Goal: Task Accomplishment & Management: Complete application form

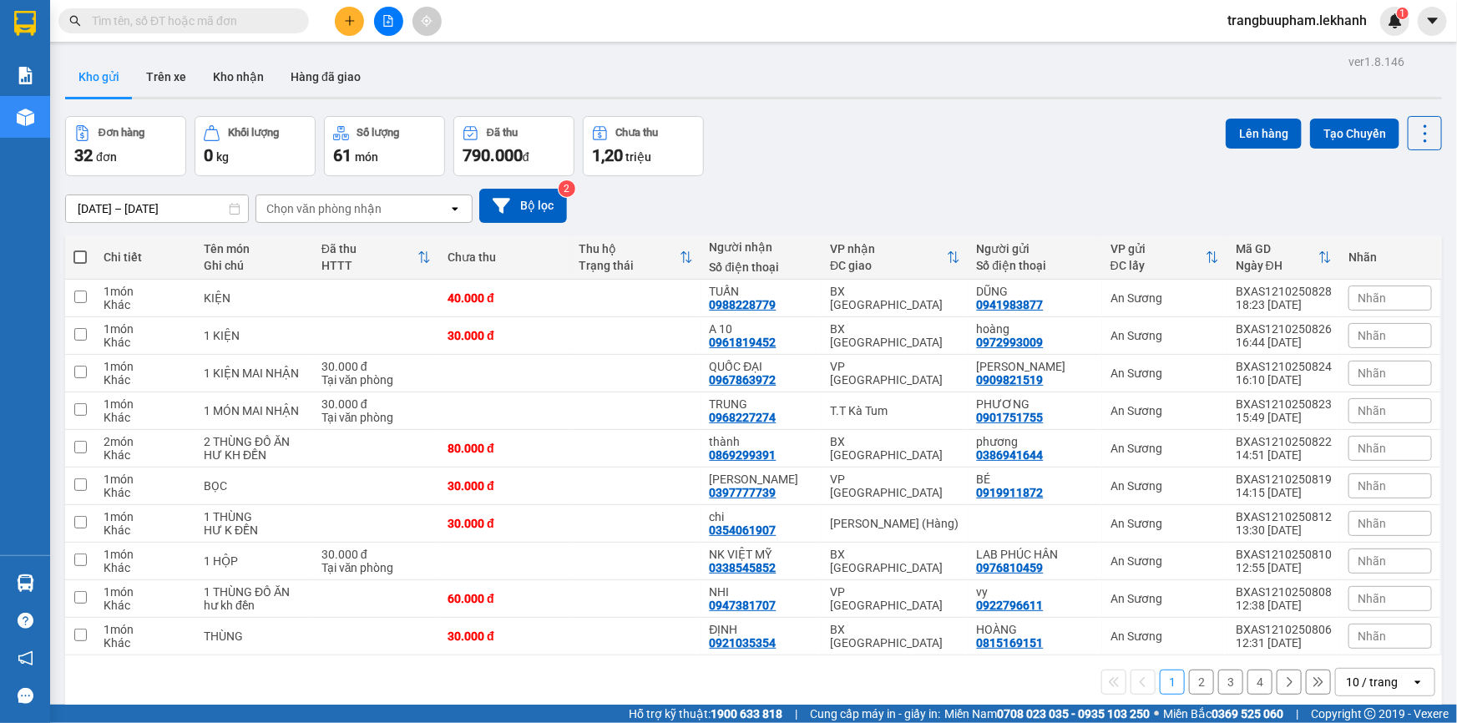
click at [727, 34] on div "Kết quả tìm kiếm ( 0 ) Bộ lọc No Data trangbuupham.lekhanh 1" at bounding box center [728, 21] width 1457 height 42
click at [346, 28] on button at bounding box center [349, 21] width 29 height 29
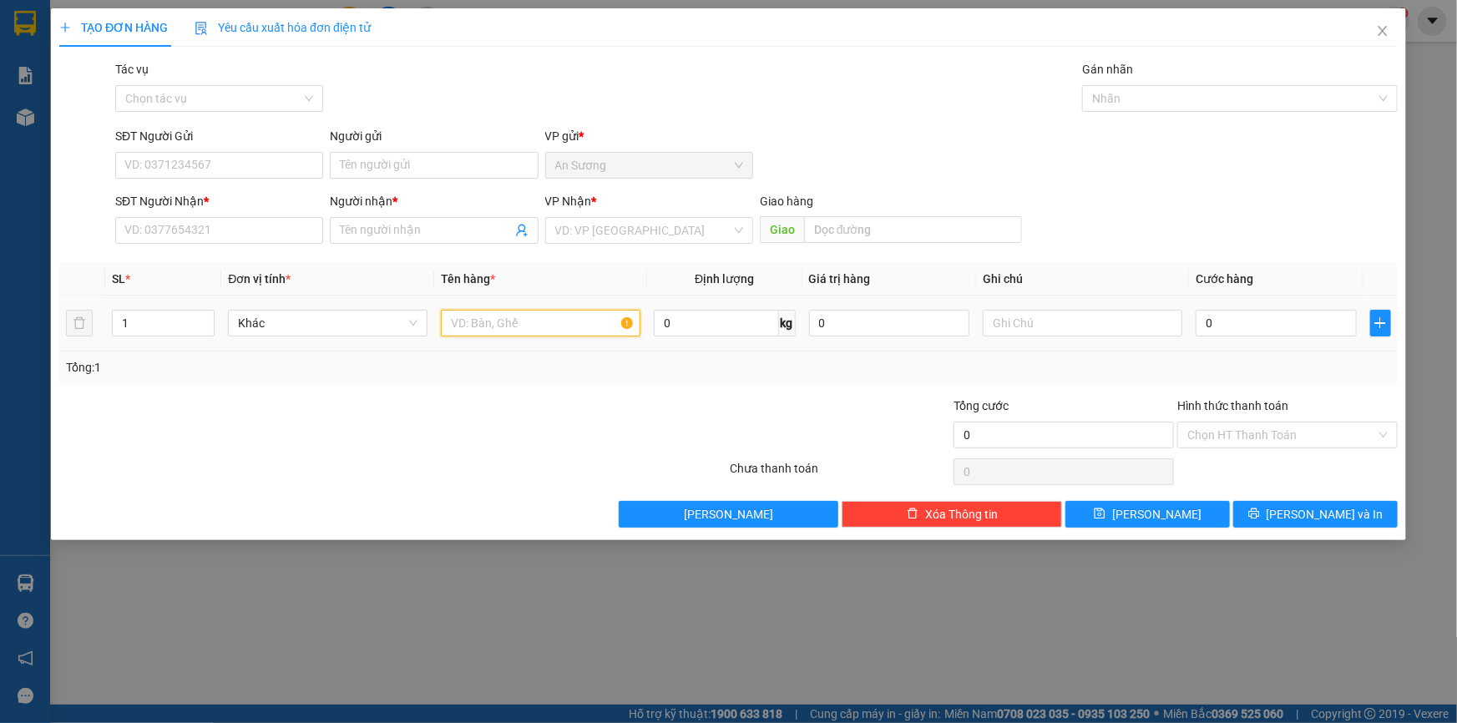
click at [476, 326] on input "text" at bounding box center [541, 323] width 200 height 27
type input "1 thuf"
click at [232, 231] on input "SĐT Người Nhận *" at bounding box center [219, 230] width 208 height 27
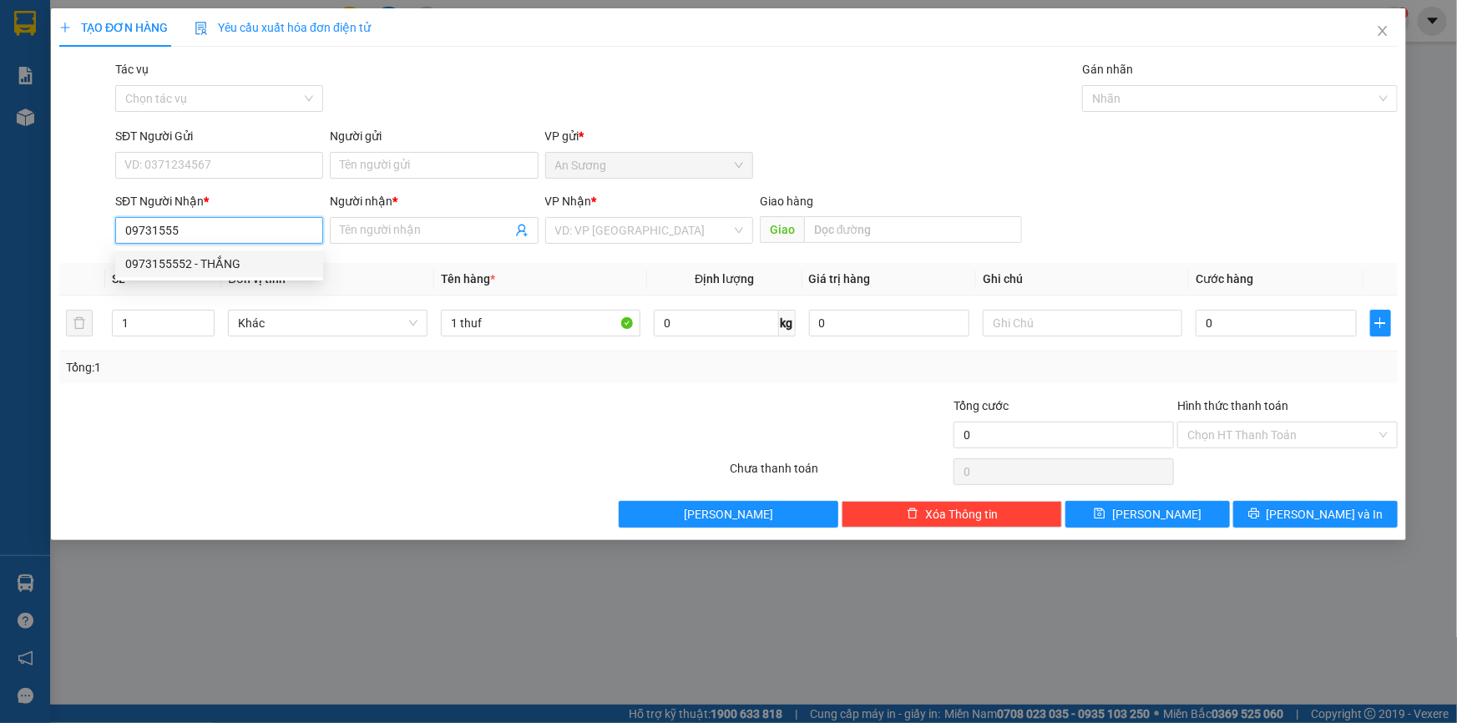
click at [245, 257] on div "0973155552 - THẮNG" at bounding box center [219, 264] width 188 height 18
type input "0973155552"
type input "THẮNG"
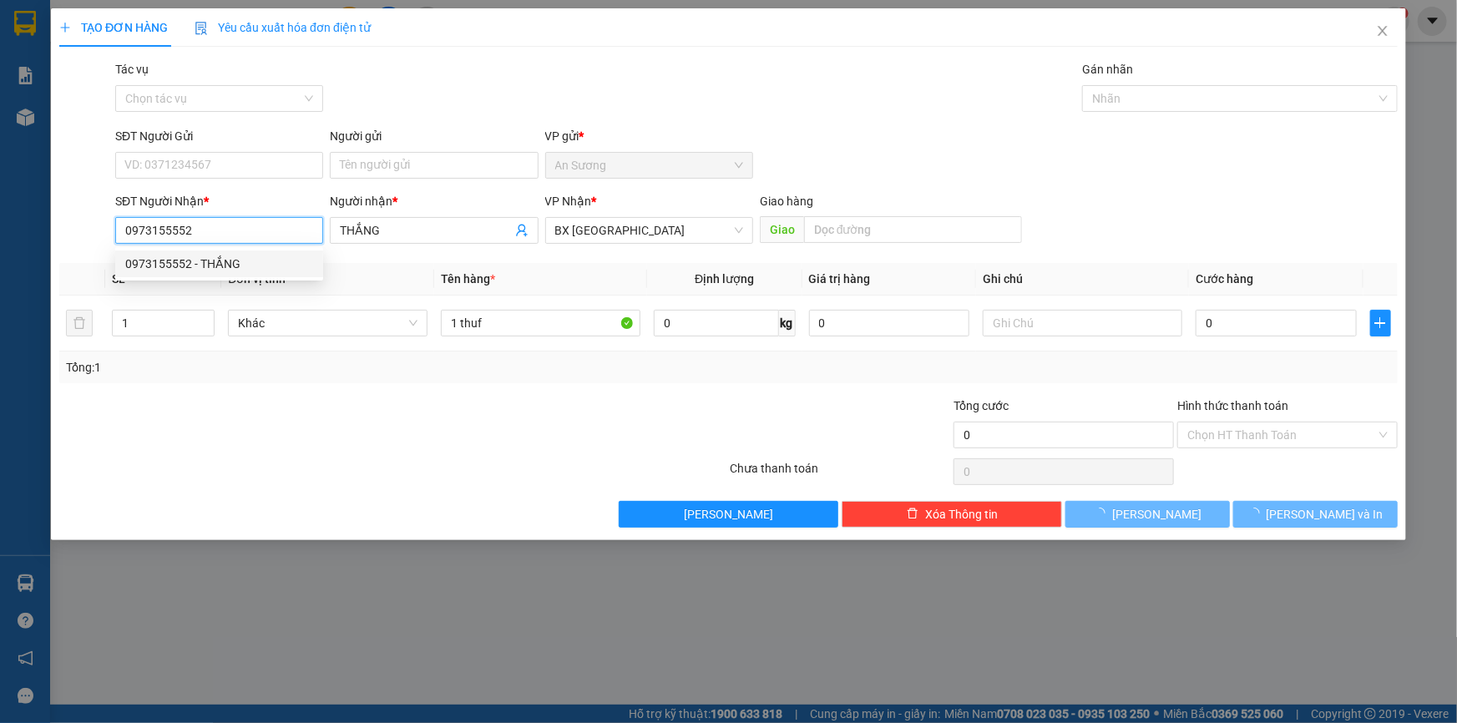
type input "40.000"
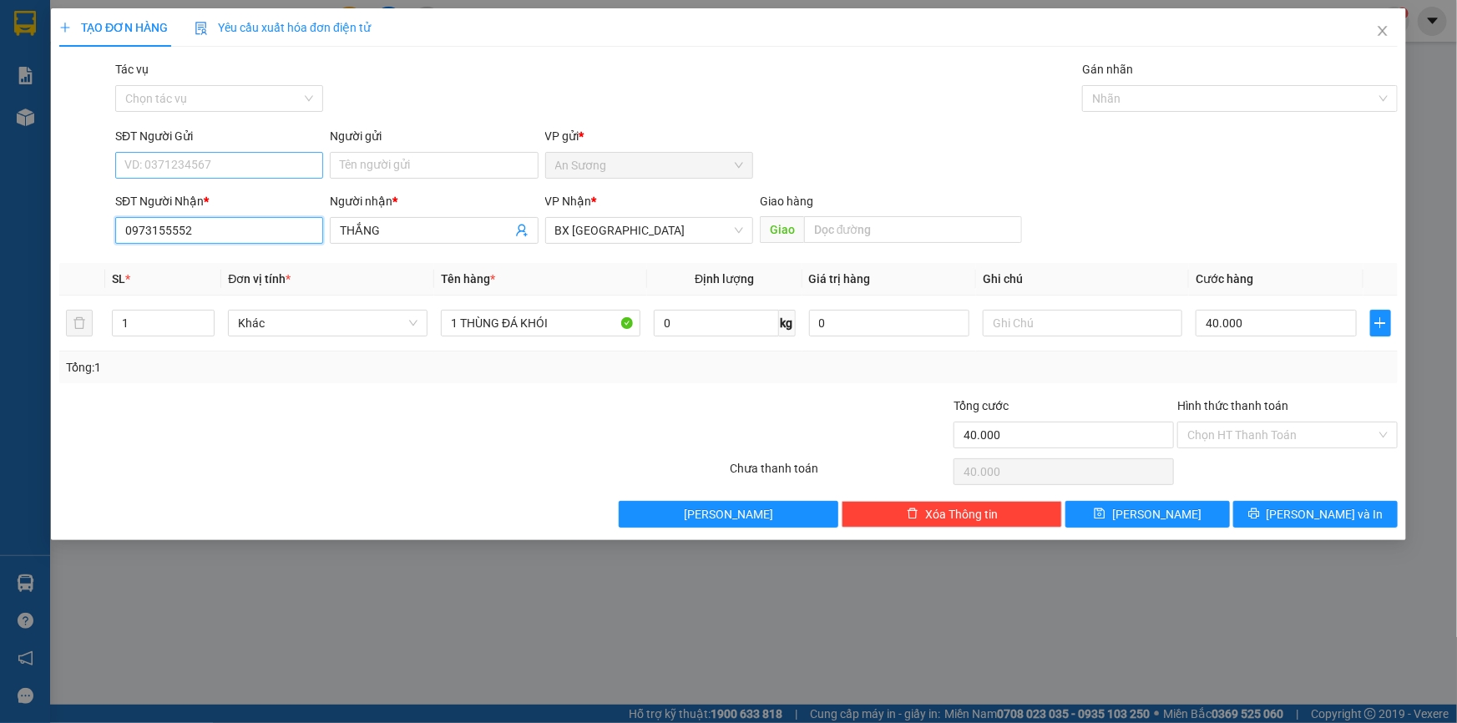
type input "0973155552"
click at [276, 165] on input "SĐT Người Gửi" at bounding box center [219, 165] width 208 height 27
click at [258, 194] on div "0908833738 - HÙNG" at bounding box center [219, 199] width 188 height 18
type input "0908833738"
type input "HÙNG"
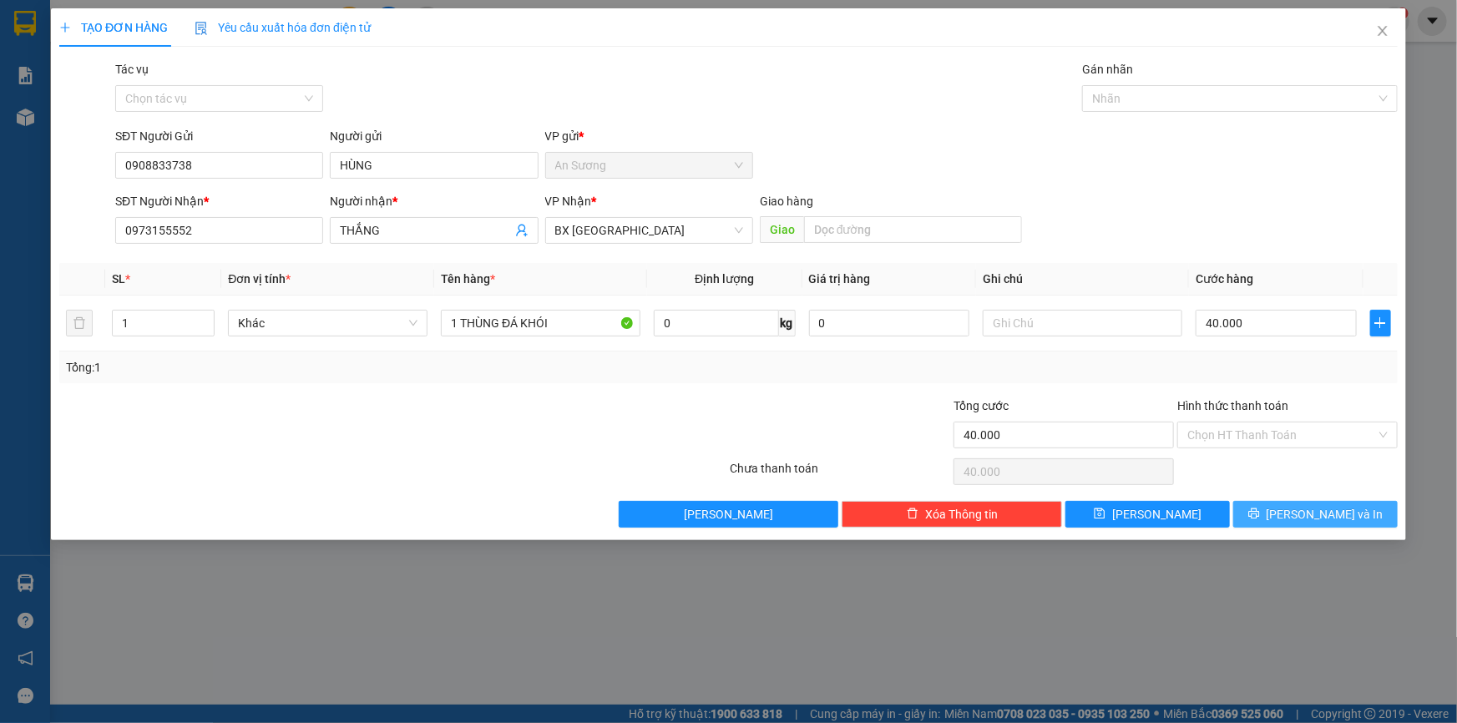
click at [1321, 514] on span "[PERSON_NAME] và In" at bounding box center [1325, 514] width 117 height 18
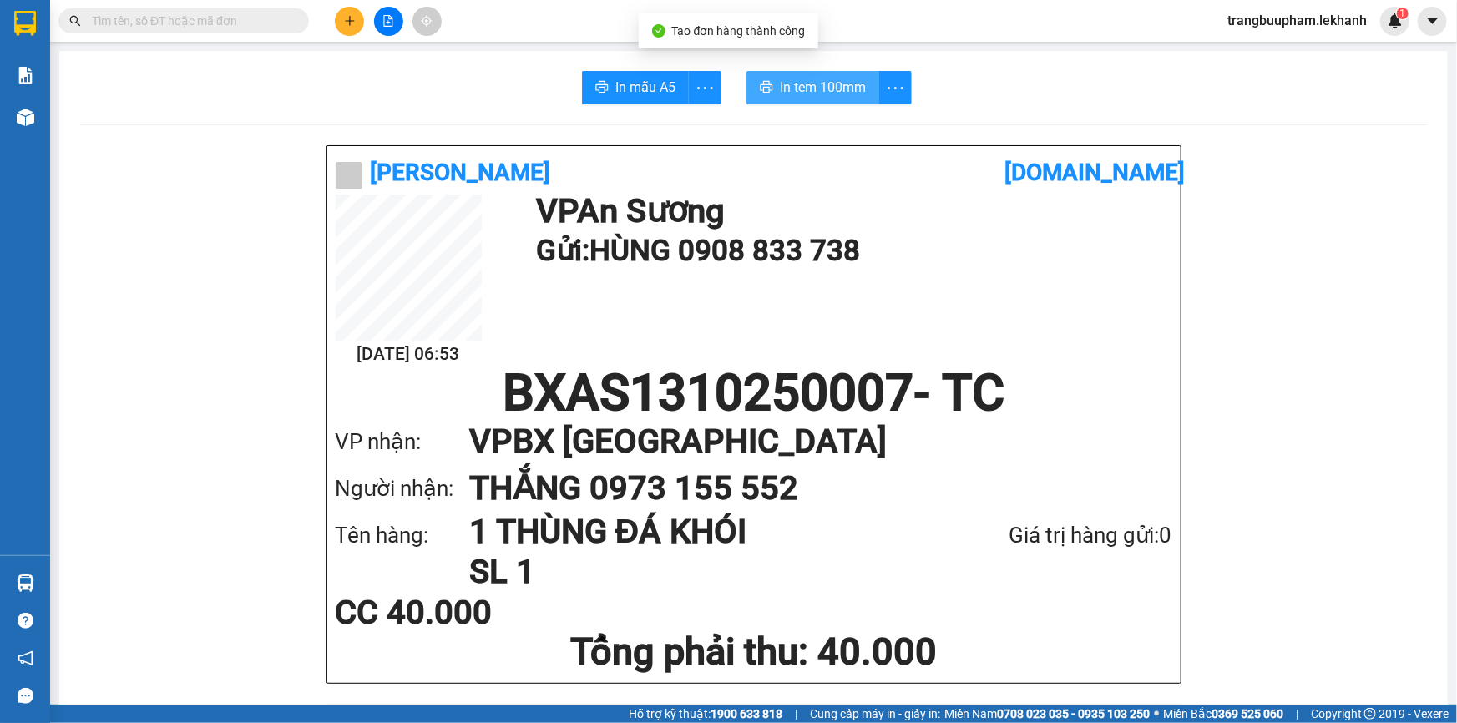
click at [863, 98] on button "In tem 100mm" at bounding box center [813, 87] width 133 height 33
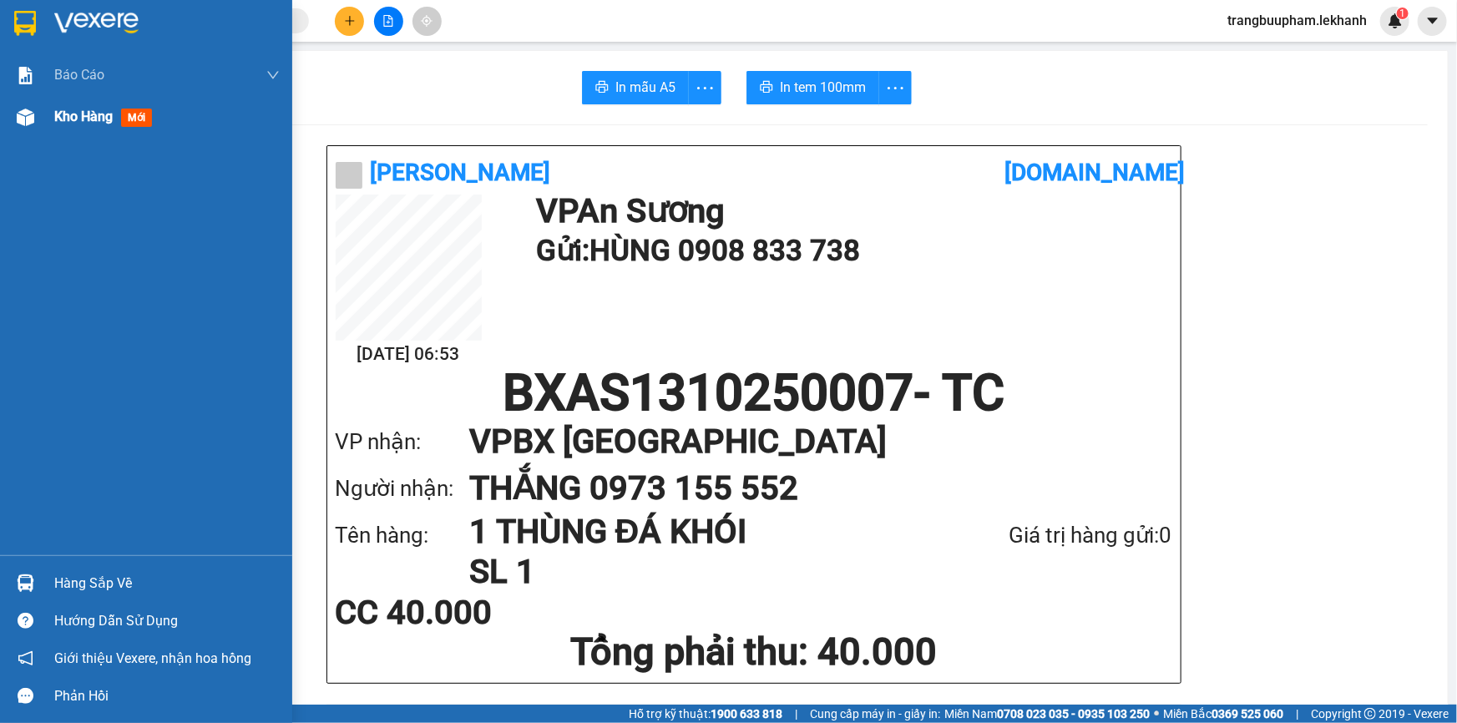
click at [67, 120] on span "Kho hàng" at bounding box center [83, 117] width 58 height 16
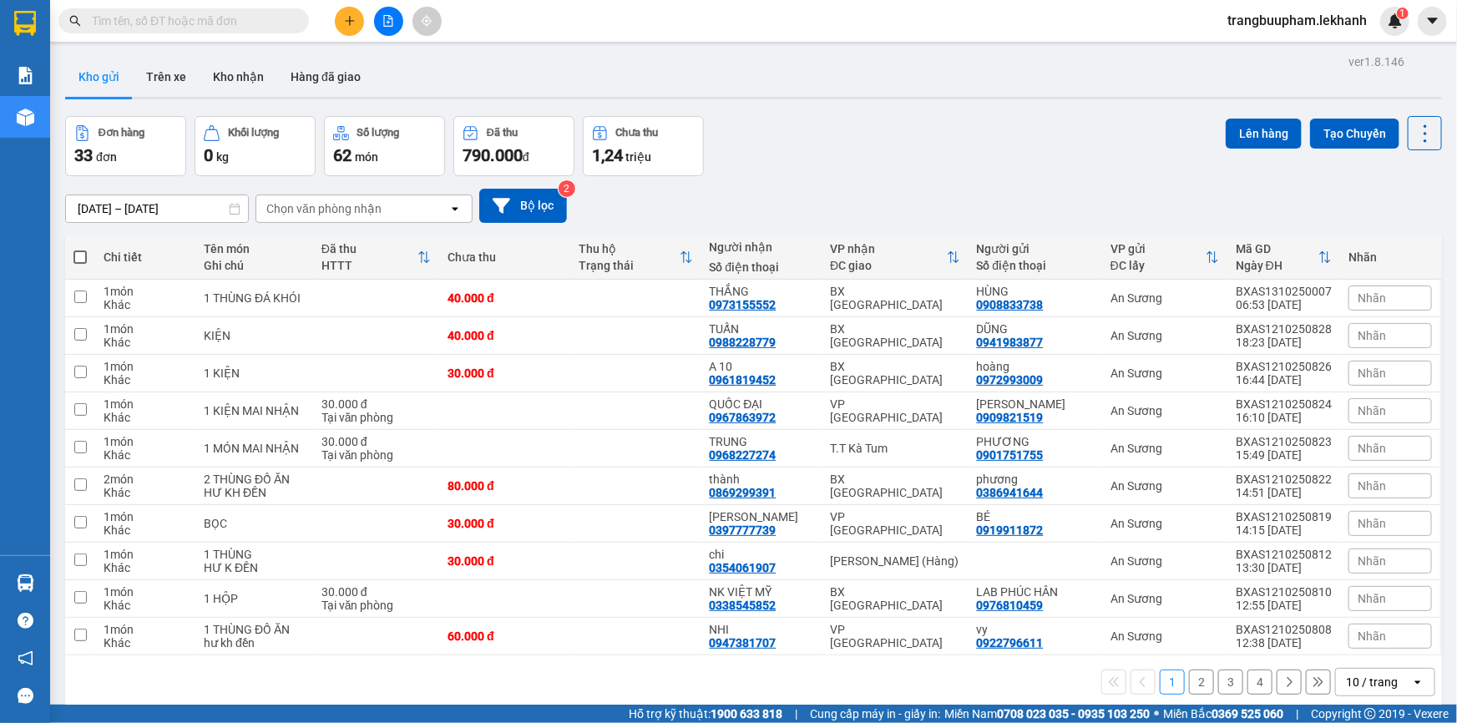
click at [167, 196] on input "12/10/2025 – 13/10/2025" at bounding box center [157, 208] width 182 height 27
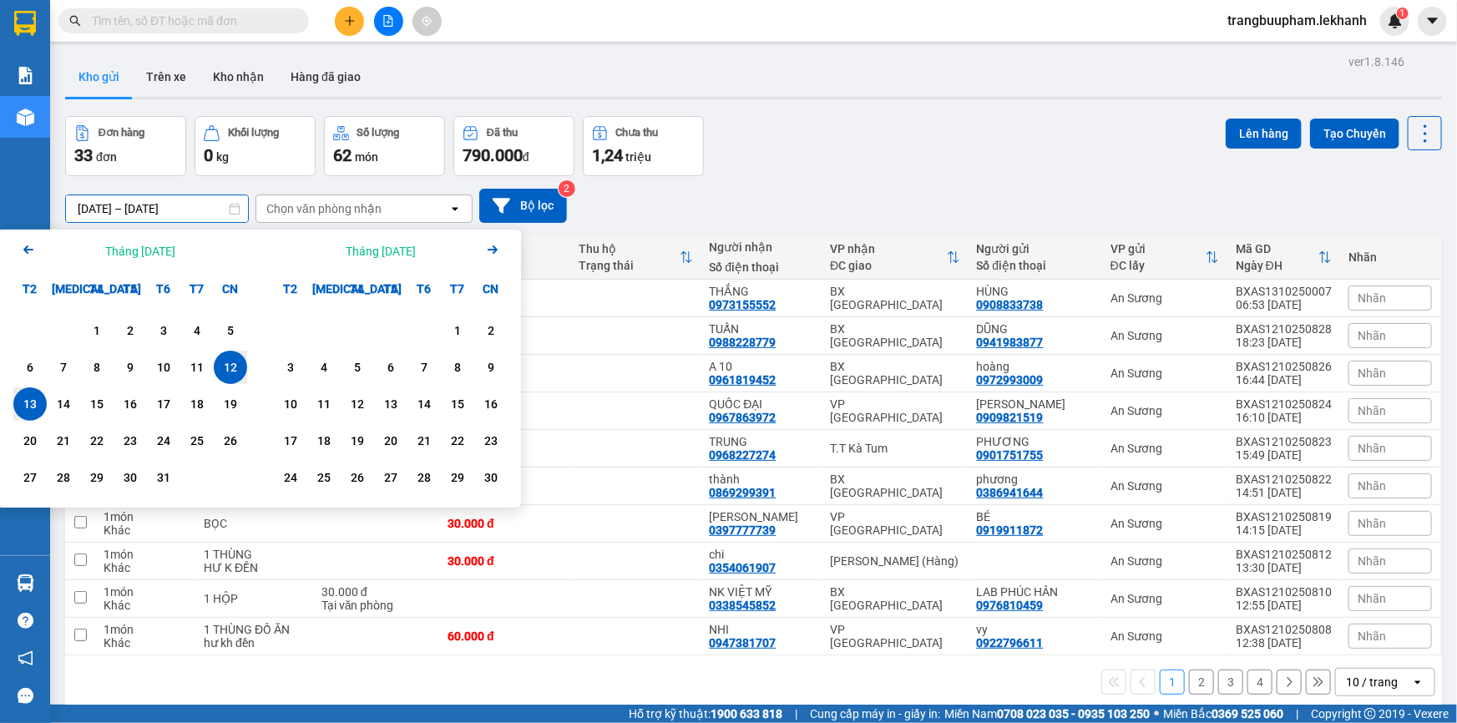
click at [21, 412] on div "13" at bounding box center [29, 404] width 23 height 20
click at [22, 412] on div "13" at bounding box center [29, 404] width 23 height 20
type input "[DATE] – [DATE]"
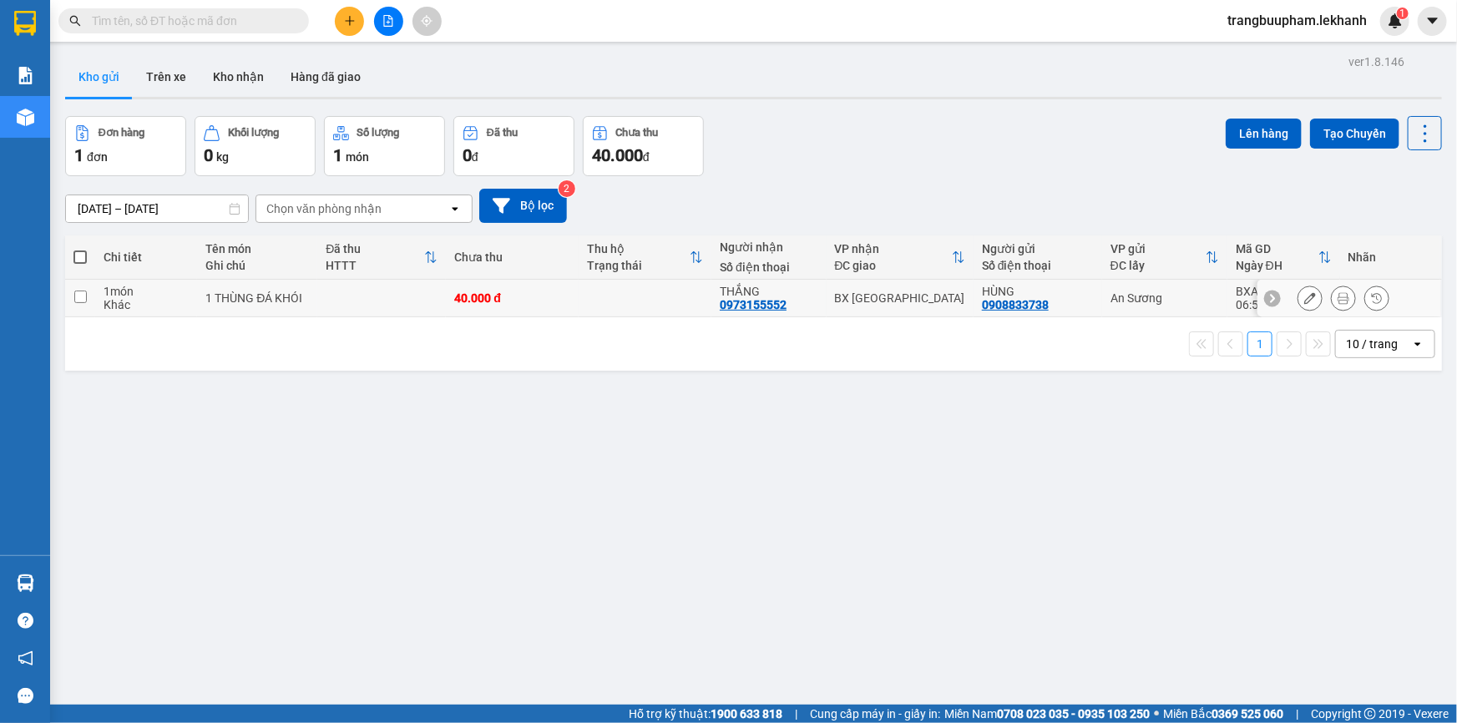
drag, startPoint x: 445, startPoint y: 298, endPoint x: 595, endPoint y: 265, distance: 154.0
click at [448, 298] on td "40.000 đ" at bounding box center [512, 299] width 133 height 38
checkbox input "true"
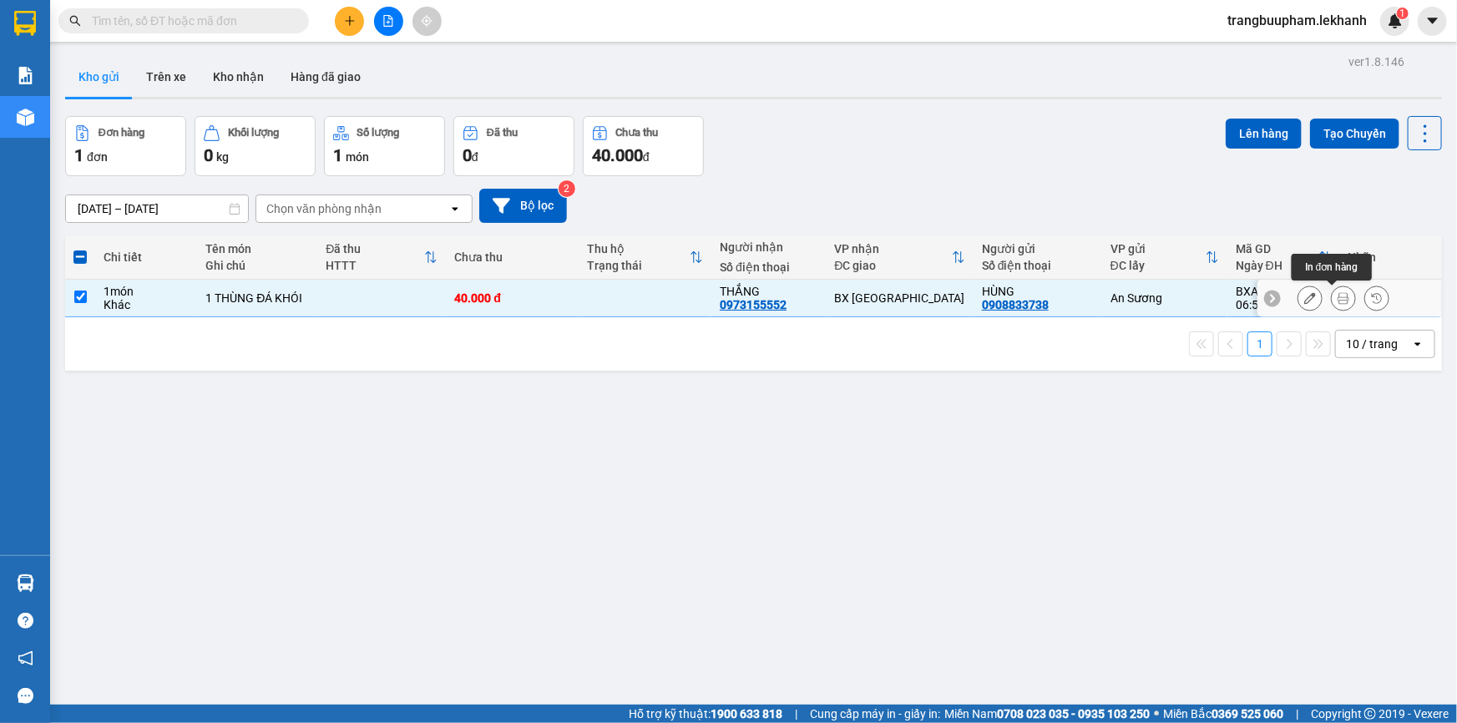
click at [1332, 296] on button at bounding box center [1343, 298] width 23 height 29
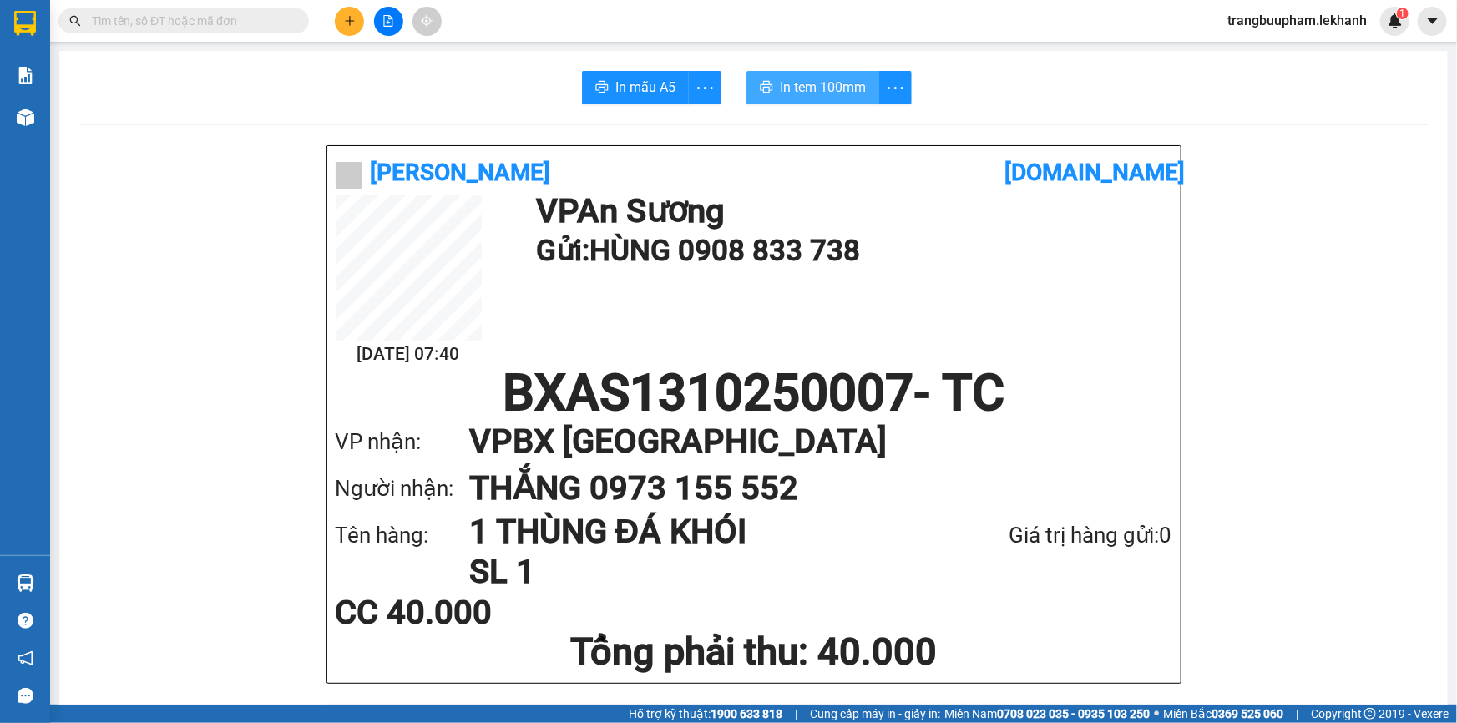
click at [831, 88] on span "In tem 100mm" at bounding box center [823, 87] width 86 height 21
click at [344, 18] on icon "plus" at bounding box center [350, 21] width 12 height 12
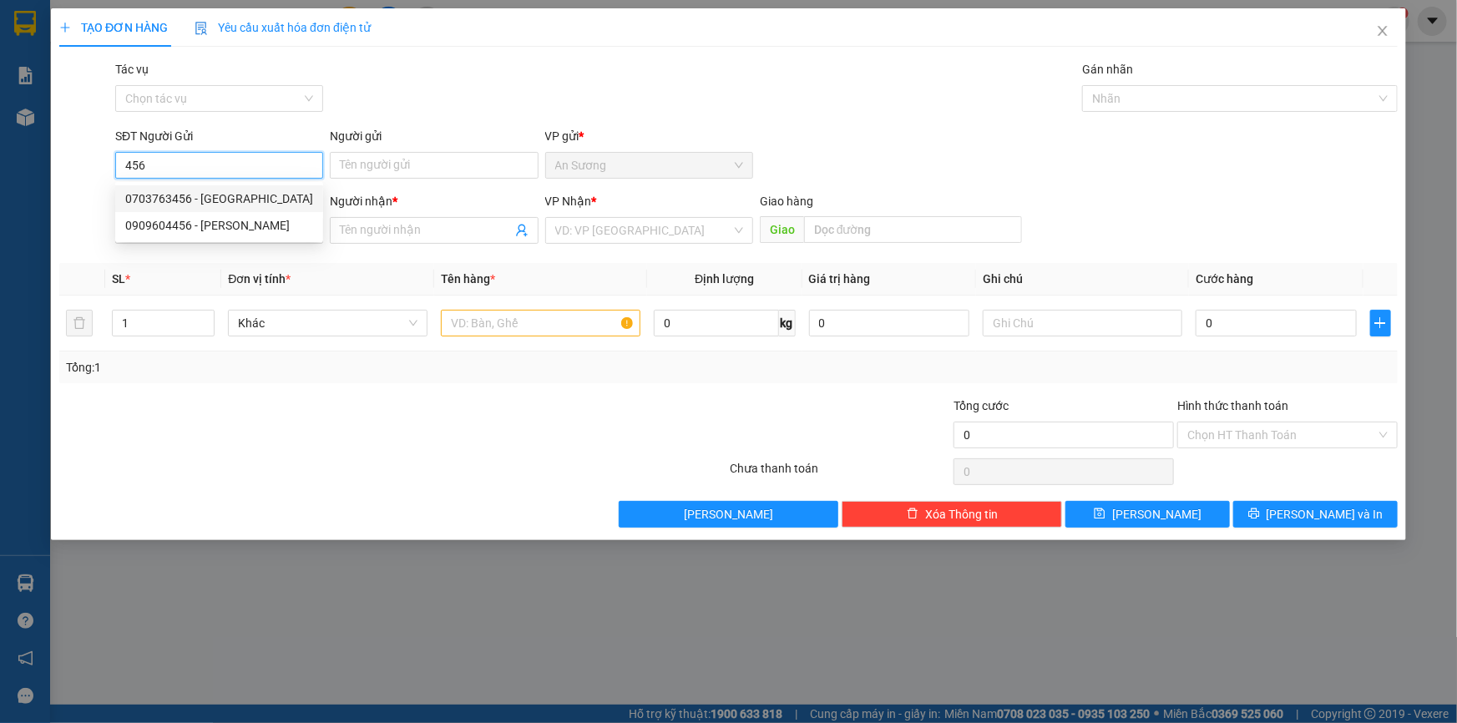
click at [262, 197] on div "0703763456 - [GEOGRAPHIC_DATA]" at bounding box center [219, 199] width 188 height 18
type input "0703763456"
type input "HOÀNG ANH"
type input "0962748243"
type input "Bích Liên"
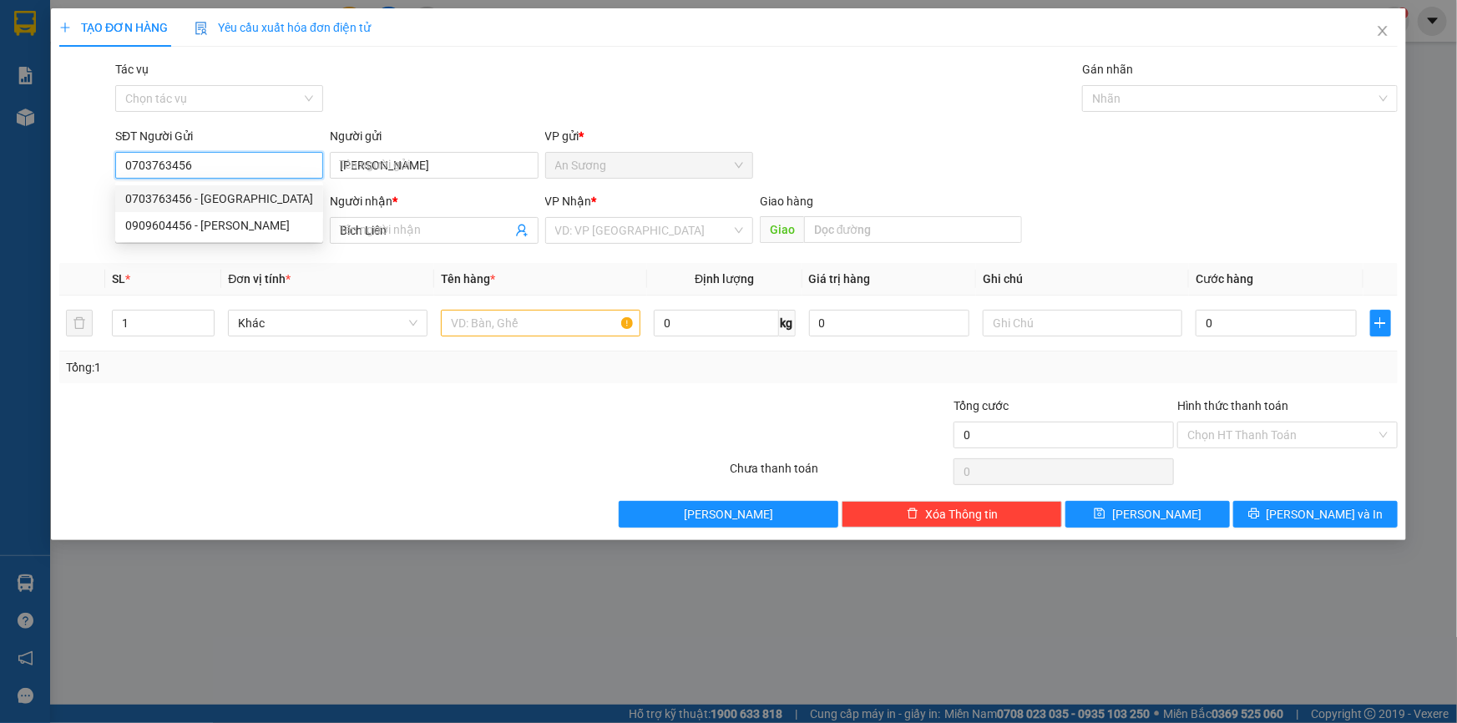
type input "130.000"
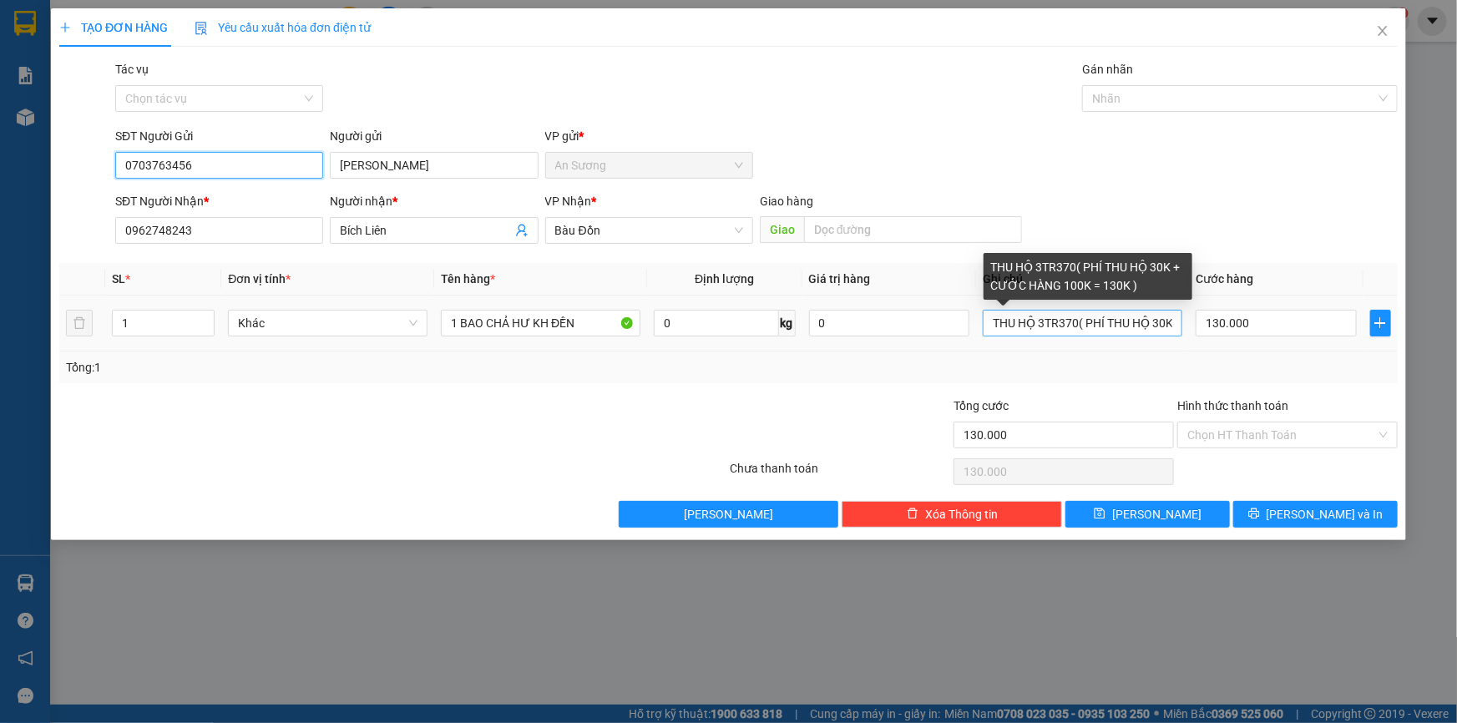
type input "0703763456"
click at [1157, 321] on input "THU HỘ 3TR370( PHÍ THU HỘ 30K + CƯỚC HÀNG 100K = 130K )" at bounding box center [1083, 323] width 200 height 27
drag, startPoint x: 1075, startPoint y: 322, endPoint x: 1038, endPoint y: 328, distance: 38.0
click at [1038, 328] on input "THU HỘ 3TR370( PHÍ THU HỘ 40K + CƯỚC HÀNG 100K = 130K )" at bounding box center [1083, 323] width 200 height 27
click at [1174, 322] on input "THU HỘ 4tr040k( PHÍ THU HỘ 40K + CƯỚC HÀNG 100K = 130K )" at bounding box center [1083, 323] width 200 height 27
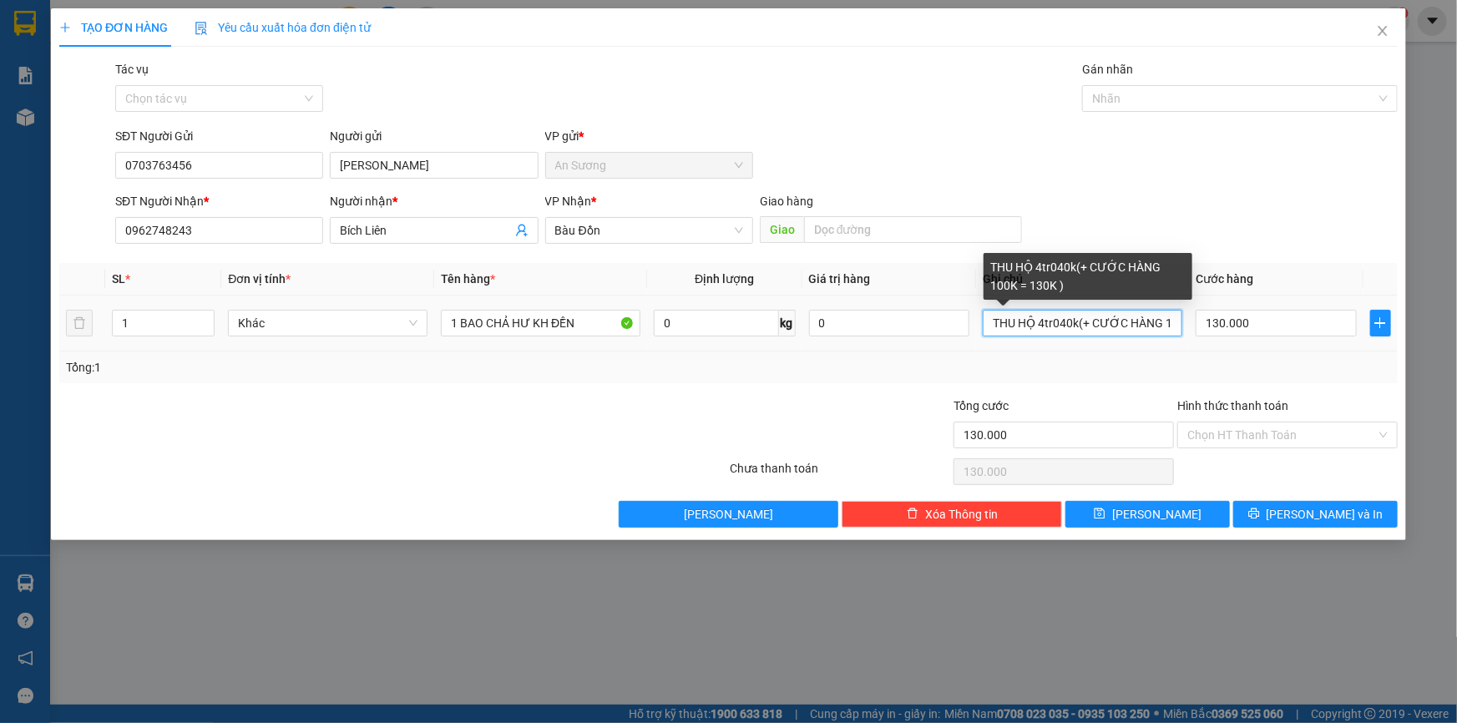
click at [1176, 321] on input "THU HỘ 4tr040k(+ CƯỚC HÀNG 100K = 130K )" at bounding box center [1083, 323] width 200 height 27
click at [1176, 323] on input "THU HỘ 4tr040k(+ CƯỚC HÀNG 100K = 130K )" at bounding box center [1083, 323] width 200 height 27
click at [1130, 323] on input "THU HỘ 4tr040k(+ CƯỚ0K = 130K )" at bounding box center [1083, 323] width 200 height 27
drag, startPoint x: 1180, startPoint y: 322, endPoint x: 1081, endPoint y: 324, distance: 99.4
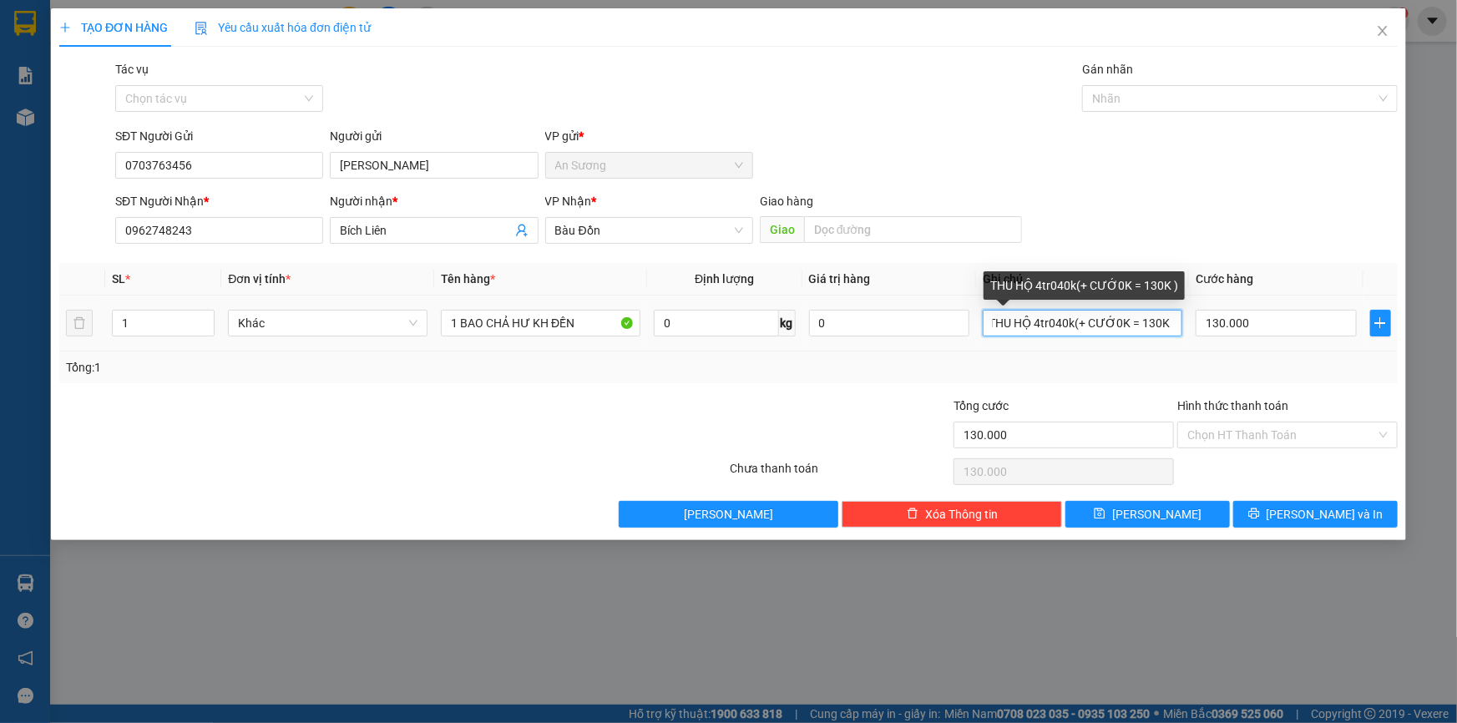
click at [1081, 324] on input "THU HỘ 4tr040k(+ CƯỚ0K = 130K )" at bounding box center [1083, 323] width 200 height 27
type input "THU HỘ 4tr040k(phí thu hộ 40k +cươc hàng 100k = 140k )"
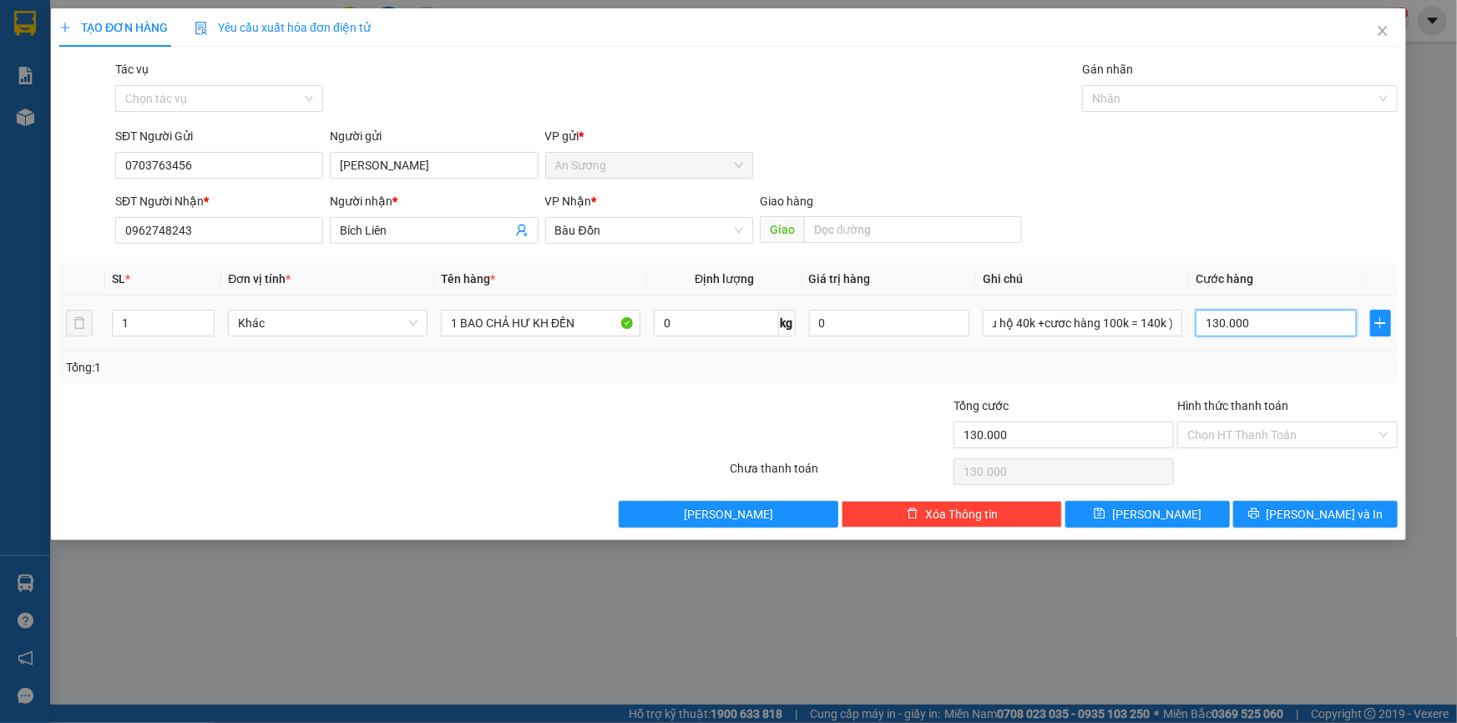
click at [1261, 310] on input "130.000" at bounding box center [1276, 323] width 161 height 27
type input "1"
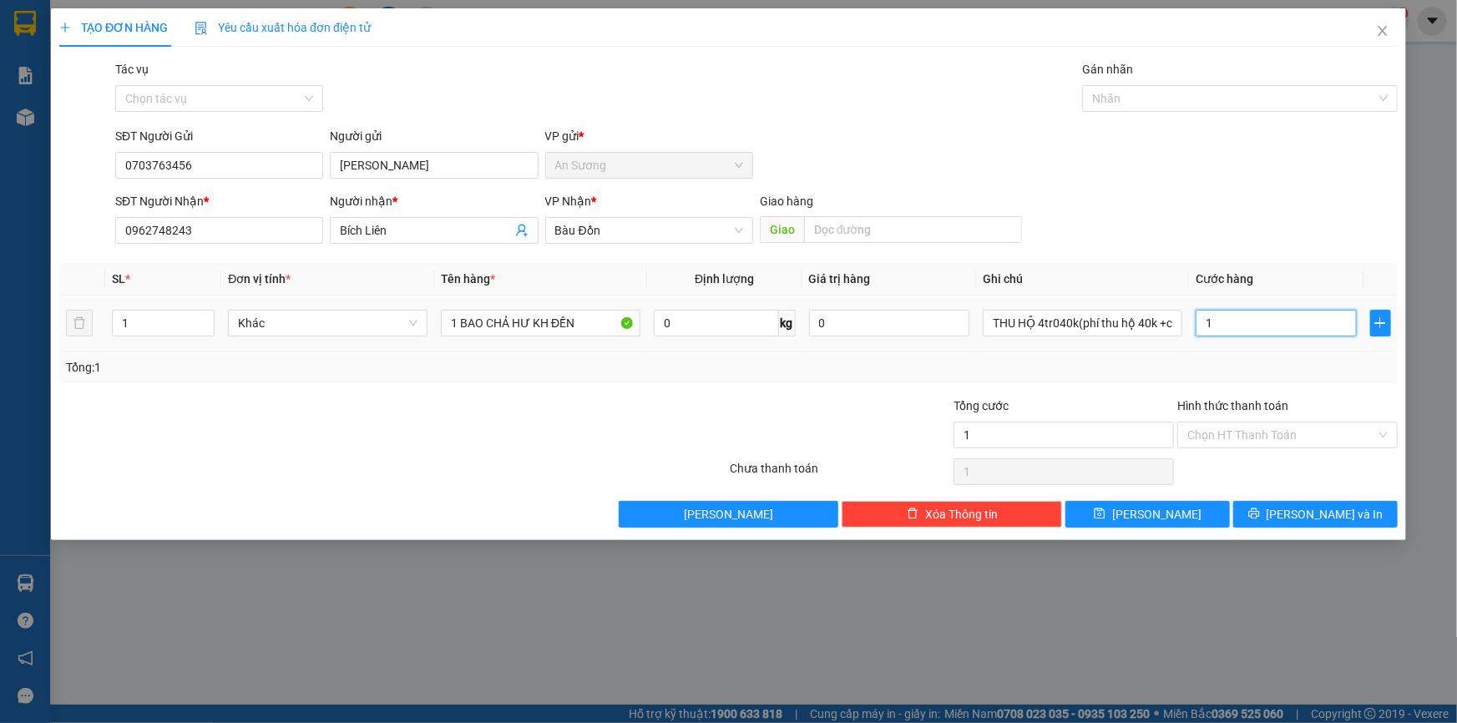
type input "14"
type input "140"
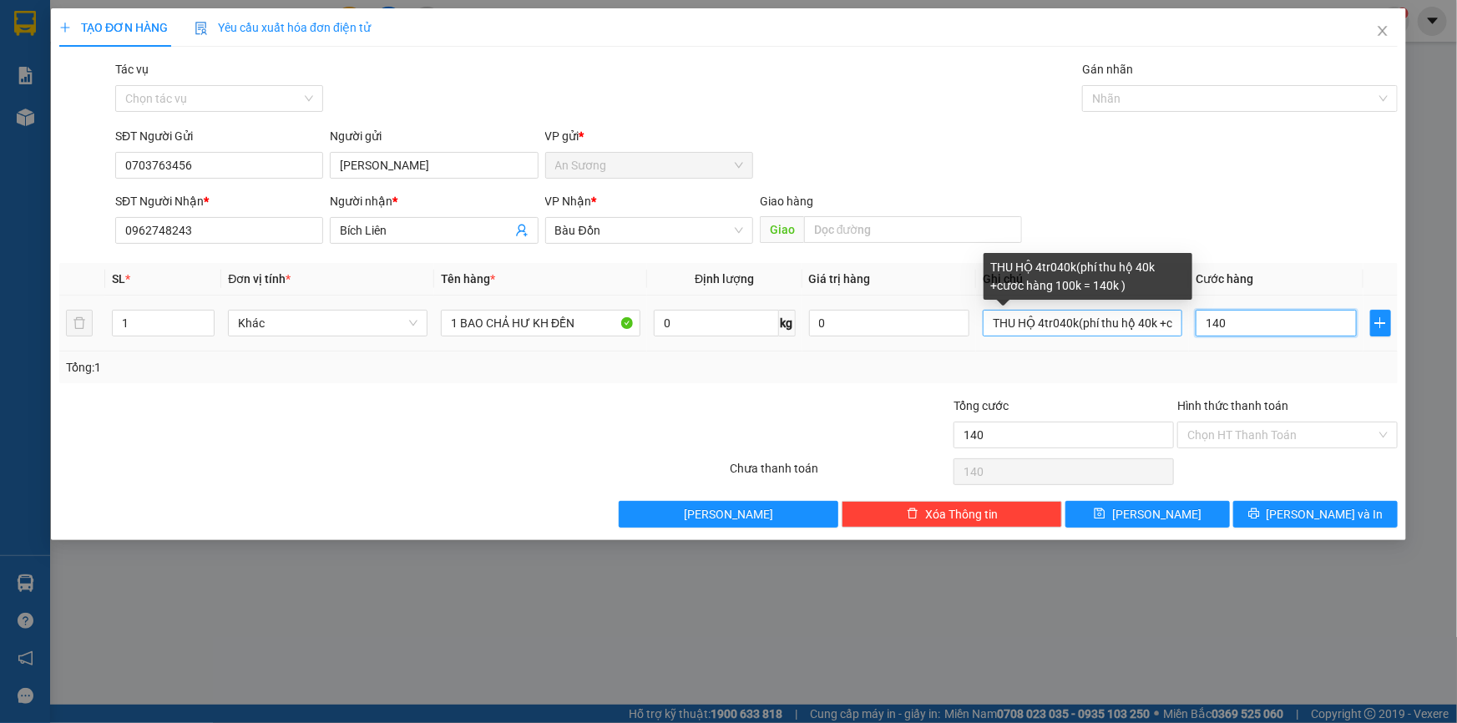
type input "140"
type input "140.000"
click at [1076, 321] on input "THU HỘ 4tr040k(phí thu hộ 40k +cươc hàng 100k = 140k )" at bounding box center [1083, 323] width 200 height 27
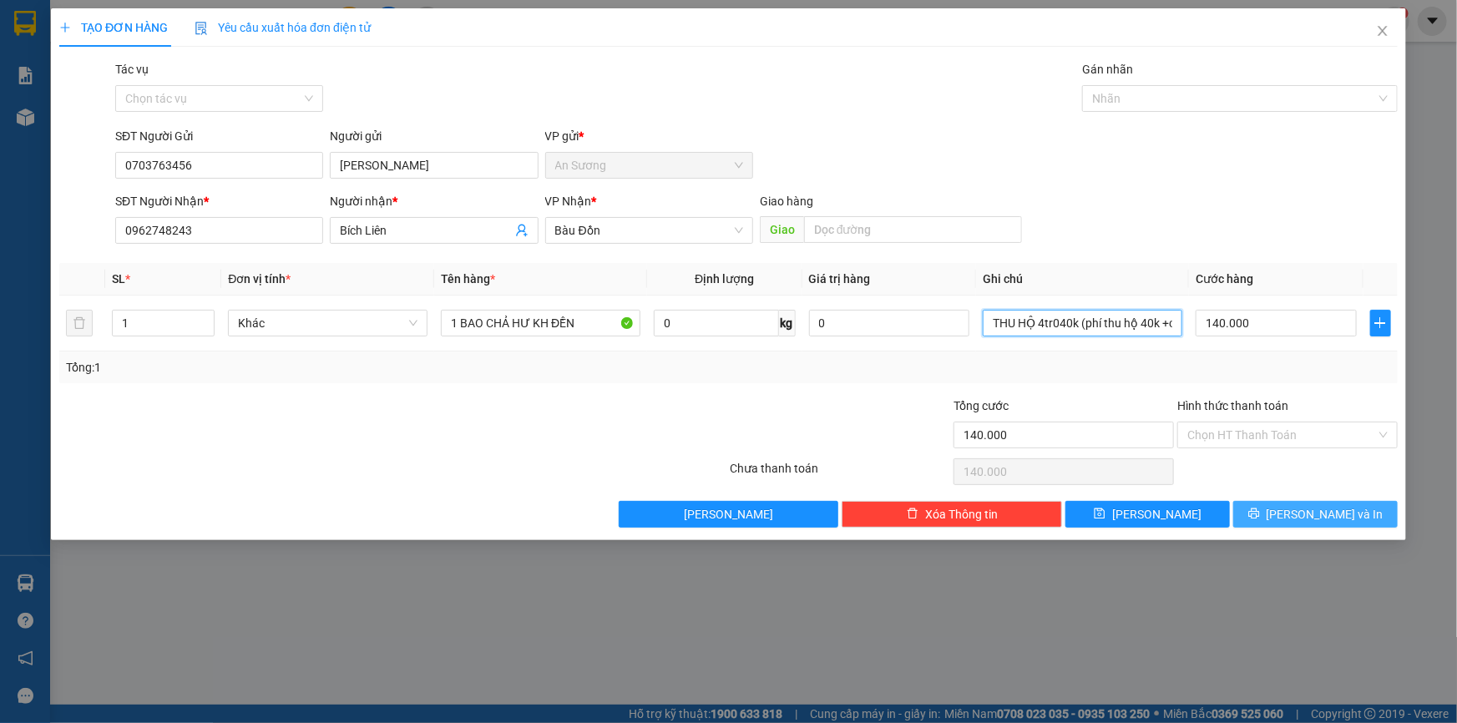
type input "THU HỘ 4tr040k (phí thu hộ 40k +cươc hàng 100k = 140k )"
click at [1280, 512] on button "[PERSON_NAME] và In" at bounding box center [1315, 514] width 164 height 27
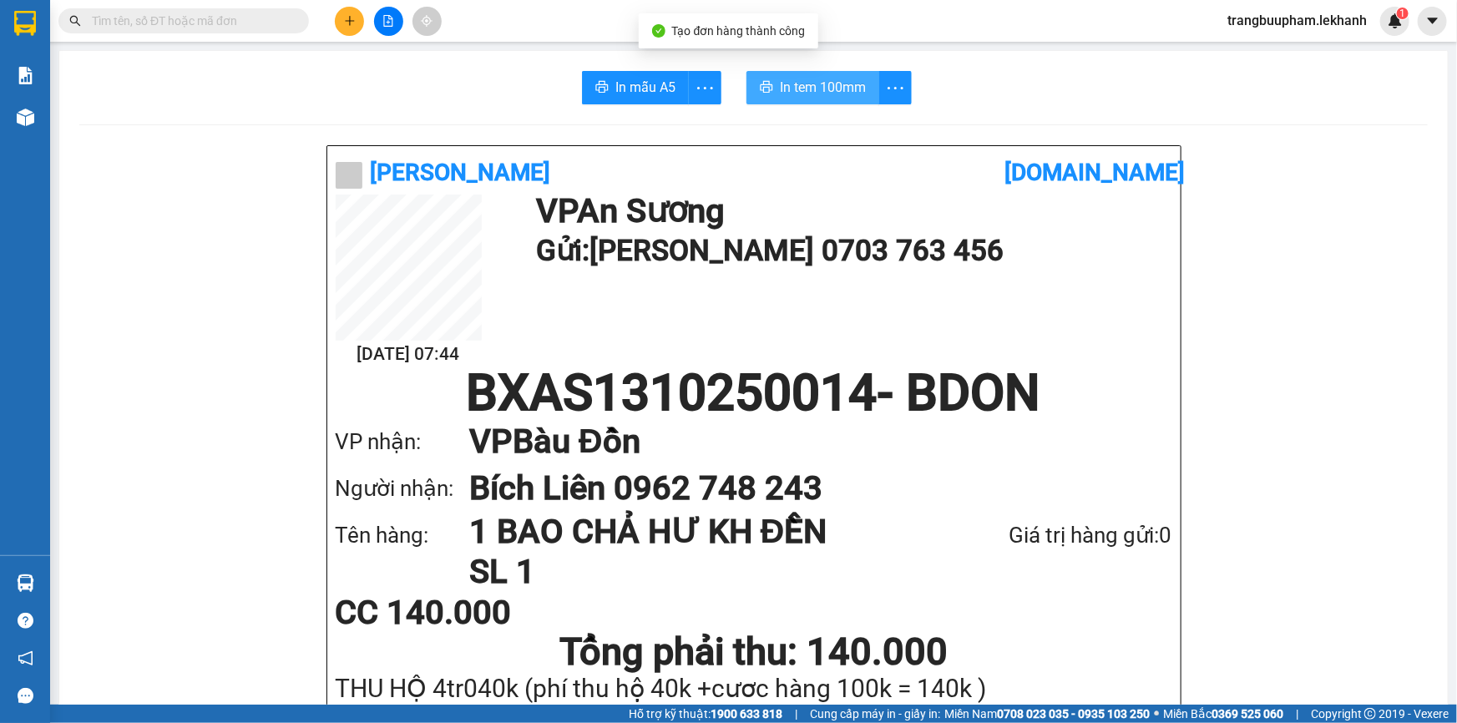
click at [781, 86] on span "In tem 100mm" at bounding box center [823, 87] width 86 height 21
click at [280, 15] on input "text" at bounding box center [190, 21] width 197 height 18
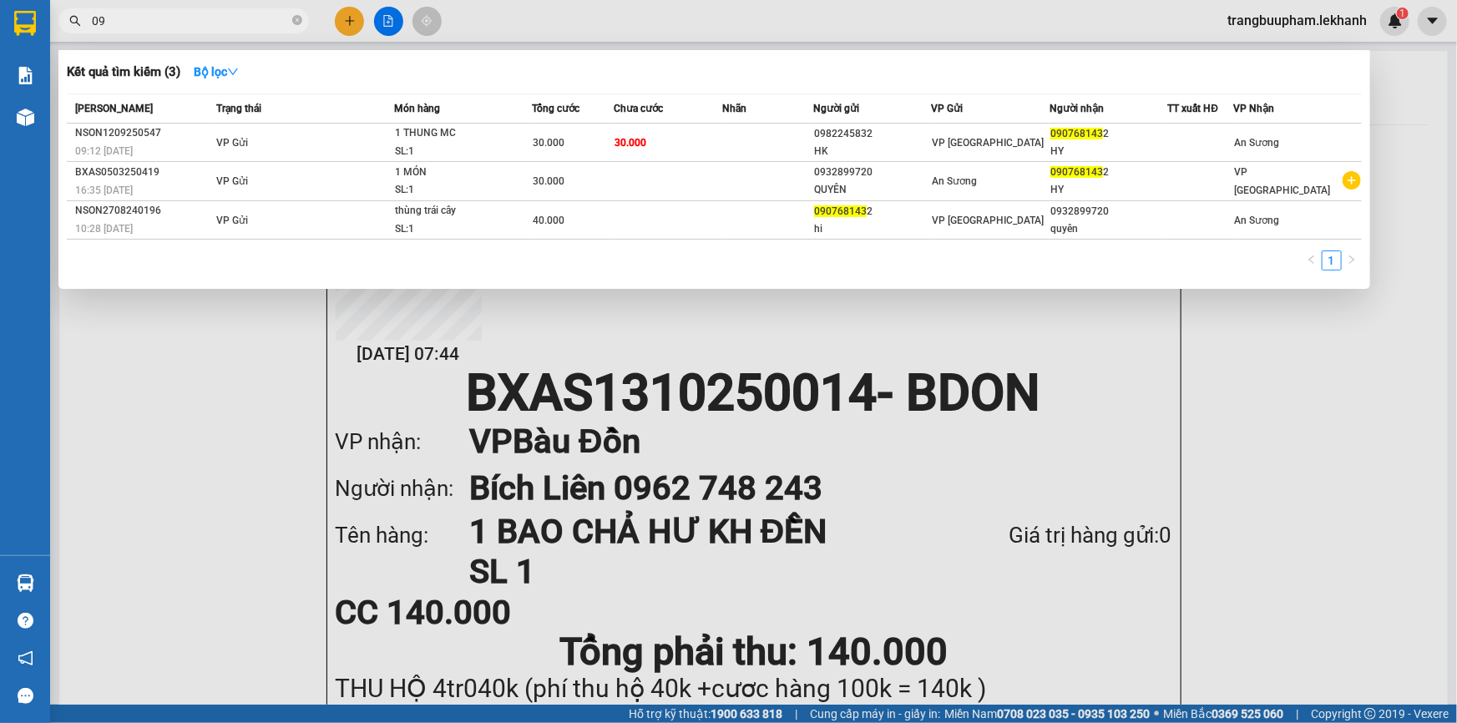
type input "0"
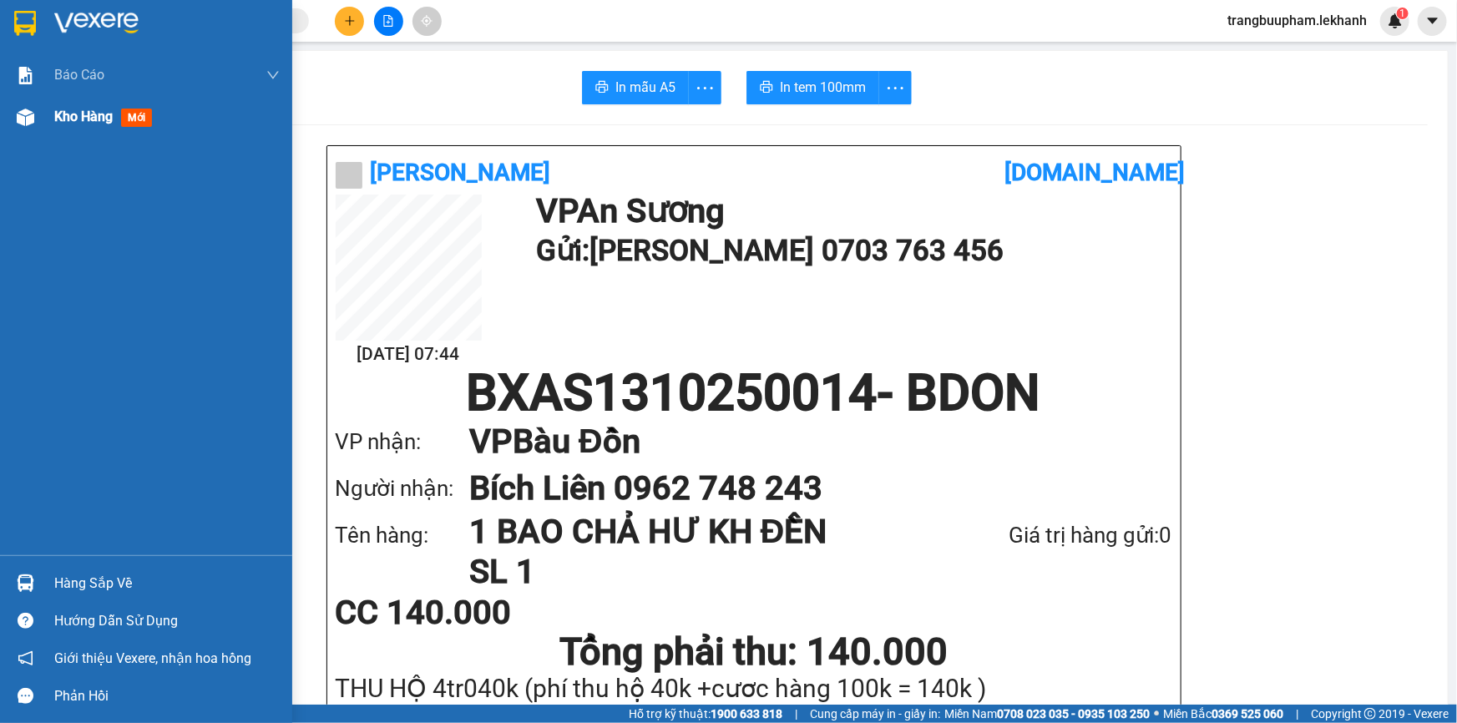
click at [124, 114] on span "mới" at bounding box center [136, 118] width 31 height 18
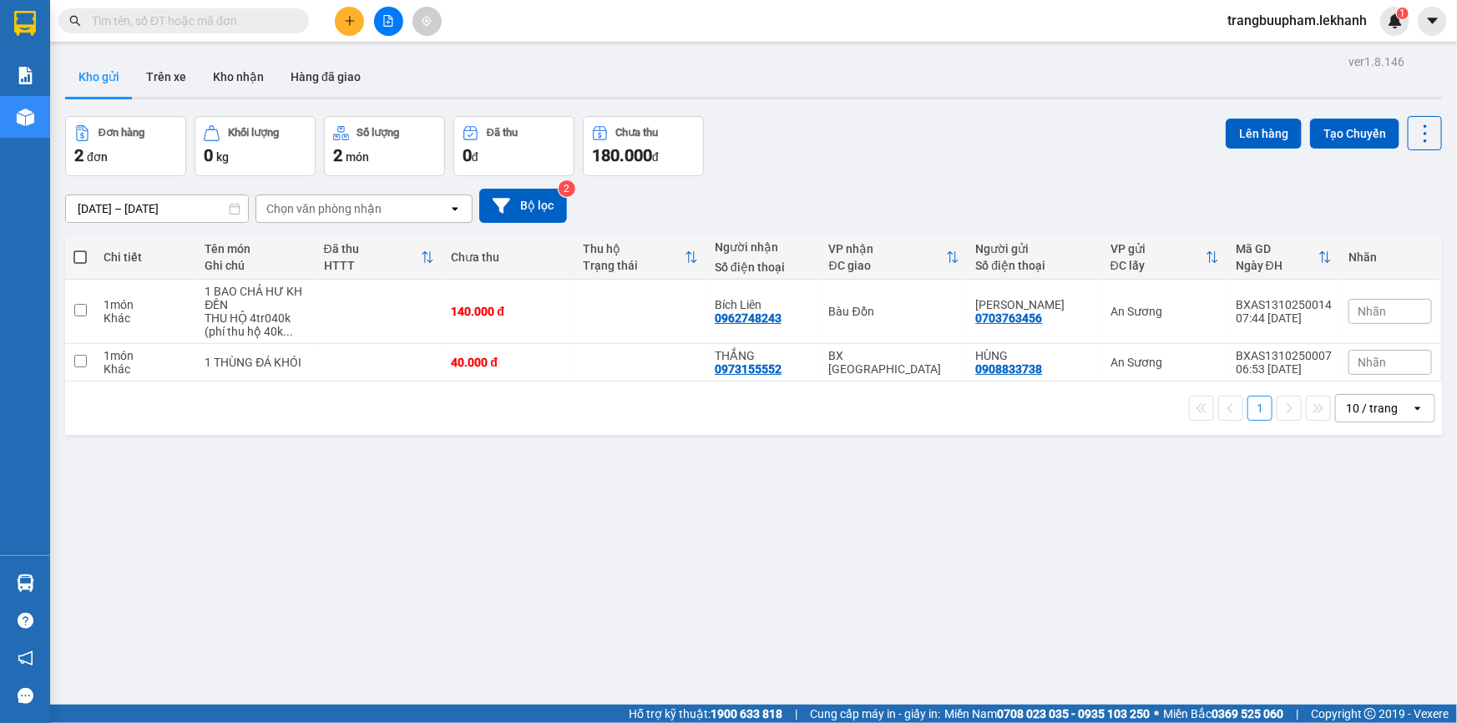
click at [345, 22] on icon "plus" at bounding box center [350, 21] width 12 height 12
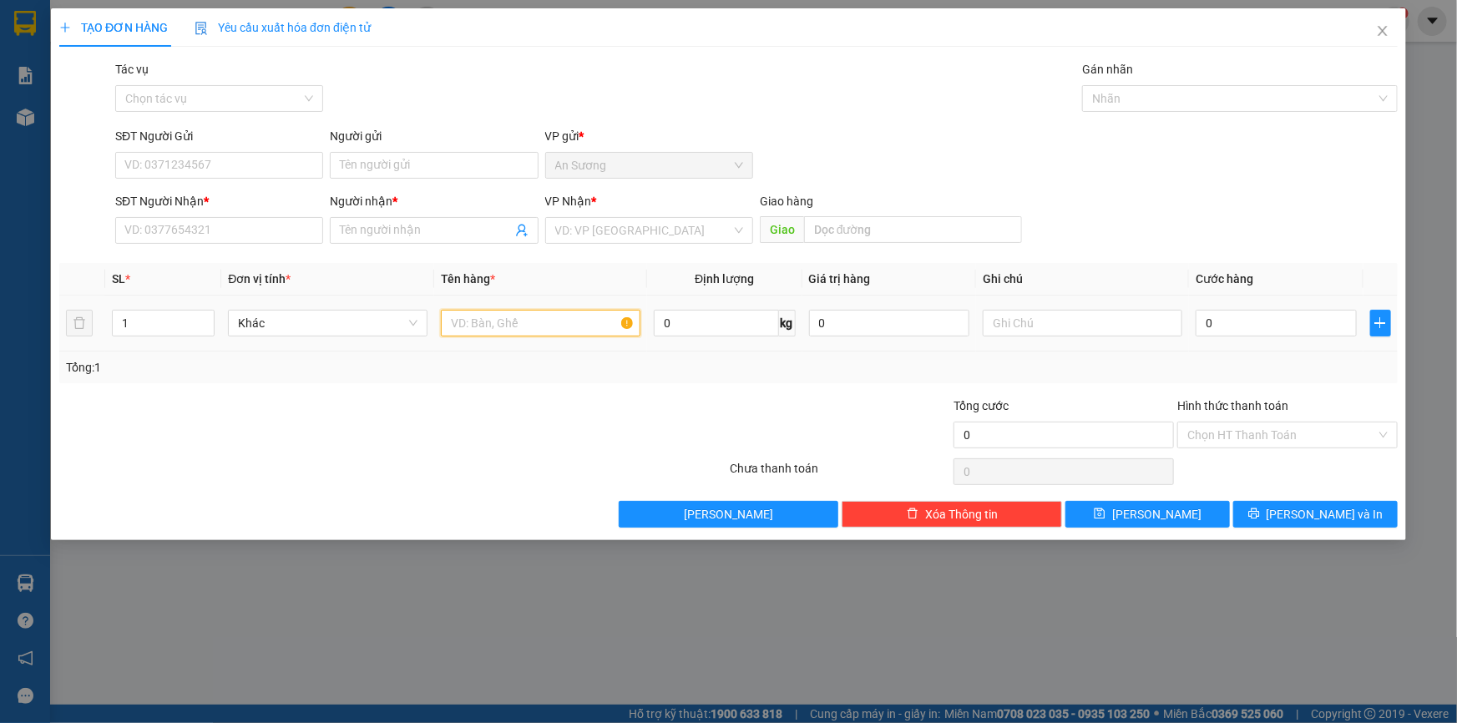
drag, startPoint x: 529, startPoint y: 331, endPoint x: 449, endPoint y: 302, distance: 84.3
click at [529, 330] on input "text" at bounding box center [541, 323] width 200 height 27
click at [234, 230] on input "SĐT Người Nhận *" at bounding box center [219, 230] width 208 height 27
drag, startPoint x: 193, startPoint y: 257, endPoint x: 210, endPoint y: 243, distance: 22.6
click at [195, 257] on div "0964129726 - TIÊN" at bounding box center [219, 264] width 188 height 18
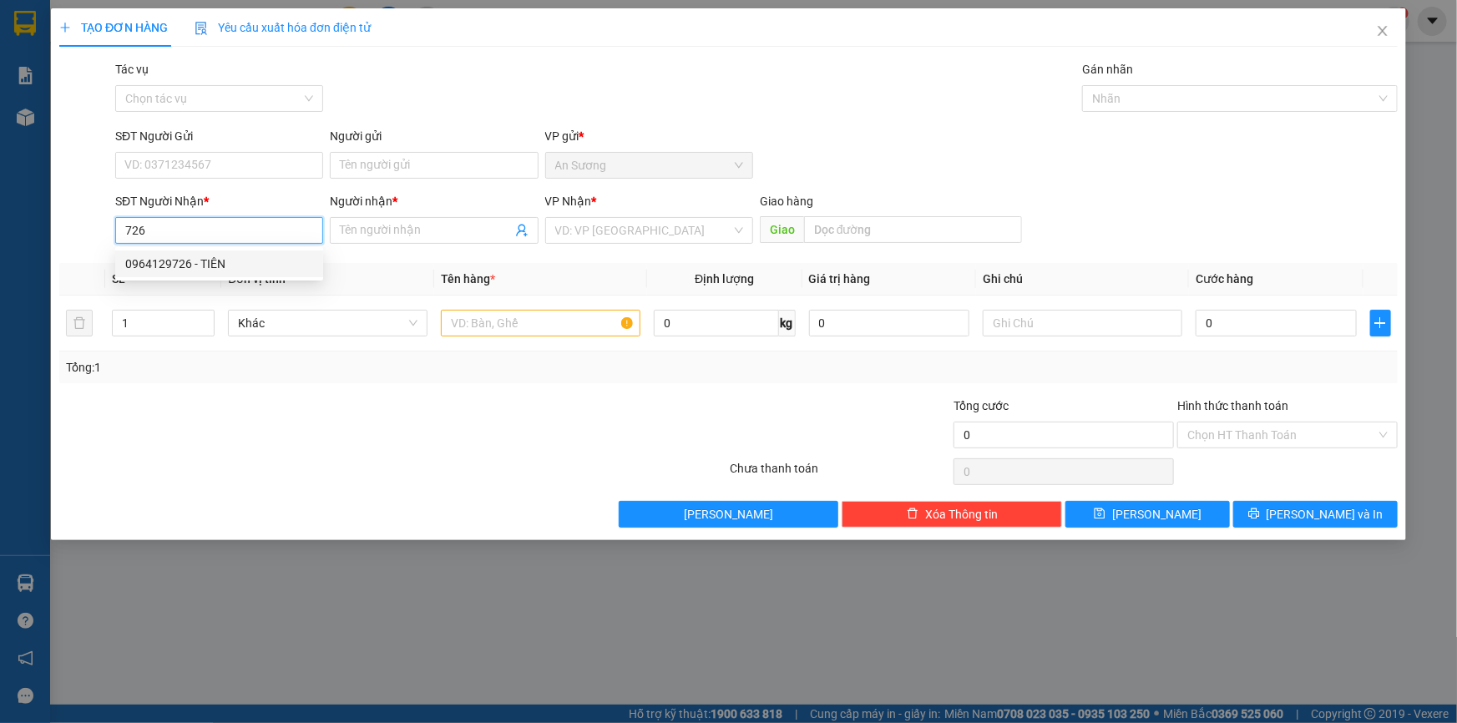
type input "0964129726"
type input "TIÊN"
type input "60.000"
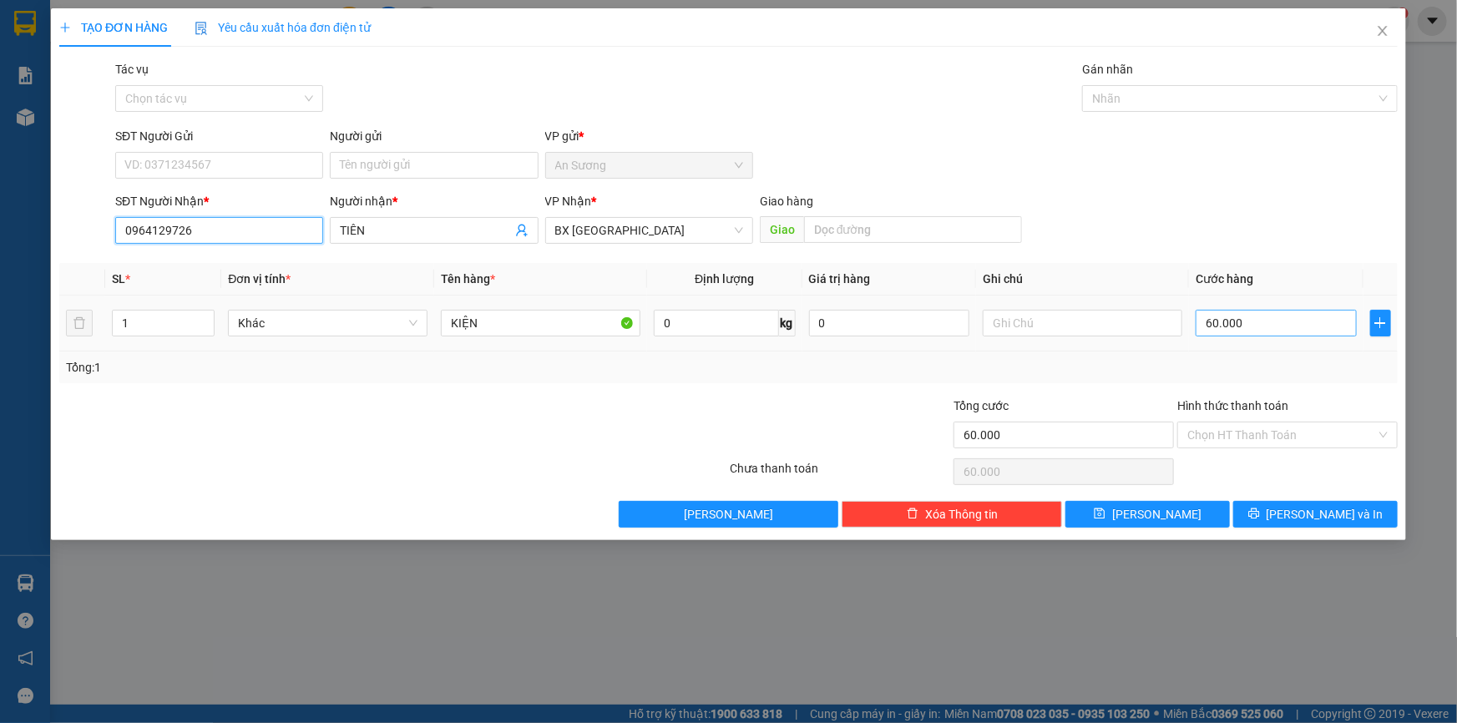
type input "0964129726"
type input "5"
type input "50"
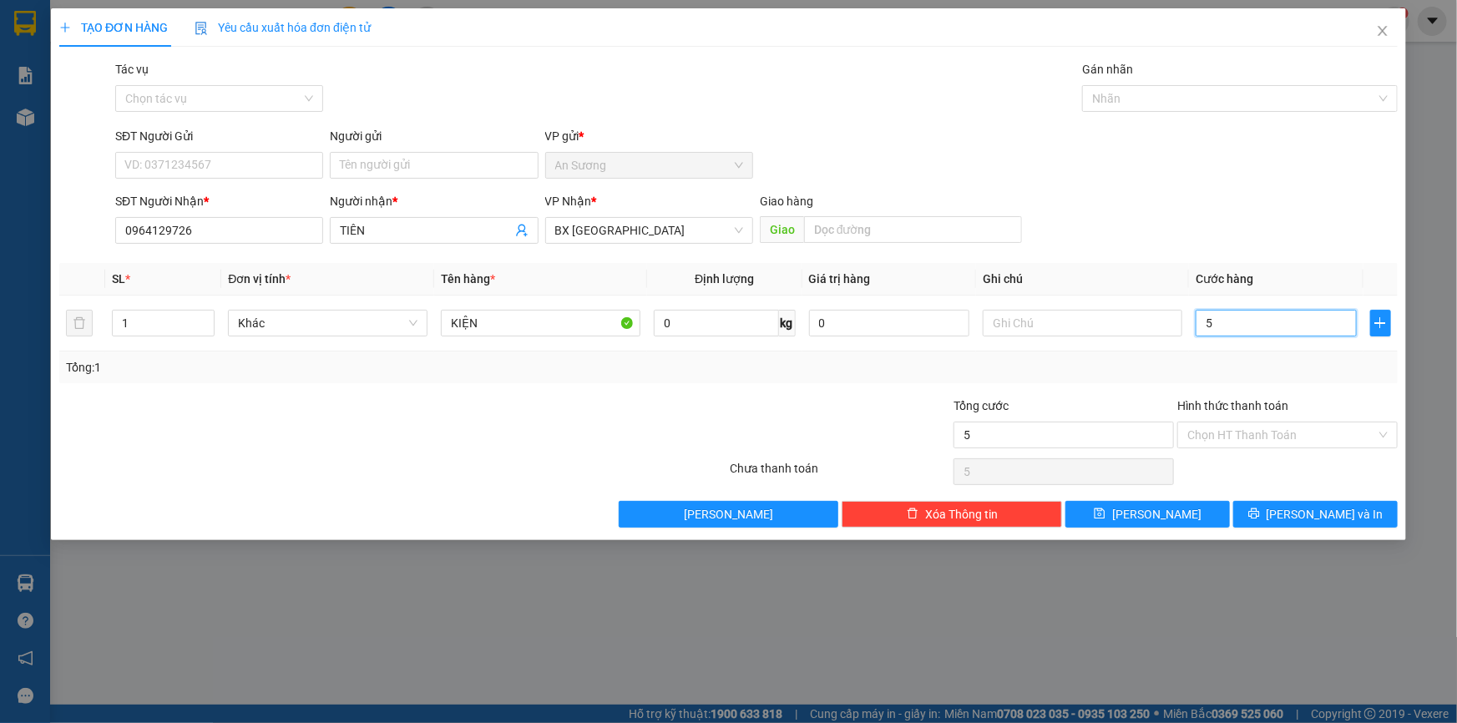
type input "50"
type input "50.000"
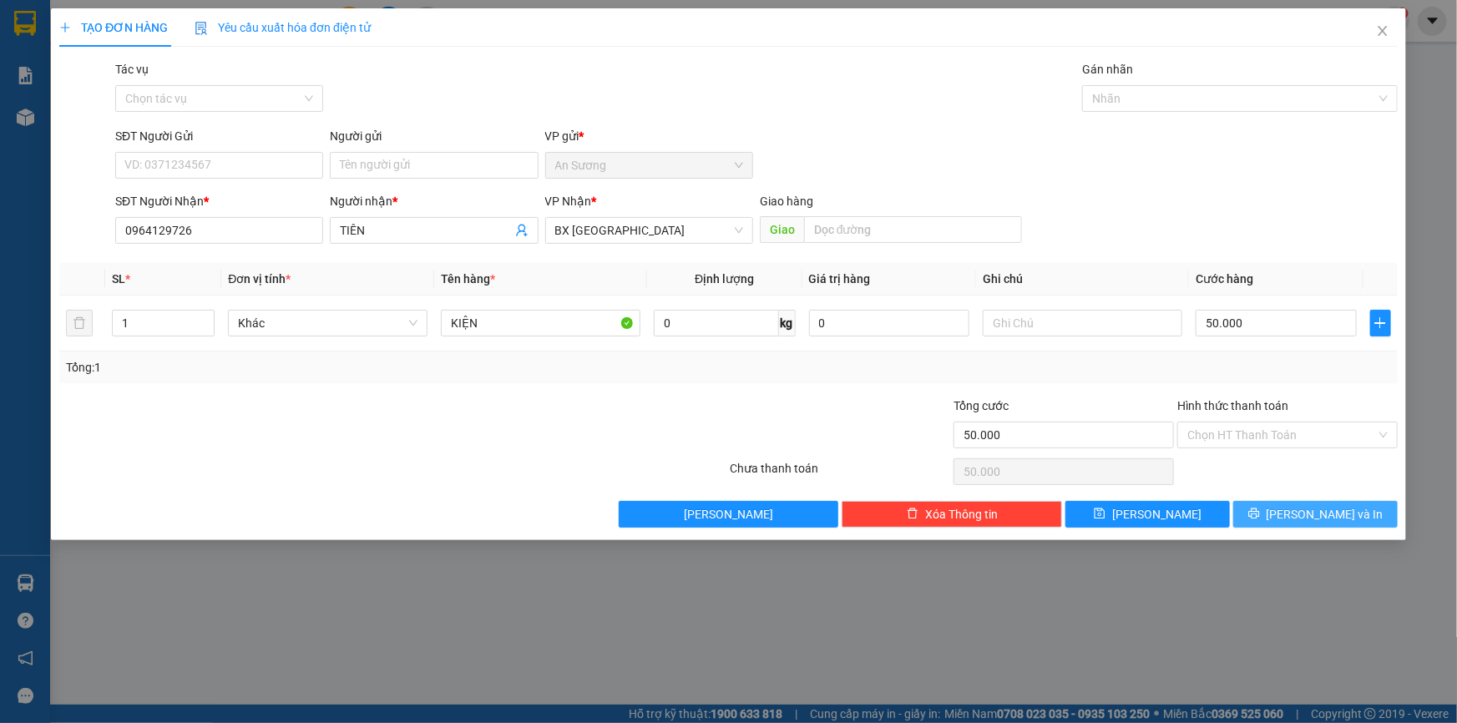
click at [1260, 514] on icon "printer" at bounding box center [1254, 514] width 12 height 12
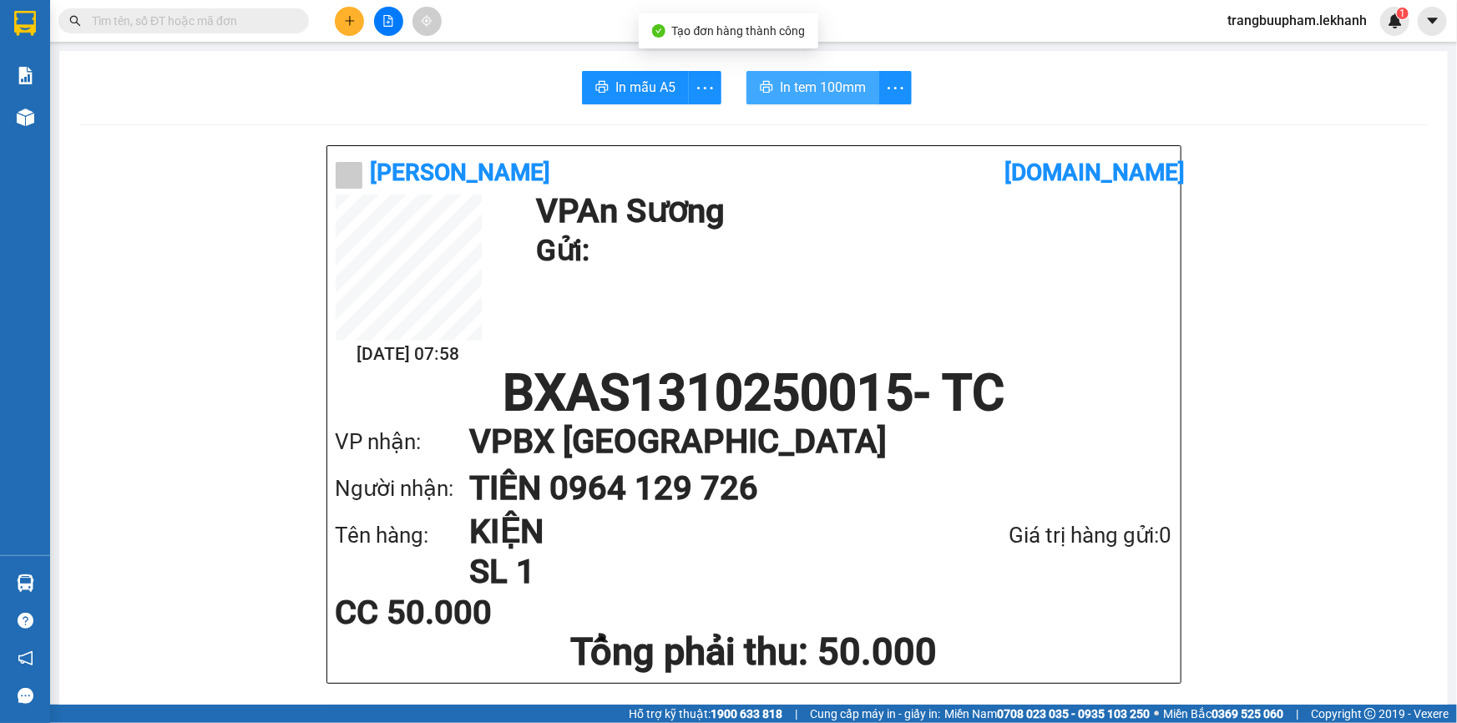
click at [809, 85] on span "In tem 100mm" at bounding box center [823, 87] width 86 height 21
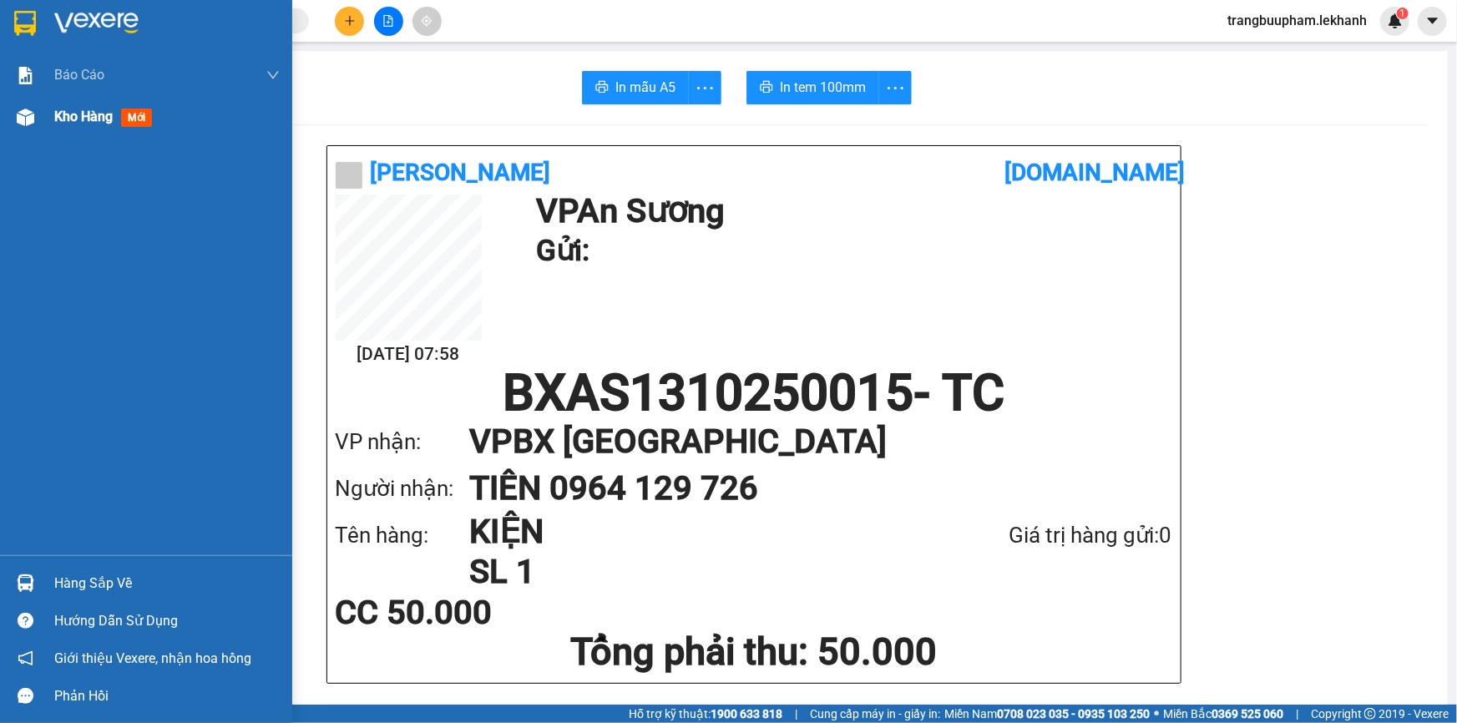
click at [97, 134] on div "Kho hàng mới" at bounding box center [166, 117] width 225 height 42
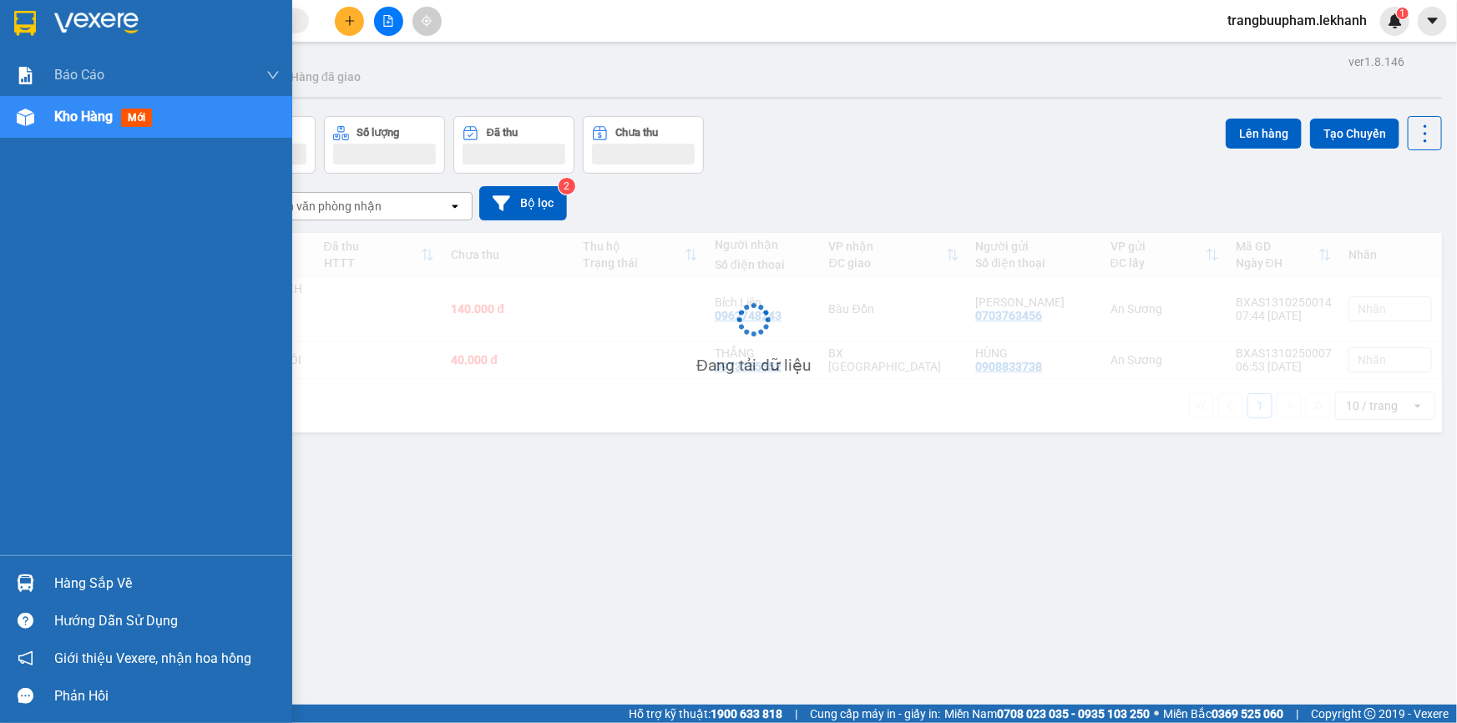
click at [111, 134] on div "Kho hàng mới" at bounding box center [166, 117] width 225 height 42
click at [101, 130] on div "Kho hàng mới" at bounding box center [166, 117] width 225 height 42
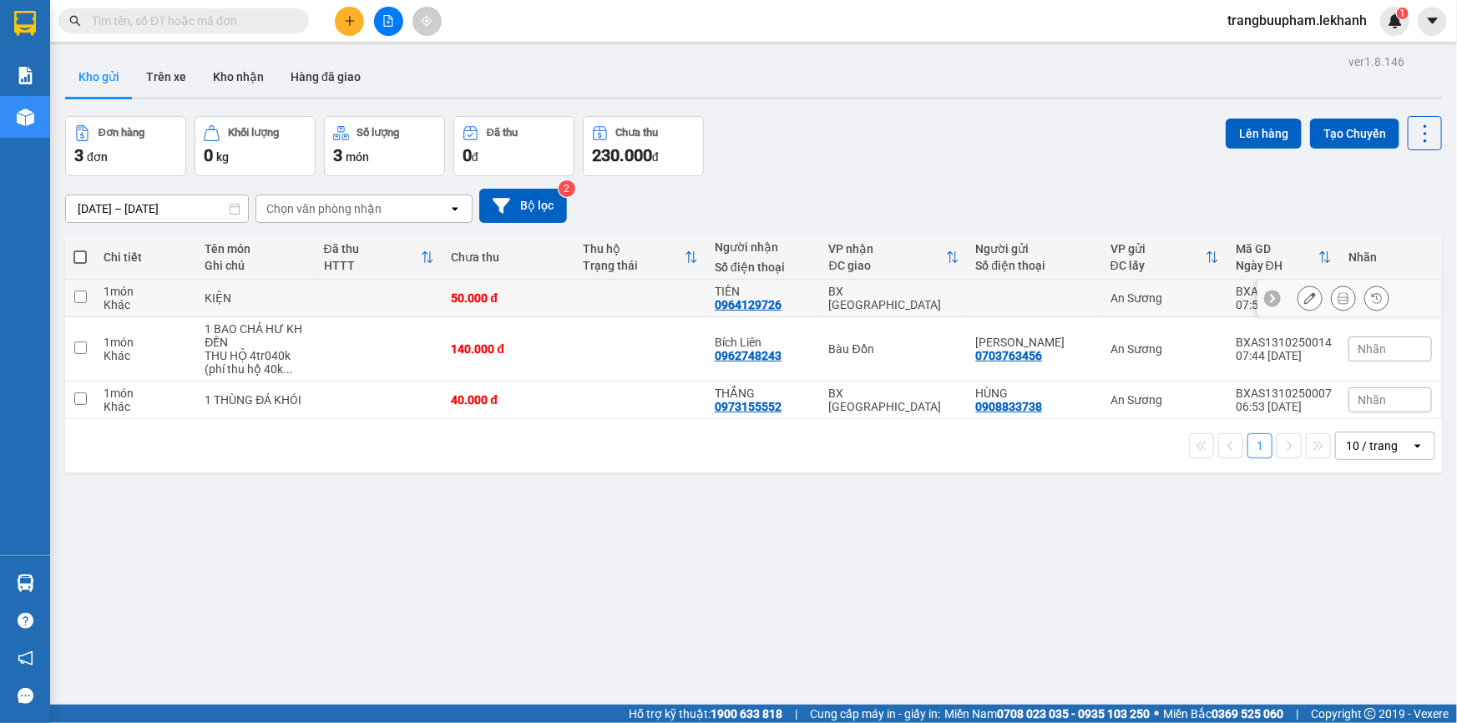
click at [664, 295] on td at bounding box center [640, 299] width 132 height 38
checkbox input "true"
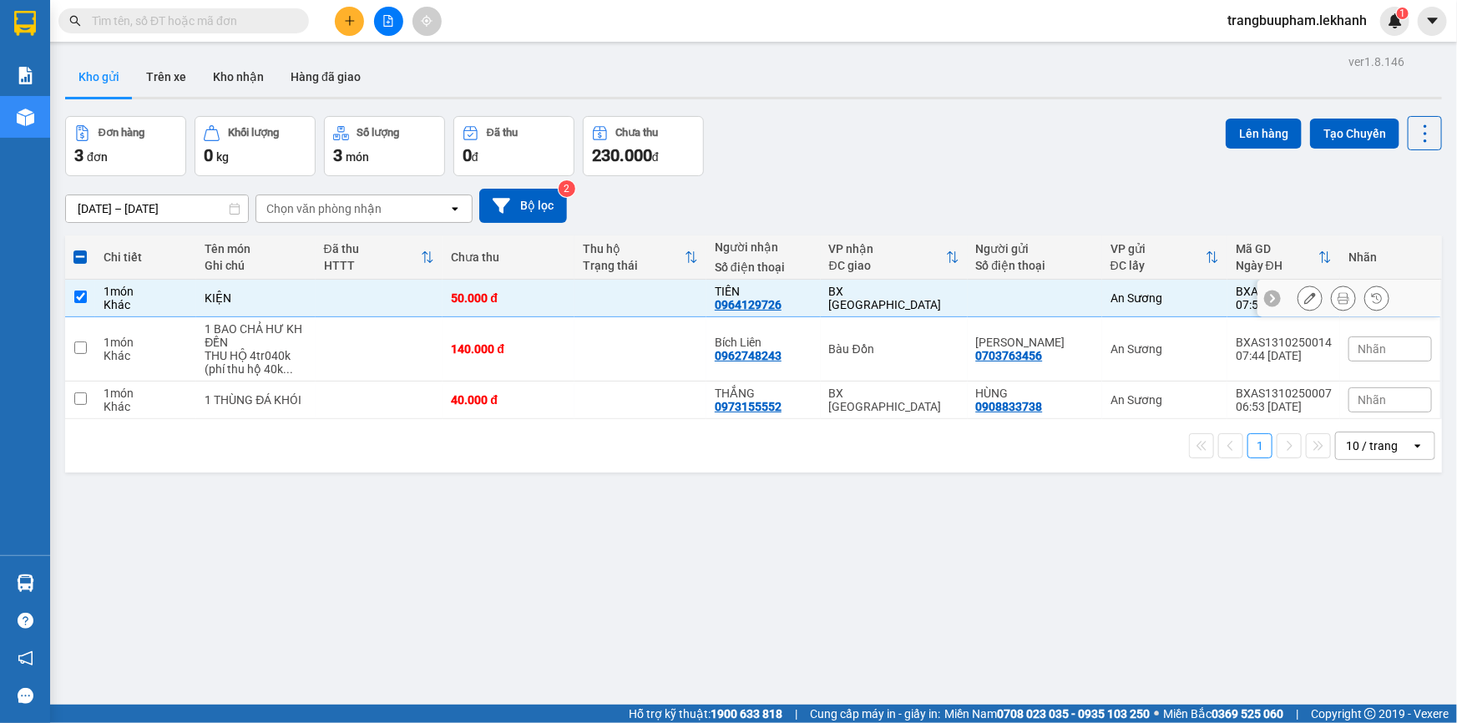
click at [1339, 301] on button at bounding box center [1343, 298] width 23 height 29
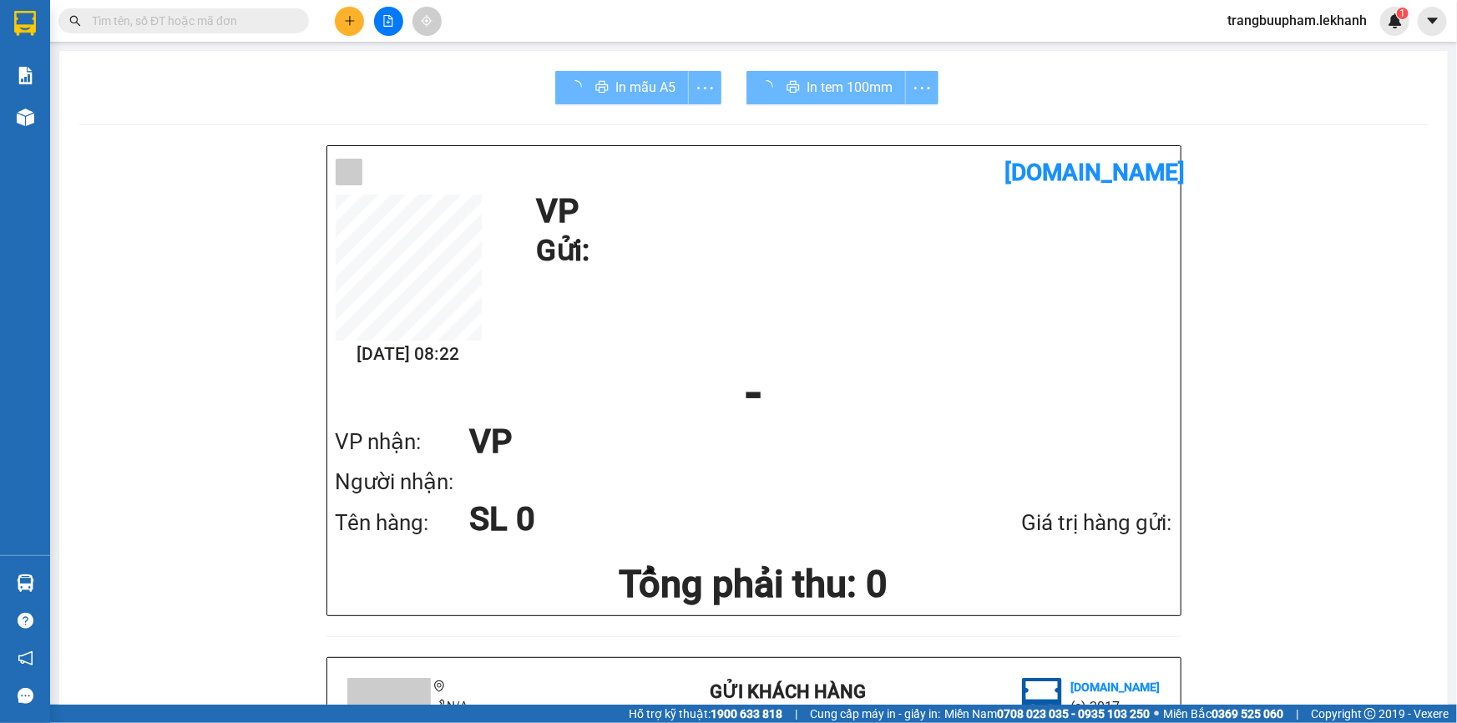
click at [857, 89] on div "In tem 100mm" at bounding box center [843, 87] width 192 height 33
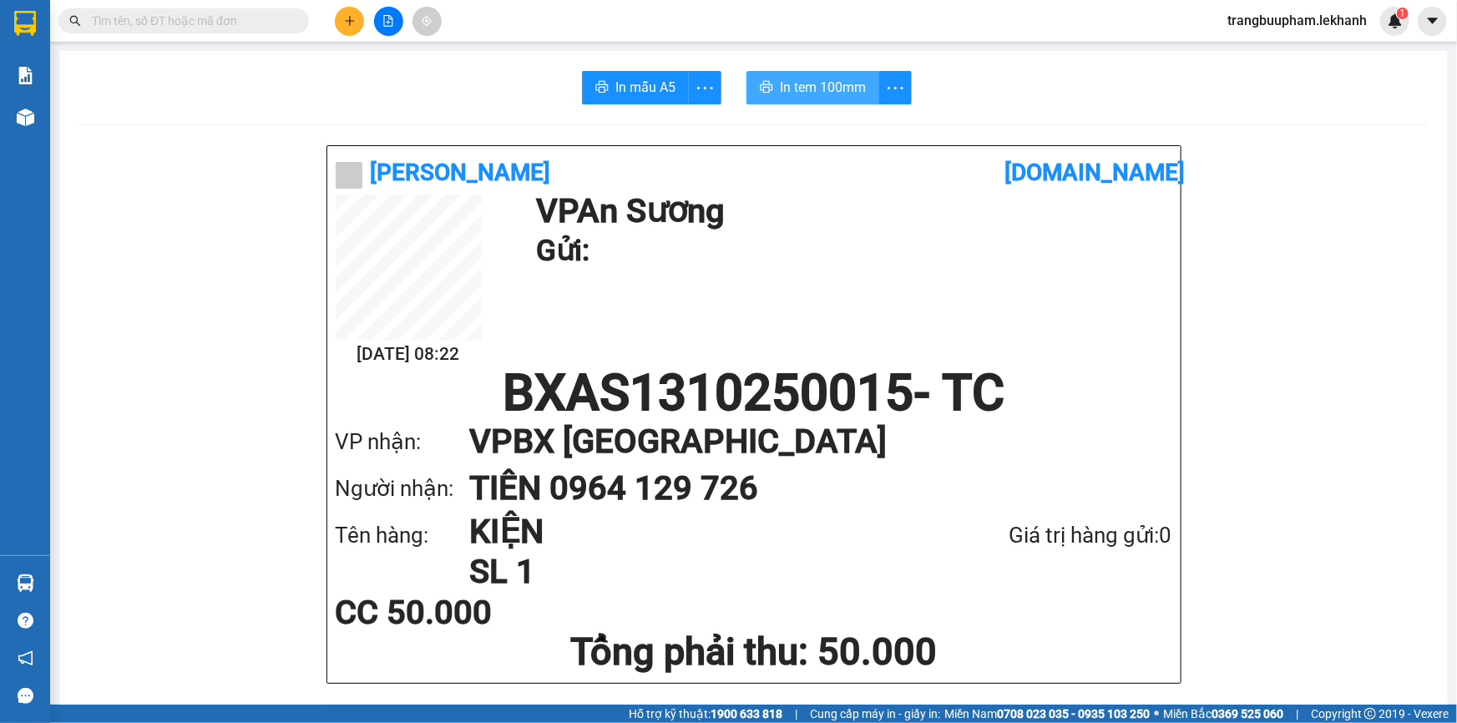
click at [857, 89] on span "In tem 100mm" at bounding box center [823, 87] width 86 height 21
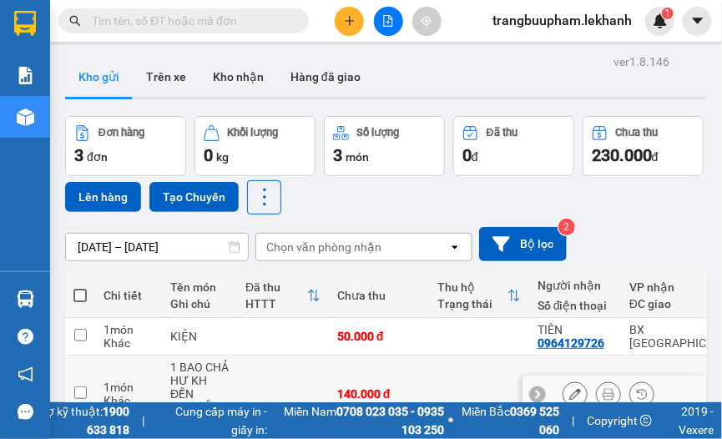
click at [342, 367] on td "140.000 đ" at bounding box center [379, 395] width 100 height 78
checkbox input "true"
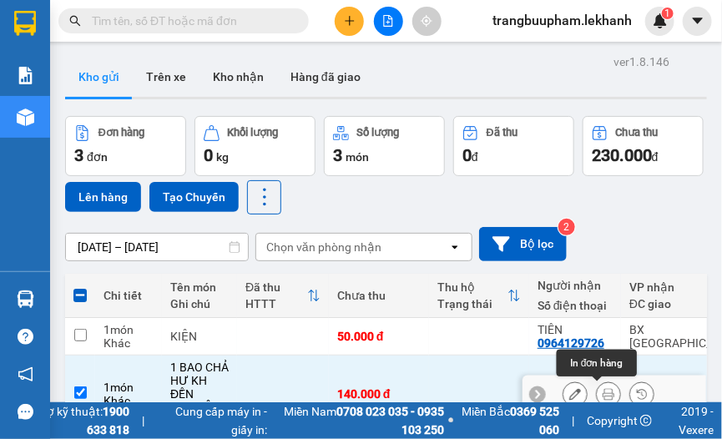
click at [603, 392] on icon at bounding box center [609, 394] width 12 height 12
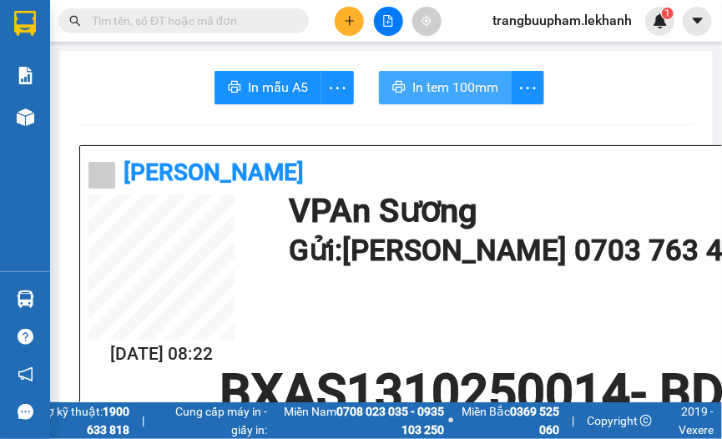
click at [460, 93] on span "In tem 100mm" at bounding box center [455, 87] width 86 height 21
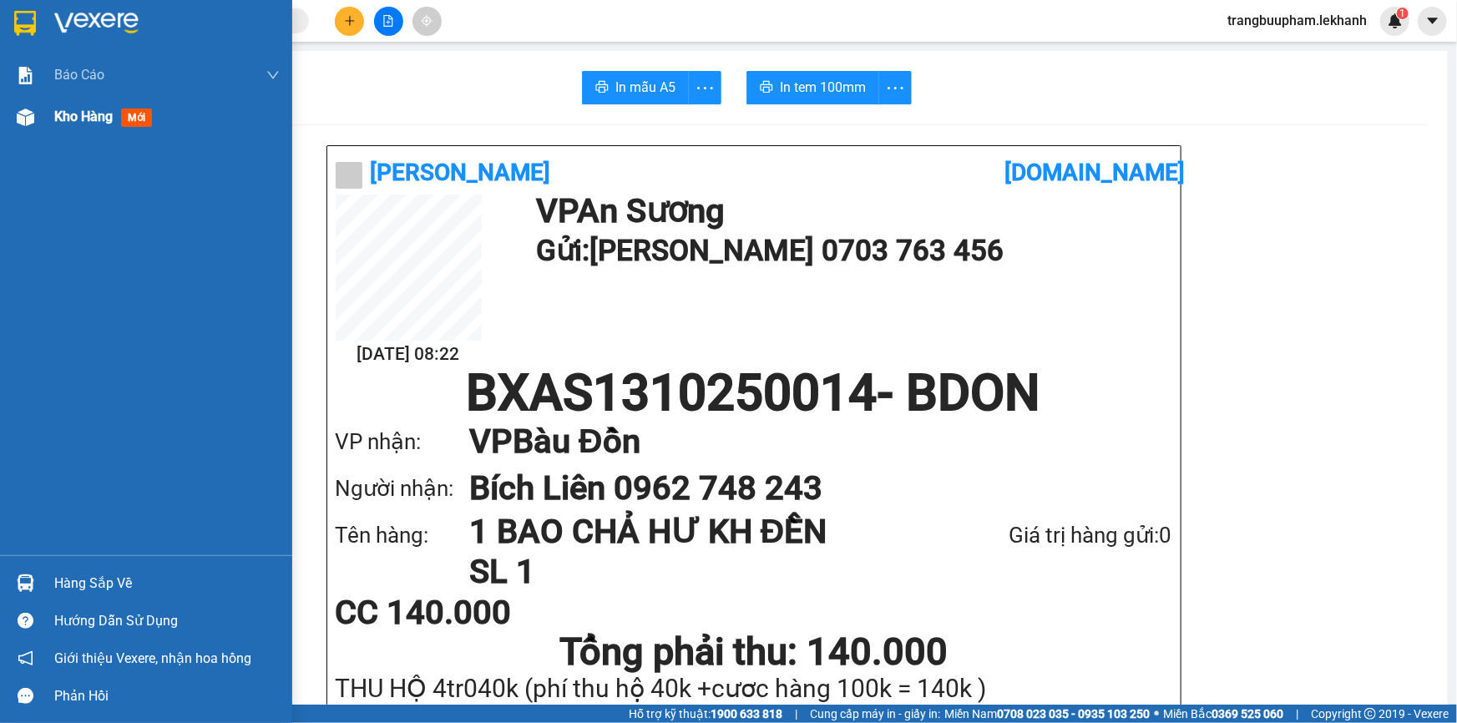
click at [84, 129] on div "Kho hàng mới" at bounding box center [166, 117] width 225 height 42
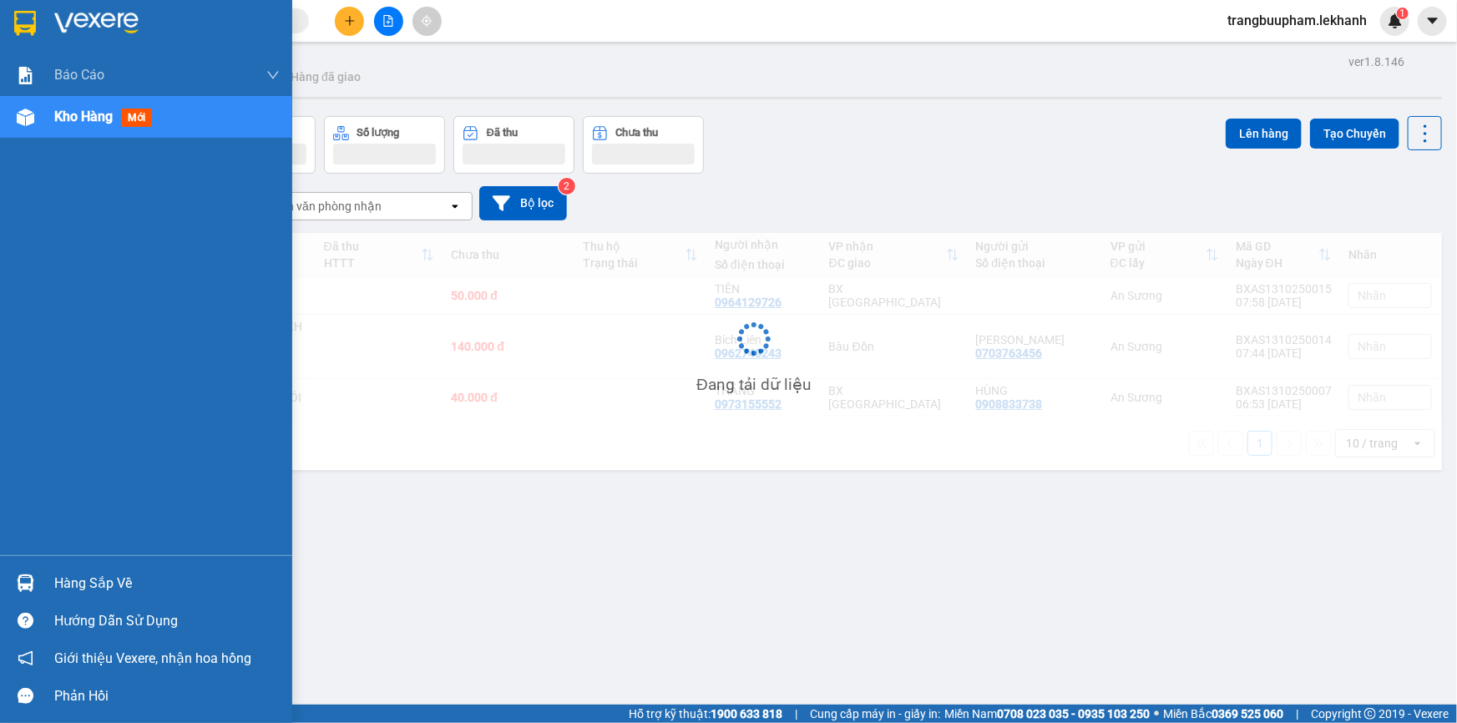
click at [87, 124] on span "Kho hàng" at bounding box center [83, 117] width 58 height 16
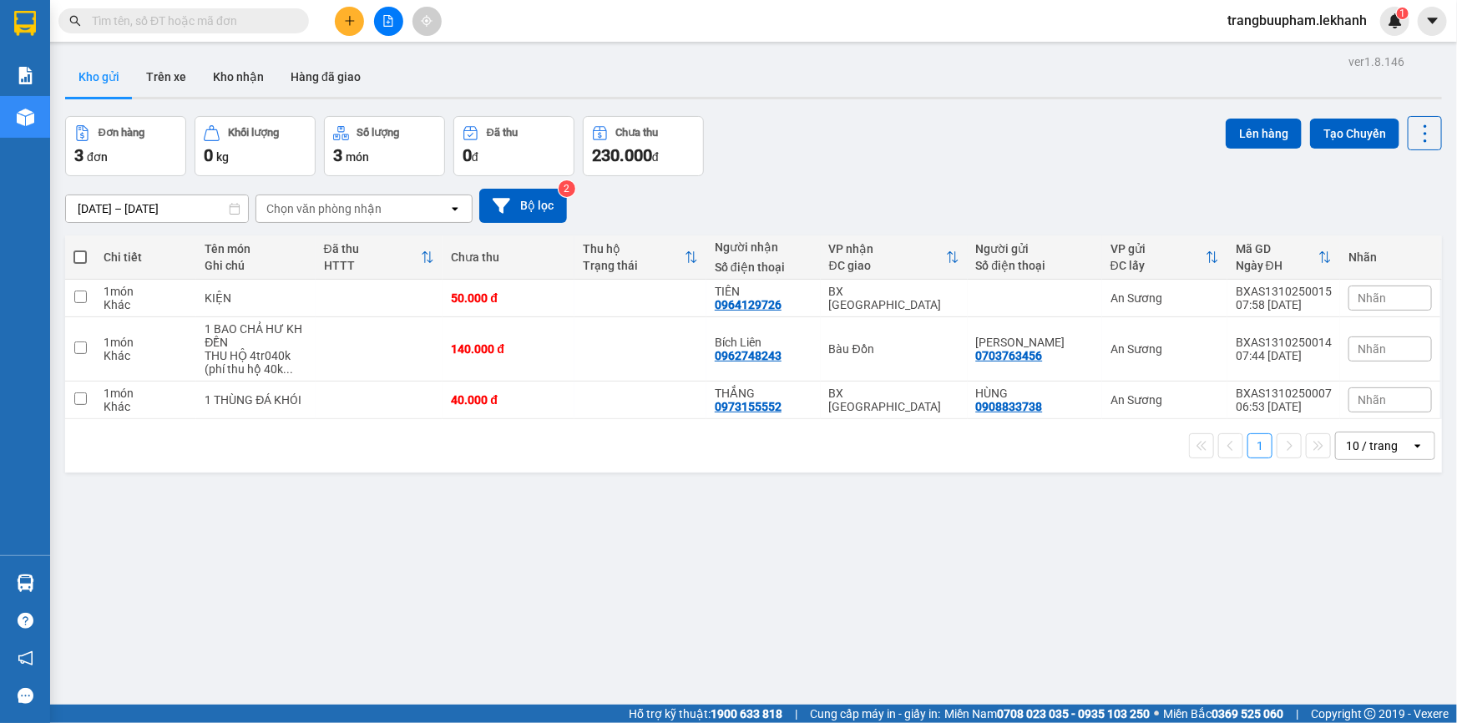
click at [349, 18] on icon "plus" at bounding box center [349, 20] width 1 height 9
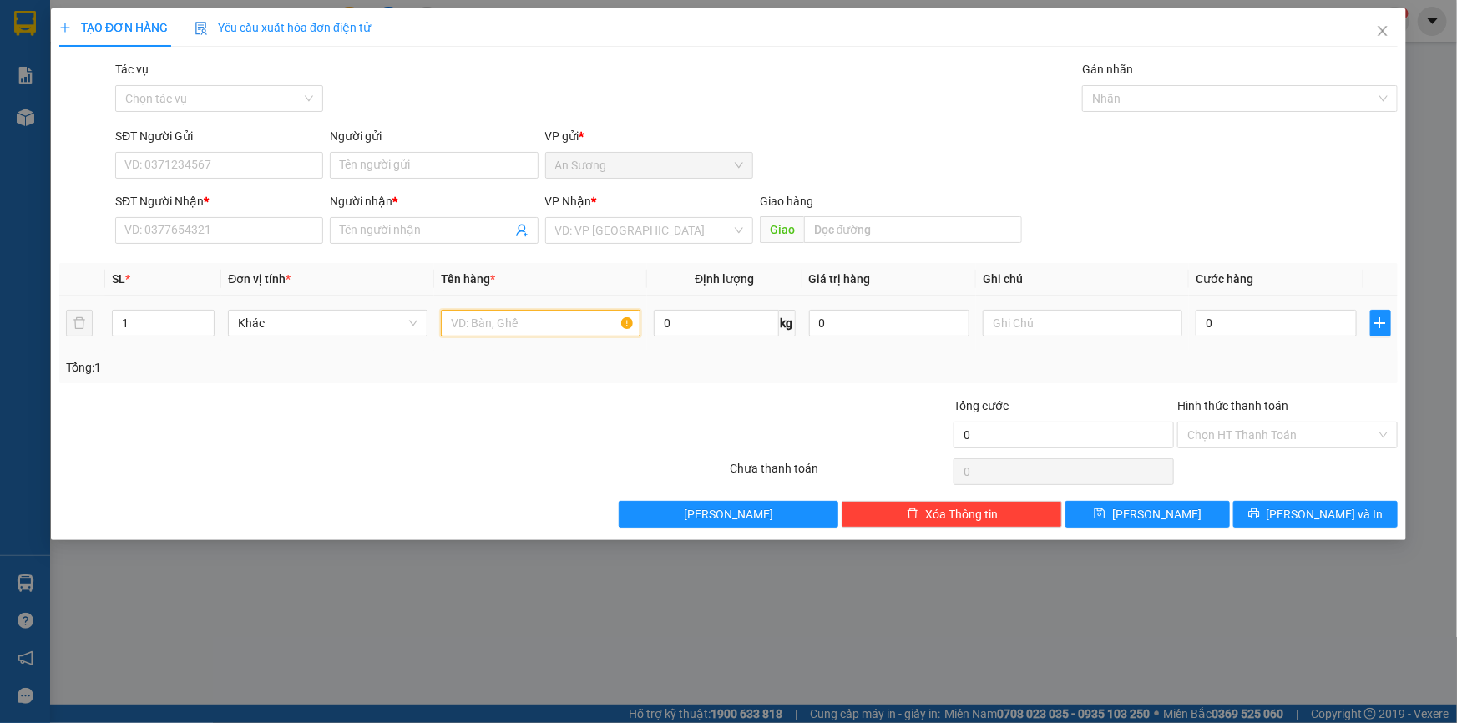
click at [473, 316] on input "text" at bounding box center [541, 323] width 200 height 27
type input "1"
click at [137, 167] on input "SĐT Người Gửi" at bounding box center [219, 165] width 208 height 27
click at [215, 204] on div "0929256441 - NAM HÀ" at bounding box center [219, 199] width 188 height 18
type input "0929256441"
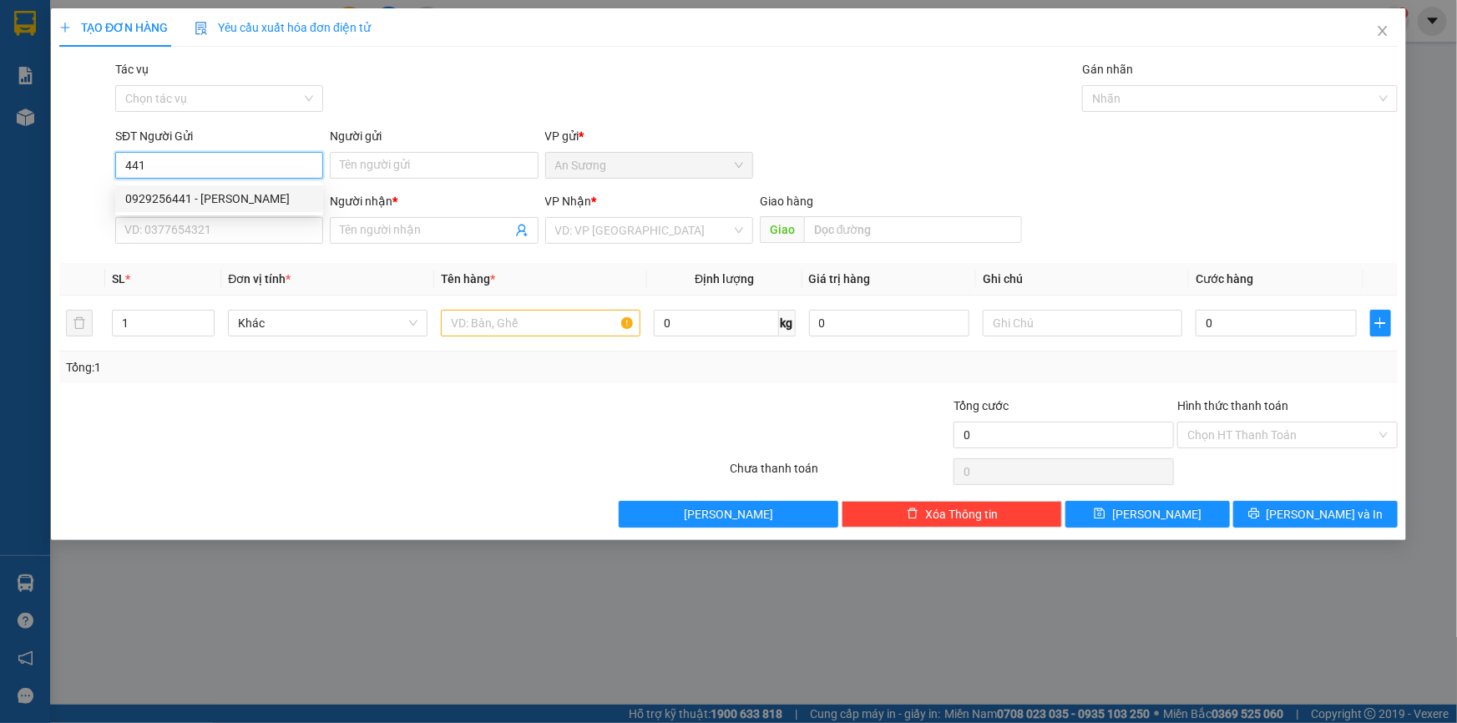
type input "NAM HÀ"
type input "0901200265"
type input "ANH ĐẠT"
type input "30.000"
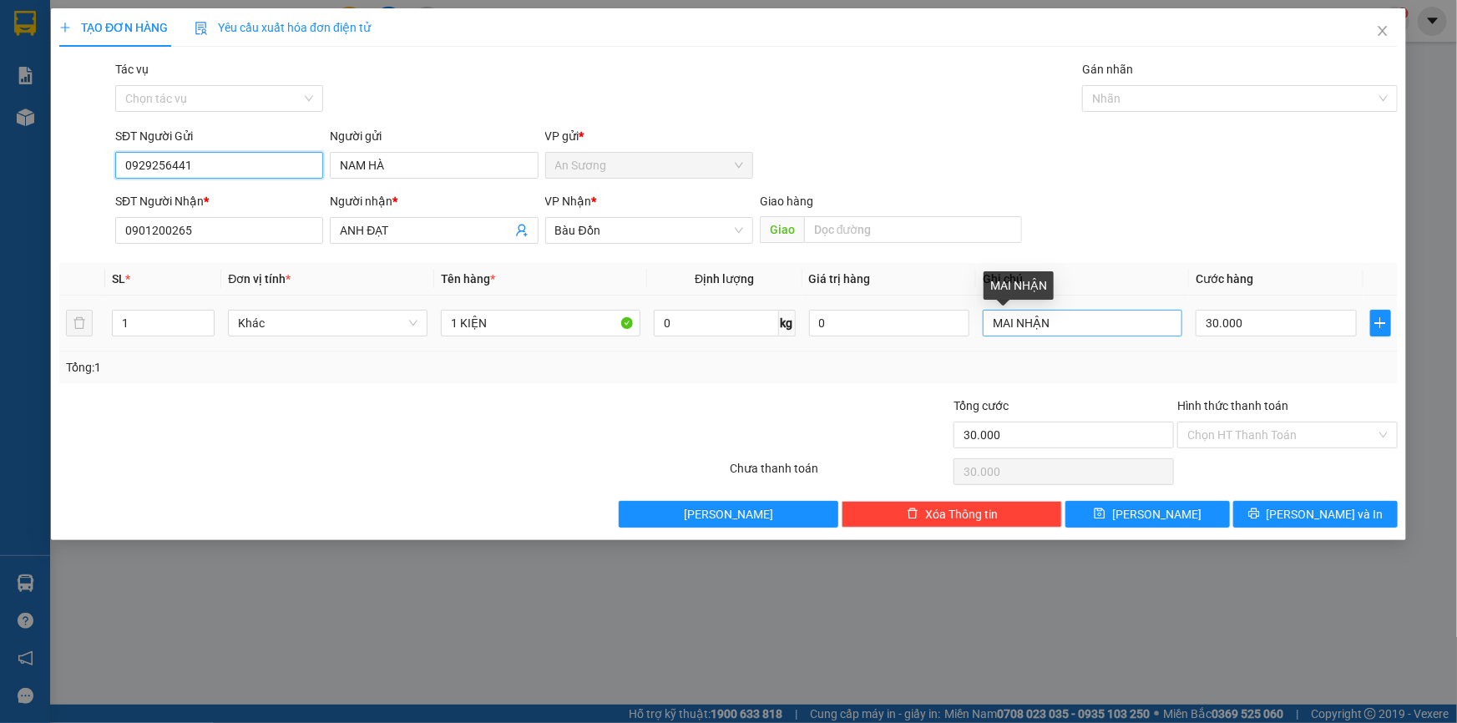
type input "0929256441"
drag, startPoint x: 1088, startPoint y: 332, endPoint x: 933, endPoint y: 336, distance: 155.3
click at [933, 336] on tr "1 Khác 1 KIỆN 0 kg 0 MAI NHẬN 30.000" at bounding box center [728, 324] width 1339 height 56
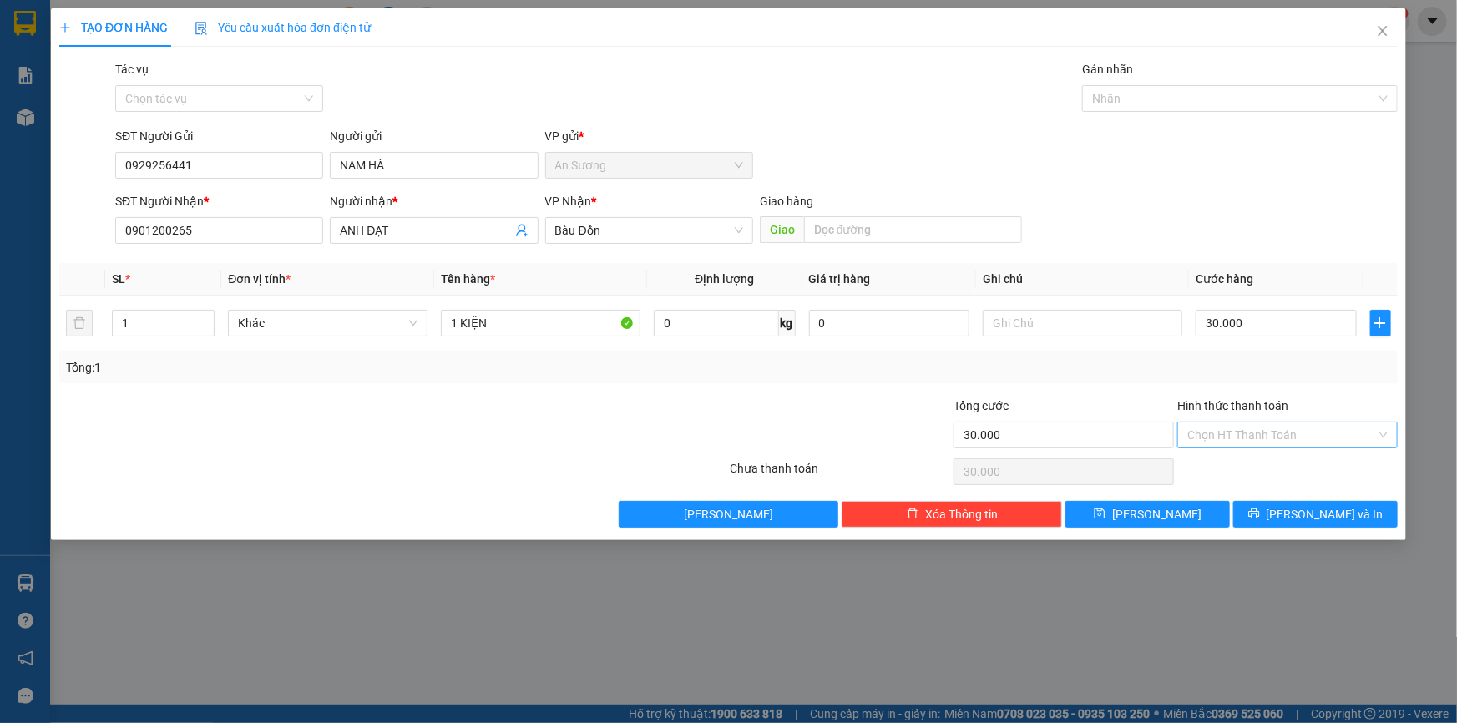
click at [1223, 442] on input "Hình thức thanh toán" at bounding box center [1281, 435] width 189 height 25
click at [1233, 466] on div "Tại văn phòng" at bounding box center [1287, 467] width 200 height 18
type input "0"
click at [1302, 524] on button "[PERSON_NAME] và In" at bounding box center [1315, 514] width 164 height 27
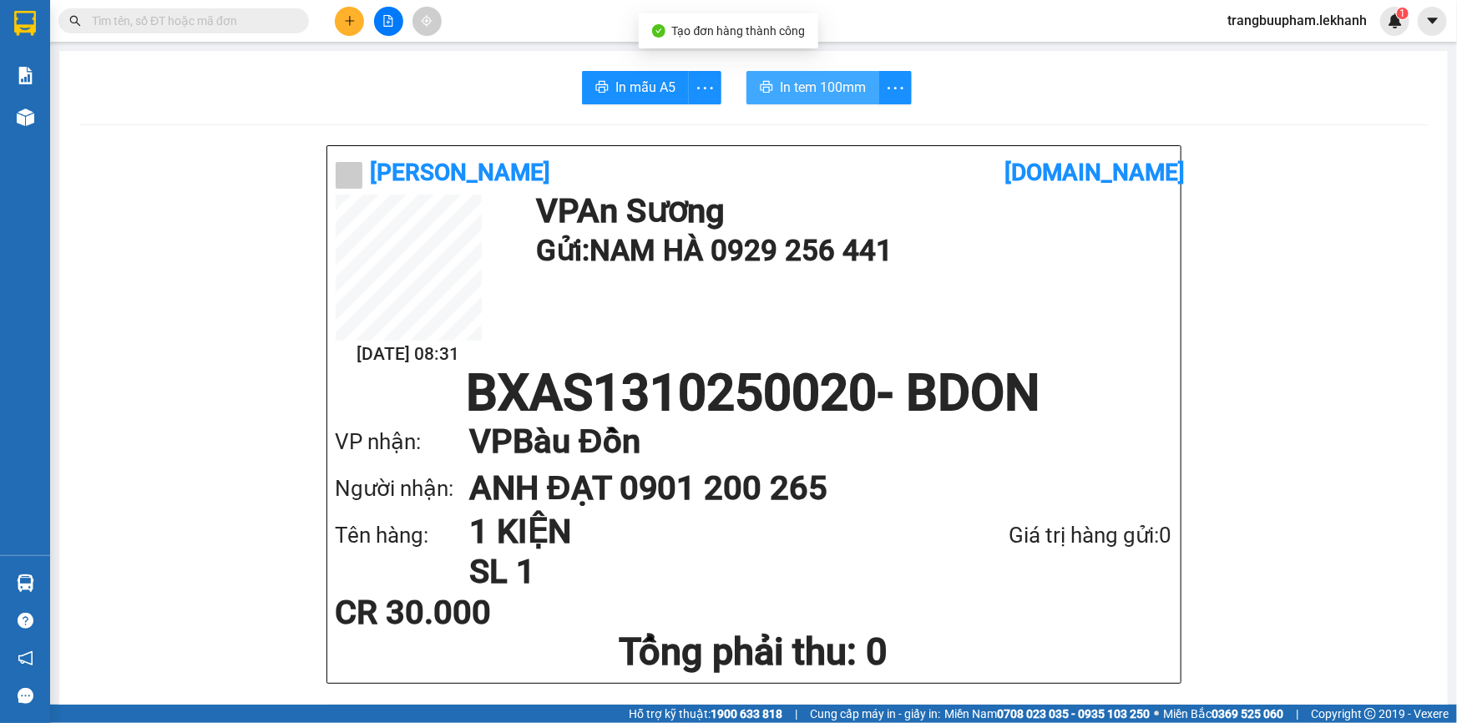
click at [821, 99] on button "In tem 100mm" at bounding box center [813, 87] width 133 height 33
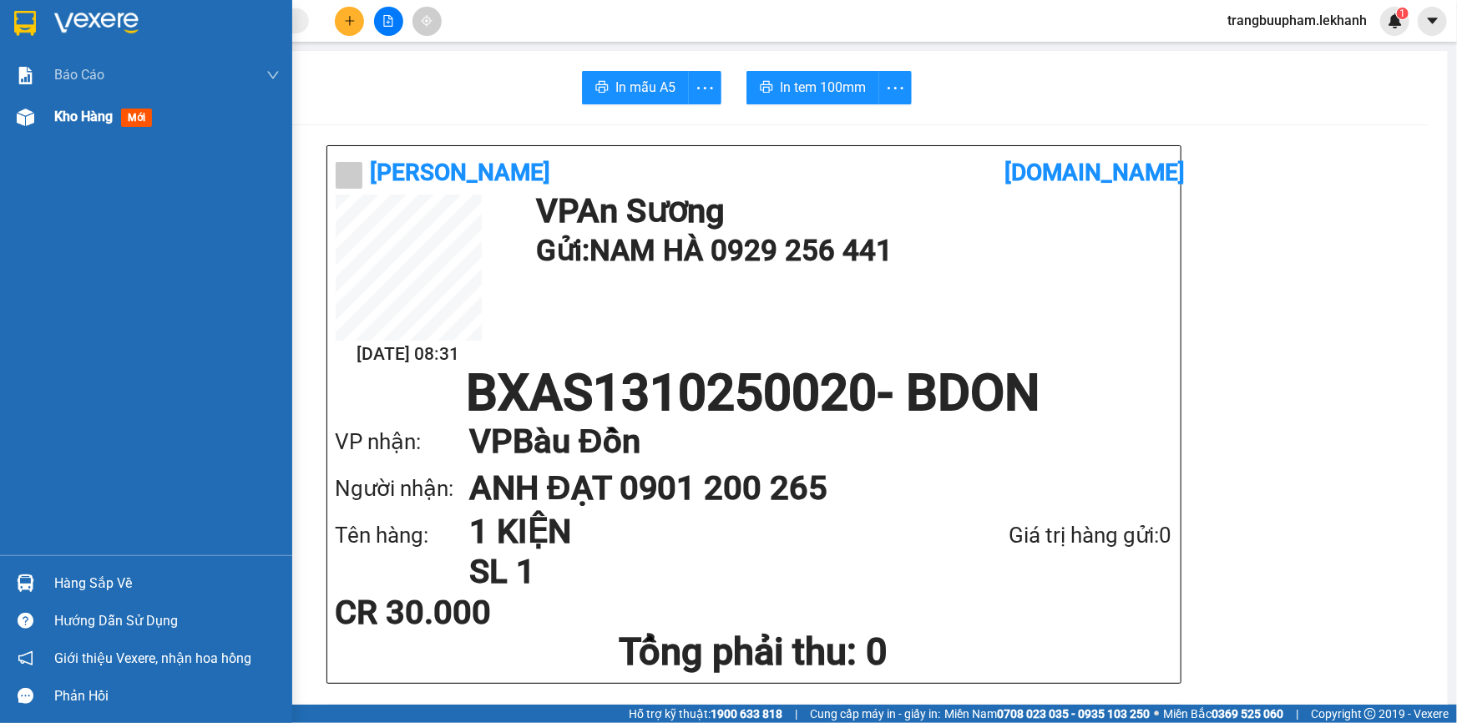
click at [101, 122] on span "Kho hàng" at bounding box center [83, 117] width 58 height 16
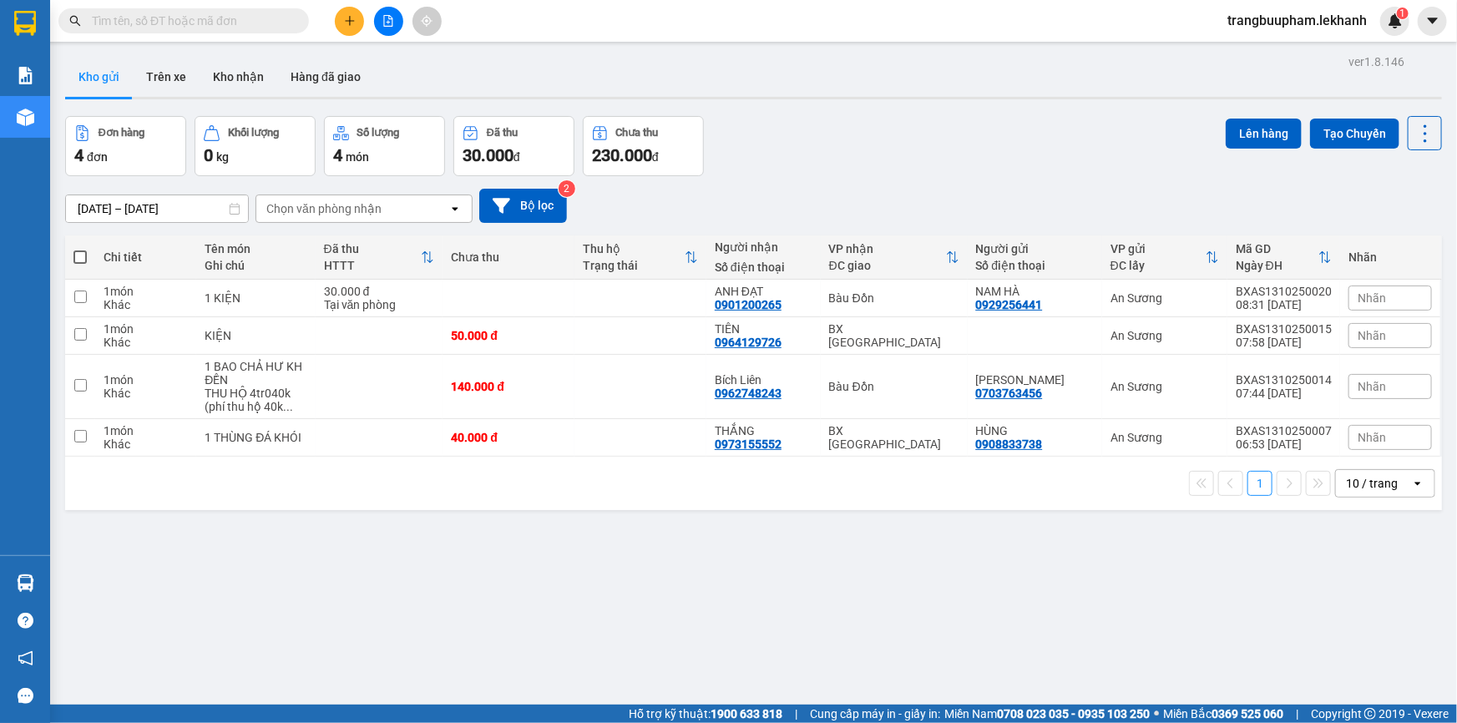
click at [357, 18] on button at bounding box center [349, 21] width 29 height 29
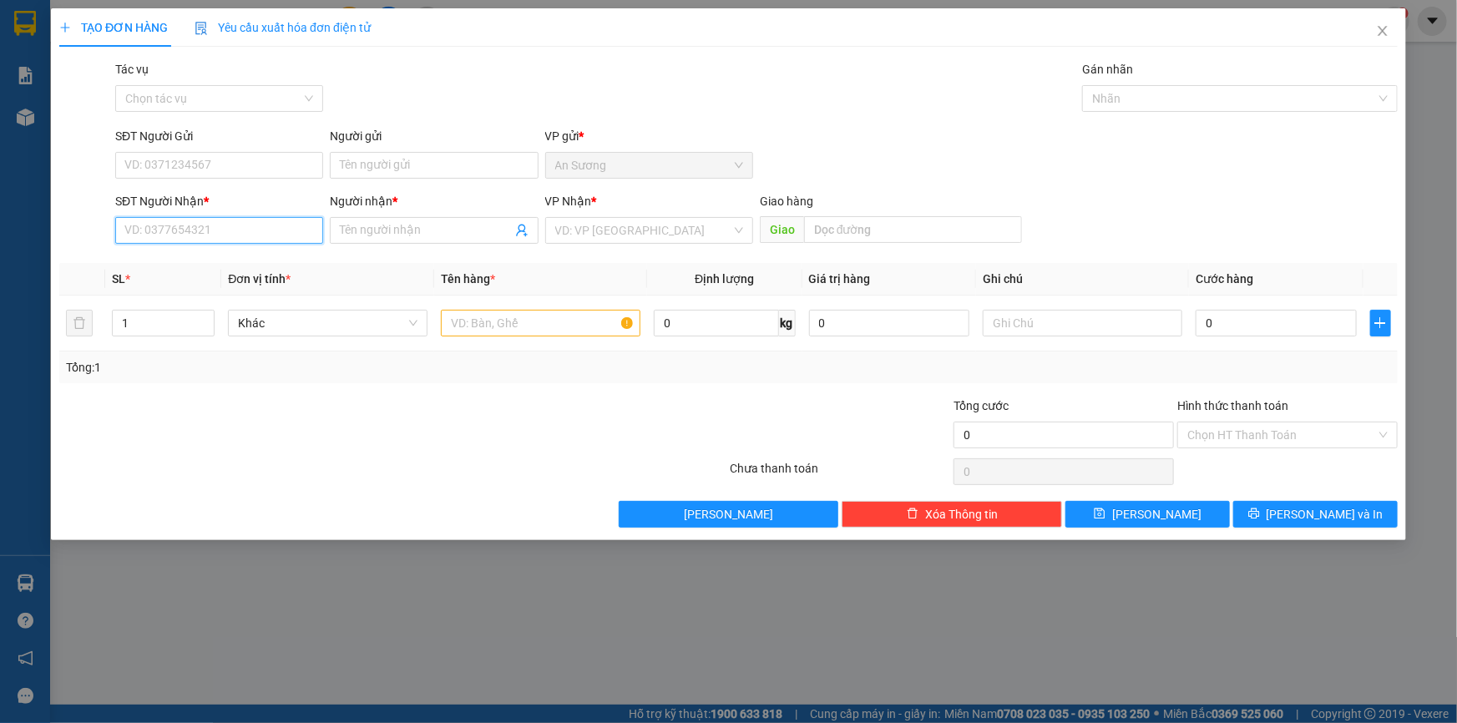
click at [248, 238] on input "SĐT Người Nhận *" at bounding box center [219, 230] width 208 height 27
click at [259, 171] on input "SĐT Người Gửi" at bounding box center [219, 165] width 208 height 27
click at [271, 225] on input "SĐT Người Nhận *" at bounding box center [219, 230] width 208 height 27
type input "0985545454"
click at [198, 268] on div "0985545454 - chú an" at bounding box center [219, 264] width 188 height 18
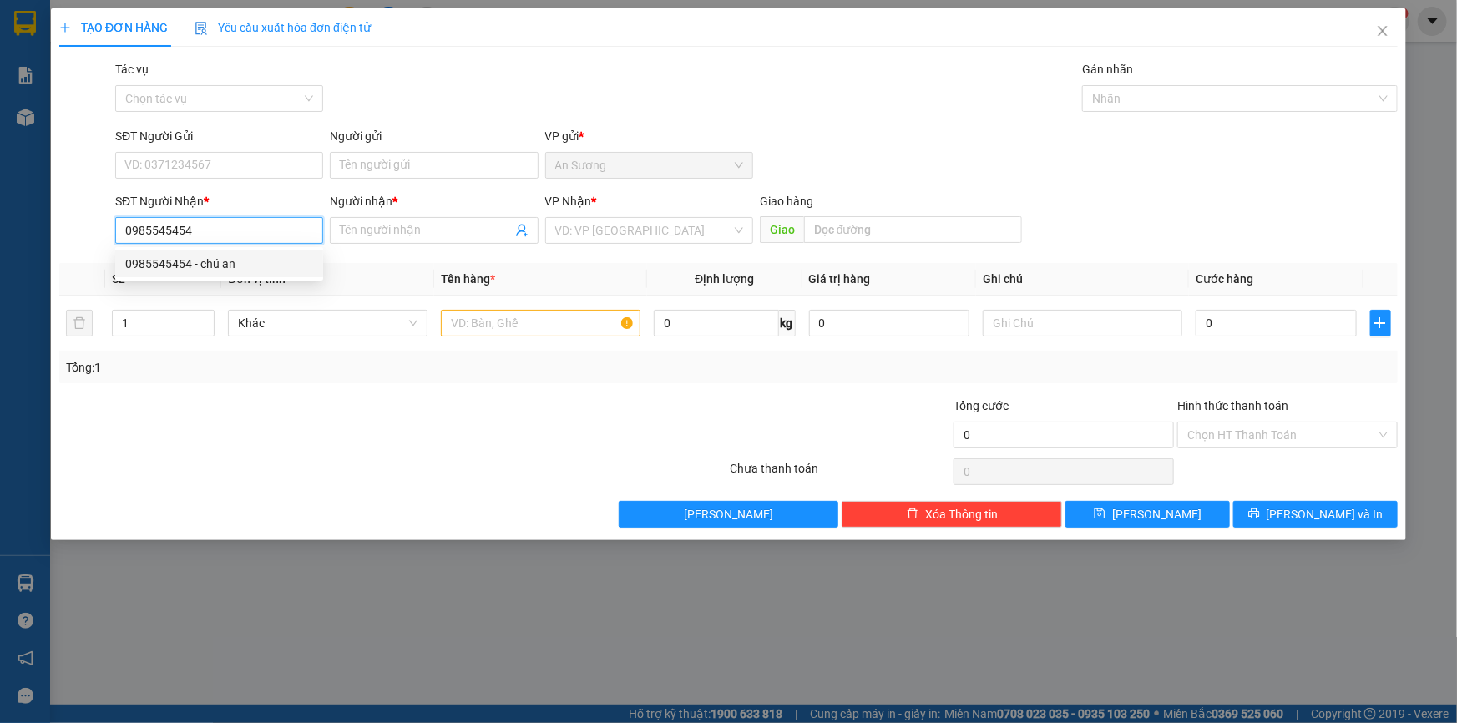
type input "chú an"
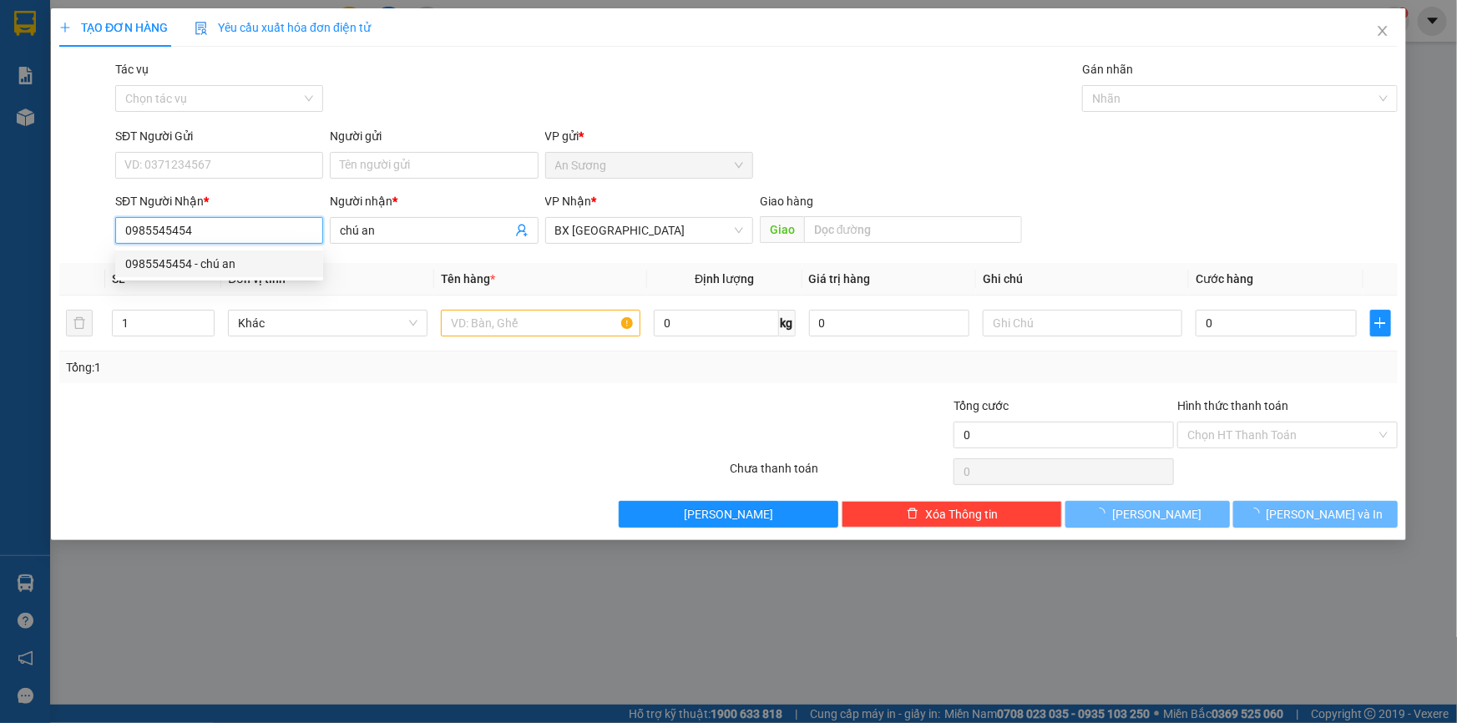
type input "70.000"
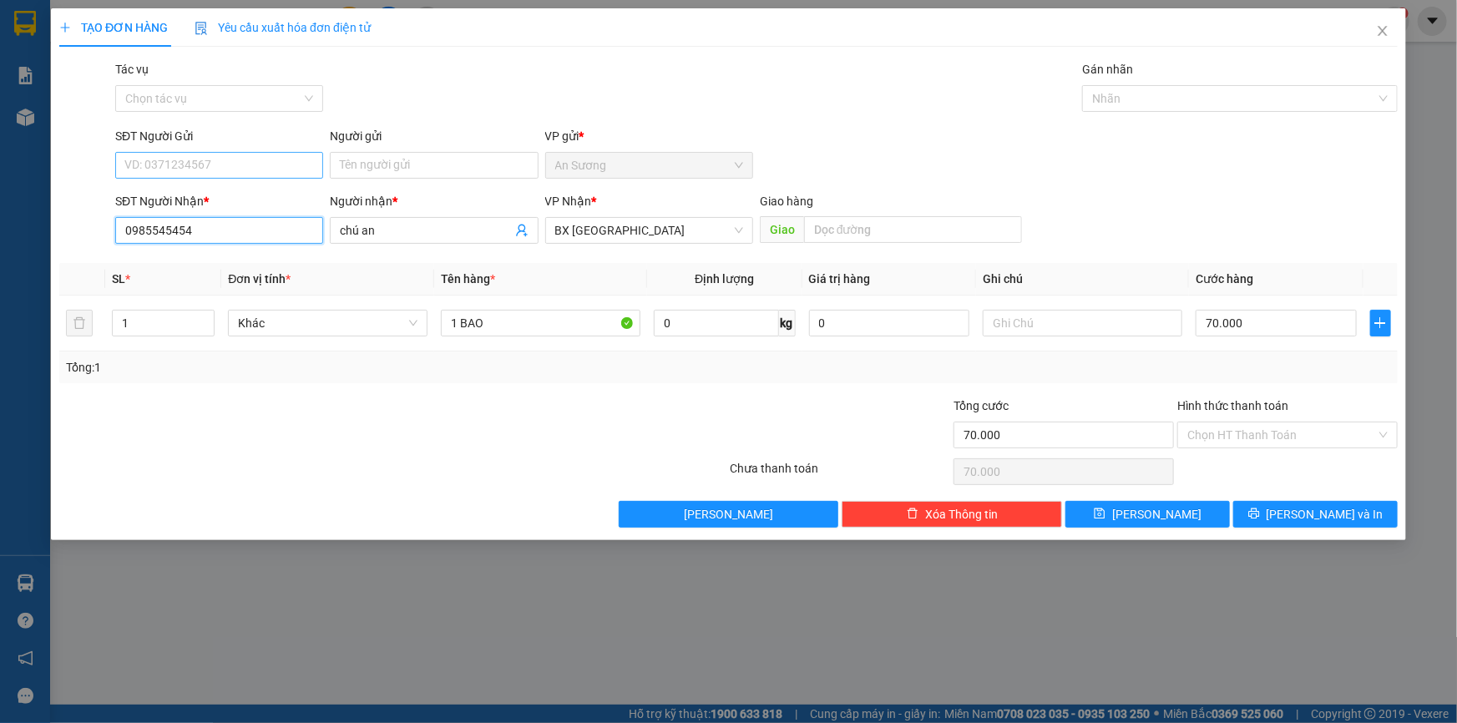
type input "0985545454"
click at [234, 162] on input "SĐT Người Gửi" at bounding box center [219, 165] width 208 height 27
click at [245, 205] on div "0903929816 - LONG" at bounding box center [219, 199] width 188 height 18
type input "0903929816"
type input "LONG"
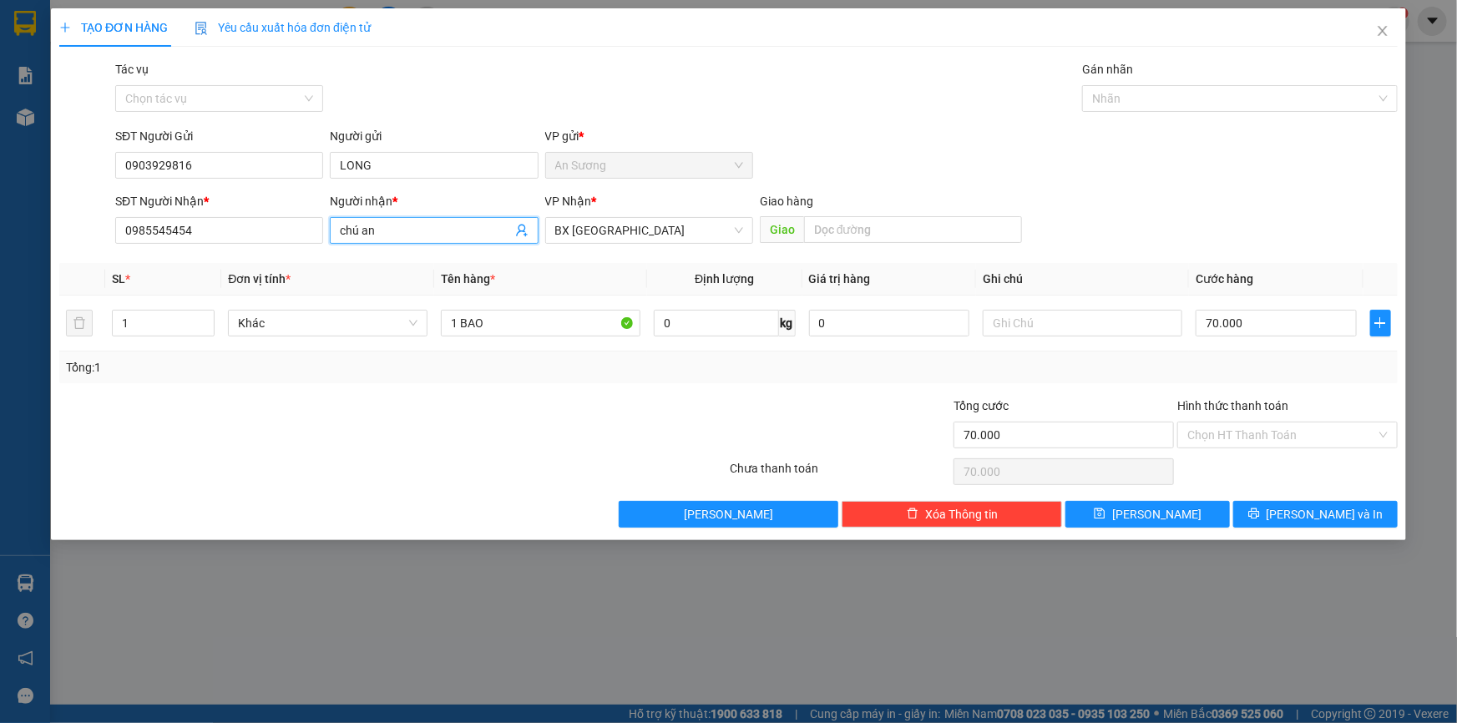
drag, startPoint x: 393, startPoint y: 227, endPoint x: 314, endPoint y: 215, distance: 80.3
click at [314, 215] on div "SĐT Người Nhận * 0985545454 Người nhận * chú an chú an VP Nhận * BX Tân Châu …" at bounding box center [756, 221] width 1289 height 58
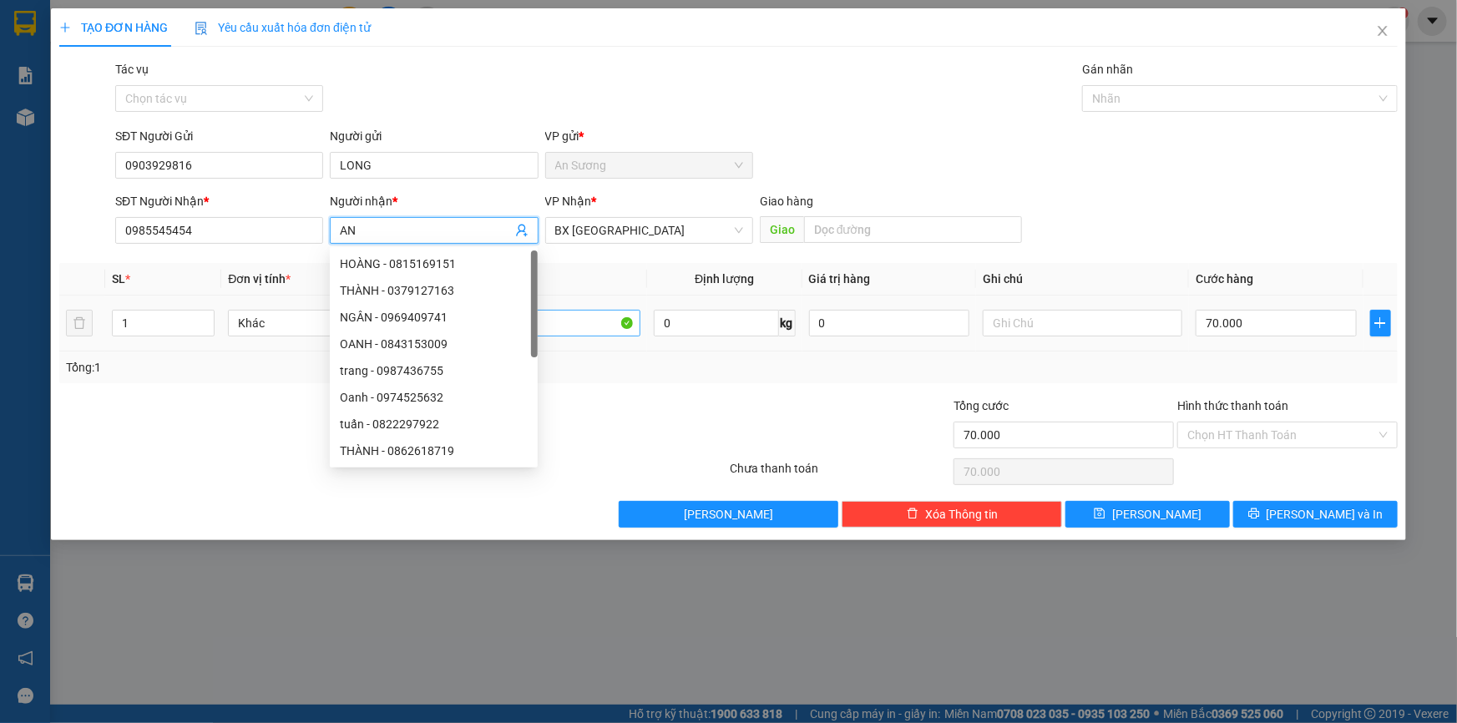
type input "AN"
click at [601, 320] on input "1 BAO" at bounding box center [541, 323] width 200 height 27
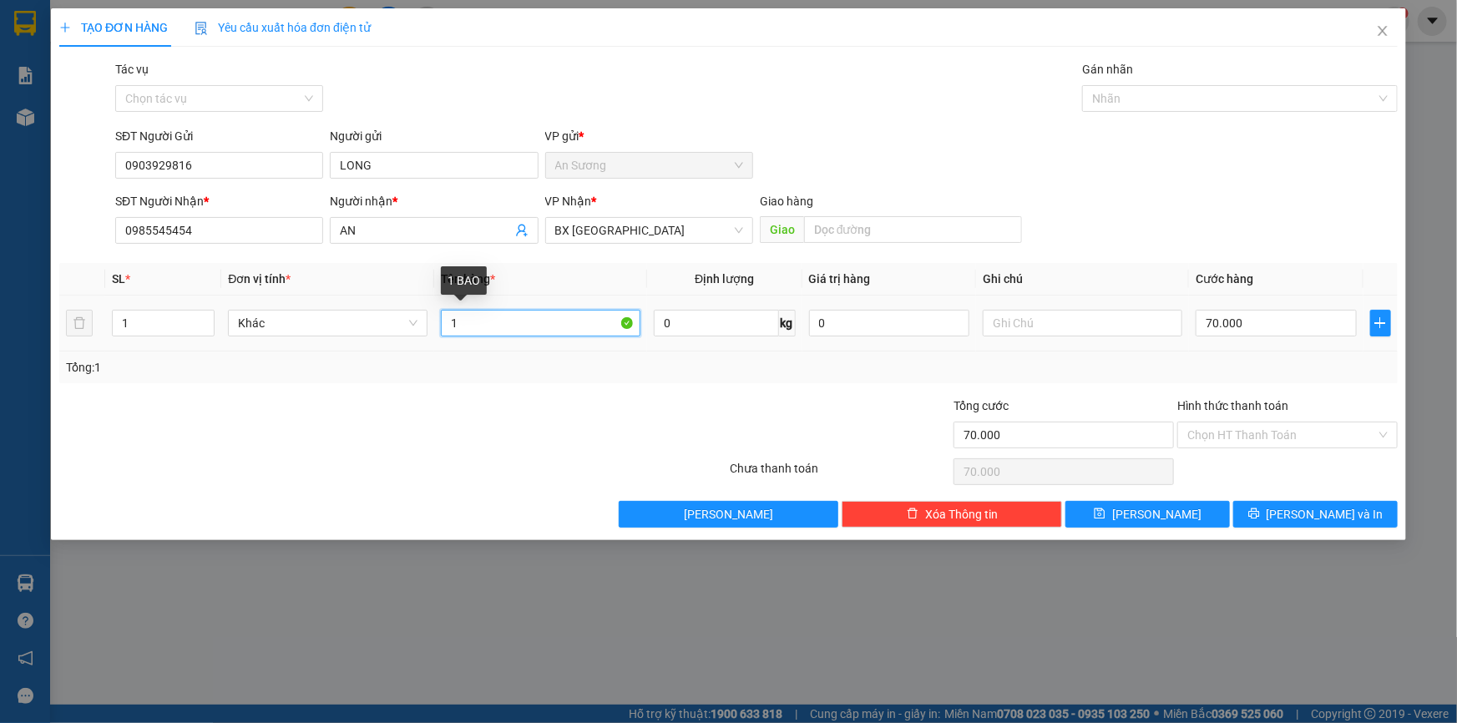
type input "1"
type input "1 THÙNG NƯỚC MĂM"
click at [1268, 326] on input "70.000" at bounding box center [1276, 323] width 161 height 27
type input "4"
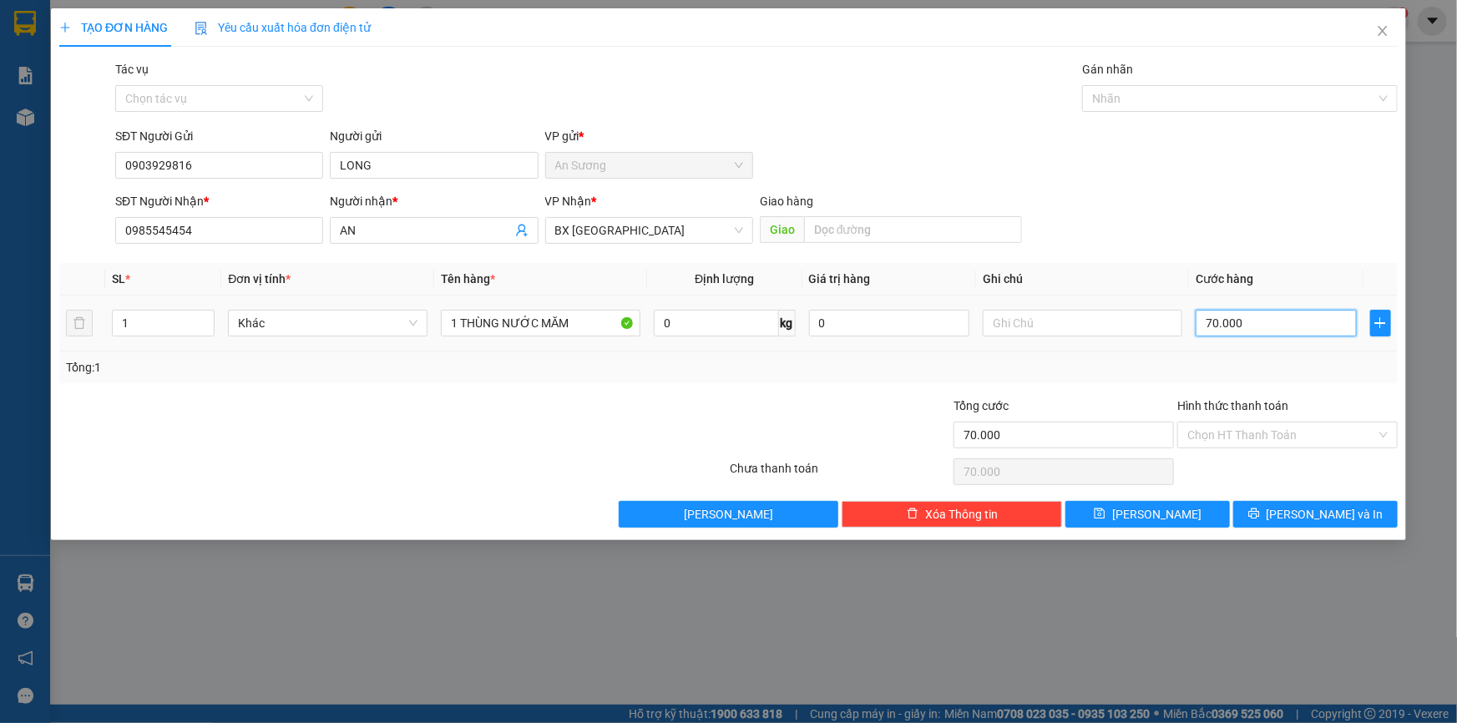
type input "4"
type input "40"
type input "40.000"
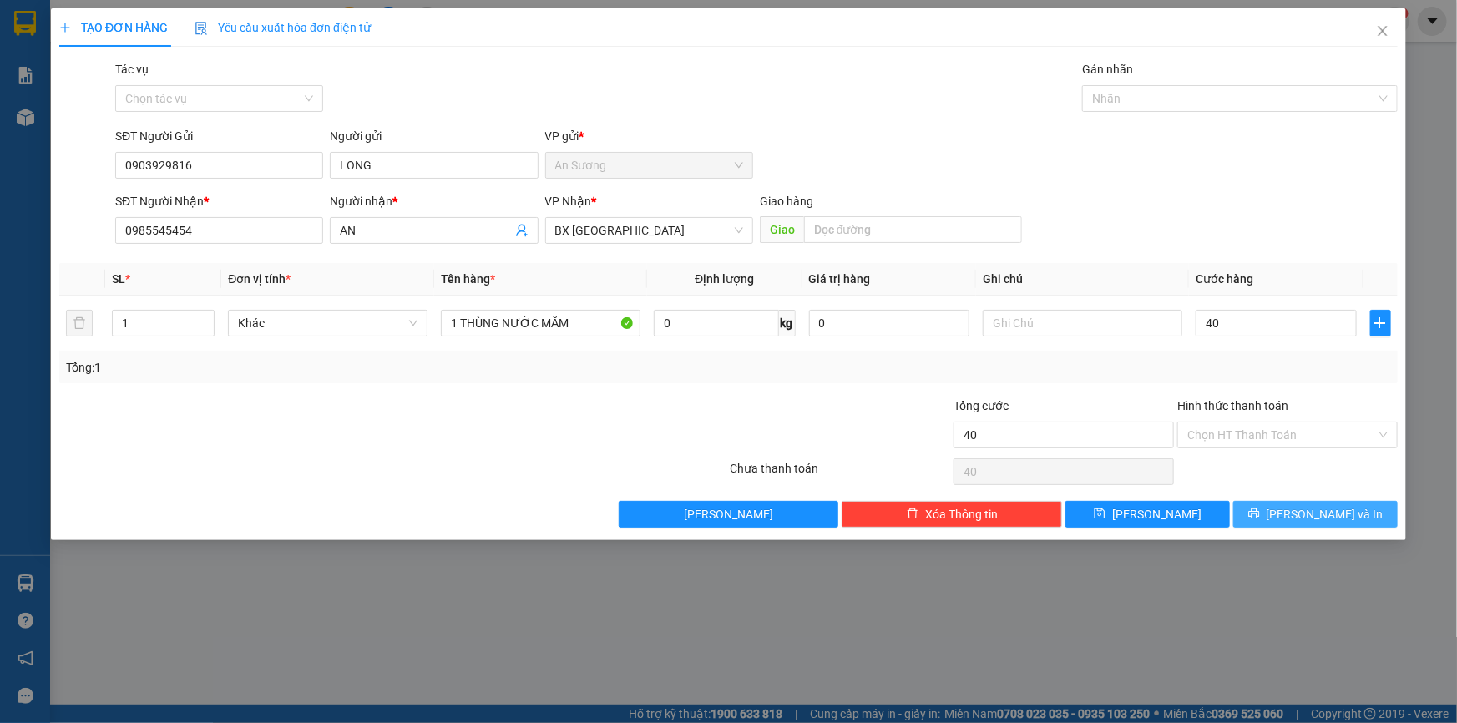
type input "40.000"
click at [1317, 506] on span "[PERSON_NAME] và In" at bounding box center [1325, 514] width 117 height 18
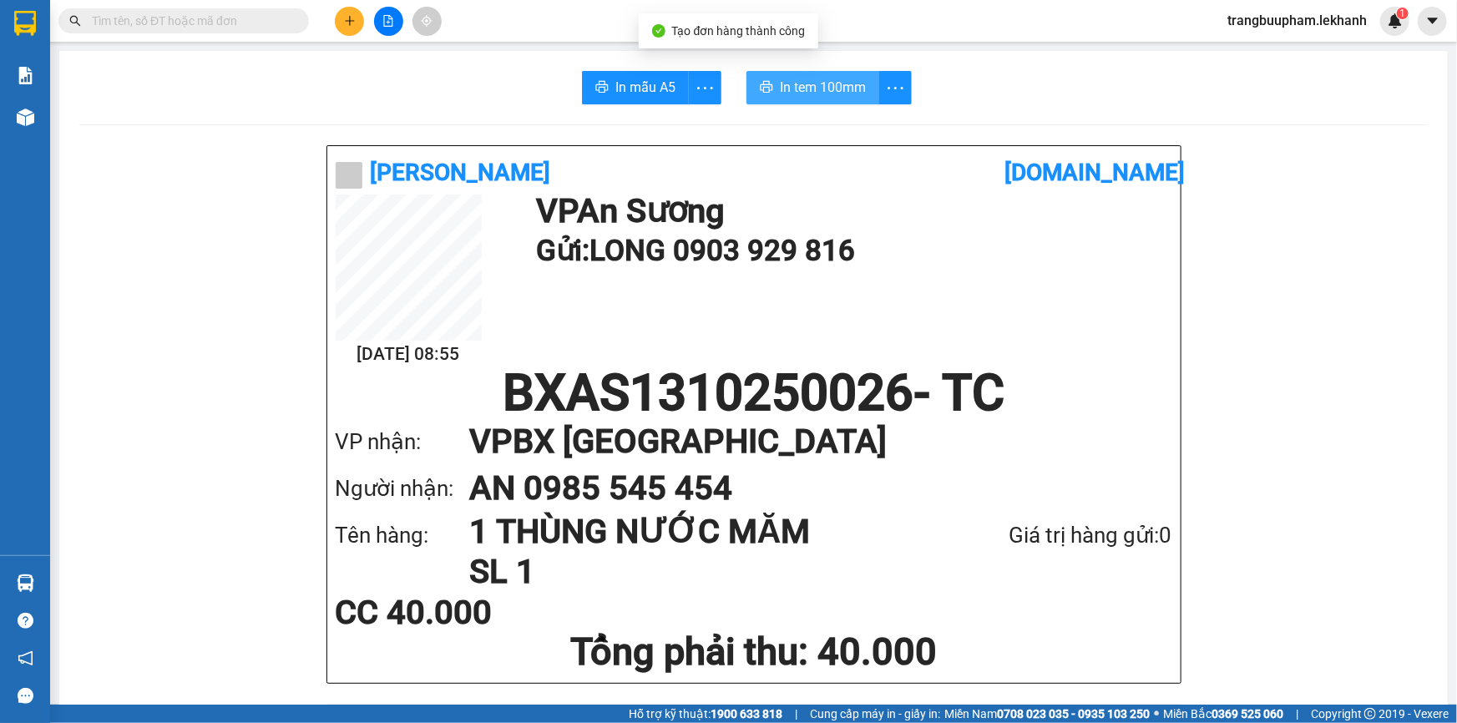
click at [772, 94] on button "In tem 100mm" at bounding box center [813, 87] width 133 height 33
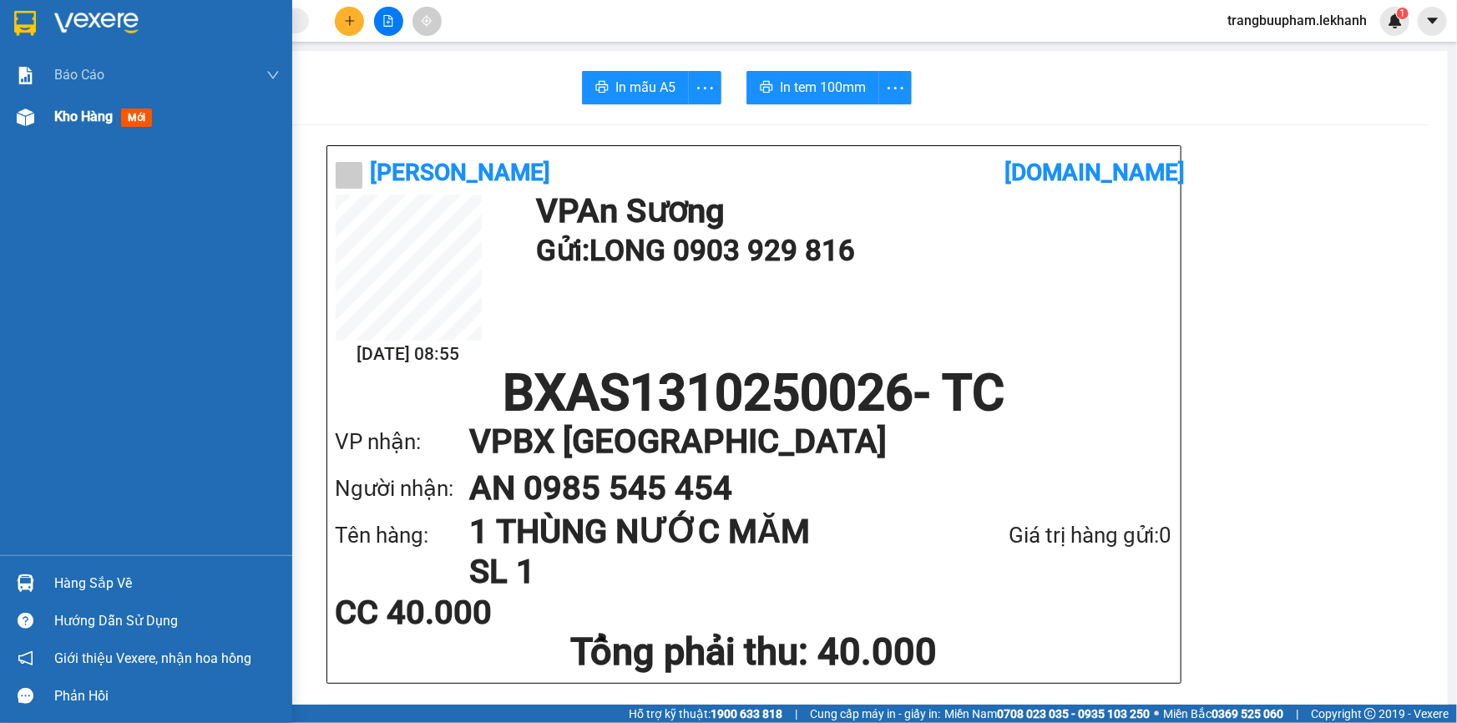
drag, startPoint x: 81, startPoint y: 134, endPoint x: 77, endPoint y: 125, distance: 9.3
click at [81, 134] on div "Kho hàng mới" at bounding box center [166, 117] width 225 height 42
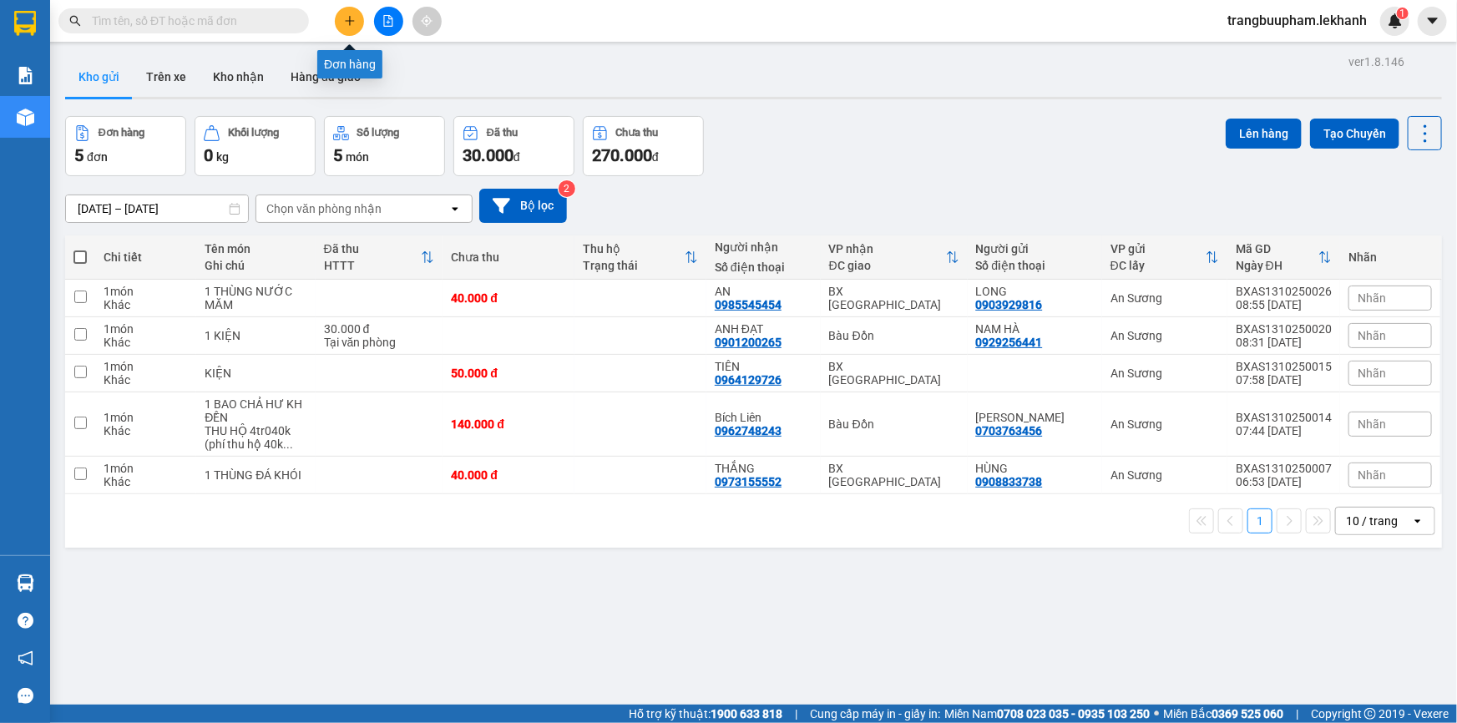
click at [348, 13] on button at bounding box center [349, 21] width 29 height 29
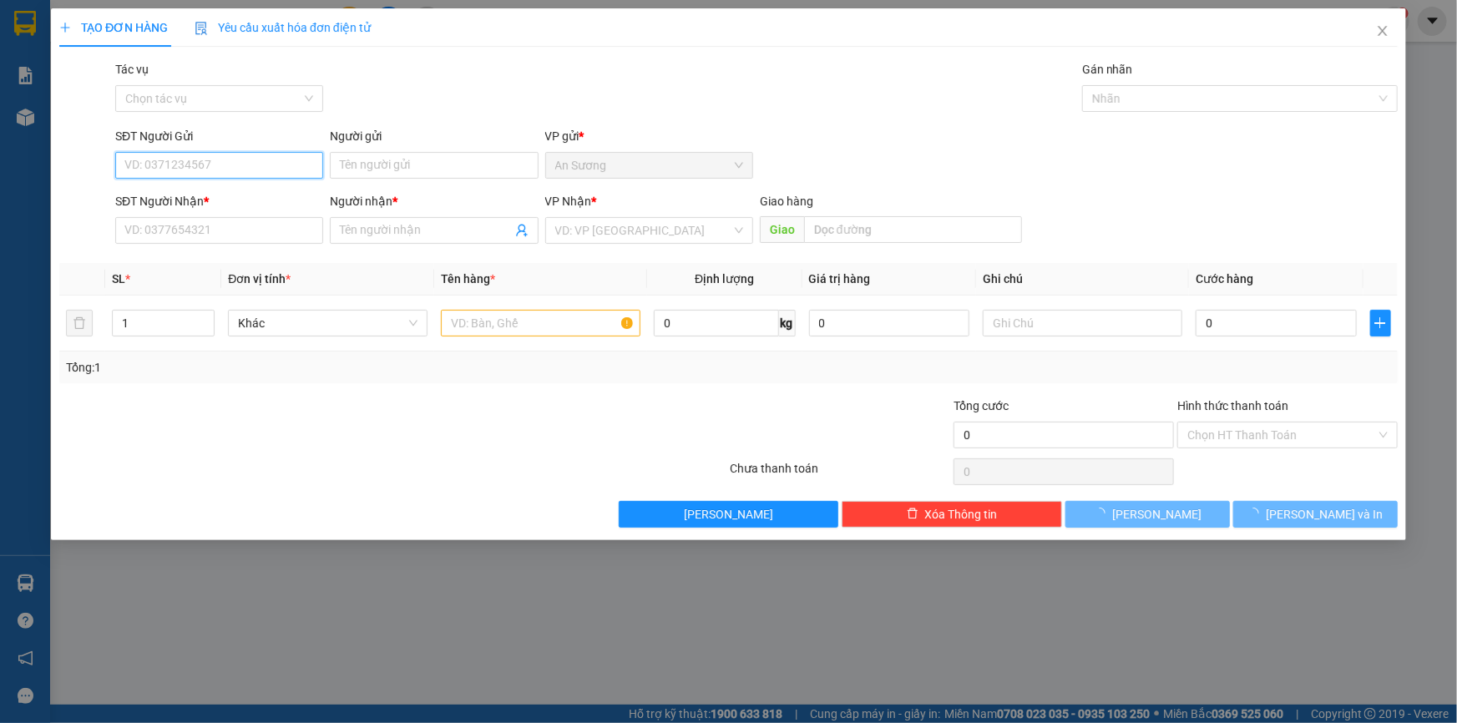
click at [264, 164] on input "SĐT Người Gửi" at bounding box center [219, 165] width 208 height 27
type input "2"
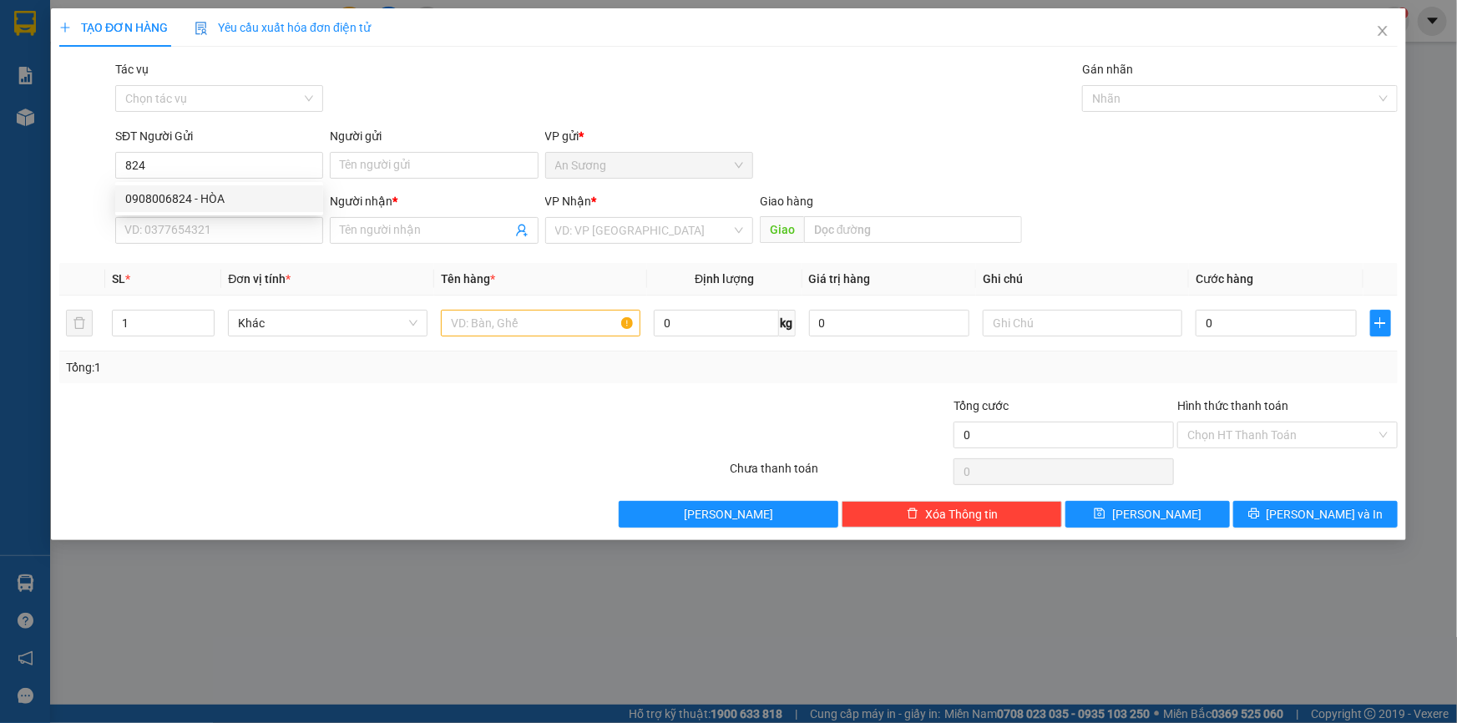
click at [240, 187] on div "0908006824 0908006824 - HÒA" at bounding box center [219, 198] width 208 height 33
click at [245, 203] on div "SĐT Người Nhận *" at bounding box center [219, 201] width 208 height 18
click at [245, 217] on input "SĐT Người Nhận *" at bounding box center [219, 230] width 208 height 27
click at [194, 160] on input "824" at bounding box center [219, 165] width 208 height 27
click at [213, 200] on div "0908006824 - HÒA" at bounding box center [219, 199] width 188 height 18
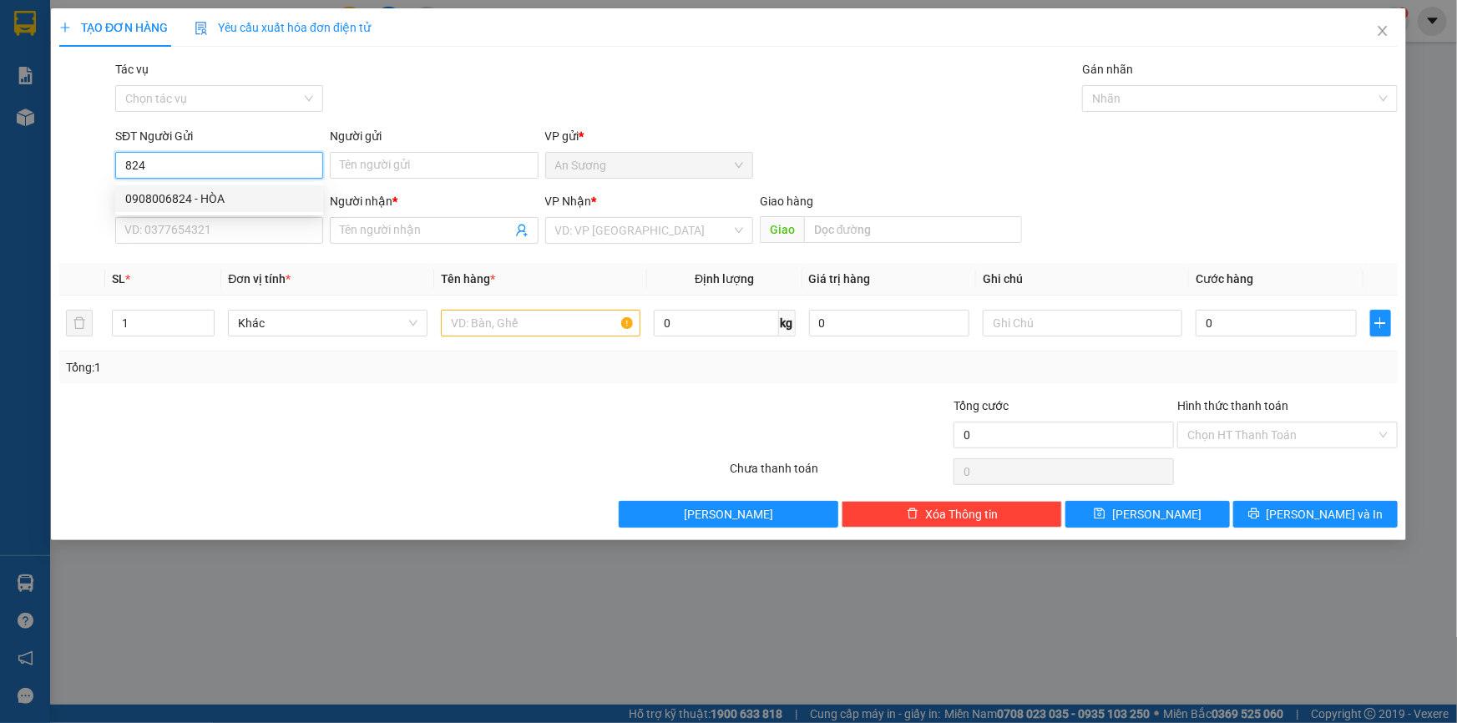
type input "0908006824"
type input "HÒA"
type input "0946960190"
type input "TRIỀU"
type input "30.000"
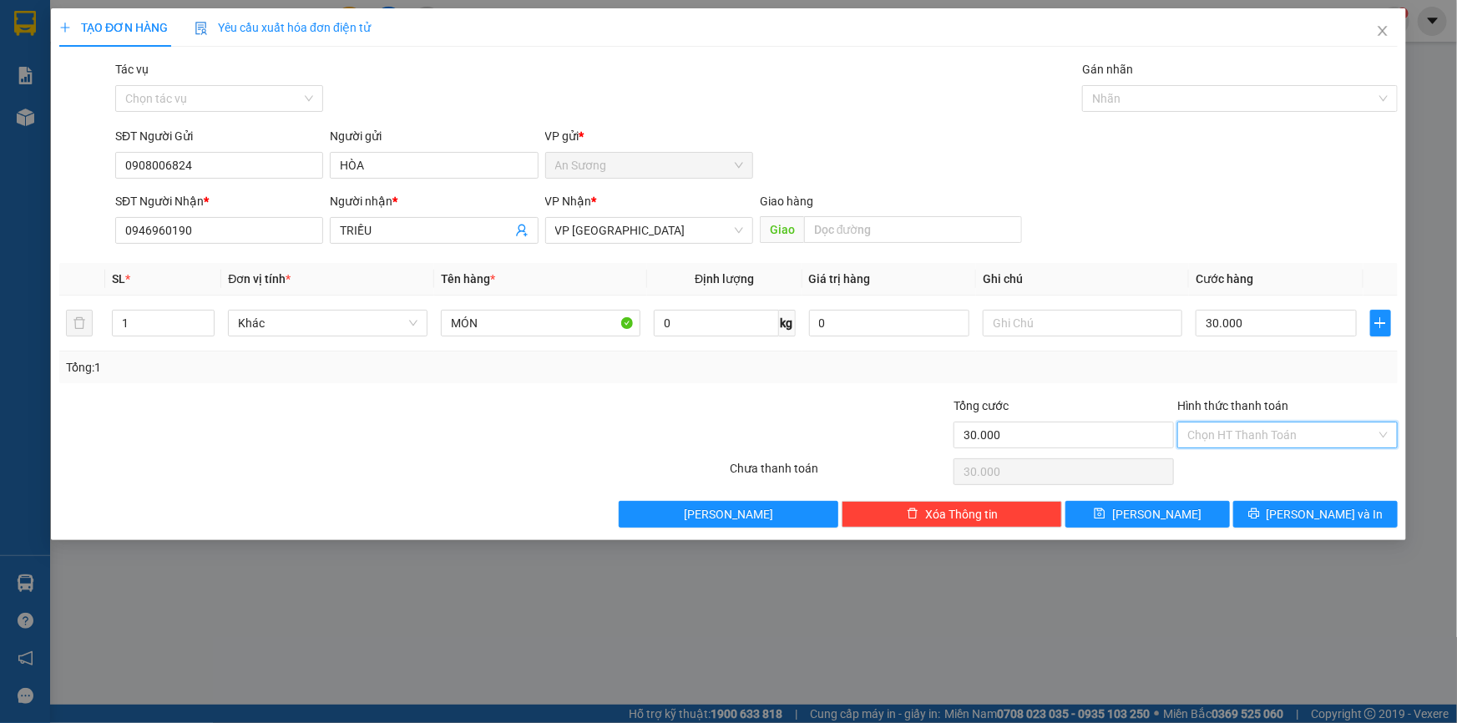
drag, startPoint x: 1237, startPoint y: 429, endPoint x: 1261, endPoint y: 460, distance: 39.3
click at [1237, 431] on input "Hình thức thanh toán" at bounding box center [1281, 435] width 189 height 25
click at [1264, 465] on div "Tại văn phòng" at bounding box center [1287, 467] width 200 height 18
type input "0"
click at [1303, 515] on span "[PERSON_NAME] và In" at bounding box center [1325, 514] width 117 height 18
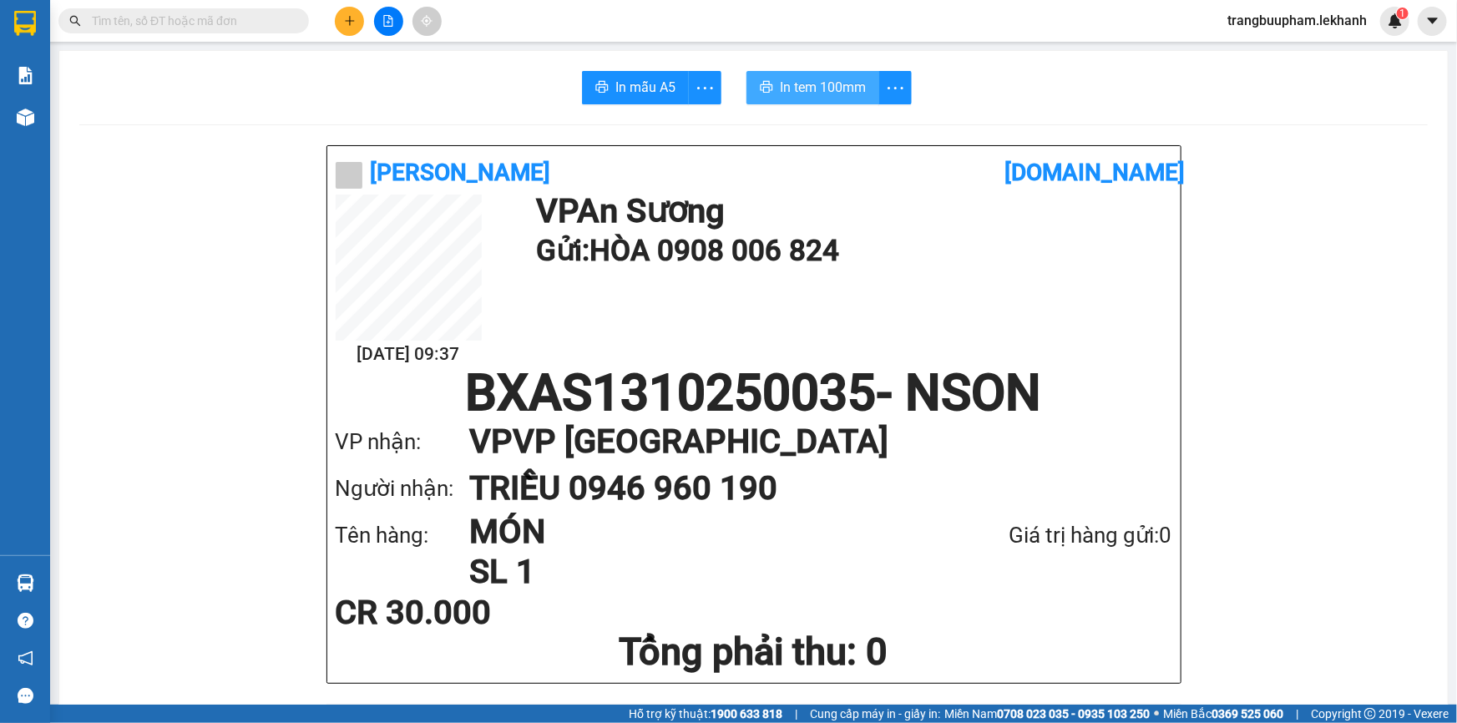
click at [851, 88] on span "In tem 100mm" at bounding box center [823, 87] width 86 height 21
click at [350, 15] on icon "plus" at bounding box center [350, 21] width 12 height 12
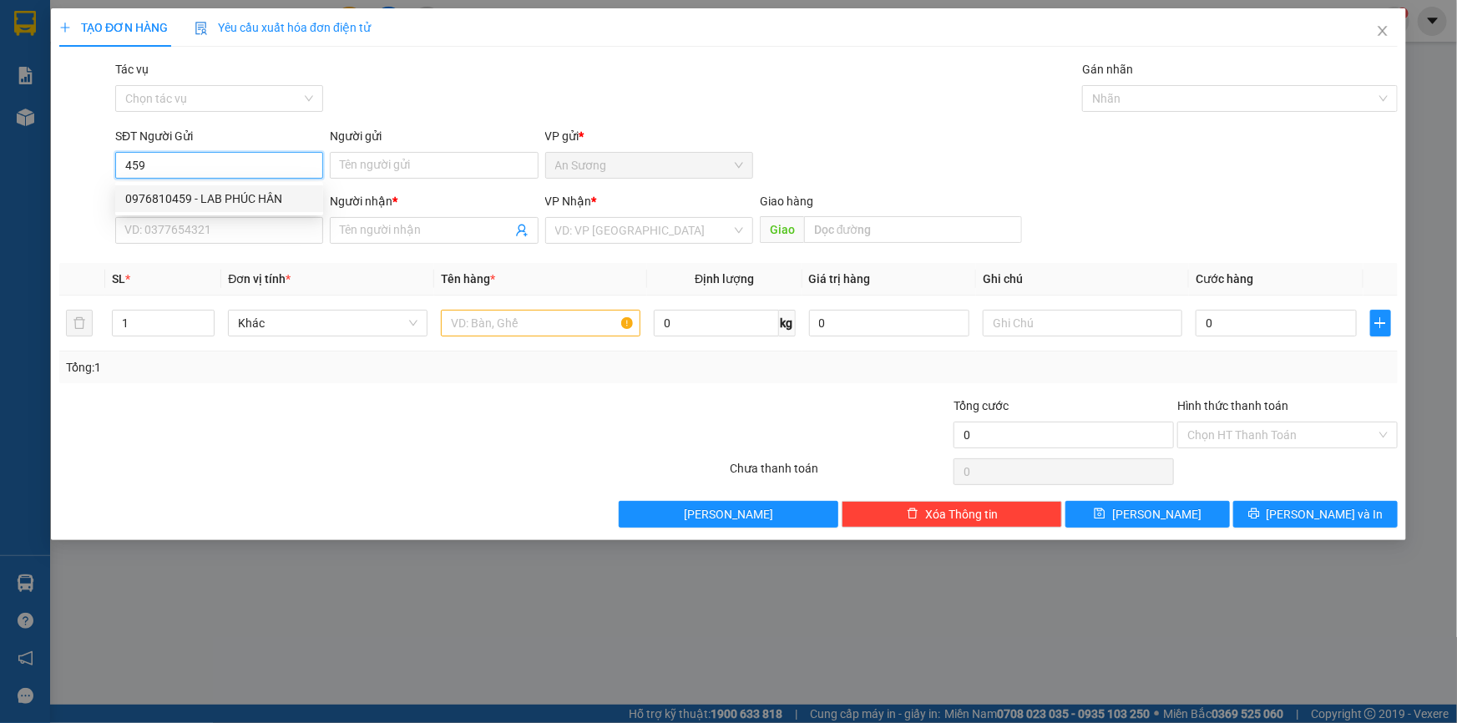
click at [210, 188] on div "0976810459 - LAB PHÚC HÂN" at bounding box center [219, 198] width 208 height 27
type input "0976810459"
type input "LAB PHÚC HÂN"
type input "0338545852"
type input "NK VIỆT MỸ"
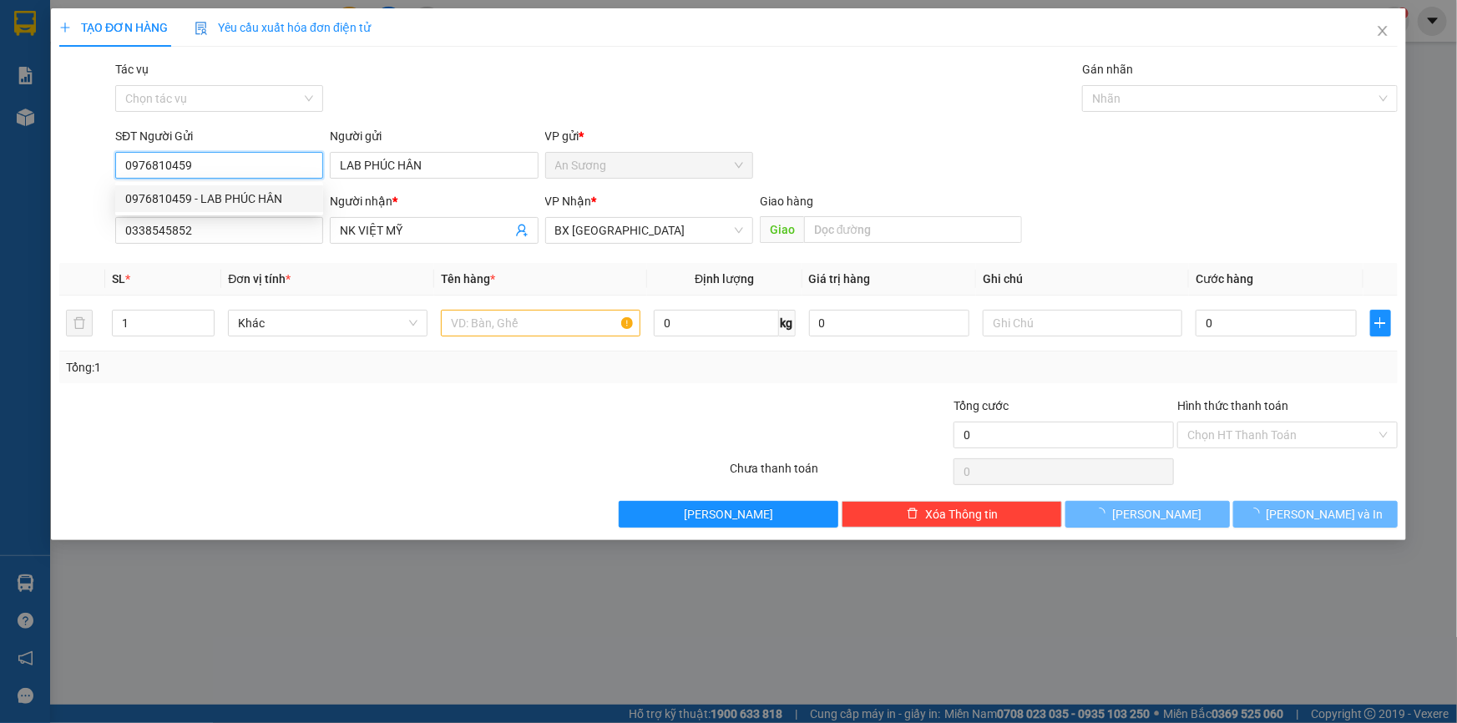
type input "30.000"
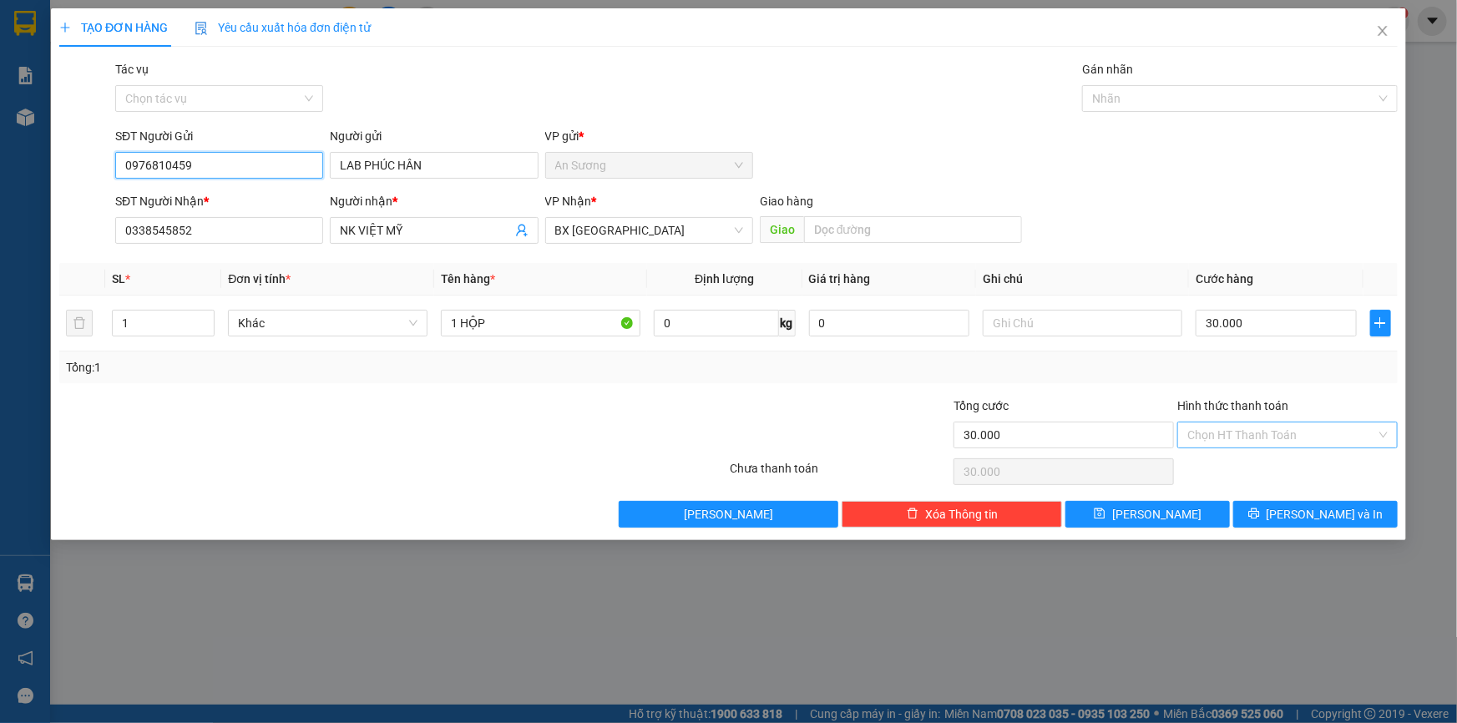
type input "0976810459"
drag, startPoint x: 1273, startPoint y: 442, endPoint x: 1260, endPoint y: 443, distance: 13.4
click at [1270, 443] on input "Hình thức thanh toán" at bounding box center [1281, 435] width 189 height 25
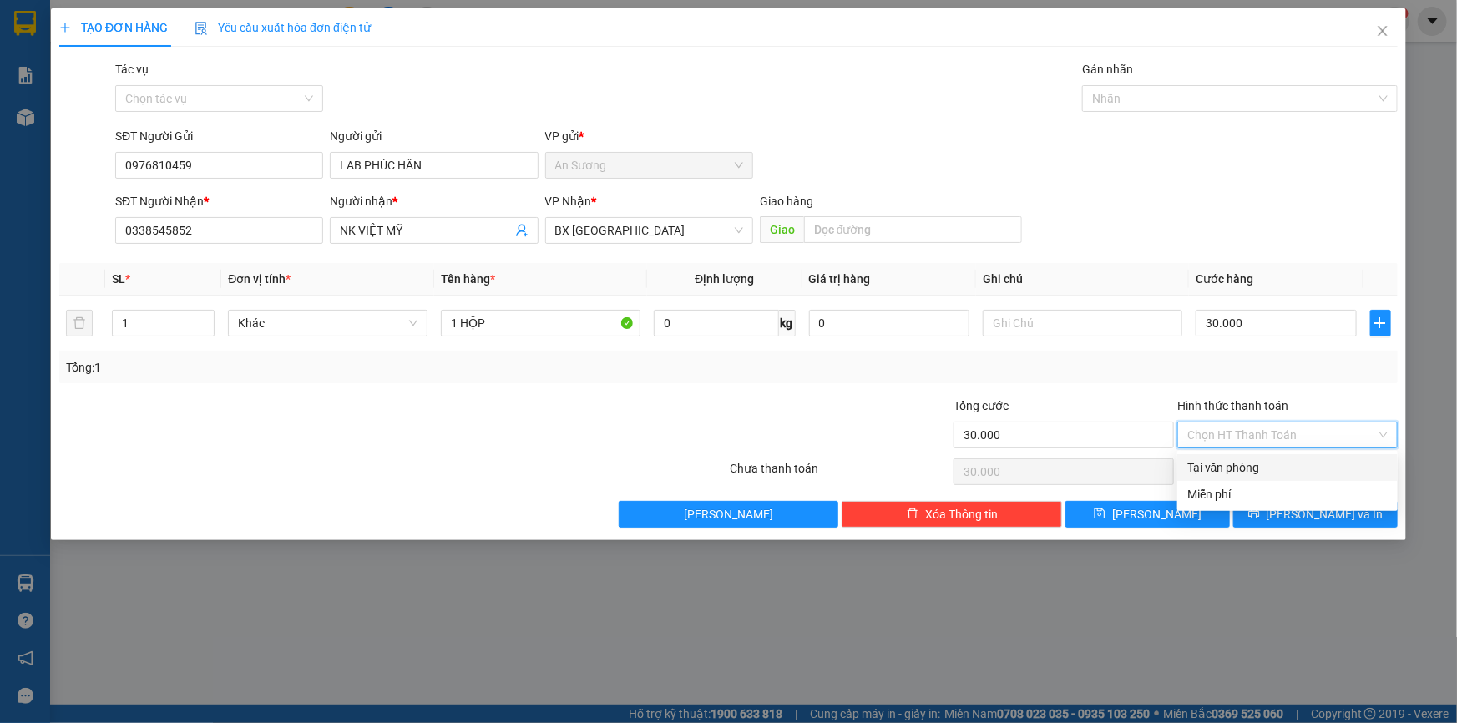
drag, startPoint x: 1239, startPoint y: 473, endPoint x: 1272, endPoint y: 478, distance: 32.8
click at [1237, 473] on div "Tại văn phòng" at bounding box center [1287, 467] width 200 height 18
click at [1309, 520] on span "[PERSON_NAME] và In" at bounding box center [1325, 514] width 117 height 18
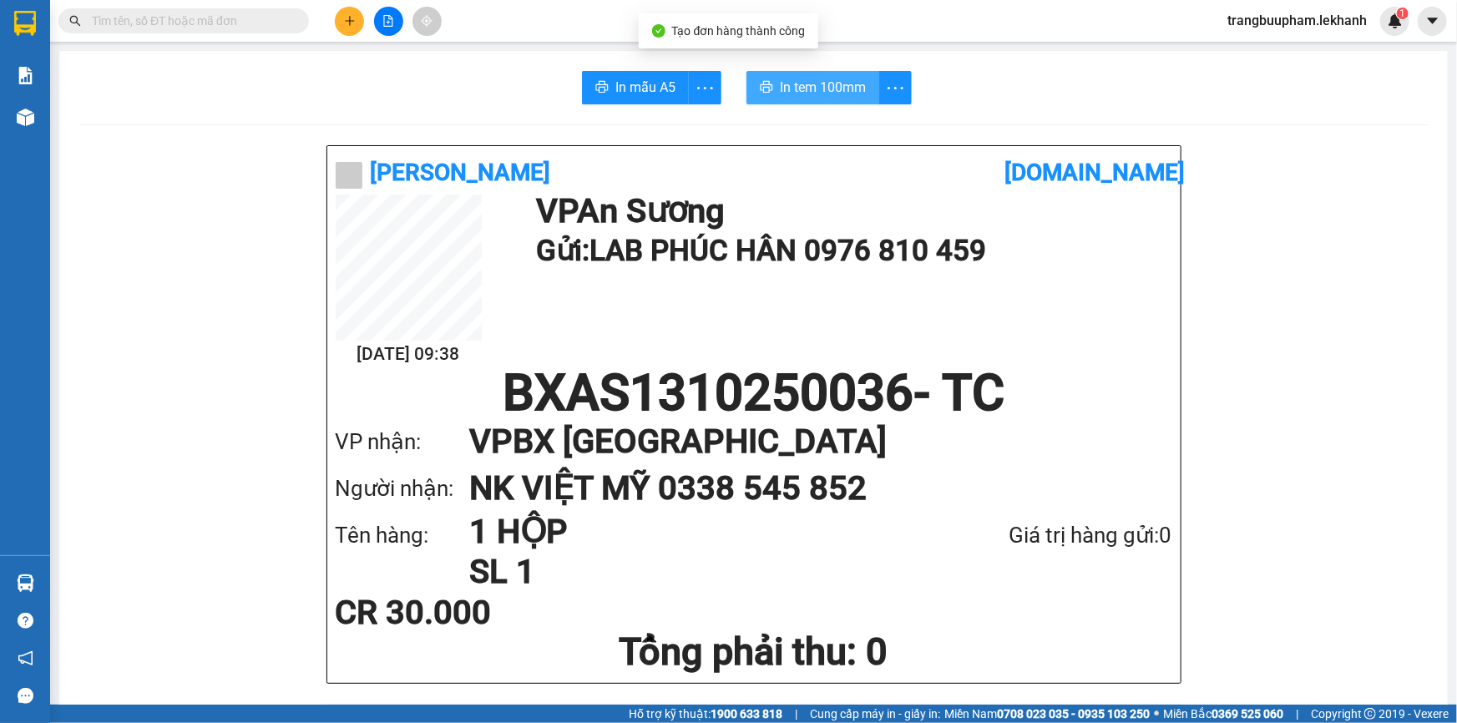
click at [807, 73] on button "In tem 100mm" at bounding box center [813, 87] width 133 height 33
click at [352, 20] on icon "plus" at bounding box center [349, 20] width 9 height 1
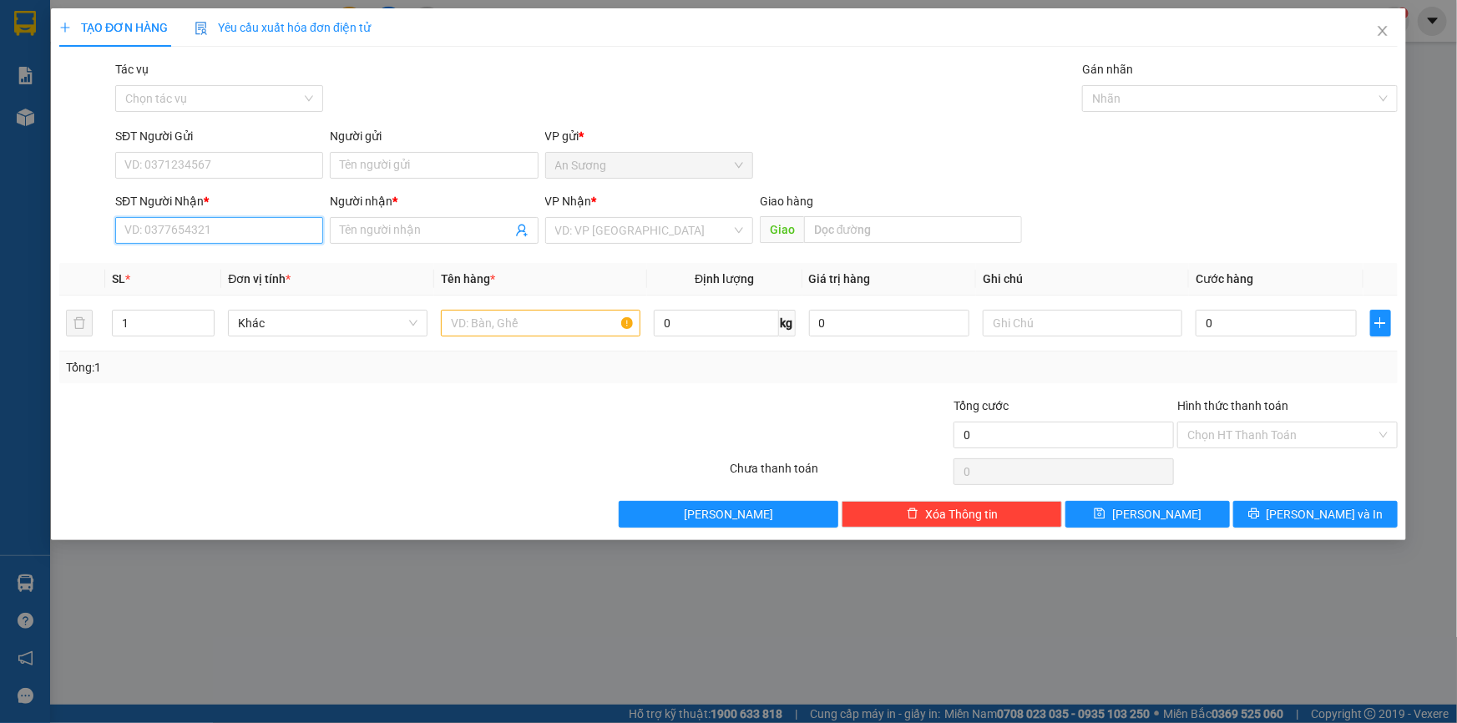
click at [168, 227] on input "SĐT Người Nhận *" at bounding box center [219, 230] width 208 height 27
click at [240, 251] on div "0968227274 - TRUNG" at bounding box center [219, 264] width 208 height 27
type input "0968227274"
type input "TRUNG"
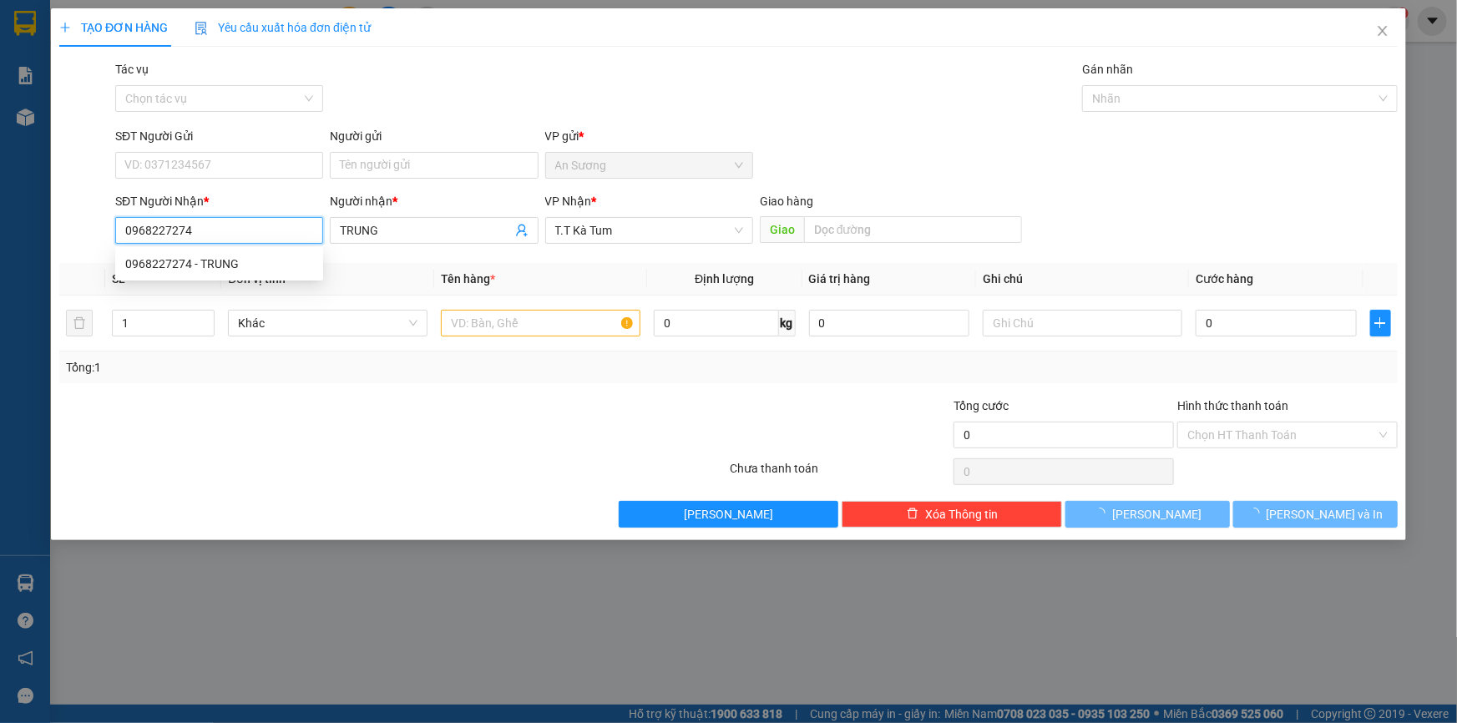
type input "30.000"
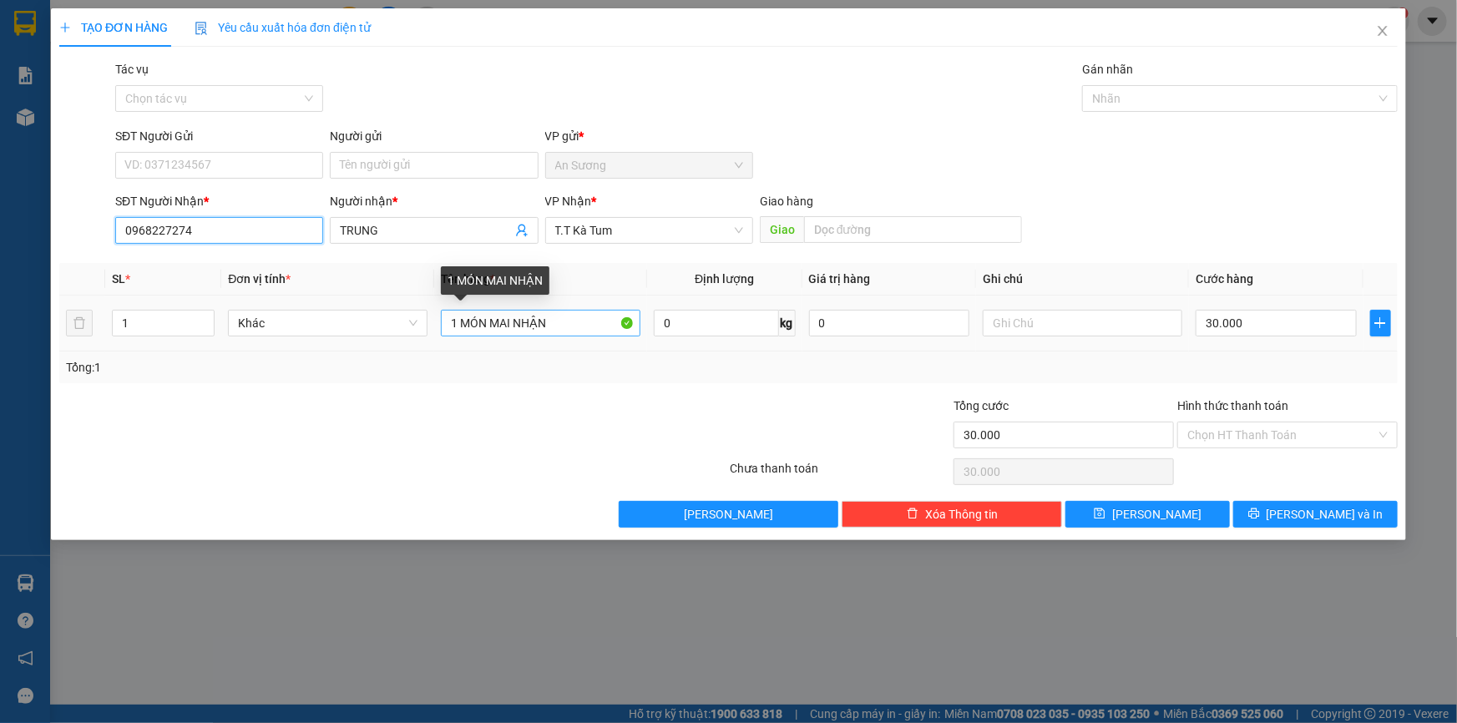
type input "0968227274"
drag, startPoint x: 501, startPoint y: 331, endPoint x: 493, endPoint y: 337, distance: 10.1
click at [493, 337] on div "1 MÓN MAI NHẬN" at bounding box center [541, 322] width 200 height 33
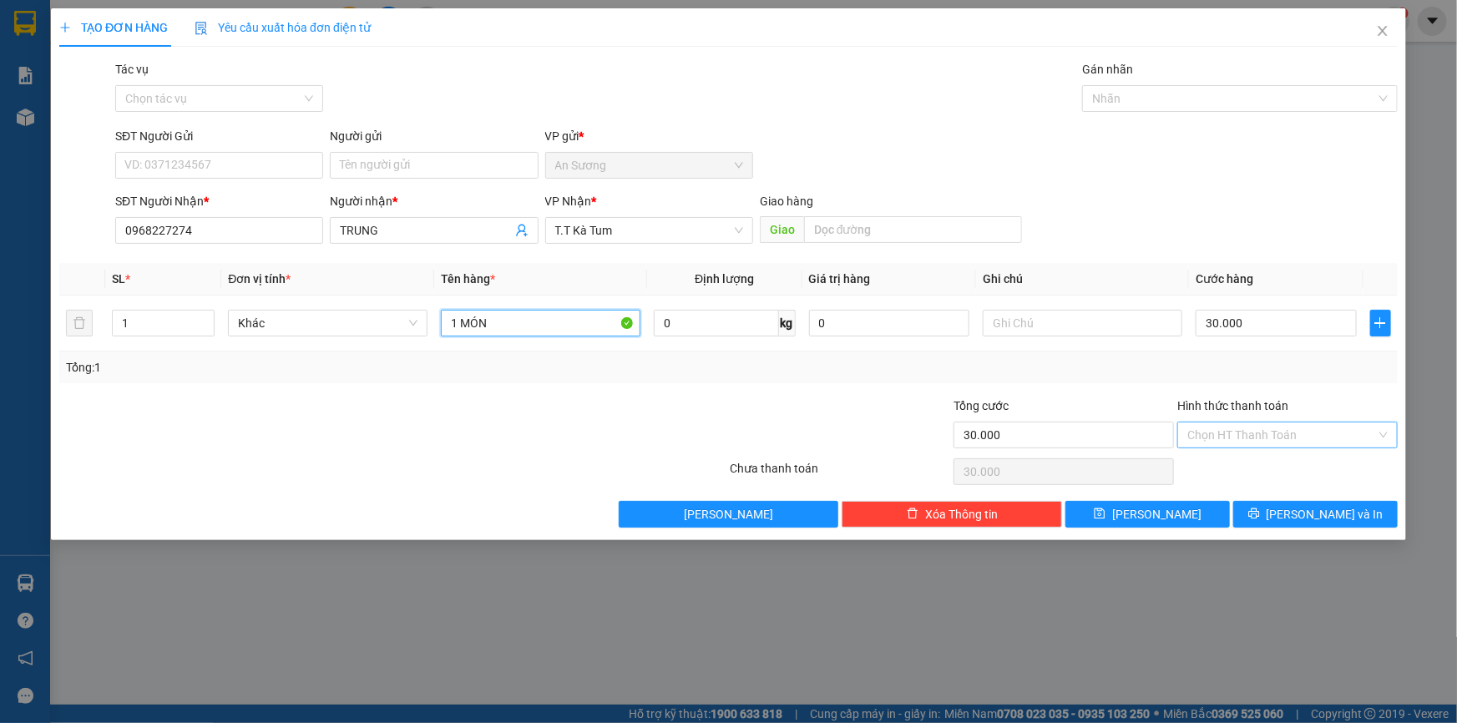
type input "1 MÓN"
click at [1271, 433] on input "Hình thức thanh toán" at bounding box center [1281, 435] width 189 height 25
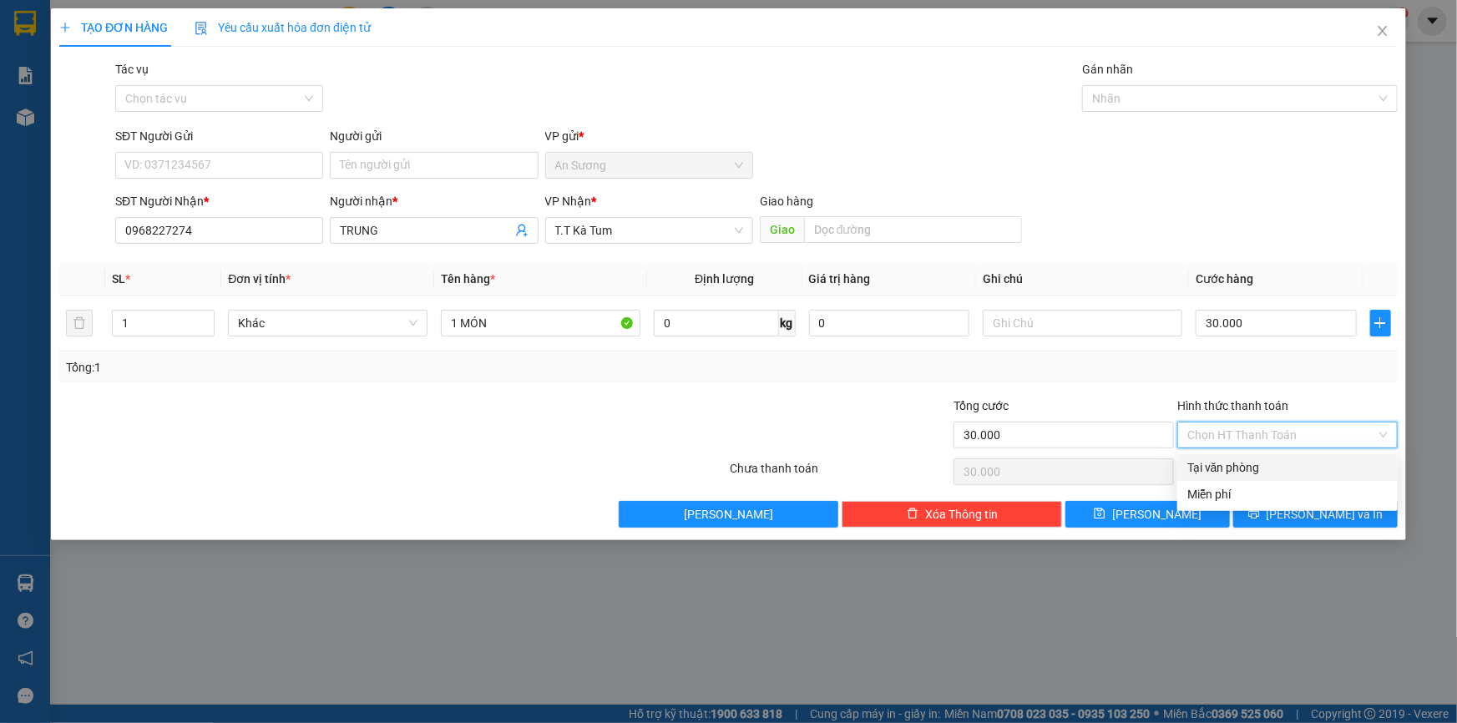
click at [1258, 466] on div "Tại văn phòng" at bounding box center [1287, 467] width 200 height 18
type input "0"
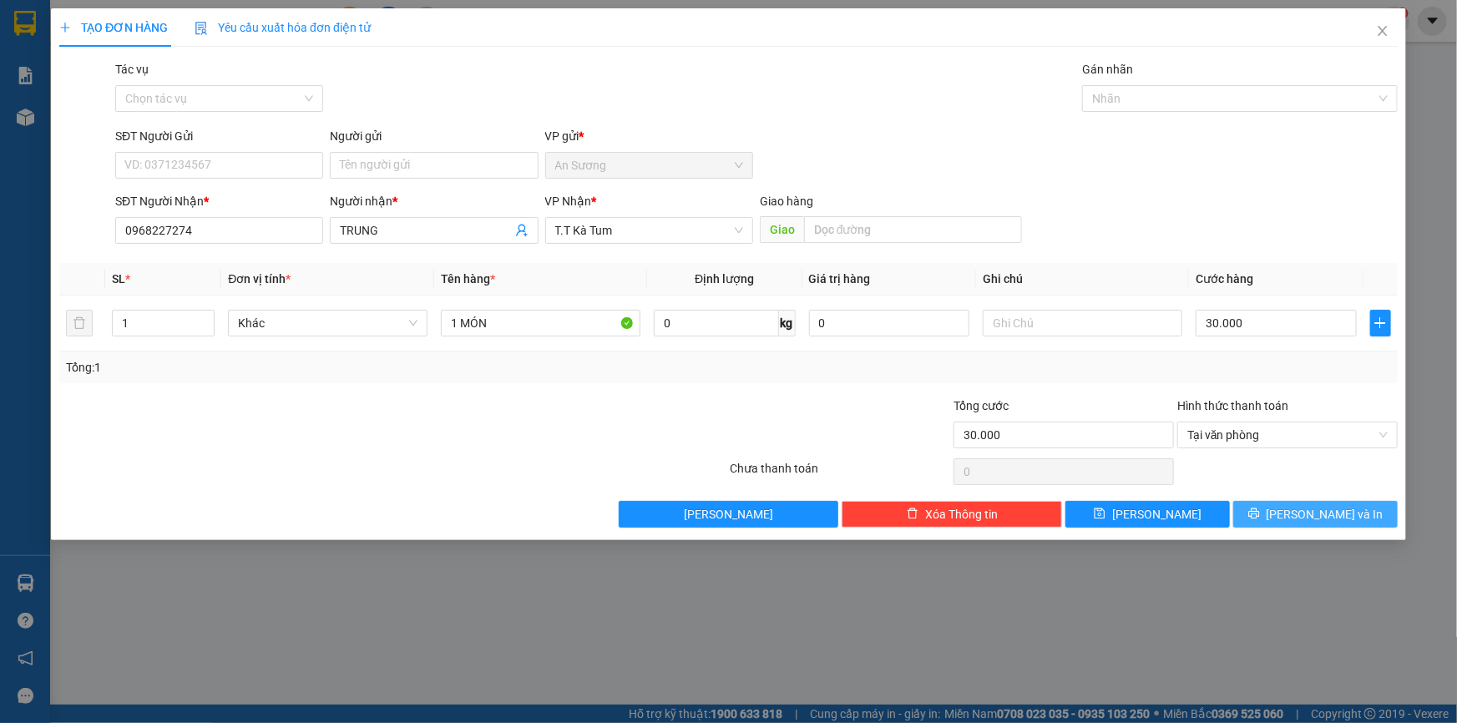
click at [1305, 518] on span "[PERSON_NAME] và In" at bounding box center [1325, 514] width 117 height 18
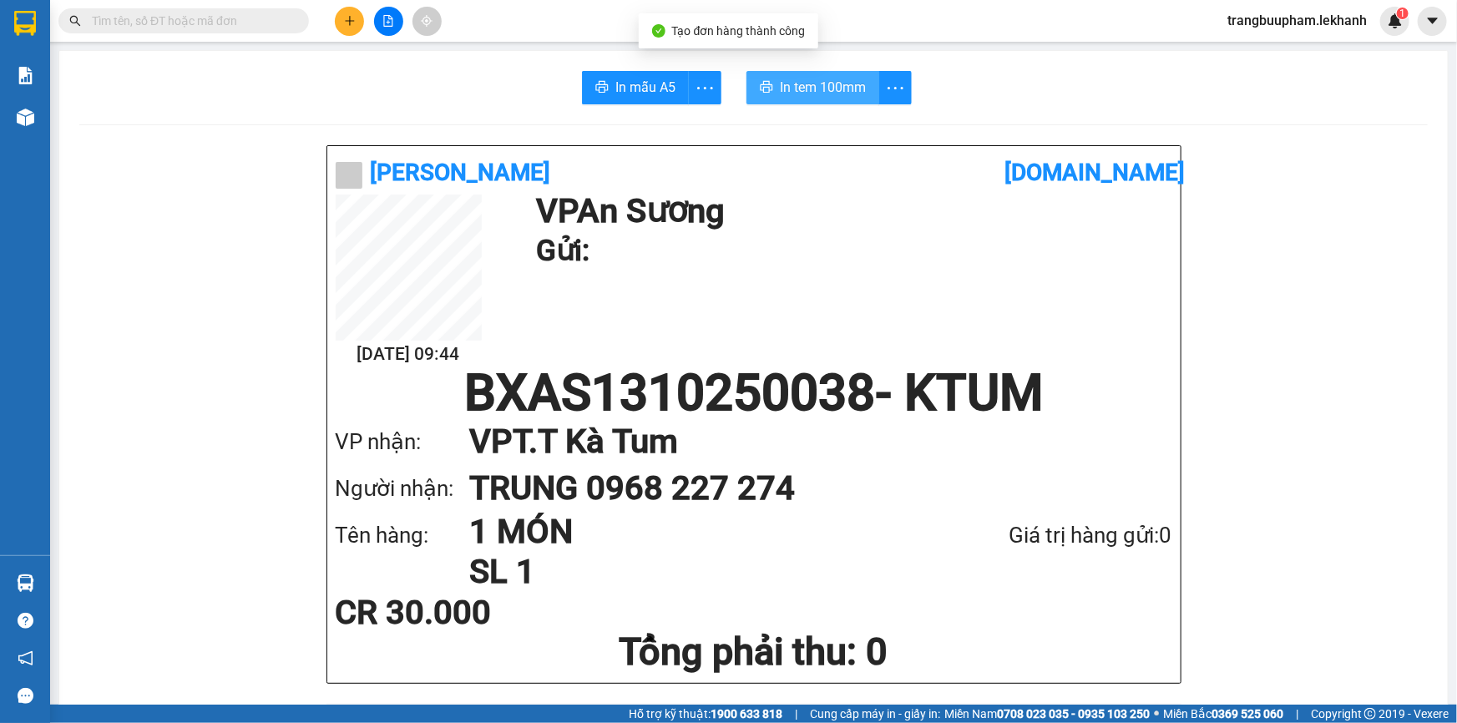
click at [833, 96] on span "In tem 100mm" at bounding box center [823, 87] width 86 height 21
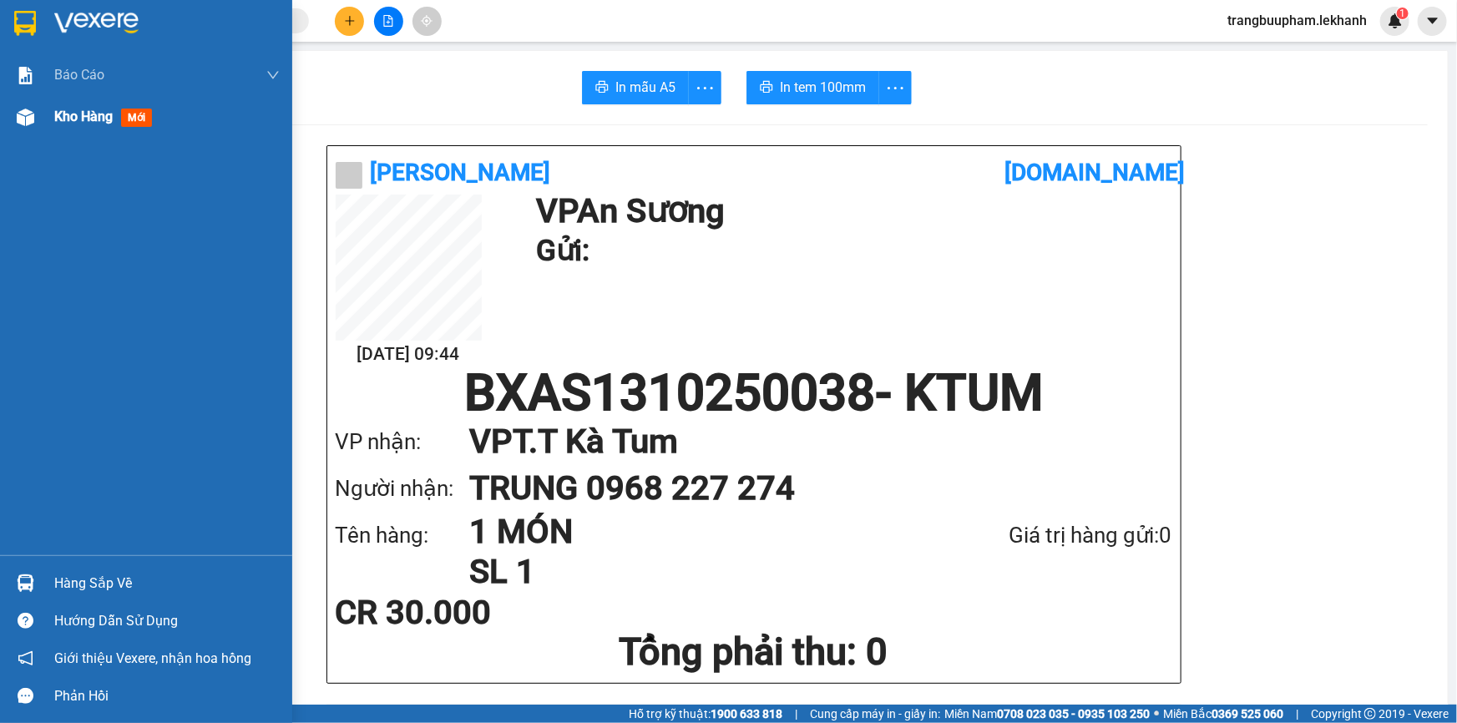
click at [109, 125] on div "Kho hàng mới" at bounding box center [106, 116] width 104 height 21
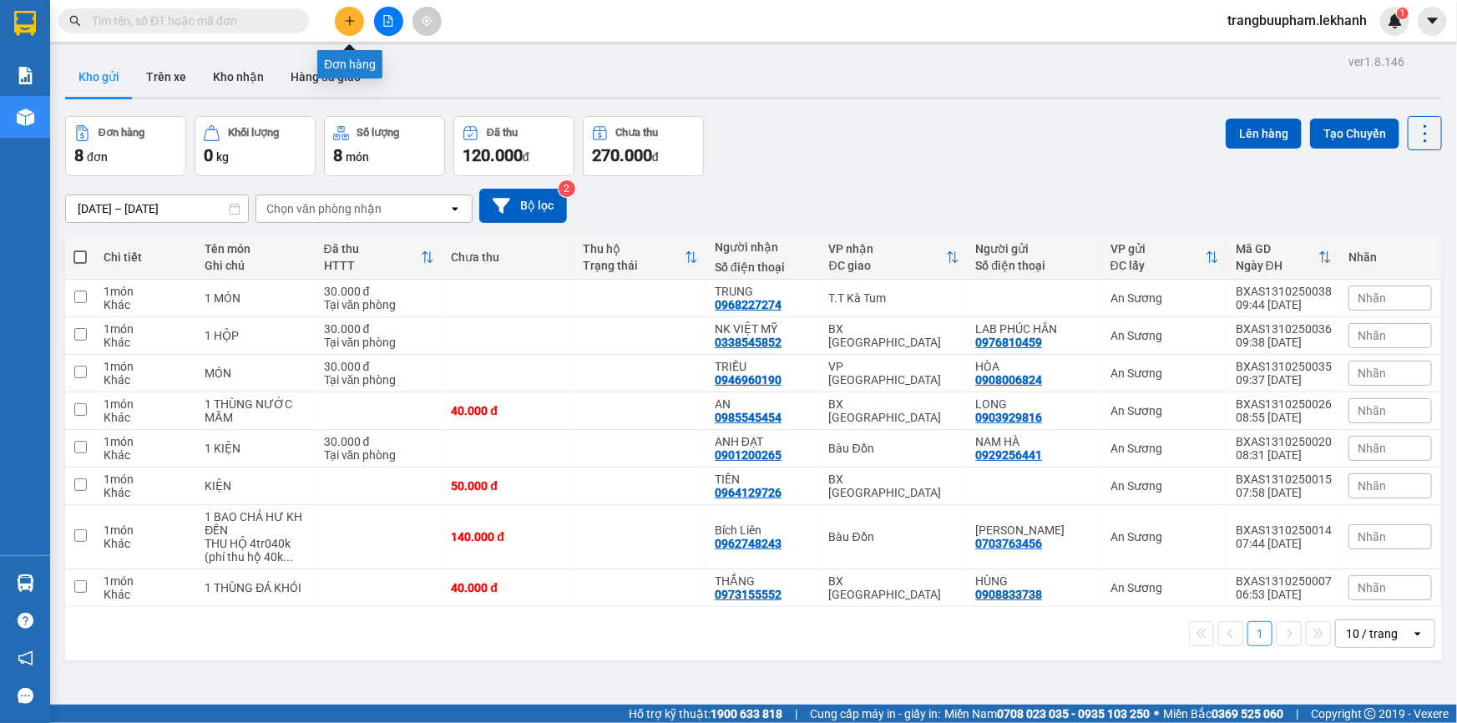
click at [353, 12] on button at bounding box center [349, 21] width 29 height 29
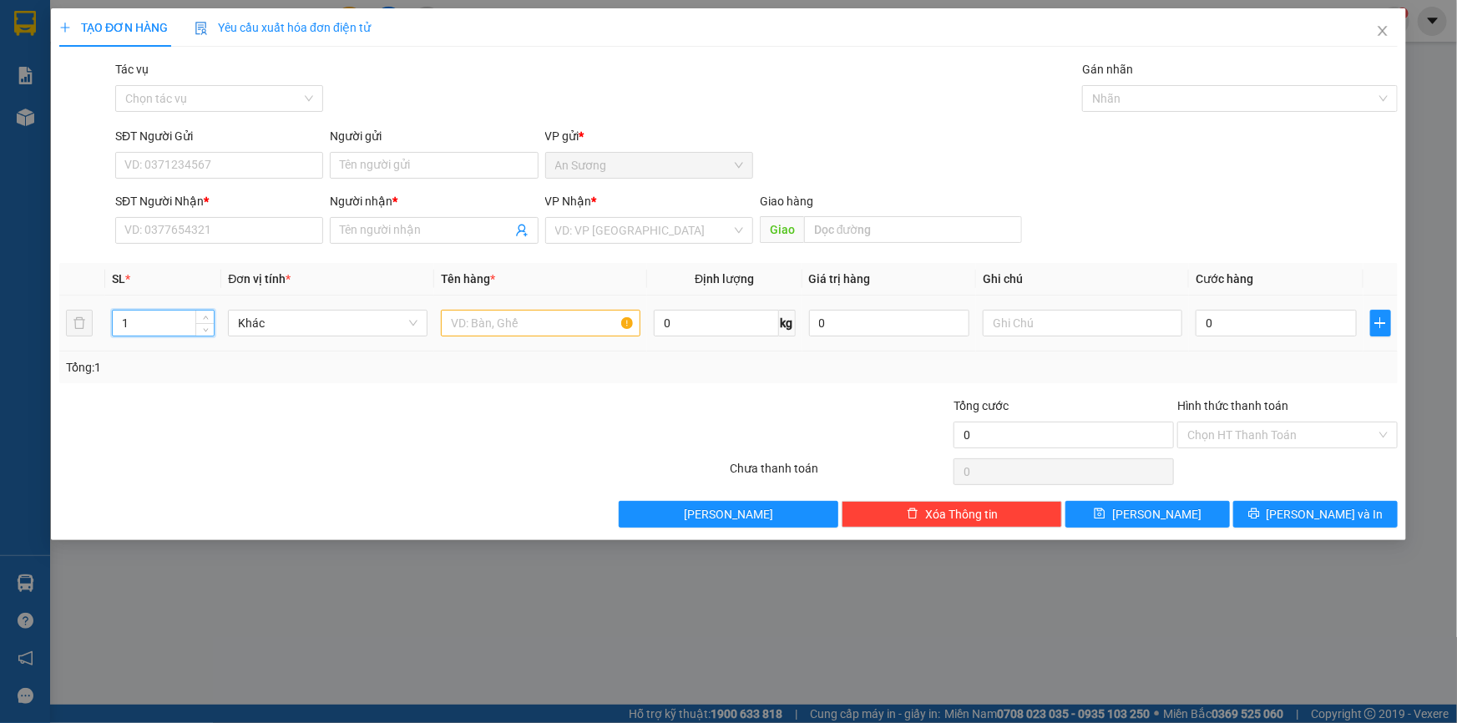
drag, startPoint x: 149, startPoint y: 326, endPoint x: 117, endPoint y: 329, distance: 32.7
click at [117, 329] on input "1" at bounding box center [163, 323] width 101 height 25
type input "6"
click at [465, 325] on input "text" at bounding box center [541, 323] width 200 height 27
type input "6 KIỆN"
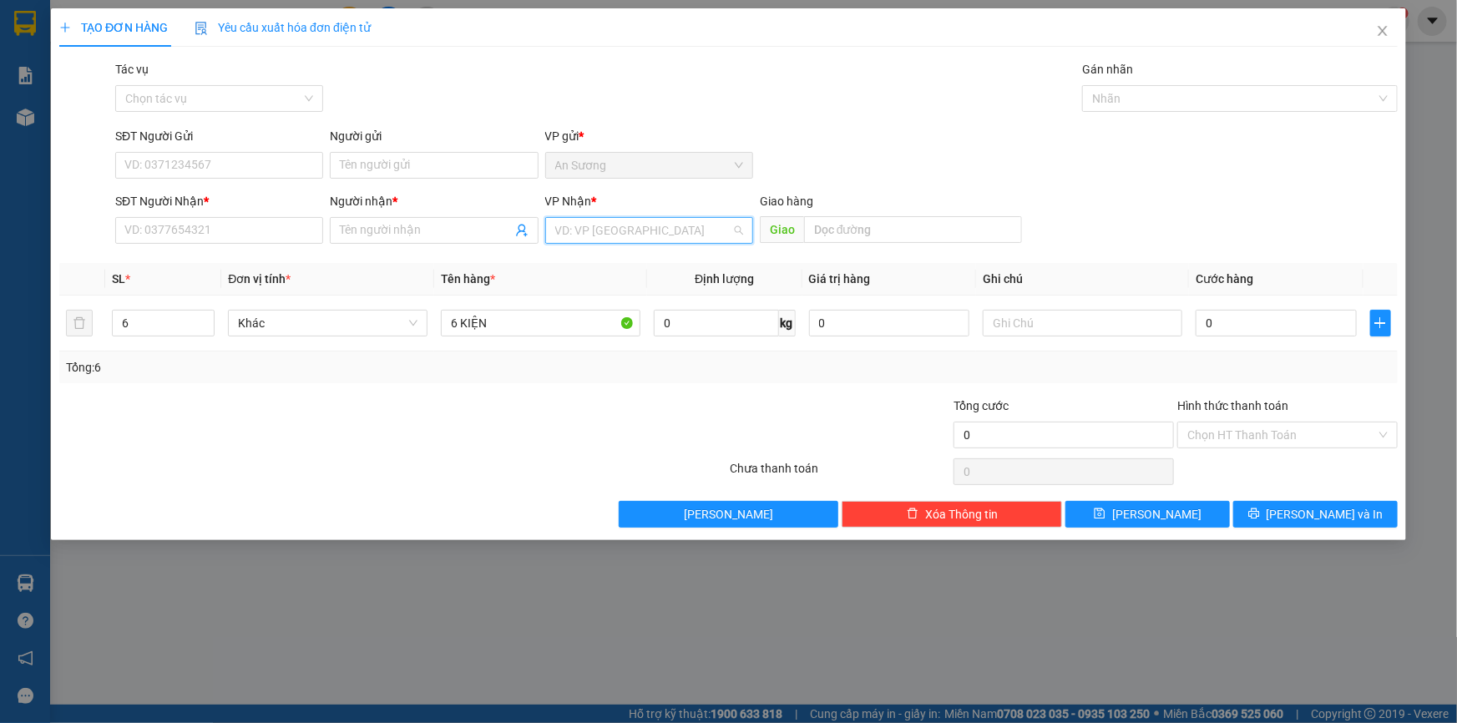
click at [640, 230] on input "search" at bounding box center [643, 230] width 176 height 25
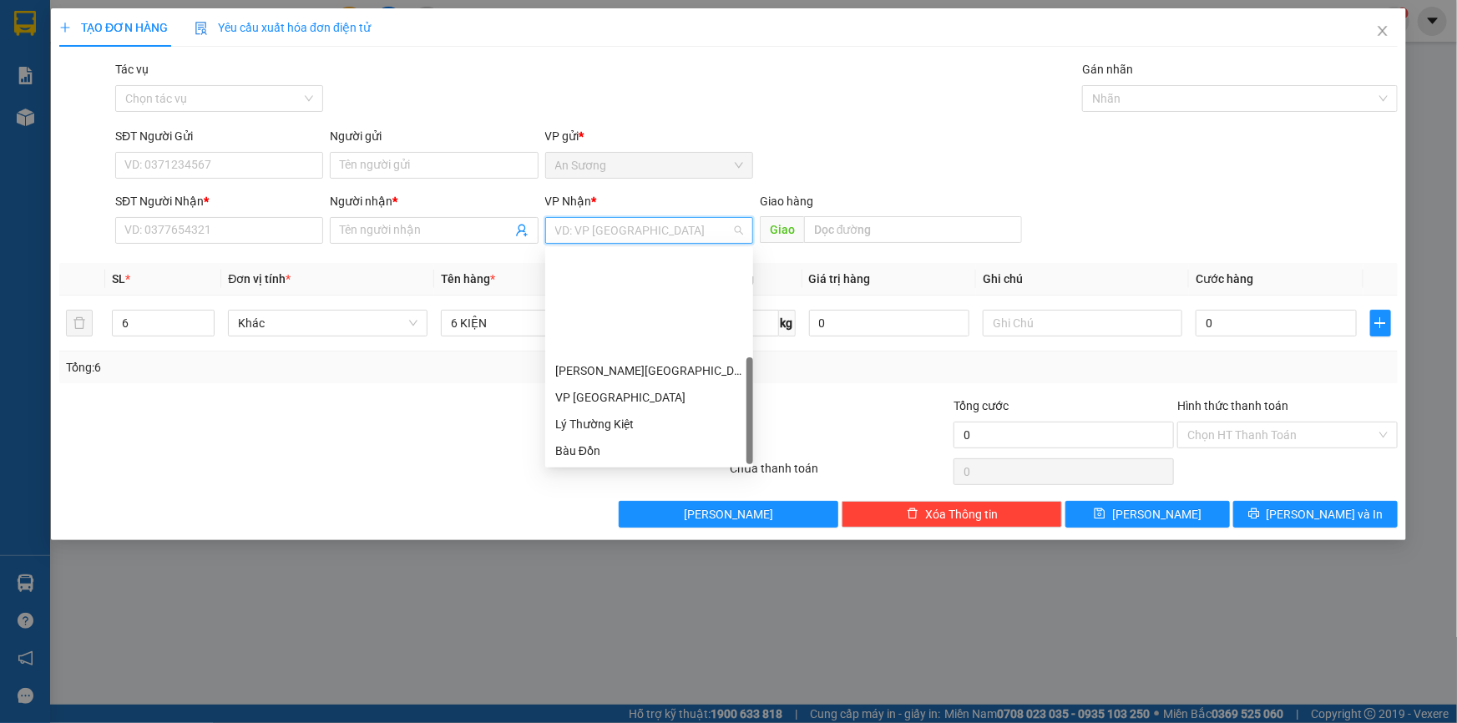
click at [614, 468] on div "T.T Kà Tum" at bounding box center [649, 477] width 188 height 18
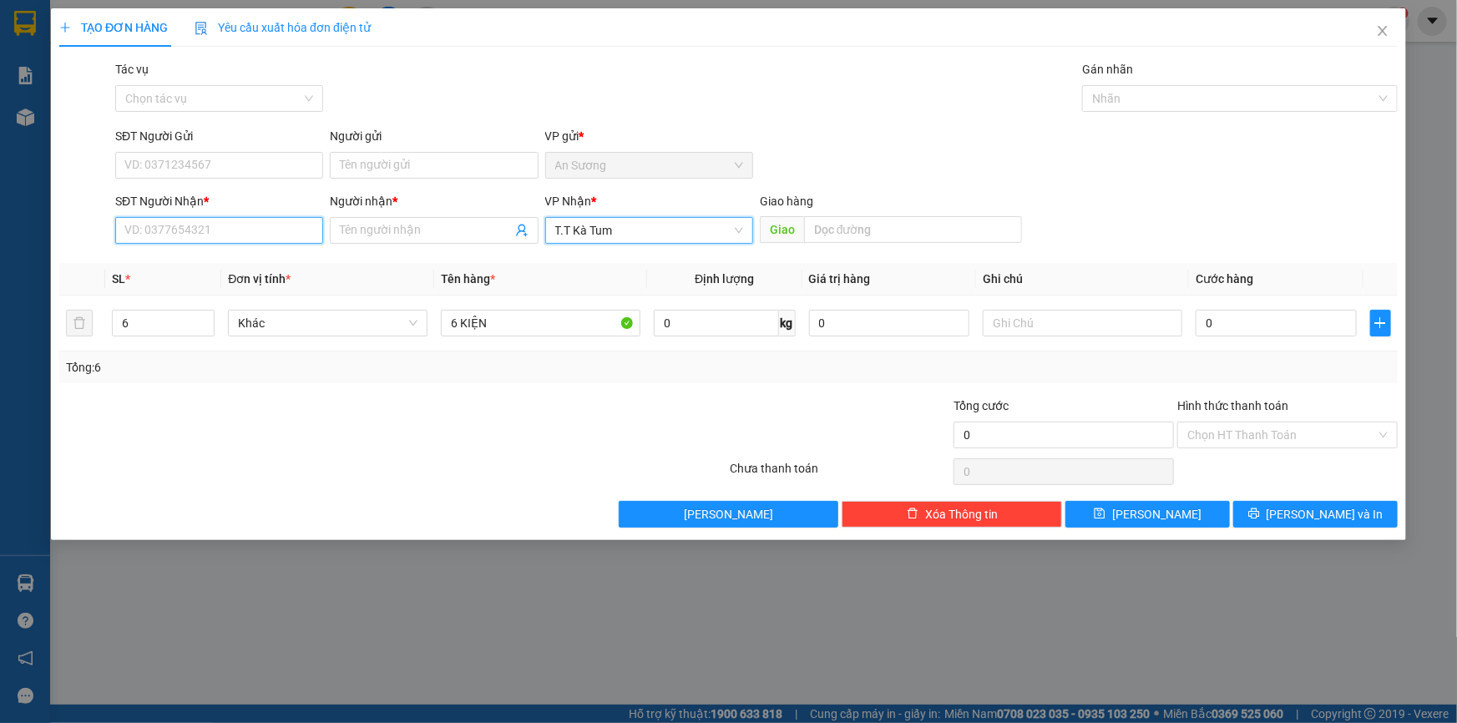
click at [250, 219] on input "SĐT Người Nhận *" at bounding box center [219, 230] width 208 height 27
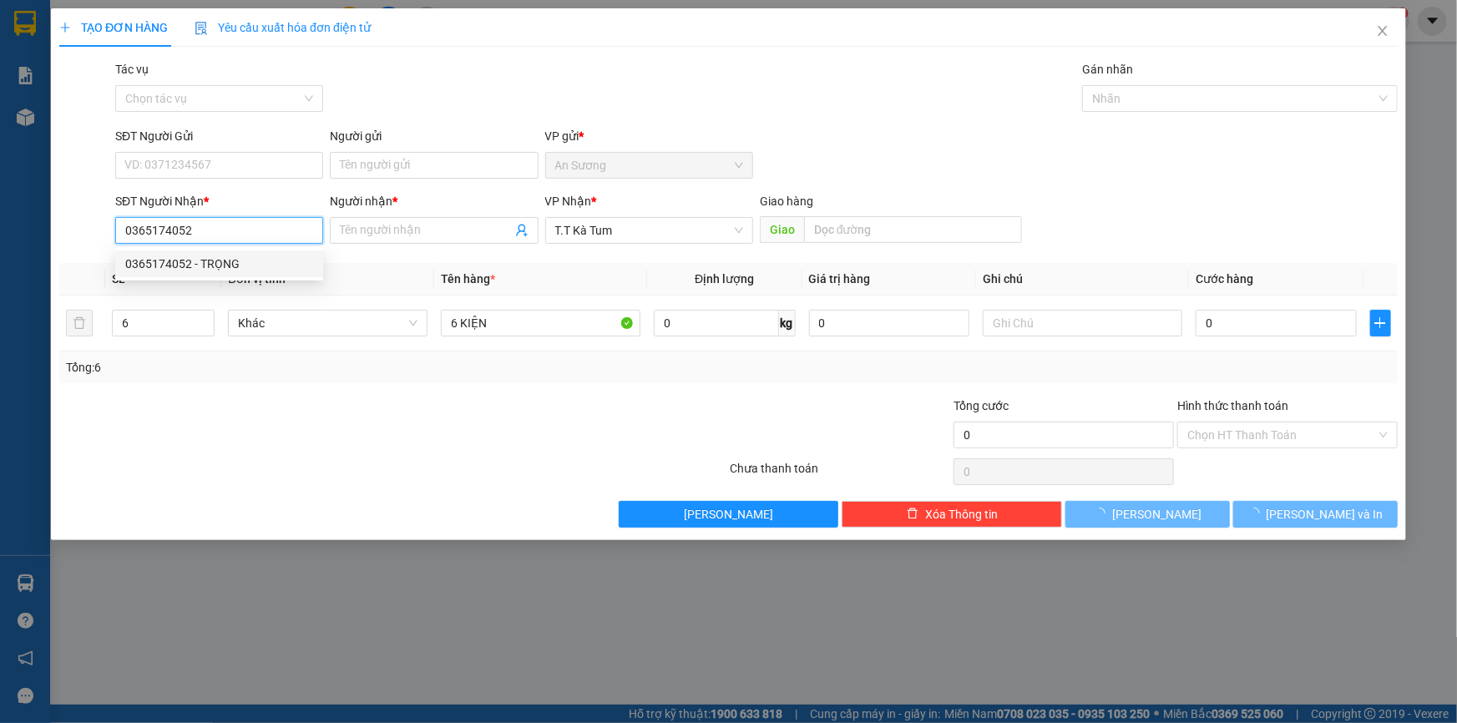
type input "0365174052"
click at [222, 247] on div "0365174052 0365174052 - TRỌNG" at bounding box center [219, 263] width 208 height 33
click at [223, 273] on th "Đơn vị tính *" at bounding box center [327, 279] width 213 height 33
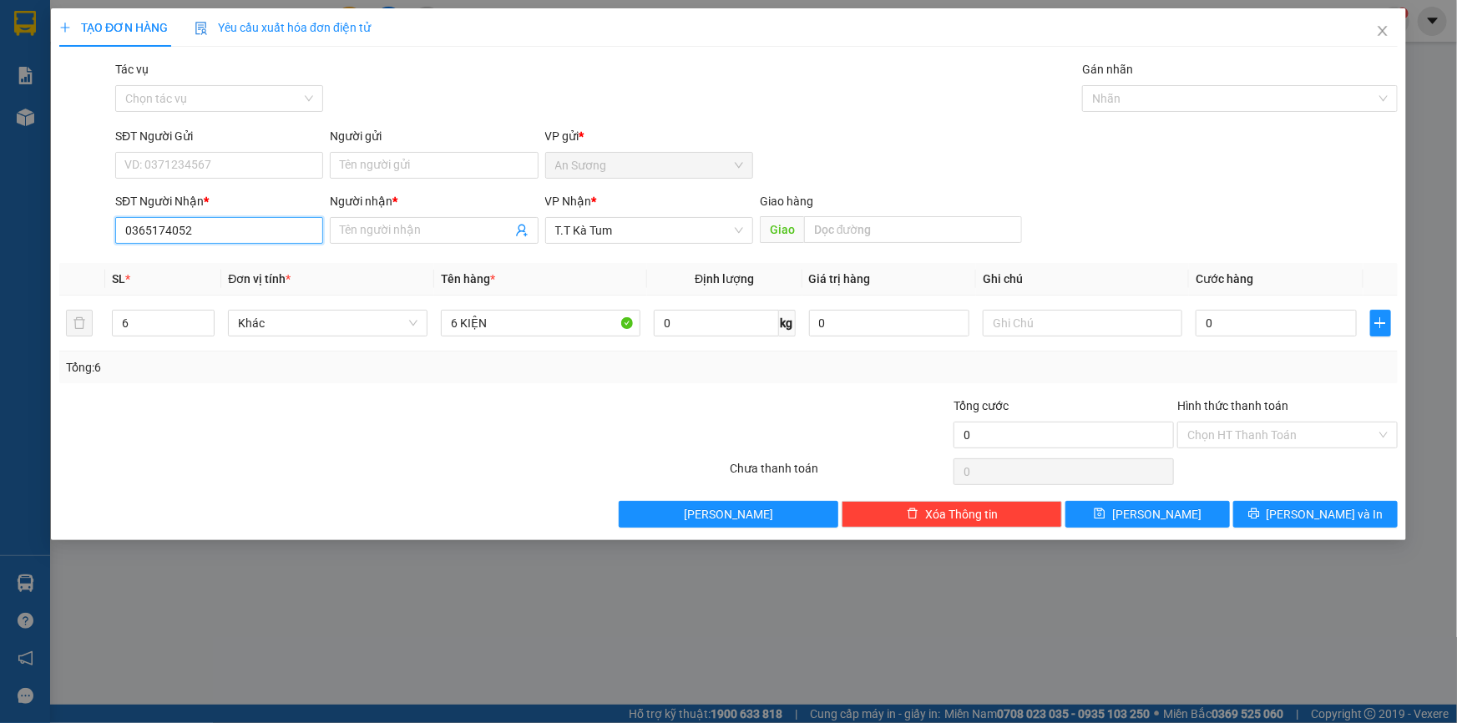
click at [240, 242] on input "0365174052" at bounding box center [219, 230] width 208 height 27
click at [225, 266] on div "0365174052 - TRỌNG" at bounding box center [219, 264] width 188 height 18
type input "TRỌNG"
type input "100.000"
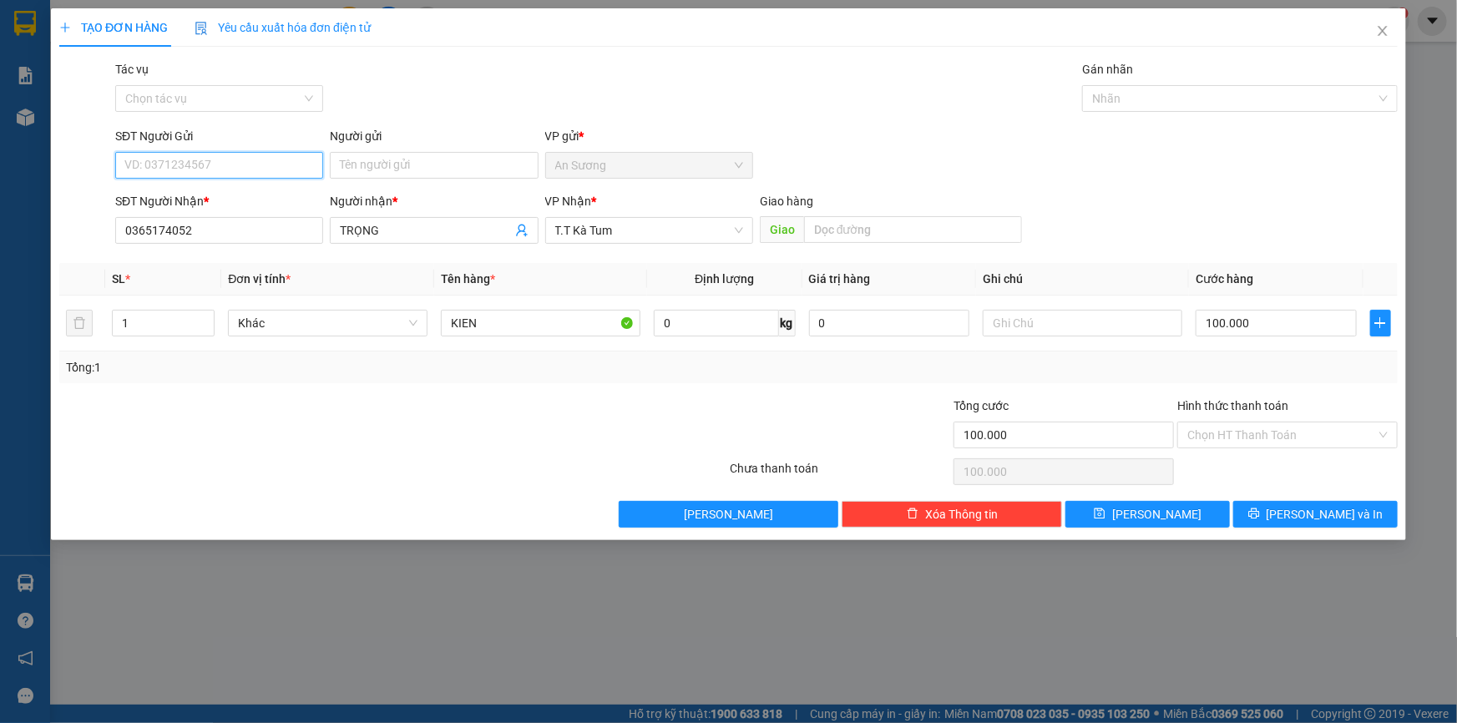
click at [225, 166] on input "SĐT Người Gửi" at bounding box center [219, 165] width 208 height 27
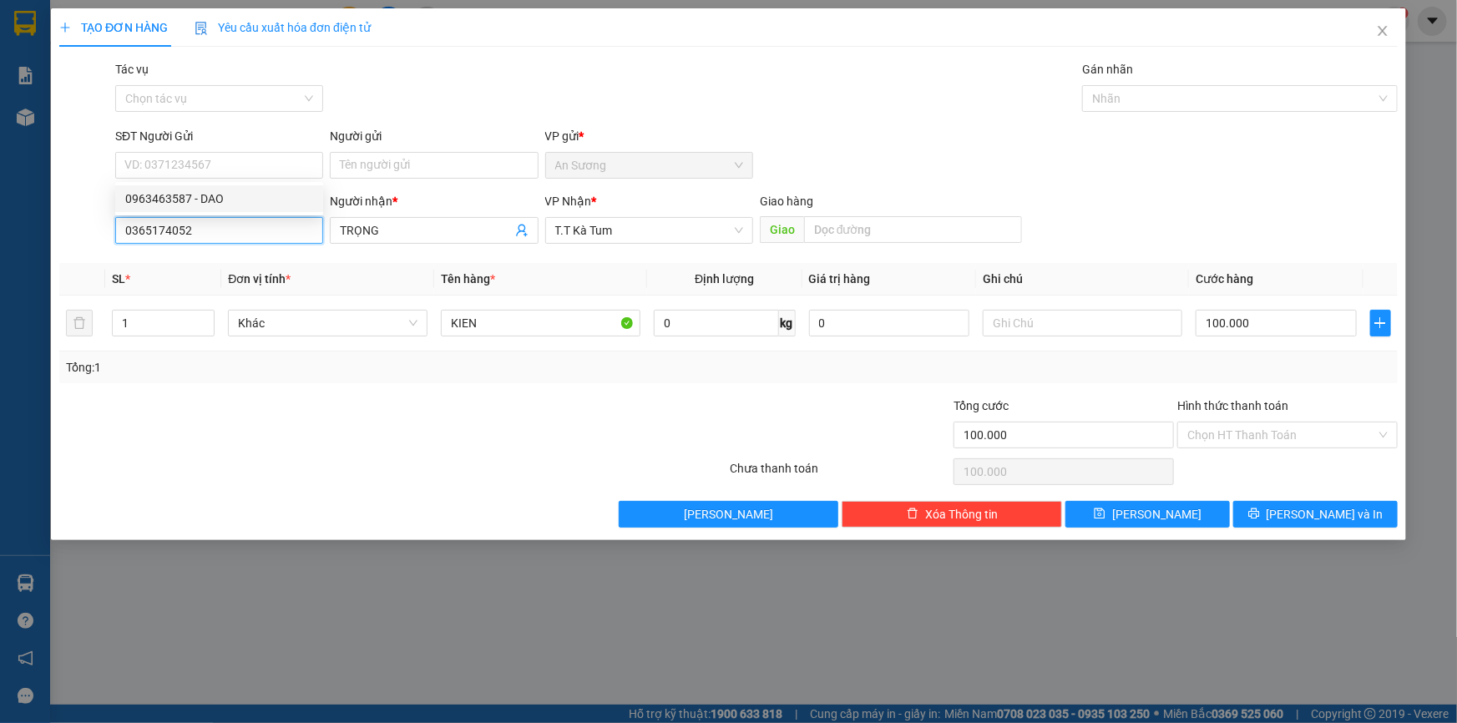
click at [222, 233] on input "0365174052" at bounding box center [219, 230] width 208 height 27
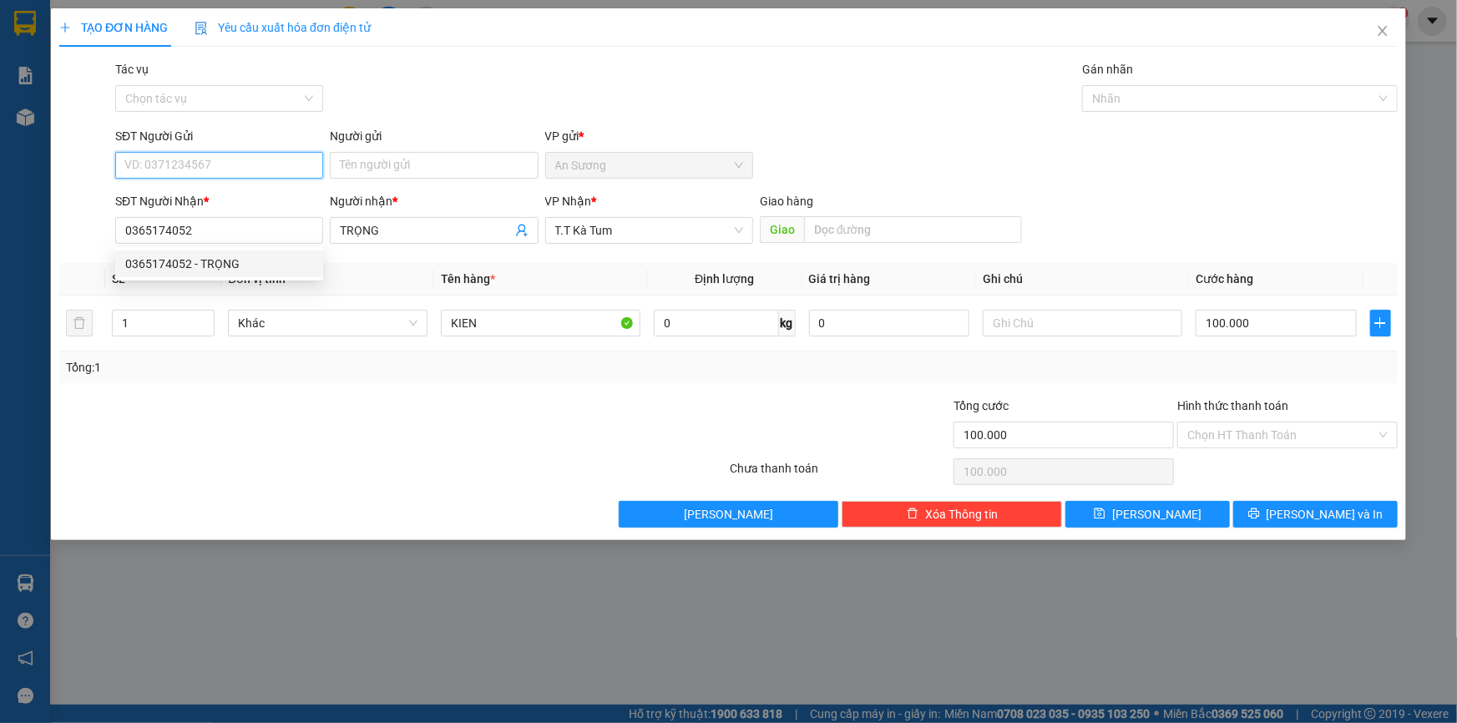
click at [246, 158] on input "SĐT Người Gửi" at bounding box center [219, 165] width 208 height 27
type input "0365174052"
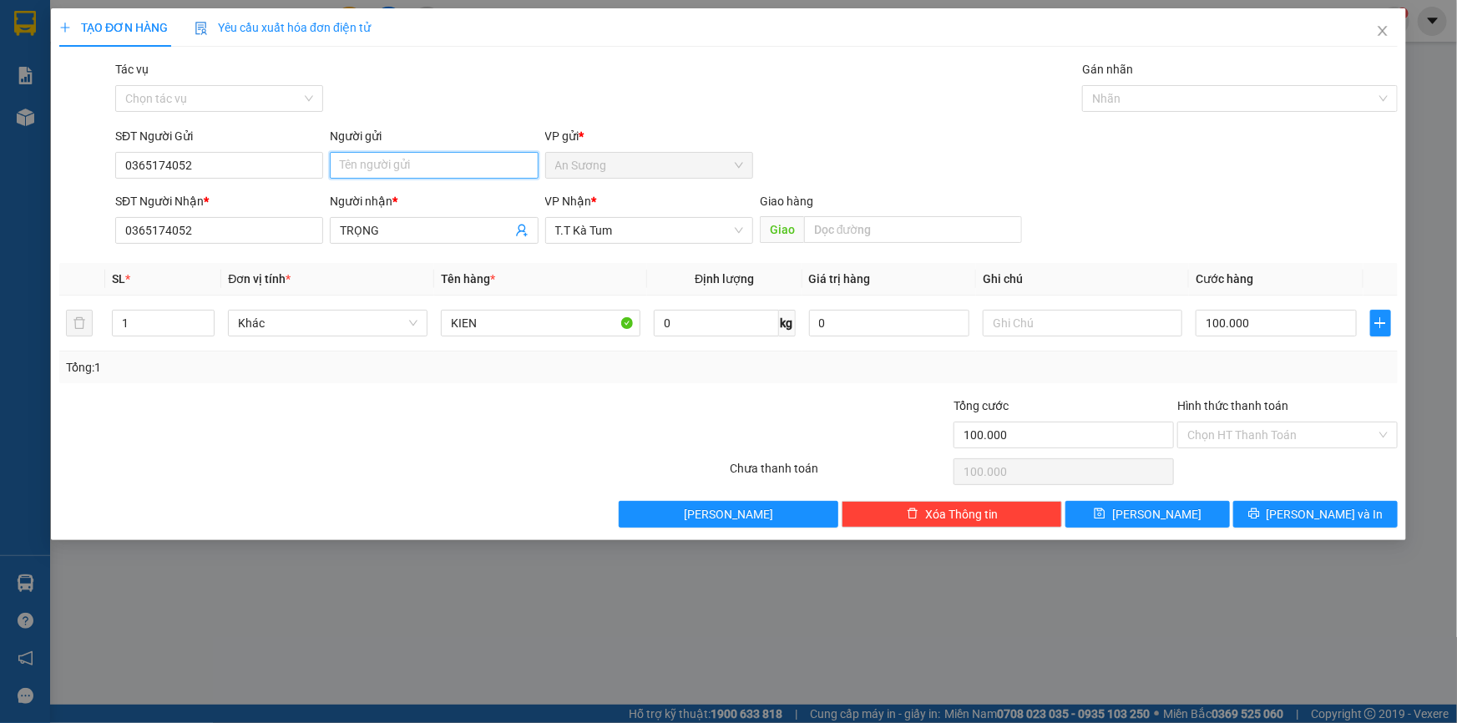
click at [416, 163] on input "Người gửi" at bounding box center [434, 165] width 208 height 27
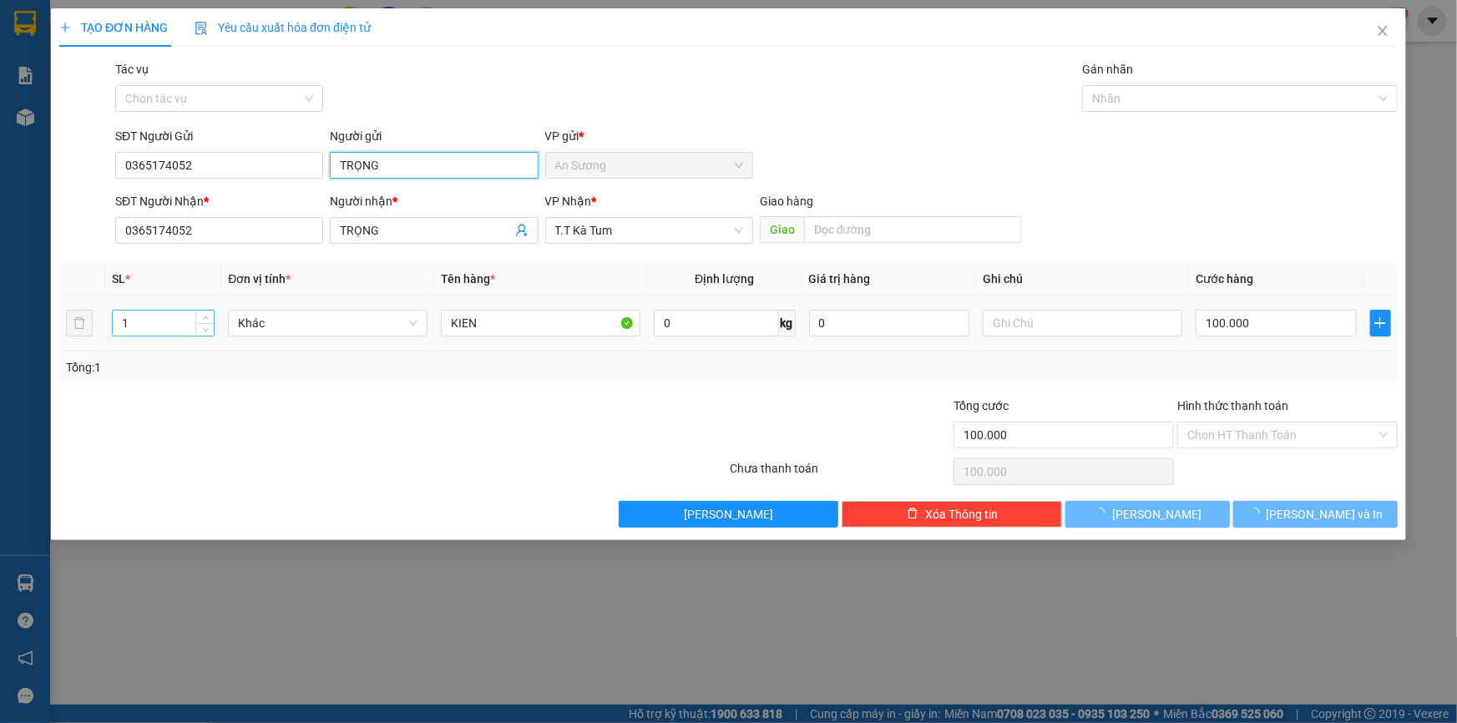
type input "TRỌNG"
drag, startPoint x: 131, startPoint y: 325, endPoint x: 75, endPoint y: 342, distance: 58.6
click at [75, 342] on tr "1 Khác KIEN 0 kg 0 100.000" at bounding box center [728, 324] width 1339 height 56
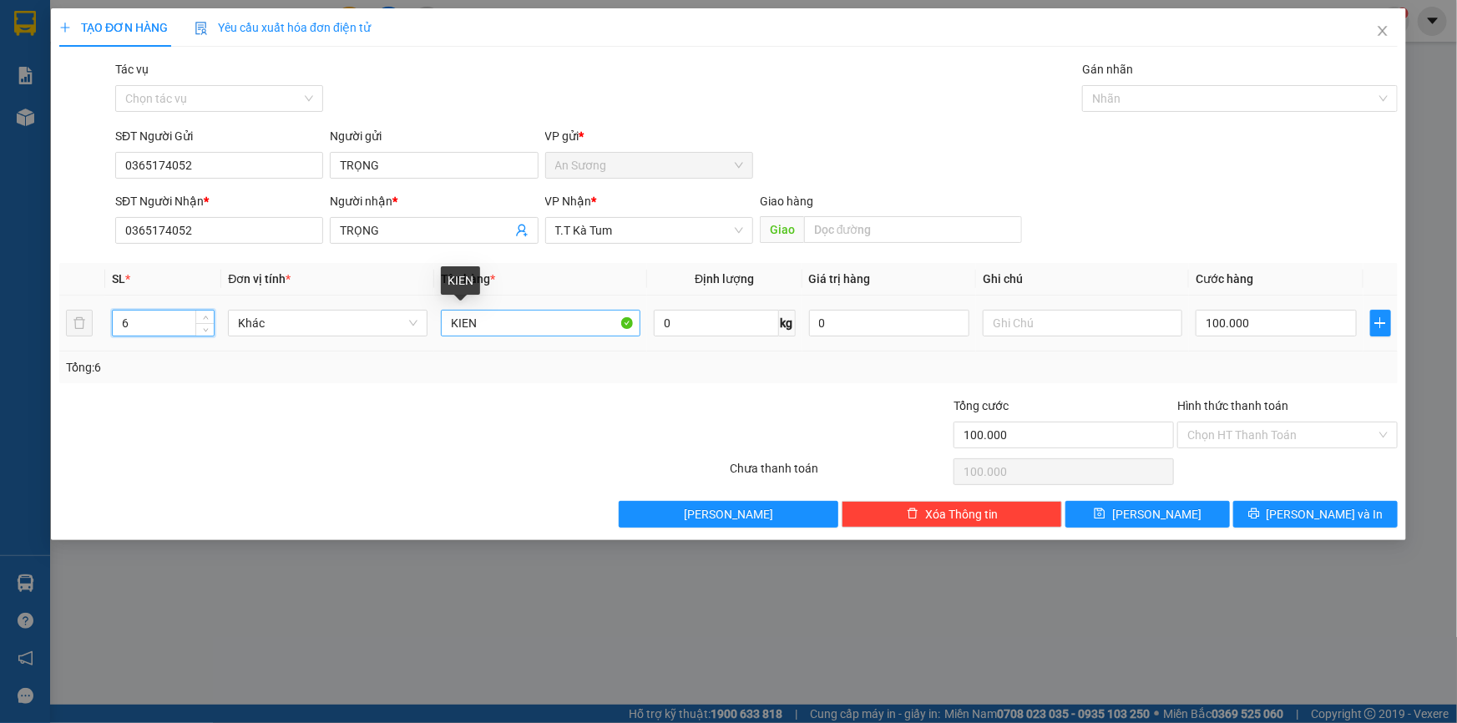
type input "6"
drag, startPoint x: 502, startPoint y: 322, endPoint x: 381, endPoint y: 308, distance: 121.9
click at [382, 334] on tr "6 Khác KIEN 0 kg 0 100.000" at bounding box center [728, 324] width 1339 height 56
type input "6 KIỆN"
click at [1279, 324] on input "100.000" at bounding box center [1276, 323] width 161 height 27
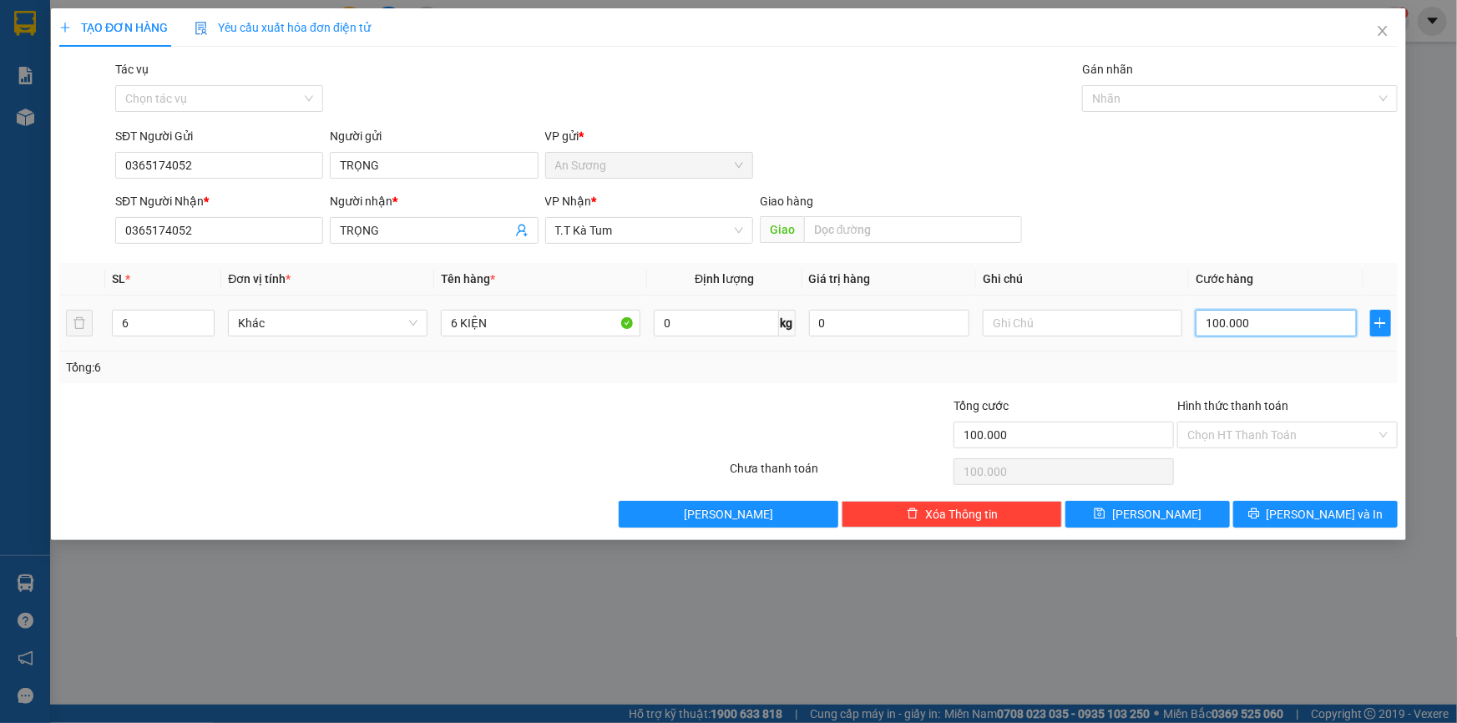
type input "2"
type input "20"
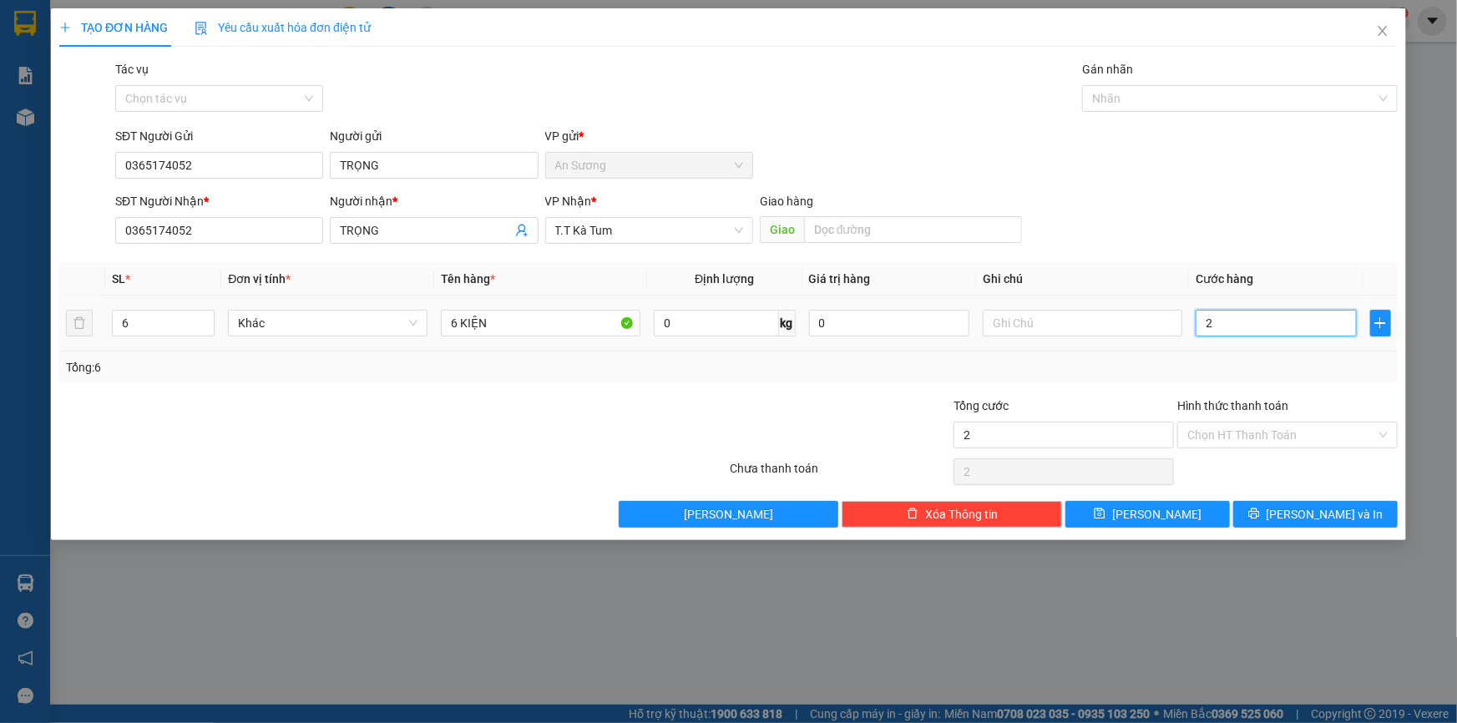
type input "20"
type input "200"
click at [1260, 514] on icon "printer" at bounding box center [1254, 514] width 12 height 12
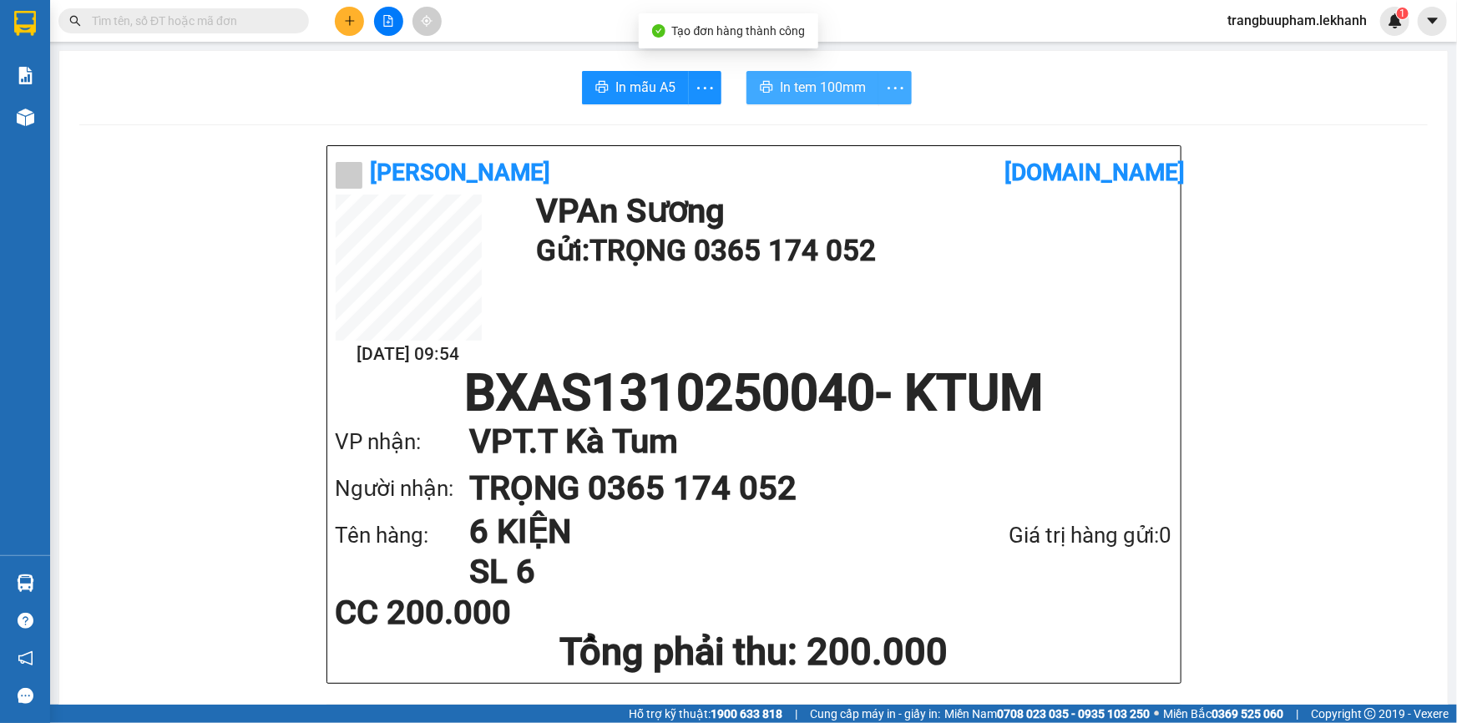
click at [807, 84] on span "In tem 100mm" at bounding box center [823, 87] width 86 height 21
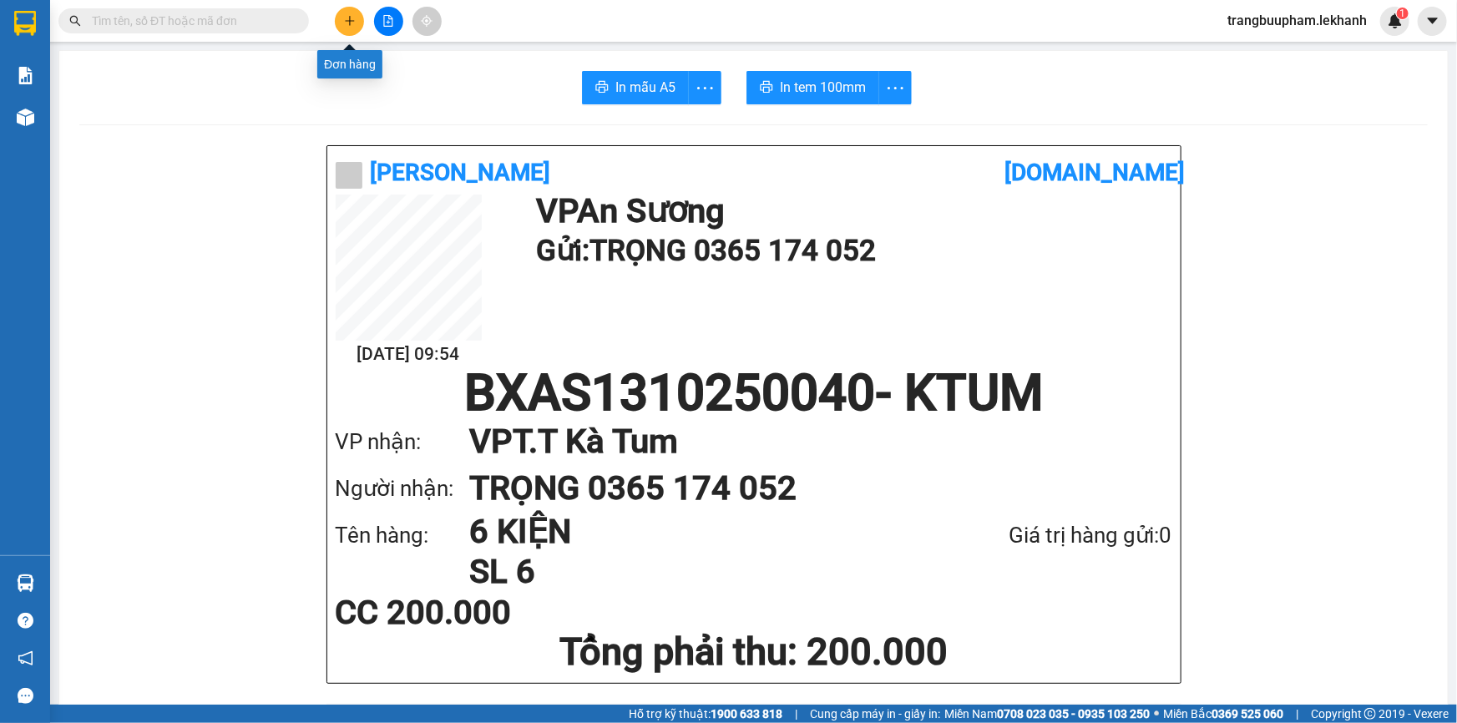
click at [344, 26] on icon "plus" at bounding box center [350, 21] width 12 height 12
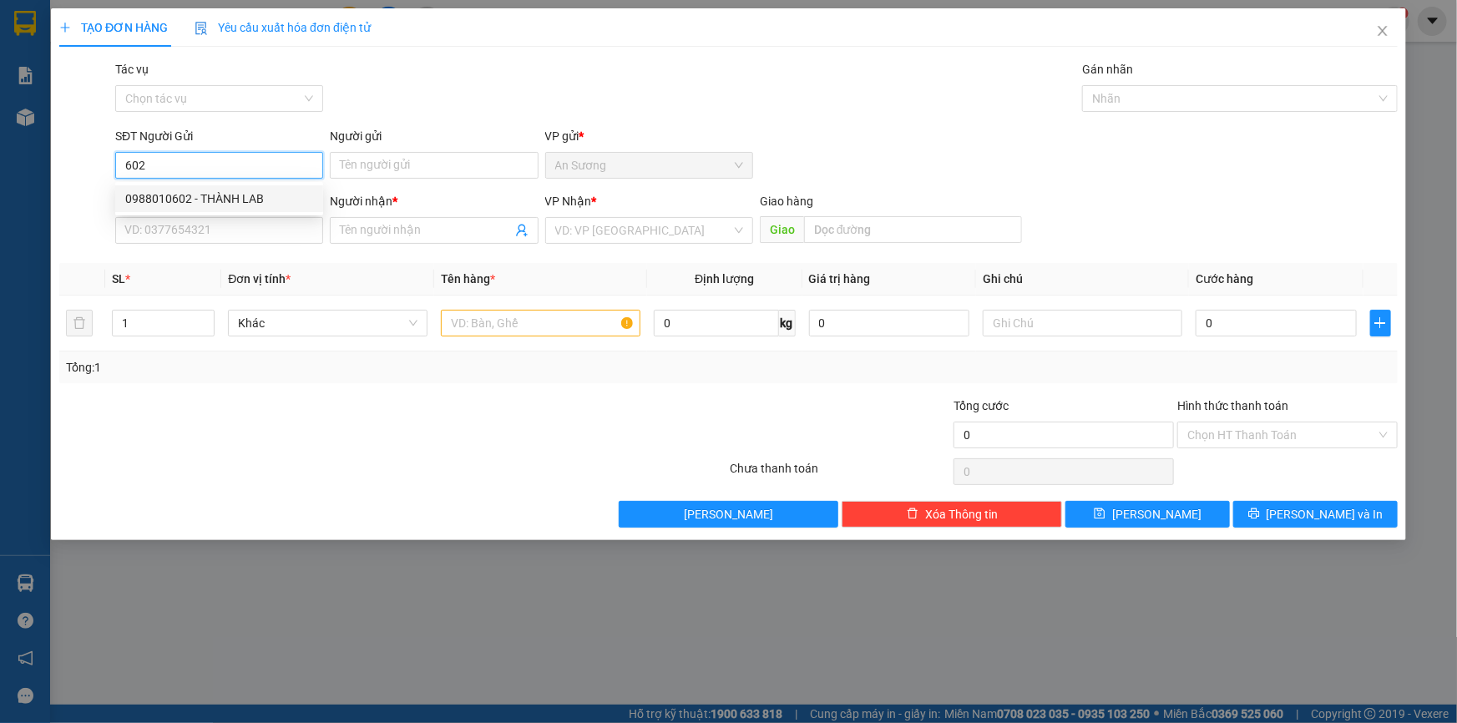
click at [173, 194] on div "0988010602 - THÀNH LAB" at bounding box center [219, 199] width 188 height 18
type input "0988010602"
type input "THÀNH LAB"
type input "0868777296"
type input "VIỆT NHA"
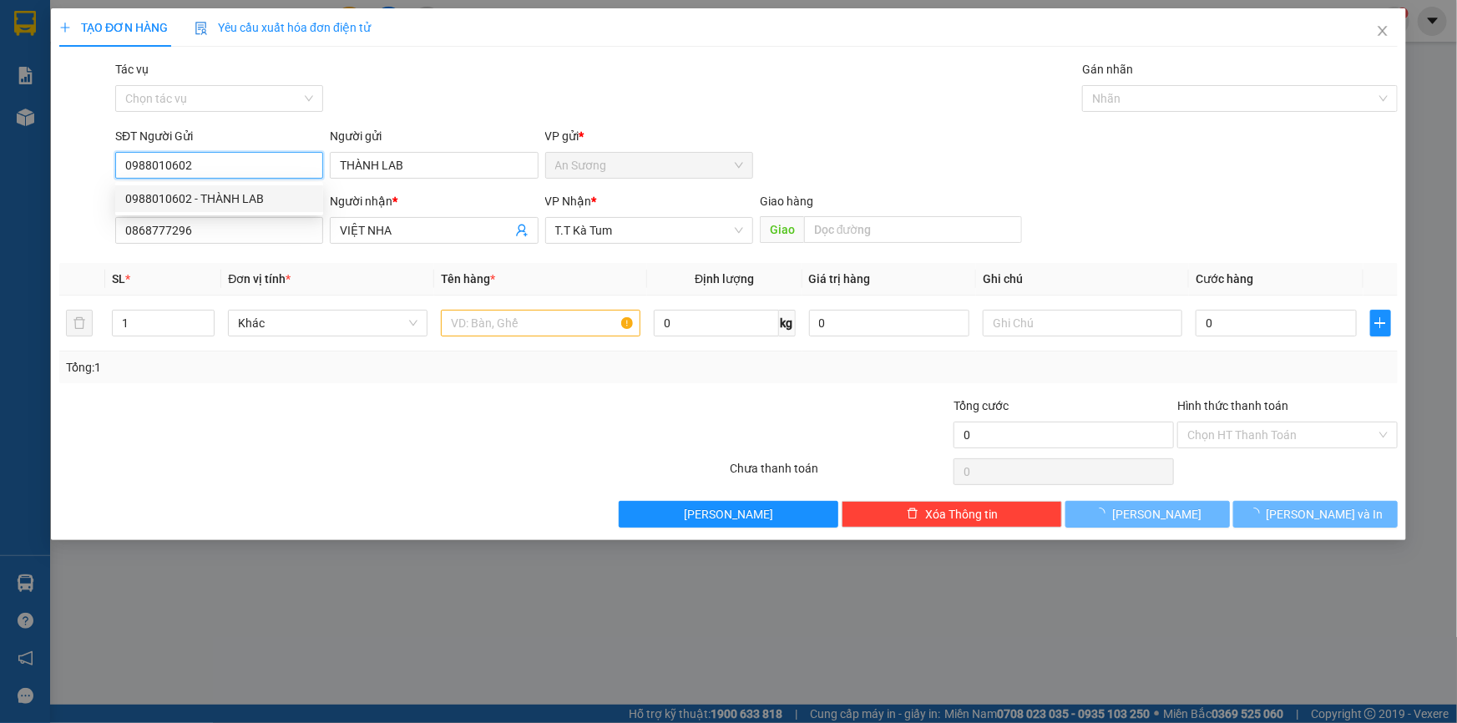
type input "30.000"
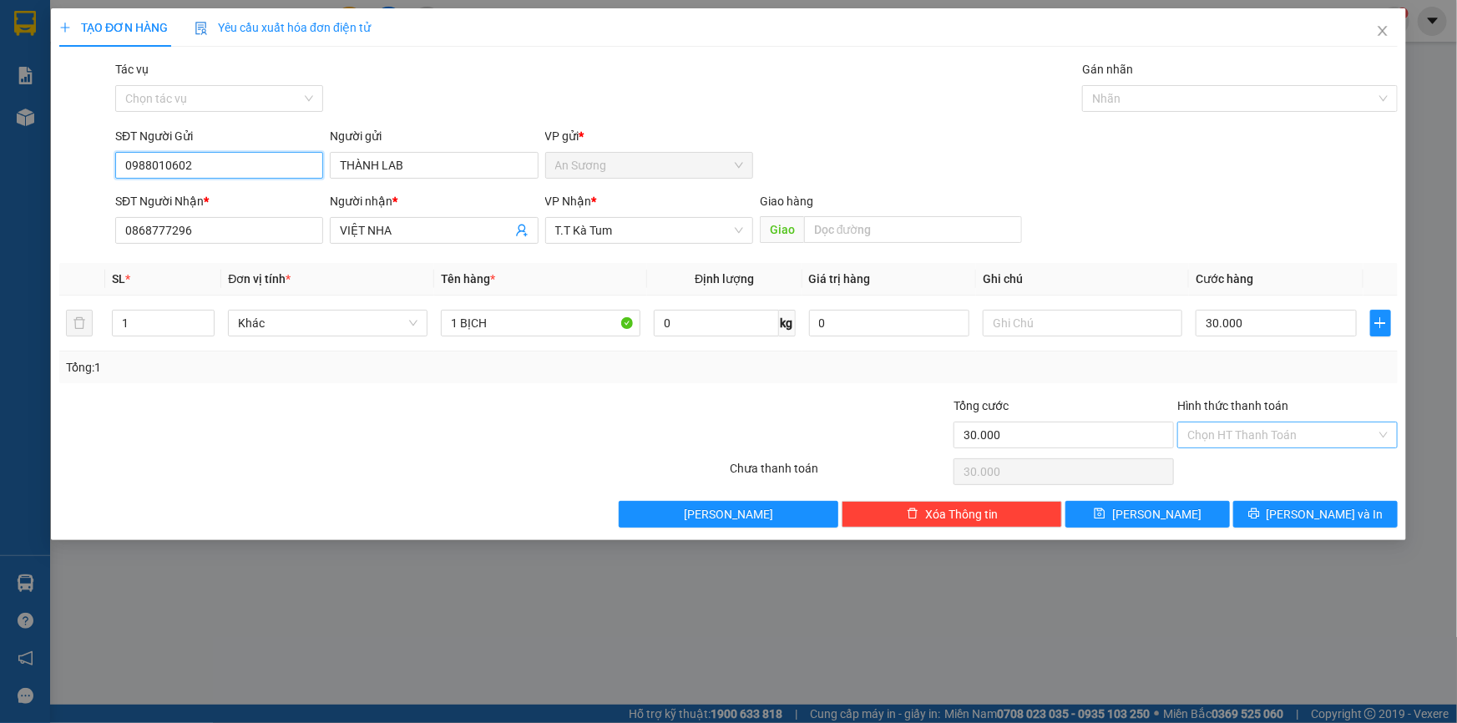
type input "0988010602"
click at [1286, 436] on input "Hình thức thanh toán" at bounding box center [1281, 435] width 189 height 25
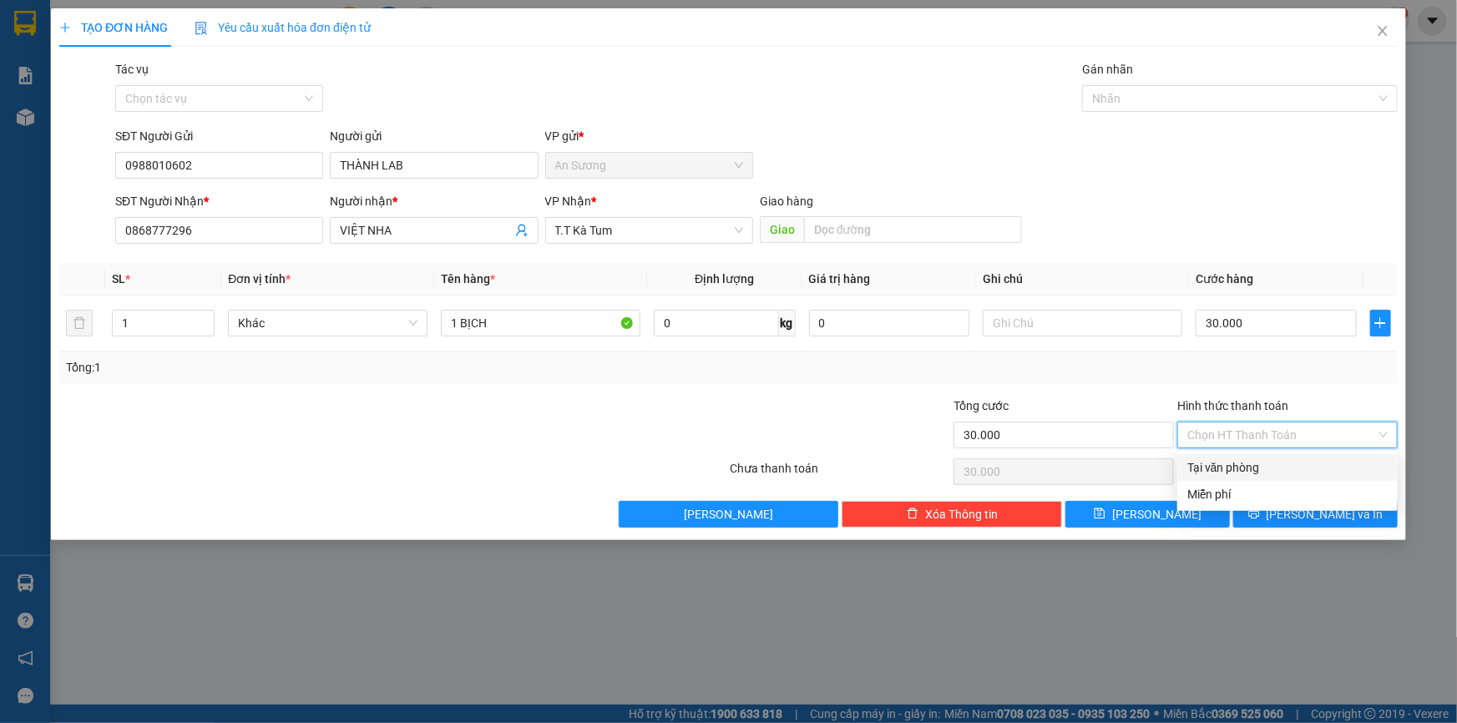
click at [1266, 467] on div "Tại văn phòng" at bounding box center [1287, 467] width 200 height 18
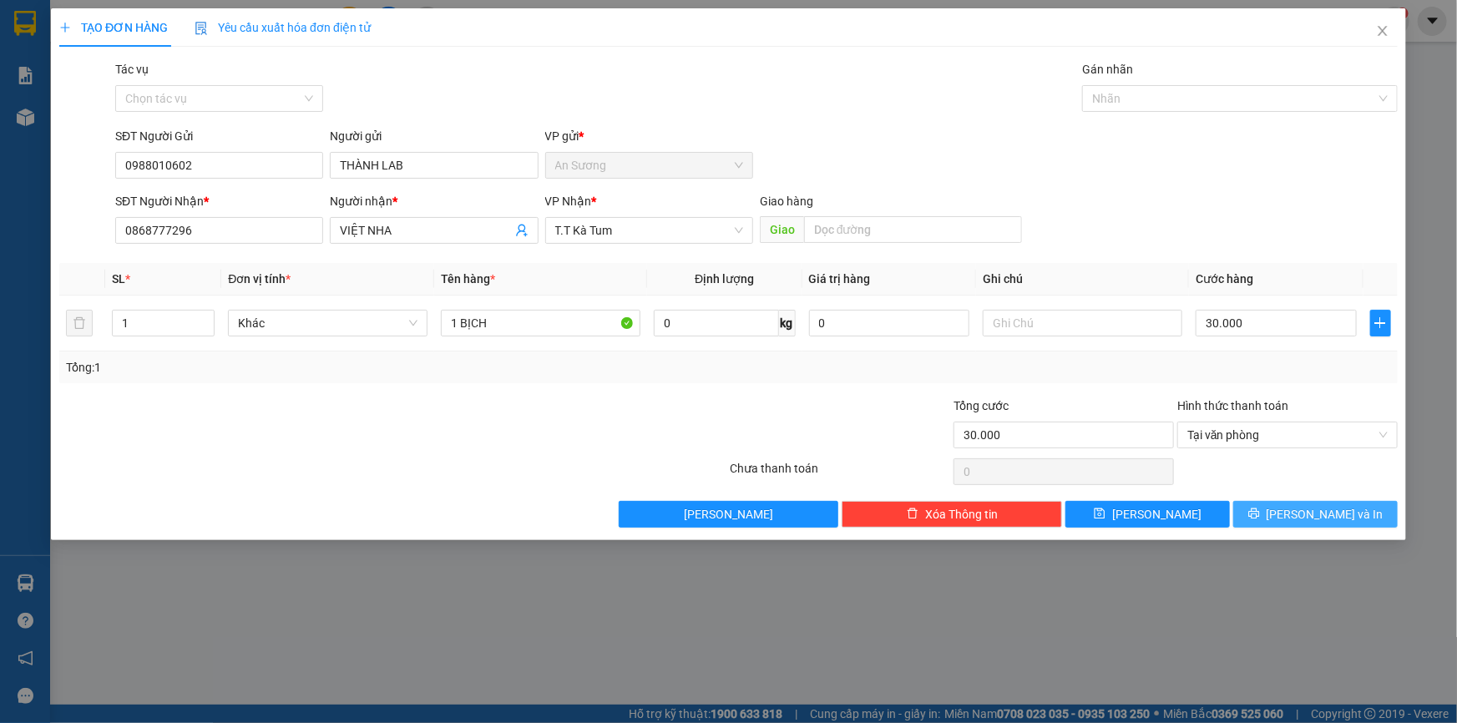
click at [1300, 518] on button "[PERSON_NAME] và In" at bounding box center [1315, 514] width 164 height 27
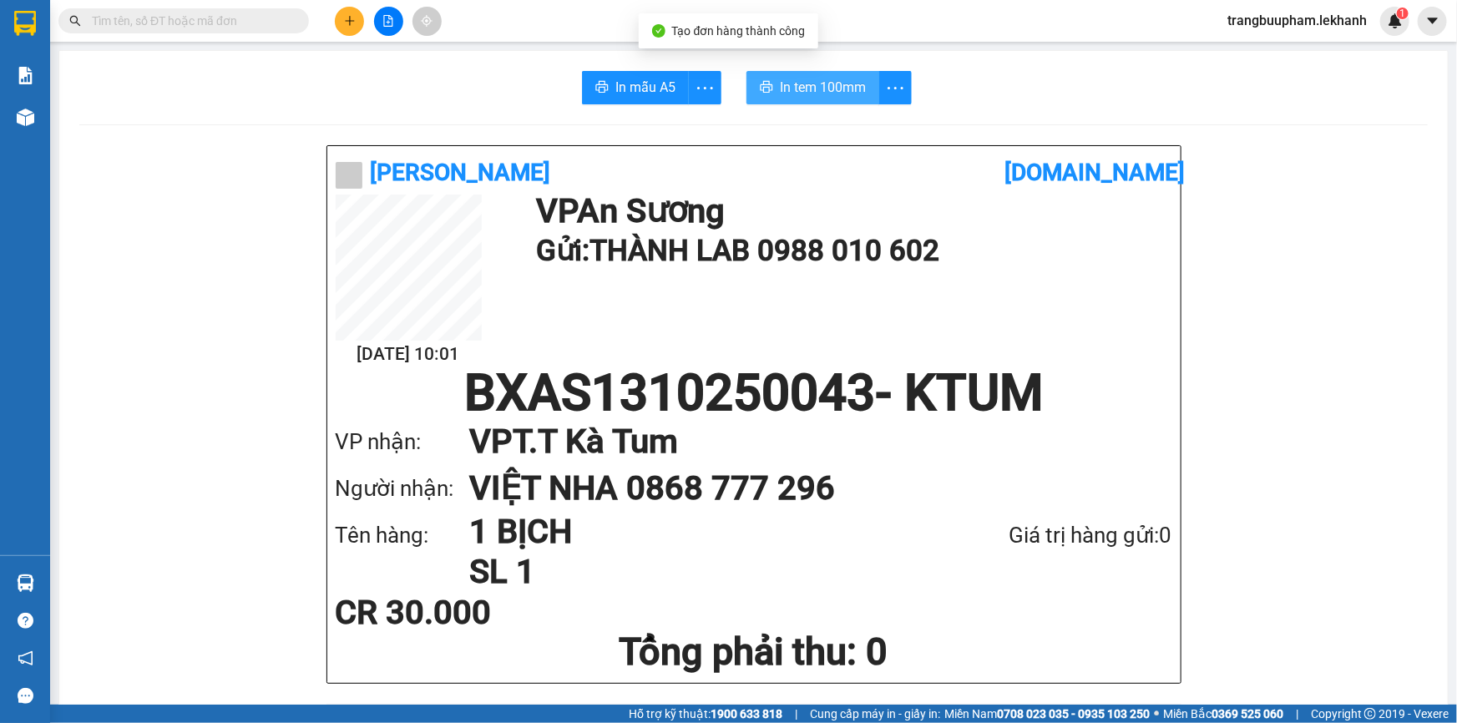
click at [767, 86] on icon "printer" at bounding box center [767, 87] width 13 height 12
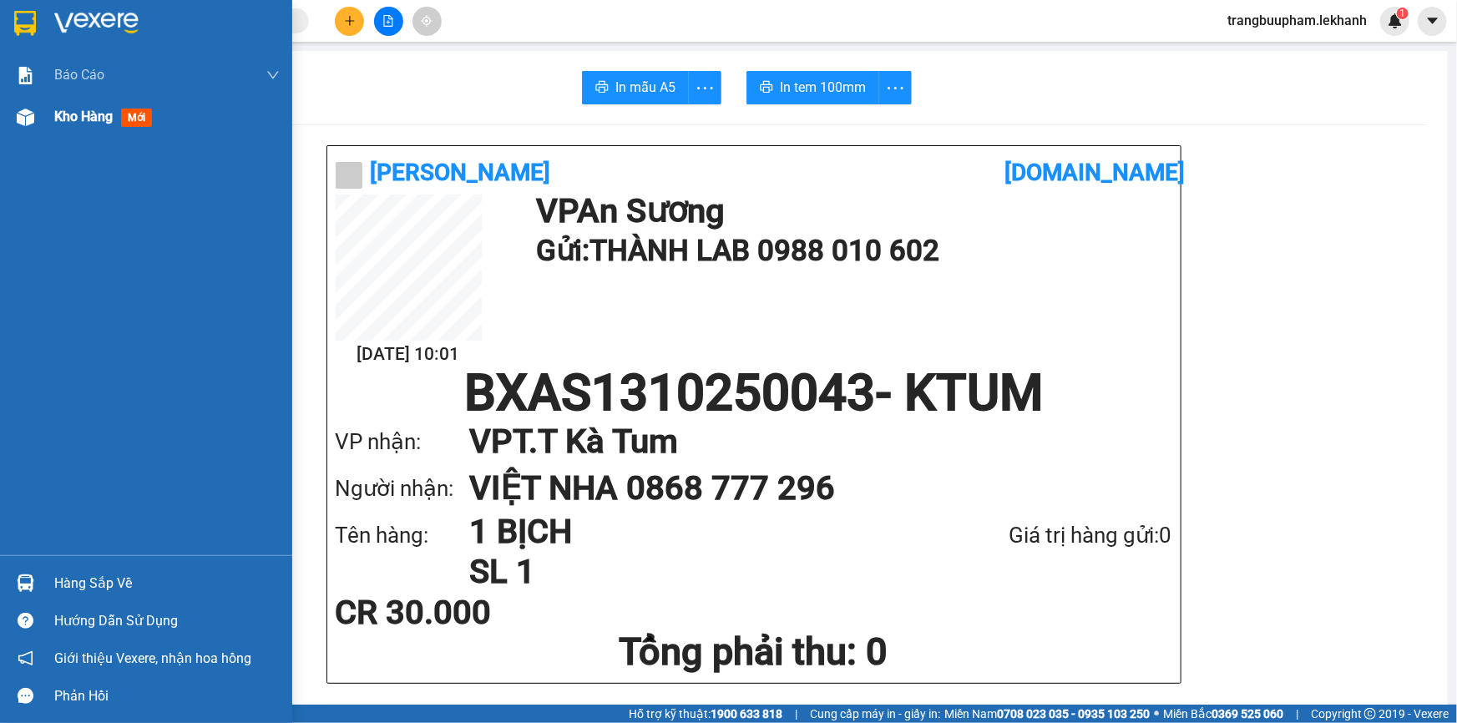
click at [99, 114] on span "Kho hàng" at bounding box center [83, 117] width 58 height 16
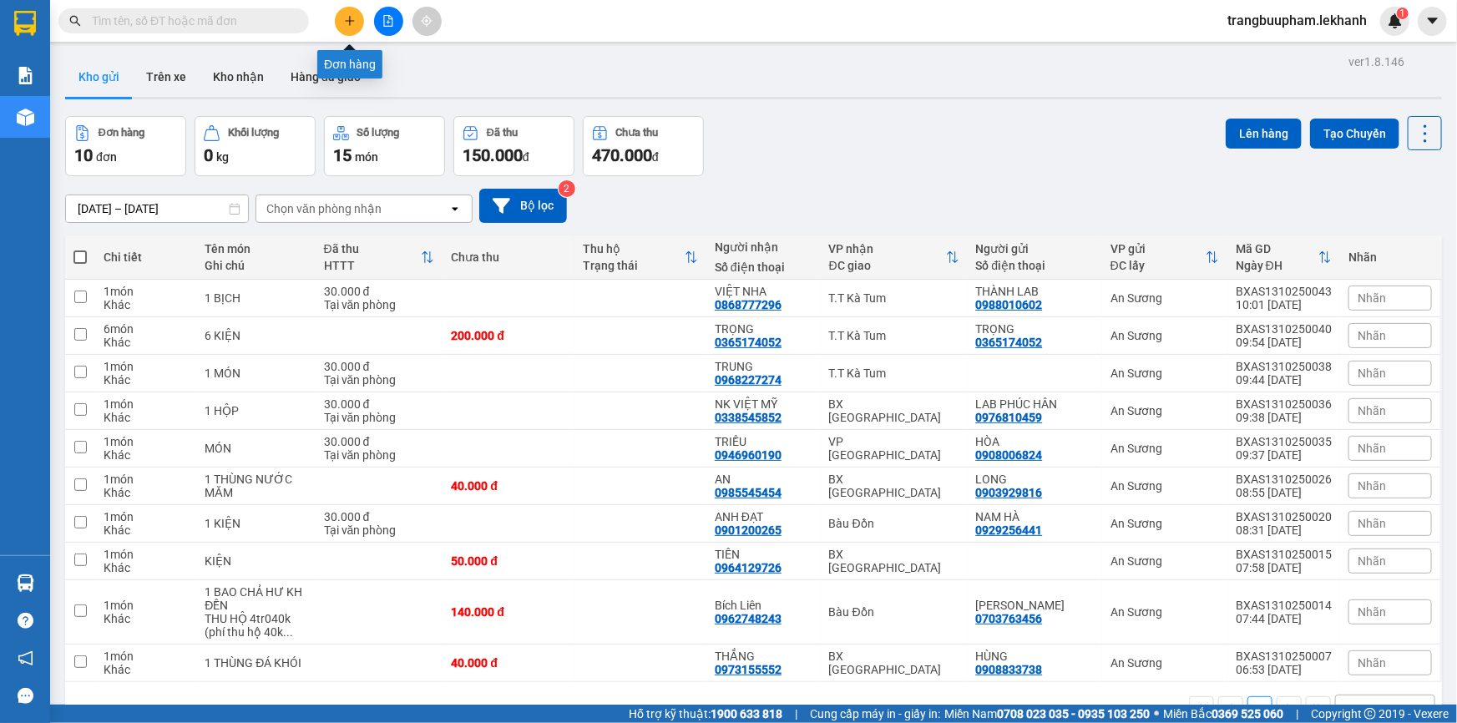
click at [351, 18] on icon "plus" at bounding box center [350, 21] width 12 height 12
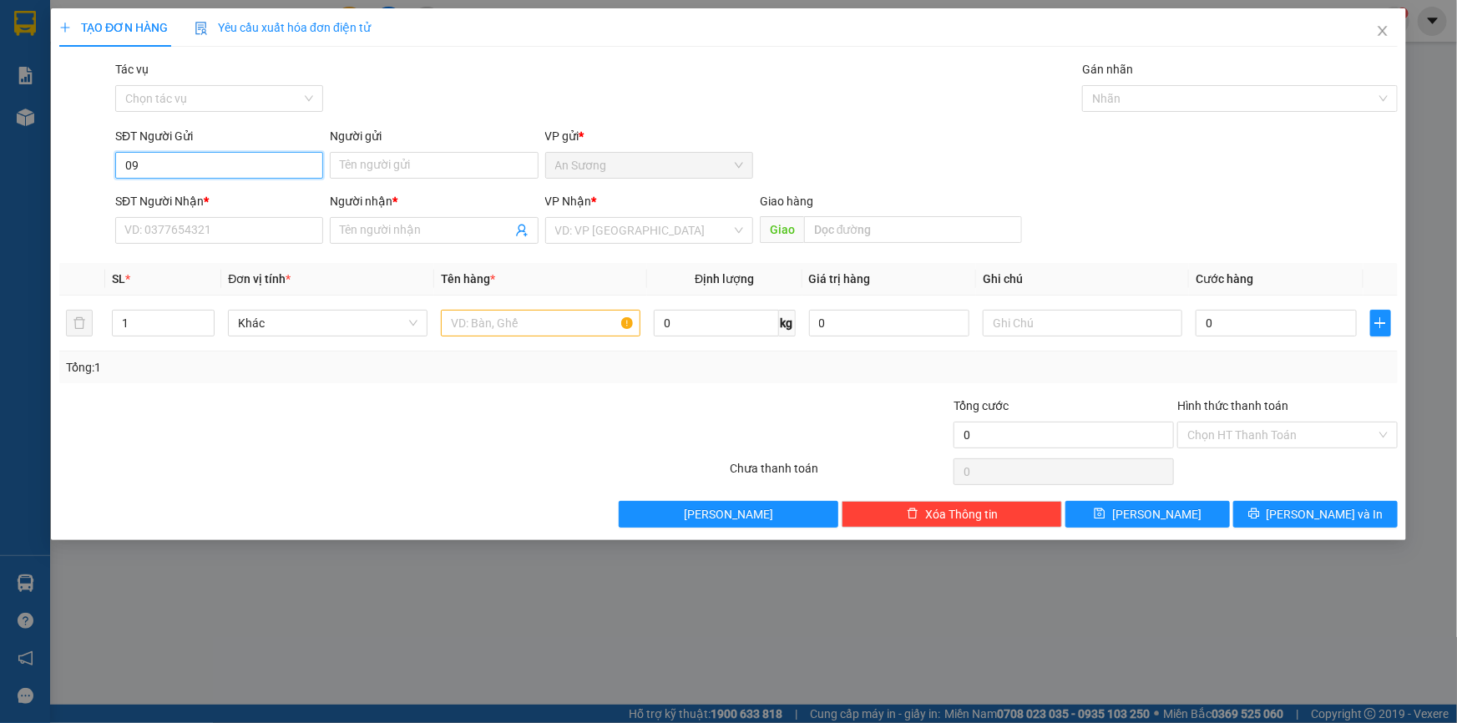
type input "0"
type input "0976294549"
click at [438, 164] on input "Người gửi" at bounding box center [434, 165] width 208 height 27
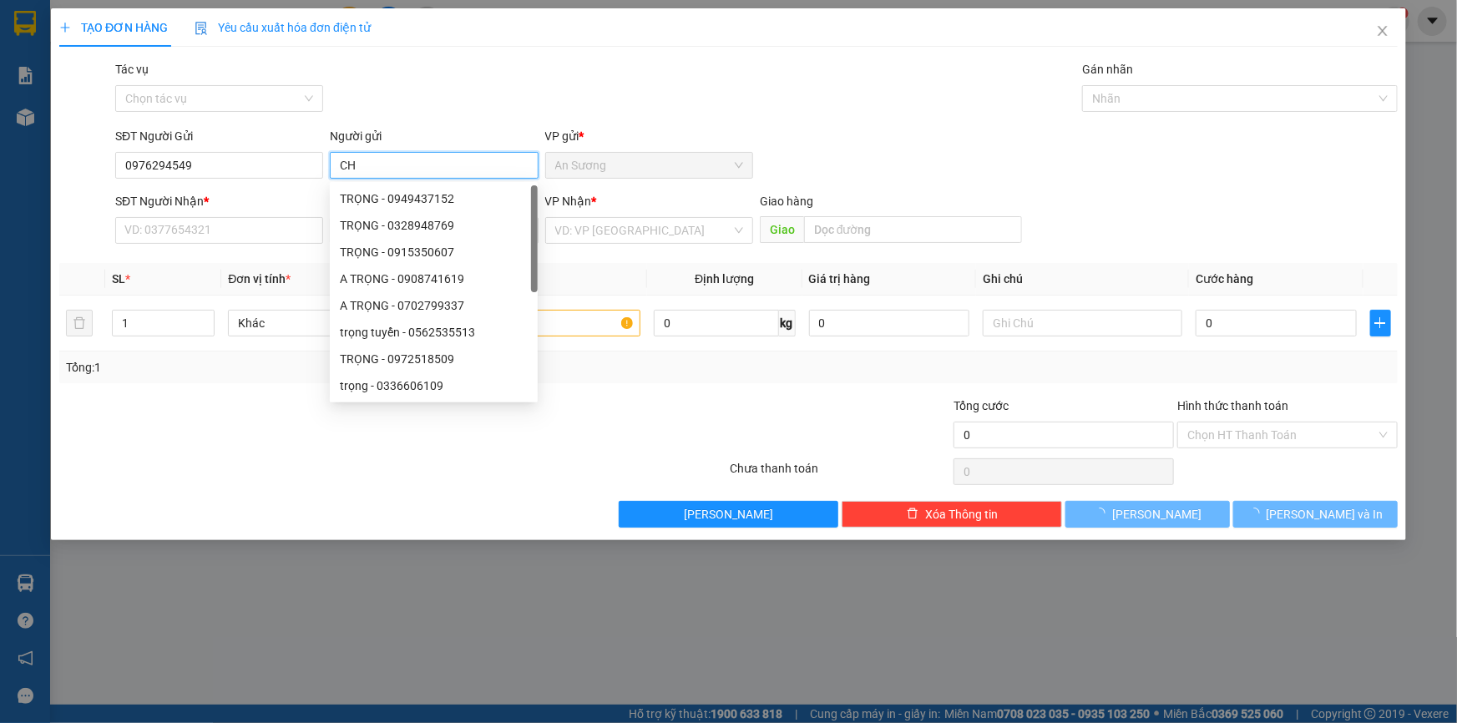
type input "C"
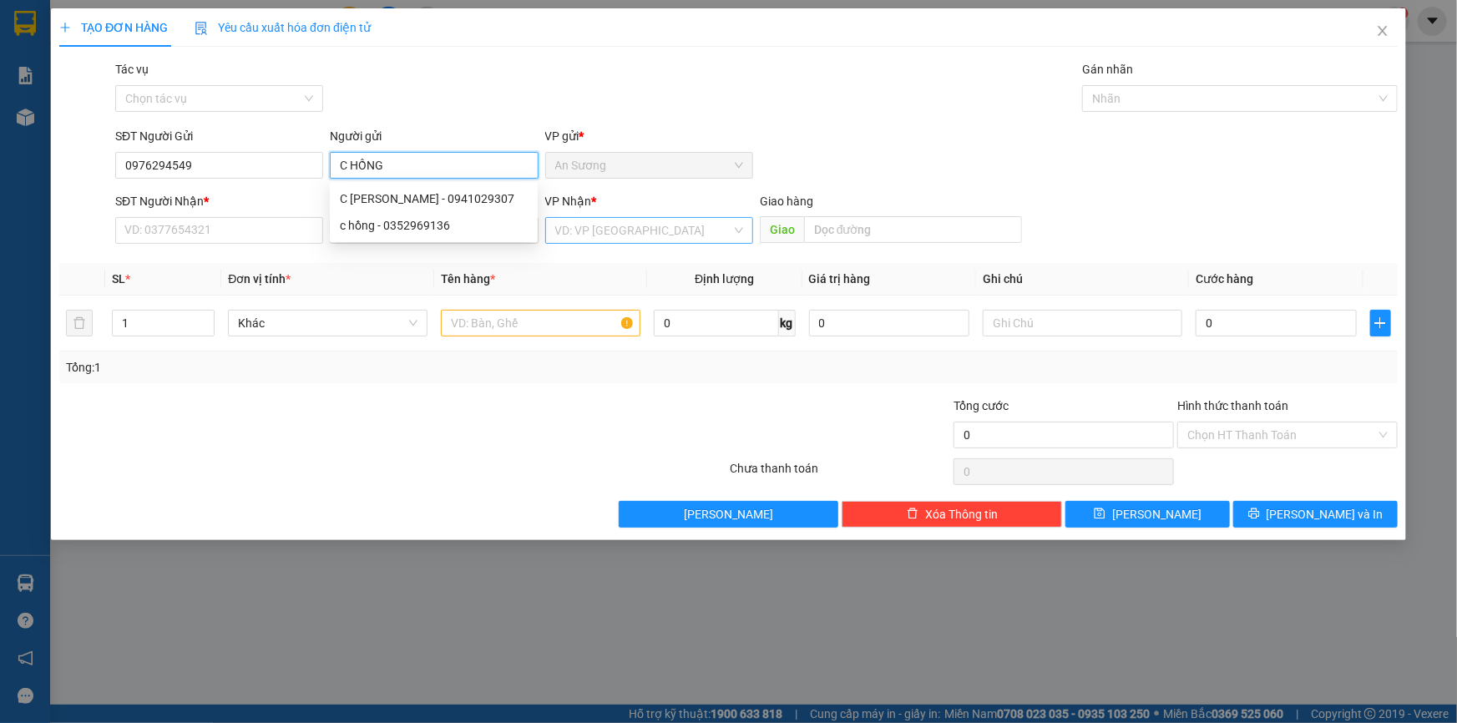
type input "C HỒNG"
click at [652, 235] on input "search" at bounding box center [643, 230] width 176 height 25
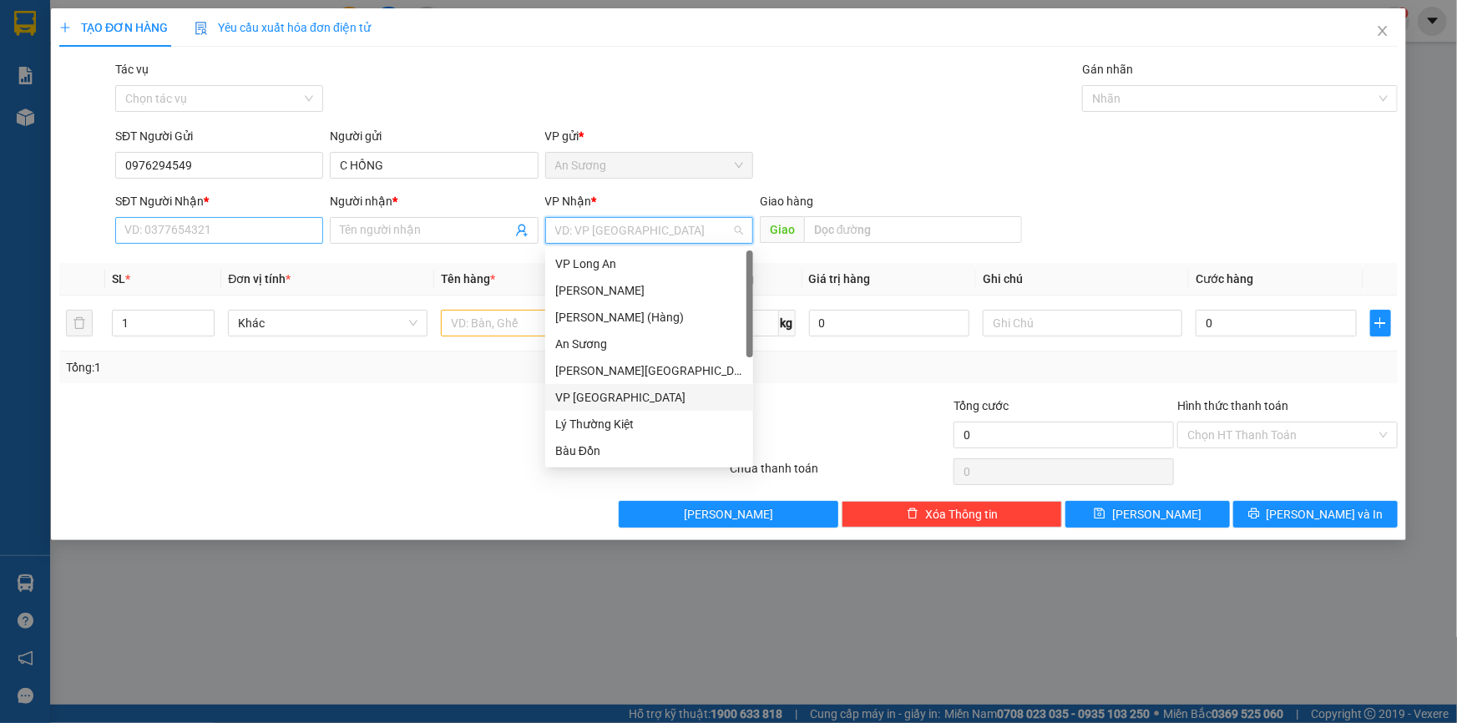
drag, startPoint x: 251, startPoint y: 243, endPoint x: 259, endPoint y: 230, distance: 15.3
click at [251, 242] on div "SĐT Người Nhận * VD: 0377654321" at bounding box center [219, 221] width 208 height 58
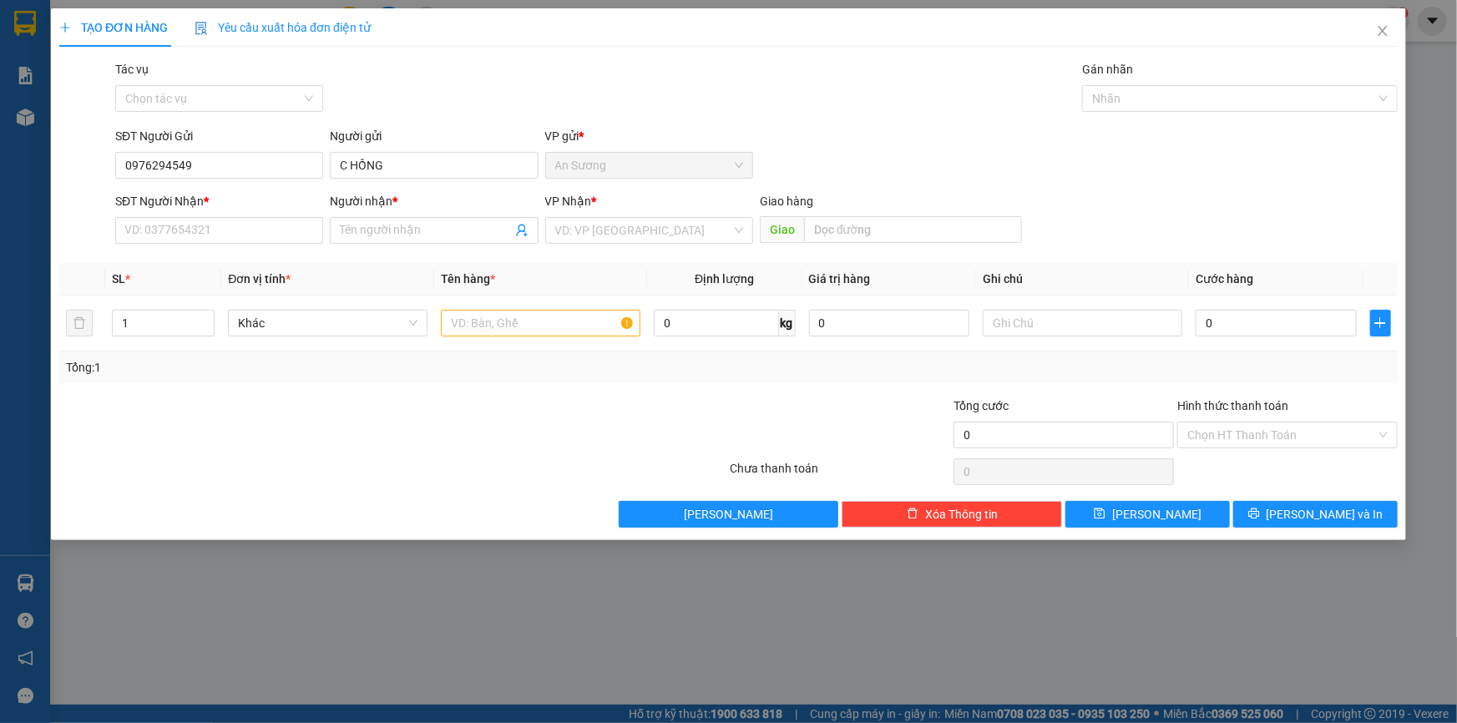
click at [208, 215] on div "SĐT Người Nhận *" at bounding box center [219, 204] width 208 height 25
click at [217, 241] on input "SĐT Người Nhận *" at bounding box center [219, 230] width 208 height 27
click at [227, 267] on div "0987008979 - vũ" at bounding box center [219, 264] width 188 height 18
type input "0987008979"
type input "vũ"
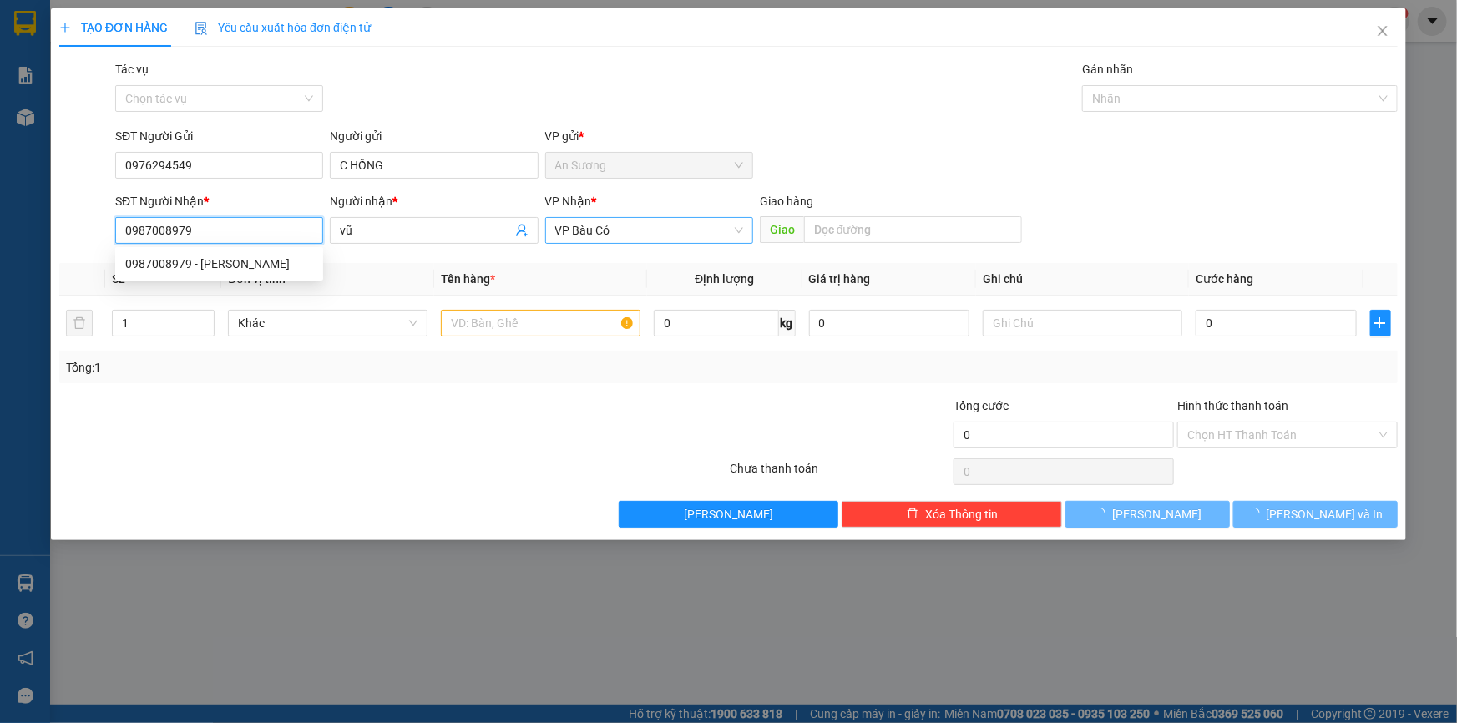
type input "30.000"
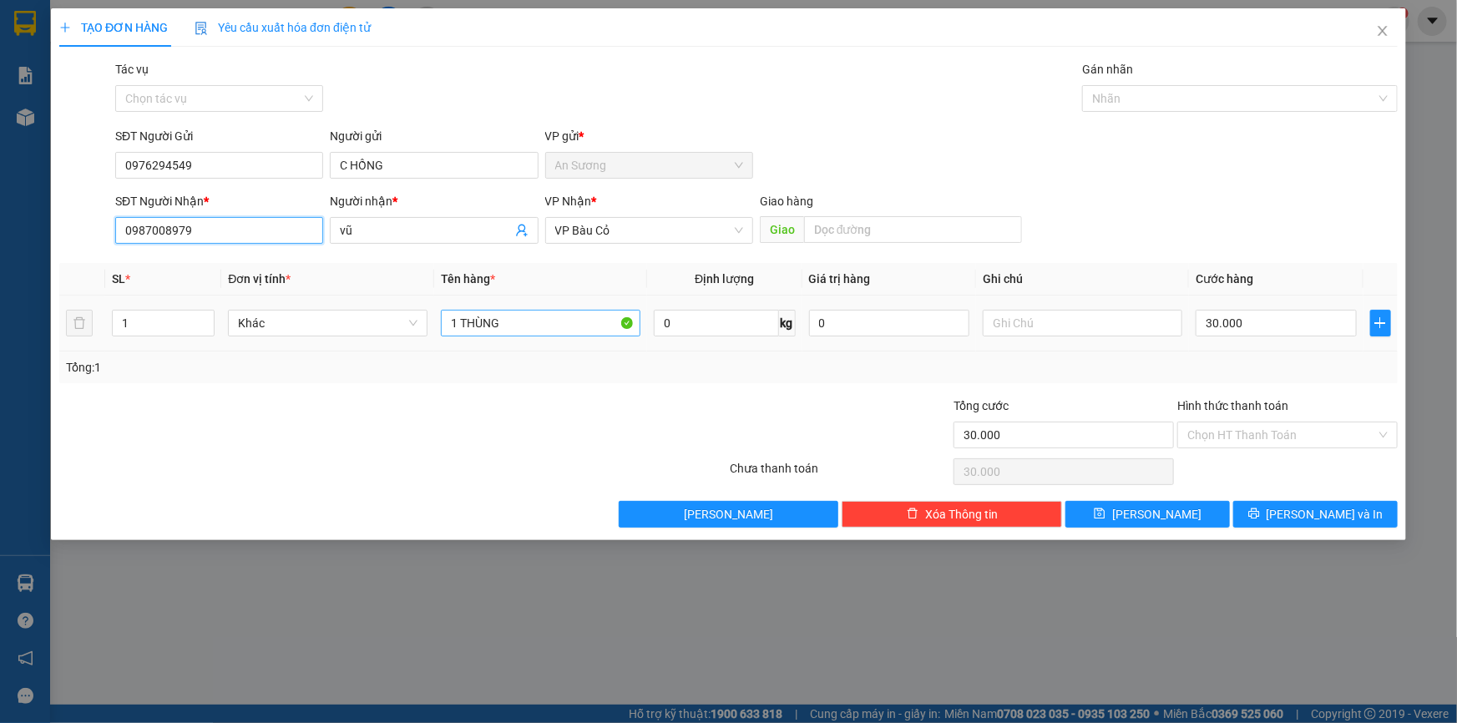
type input "0987008979"
click at [507, 329] on input "1 THÙNG" at bounding box center [541, 323] width 200 height 27
click at [1288, 446] on input "Hình thức thanh toán" at bounding box center [1281, 435] width 189 height 25
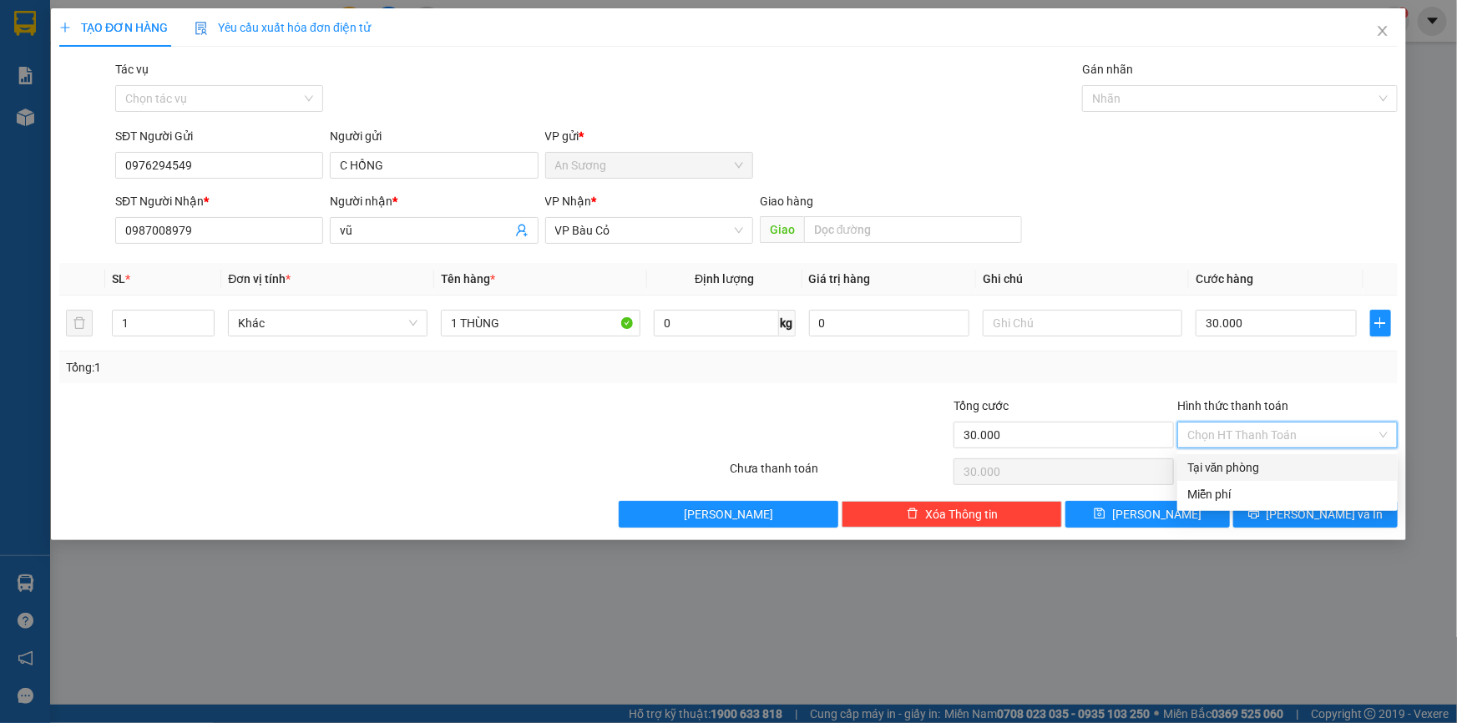
click at [1253, 448] on div "Hình thức thanh toán Chọn HT Thanh Toán" at bounding box center [1287, 426] width 220 height 58
click at [1262, 438] on input "Hình thức thanh toán" at bounding box center [1281, 435] width 189 height 25
click at [1257, 461] on div "Tại văn phòng" at bounding box center [1287, 467] width 200 height 18
click at [1260, 516] on icon "printer" at bounding box center [1254, 514] width 12 height 12
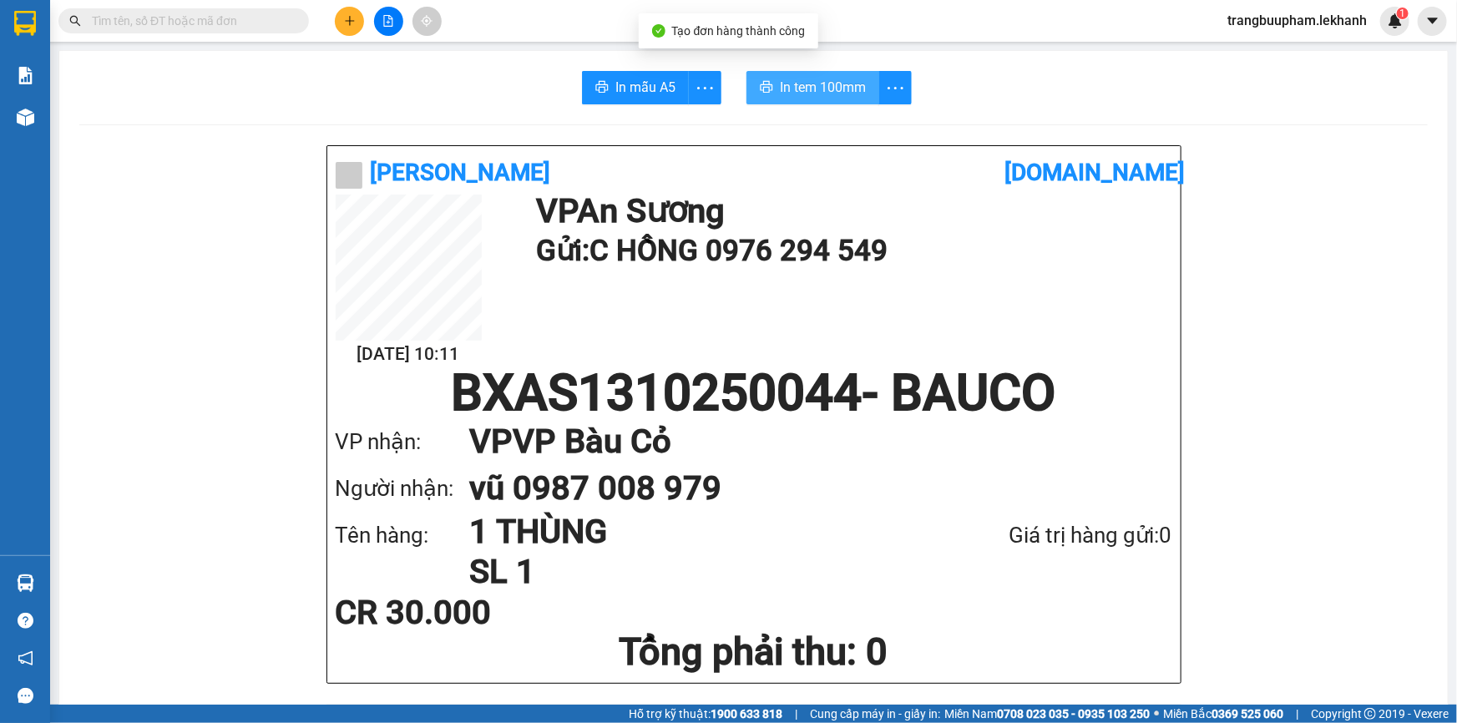
click at [807, 81] on span "In tem 100mm" at bounding box center [823, 87] width 86 height 21
click at [347, 18] on icon "plus" at bounding box center [350, 21] width 12 height 12
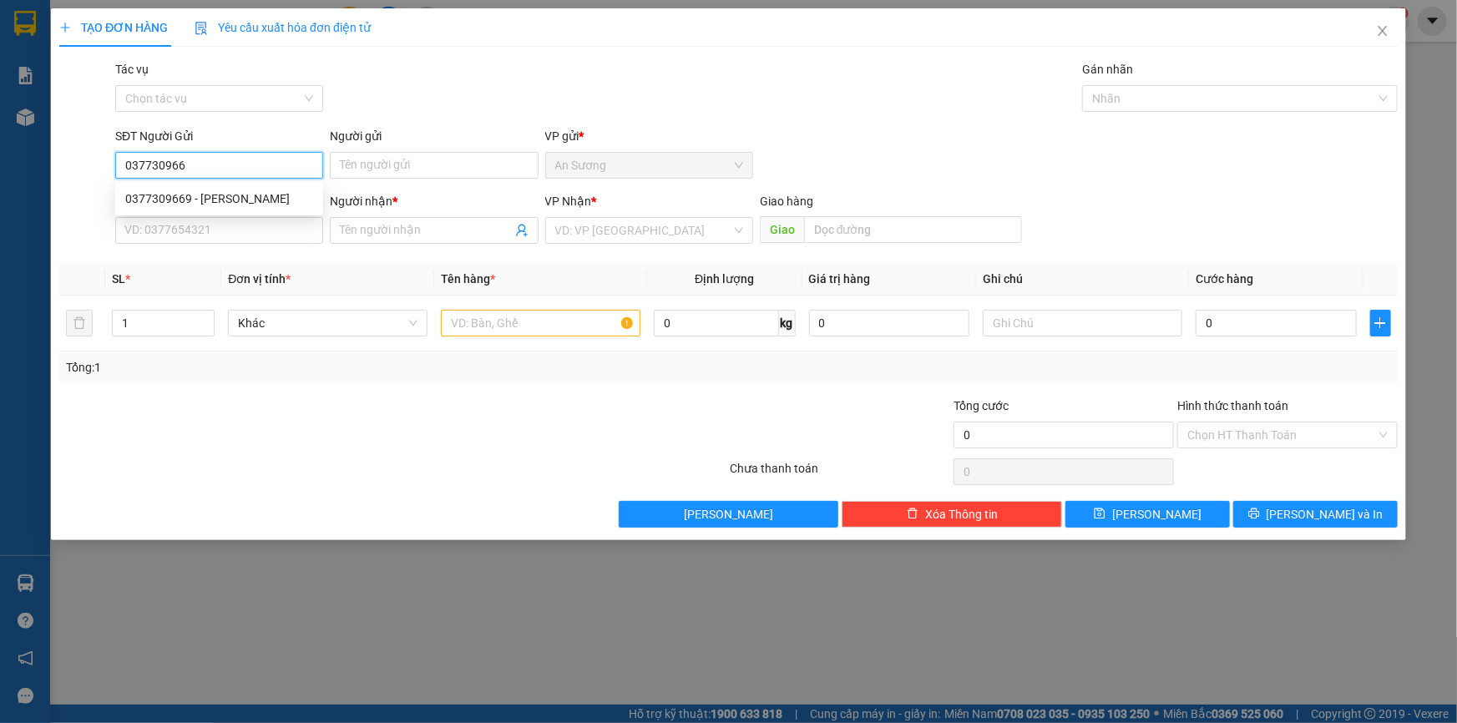
type input "0377309669"
click at [213, 200] on div "0377309669 - [PERSON_NAME]" at bounding box center [219, 199] width 188 height 18
type input "ngọc ánh"
type input "0869879293"
type input "SƠN"
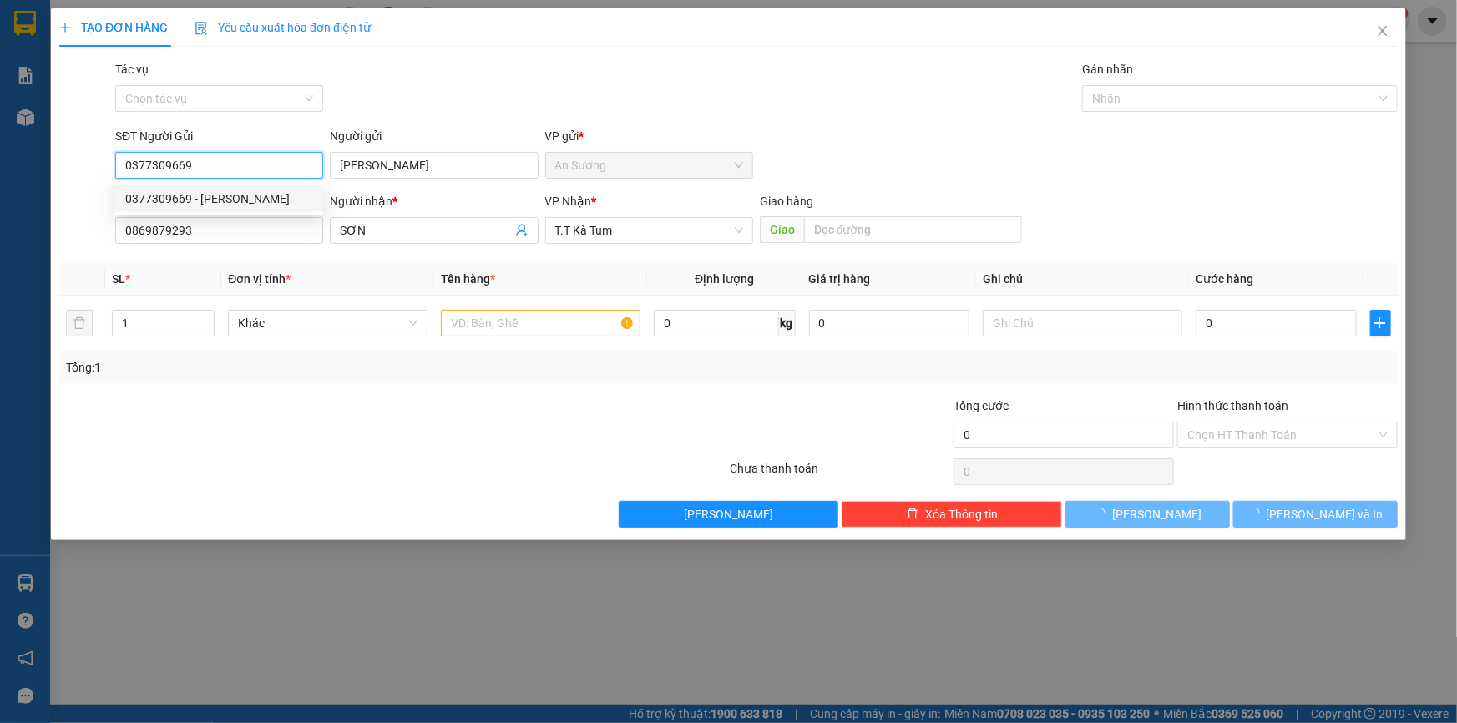
type input "120.000"
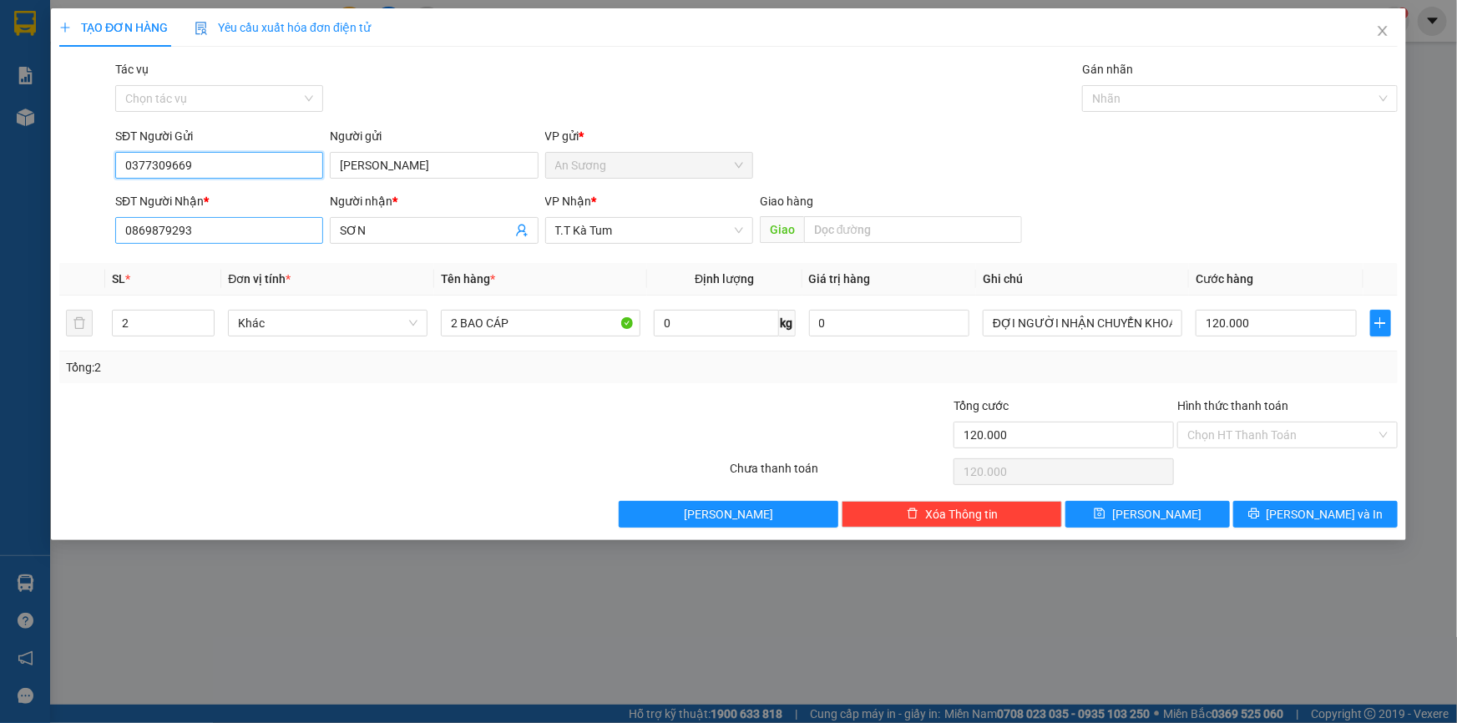
type input "0377309669"
click at [225, 233] on input "0869879293" at bounding box center [219, 230] width 208 height 27
click at [1276, 443] on input "Hình thức thanh toán" at bounding box center [1281, 435] width 189 height 25
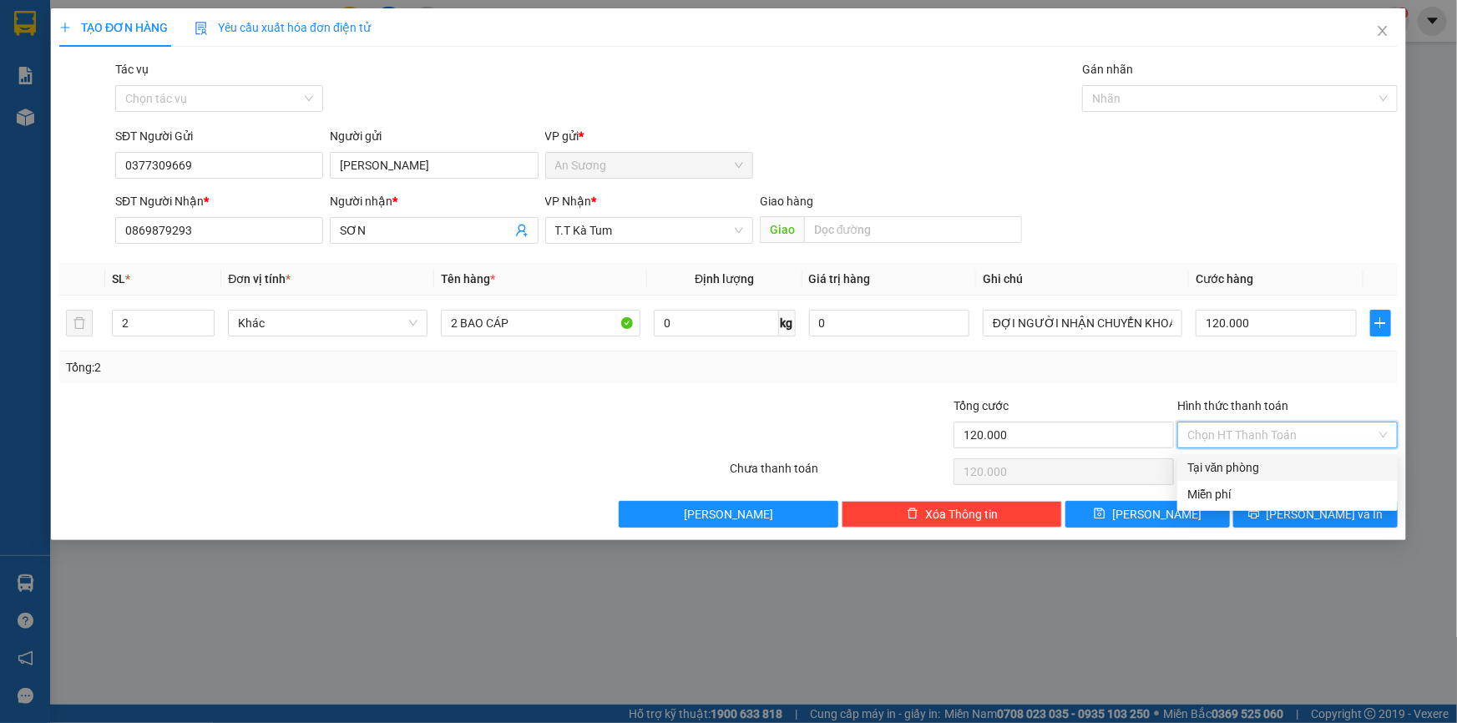
drag, startPoint x: 1269, startPoint y: 459, endPoint x: 1267, endPoint y: 483, distance: 23.5
click at [1268, 460] on div "Tại văn phòng" at bounding box center [1287, 467] width 200 height 18
type input "0"
click at [1298, 517] on button "[PERSON_NAME] và In" at bounding box center [1315, 514] width 164 height 27
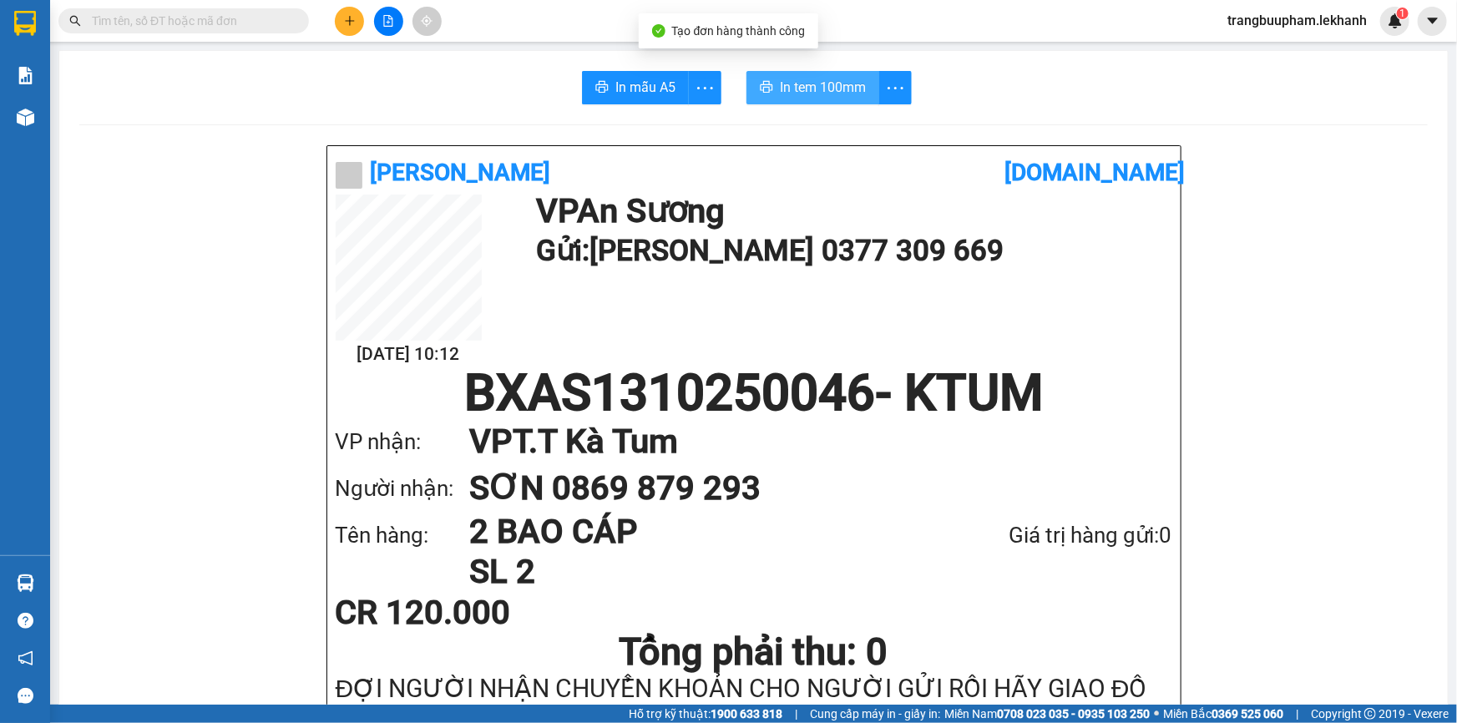
click at [809, 78] on span "In tem 100mm" at bounding box center [823, 87] width 86 height 21
click at [344, 19] on icon "plus" at bounding box center [350, 21] width 12 height 12
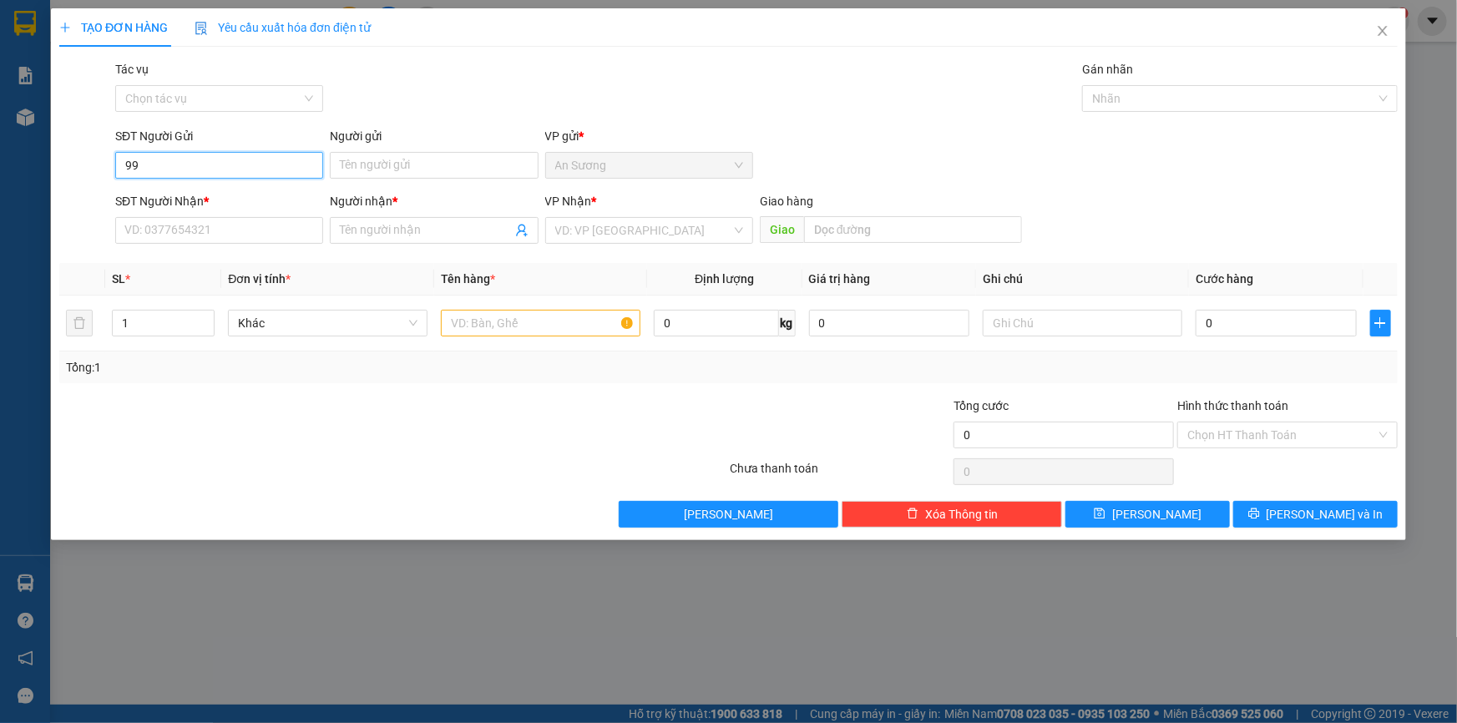
type input "995"
click at [237, 193] on div "0902924995 - VY-KHỔNG MINH" at bounding box center [219, 199] width 188 height 18
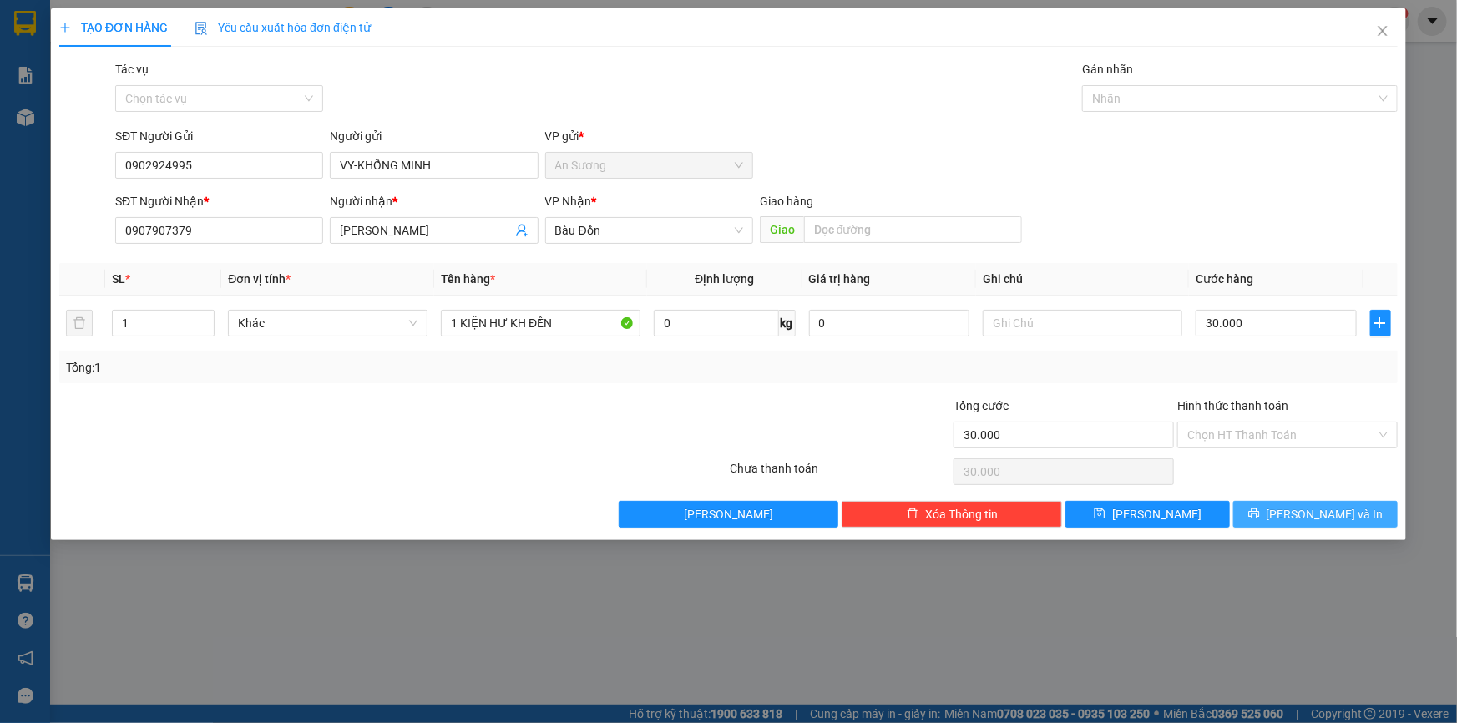
click at [1303, 509] on span "[PERSON_NAME] và In" at bounding box center [1325, 514] width 117 height 18
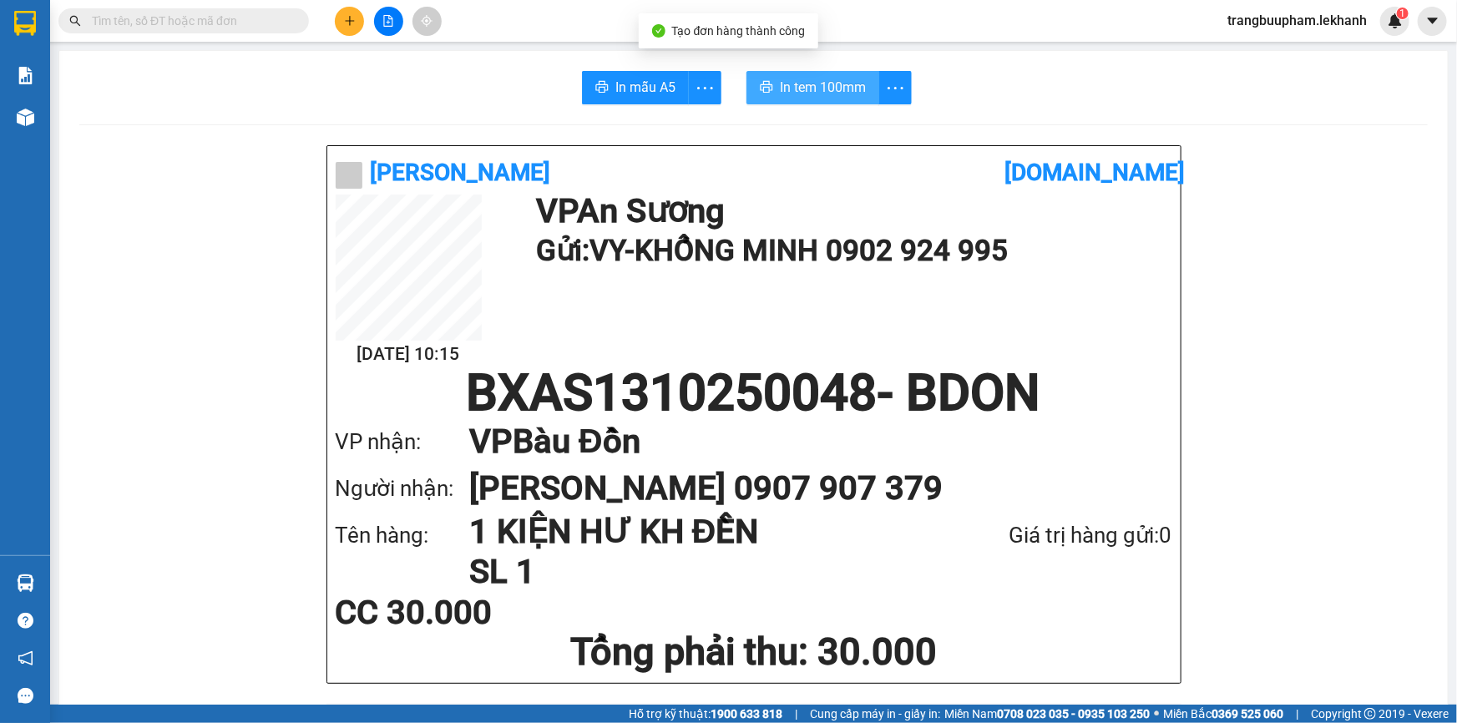
click at [814, 94] on span "In tem 100mm" at bounding box center [823, 87] width 86 height 21
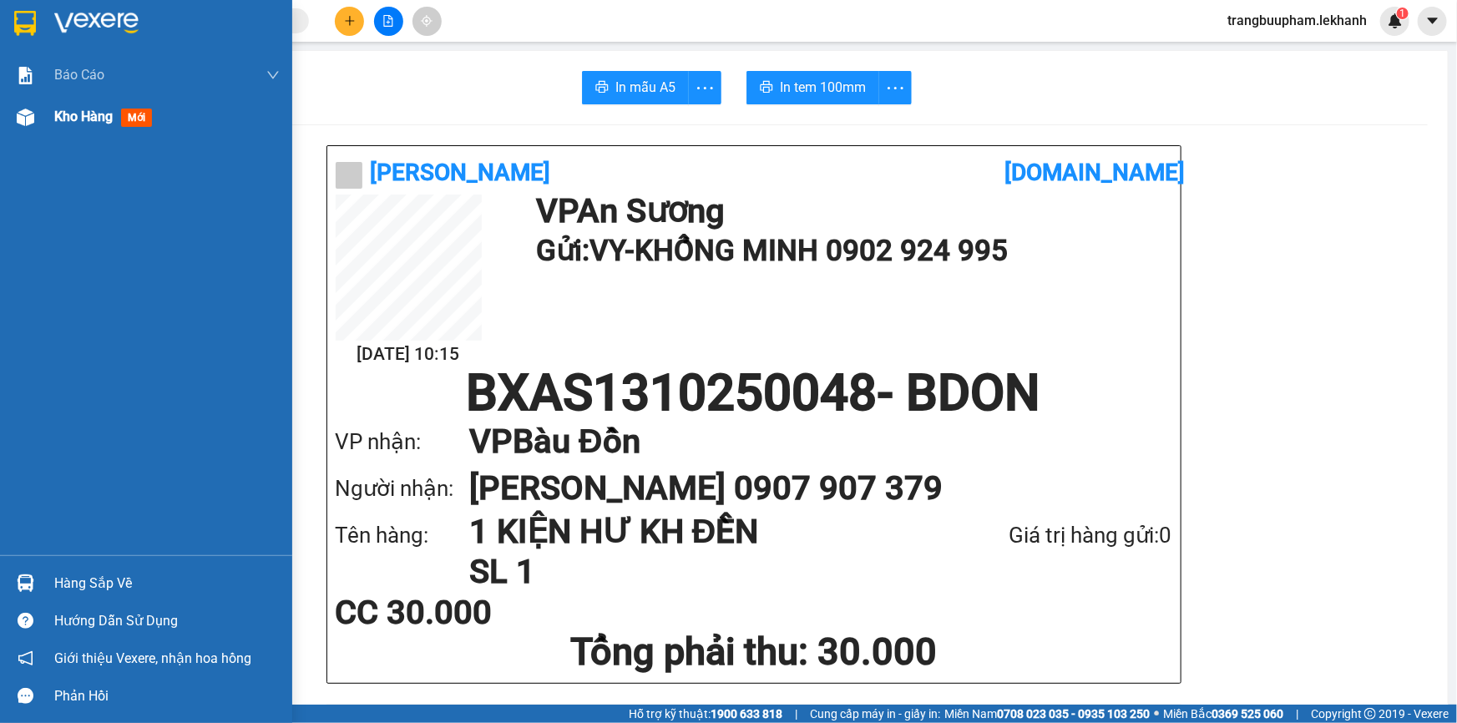
click at [53, 108] on div "Kho hàng mới" at bounding box center [146, 117] width 292 height 42
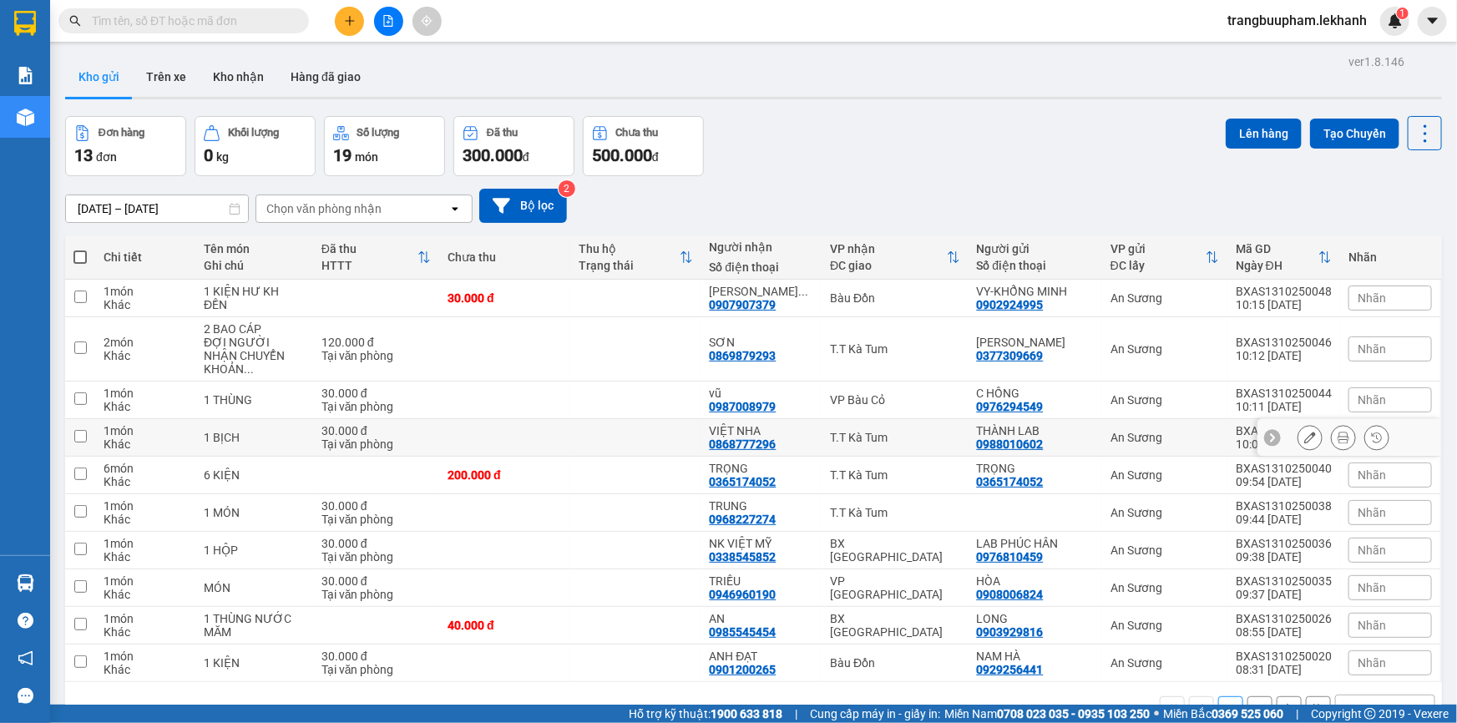
click at [784, 424] on div "VIỆT NHA" at bounding box center [762, 430] width 104 height 13
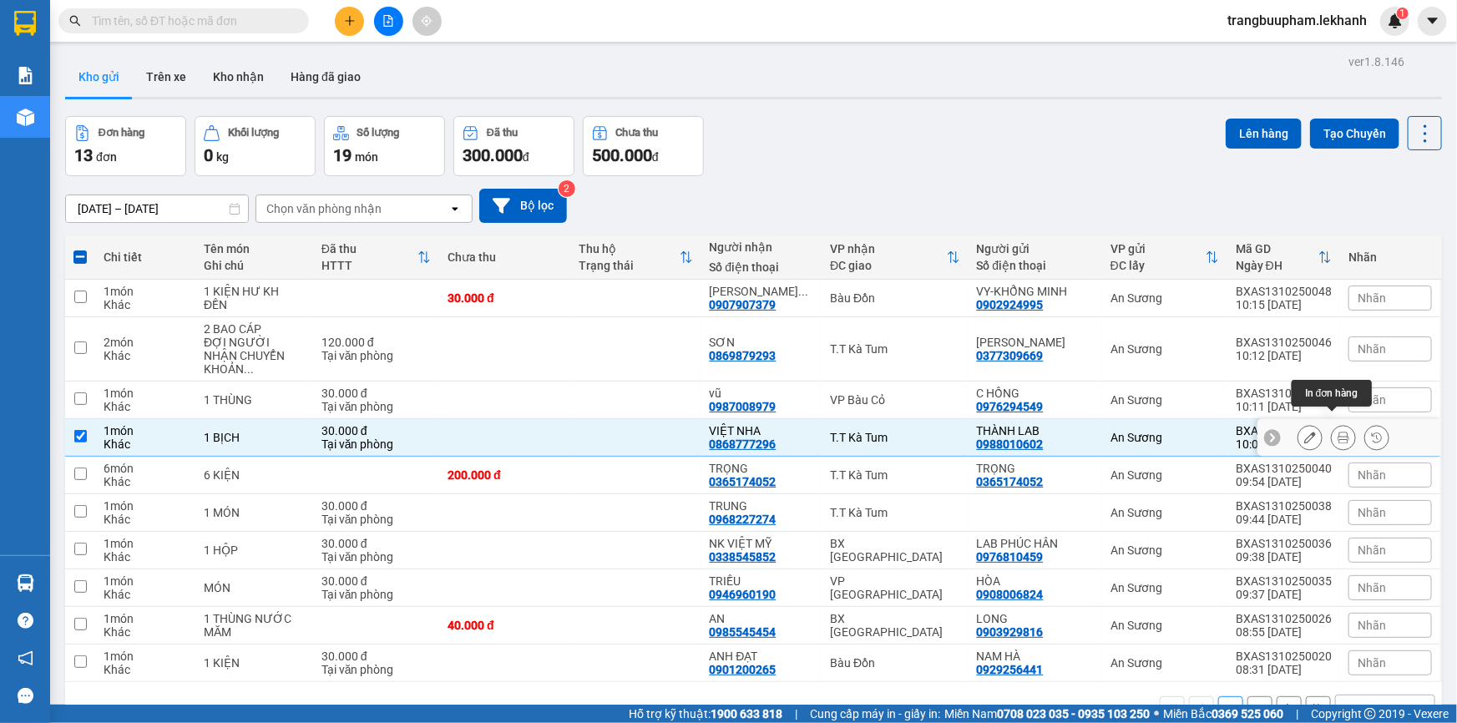
click at [1338, 432] on icon at bounding box center [1344, 438] width 12 height 12
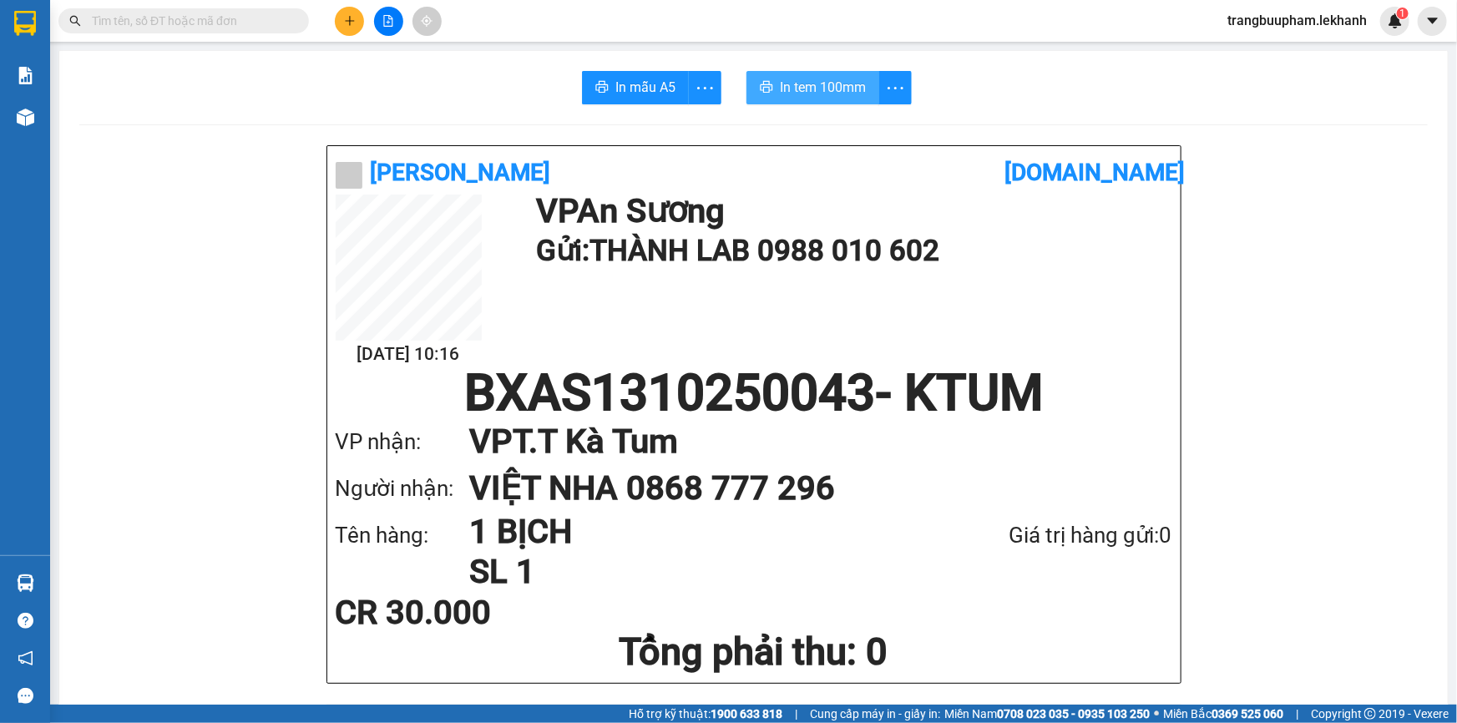
click at [789, 78] on span "In tem 100mm" at bounding box center [823, 87] width 86 height 21
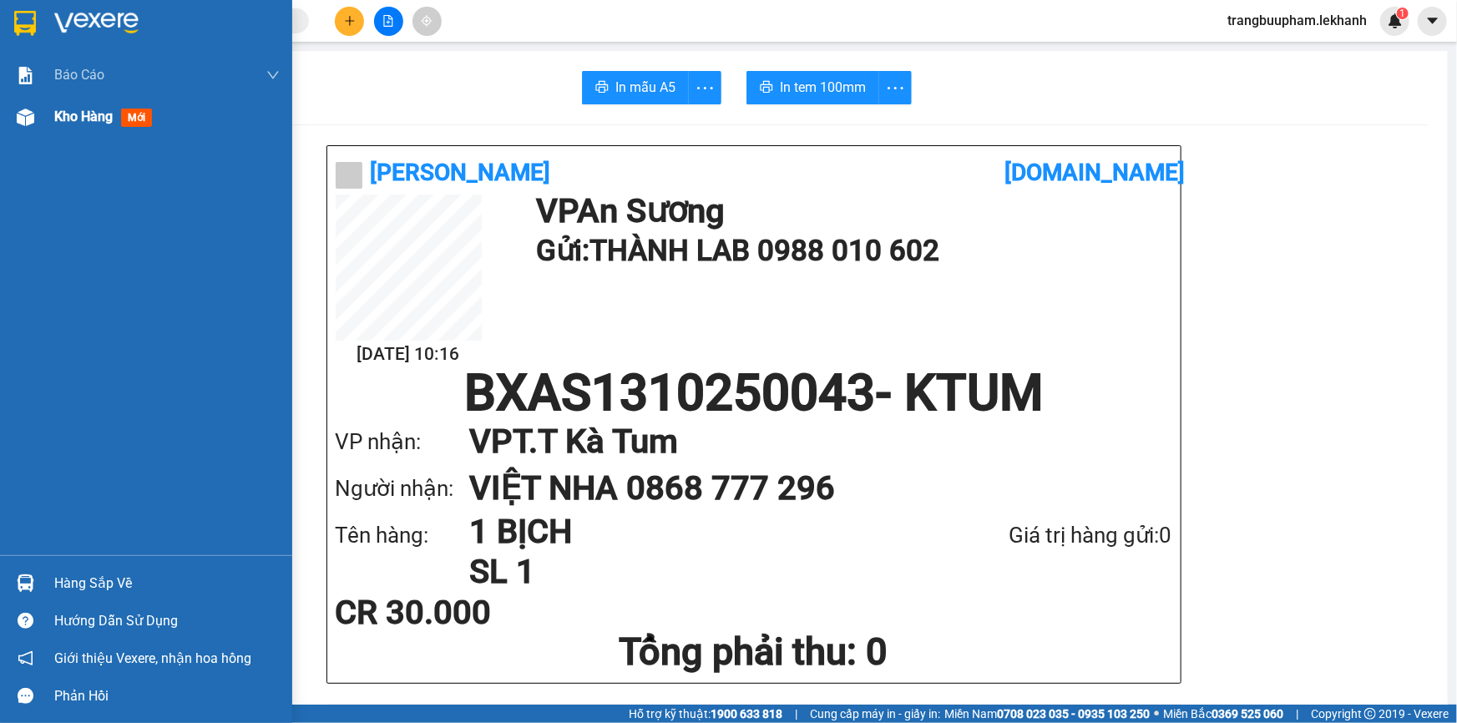
click at [82, 103] on div "Kho hàng mới" at bounding box center [166, 117] width 225 height 42
click at [84, 109] on span "Kho hàng" at bounding box center [83, 117] width 58 height 16
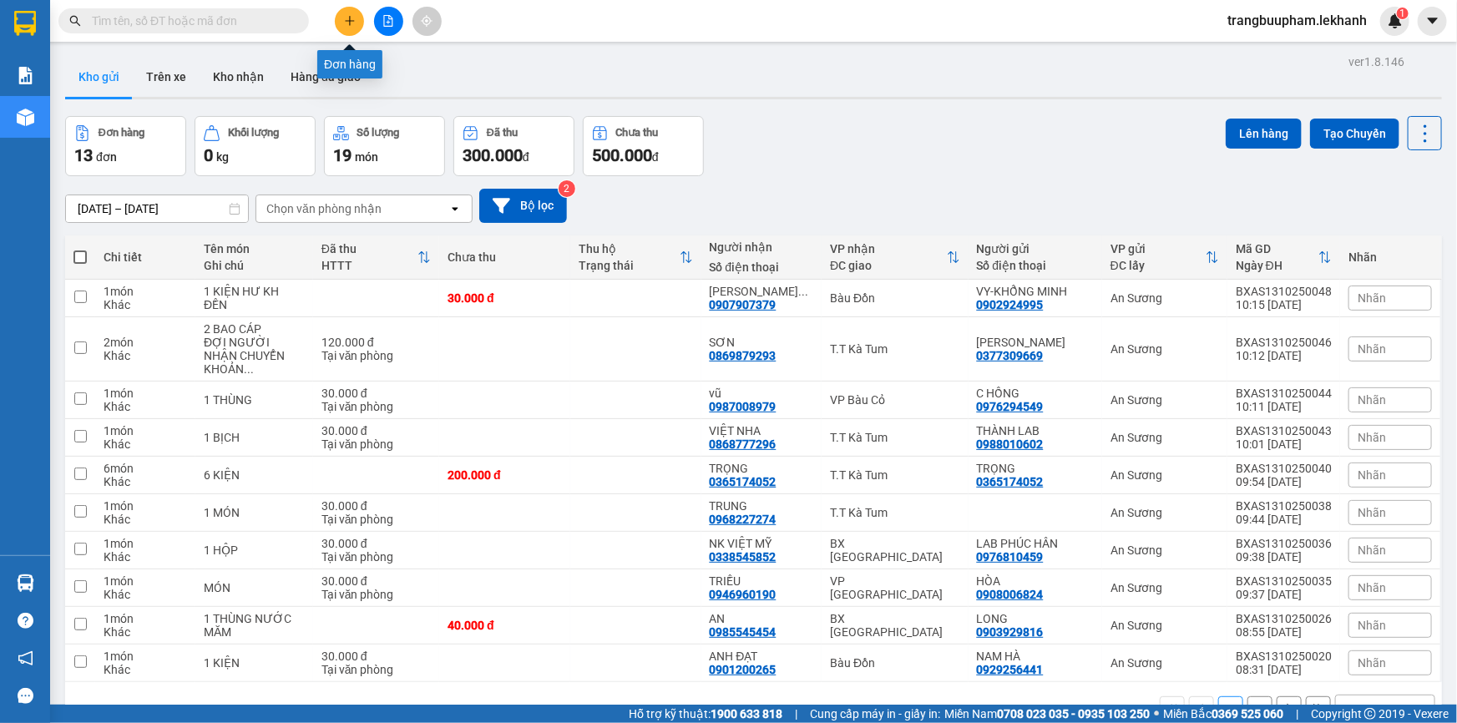
click at [347, 23] on icon "plus" at bounding box center [350, 21] width 12 height 12
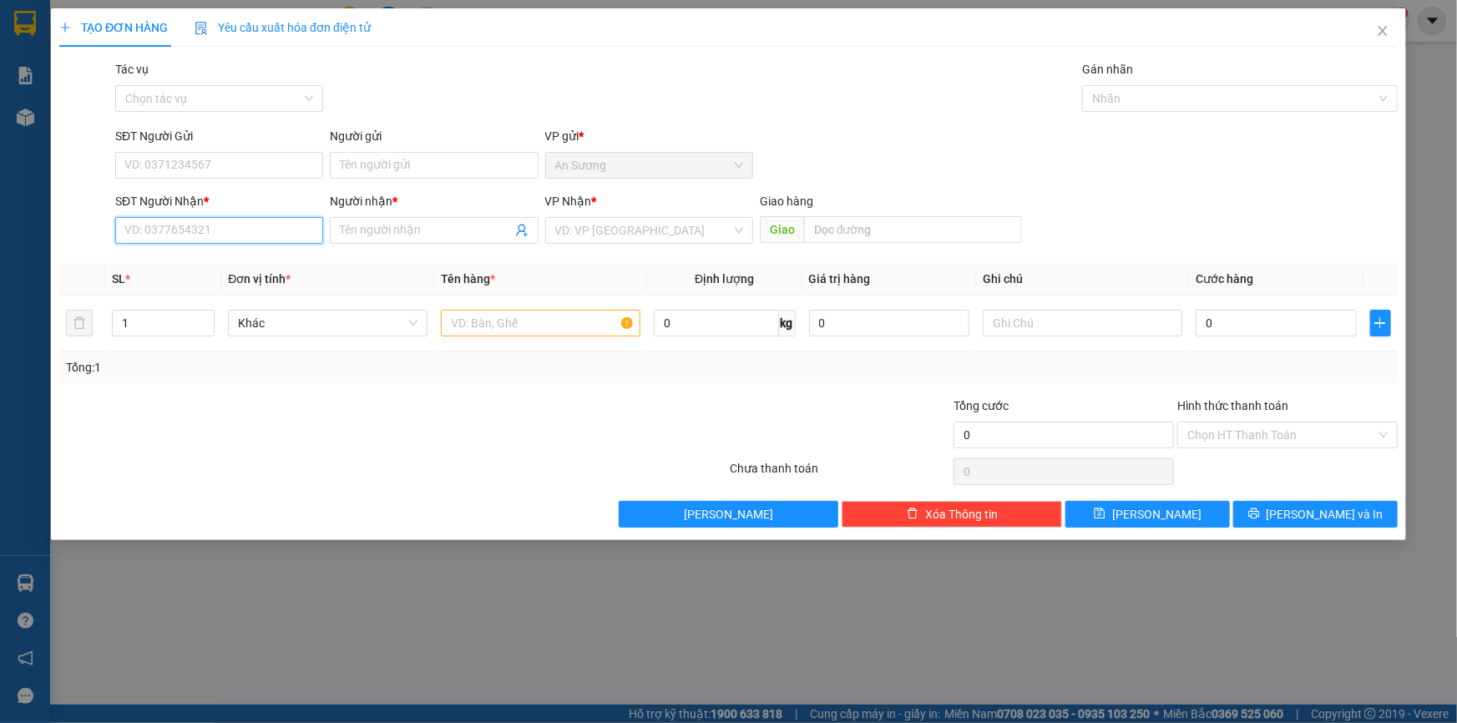
click at [187, 235] on input "SĐT Người Nhận *" at bounding box center [219, 230] width 208 height 27
click at [232, 260] on div "0962367314 - TOẢN" at bounding box center [219, 264] width 188 height 18
type input "0962367314"
type input "TOẢN"
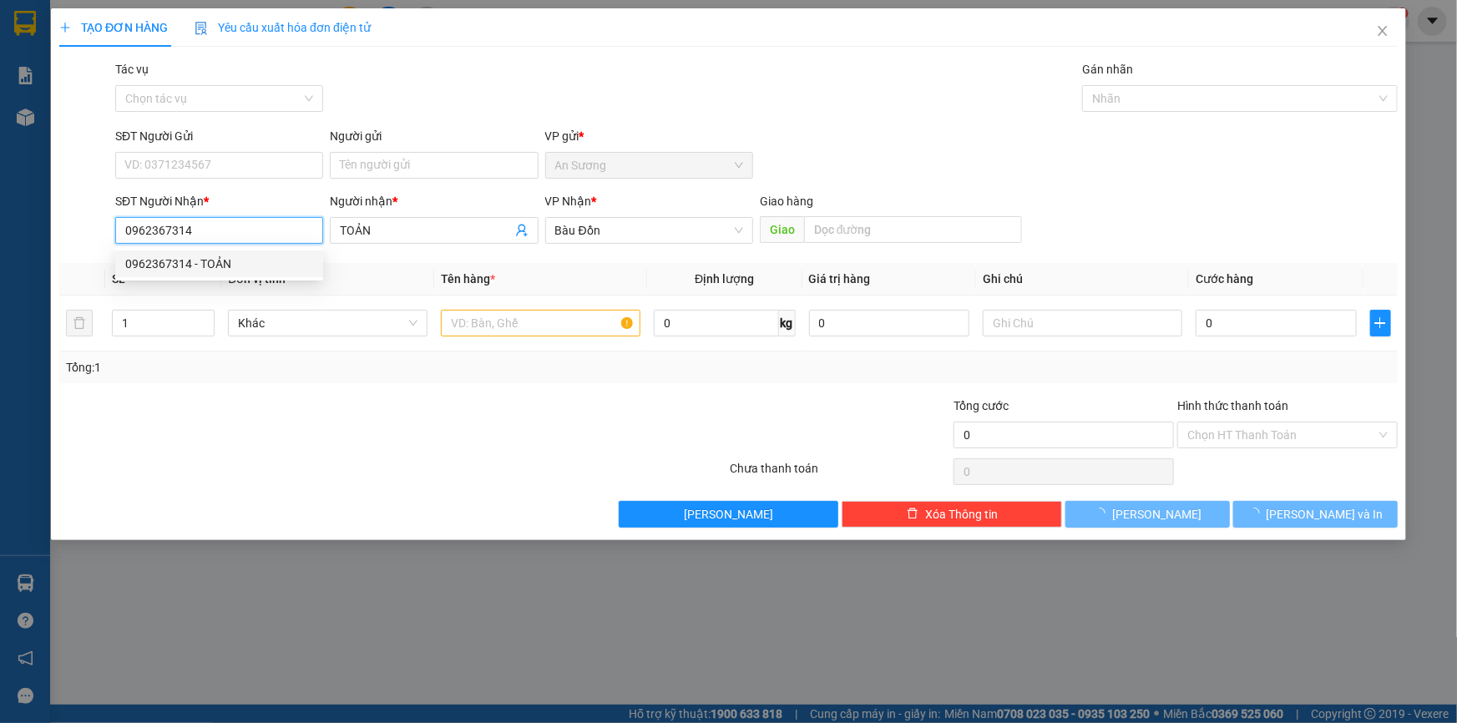
type input "30.000"
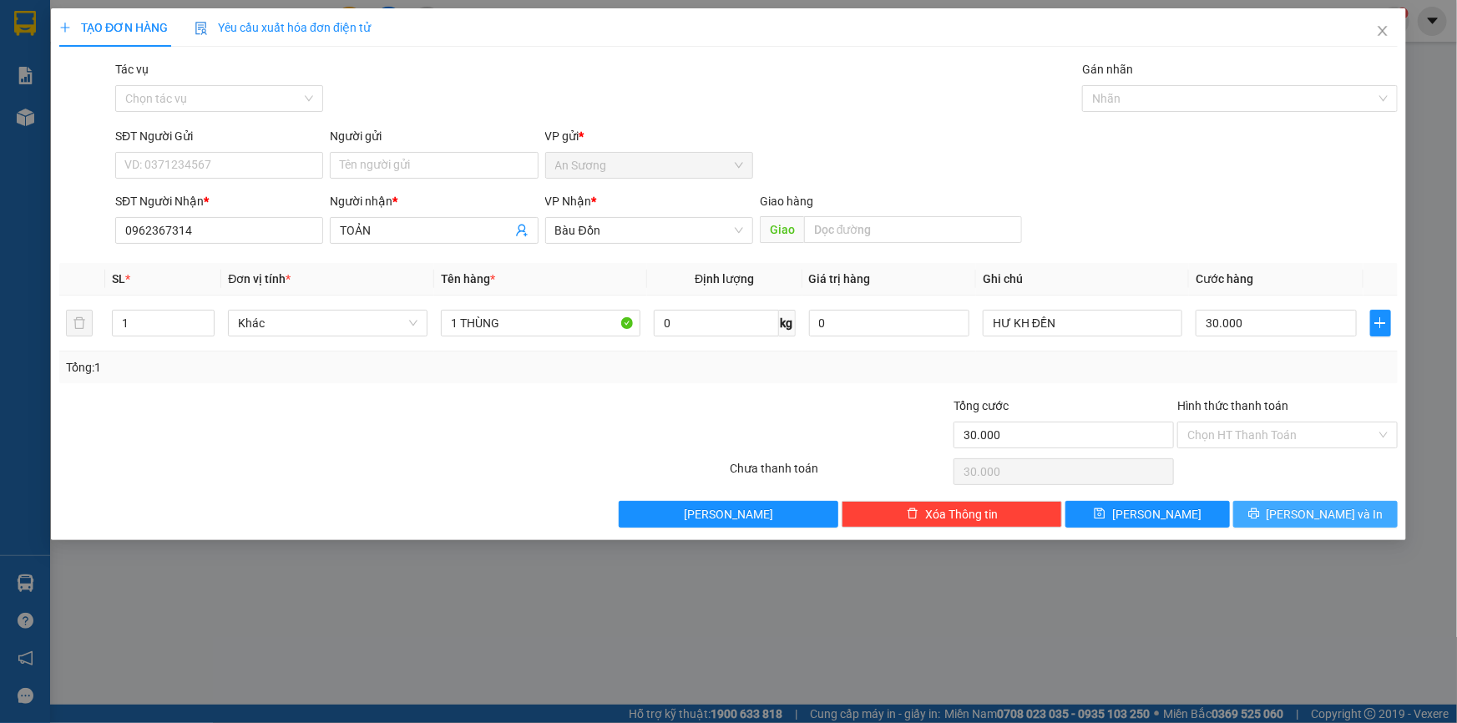
click at [1323, 513] on span "[PERSON_NAME] và In" at bounding box center [1325, 514] width 117 height 18
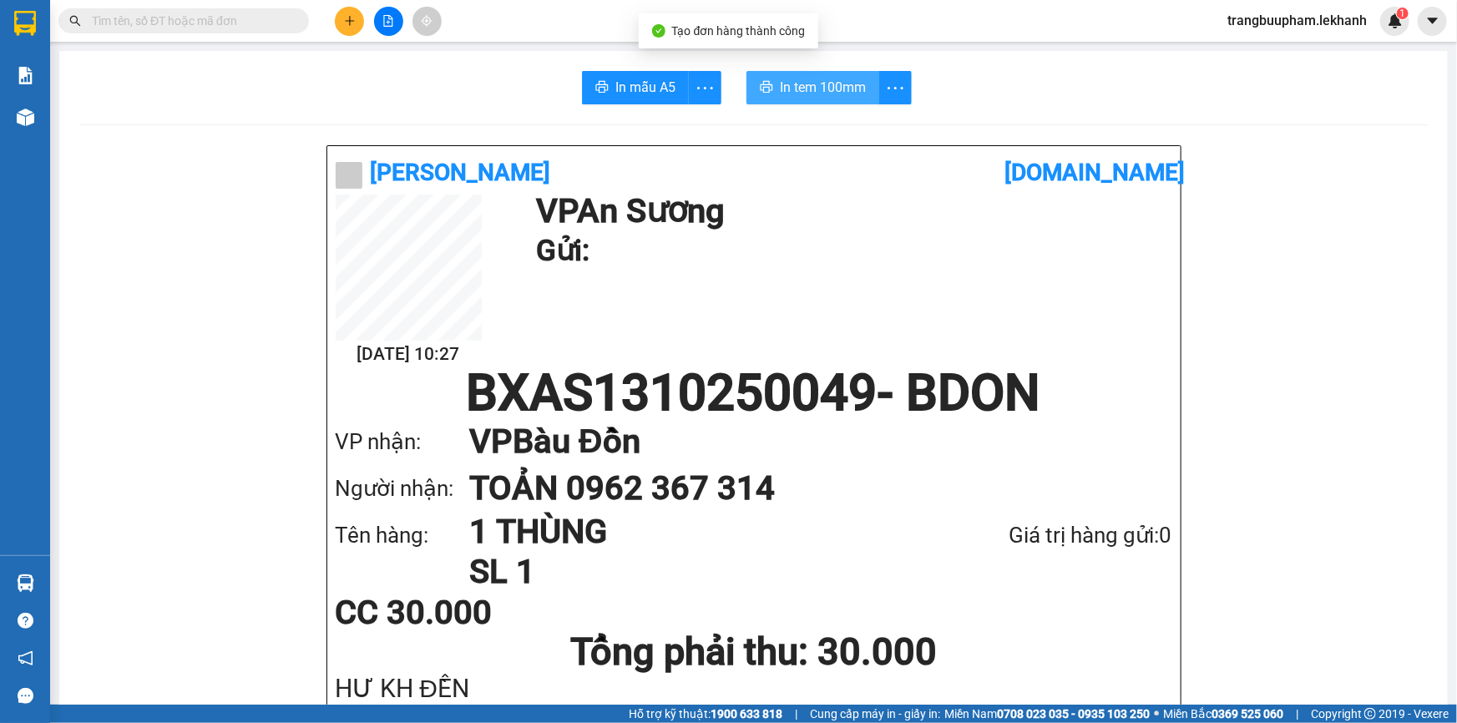
click at [817, 87] on span "In tem 100mm" at bounding box center [823, 87] width 86 height 21
click at [345, 23] on icon "plus" at bounding box center [350, 21] width 12 height 12
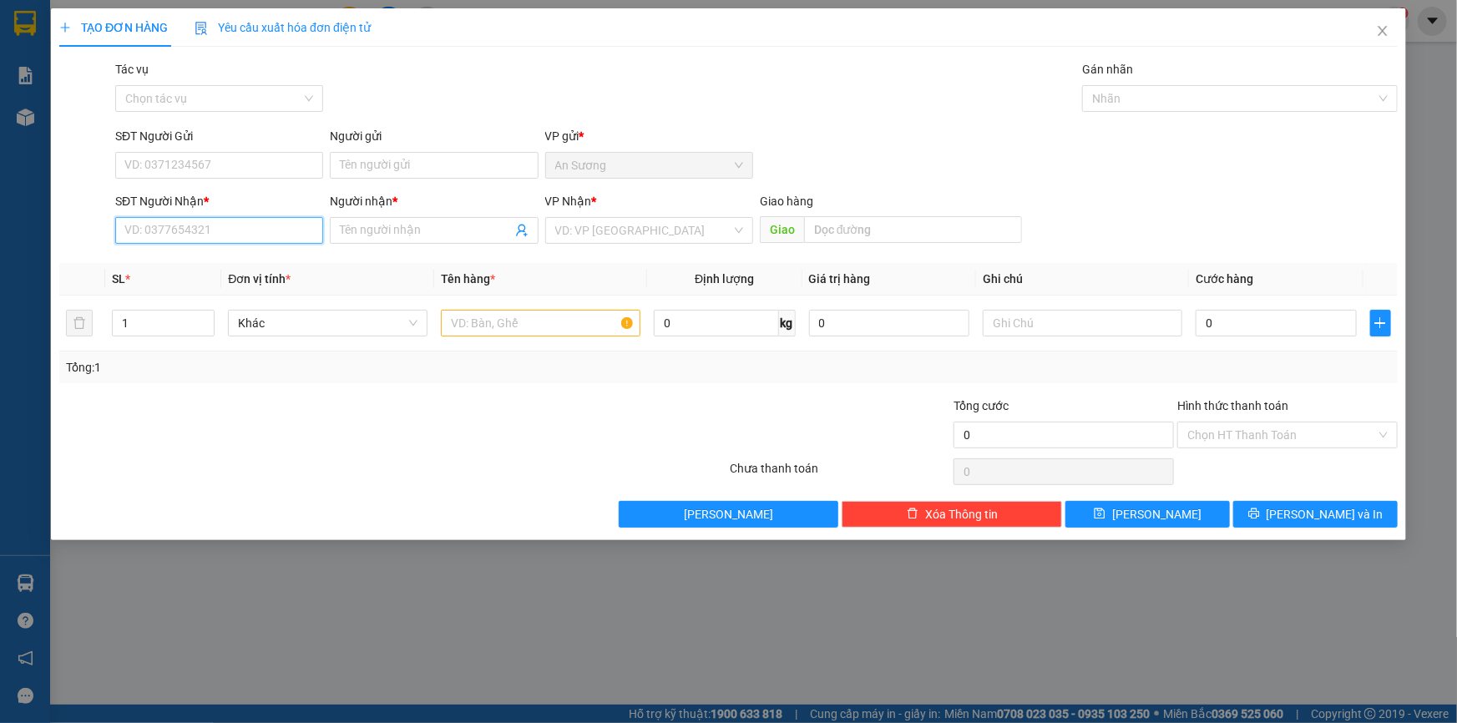
click at [167, 226] on input "SĐT Người Nhận *" at bounding box center [219, 230] width 208 height 27
click at [539, 317] on input "text" at bounding box center [541, 323] width 200 height 27
type input "1 BỊCH THUỐC"
click at [135, 248] on div "SĐT Người Nhận * VD: 0377654321" at bounding box center [219, 221] width 208 height 58
click at [140, 243] on div "SĐT Người Nhận * VD: 0377654321" at bounding box center [219, 221] width 208 height 58
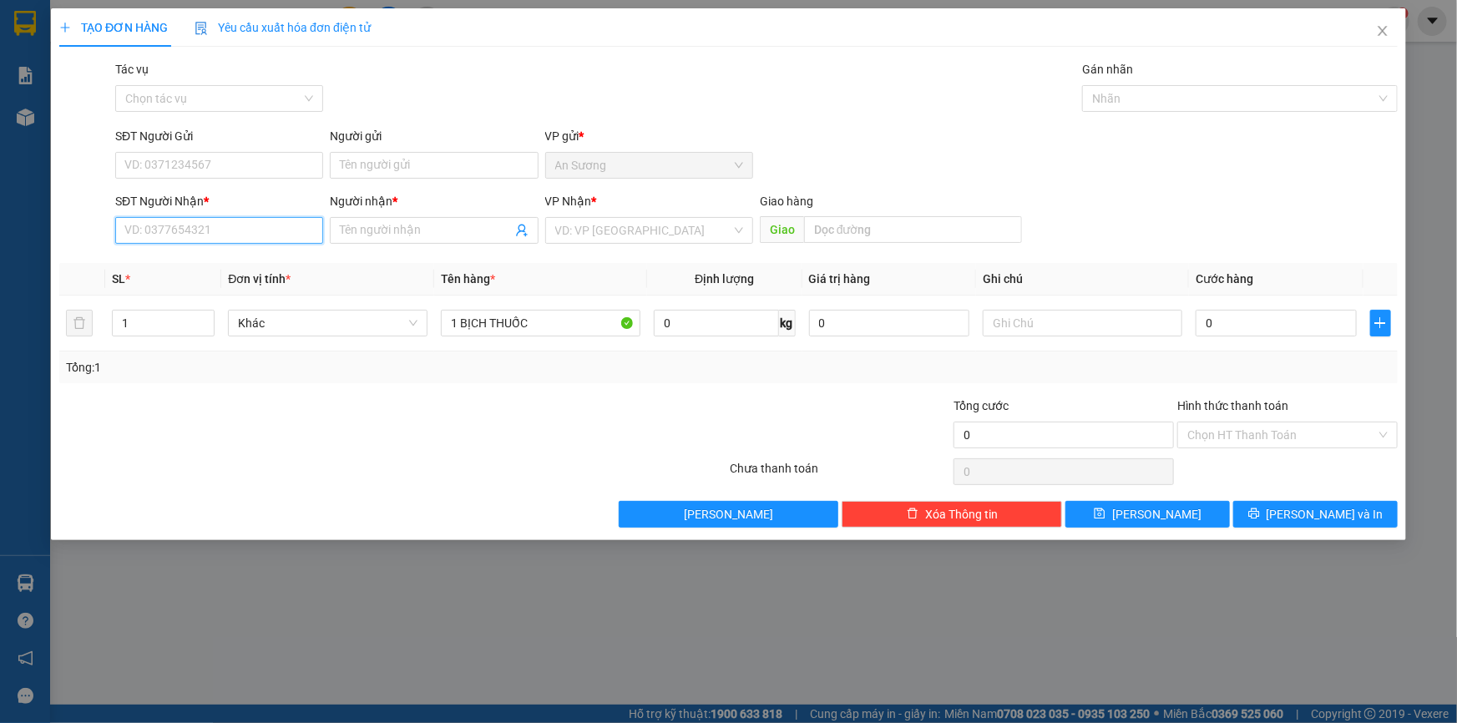
click at [153, 242] on input "SĐT Người Nhận *" at bounding box center [219, 230] width 208 height 27
type input "0942793822"
click at [383, 224] on input "Người nhận *" at bounding box center [425, 230] width 171 height 18
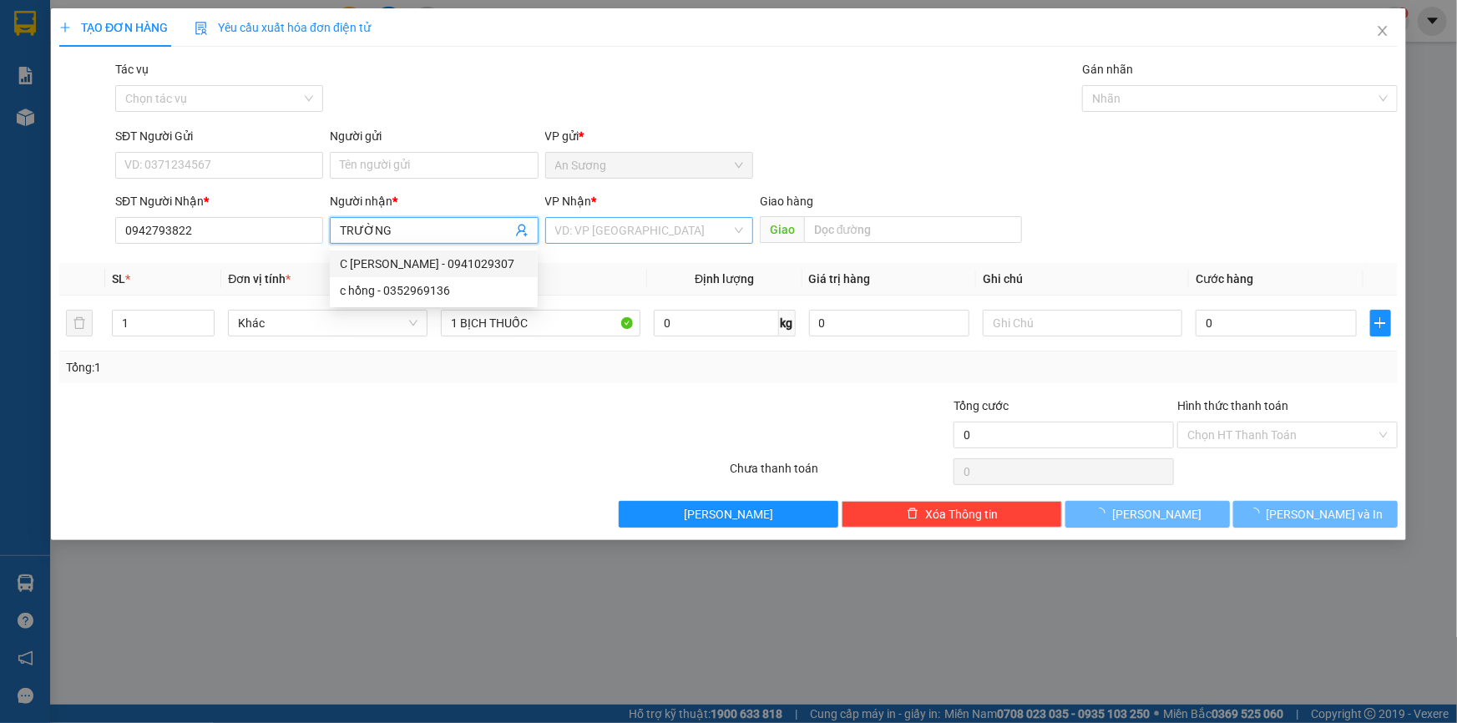
click at [547, 230] on div "VD: VP [GEOGRAPHIC_DATA]" at bounding box center [649, 230] width 208 height 27
type input "TRƯỜNG"
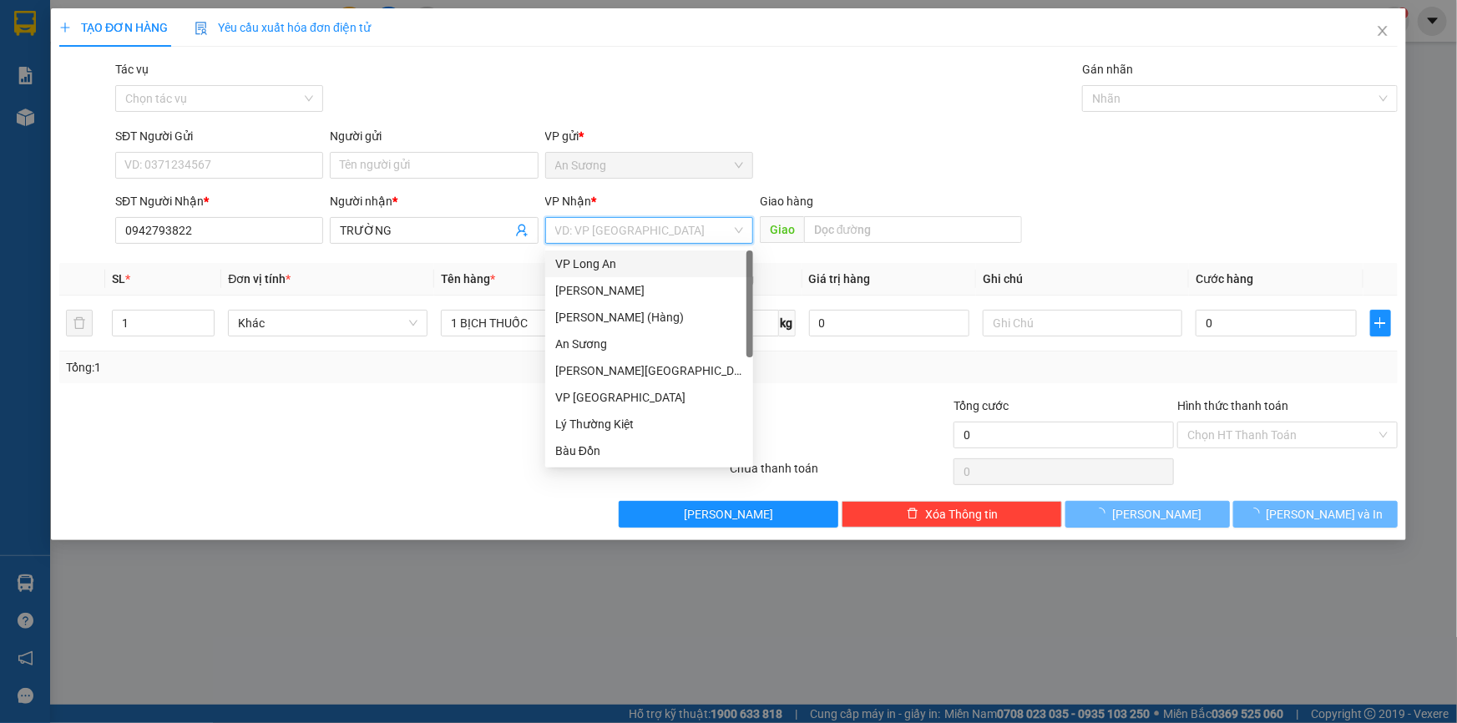
click at [624, 245] on div "VP Nhận * VD: VP Sài Gòn" at bounding box center [649, 221] width 208 height 58
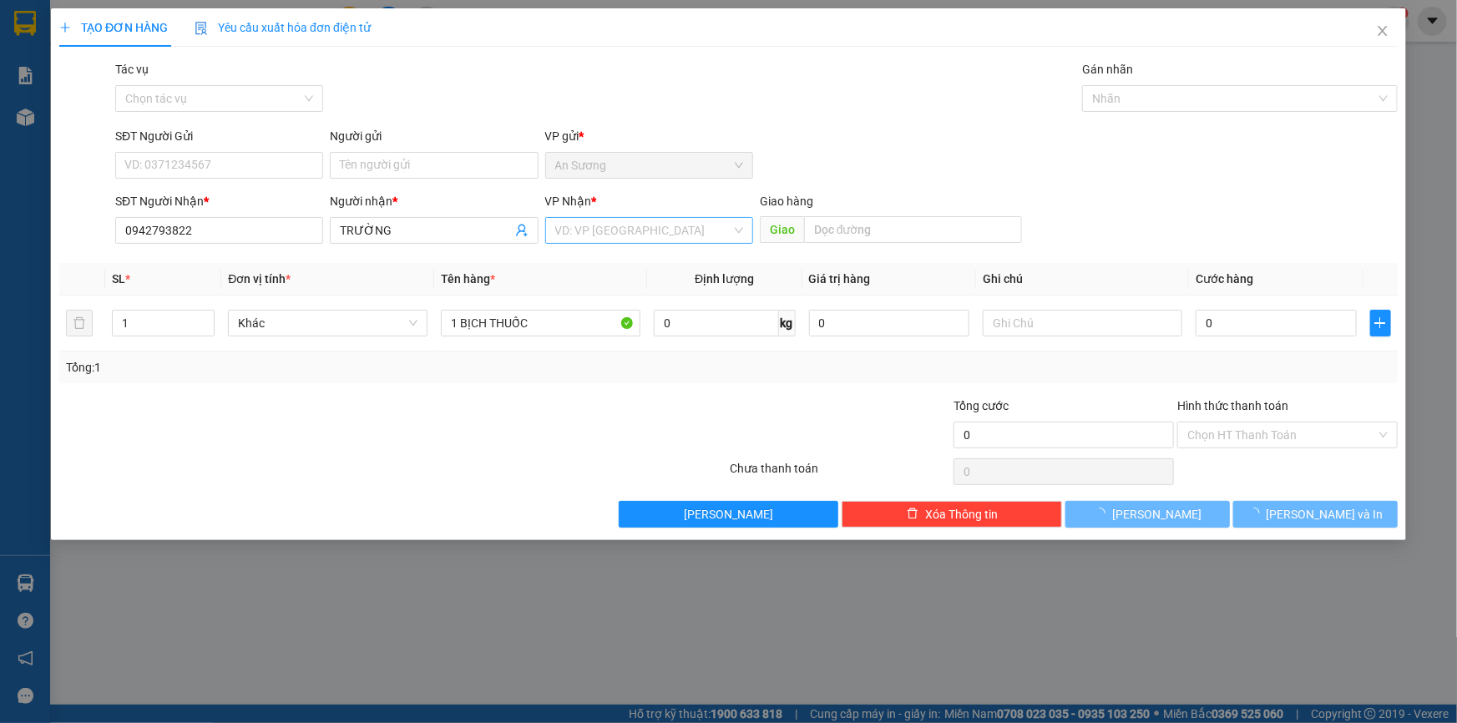
click at [625, 232] on input "search" at bounding box center [643, 230] width 176 height 25
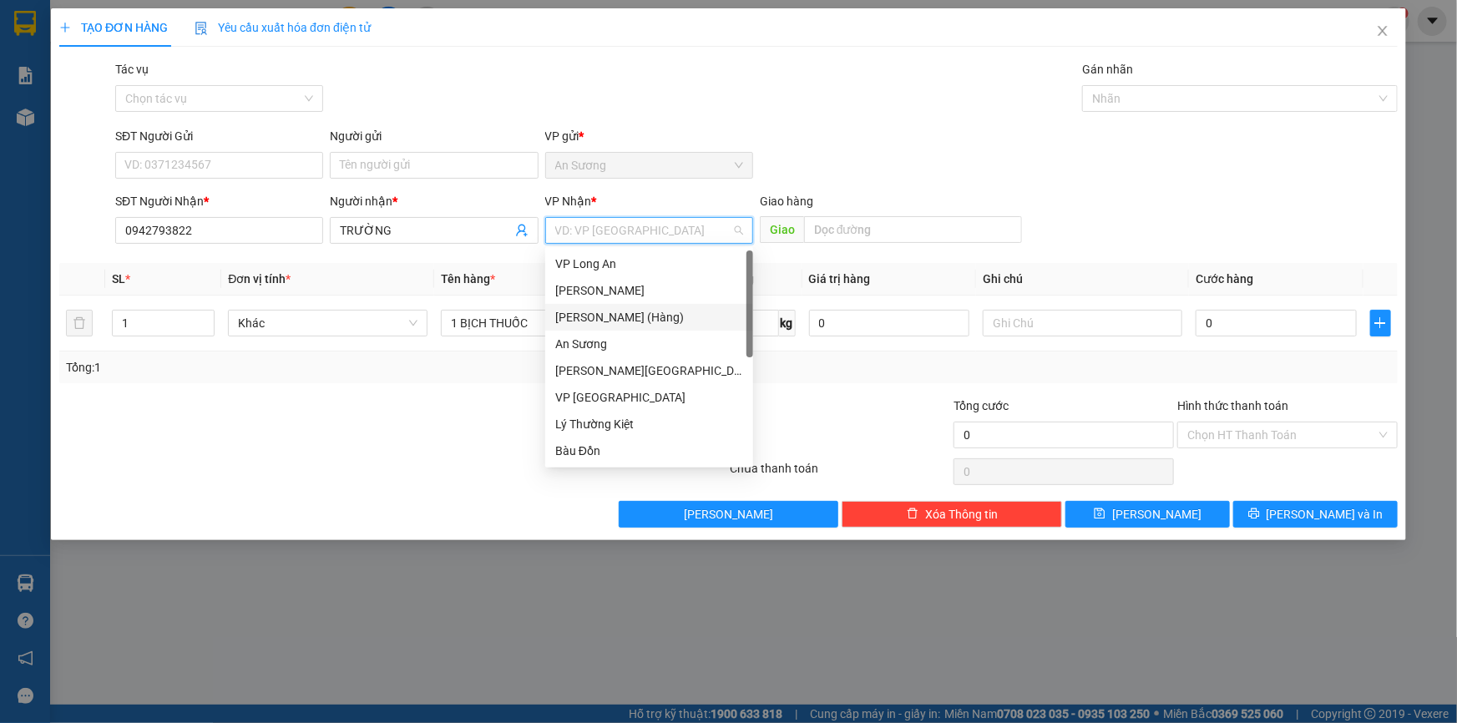
click at [639, 312] on div "[PERSON_NAME] (Hàng)" at bounding box center [649, 317] width 188 height 18
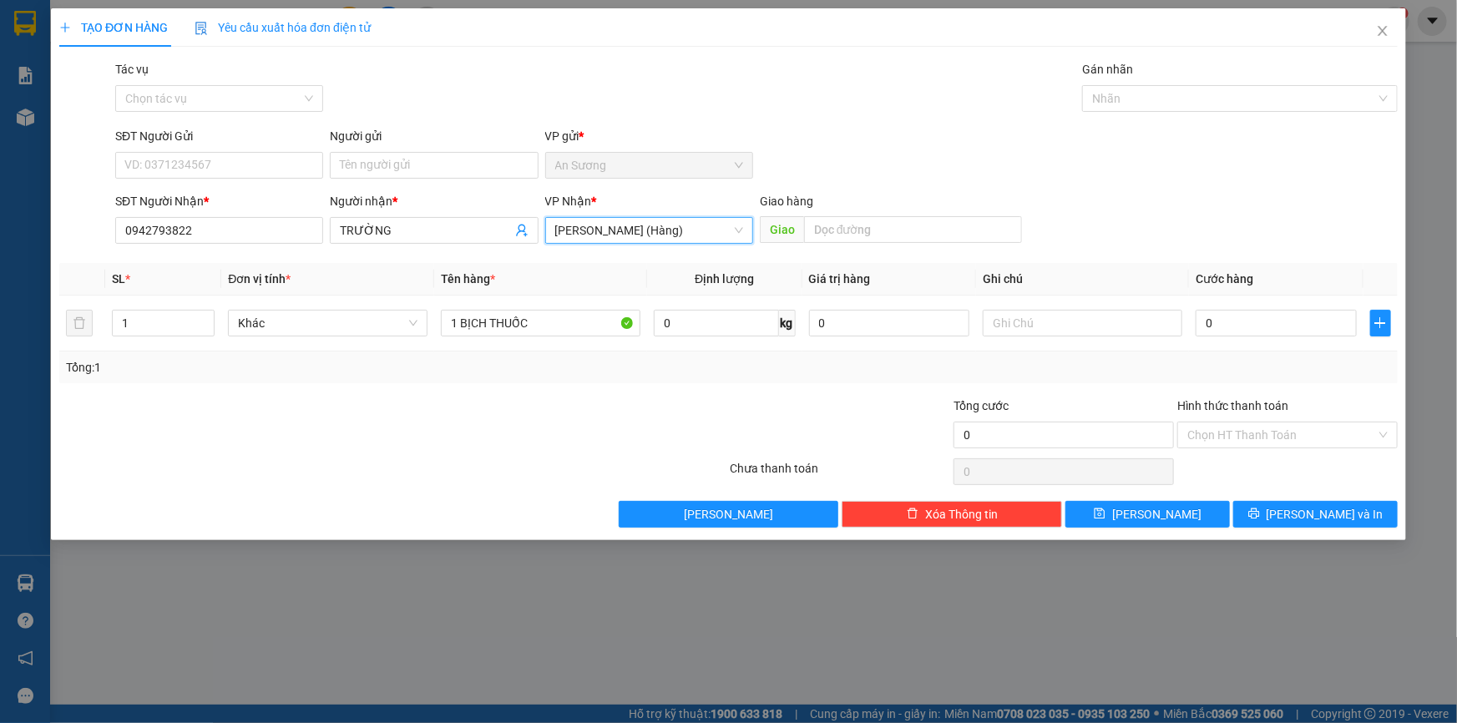
click at [284, 150] on div "SĐT Người Gửi" at bounding box center [219, 139] width 208 height 25
click at [283, 150] on div "SĐT Người Gửi" at bounding box center [219, 139] width 208 height 25
click at [259, 167] on input "SĐT Người Gửi" at bounding box center [219, 165] width 208 height 27
click at [1253, 335] on input "0" at bounding box center [1276, 323] width 161 height 27
click at [1313, 516] on span "[PERSON_NAME] và In" at bounding box center [1325, 514] width 117 height 18
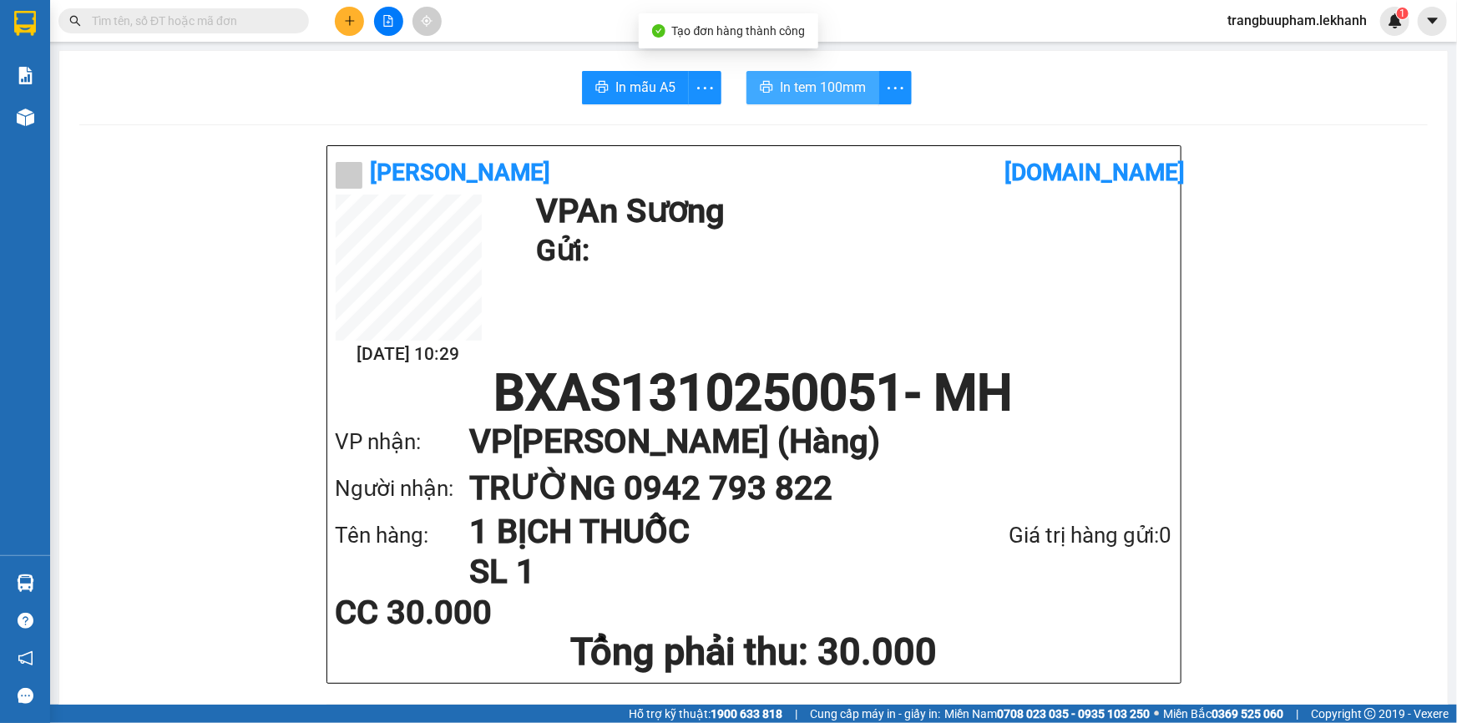
click at [800, 92] on span "In tem 100mm" at bounding box center [823, 87] width 86 height 21
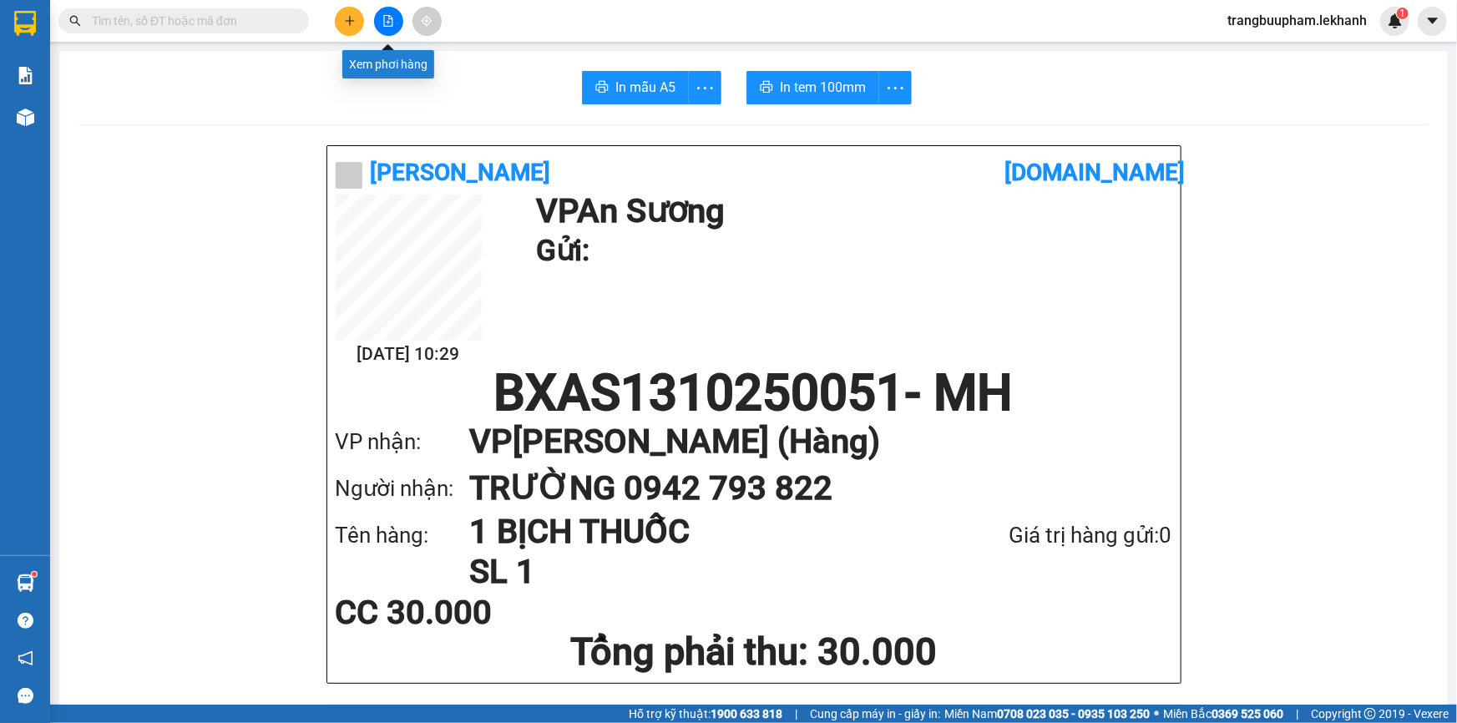
click at [352, 18] on icon "plus" at bounding box center [350, 21] width 12 height 12
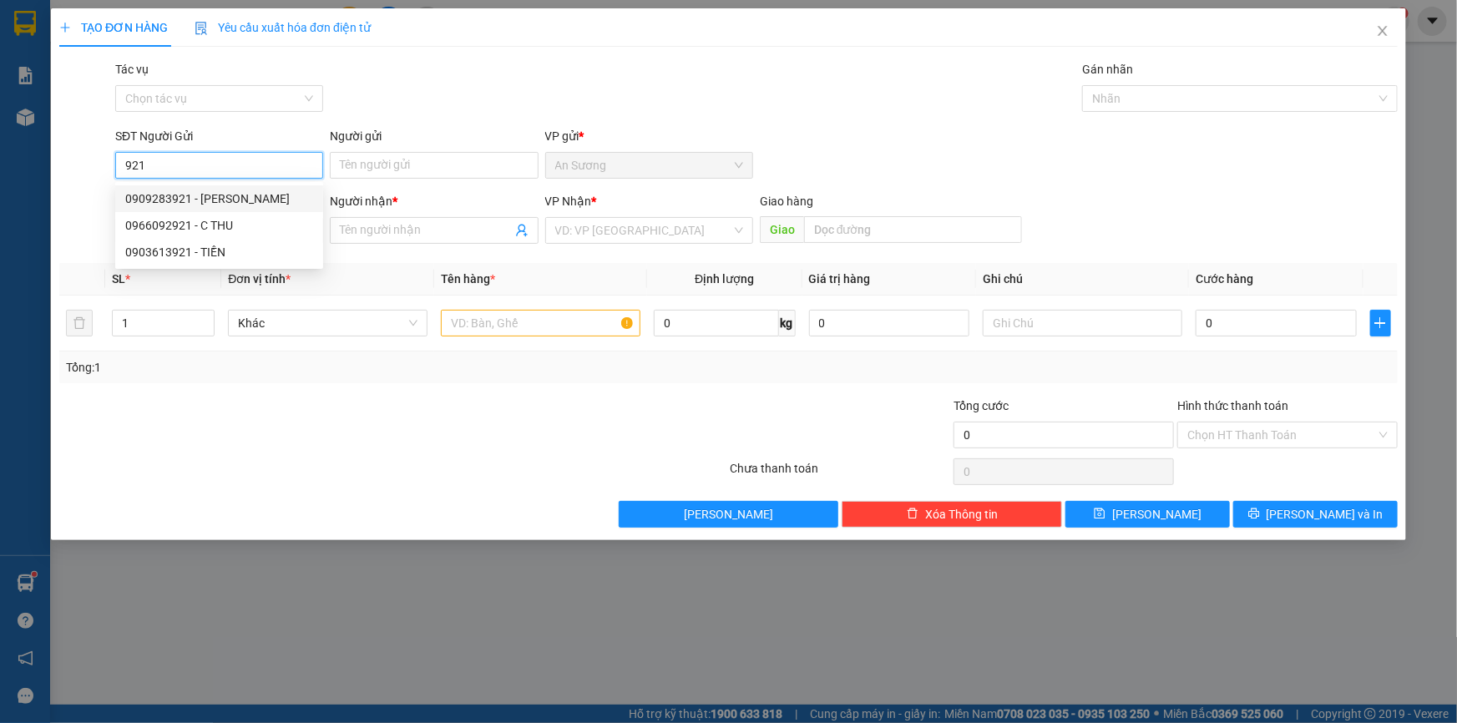
click at [212, 203] on div "0909283921 - [PERSON_NAME]" at bounding box center [219, 199] width 188 height 18
type input "0909283921"
type input "HẢI"
type input "0918633435"
type input "GIANG"
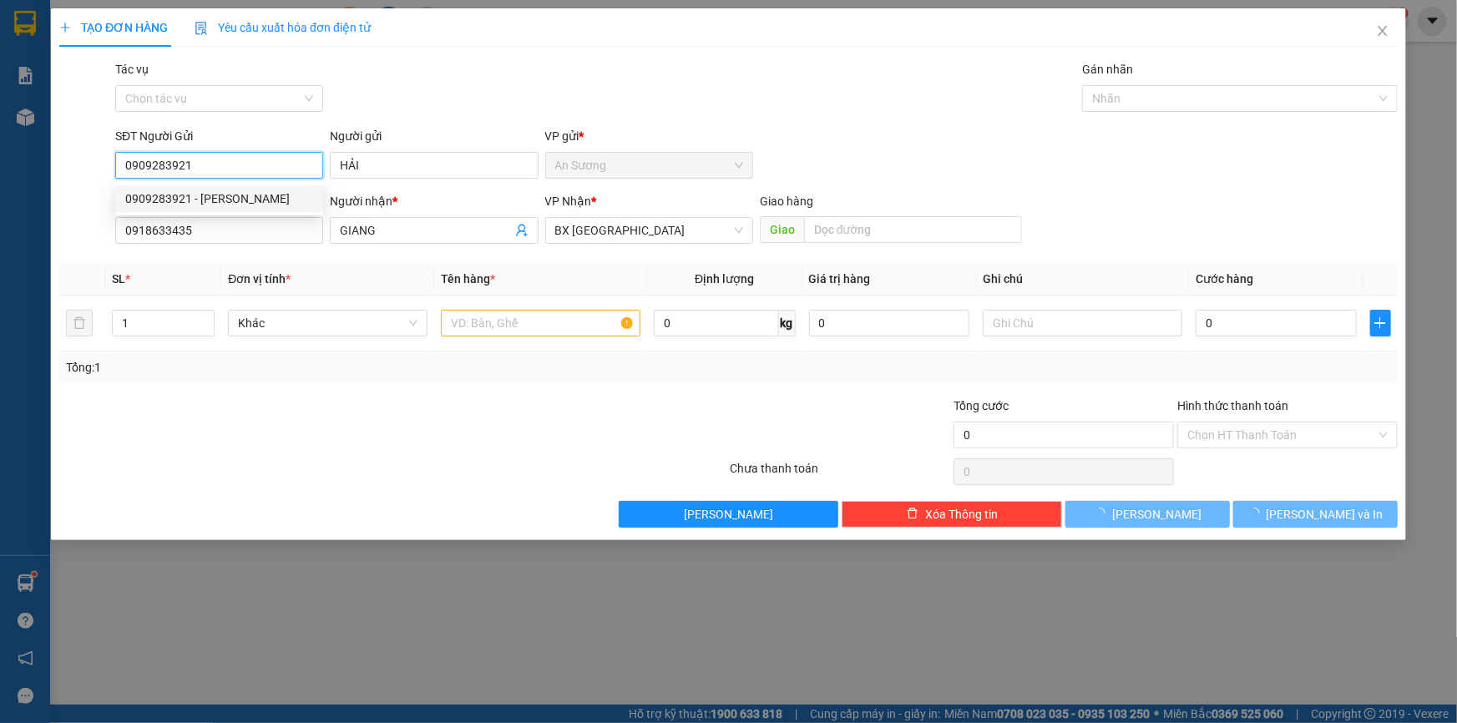
type input "40.000"
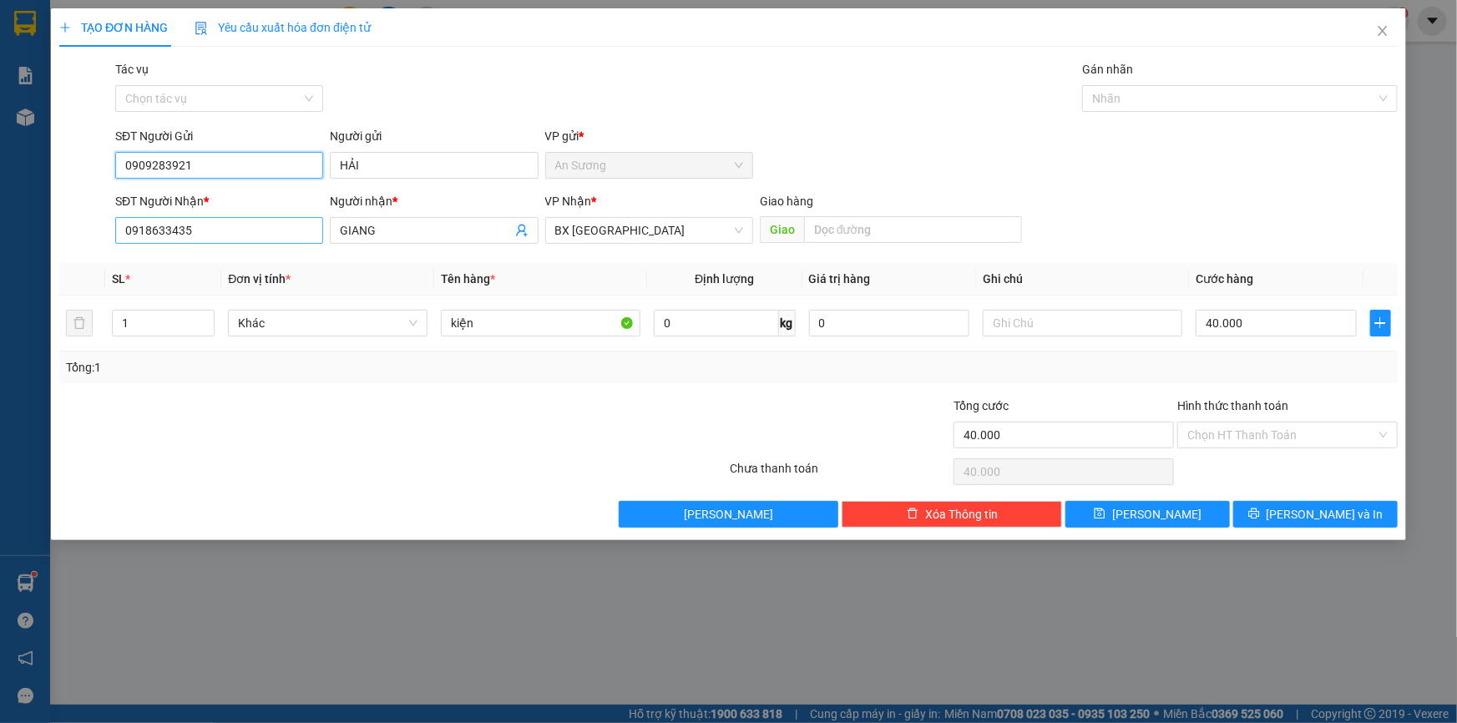
type input "0909283921"
drag, startPoint x: 246, startPoint y: 238, endPoint x: 0, endPoint y: 245, distance: 246.4
click at [0, 245] on div "TẠO ĐƠN HÀNG Yêu cầu xuất hóa đơn điện tử Transit Pickup Surcharge Ids Transit …" at bounding box center [728, 361] width 1457 height 723
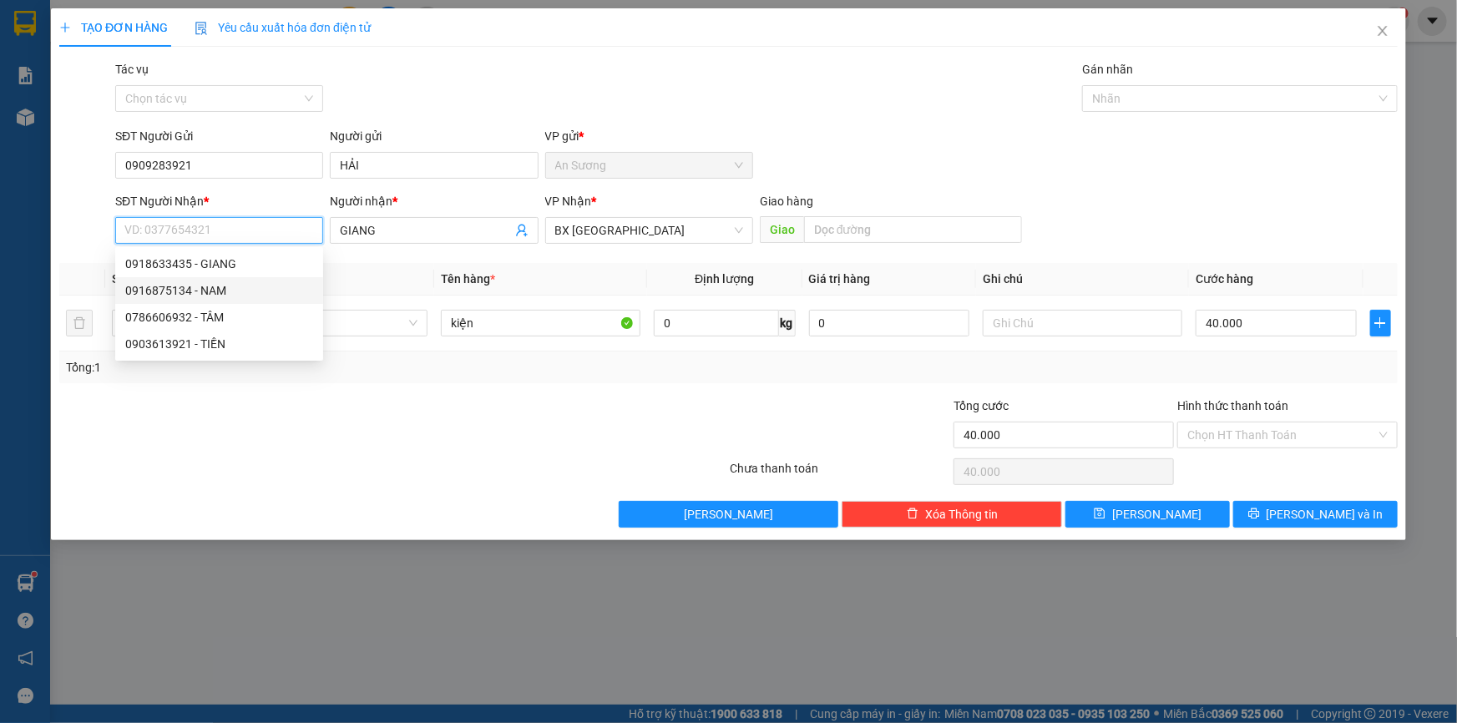
click at [213, 284] on div "0916875134 - NAM" at bounding box center [219, 290] width 188 height 18
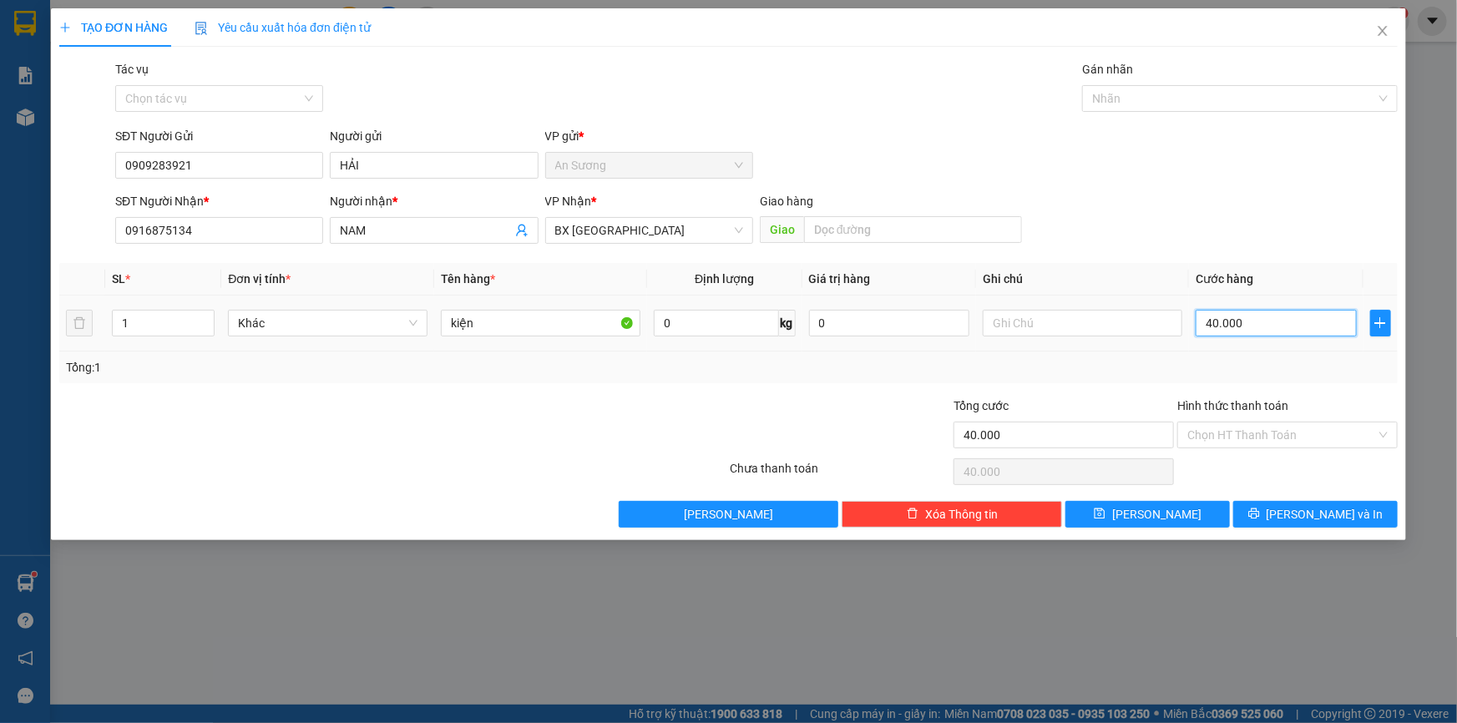
click at [1303, 332] on input "40.000" at bounding box center [1276, 323] width 161 height 27
drag, startPoint x: 1298, startPoint y: 519, endPoint x: 1300, endPoint y: 509, distance: 10.3
click at [1298, 519] on button "[PERSON_NAME] và In" at bounding box center [1315, 514] width 164 height 27
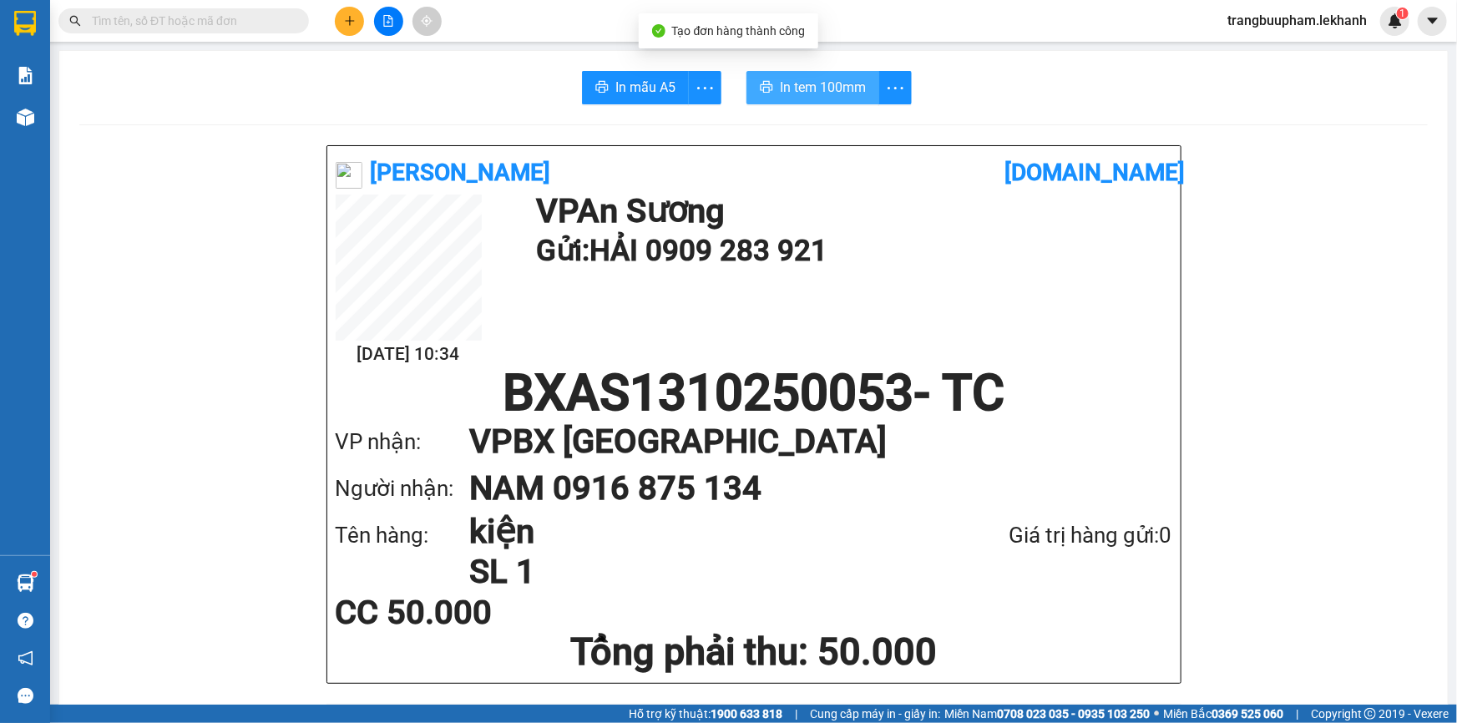
click at [792, 72] on button "In tem 100mm" at bounding box center [813, 87] width 133 height 33
click at [827, 87] on span "In tem 100mm" at bounding box center [823, 87] width 86 height 21
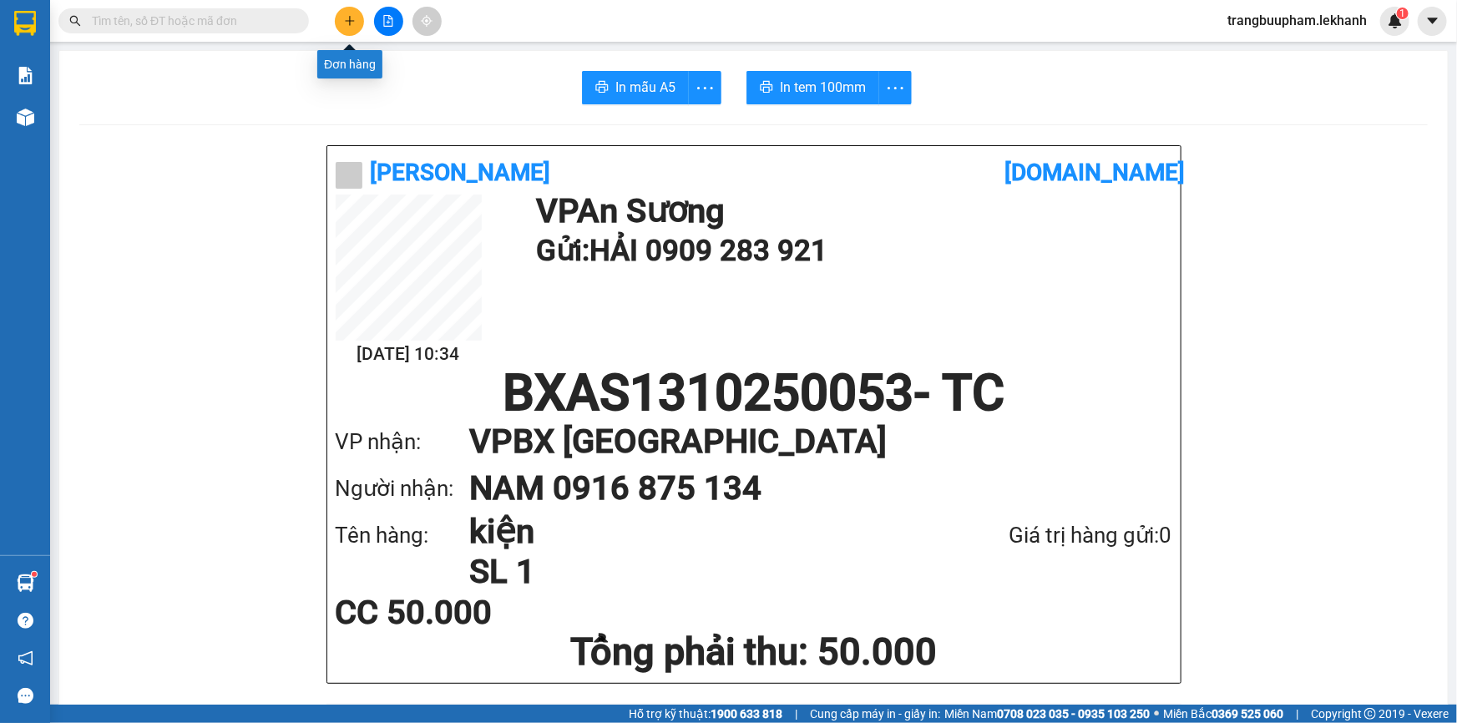
click at [350, 23] on icon "plus" at bounding box center [349, 20] width 1 height 9
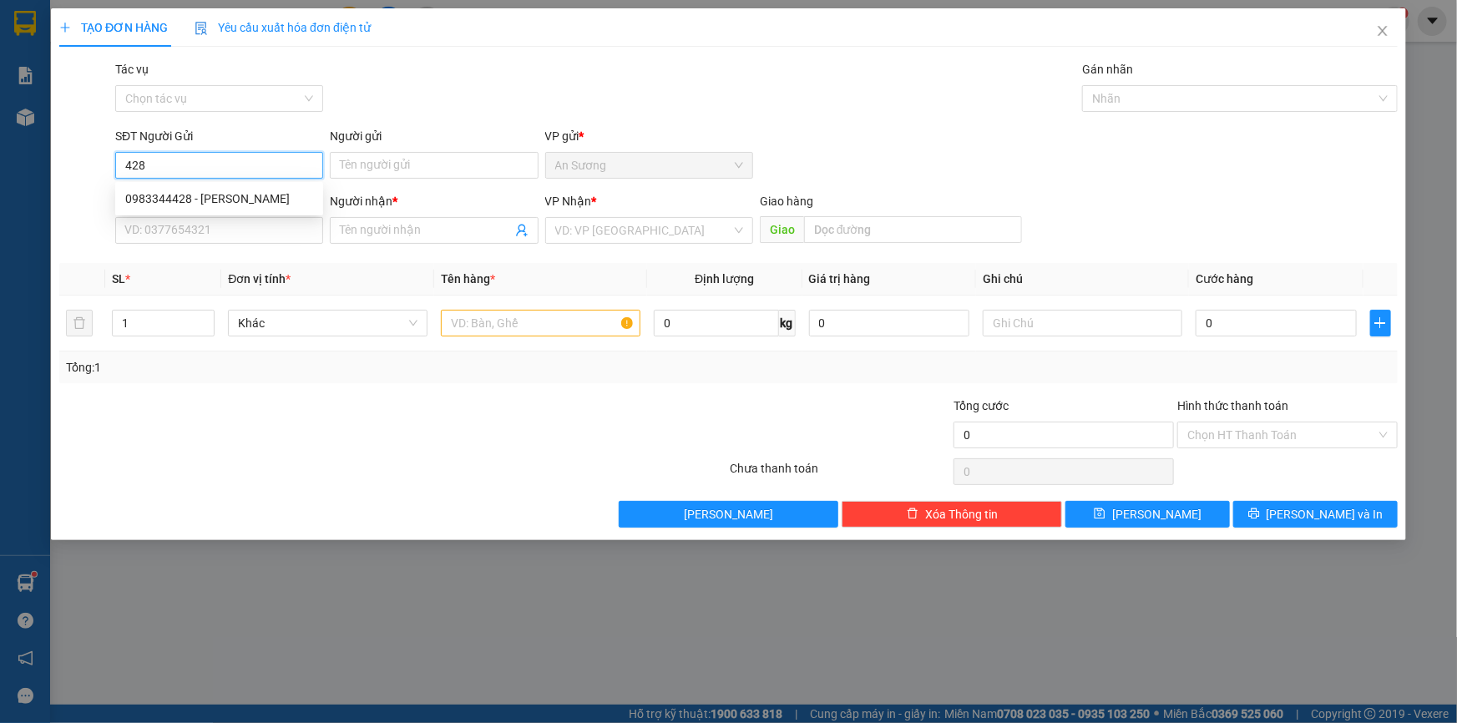
click at [213, 200] on div "0983344428 - LABO ĐỨC PHÁT" at bounding box center [219, 199] width 188 height 18
type input "0983344428"
type input "LABO ĐỨC PHÁT"
type input "0986590752"
type input "NHA KHOA HAPPY"
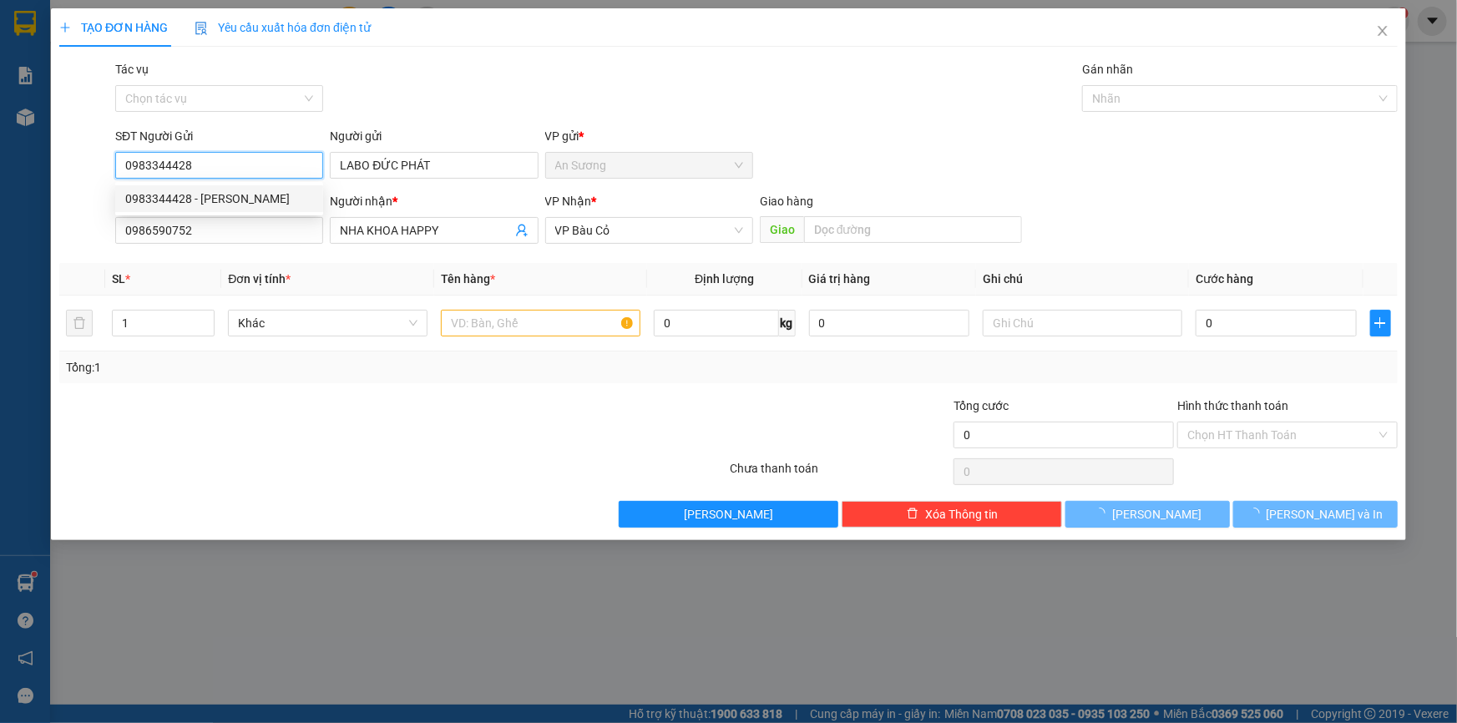
type input "30.000"
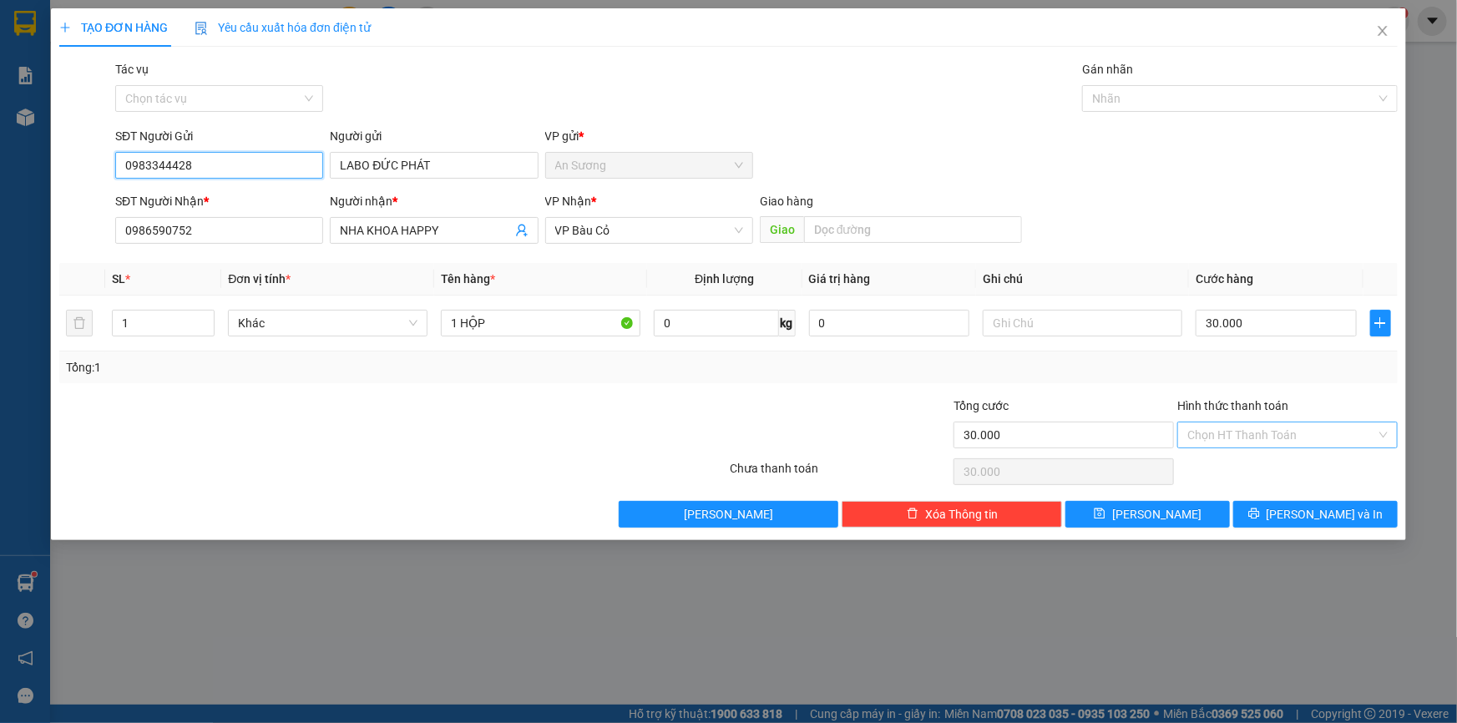
type input "0983344428"
click at [1283, 439] on input "Hình thức thanh toán" at bounding box center [1281, 435] width 189 height 25
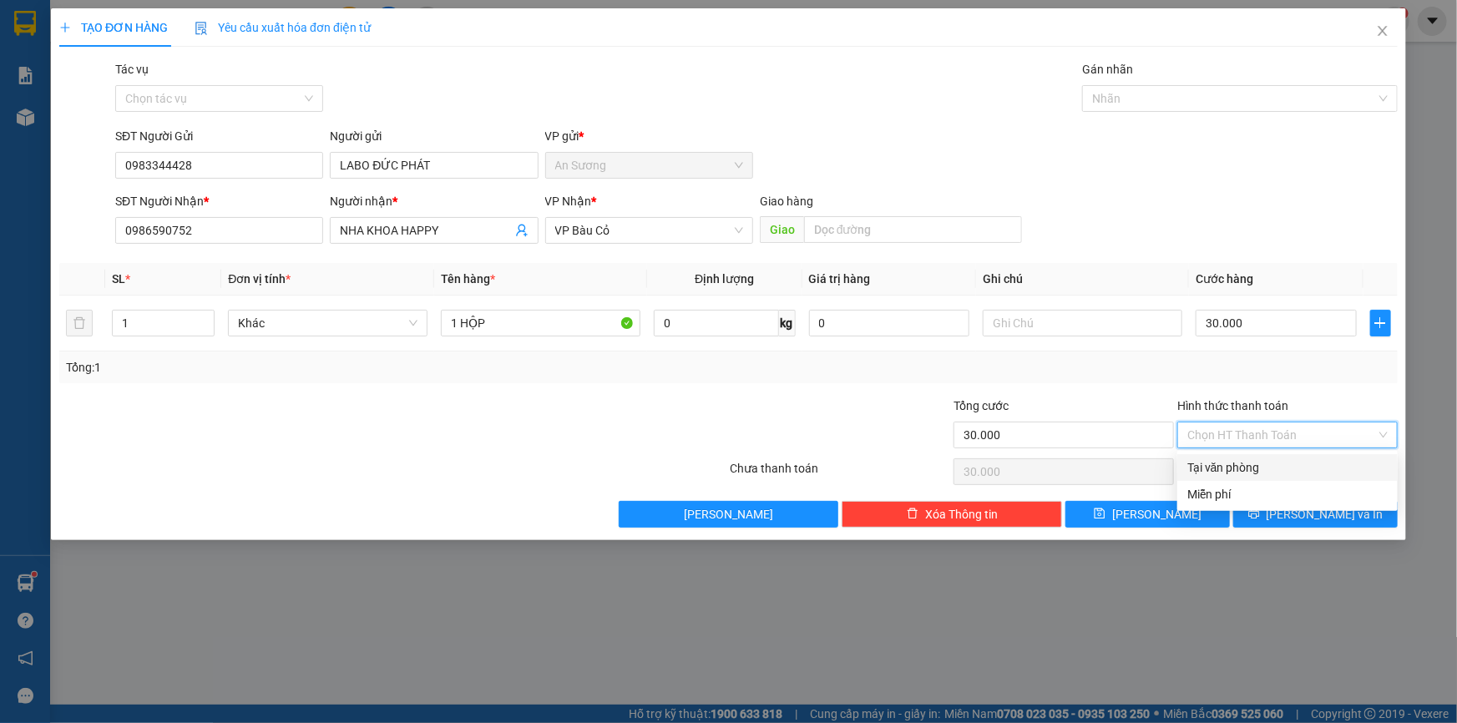
click at [1263, 476] on div "Tại văn phòng" at bounding box center [1287, 467] width 200 height 18
click at [1303, 522] on span "[PERSON_NAME] và In" at bounding box center [1325, 514] width 117 height 18
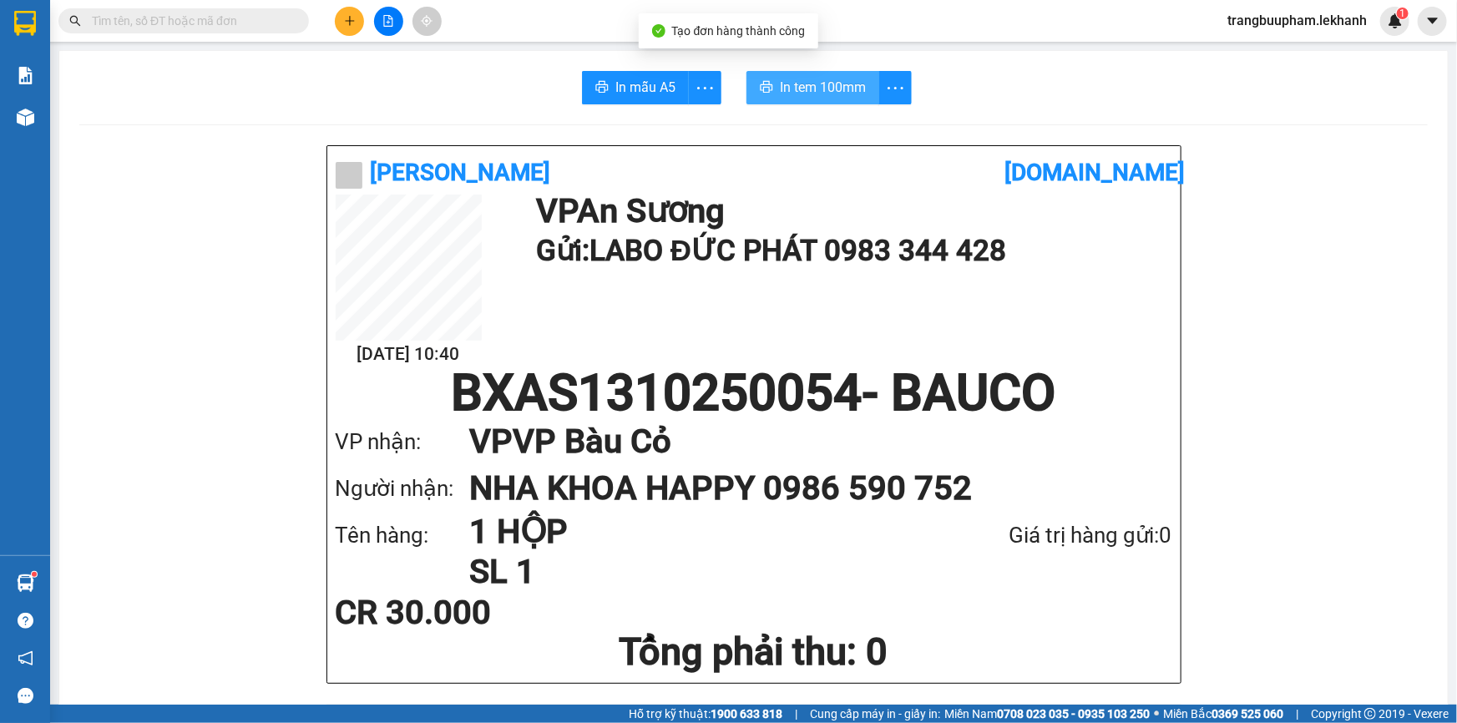
click at [798, 78] on span "In tem 100mm" at bounding box center [823, 87] width 86 height 21
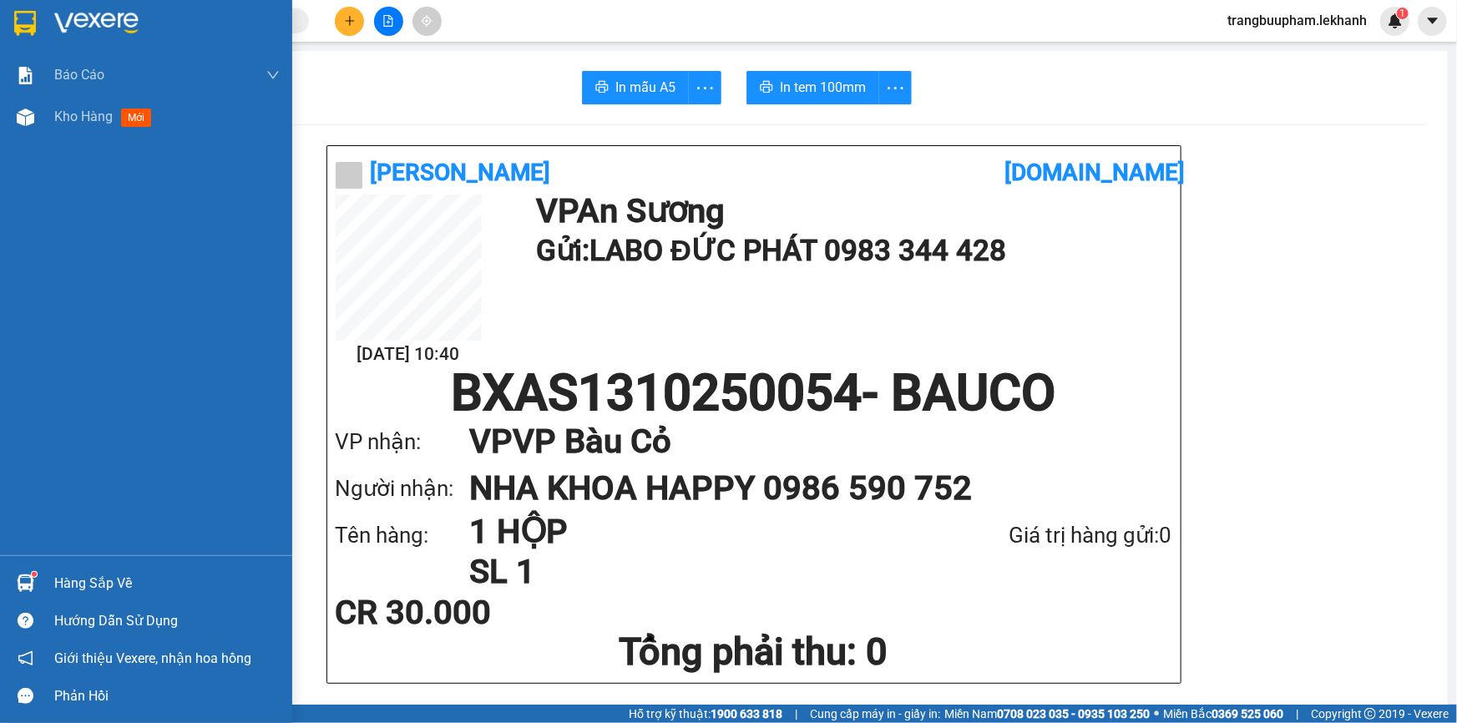
click at [23, 129] on div at bounding box center [25, 117] width 29 height 29
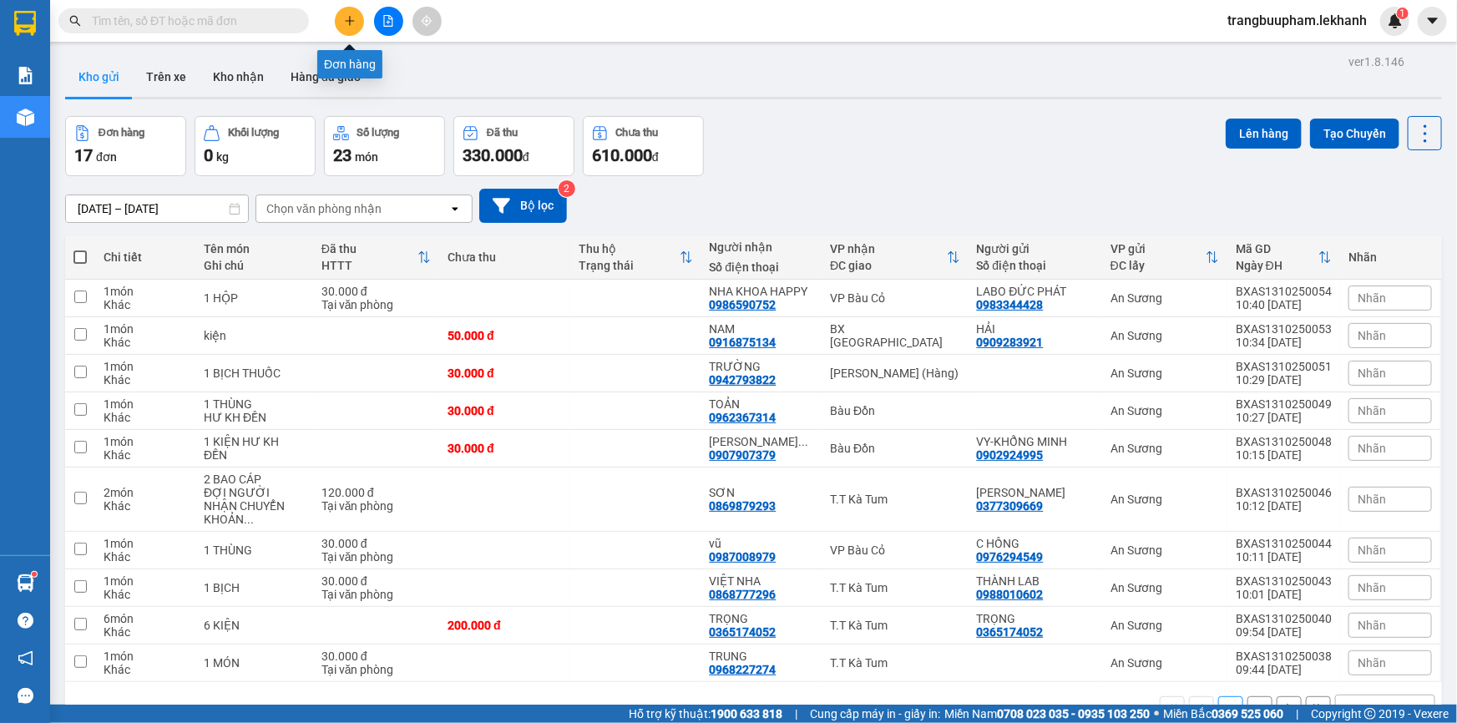
click at [344, 10] on button at bounding box center [349, 21] width 29 height 29
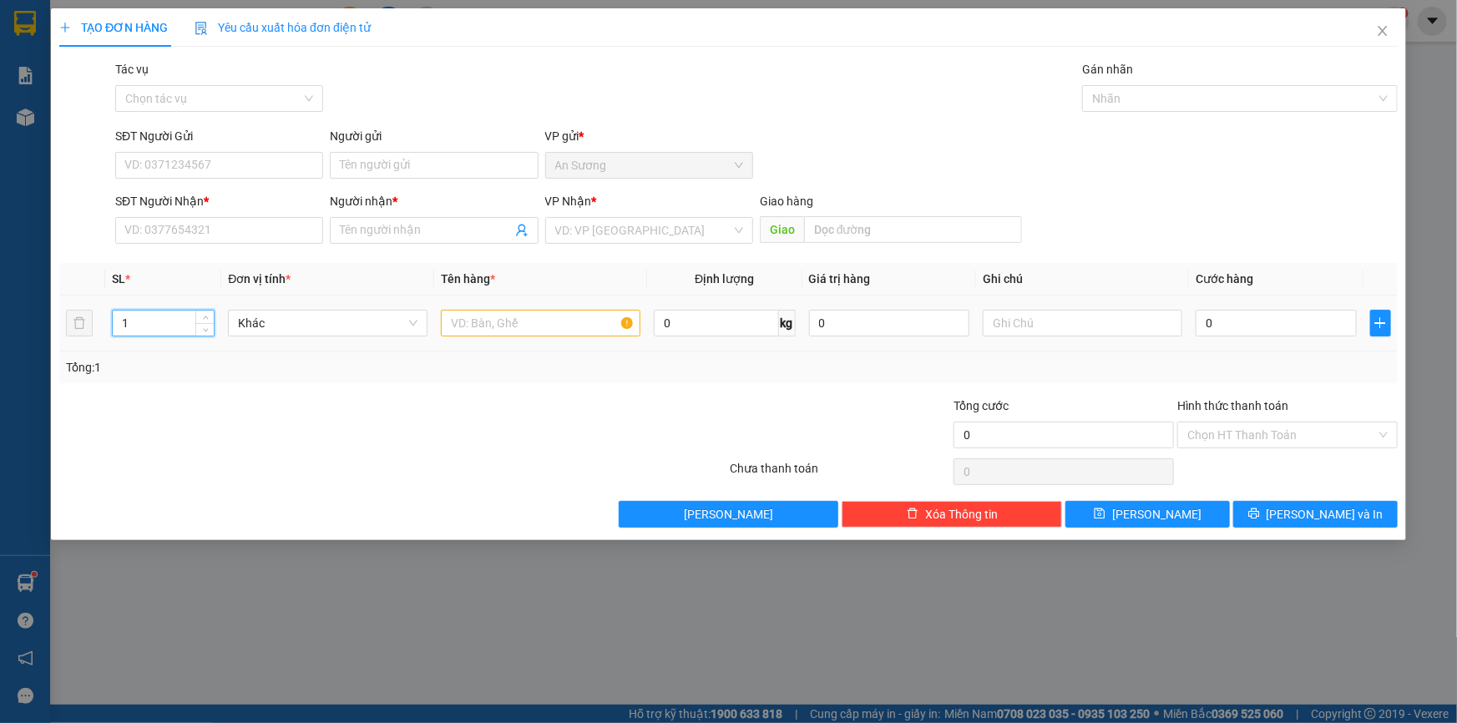
drag, startPoint x: 114, startPoint y: 337, endPoint x: 72, endPoint y: 343, distance: 42.2
click at [72, 343] on tr "1 Khác 0 kg 0 0" at bounding box center [728, 324] width 1339 height 56
type input "2"
click at [518, 319] on input "text" at bounding box center [541, 323] width 200 height 27
type input "2 THÙNG"
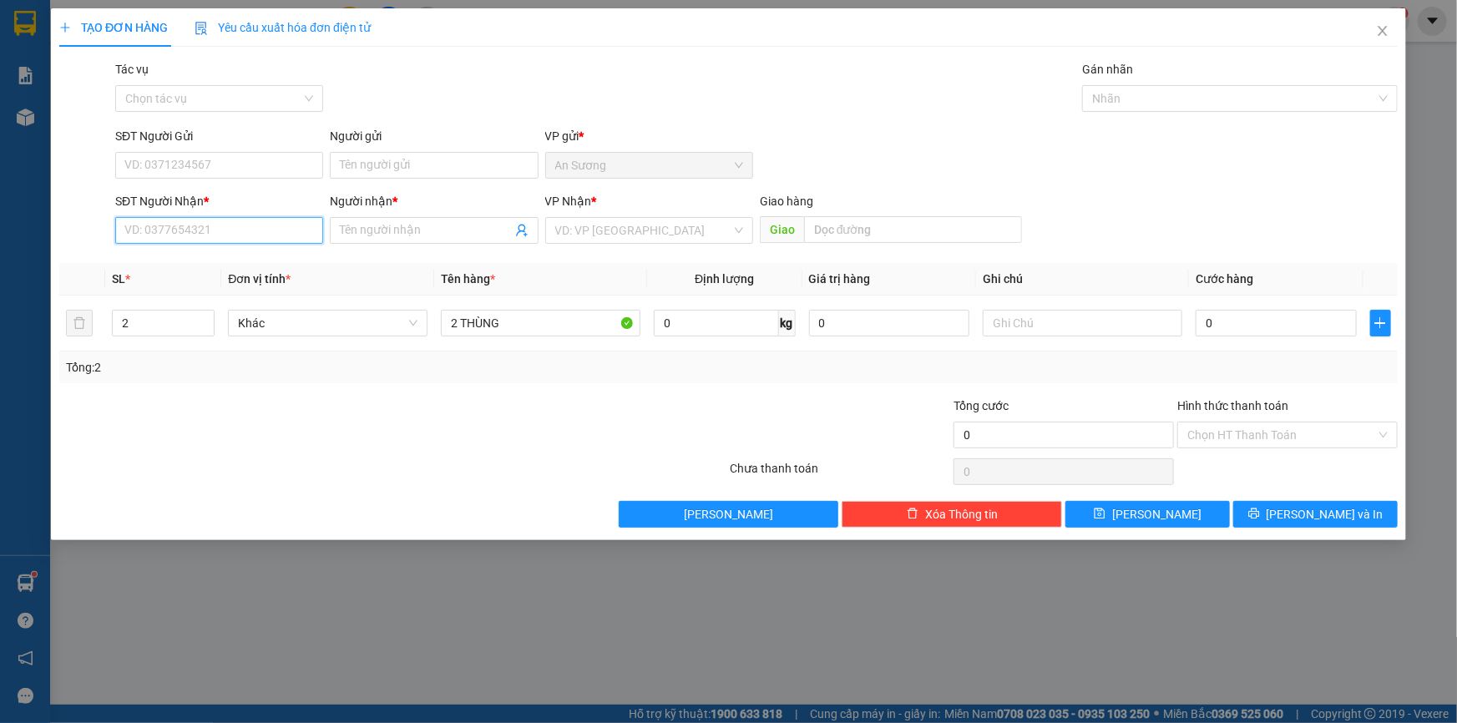
click at [145, 224] on input "SĐT Người Nhận *" at bounding box center [219, 230] width 208 height 27
type input "0868451335"
click at [180, 256] on div "0868451335 - VINH" at bounding box center [219, 264] width 188 height 18
type input "VINH"
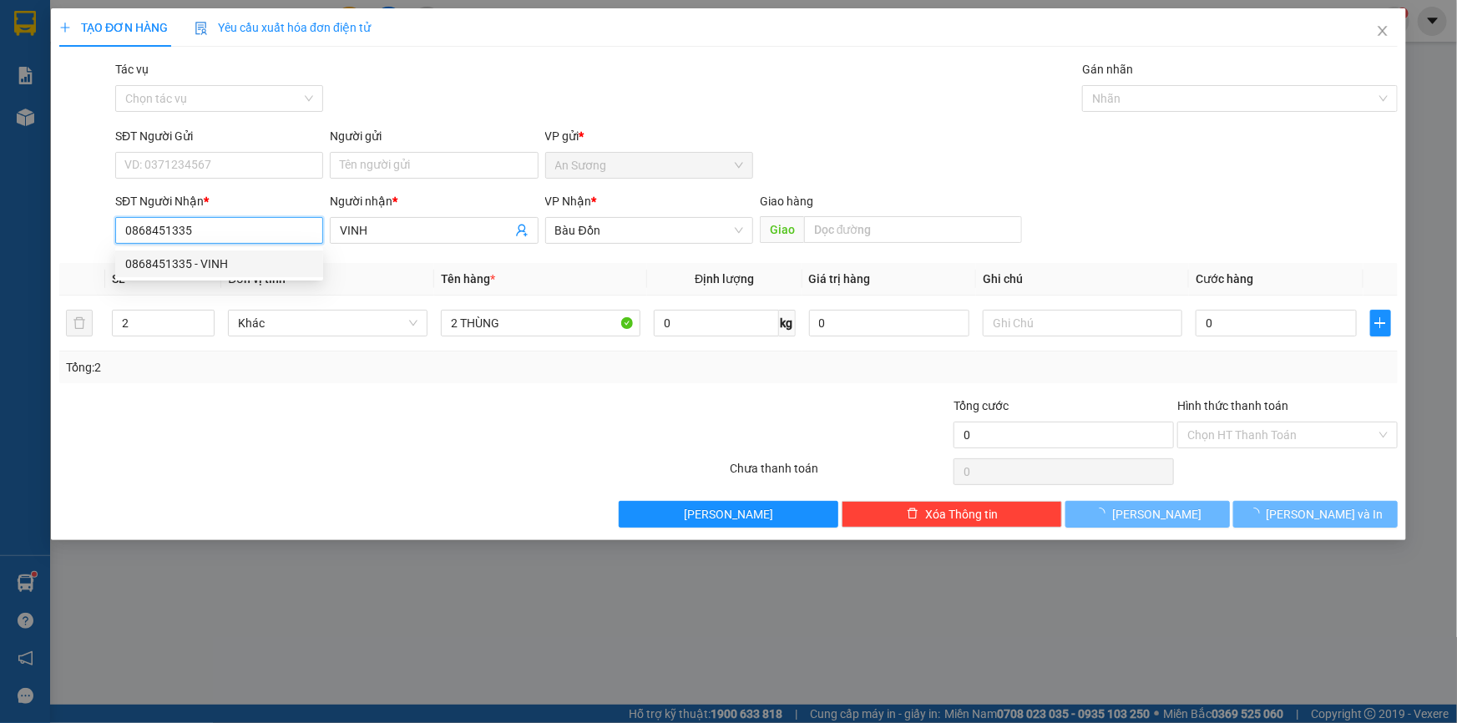
type input "80.000"
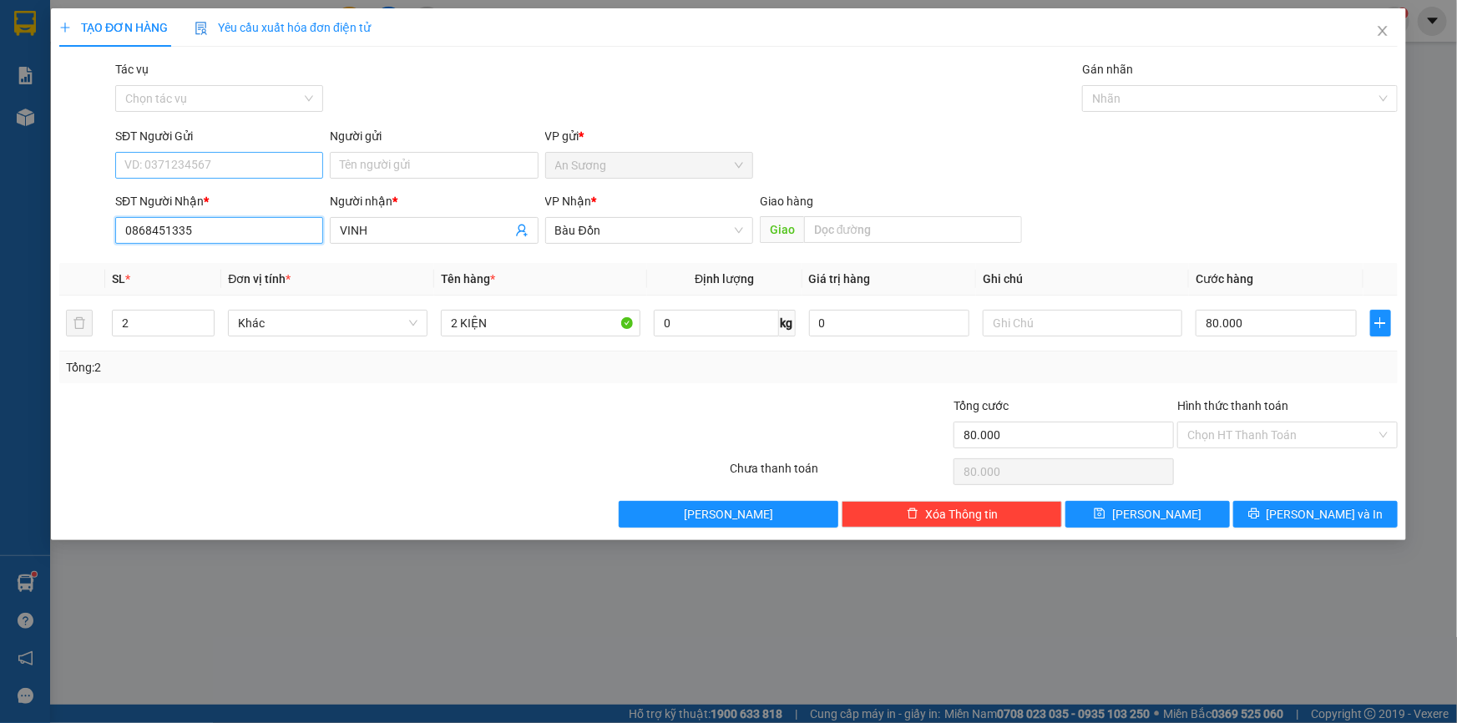
type input "0868451335"
click at [240, 154] on input "SĐT Người Gửi" at bounding box center [219, 165] width 208 height 27
click at [238, 160] on input "SĐT Người Gửi" at bounding box center [219, 165] width 208 height 27
click at [246, 192] on div "0908391189 - BPC" at bounding box center [219, 199] width 188 height 18
type input "0908391189"
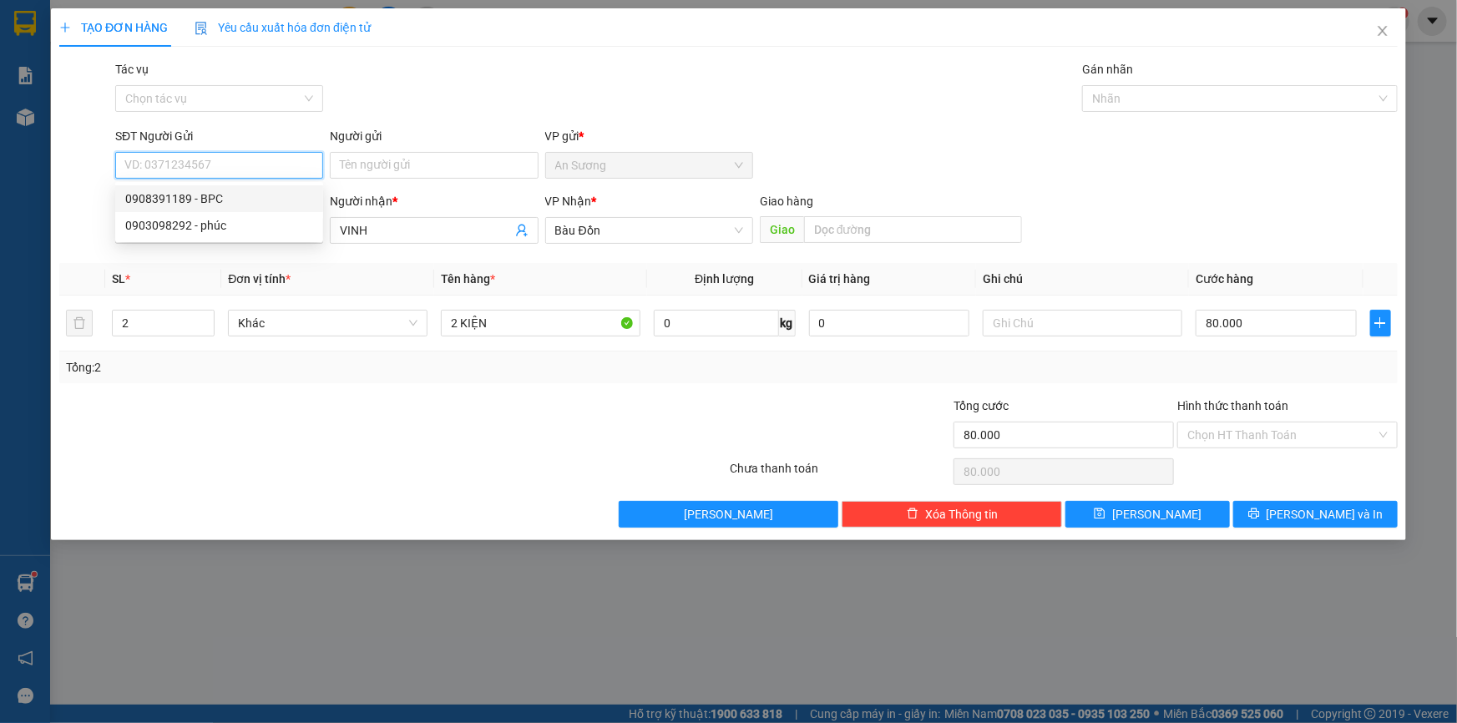
type input "BPC"
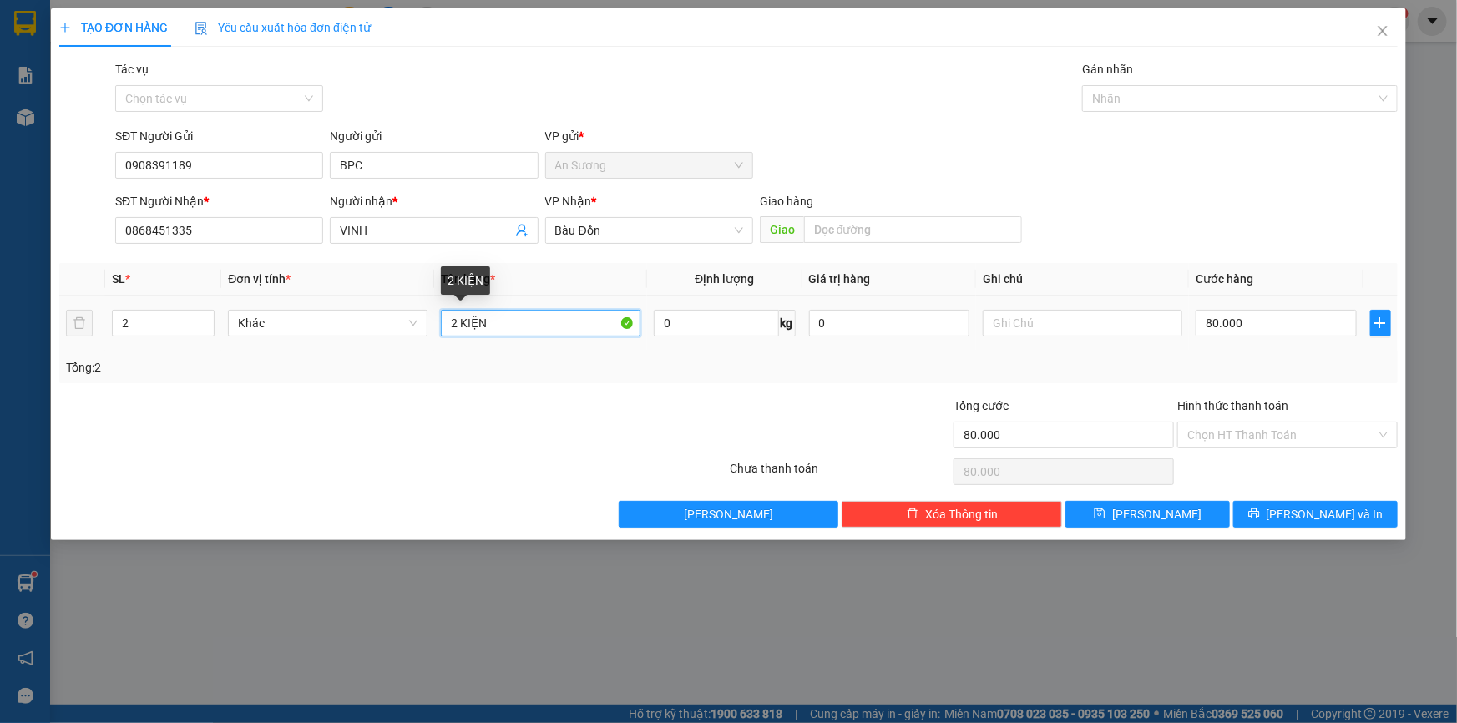
drag, startPoint x: 461, startPoint y: 323, endPoint x: 448, endPoint y: 326, distance: 13.6
click at [448, 326] on input "2 KIỆN" at bounding box center [541, 323] width 200 height 27
type input "2 KIỆN"
click at [1270, 328] on input "80.000" at bounding box center [1276, 323] width 161 height 27
click at [1260, 326] on input "80.000" at bounding box center [1276, 323] width 161 height 27
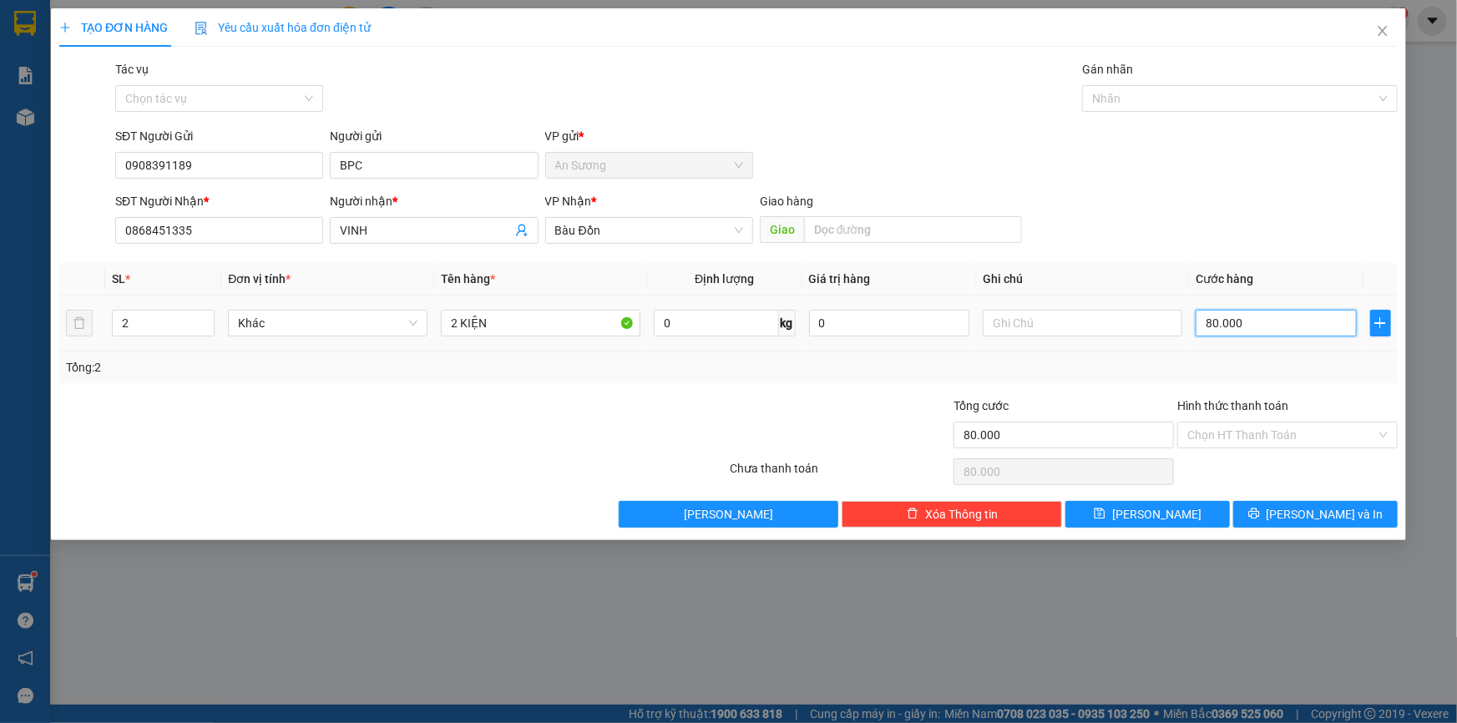
drag, startPoint x: 1258, startPoint y: 326, endPoint x: 1150, endPoint y: 342, distance: 108.9
click at [1150, 342] on tr "2 Khác 2 KIỆN 0 kg 0 80.000" at bounding box center [728, 324] width 1339 height 56
type input "0"
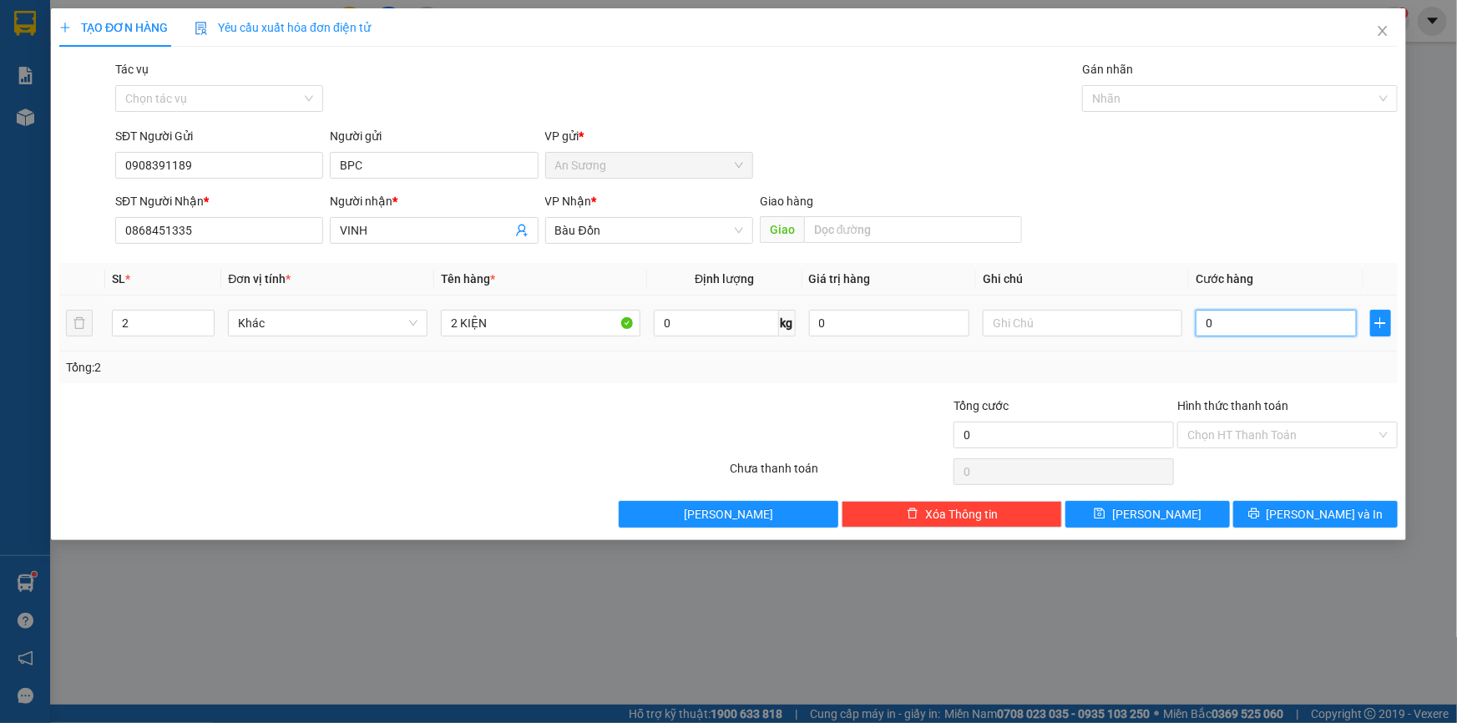
click at [1217, 318] on input "0" at bounding box center [1276, 323] width 161 height 27
type input "9"
type input "09"
type input "90"
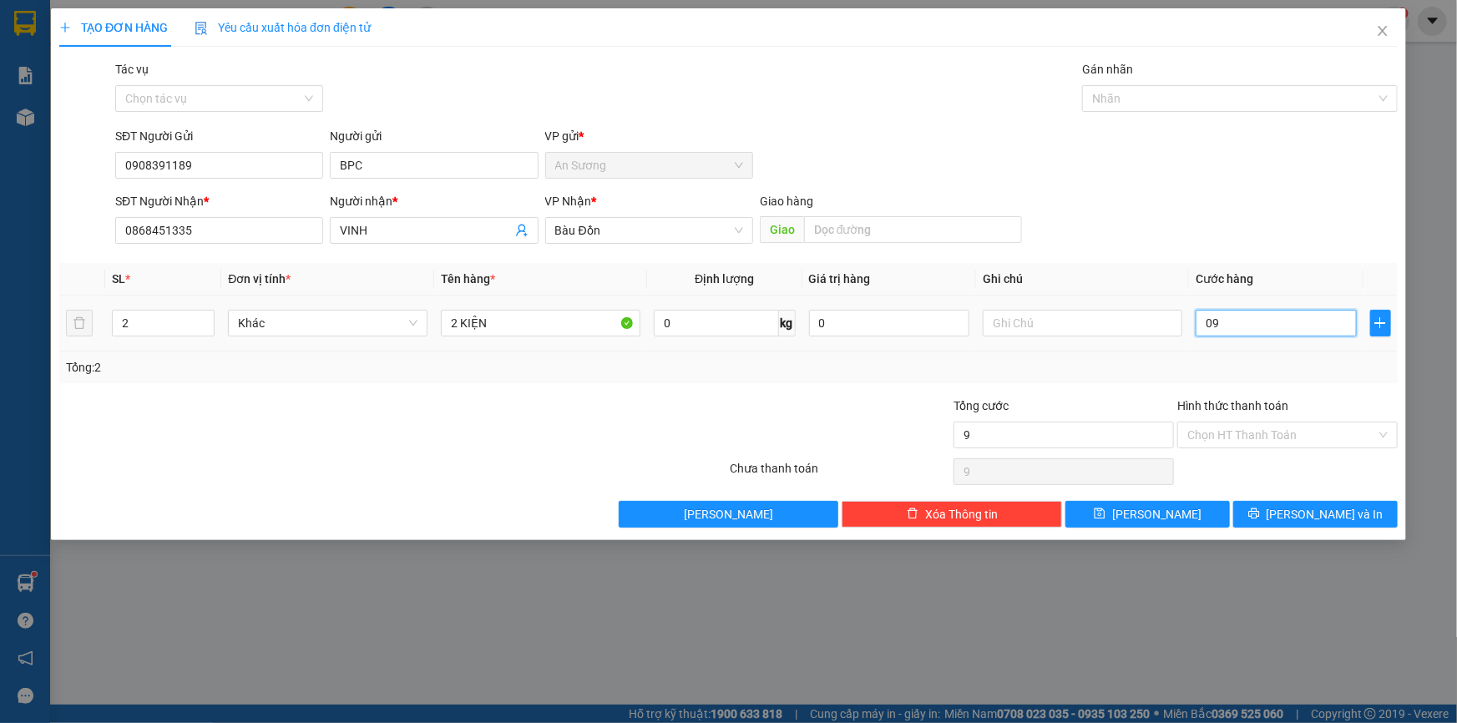
type input "90"
type input "090"
type input "90.000"
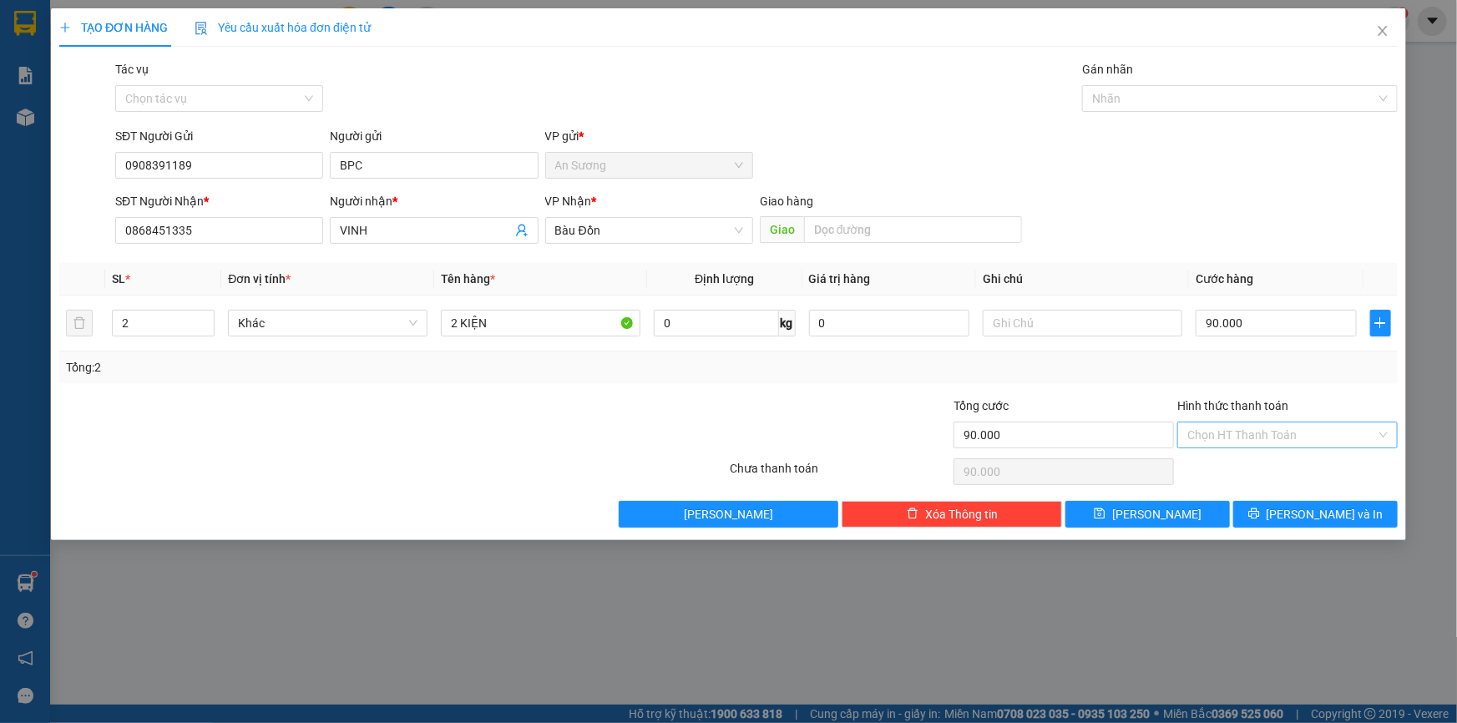
click at [1269, 442] on input "Hình thức thanh toán" at bounding box center [1281, 435] width 189 height 25
click at [1251, 467] on div "Tại văn phòng" at bounding box center [1287, 467] width 200 height 18
type input "0"
click at [530, 326] on input "2 KIỆN" at bounding box center [541, 323] width 200 height 27
click at [1313, 513] on span "[PERSON_NAME] và In" at bounding box center [1325, 514] width 117 height 18
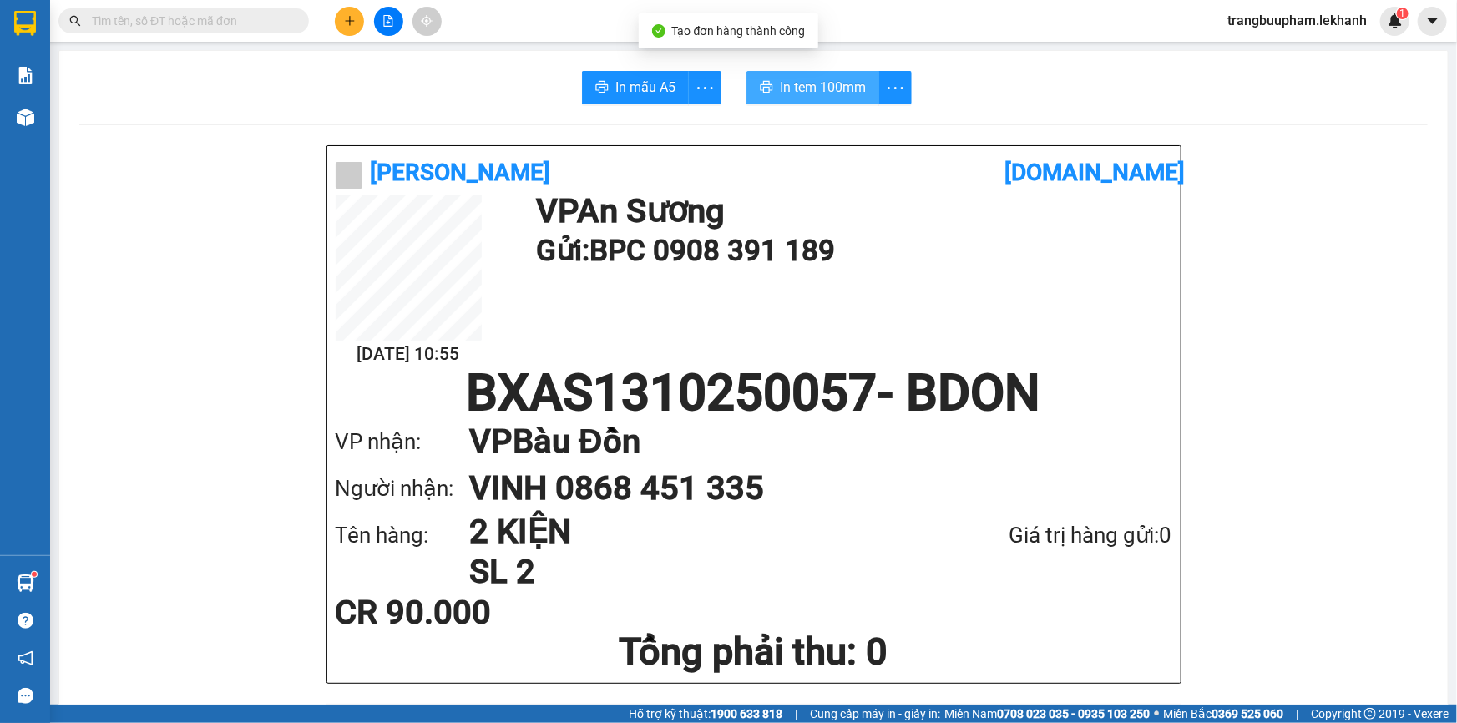
click at [830, 103] on button "In tem 100mm" at bounding box center [813, 87] width 133 height 33
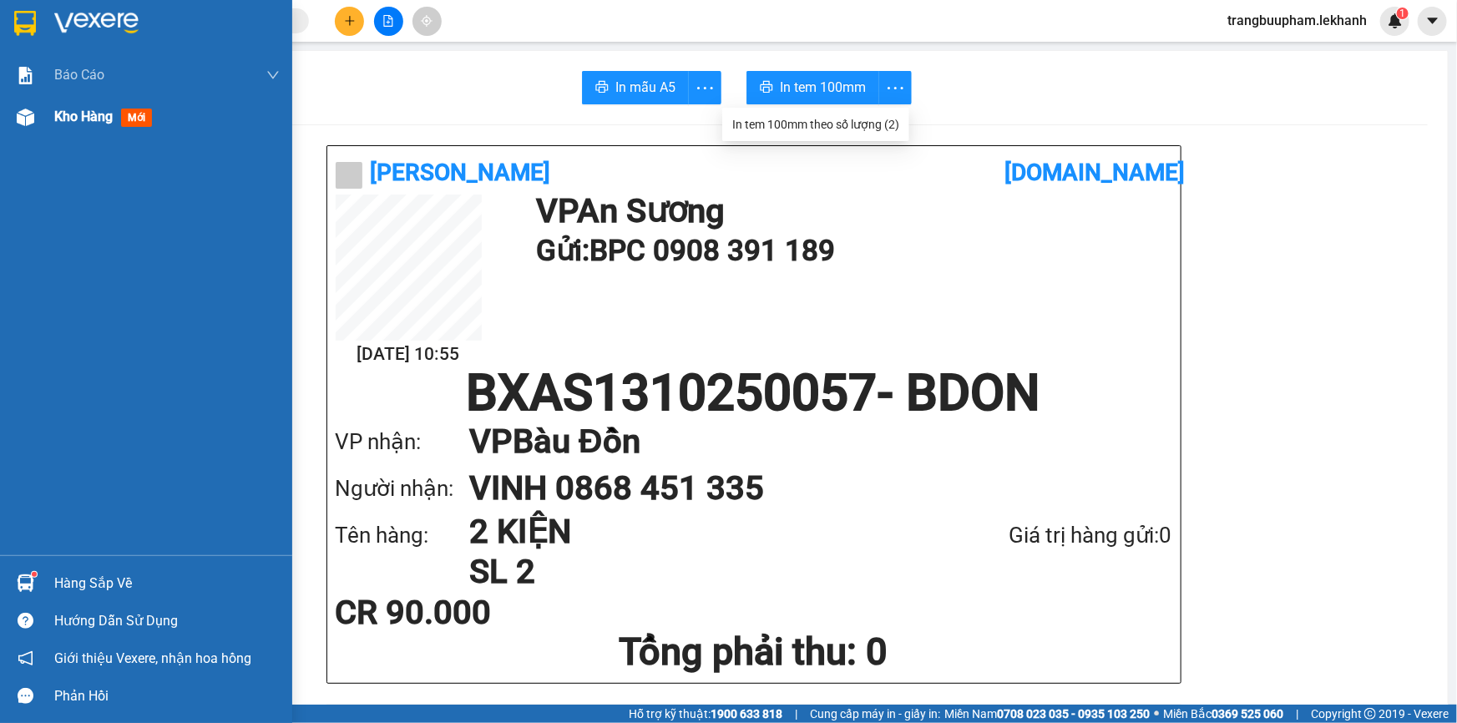
click at [81, 99] on div "Kho hàng mới" at bounding box center [166, 117] width 225 height 42
click at [76, 118] on span "Kho hàng" at bounding box center [83, 117] width 58 height 16
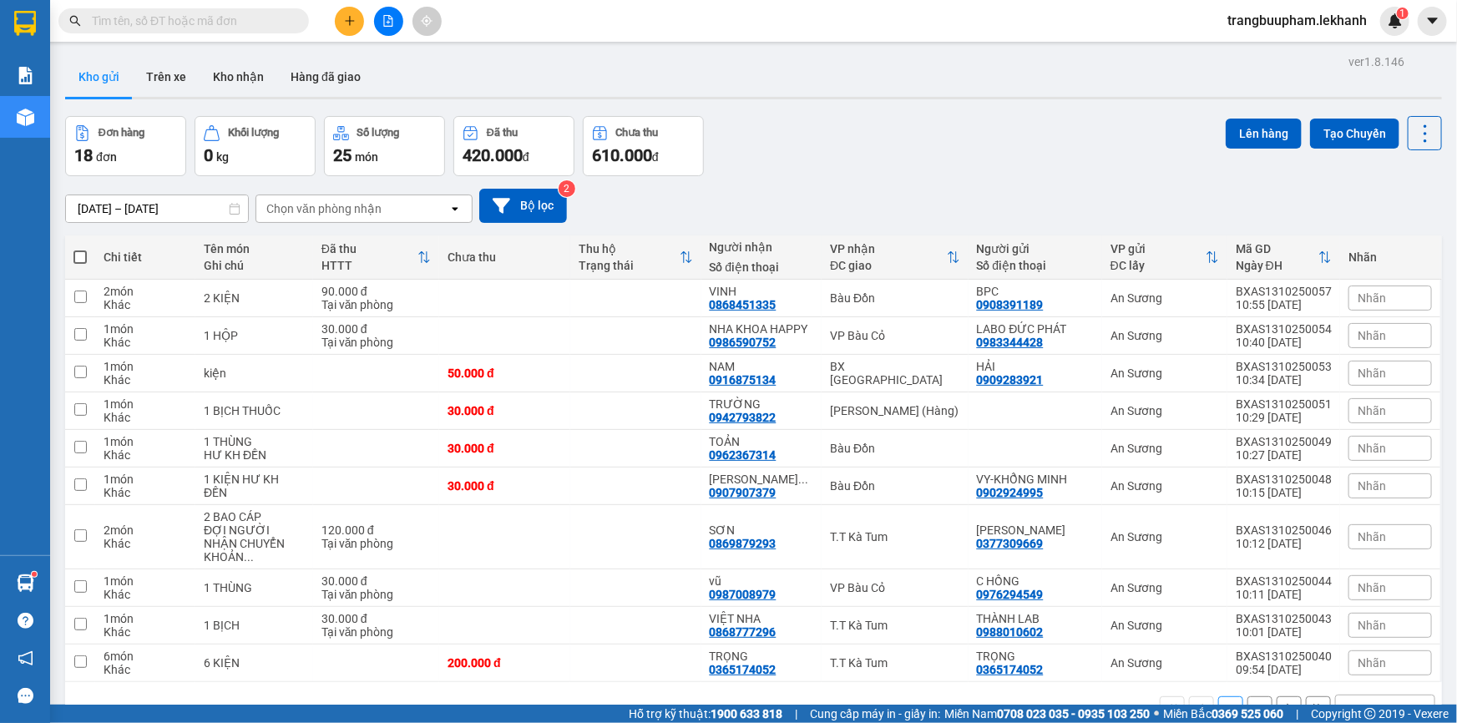
click at [346, 24] on icon "plus" at bounding box center [350, 21] width 12 height 12
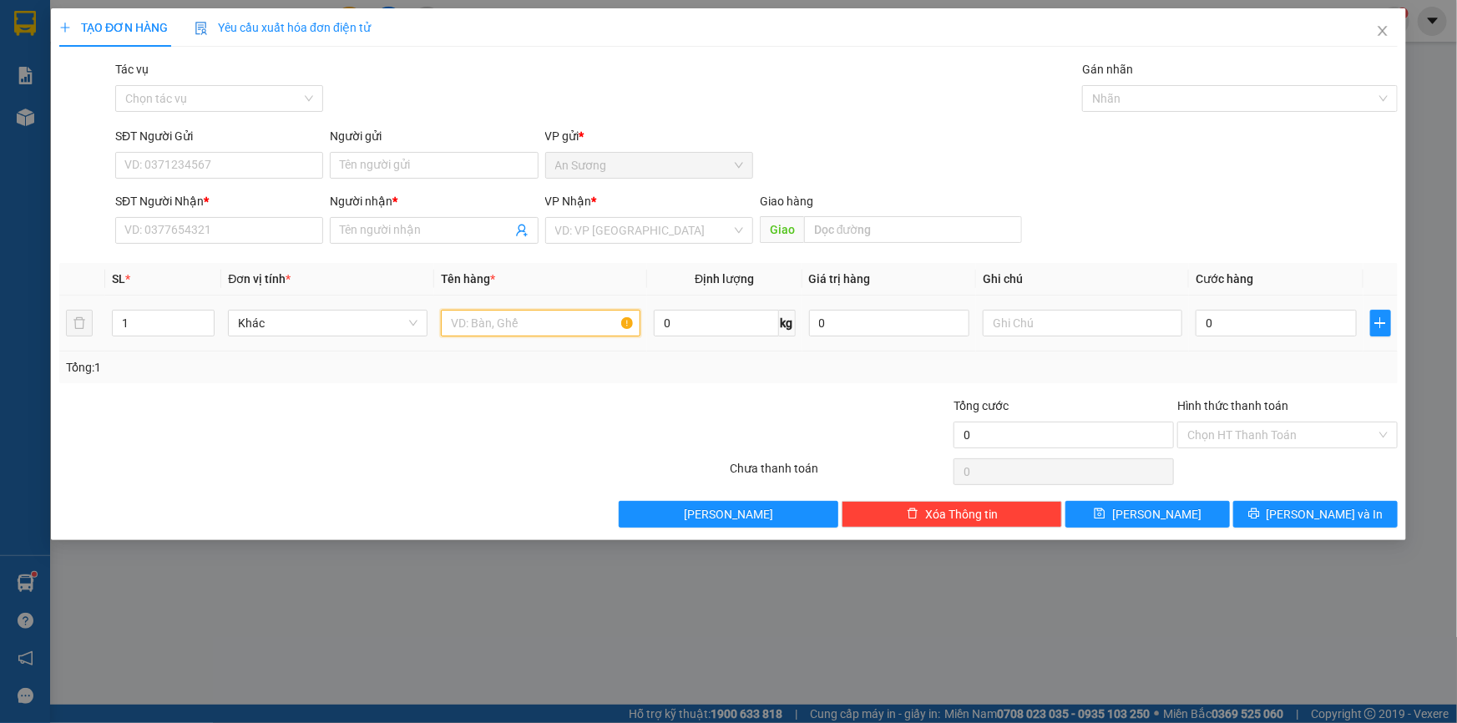
click at [511, 329] on input "text" at bounding box center [541, 323] width 200 height 27
type input "1 KIỆN"
click at [591, 231] on input "search" at bounding box center [643, 230] width 176 height 25
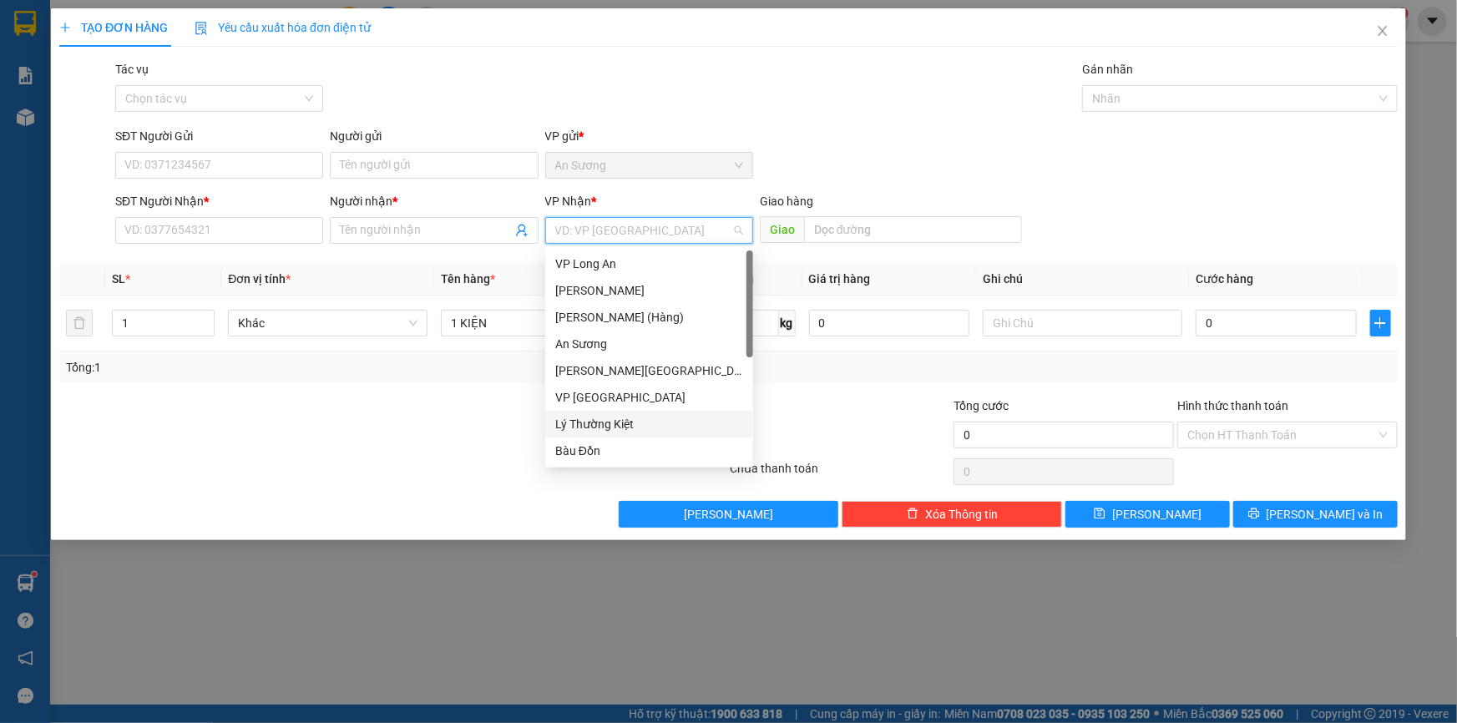
click at [174, 244] on div "SĐT Người Nhận * VD: 0377654321" at bounding box center [219, 221] width 208 height 58
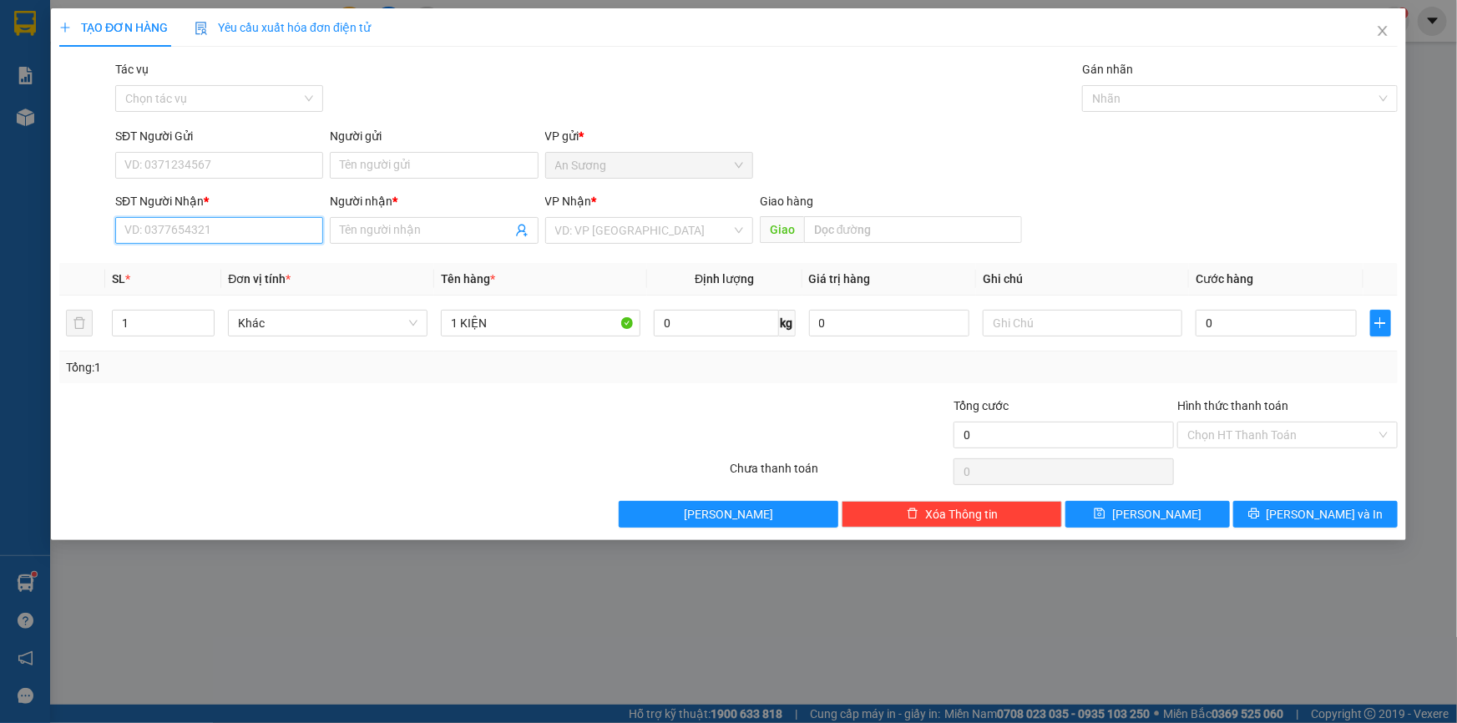
click at [171, 225] on input "SĐT Người Nhận *" at bounding box center [219, 230] width 208 height 27
click at [270, 247] on div "SĐT Người Nhận * VD: 0377654321" at bounding box center [219, 221] width 208 height 58
click at [410, 235] on input "Người nhận *" at bounding box center [425, 230] width 171 height 18
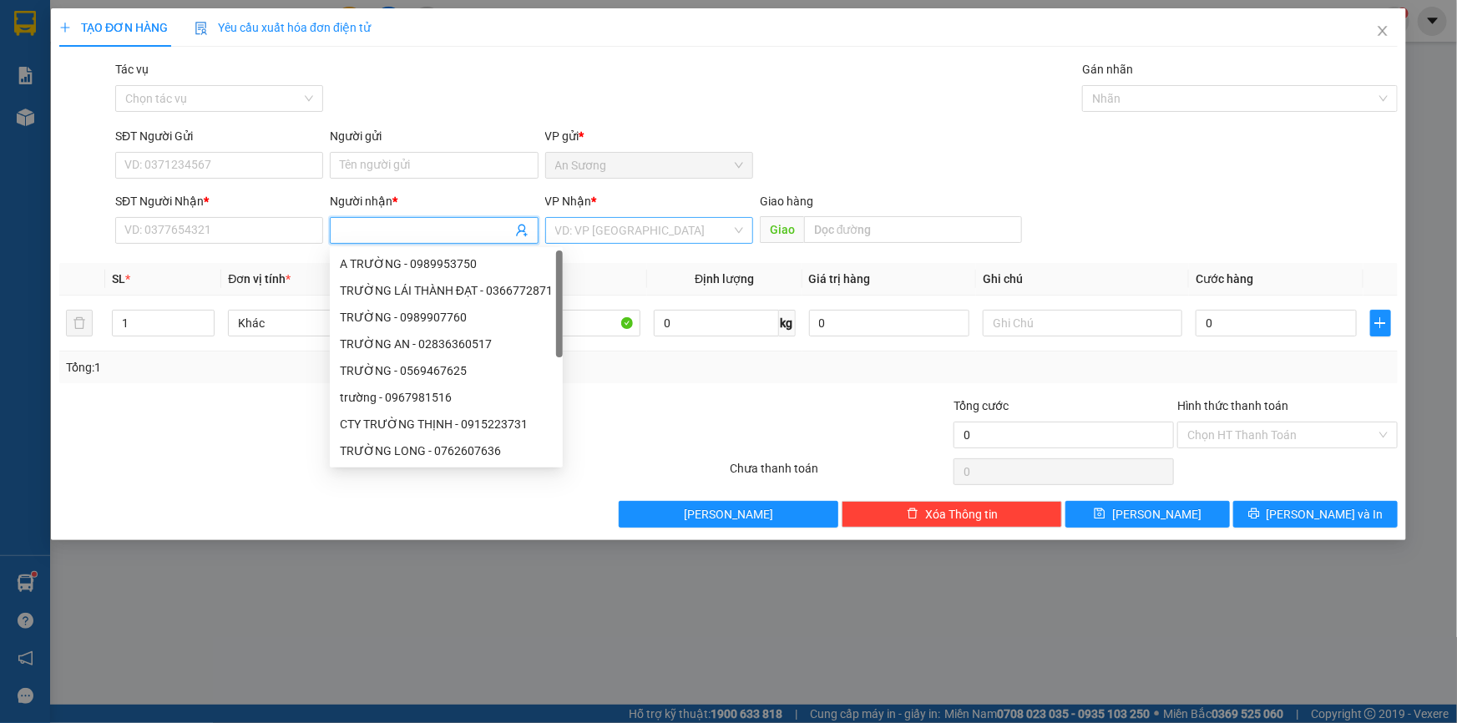
click at [633, 235] on input "search" at bounding box center [643, 230] width 176 height 25
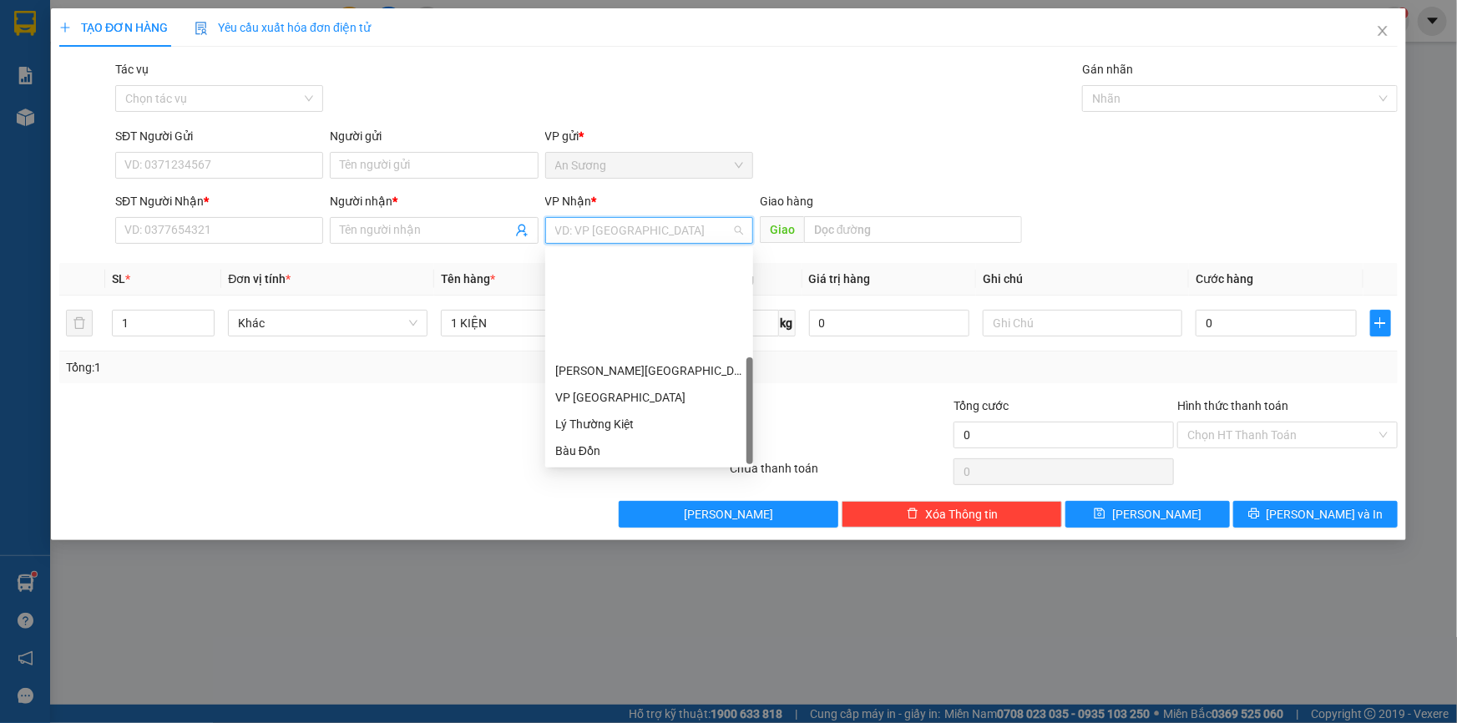
click at [635, 549] on div "BX [GEOGRAPHIC_DATA]" at bounding box center [649, 558] width 188 height 18
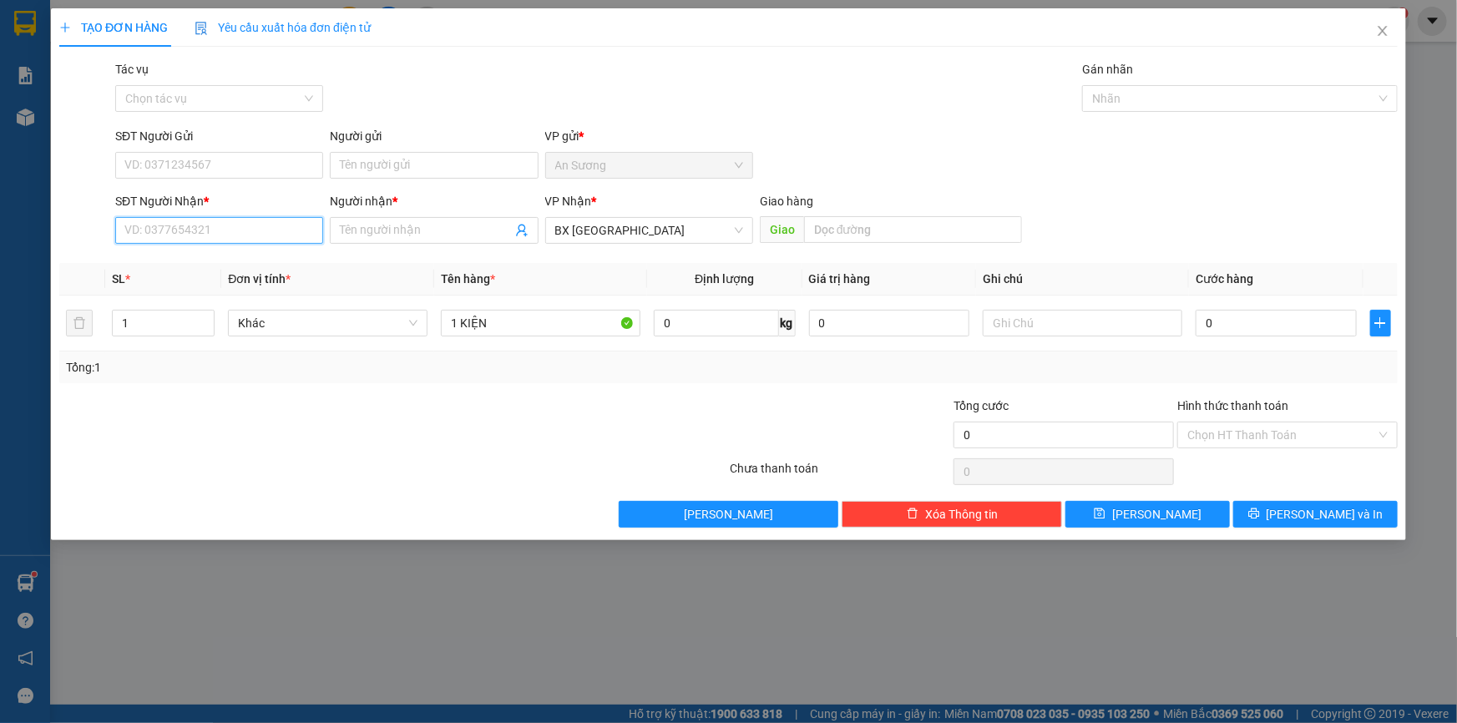
click at [201, 220] on input "SĐT Người Nhận *" at bounding box center [219, 230] width 208 height 27
click at [203, 230] on input "SĐT Người Nhận *" at bounding box center [219, 230] width 208 height 27
type input "0962646669"
drag, startPoint x: 215, startPoint y: 268, endPoint x: 225, endPoint y: 220, distance: 49.5
click at [217, 268] on div "0962646669 - CÔNG" at bounding box center [219, 264] width 188 height 18
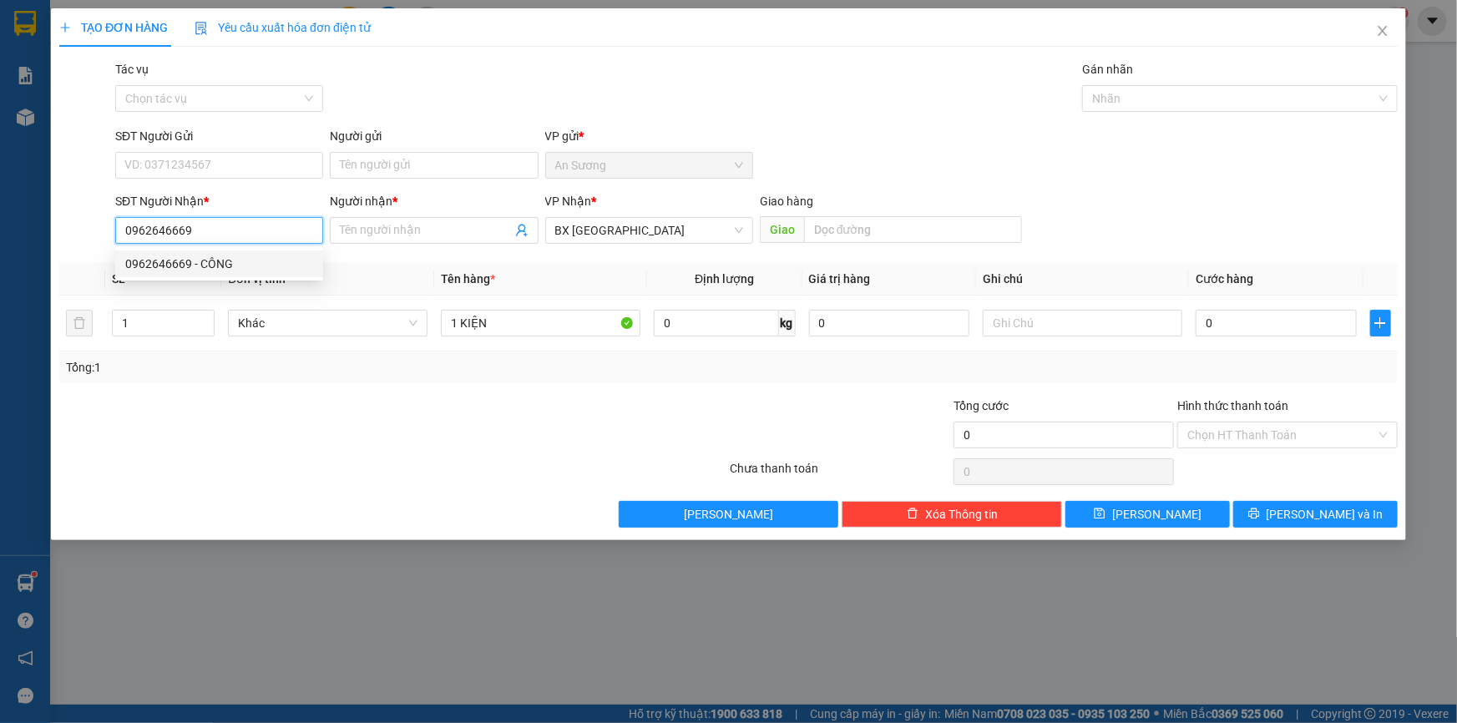
type input "CÔNG"
type input "30.000"
type input "0962646669"
click at [240, 170] on input "SĐT Người Gửi" at bounding box center [219, 165] width 208 height 27
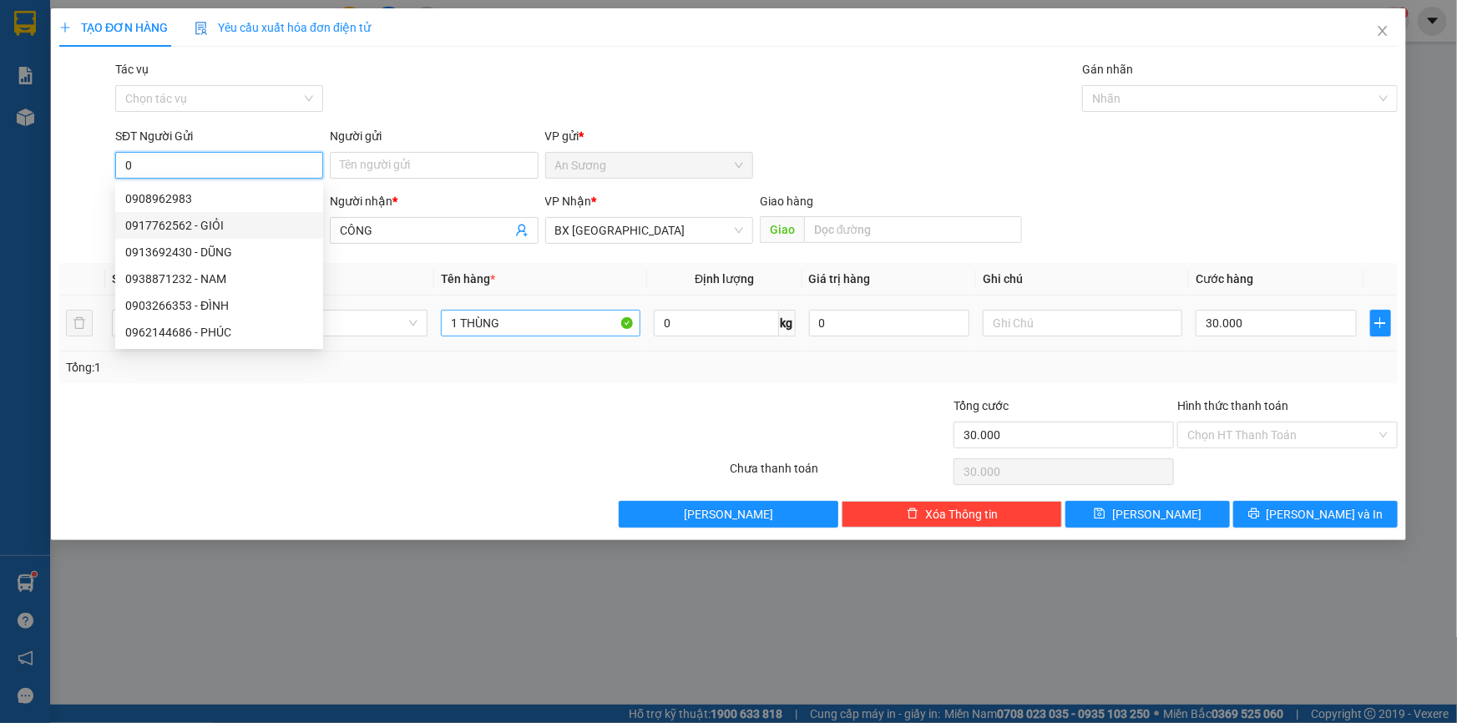
type input "0"
click at [541, 328] on input "1 THÙNG" at bounding box center [541, 323] width 200 height 27
drag, startPoint x: 530, startPoint y: 328, endPoint x: 327, endPoint y: 323, distance: 203.0
click at [327, 323] on tr "1 Khác 1 THÙNG 0 kg 0 30.000" at bounding box center [728, 324] width 1339 height 56
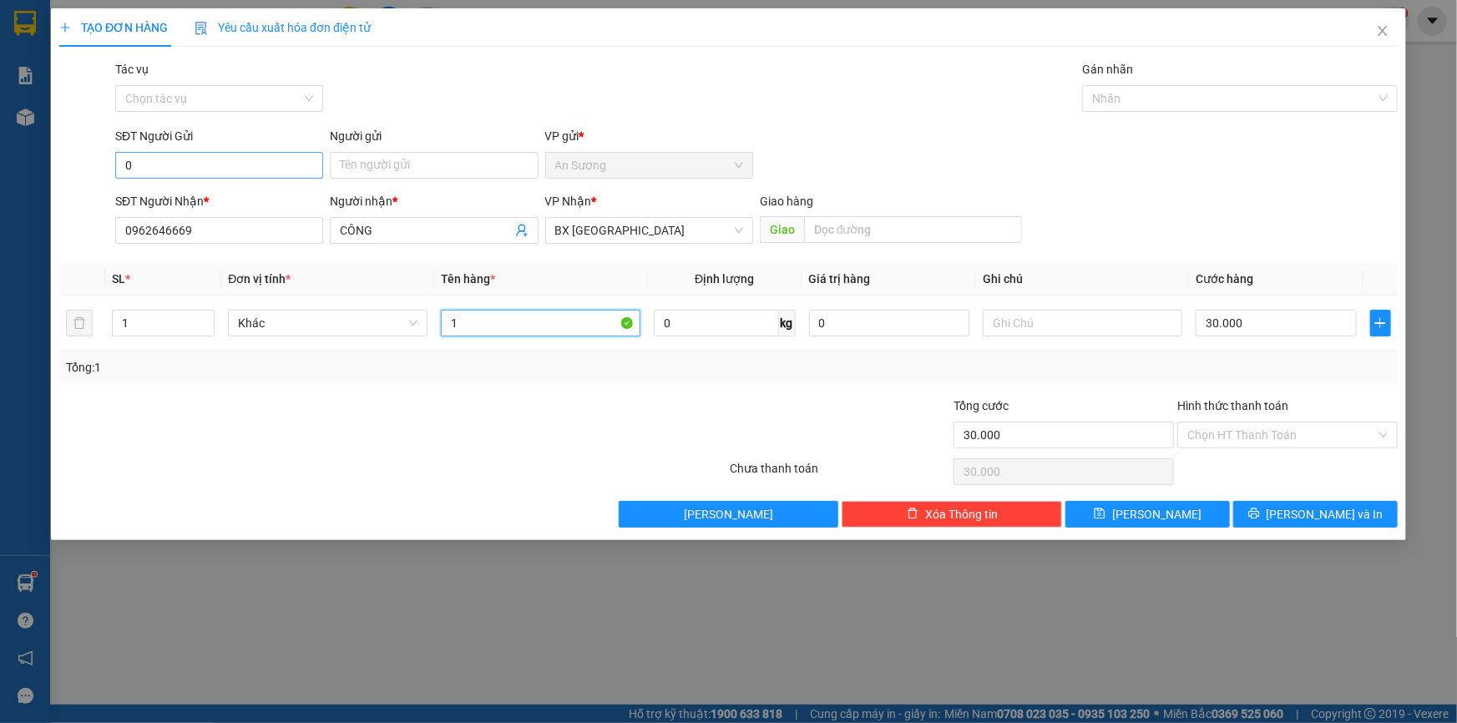
type input "1"
click at [165, 170] on input "0" at bounding box center [219, 165] width 208 height 27
type input "0917762562"
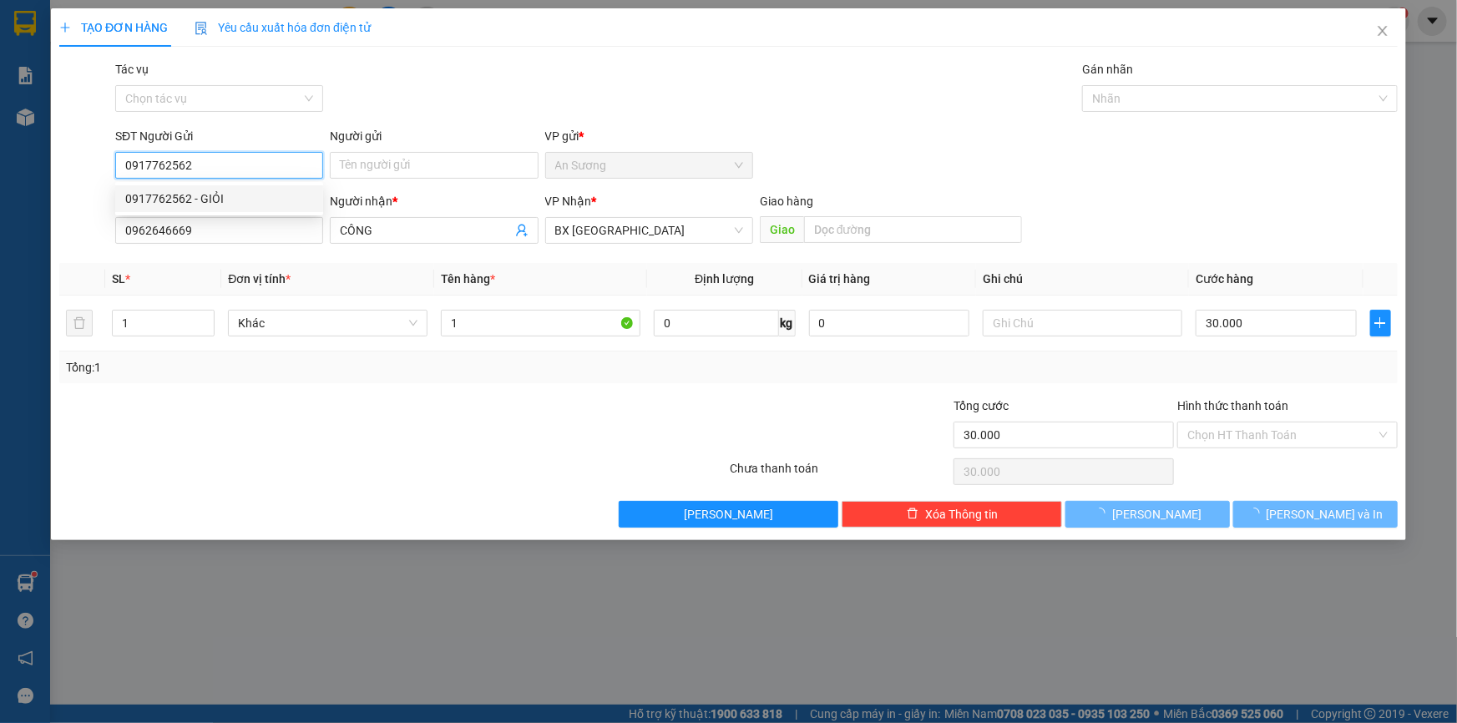
click at [212, 195] on div "0917762562 - GIỎI" at bounding box center [219, 199] width 188 height 18
type input "GIỎI"
type input "50.000"
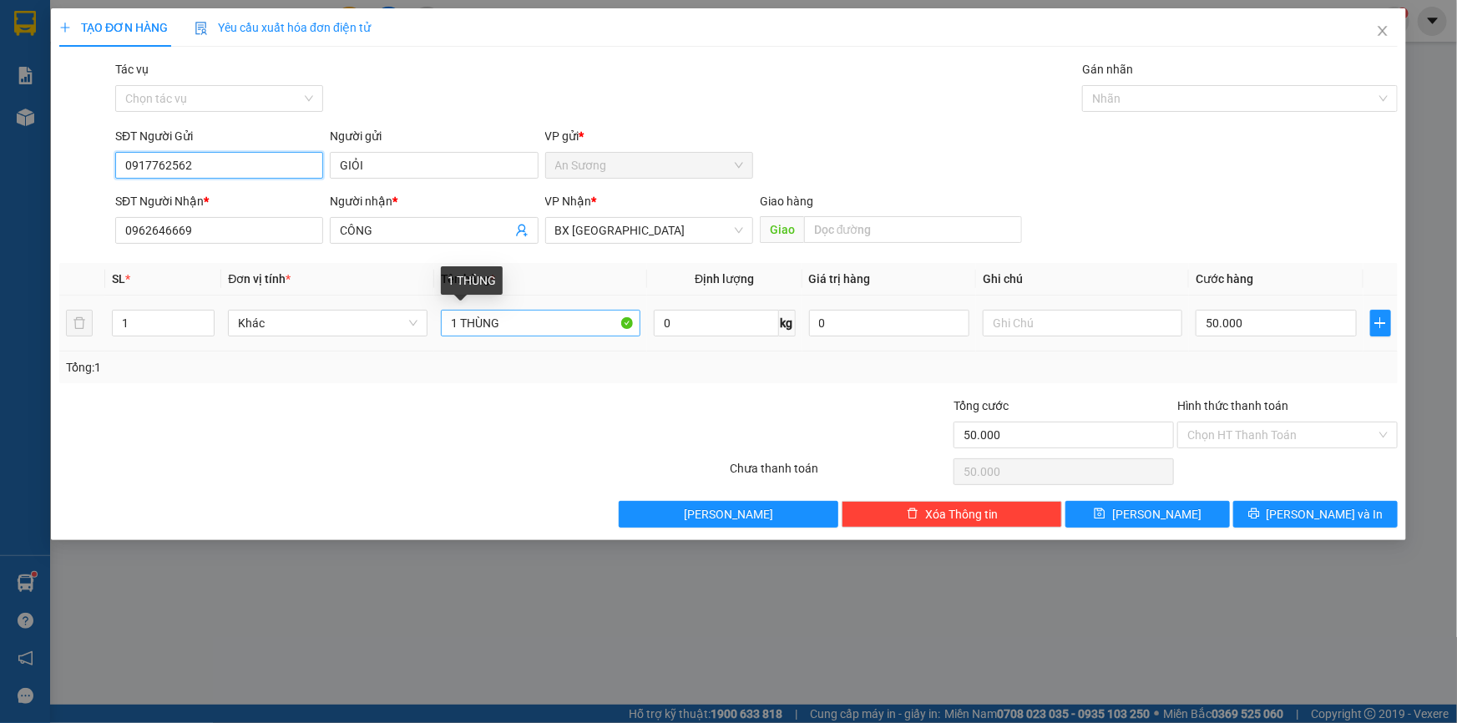
type input "0917762562"
drag, startPoint x: 559, startPoint y: 326, endPoint x: 405, endPoint y: 340, distance: 154.2
click at [405, 340] on tr "1 Khác 1 THÙNG 0 kg 0 50.000" at bounding box center [728, 324] width 1339 height 56
type input "1"
type input "1 KIỆN"
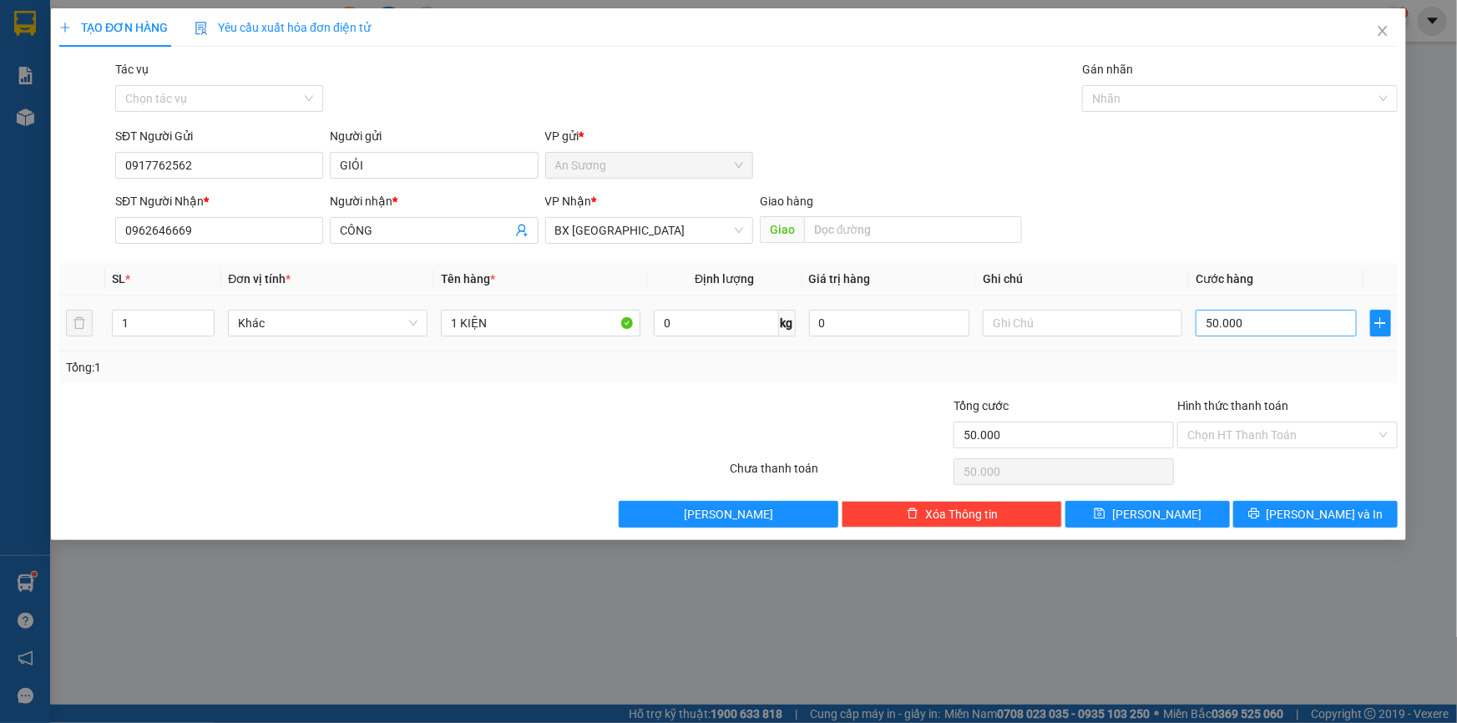
drag, startPoint x: 1330, startPoint y: 338, endPoint x: 1311, endPoint y: 318, distance: 27.8
click at [1329, 338] on div "50.000" at bounding box center [1276, 322] width 161 height 33
click at [1310, 317] on input "50.000" at bounding box center [1276, 323] width 161 height 27
type input "3"
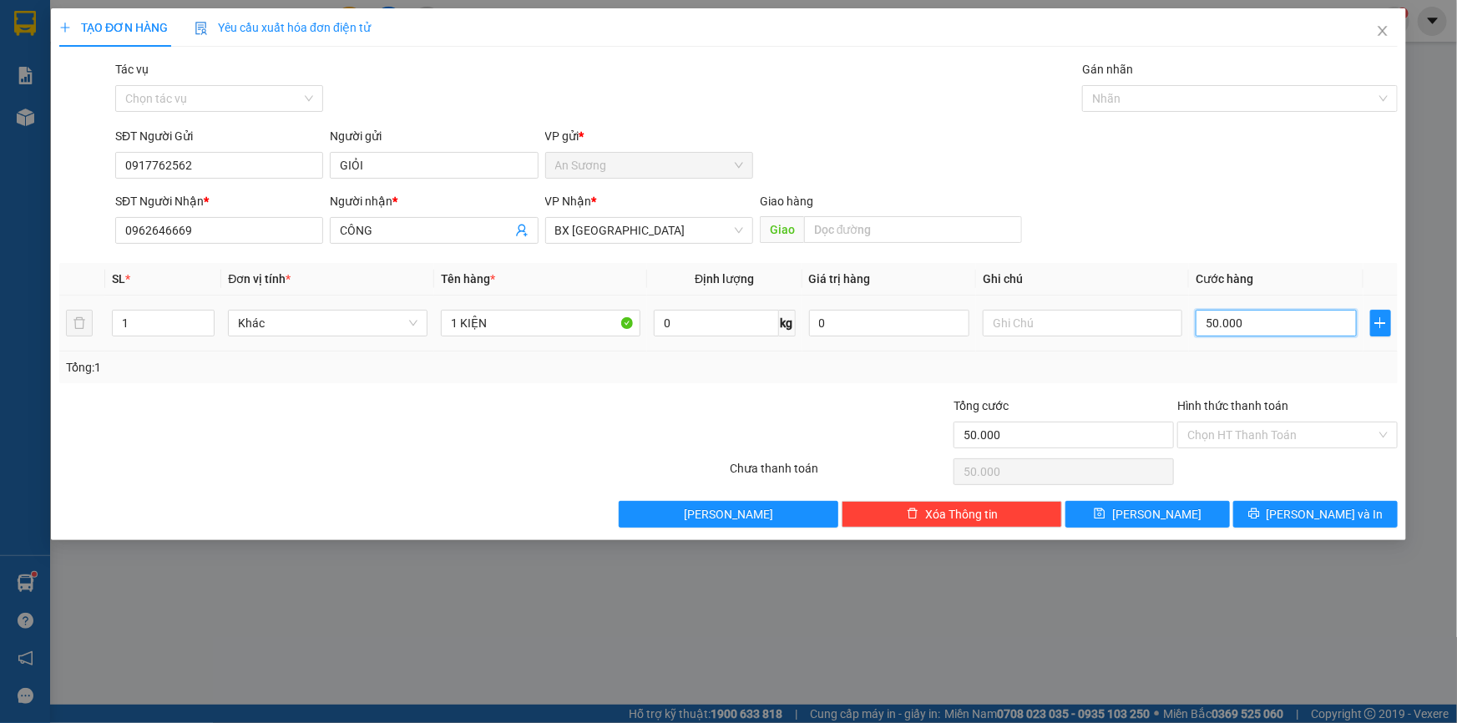
type input "3"
type input "30"
click at [1297, 524] on button "[PERSON_NAME] và In" at bounding box center [1315, 514] width 164 height 27
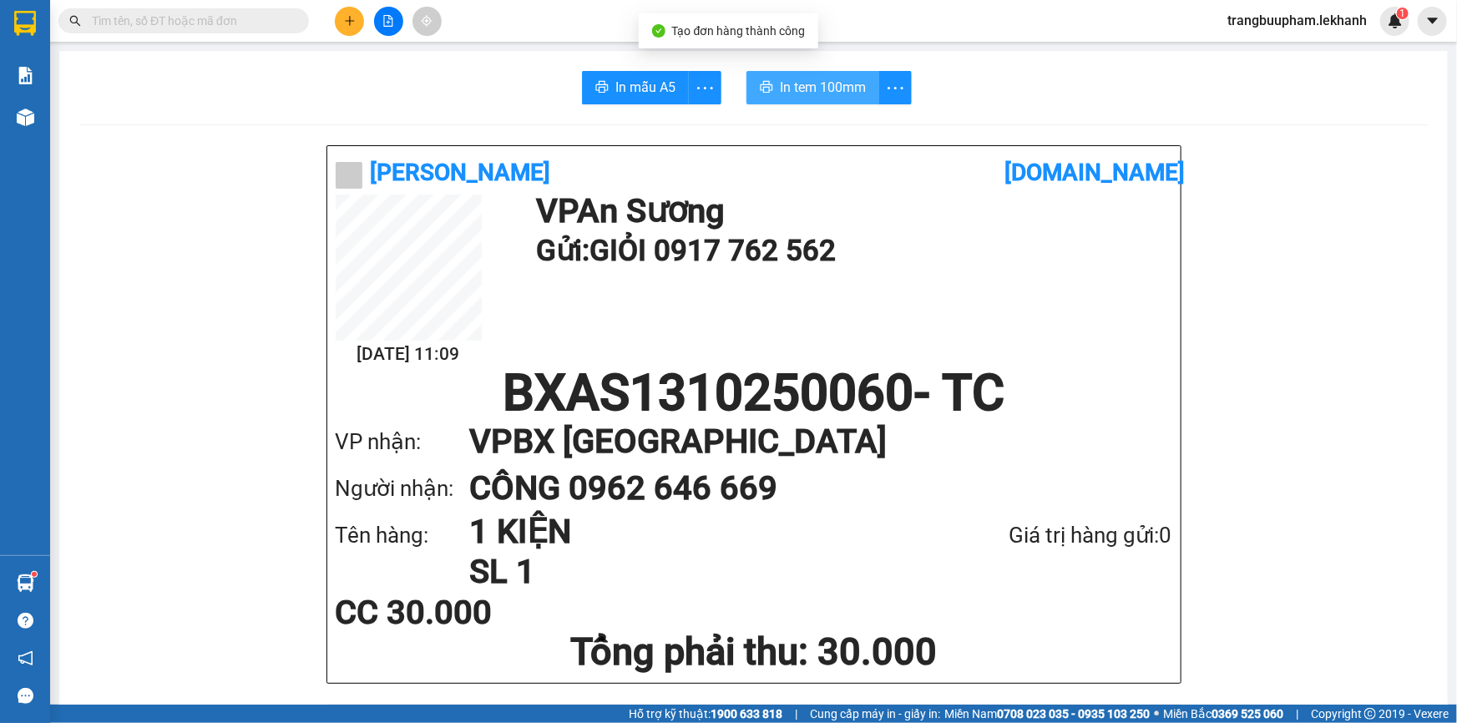
click at [825, 85] on span "In tem 100mm" at bounding box center [823, 87] width 86 height 21
click at [339, 25] on button at bounding box center [349, 21] width 29 height 29
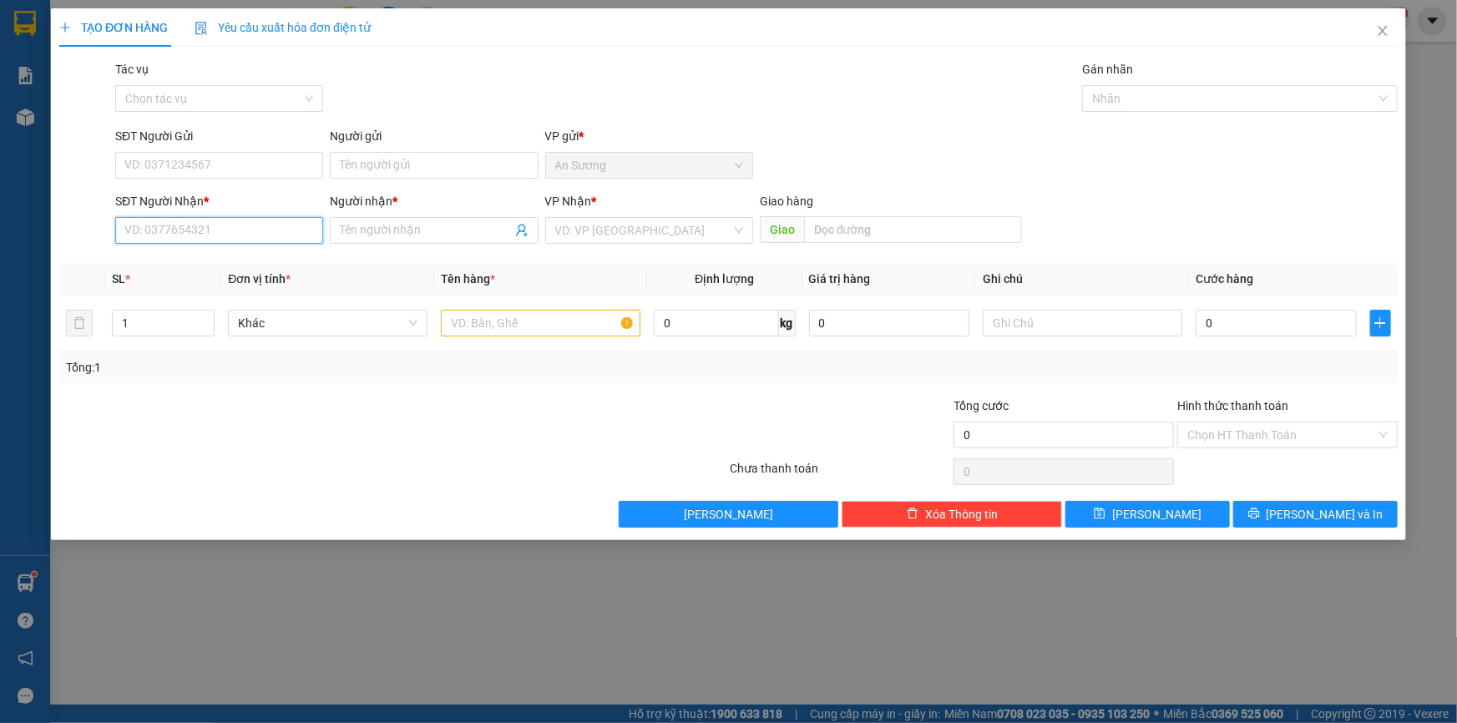
click at [196, 241] on input "SĐT Người Nhận *" at bounding box center [219, 230] width 208 height 27
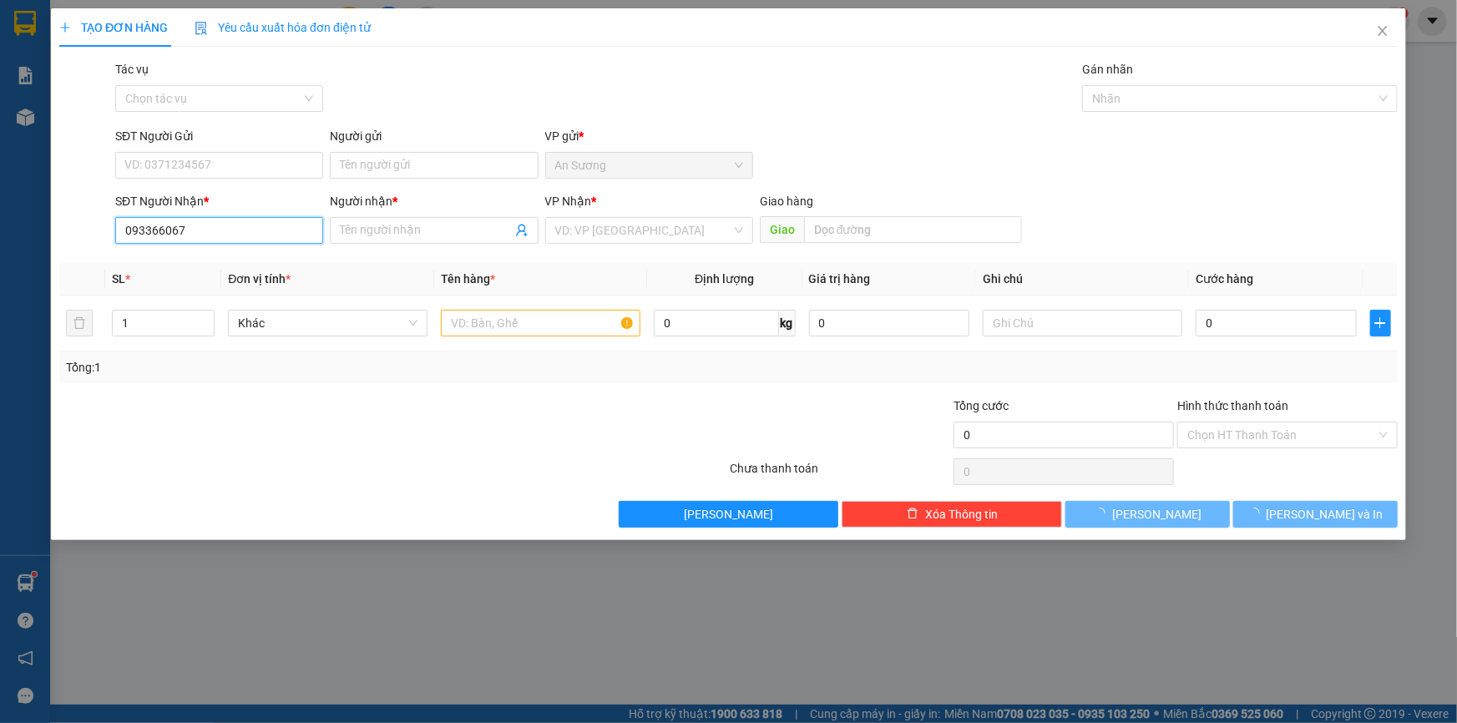
type input "0933660670"
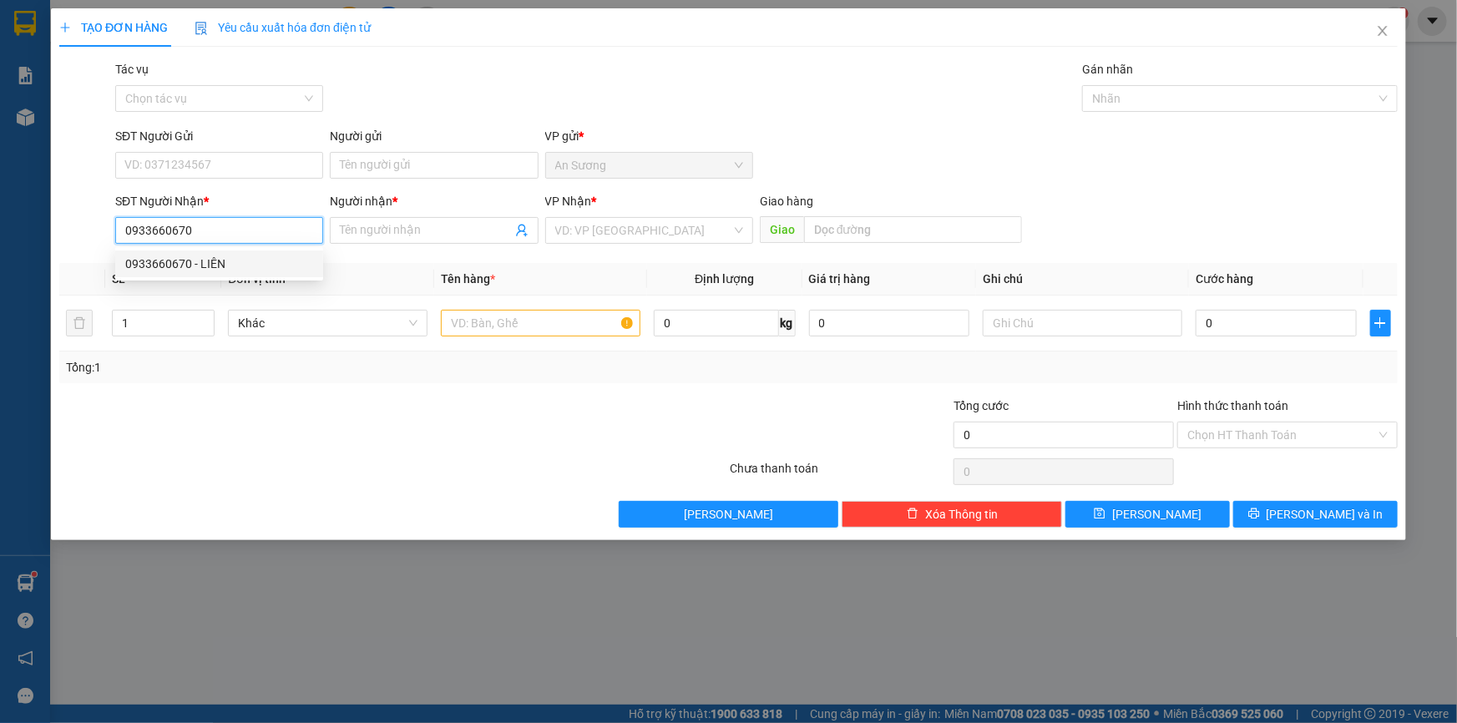
click at [209, 261] on div "0933660670 - LIÊN" at bounding box center [219, 264] width 188 height 18
type input "LIÊN"
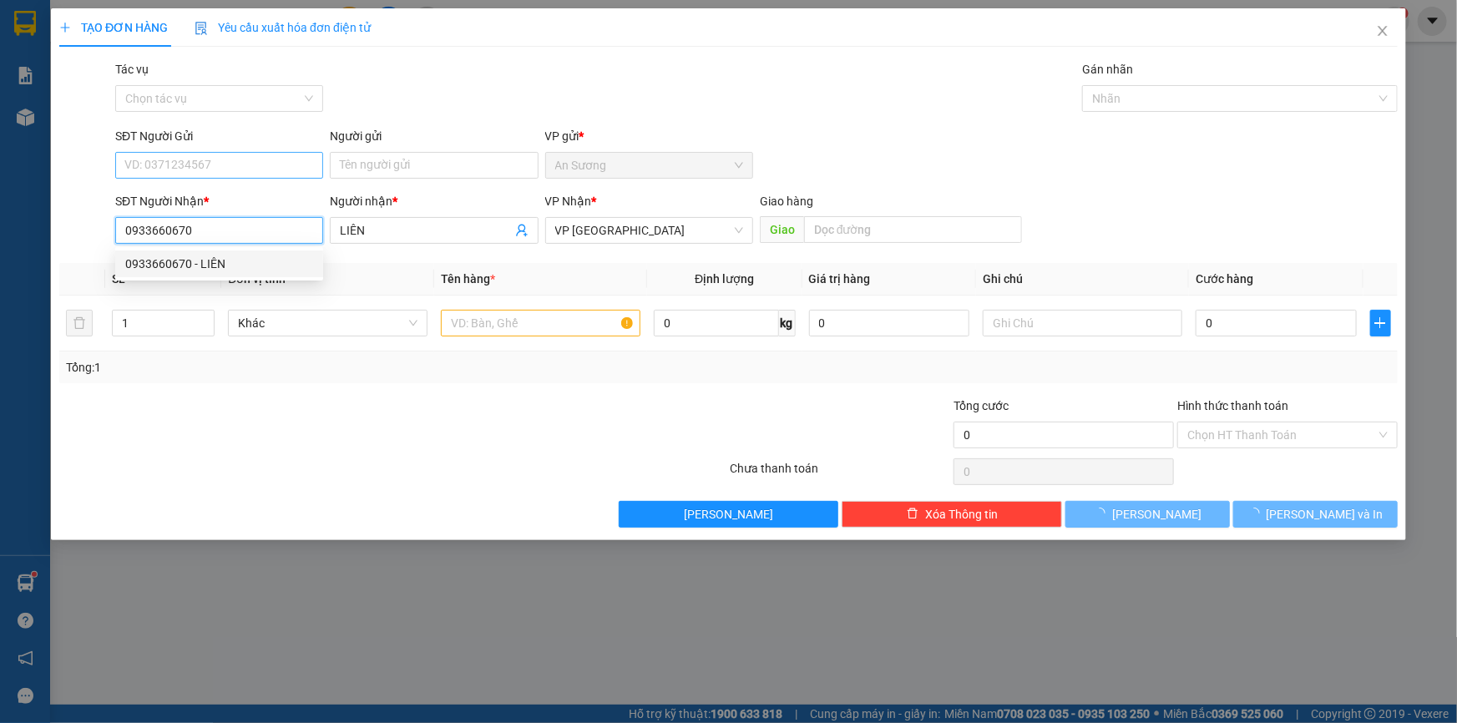
type input "50.000"
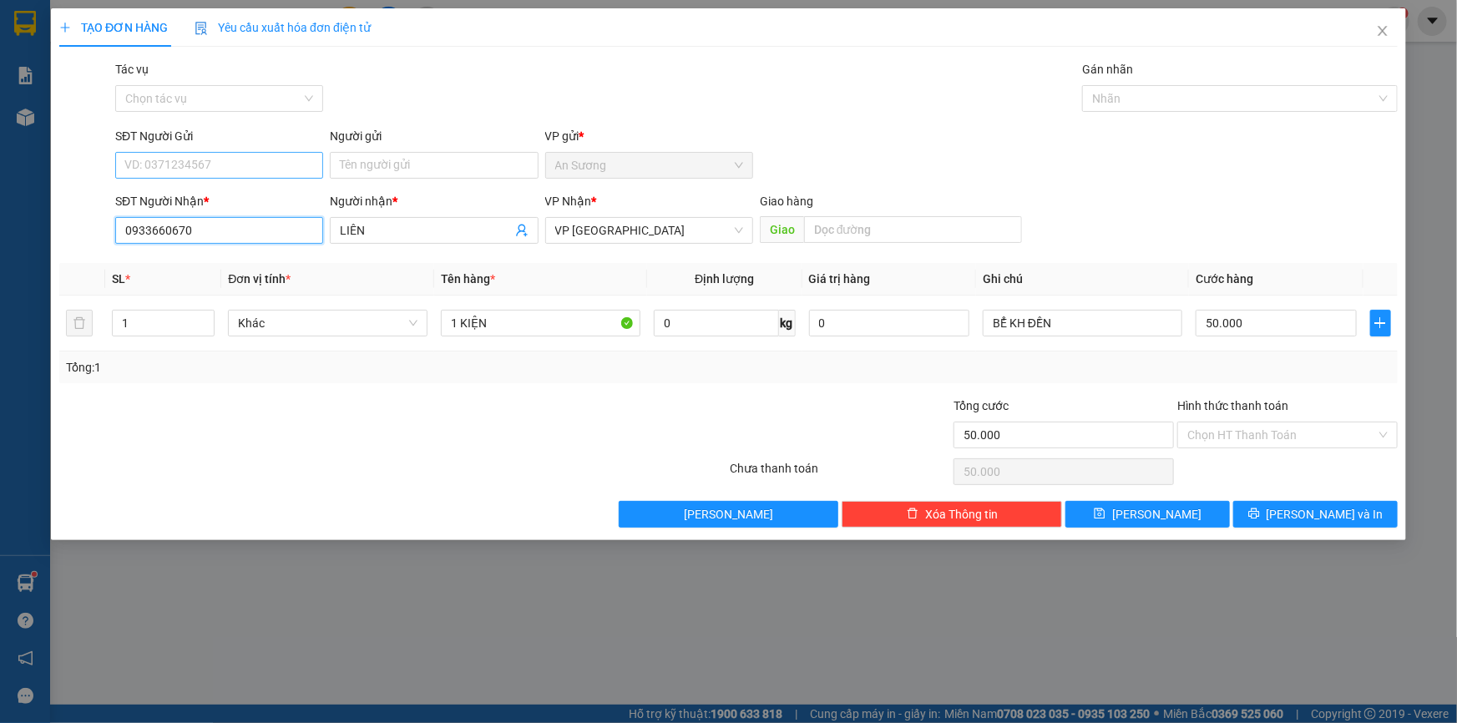
type input "0933660670"
click at [221, 156] on input "SĐT Người Gửi" at bounding box center [219, 165] width 208 height 27
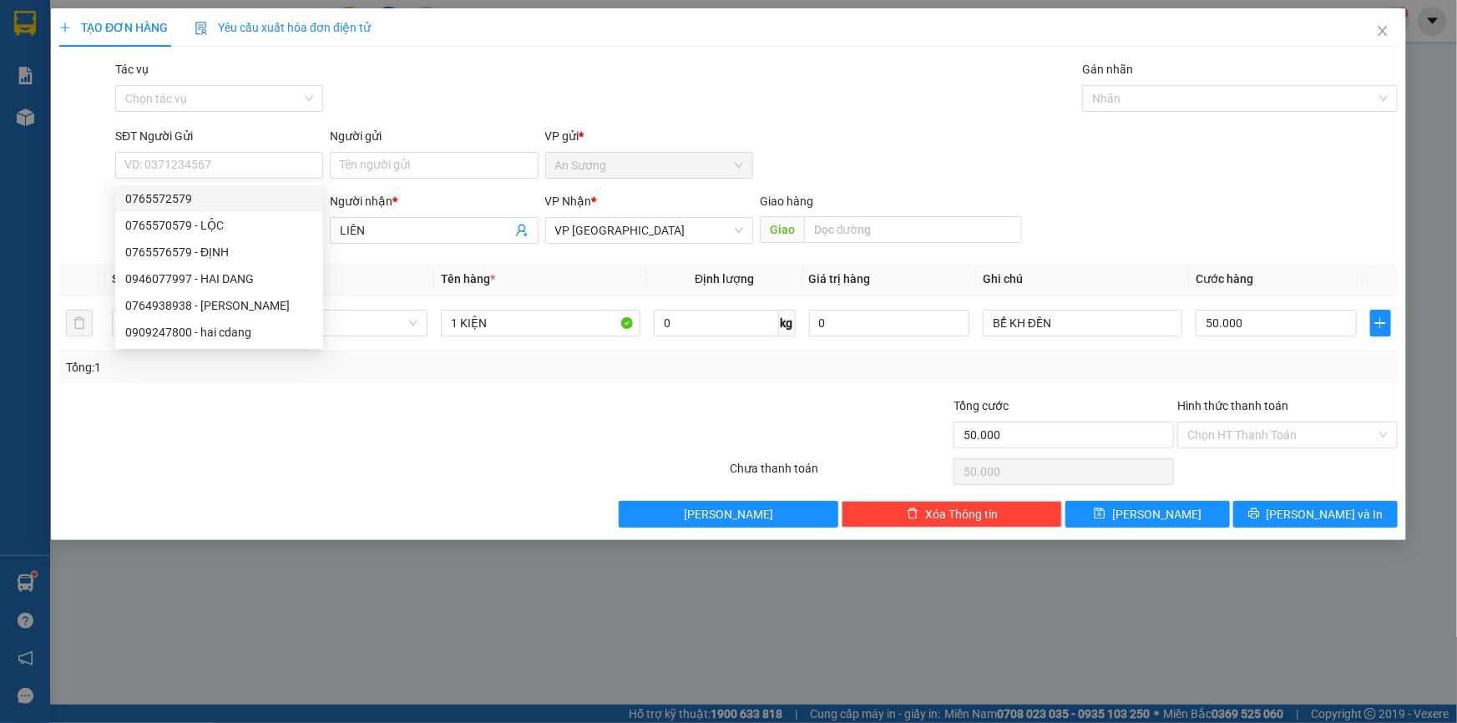
click at [658, 120] on div "Transit Pickup Surcharge Ids Transit Deliver Surcharge Ids Transit Deliver Surc…" at bounding box center [728, 294] width 1339 height 468
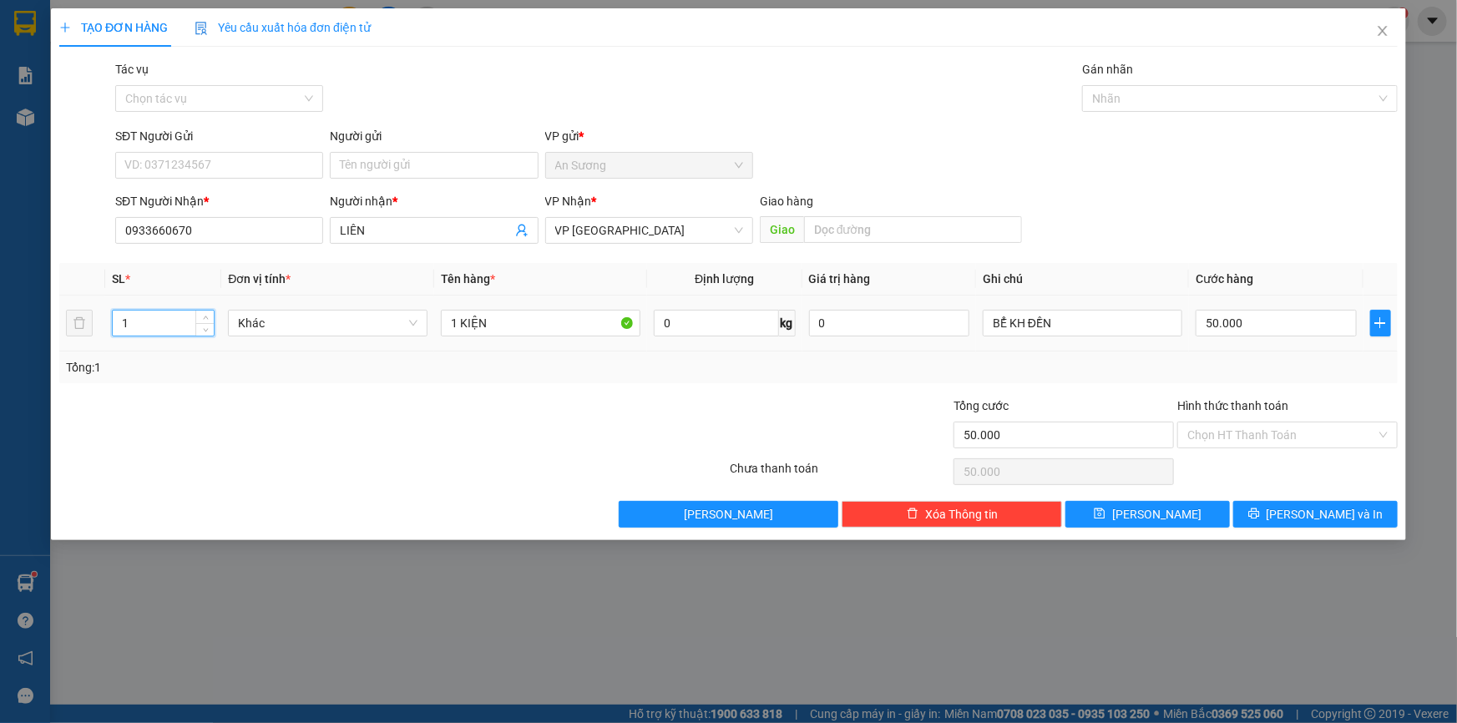
drag, startPoint x: 134, startPoint y: 320, endPoint x: 87, endPoint y: 340, distance: 51.6
click at [87, 340] on tr "1 Khác 1 KIỆN 0 kg 0 BỂ KH ĐỀN 50.000" at bounding box center [728, 324] width 1339 height 56
type input "3"
drag, startPoint x: 512, startPoint y: 318, endPoint x: 388, endPoint y: 339, distance: 125.3
click at [388, 339] on tr "3 Khác 1 KIỆN 0 kg 0 BỂ KH ĐỀN 50.000" at bounding box center [728, 324] width 1339 height 56
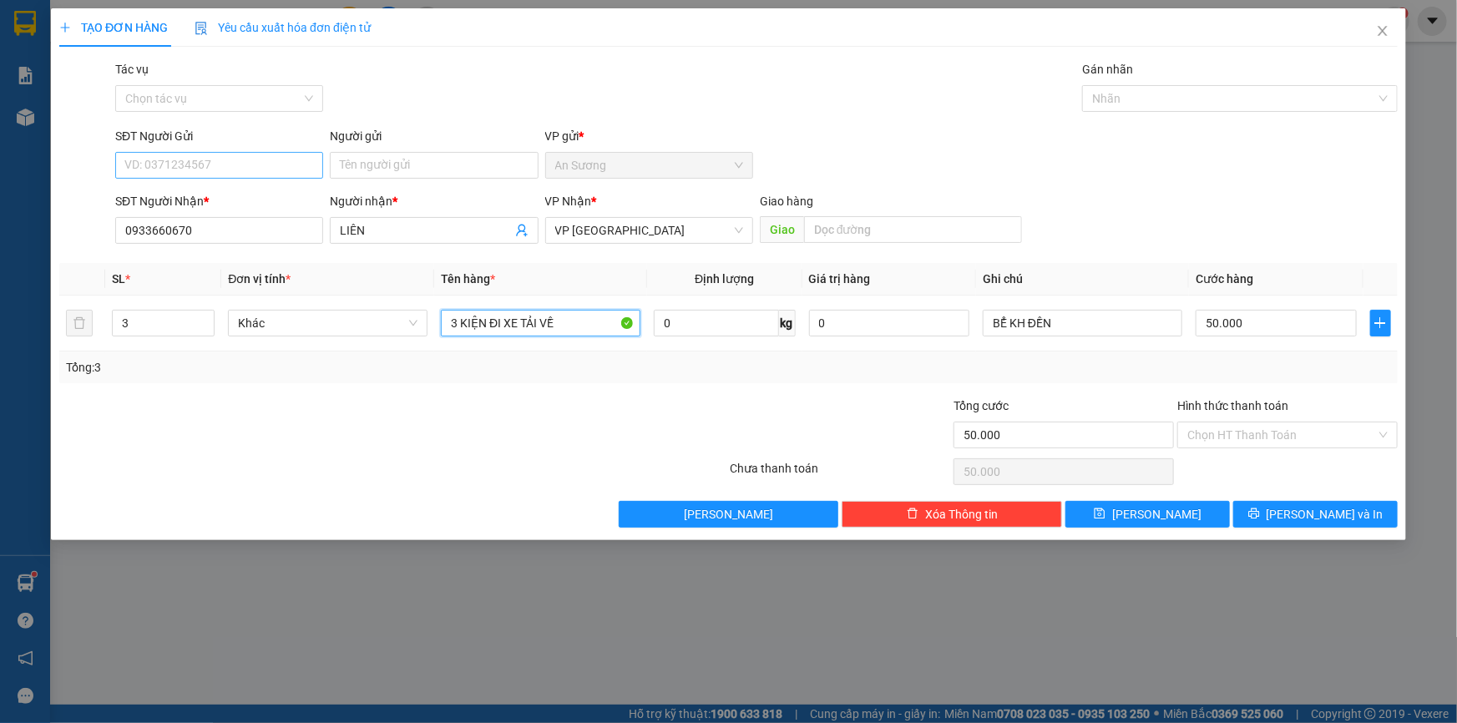
type input "3 KIỆN ĐI XE TẢI VỀ"
click at [230, 159] on input "SĐT Người Gửi" at bounding box center [219, 165] width 208 height 27
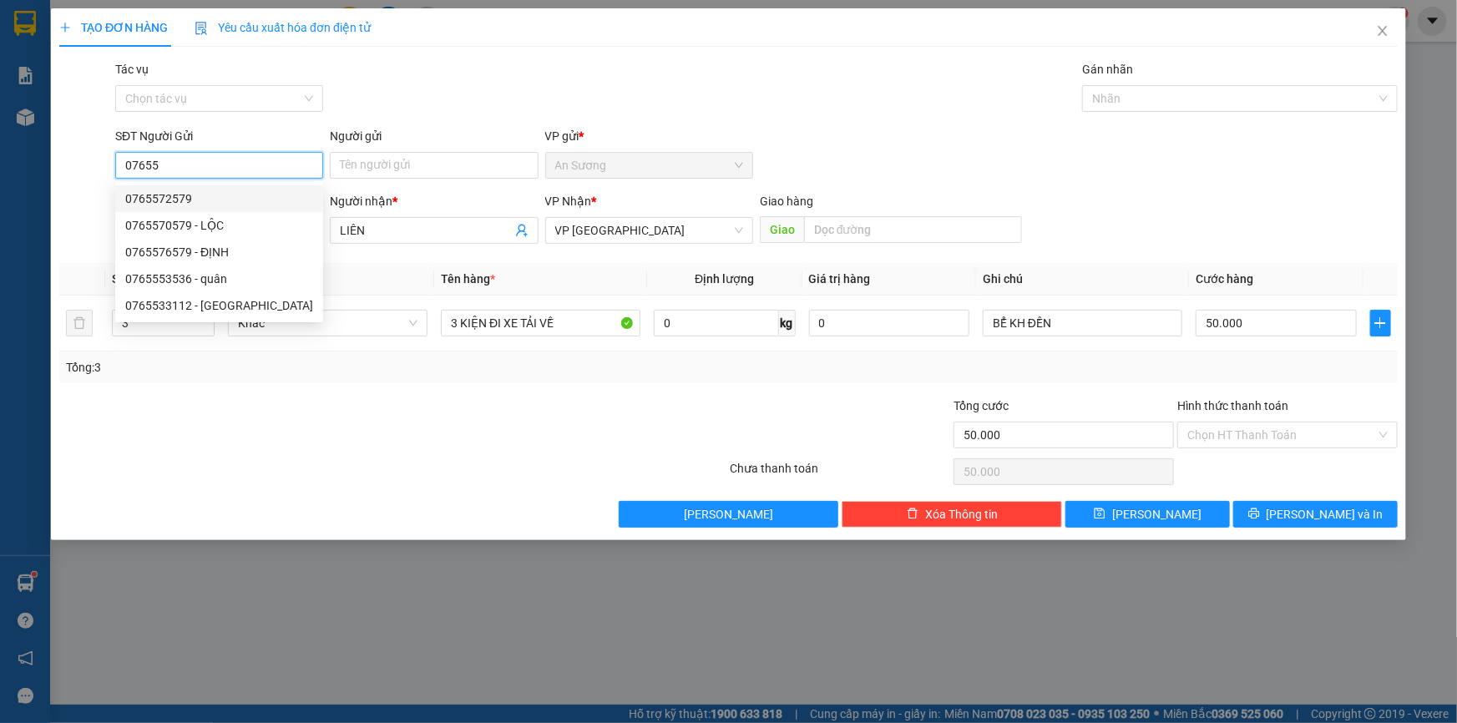
click at [194, 197] on div "0765572579" at bounding box center [219, 199] width 188 height 18
type input "0765572579"
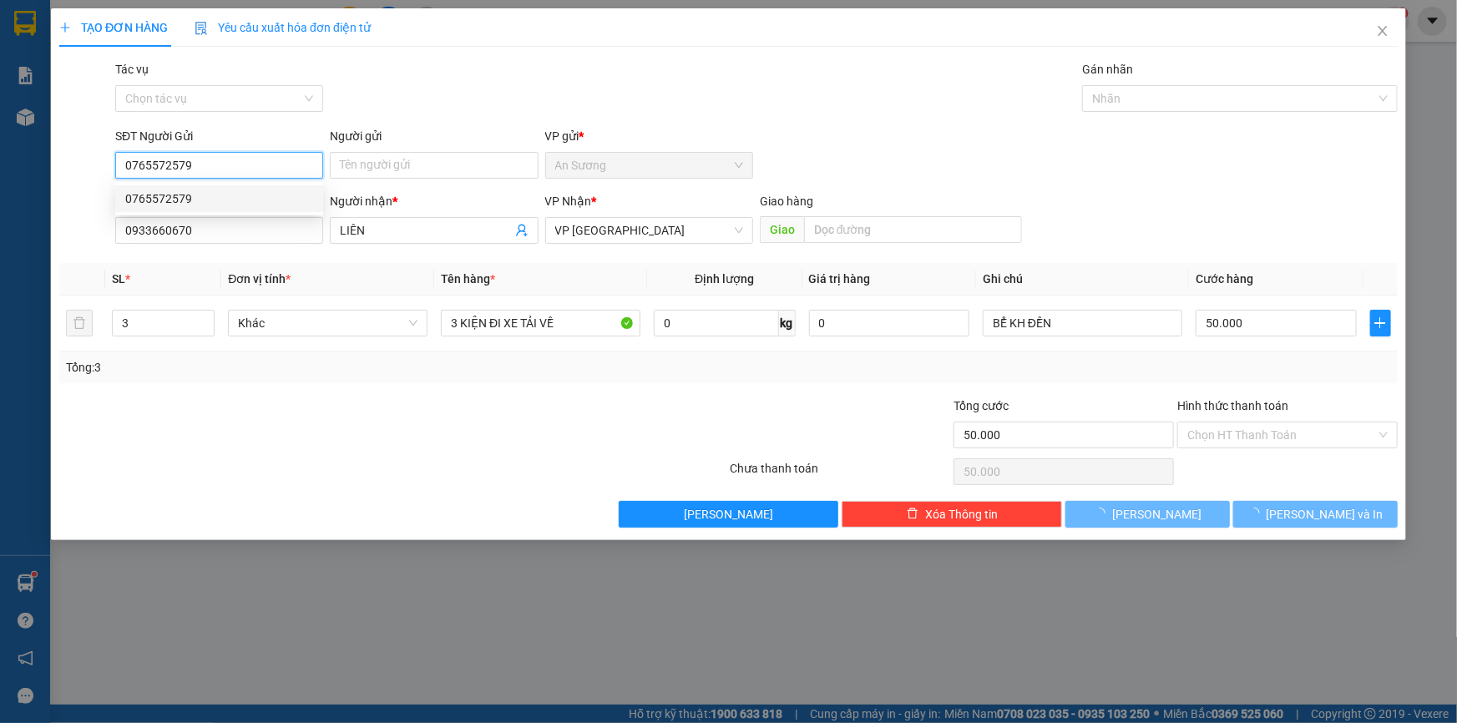
type input "1"
type input "1 KIỆN"
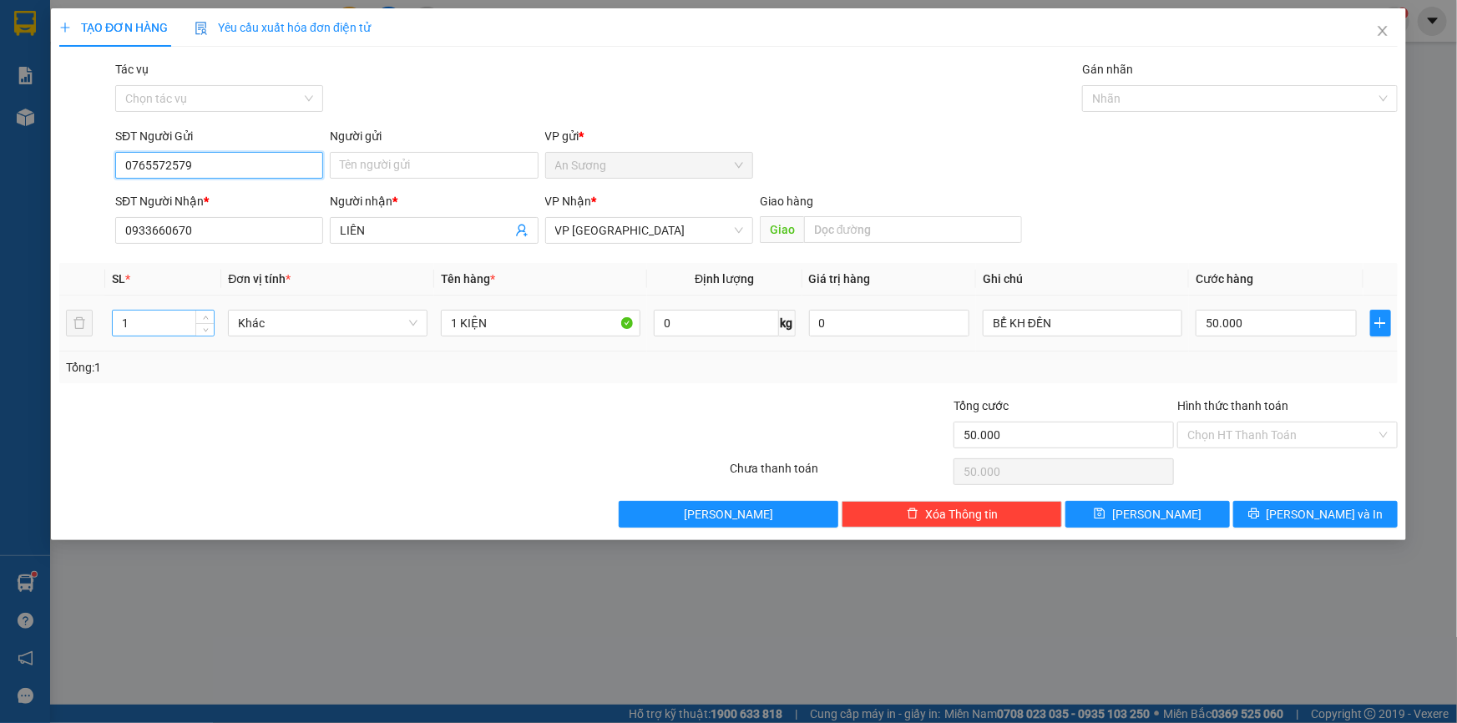
type input "0765572579"
drag, startPoint x: 182, startPoint y: 321, endPoint x: 120, endPoint y: 337, distance: 64.0
click at [120, 337] on div "1" at bounding box center [163, 322] width 103 height 33
type input "3"
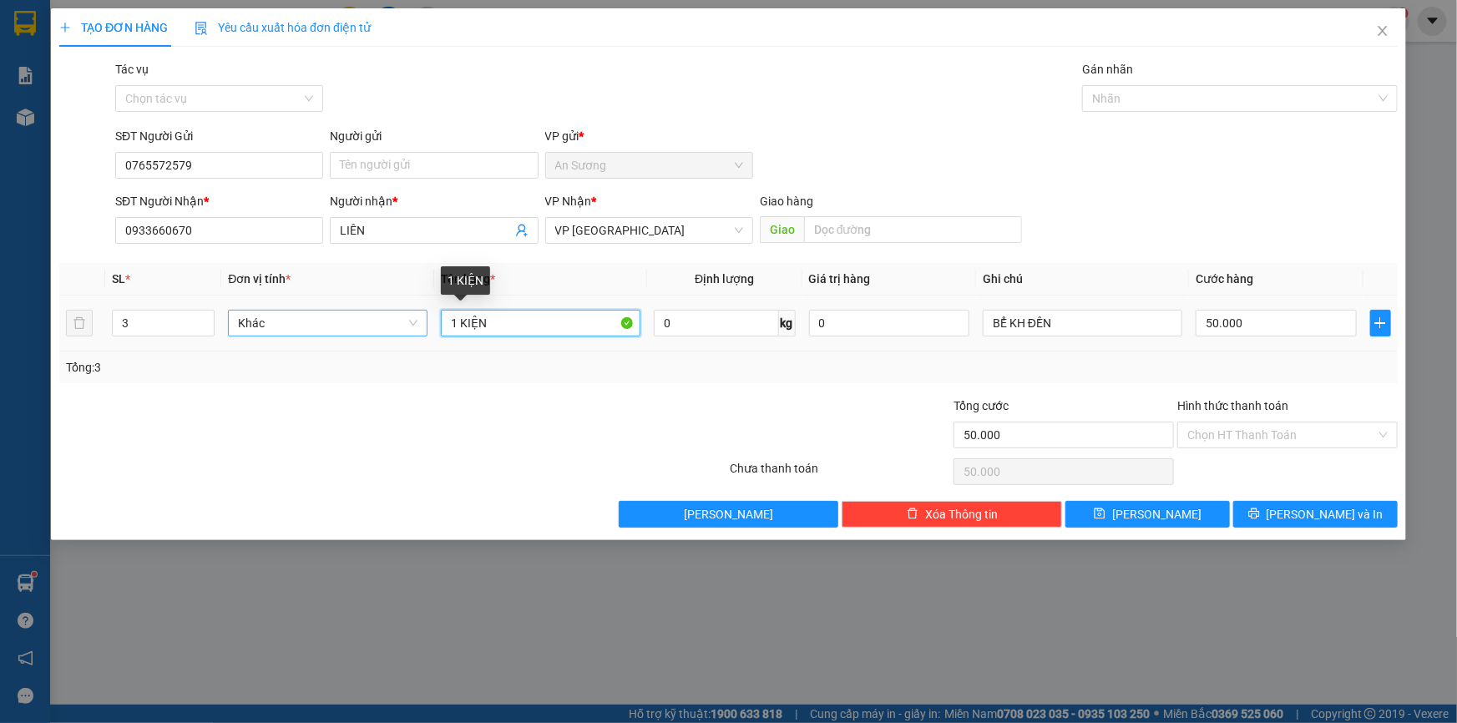
drag, startPoint x: 459, startPoint y: 322, endPoint x: 418, endPoint y: 334, distance: 43.4
click at [418, 334] on tr "3 Khác 1 KIỆN 0 kg 0 BỂ KH ĐỀN 50.000" at bounding box center [728, 324] width 1339 height 56
click at [501, 326] on input "3KIỆN" at bounding box center [541, 323] width 200 height 27
type input "3KIỆN ĐI XE TẢI VỀ"
click at [1285, 329] on input "50.000" at bounding box center [1276, 323] width 161 height 27
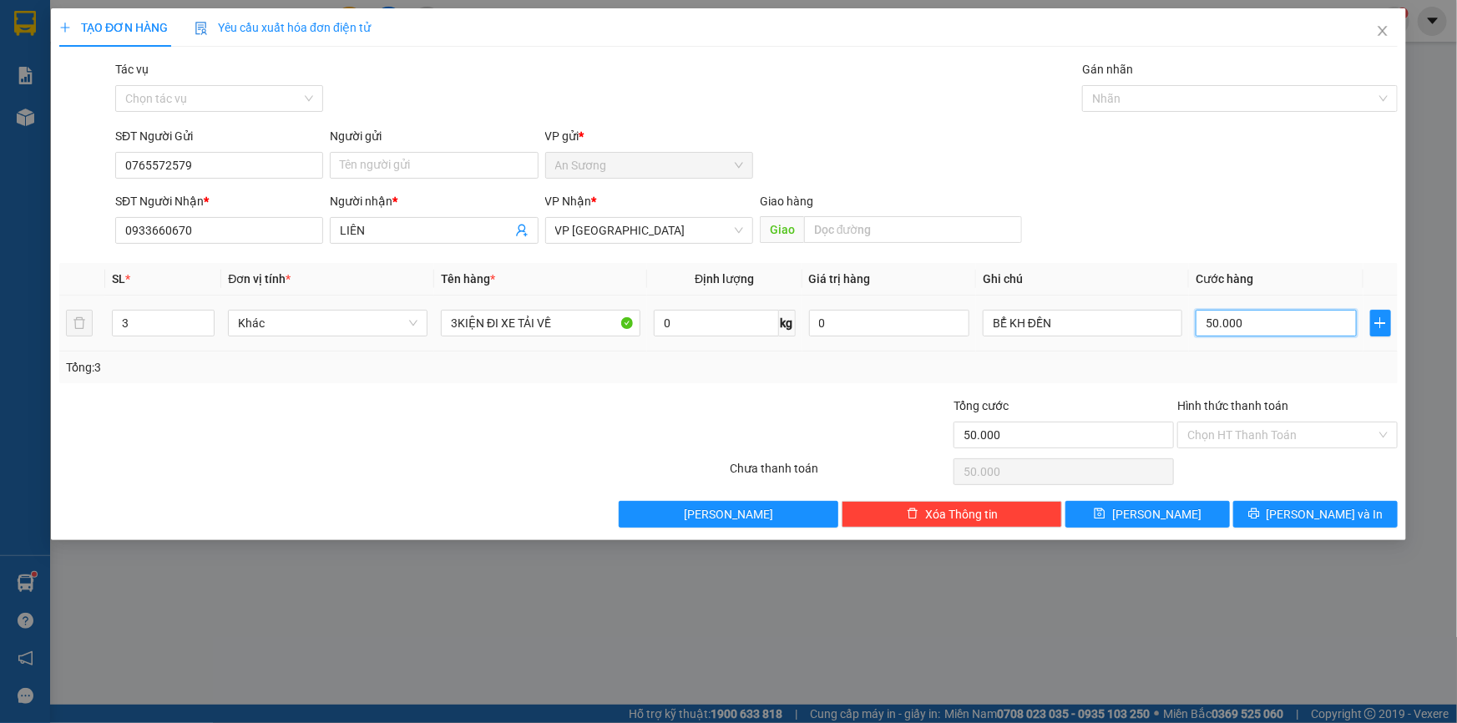
click at [1285, 329] on input "50.000" at bounding box center [1276, 323] width 161 height 27
drag, startPoint x: 1285, startPoint y: 329, endPoint x: 1245, endPoint y: 337, distance: 40.8
click at [1245, 337] on div "50.000" at bounding box center [1276, 322] width 161 height 33
type input "2"
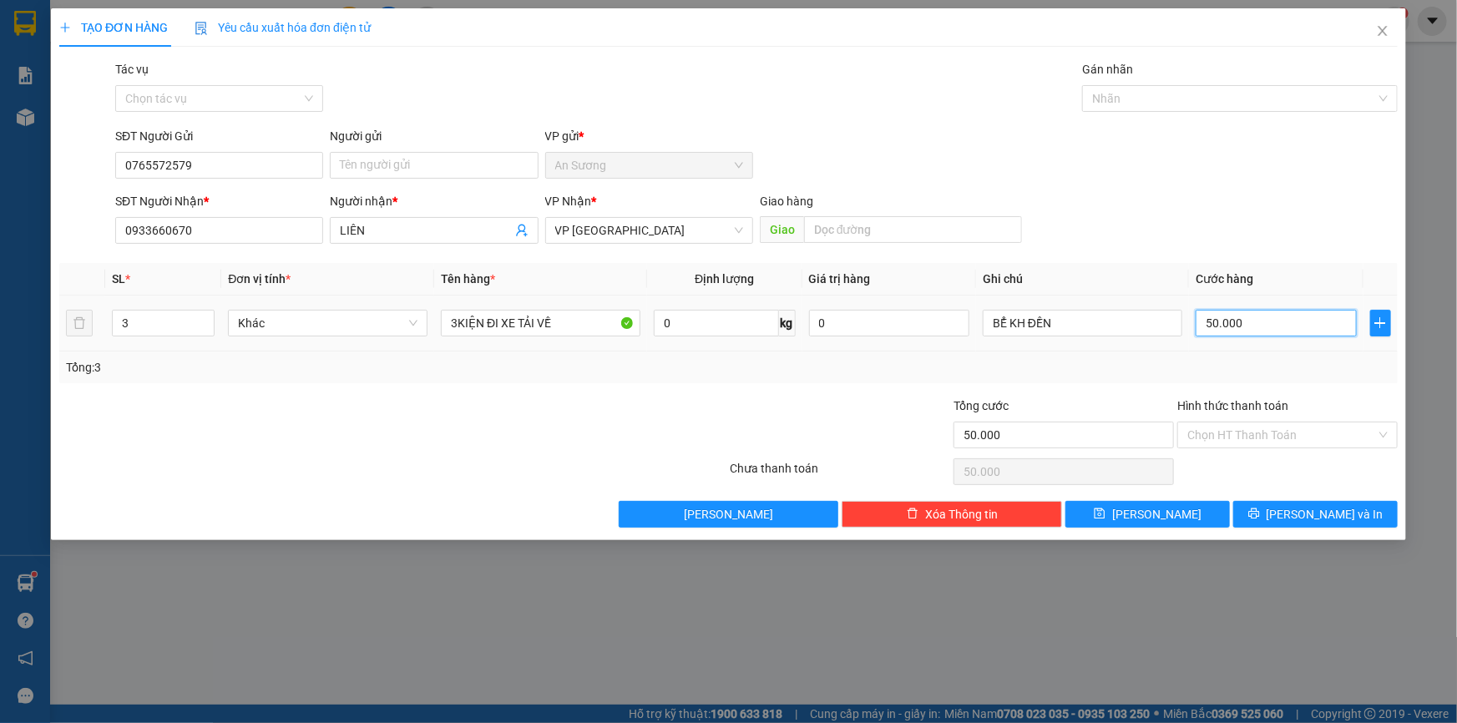
type input "2"
type input "20"
type input "200"
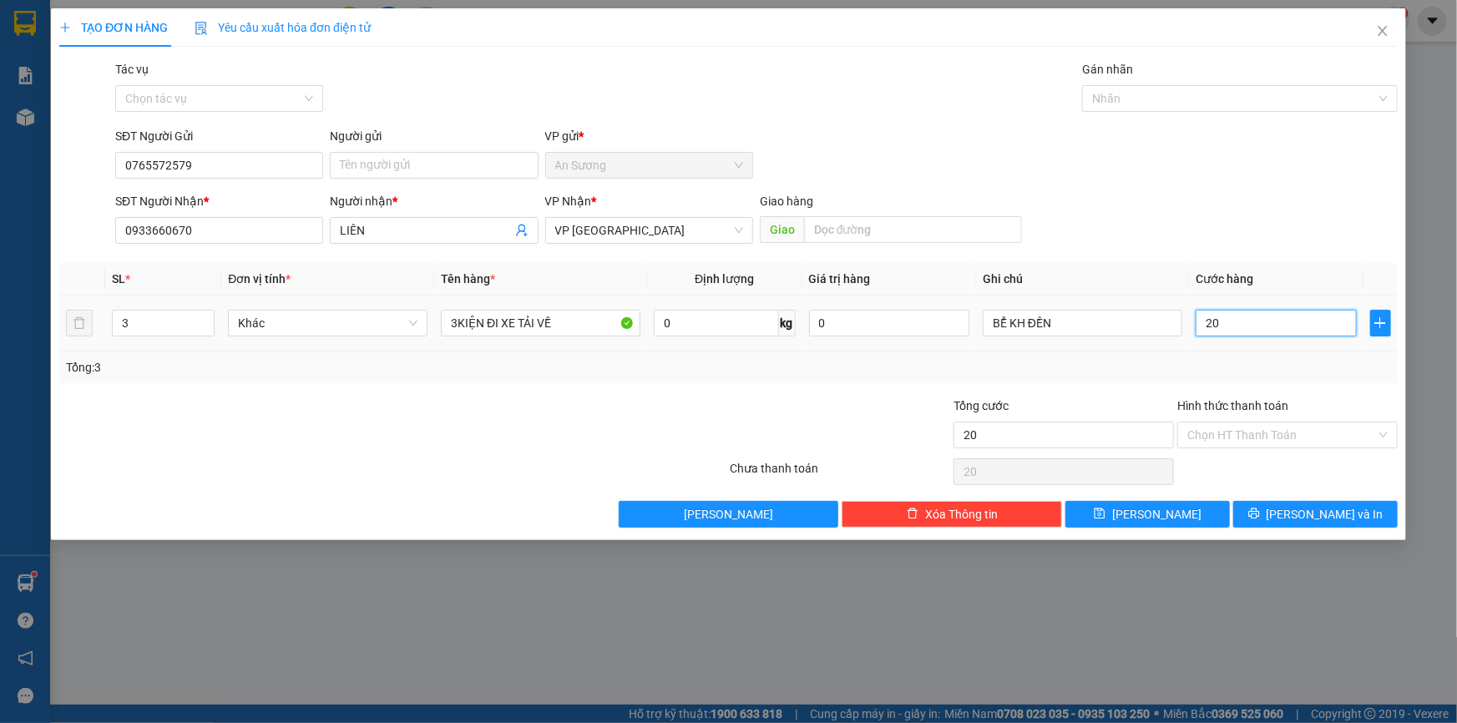
type input "200"
type input "200.000"
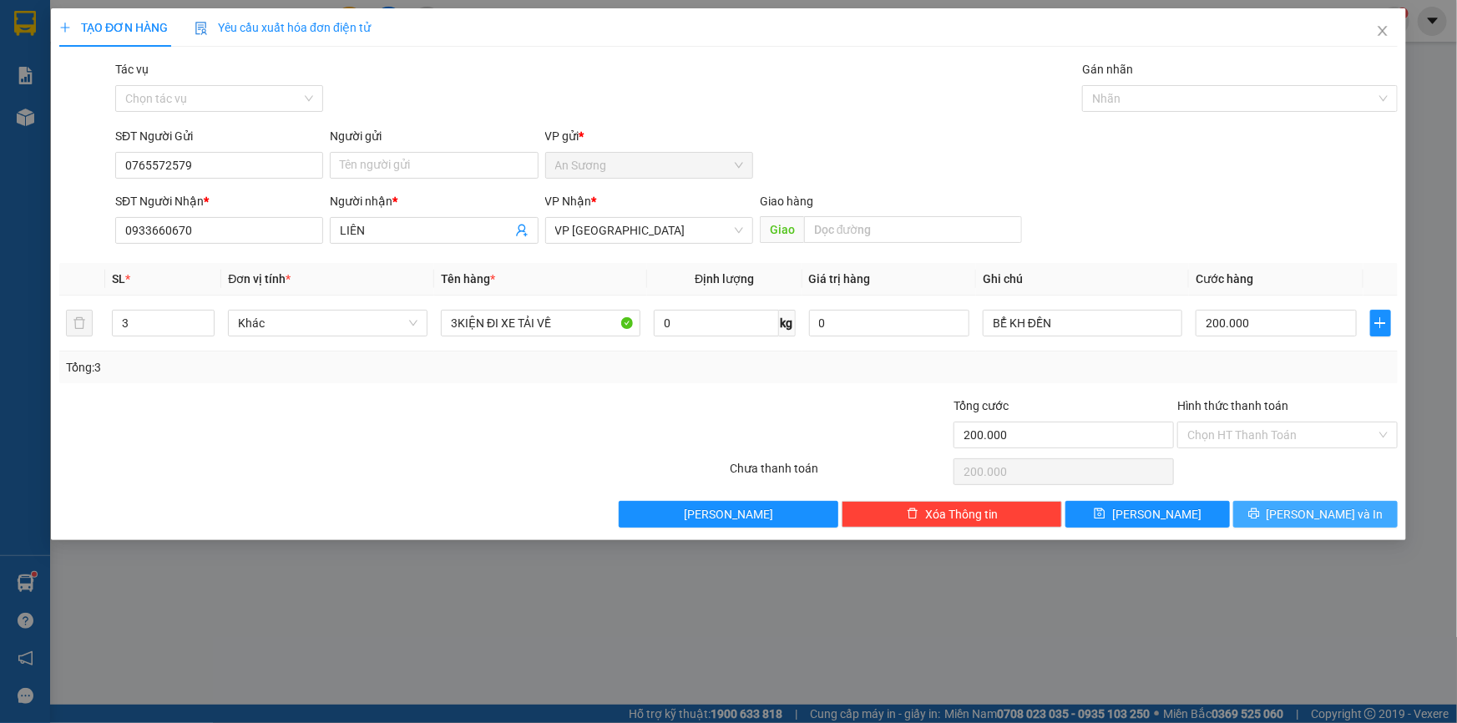
click at [1260, 515] on icon "printer" at bounding box center [1254, 514] width 12 height 12
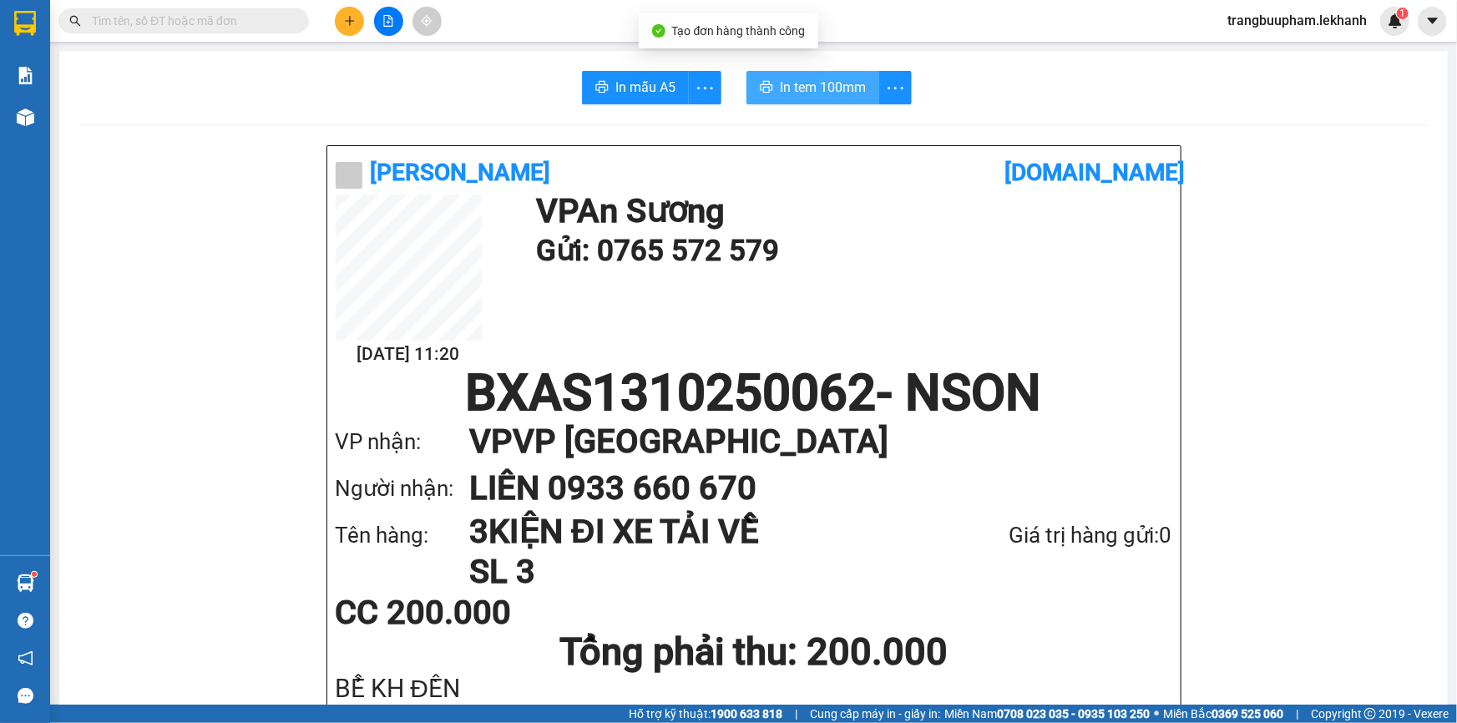
click at [804, 94] on span "In tem 100mm" at bounding box center [823, 87] width 86 height 21
click at [351, 28] on button at bounding box center [349, 21] width 29 height 29
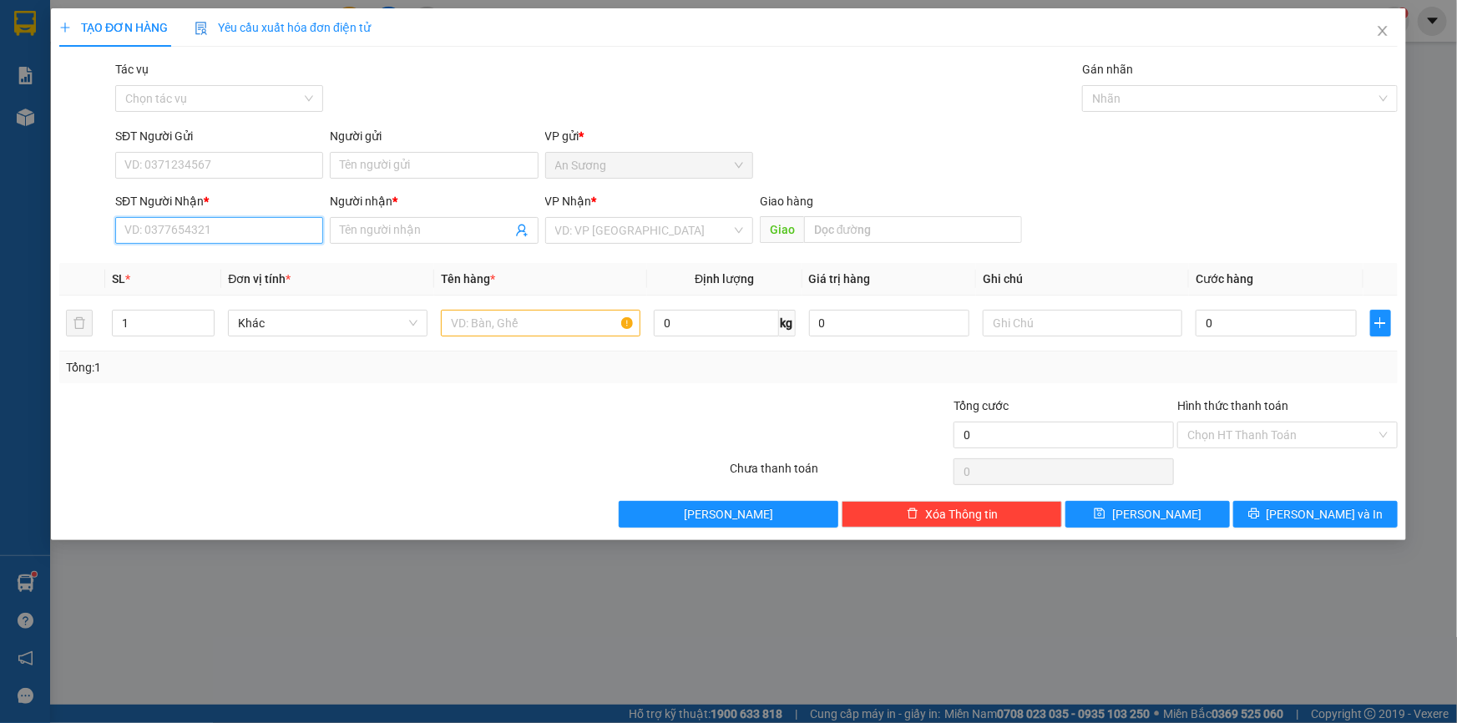
click at [210, 228] on input "SĐT Người Nhận *" at bounding box center [219, 230] width 208 height 27
click at [206, 255] on div "0909962889 - BẮC" at bounding box center [219, 264] width 188 height 18
type input "0909962889"
type input "BẮC"
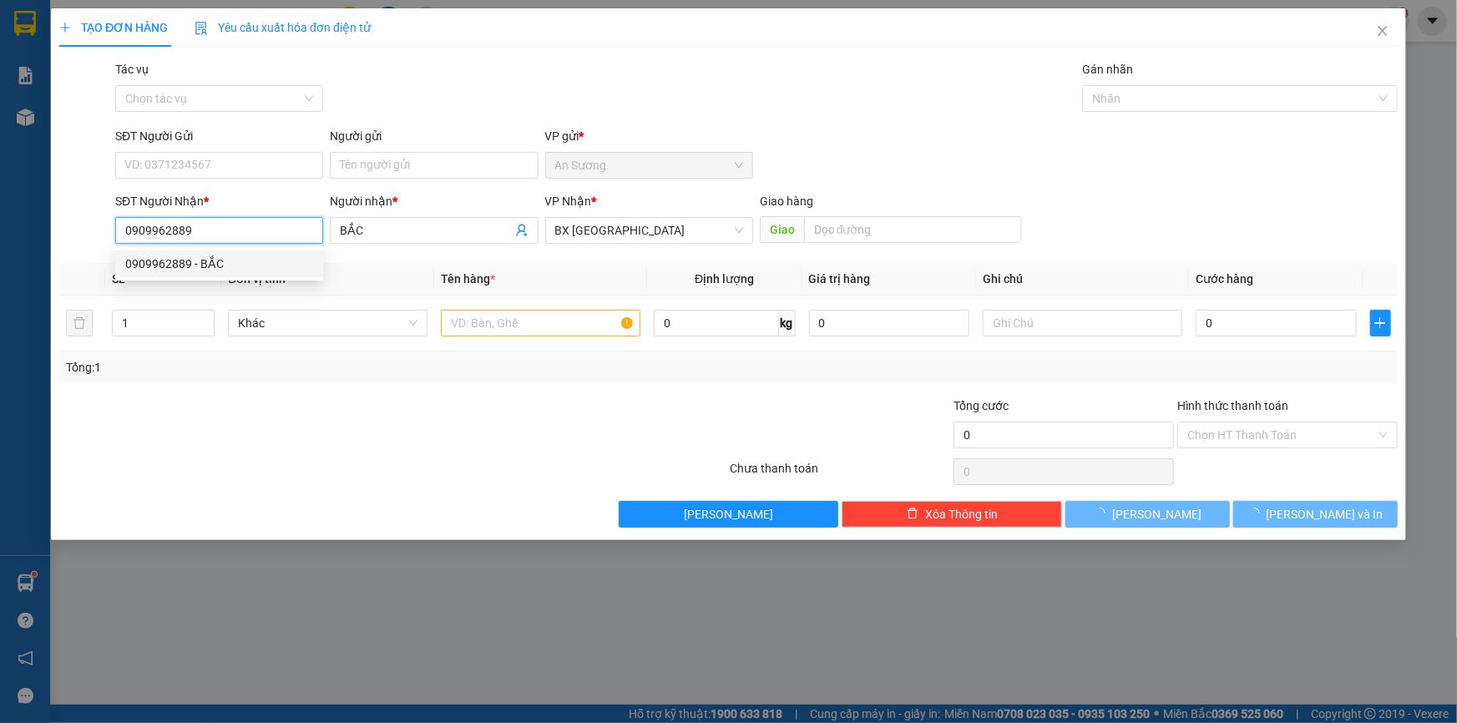
type input "140.000"
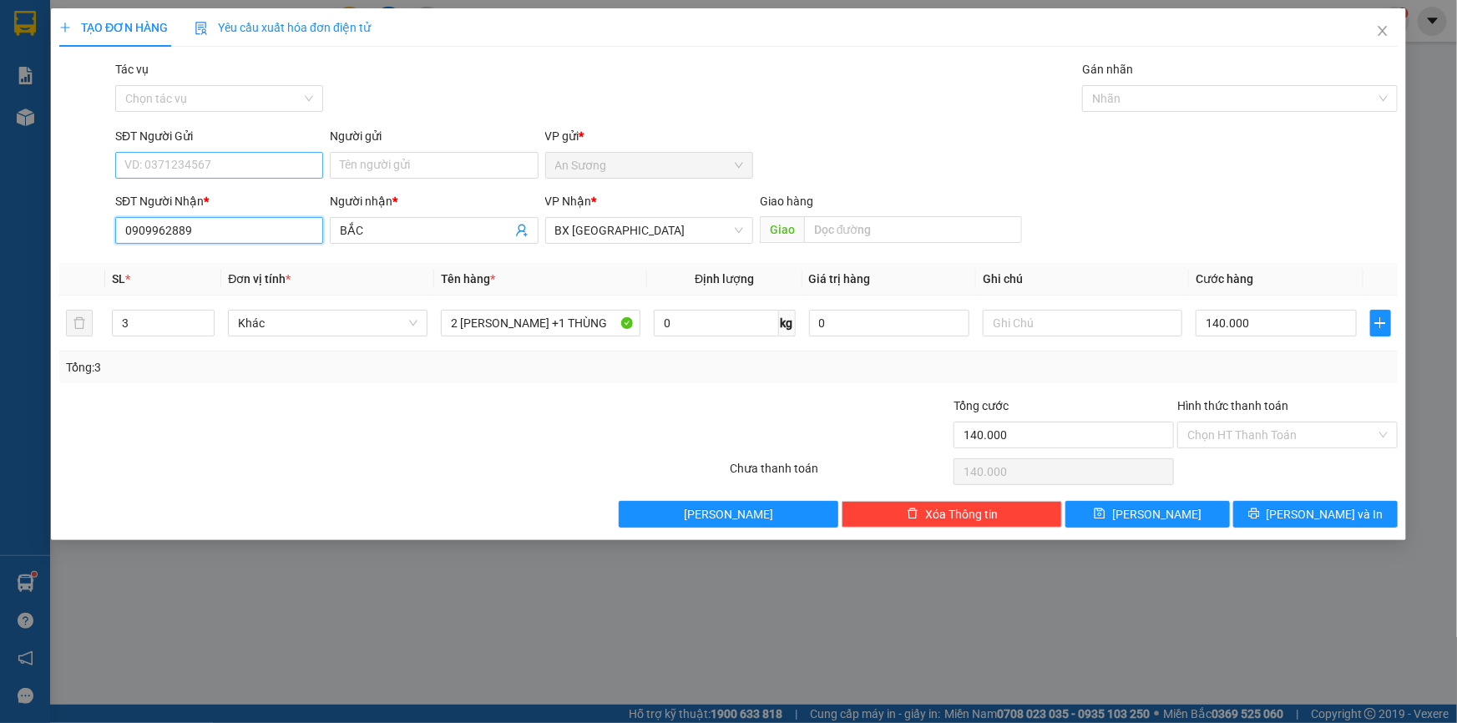
type input "0909962889"
click at [227, 164] on input "SĐT Người Gửi" at bounding box center [219, 165] width 208 height 27
click at [240, 191] on div "0909962889 - BẮC" at bounding box center [219, 199] width 188 height 18
type input "0909962889"
type input "BẮC"
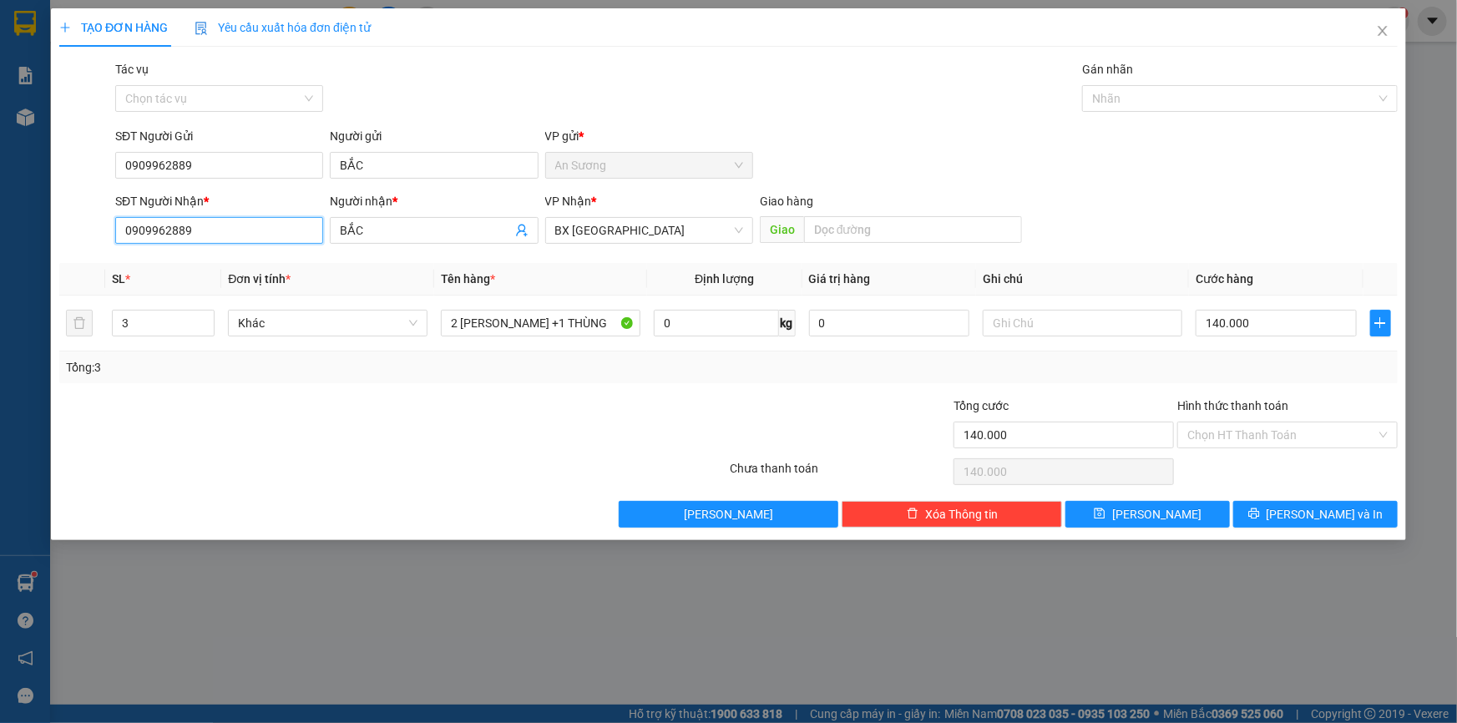
drag, startPoint x: 232, startPoint y: 234, endPoint x: 90, endPoint y: 226, distance: 142.2
click at [90, 226] on div "SĐT Người Nhận * 0909962889 0909962889 Người nhận * BẮC VP Nhận * BX Tân Châu G…" at bounding box center [729, 221] width 1342 height 58
click at [233, 255] on div "0909962889 - BẮC" at bounding box center [219, 264] width 188 height 18
type input "0909962889"
drag, startPoint x: 244, startPoint y: 210, endPoint x: 0, endPoint y: 200, distance: 244.0
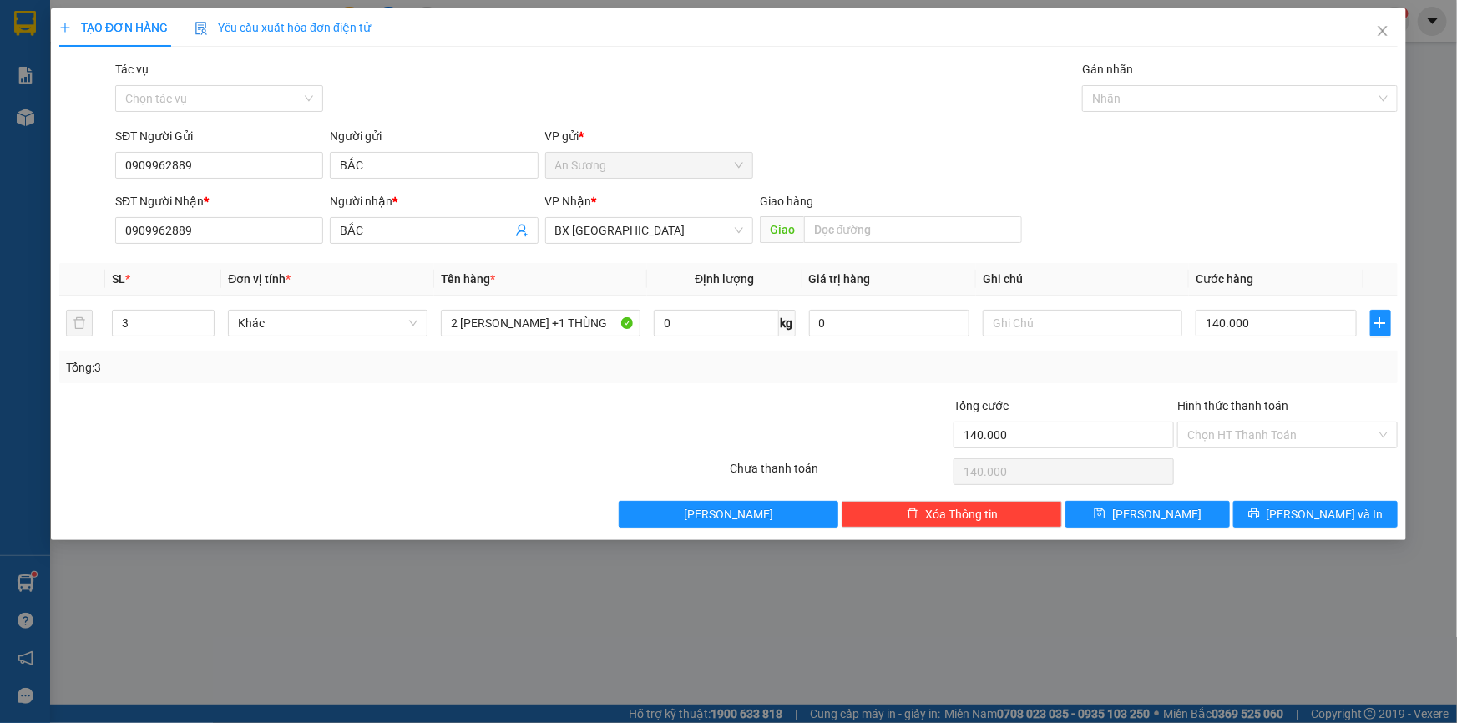
click at [0, 200] on div "TẠO ĐƠN HÀNG Yêu cầu xuất hóa đơn điện tử Transit Pickup Surcharge Ids Transit …" at bounding box center [728, 361] width 1457 height 723
drag, startPoint x: 242, startPoint y: 242, endPoint x: 0, endPoint y: 209, distance: 244.4
click at [0, 209] on div "TẠO ĐƠN HÀNG Yêu cầu xuất hóa đơn điện tử Transit Pickup Surcharge Ids Transit …" at bounding box center [728, 361] width 1457 height 723
drag, startPoint x: 392, startPoint y: 233, endPoint x: 326, endPoint y: 225, distance: 66.4
click at [326, 225] on div "SĐT Người Nhận * VD: 0377654321 Người nhận * BẮC BẮC VP Nhận * BX Tân Châu Giao…" at bounding box center [756, 221] width 1289 height 58
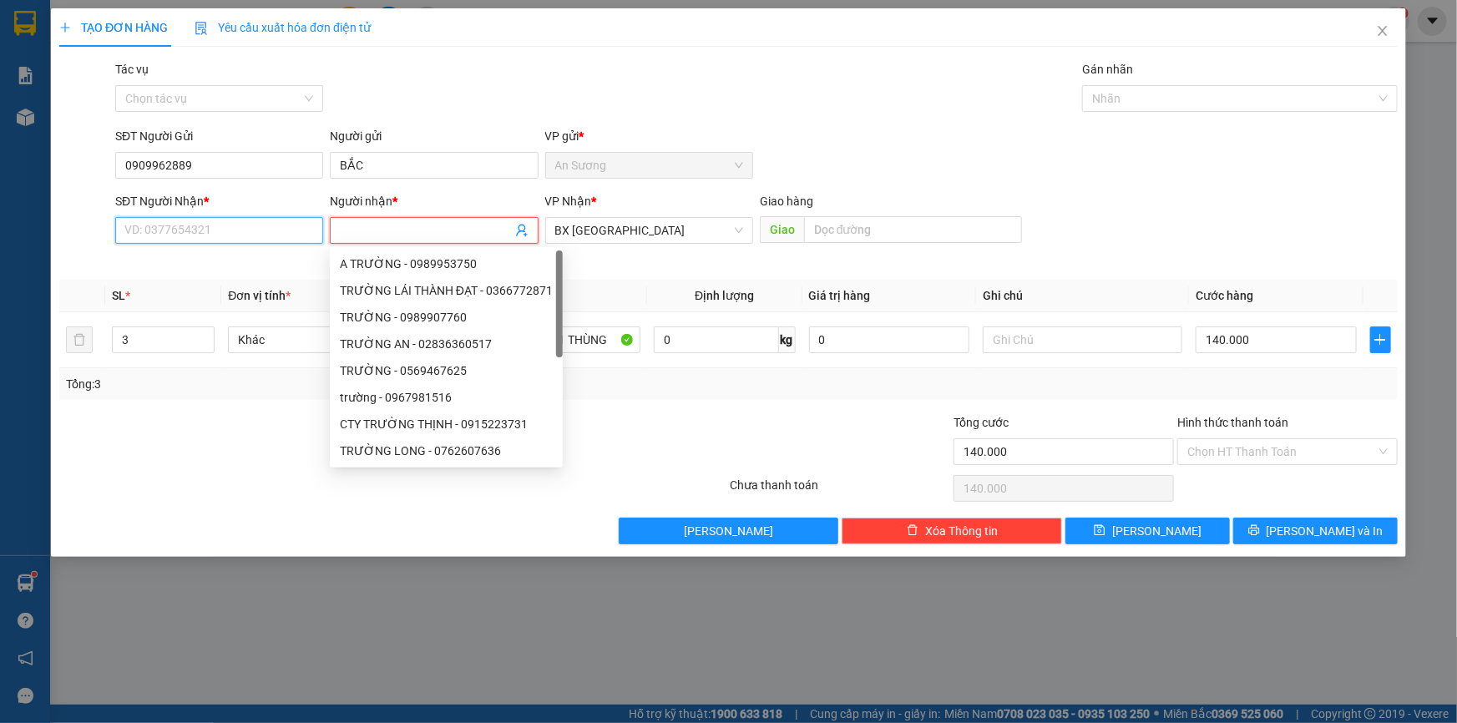
click at [254, 233] on input "SĐT Người Nhận *" at bounding box center [219, 230] width 208 height 27
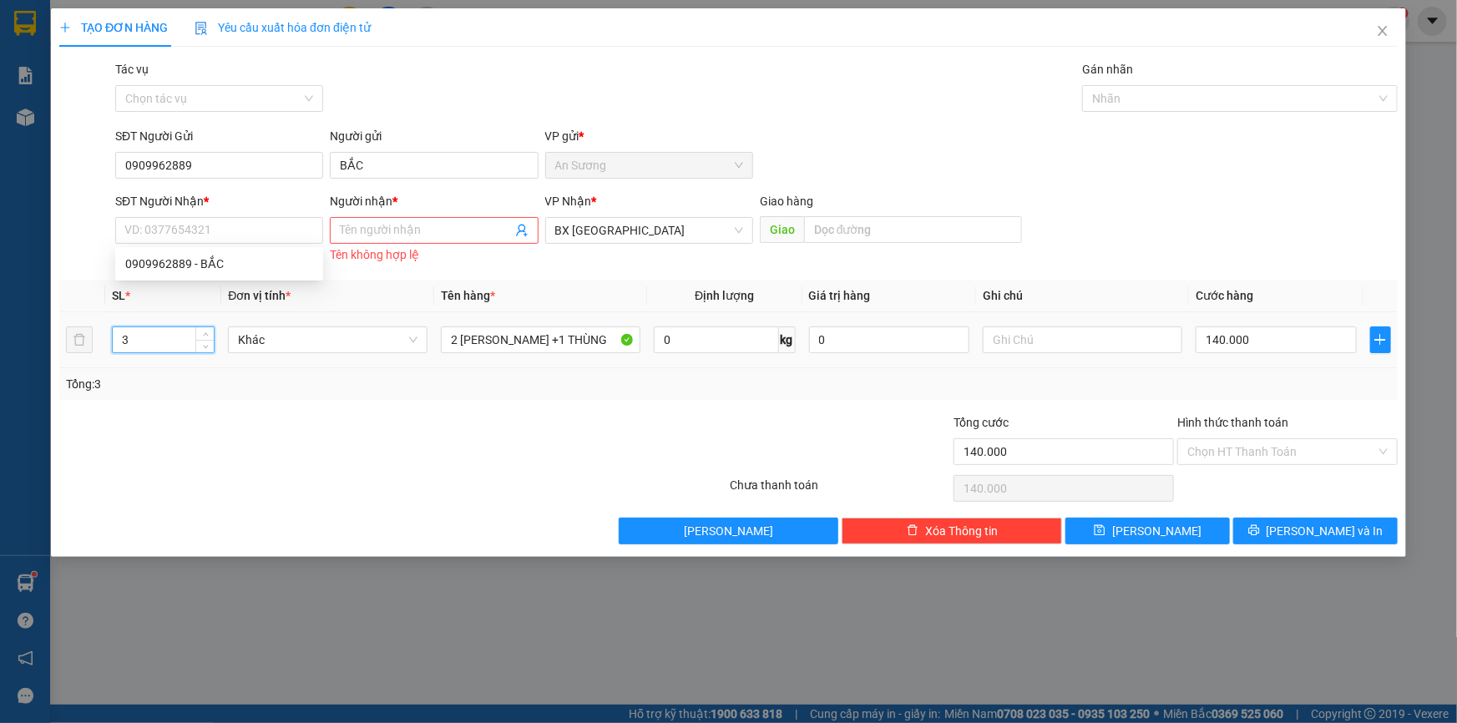
drag, startPoint x: 145, startPoint y: 342, endPoint x: 96, endPoint y: 357, distance: 51.5
click at [96, 357] on tr "3 Khác 2 THÙNG SƠN +1 THÙNG 0 kg 0 140.000" at bounding box center [728, 340] width 1339 height 56
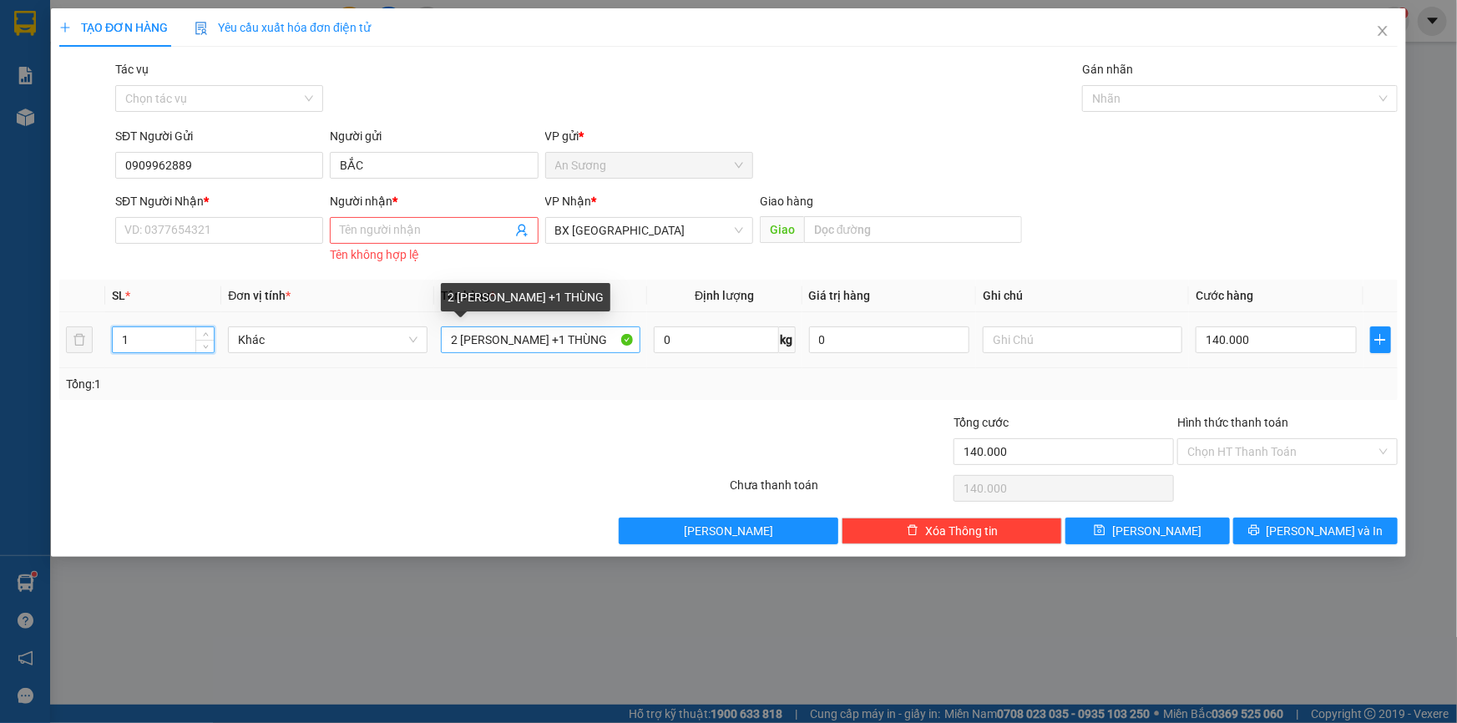
type input "1"
drag, startPoint x: 610, startPoint y: 328, endPoint x: 436, endPoint y: 329, distance: 174.5
click at [436, 329] on td "2 THÙNG SƠN +1 THÙNG" at bounding box center [540, 340] width 213 height 56
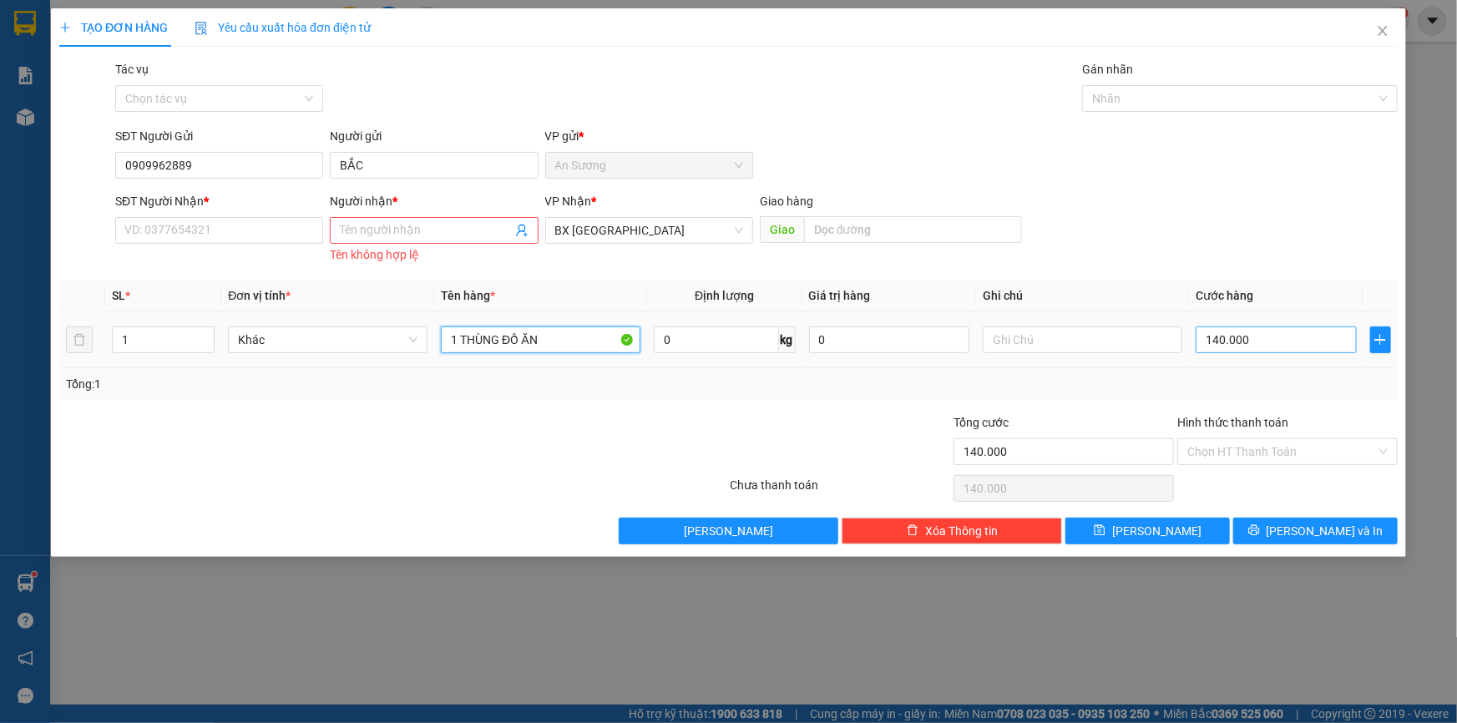
type input "1 THÙNG ĐỒ ĂN"
type input "5"
type input "50"
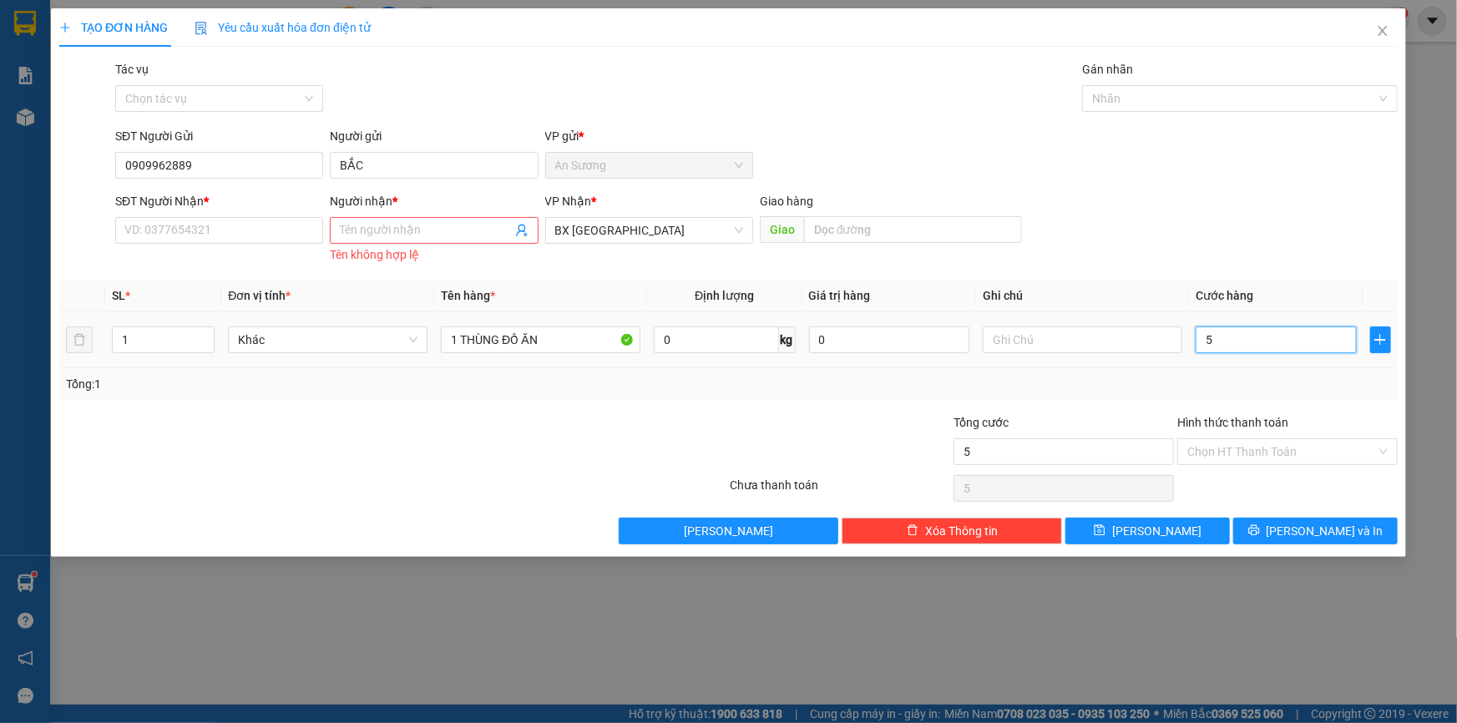
type input "50"
type input "50.000"
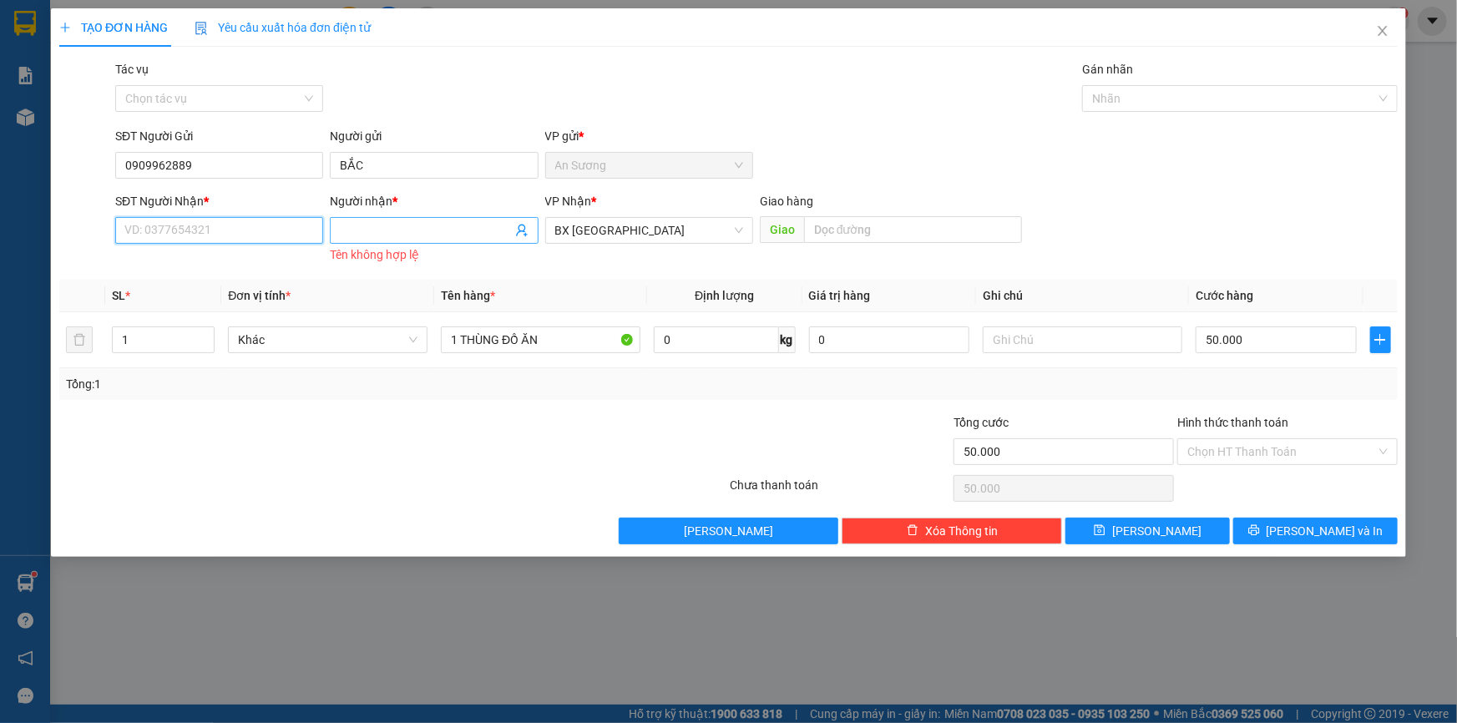
drag, startPoint x: 165, startPoint y: 227, endPoint x: 364, endPoint y: 226, distance: 198.7
click at [166, 226] on input "SĐT Người Nhận *" at bounding box center [219, 230] width 208 height 27
click at [414, 232] on input "Người nhận *" at bounding box center [425, 230] width 171 height 18
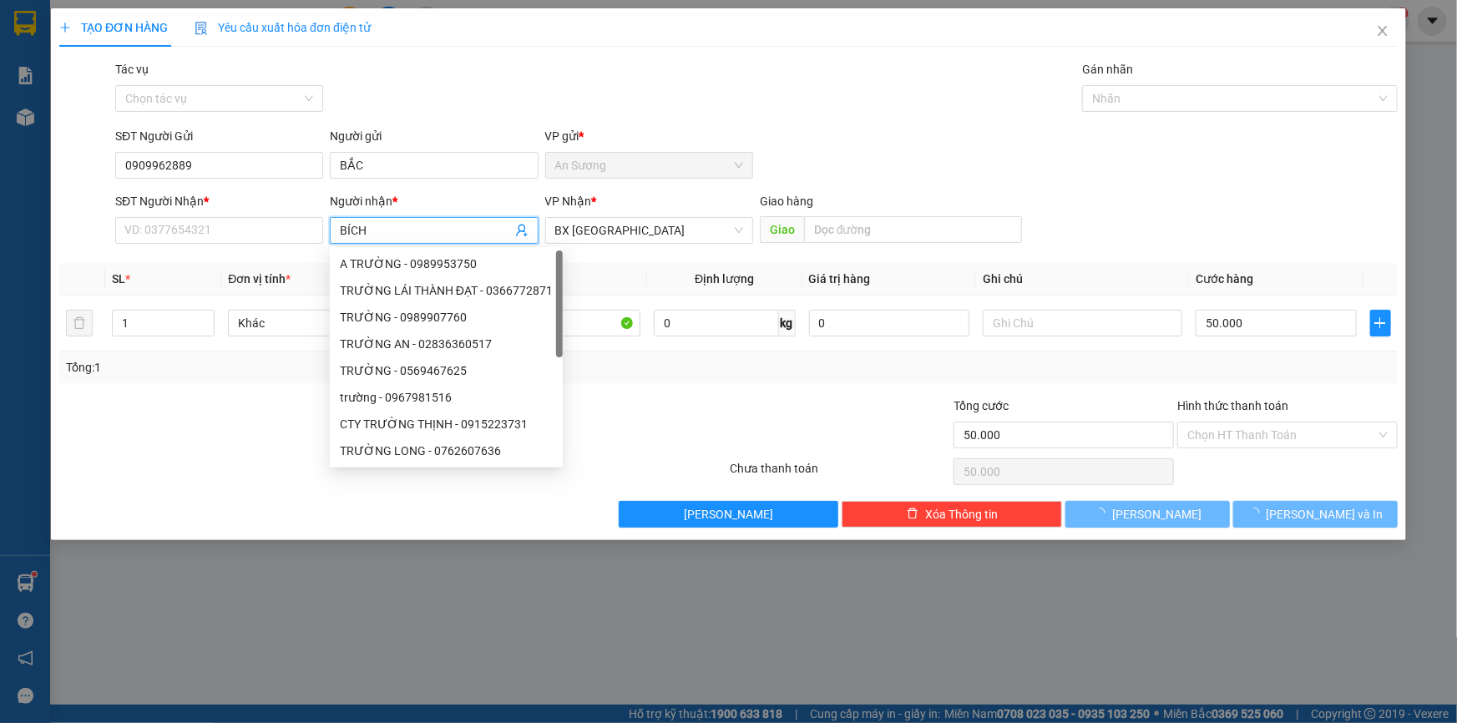
type input "BÍCH"
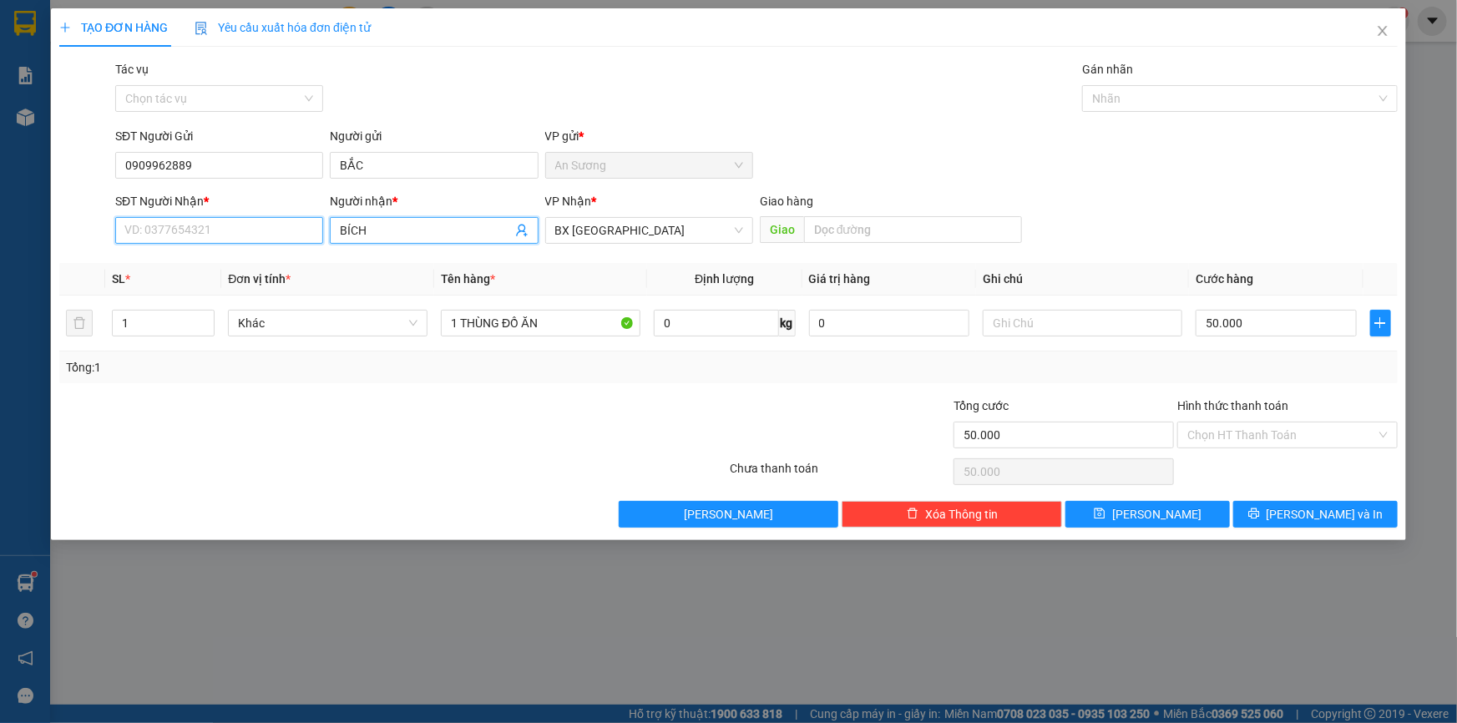
click at [173, 228] on input "SĐT Người Nhận *" at bounding box center [219, 230] width 208 height 27
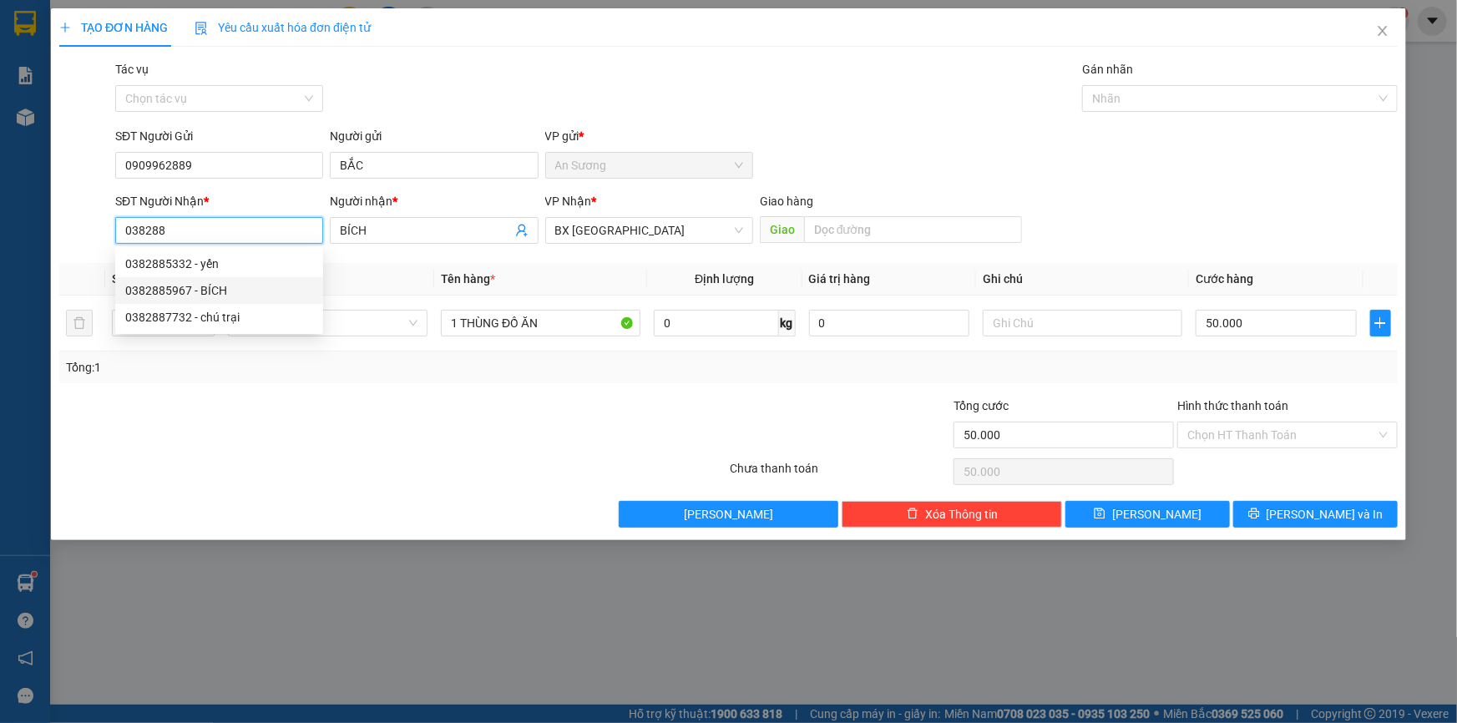
click at [227, 291] on div "0382885967 - BÍCH" at bounding box center [219, 290] width 188 height 18
type input "0382885967"
type input "BÍCH"
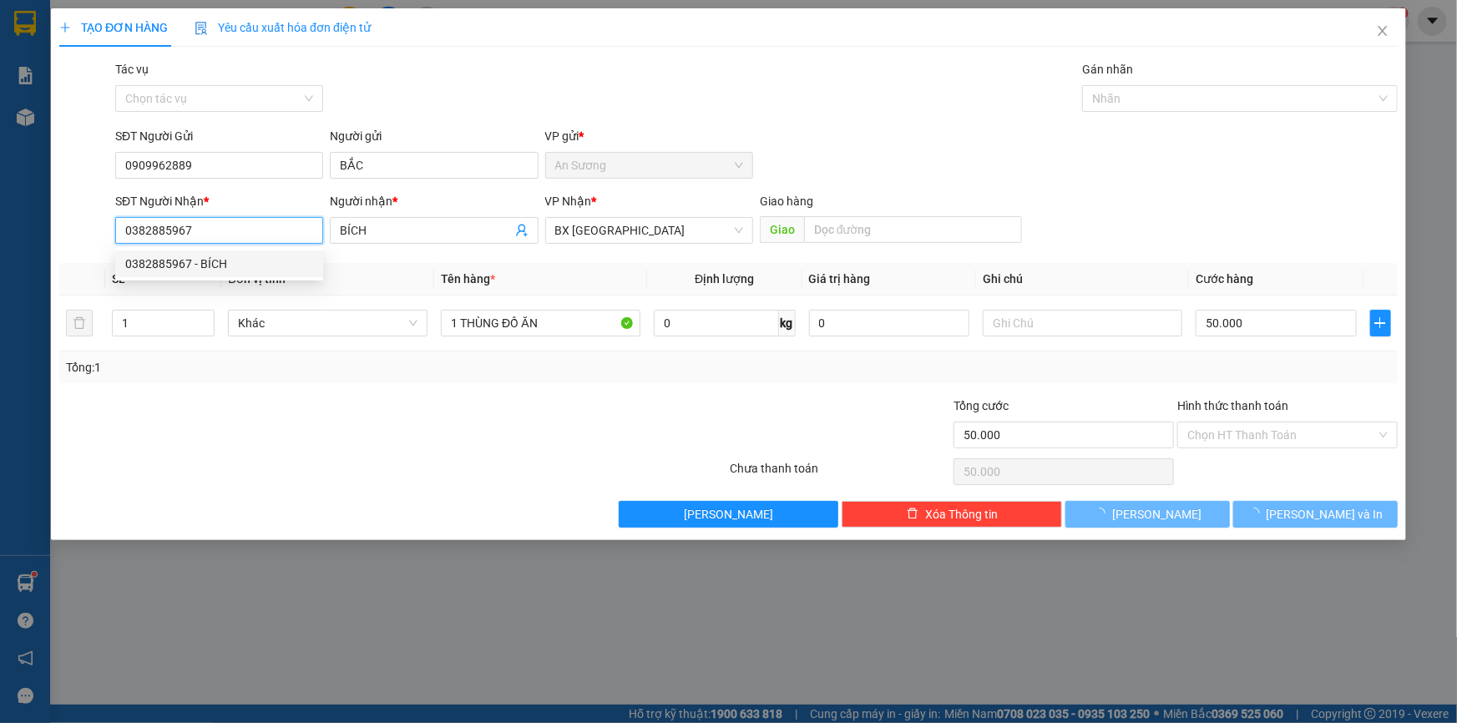
type input "30.000"
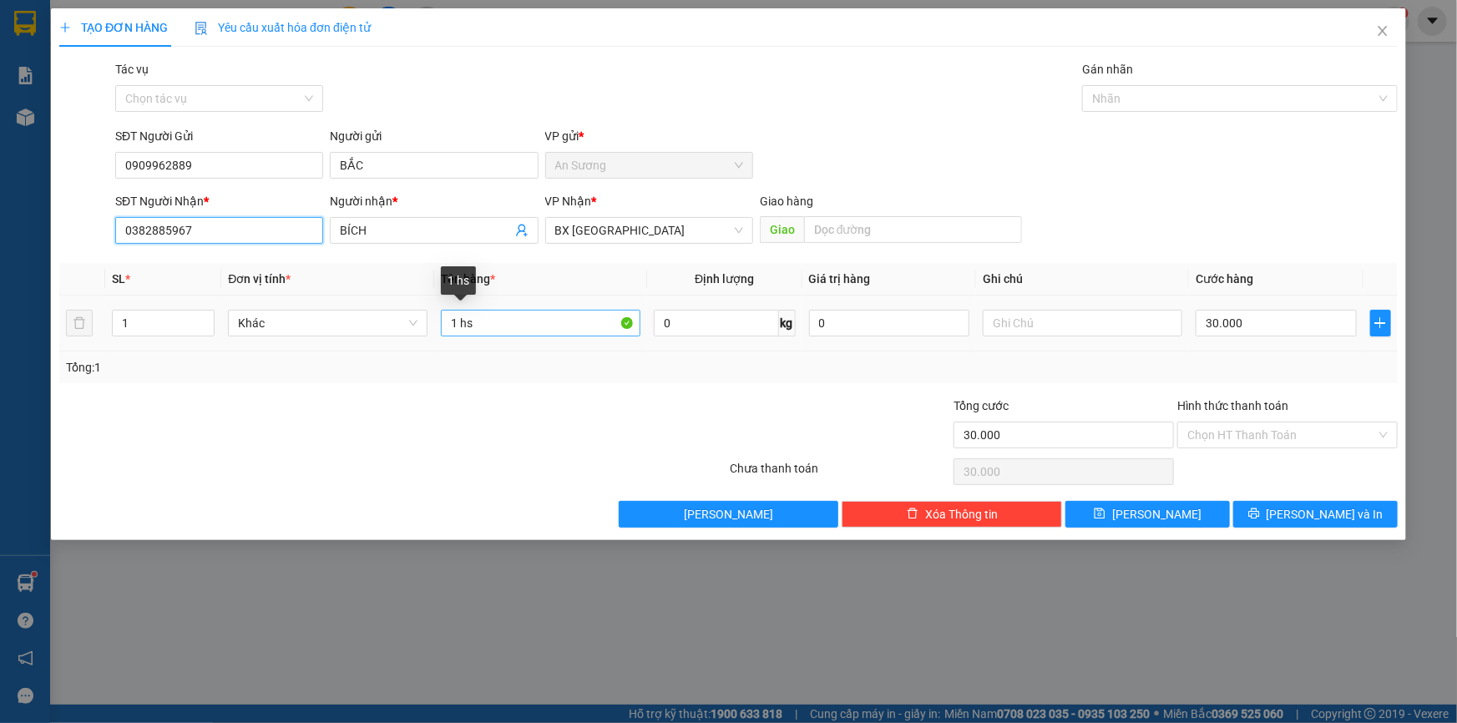
type input "0382885967"
drag, startPoint x: 533, startPoint y: 334, endPoint x: 410, endPoint y: 335, distance: 122.7
click at [410, 335] on tr "1 Khác 1 hs 0 kg 0 30.000" at bounding box center [728, 324] width 1339 height 56
type input "1 THÙNG ĐỒ ĂN"
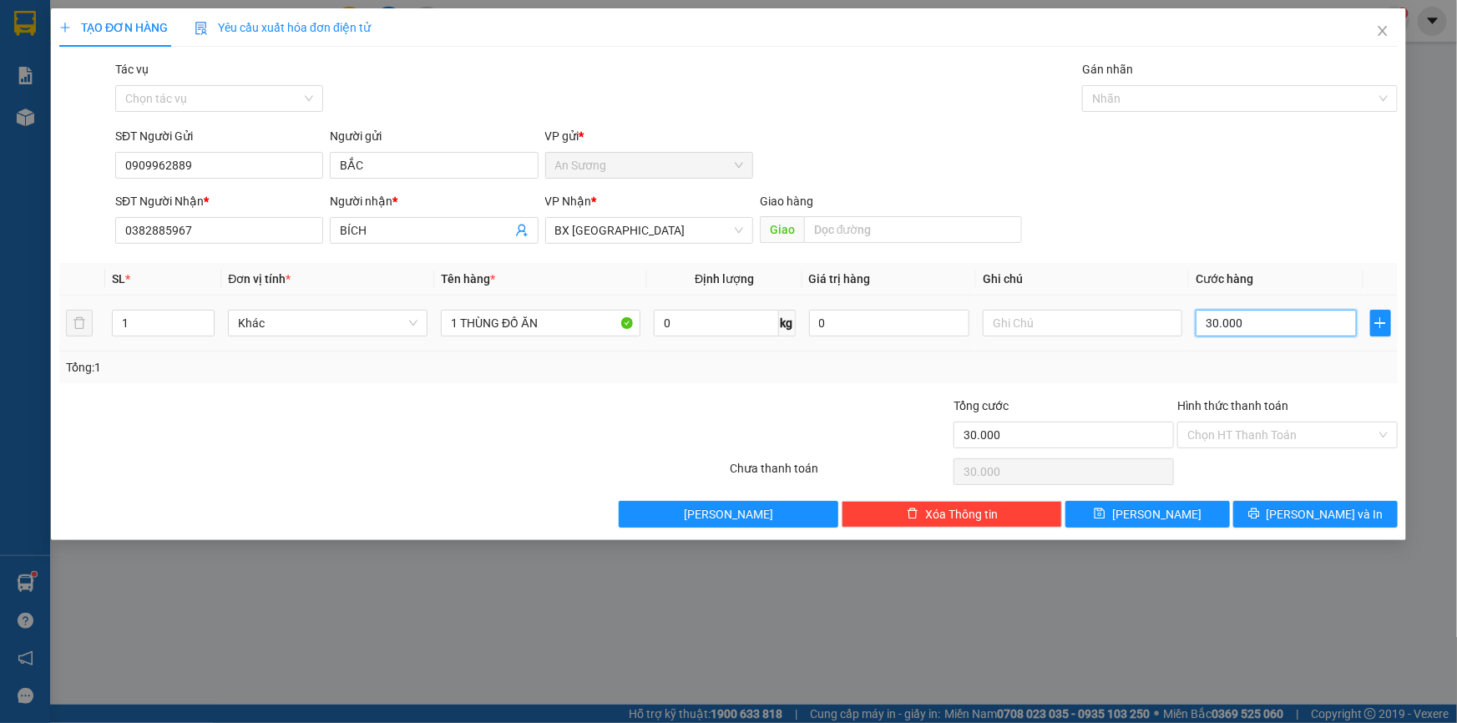
click at [1300, 325] on input "30.000" at bounding box center [1276, 323] width 161 height 27
type input "5"
type input "50"
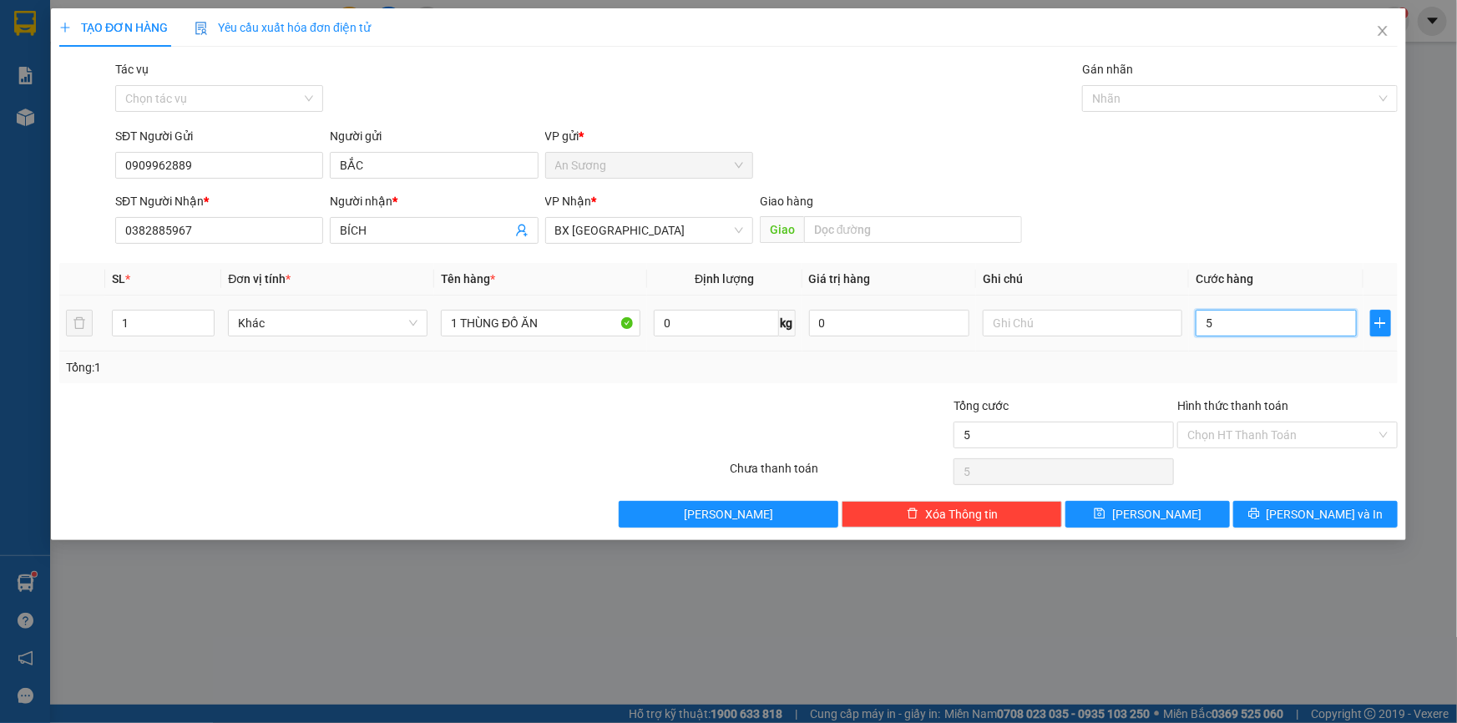
type input "50"
type input "50.000"
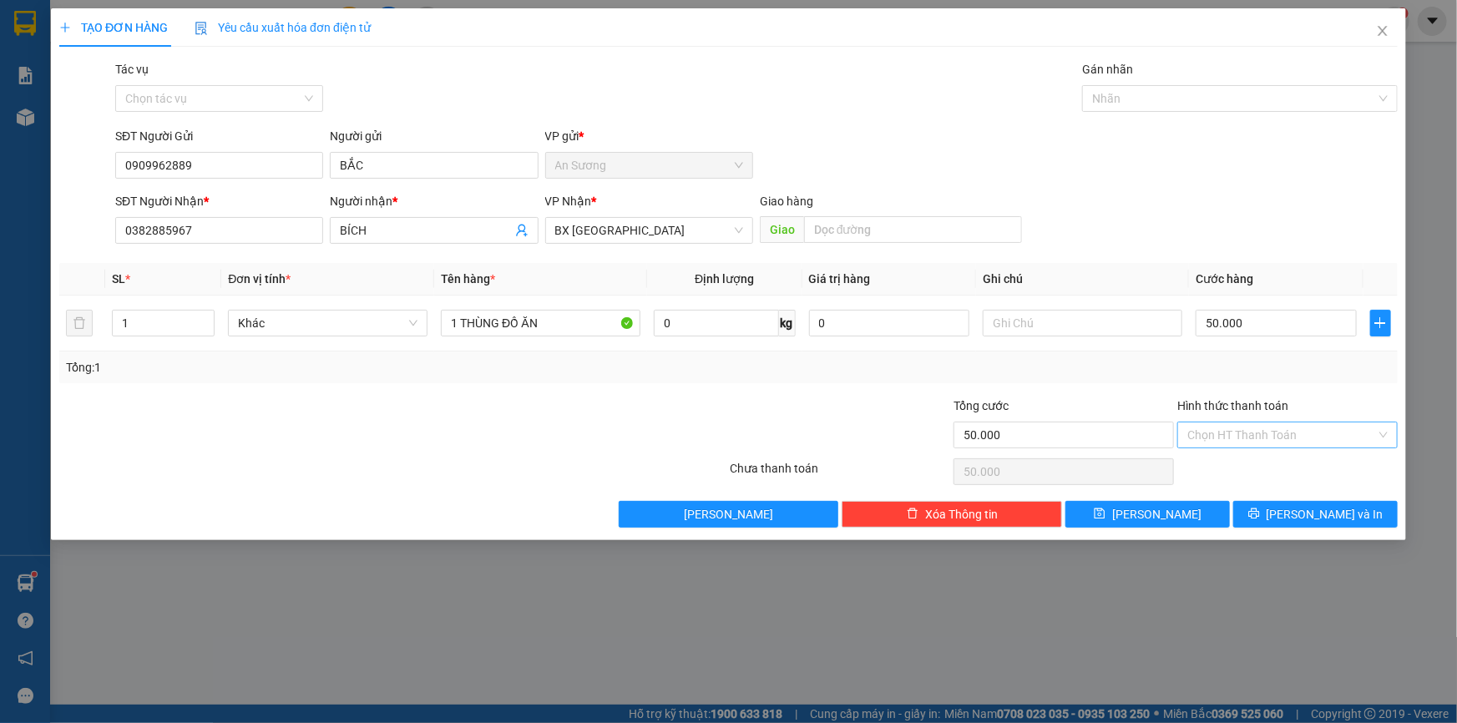
click at [1244, 438] on input "Hình thức thanh toán" at bounding box center [1281, 435] width 189 height 25
drag, startPoint x: 1243, startPoint y: 467, endPoint x: 1270, endPoint y: 474, distance: 28.6
click at [1243, 468] on div "Tại văn phòng" at bounding box center [1287, 467] width 200 height 18
type input "0"
click at [1338, 519] on span "[PERSON_NAME] và In" at bounding box center [1325, 514] width 117 height 18
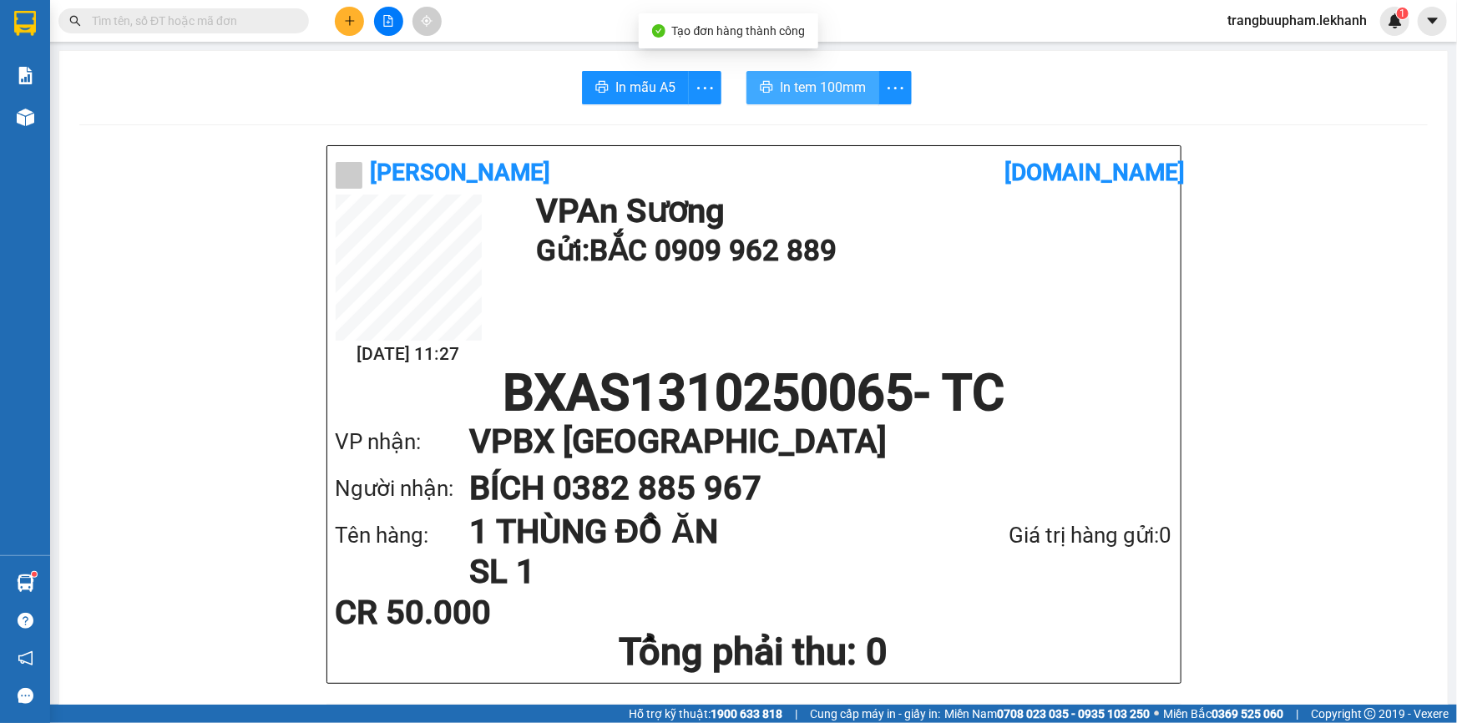
click at [863, 84] on button "In tem 100mm" at bounding box center [813, 87] width 133 height 33
click at [348, 30] on button at bounding box center [349, 21] width 29 height 29
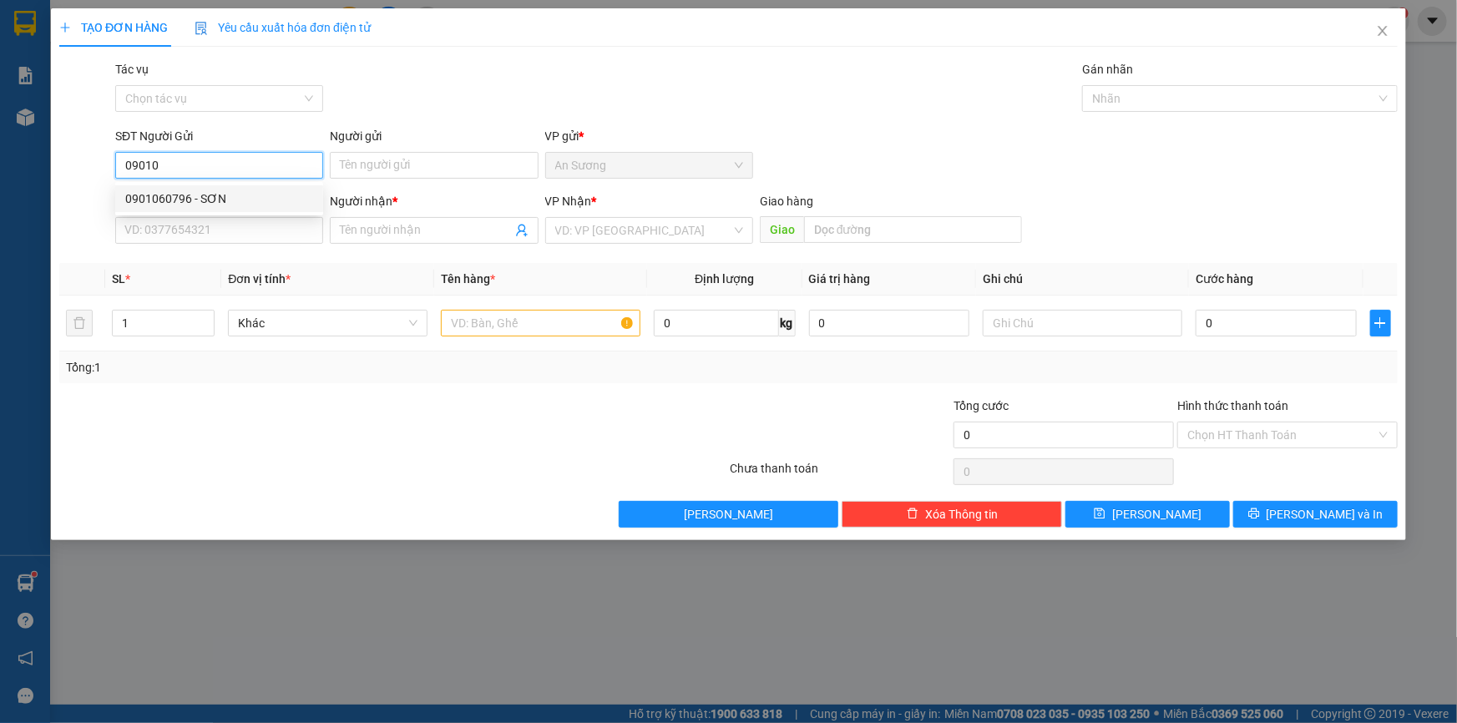
click at [228, 204] on div "0901060796 - SƠN" at bounding box center [219, 199] width 188 height 18
type input "0901060796"
type input "SƠN"
type input "0972876404"
type input "BÌNH TÂY NINH"
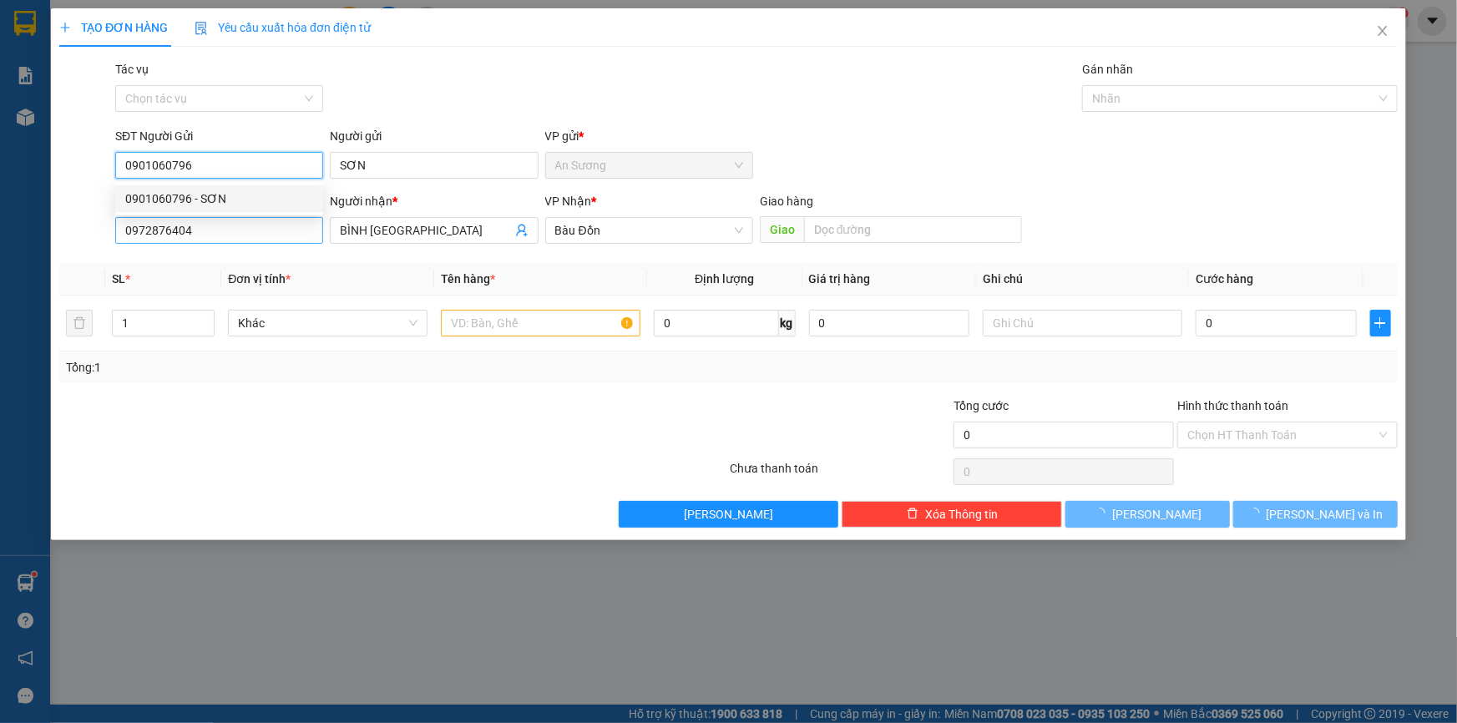
type input "40.000"
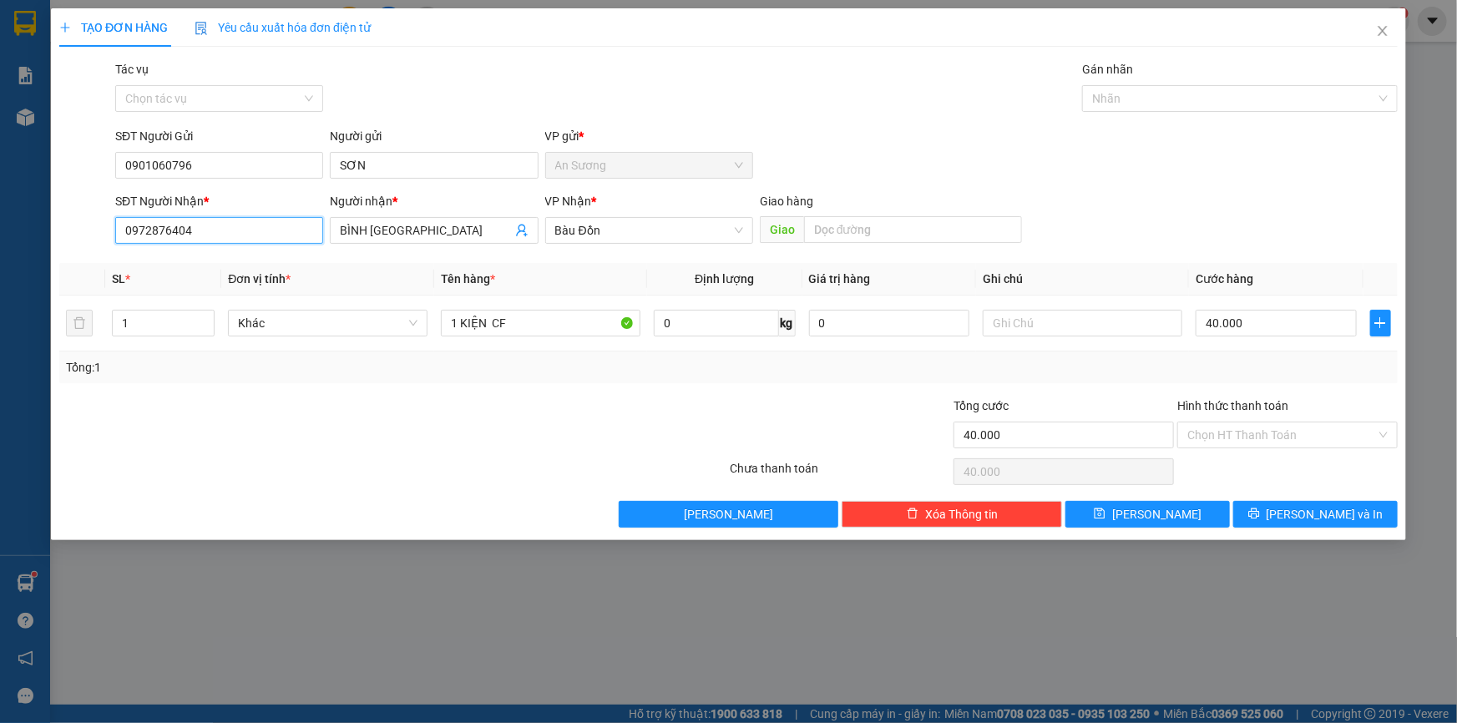
drag, startPoint x: 251, startPoint y: 242, endPoint x: 29, endPoint y: 250, distance: 221.4
click at [29, 250] on div "TẠO ĐƠN HÀNG Yêu cầu xuất hóa đơn điện tử Transit Pickup Surcharge Ids Transit …" at bounding box center [728, 361] width 1457 height 723
click at [263, 284] on div "0943599026 - THỦY" at bounding box center [234, 290] width 218 height 18
click at [1267, 438] on input "Hình thức thanh toán" at bounding box center [1281, 435] width 189 height 25
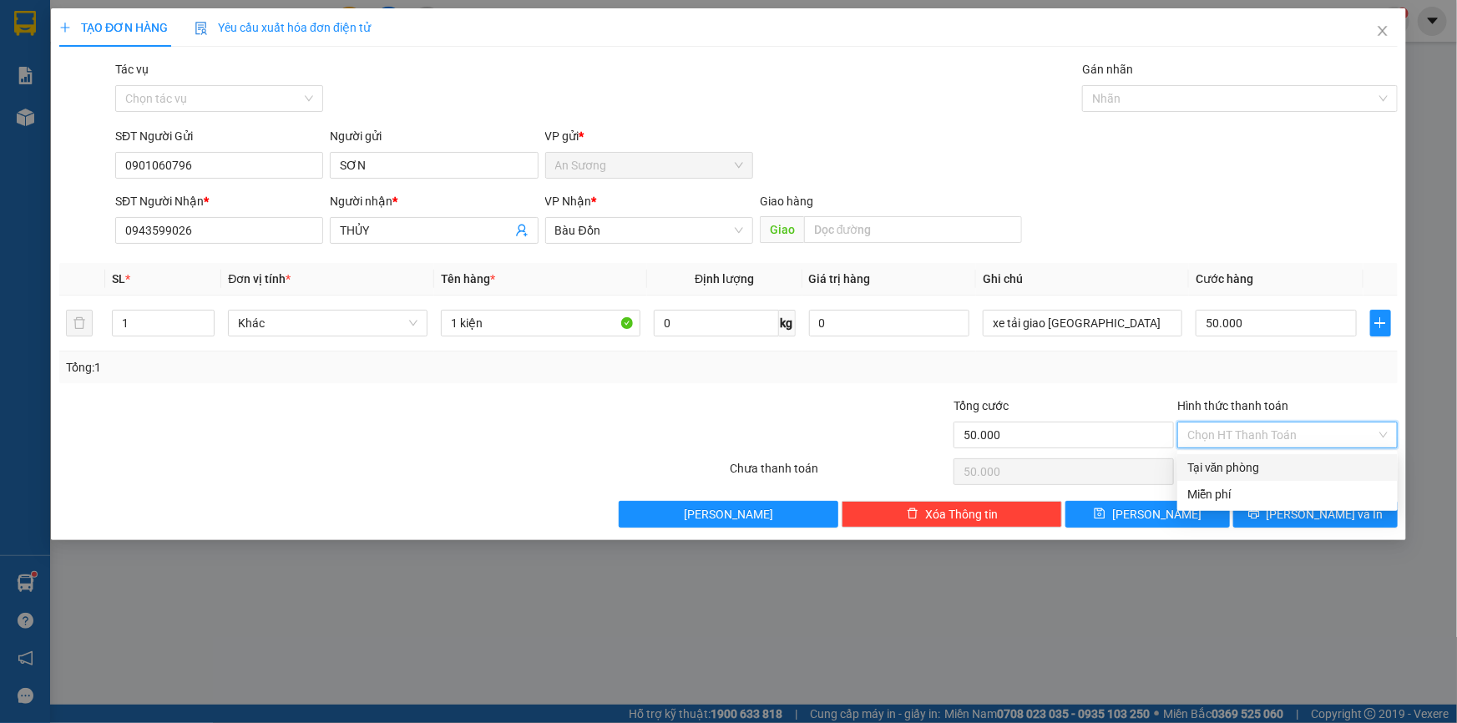
click at [1258, 473] on div "Tại văn phòng" at bounding box center [1287, 467] width 200 height 18
click at [1260, 513] on icon "printer" at bounding box center [1254, 514] width 12 height 12
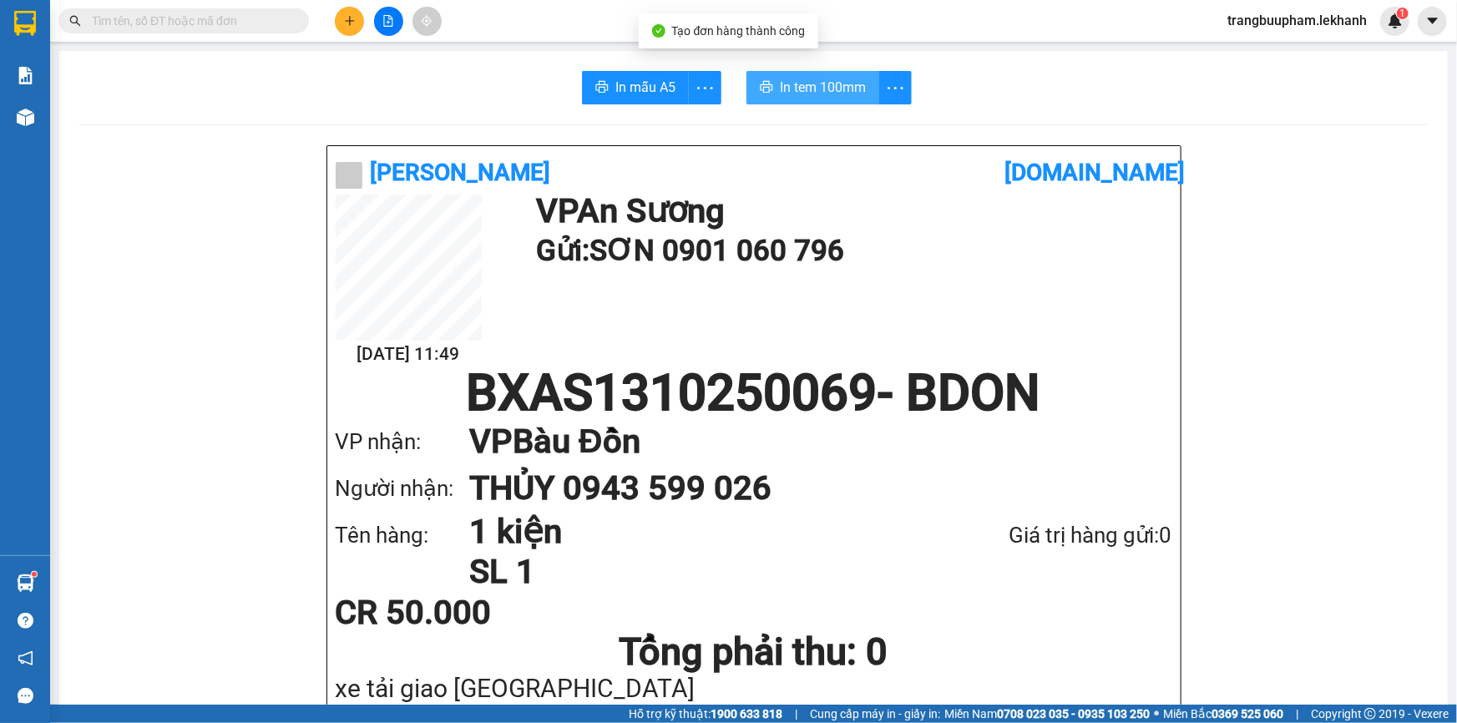
click at [817, 83] on span "In tem 100mm" at bounding box center [823, 87] width 86 height 21
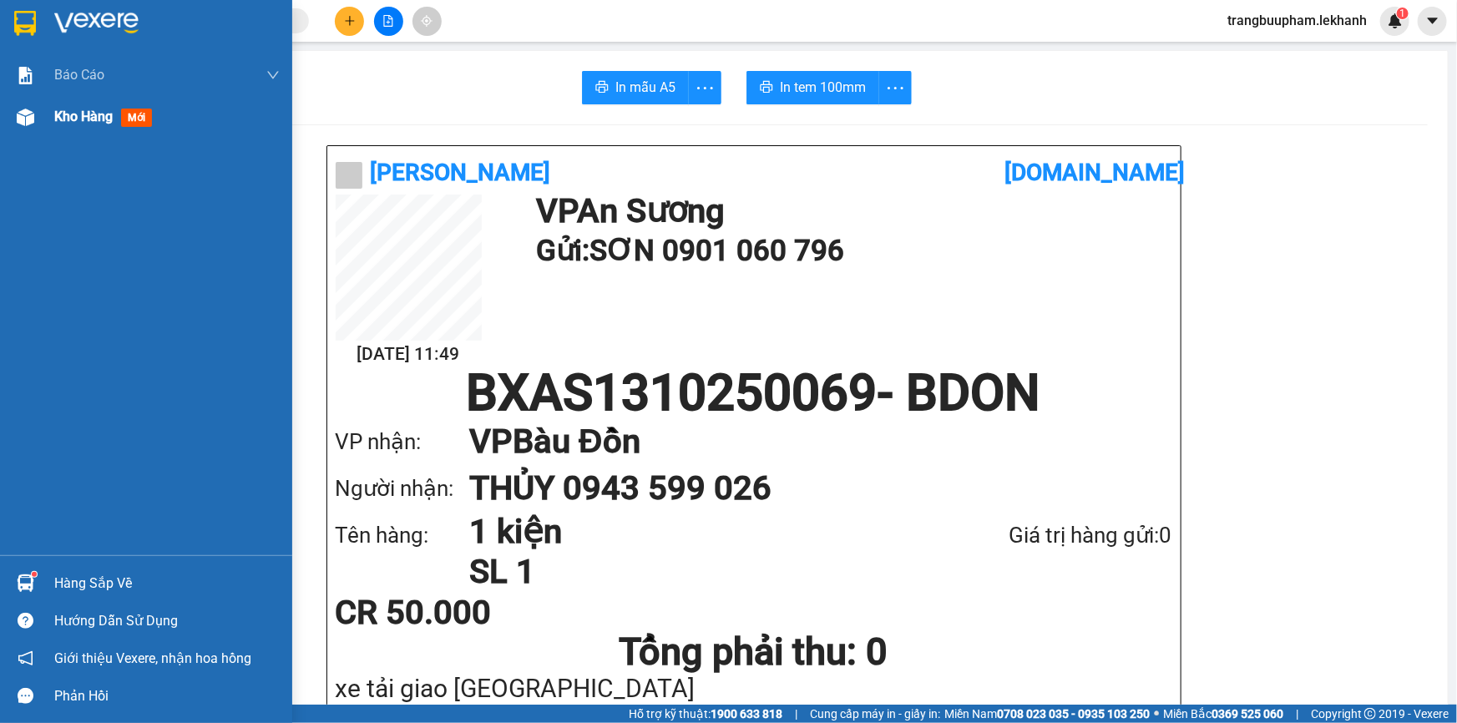
click at [107, 98] on div "Kho hàng mới" at bounding box center [166, 117] width 225 height 42
click at [107, 97] on div "Kho hàng mới" at bounding box center [166, 117] width 225 height 42
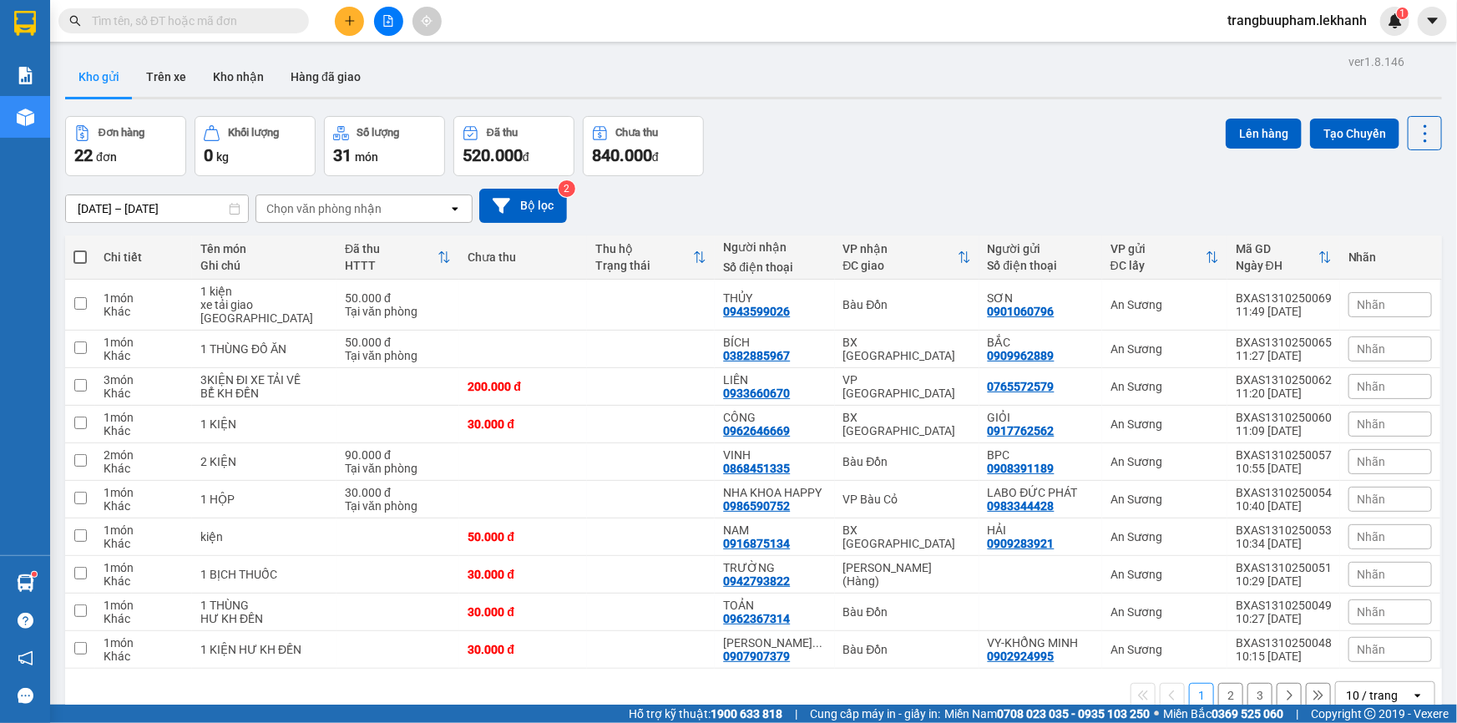
click at [342, 14] on button at bounding box center [349, 21] width 29 height 29
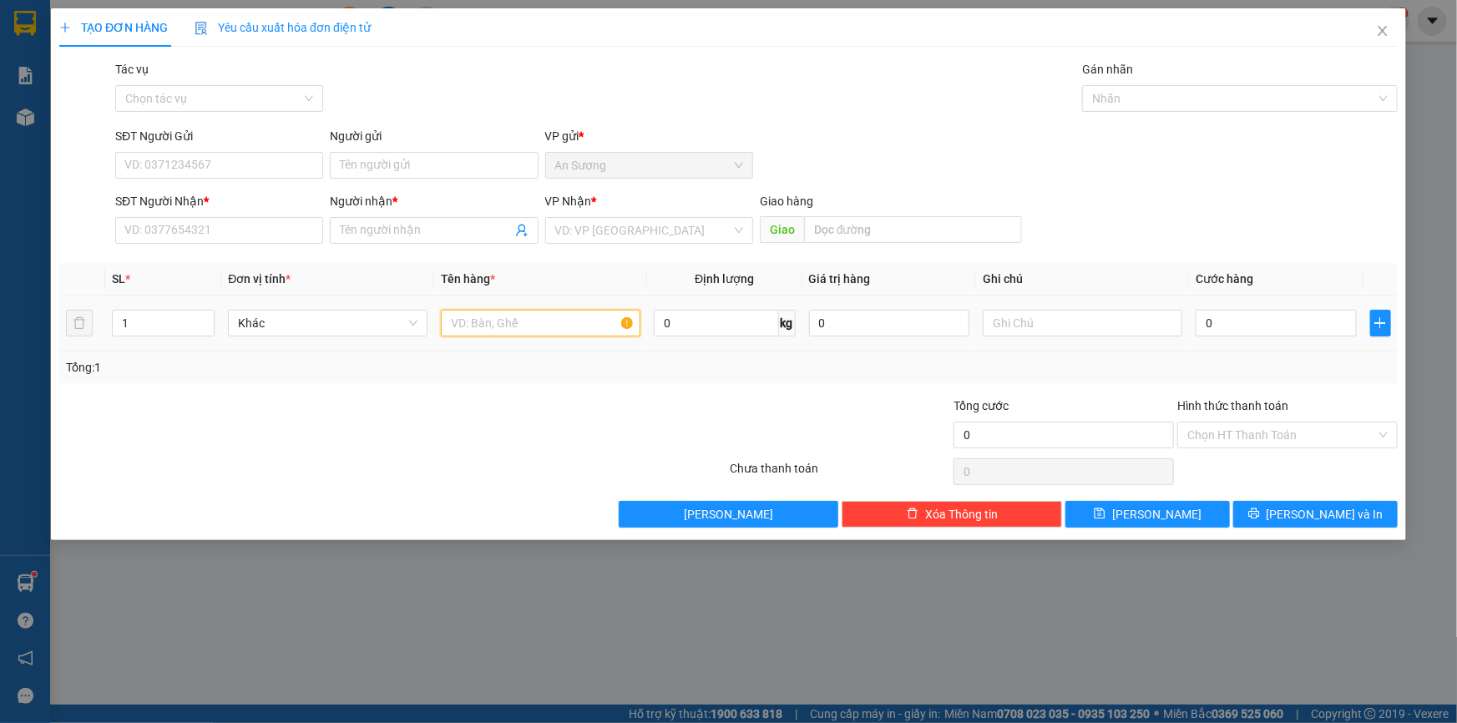
click at [487, 316] on input "text" at bounding box center [541, 323] width 200 height 27
click at [186, 236] on input "SĐT Người Nhận *" at bounding box center [219, 230] width 208 height 27
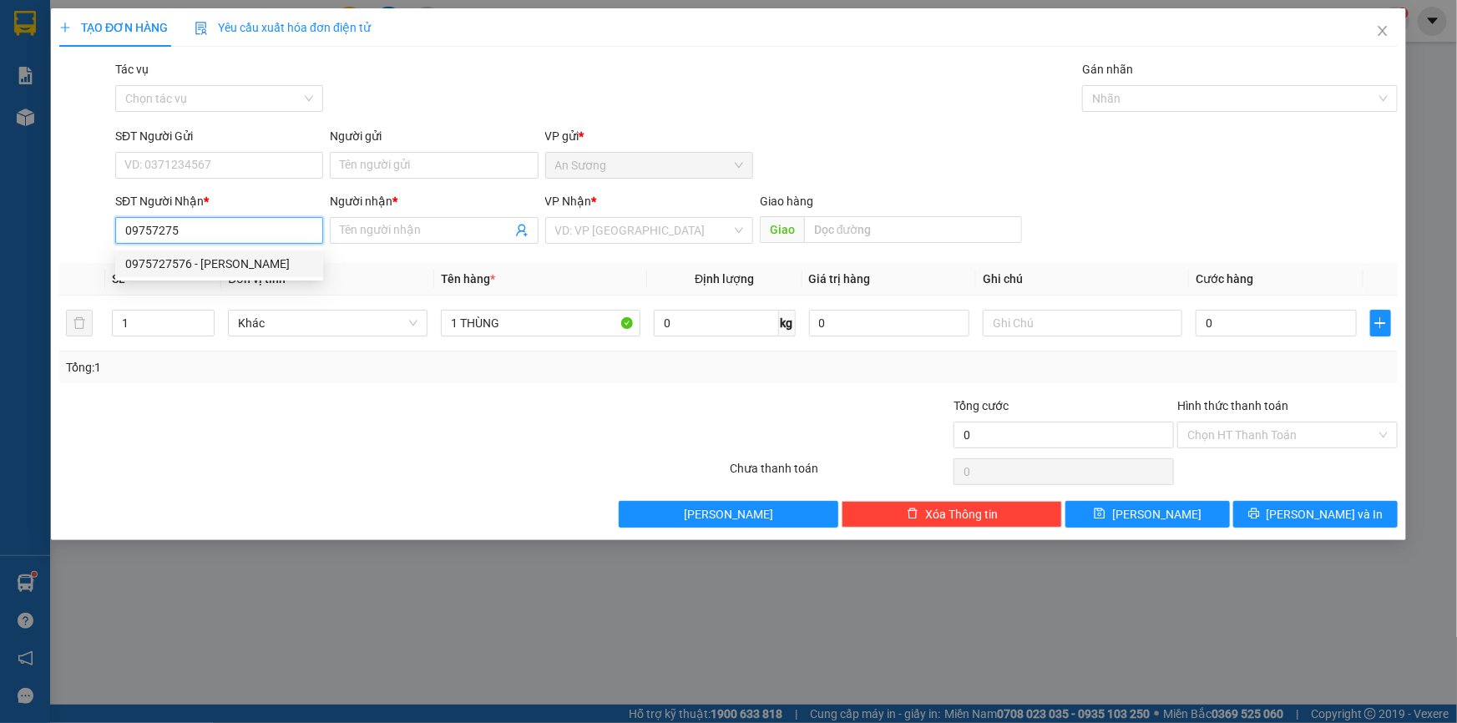
click at [205, 271] on div "0975727576 - [PERSON_NAME]" at bounding box center [219, 264] width 188 height 18
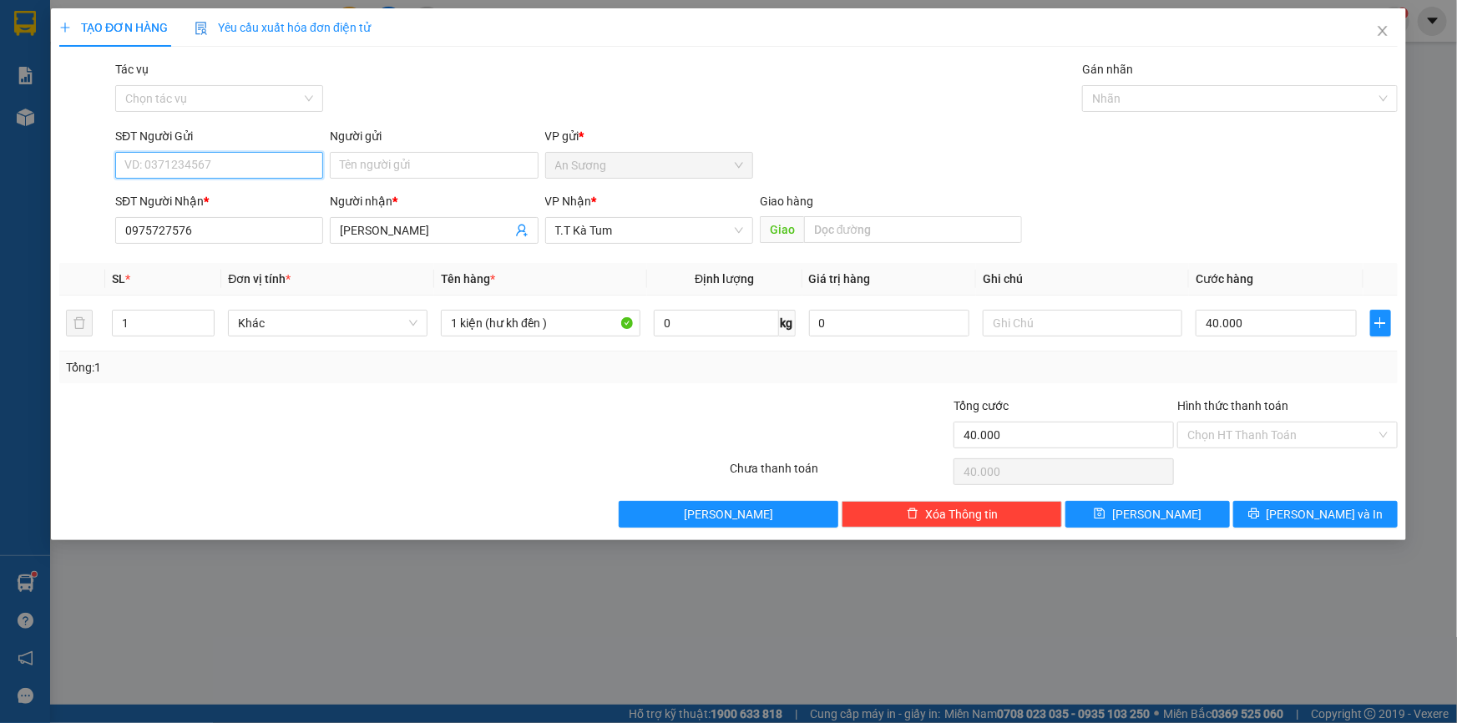
click at [256, 159] on input "SĐT Người Gửi" at bounding box center [219, 165] width 208 height 27
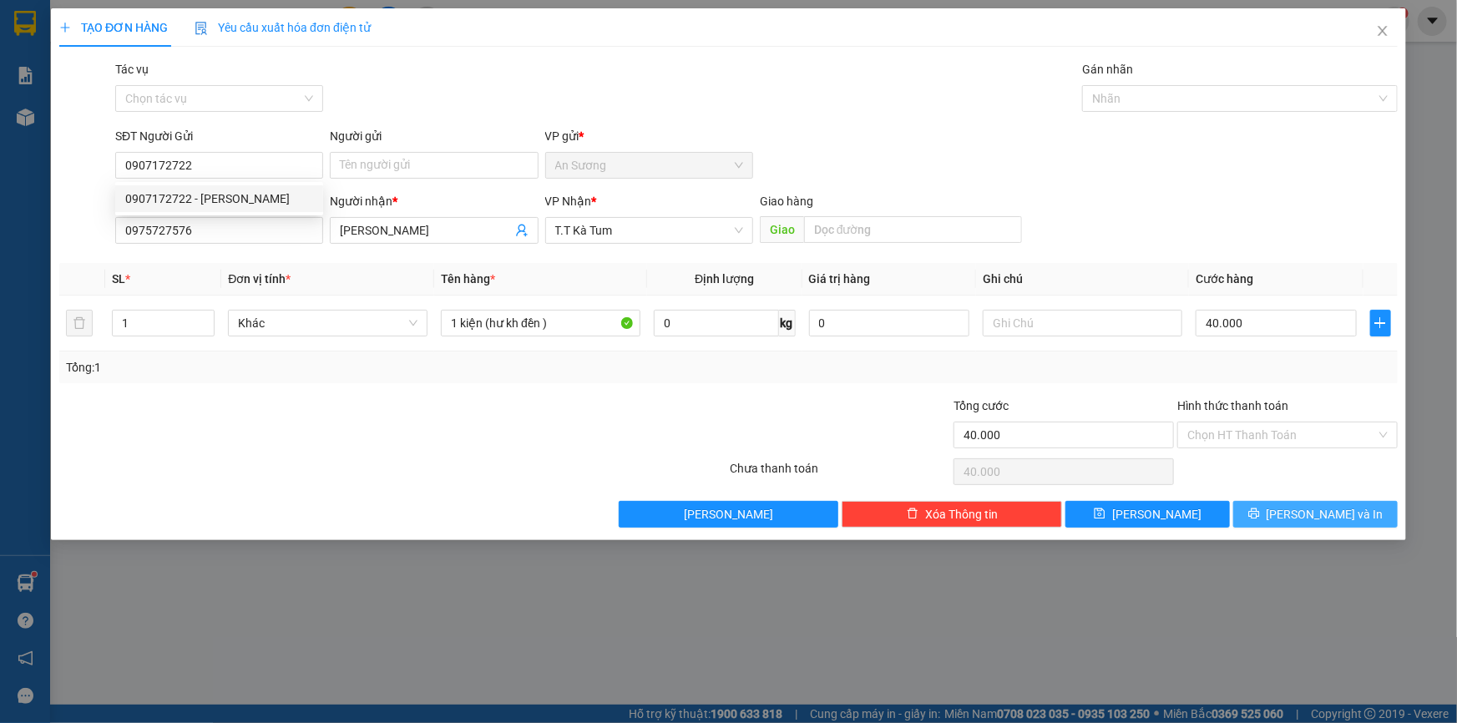
click at [1305, 515] on span "[PERSON_NAME] và In" at bounding box center [1325, 514] width 117 height 18
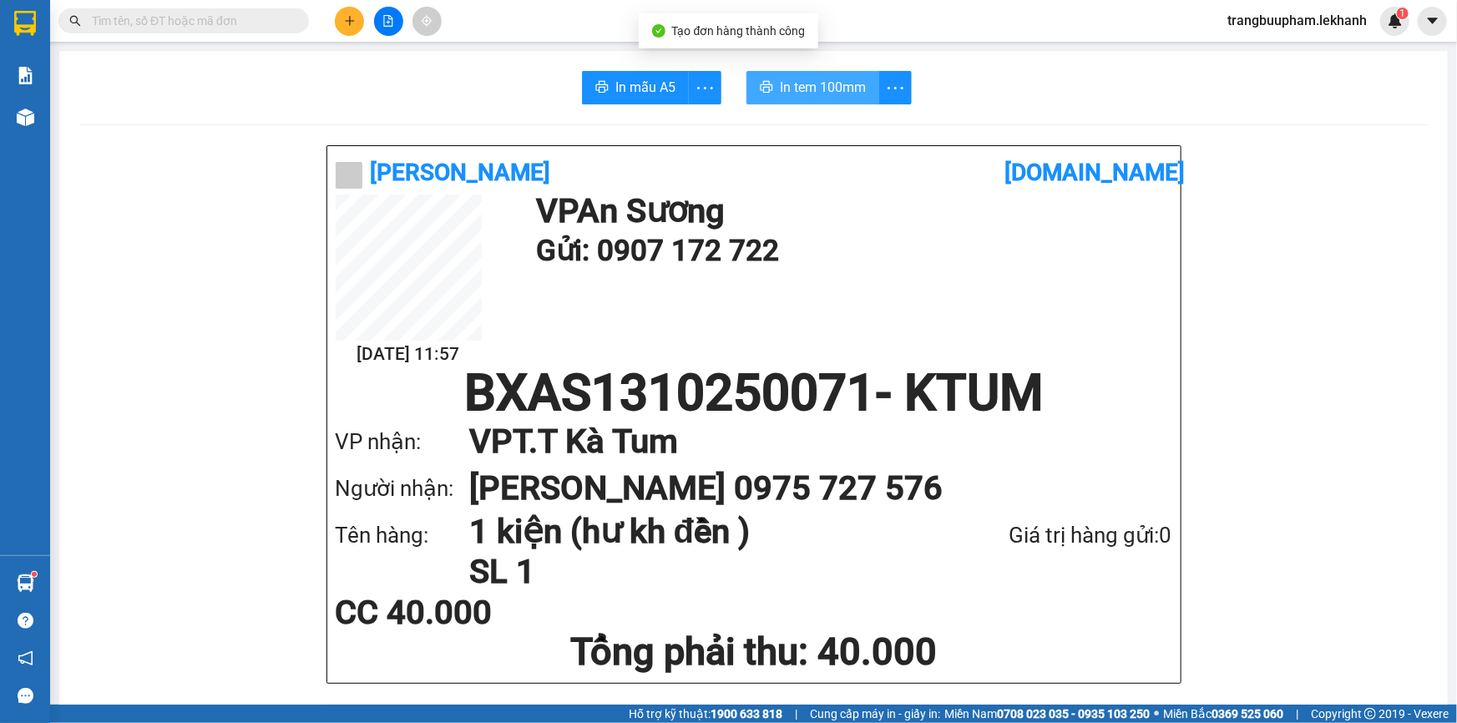
click at [790, 85] on span "In tem 100mm" at bounding box center [823, 87] width 86 height 21
click at [791, 80] on span "In tem 100mm" at bounding box center [823, 87] width 86 height 21
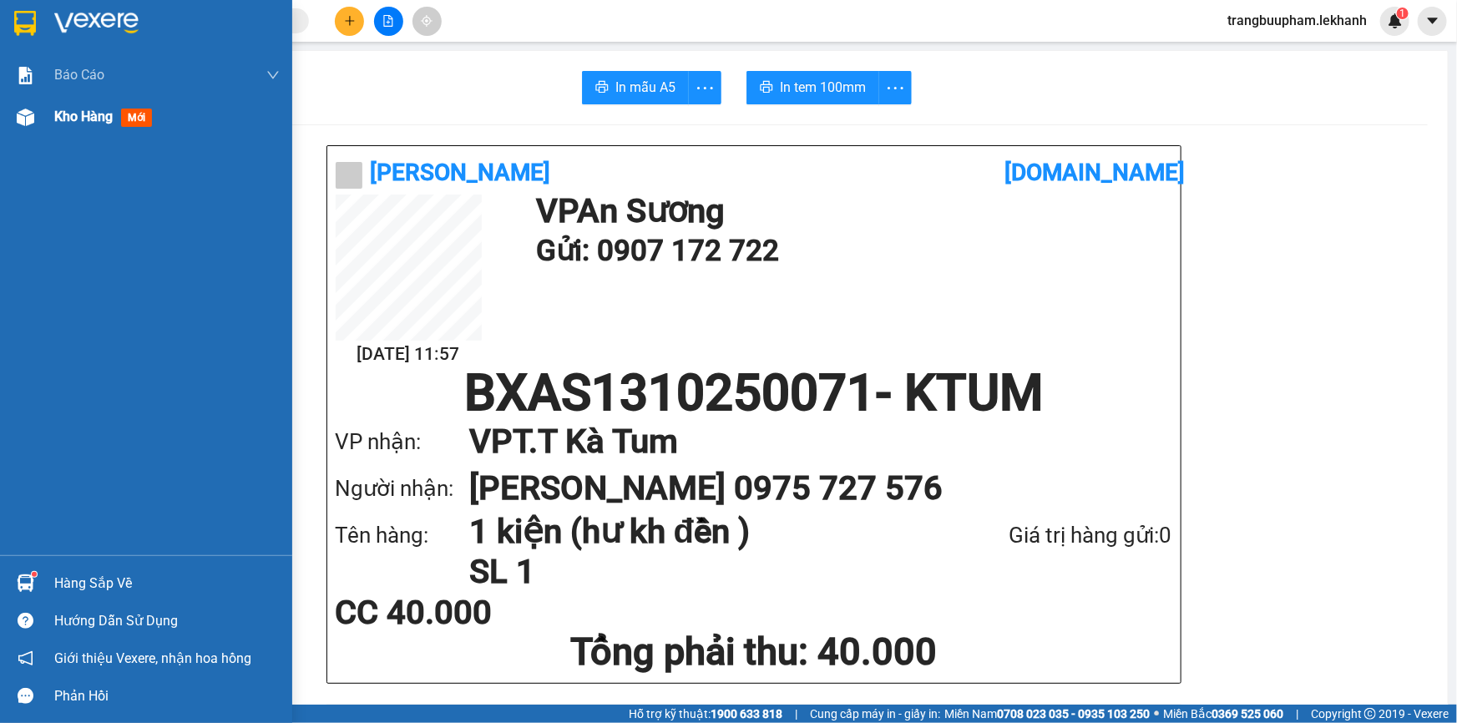
click at [54, 129] on div "Kho hàng mới" at bounding box center [146, 117] width 292 height 42
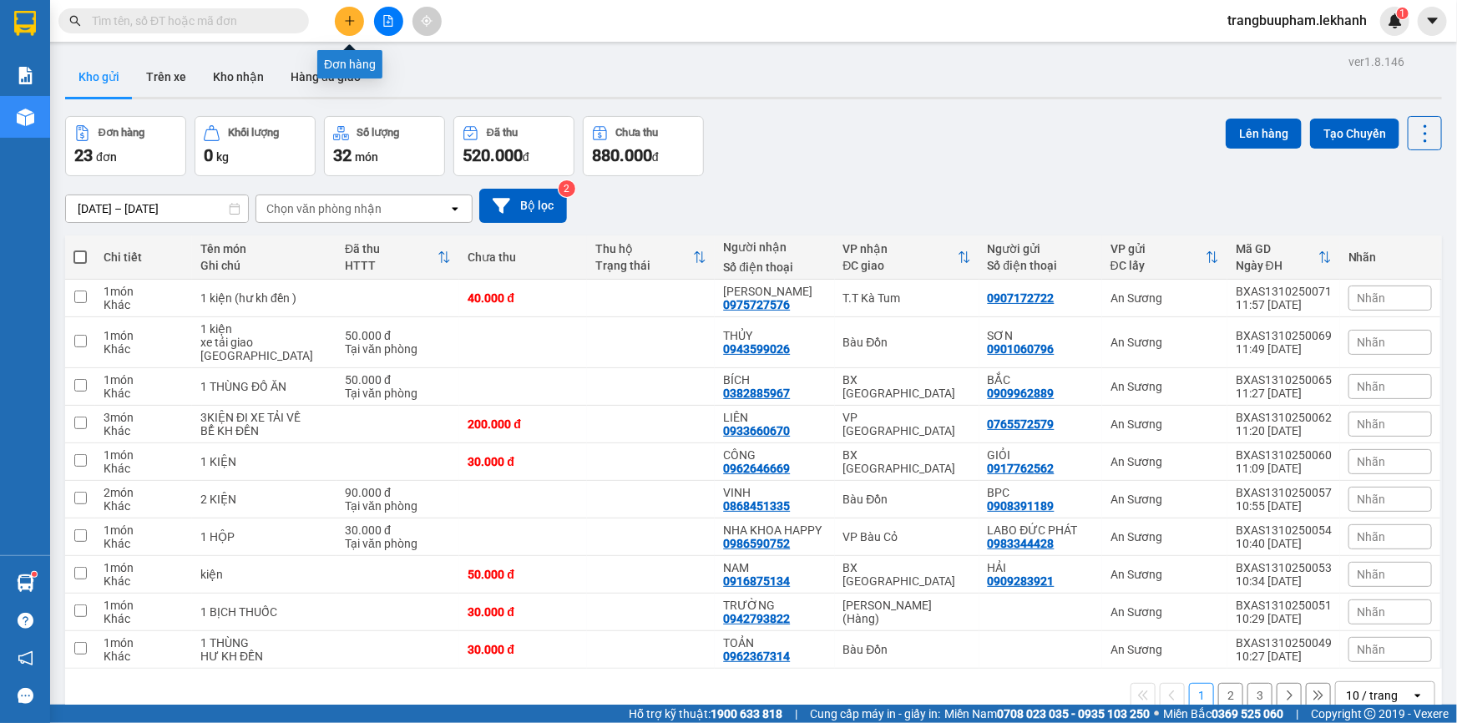
click at [353, 18] on icon "plus" at bounding box center [350, 21] width 12 height 12
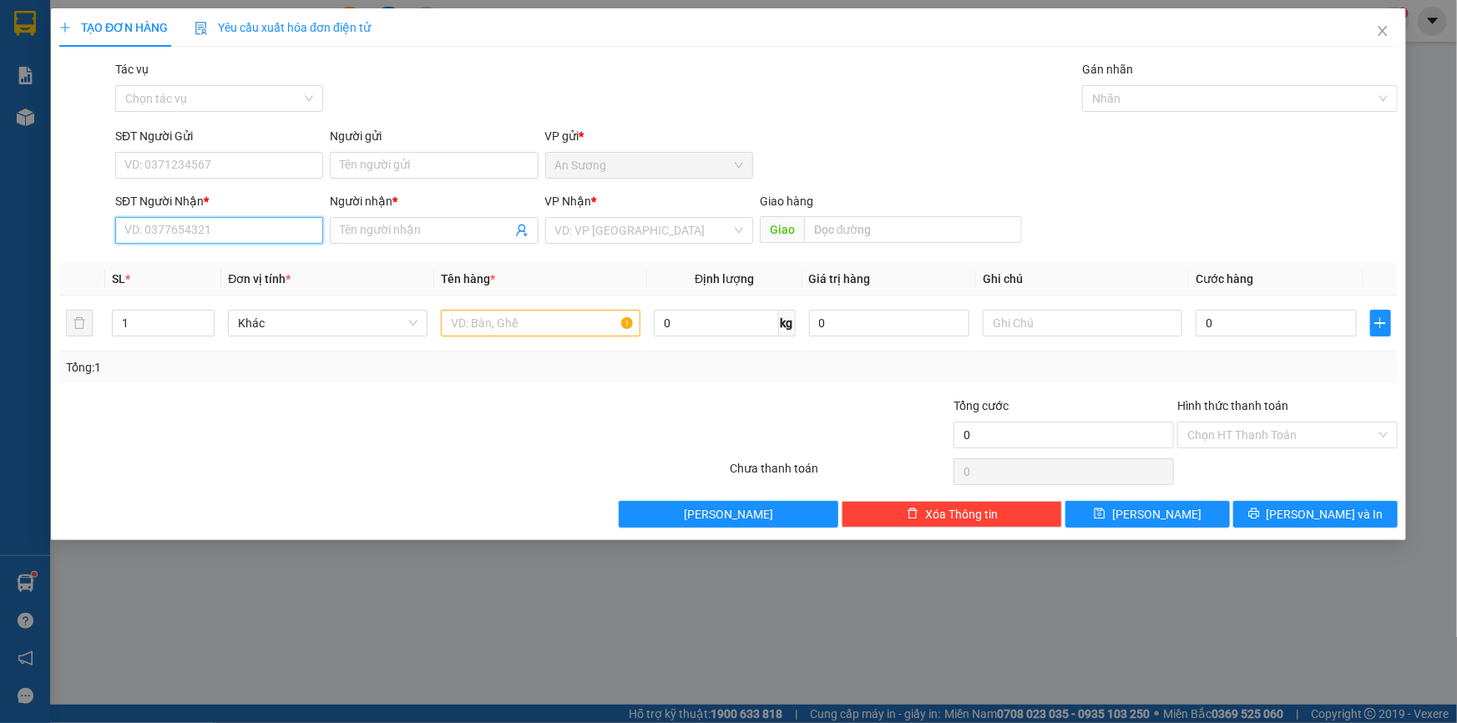
click at [214, 225] on input "SĐT Người Nhận *" at bounding box center [219, 230] width 208 height 27
click at [225, 260] on div "0971849692 - BỔN" at bounding box center [219, 264] width 188 height 18
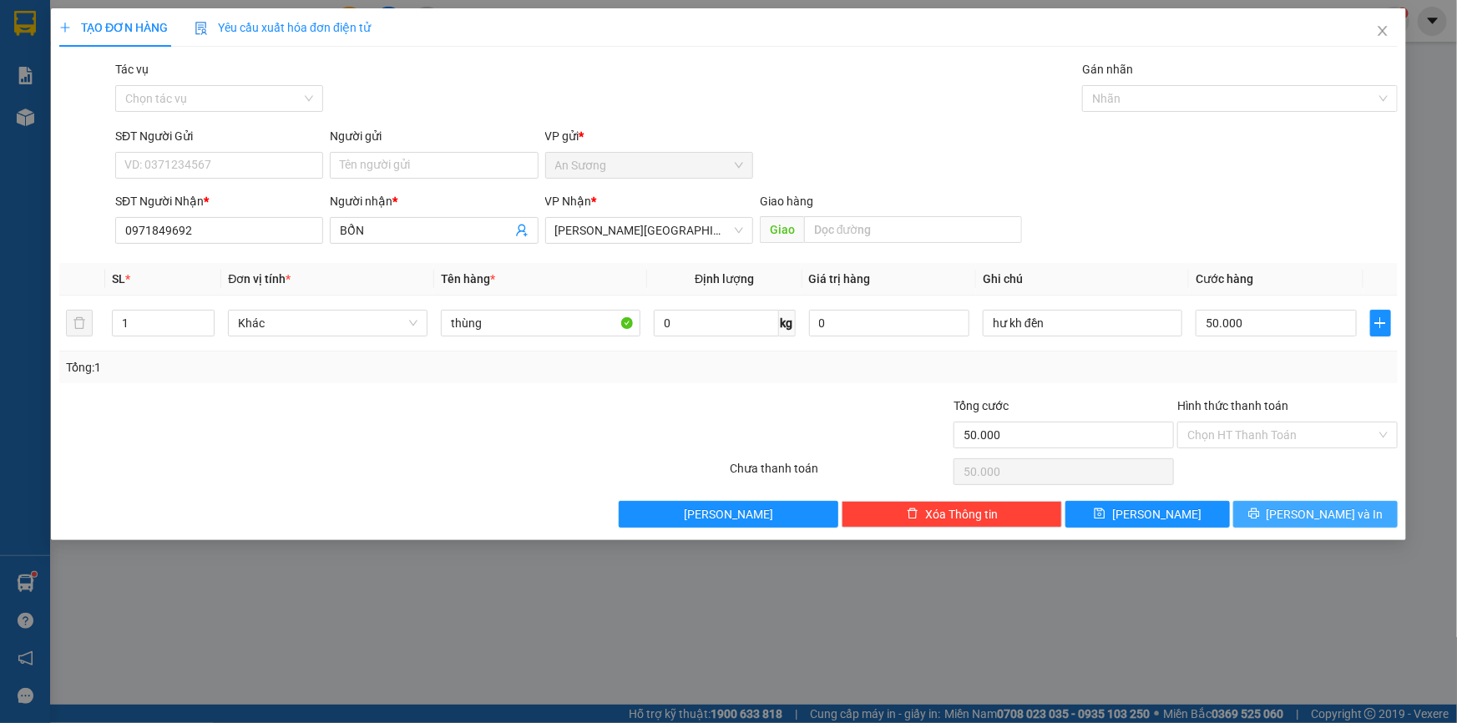
click at [1346, 512] on span "[PERSON_NAME] và In" at bounding box center [1325, 514] width 117 height 18
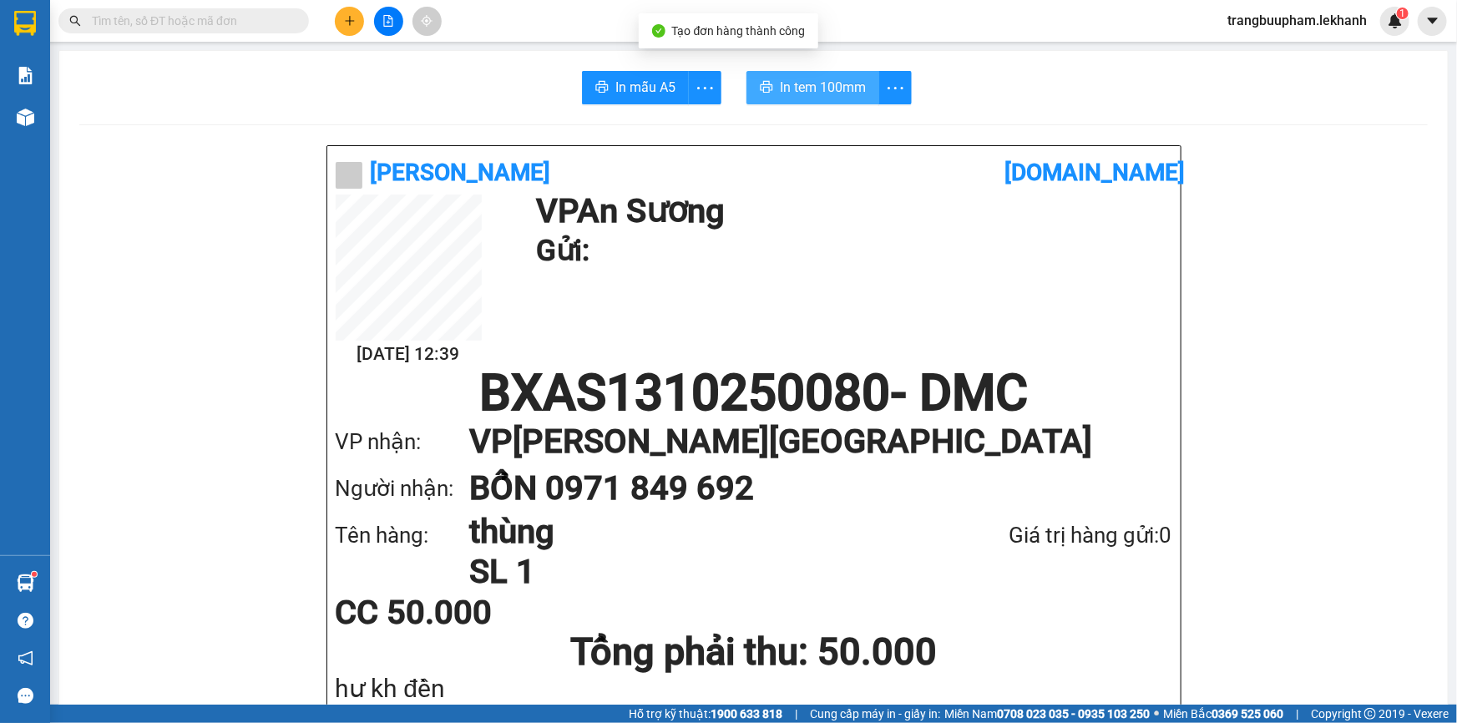
click at [860, 85] on span "In tem 100mm" at bounding box center [823, 87] width 86 height 21
click at [358, 23] on button at bounding box center [349, 21] width 29 height 29
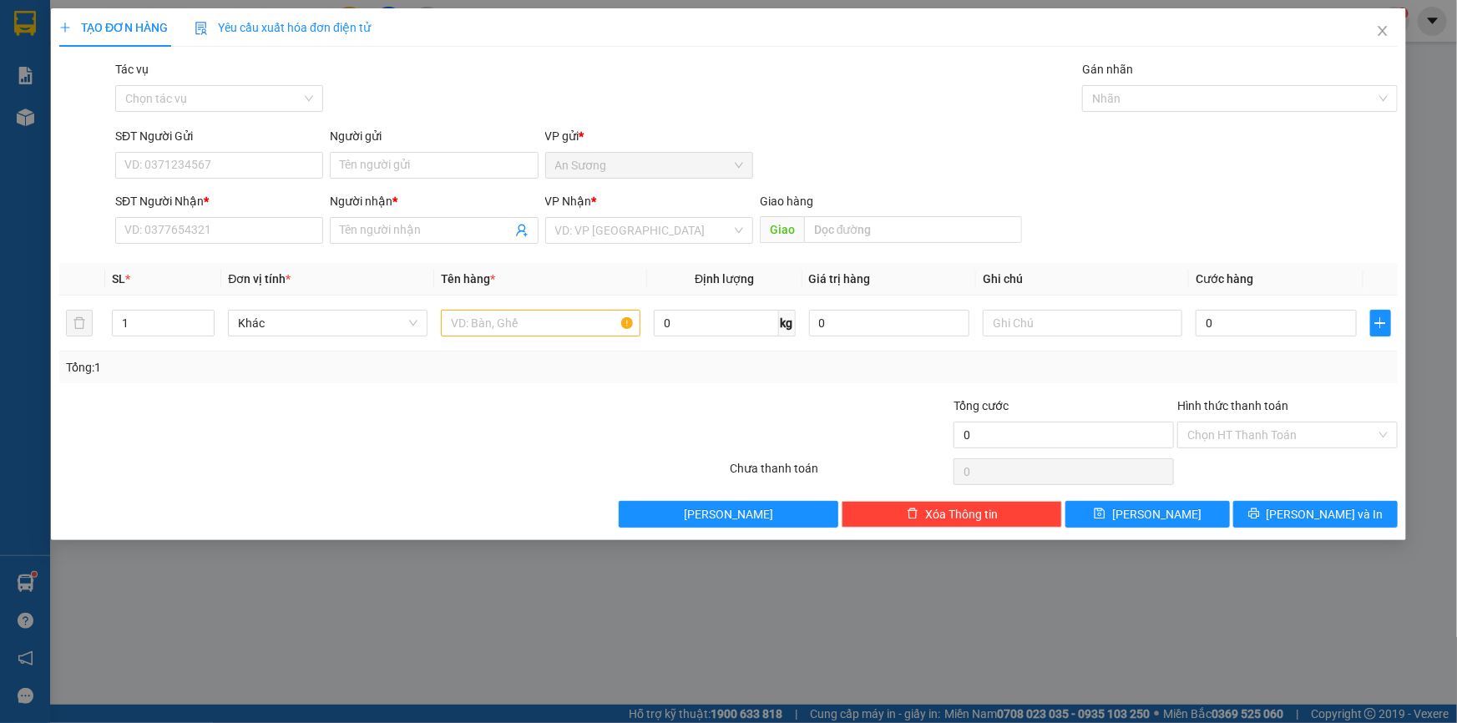
click at [609, 214] on div "VP Nhận *" at bounding box center [649, 204] width 208 height 25
click at [603, 225] on input "search" at bounding box center [643, 230] width 176 height 25
click at [170, 225] on input "SĐT Người Nhận *" at bounding box center [219, 230] width 208 height 27
click at [200, 266] on div "0987774772 - BÉ" at bounding box center [219, 264] width 188 height 18
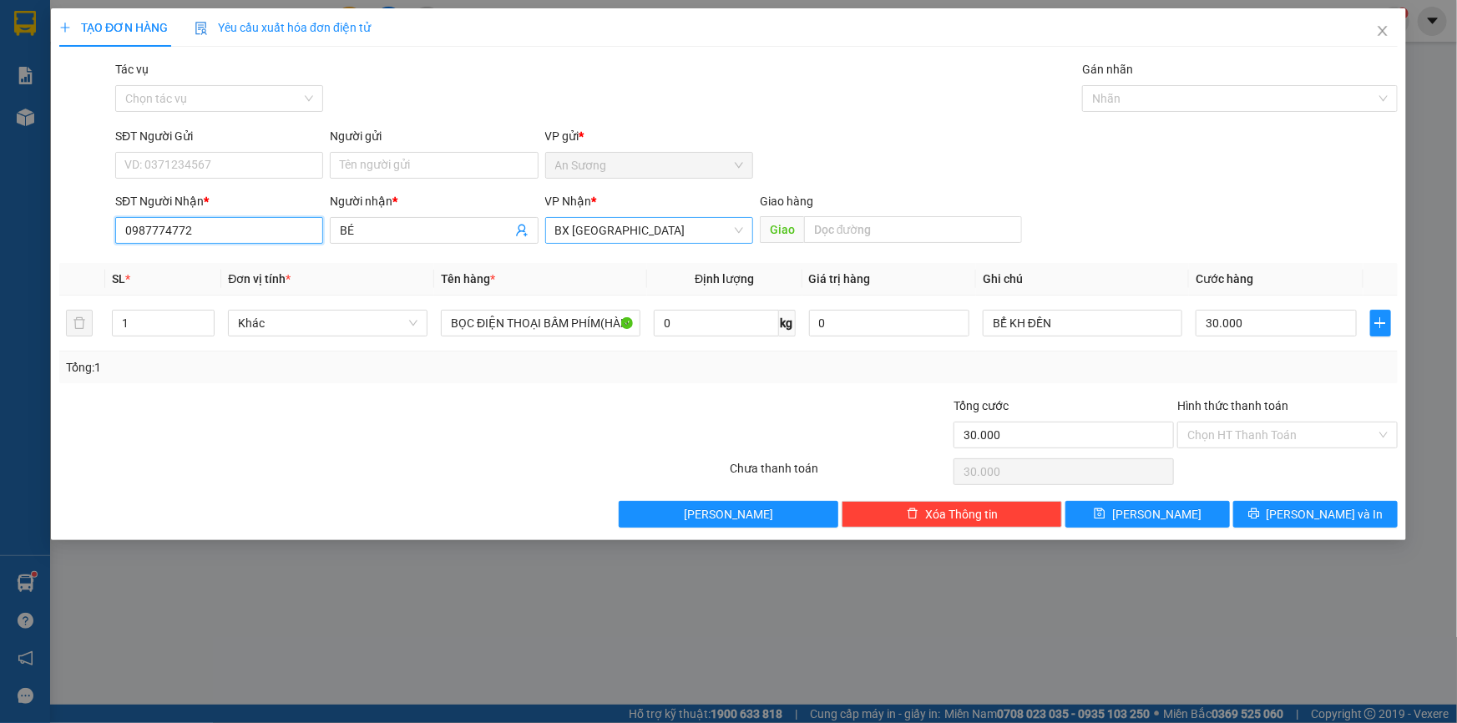
click at [624, 242] on span "BX [GEOGRAPHIC_DATA]" at bounding box center [649, 230] width 188 height 25
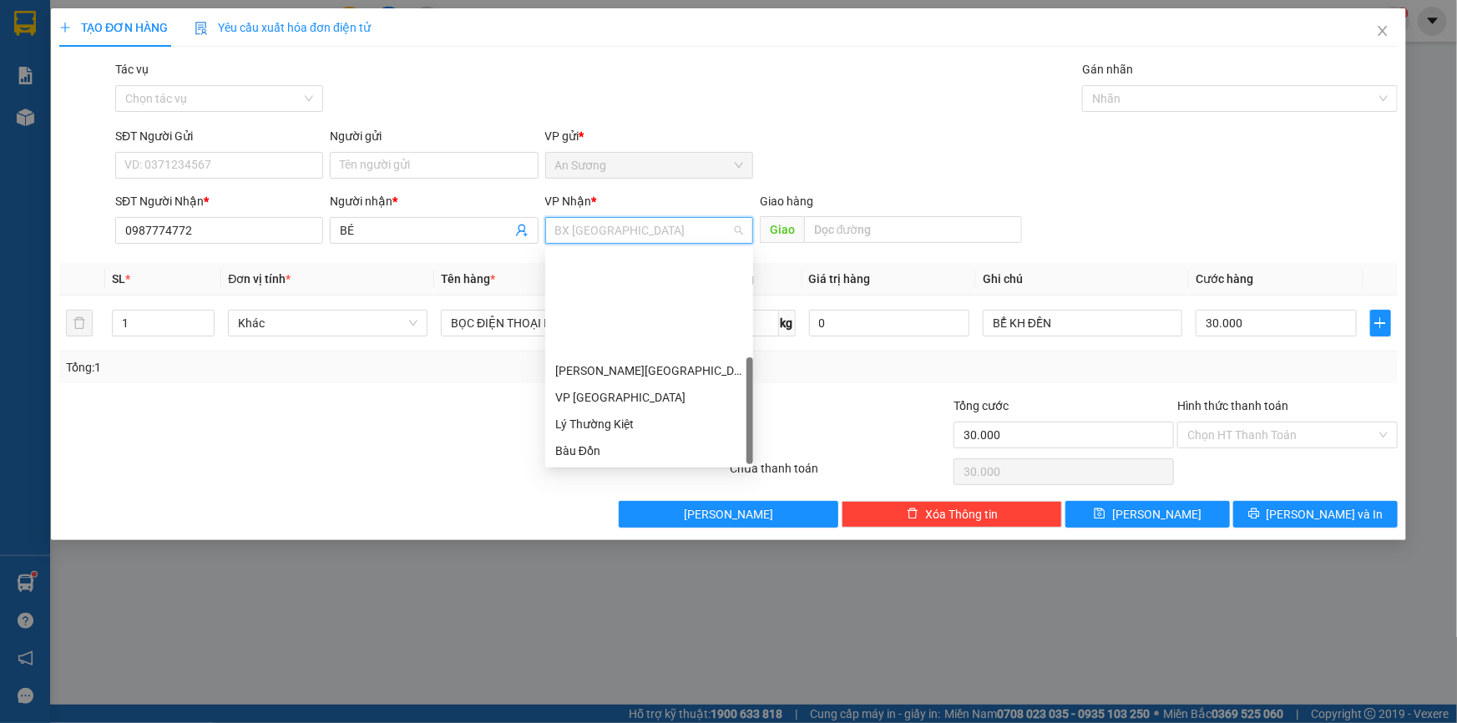
click at [615, 468] on div "T.T Kà Tum" at bounding box center [649, 477] width 188 height 18
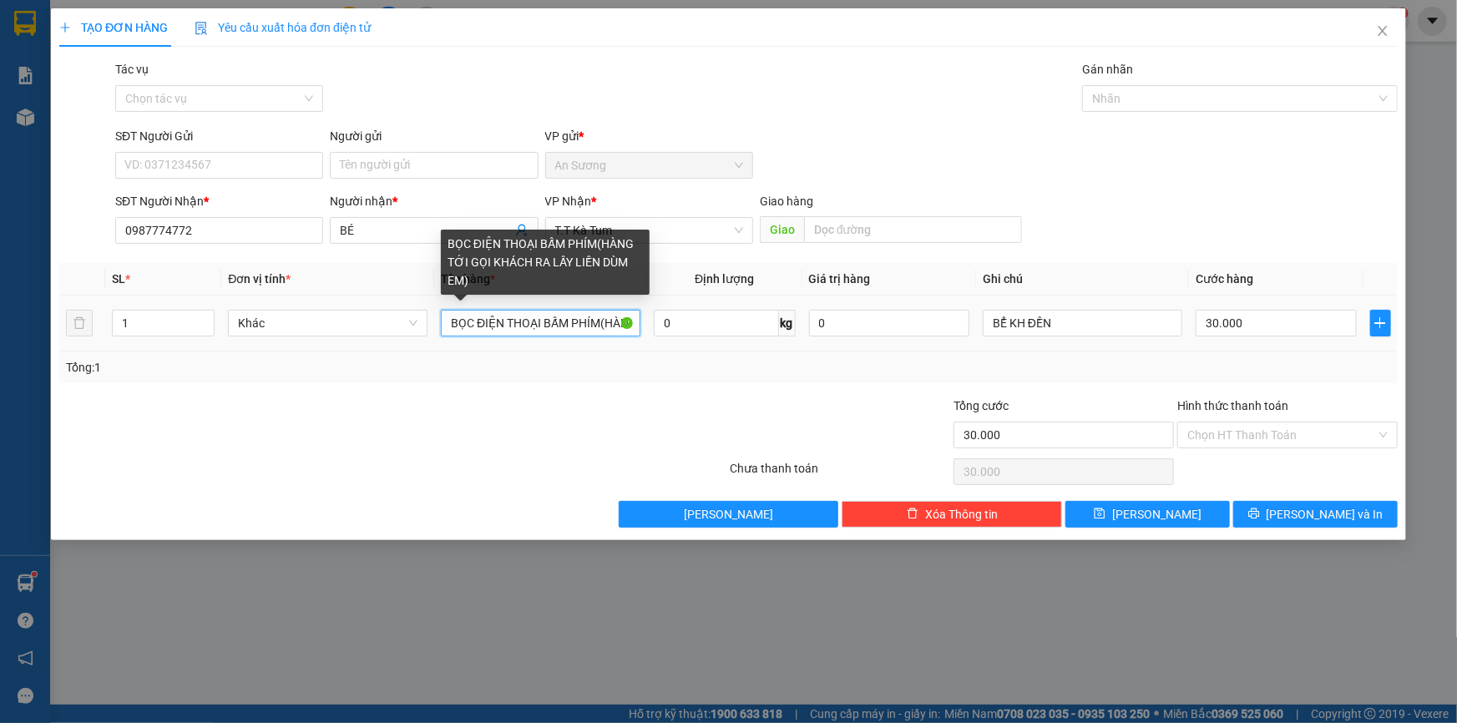
drag, startPoint x: 634, startPoint y: 328, endPoint x: 271, endPoint y: 286, distance: 364.9
click at [271, 286] on table "SL * Đơn vị tính * Tên hàng * Định lượng Giá trị hàng Ghi chú Cước hàng 1 Khác …" at bounding box center [728, 307] width 1339 height 89
drag, startPoint x: 622, startPoint y: 326, endPoint x: 335, endPoint y: 301, distance: 288.3
click at [335, 301] on tr "1 Khác TỚI GỌI KHÁCH RA LẤY LIỀN DÙM EM) 0 kg 0 BỂ KH ĐỀN 30.000" at bounding box center [728, 324] width 1339 height 56
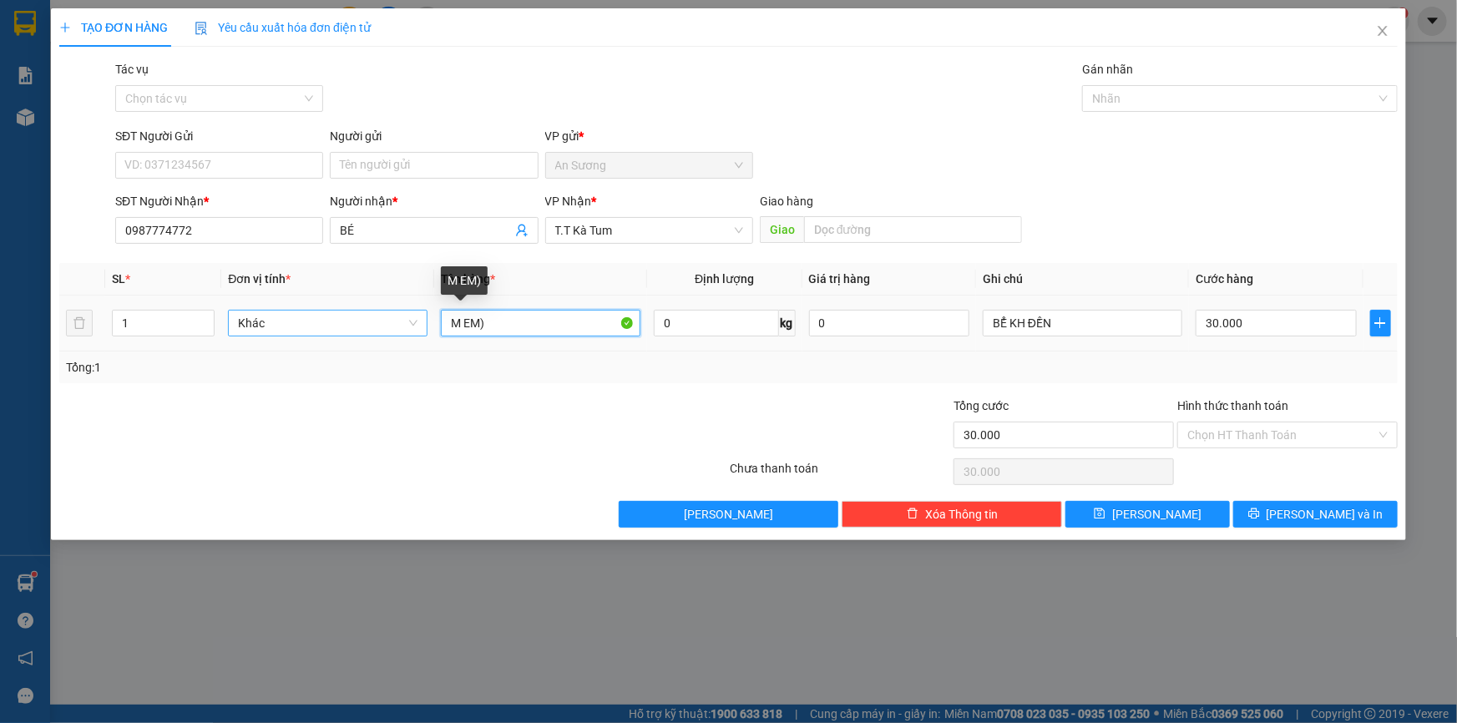
drag, startPoint x: 504, startPoint y: 320, endPoint x: 396, endPoint y: 325, distance: 108.7
click at [396, 325] on tr "1 Khác M EM) 0 kg 0 BỂ KH ĐỀN 30.000" at bounding box center [728, 324] width 1339 height 56
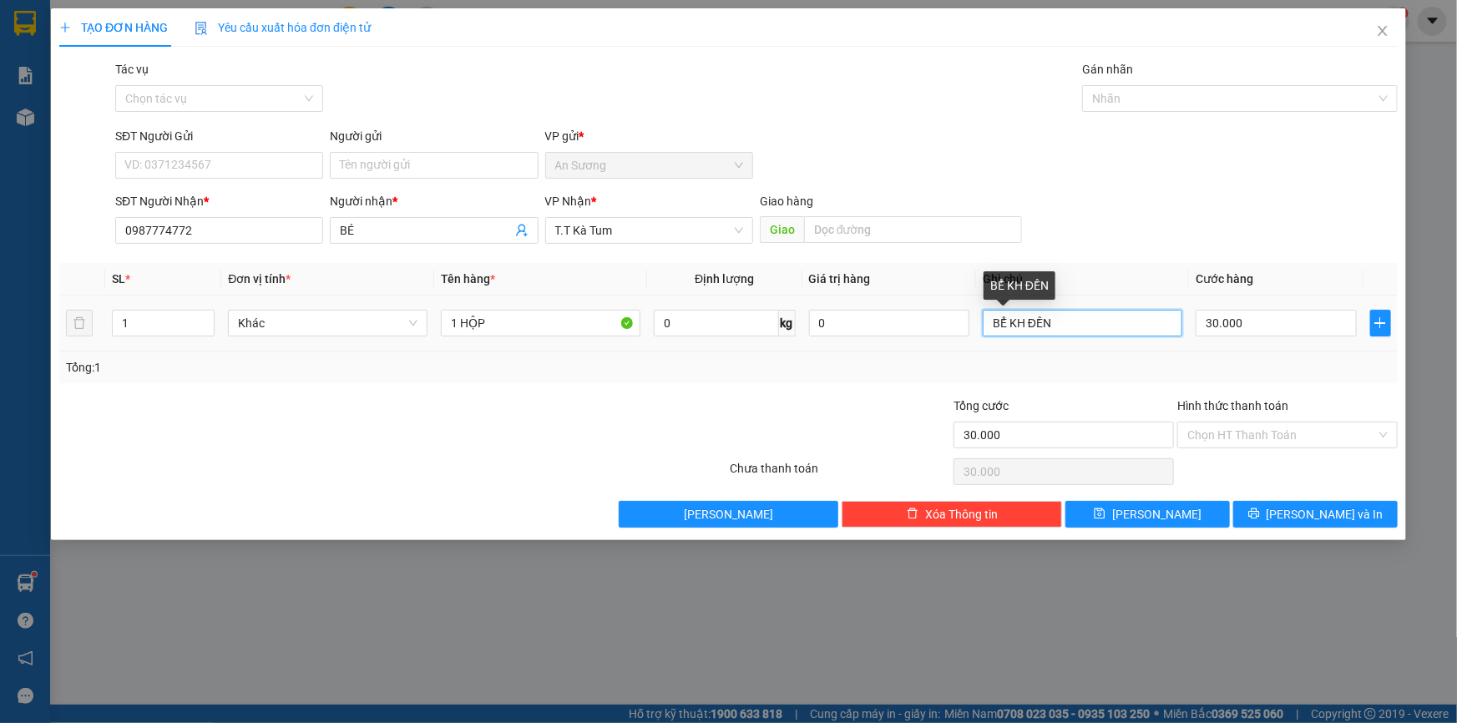
drag, startPoint x: 1070, startPoint y: 316, endPoint x: 939, endPoint y: 311, distance: 132.0
click at [944, 342] on tr "1 Khác 1 HỘP 0 kg 0 BỂ KH ĐỀN 30.000" at bounding box center [728, 324] width 1339 height 56
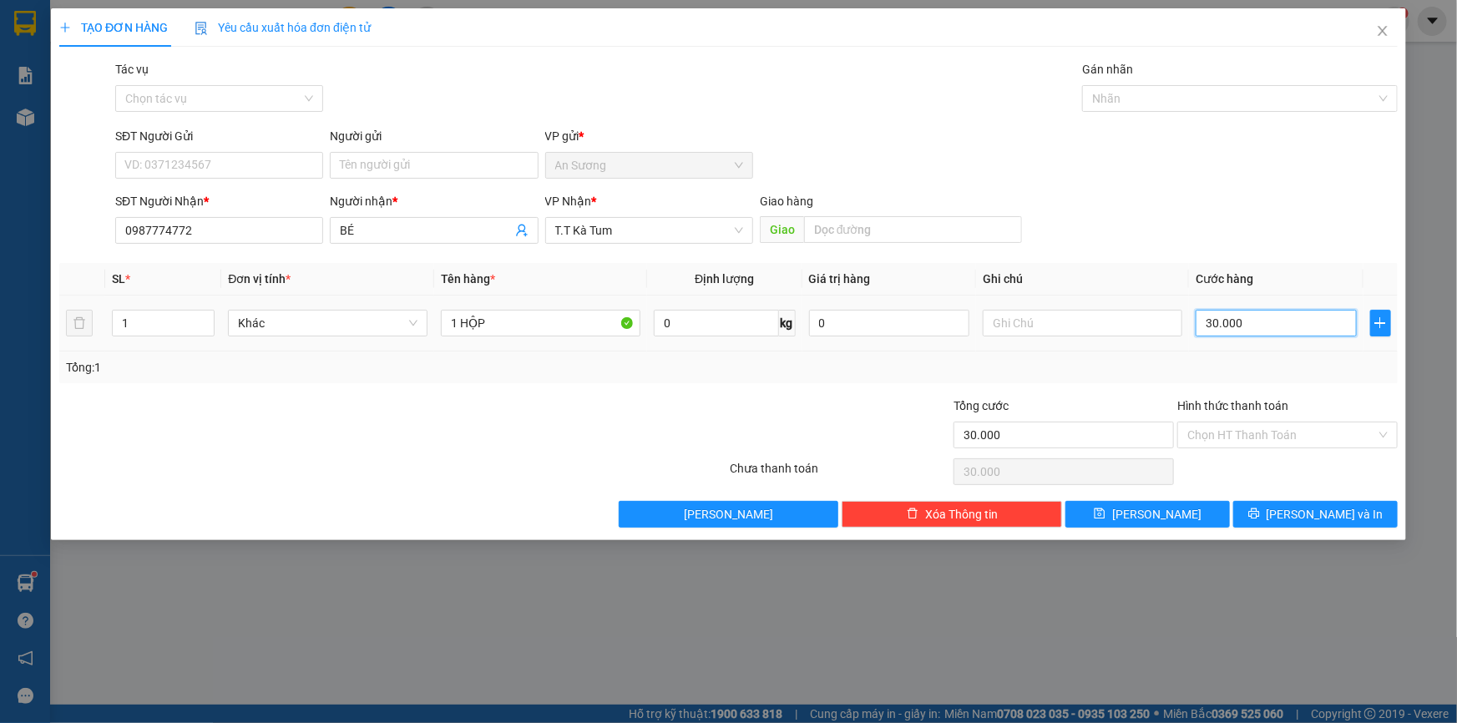
click at [1273, 332] on input "30.000" at bounding box center [1276, 323] width 161 height 27
drag, startPoint x: 1074, startPoint y: 340, endPoint x: 1139, endPoint y: 329, distance: 66.0
click at [1075, 339] on td at bounding box center [1082, 324] width 213 height 56
click at [1269, 425] on input "Hình thức thanh toán" at bounding box center [1281, 435] width 189 height 25
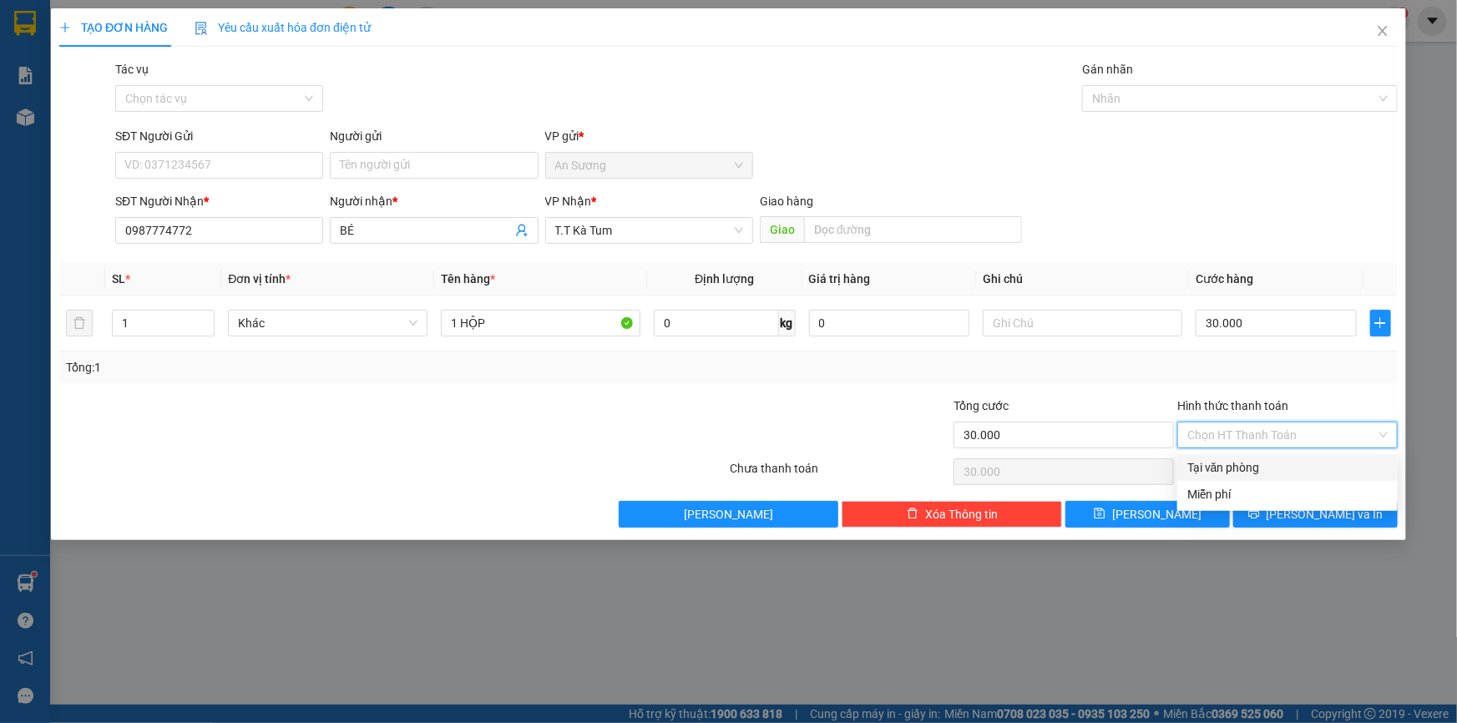
click at [1249, 477] on div "Tại văn phòng" at bounding box center [1287, 467] width 220 height 27
click at [1308, 523] on button "[PERSON_NAME] và In" at bounding box center [1315, 514] width 164 height 27
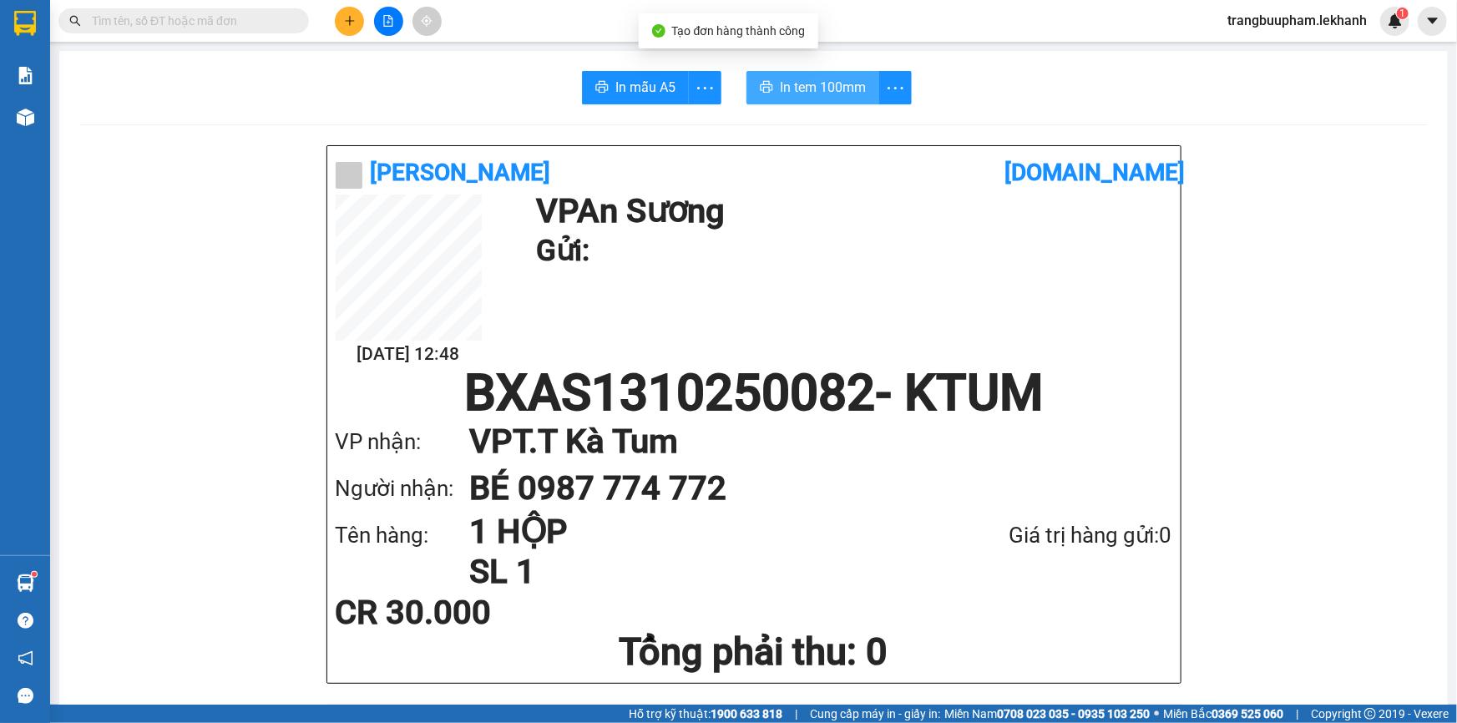
click at [851, 77] on span "In tem 100mm" at bounding box center [823, 87] width 86 height 21
click at [360, 26] on button at bounding box center [349, 21] width 29 height 29
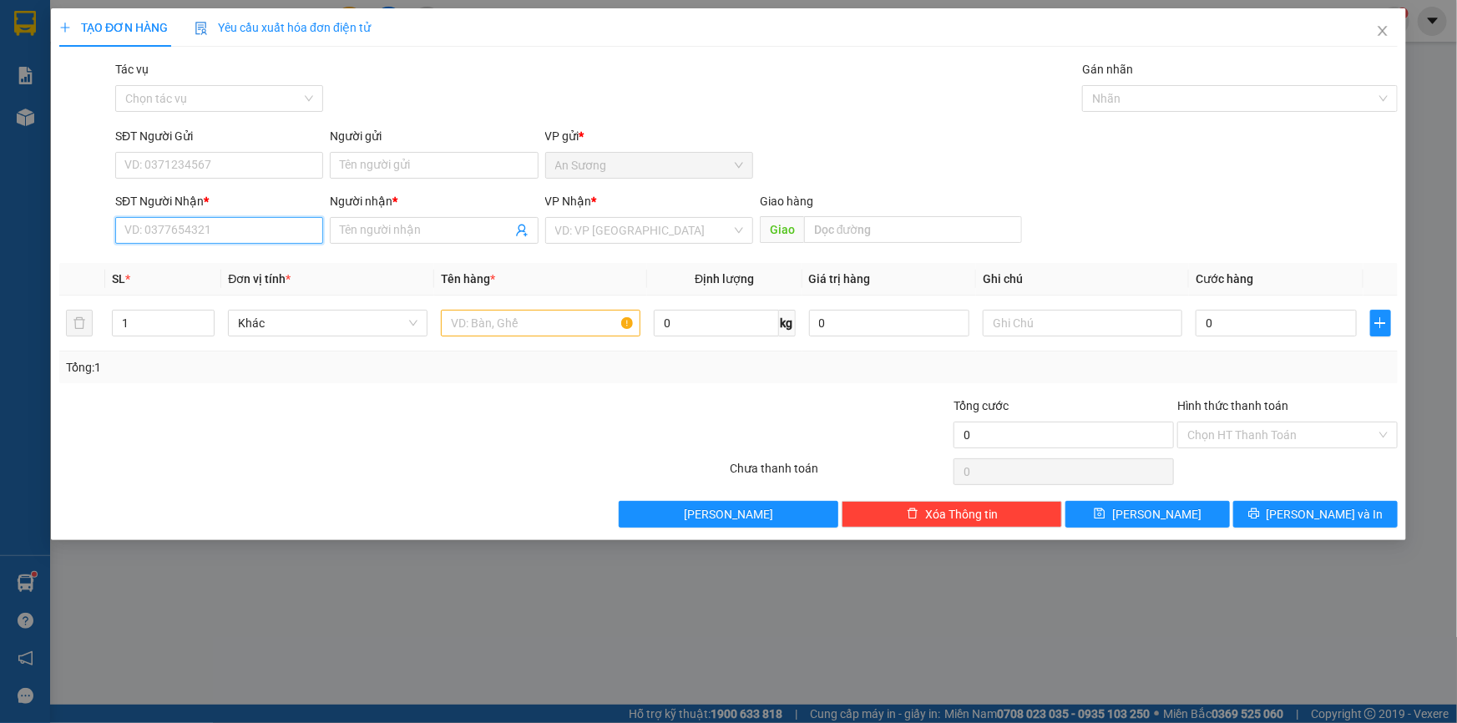
drag, startPoint x: 220, startPoint y: 225, endPoint x: 265, endPoint y: 215, distance: 45.4
click at [220, 225] on input "SĐT Người Nhận *" at bounding box center [219, 230] width 208 height 27
click at [238, 261] on div "0931253256 - HOÀNG" at bounding box center [219, 264] width 188 height 18
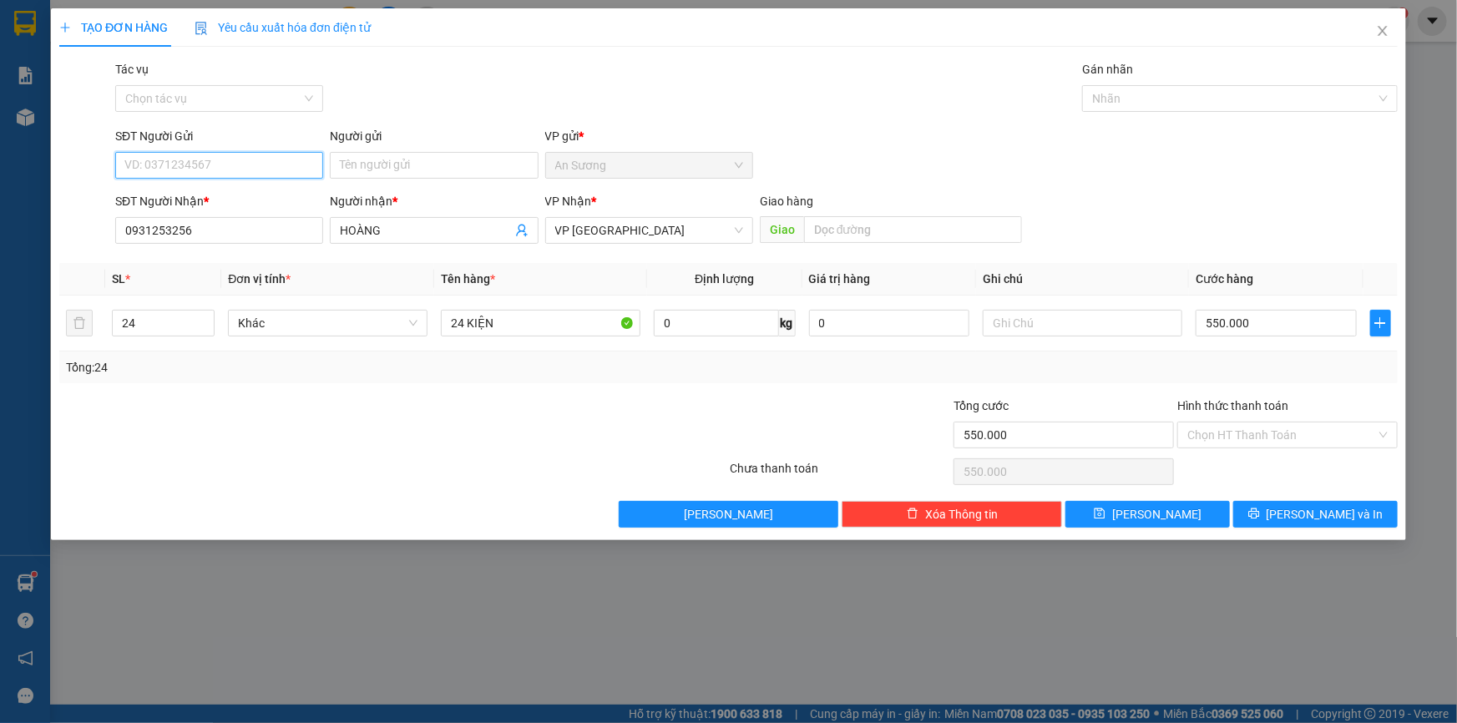
click at [245, 166] on input "SĐT Người Gửi" at bounding box center [219, 165] width 208 height 27
click at [239, 191] on div "0925038097 - HÙNG DŨNG" at bounding box center [219, 199] width 188 height 18
click at [89, 321] on tr "24 Khác 24 KIỆN 0 kg 0 550.000" at bounding box center [728, 324] width 1339 height 56
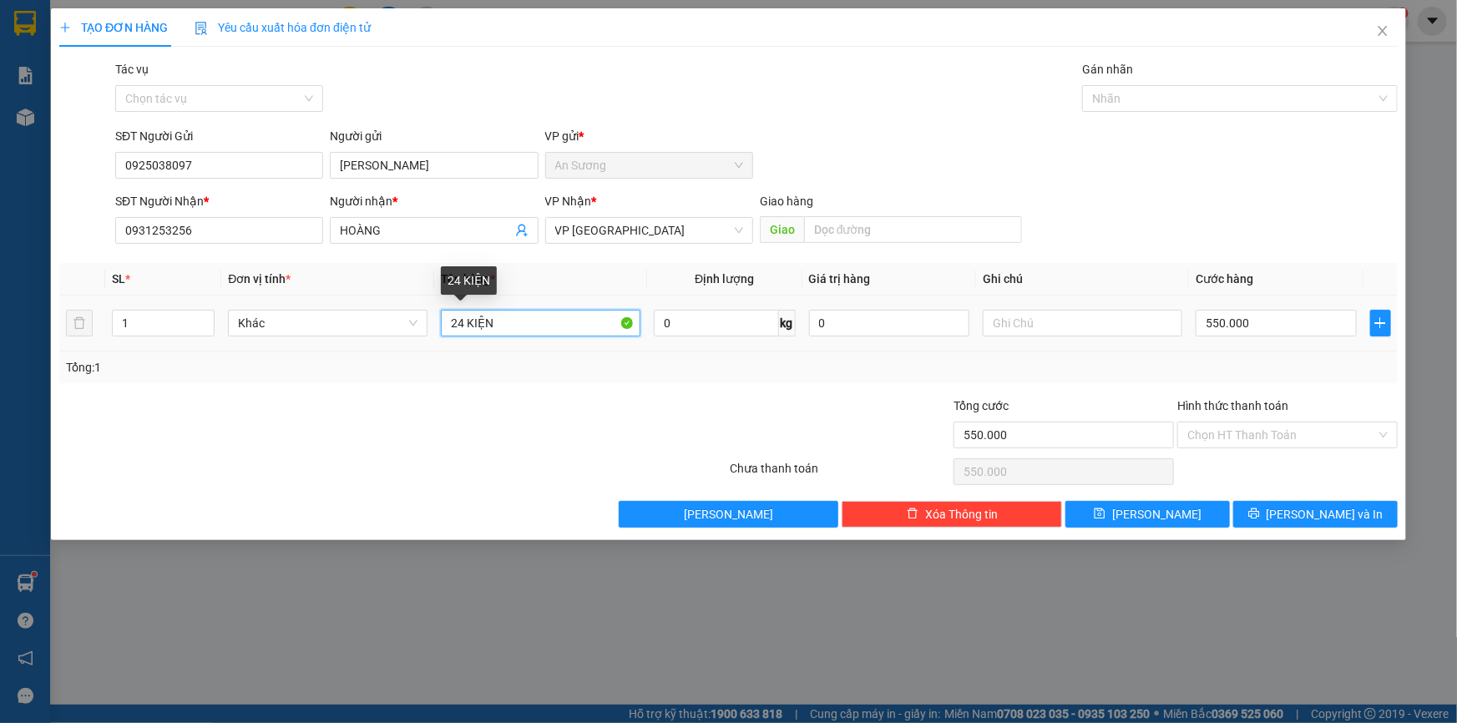
drag, startPoint x: 463, startPoint y: 318, endPoint x: 440, endPoint y: 326, distance: 24.6
click at [440, 326] on td "24 KIỆN" at bounding box center [540, 324] width 213 height 56
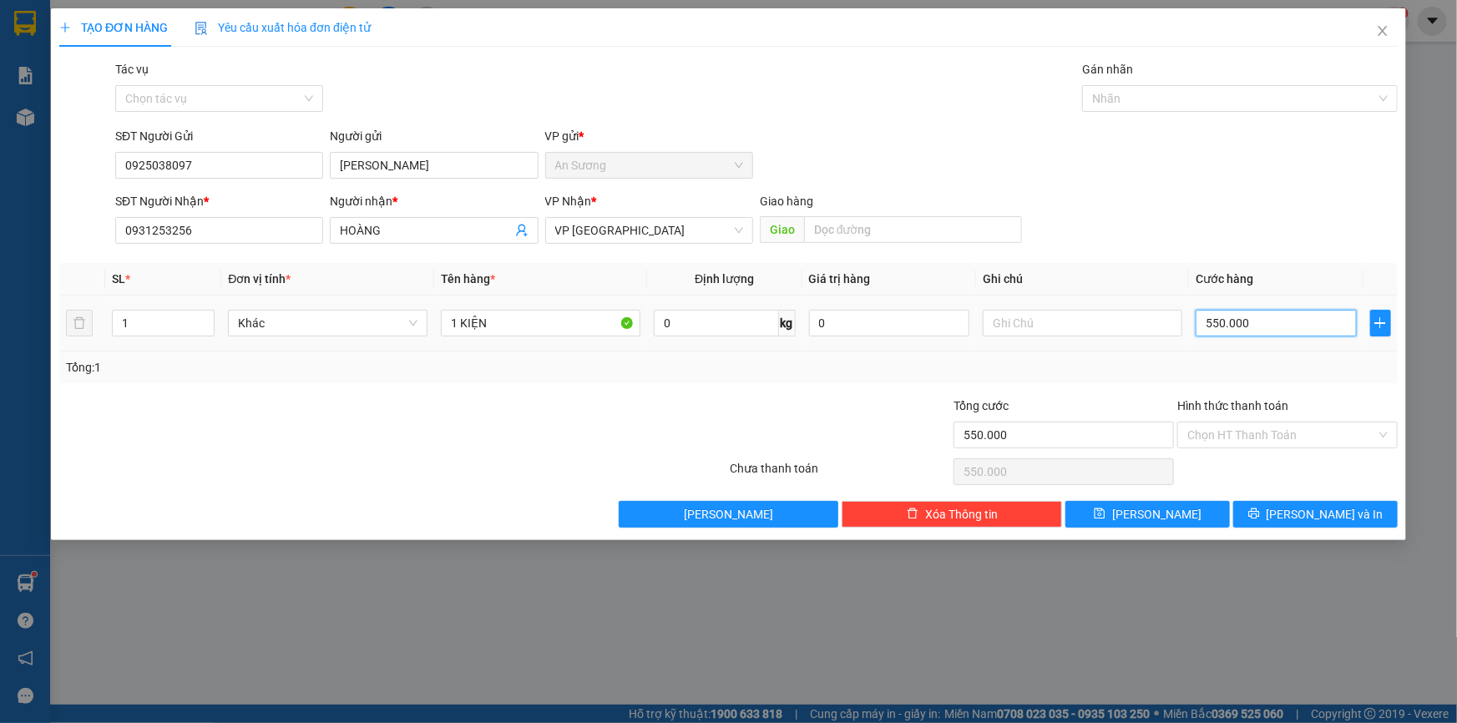
click at [1299, 321] on input "550.000" at bounding box center [1276, 323] width 161 height 27
click at [1308, 516] on span "[PERSON_NAME] và In" at bounding box center [1325, 514] width 117 height 18
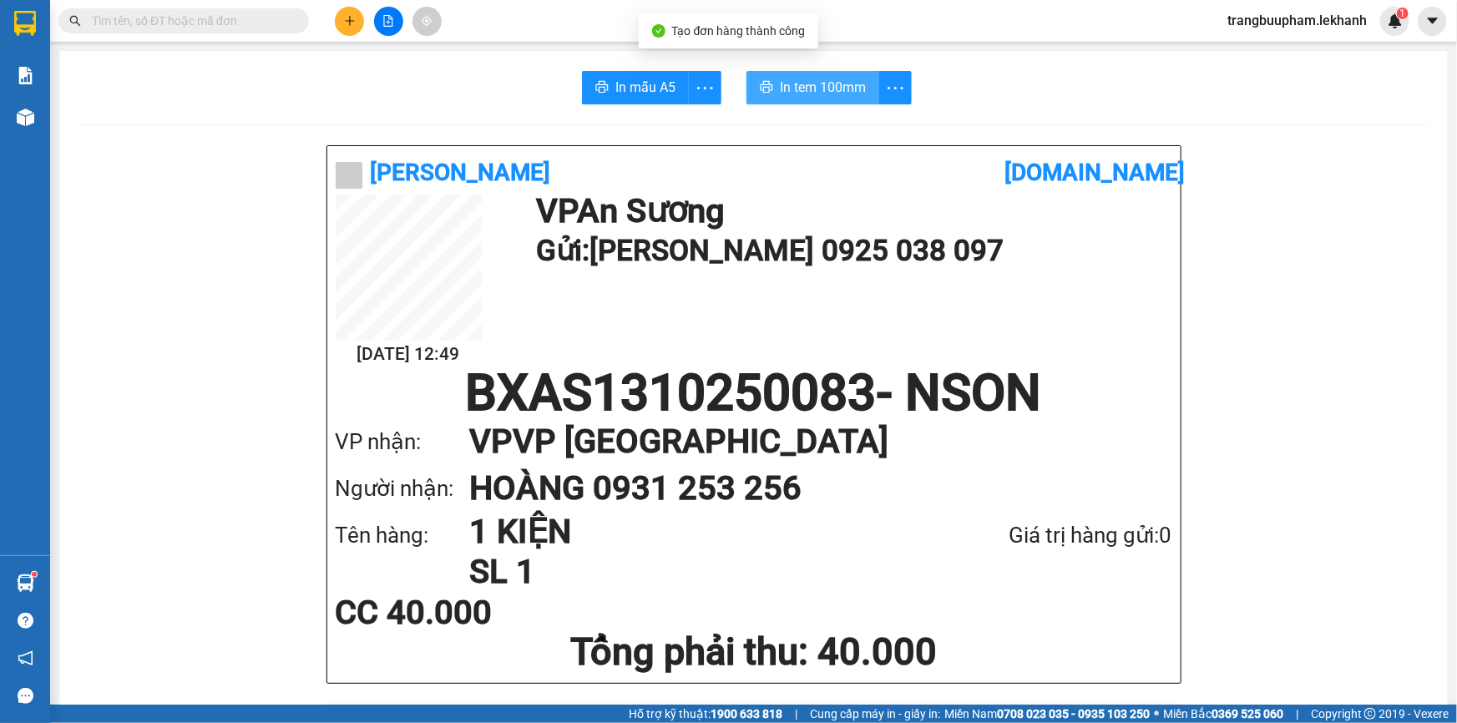
click at [760, 88] on icon "printer" at bounding box center [766, 86] width 13 height 13
click at [336, 17] on button at bounding box center [349, 21] width 29 height 29
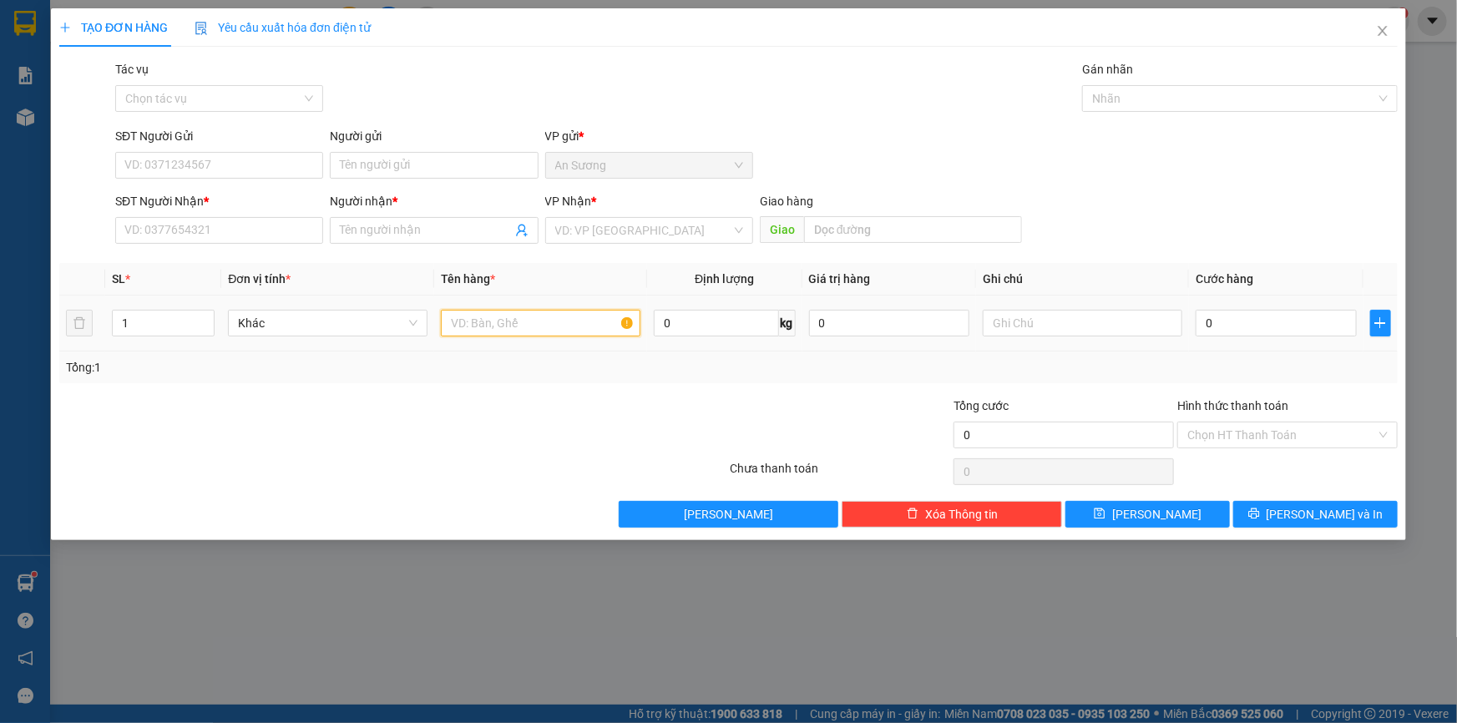
click at [480, 325] on input "text" at bounding box center [541, 323] width 200 height 27
click at [594, 237] on input "search" at bounding box center [643, 230] width 176 height 25
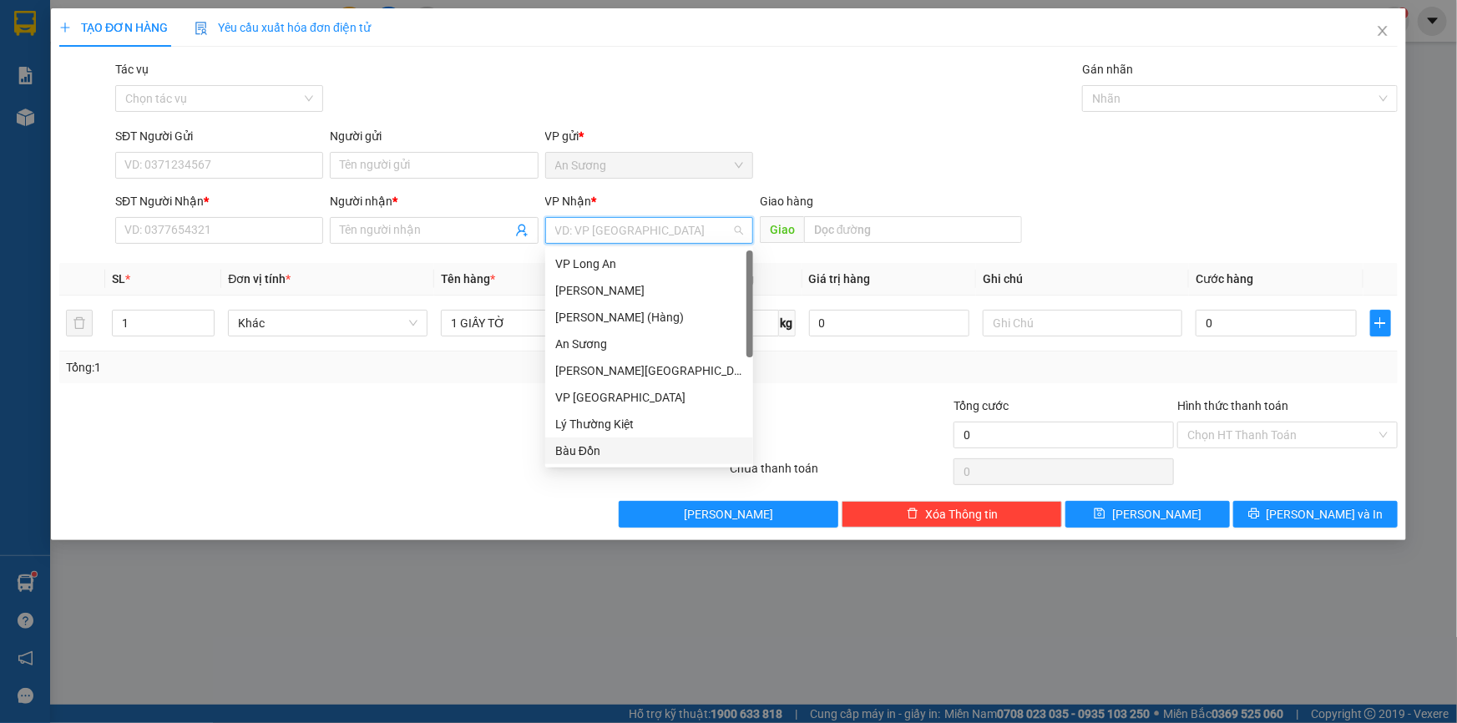
click at [615, 456] on div "Bàu Đồn" at bounding box center [649, 451] width 188 height 18
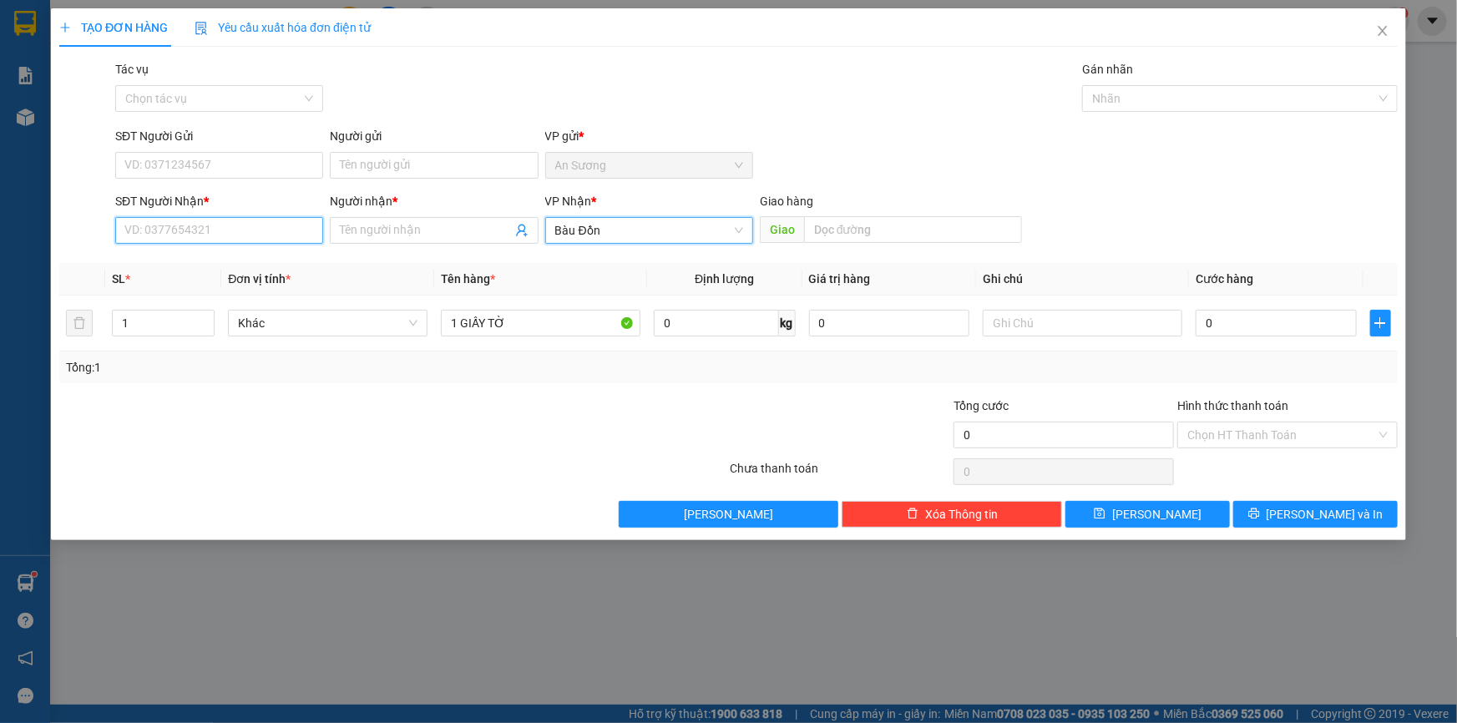
click at [227, 236] on input "SĐT Người Nhận *" at bounding box center [219, 230] width 208 height 27
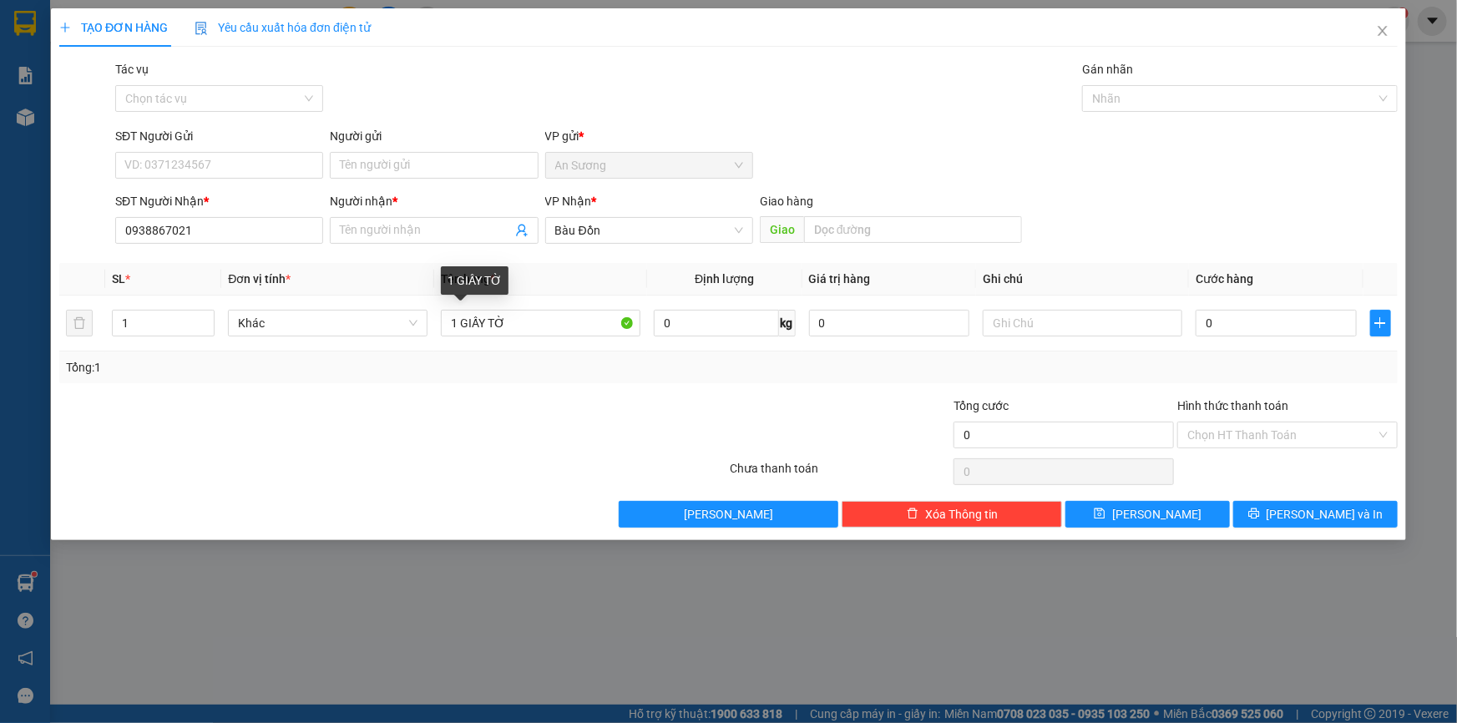
click at [407, 251] on div "Transit Pickup Surcharge Ids Transit Deliver Surcharge Ids Transit Deliver Surc…" at bounding box center [728, 294] width 1339 height 468
click at [407, 250] on div "Người nhận * Tên người nhận" at bounding box center [434, 221] width 208 height 58
click at [410, 240] on span at bounding box center [434, 230] width 208 height 27
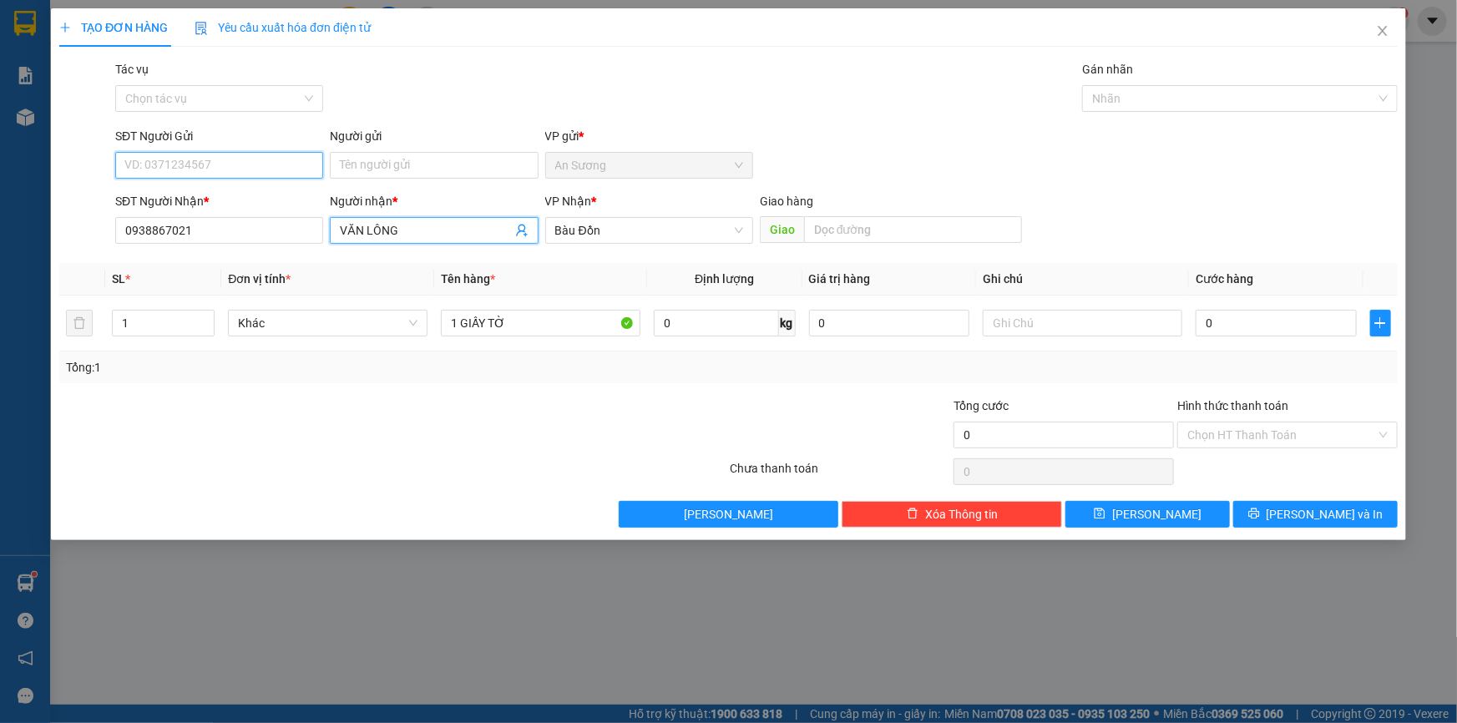
drag, startPoint x: 248, startPoint y: 167, endPoint x: 244, endPoint y: 156, distance: 11.6
click at [247, 167] on input "SĐT Người Gửi" at bounding box center [219, 165] width 208 height 27
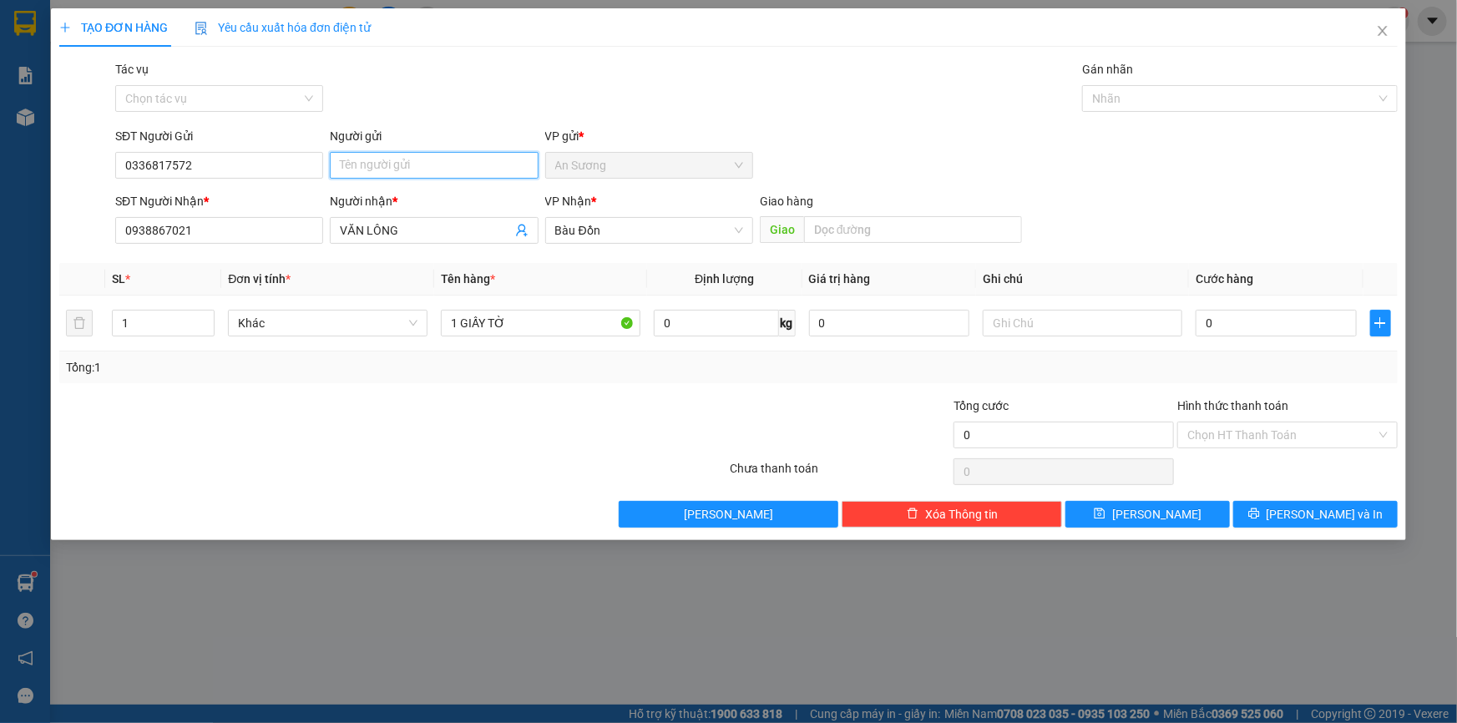
click at [367, 167] on input "Người gửi" at bounding box center [434, 165] width 208 height 27
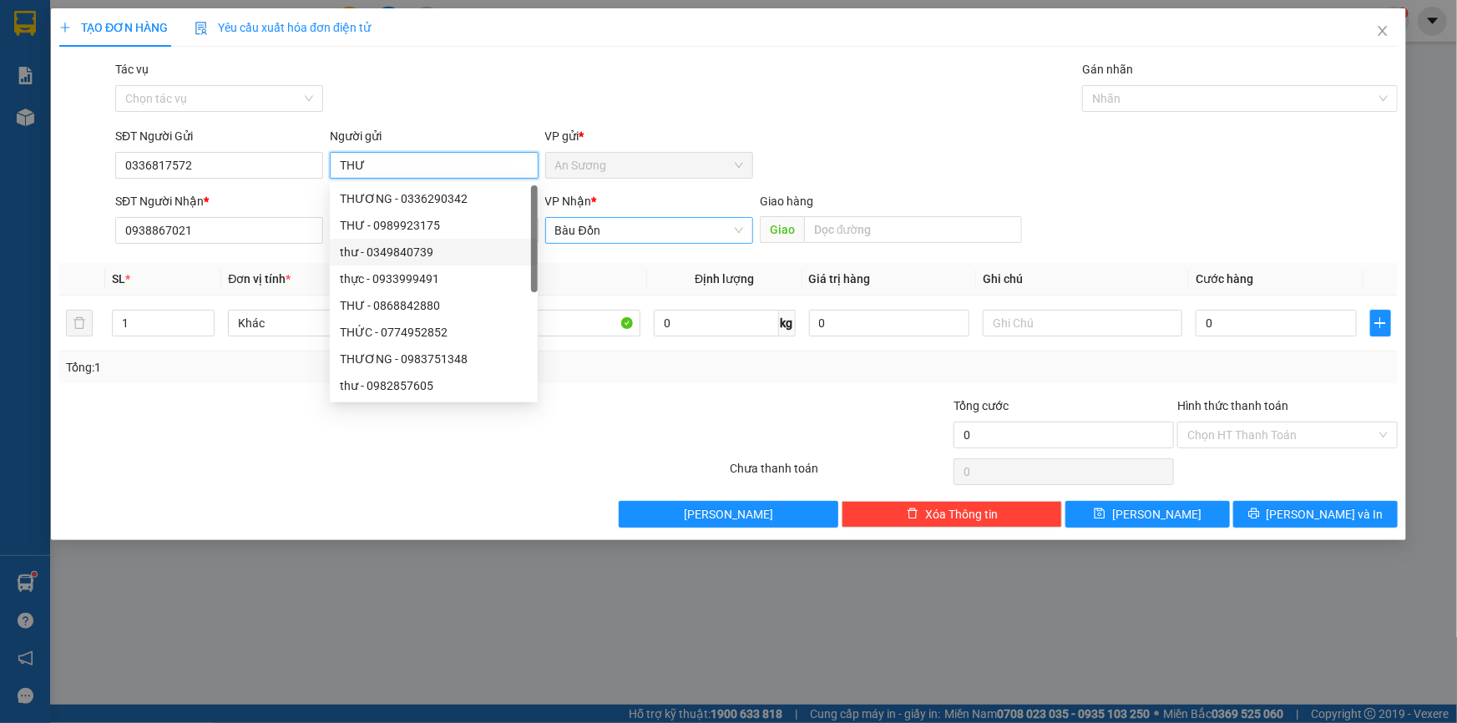
click at [629, 230] on span "Bàu Đồn" at bounding box center [649, 230] width 188 height 25
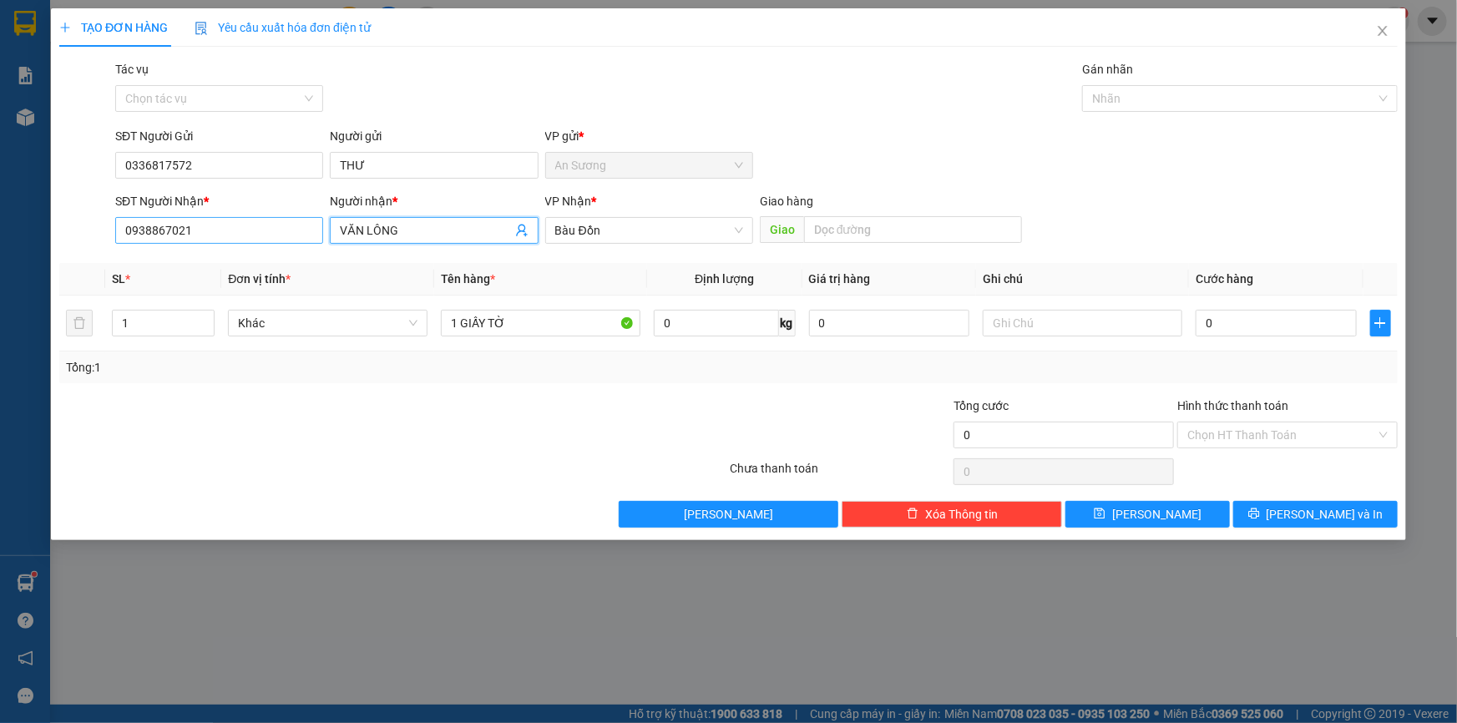
drag, startPoint x: 457, startPoint y: 231, endPoint x: 267, endPoint y: 231, distance: 189.5
click at [267, 231] on div "SĐT Người Nhận * 0938867021 Người nhận * VĂN LÔNG VP Nhận * Bàu Đồn Giao hàng G…" at bounding box center [756, 221] width 1289 height 58
click at [1248, 334] on input "0" at bounding box center [1276, 323] width 161 height 27
click at [1247, 433] on input "Hình thức thanh toán" at bounding box center [1281, 435] width 189 height 25
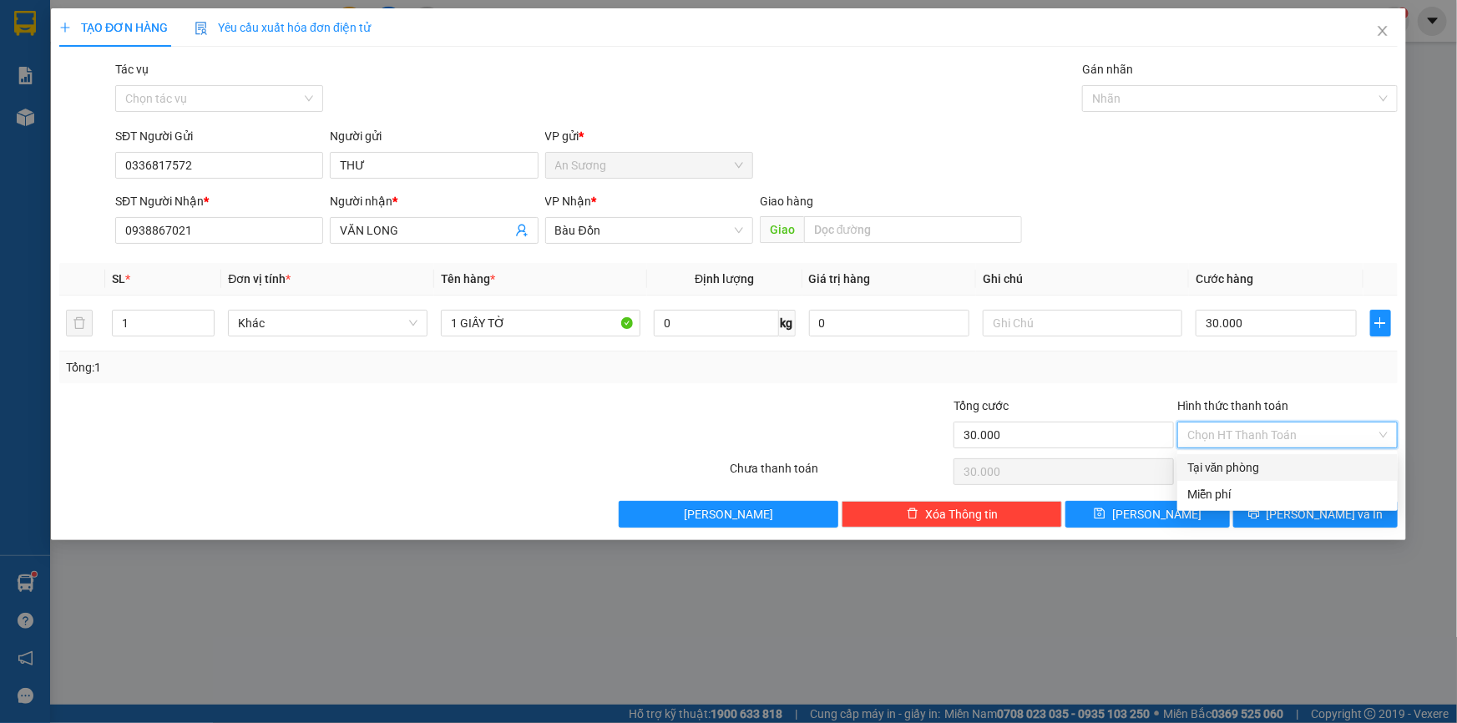
click at [1248, 466] on div "Tại văn phòng" at bounding box center [1287, 467] width 200 height 18
click at [1259, 517] on icon "printer" at bounding box center [1253, 514] width 11 height 11
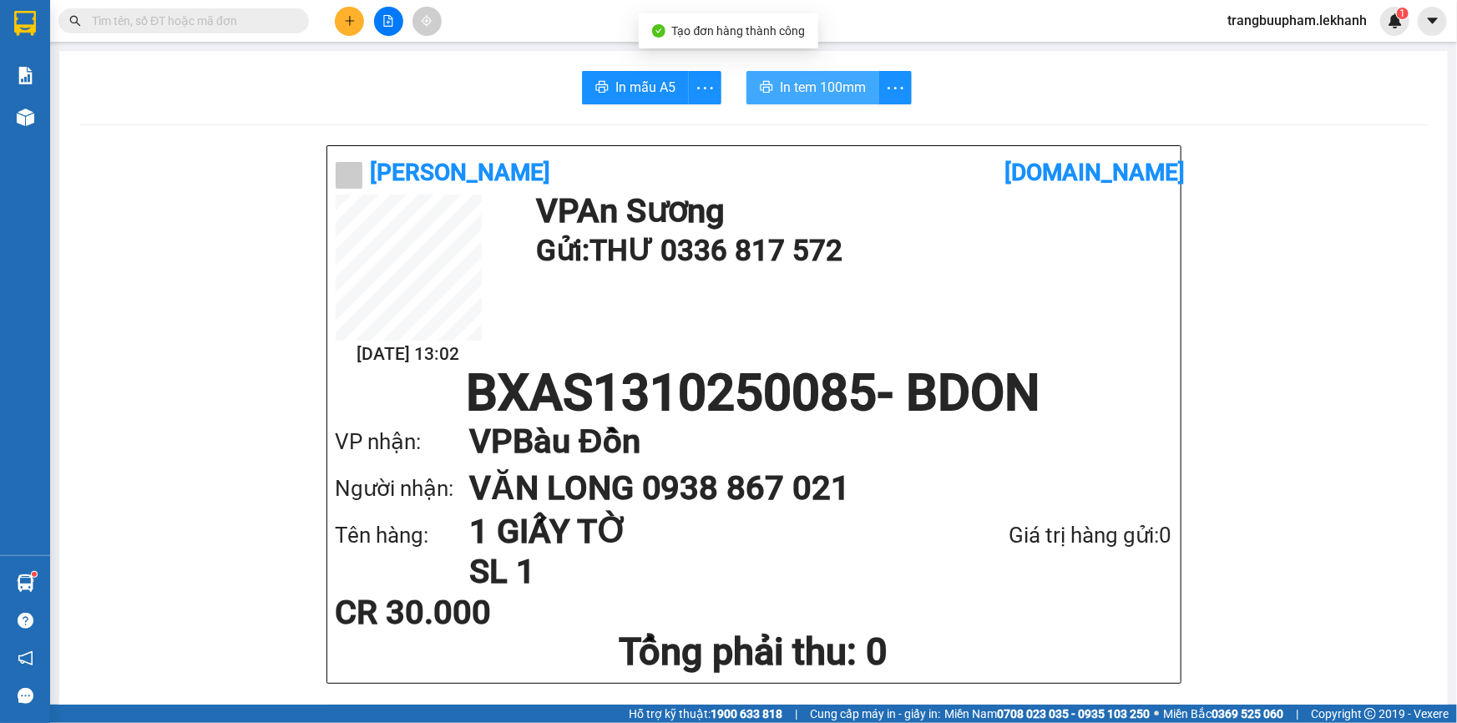
click at [839, 87] on span "In tem 100mm" at bounding box center [823, 87] width 86 height 21
click at [342, 19] on button at bounding box center [349, 21] width 29 height 29
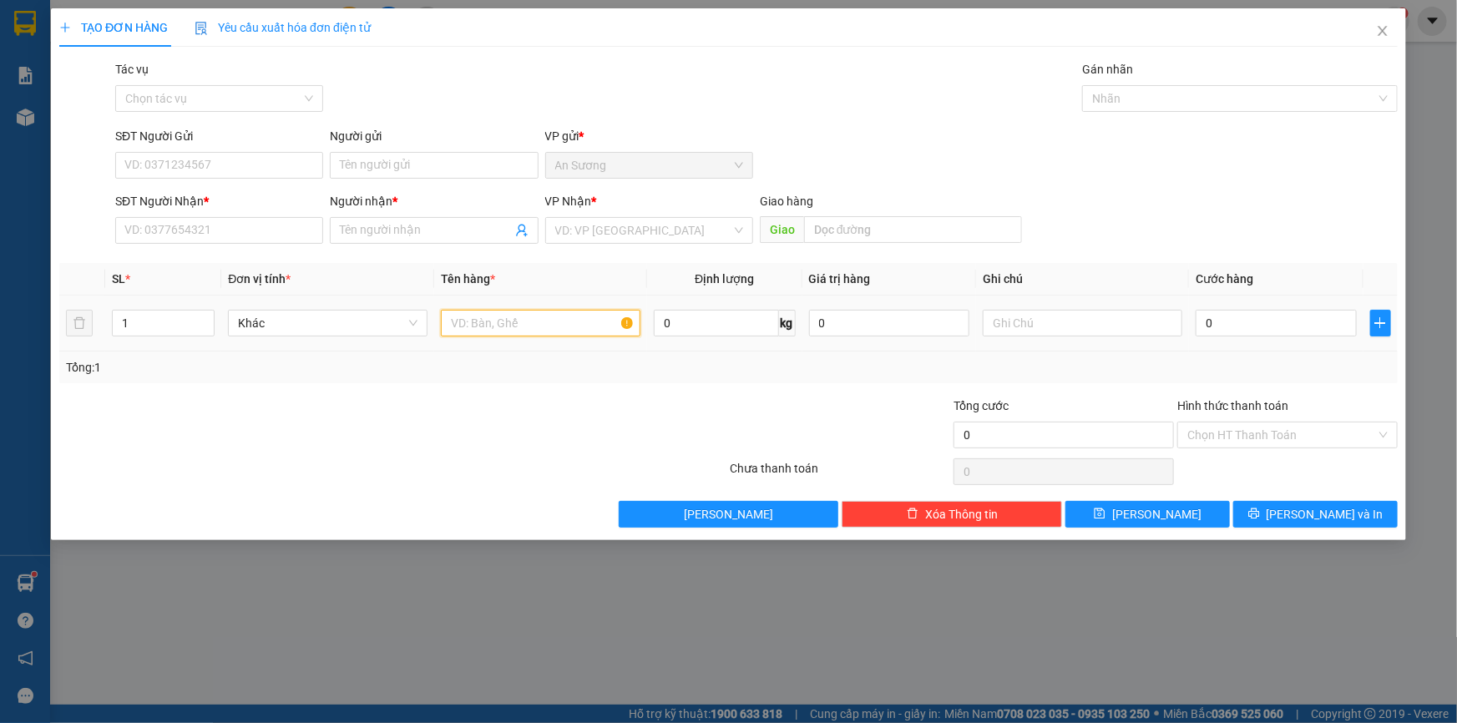
click at [493, 326] on input "text" at bounding box center [541, 323] width 200 height 27
click at [595, 241] on input "search" at bounding box center [643, 230] width 176 height 25
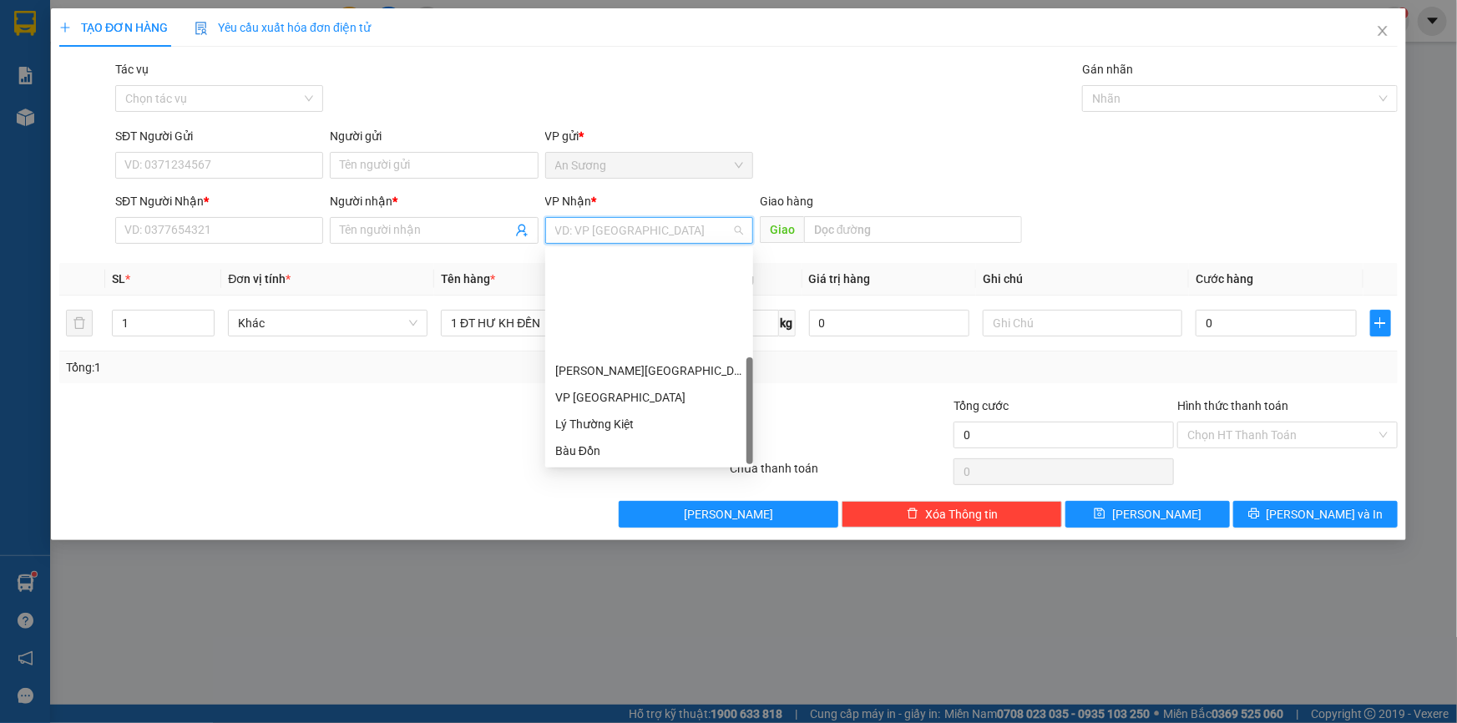
click at [626, 549] on div "BX [GEOGRAPHIC_DATA]" at bounding box center [649, 558] width 188 height 18
click at [150, 238] on input "SĐT Người Nhận *" at bounding box center [219, 230] width 208 height 27
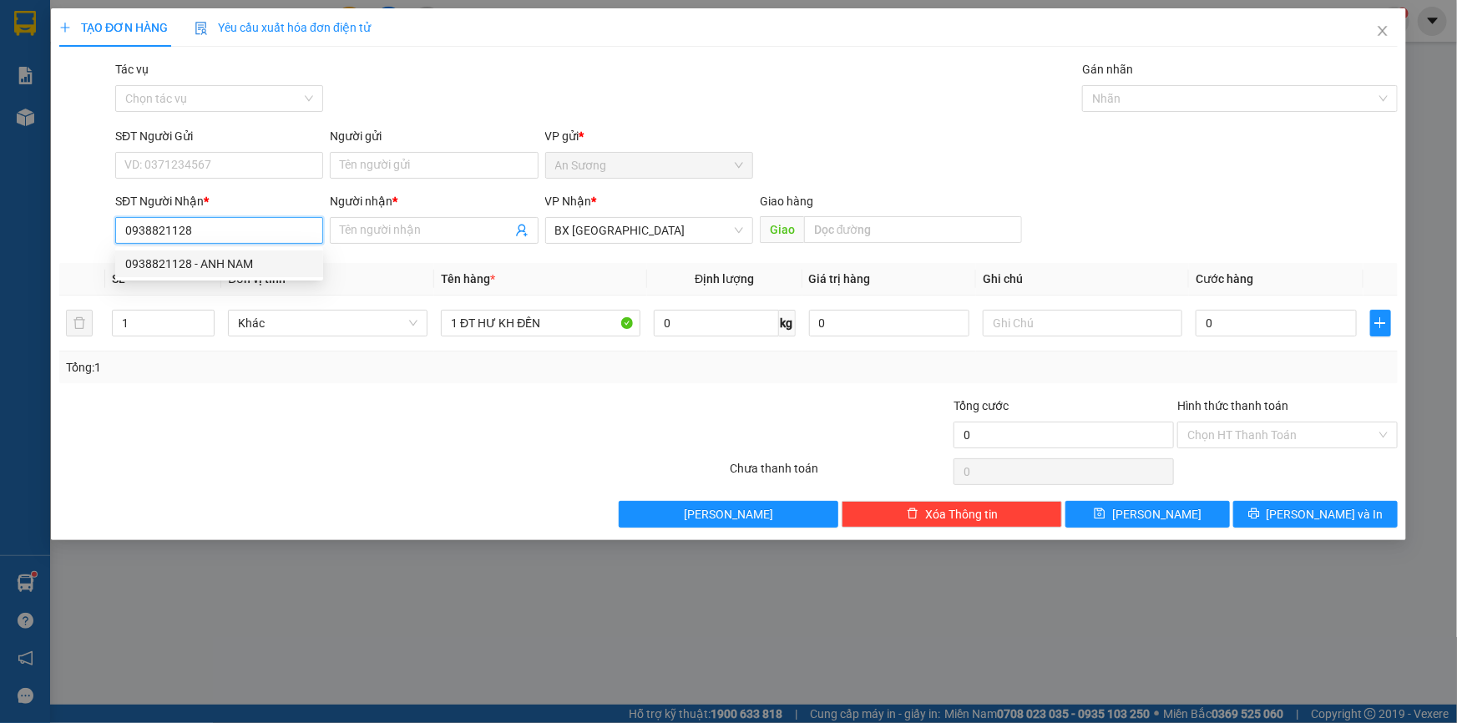
click at [198, 261] on div "0938821128 - ANH NAM" at bounding box center [219, 264] width 188 height 18
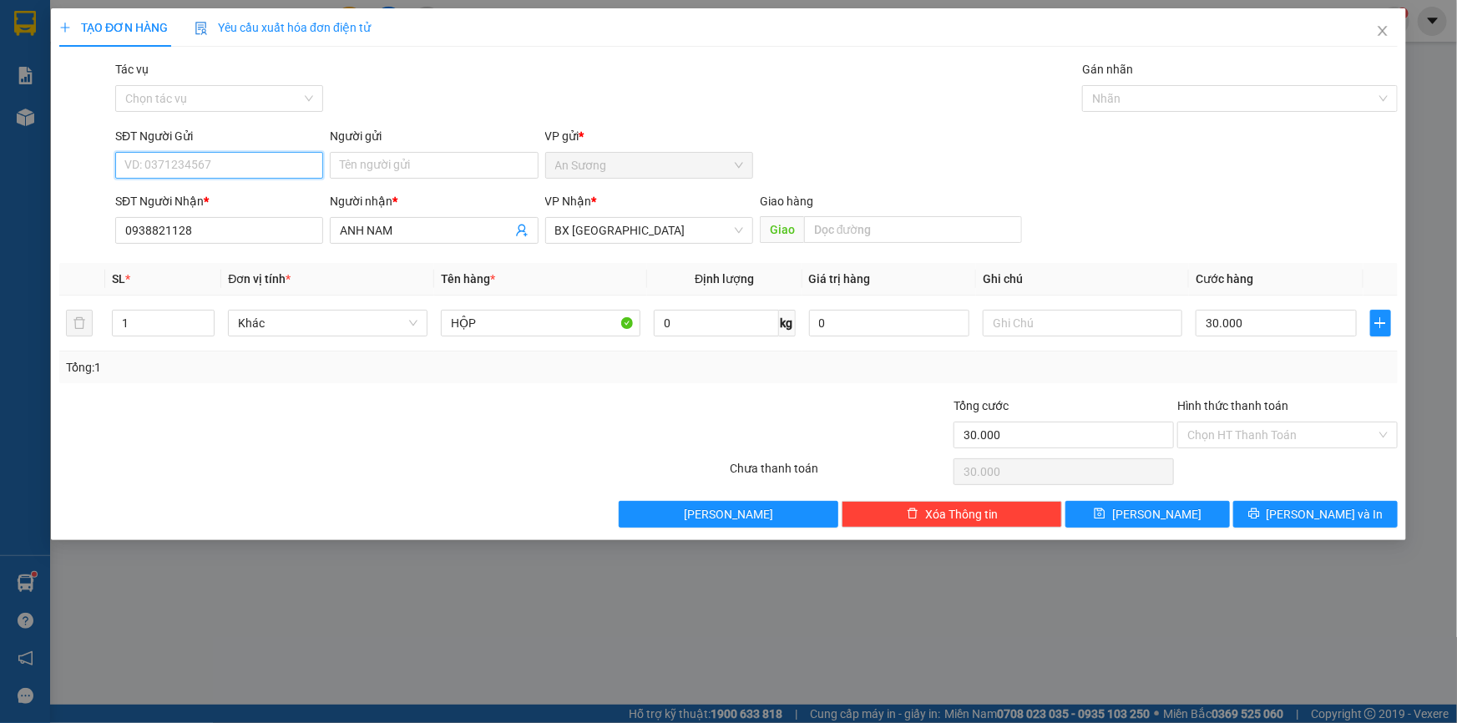
click at [253, 161] on input "SĐT Người Gửi" at bounding box center [219, 165] width 208 height 27
click at [233, 227] on div "0988545604 - LINH" at bounding box center [219, 225] width 188 height 18
drag, startPoint x: 279, startPoint y: 163, endPoint x: 83, endPoint y: 150, distance: 196.6
click at [83, 150] on div "SĐT Người Gửi 0988545604 Người gửi LINH VP gửi * An Sương" at bounding box center [729, 156] width 1342 height 58
drag, startPoint x: 376, startPoint y: 172, endPoint x: 274, endPoint y: 173, distance: 101.9
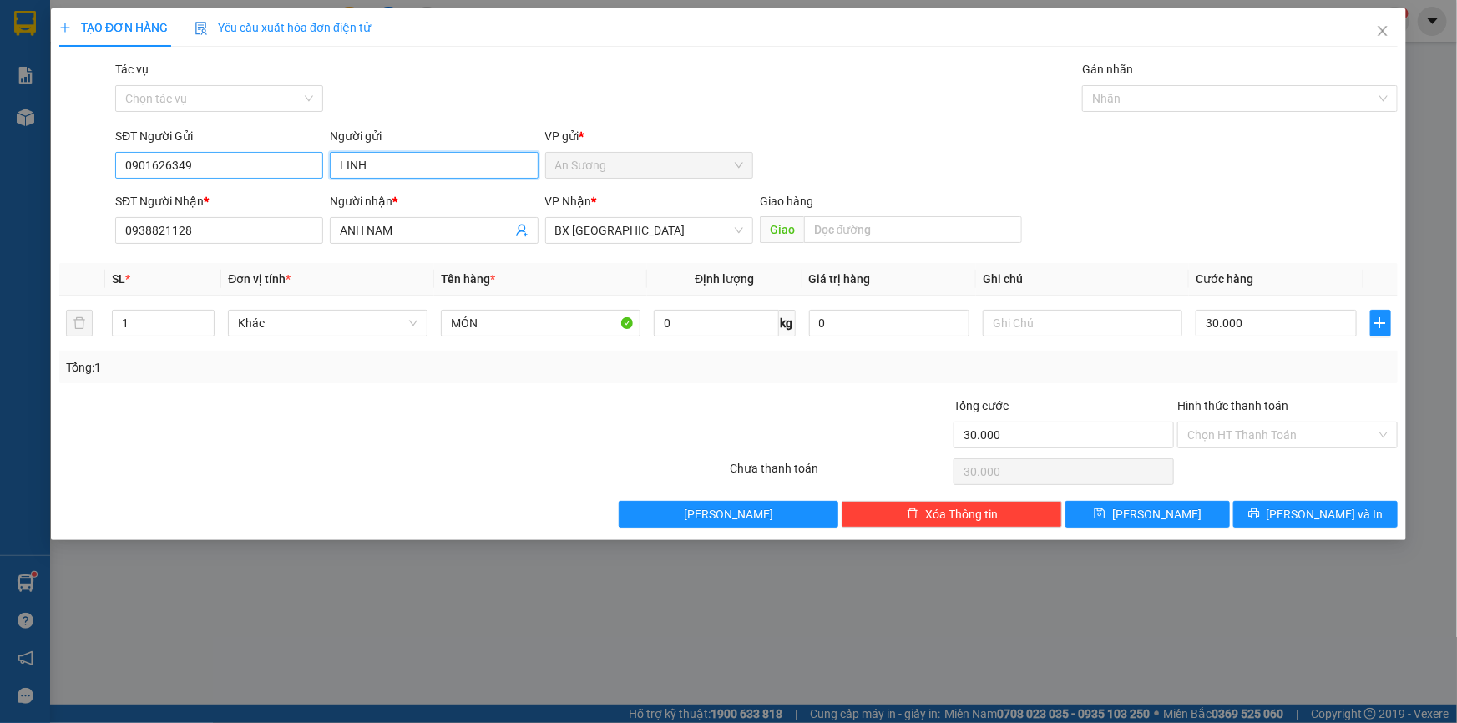
click at [274, 173] on div "SĐT Người Gửi 0901626349 Người gửi LINH LINH VP gửi * An Sương" at bounding box center [756, 156] width 1289 height 58
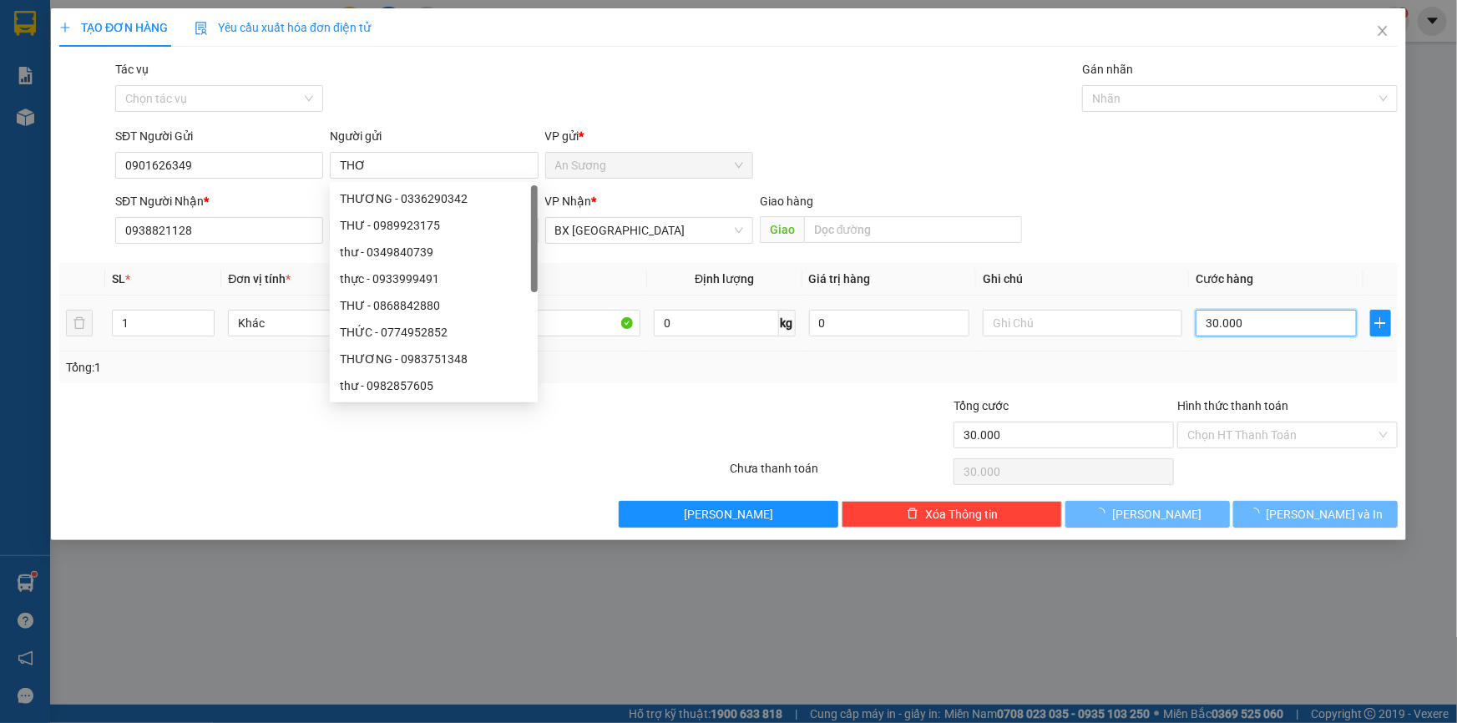
click at [1288, 314] on input "30.000" at bounding box center [1276, 323] width 161 height 27
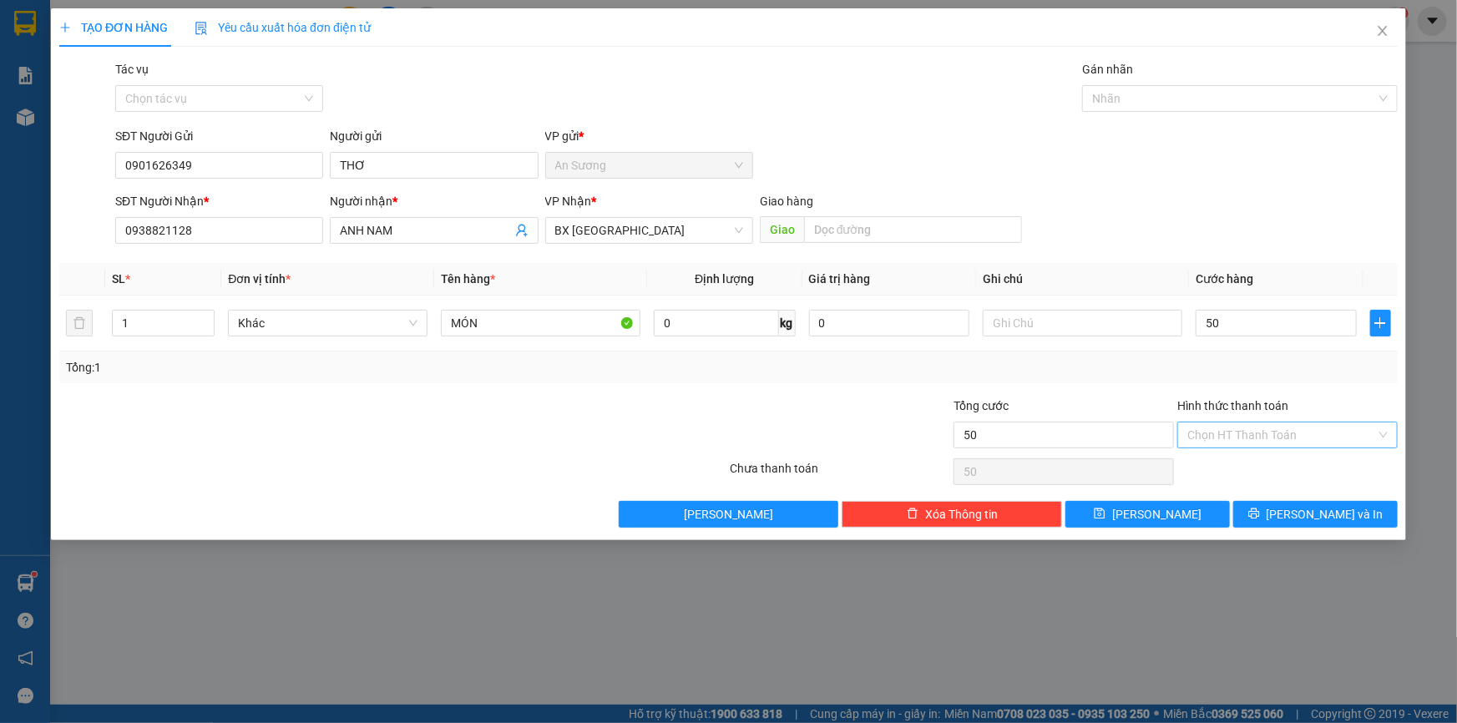
click at [1249, 432] on input "Hình thức thanh toán" at bounding box center [1281, 435] width 189 height 25
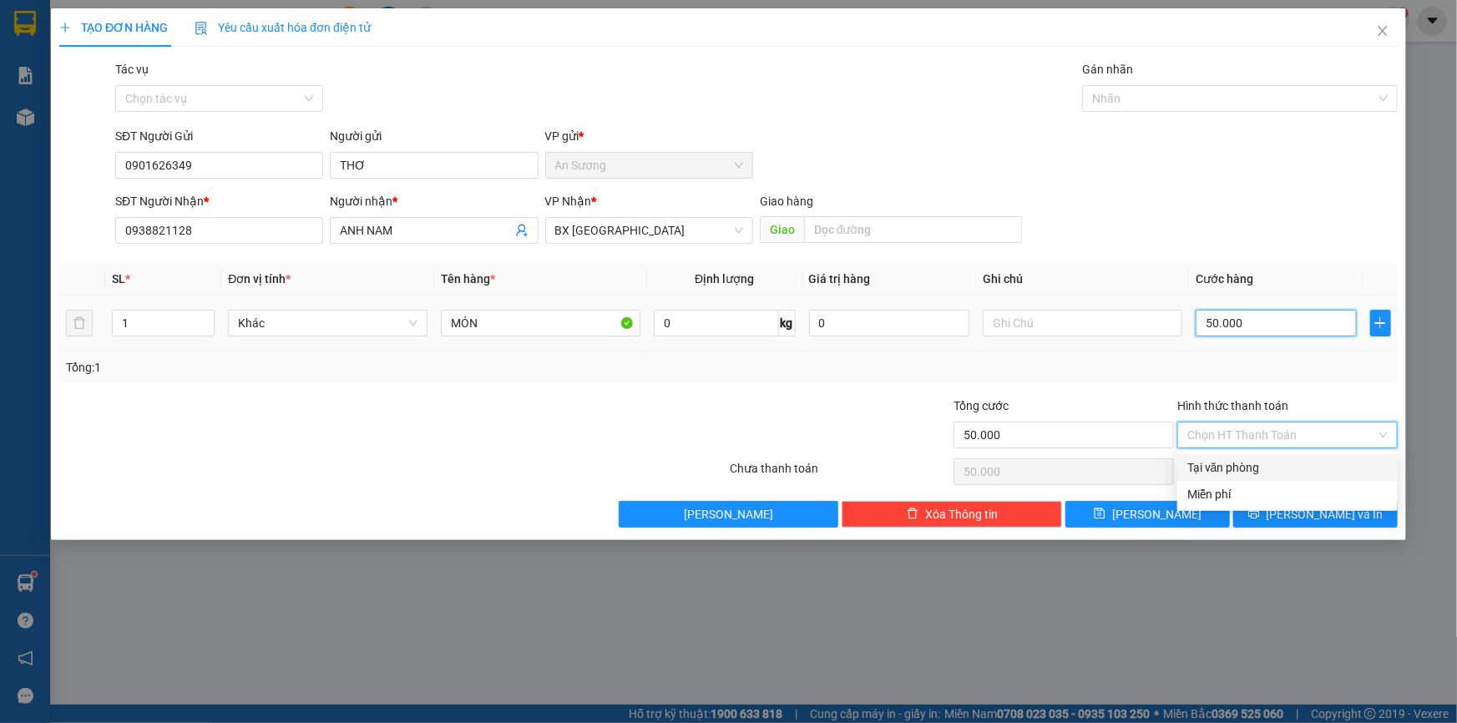
click at [1267, 321] on input "50.000" at bounding box center [1276, 323] width 161 height 27
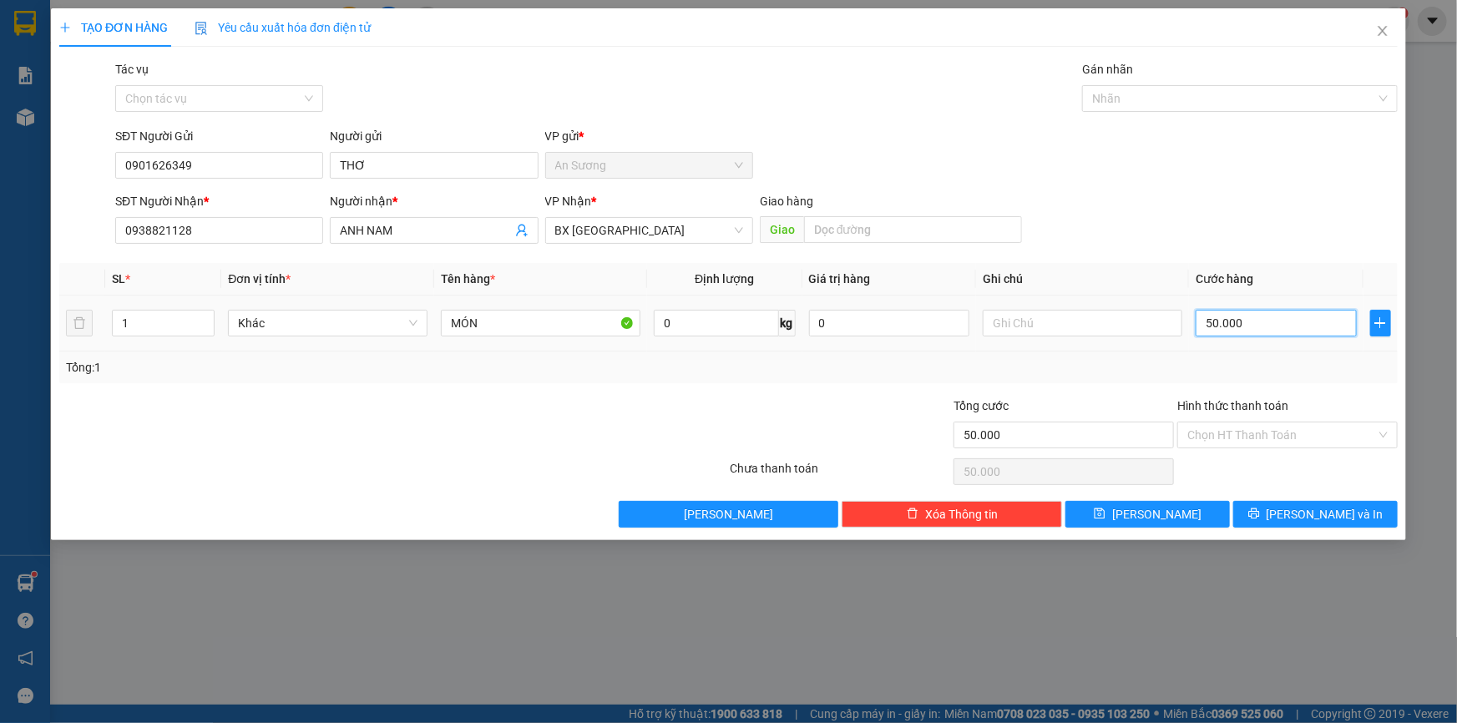
click at [1274, 333] on input "50.000" at bounding box center [1276, 323] width 161 height 27
click at [519, 319] on input "MÓN" at bounding box center [541, 323] width 200 height 27
drag, startPoint x: 367, startPoint y: 346, endPoint x: 358, endPoint y: 347, distance: 8.4
click at [358, 347] on tr "1 Khác MÓN 0 kg 0 50.000" at bounding box center [728, 324] width 1339 height 56
drag, startPoint x: 267, startPoint y: 230, endPoint x: 291, endPoint y: 224, distance: 24.9
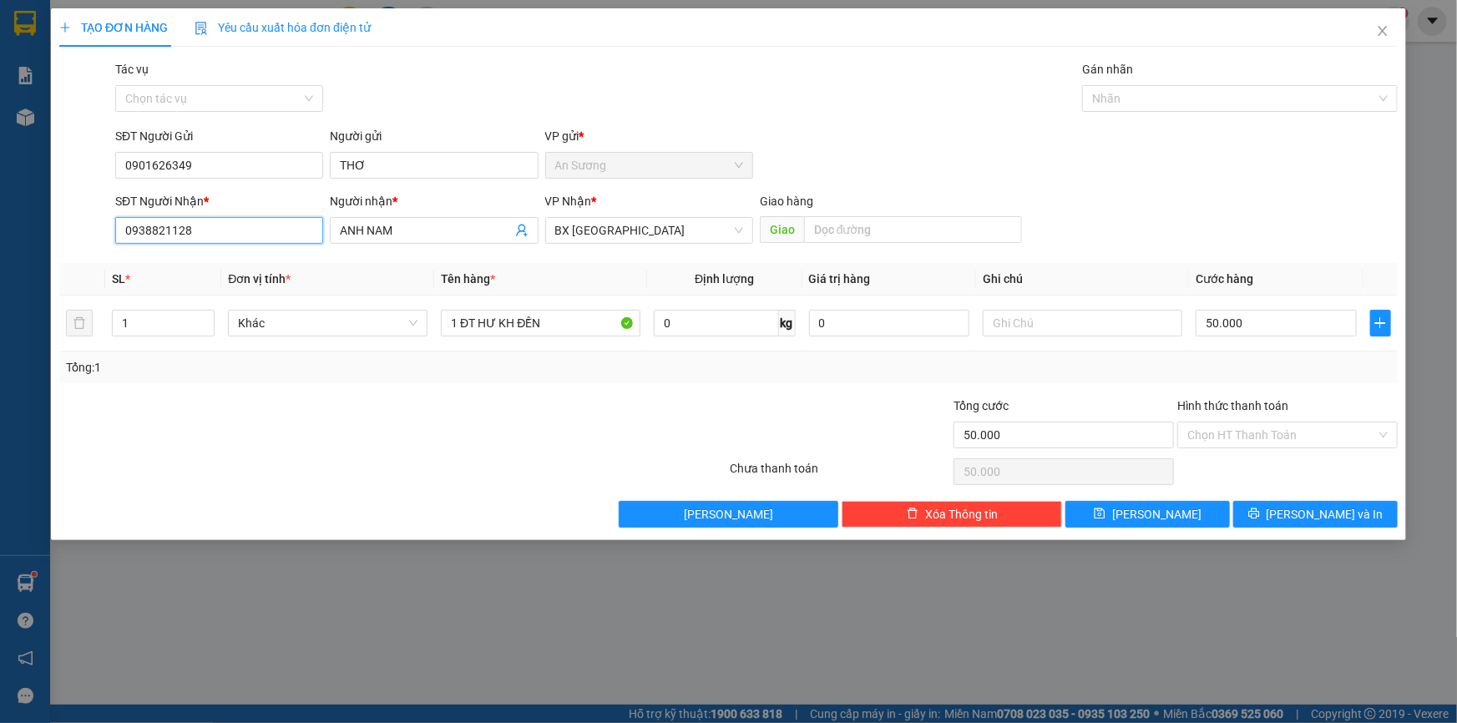
click at [267, 230] on input "0938821128" at bounding box center [219, 230] width 208 height 27
click at [480, 244] on div "Người nhận * ANH NAM" at bounding box center [434, 221] width 208 height 58
click at [1252, 440] on input "Hình thức thanh toán" at bounding box center [1281, 435] width 189 height 25
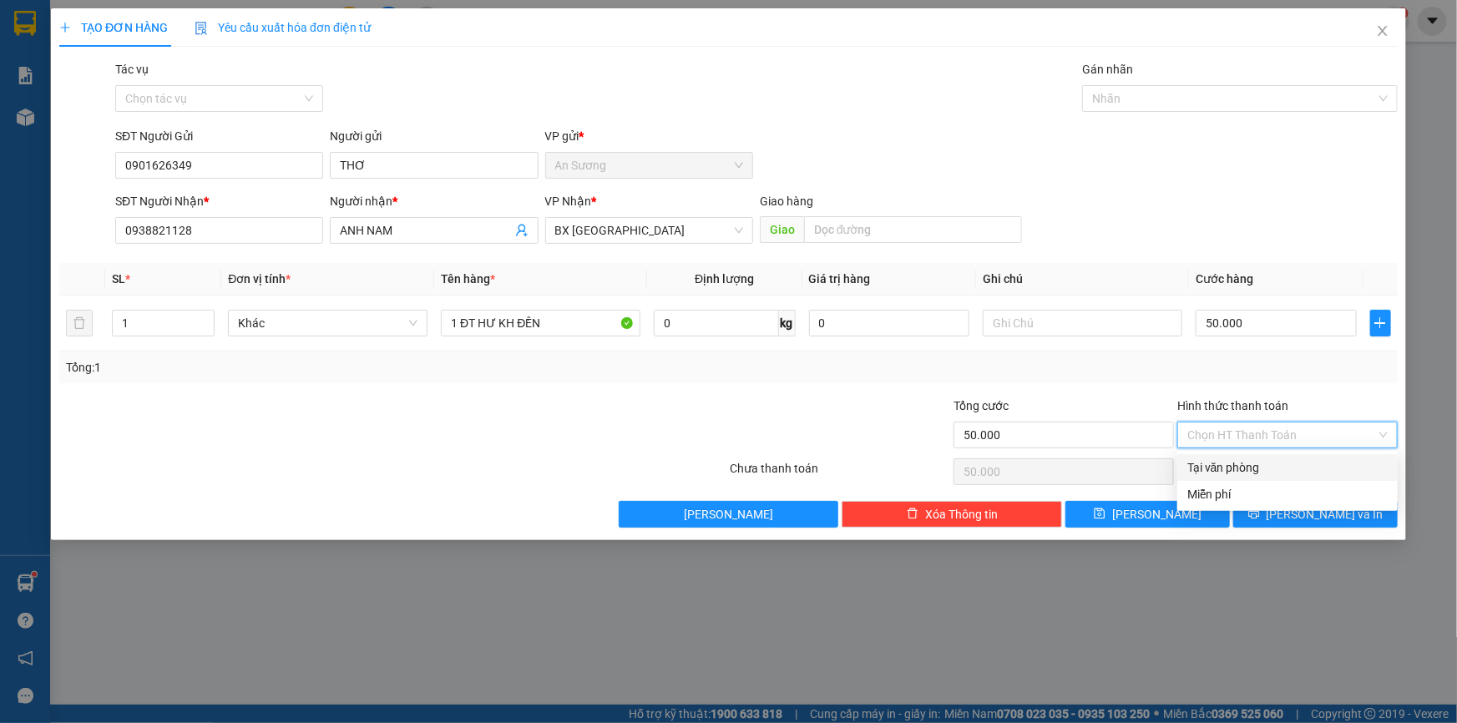
click at [1244, 468] on div "Tại văn phòng" at bounding box center [1287, 467] width 200 height 18
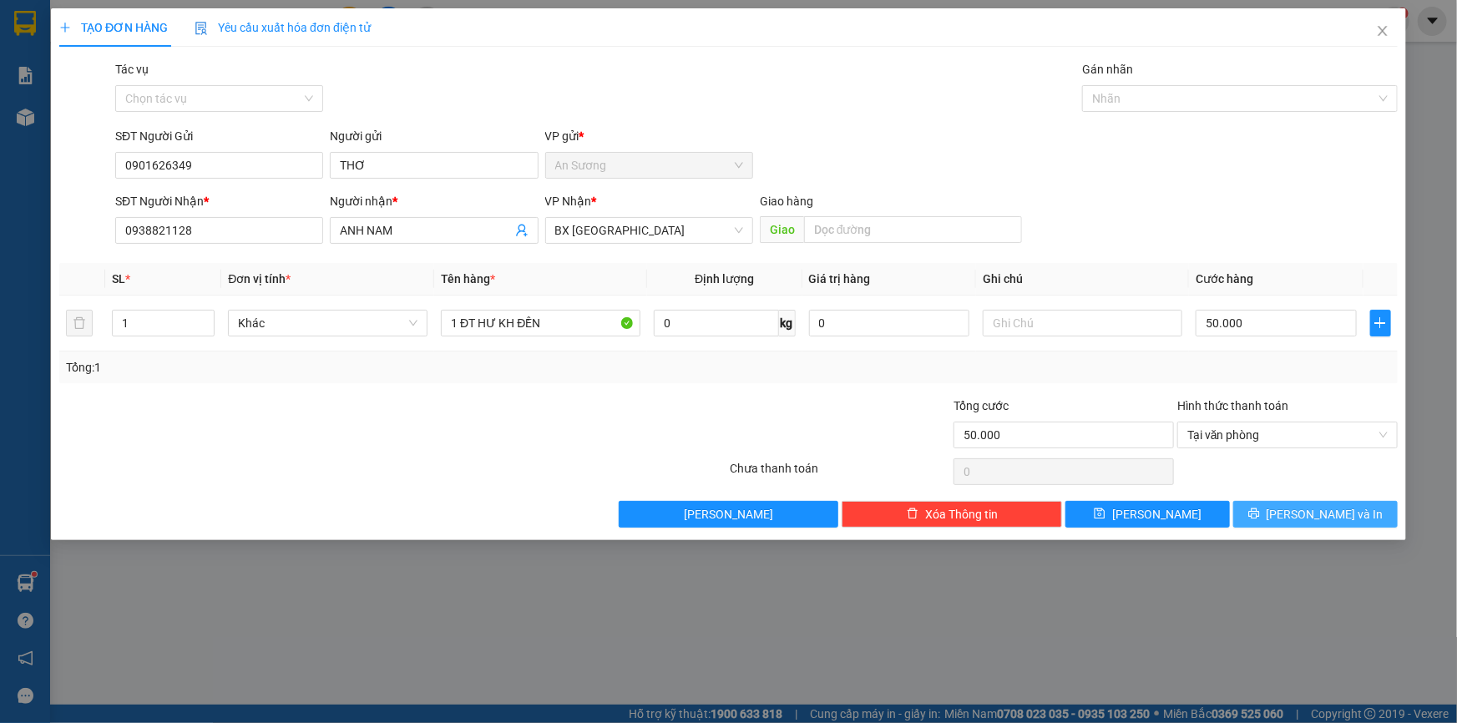
click at [1331, 512] on span "[PERSON_NAME] và In" at bounding box center [1325, 514] width 117 height 18
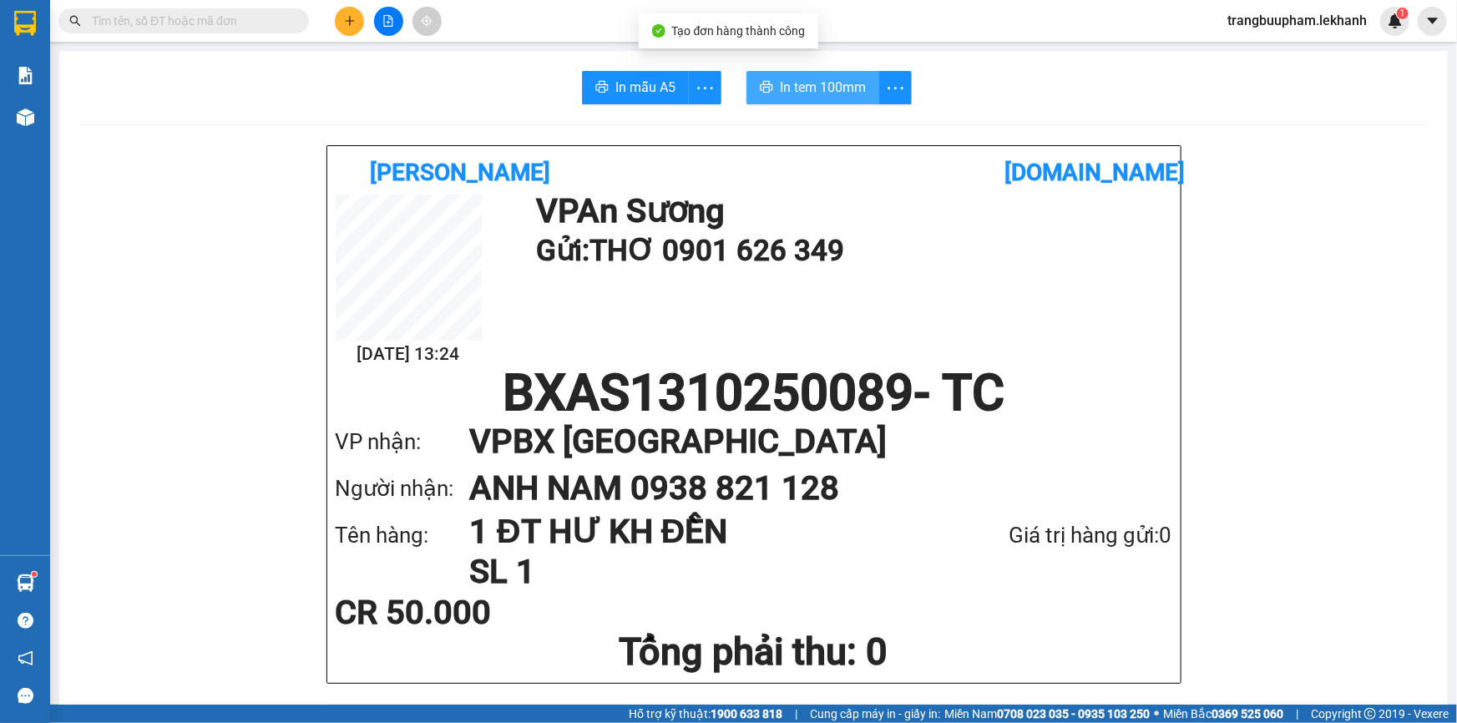
click at [857, 87] on span "In tem 100mm" at bounding box center [823, 87] width 86 height 21
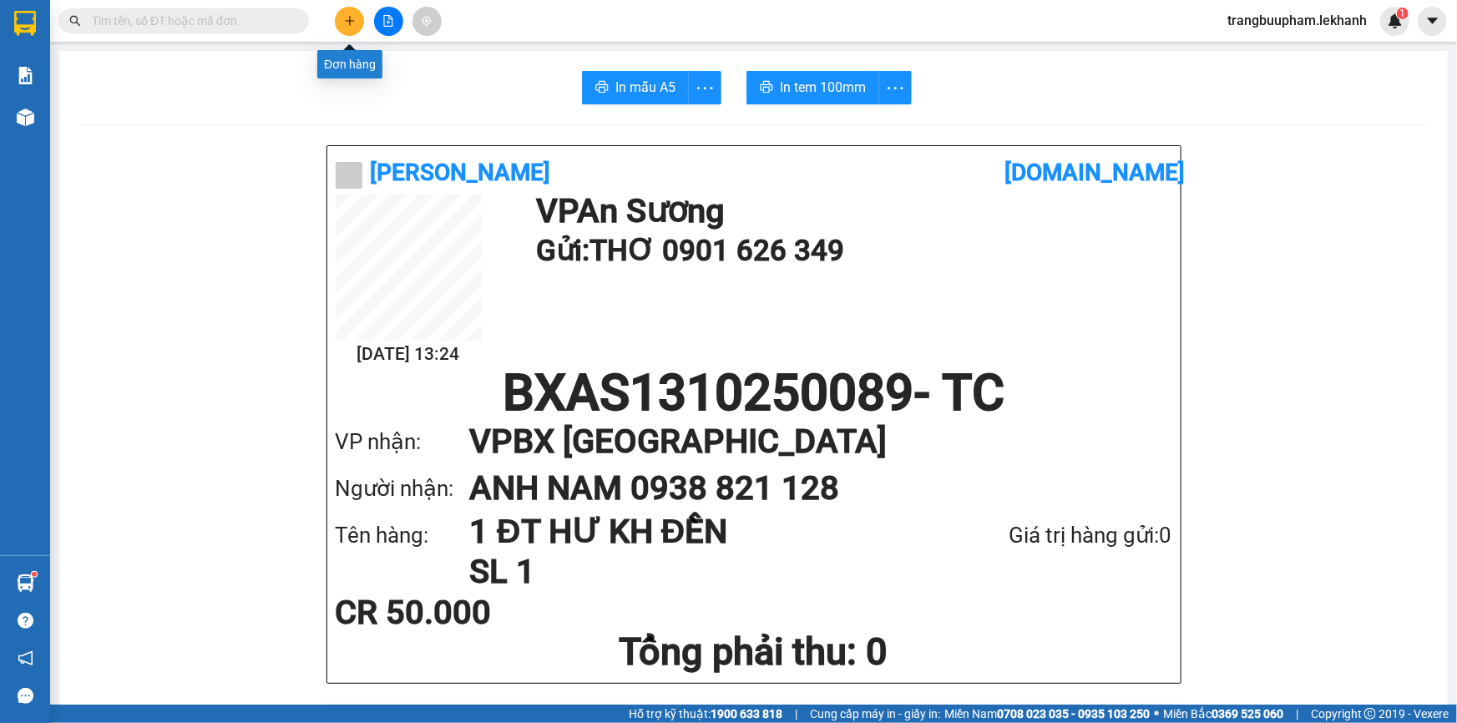
click at [348, 19] on icon "plus" at bounding box center [350, 21] width 12 height 12
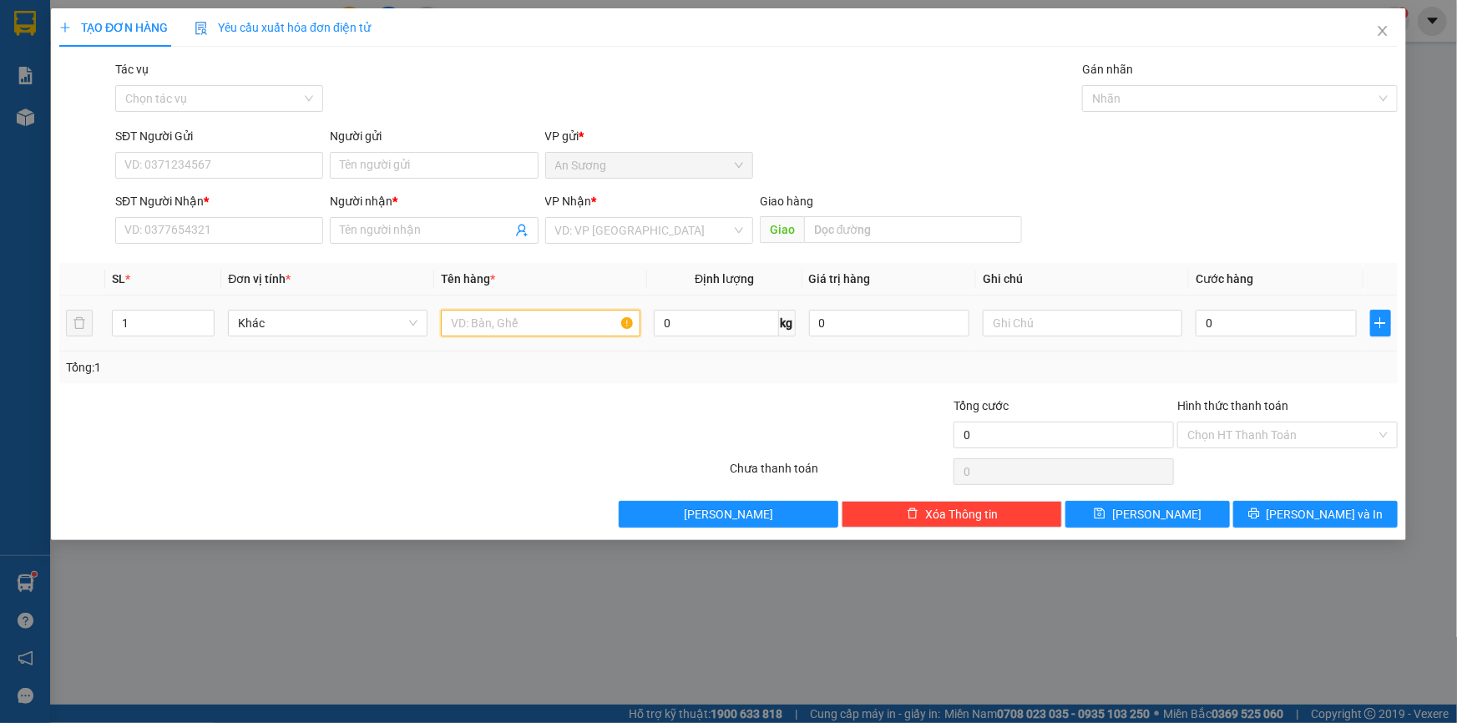
click at [519, 326] on input "text" at bounding box center [541, 323] width 200 height 27
drag, startPoint x: 241, startPoint y: 197, endPoint x: 241, endPoint y: 209, distance: 11.7
click at [242, 200] on div "SĐT Người Nhận *" at bounding box center [219, 201] width 208 height 18
click at [242, 217] on input "SĐT Người Nhận *" at bounding box center [219, 230] width 208 height 27
click at [239, 224] on input "SĐT Người Nhận *" at bounding box center [219, 230] width 208 height 27
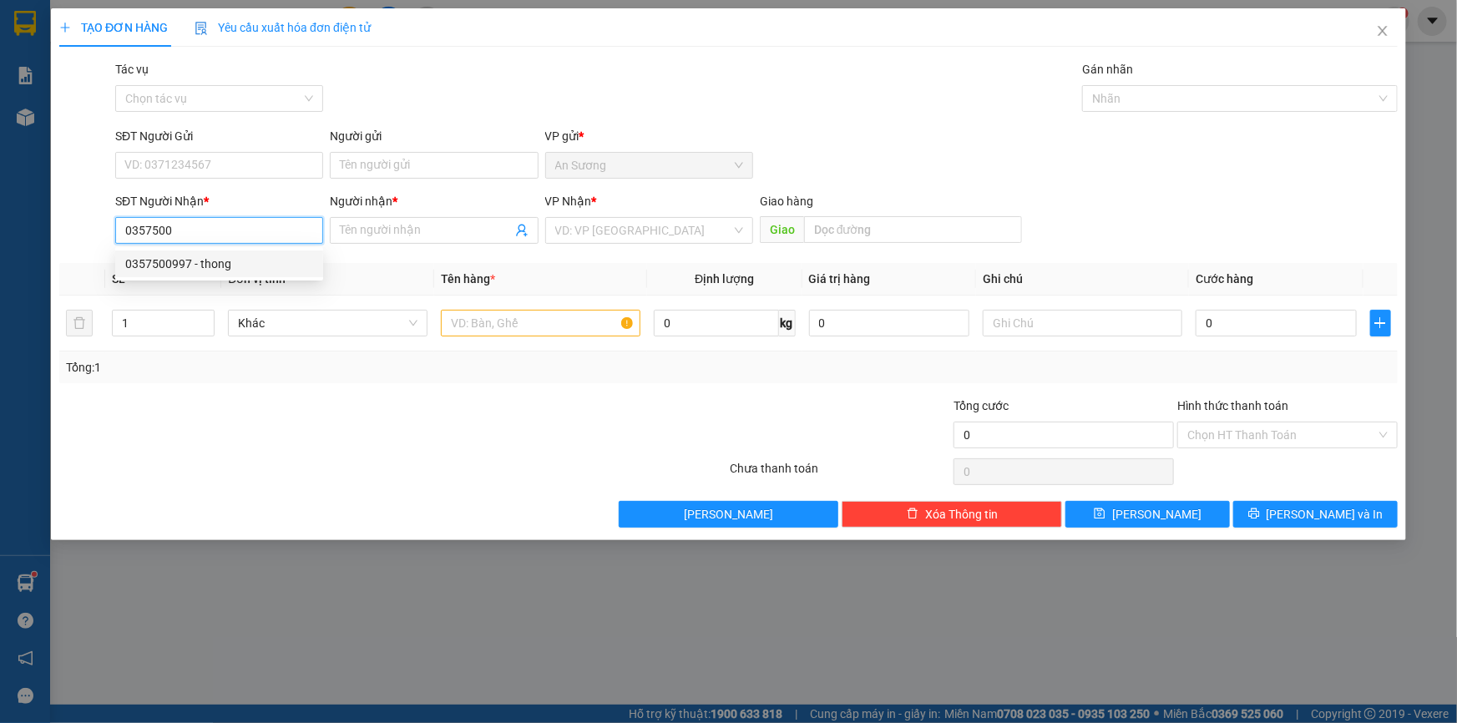
click at [230, 261] on div "0357500997 - thong" at bounding box center [219, 264] width 188 height 18
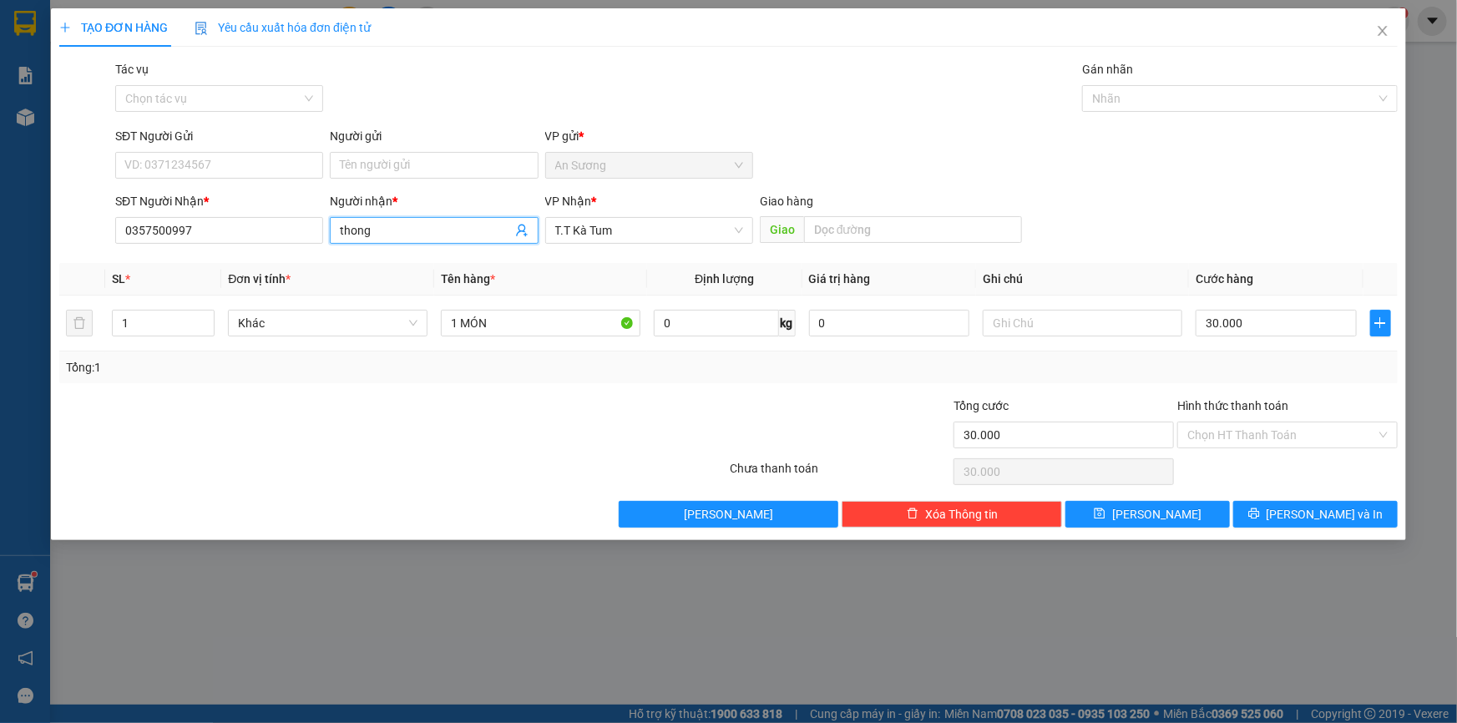
drag, startPoint x: 389, startPoint y: 230, endPoint x: 238, endPoint y: 194, distance: 155.3
click at [225, 217] on div "SĐT Người Nhận * 0357500997 Người nhận * thong thong VP Nhận * T.T Kà Tum Giao …" at bounding box center [756, 221] width 1289 height 58
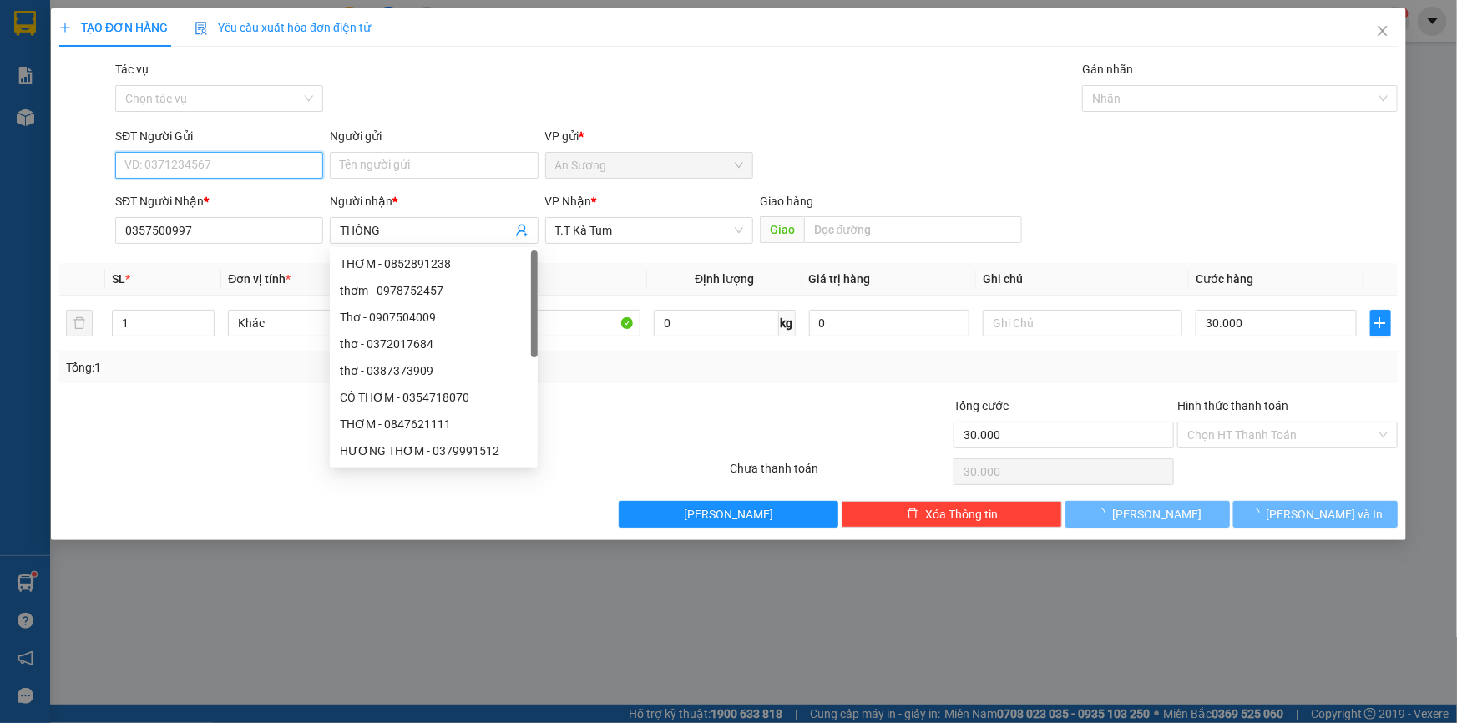
click at [249, 168] on input "SĐT Người Gửi" at bounding box center [219, 165] width 208 height 27
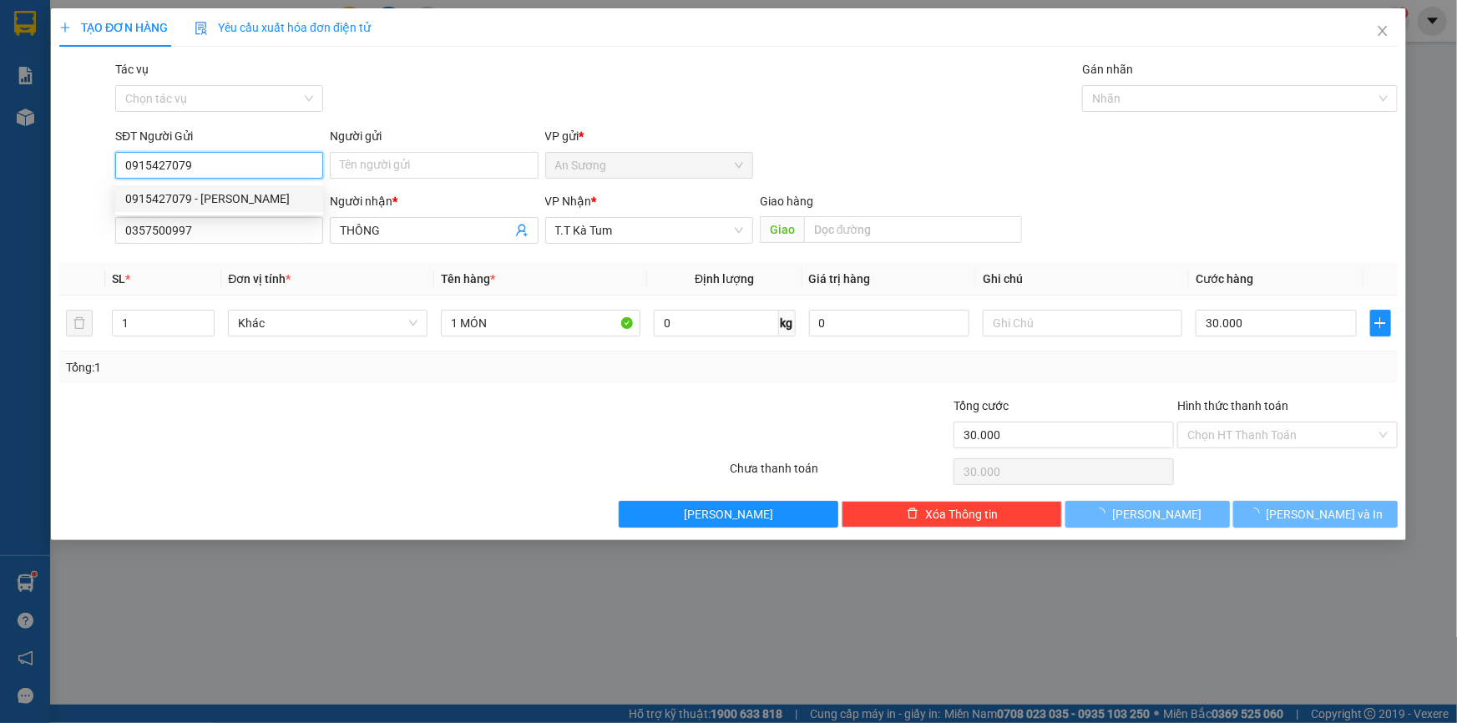
click at [235, 207] on div "0915427079 - TRINH" at bounding box center [219, 199] width 188 height 18
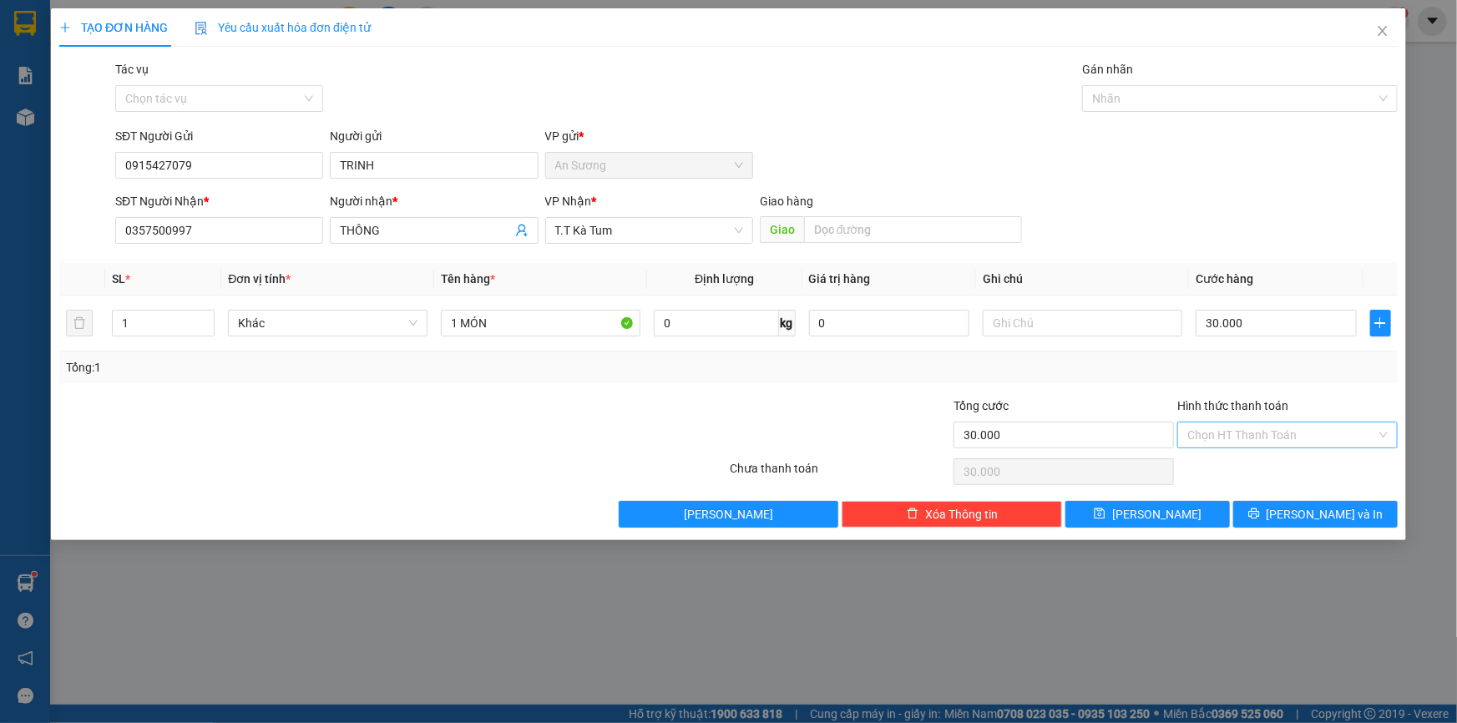
drag, startPoint x: 1298, startPoint y: 445, endPoint x: 1296, endPoint y: 437, distance: 8.7
click at [1298, 443] on input "Hình thức thanh toán" at bounding box center [1281, 435] width 189 height 25
click at [1247, 470] on div "Tại văn phòng" at bounding box center [1287, 467] width 200 height 18
click at [1295, 525] on button "[PERSON_NAME] và In" at bounding box center [1315, 514] width 164 height 27
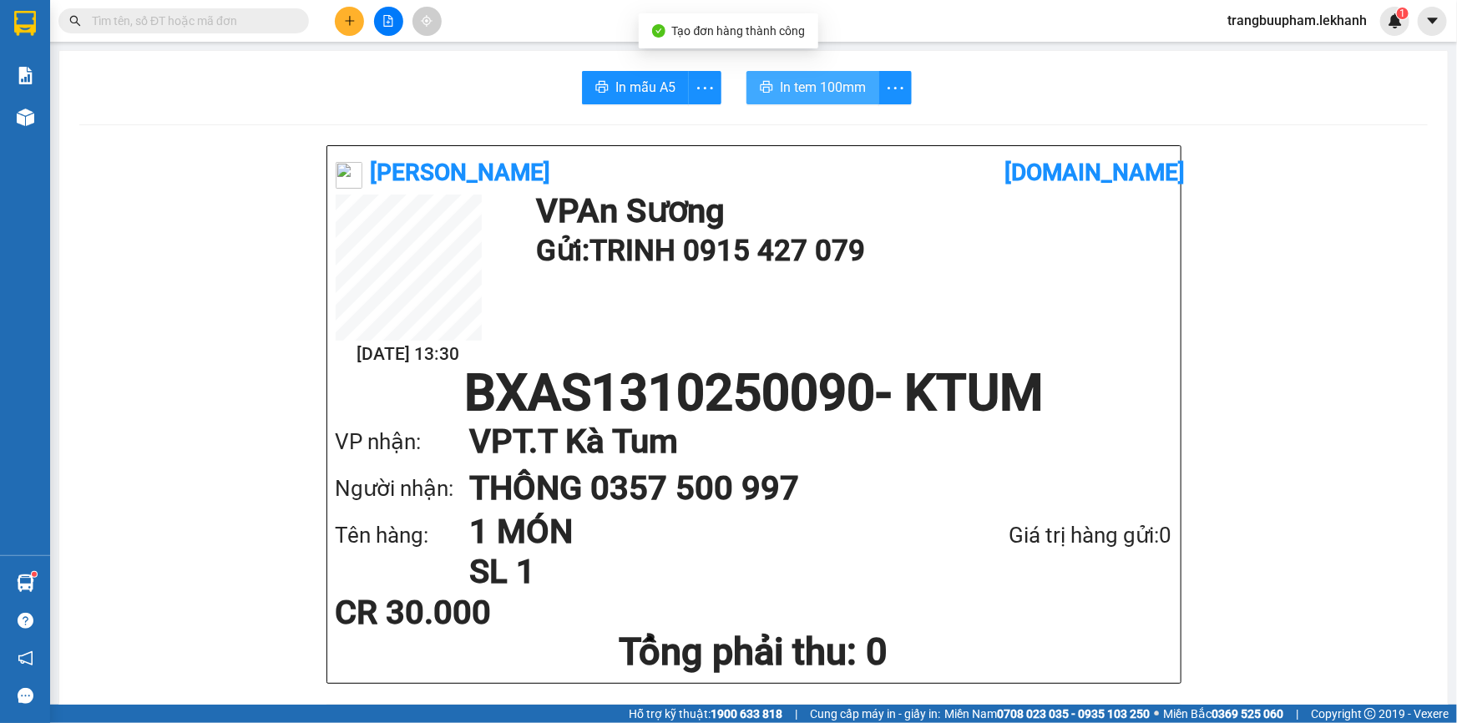
click at [820, 90] on span "In tem 100mm" at bounding box center [823, 87] width 86 height 21
click at [341, 25] on button at bounding box center [349, 21] width 29 height 29
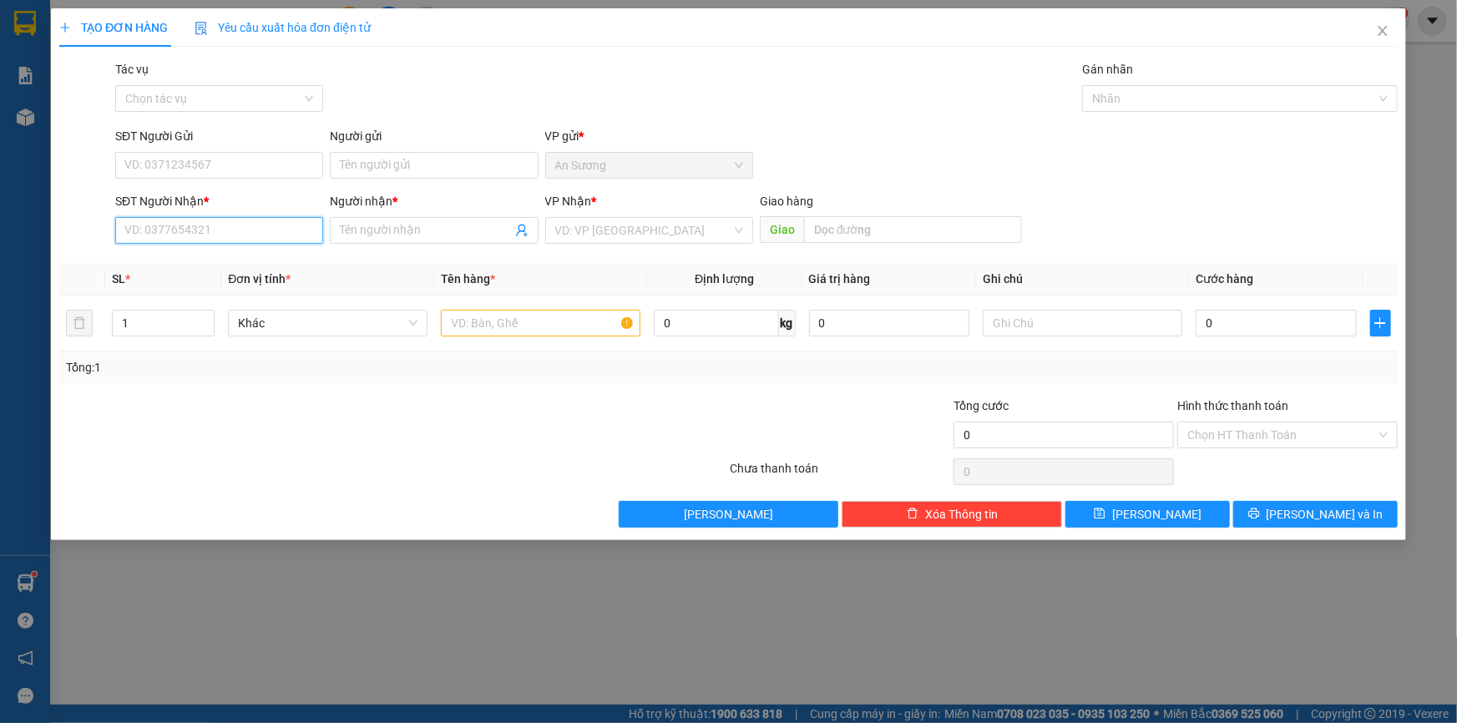
click at [211, 231] on input "SĐT Người Nhận *" at bounding box center [219, 230] width 208 height 27
click at [208, 261] on div "0354061907 - chi" at bounding box center [219, 264] width 188 height 18
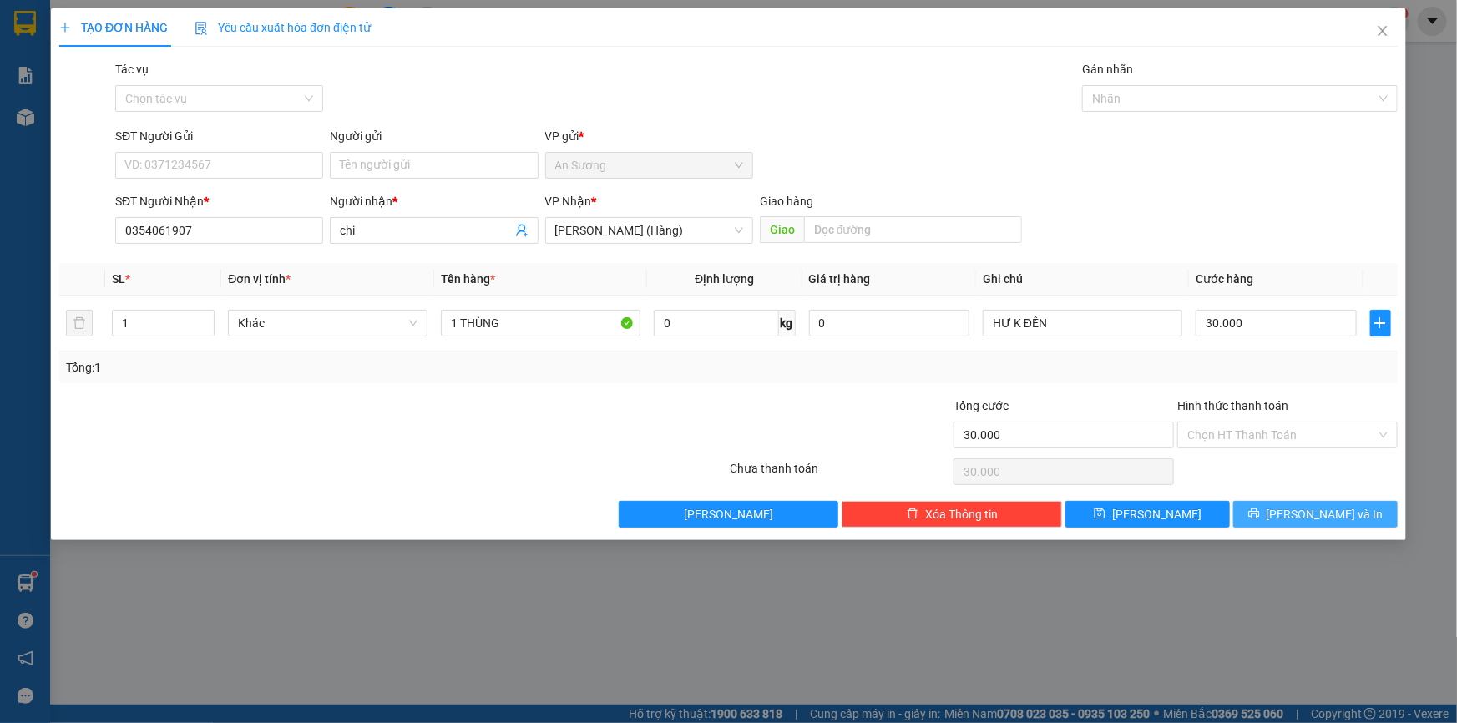
click at [1332, 508] on span "[PERSON_NAME] và In" at bounding box center [1325, 514] width 117 height 18
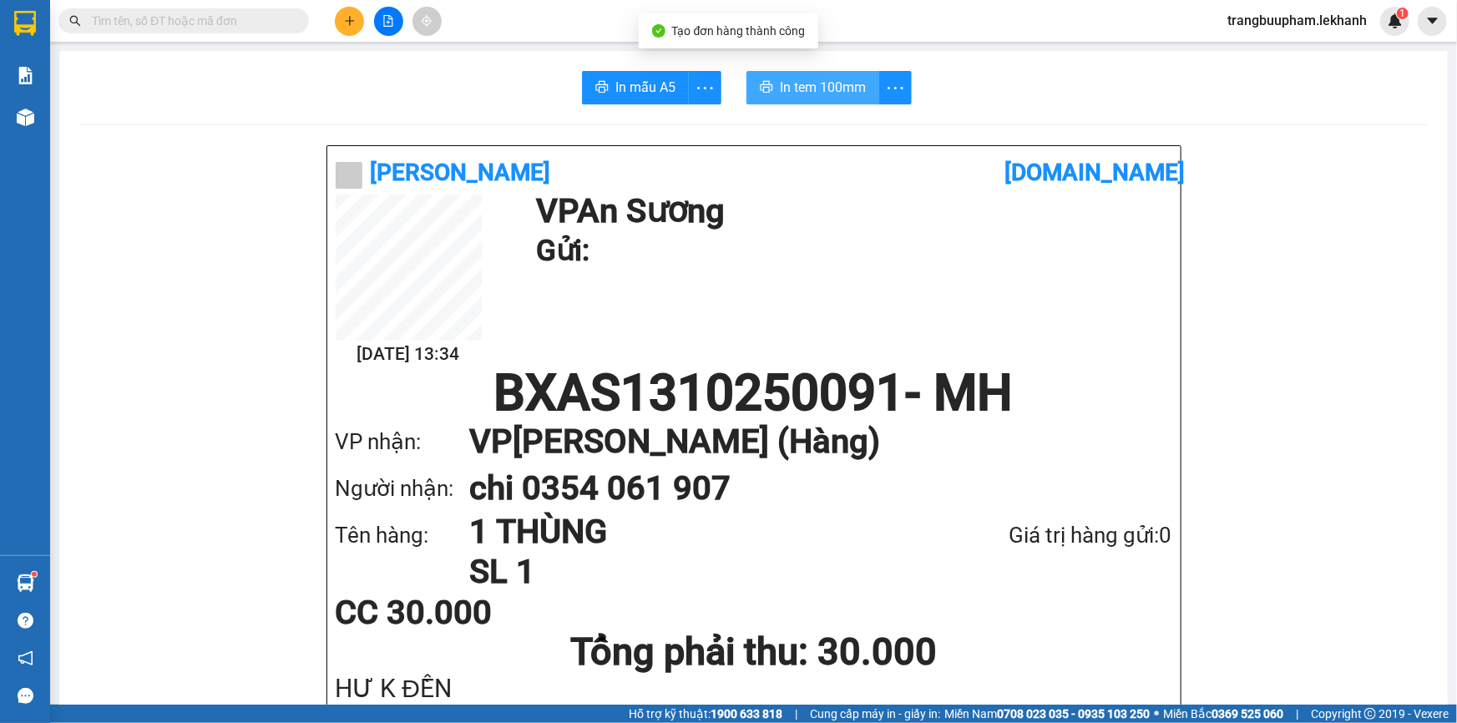
click at [792, 94] on span "In tem 100mm" at bounding box center [823, 87] width 86 height 21
click at [356, 16] on button at bounding box center [349, 21] width 29 height 29
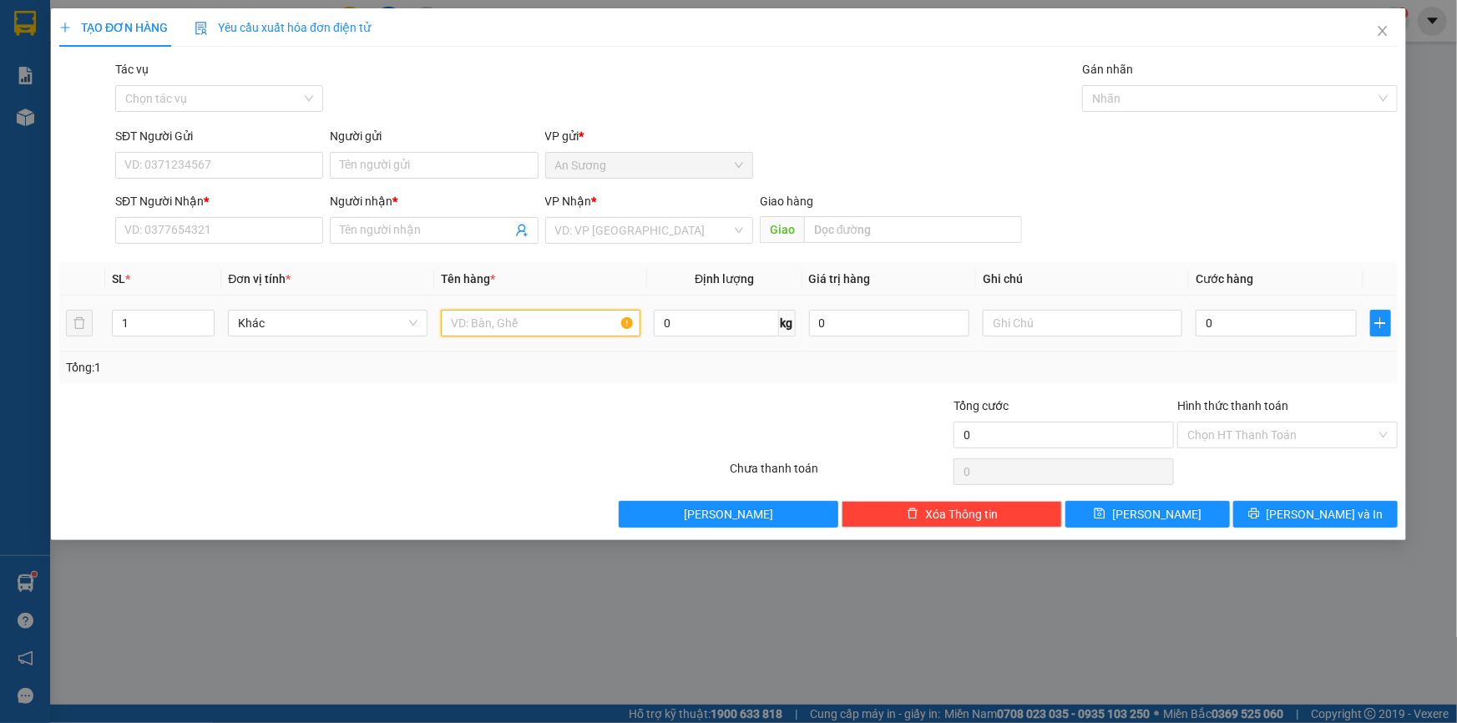
click at [541, 316] on input "text" at bounding box center [541, 323] width 200 height 27
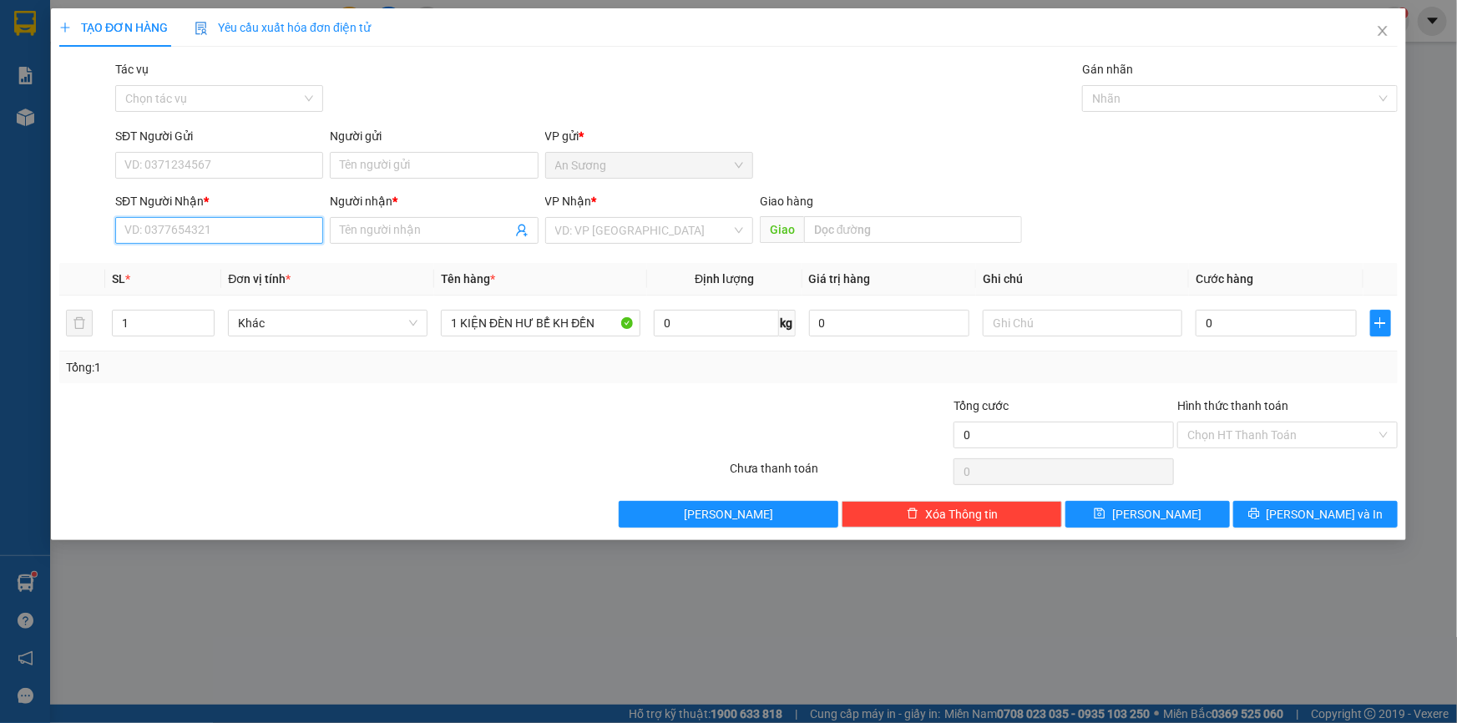
click at [148, 230] on input "SĐT Người Nhận *" at bounding box center [219, 230] width 208 height 27
click at [219, 261] on div "0985471939 - nhat" at bounding box center [219, 264] width 188 height 18
drag, startPoint x: 407, startPoint y: 230, endPoint x: 272, endPoint y: 242, distance: 135.8
click at [276, 246] on div "SĐT Người Nhận * 0985471939 Người nhận * nhat nhat VP Nhận * T.T Kà Tum Giao hà…" at bounding box center [756, 221] width 1289 height 58
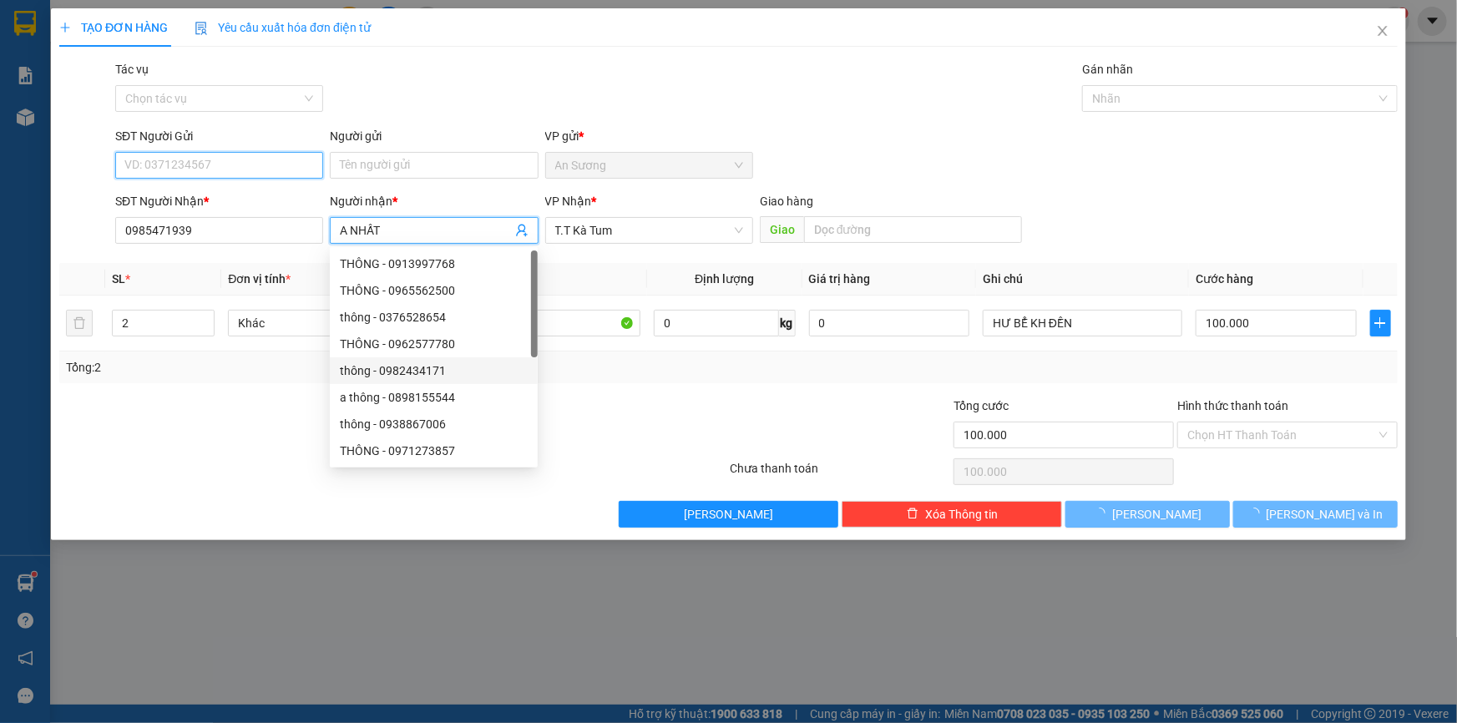
click at [135, 167] on input "SĐT Người Gửi" at bounding box center [219, 165] width 208 height 27
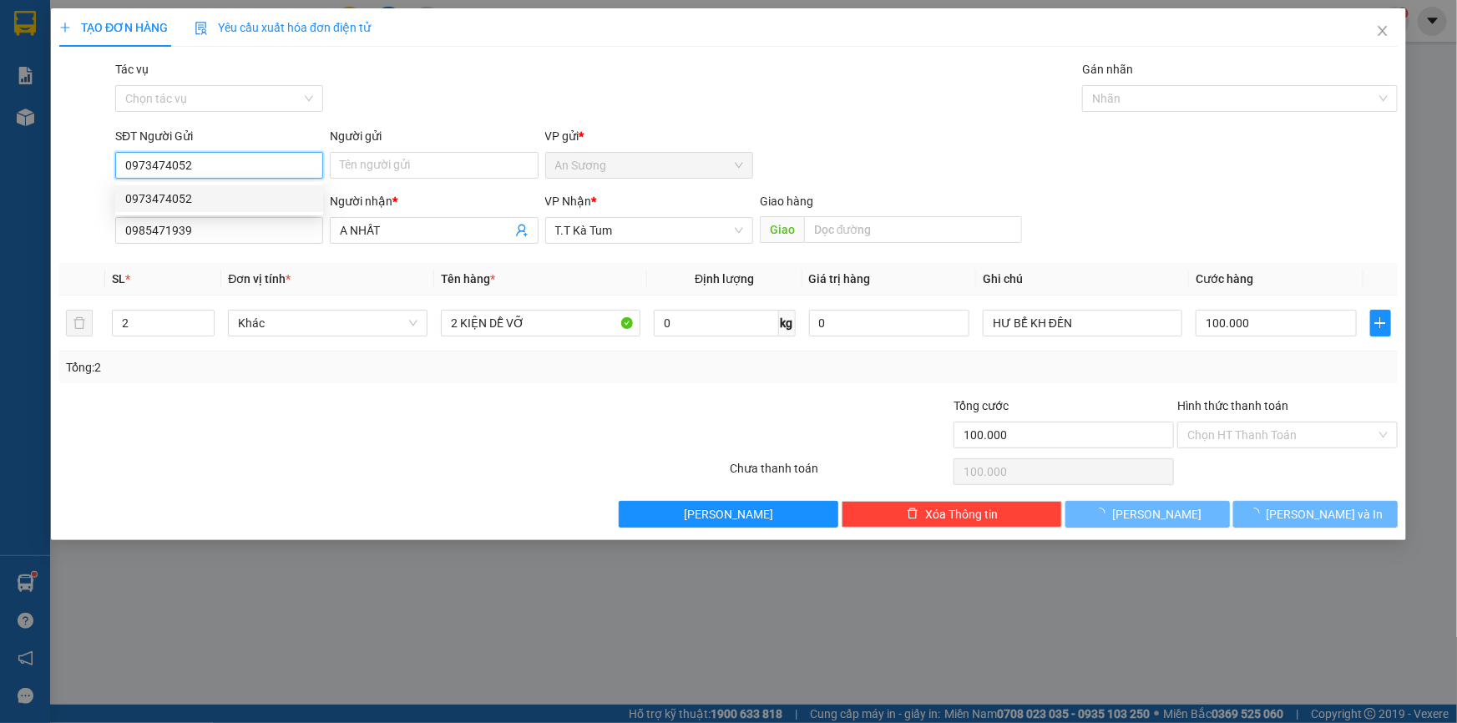
drag, startPoint x: 193, startPoint y: 200, endPoint x: 225, endPoint y: 194, distance: 32.3
click at [194, 200] on div "0973474052" at bounding box center [219, 199] width 188 height 18
click at [390, 175] on input "Người gửi" at bounding box center [434, 165] width 208 height 27
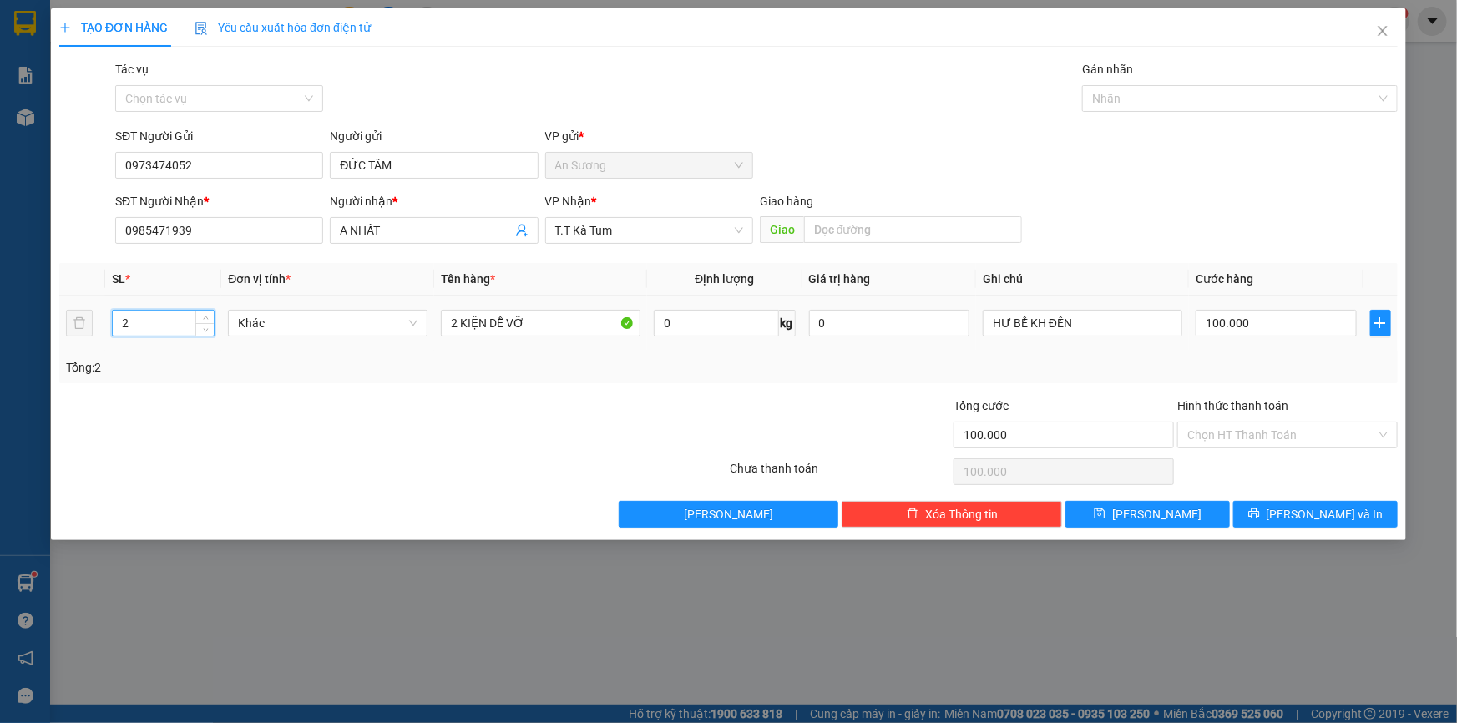
click at [82, 333] on tr "2 Khác 2 KIỆN DỄ VỠ 0 kg 0 HƯ BỂ KH ĐỀN 100.000" at bounding box center [728, 324] width 1339 height 56
drag, startPoint x: 541, startPoint y: 326, endPoint x: 397, endPoint y: 323, distance: 143.6
click at [405, 339] on tr "1 Khác 2 KIỆN DỄ VỠ 0 kg 0 HƯ BỂ KH ĐỀN 100.000" at bounding box center [728, 324] width 1339 height 56
click at [1313, 528] on div "TẠO ĐƠN HÀNG Yêu cầu xuất hóa đơn điện tử Transit Pickup Surcharge Ids Transit …" at bounding box center [728, 274] width 1355 height 532
click at [1260, 511] on icon "printer" at bounding box center [1254, 514] width 12 height 12
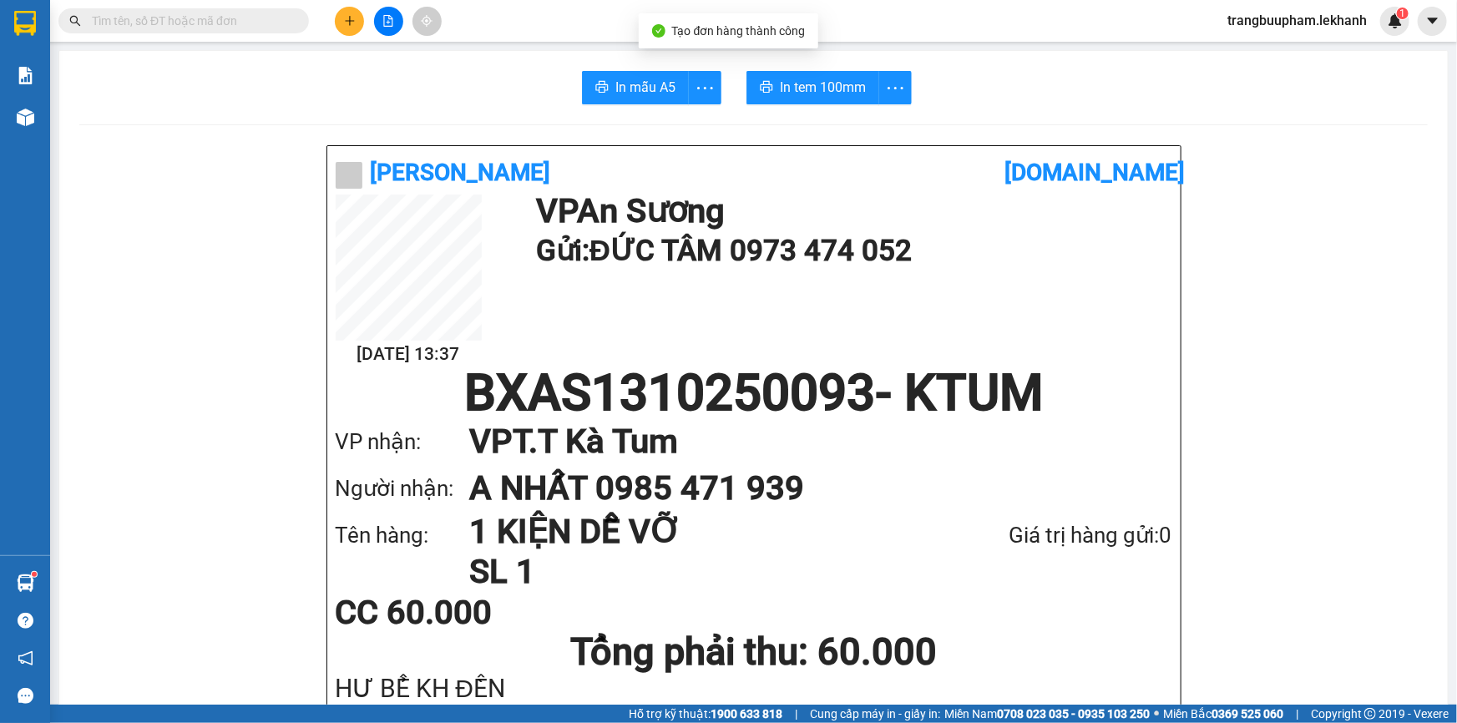
click at [836, 99] on button "In tem 100mm" at bounding box center [813, 87] width 133 height 33
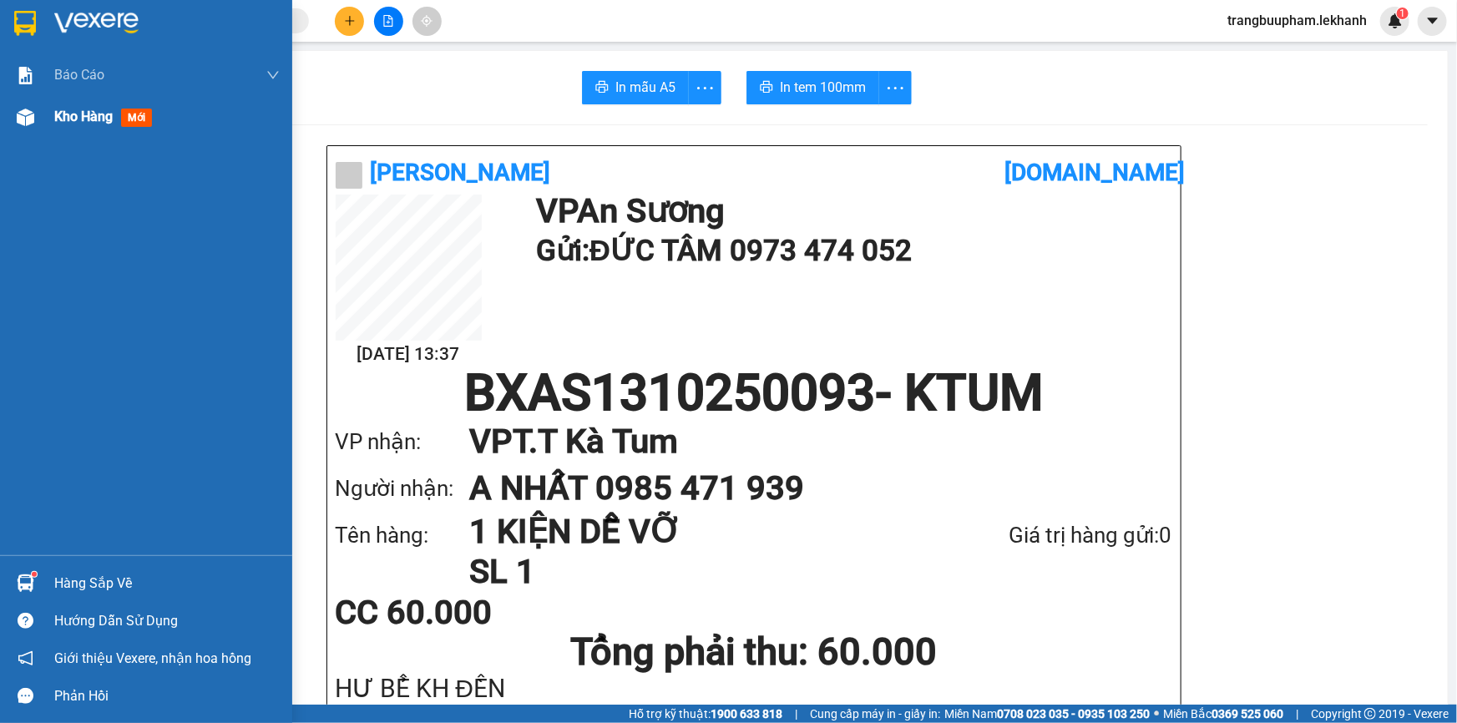
click at [98, 114] on span "Kho hàng" at bounding box center [83, 117] width 58 height 16
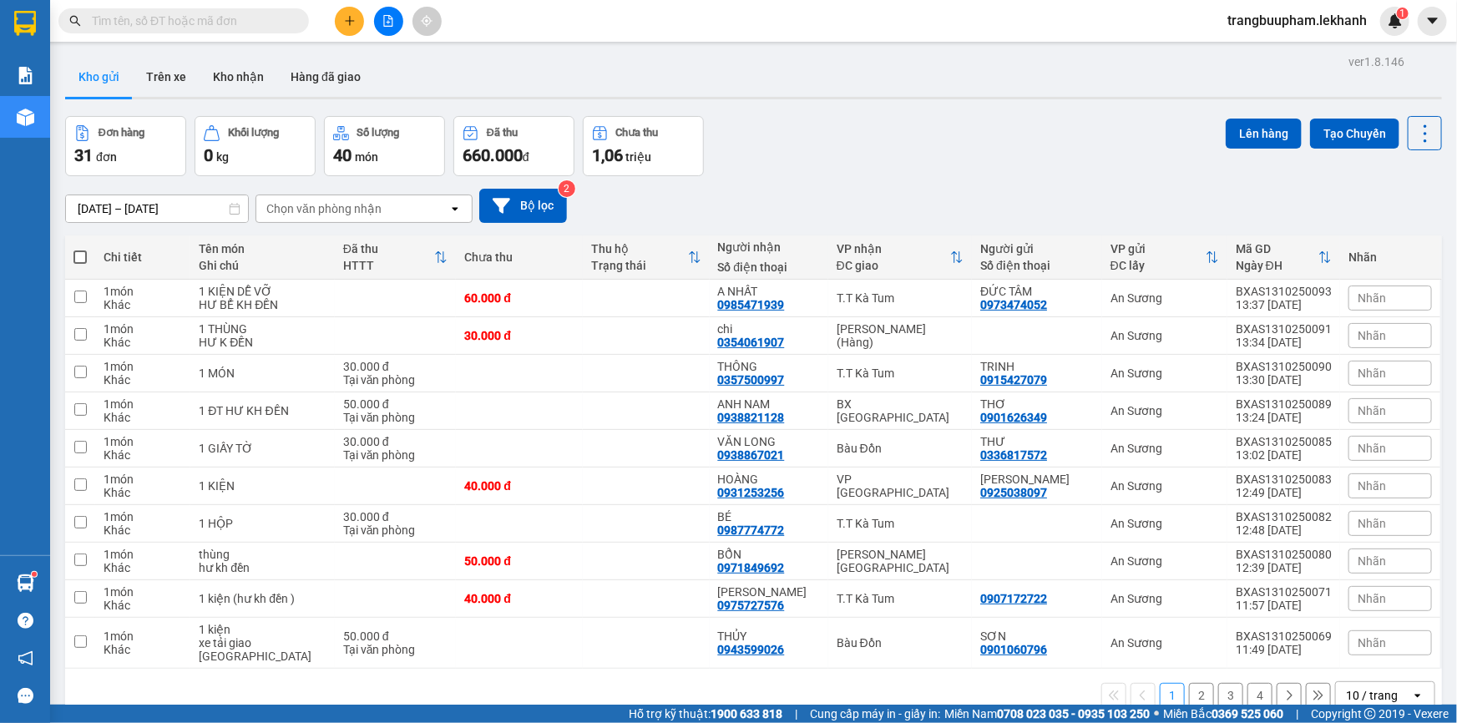
click at [357, 23] on button at bounding box center [349, 21] width 29 height 29
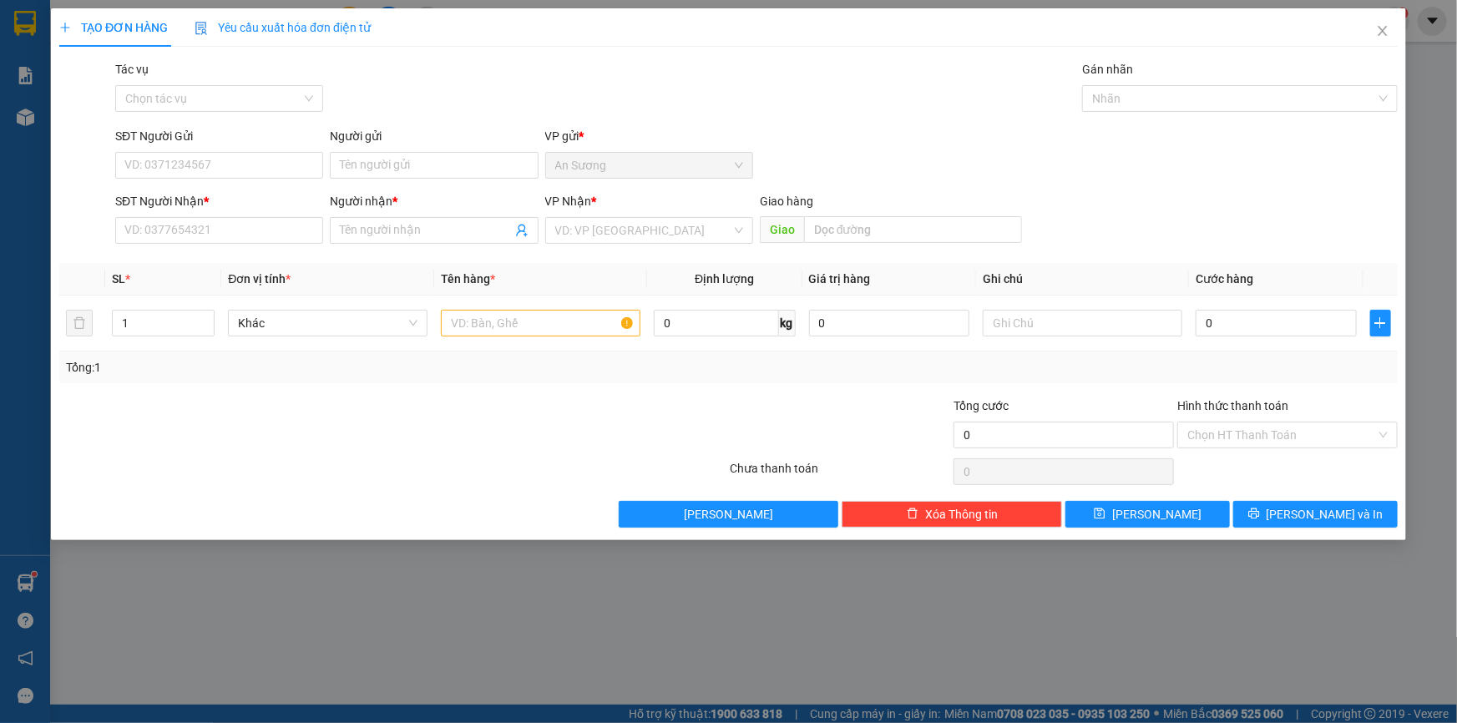
drag, startPoint x: 215, startPoint y: 247, endPoint x: 207, endPoint y: 191, distance: 56.4
click at [215, 239] on div "SĐT Người Nhận * VD: 0377654321" at bounding box center [219, 221] width 208 height 58
click at [207, 192] on div "SĐT Người Nhận *" at bounding box center [219, 201] width 208 height 18
click at [207, 217] on input "SĐT Người Nhận *" at bounding box center [219, 230] width 208 height 27
click at [242, 258] on div "0392582116 - NGHI" at bounding box center [219, 264] width 188 height 18
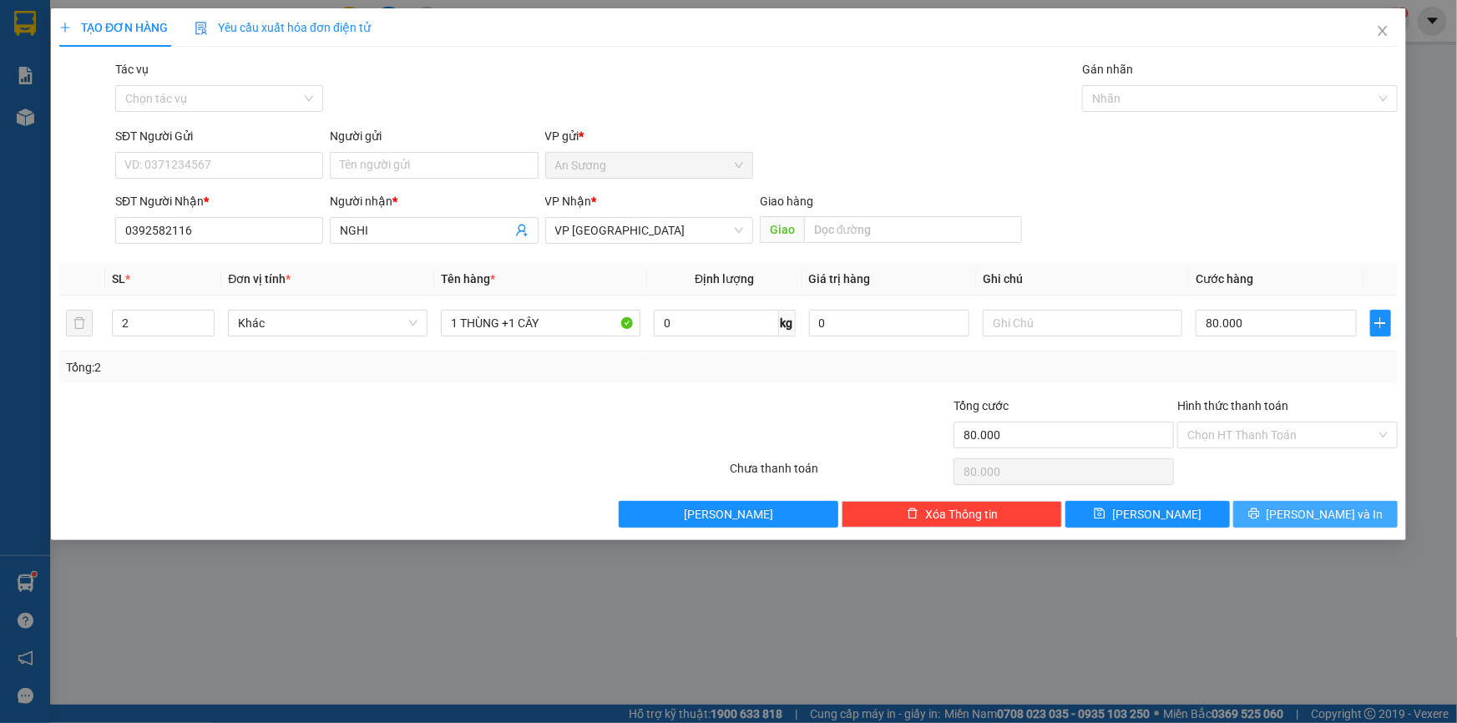
click at [1298, 513] on button "[PERSON_NAME] và In" at bounding box center [1315, 514] width 164 height 27
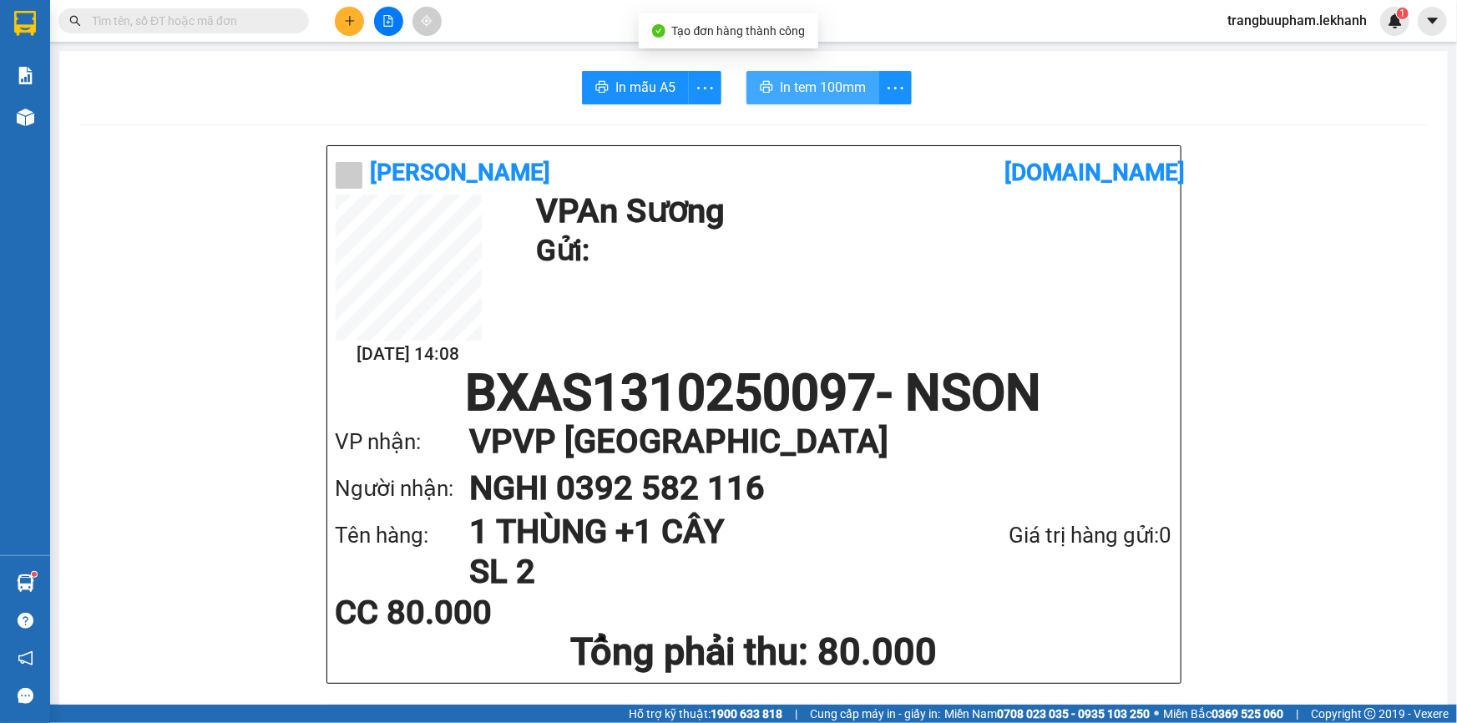
click at [843, 82] on button "In tem 100mm" at bounding box center [813, 87] width 133 height 33
click at [809, 75] on button "In tem 100mm" at bounding box center [813, 87] width 133 height 33
click at [355, 29] on button at bounding box center [349, 21] width 29 height 29
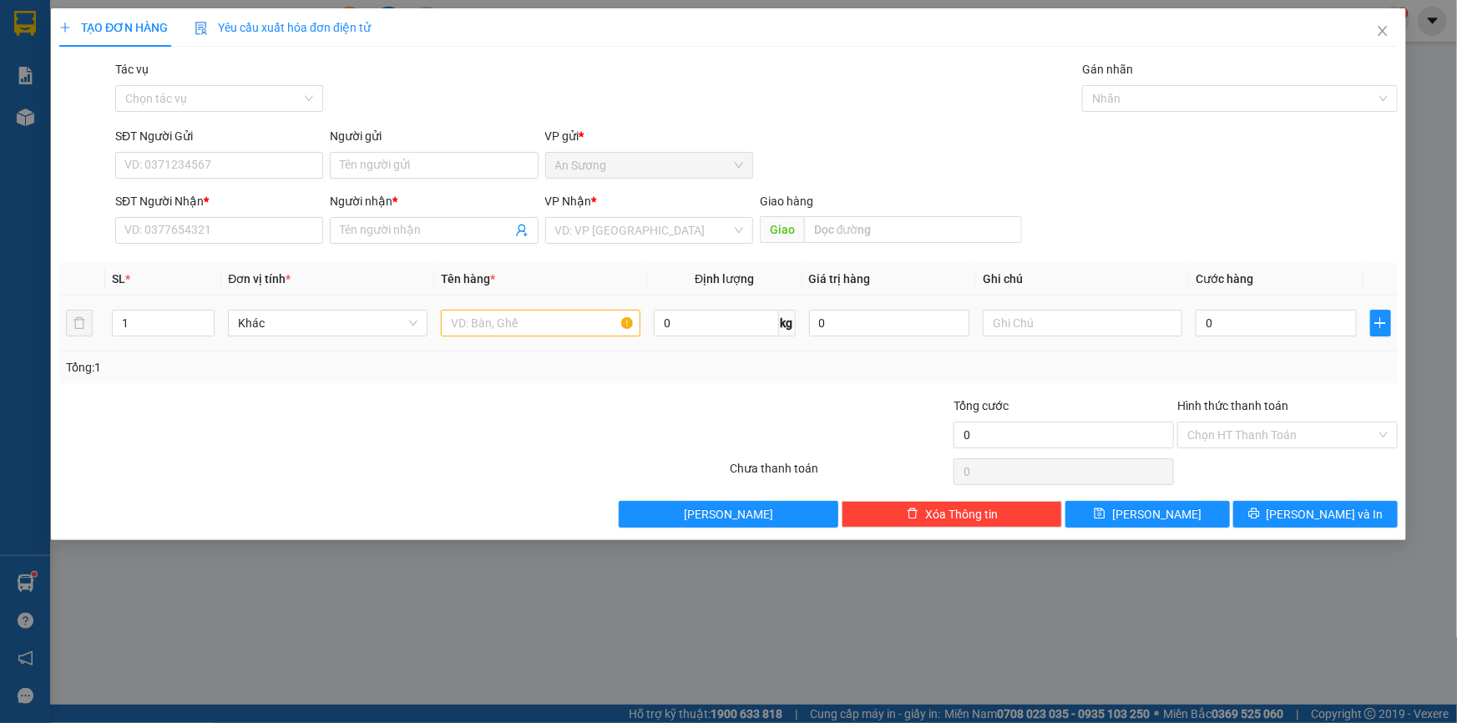
drag, startPoint x: 158, startPoint y: 308, endPoint x: 101, endPoint y: 322, distance: 58.5
click at [94, 333] on tr "1 Khác 0 kg 0 0" at bounding box center [728, 324] width 1339 height 56
click at [149, 330] on input "1" at bounding box center [163, 323] width 101 height 25
drag, startPoint x: 149, startPoint y: 330, endPoint x: 92, endPoint y: 337, distance: 57.2
click at [92, 337] on tr "1 Khác 0 kg 0 0" at bounding box center [728, 324] width 1339 height 56
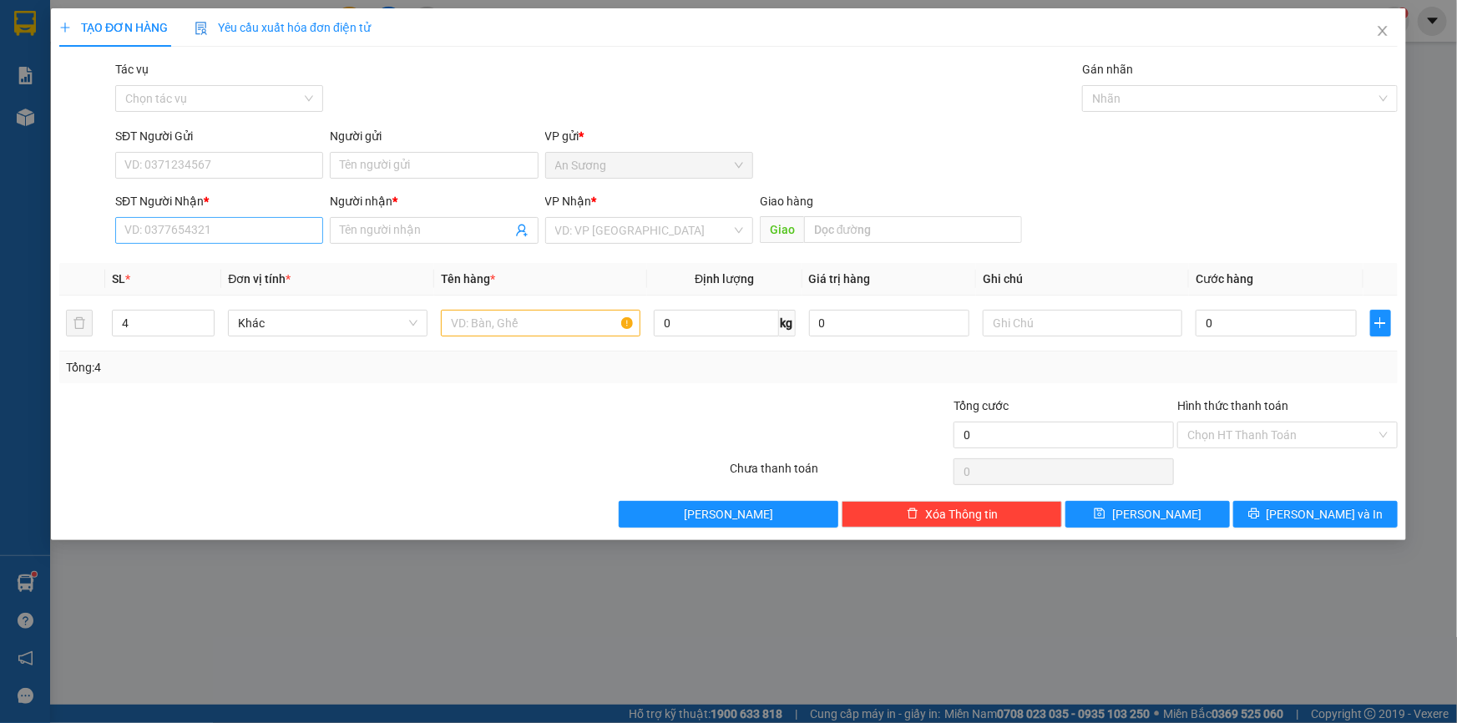
drag, startPoint x: 192, startPoint y: 200, endPoint x: 186, endPoint y: 220, distance: 21.7
click at [186, 220] on div "SĐT Người Nhận * VD: 0377654321" at bounding box center [219, 221] width 208 height 58
click at [186, 220] on input "SĐT Người Nhận *" at bounding box center [219, 230] width 208 height 27
click at [400, 230] on input "Người nhận *" at bounding box center [425, 230] width 171 height 18
click at [174, 174] on input "SĐT Người Gửi" at bounding box center [219, 165] width 208 height 27
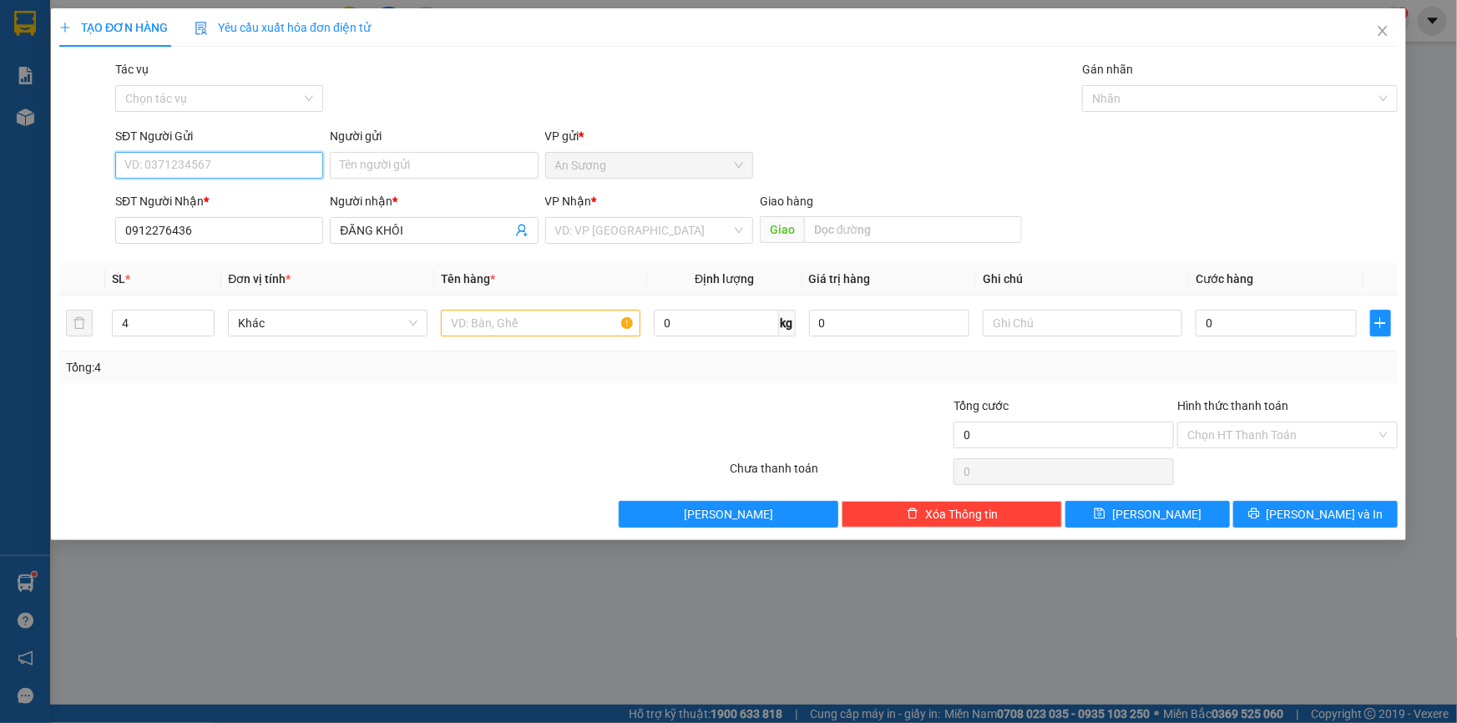
click at [174, 170] on input "SĐT Người Gửi" at bounding box center [219, 165] width 208 height 27
drag, startPoint x: 410, startPoint y: 136, endPoint x: 411, endPoint y: 159, distance: 22.6
click at [410, 138] on div "Người gửi" at bounding box center [434, 136] width 208 height 18
click at [410, 152] on input "Người gửi" at bounding box center [434, 165] width 208 height 27
click at [410, 163] on input "Người gửi" at bounding box center [434, 165] width 208 height 27
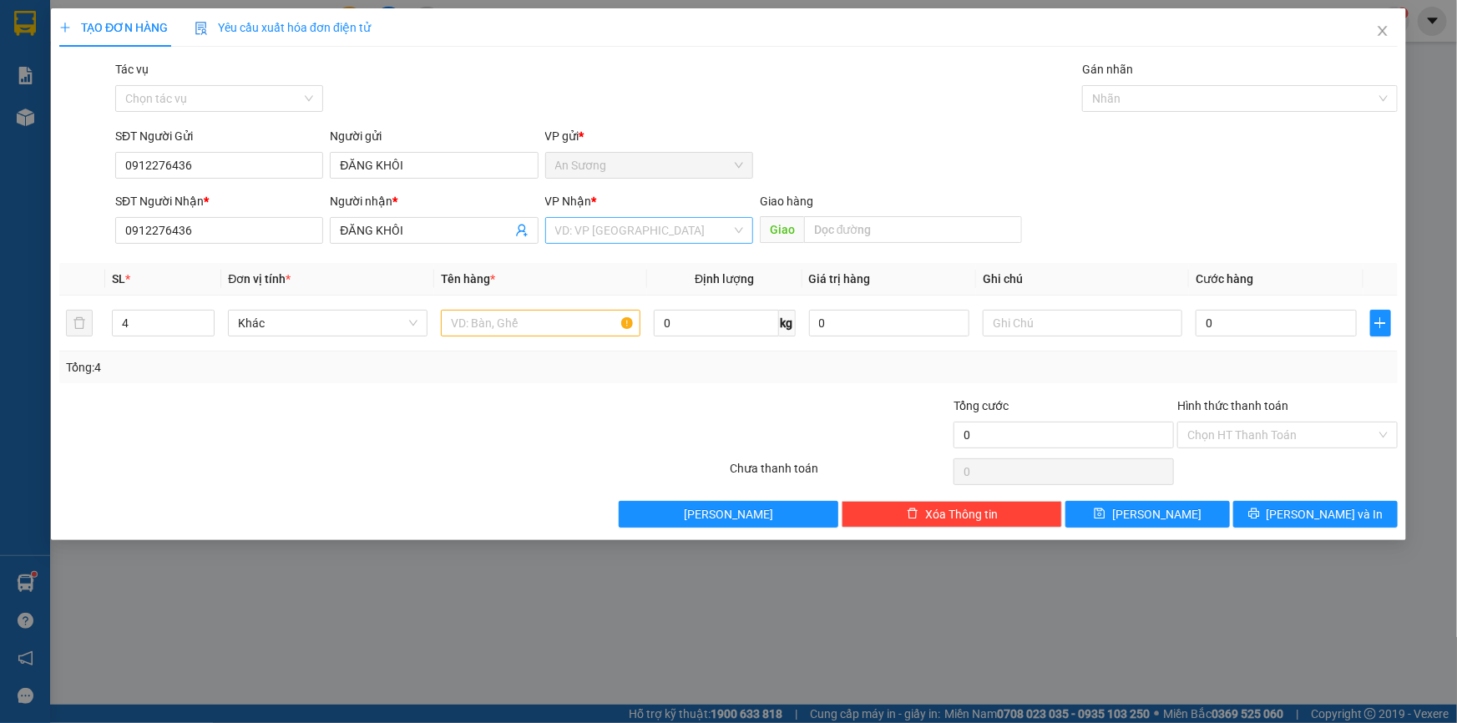
click at [638, 240] on input "search" at bounding box center [643, 230] width 176 height 25
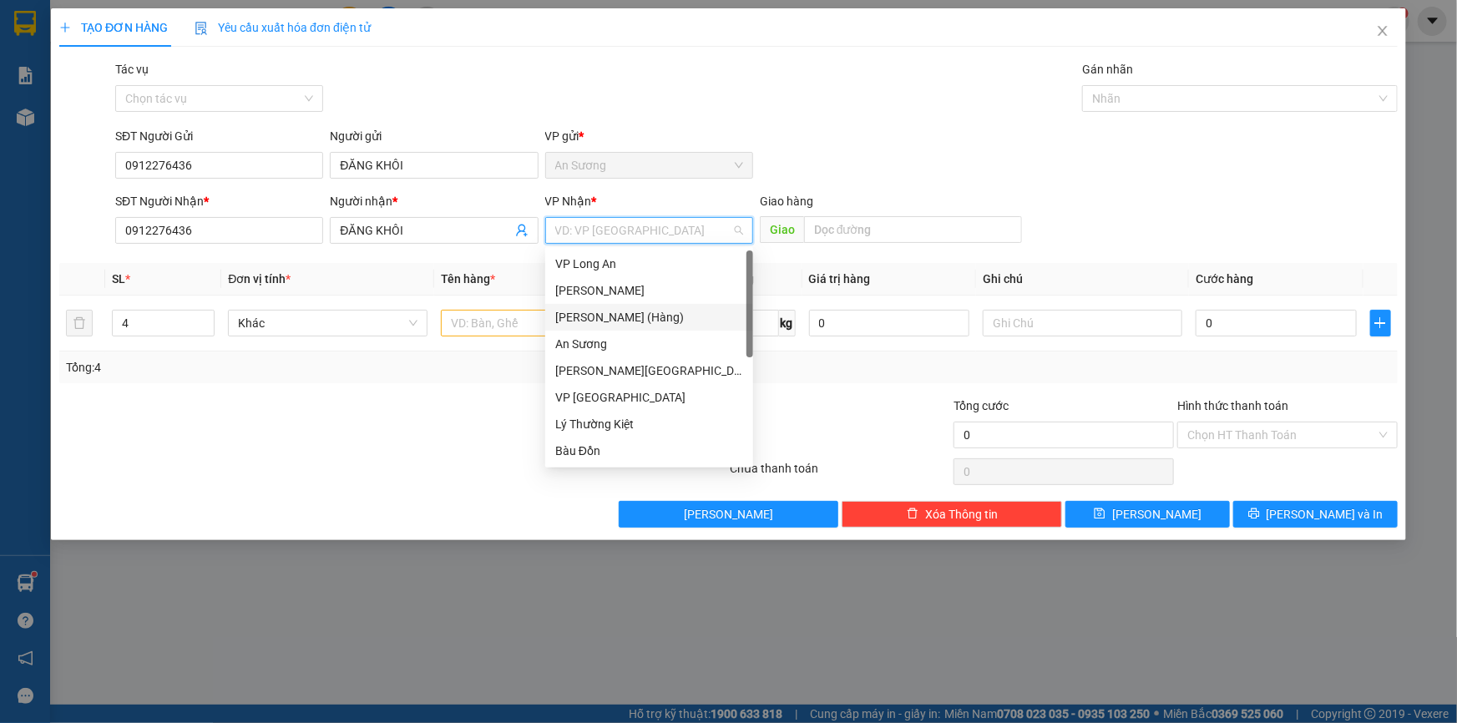
click at [649, 318] on div "[PERSON_NAME] (Hàng)" at bounding box center [649, 317] width 188 height 18
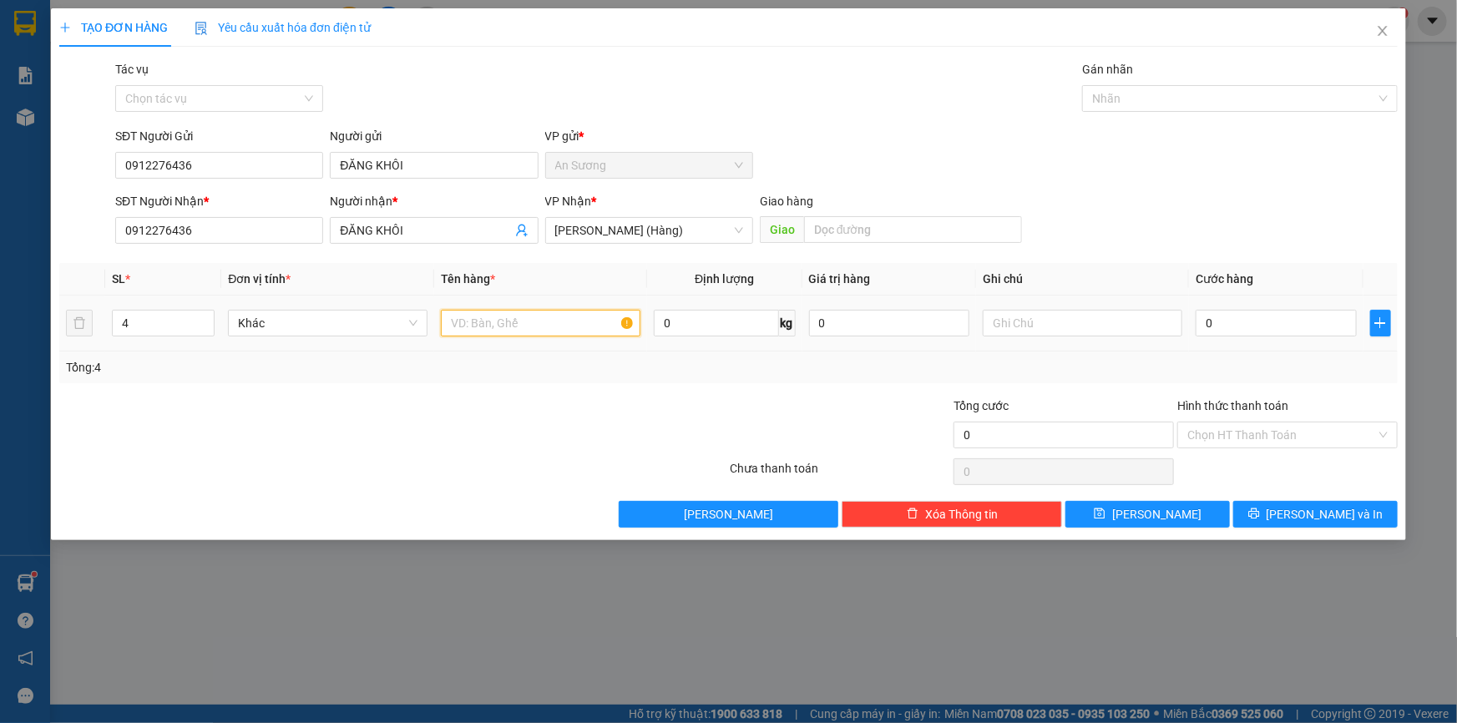
click at [492, 325] on input "text" at bounding box center [541, 323] width 200 height 27
drag, startPoint x: 1225, startPoint y: 319, endPoint x: 1213, endPoint y: 311, distance: 14.4
click at [1225, 321] on input "0" at bounding box center [1276, 323] width 161 height 27
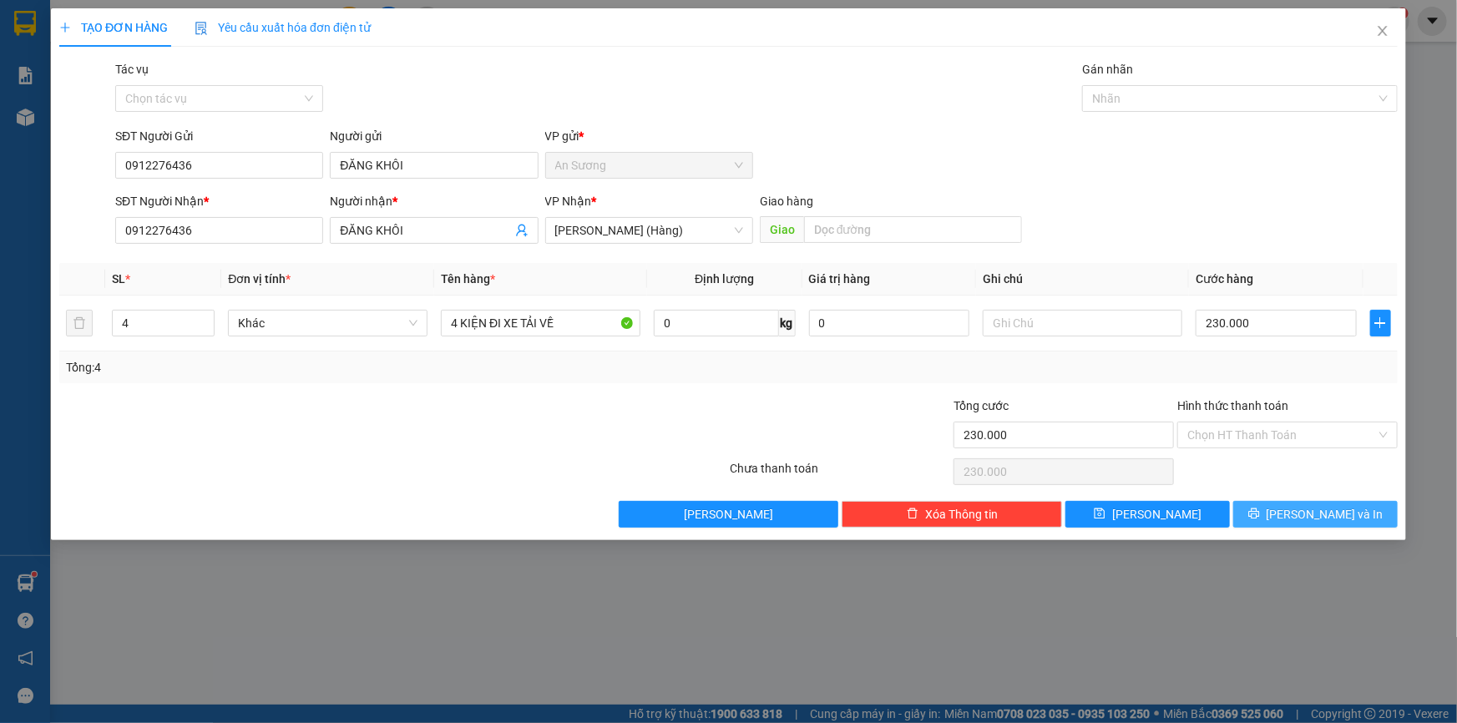
click at [1369, 523] on button "[PERSON_NAME] và In" at bounding box center [1315, 514] width 164 height 27
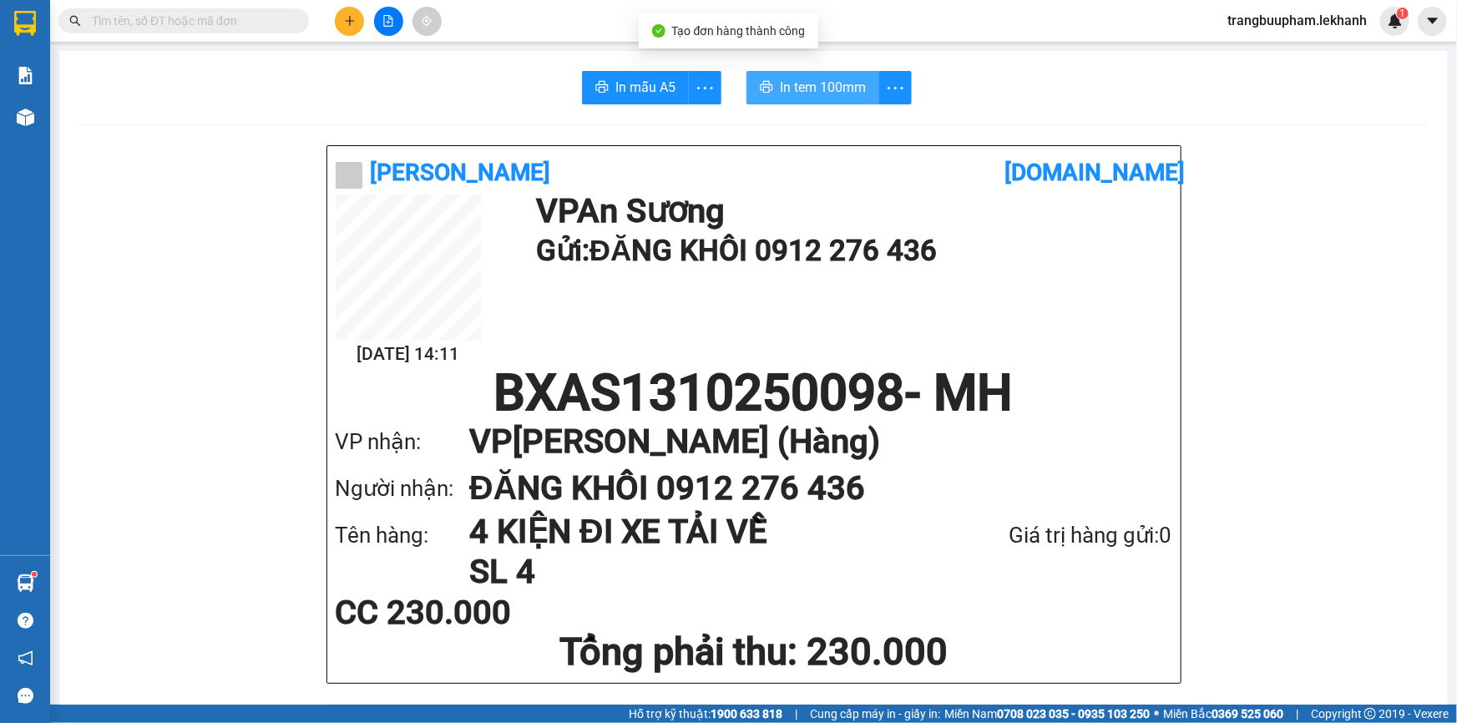
click at [826, 89] on span "In tem 100mm" at bounding box center [823, 87] width 86 height 21
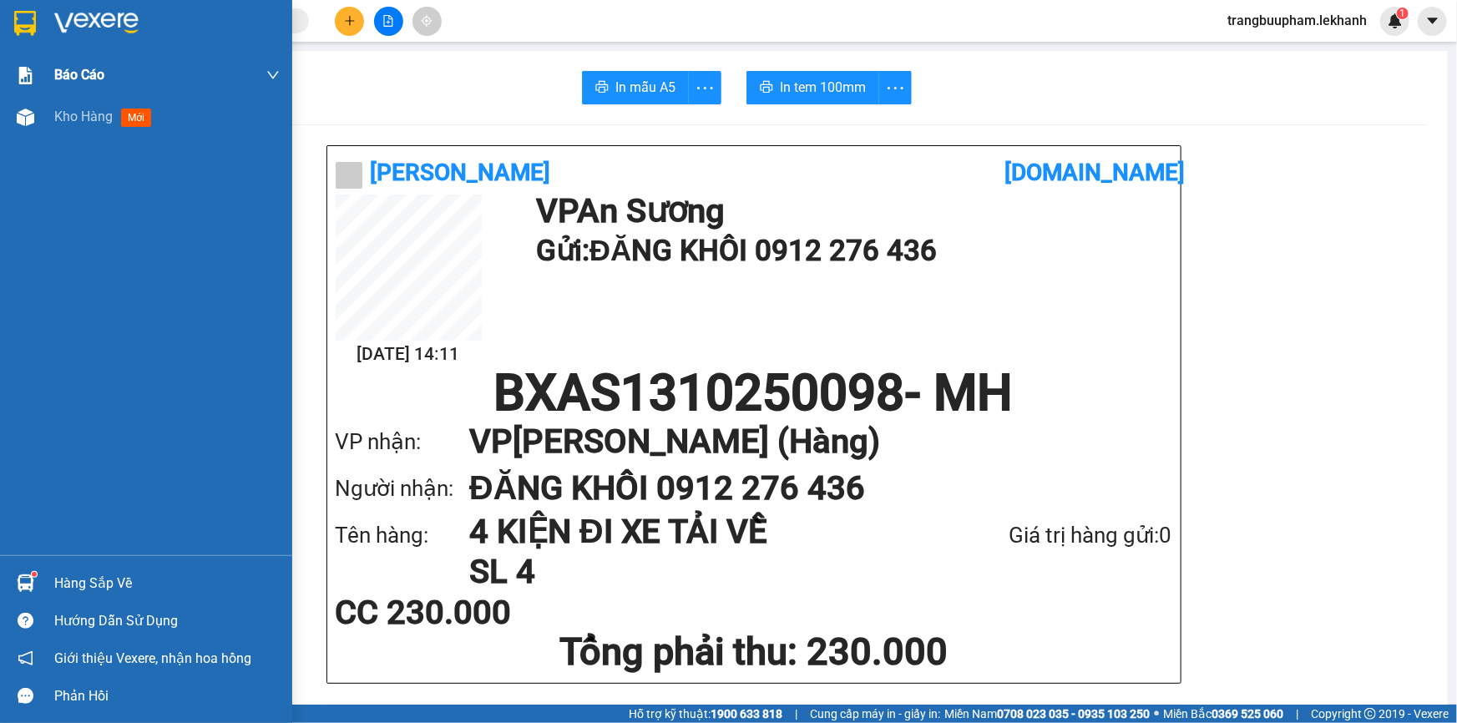
drag, startPoint x: 90, startPoint y: 117, endPoint x: 175, endPoint y: 91, distance: 89.0
click at [91, 117] on span "Kho hàng" at bounding box center [83, 117] width 58 height 16
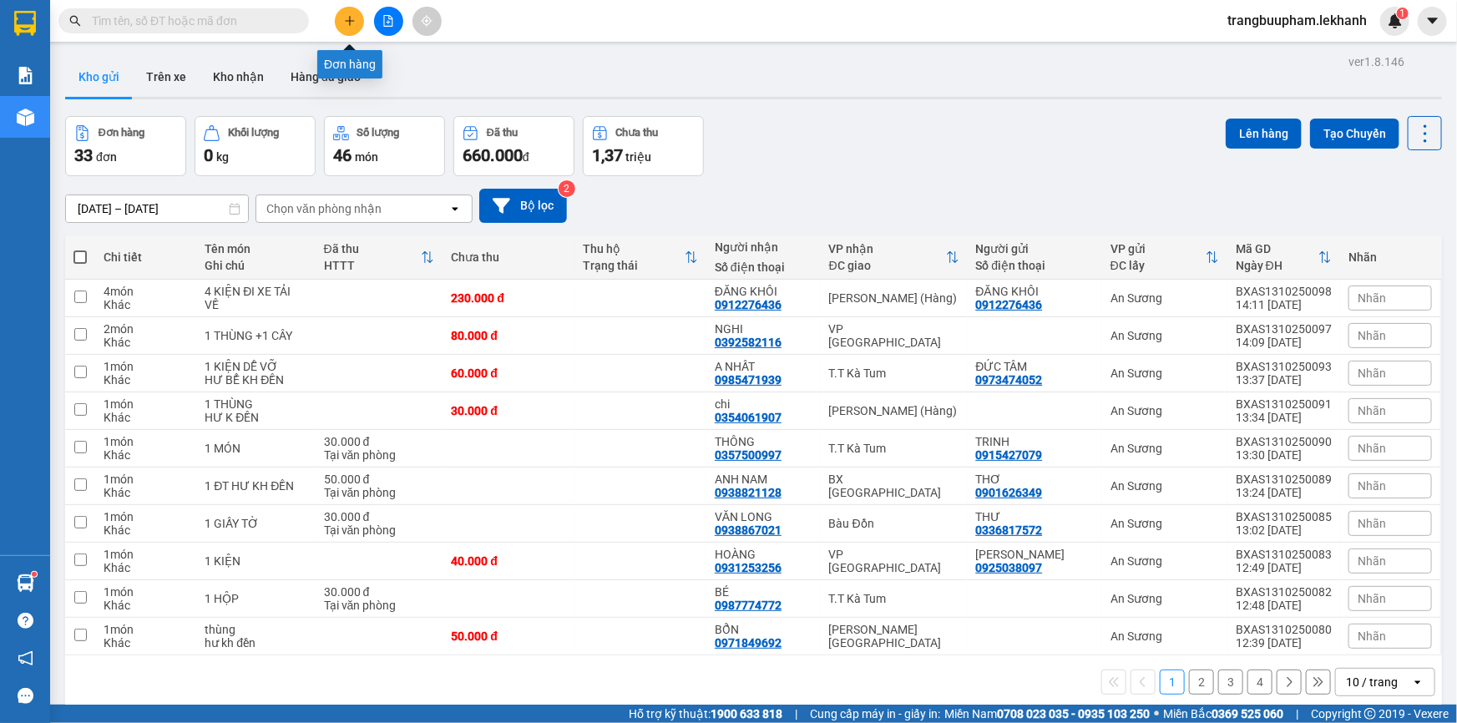
click at [350, 23] on icon "plus" at bounding box center [349, 20] width 1 height 9
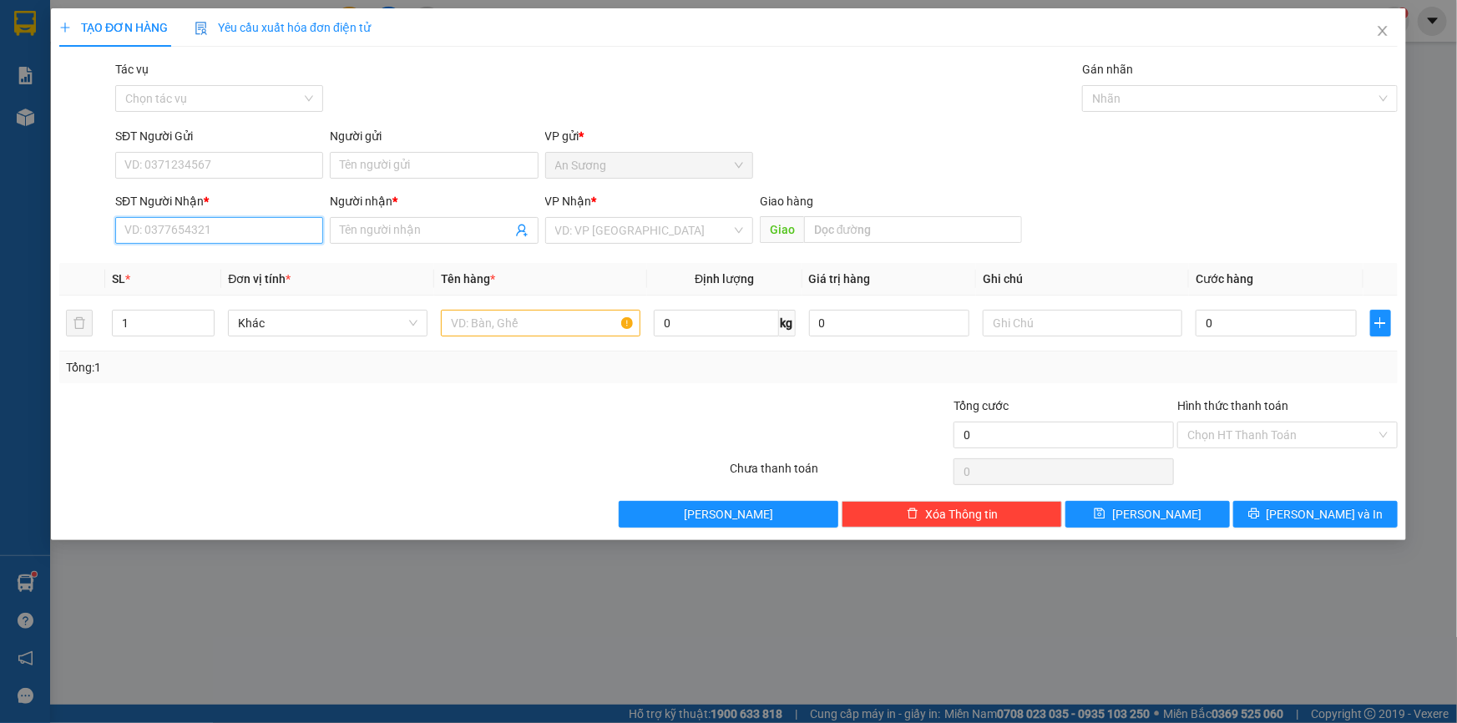
click at [180, 225] on input "SĐT Người Nhận *" at bounding box center [219, 230] width 208 height 27
click at [214, 260] on div "0933567663 - long" at bounding box center [219, 264] width 188 height 18
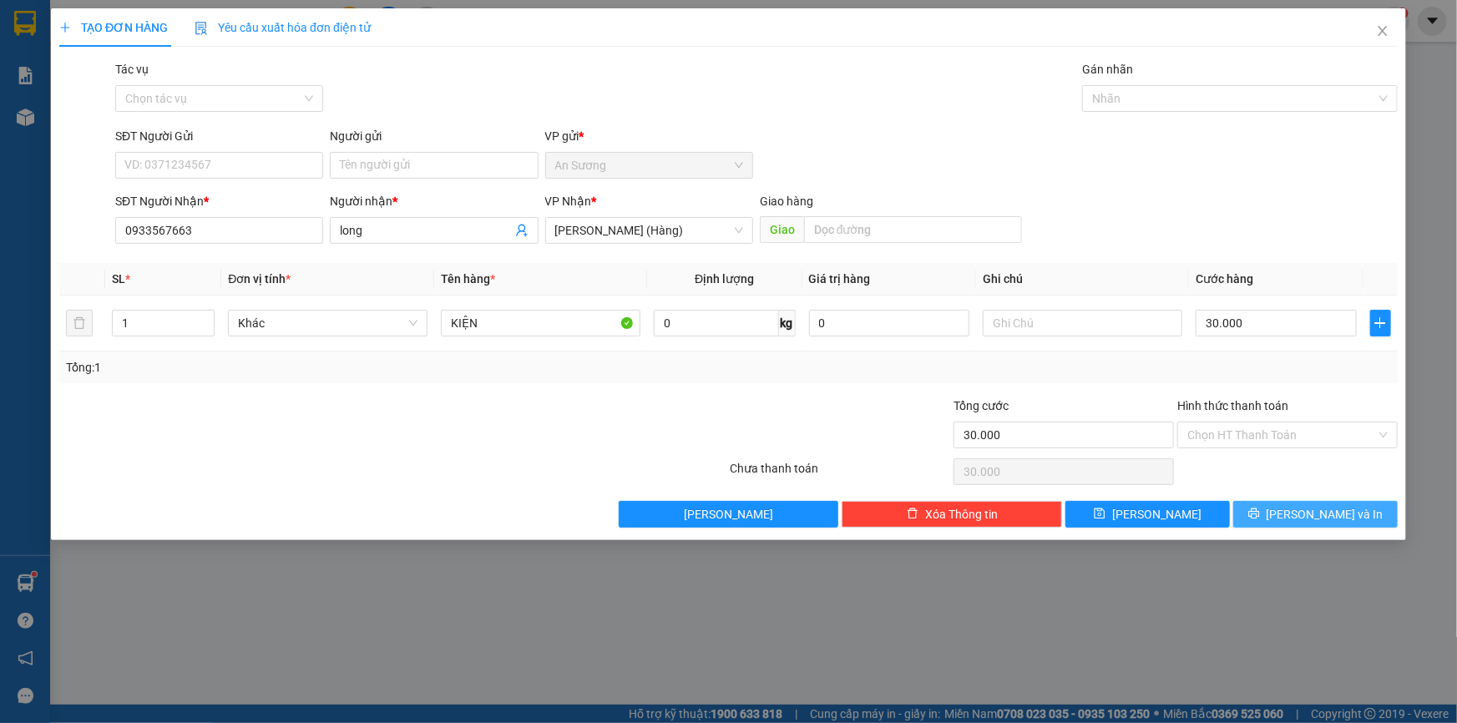
click at [1260, 508] on icon "printer" at bounding box center [1254, 514] width 12 height 12
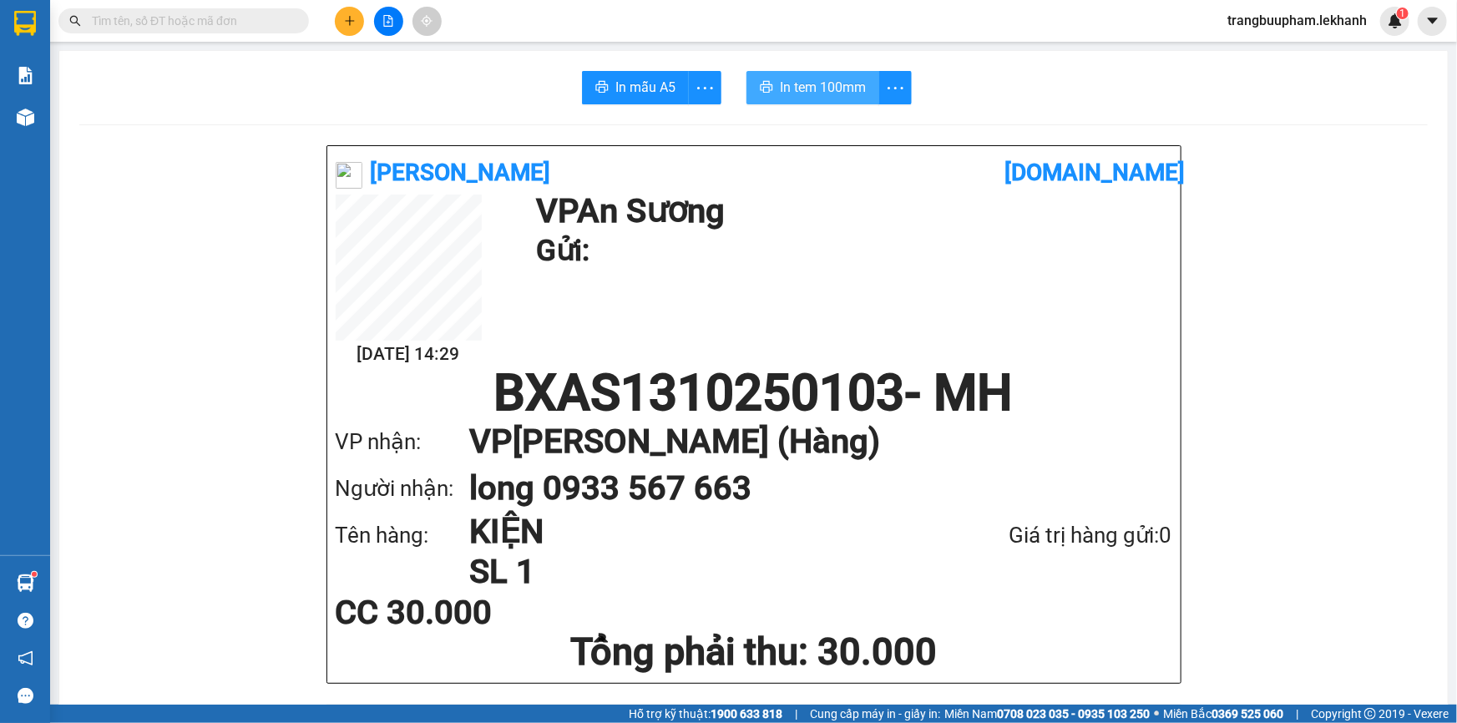
click at [822, 85] on span "In tem 100mm" at bounding box center [823, 87] width 86 height 21
click at [357, 14] on button at bounding box center [349, 21] width 29 height 29
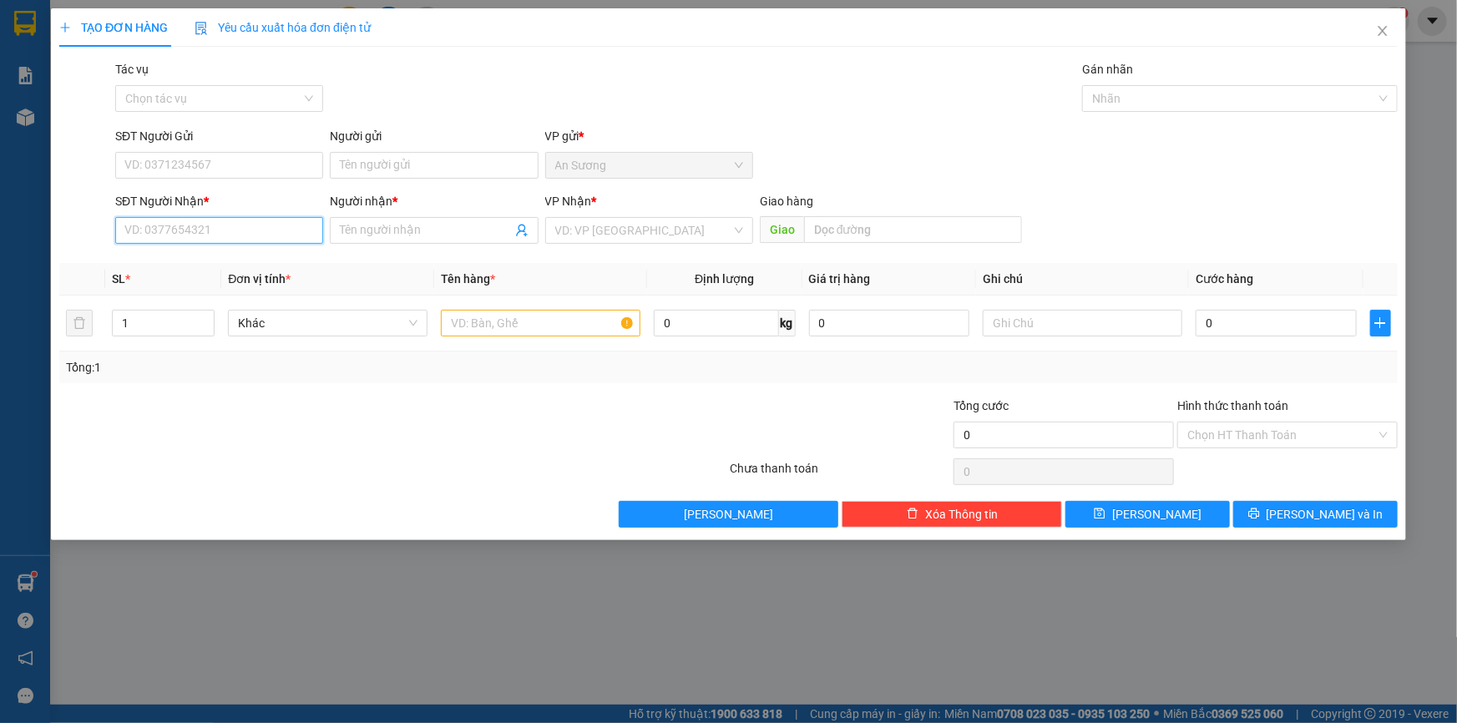
click at [210, 217] on input "SĐT Người Nhận *" at bounding box center [219, 230] width 208 height 27
click at [242, 268] on div "0327947084 - HÀO" at bounding box center [219, 264] width 188 height 18
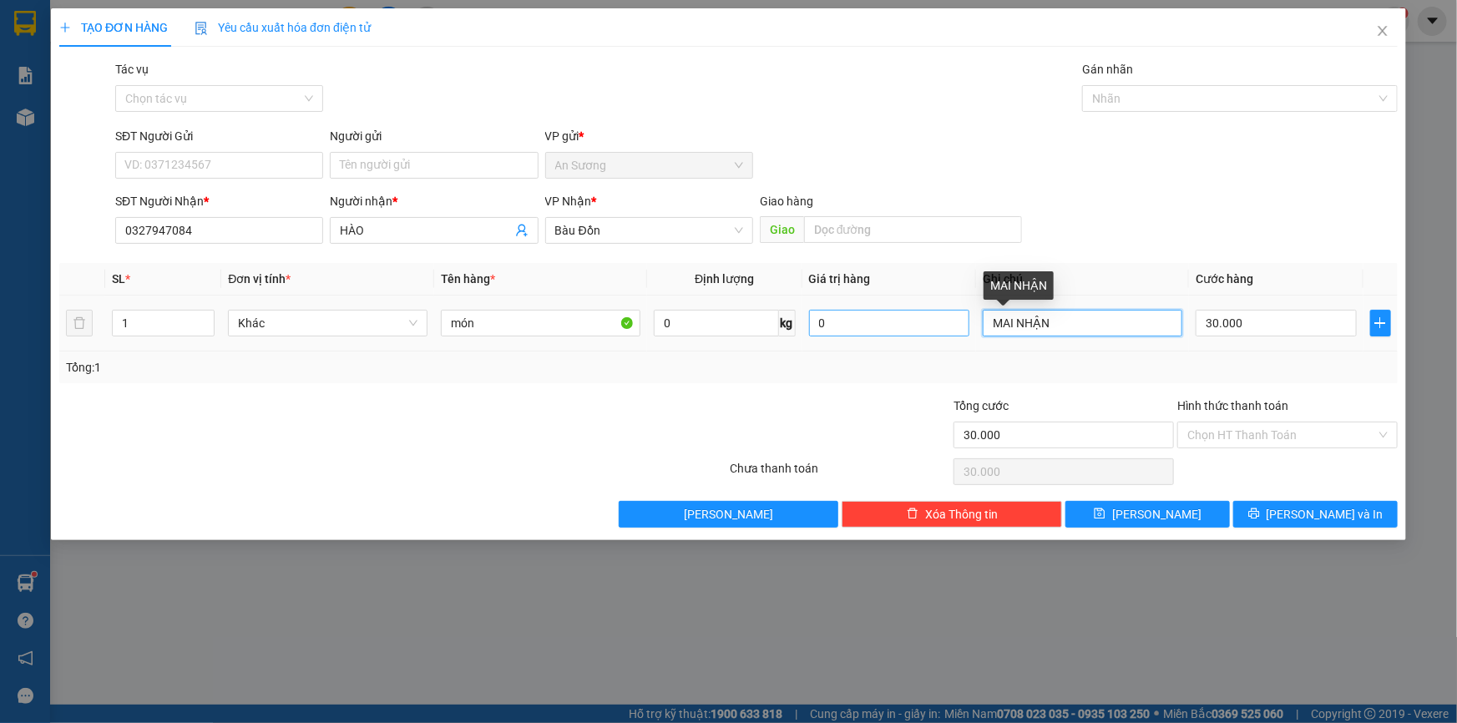
drag, startPoint x: 1088, startPoint y: 332, endPoint x: 898, endPoint y: 331, distance: 190.4
click at [910, 340] on tr "1 Khác món 0 kg 0 MAI NHẬN 30.000" at bounding box center [728, 324] width 1339 height 56
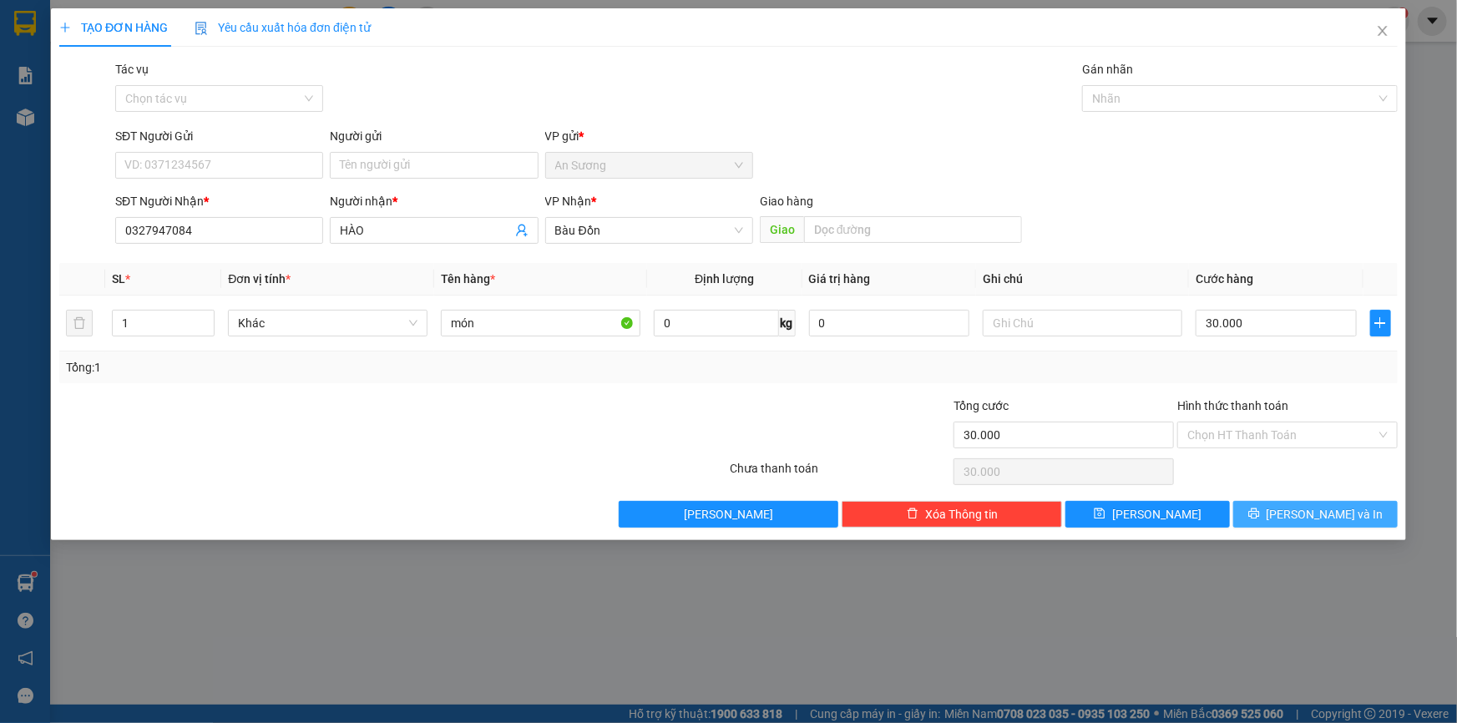
click at [1329, 518] on span "[PERSON_NAME] và In" at bounding box center [1325, 514] width 117 height 18
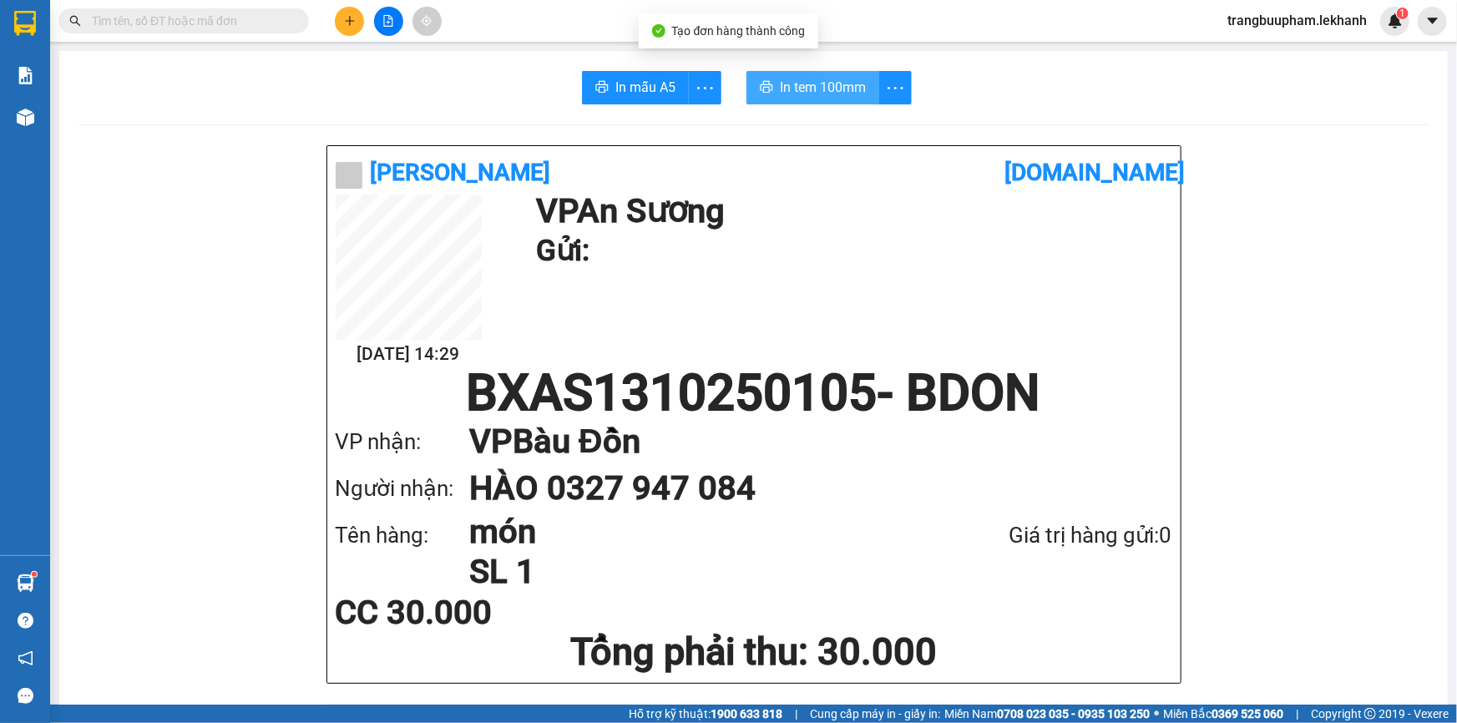
click at [862, 85] on button "In tem 100mm" at bounding box center [813, 87] width 133 height 33
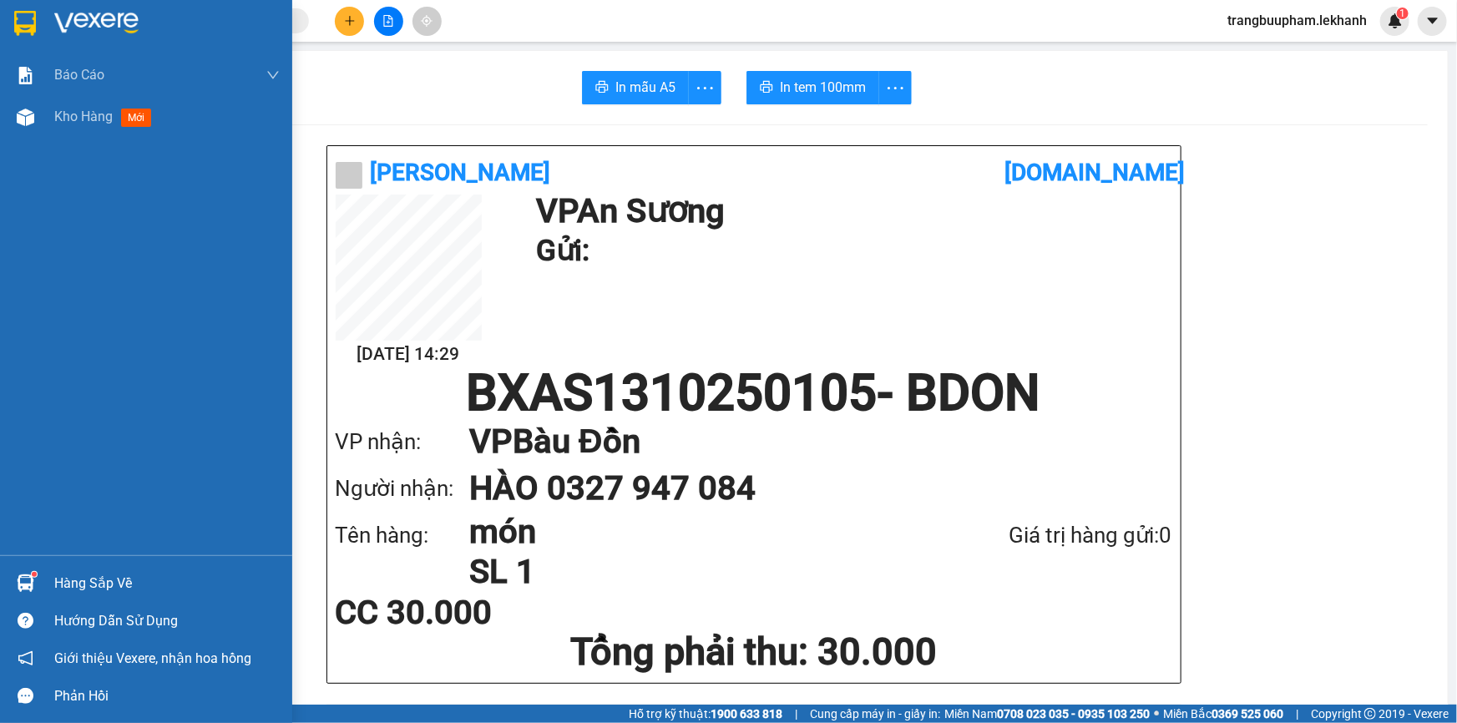
drag, startPoint x: 66, startPoint y: 110, endPoint x: 219, endPoint y: 171, distance: 164.5
click at [67, 111] on span "Kho hàng" at bounding box center [83, 117] width 58 height 16
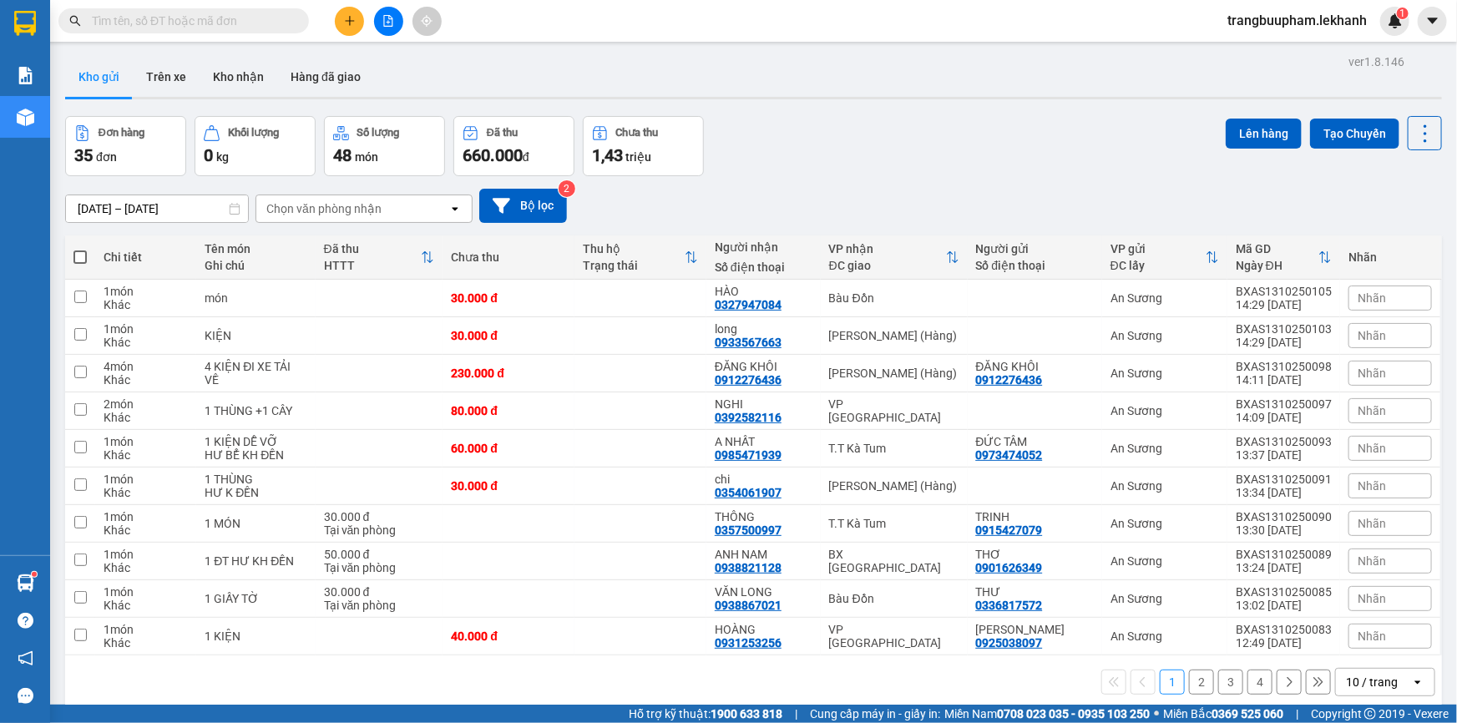
click at [353, 19] on icon "plus" at bounding box center [350, 21] width 12 height 12
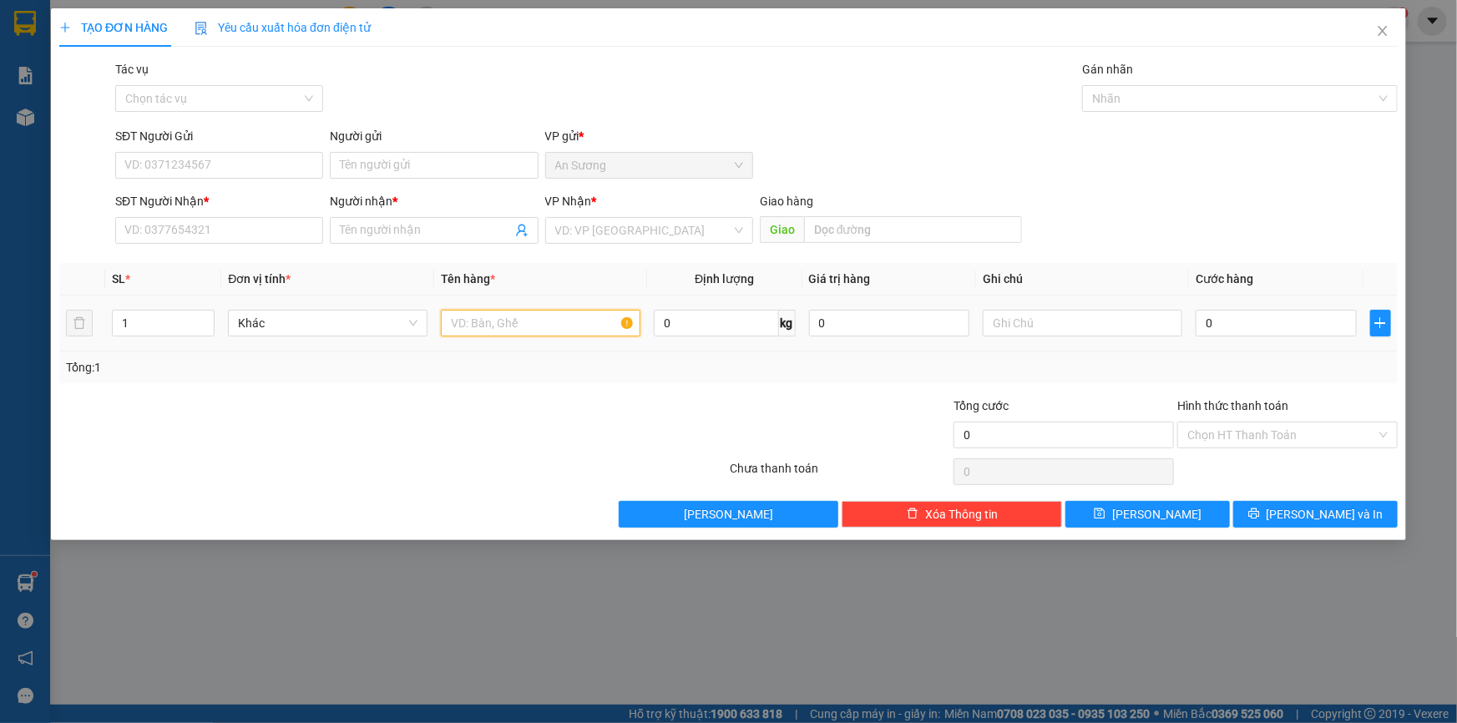
drag, startPoint x: 464, startPoint y: 327, endPoint x: 479, endPoint y: 328, distance: 15.1
click at [467, 326] on input "text" at bounding box center [541, 323] width 200 height 27
click at [402, 230] on input "Người nhận *" at bounding box center [425, 230] width 171 height 18
click at [652, 241] on input "search" at bounding box center [643, 230] width 176 height 25
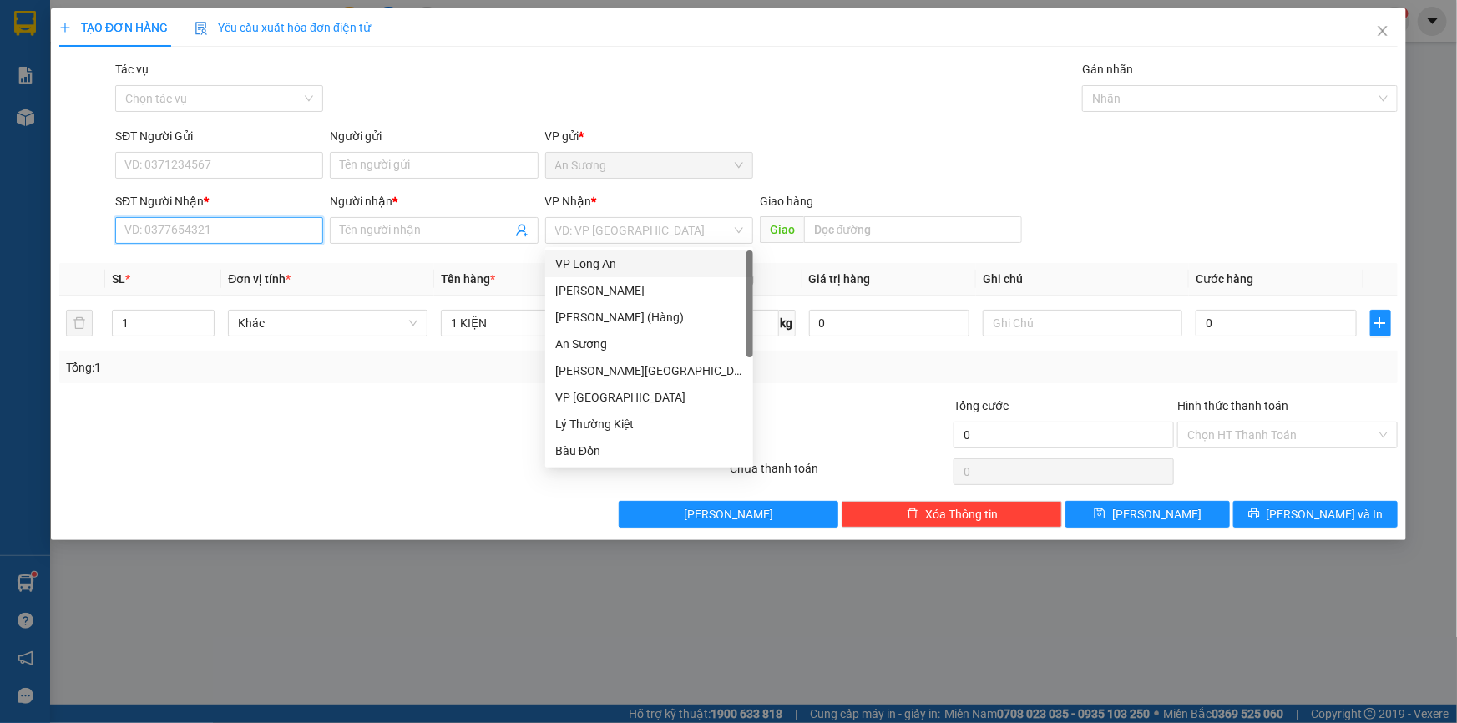
click at [185, 240] on input "SĐT Người Nhận *" at bounding box center [219, 230] width 208 height 27
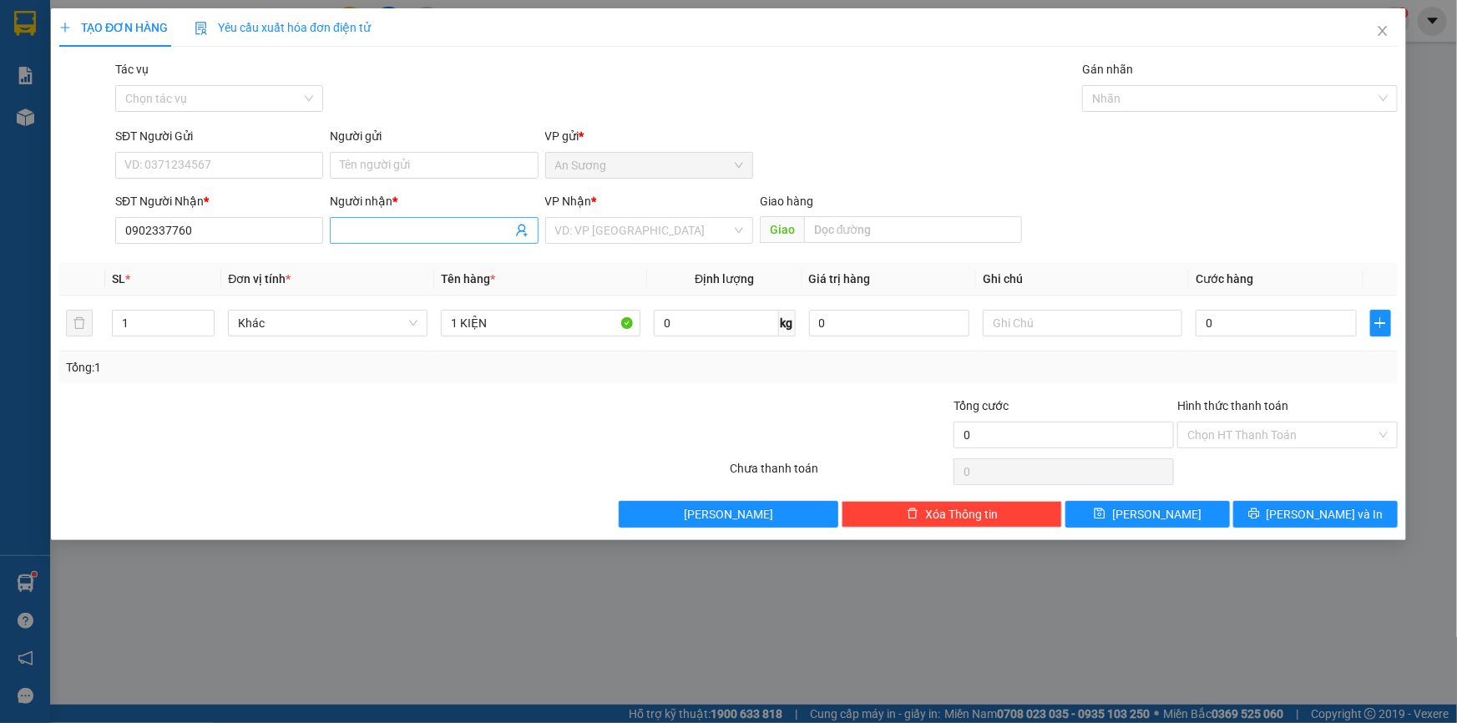
click at [348, 242] on span at bounding box center [434, 230] width 208 height 27
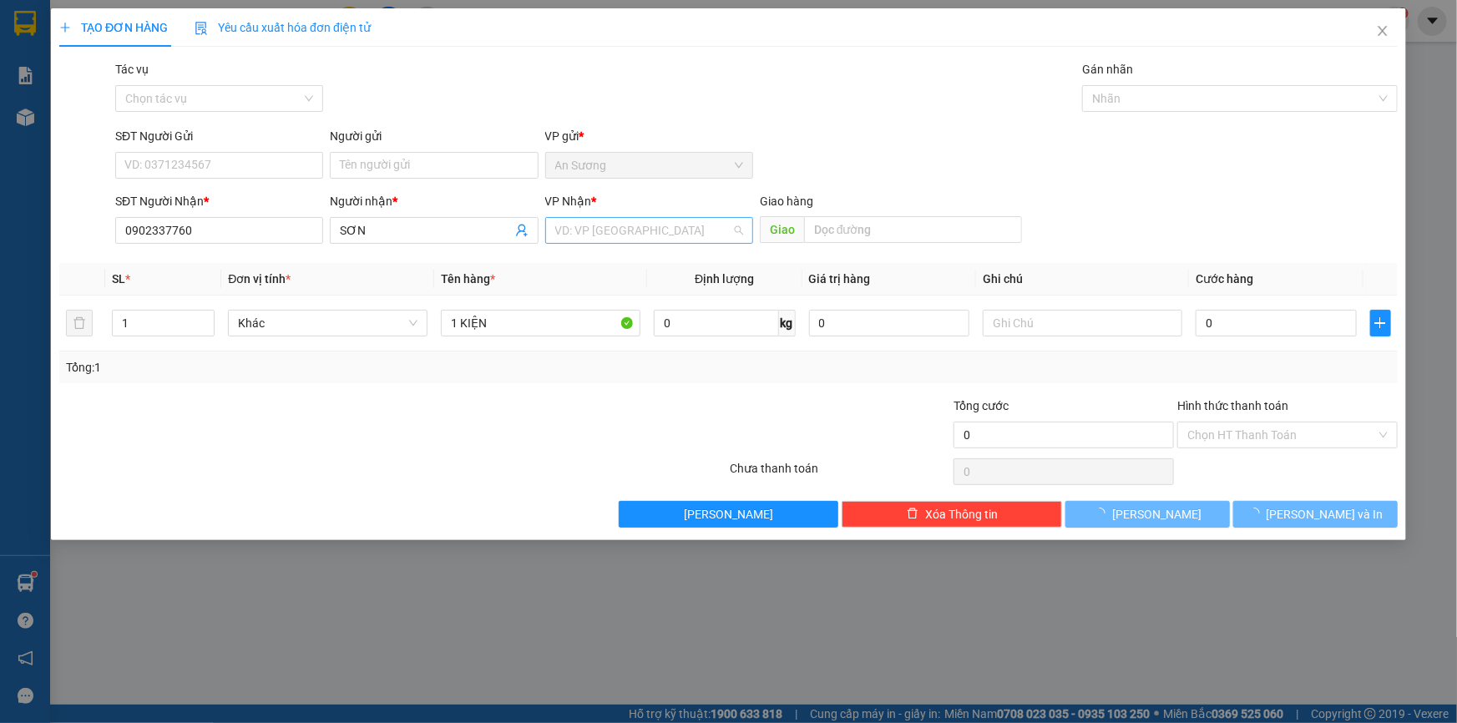
click at [585, 220] on input "search" at bounding box center [643, 230] width 176 height 25
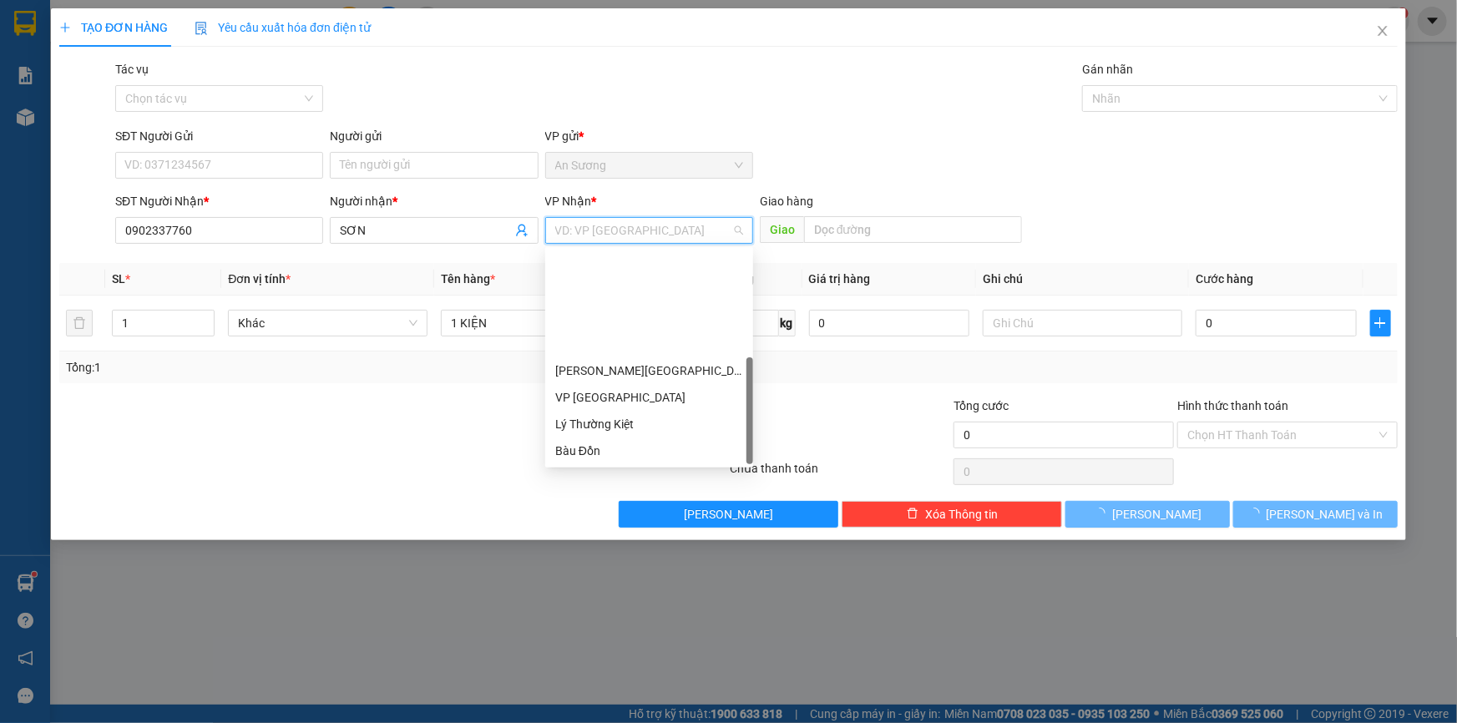
click at [621, 468] on div "T.T Kà Tum" at bounding box center [649, 477] width 188 height 18
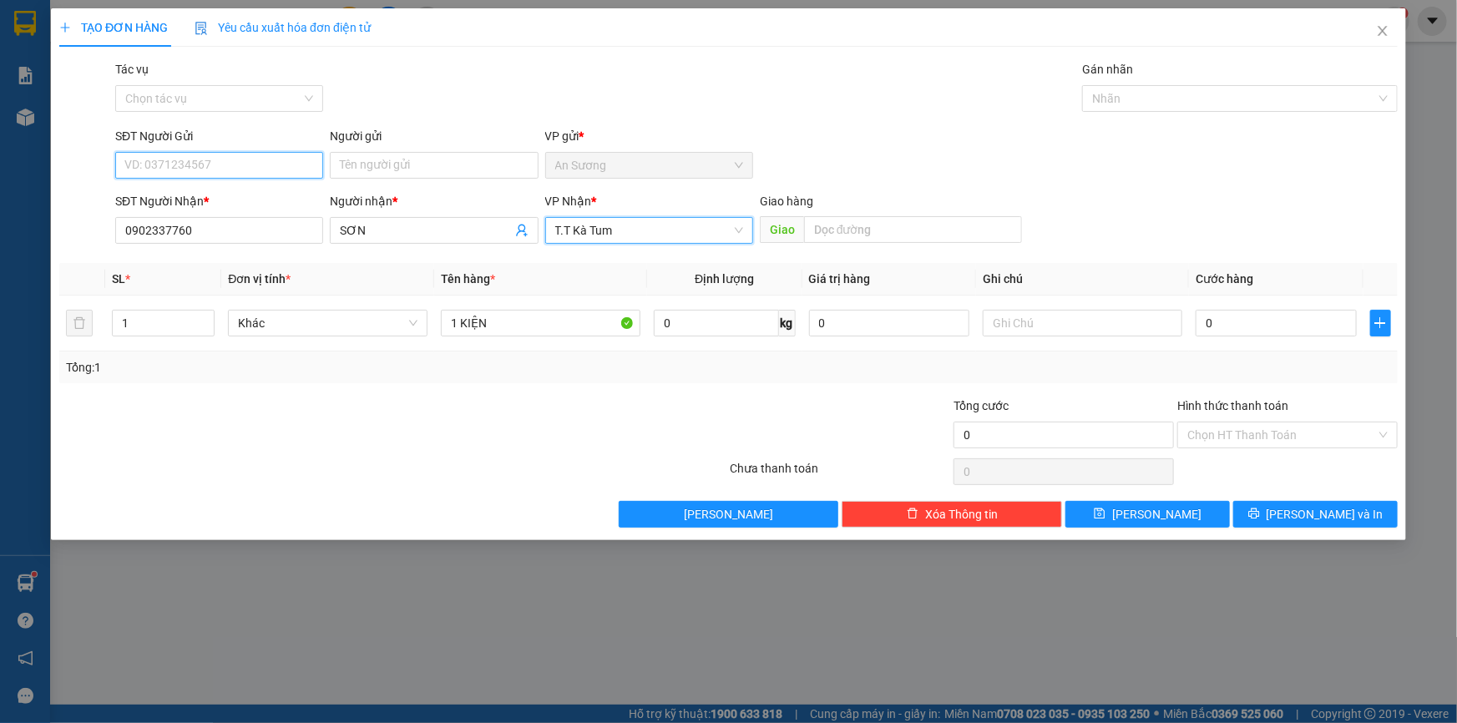
click at [115, 159] on input "SĐT Người Gửi" at bounding box center [219, 165] width 208 height 27
click at [242, 205] on div "0938998168 - SƠN" at bounding box center [219, 199] width 188 height 18
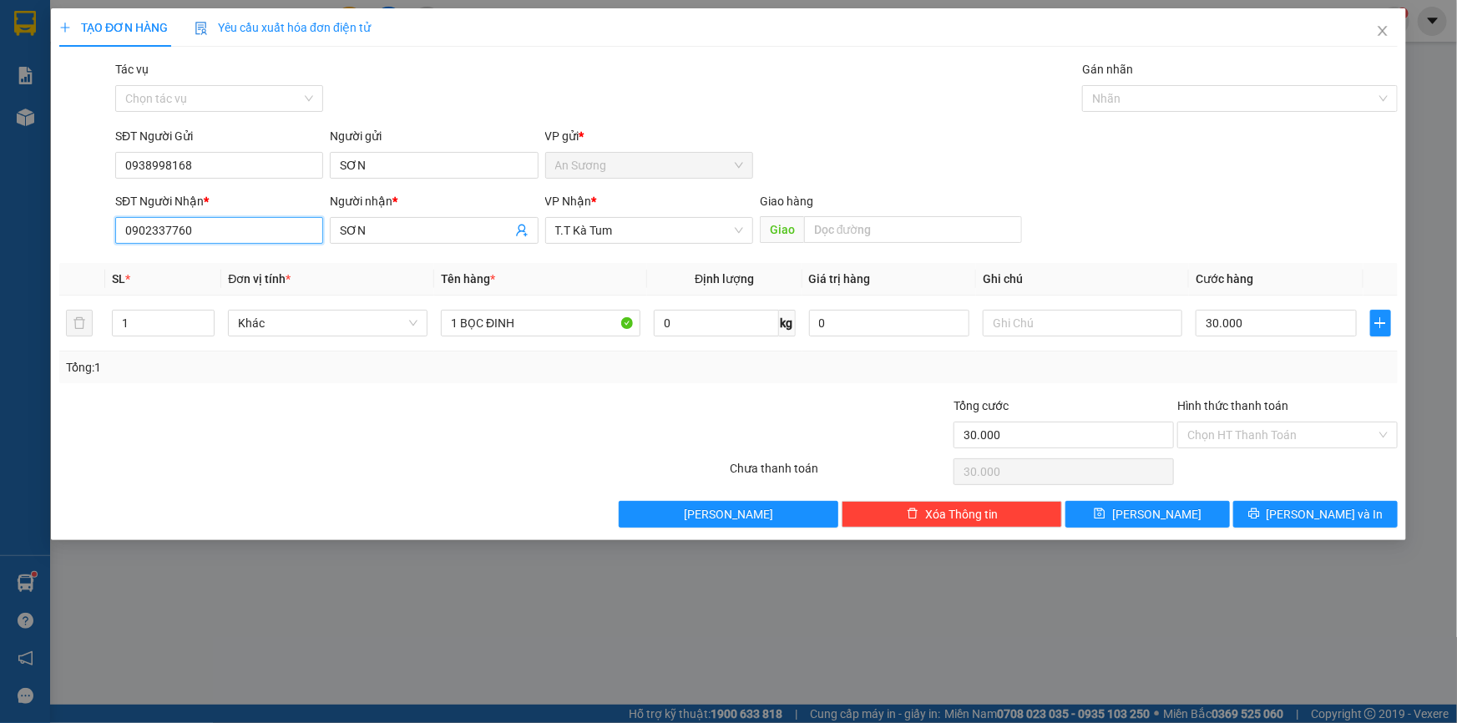
click at [218, 225] on input "0902337760" at bounding box center [219, 230] width 208 height 27
click at [230, 231] on input "0902337760" at bounding box center [219, 230] width 208 height 27
drag, startPoint x: 559, startPoint y: 339, endPoint x: 468, endPoint y: 310, distance: 95.6
click at [448, 307] on div "1 BỌC ĐINH" at bounding box center [541, 322] width 200 height 33
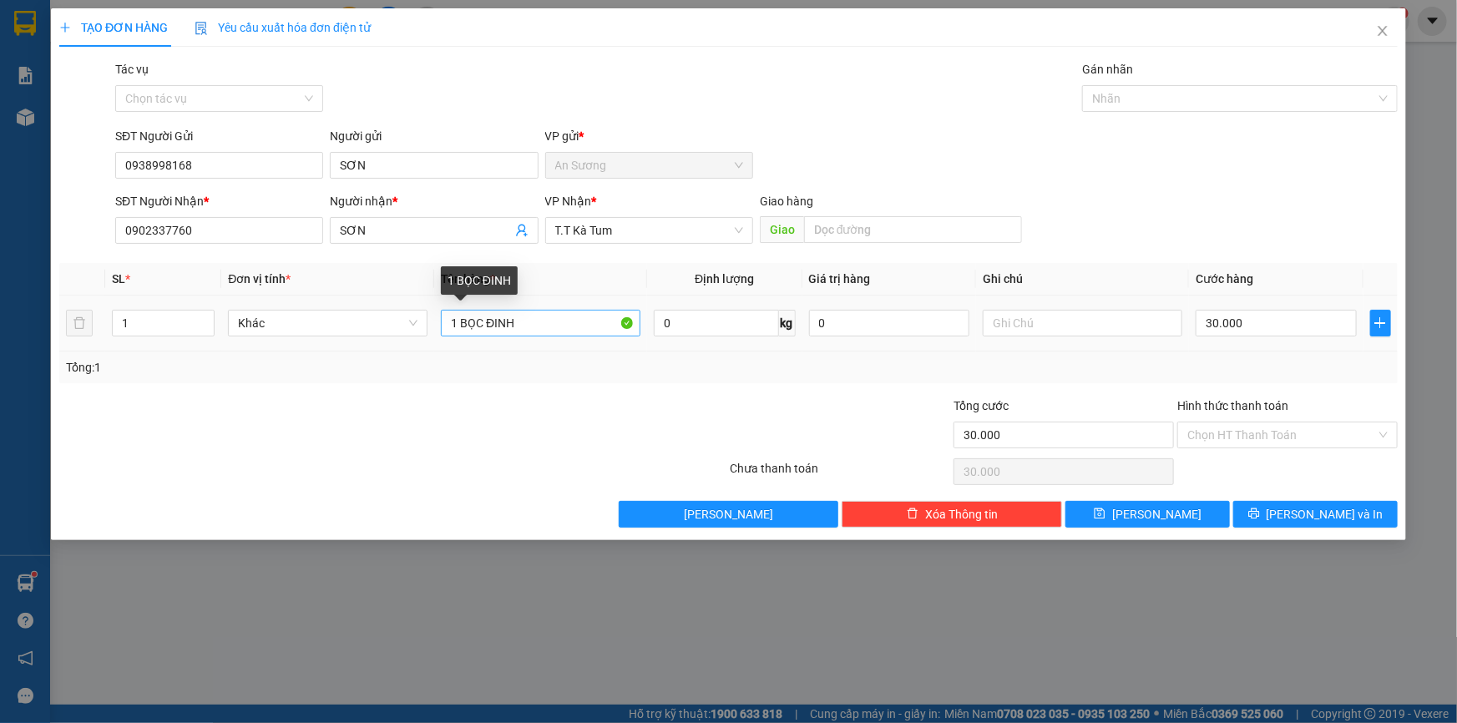
click at [548, 325] on input "1 BỌC ĐINH" at bounding box center [541, 323] width 200 height 27
drag, startPoint x: 548, startPoint y: 325, endPoint x: 289, endPoint y: 286, distance: 261.7
click at [289, 286] on table "SL * Đơn vị tính * Tên hàng * Định lượng Giá trị hàng Ghi chú Cước hàng 1 Khác …" at bounding box center [728, 307] width 1339 height 89
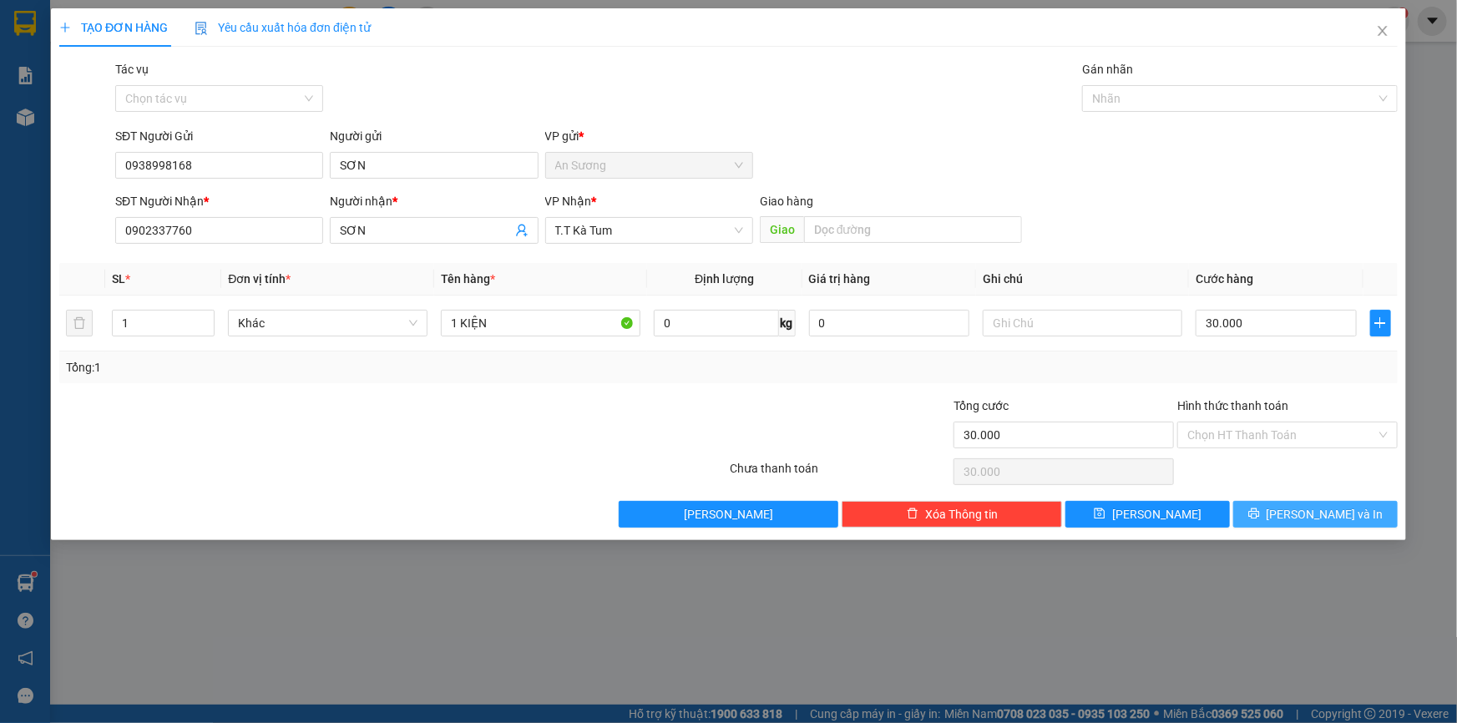
click at [1260, 509] on icon "printer" at bounding box center [1254, 514] width 12 height 12
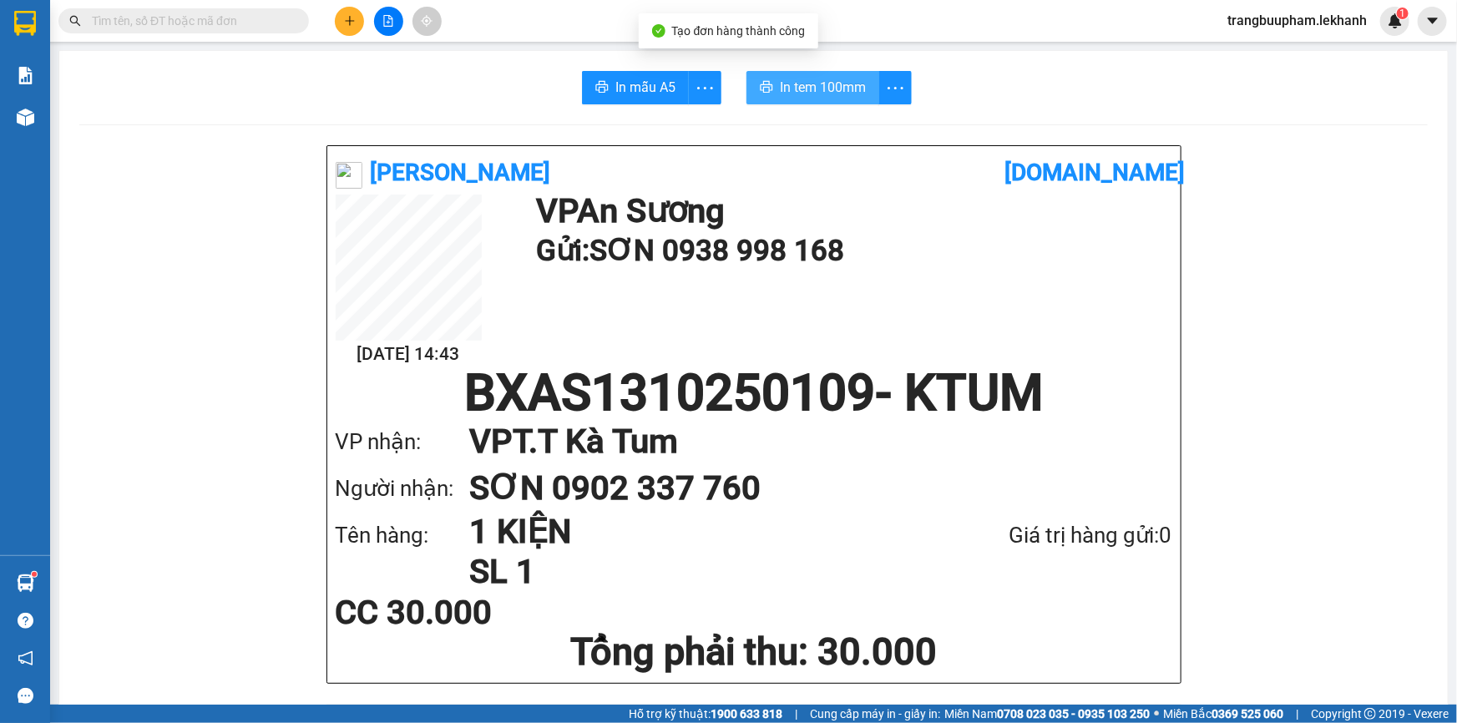
click at [823, 84] on span "In tem 100mm" at bounding box center [823, 87] width 86 height 21
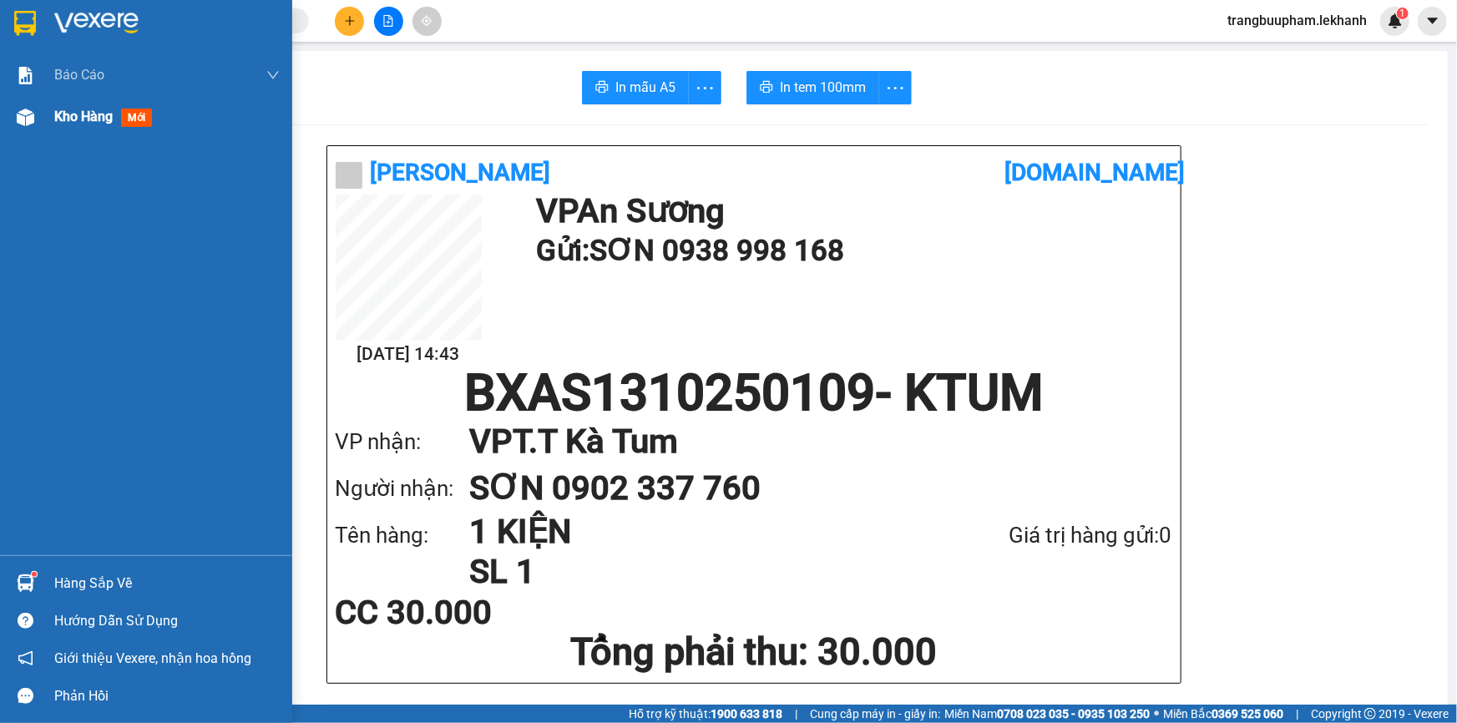
click at [73, 121] on span "Kho hàng" at bounding box center [83, 117] width 58 height 16
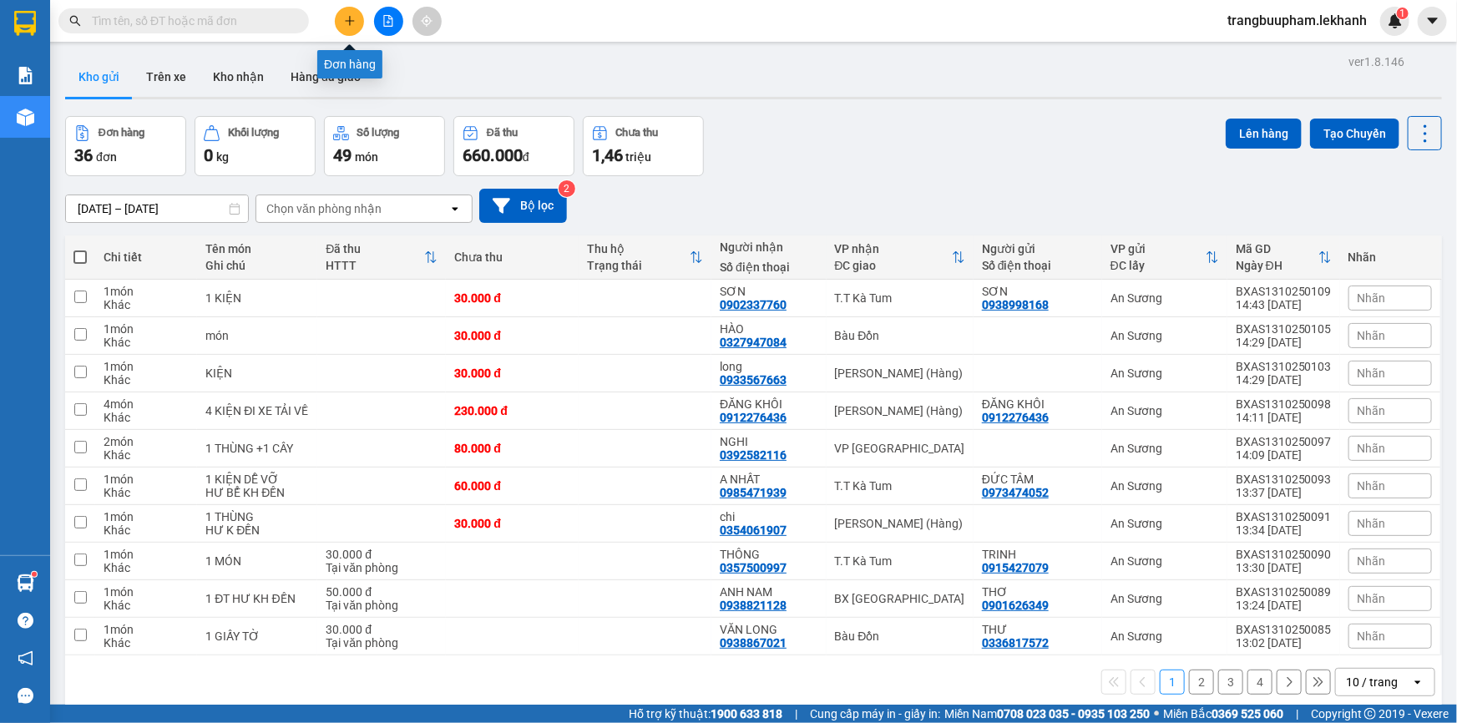
drag, startPoint x: 338, startPoint y: 11, endPoint x: 333, endPoint y: 1, distance: 11.2
click at [337, 8] on div at bounding box center [388, 21] width 125 height 29
click at [342, 7] on div at bounding box center [388, 21] width 125 height 29
click at [351, 25] on icon "plus" at bounding box center [350, 21] width 12 height 12
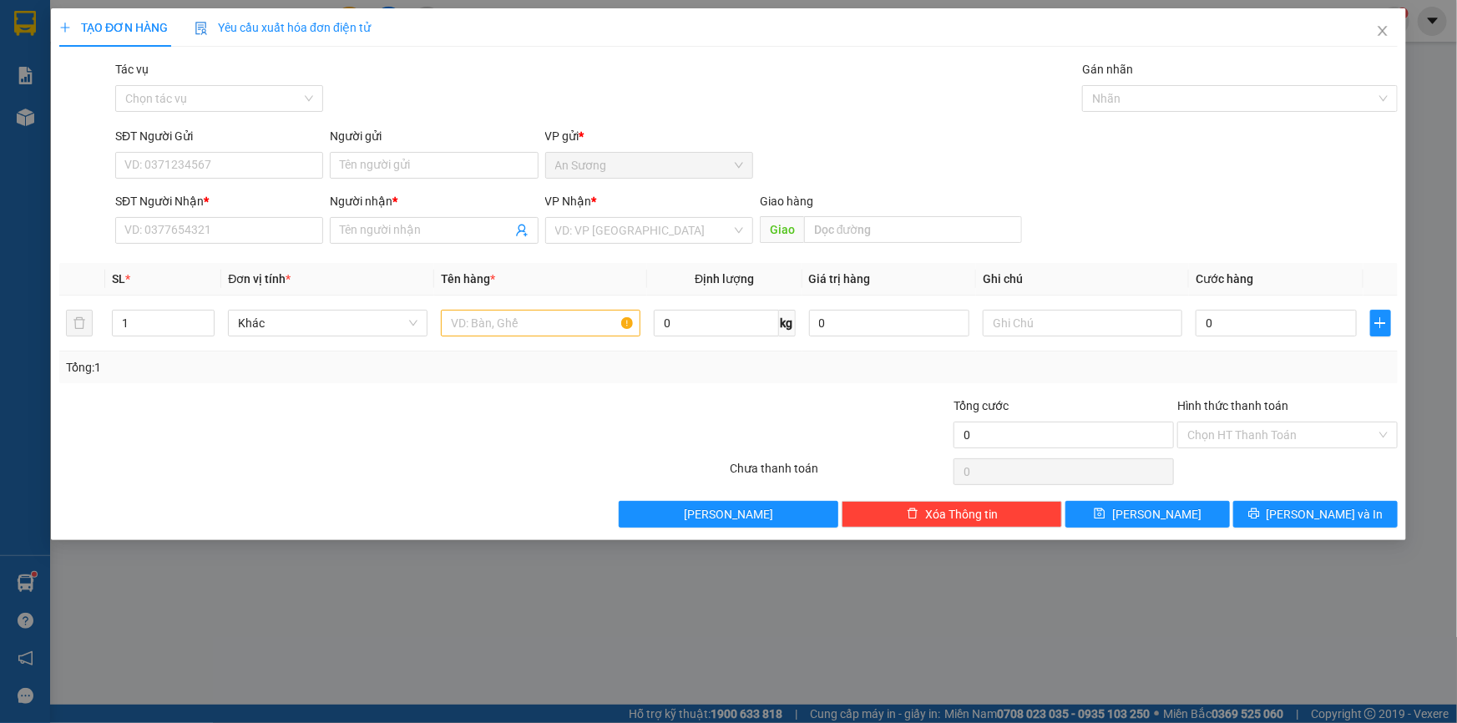
click at [228, 214] on div "SĐT Người Nhận *" at bounding box center [219, 204] width 208 height 25
click at [239, 241] on input "SĐT Người Nhận *" at bounding box center [219, 230] width 208 height 27
click at [208, 275] on div "0936999171 - HOÀNG" at bounding box center [219, 264] width 208 height 27
click at [1326, 512] on span "[PERSON_NAME] và In" at bounding box center [1325, 514] width 117 height 18
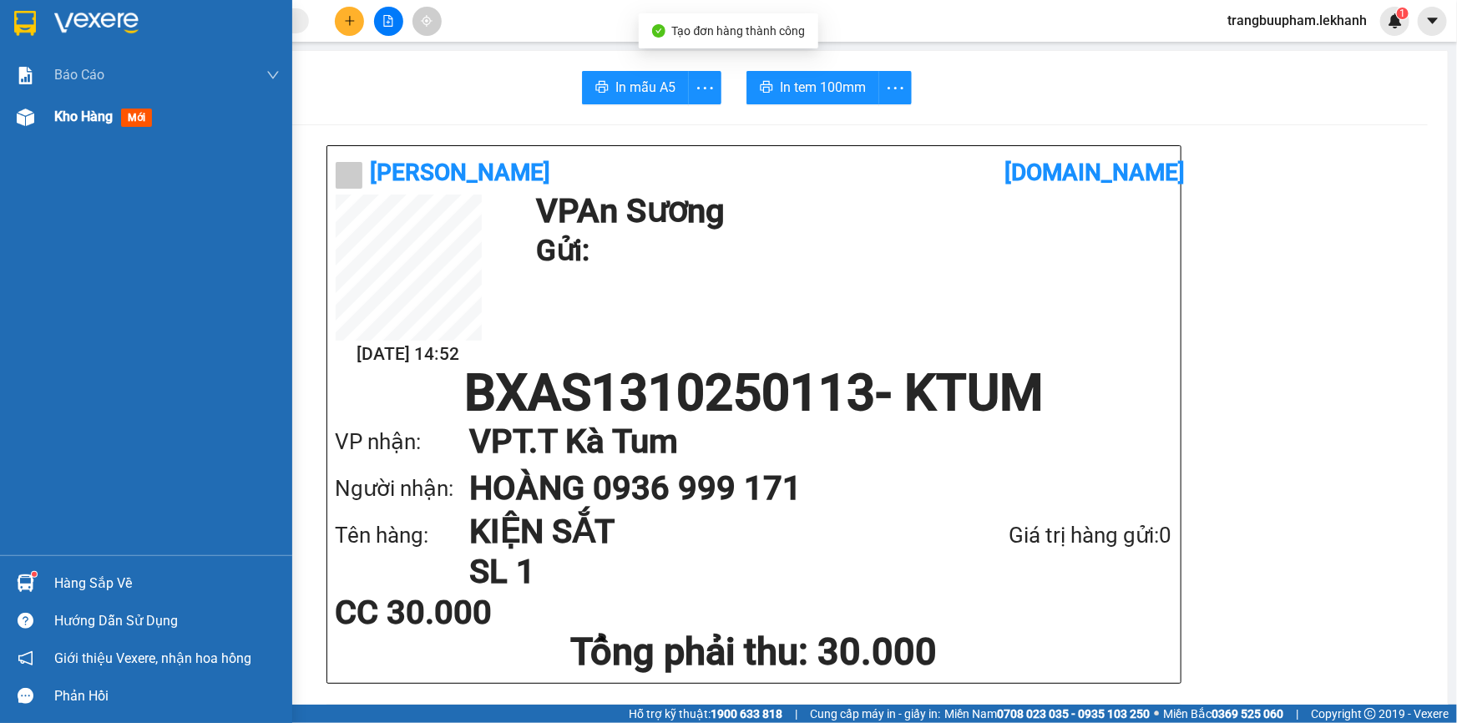
click at [71, 120] on span "Kho hàng" at bounding box center [83, 117] width 58 height 16
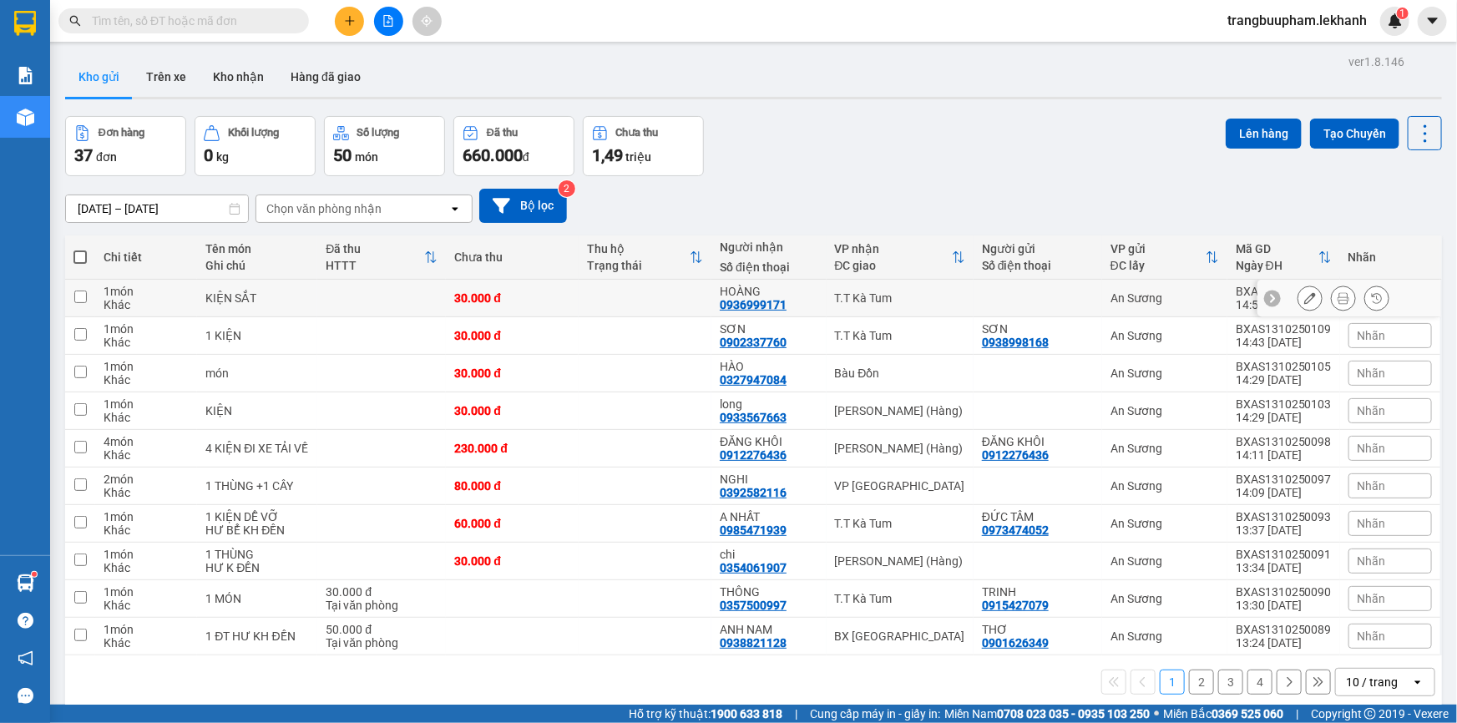
click at [375, 284] on td at bounding box center [381, 299] width 129 height 38
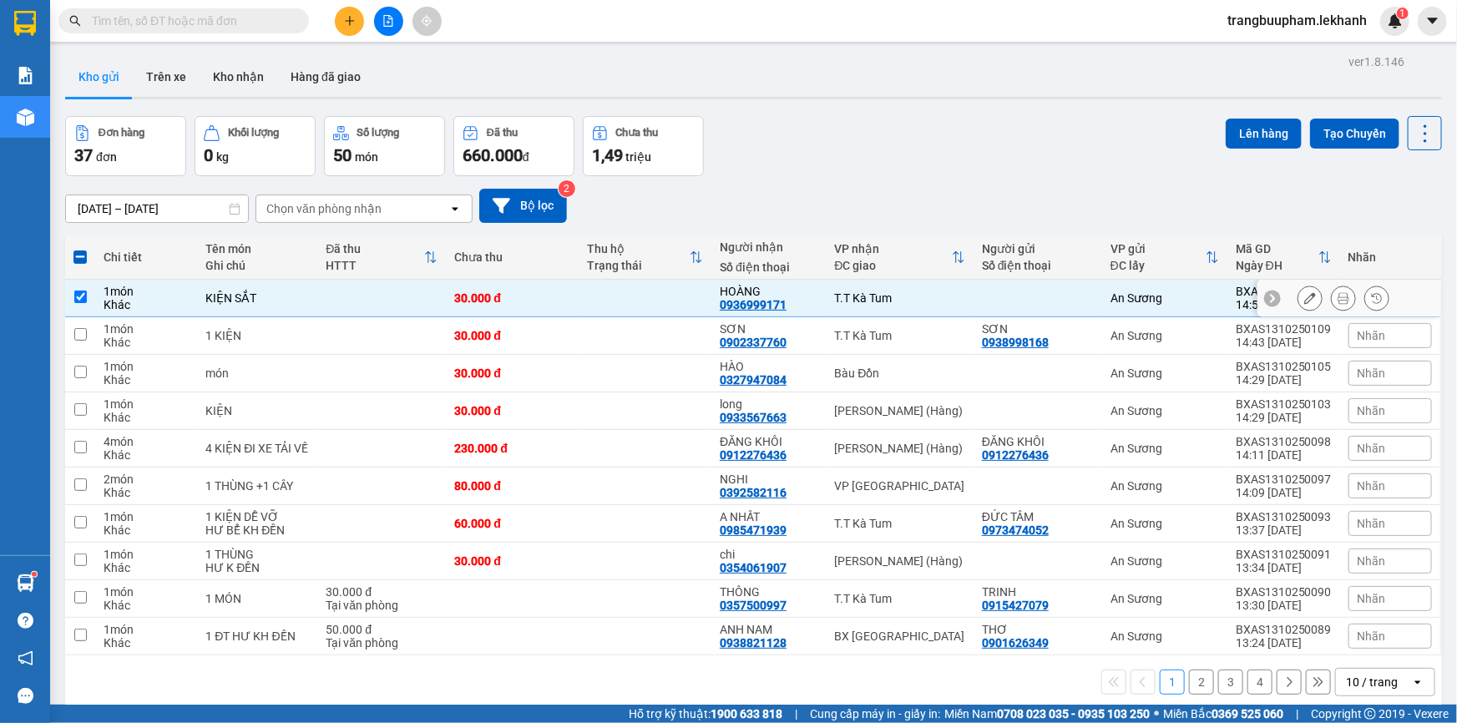
click at [1304, 302] on icon at bounding box center [1310, 298] width 12 height 12
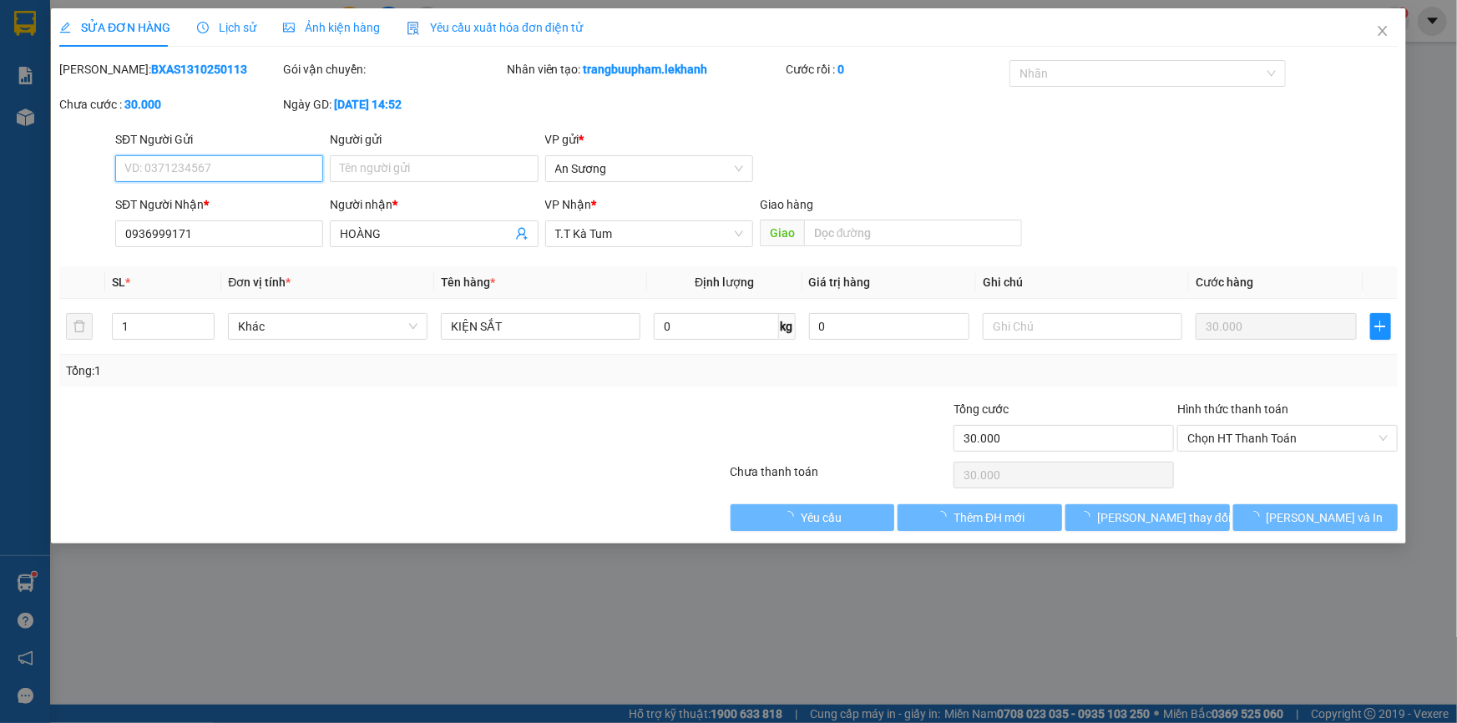
click at [253, 176] on input "SĐT Người Gửi" at bounding box center [219, 168] width 208 height 27
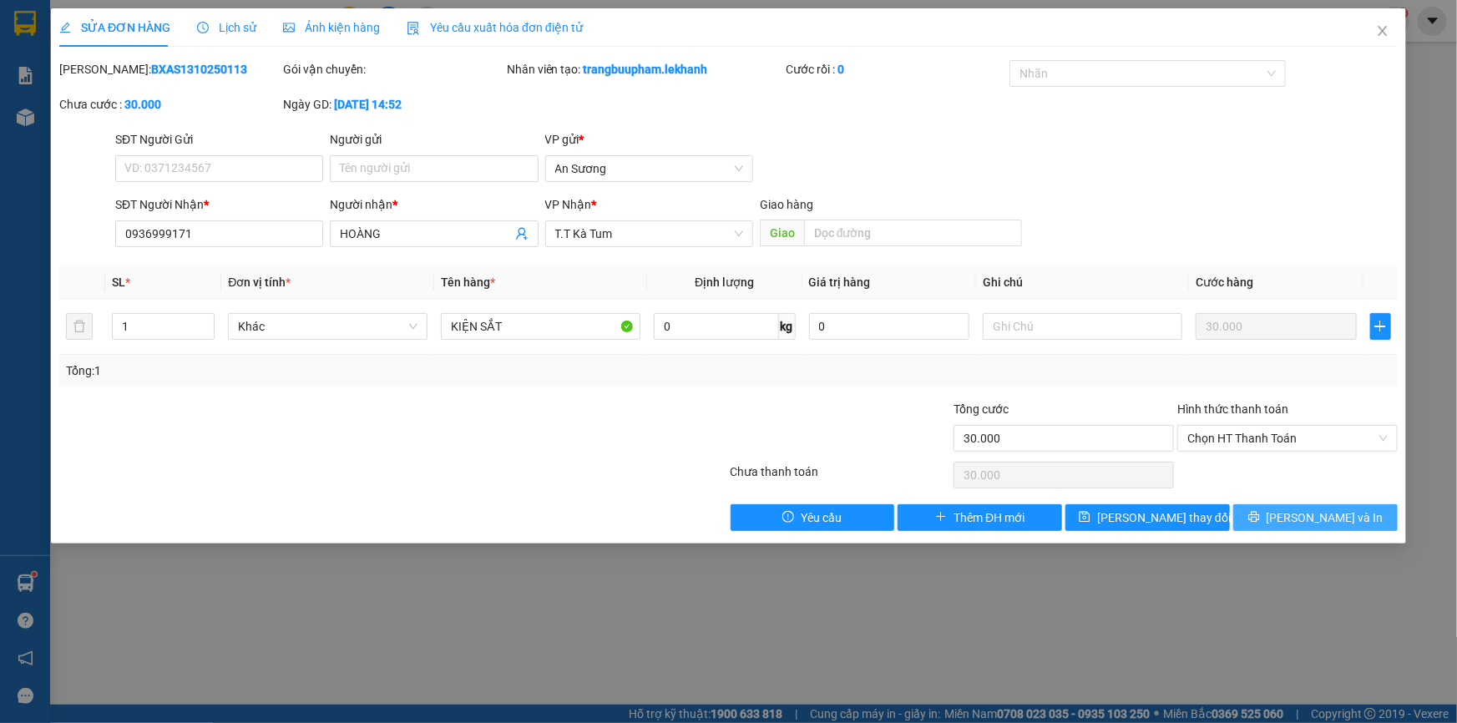
click at [1278, 514] on button "[PERSON_NAME] và In" at bounding box center [1315, 517] width 164 height 27
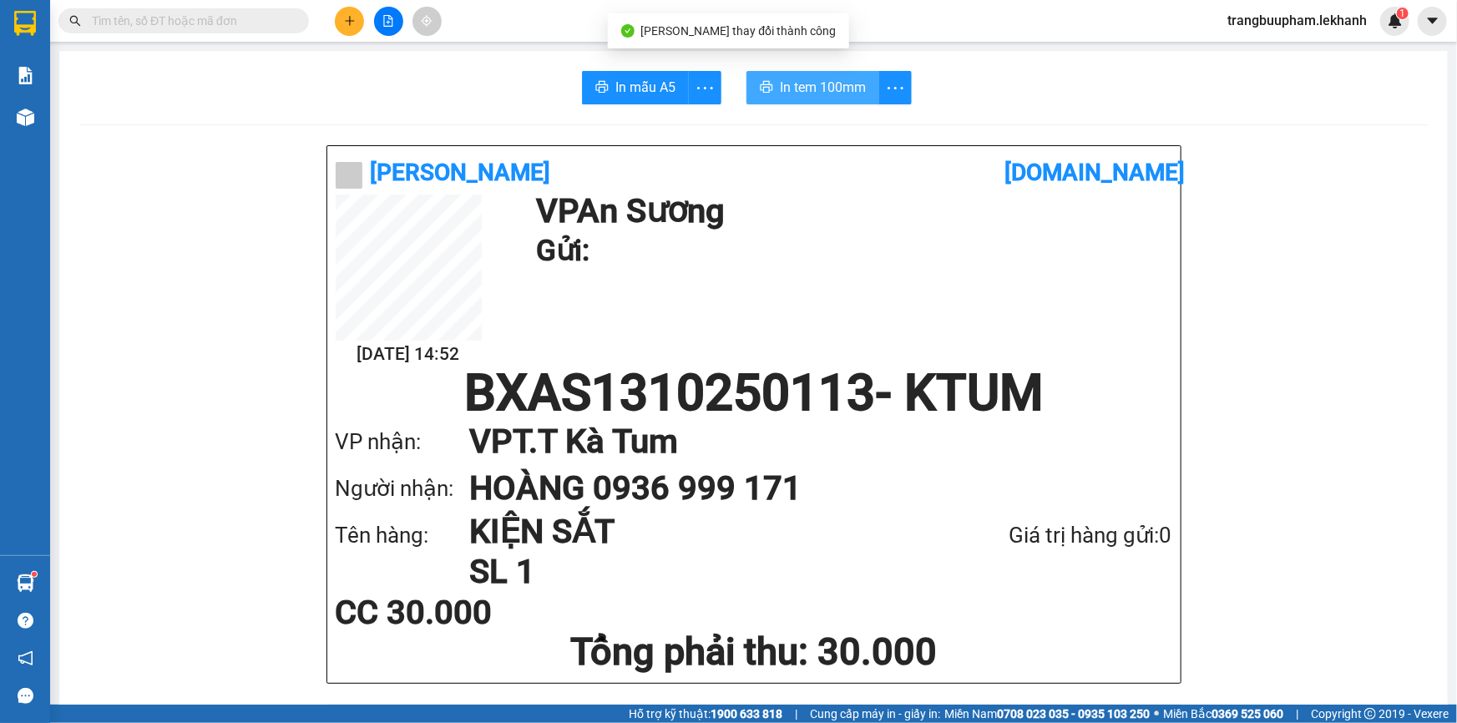
drag, startPoint x: 822, startPoint y: 108, endPoint x: 821, endPoint y: 99, distance: 8.4
click at [821, 99] on button "In tem 100mm" at bounding box center [813, 87] width 133 height 33
click at [182, 30] on span at bounding box center [183, 20] width 251 height 25
click at [182, 27] on input "text" at bounding box center [190, 21] width 197 height 18
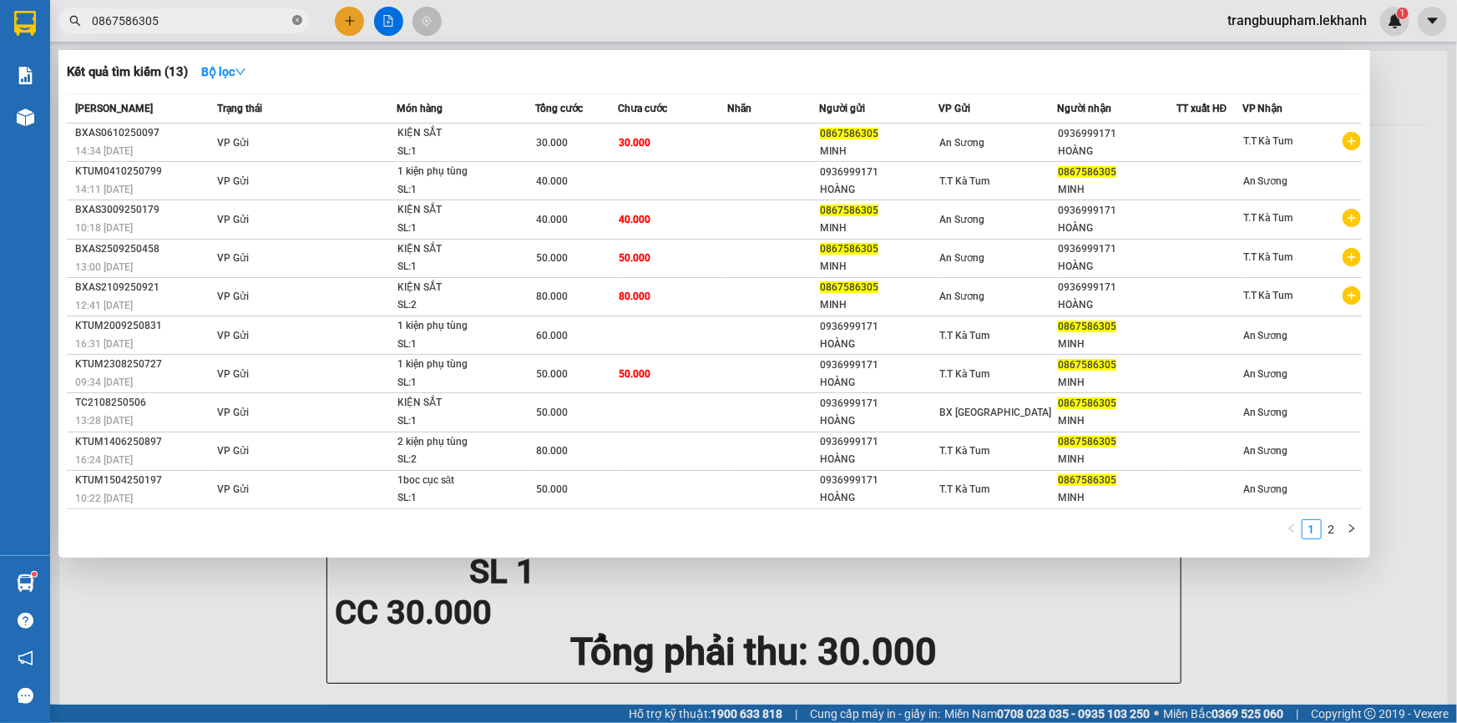
click at [299, 23] on icon "close-circle" at bounding box center [297, 20] width 10 height 10
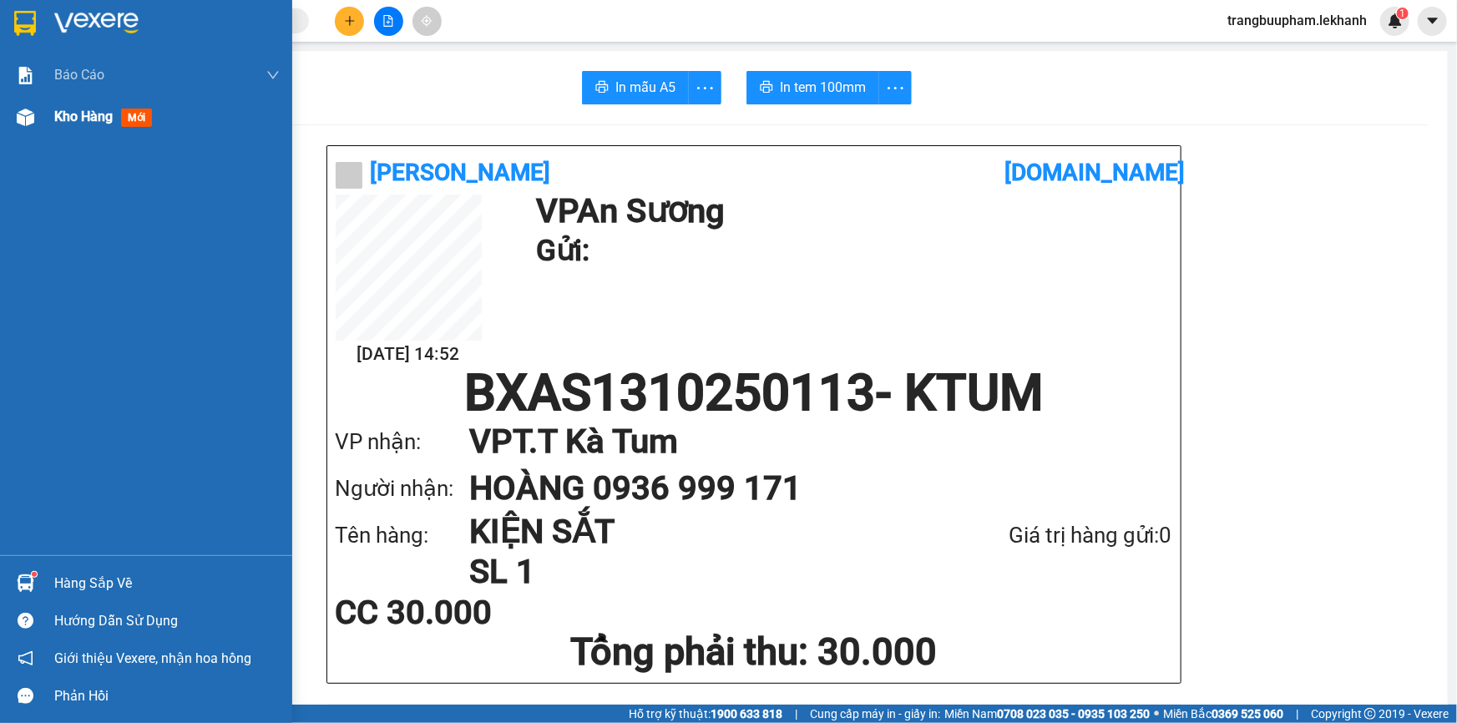
click at [63, 126] on div "Kho hàng mới" at bounding box center [106, 116] width 104 height 21
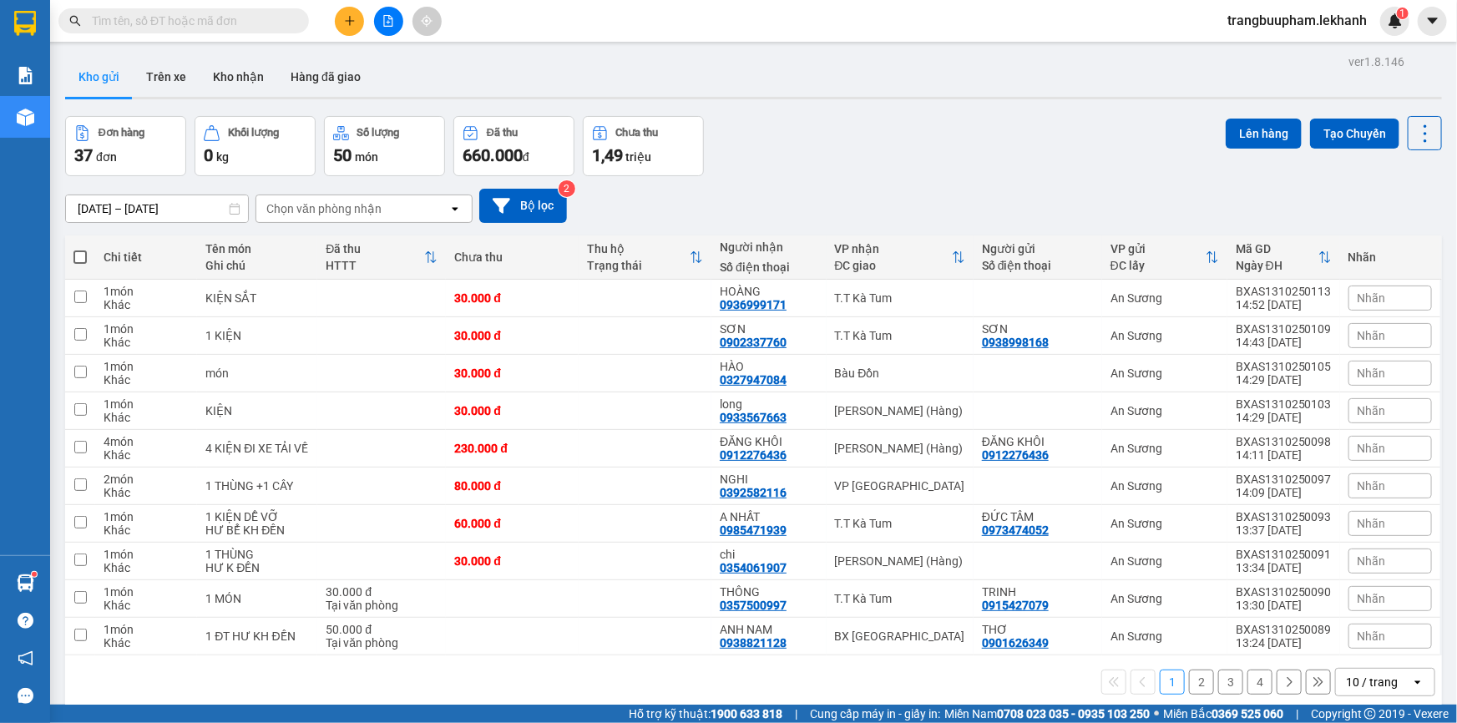
click at [240, 12] on input "text" at bounding box center [190, 21] width 197 height 18
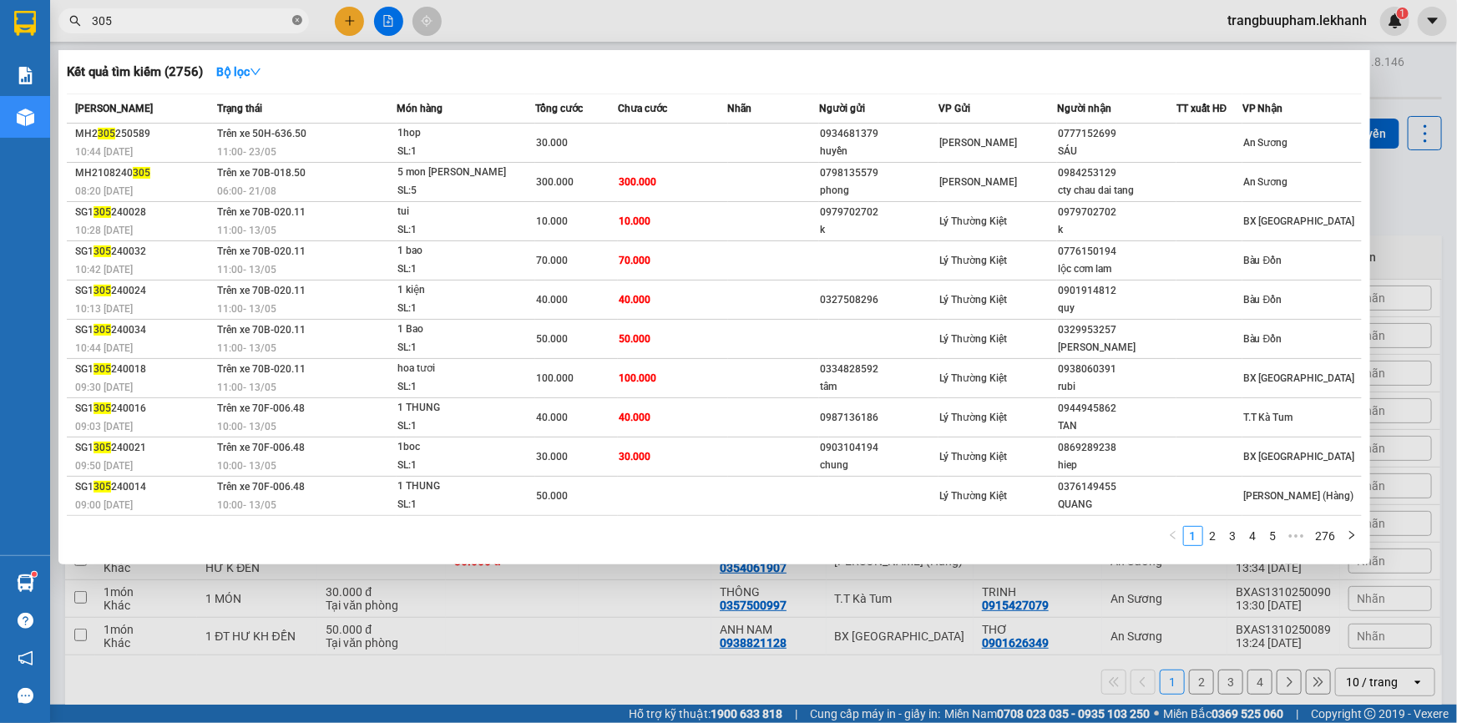
click at [297, 22] on icon "close-circle" at bounding box center [297, 20] width 10 height 10
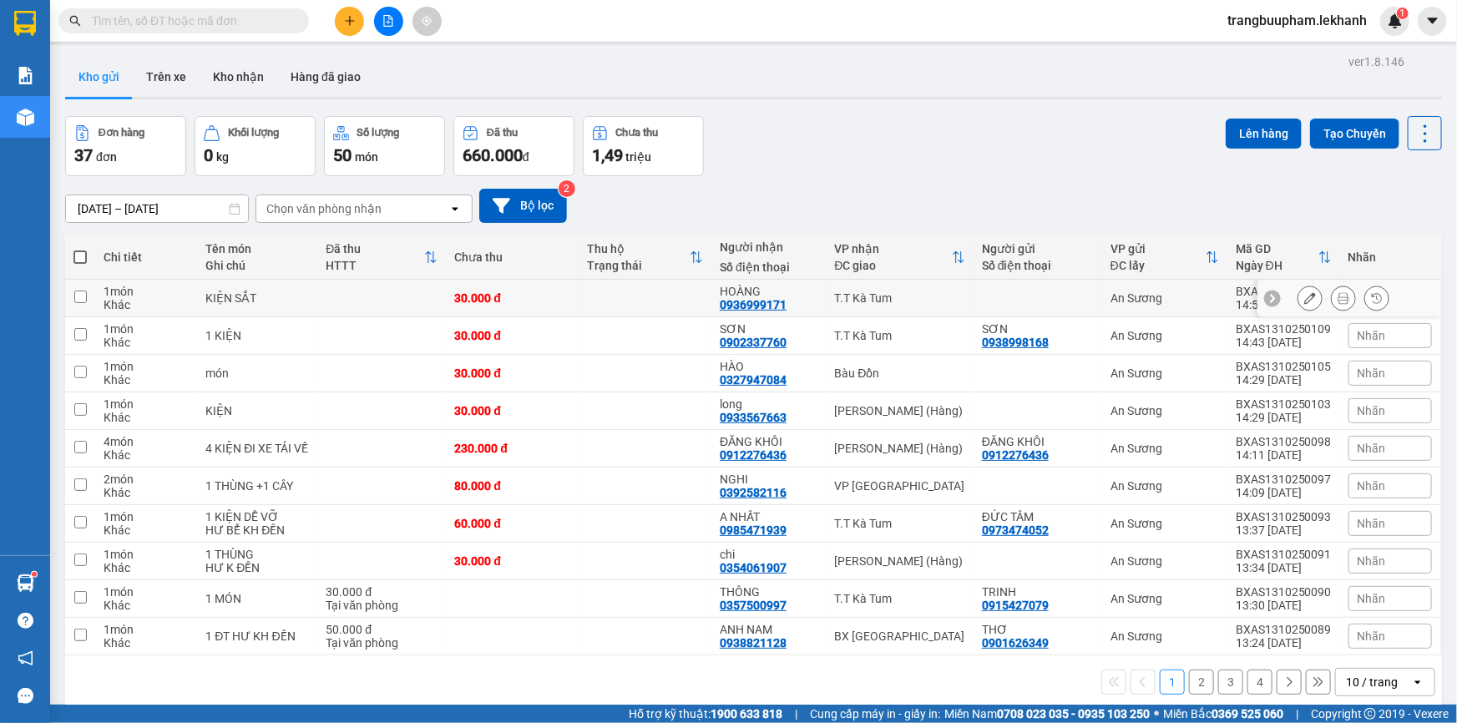
click at [643, 300] on td at bounding box center [645, 299] width 133 height 38
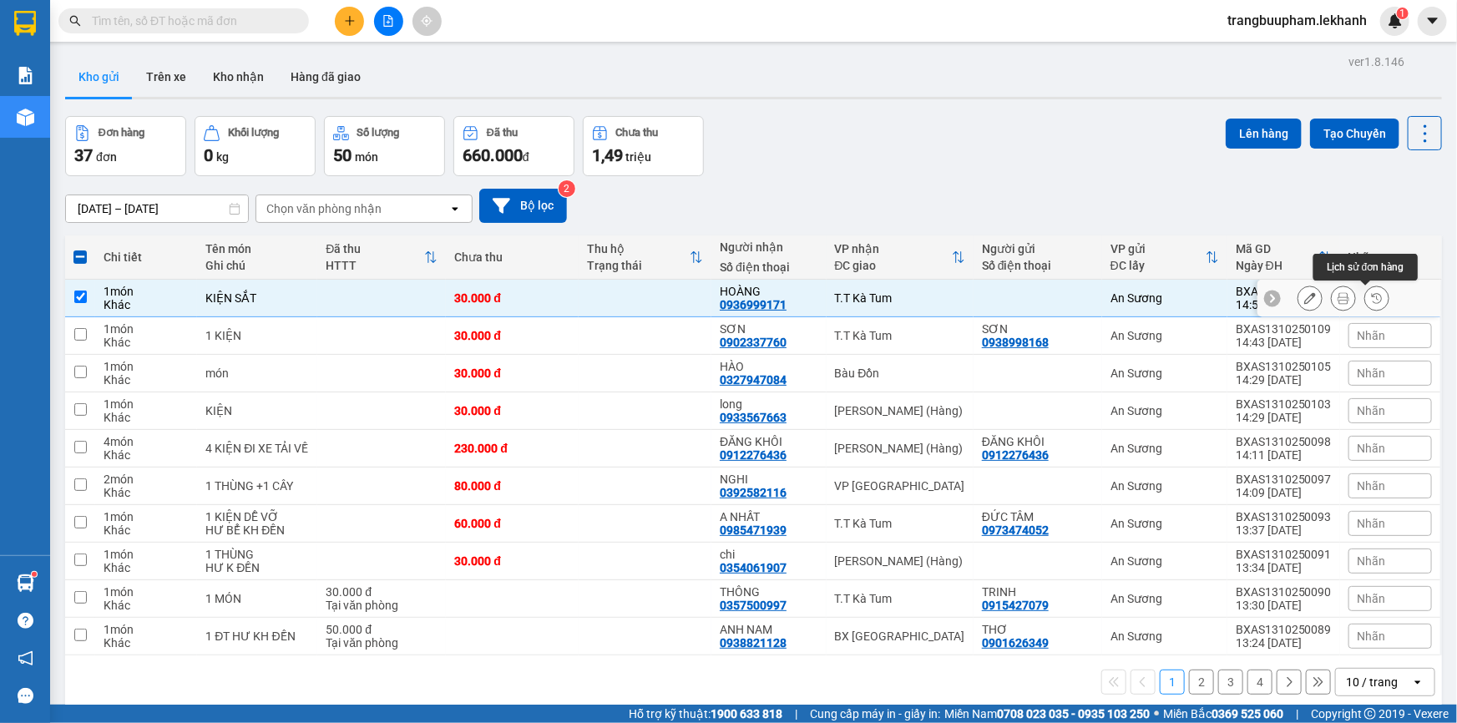
click at [1338, 296] on icon at bounding box center [1344, 298] width 12 height 12
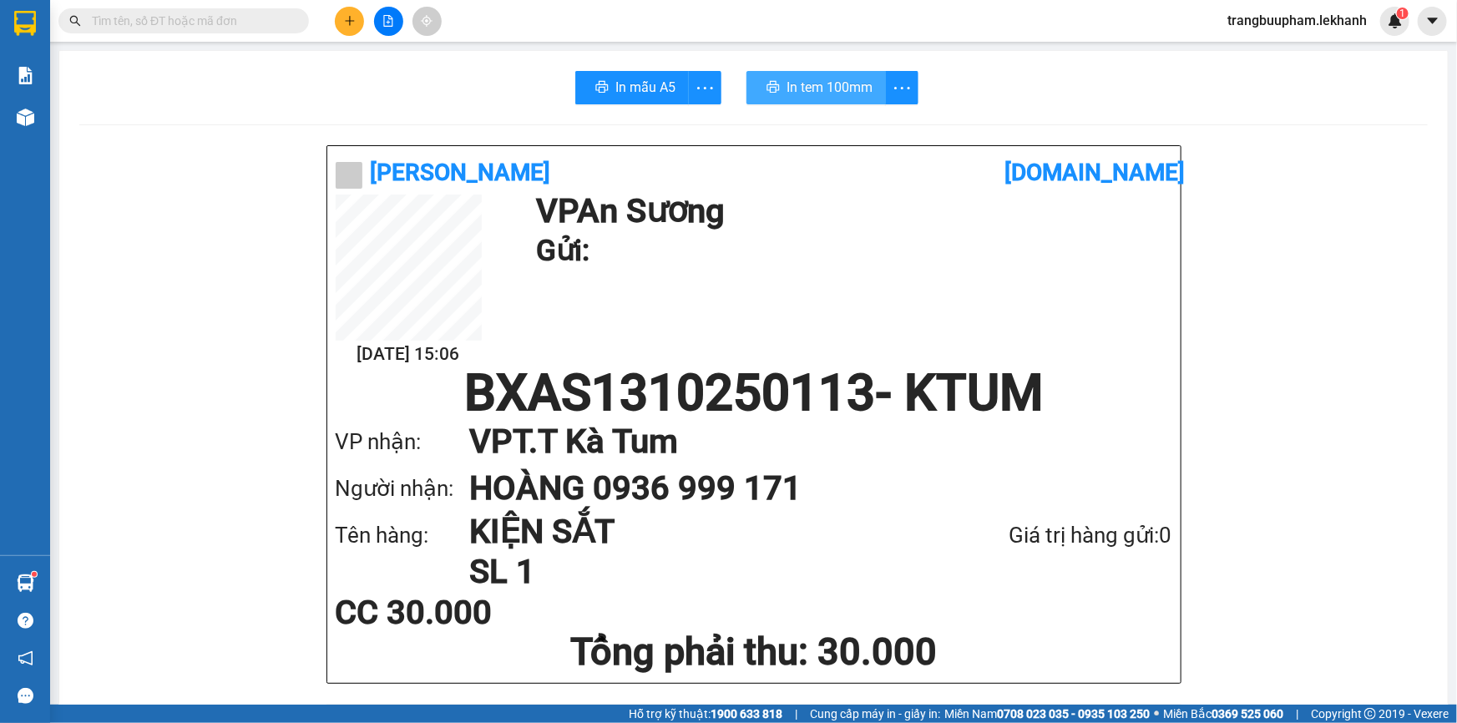
click at [856, 84] on span "In tem 100mm" at bounding box center [830, 87] width 86 height 21
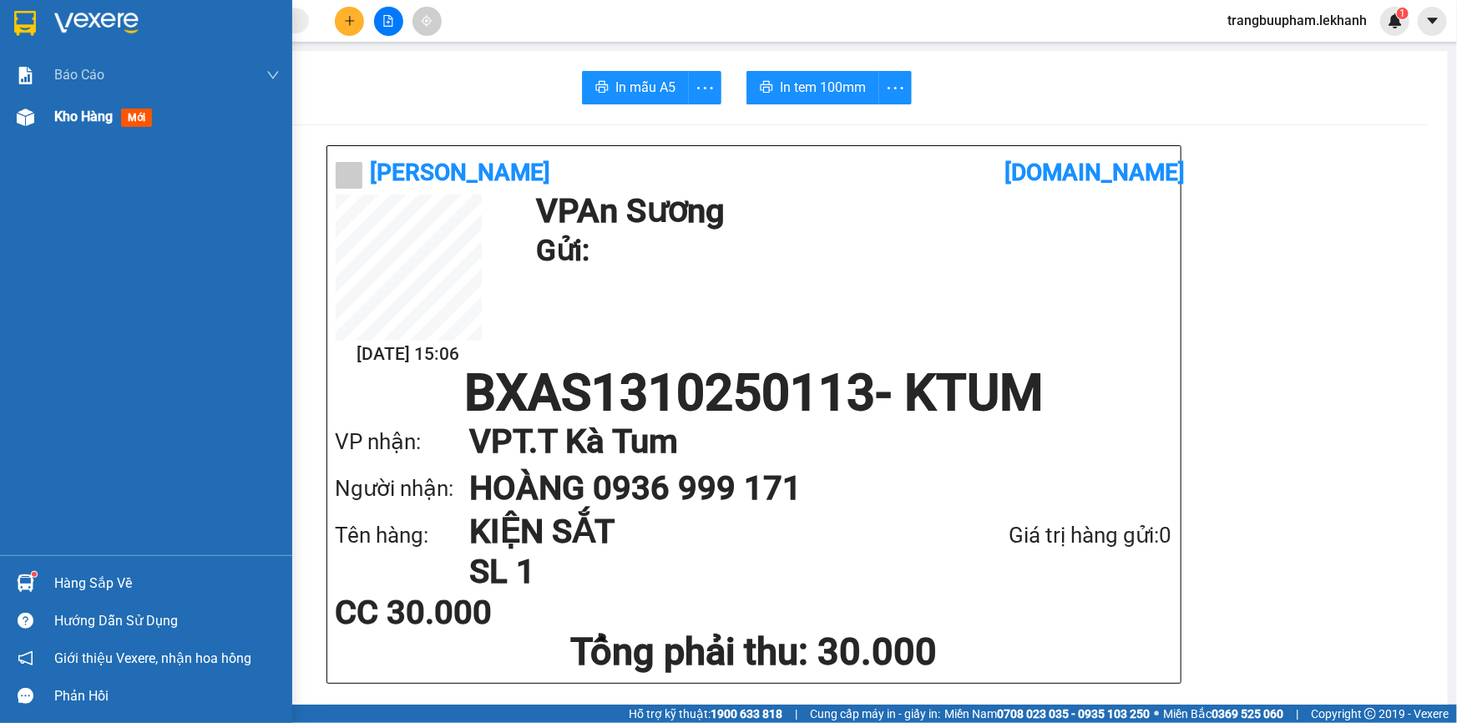
click at [101, 121] on span "Kho hàng" at bounding box center [83, 117] width 58 height 16
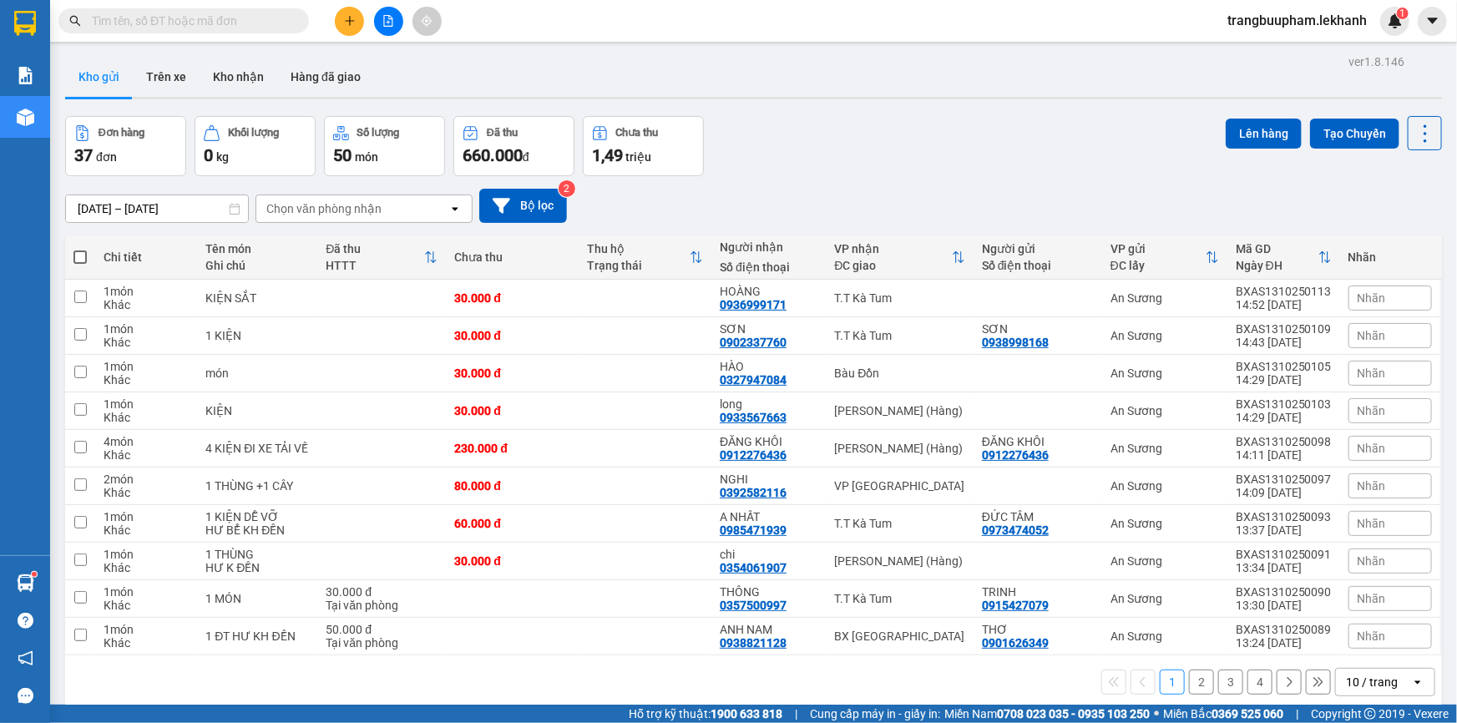
click at [344, 18] on icon "plus" at bounding box center [350, 21] width 12 height 12
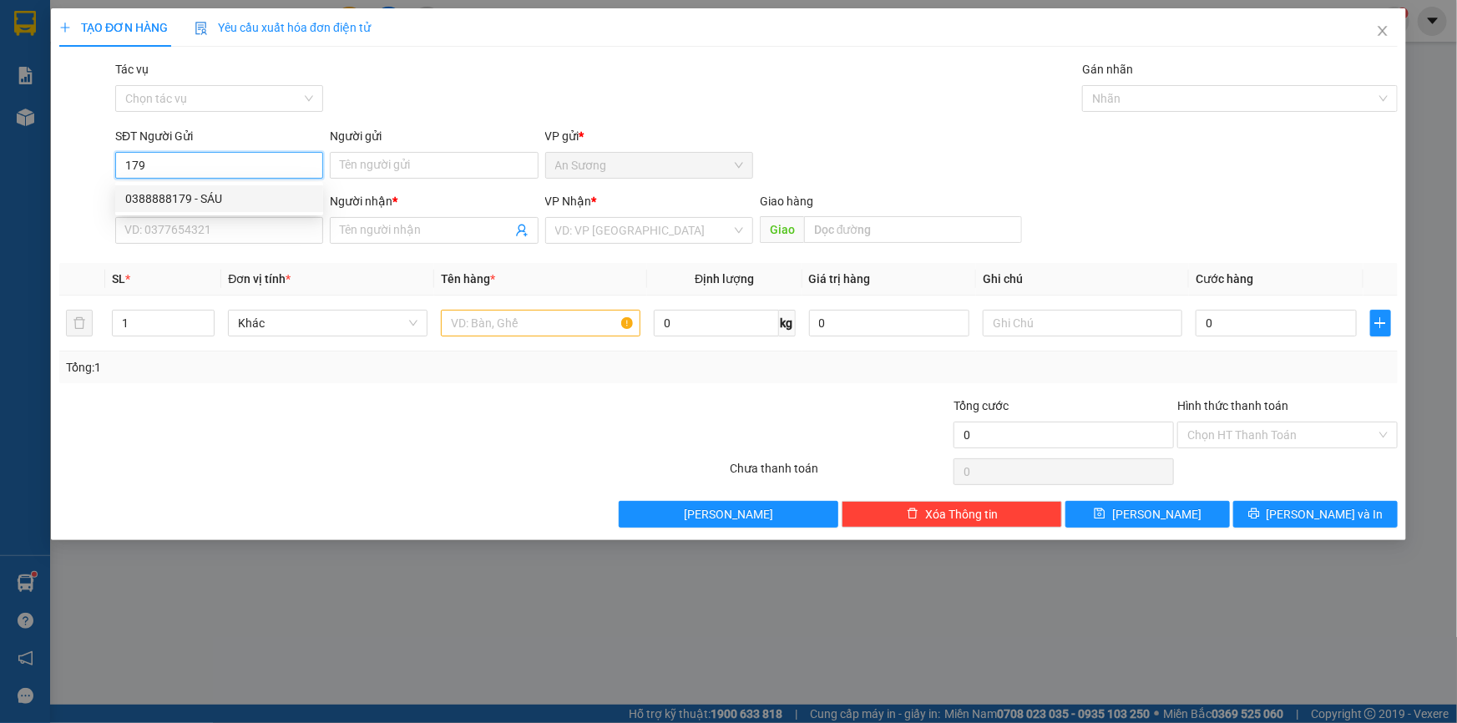
click at [243, 187] on div "0388888179 - SÁU" at bounding box center [219, 198] width 208 height 27
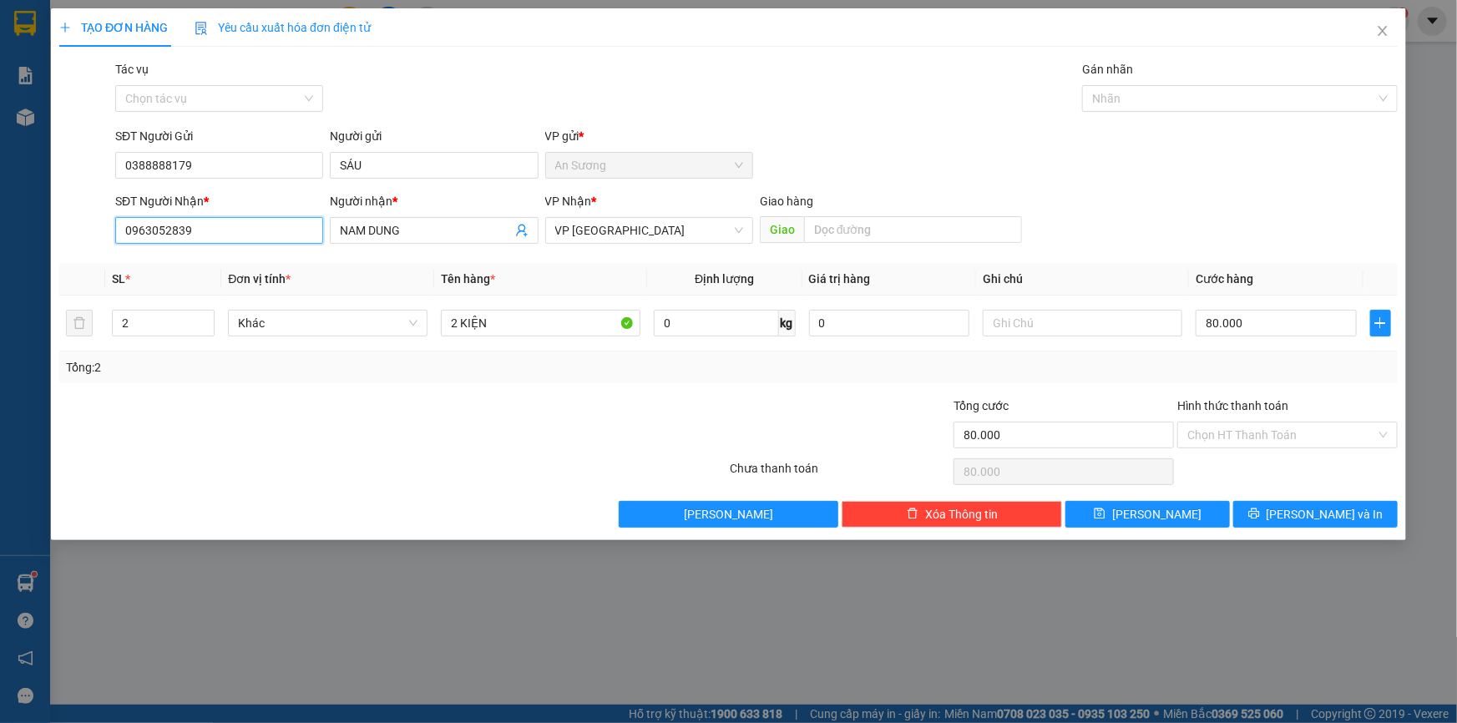
drag, startPoint x: 264, startPoint y: 223, endPoint x: 0, endPoint y: 195, distance: 265.4
click at [0, 200] on div "TẠO ĐƠN HÀNG Yêu cầu xuất hóa đơn điện tử Transit Pickup Surcharge Ids Transit …" at bounding box center [728, 361] width 1457 height 723
click at [191, 286] on div "0339810369 - CƯỜNG" at bounding box center [219, 290] width 188 height 18
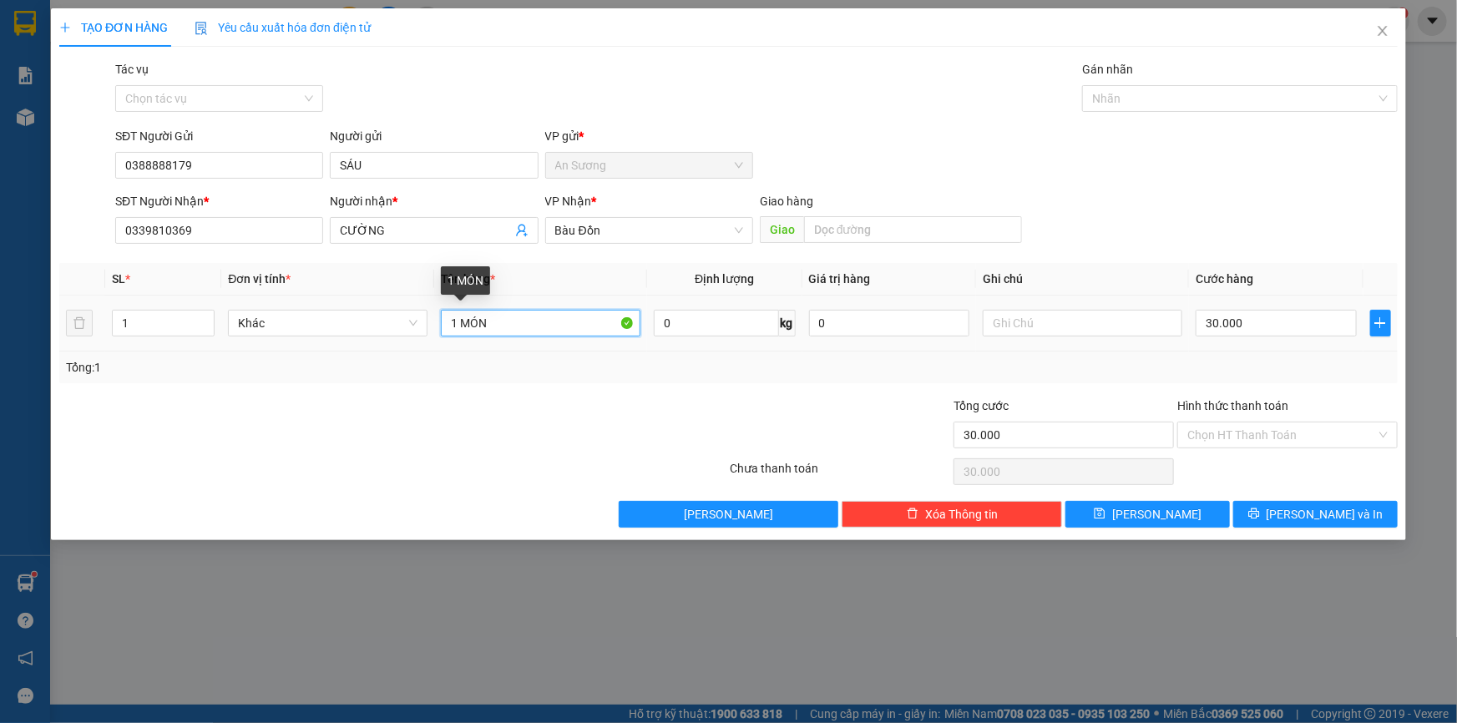
drag, startPoint x: 561, startPoint y: 326, endPoint x: 446, endPoint y: 312, distance: 116.0
click at [446, 312] on input "1 MÓN" at bounding box center [541, 323] width 200 height 27
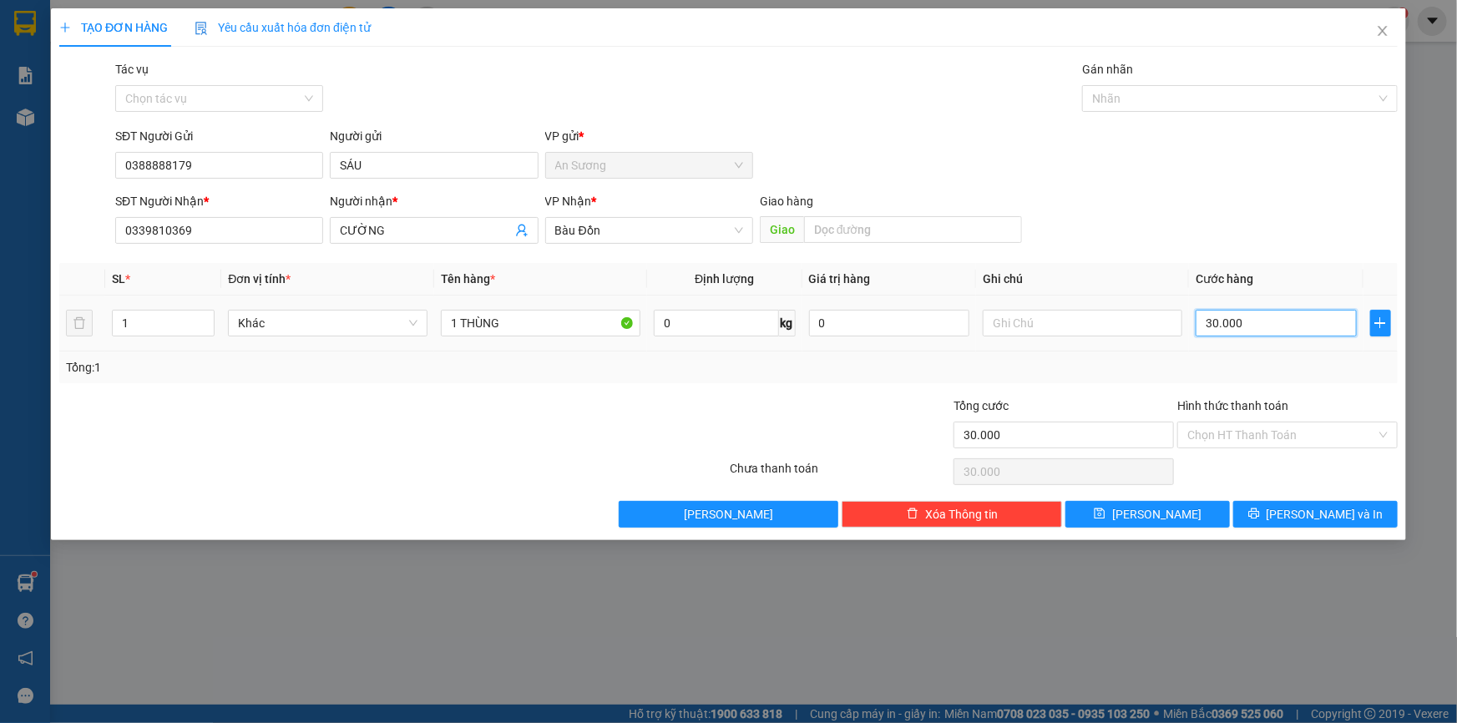
click at [1294, 327] on input "30.000" at bounding box center [1276, 323] width 161 height 27
click at [1336, 508] on span "[PERSON_NAME] và In" at bounding box center [1325, 514] width 117 height 18
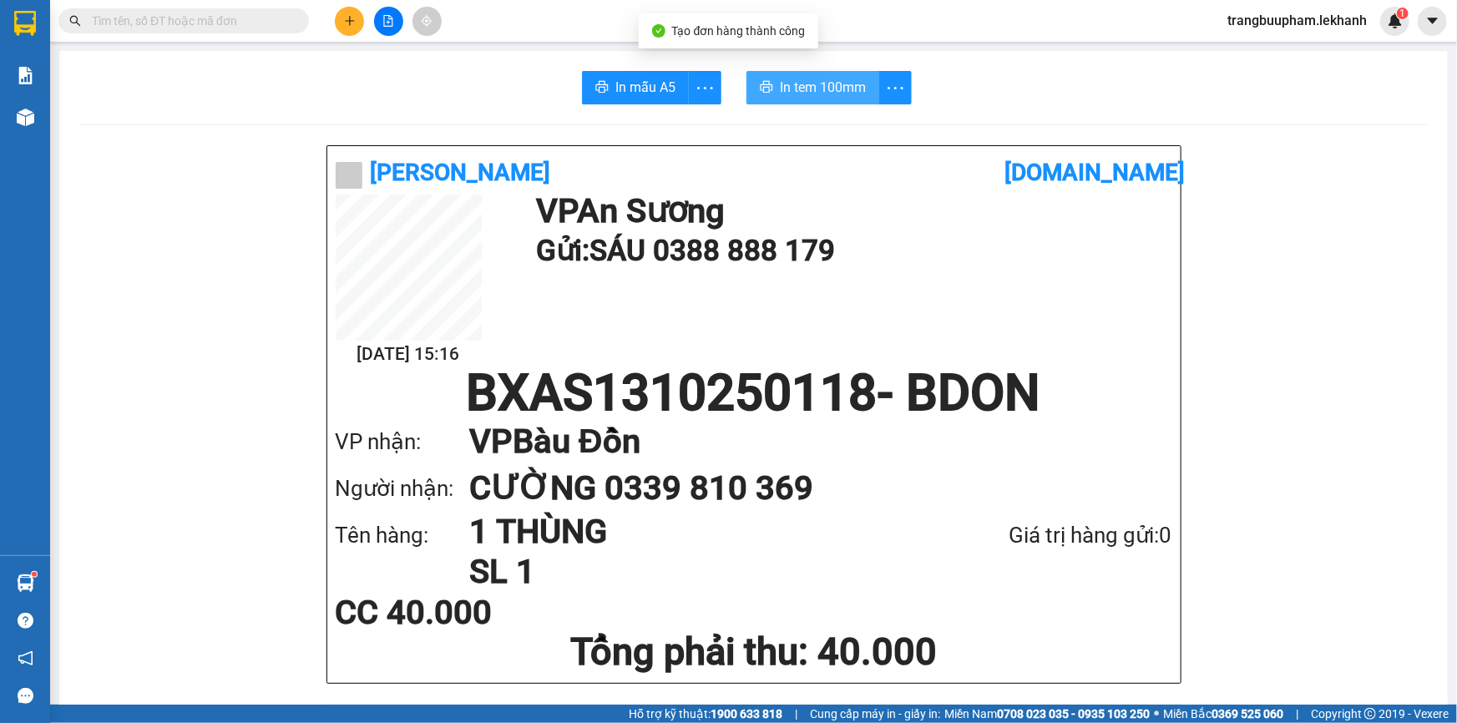
click at [786, 78] on span "In tem 100mm" at bounding box center [823, 87] width 86 height 21
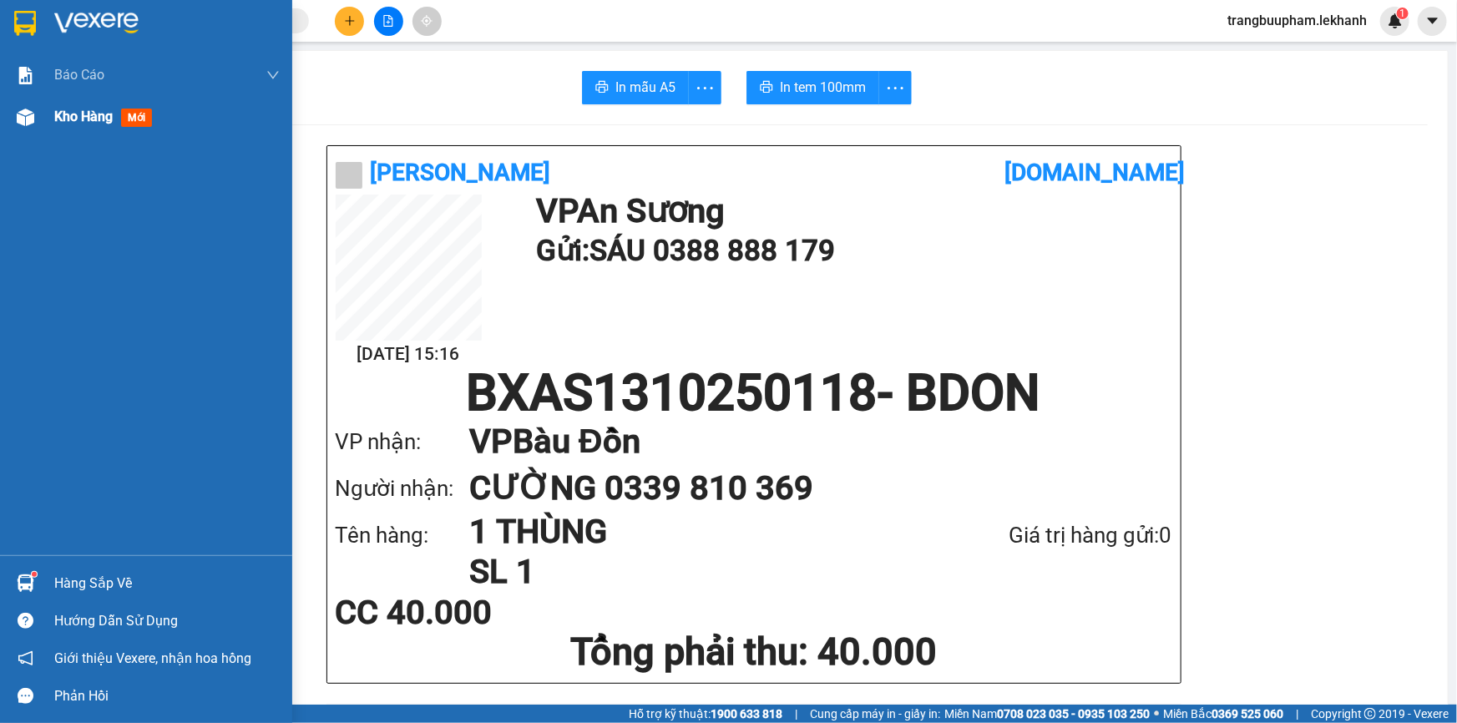
click at [71, 115] on span "Kho hàng" at bounding box center [83, 117] width 58 height 16
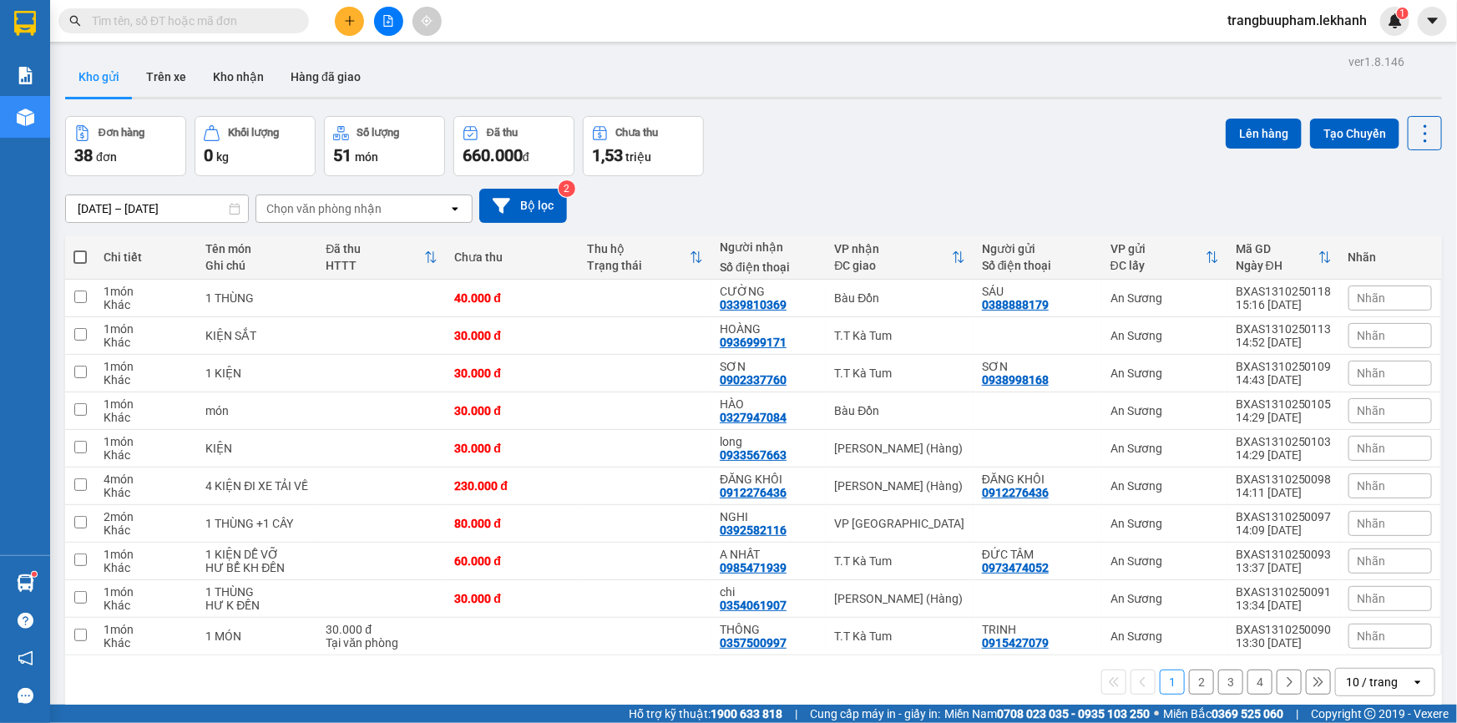
click at [350, 20] on icon "plus" at bounding box center [349, 20] width 9 height 1
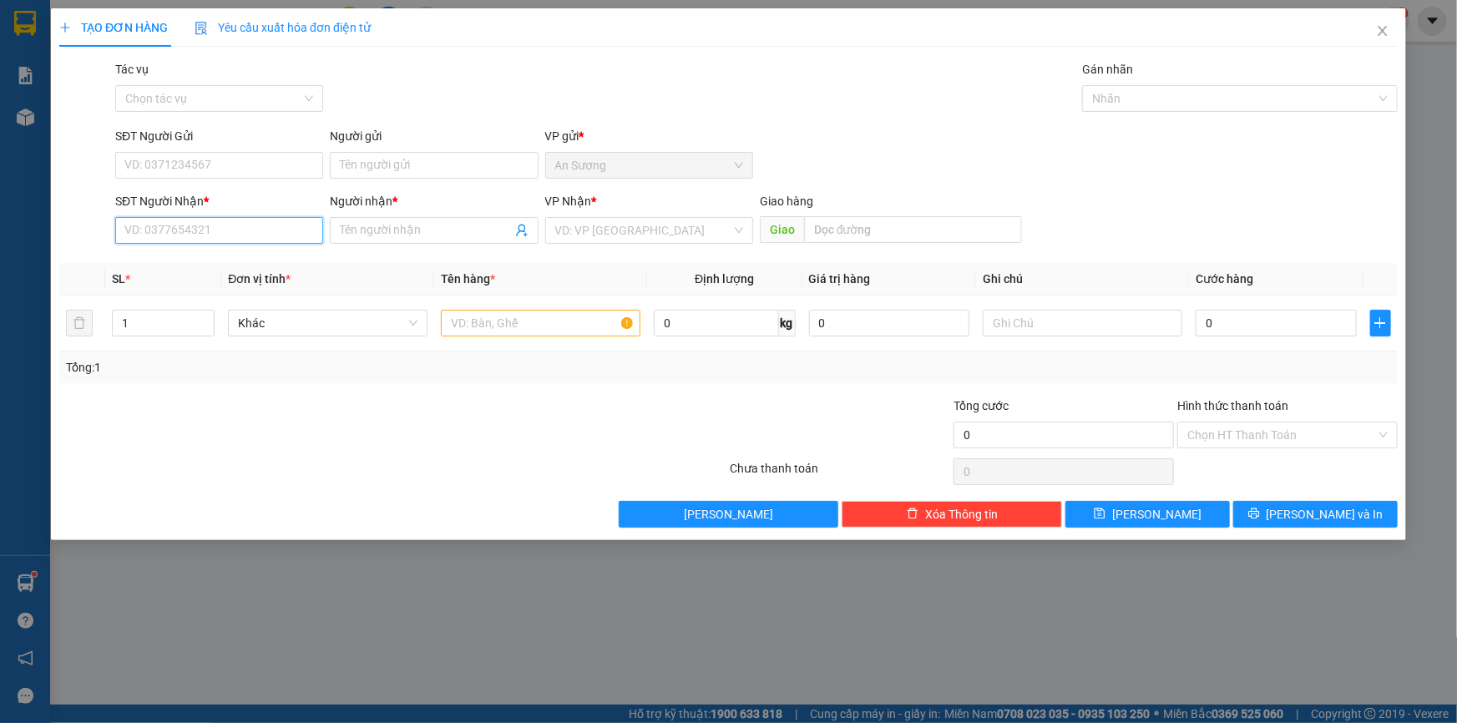
click at [195, 240] on input "SĐT Người Nhận *" at bounding box center [219, 230] width 208 height 27
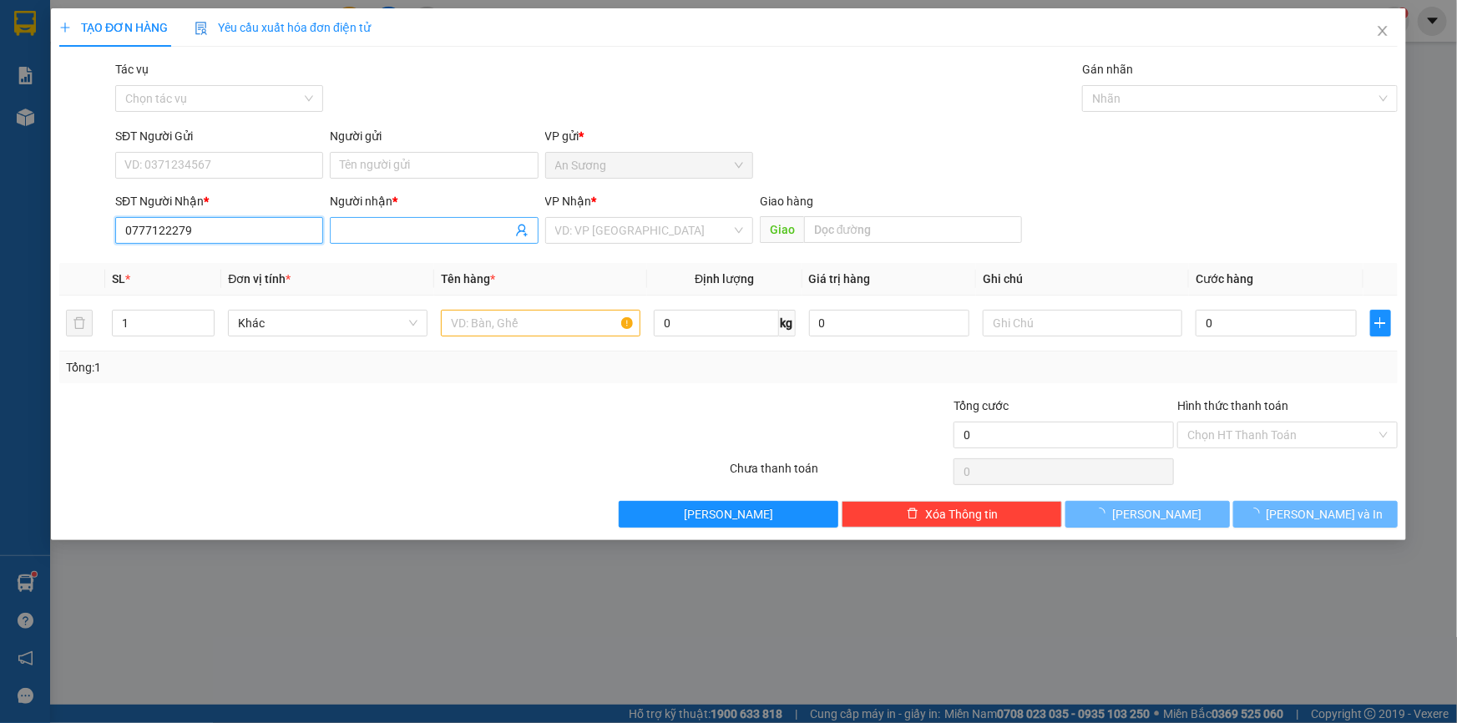
type input "0777122279"
click at [385, 234] on input "Người nhận *" at bounding box center [425, 230] width 171 height 18
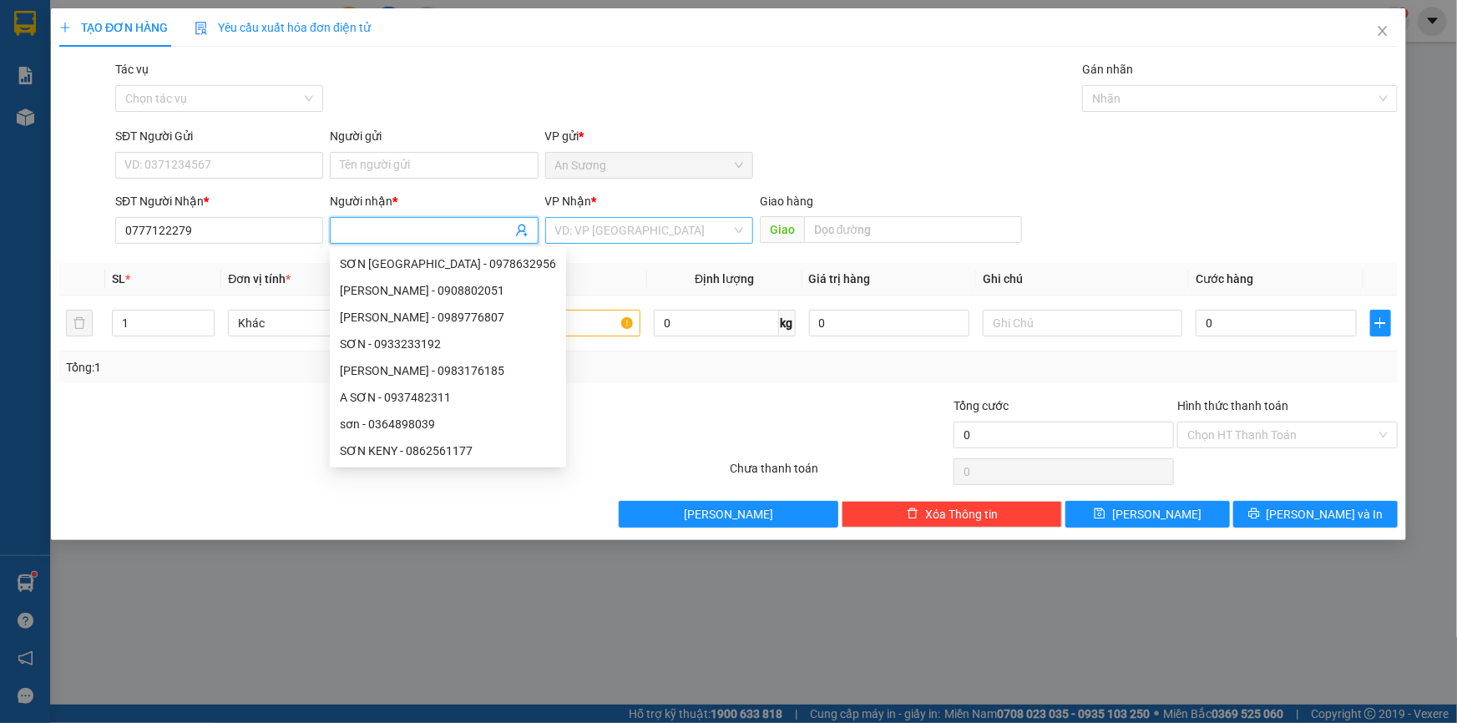
click at [615, 230] on input "search" at bounding box center [643, 230] width 176 height 25
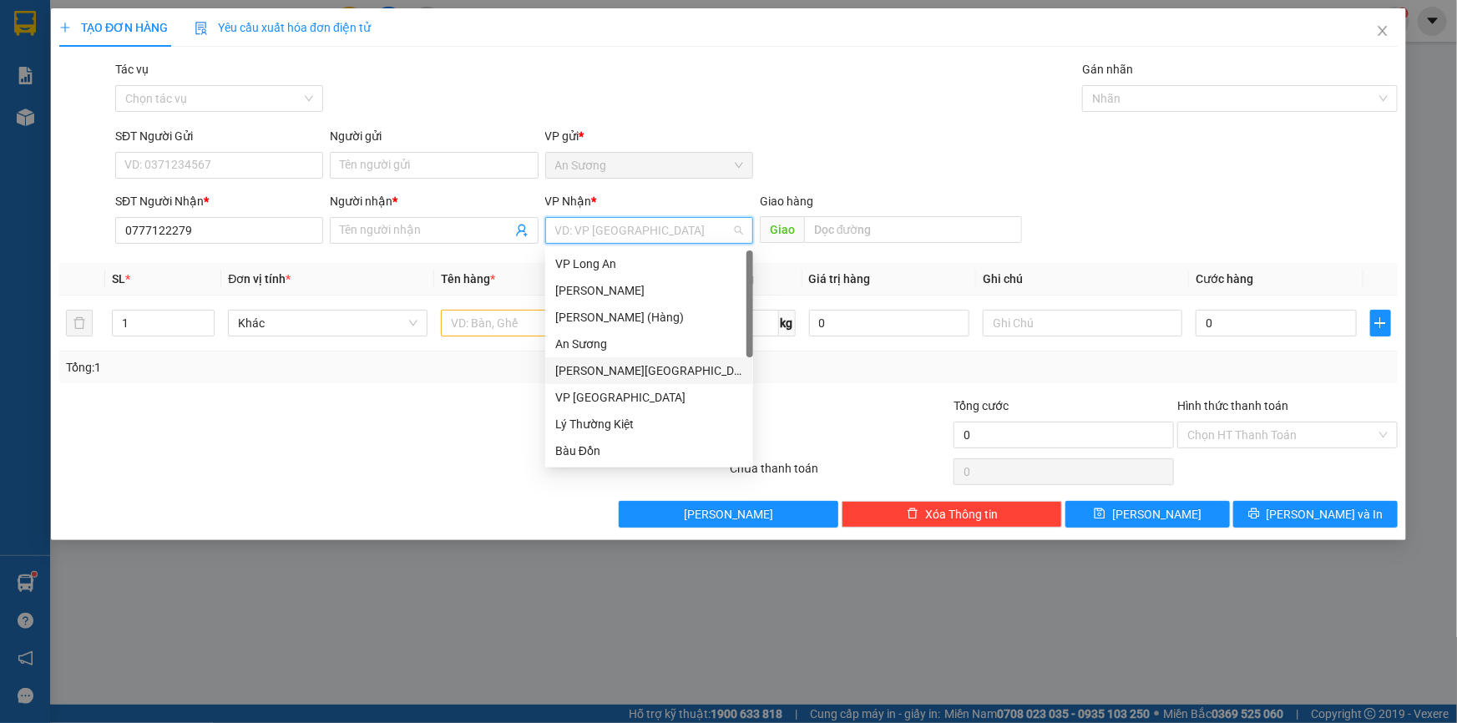
click at [660, 367] on div "[PERSON_NAME][GEOGRAPHIC_DATA]" at bounding box center [649, 371] width 188 height 18
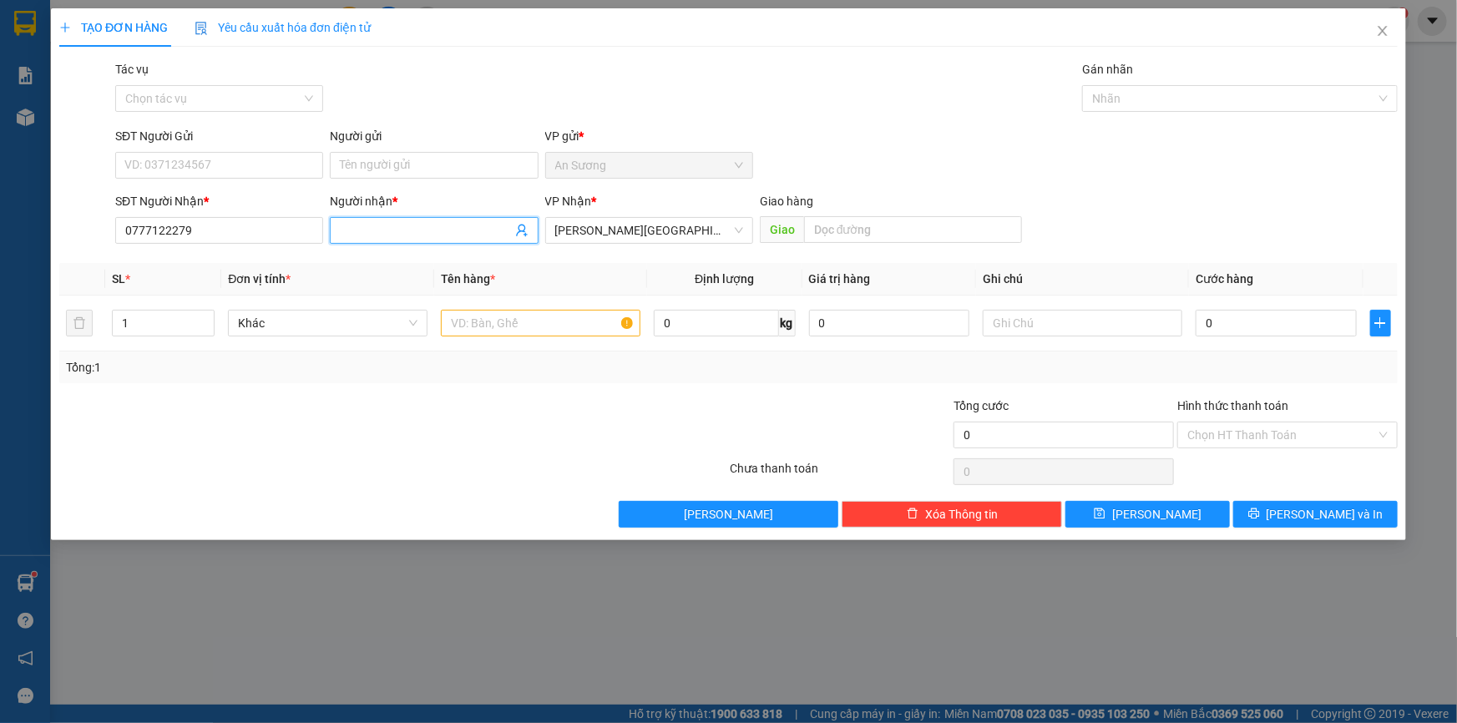
click at [388, 242] on span at bounding box center [434, 230] width 208 height 27
type input "[PERSON_NAME]"
drag, startPoint x: 200, startPoint y: 232, endPoint x: 18, endPoint y: 233, distance: 181.2
click at [18, 233] on div "TẠO ĐƠN HÀNG Yêu cầu xuất hóa đơn điện tử Transit Pickup Surcharge Ids Transit …" at bounding box center [728, 361] width 1457 height 723
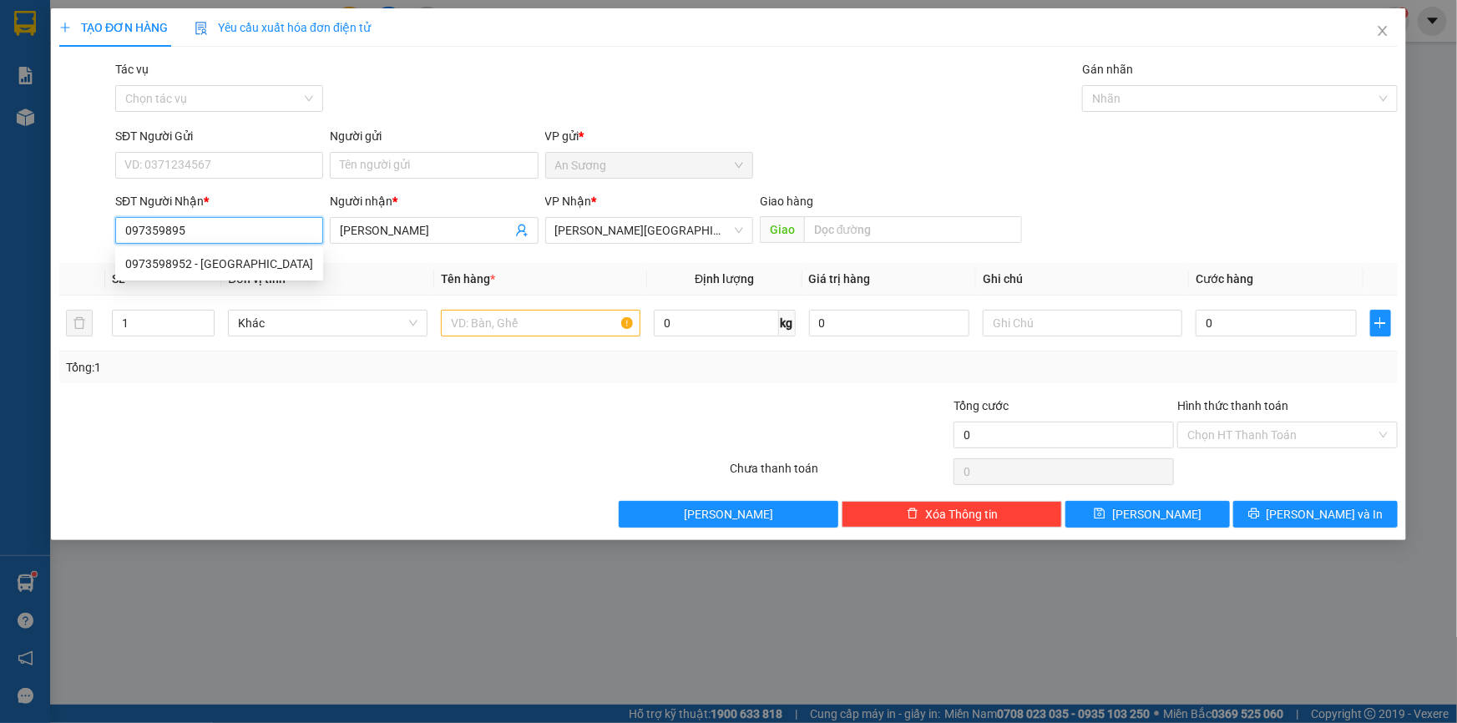
type input "0973598952"
click at [208, 261] on div "0973598952 - [GEOGRAPHIC_DATA]" at bounding box center [219, 264] width 188 height 18
type input "VINH"
type input "150.000"
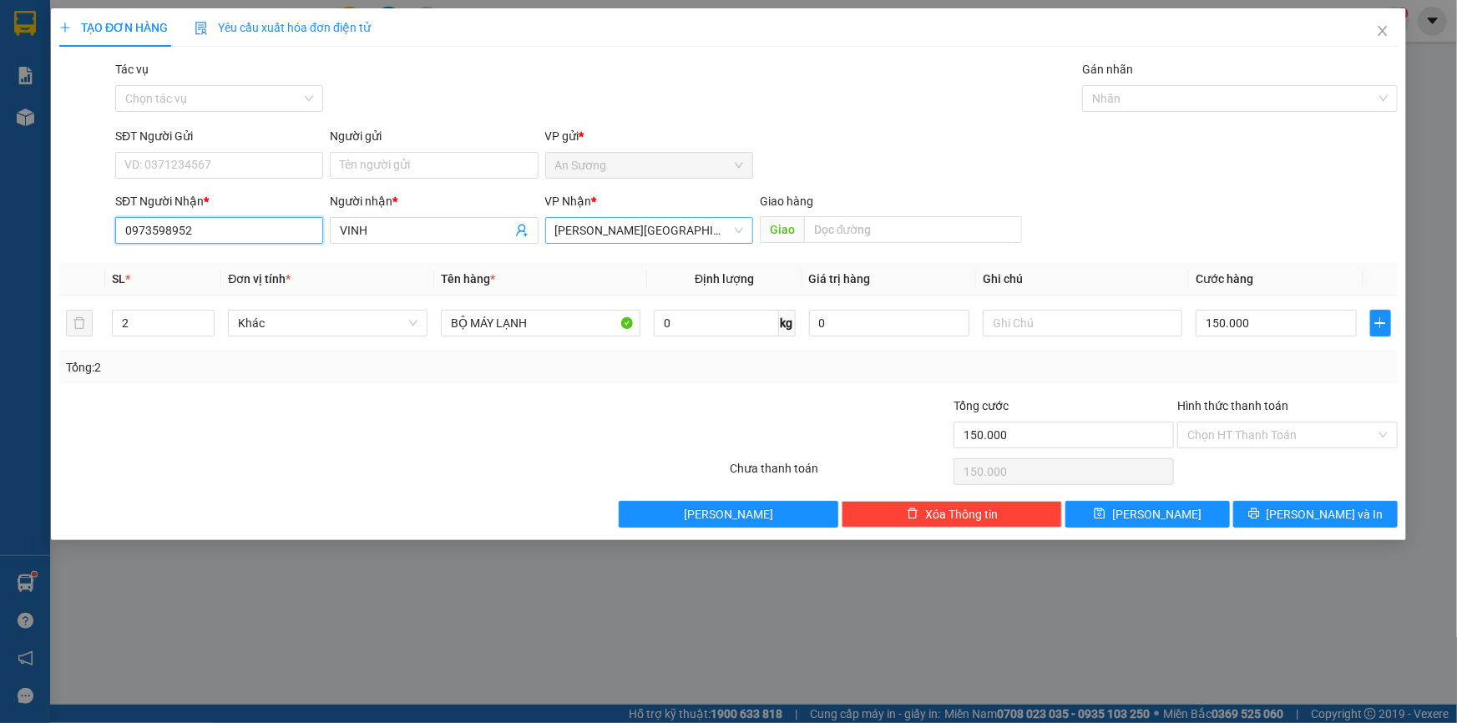
click at [681, 235] on span "[PERSON_NAME][GEOGRAPHIC_DATA]" at bounding box center [649, 230] width 188 height 25
type input "0973598952"
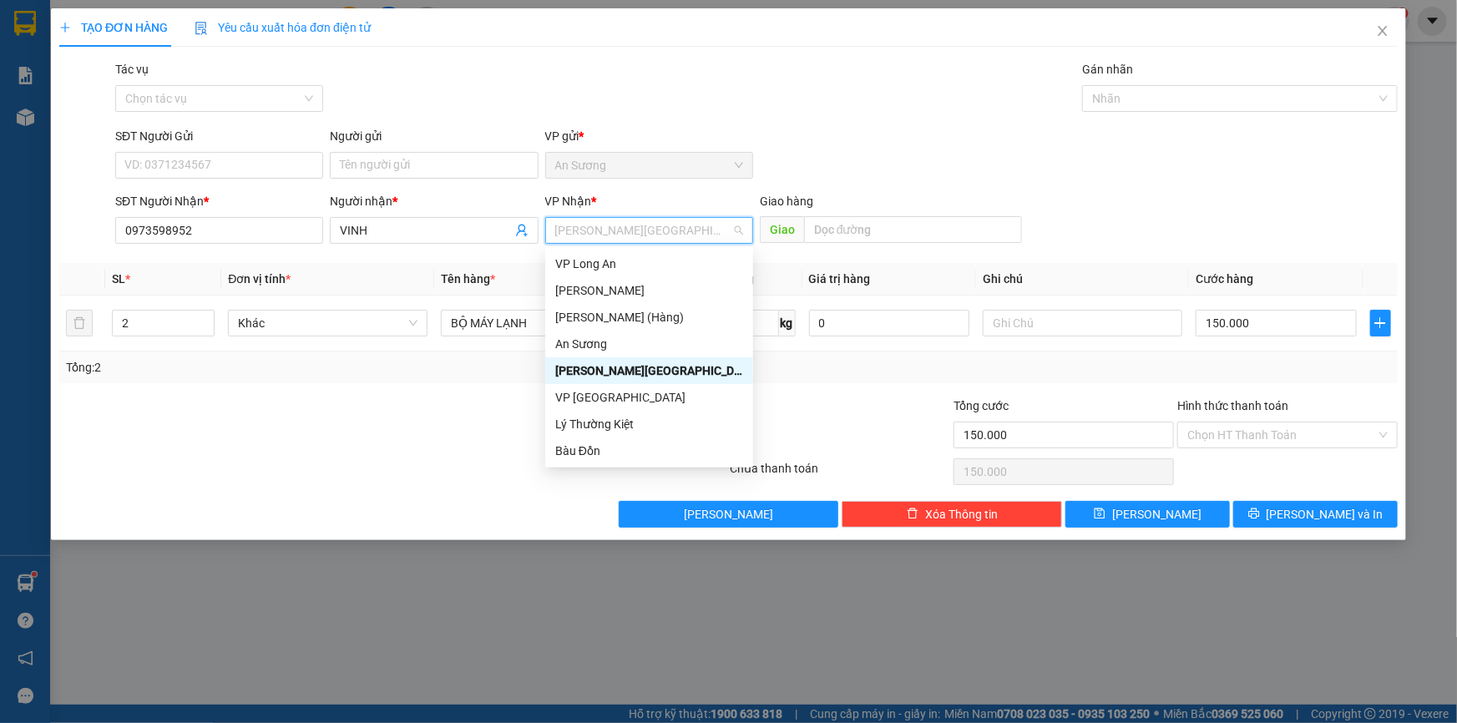
click at [626, 367] on div "[PERSON_NAME][GEOGRAPHIC_DATA]" at bounding box center [649, 371] width 188 height 18
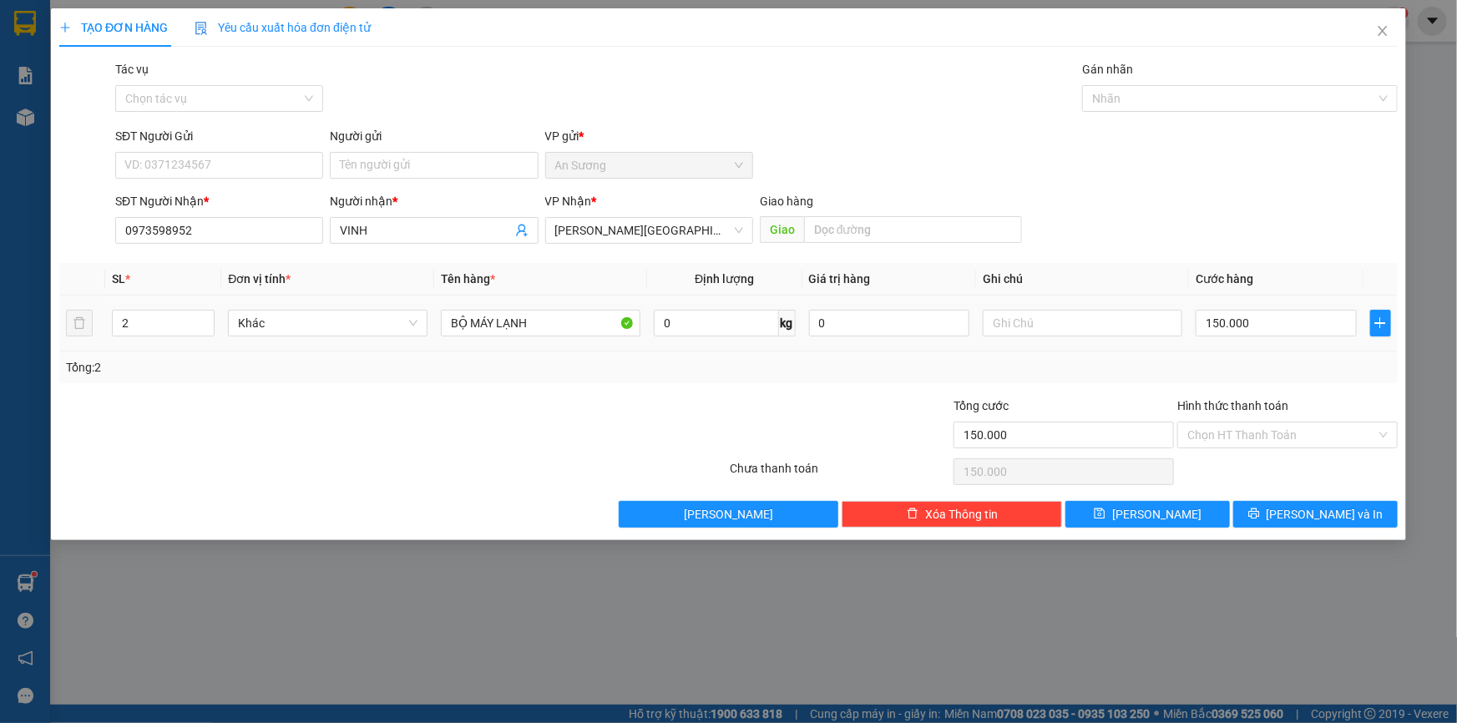
drag, startPoint x: 569, startPoint y: 296, endPoint x: 352, endPoint y: 300, distance: 217.1
click at [352, 300] on tr "2 Khác BỘ MÁY LẠNH 0 kg 0 150.000" at bounding box center [728, 324] width 1339 height 56
click at [205, 333] on span "Decrease Value" at bounding box center [204, 328] width 18 height 15
type input "1"
drag, startPoint x: 539, startPoint y: 325, endPoint x: 373, endPoint y: 326, distance: 166.2
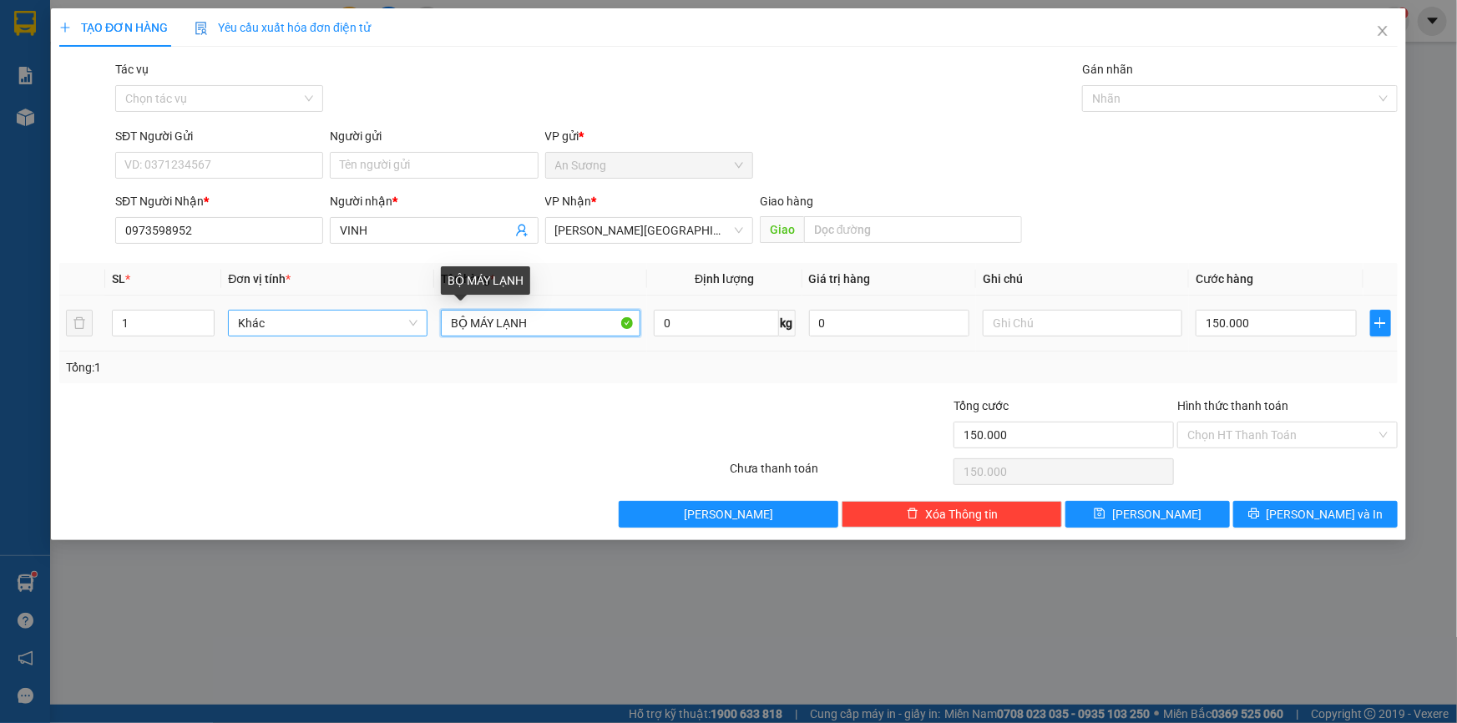
click at [373, 326] on tr "1 Khác BỘ MÁY LẠNH 0 kg 0 150.000" at bounding box center [728, 324] width 1339 height 56
type input "1 ĐẦU MÁY LẠNH"
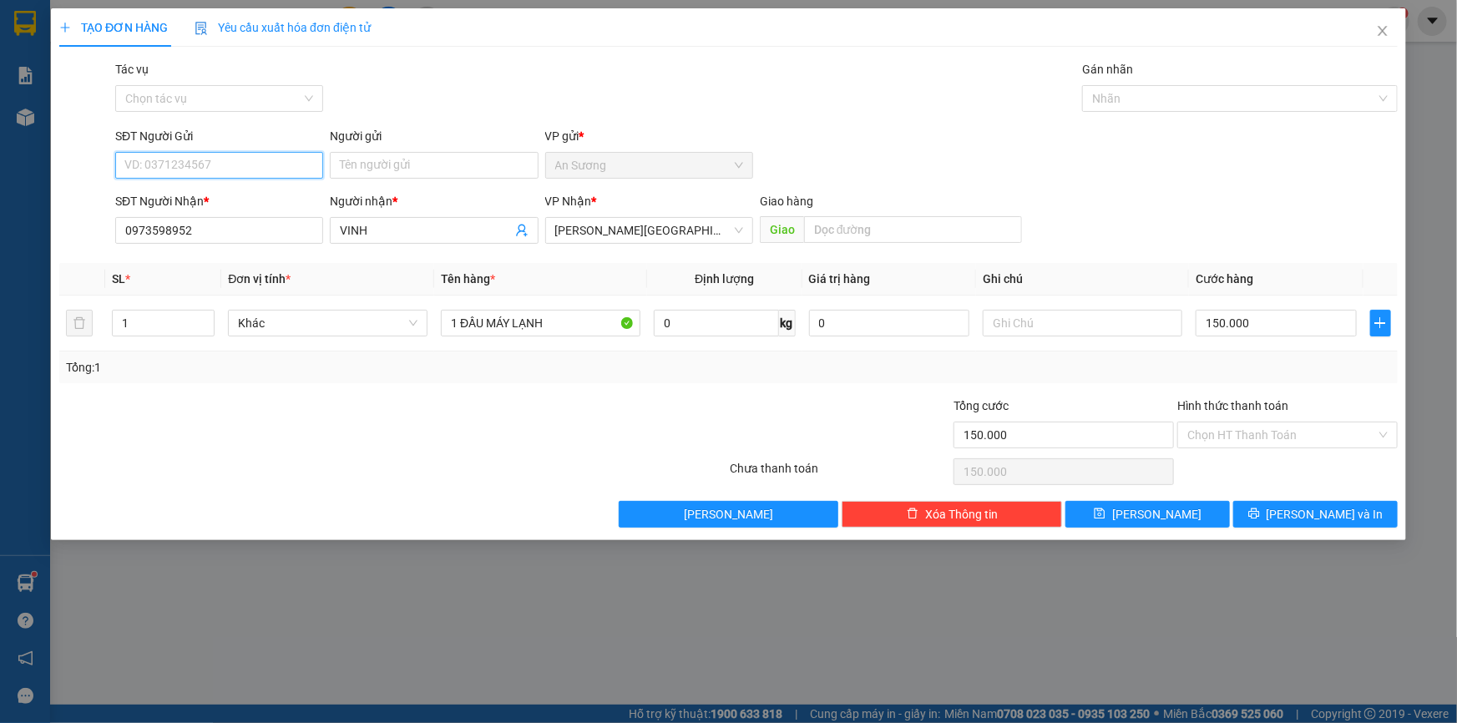
drag, startPoint x: 147, startPoint y: 162, endPoint x: 144, endPoint y: 152, distance: 10.6
click at [147, 160] on input "SĐT Người Gửi" at bounding box center [219, 165] width 208 height 27
click at [202, 197] on div "0777122279 - TƯ" at bounding box center [219, 199] width 188 height 18
type input "0777122279"
type input "TƯ"
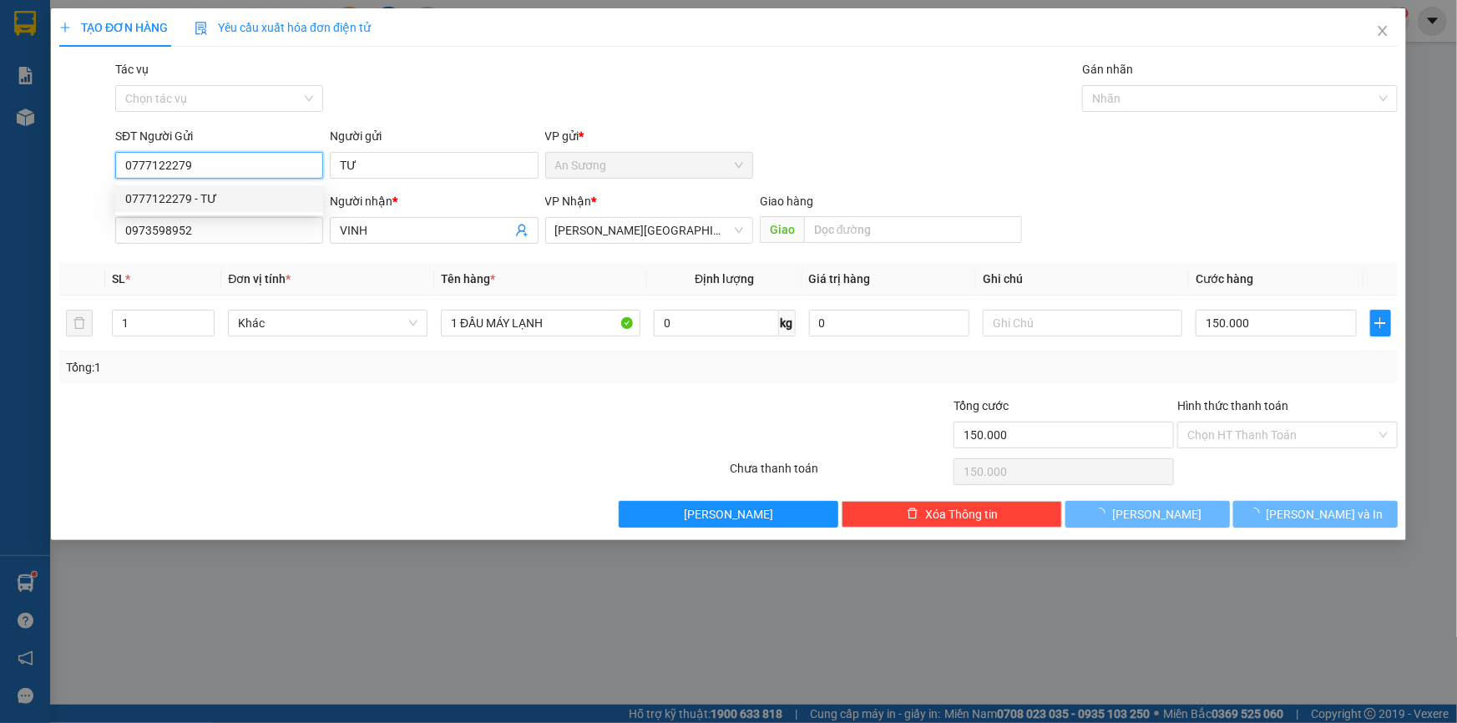
type input "2"
type input "BỘ MÁY LẠNH"
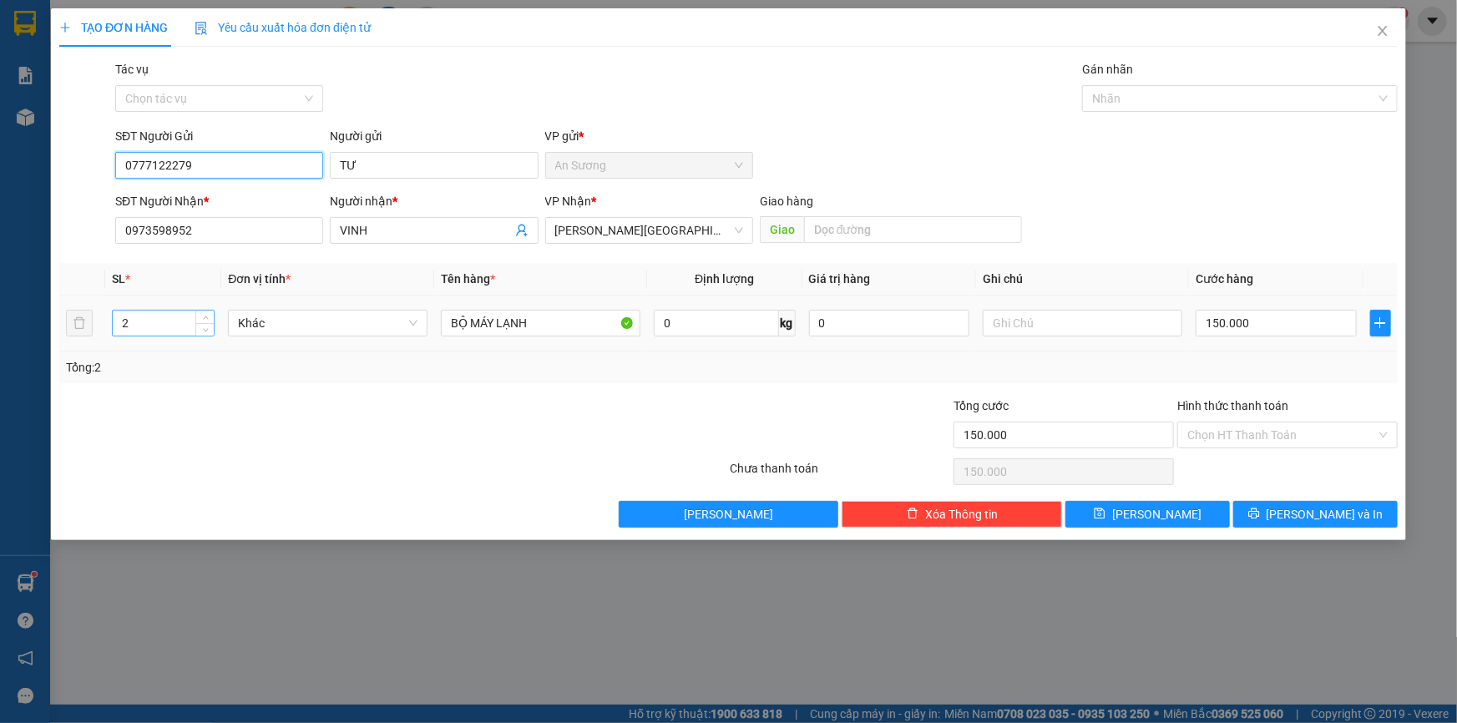
type input "0777122279"
drag, startPoint x: 159, startPoint y: 322, endPoint x: 65, endPoint y: 340, distance: 96.0
click at [68, 342] on tr "2 Khác BỘ MÁY LẠNH 0 kg 0 150.000" at bounding box center [728, 324] width 1339 height 56
type input "1"
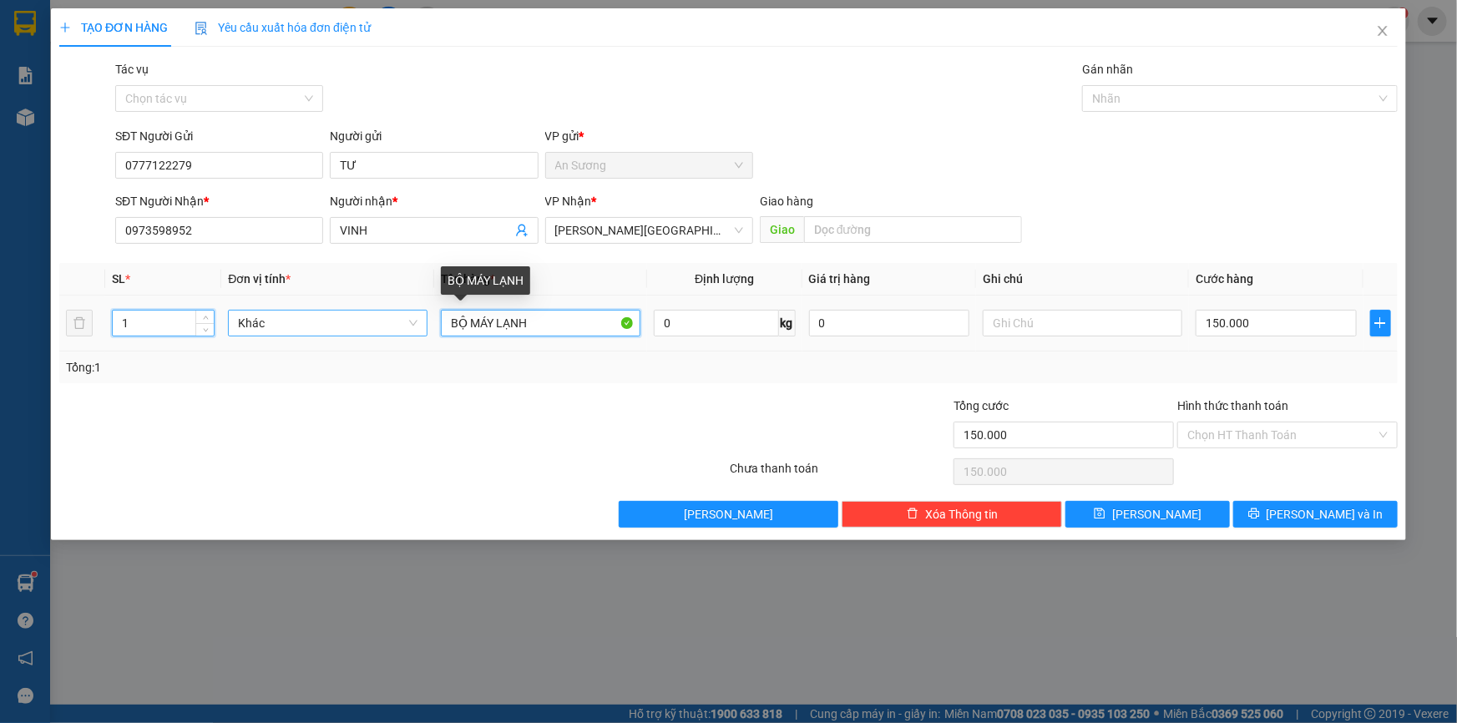
drag, startPoint x: 570, startPoint y: 317, endPoint x: 362, endPoint y: 318, distance: 207.9
click at [365, 321] on tr "1 Khác BỘ MÁY LẠNH 0 kg 0 150.000" at bounding box center [728, 324] width 1339 height 56
type input "1 ĐẦU MÁY LẠNH"
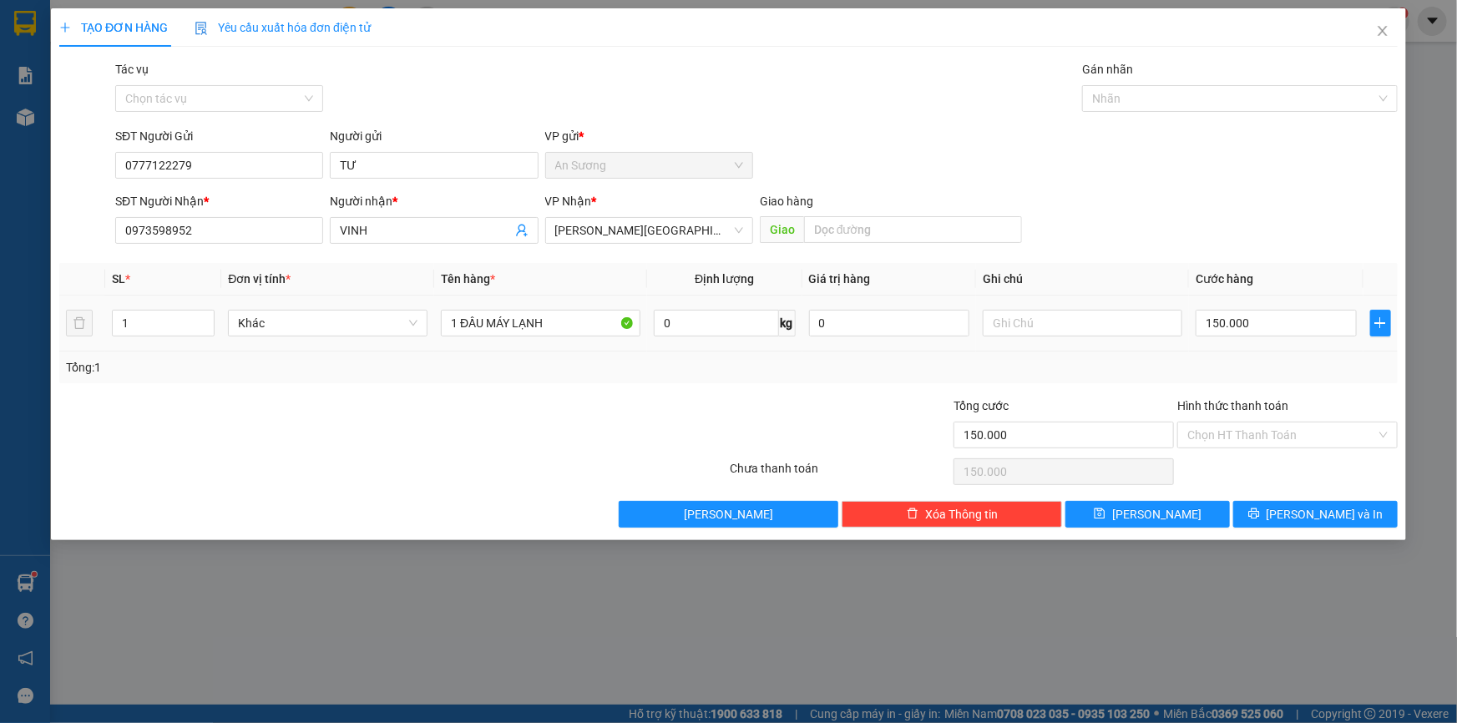
click at [1257, 308] on div "150.000" at bounding box center [1276, 322] width 161 height 33
click at [1251, 310] on input "150.000" at bounding box center [1276, 323] width 161 height 27
type input "5"
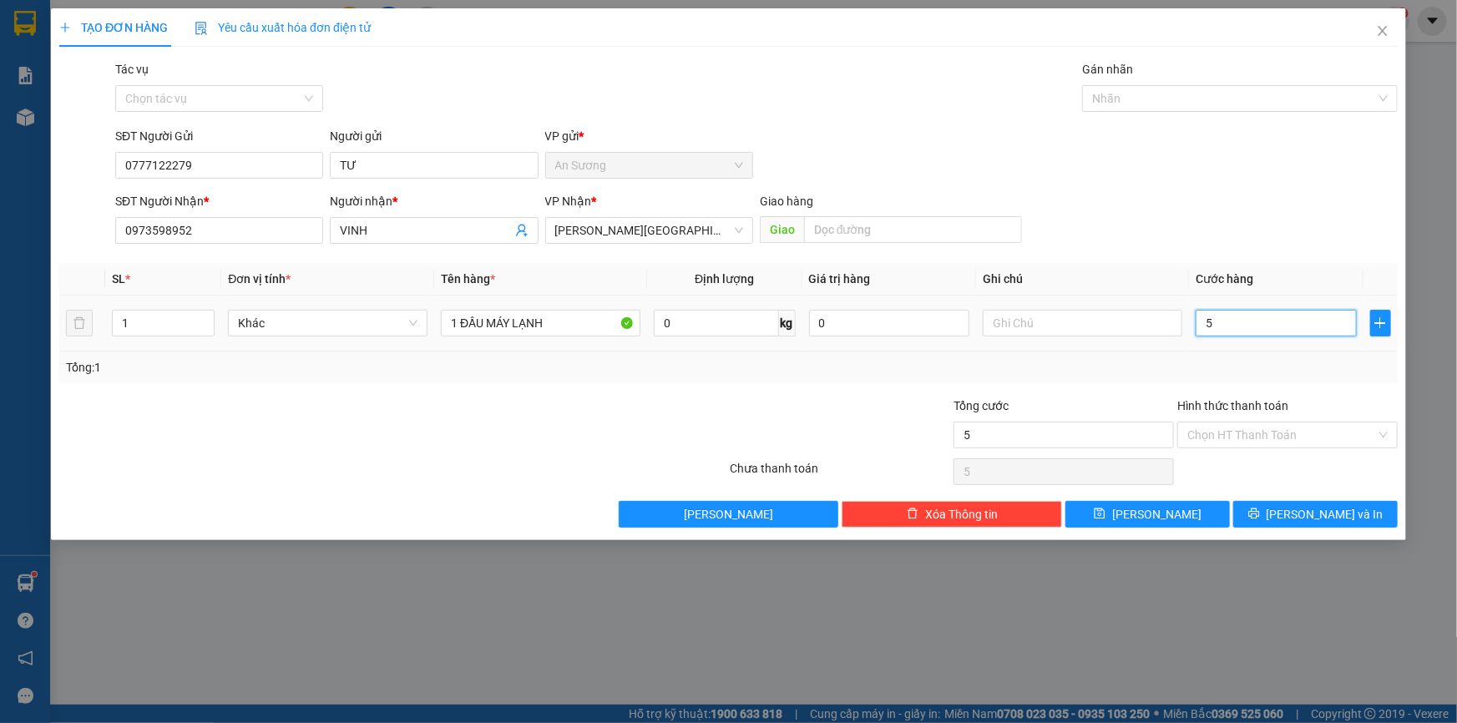
type input "50"
type input "50.000"
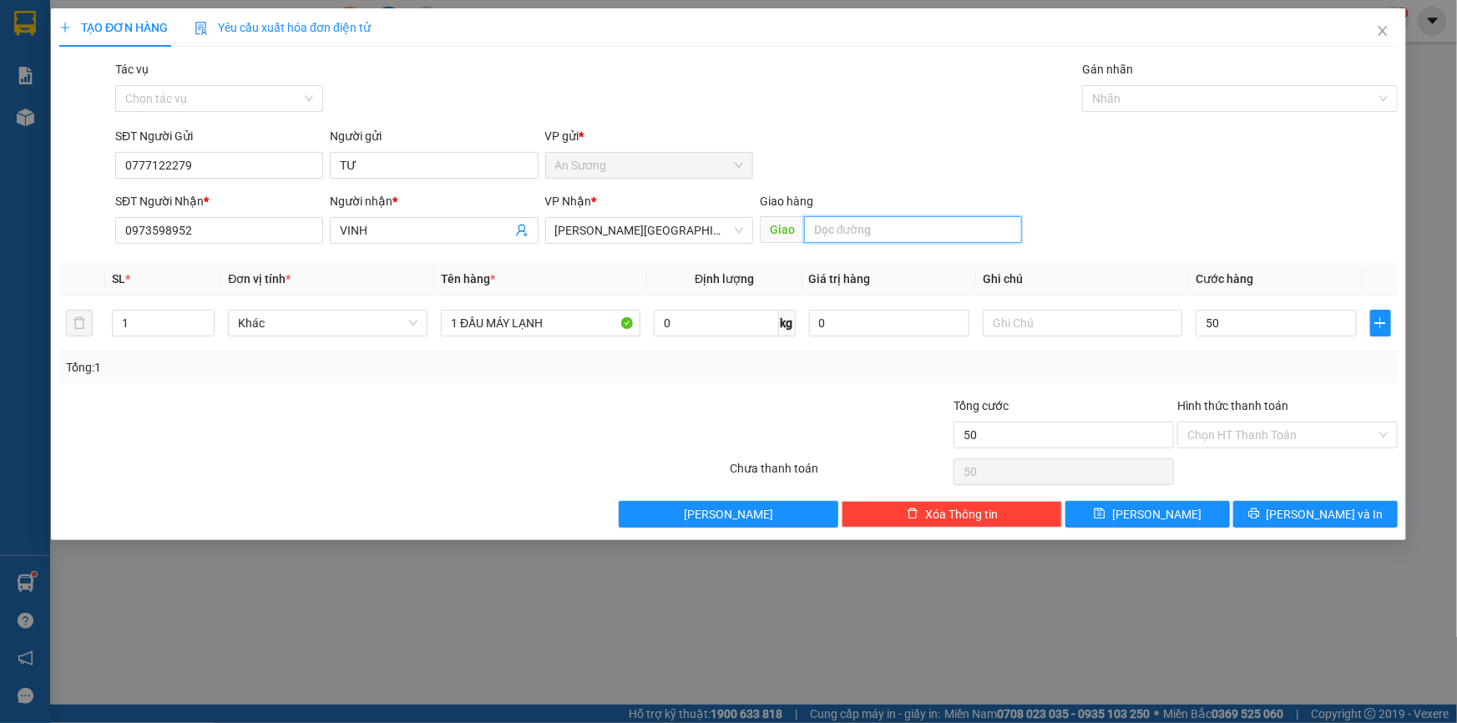
type input "50.000"
click at [855, 225] on input "text" at bounding box center [913, 229] width 218 height 27
type input "K13"
click at [1260, 509] on icon "printer" at bounding box center [1254, 514] width 12 height 12
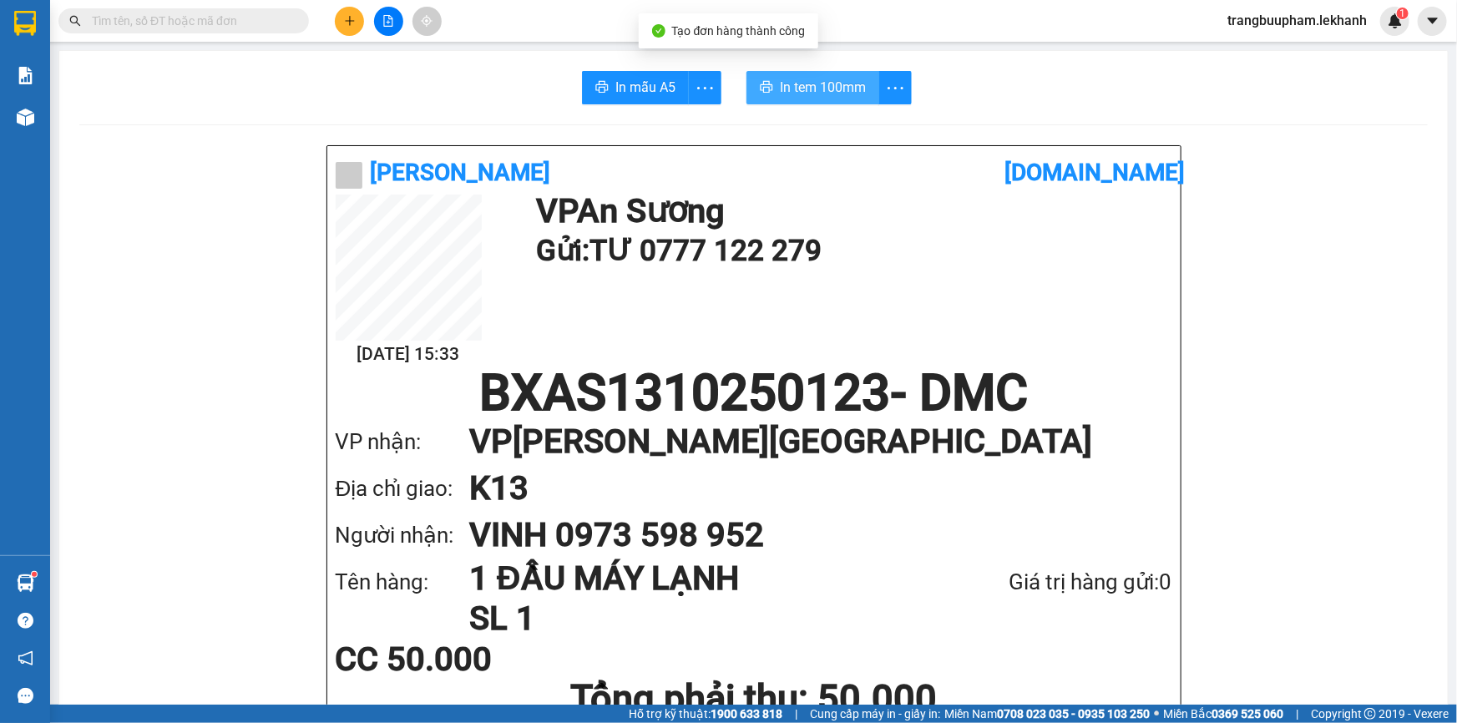
click at [804, 75] on button "In tem 100mm" at bounding box center [813, 87] width 133 height 33
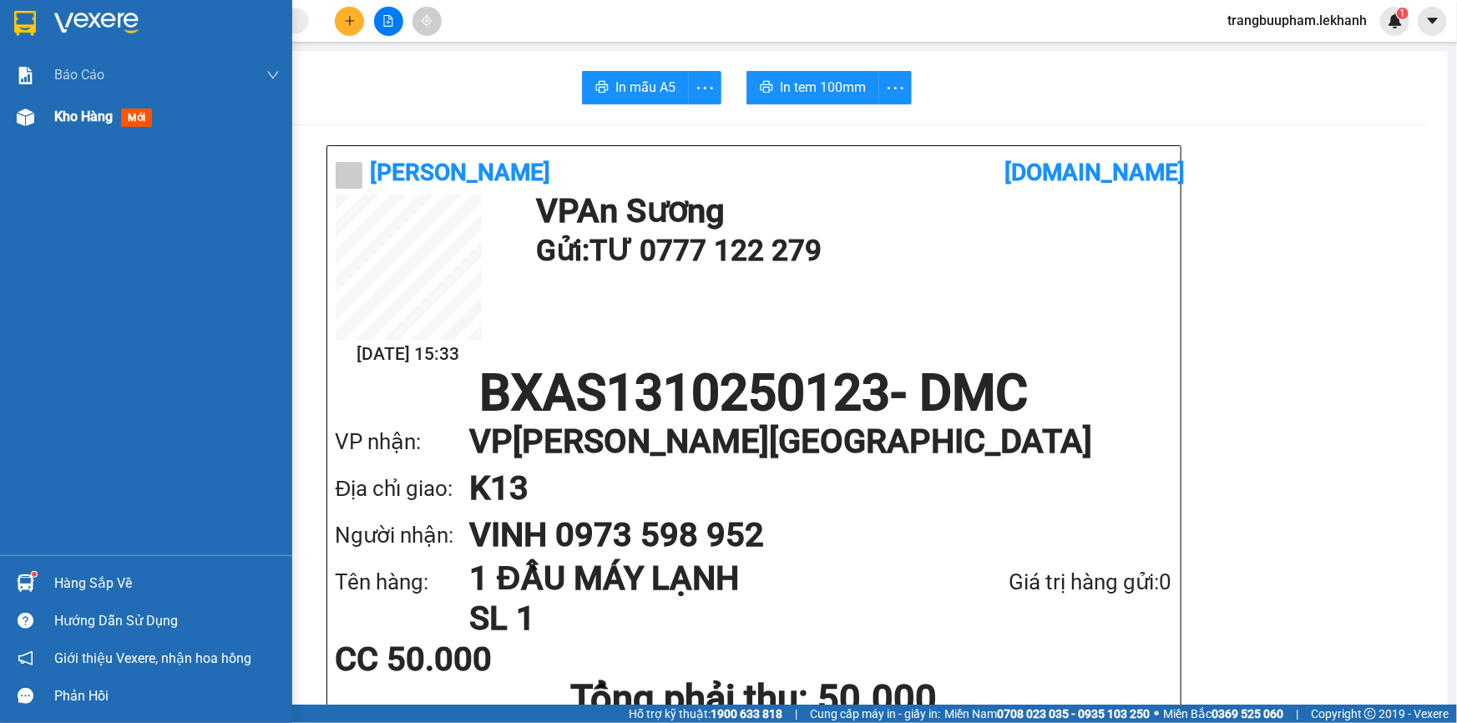
click at [91, 115] on span "Kho hàng" at bounding box center [83, 117] width 58 height 16
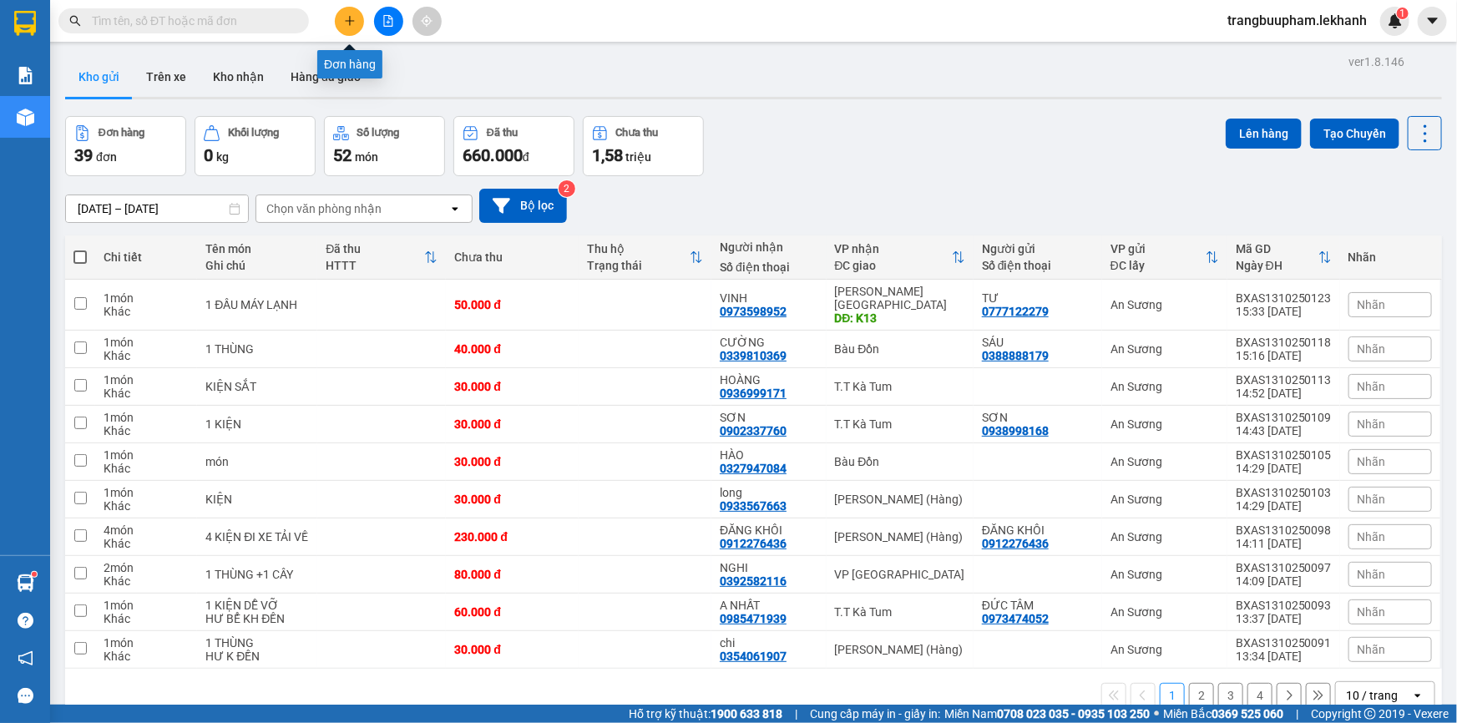
click at [342, 17] on button at bounding box center [349, 21] width 29 height 29
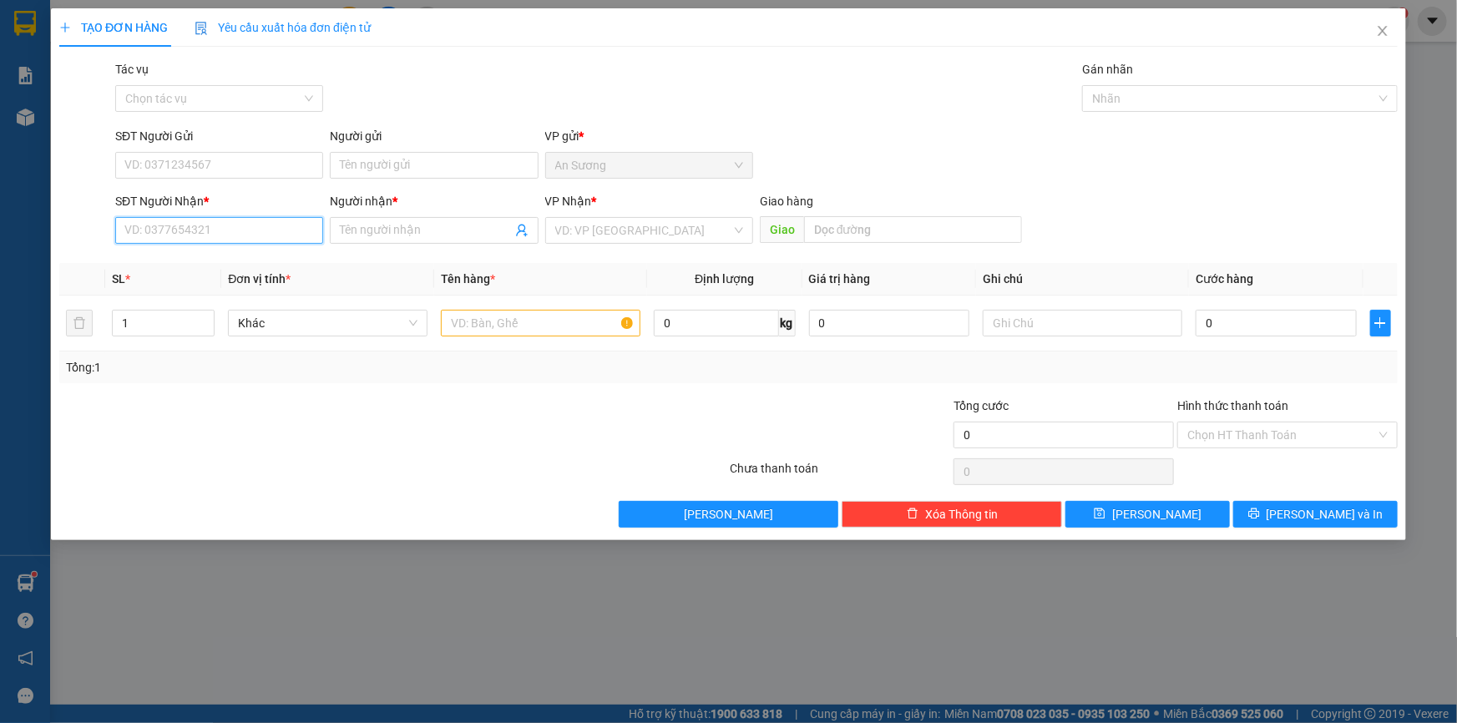
click at [304, 235] on input "SĐT Người Nhận *" at bounding box center [219, 230] width 208 height 27
type input "0972805301"
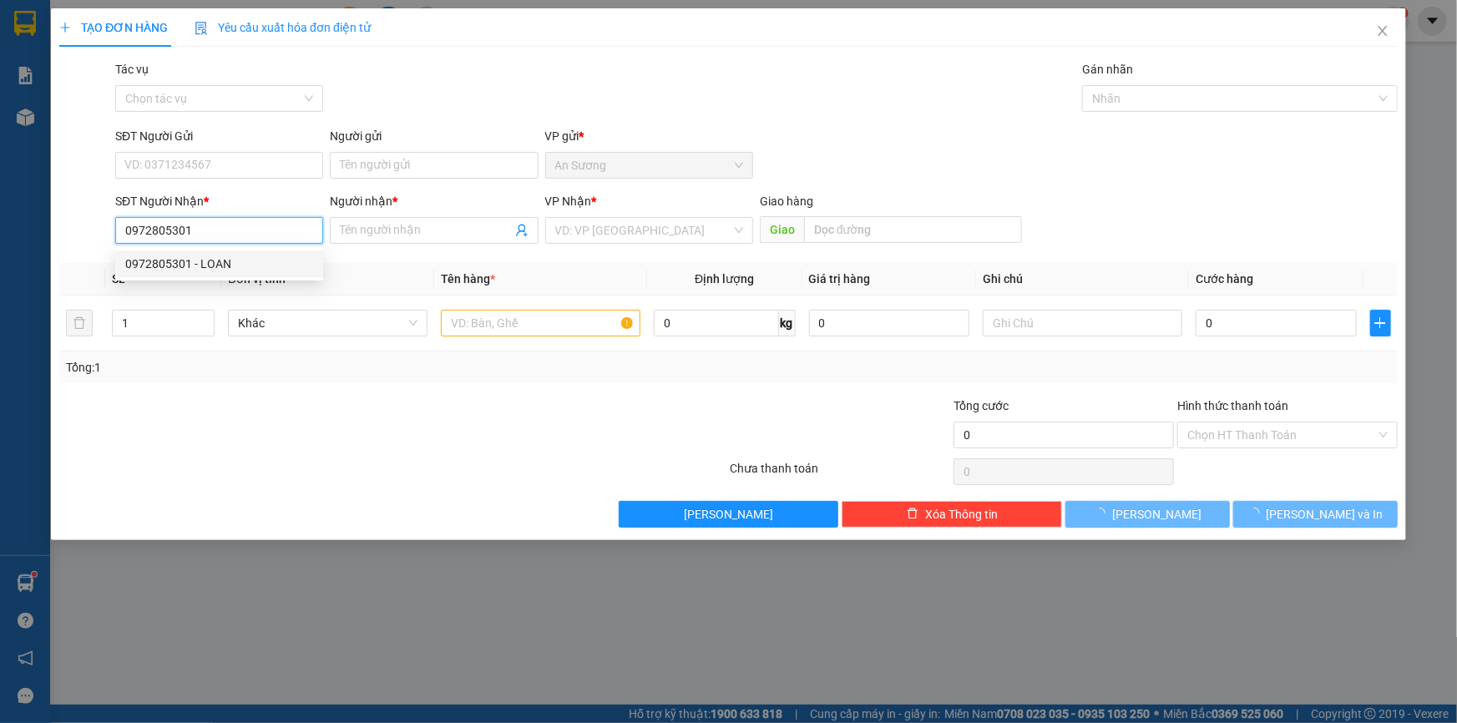
click at [235, 271] on div "0972805301 - LOAN" at bounding box center [219, 264] width 188 height 18
type input "LOAN"
type input "30.000"
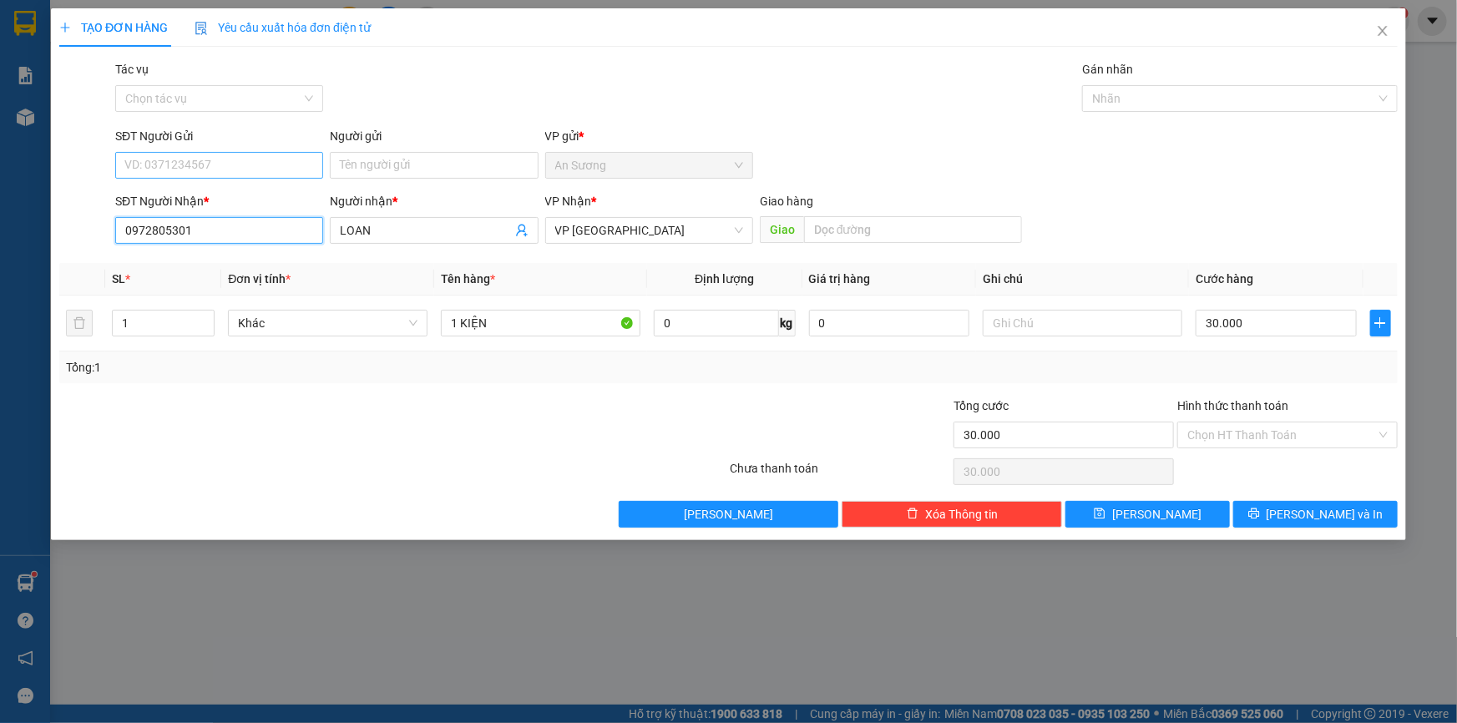
type input "0972805301"
click at [239, 157] on input "SĐT Người Gửi" at bounding box center [219, 165] width 208 height 27
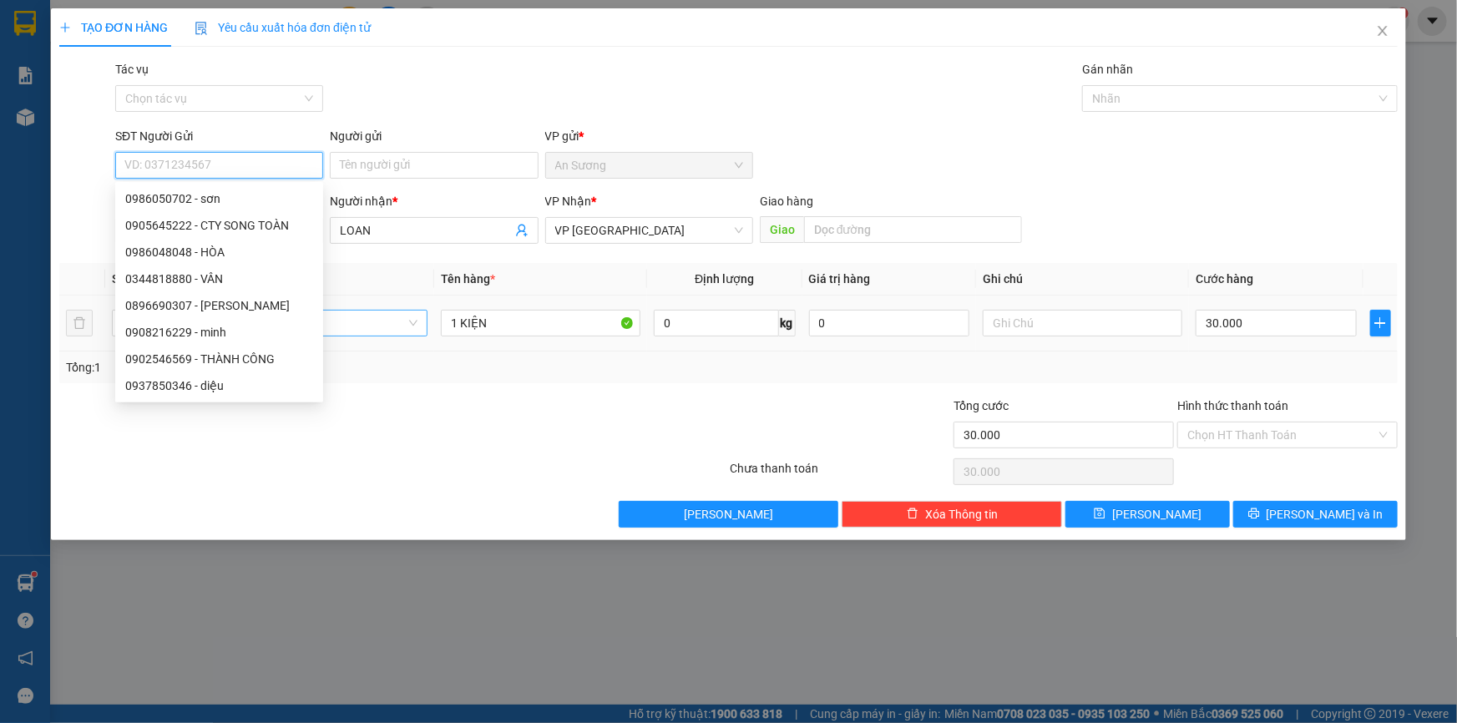
click at [406, 320] on span "Khác" at bounding box center [328, 323] width 180 height 25
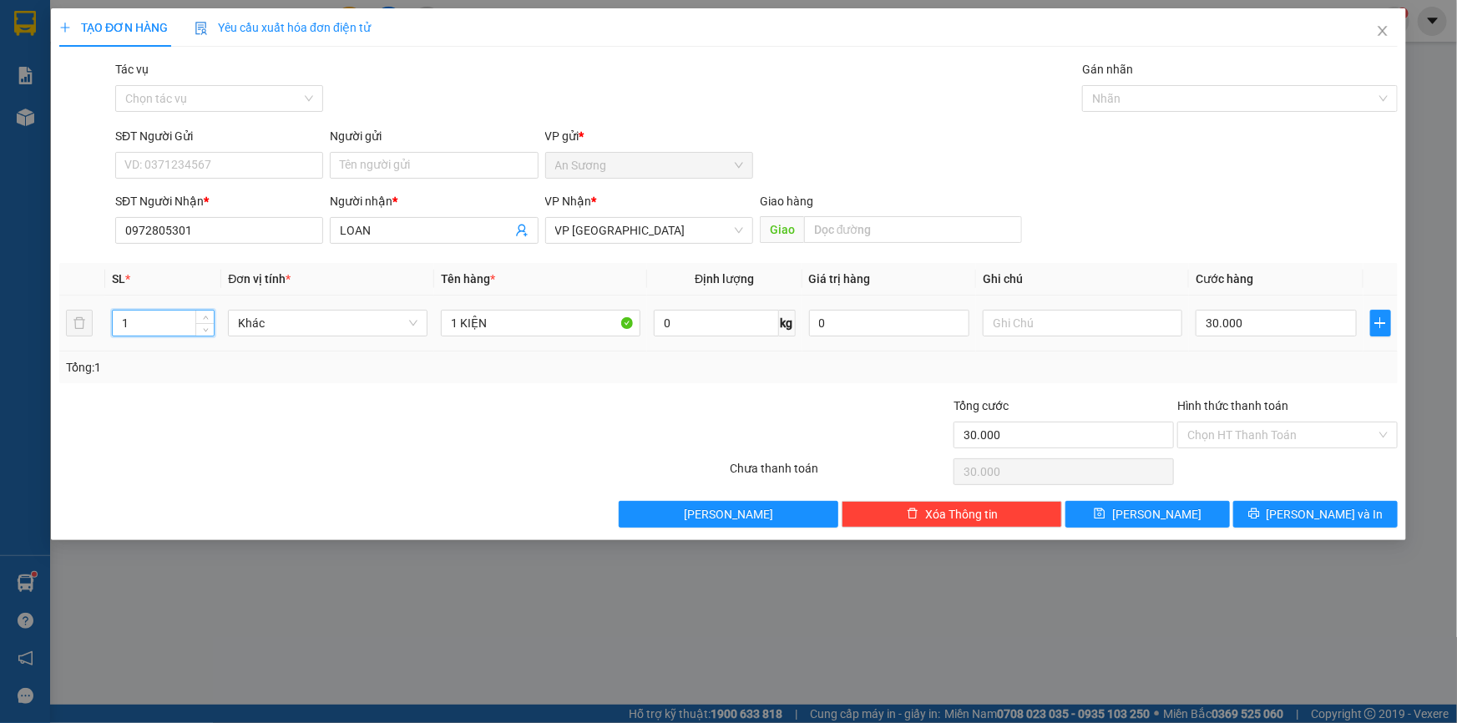
drag, startPoint x: 139, startPoint y: 313, endPoint x: 77, endPoint y: 306, distance: 63.1
click at [77, 306] on tr "1 Khác 1 KIỆN 0 kg 0 30.000" at bounding box center [728, 324] width 1339 height 56
type input "4"
drag, startPoint x: 513, startPoint y: 323, endPoint x: 395, endPoint y: 332, distance: 118.0
click at [395, 332] on tr "4 Khác 1 KIỆN 0 kg 0 30.000" at bounding box center [728, 324] width 1339 height 56
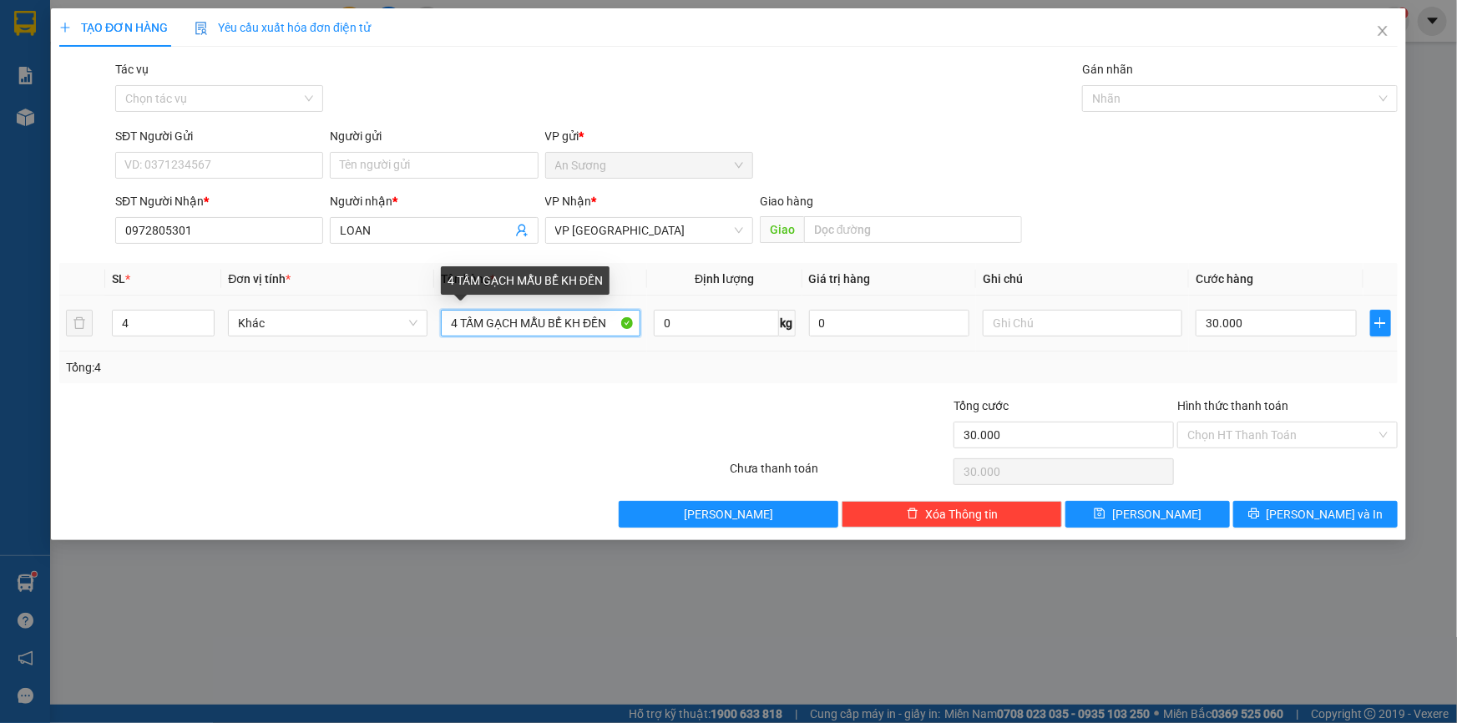
drag, startPoint x: 520, startPoint y: 323, endPoint x: 484, endPoint y: 321, distance: 35.9
click at [484, 321] on input "4 TẤM GẠCH MẪU BỂ KH ĐỀN" at bounding box center [541, 323] width 200 height 27
type input "4 TẤM ĐÁ MẪU BỂ KH ĐỀN"
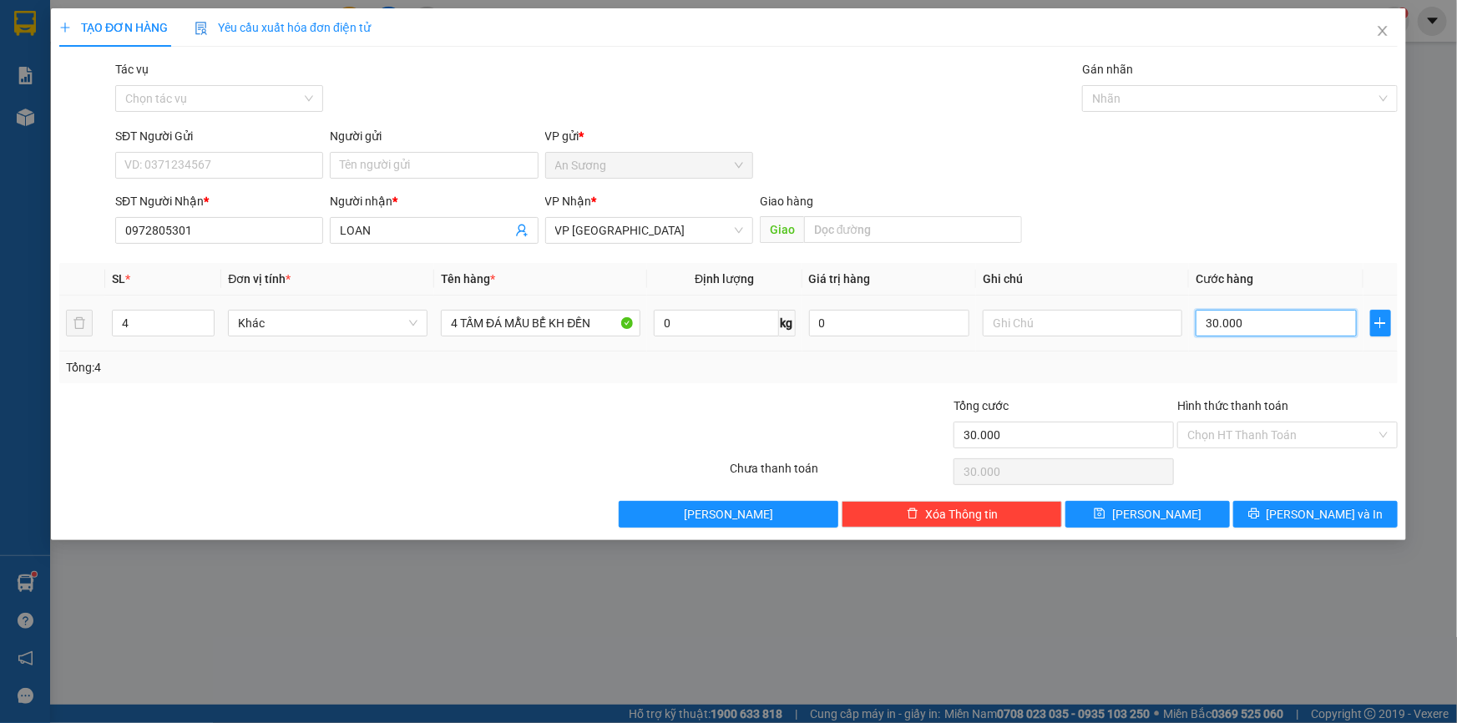
click at [1270, 327] on input "30.000" at bounding box center [1276, 323] width 161 height 27
type input "6"
type input "60"
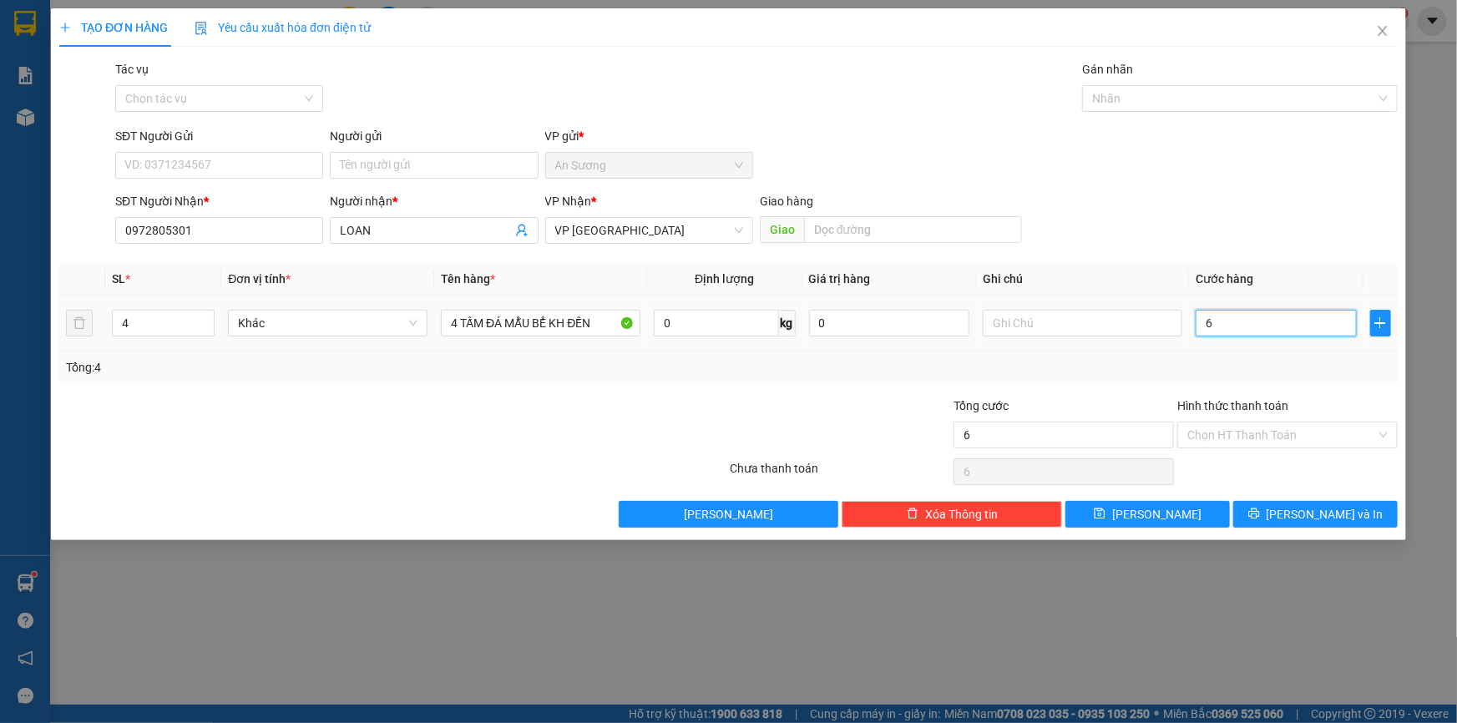
type input "60"
click at [1243, 326] on input "60" at bounding box center [1276, 323] width 161 height 27
click at [1238, 326] on input "60" at bounding box center [1276, 323] width 161 height 27
drag, startPoint x: 1234, startPoint y: 322, endPoint x: 1207, endPoint y: 326, distance: 27.9
click at [1207, 326] on input "60" at bounding box center [1276, 323] width 161 height 27
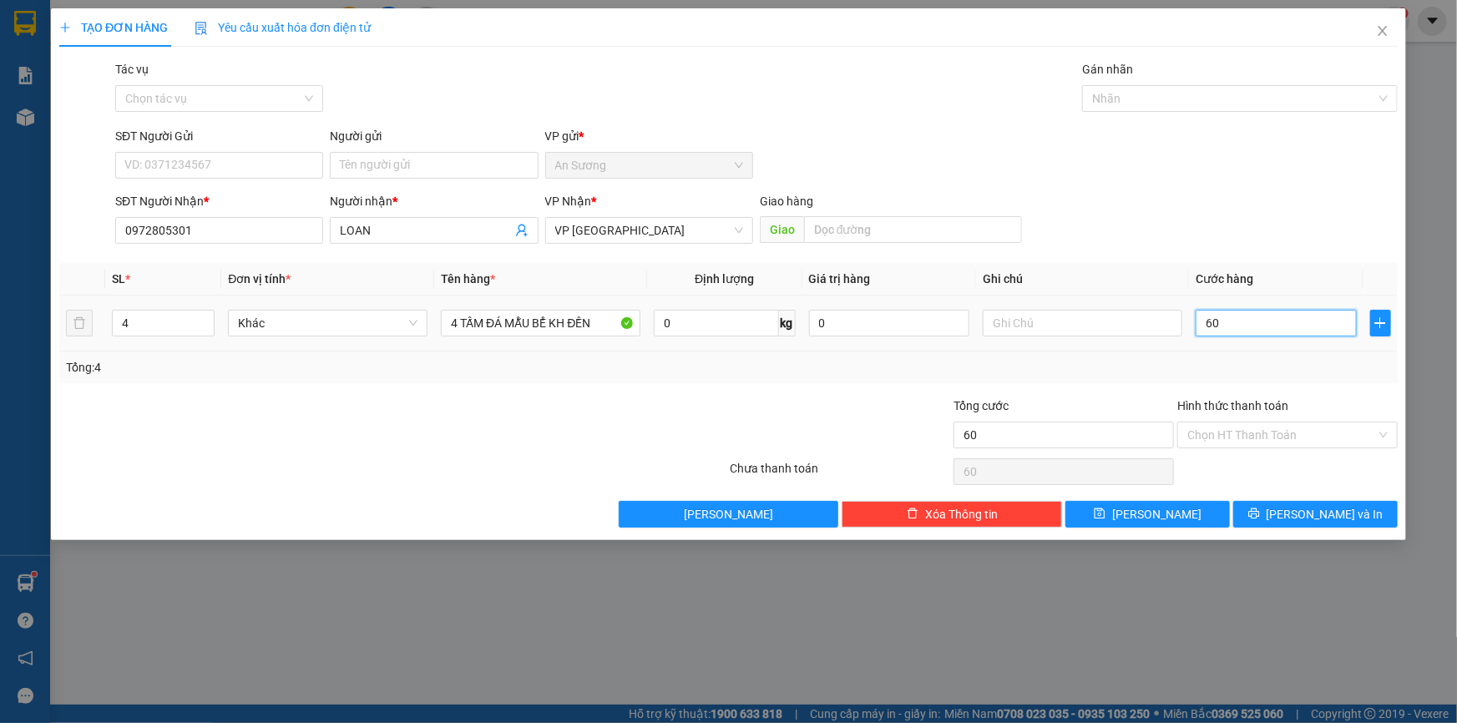
click at [1250, 321] on input "60" at bounding box center [1276, 323] width 161 height 27
type input "60"
type input "60.000"
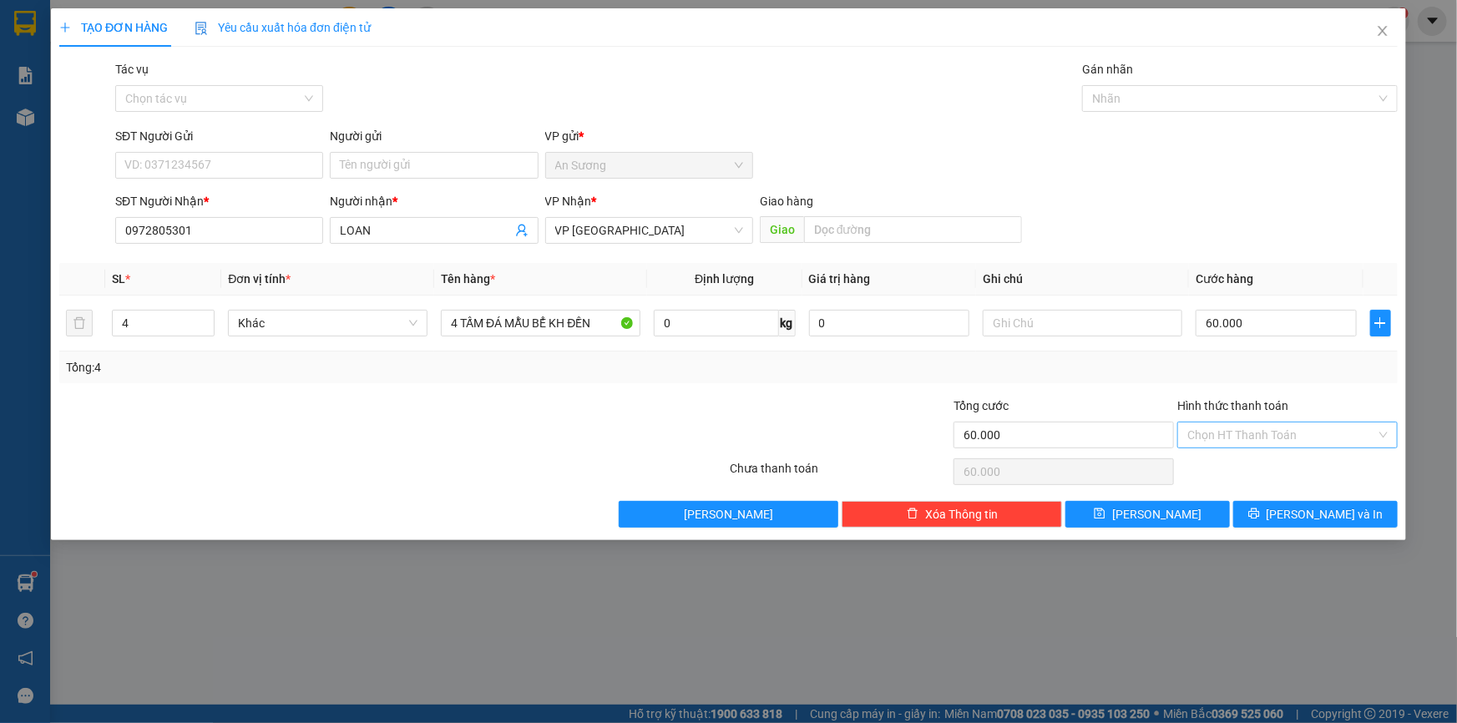
click at [1281, 433] on input "Hình thức thanh toán" at bounding box center [1281, 435] width 189 height 25
click at [1248, 455] on div "Tại văn phòng" at bounding box center [1287, 467] width 220 height 27
type input "0"
click at [1259, 514] on icon "printer" at bounding box center [1253, 514] width 11 height 11
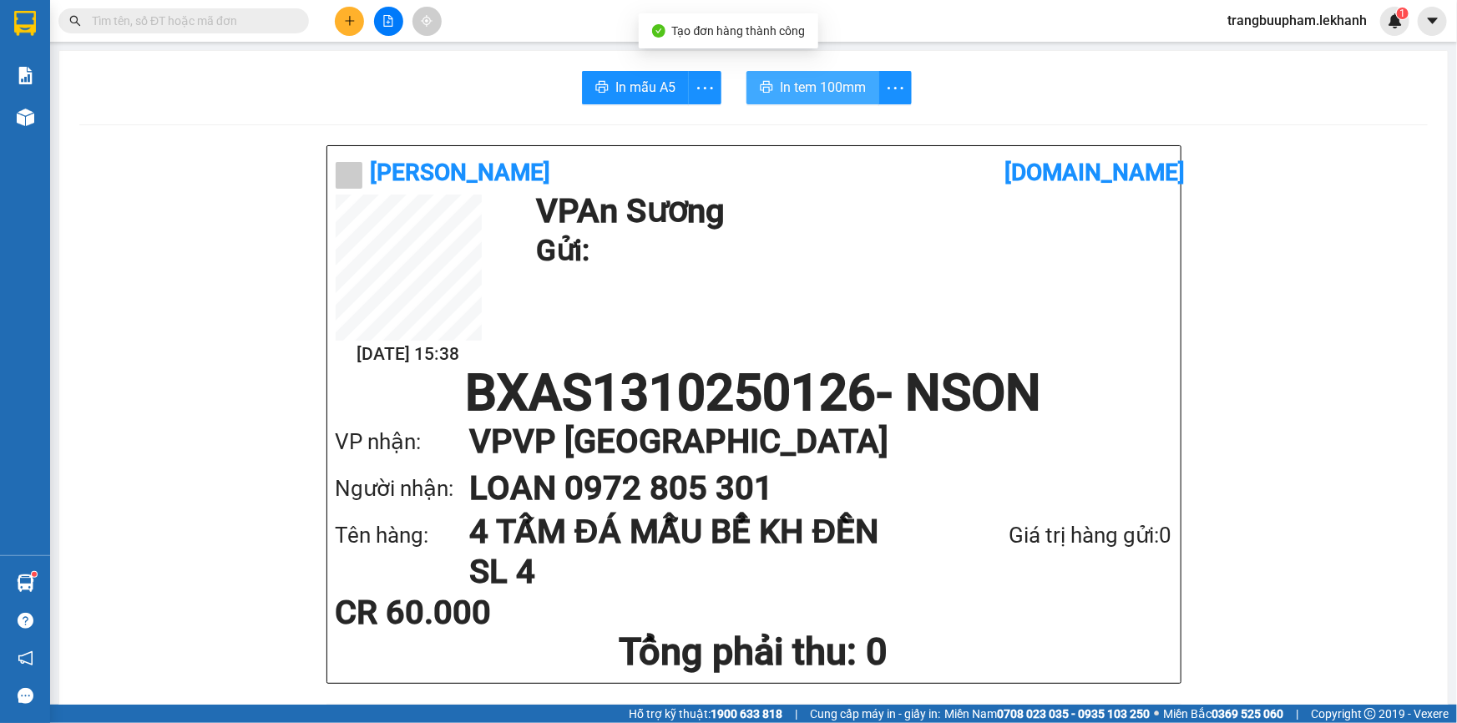
click at [780, 84] on span "In tem 100mm" at bounding box center [823, 87] width 86 height 21
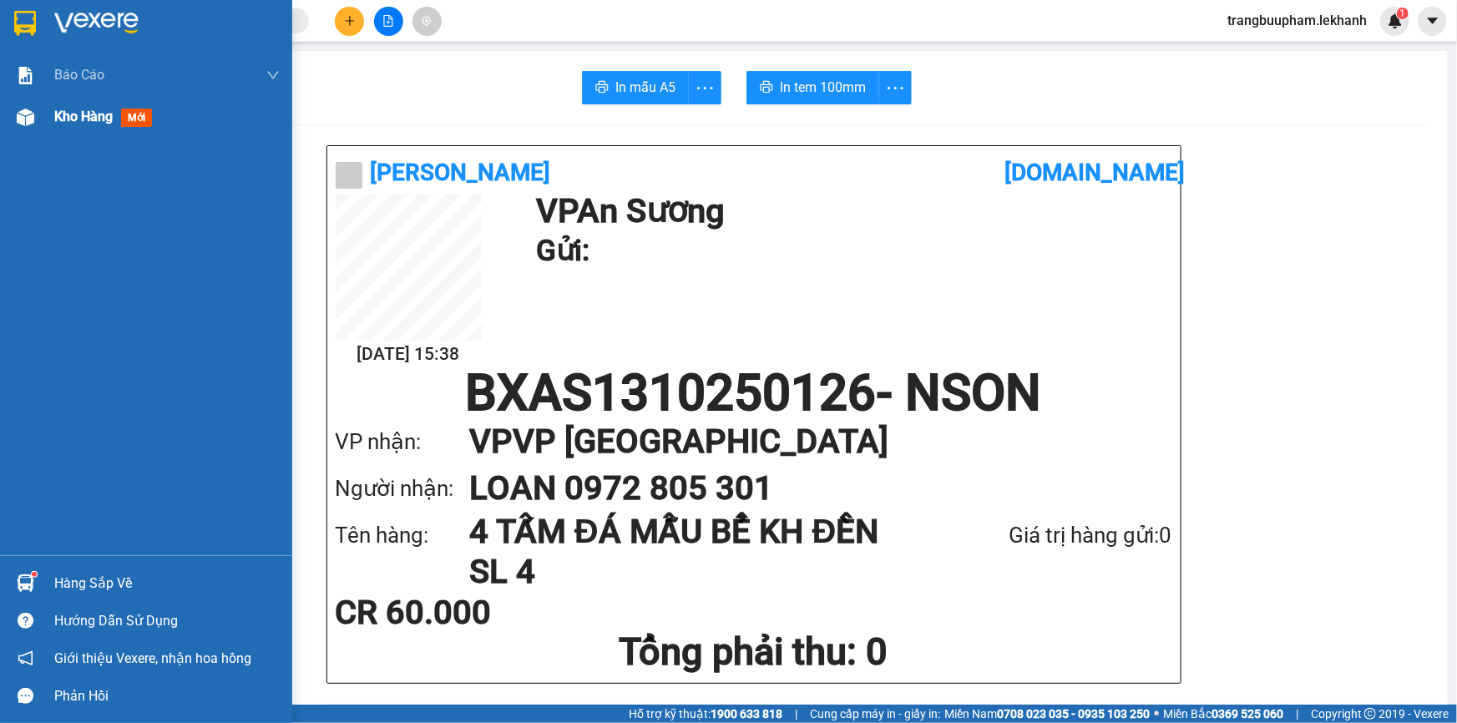
click at [98, 121] on span "Kho hàng" at bounding box center [83, 117] width 58 height 16
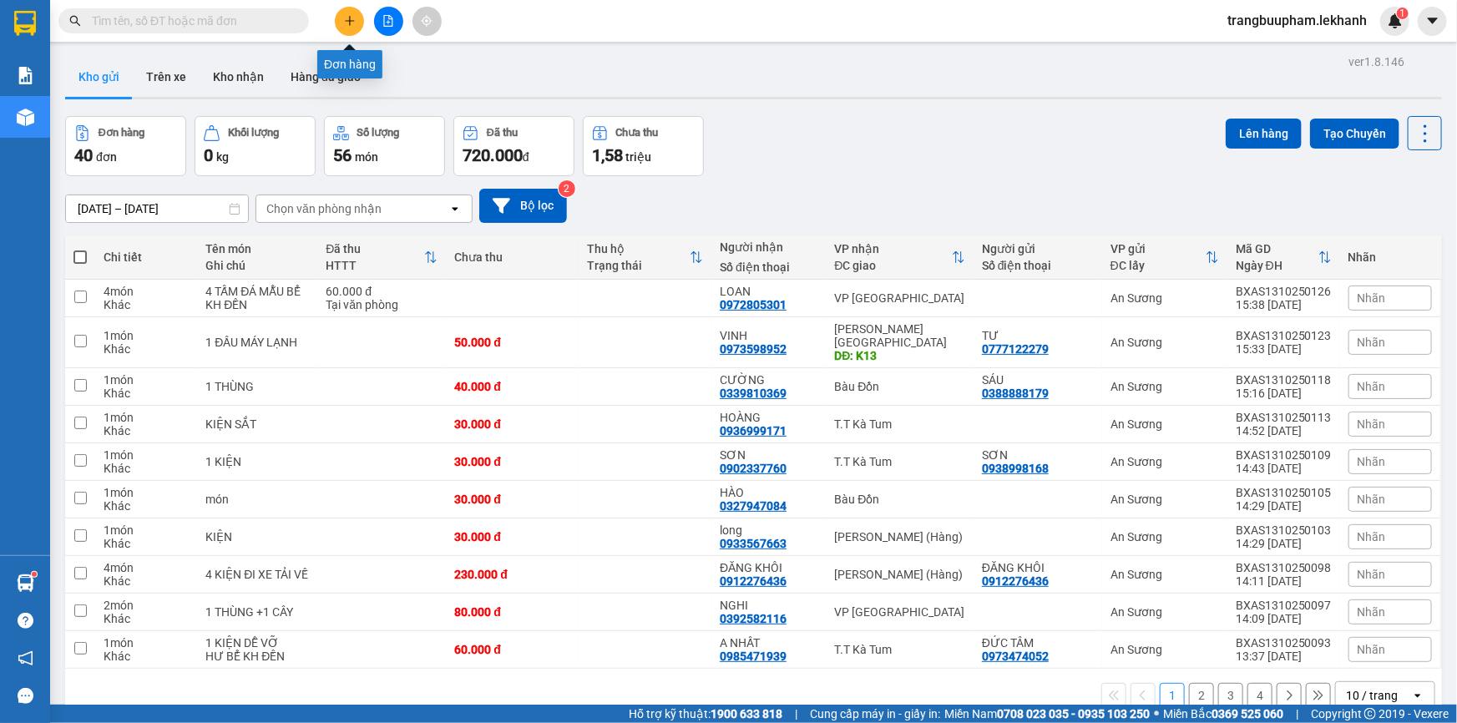
click at [347, 22] on icon "plus" at bounding box center [350, 21] width 12 height 12
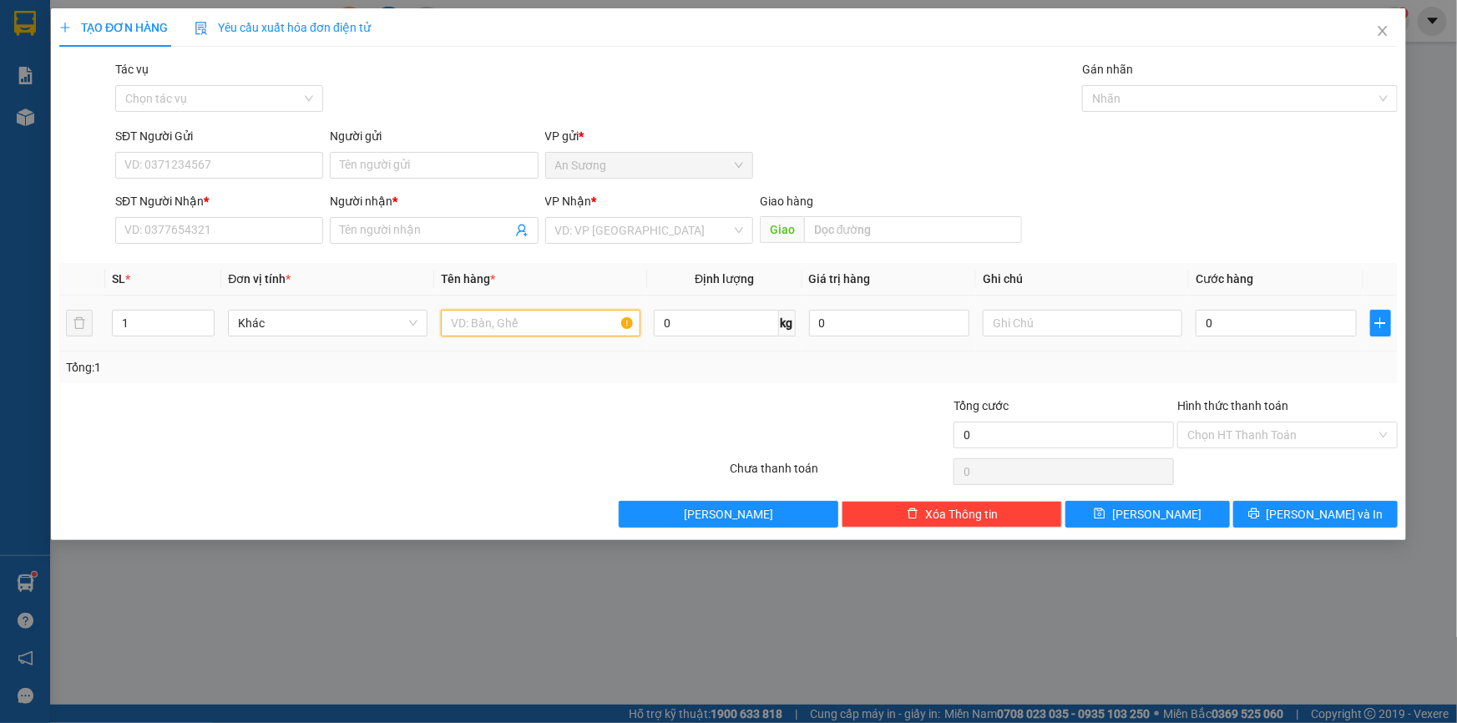
click at [488, 334] on input "text" at bounding box center [541, 323] width 200 height 27
type input "1 KIỆN"
click at [227, 166] on input "SĐT Người Gửi" at bounding box center [219, 165] width 208 height 27
type input "6"
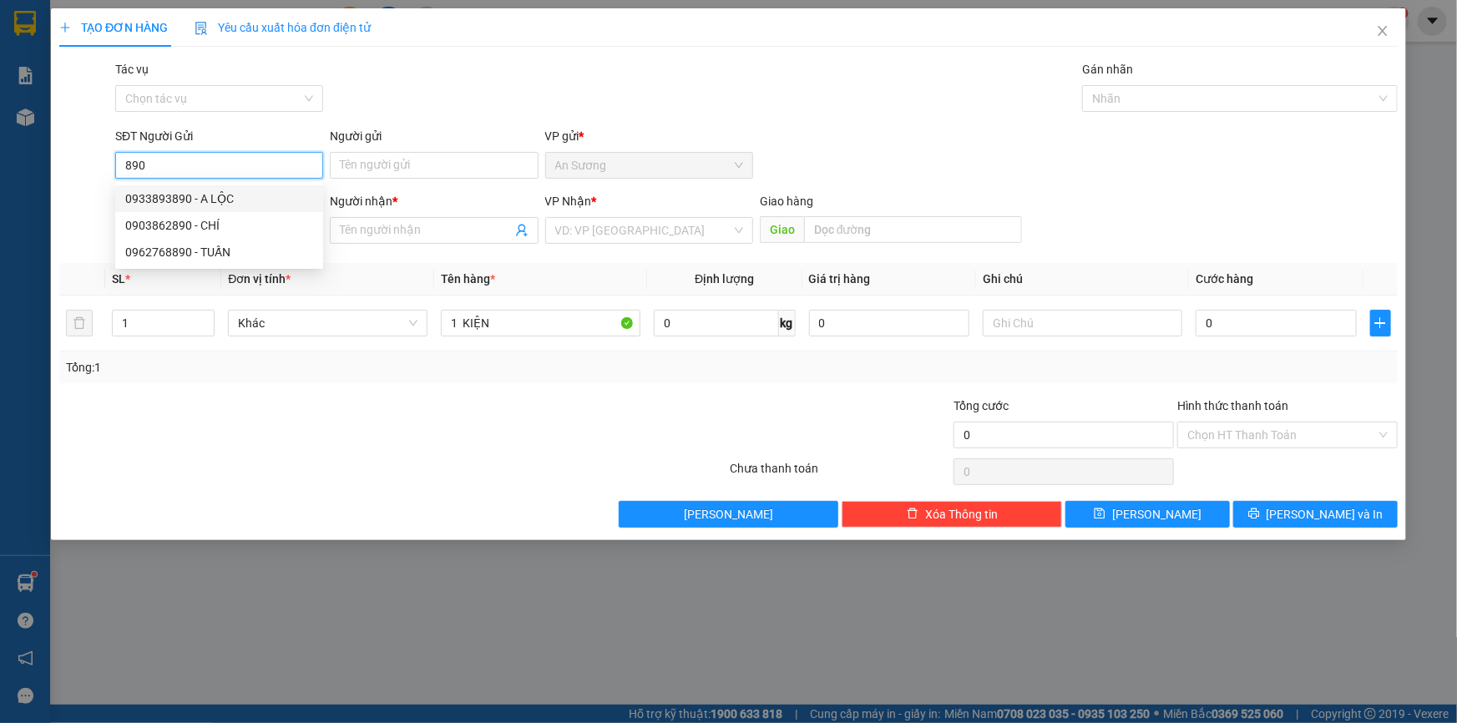
drag, startPoint x: 167, startPoint y: 168, endPoint x: 67, endPoint y: 164, distance: 100.3
click at [74, 167] on div "SĐT Người Gửi 890 Người gửi Tên người gửi VP gửi * [PERSON_NAME]" at bounding box center [729, 156] width 1342 height 58
type input "0963872890"
click at [200, 188] on div "0963872890 - TUYẾN" at bounding box center [219, 198] width 208 height 27
type input "TUYẾN"
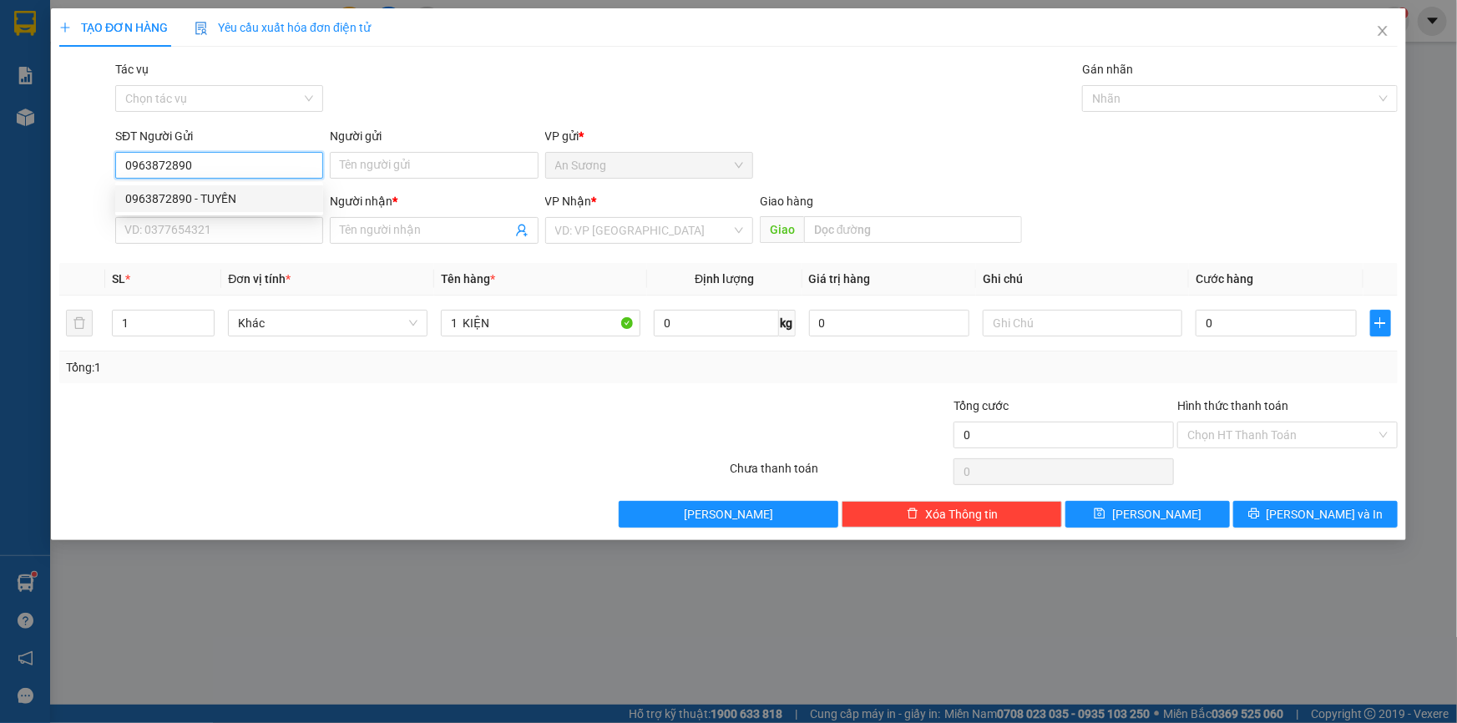
type input "0909362643"
type input "NGUYÊN"
type input "60.000"
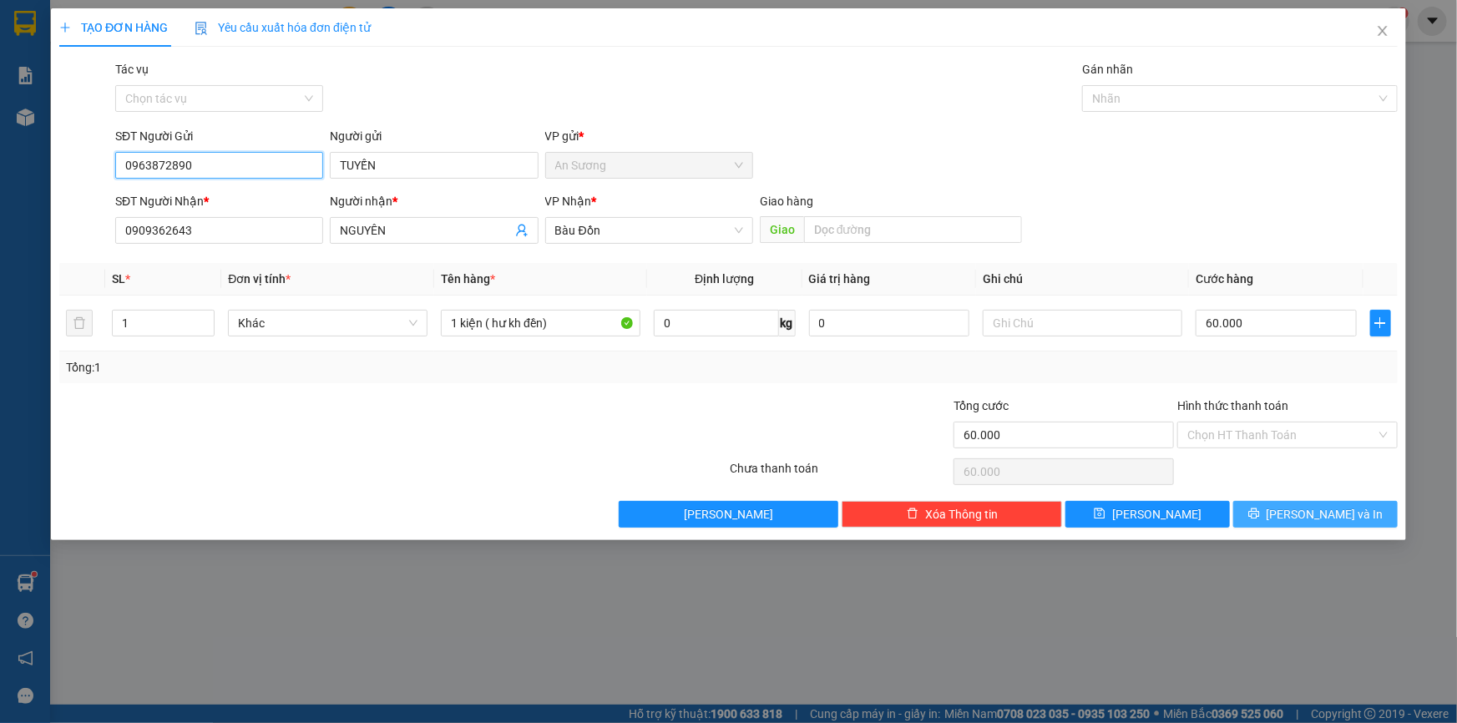
type input "0963872890"
click at [1329, 518] on span "[PERSON_NAME] và In" at bounding box center [1325, 514] width 117 height 18
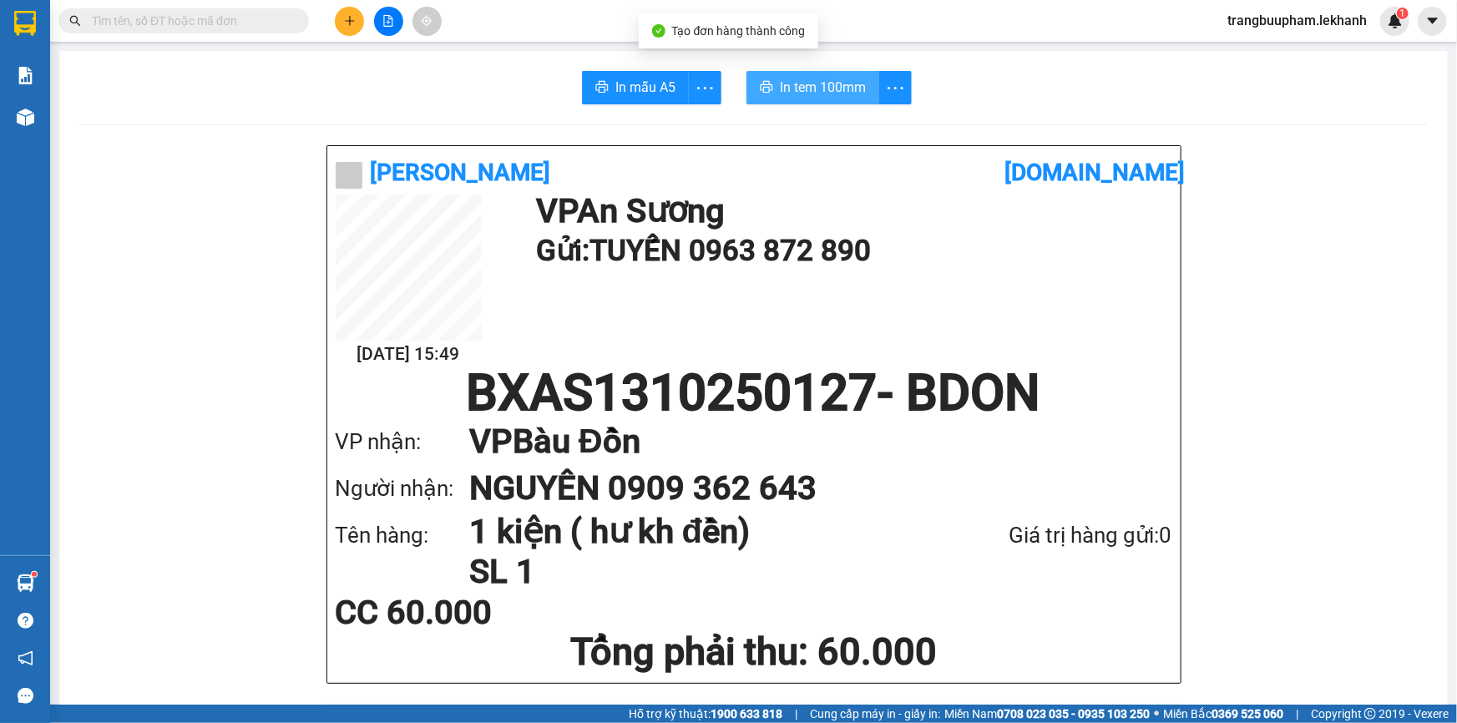
click at [797, 94] on span "In tem 100mm" at bounding box center [823, 87] width 86 height 21
click at [349, 25] on icon "plus" at bounding box center [350, 21] width 12 height 12
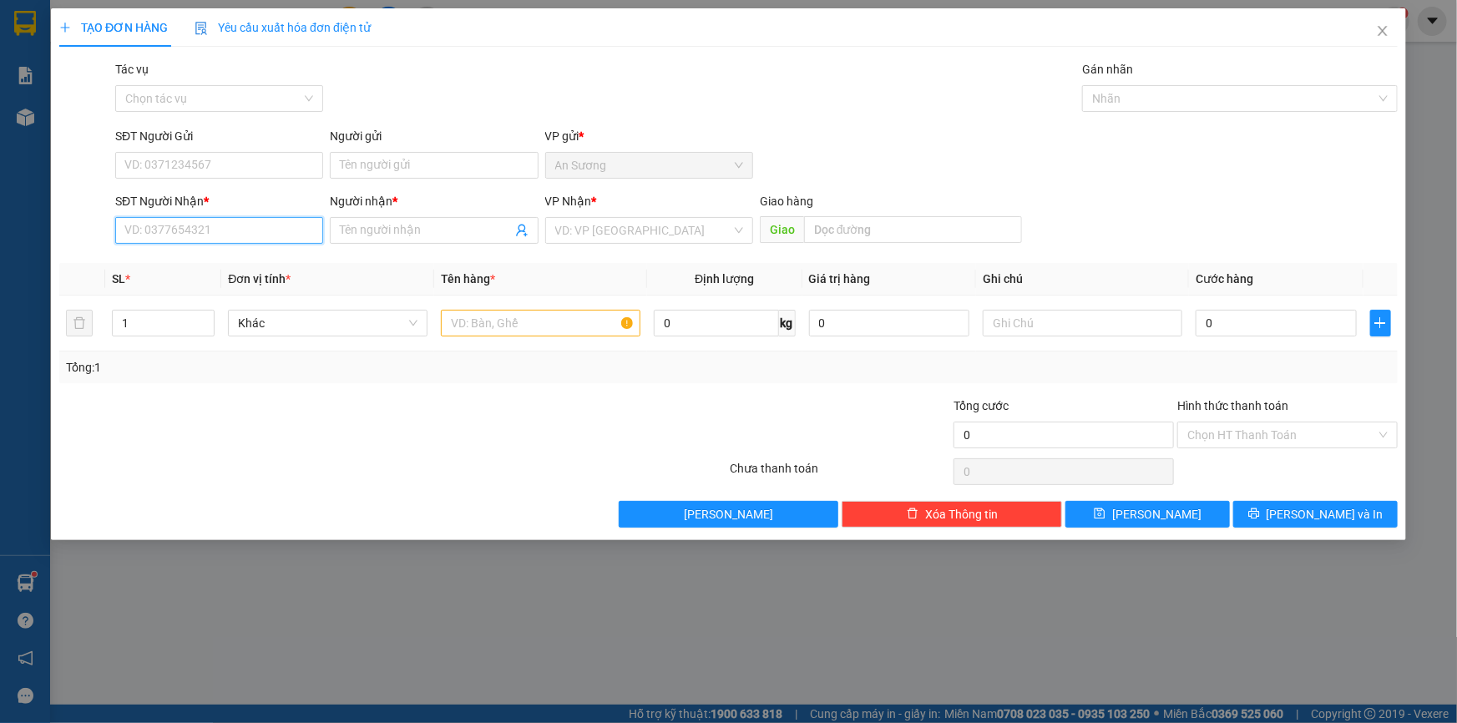
click at [263, 239] on input "SĐT Người Nhận *" at bounding box center [219, 230] width 208 height 27
click at [423, 230] on input "Người nhận *" at bounding box center [425, 230] width 171 height 18
click at [240, 235] on input "SĐT Người Nhận *" at bounding box center [219, 230] width 208 height 27
type input "0976171550"
click at [245, 257] on div "0976171550 - nghĩa" at bounding box center [219, 264] width 188 height 18
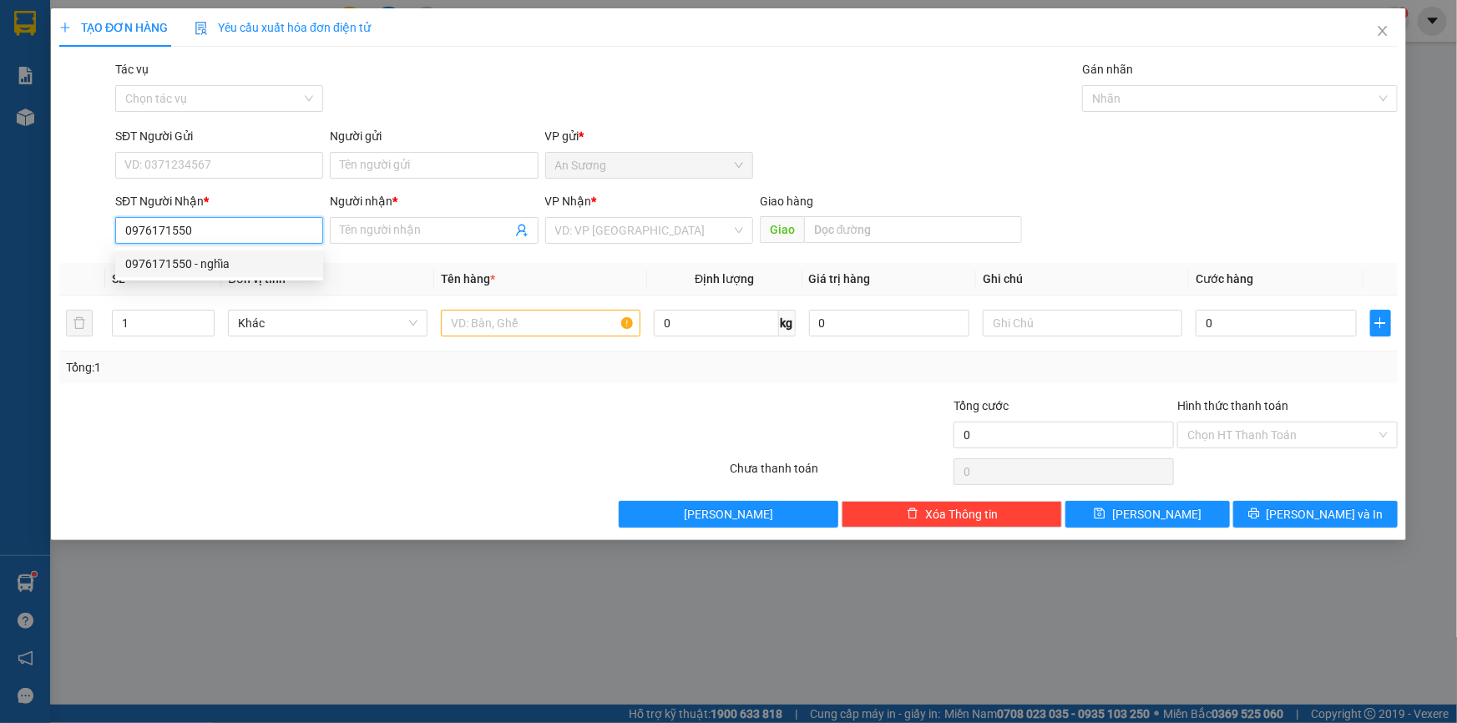
type input "nghĩa"
type input "50.000"
type input "0976171550"
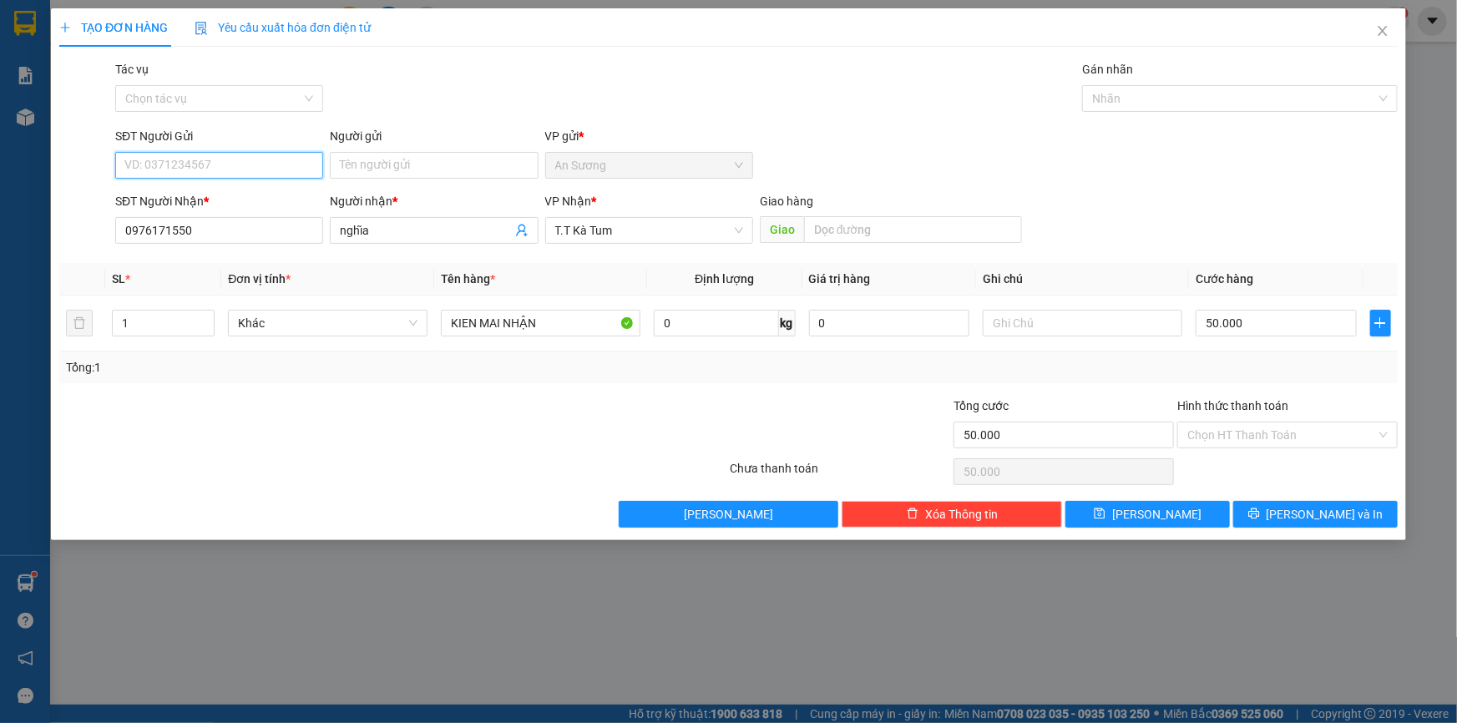
click at [224, 170] on input "SĐT Người Gửi" at bounding box center [219, 165] width 208 height 27
type input "0703350951"
click at [387, 160] on input "Người gửi" at bounding box center [434, 165] width 208 height 27
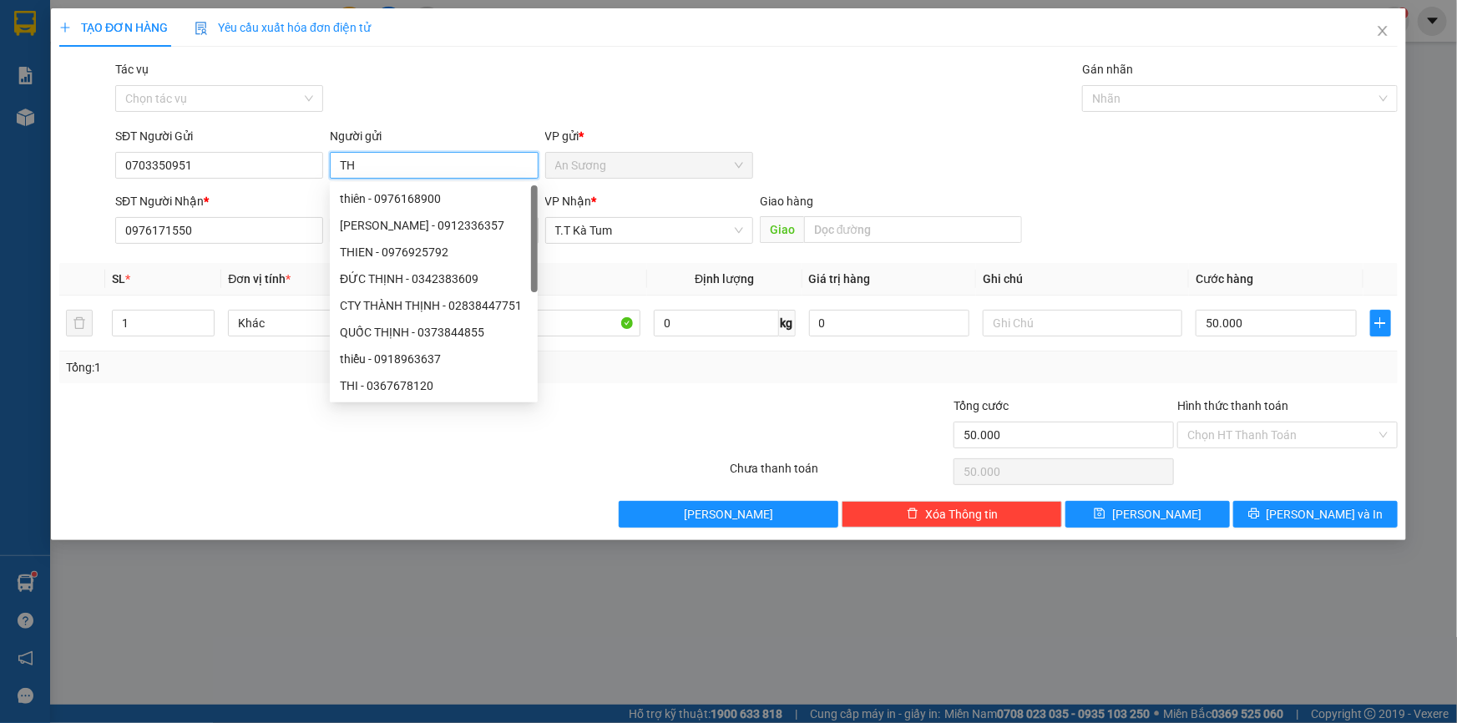
type input "T"
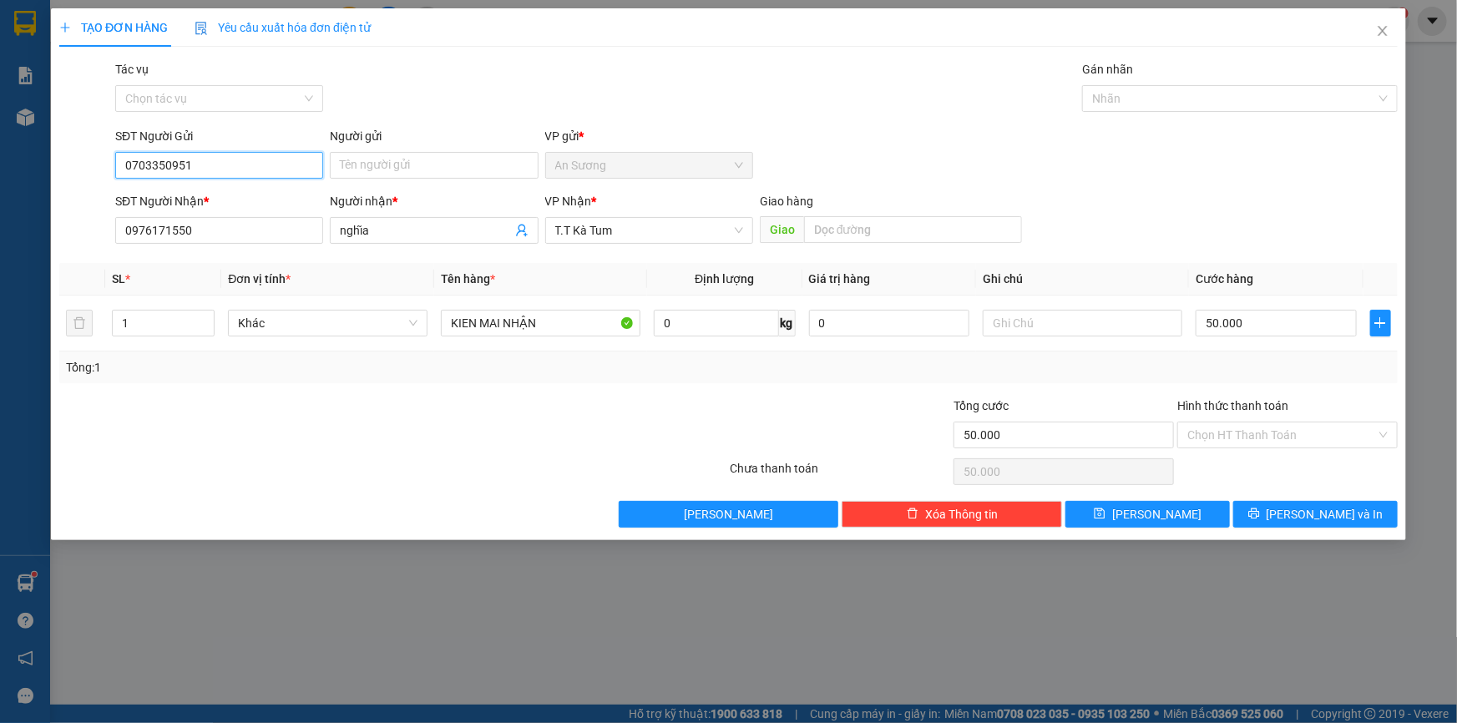
drag, startPoint x: 261, startPoint y: 172, endPoint x: 164, endPoint y: 154, distance: 97.8
click at [164, 154] on input "0703350951" at bounding box center [219, 165] width 208 height 27
type input "0"
click at [408, 172] on input "Người gửi" at bounding box center [434, 165] width 208 height 27
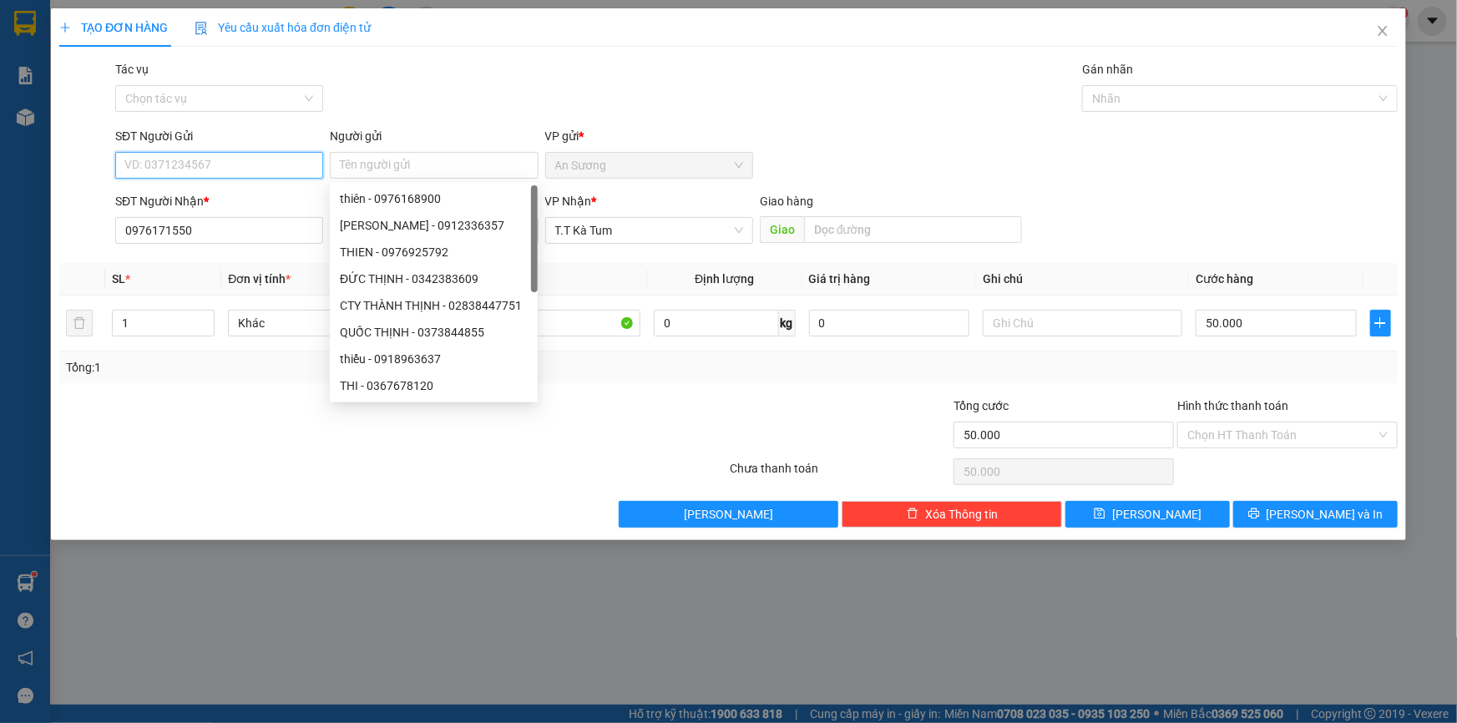
click at [175, 162] on input "SĐT Người Gửi" at bounding box center [219, 165] width 208 height 27
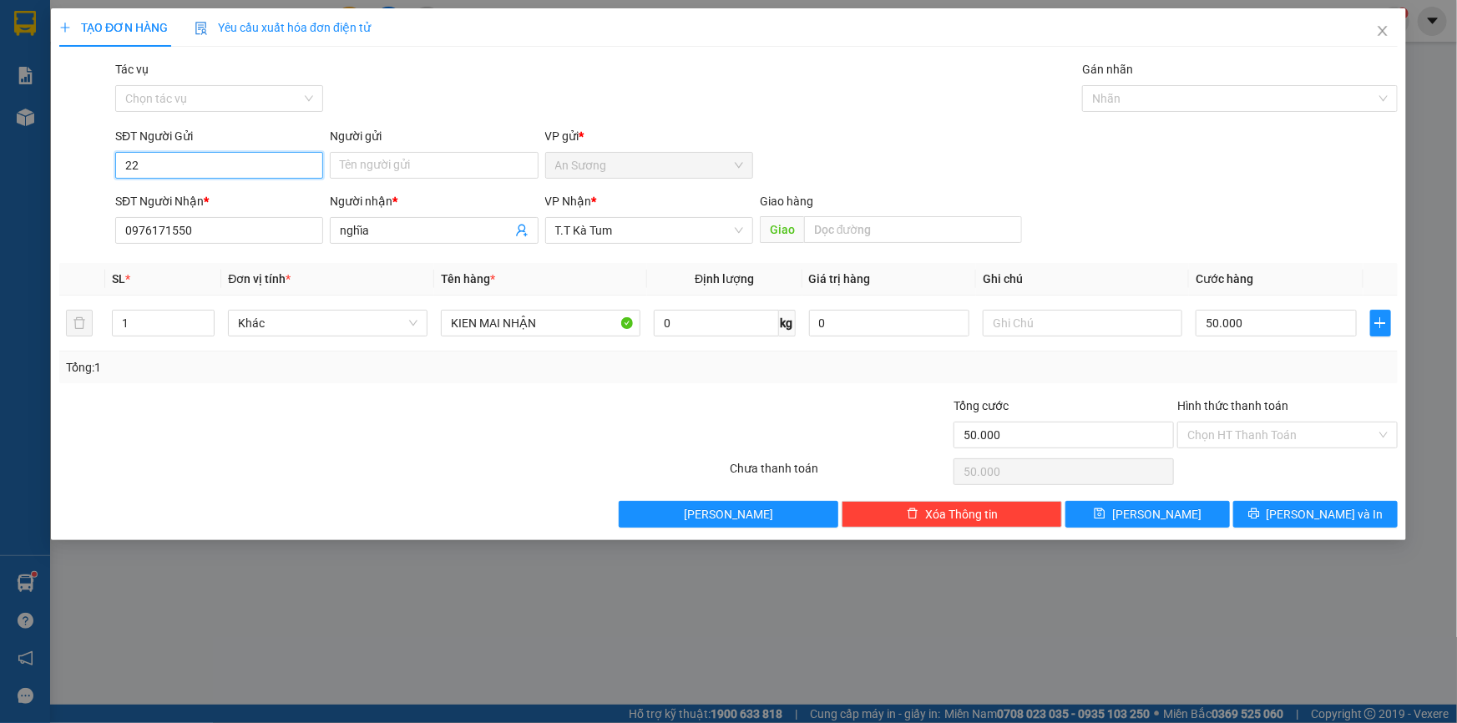
type input "222"
drag, startPoint x: 172, startPoint y: 170, endPoint x: 34, endPoint y: 169, distance: 137.8
click at [34, 169] on div "TẠO ĐƠN HÀNG Yêu cầu xuất hóa đơn điện tử Transit Pickup Surcharge Ids Transit …" at bounding box center [728, 361] width 1457 height 723
click at [262, 169] on input "SĐT Người Gửi" at bounding box center [219, 165] width 208 height 27
type input "0703350951"
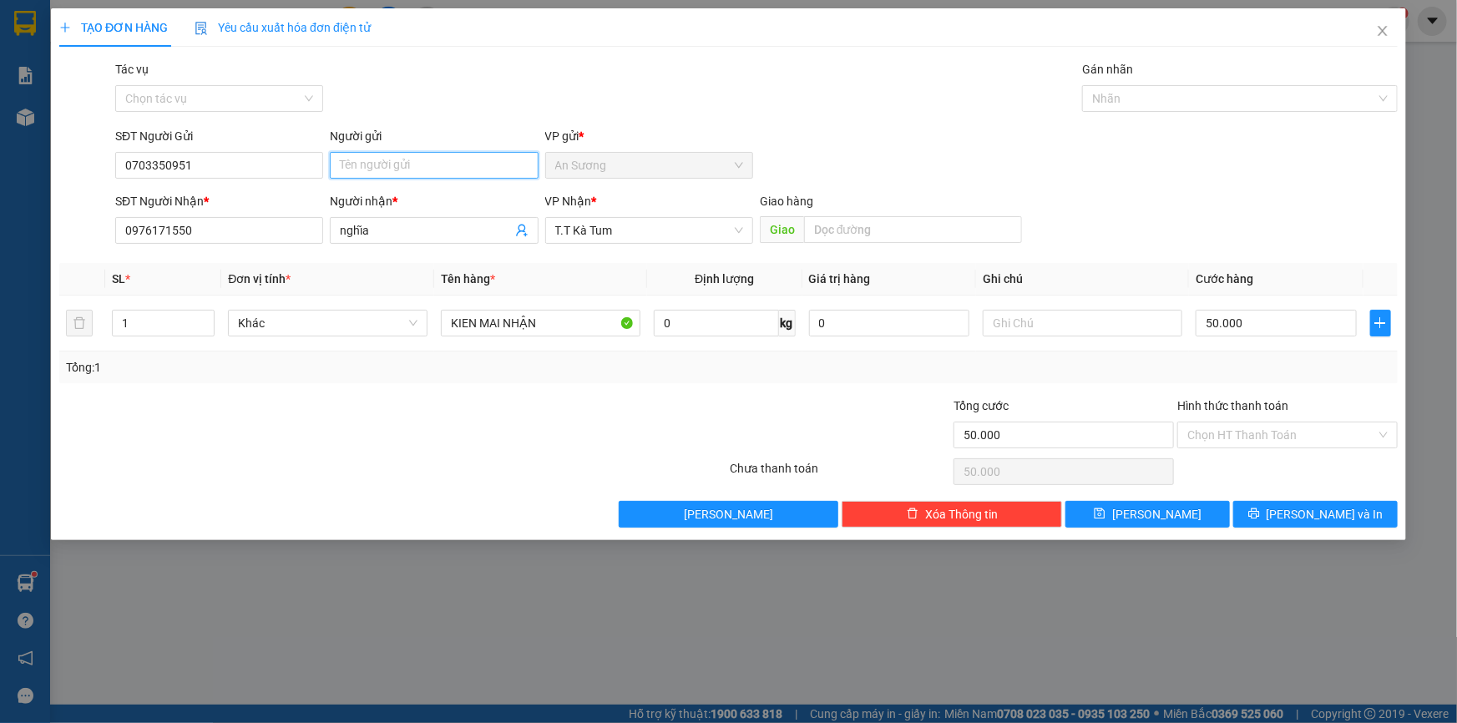
click at [434, 158] on input "Người gửi" at bounding box center [434, 165] width 208 height 27
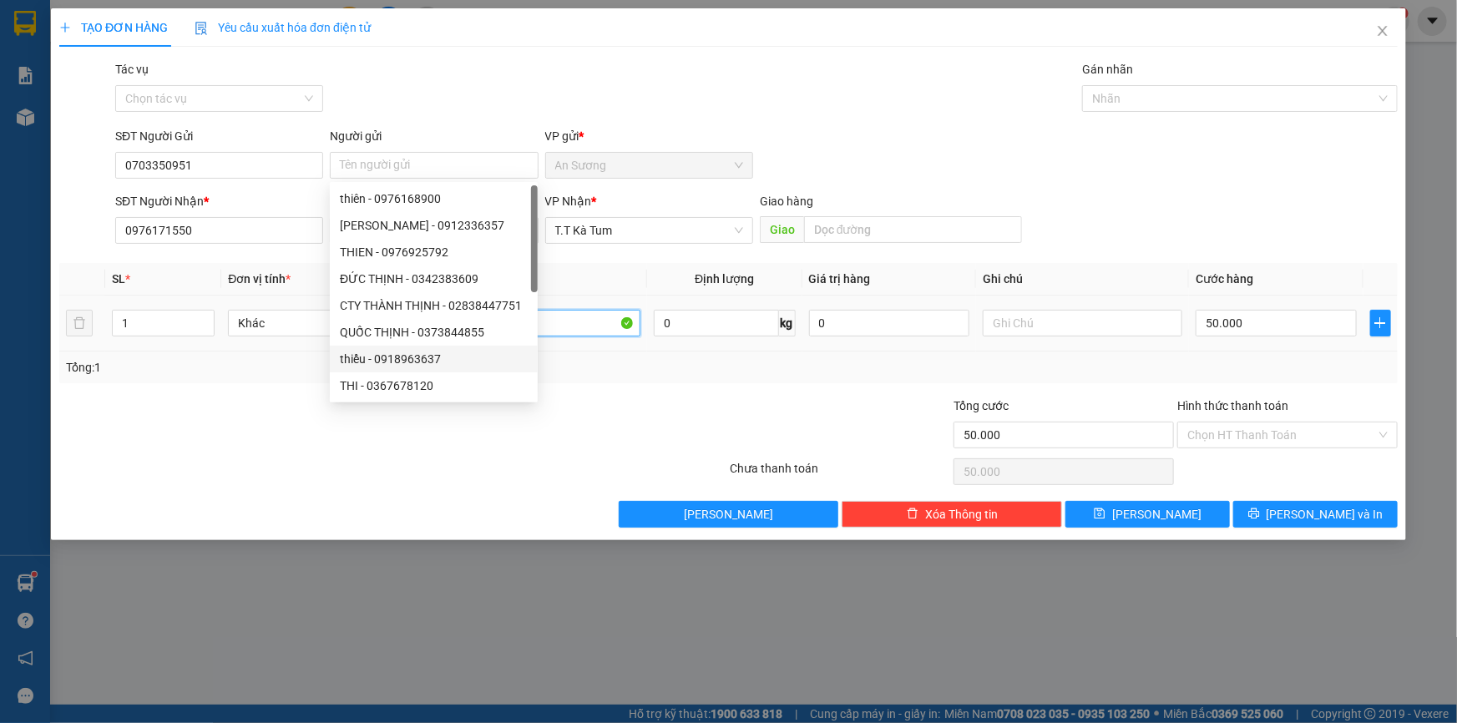
click at [611, 326] on input "KIEN MAI NHẬN" at bounding box center [541, 323] width 200 height 27
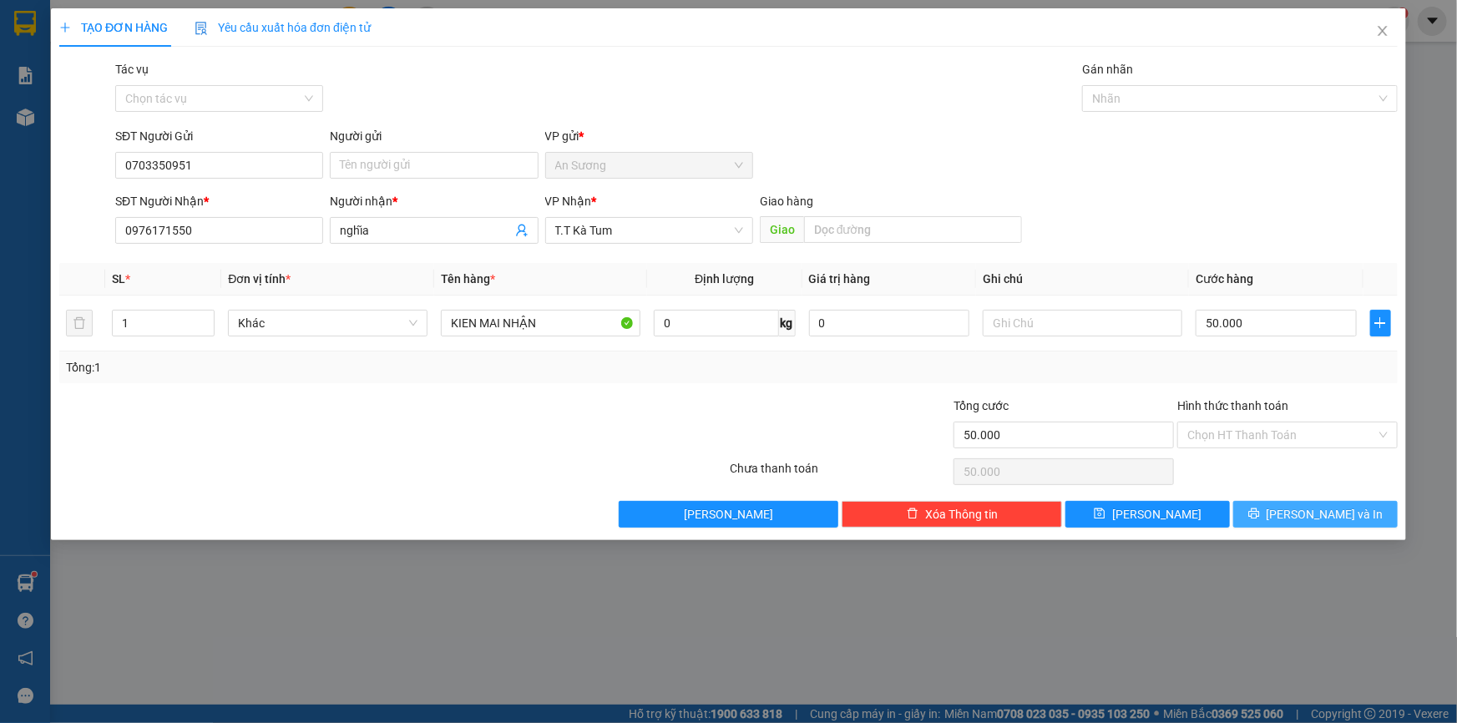
click at [1346, 518] on span "[PERSON_NAME] và In" at bounding box center [1325, 514] width 117 height 18
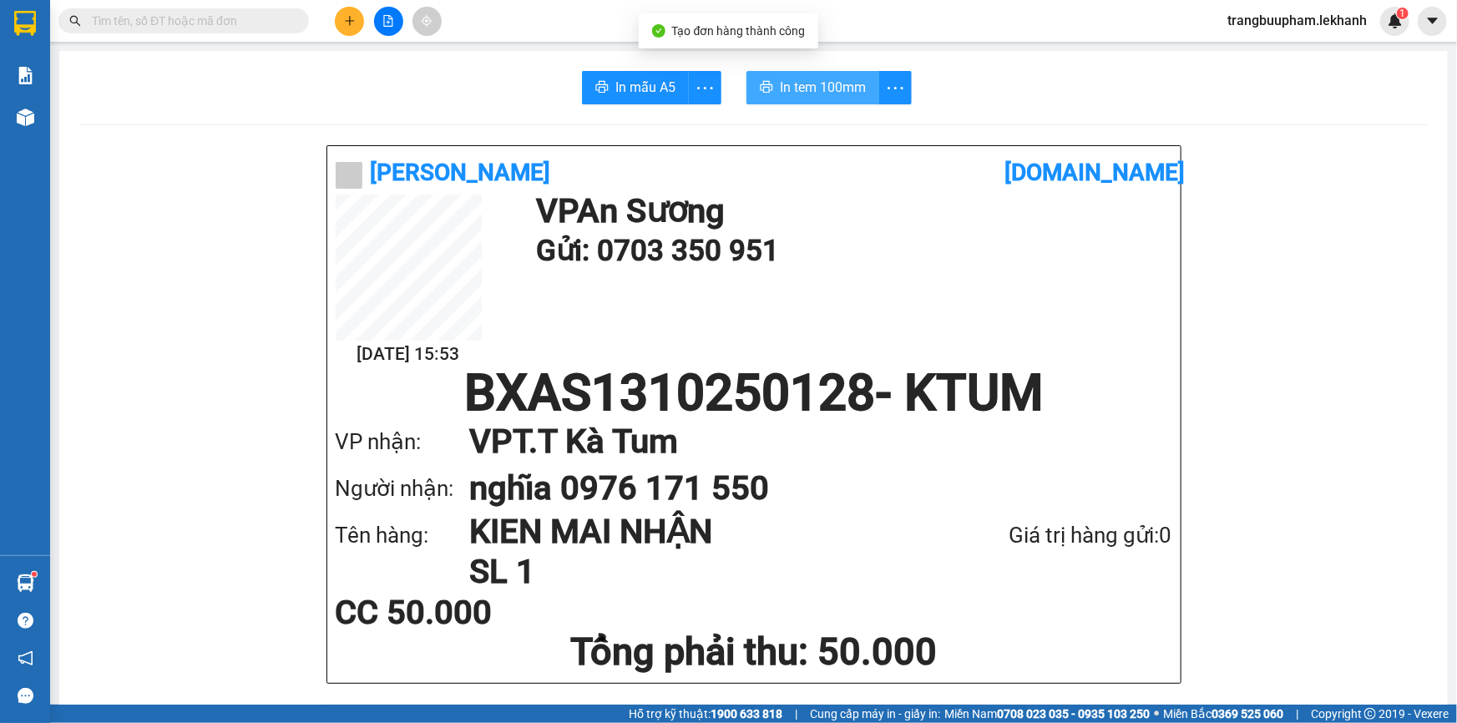
click at [822, 89] on span "In tem 100mm" at bounding box center [823, 87] width 86 height 21
click at [341, 26] on button at bounding box center [349, 21] width 29 height 29
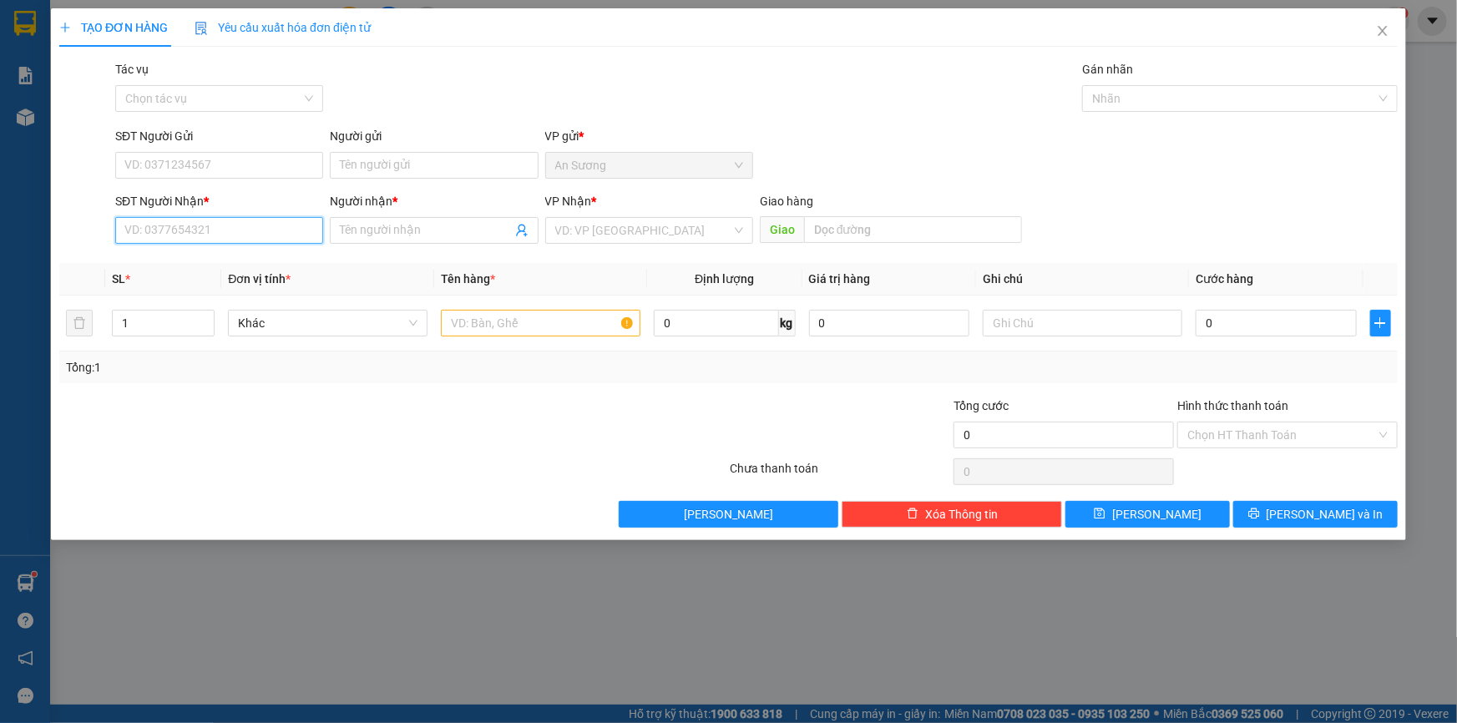
click at [189, 235] on input "SĐT Người Nhận *" at bounding box center [219, 230] width 208 height 27
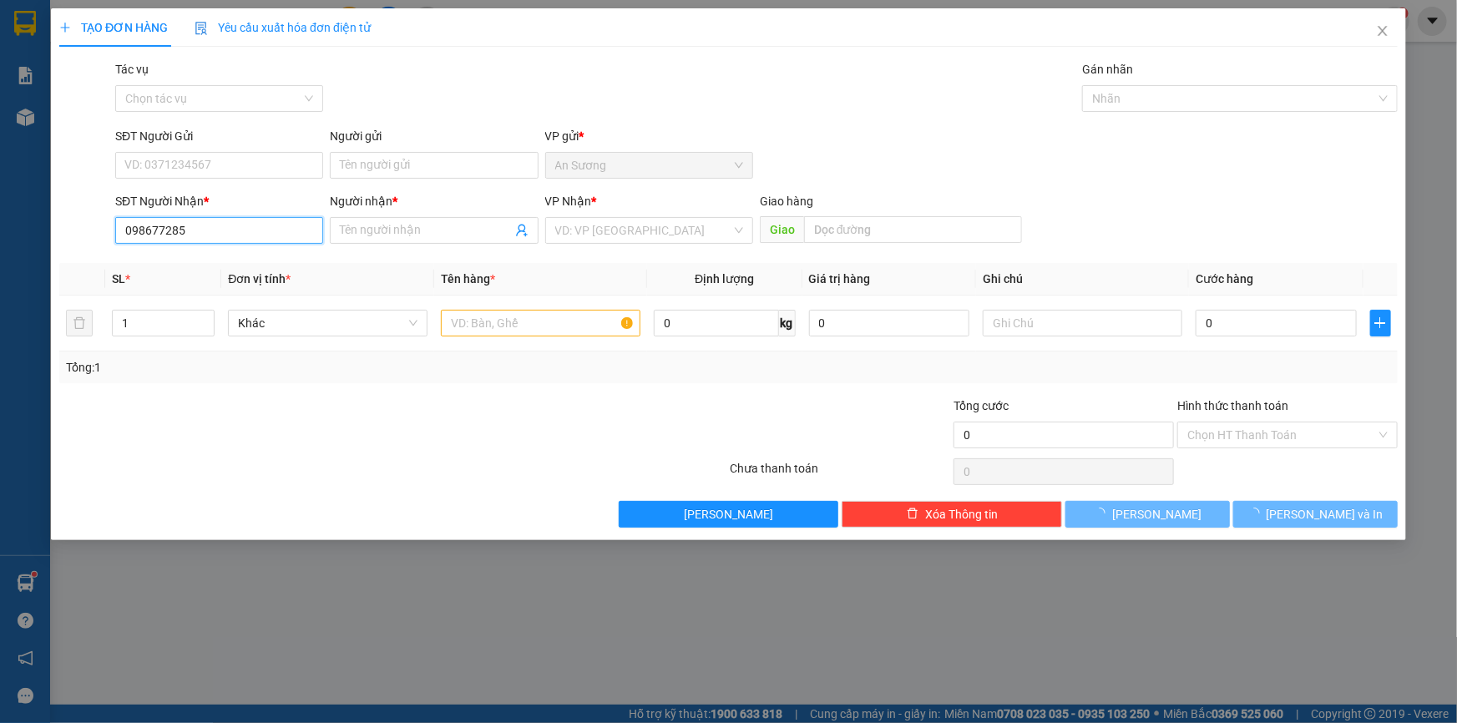
type input "0986772851"
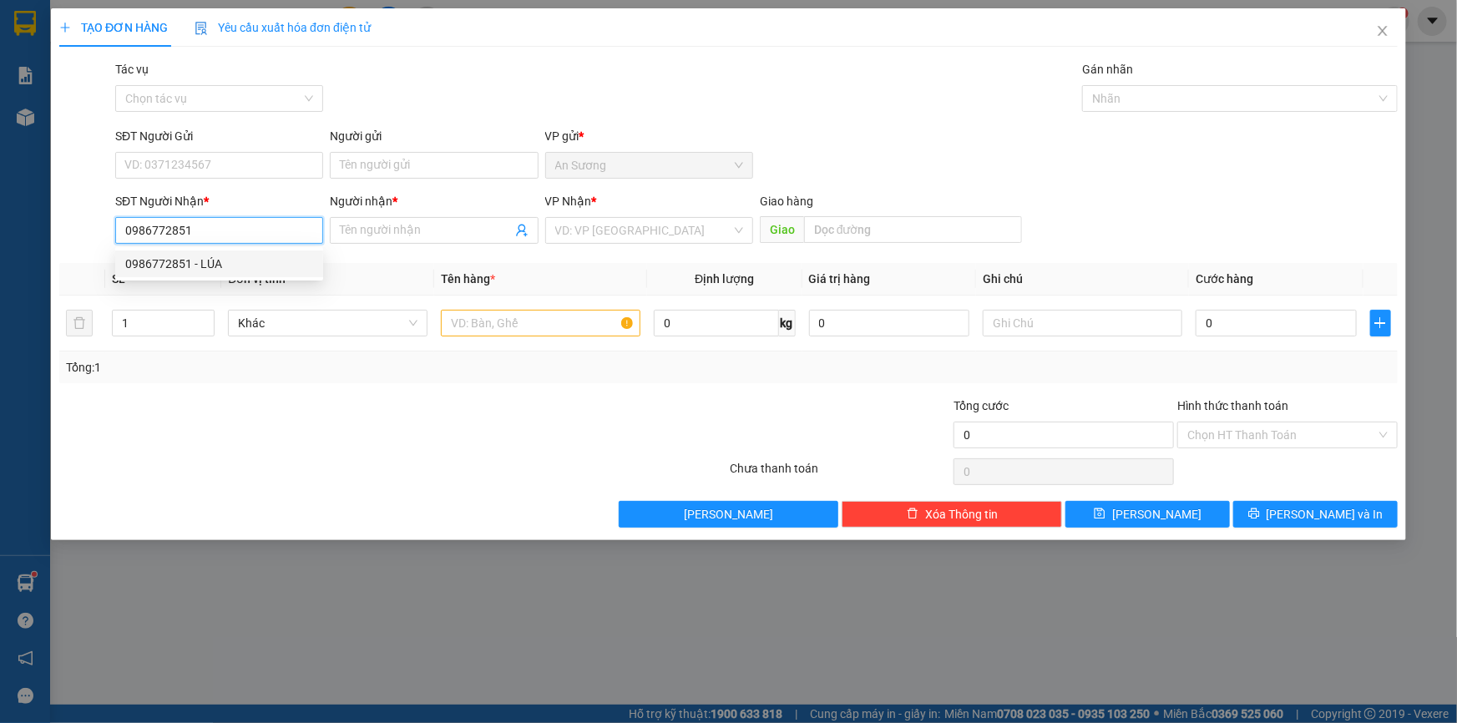
click at [217, 265] on div "0986772851 - LÚA" at bounding box center [219, 264] width 188 height 18
type input "LÚA"
type input "30.000"
type input "0986772851"
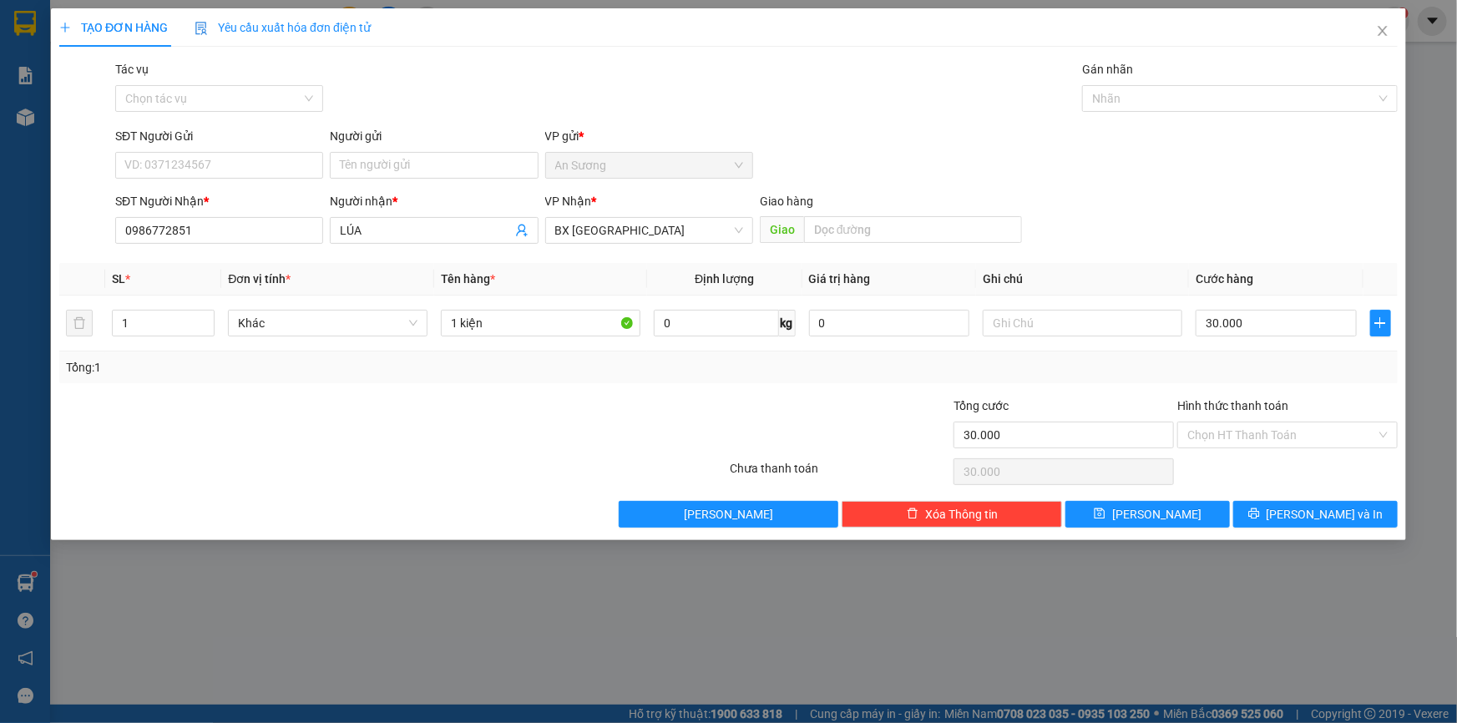
click at [215, 150] on div "SĐT Người Gửi" at bounding box center [219, 139] width 208 height 25
click at [222, 164] on input "SĐT Người Gửi" at bounding box center [219, 165] width 208 height 27
click at [238, 200] on div "0962114559 - TUẤN" at bounding box center [219, 199] width 188 height 18
type input "0962114559"
type input "TUẤN"
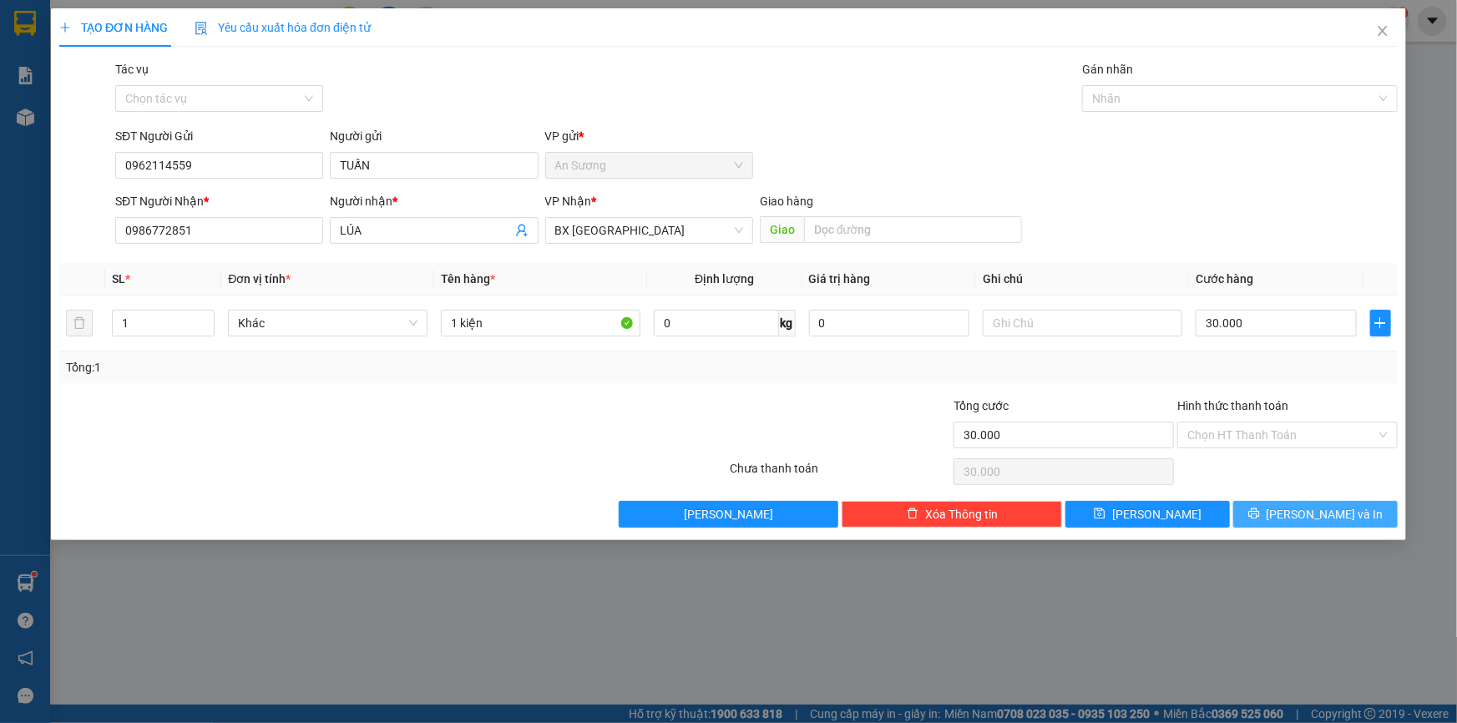
click at [1294, 504] on button "[PERSON_NAME] và In" at bounding box center [1315, 514] width 164 height 27
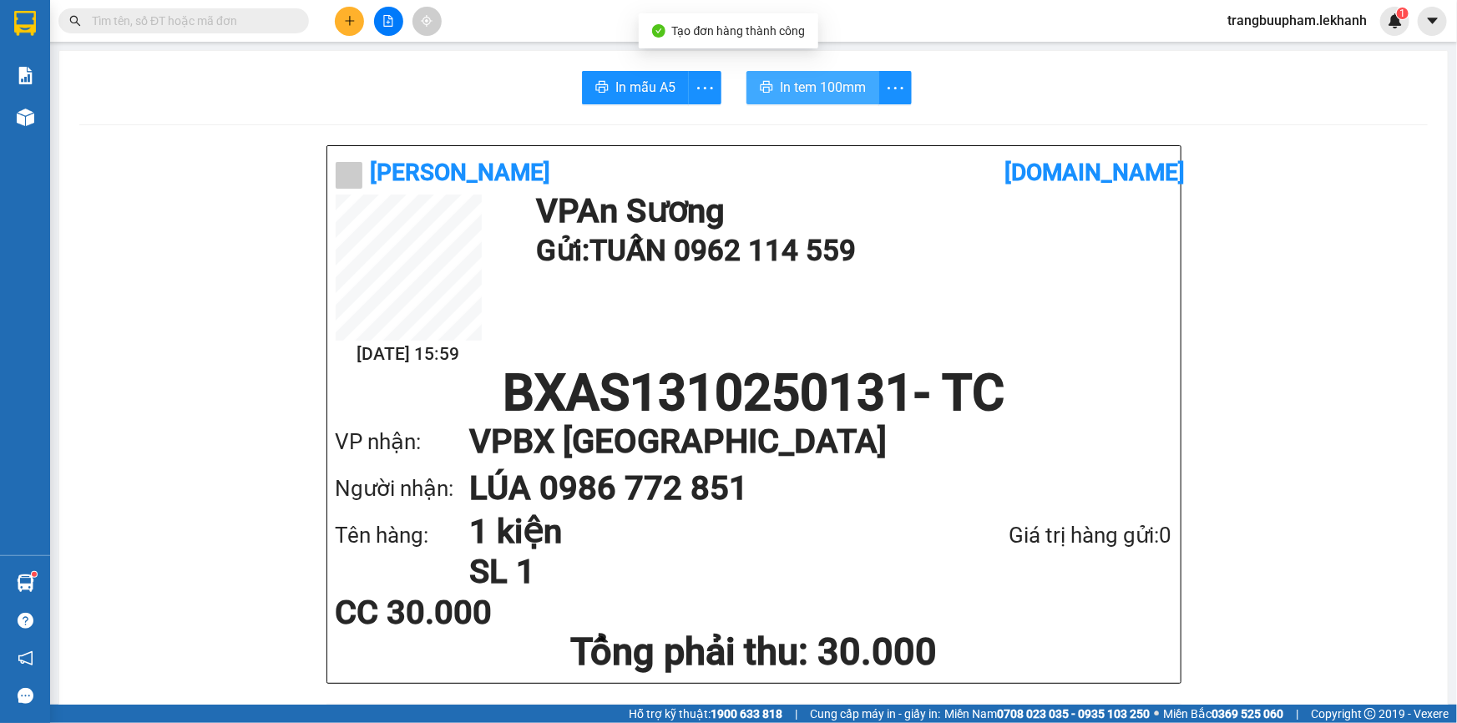
click at [822, 84] on span "In tem 100mm" at bounding box center [823, 87] width 86 height 21
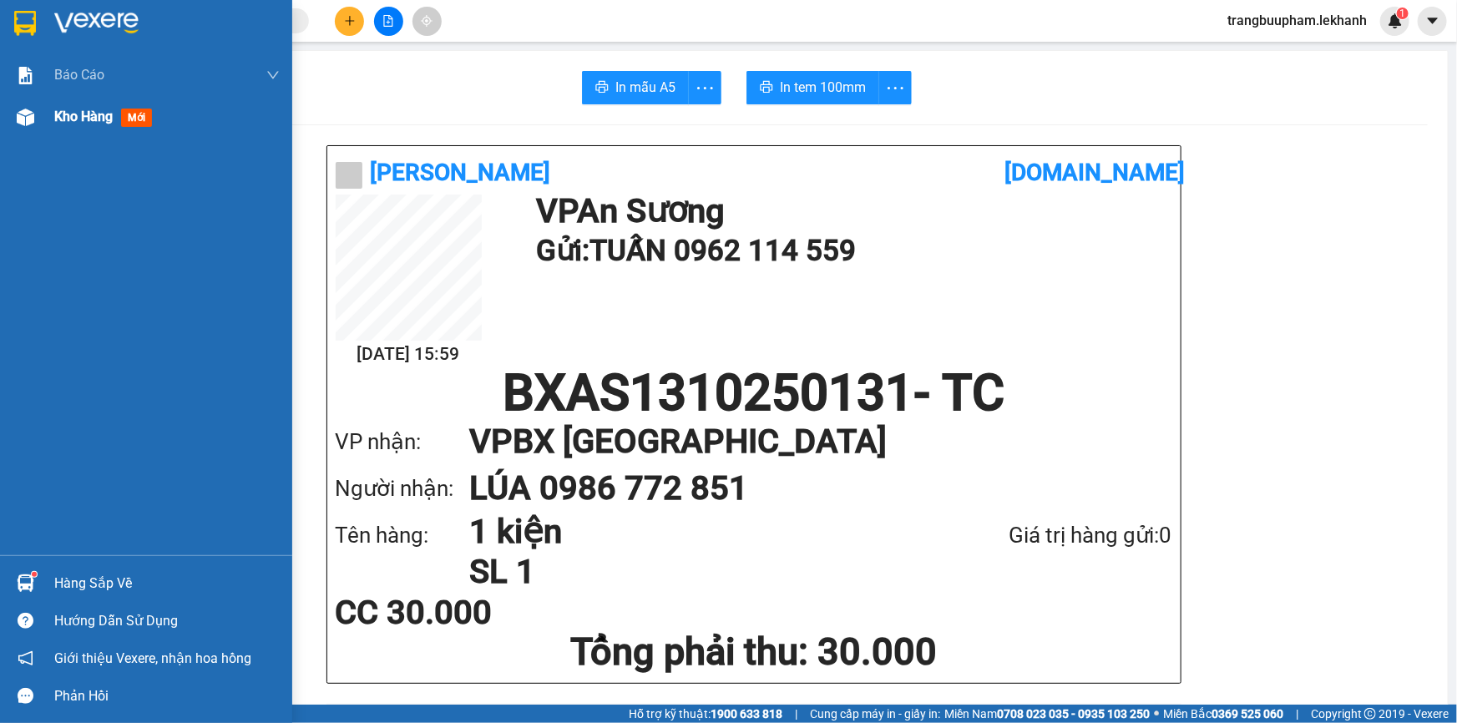
drag, startPoint x: 89, startPoint y: 175, endPoint x: 99, endPoint y: 109, distance: 67.4
click at [89, 173] on div "Báo cáo Báo cáo dòng tiền (nhân viên) Doanh số tạo đơn theo VP gửi (nhân viên) …" at bounding box center [146, 304] width 292 height 501
click at [99, 109] on span "Kho hàng" at bounding box center [83, 117] width 58 height 16
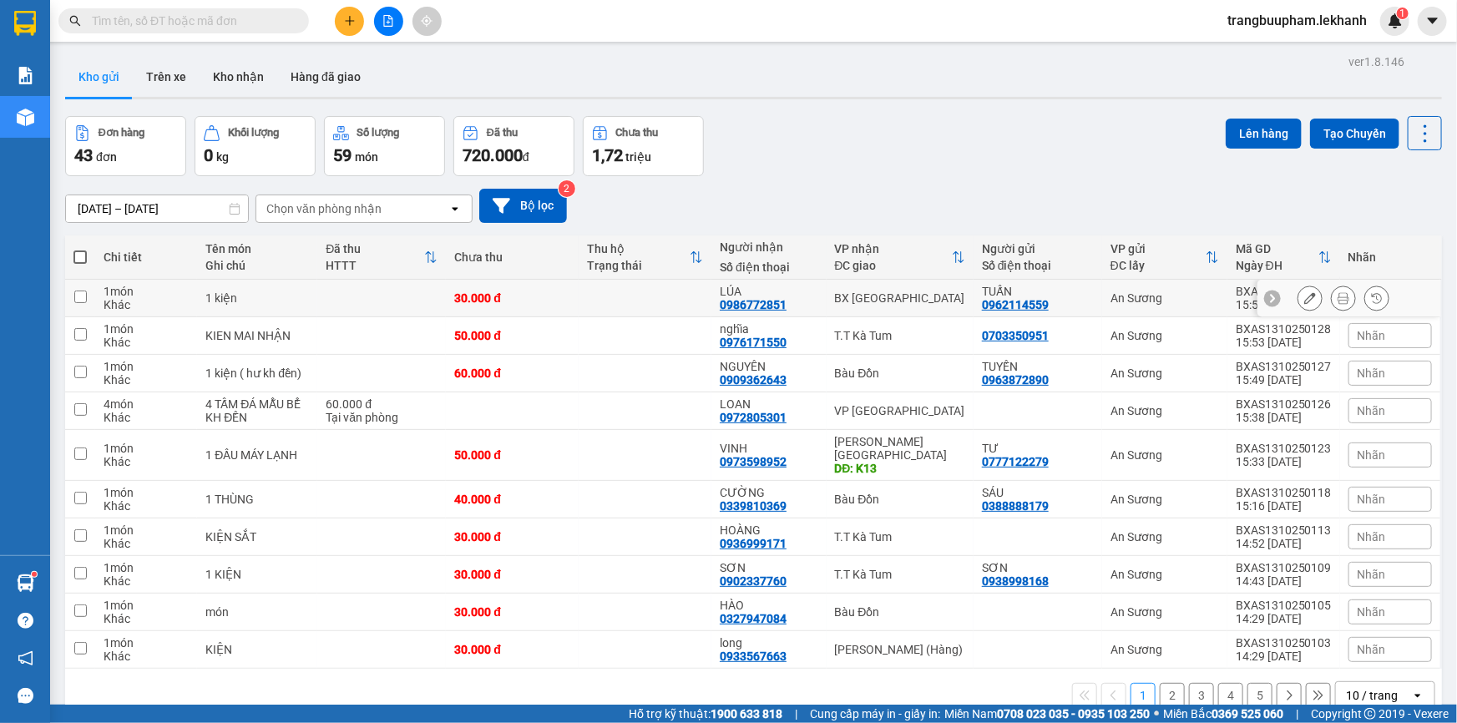
click at [602, 301] on td at bounding box center [645, 299] width 133 height 38
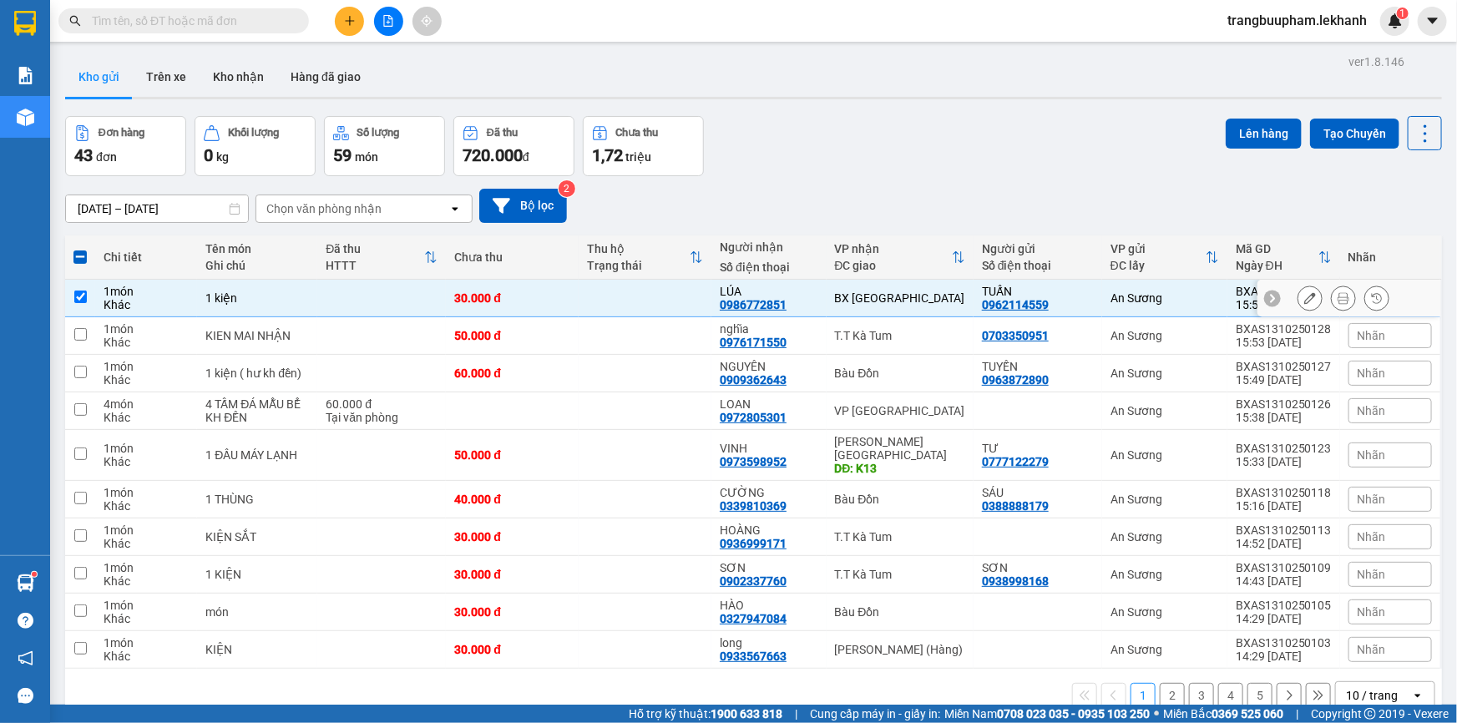
click at [1338, 302] on icon at bounding box center [1344, 298] width 12 height 12
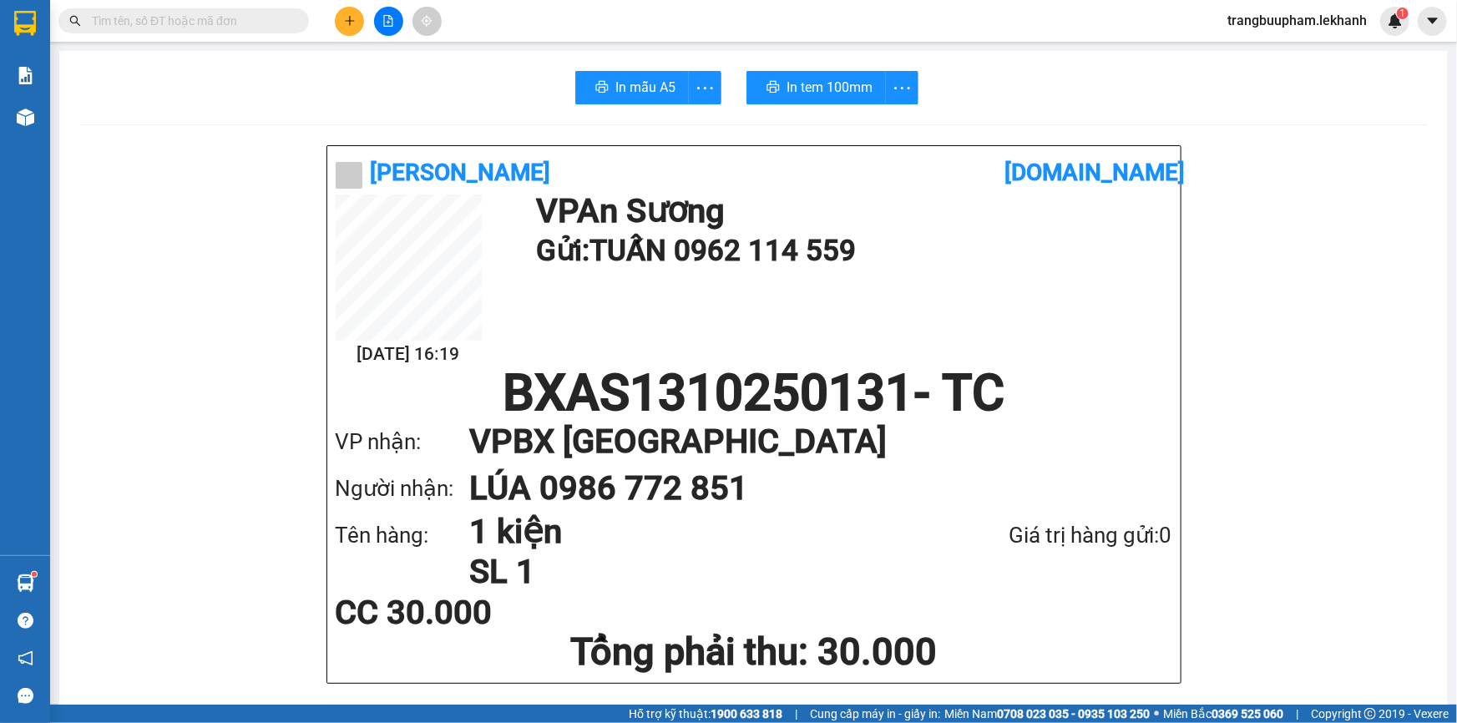
click at [831, 93] on div "In tem 100mm" at bounding box center [833, 87] width 172 height 33
click at [831, 93] on span "In tem 100mm" at bounding box center [823, 87] width 86 height 21
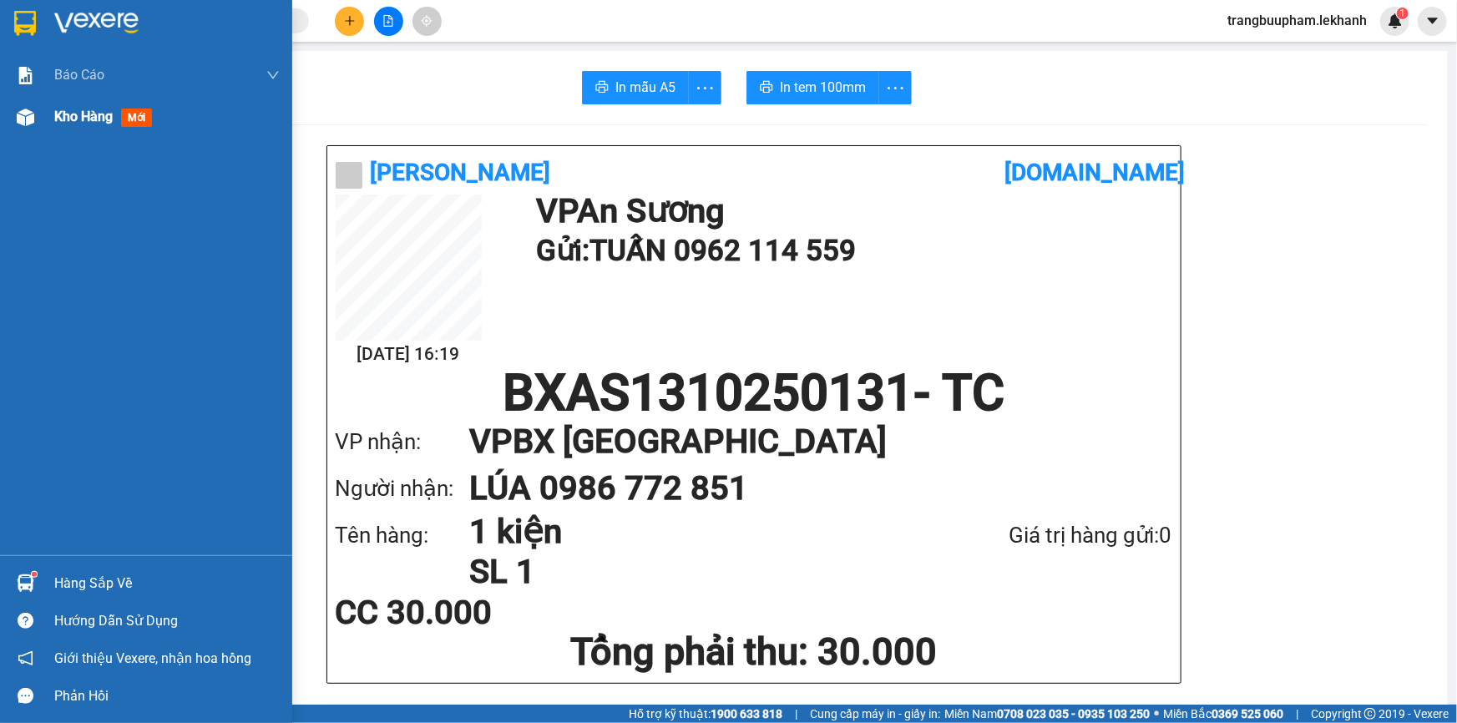
click at [75, 101] on div "Kho hàng mới" at bounding box center [166, 117] width 225 height 42
click at [83, 127] on div "Kho hàng mới" at bounding box center [166, 117] width 225 height 42
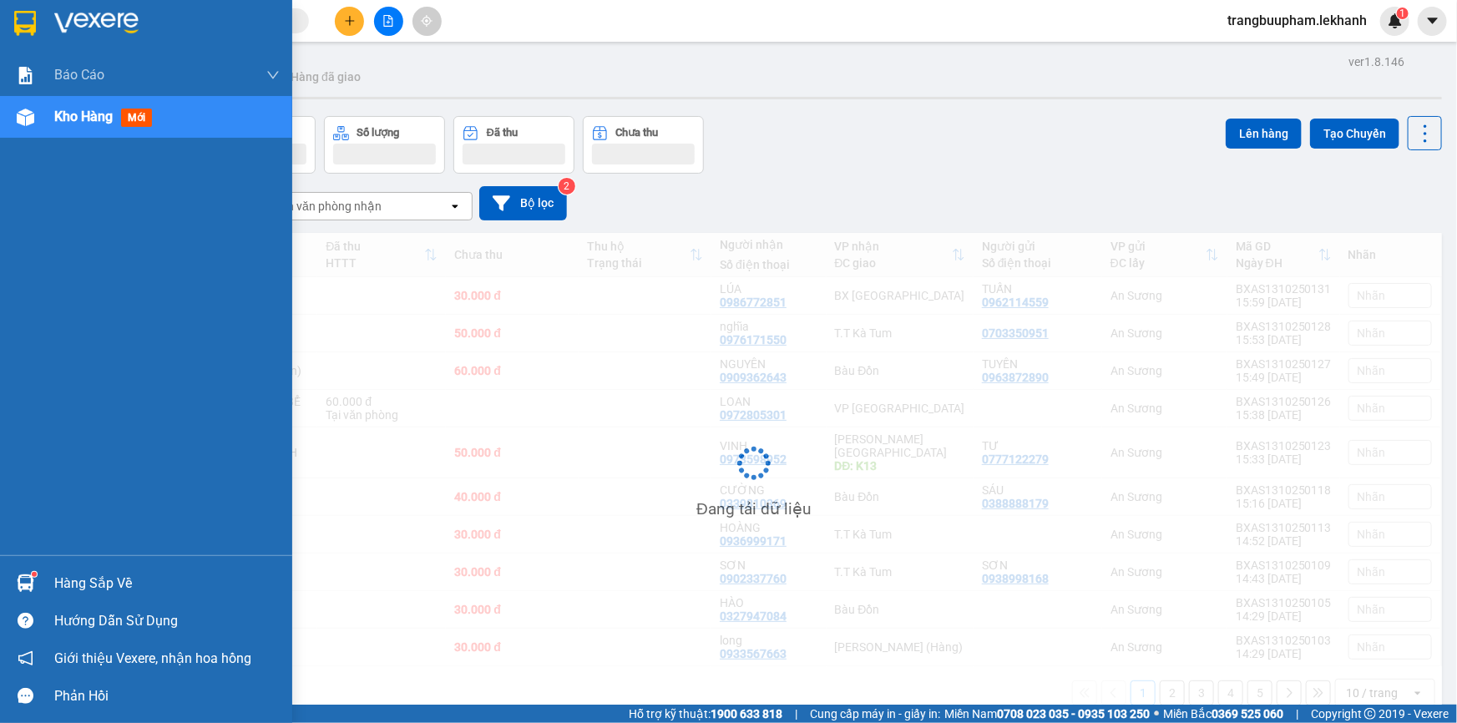
click at [88, 122] on span "Kho hàng" at bounding box center [83, 117] width 58 height 16
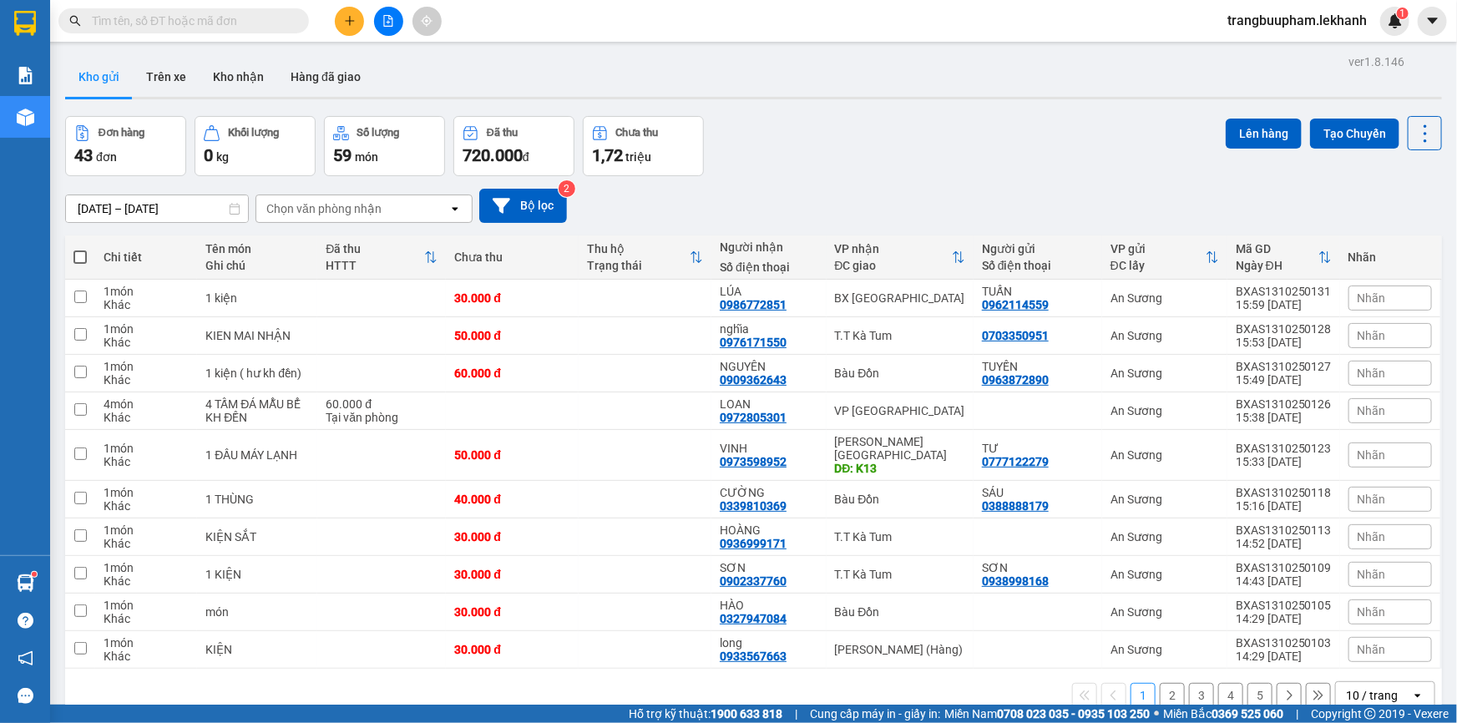
click at [356, 21] on button at bounding box center [349, 21] width 29 height 29
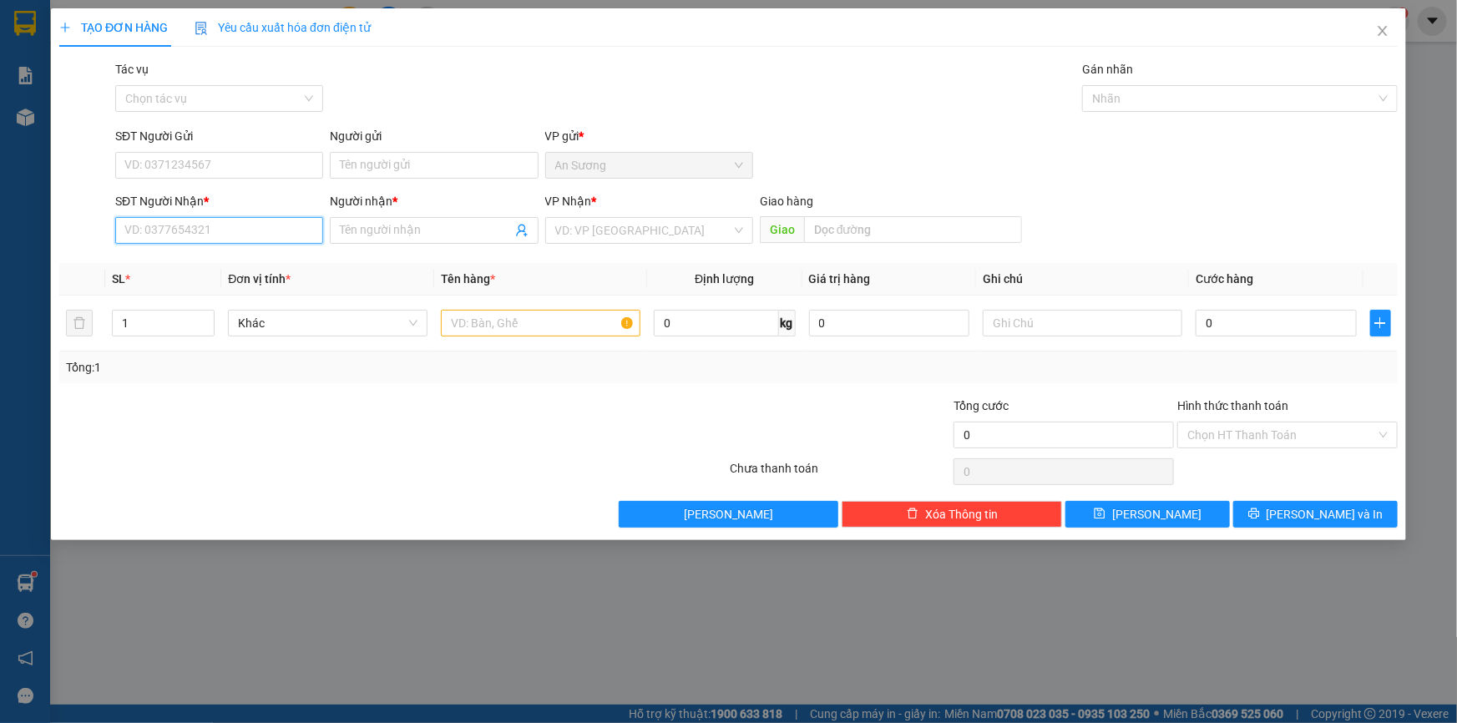
click at [175, 219] on input "SĐT Người Nhận *" at bounding box center [219, 230] width 208 height 27
type input "0975100977"
click at [209, 271] on div "0975100977 - MÂY" at bounding box center [219, 264] width 188 height 18
type input "MÂY"
type input "30.000"
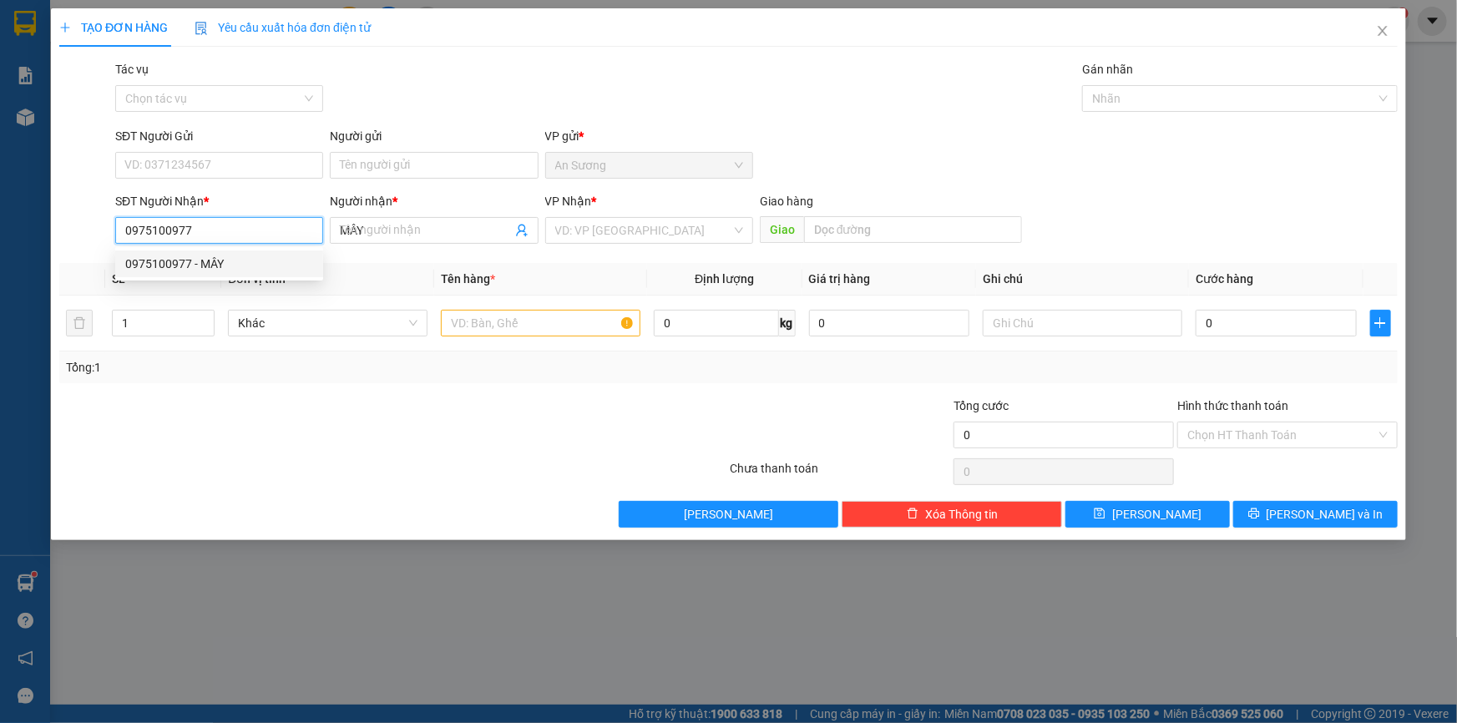
type input "30.000"
type input "0975100977"
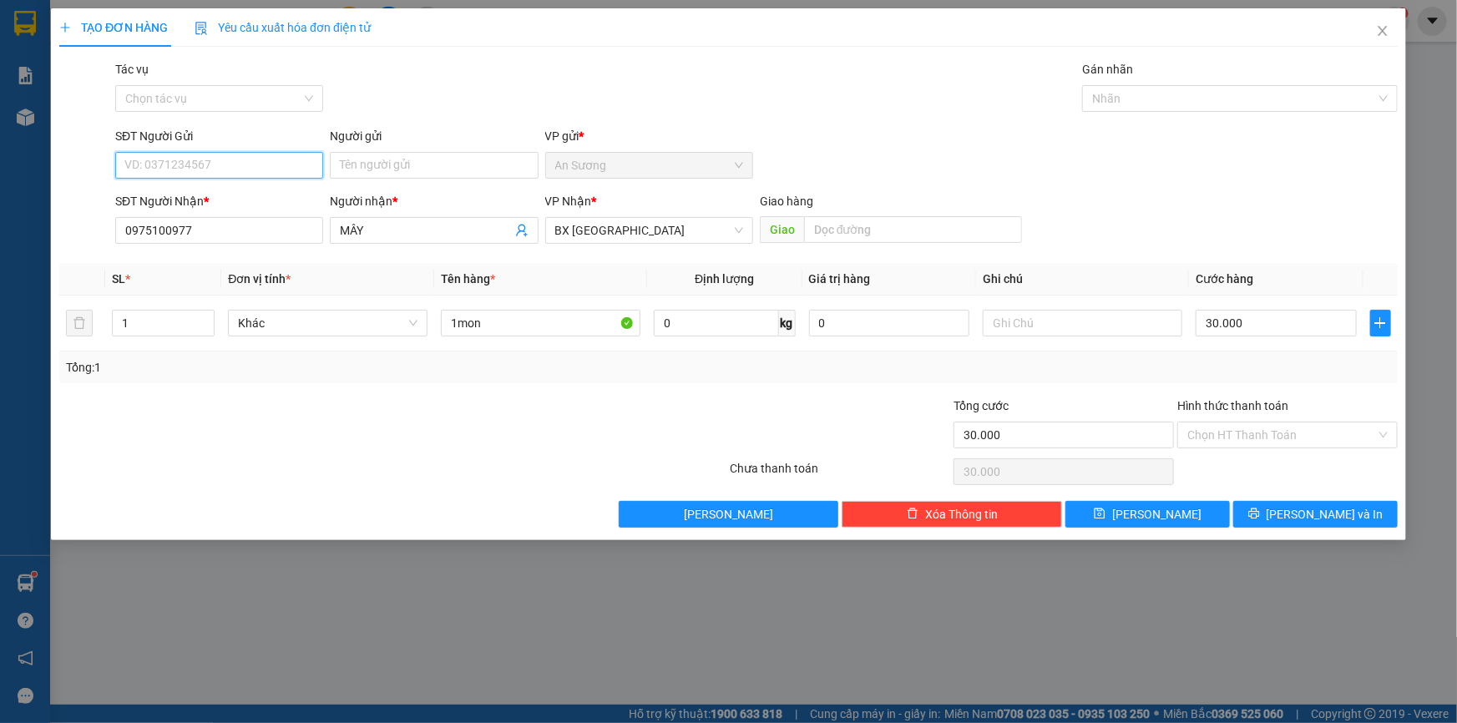
click at [225, 159] on input "SĐT Người Gửi" at bounding box center [219, 165] width 208 height 27
click at [237, 198] on div "0345023622 - GIANG" at bounding box center [219, 199] width 188 height 18
type input "0345023622"
type input "GIANG"
click at [1259, 442] on input "Hình thức thanh toán" at bounding box center [1281, 435] width 189 height 25
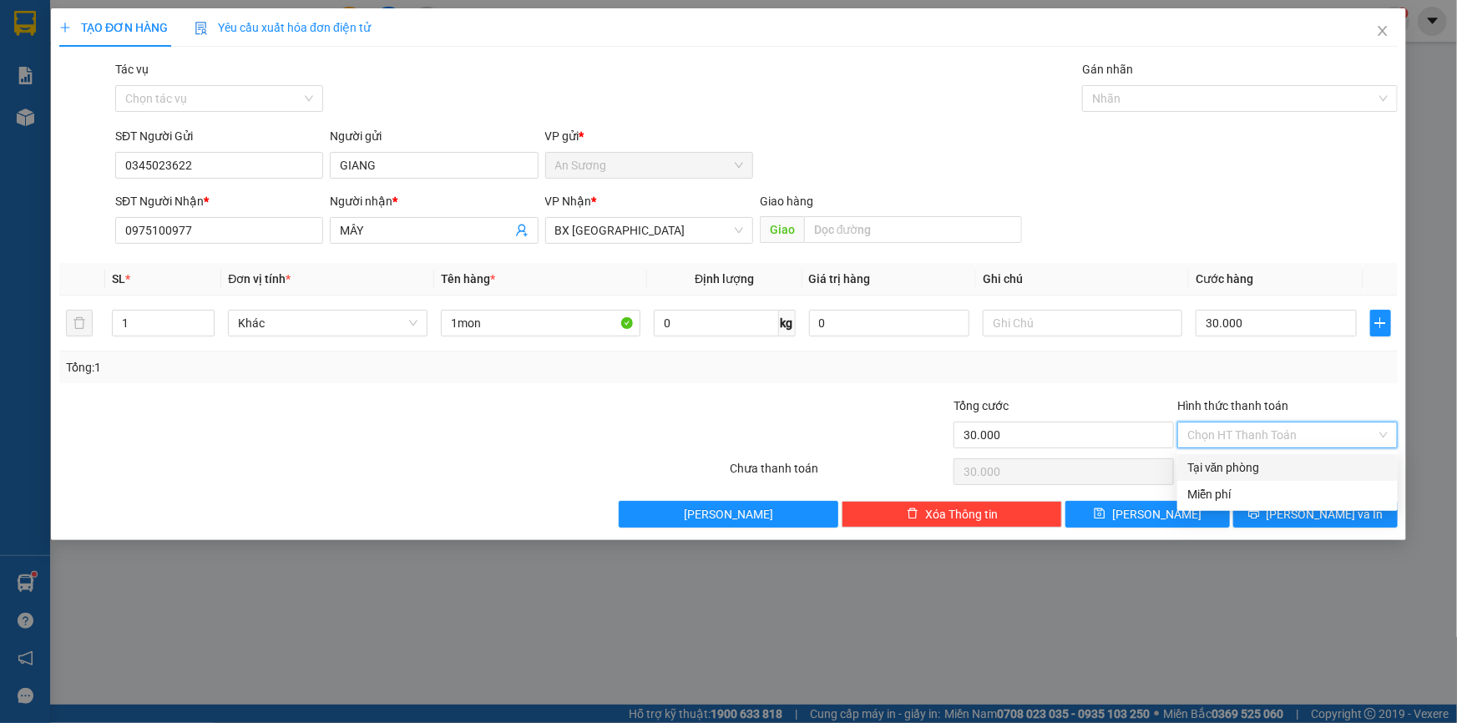
click at [1257, 462] on div "Tại văn phòng" at bounding box center [1287, 467] width 200 height 18
click at [1288, 521] on button "[PERSON_NAME] và In" at bounding box center [1315, 514] width 164 height 27
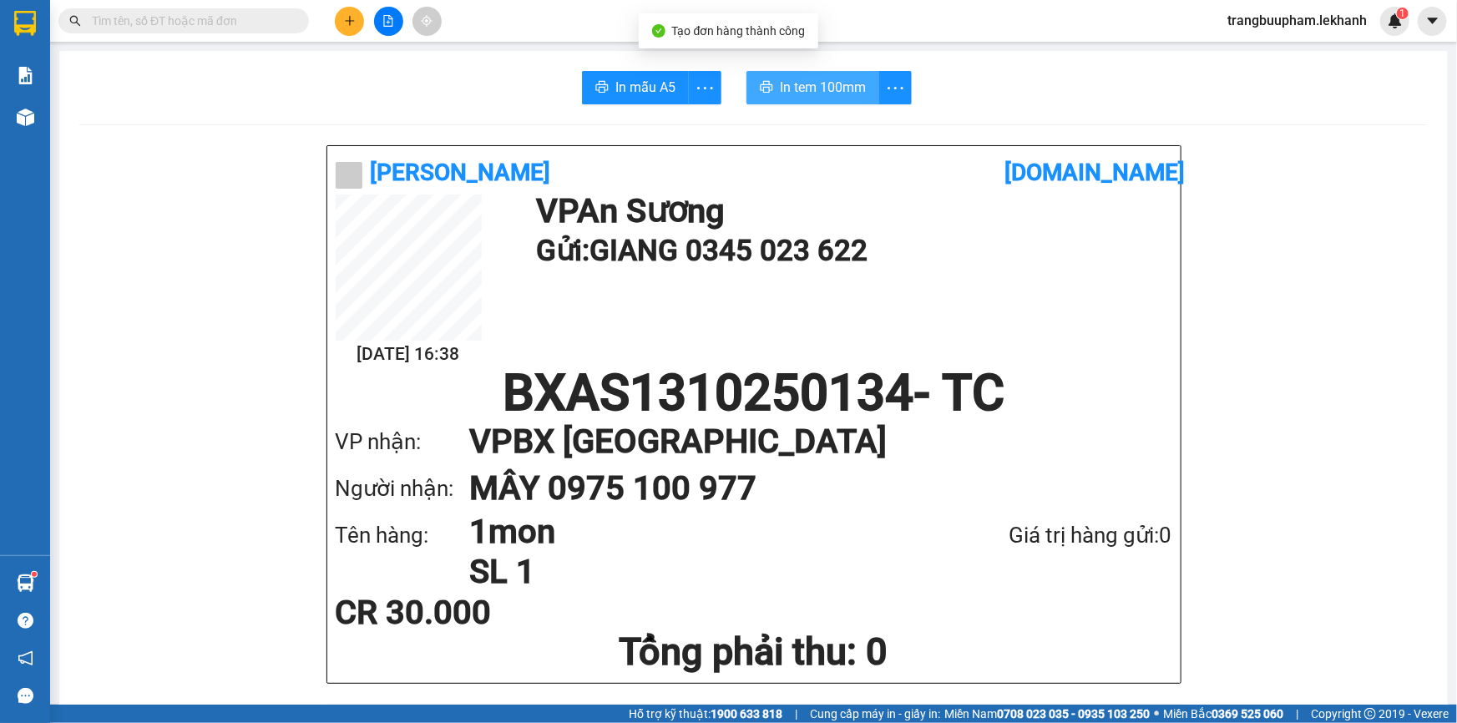
click at [817, 89] on span "In tem 100mm" at bounding box center [823, 87] width 86 height 21
click at [351, 22] on icon "plus" at bounding box center [350, 21] width 12 height 12
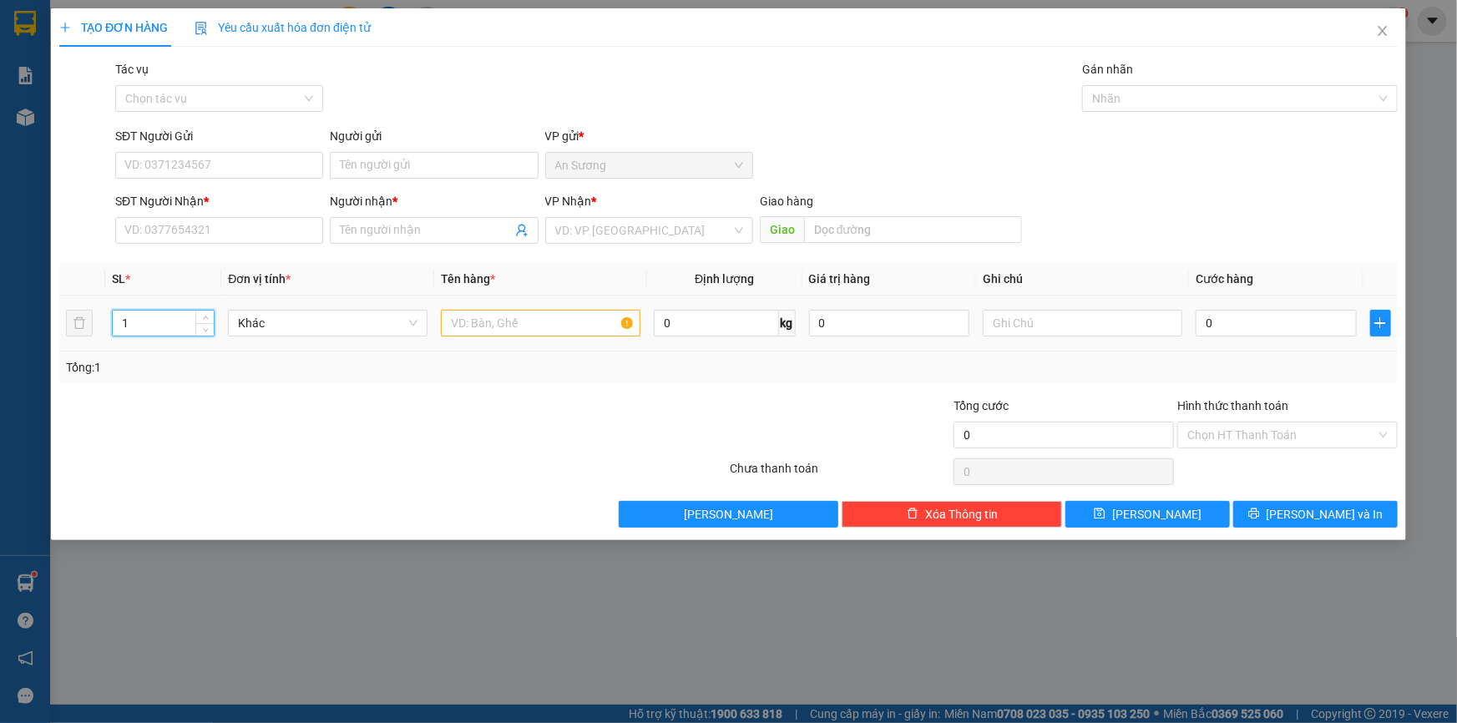
drag, startPoint x: 134, startPoint y: 313, endPoint x: 95, endPoint y: 324, distance: 39.9
click at [95, 324] on tr "1 Khác 0 kg 0 0" at bounding box center [728, 324] width 1339 height 56
type input "3"
click at [484, 333] on input "text" at bounding box center [541, 323] width 200 height 27
type input "3 KIỆN BÁO MAI NHẬN"
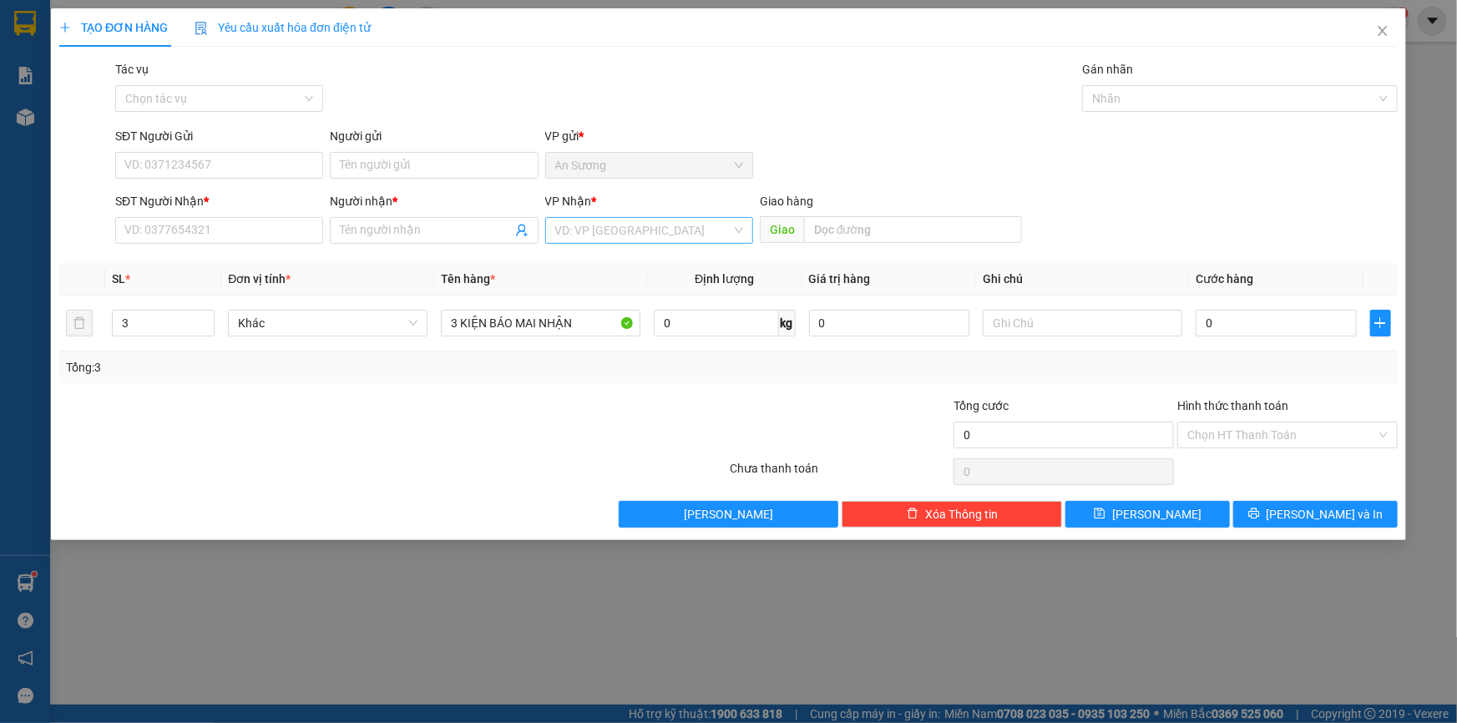
click at [600, 225] on input "search" at bounding box center [643, 230] width 176 height 25
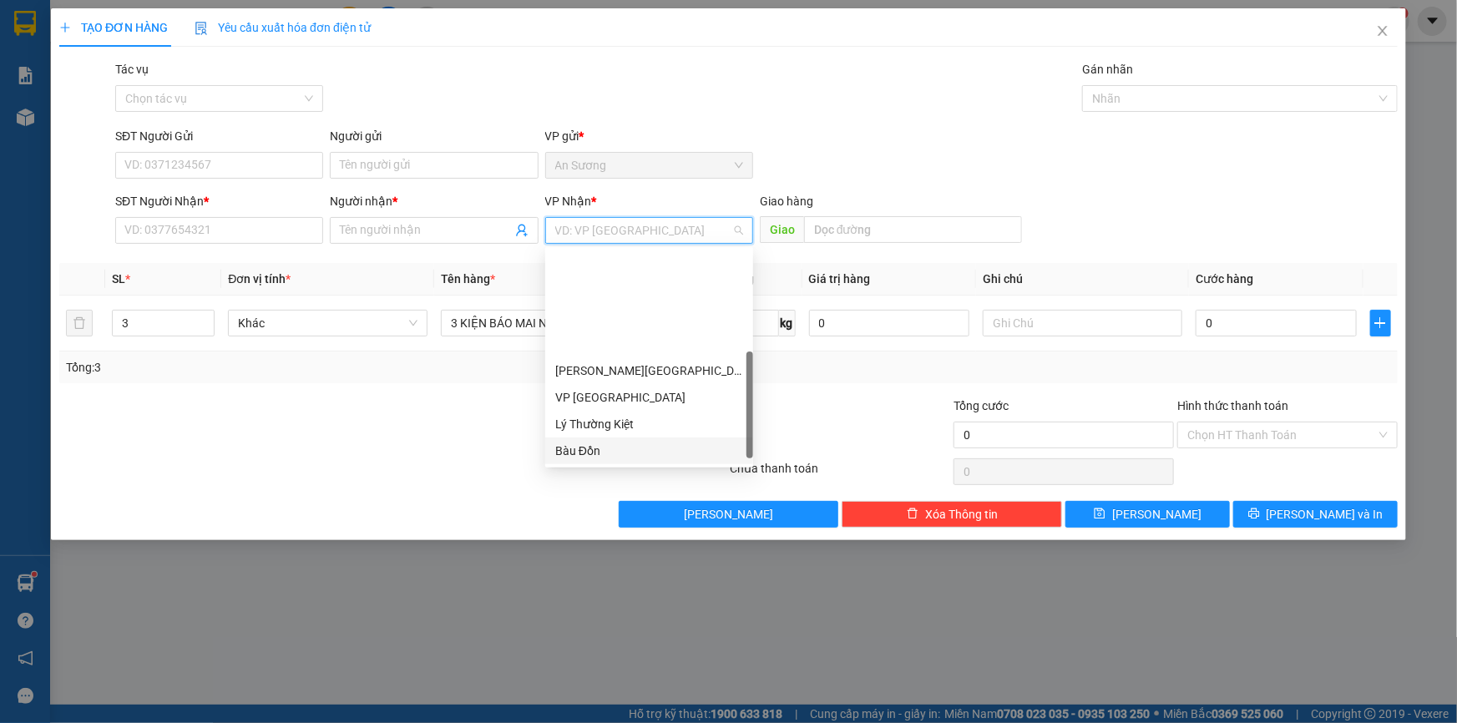
click at [600, 442] on div "Bàu Đồn" at bounding box center [649, 451] width 188 height 18
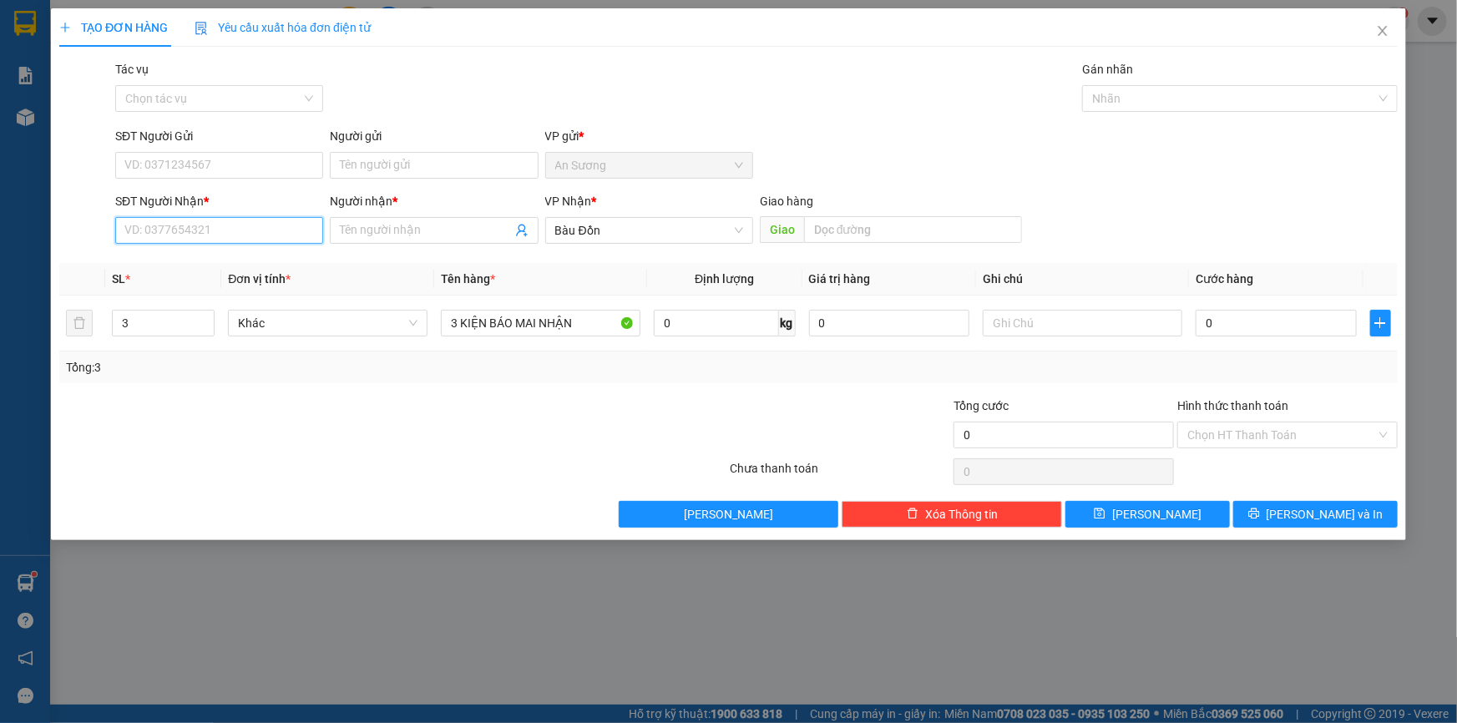
click at [184, 240] on input "SĐT Người Nhận *" at bounding box center [219, 230] width 208 height 27
type input "0368901332"
click at [358, 249] on div "Người nhận * Tên người nhận" at bounding box center [434, 221] width 208 height 58
click at [375, 234] on input "Người nhận *" at bounding box center [425, 230] width 171 height 18
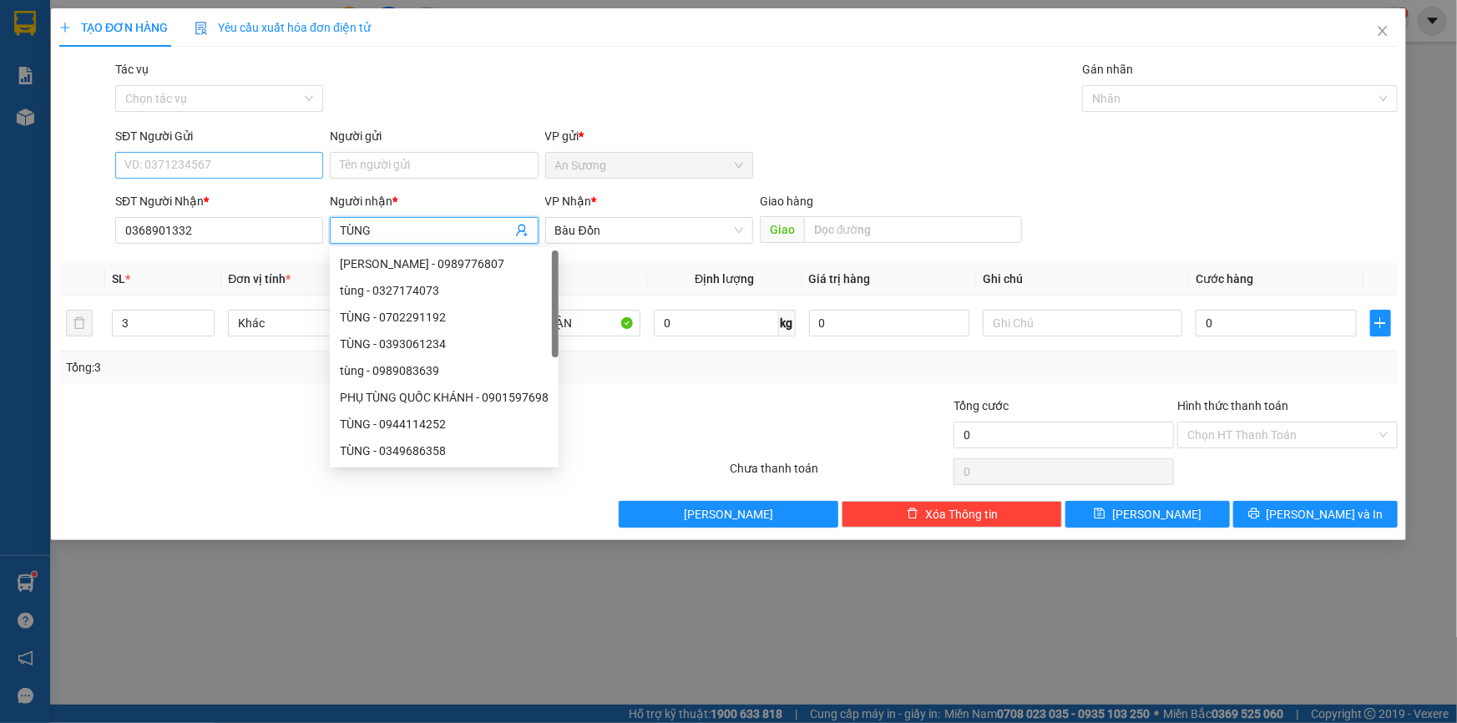
type input "TÙNG"
click at [226, 175] on input "SĐT Người Gửi" at bounding box center [219, 165] width 208 height 27
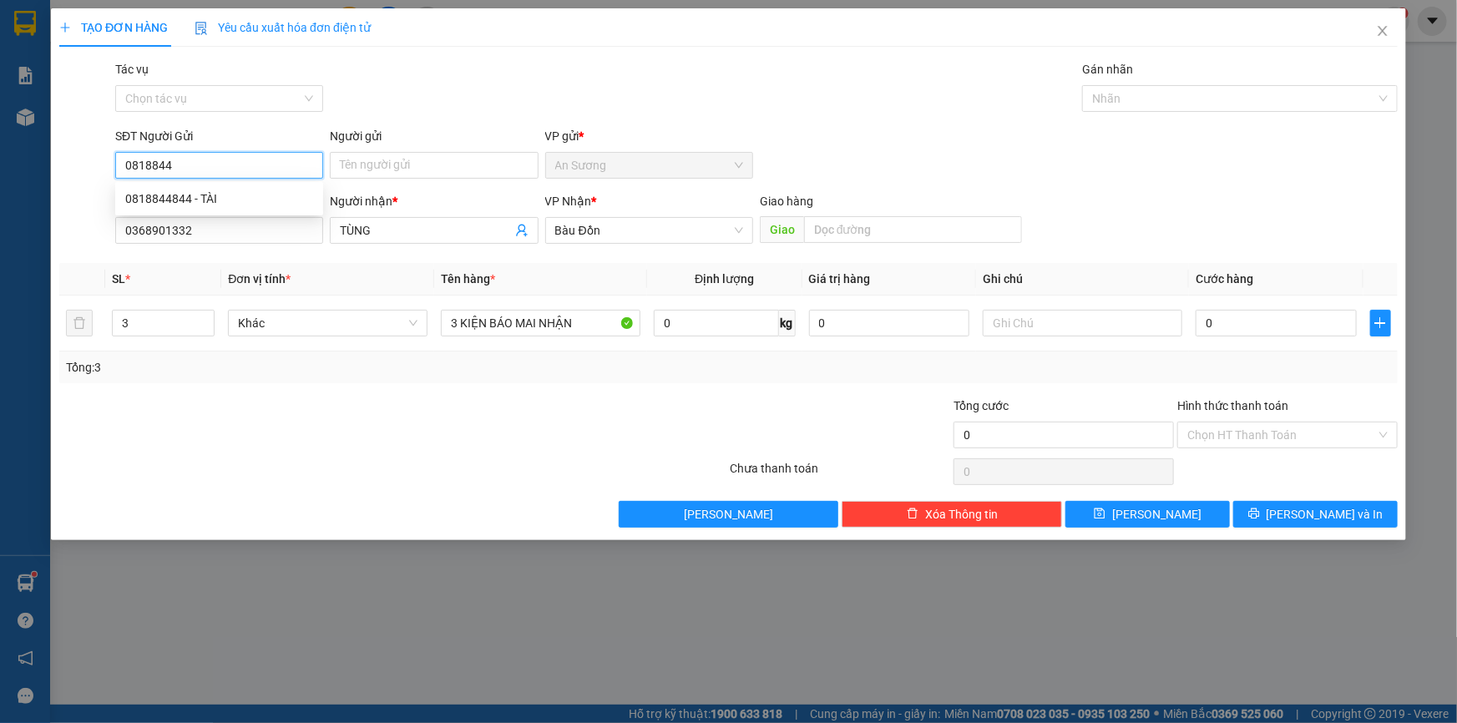
click at [225, 197] on div "0818844844 - TÀI" at bounding box center [219, 198] width 208 height 27
type input "0818844844"
type input "TÀI"
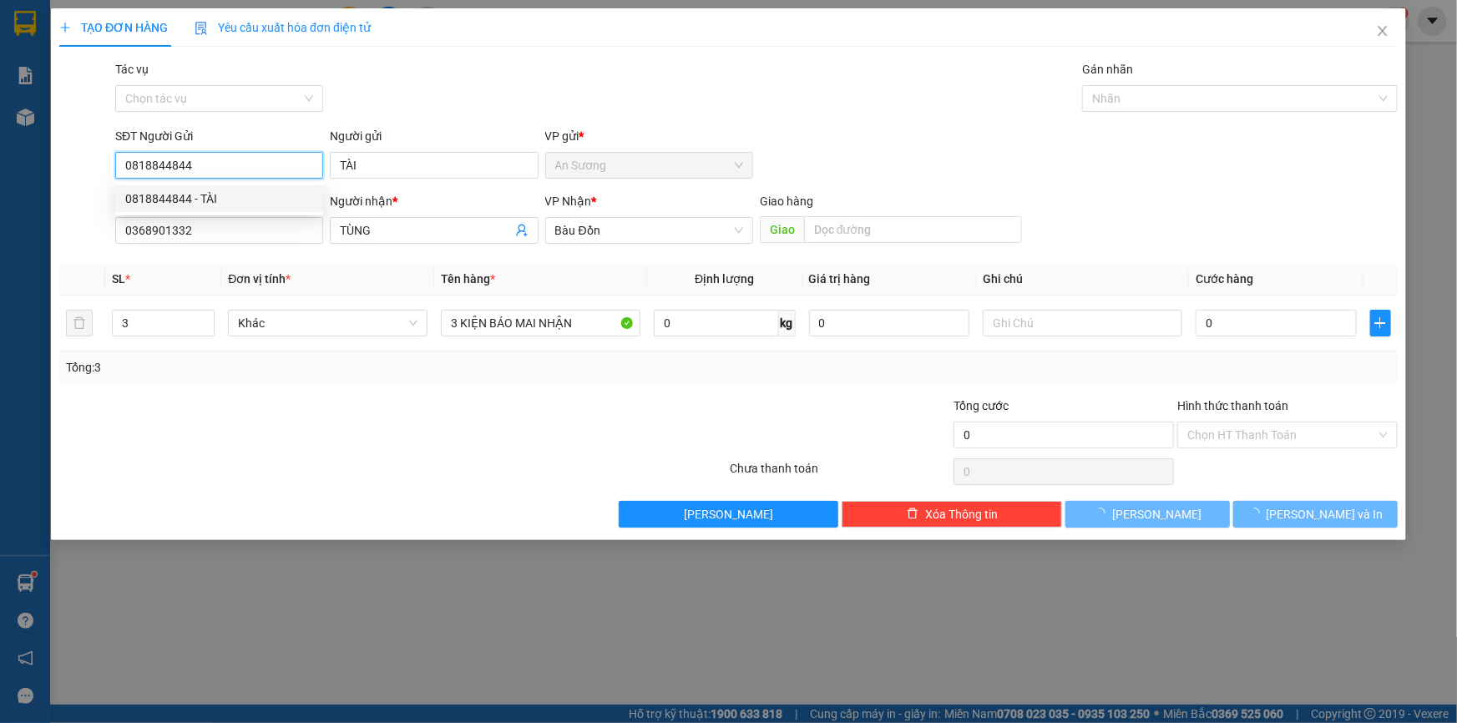
type input "30.000"
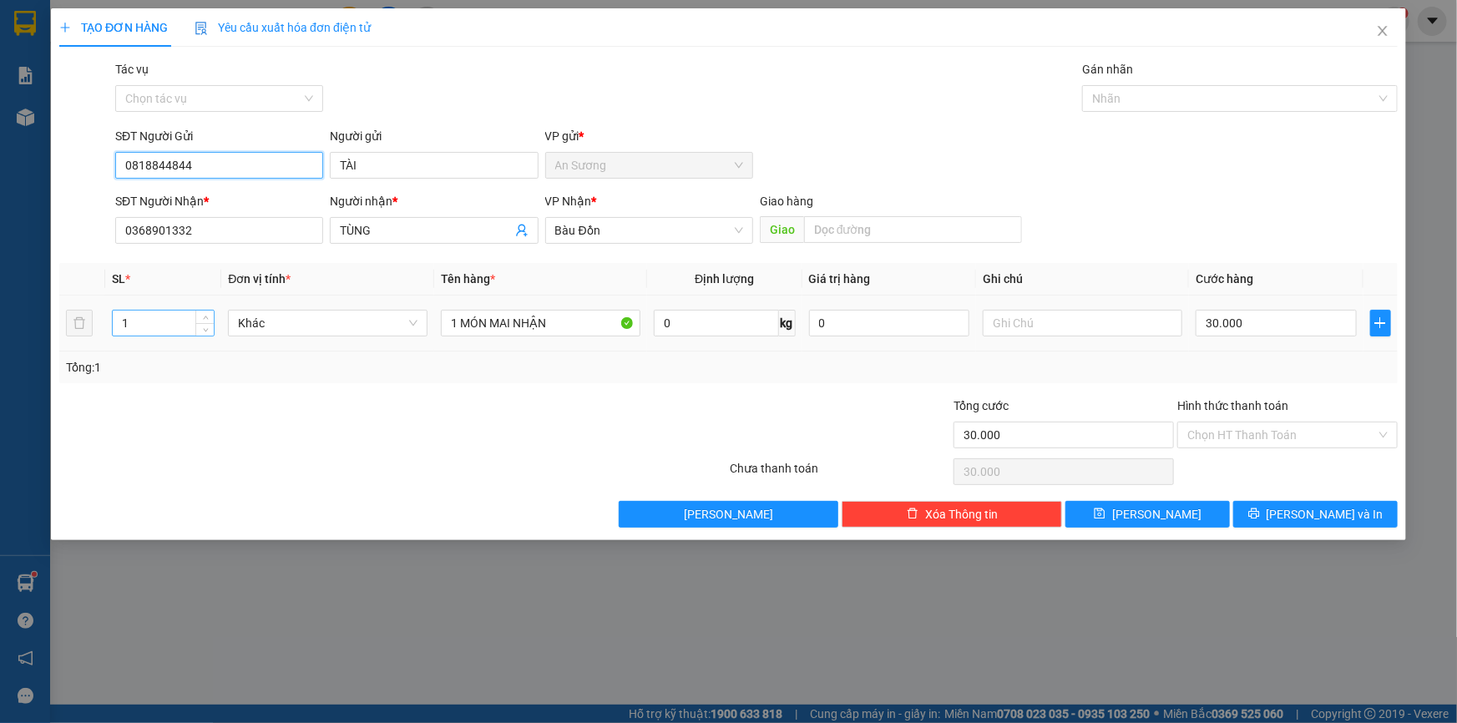
type input "0818844844"
click at [75, 331] on tr "1 Khác 1 MÓN MAI NHẬN 0 kg 0 30.000" at bounding box center [728, 324] width 1339 height 56
type input "3"
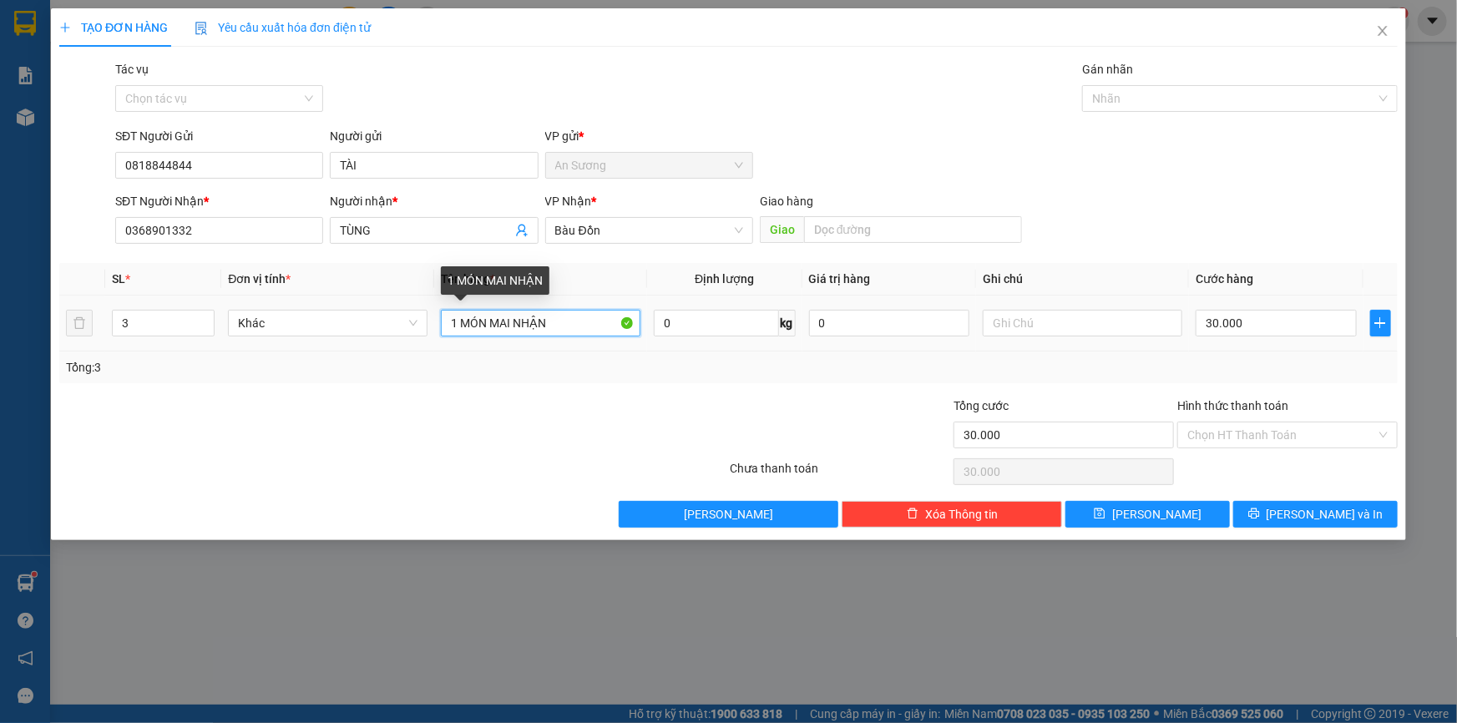
drag, startPoint x: 461, startPoint y: 321, endPoint x: 451, endPoint y: 326, distance: 11.2
click at [451, 326] on input "1 MÓN MAI NHẬN" at bounding box center [541, 323] width 200 height 27
type input "3 MÓN MAI NHẬN"
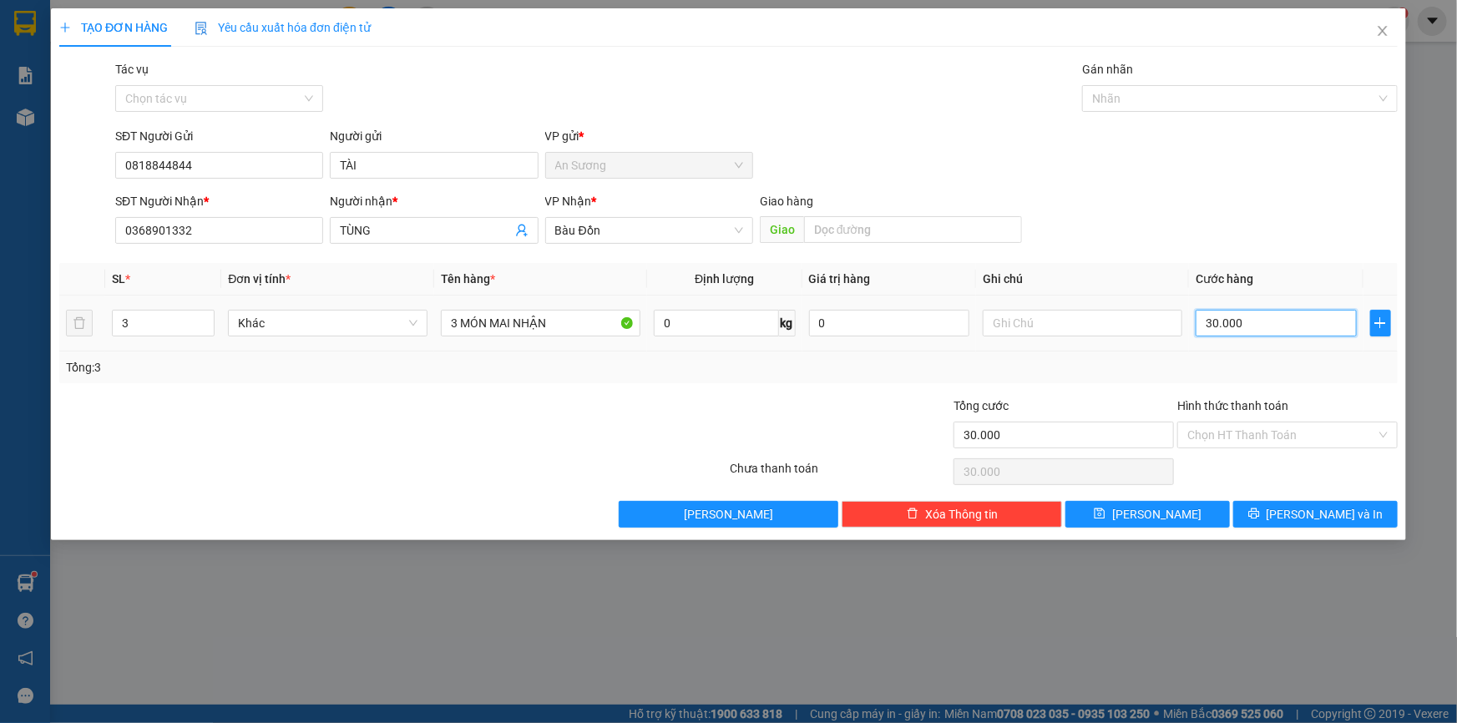
click at [1260, 320] on input "30.000" at bounding box center [1276, 323] width 161 height 27
type input "0"
type input "1"
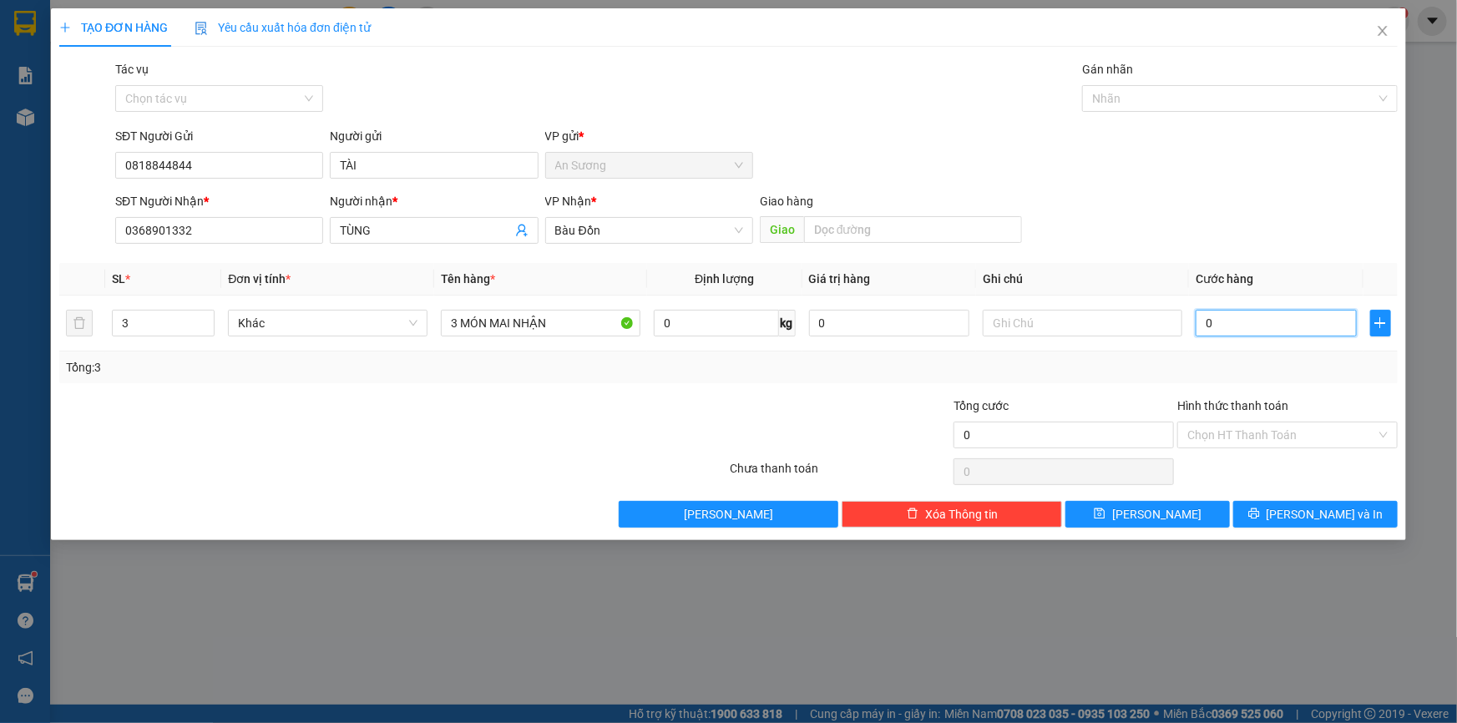
type input "1"
type input "01"
type input "10"
type input "010"
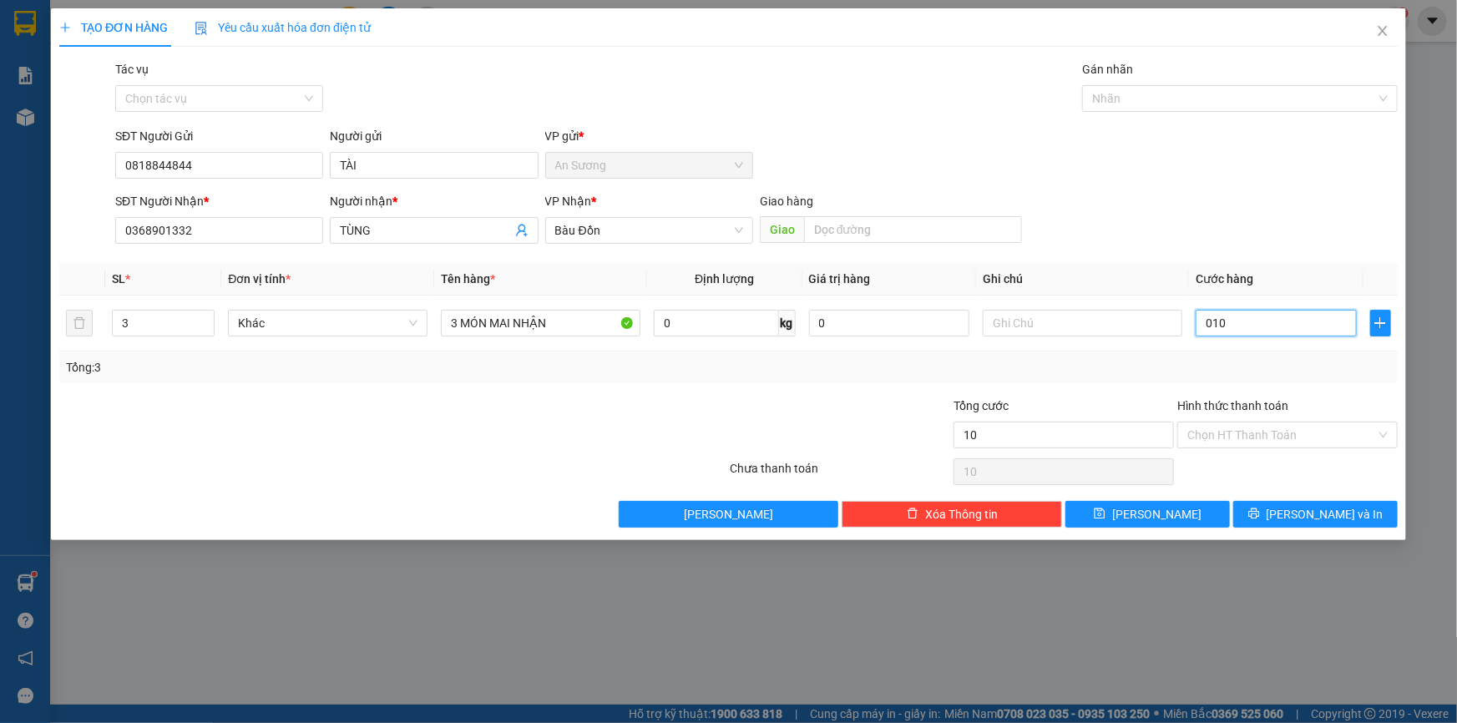
type input "100"
type input "0.100"
click at [1318, 515] on span "[PERSON_NAME] và In" at bounding box center [1325, 514] width 117 height 18
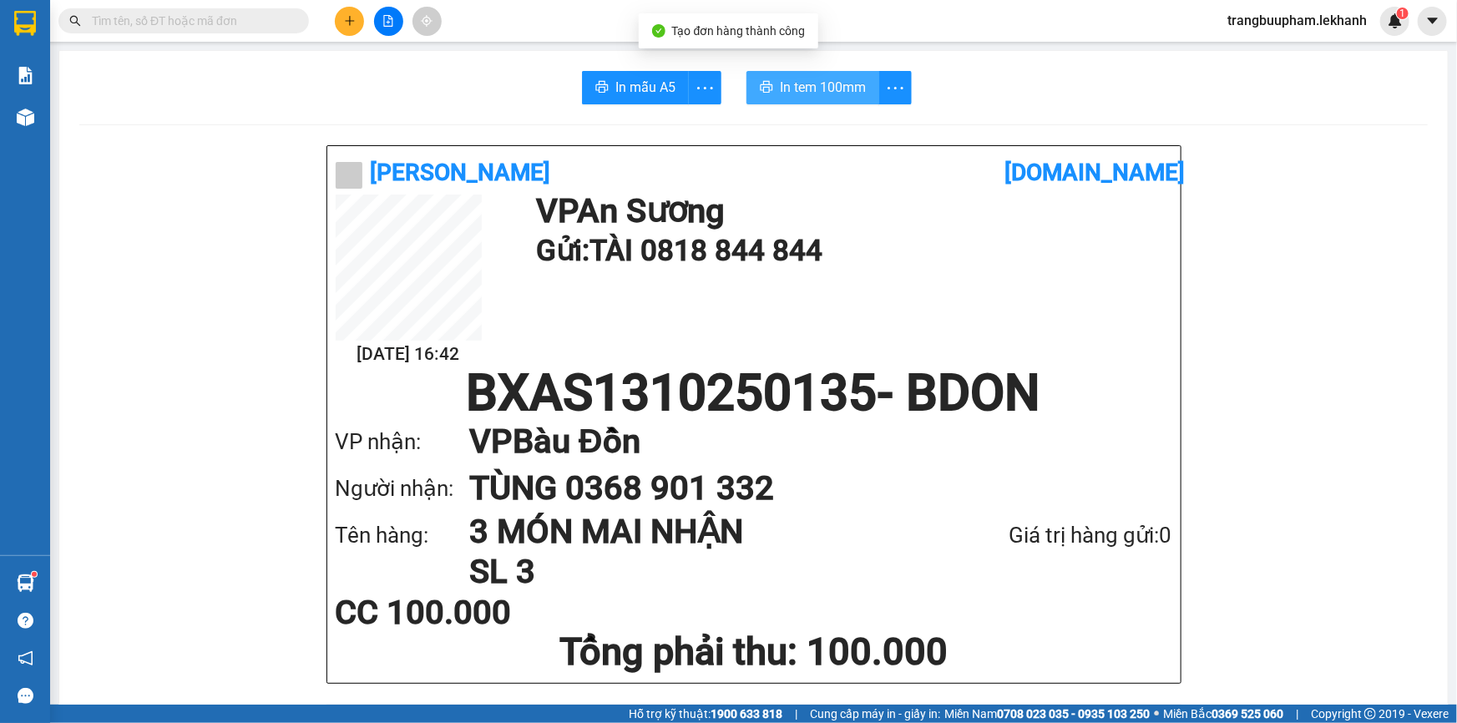
click at [815, 86] on span "In tem 100mm" at bounding box center [823, 87] width 86 height 21
click at [359, 24] on button at bounding box center [349, 21] width 29 height 29
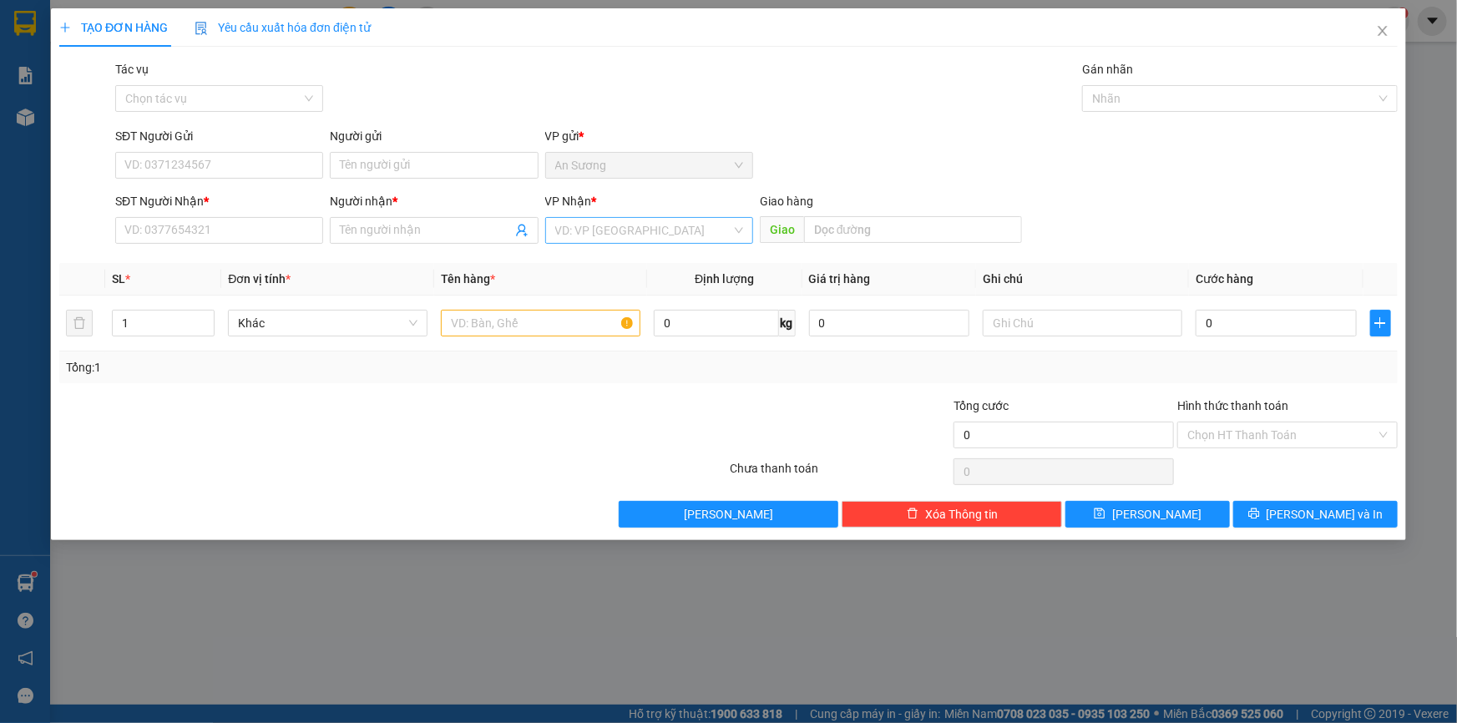
drag, startPoint x: 650, startPoint y: 227, endPoint x: 640, endPoint y: 242, distance: 18.1
click at [648, 229] on input "search" at bounding box center [643, 230] width 176 height 25
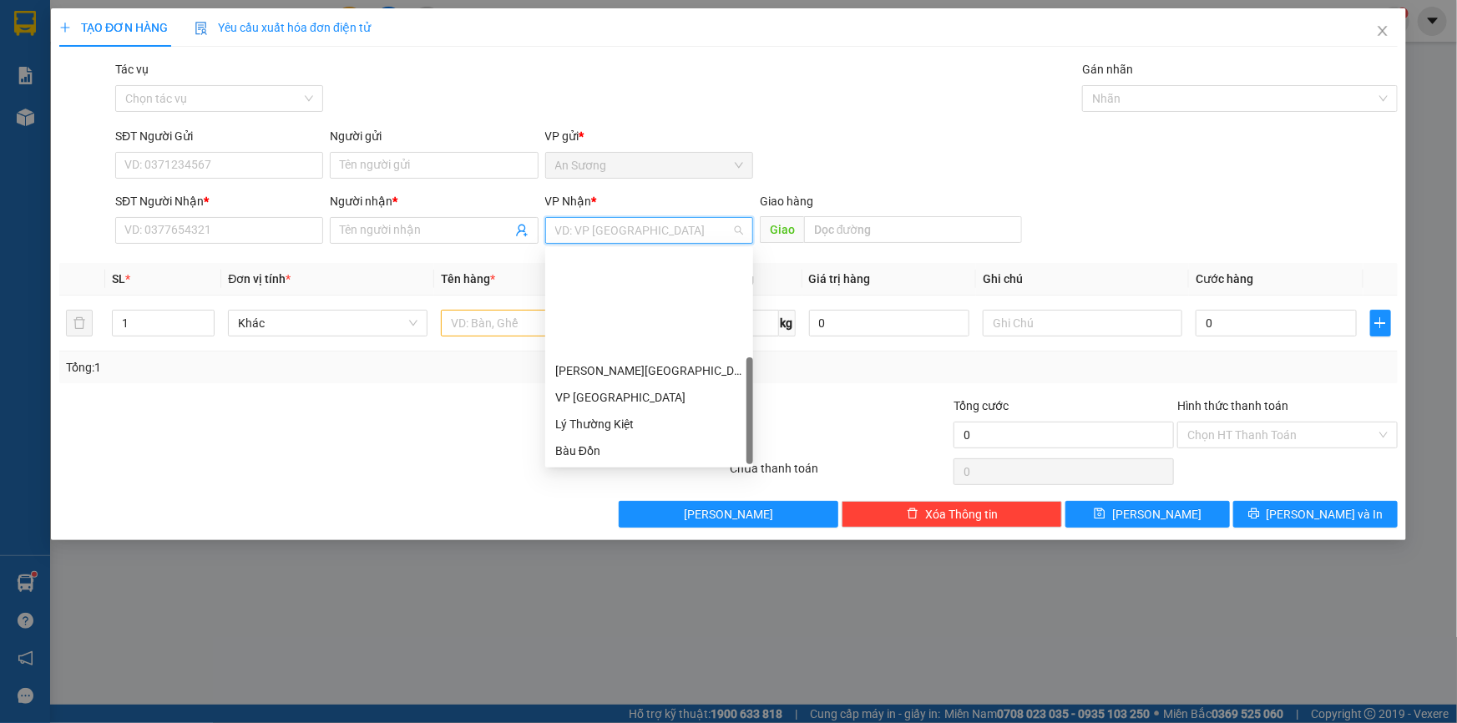
click at [615, 549] on div "BX [GEOGRAPHIC_DATA]" at bounding box center [649, 558] width 188 height 18
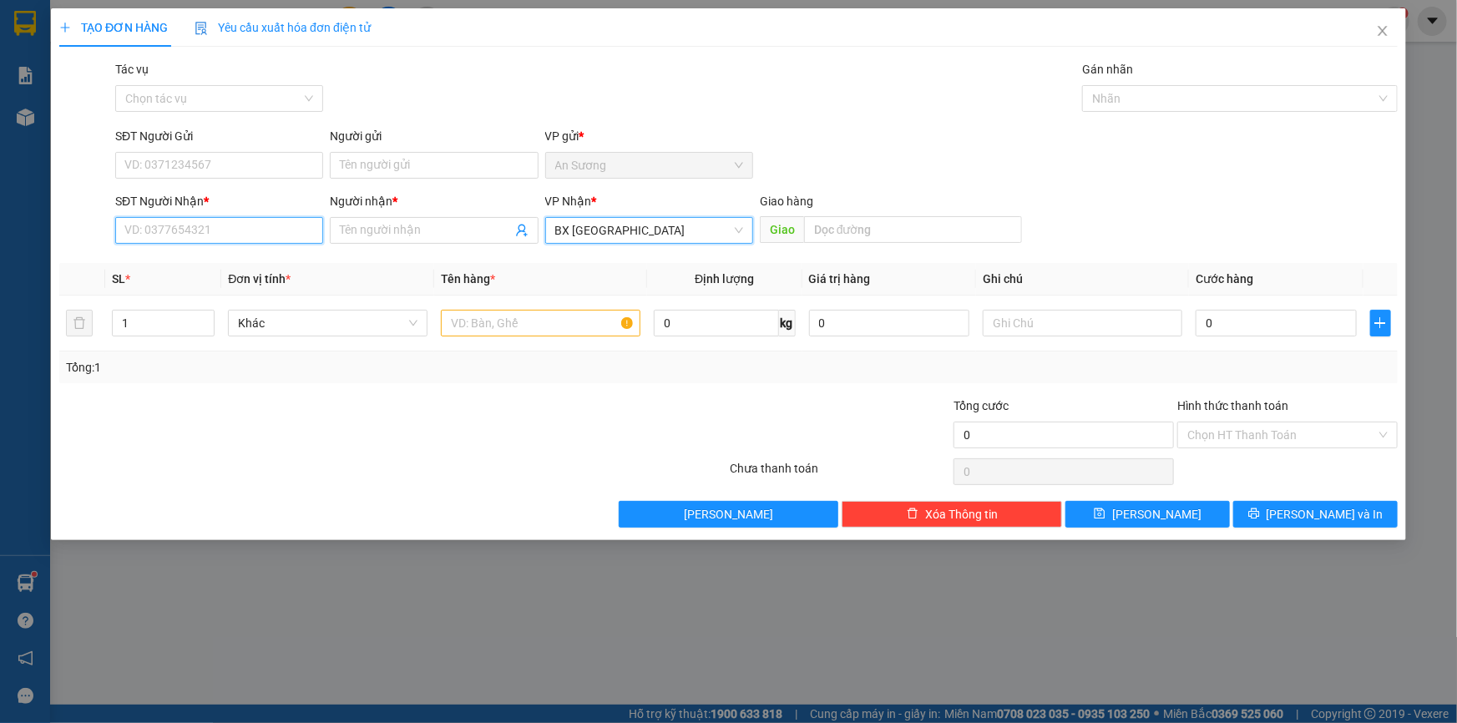
click at [240, 228] on input "SĐT Người Nhận *" at bounding box center [219, 230] width 208 height 27
type input "0"
type input "0327587891"
click at [414, 236] on input "Người nhận *" at bounding box center [425, 230] width 171 height 18
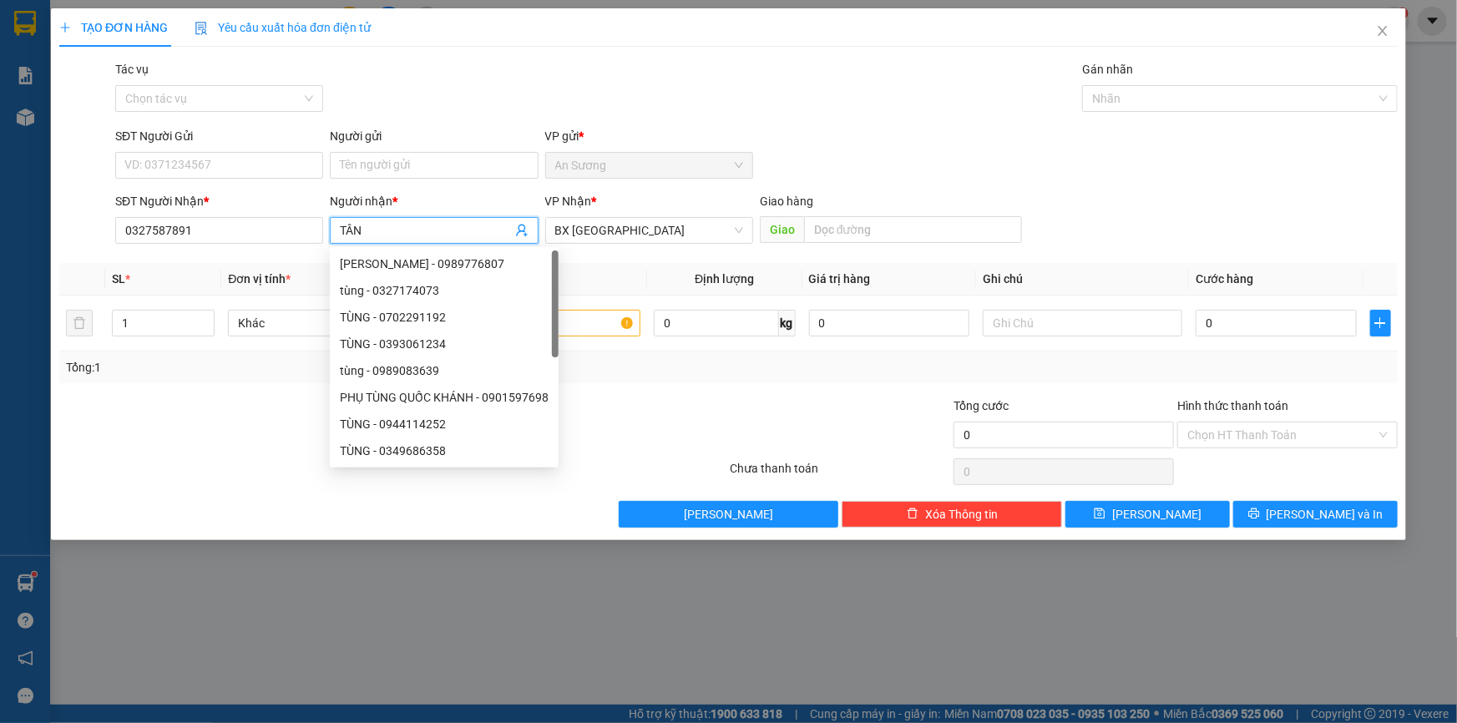
type input "TÂN"
drag, startPoint x: 388, startPoint y: 237, endPoint x: 303, endPoint y: 241, distance: 85.3
click at [303, 241] on div "SĐT Người Nhận * 0327587891 Người nhận * TÂN VP Nhận * BX Tân Châu Giao hàng Gi…" at bounding box center [756, 221] width 1289 height 58
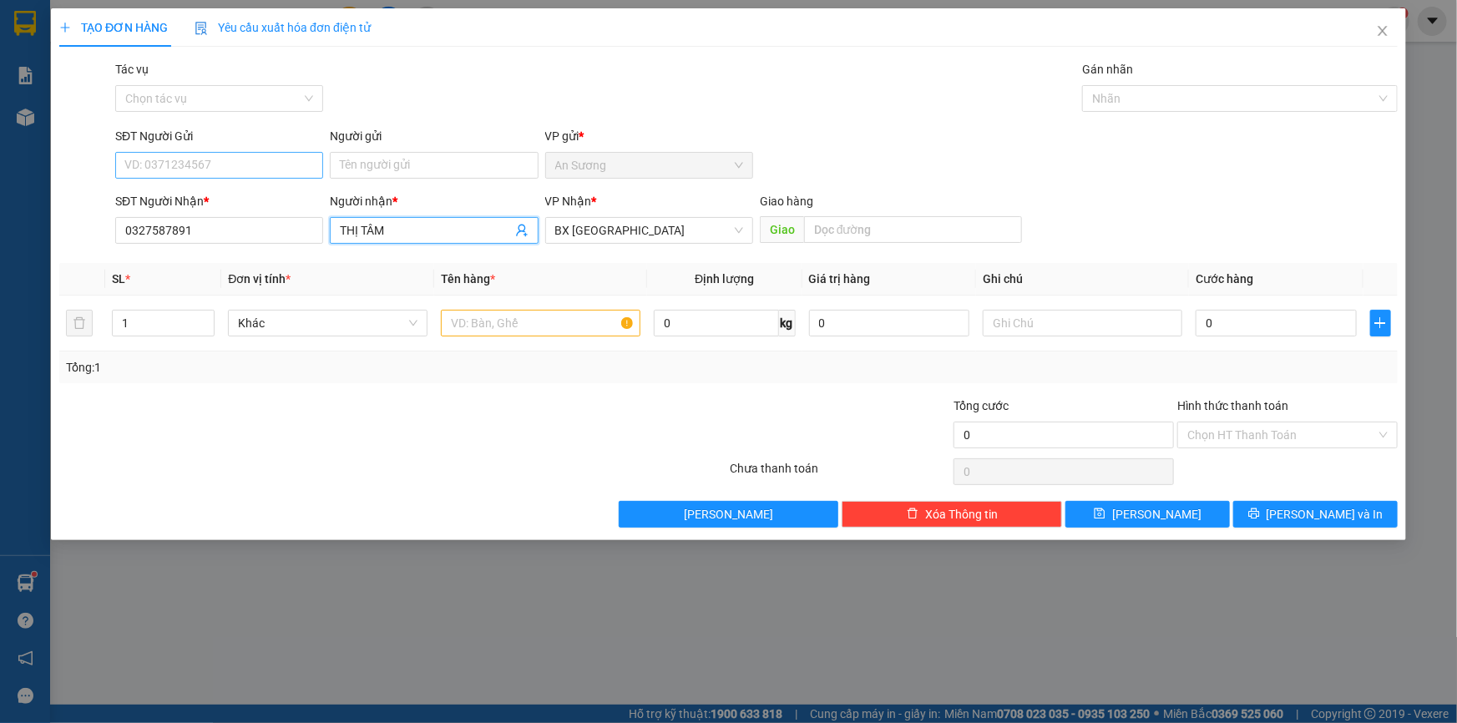
type input "THỊ TÂM"
click at [258, 167] on input "SĐT Người Gửi" at bounding box center [219, 165] width 208 height 27
click at [219, 175] on input "0" at bounding box center [219, 165] width 208 height 27
type input "0377164489"
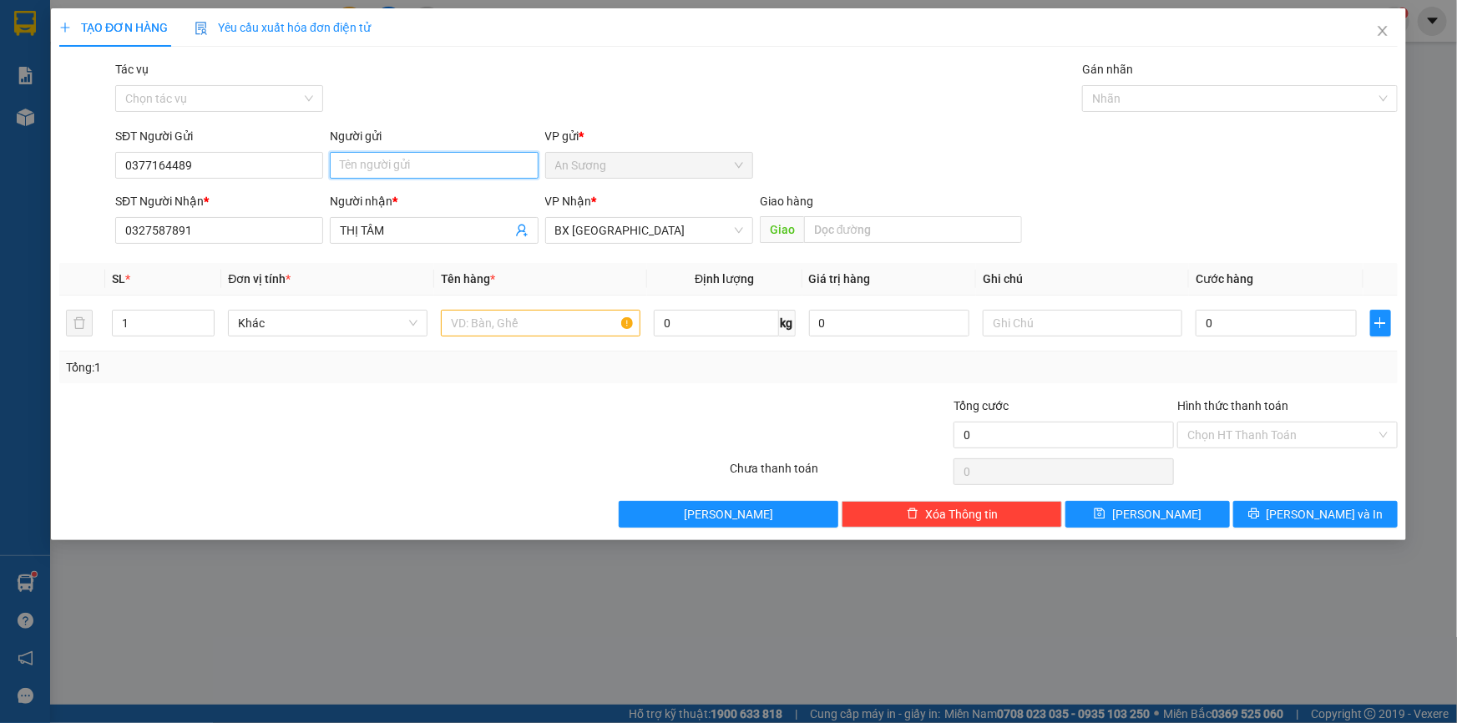
click at [384, 170] on input "Người gửi" at bounding box center [434, 165] width 208 height 27
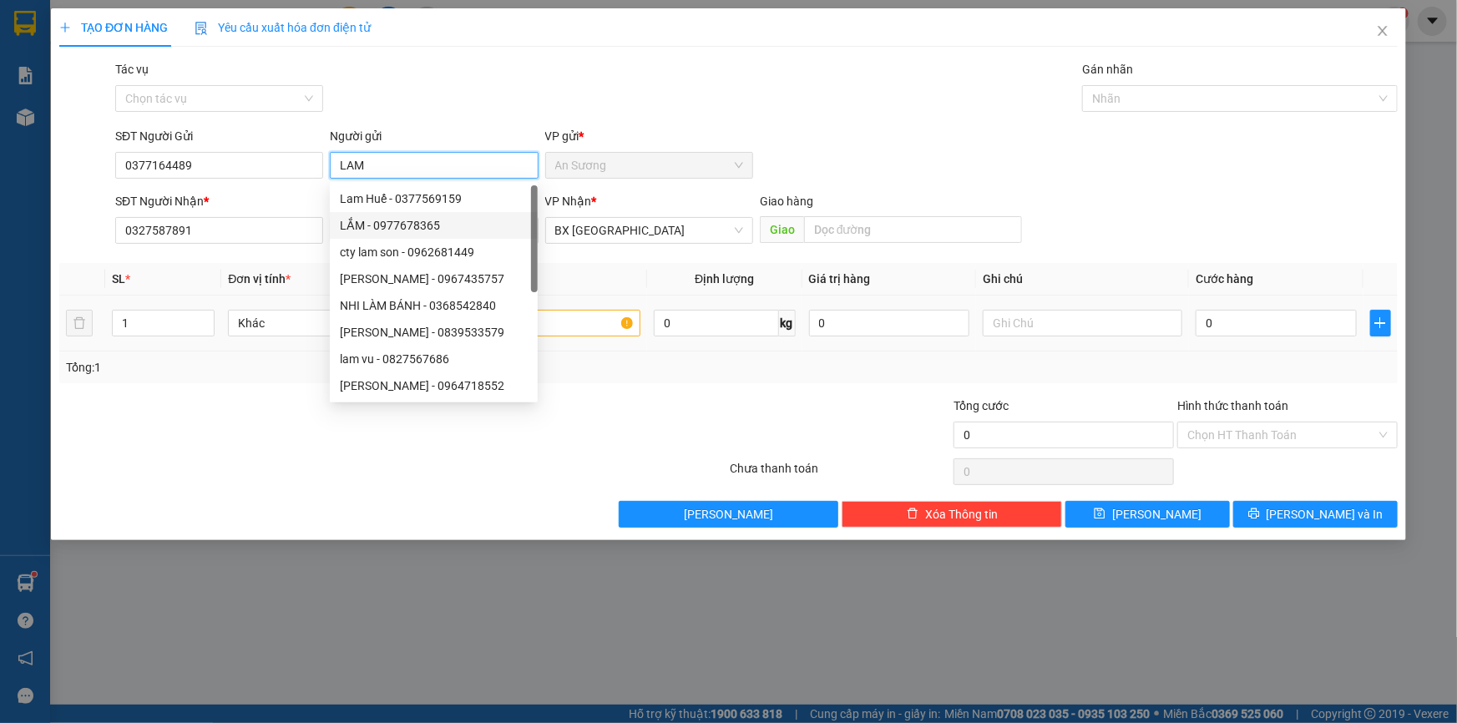
type input "LAM"
click at [590, 320] on input "text" at bounding box center [541, 323] width 200 height 27
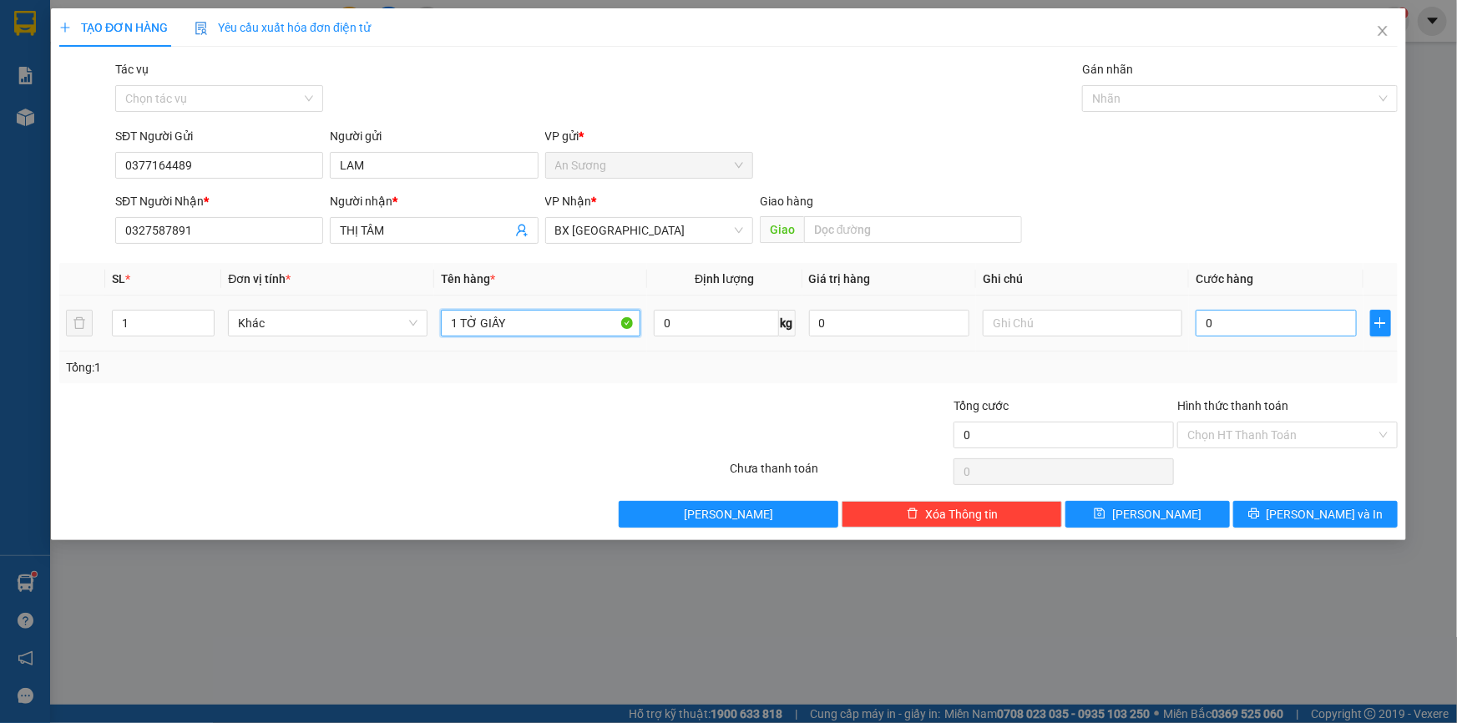
type input "1 TỜ GIẤY"
click at [1244, 323] on input "0" at bounding box center [1276, 323] width 161 height 27
type input "3"
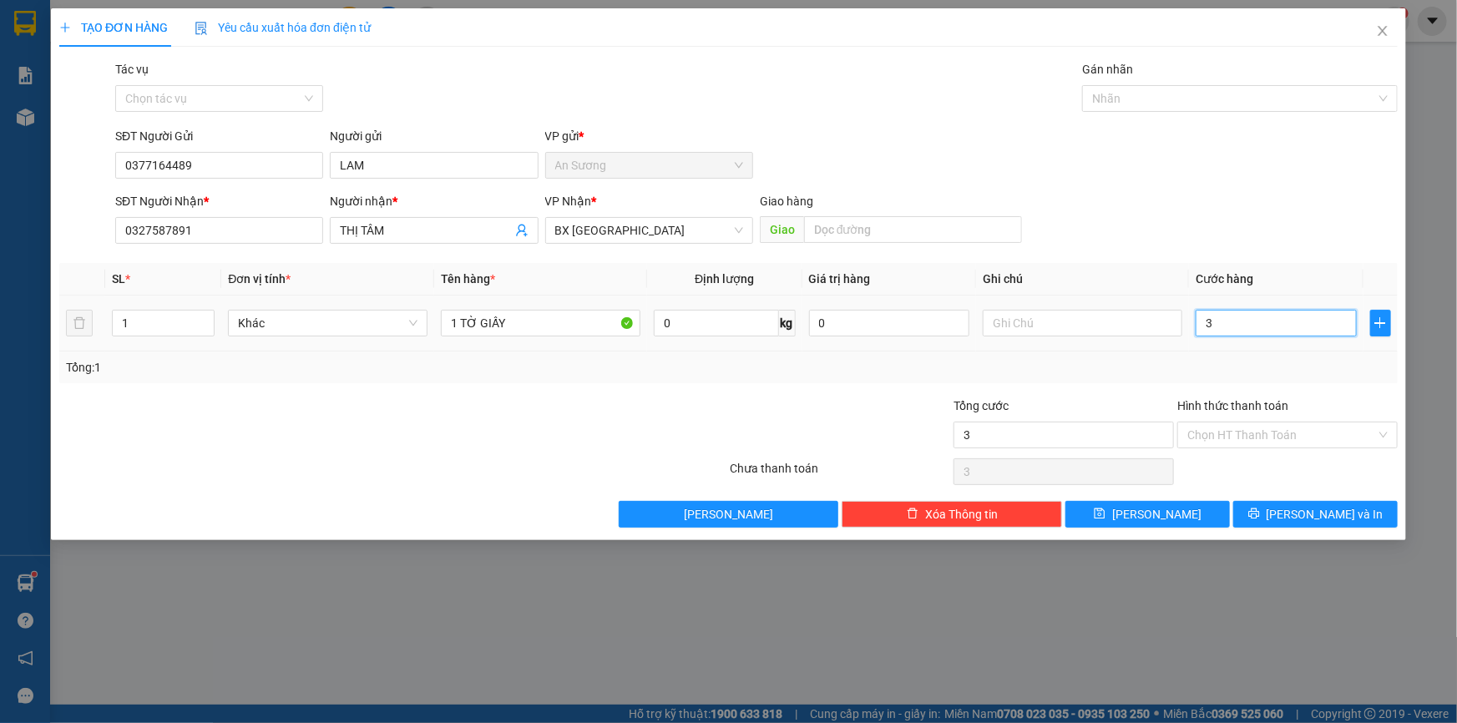
type input "30"
click at [1253, 418] on div "Hình thức thanh toán" at bounding box center [1287, 409] width 220 height 25
click at [1259, 440] on input "Hình thức thanh toán" at bounding box center [1281, 435] width 189 height 25
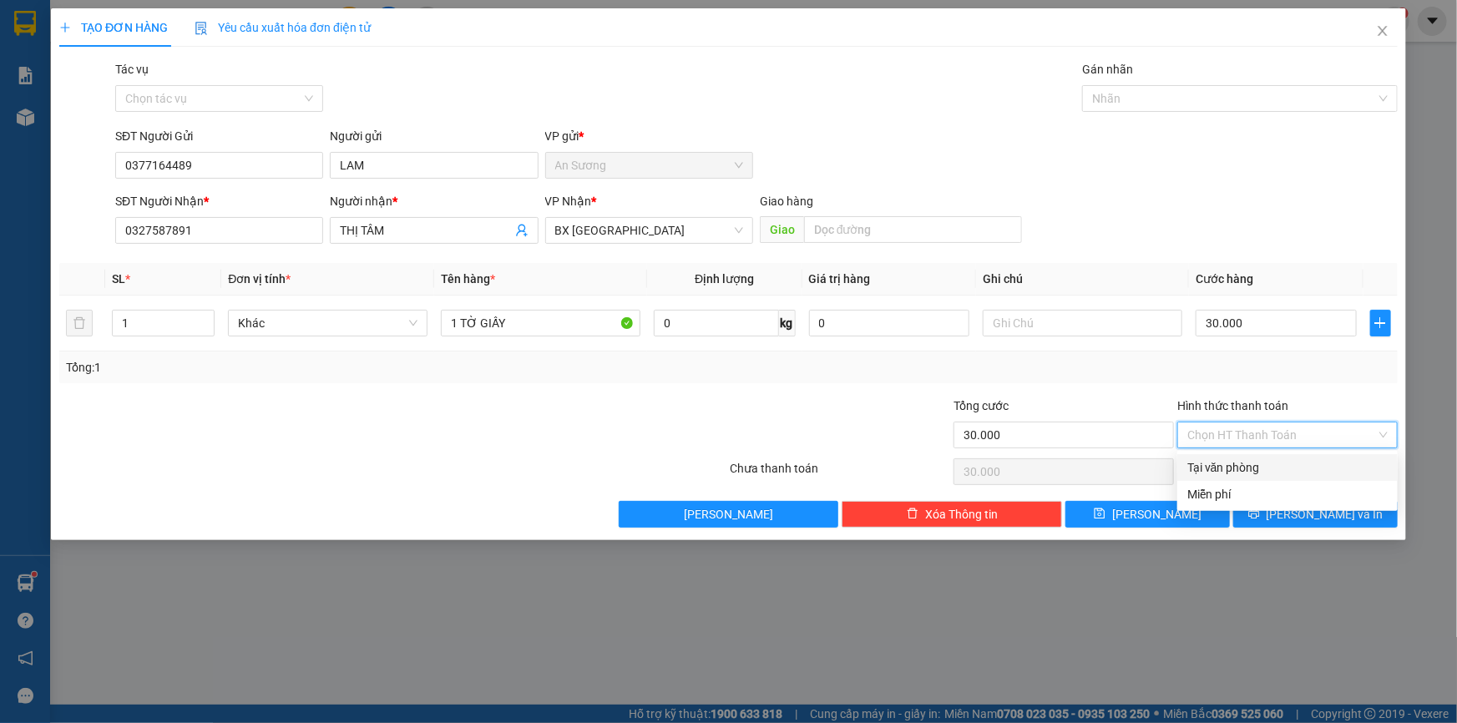
click at [1258, 459] on div "Tại văn phòng" at bounding box center [1287, 467] width 200 height 18
click at [1303, 517] on span "[PERSON_NAME] và In" at bounding box center [1325, 514] width 117 height 18
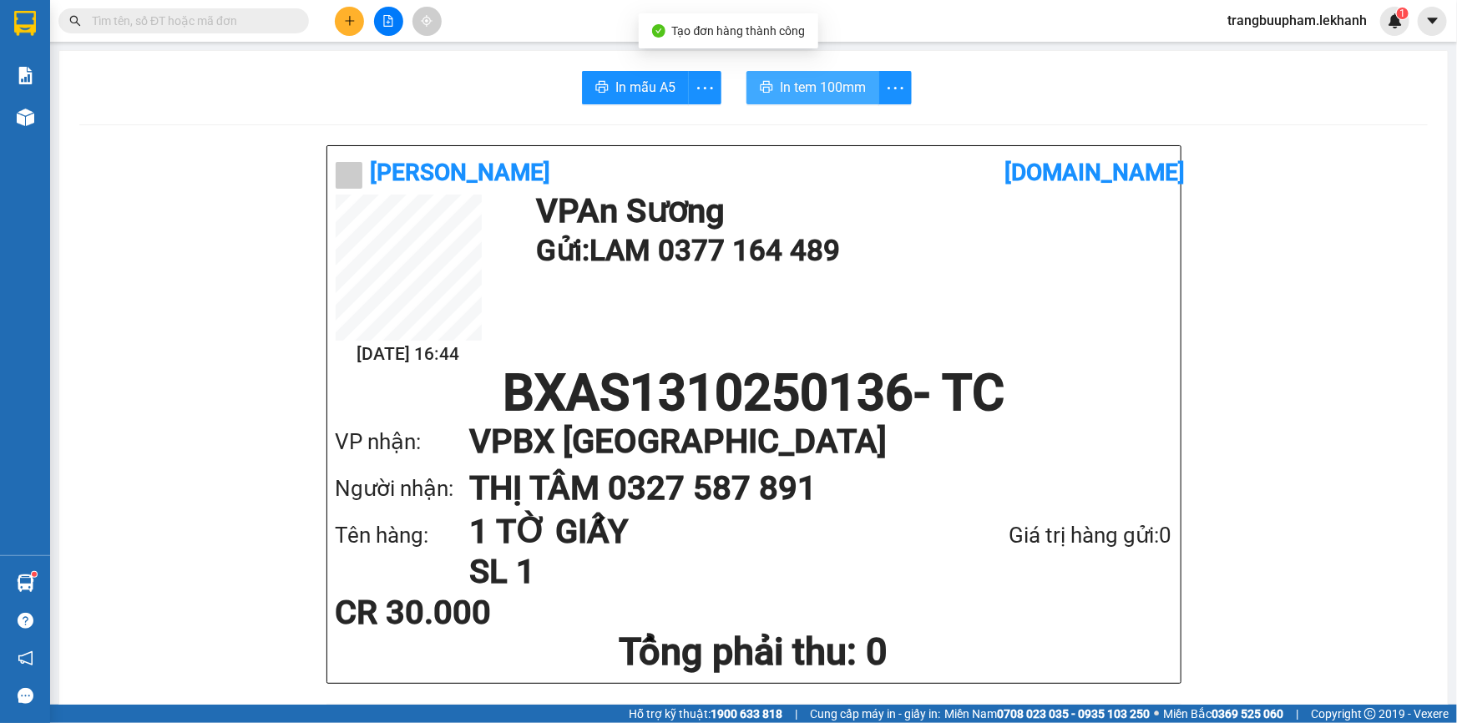
click at [801, 84] on span "In tem 100mm" at bounding box center [823, 87] width 86 height 21
click at [351, 23] on icon "plus" at bounding box center [350, 21] width 12 height 12
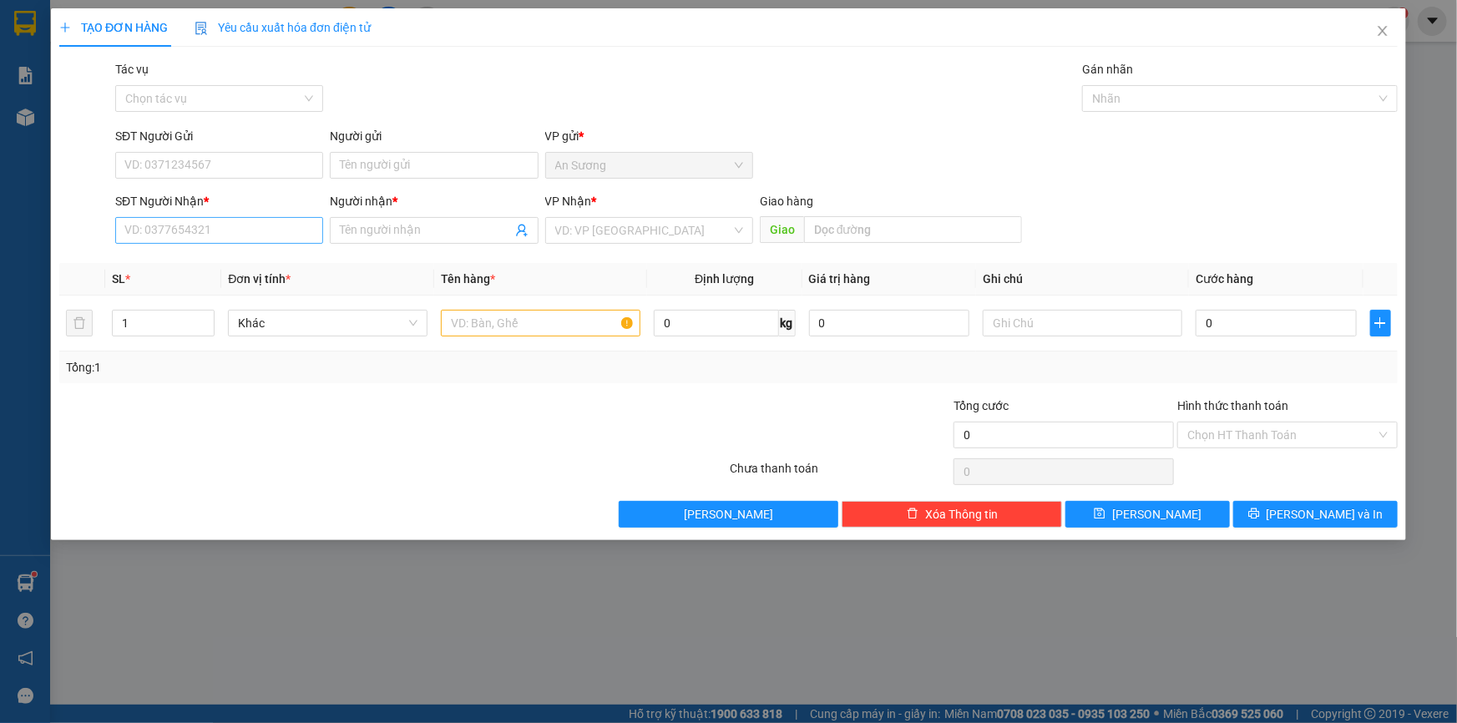
click at [163, 243] on div "SĐT Người Nhận * VD: 0377654321" at bounding box center [219, 221] width 208 height 58
click at [614, 237] on input "search" at bounding box center [643, 230] width 176 height 25
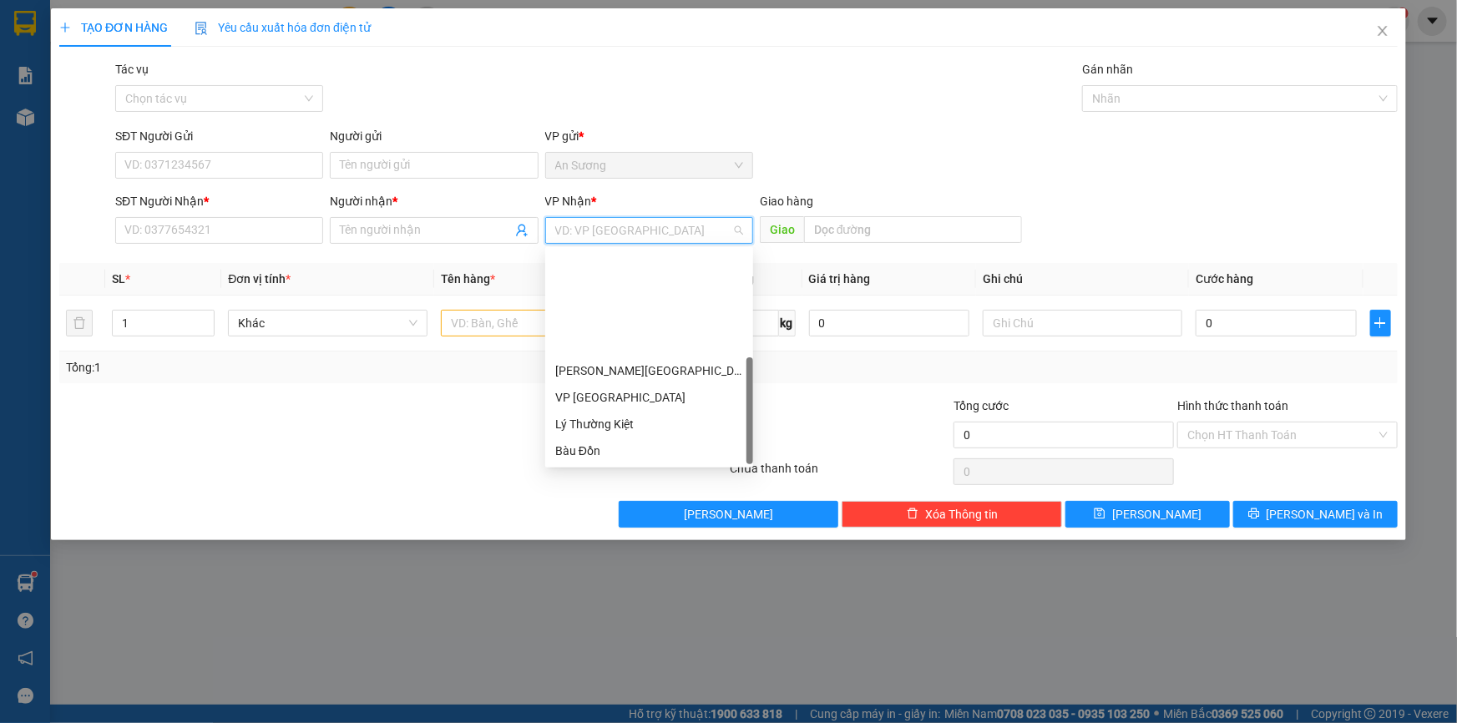
click at [630, 495] on div "VP Bàu Cỏ" at bounding box center [649, 504] width 188 height 18
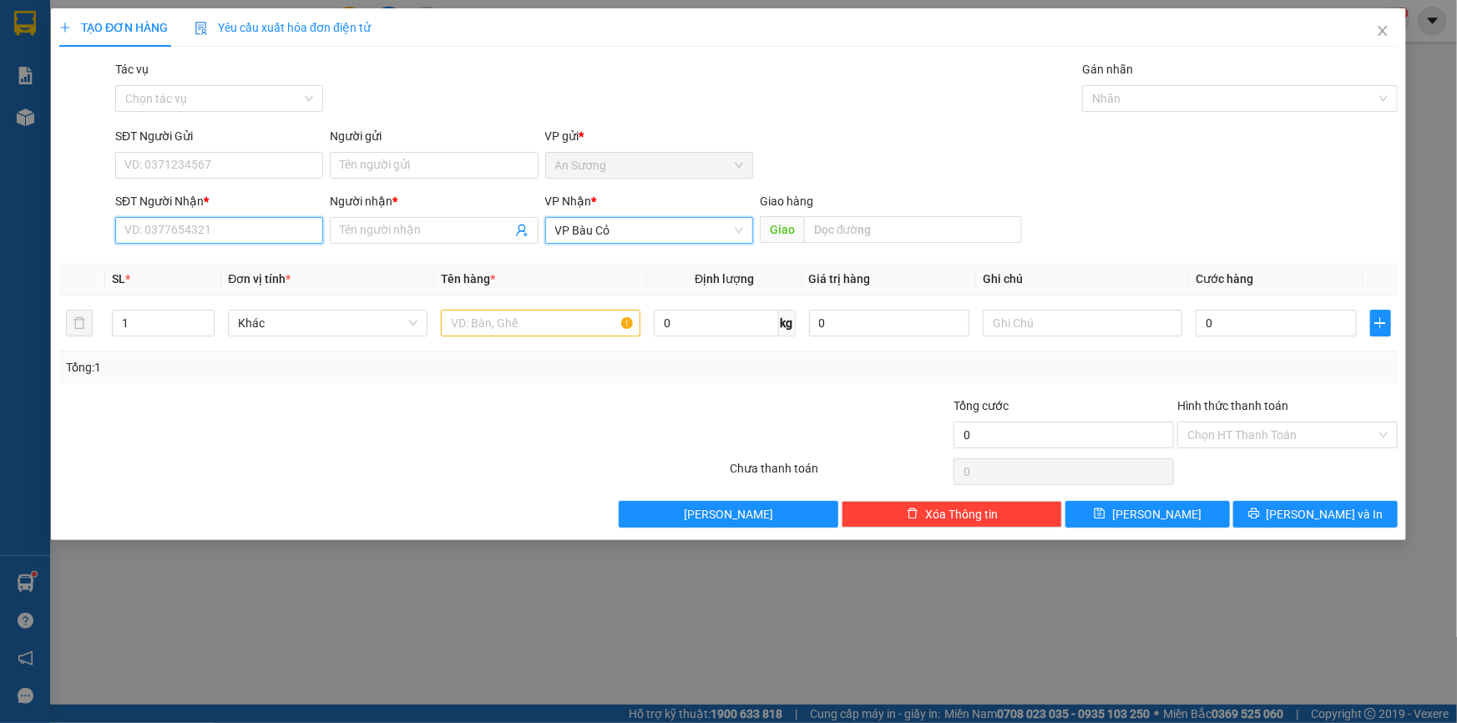
click at [247, 234] on input "SĐT Người Nhận *" at bounding box center [219, 230] width 208 height 27
type input "0976168900"
click at [367, 231] on input "Người nhận *" at bounding box center [425, 230] width 171 height 18
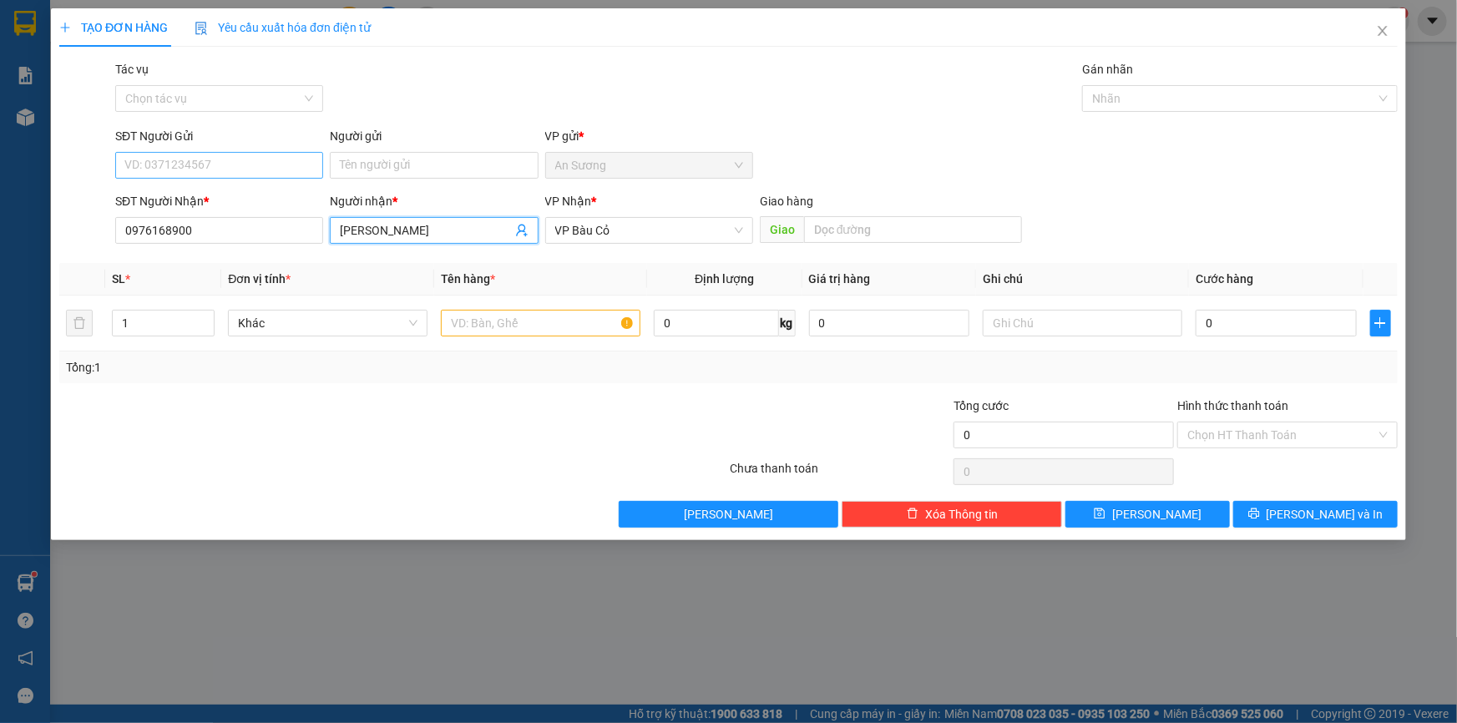
type input "[PERSON_NAME]"
click at [262, 165] on input "SĐT Người Gửi" at bounding box center [219, 165] width 208 height 27
type input "0"
drag, startPoint x: 499, startPoint y: 323, endPoint x: 510, endPoint y: 321, distance: 12.0
click at [499, 324] on input "text" at bounding box center [541, 323] width 200 height 27
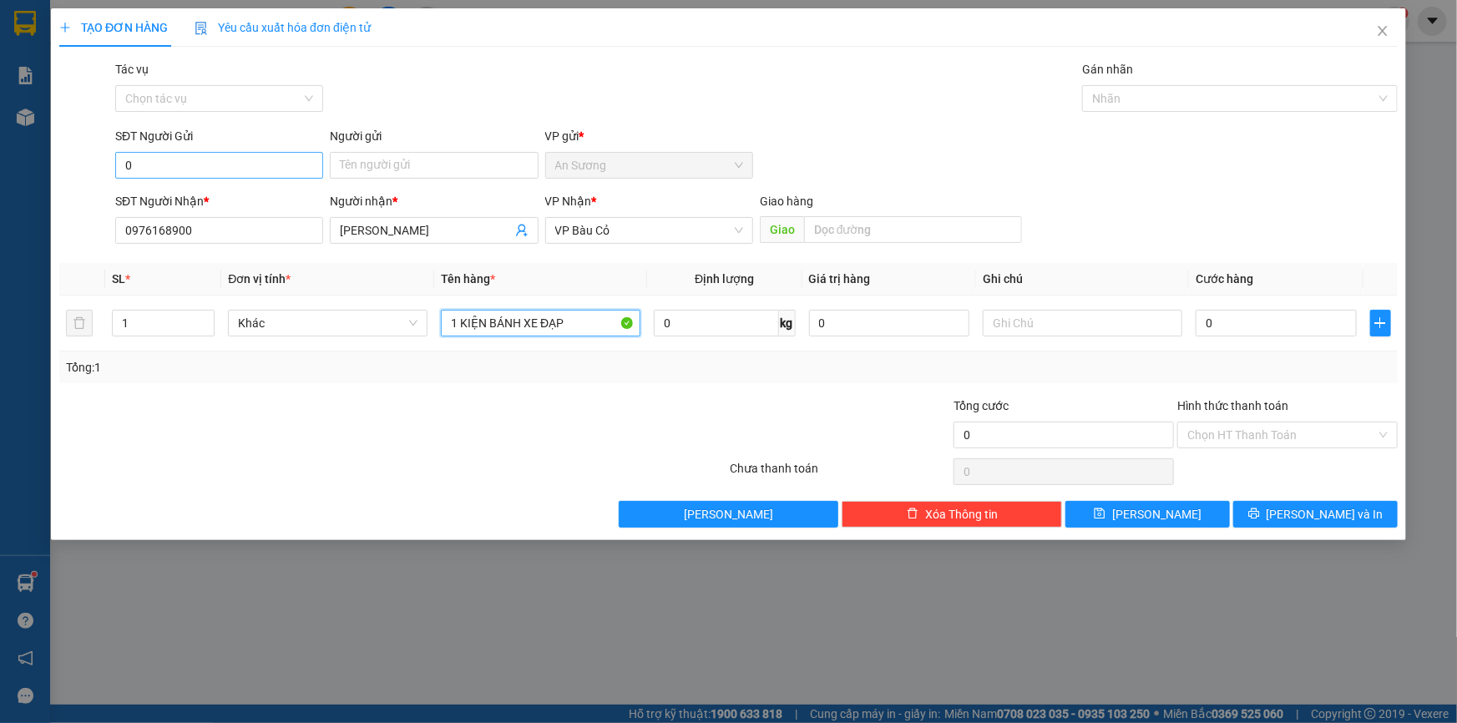
type input "1 KIỆN BÁNH XE ĐẠP"
click at [202, 164] on input "0" at bounding box center [219, 165] width 208 height 27
type input "0903168790"
click at [360, 175] on input "Người gửi" at bounding box center [434, 165] width 208 height 27
type input "TRINH"
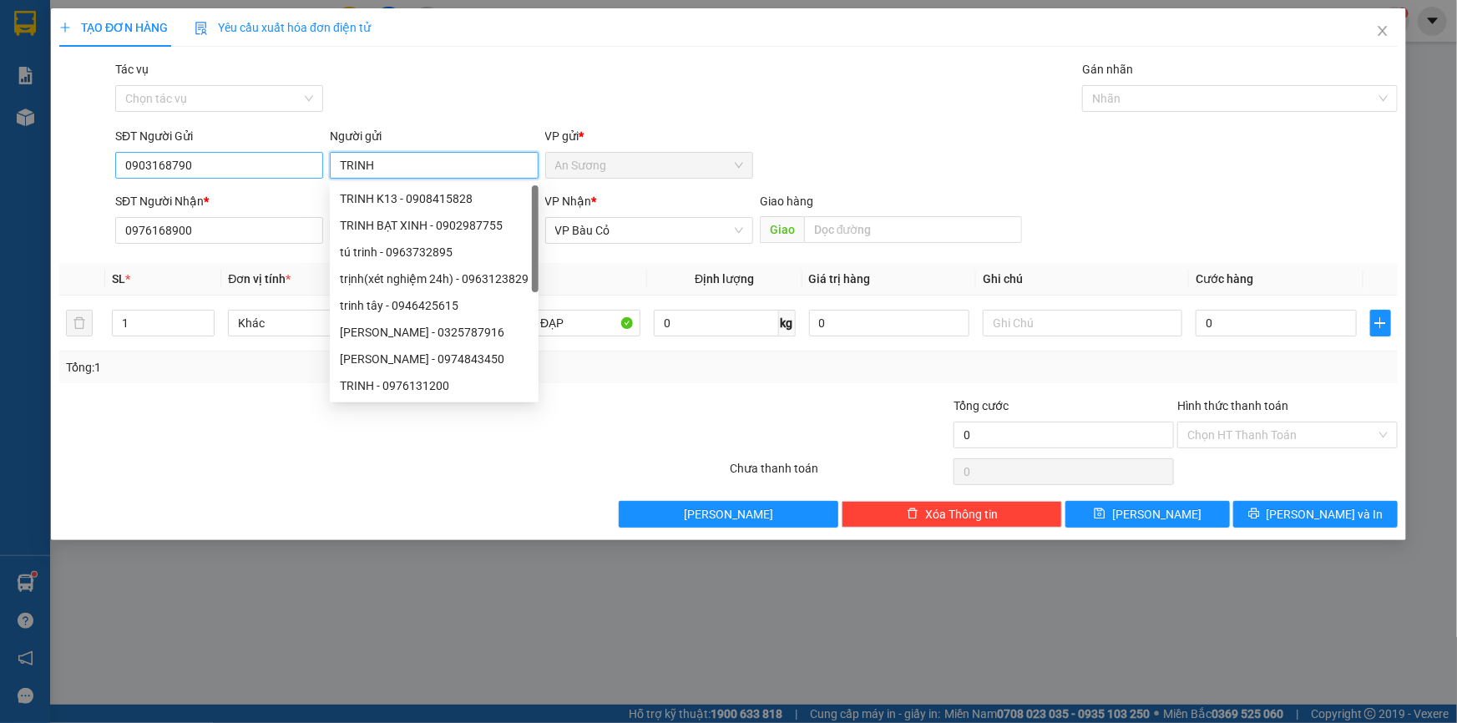
drag, startPoint x: 382, startPoint y: 160, endPoint x: 245, endPoint y: 159, distance: 136.1
click at [245, 159] on div "SĐT Người Gửi 0903168790 Người gửi TRINH VP gửi * [PERSON_NAME]" at bounding box center [756, 156] width 1289 height 58
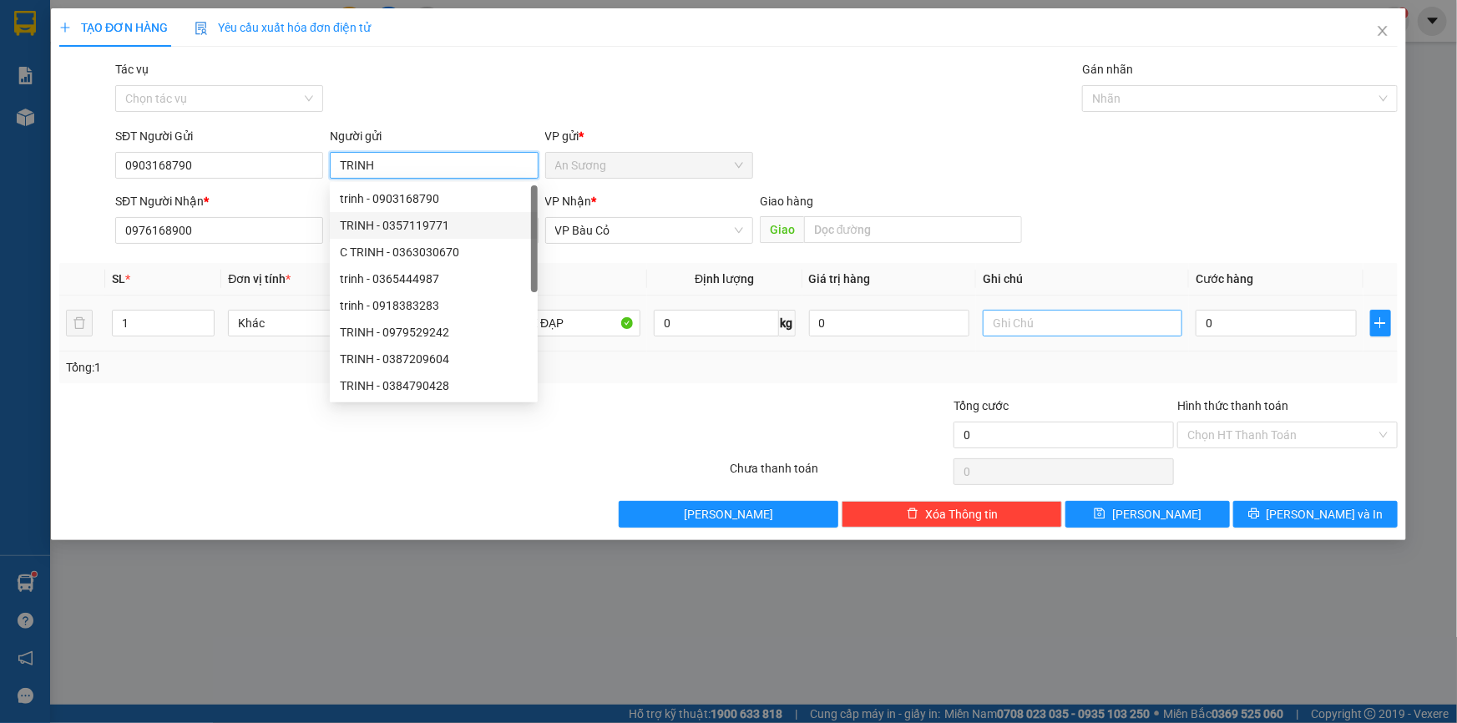
type input "TRINH"
click at [1091, 336] on input "text" at bounding box center [1083, 323] width 200 height 27
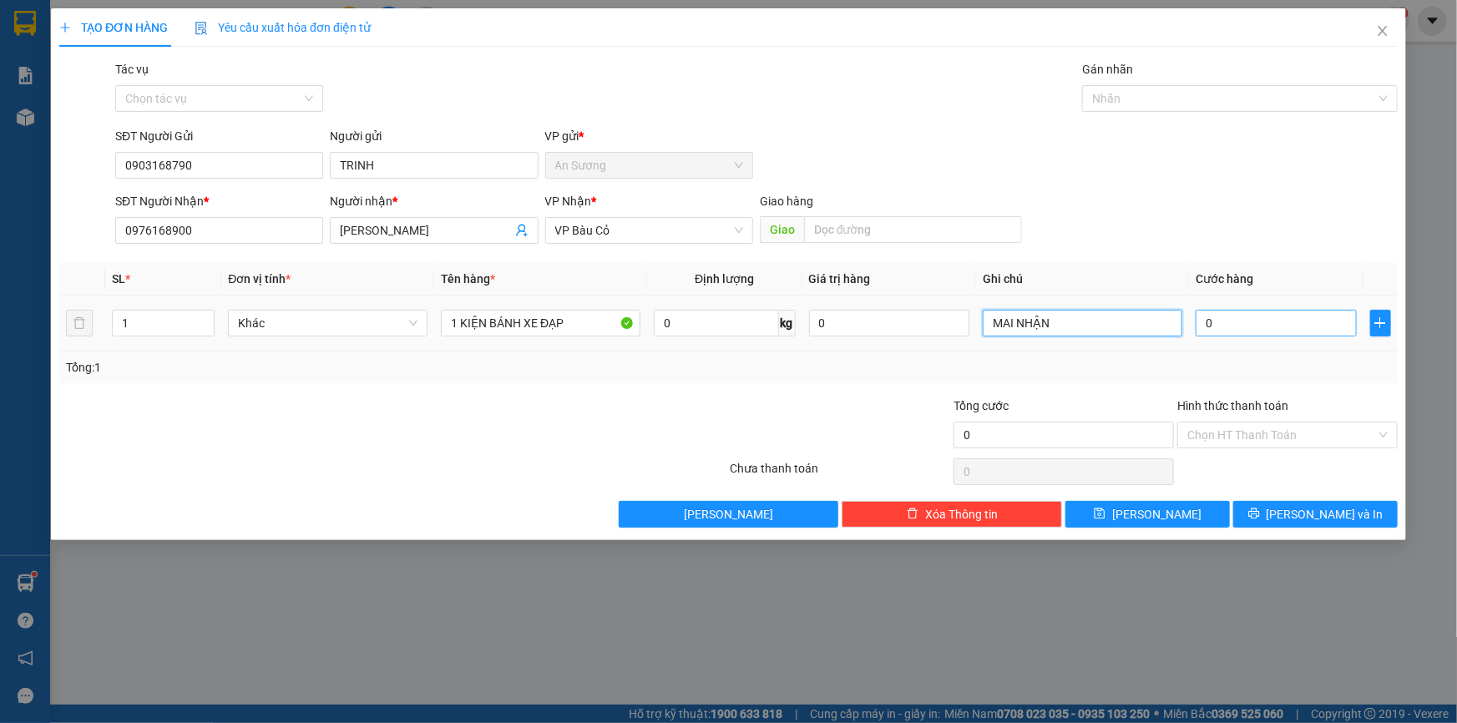
type input "MAI NHẬN"
click at [1299, 322] on input "0" at bounding box center [1276, 323] width 161 height 27
click at [1254, 433] on input "Hình thức thanh toán" at bounding box center [1281, 435] width 189 height 25
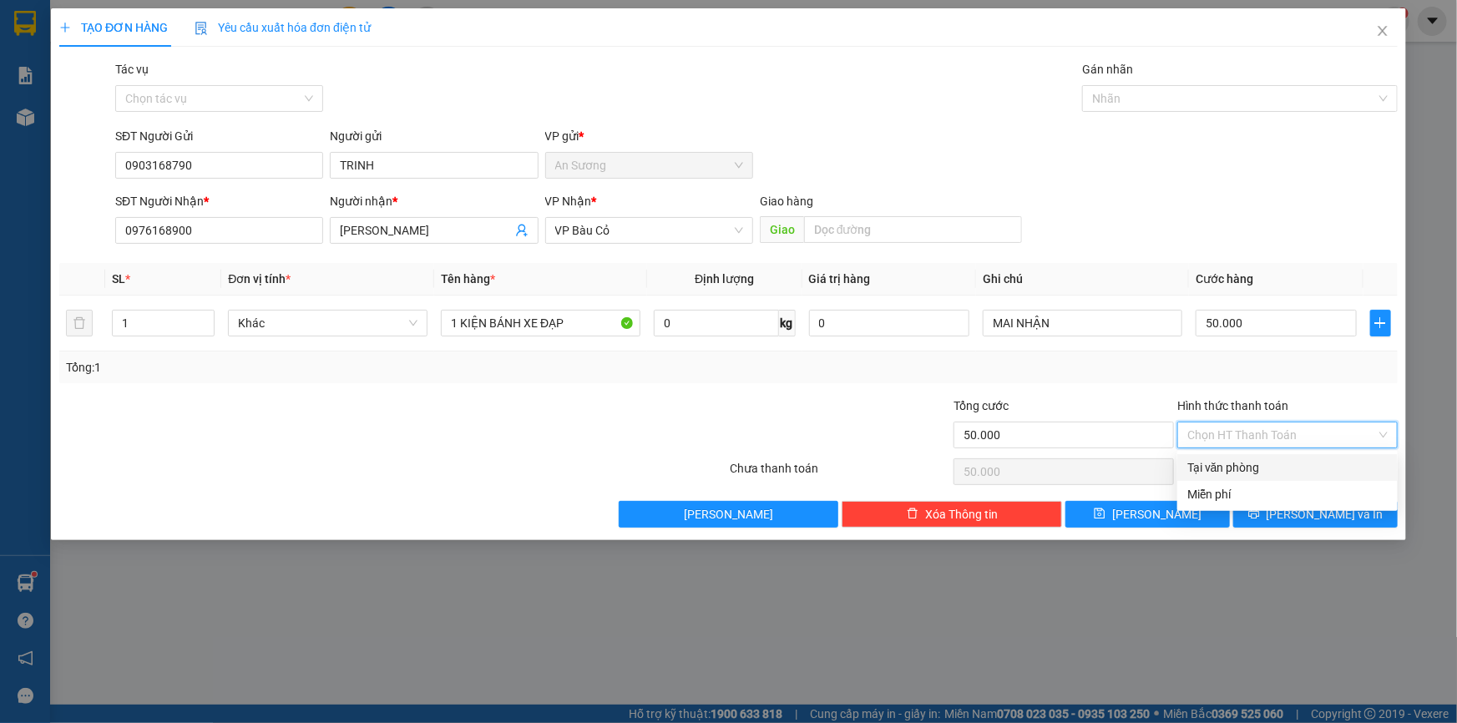
click at [1238, 468] on div "Tại văn phòng" at bounding box center [1287, 467] width 200 height 18
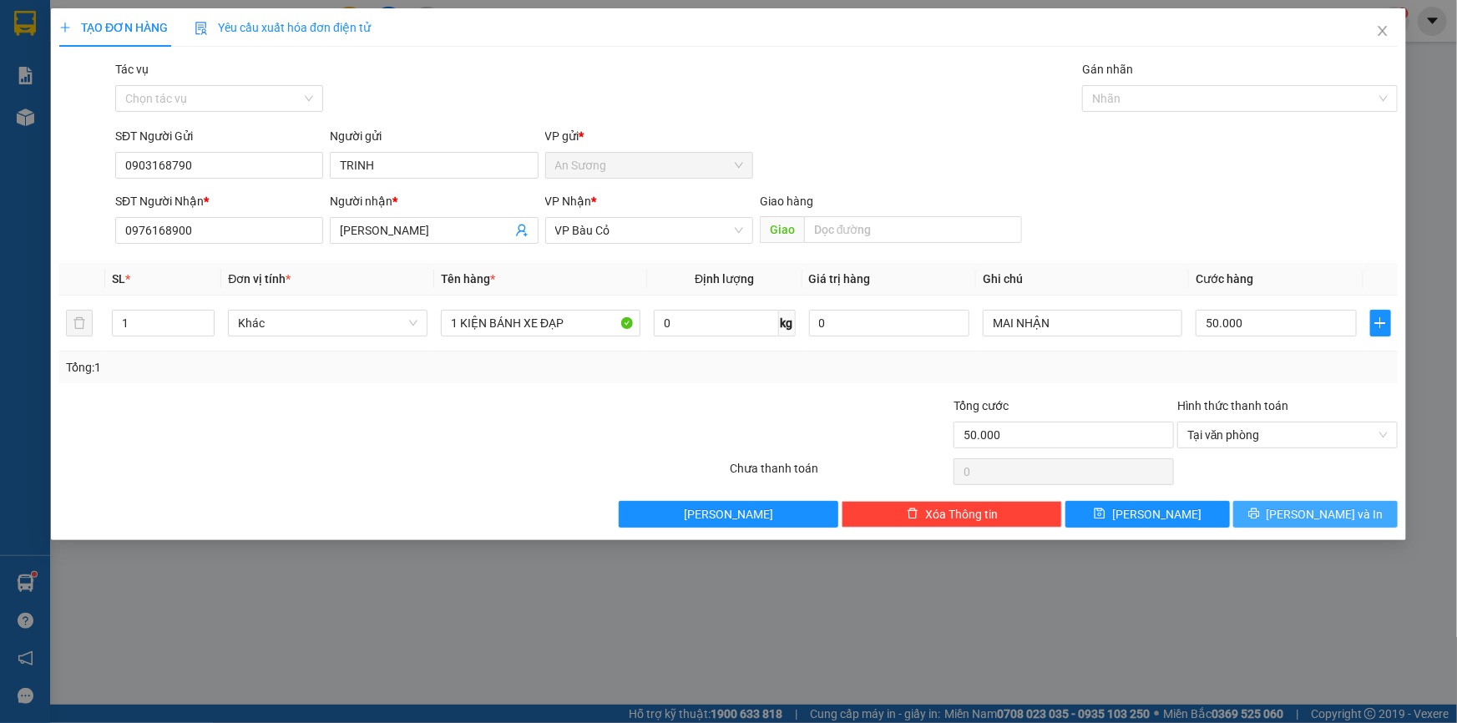
click at [1288, 502] on button "[PERSON_NAME] và In" at bounding box center [1315, 514] width 164 height 27
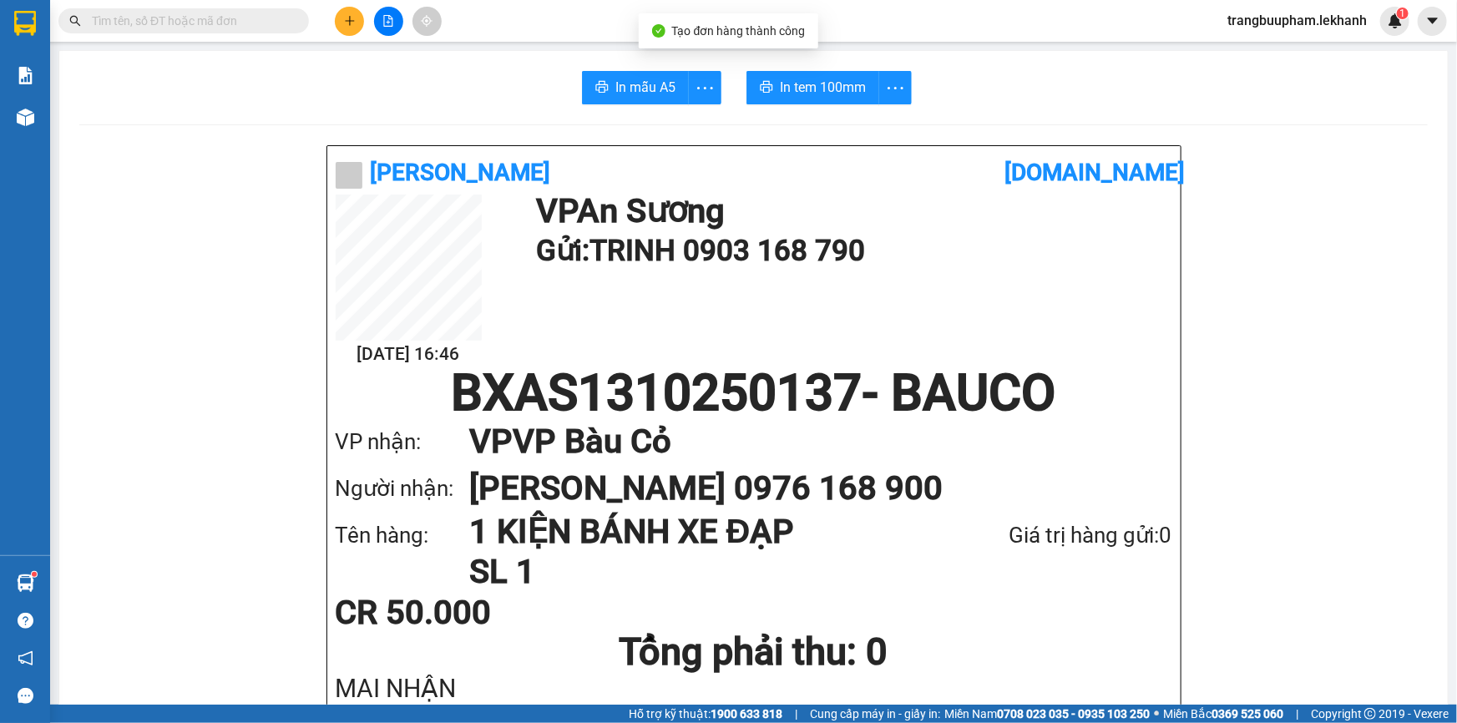
click at [835, 100] on button "In tem 100mm" at bounding box center [813, 87] width 133 height 33
click at [347, 18] on icon "plus" at bounding box center [350, 21] width 12 height 12
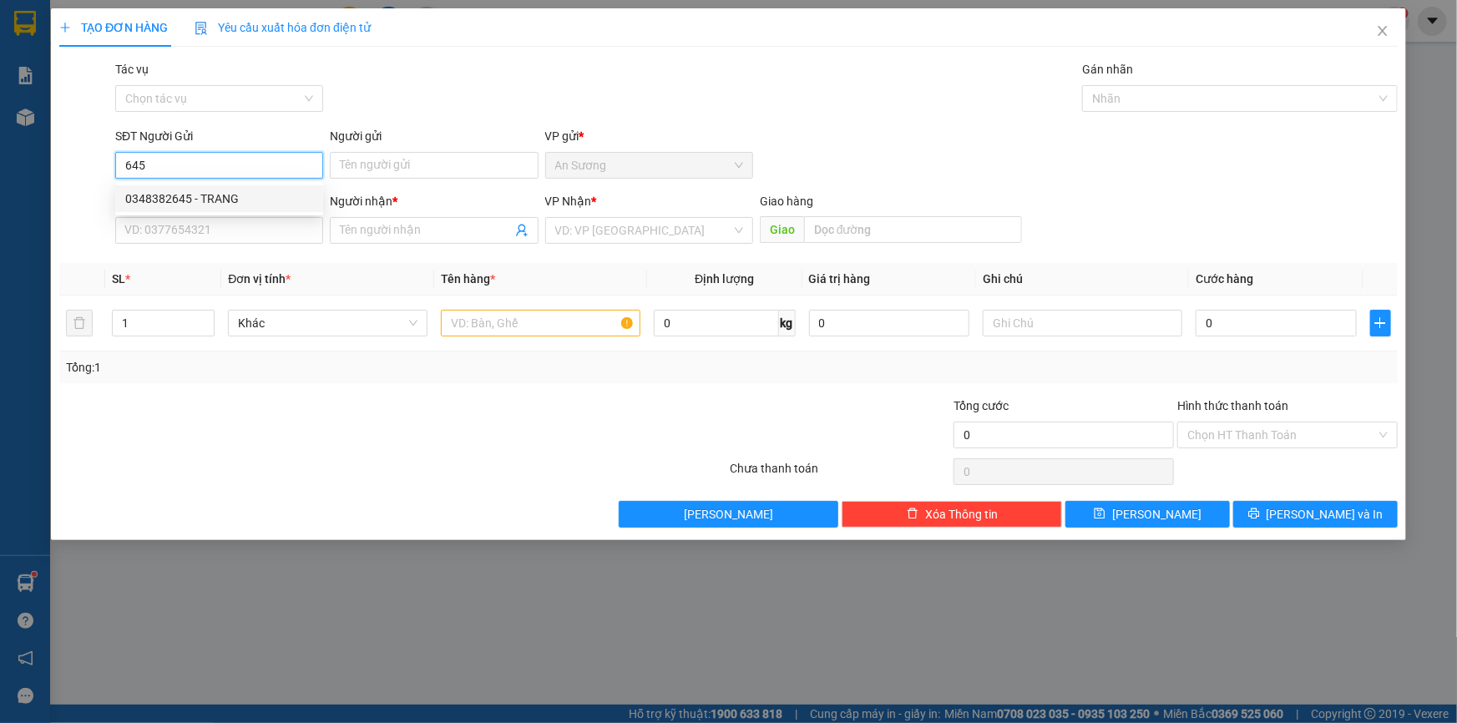
click at [210, 194] on div "0348382645 - TRANG" at bounding box center [219, 199] width 188 height 18
type input "0348382645"
type input "TRANG"
type input "0395912762"
type input "ĐẠT"
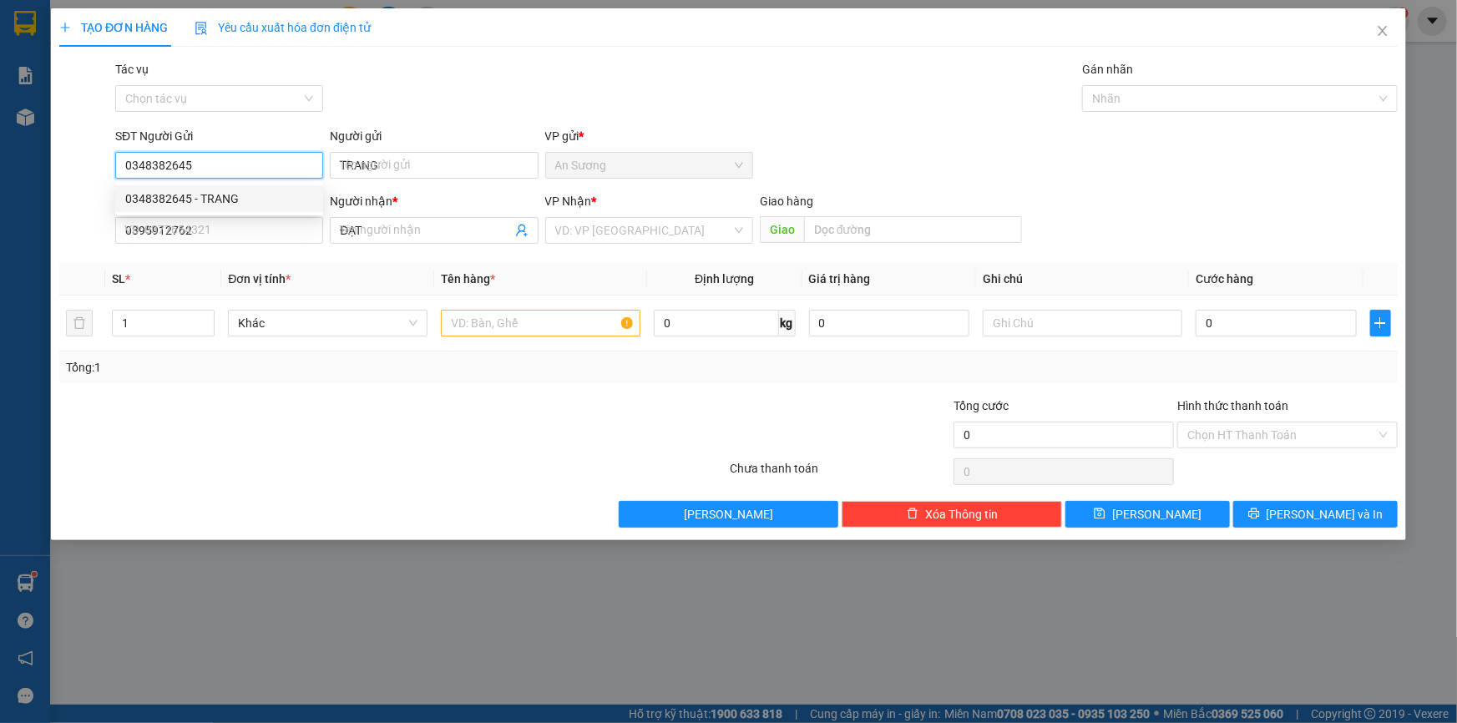
type input "30.000"
type input "0348382645"
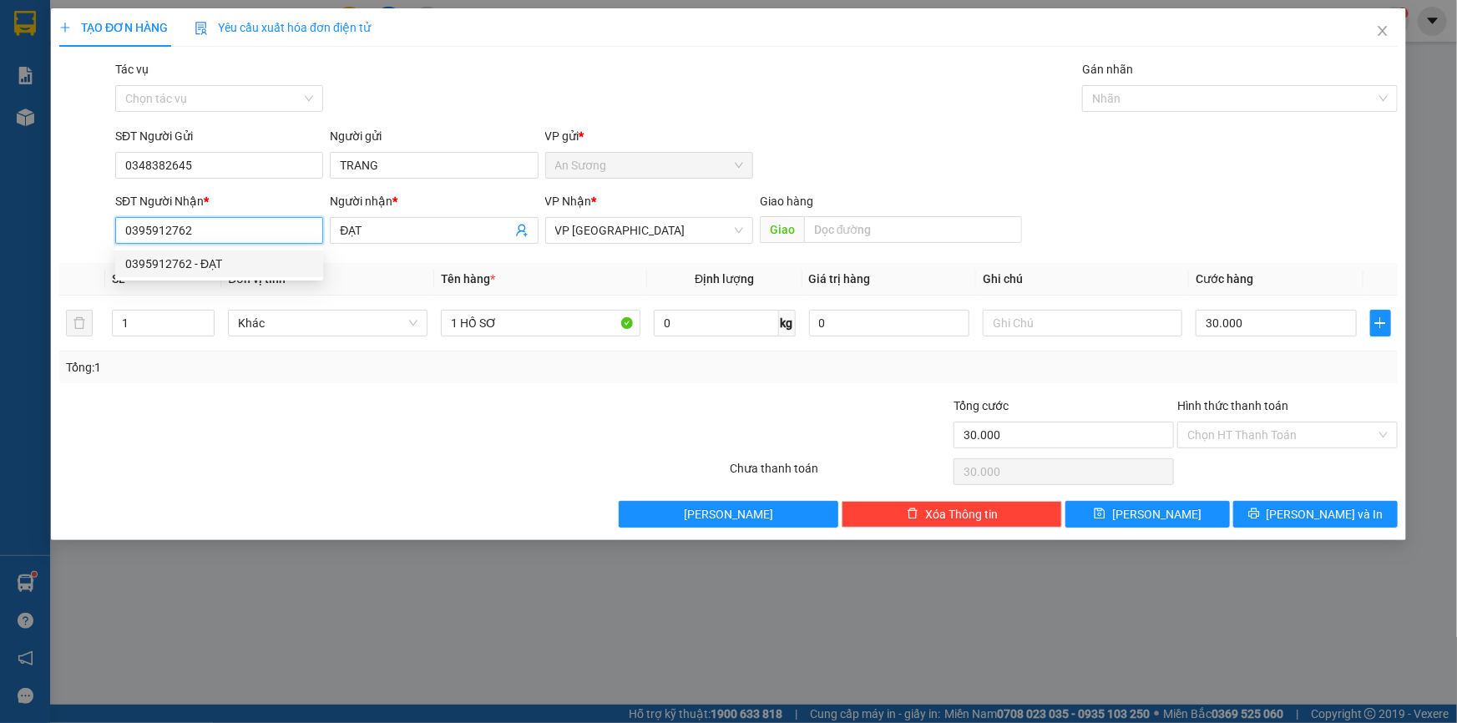
drag, startPoint x: 225, startPoint y: 230, endPoint x: 37, endPoint y: 209, distance: 189.9
click at [37, 209] on div "TẠO ĐƠN HÀNG Yêu cầu xuất hóa đơn điện tử Transit Pickup Surcharge Ids Transit …" at bounding box center [728, 361] width 1457 height 723
click at [235, 262] on div "0967863972 - QUỐC ĐẠI" at bounding box center [219, 264] width 188 height 18
type input "0967863972"
type input "QUỐC ĐẠI"
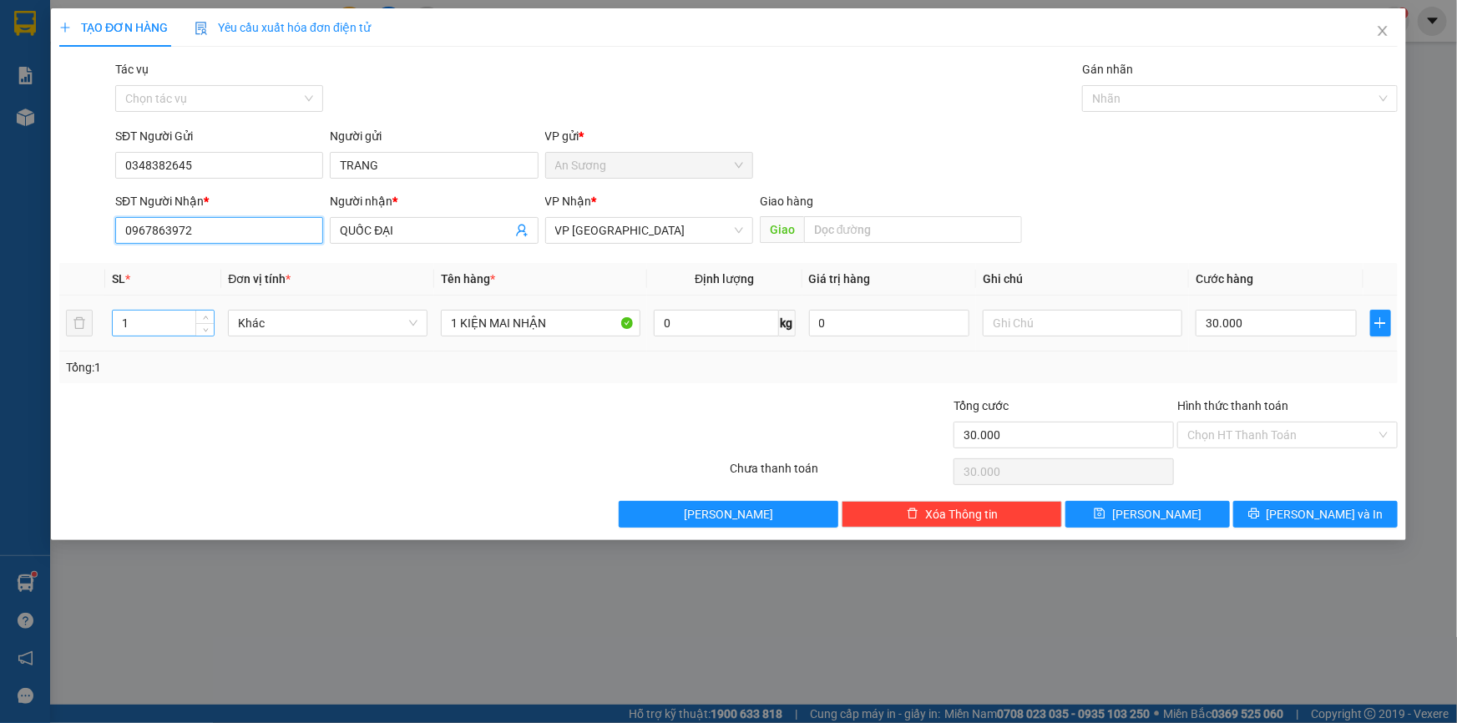
type input "0967863972"
click at [68, 323] on tr "1 Khác 1 KIỆN MAI NHẬN 0 kg 0 30.000" at bounding box center [728, 324] width 1339 height 56
type input "3"
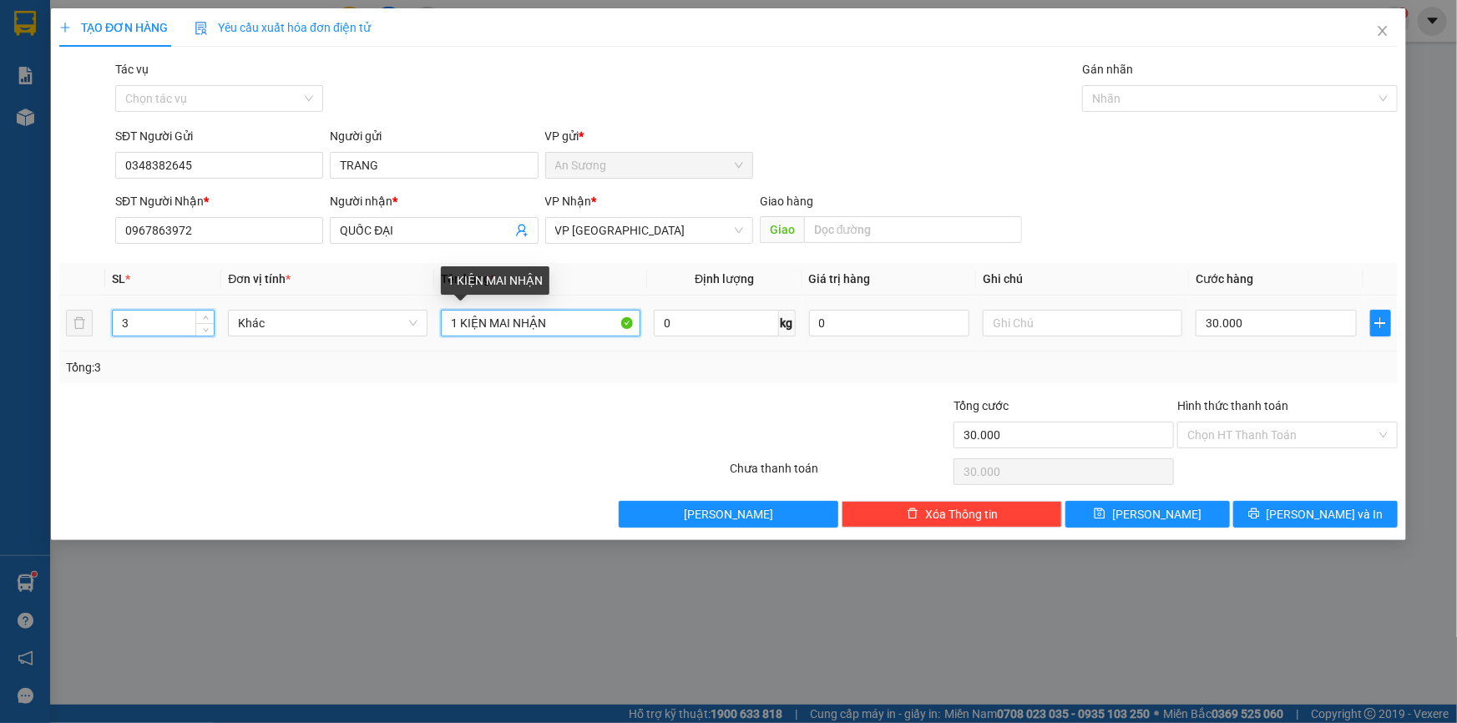
drag, startPoint x: 557, startPoint y: 329, endPoint x: 331, endPoint y: 335, distance: 226.4
click at [332, 337] on tr "3 Khác 1 KIỆN MAI NHẬN 0 kg 0 30.000" at bounding box center [728, 324] width 1339 height 56
type input "2 BAO +1 HS"
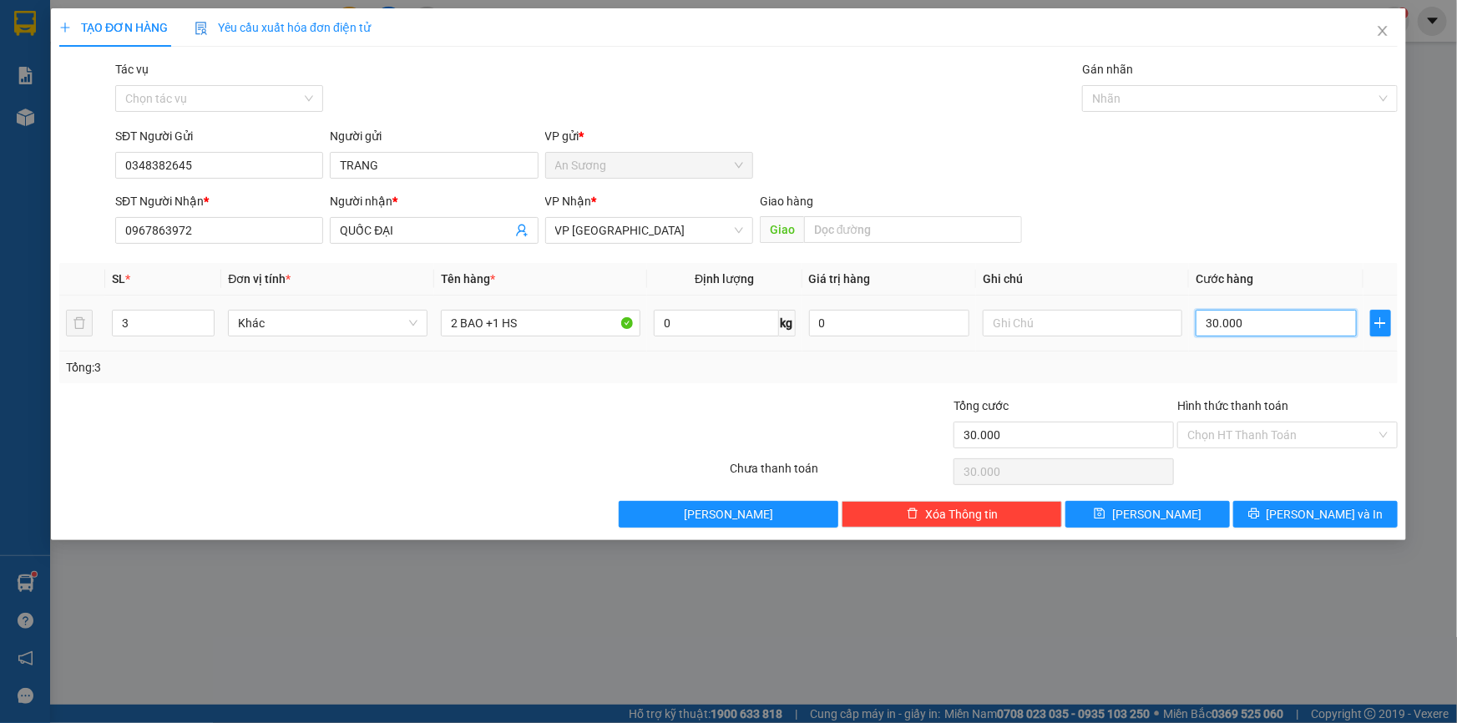
click at [1261, 316] on input "30.000" at bounding box center [1276, 323] width 161 height 27
type input "1"
type input "15"
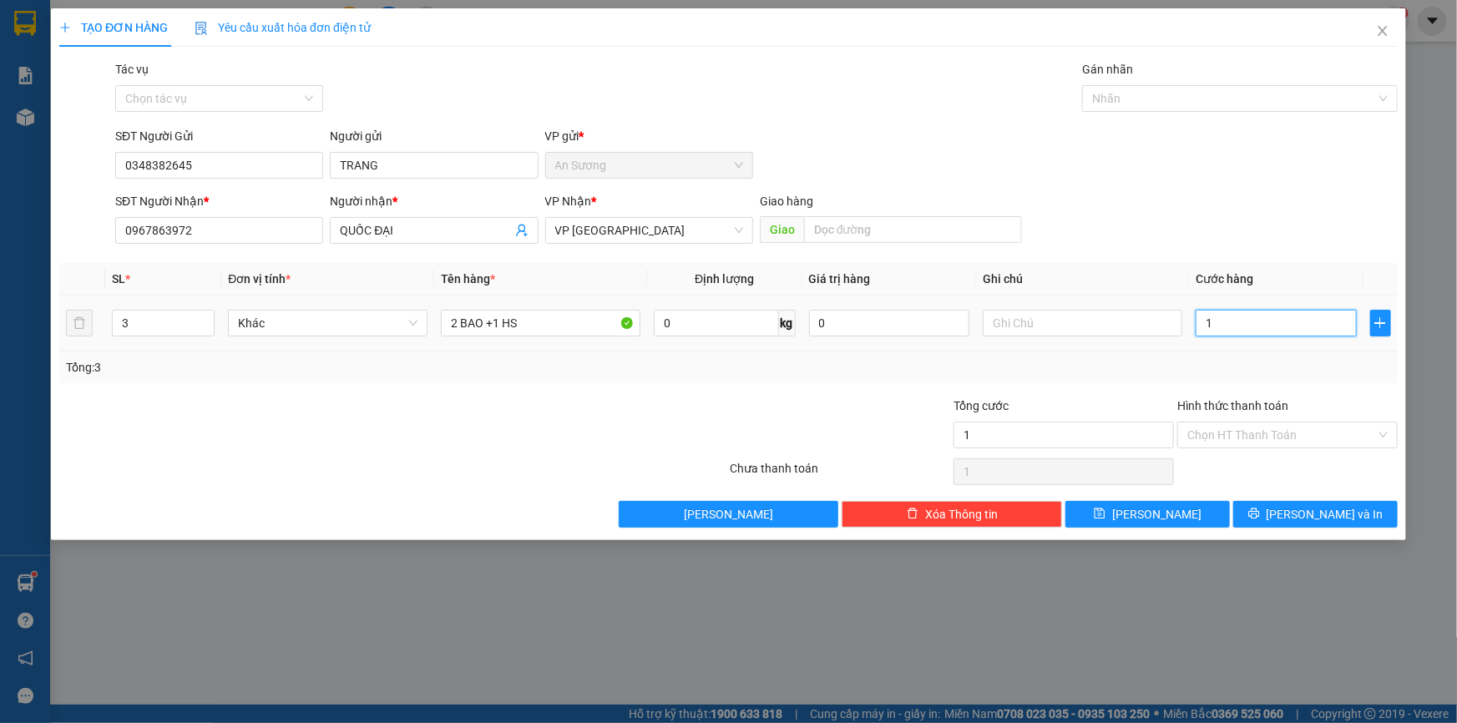
type input "15"
type input "150"
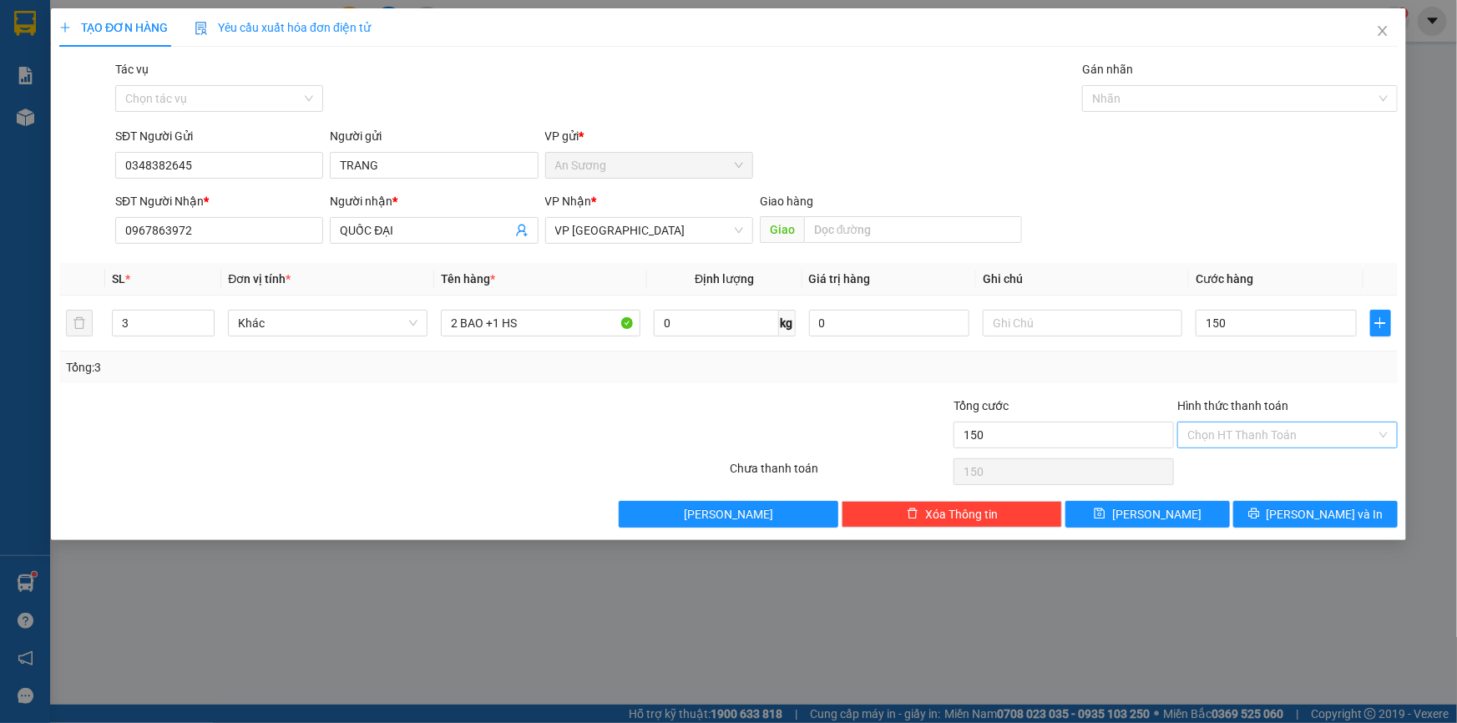
type input "150.000"
click at [1248, 431] on input "Hình thức thanh toán" at bounding box center [1281, 435] width 189 height 25
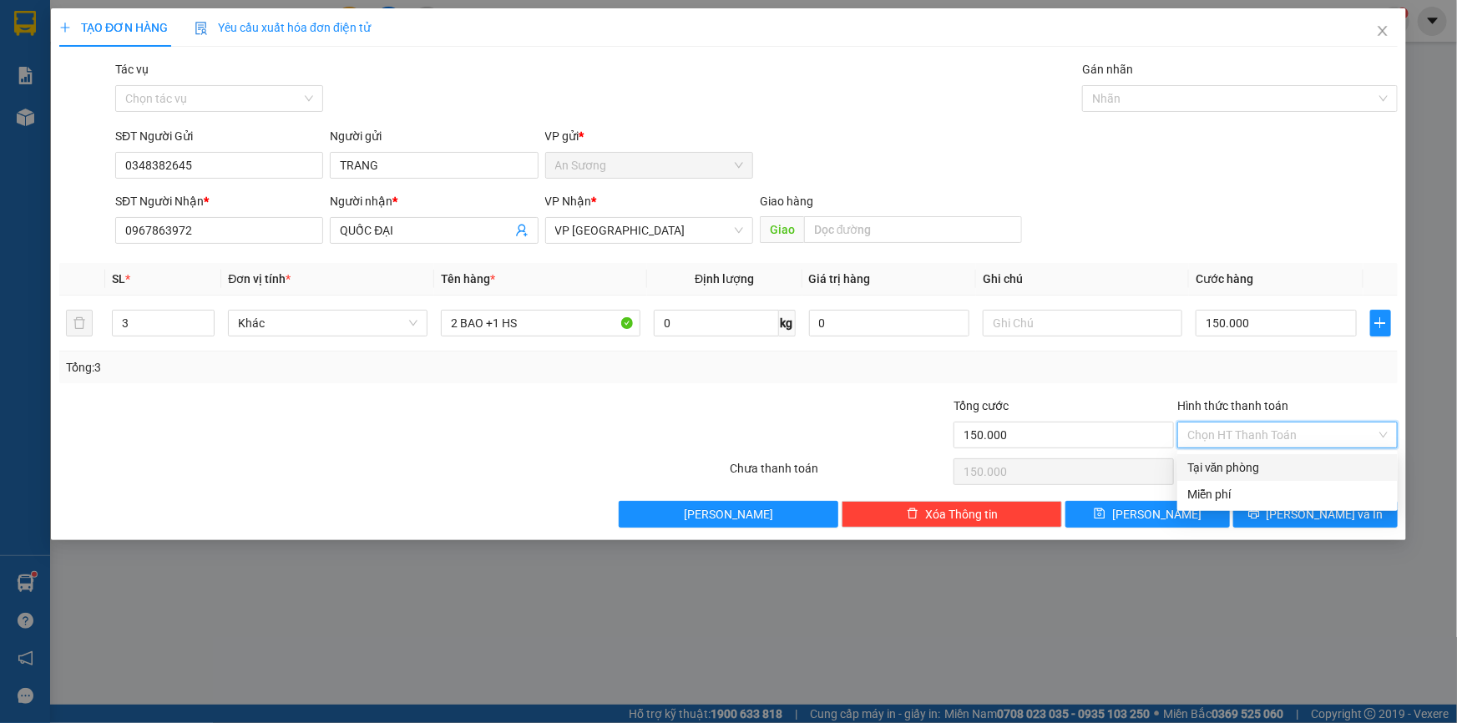
click at [1262, 465] on div "Tại văn phòng" at bounding box center [1287, 467] width 200 height 18
type input "0"
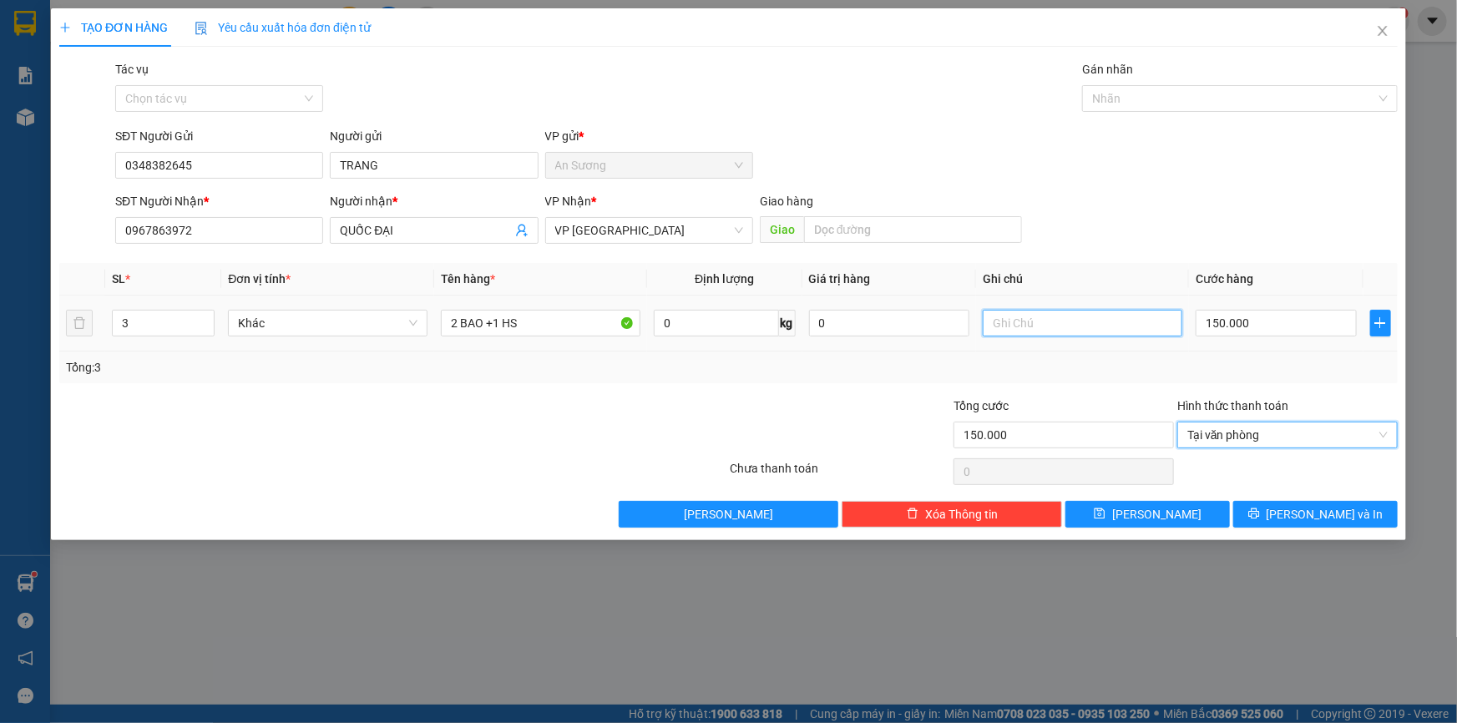
click at [1044, 326] on input "text" at bounding box center [1083, 323] width 200 height 27
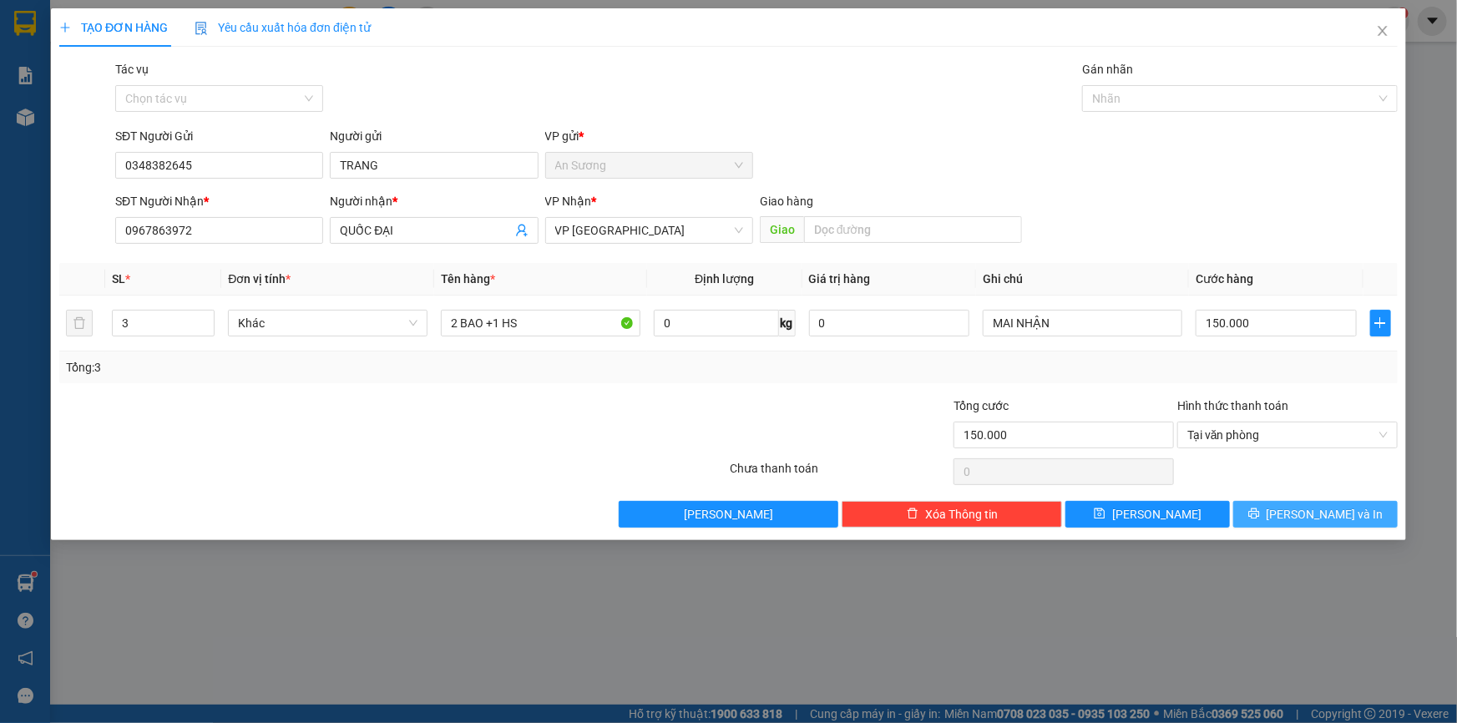
click at [1304, 509] on span "[PERSON_NAME] và In" at bounding box center [1325, 514] width 117 height 18
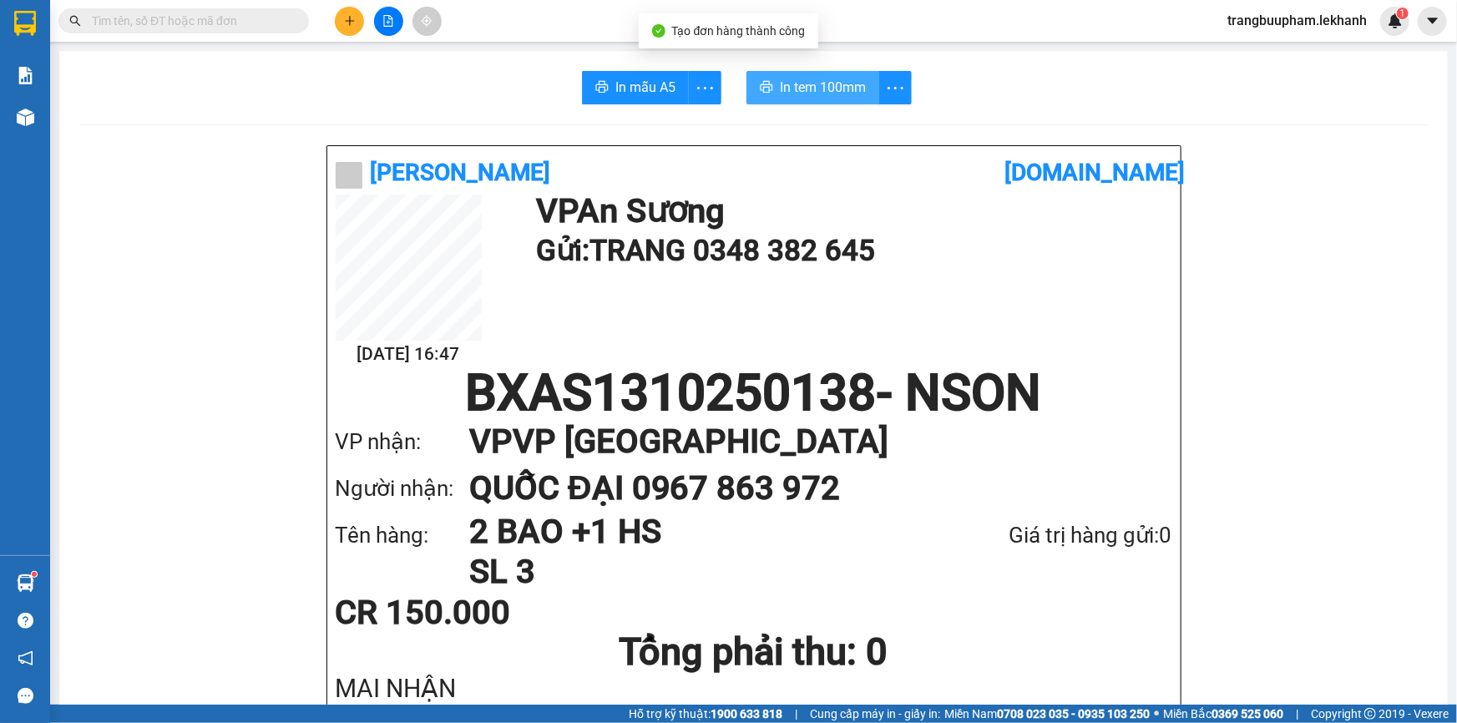
click at [838, 84] on span "In tem 100mm" at bounding box center [823, 87] width 86 height 21
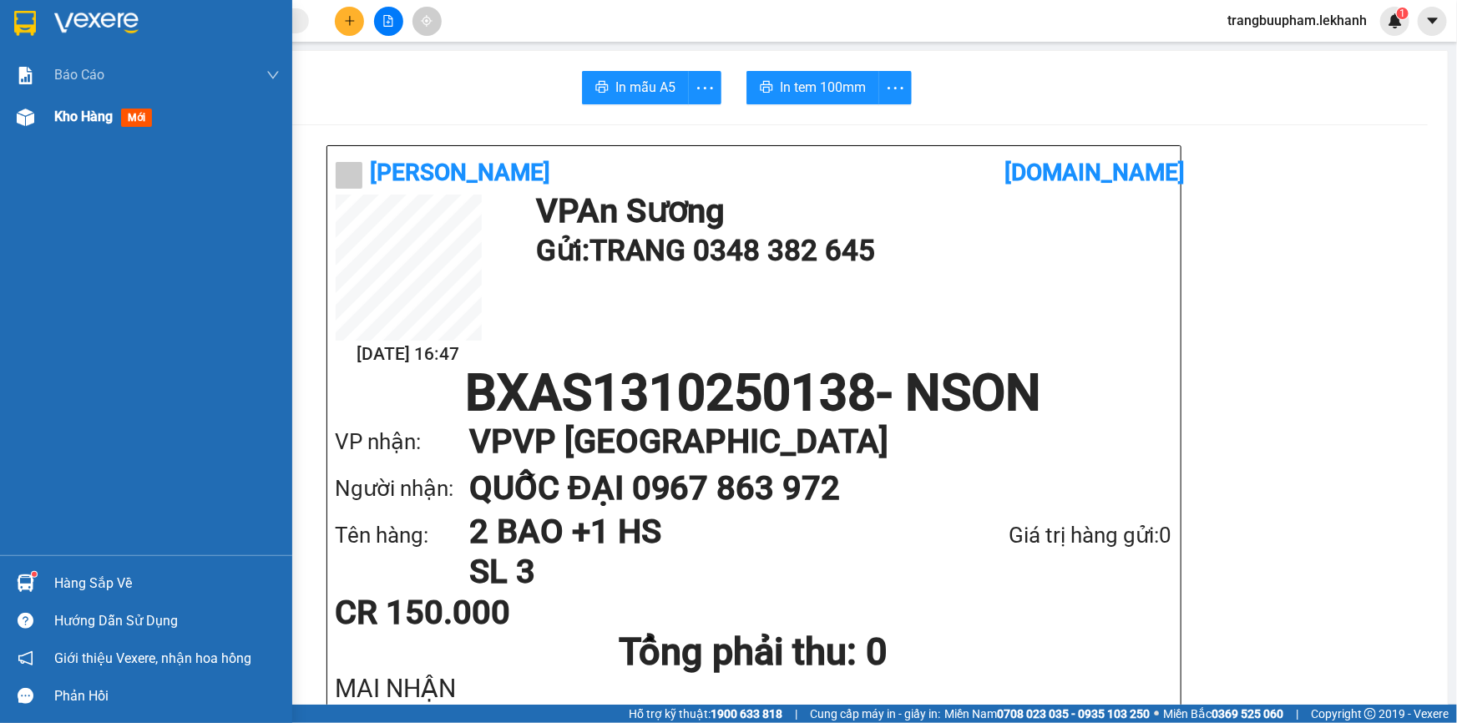
click at [94, 122] on span "Kho hàng" at bounding box center [83, 117] width 58 height 16
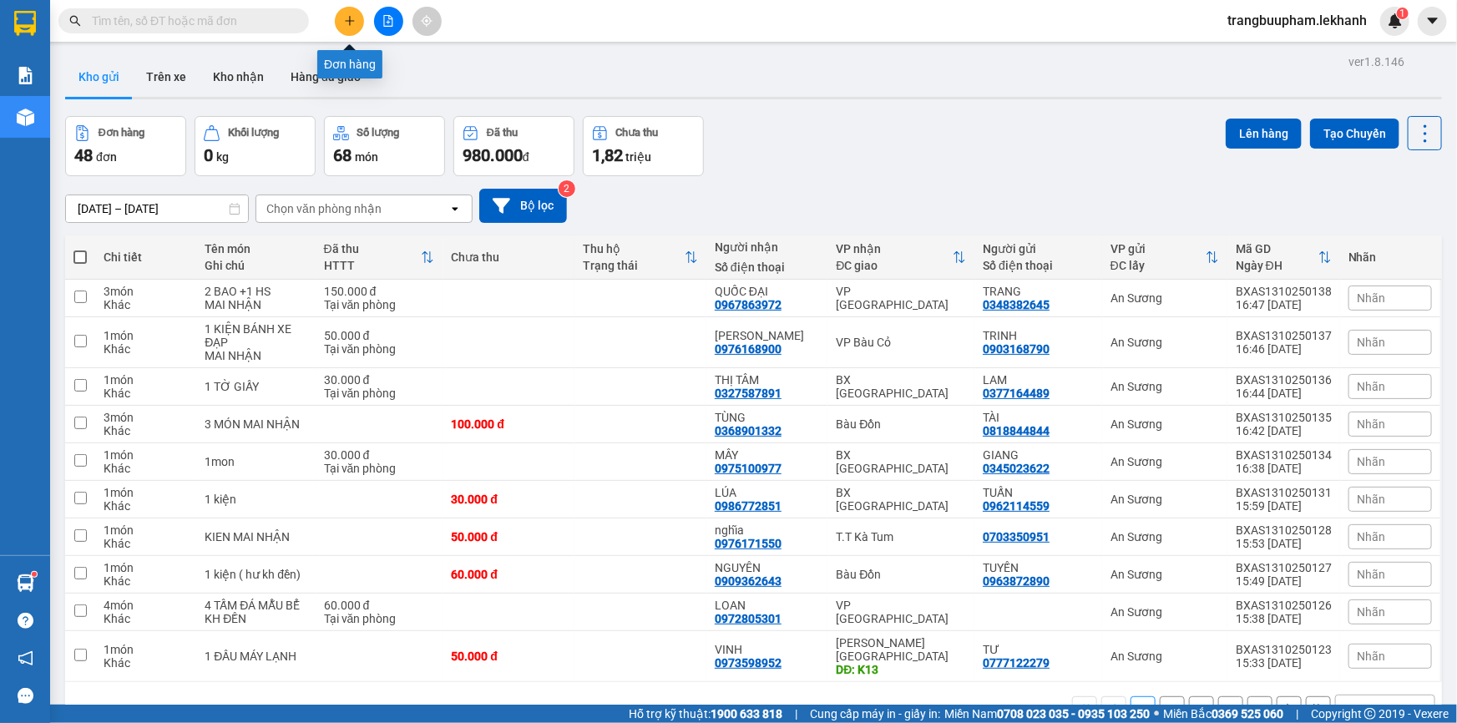
click at [349, 28] on button at bounding box center [349, 21] width 29 height 29
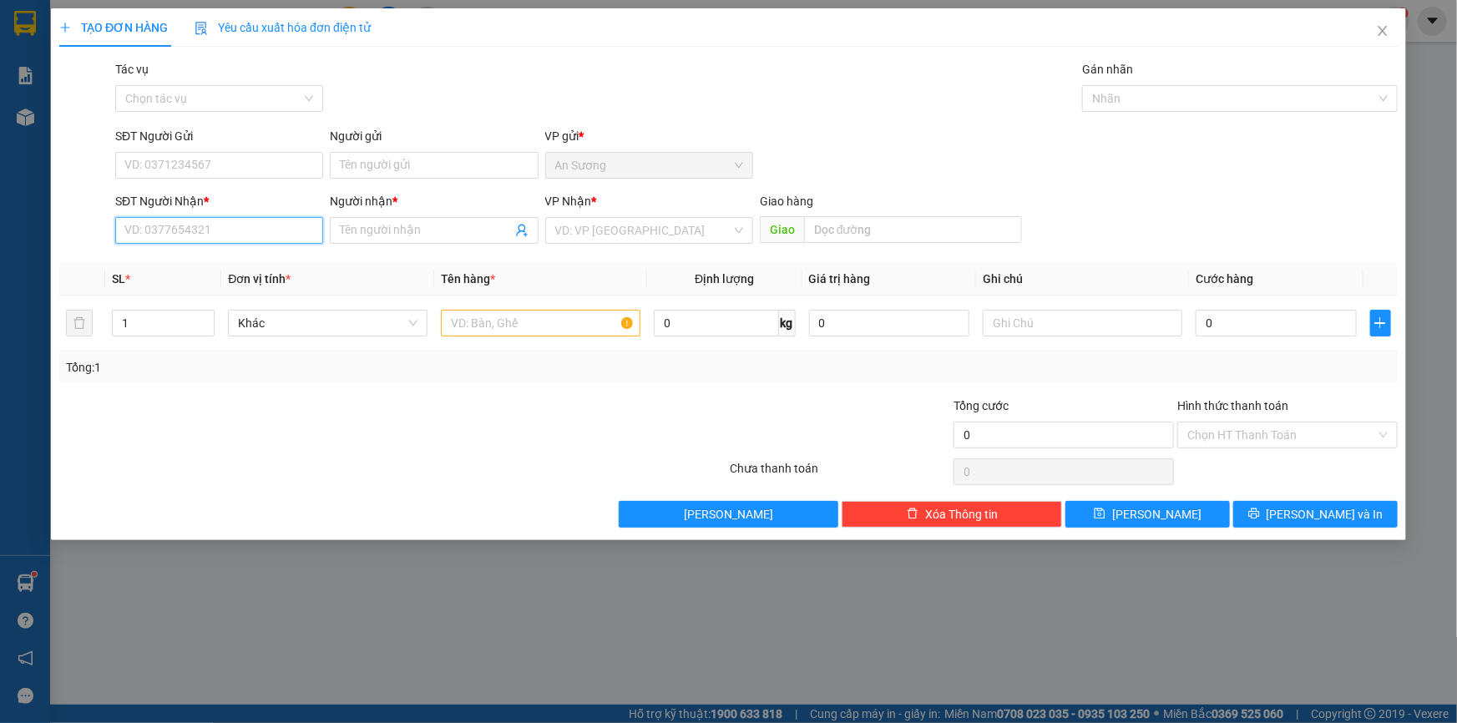
click at [208, 241] on input "SĐT Người Nhận *" at bounding box center [219, 230] width 208 height 27
click at [223, 261] on div "0988369792 - HÀO HIỆP" at bounding box center [219, 264] width 188 height 18
type input "0988369792"
type input "HÀO HIỆP"
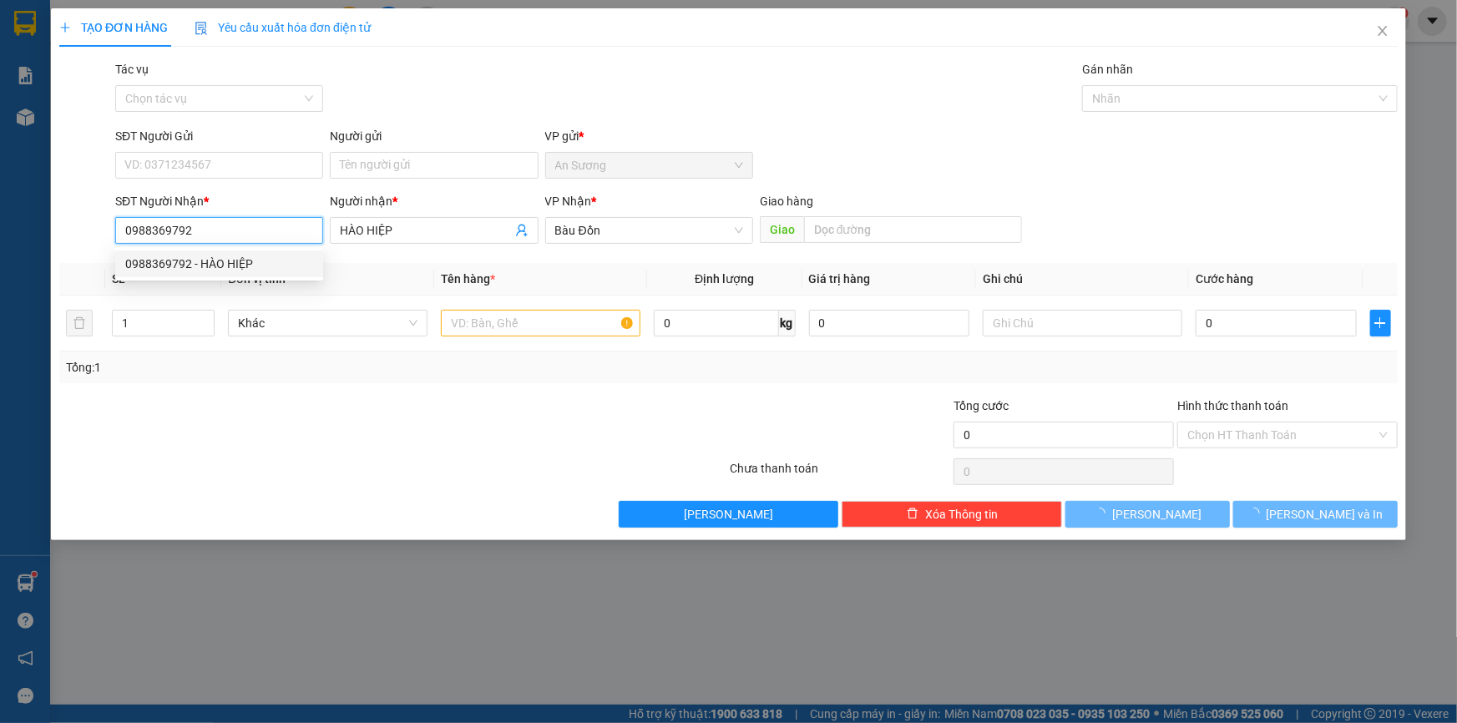
type input "30.000"
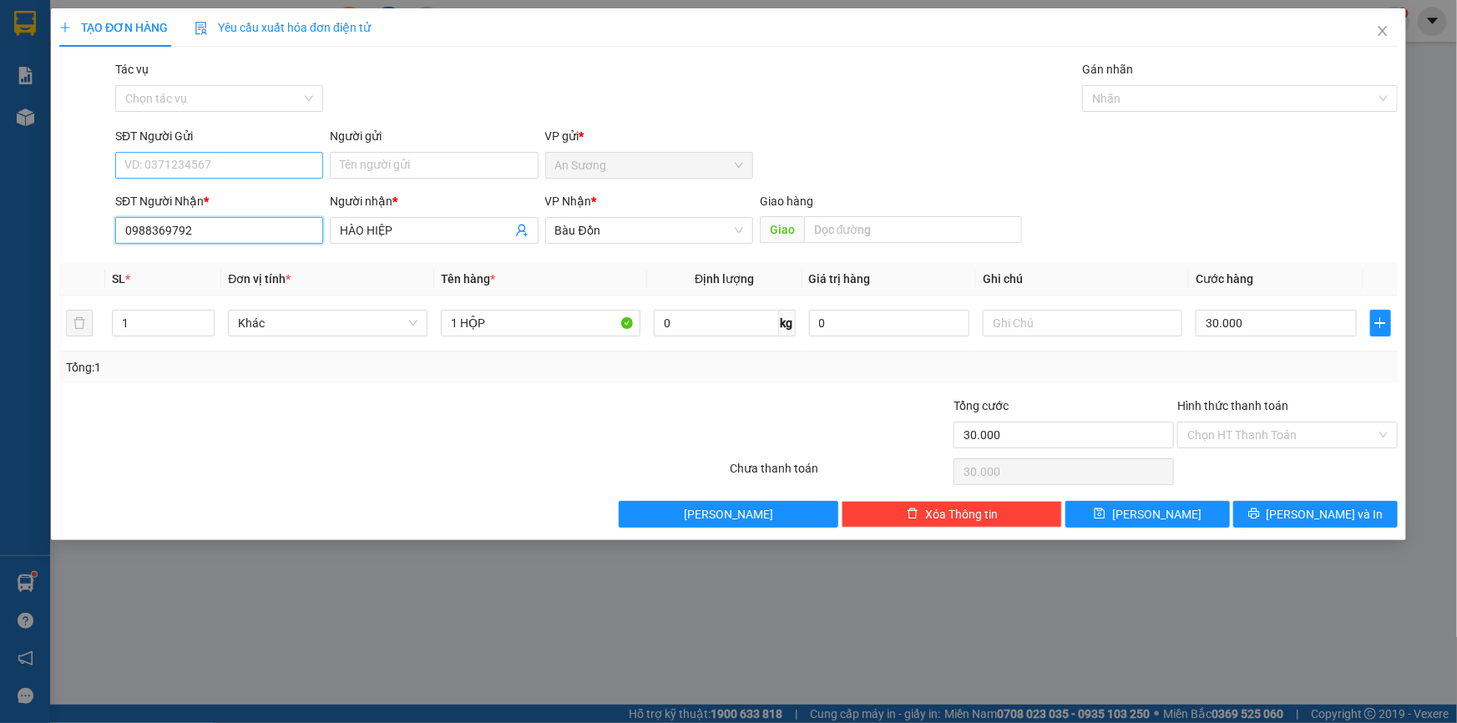
type input "0988369792"
click at [240, 164] on input "SĐT Người Gửi" at bounding box center [219, 165] width 208 height 27
click at [245, 200] on div "0975171765 - VINH" at bounding box center [219, 199] width 188 height 18
type input "0975171765"
type input "VINH"
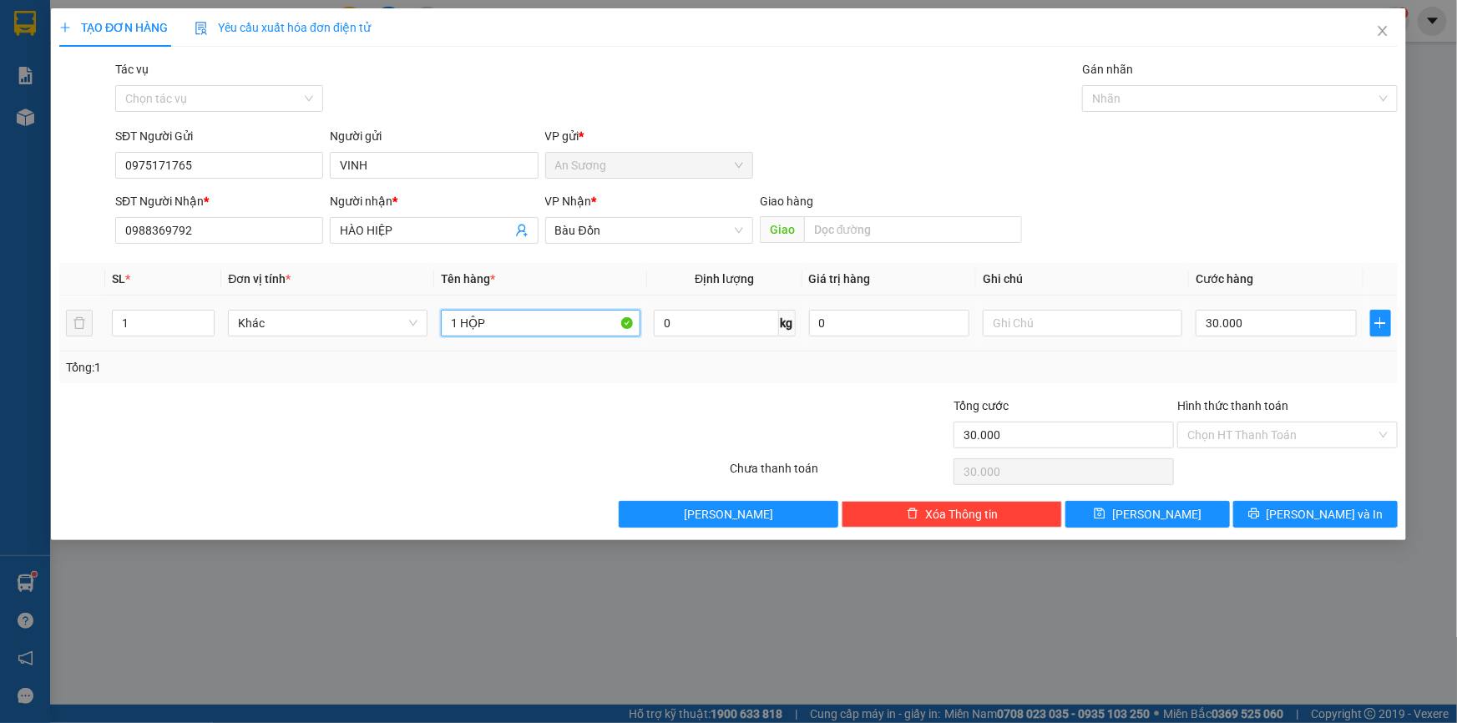
drag, startPoint x: 494, startPoint y: 321, endPoint x: 322, endPoint y: 341, distance: 173.1
click at [322, 341] on tr "1 Khác 1 HỘP 0 kg 0 30.000" at bounding box center [728, 324] width 1339 height 56
type input "1 THÙNG BÁO MAI NHẬN"
click at [1309, 510] on span "[PERSON_NAME] và In" at bounding box center [1325, 514] width 117 height 18
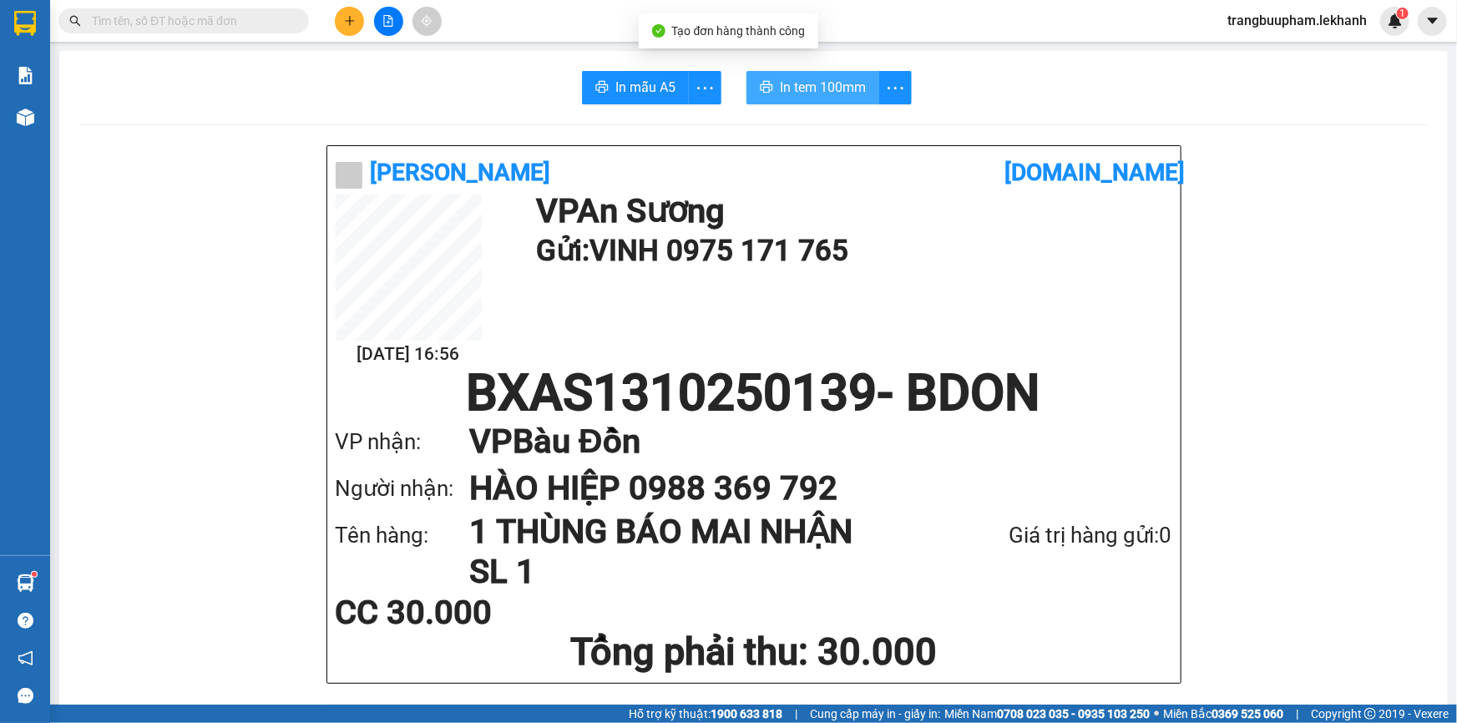
click at [815, 83] on span "In tem 100mm" at bounding box center [823, 87] width 86 height 21
click at [357, 23] on button at bounding box center [349, 21] width 29 height 29
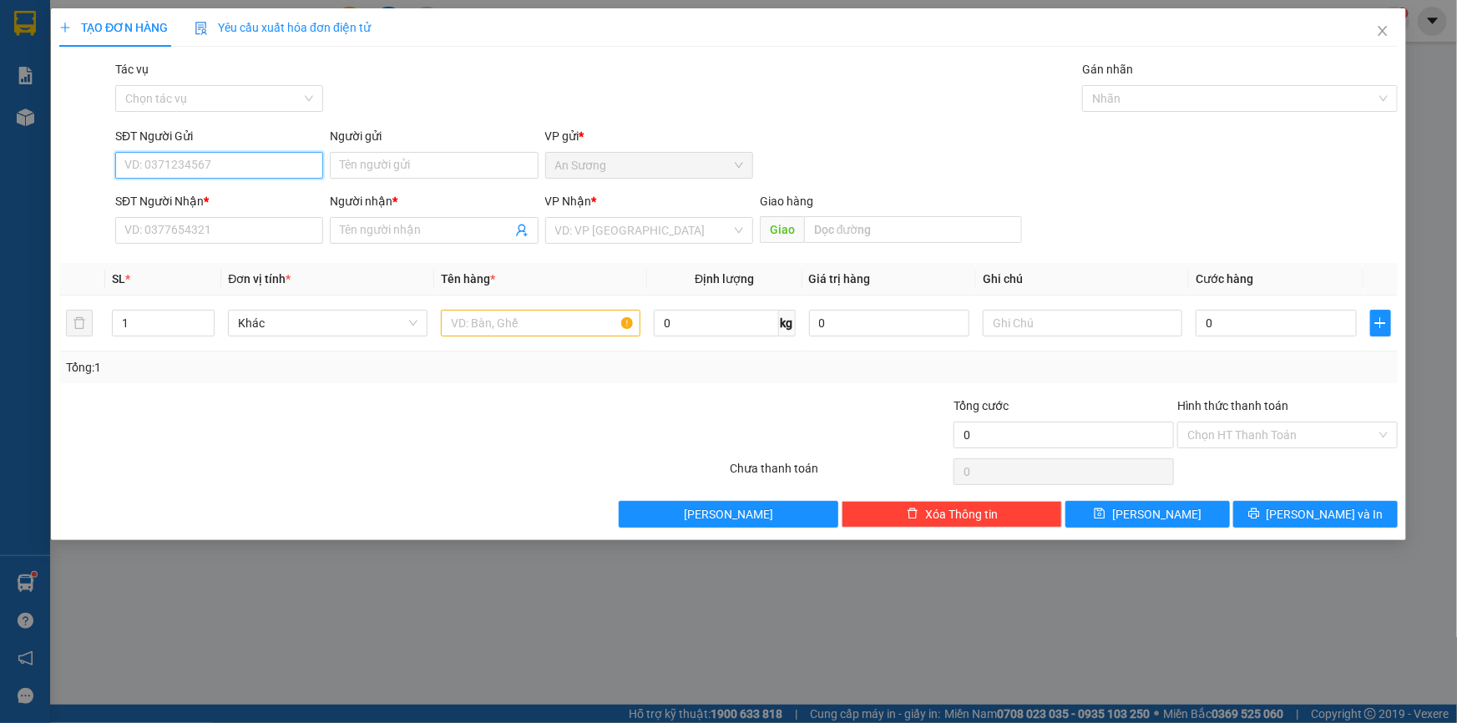
drag, startPoint x: 164, startPoint y: 169, endPoint x: 161, endPoint y: 154, distance: 15.2
click at [164, 167] on input "SĐT Người Gửi" at bounding box center [219, 165] width 208 height 27
type input "0395998915"
click at [225, 232] on input "SĐT Người Nhận *" at bounding box center [219, 230] width 208 height 27
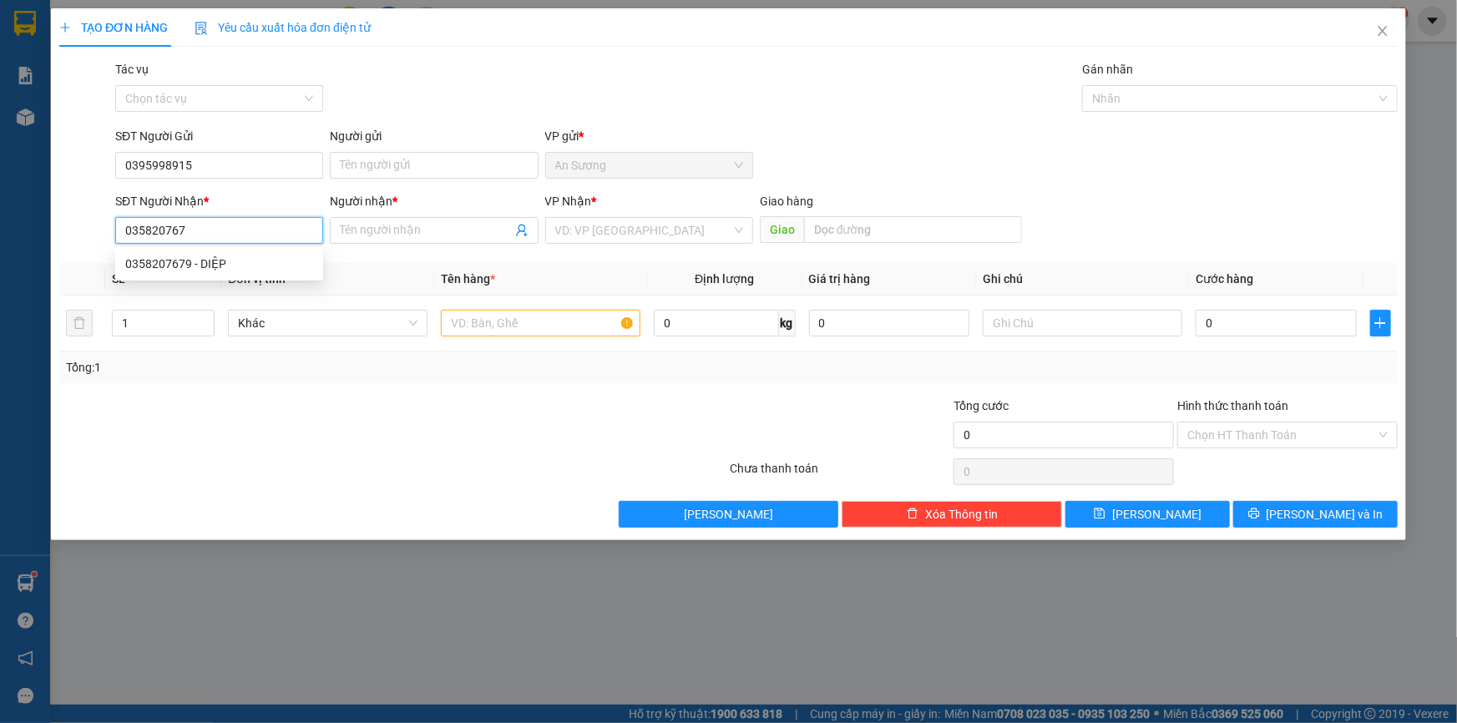
type input "0358207679"
click at [225, 276] on div "0358207679 - DIỆP" at bounding box center [219, 264] width 208 height 27
type input "DIỆP"
type input "80.000"
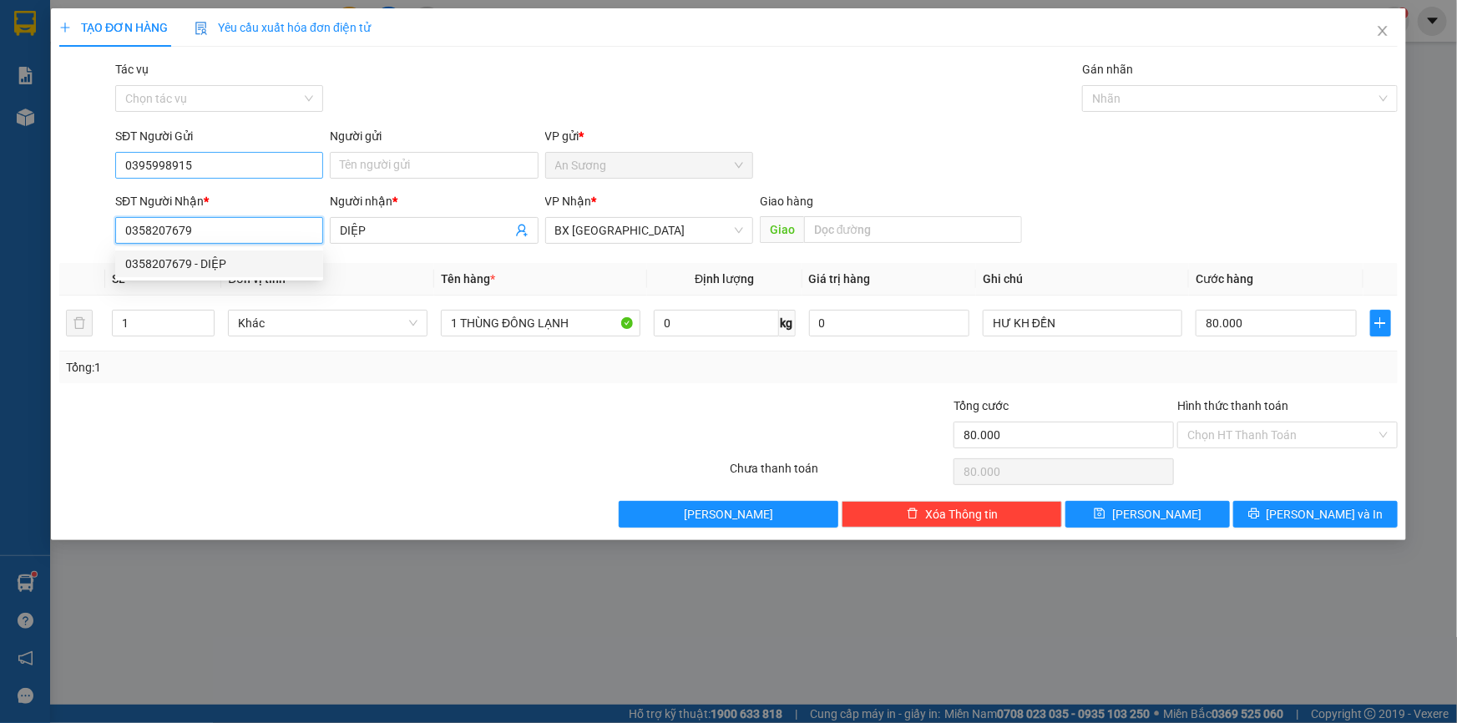
type input "0358207679"
click at [265, 171] on input "0395998915" at bounding box center [219, 165] width 208 height 27
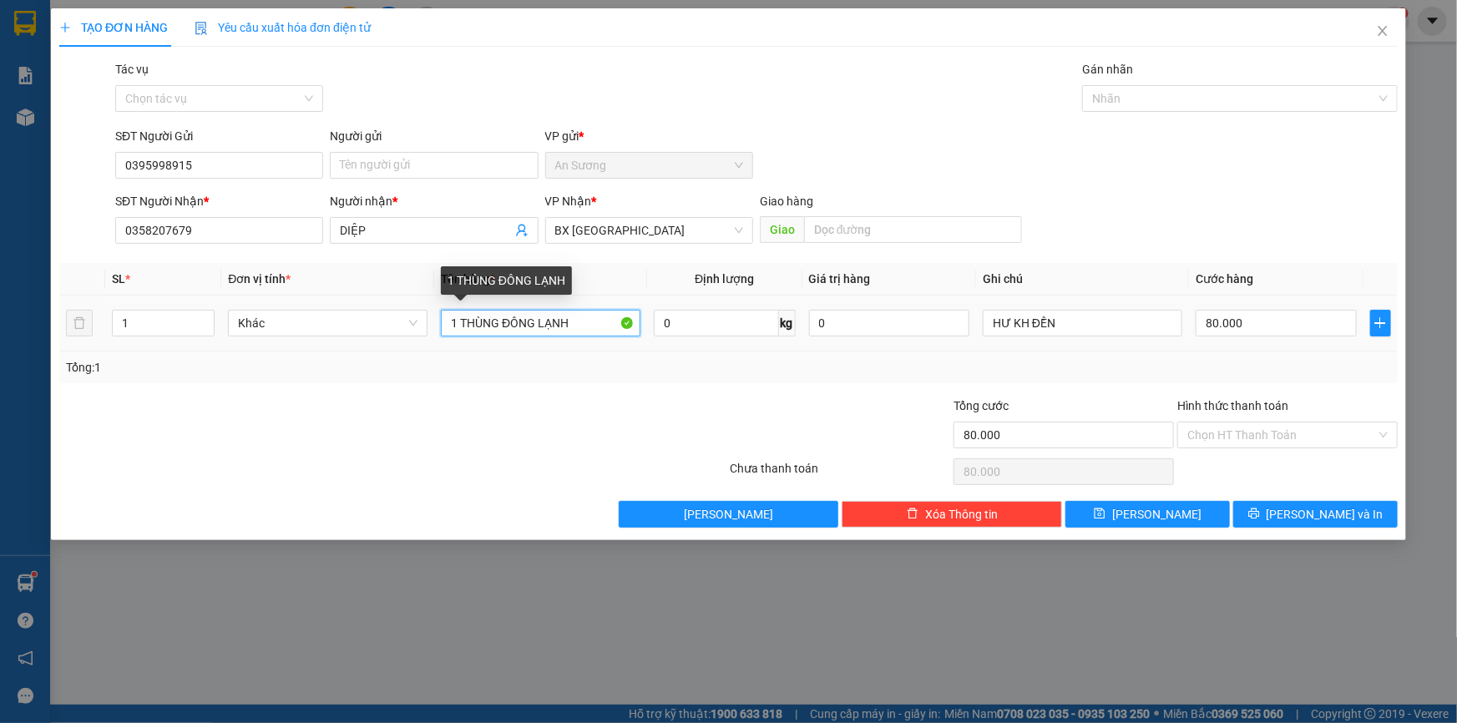
drag, startPoint x: 588, startPoint y: 325, endPoint x: 337, endPoint y: 297, distance: 252.0
click at [337, 297] on tr "1 Khác 1 THÙNG ĐÔNG LẠNH 0 kg 0 HƯ KH ĐỀN 80.000" at bounding box center [728, 324] width 1339 height 56
type input "1 THÙNG"
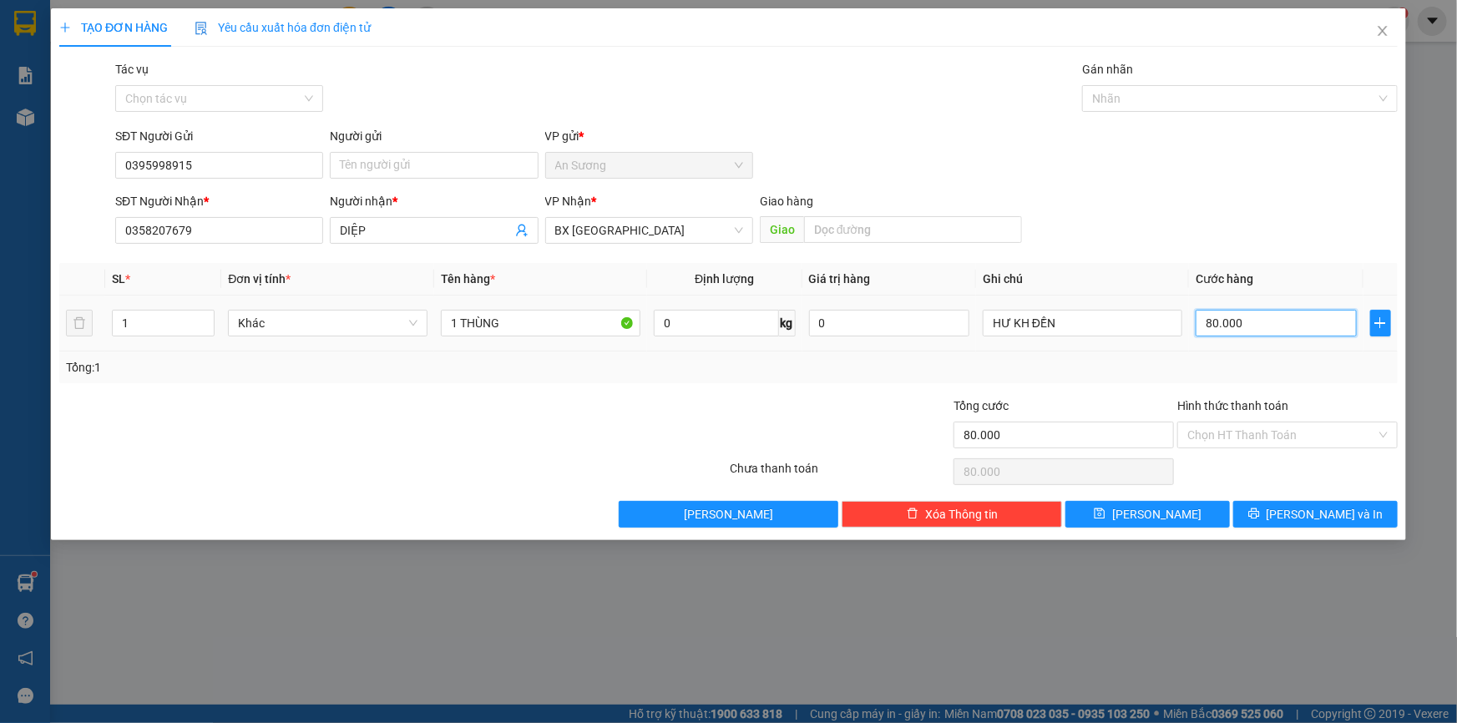
click at [1303, 325] on input "80.000" at bounding box center [1276, 323] width 161 height 27
type input "5"
type input "50"
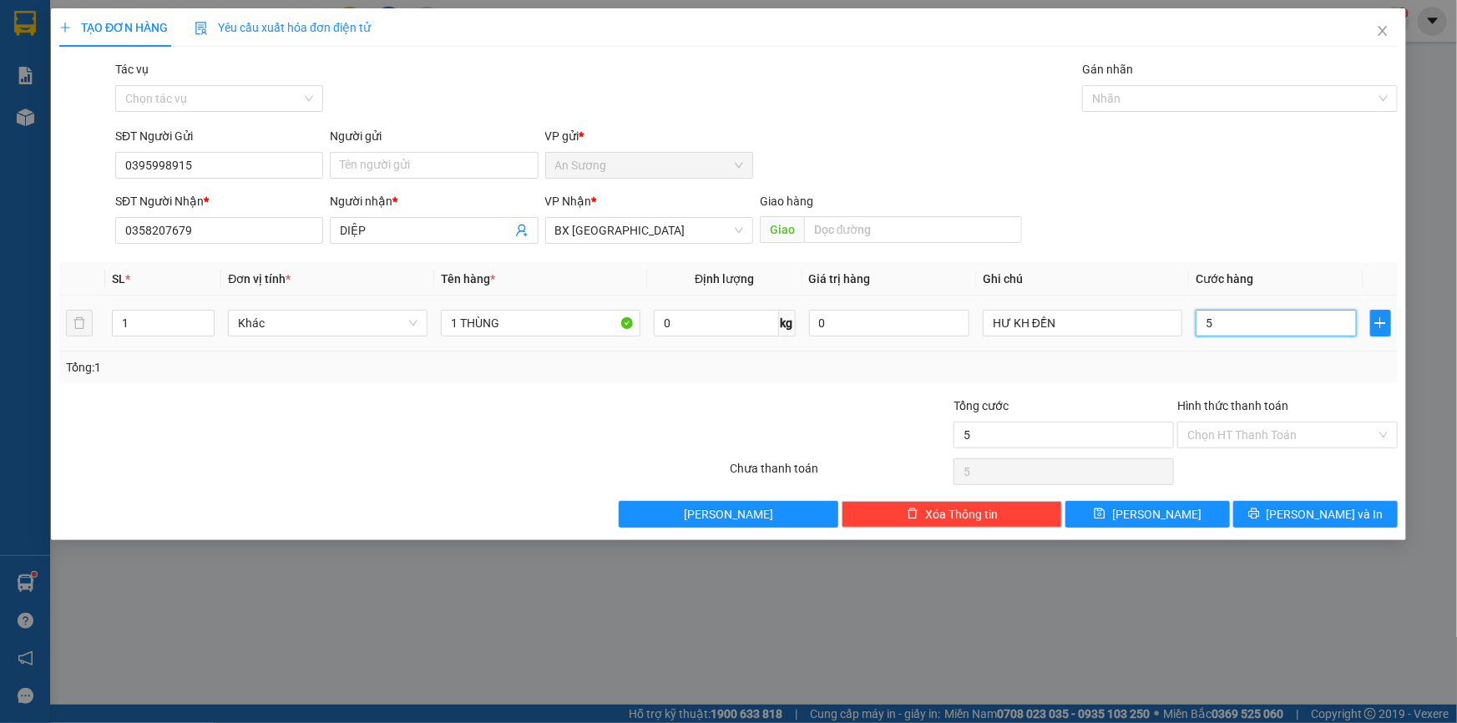
type input "50"
click at [1325, 518] on span "[PERSON_NAME] và In" at bounding box center [1325, 514] width 117 height 18
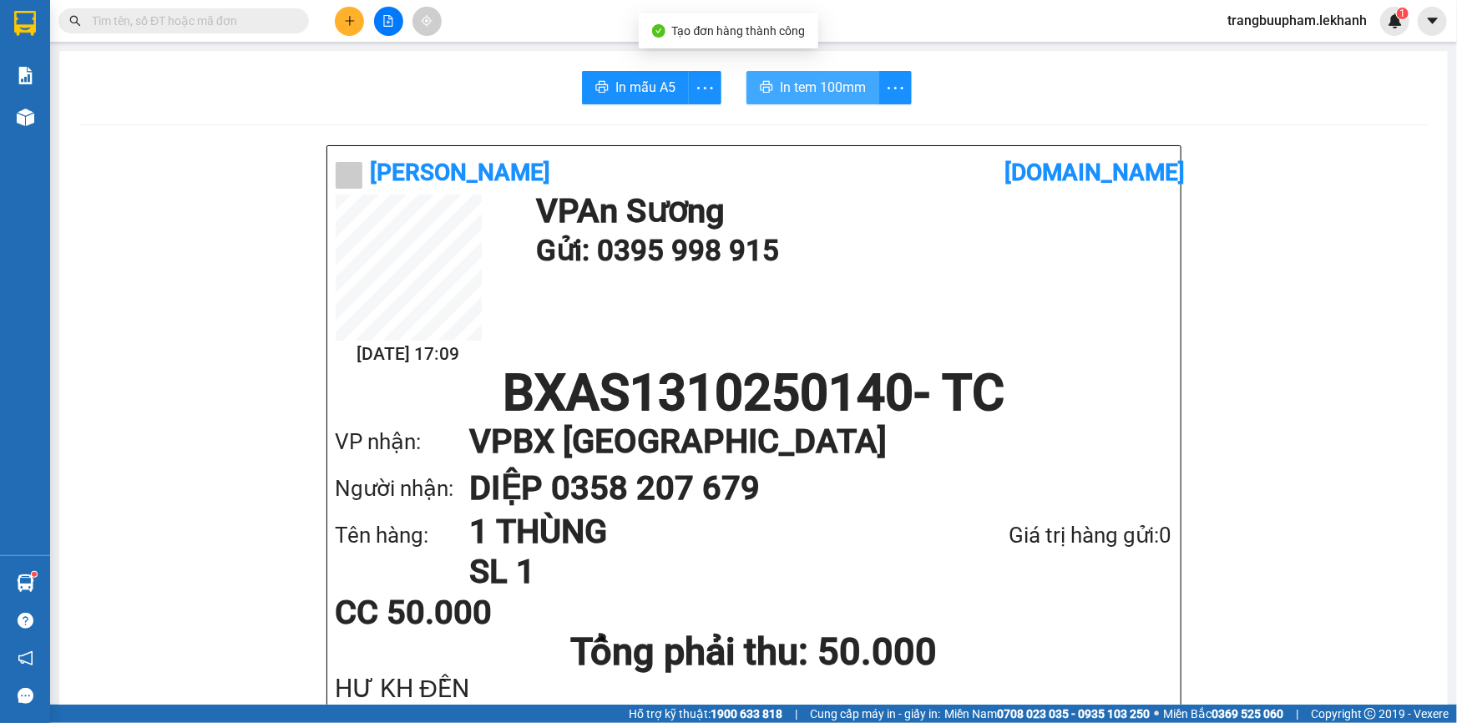
drag, startPoint x: 787, startPoint y: 131, endPoint x: 783, endPoint y: 83, distance: 48.5
click at [783, 83] on span "In tem 100mm" at bounding box center [823, 87] width 86 height 21
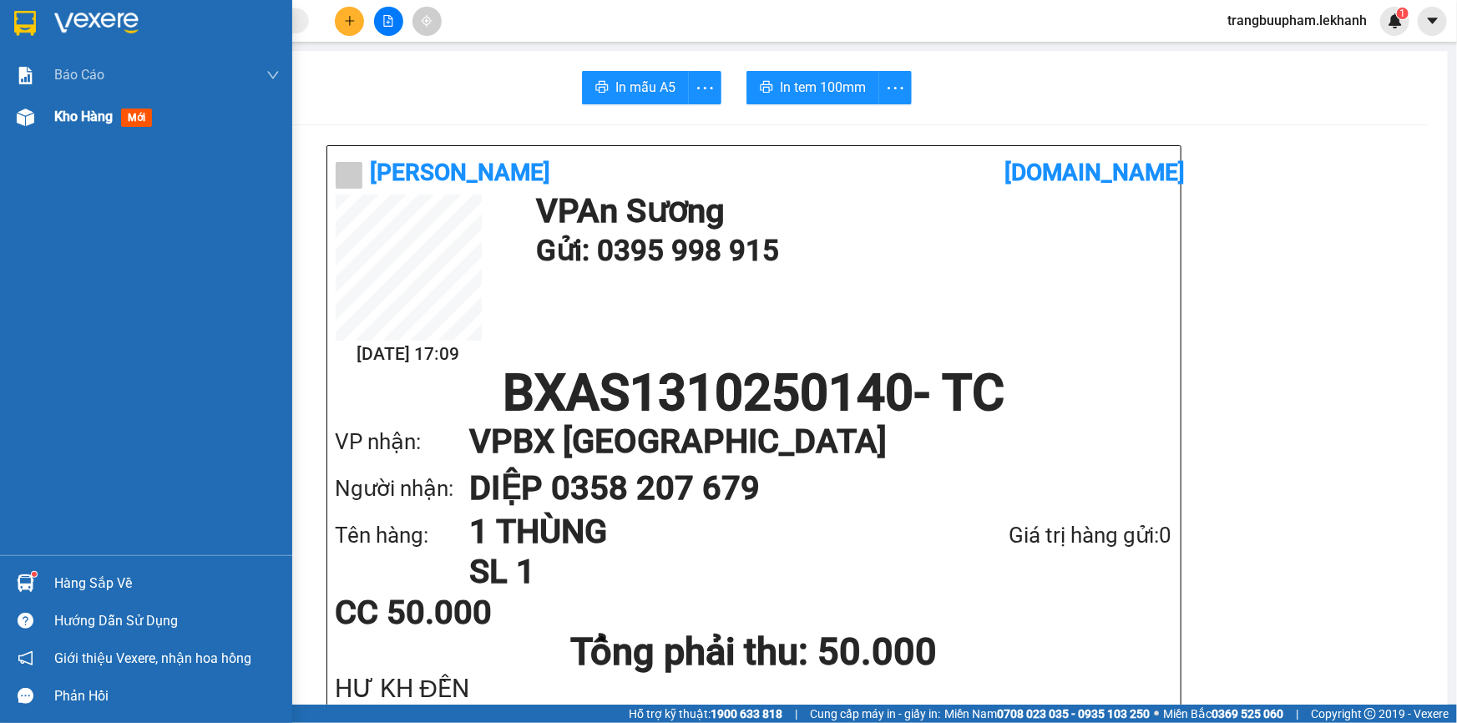
click at [50, 115] on div "Kho hàng mới" at bounding box center [146, 117] width 292 height 42
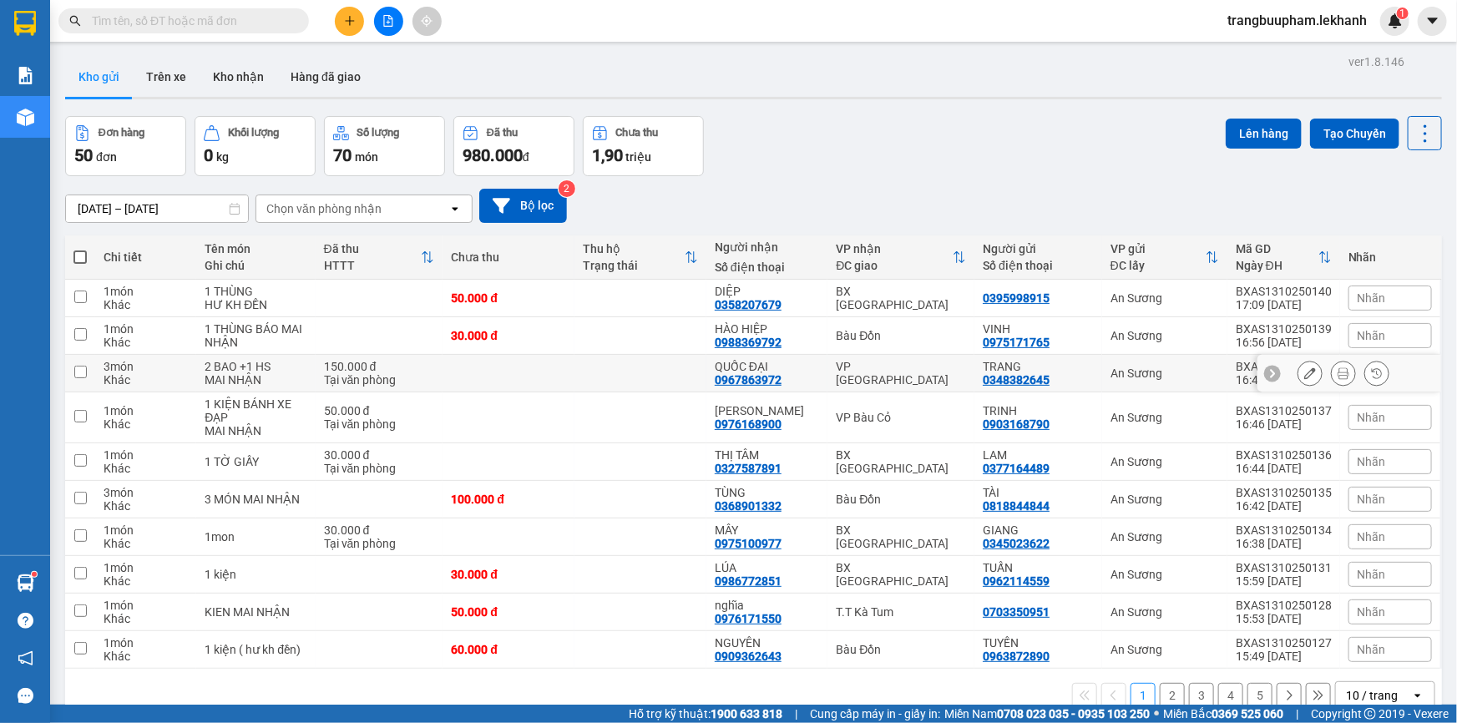
click at [524, 380] on td at bounding box center [509, 374] width 132 height 38
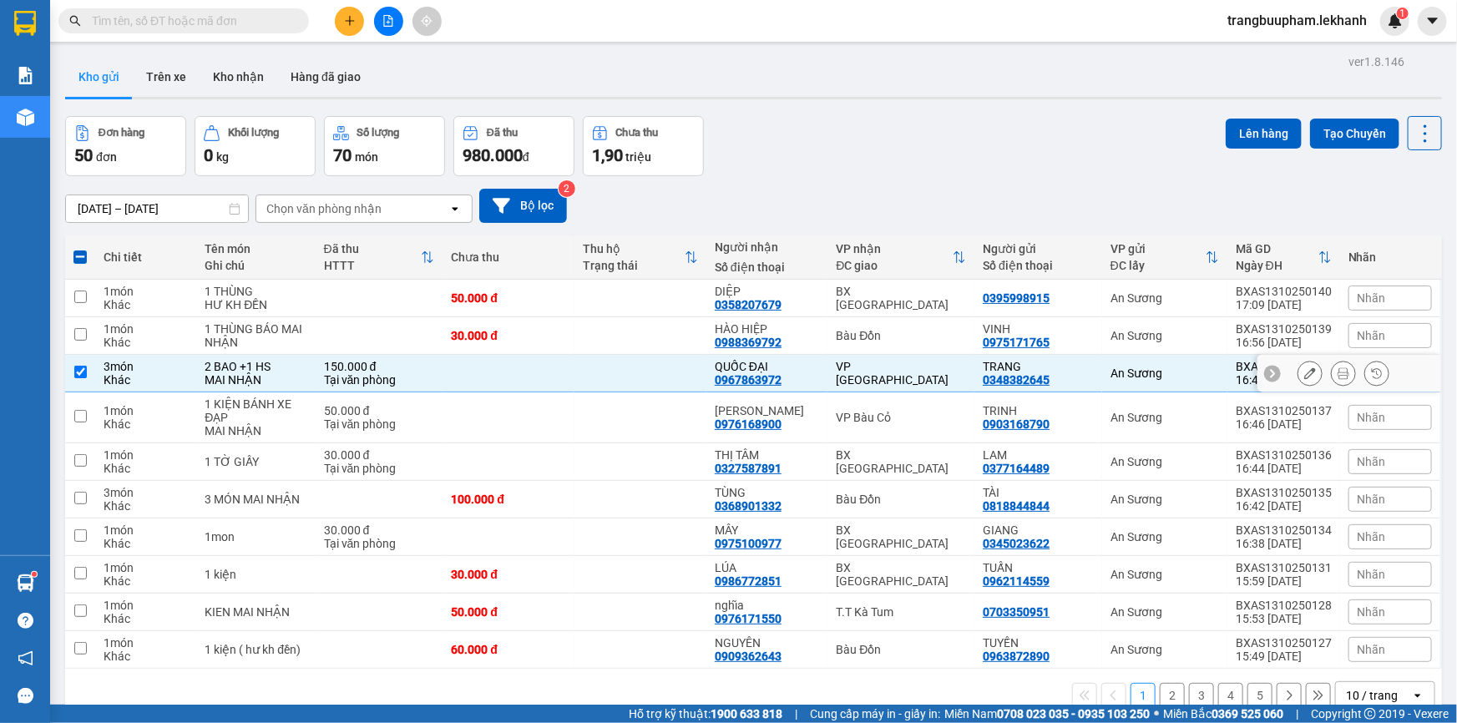
click at [612, 362] on td at bounding box center [640, 374] width 132 height 38
checkbox input "false"
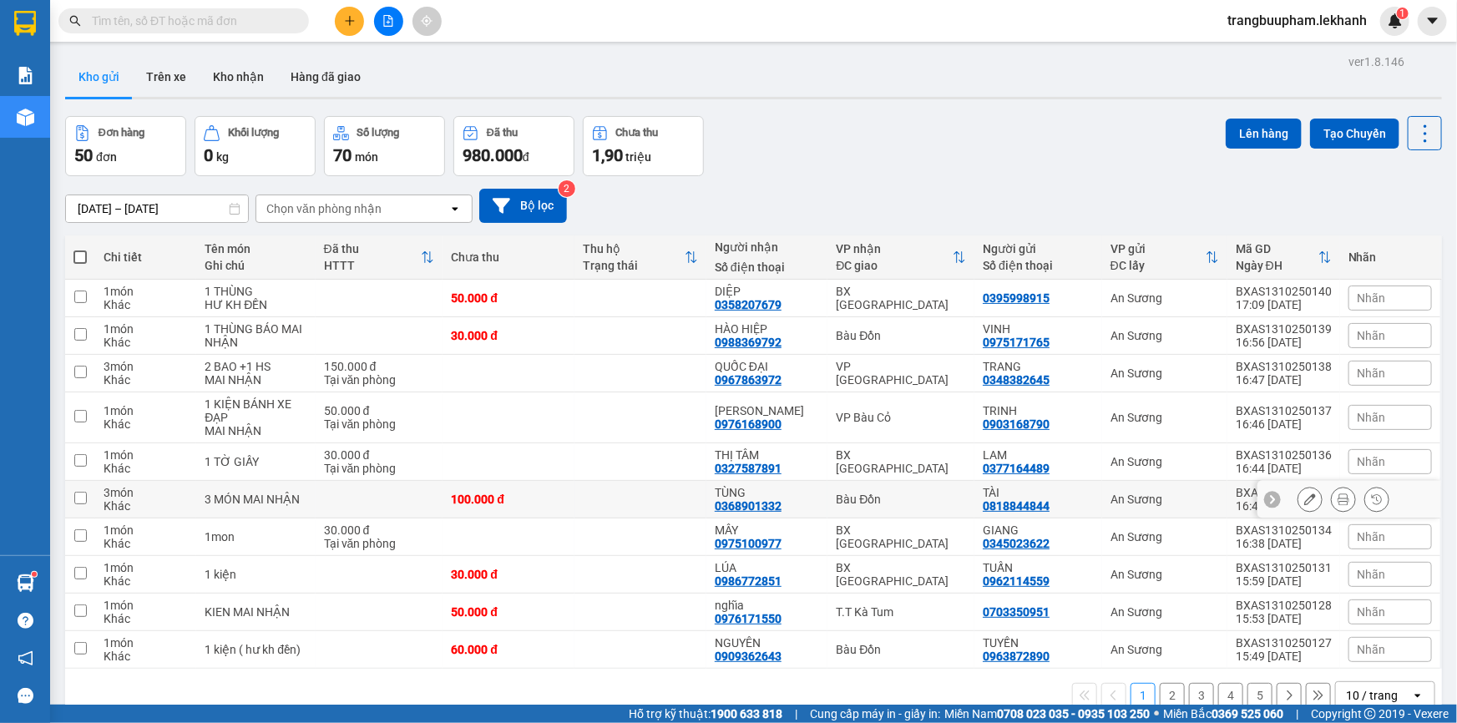
click at [545, 508] on td "100.000 đ" at bounding box center [509, 500] width 132 height 38
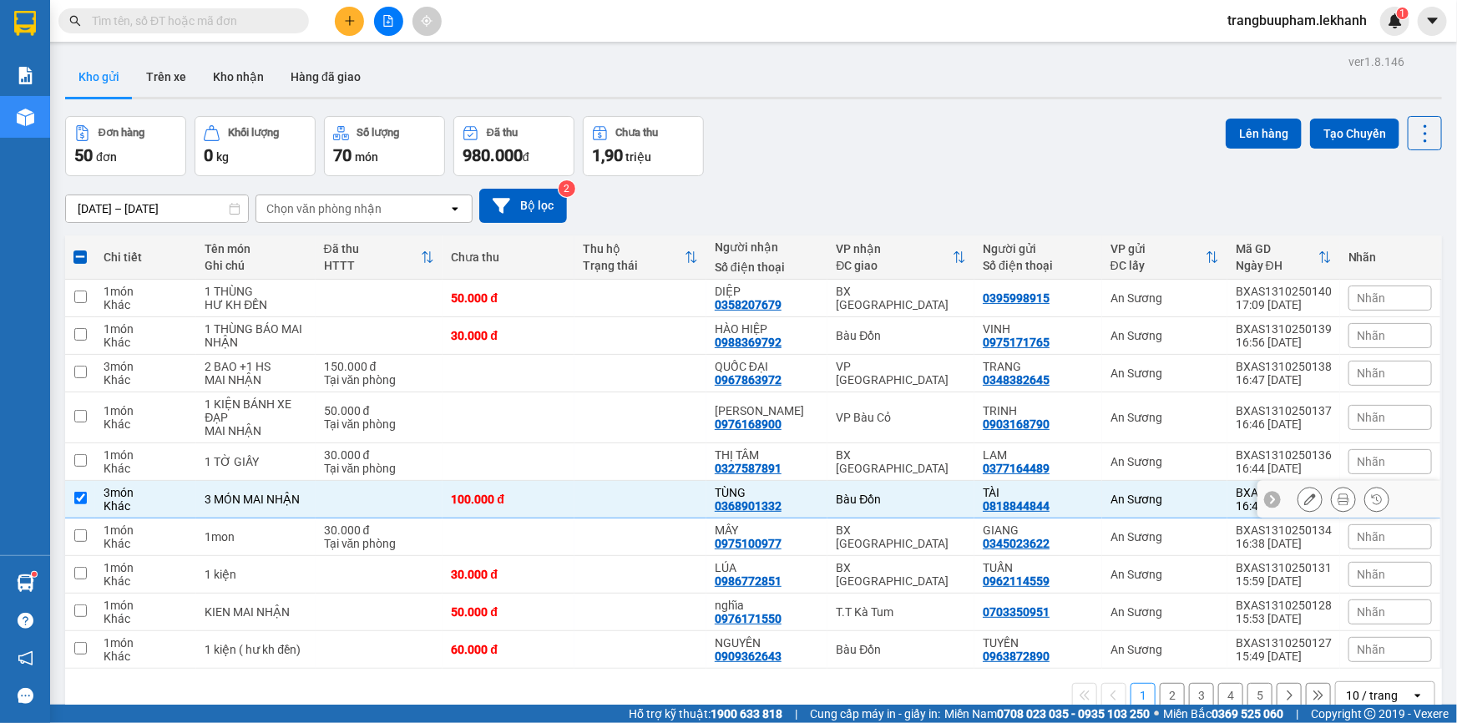
click at [546, 506] on td "100.000 đ" at bounding box center [509, 500] width 132 height 38
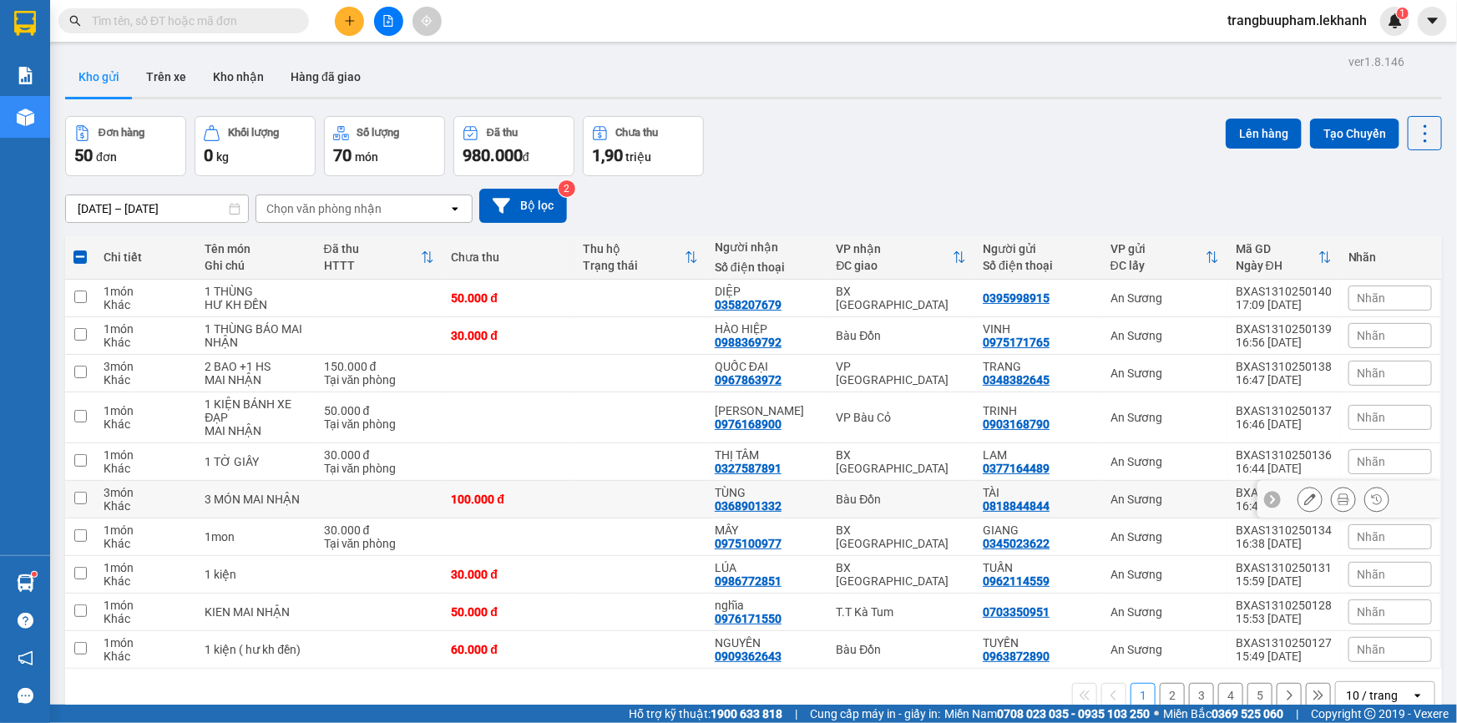
click at [546, 506] on td "100.000 đ" at bounding box center [509, 500] width 132 height 38
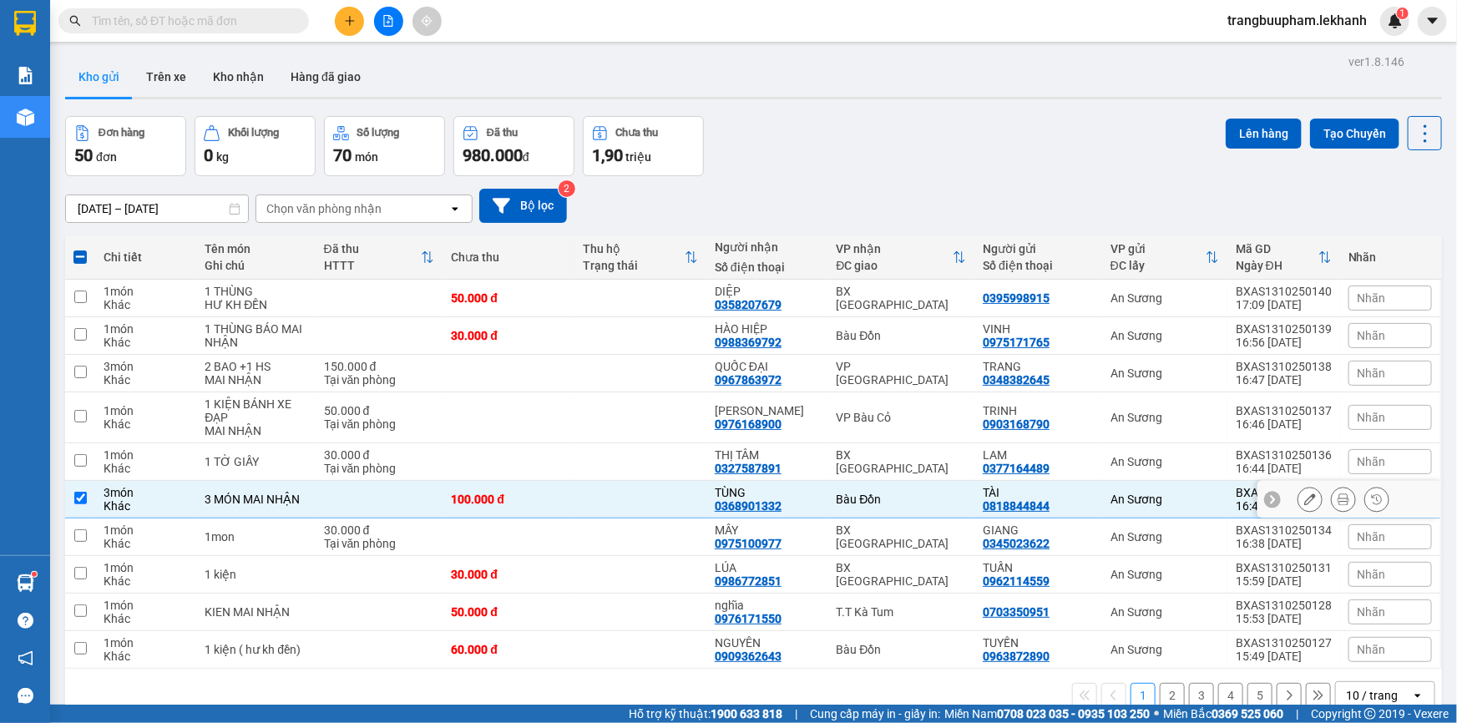
click at [1338, 501] on icon at bounding box center [1344, 499] width 12 height 12
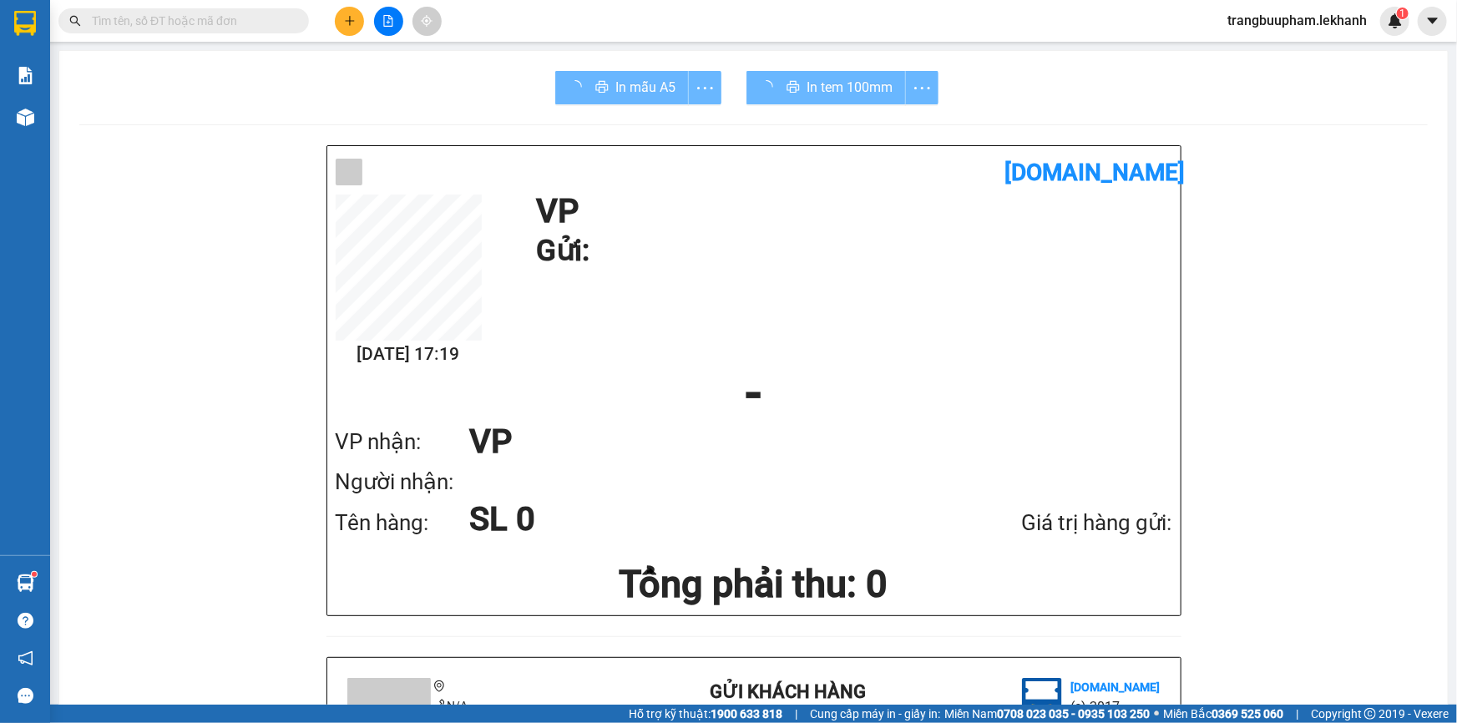
click at [802, 89] on div "In tem 100mm" at bounding box center [843, 87] width 192 height 33
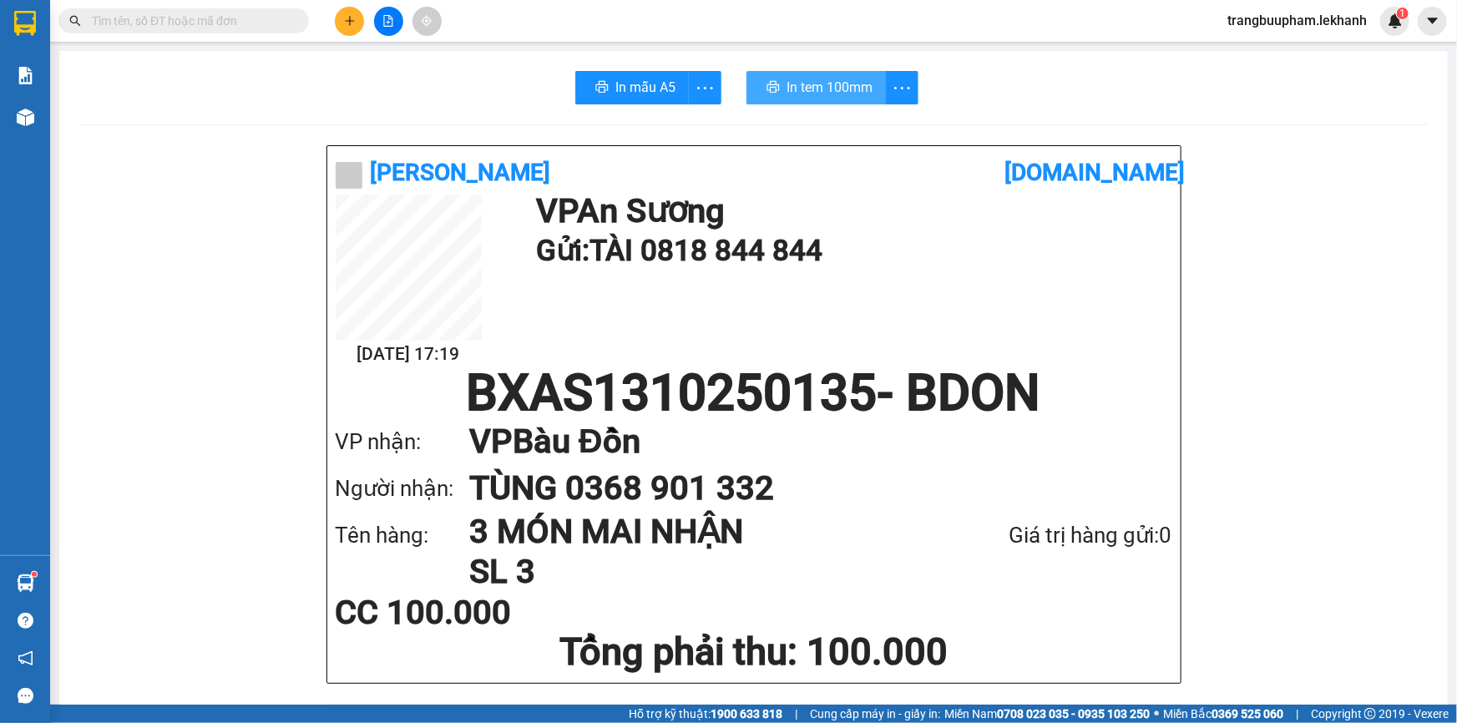
click at [803, 89] on span "In tem 100mm" at bounding box center [830, 87] width 86 height 21
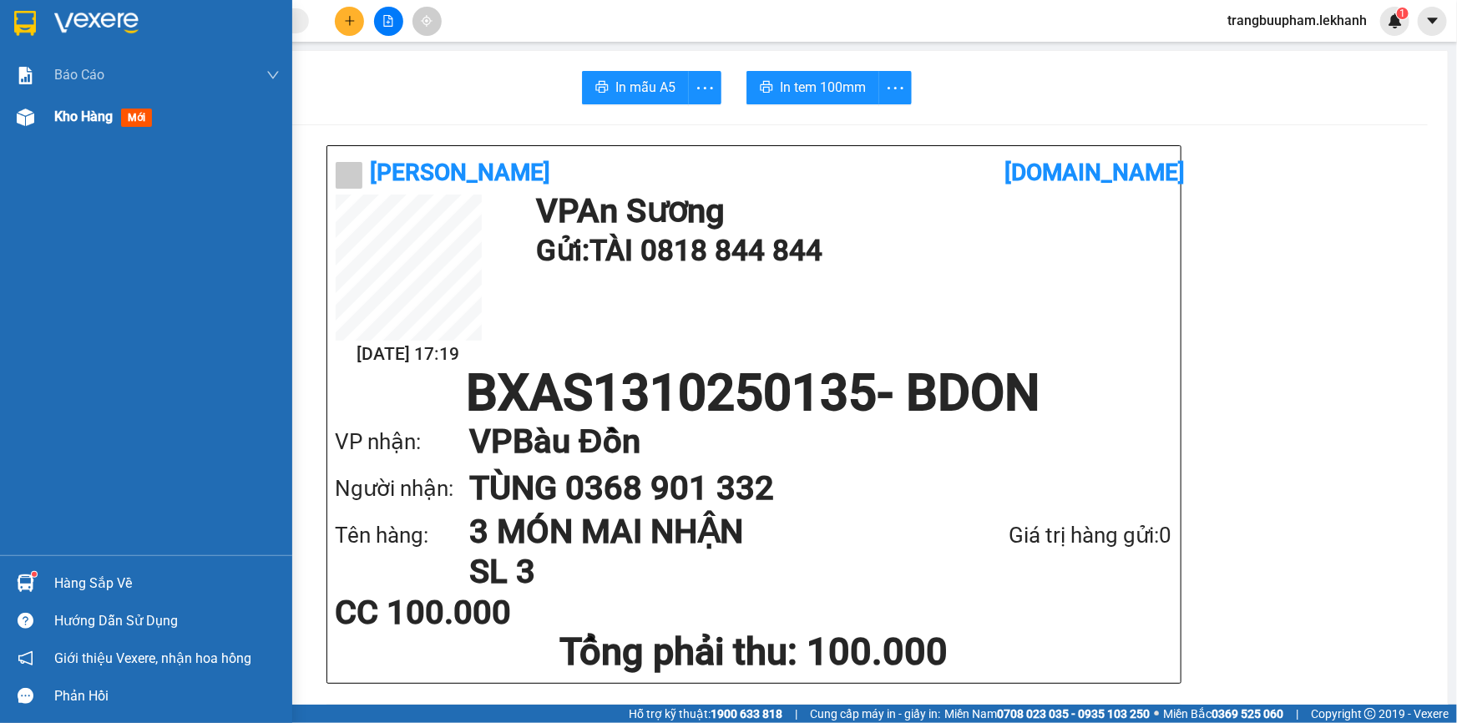
click at [61, 124] on span "Kho hàng" at bounding box center [83, 117] width 58 height 16
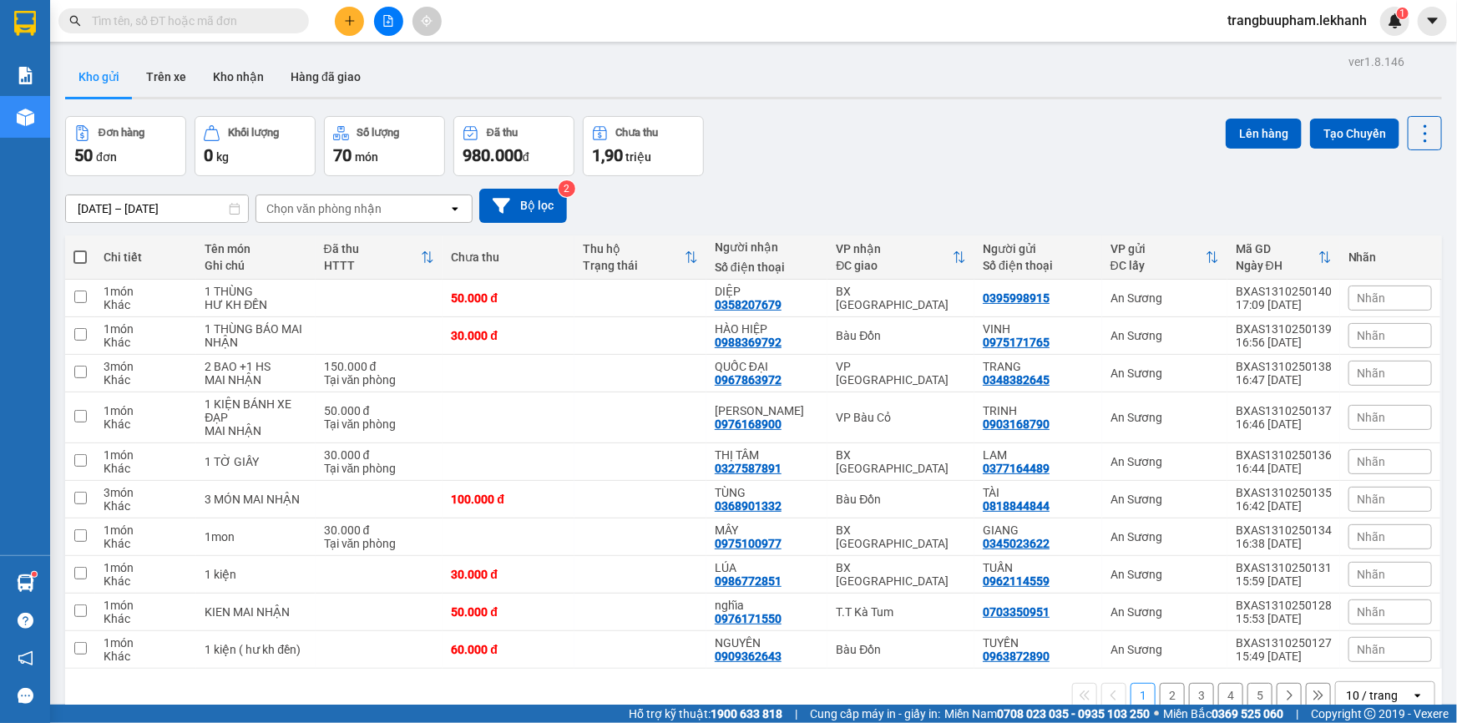
click at [356, 27] on button at bounding box center [349, 21] width 29 height 29
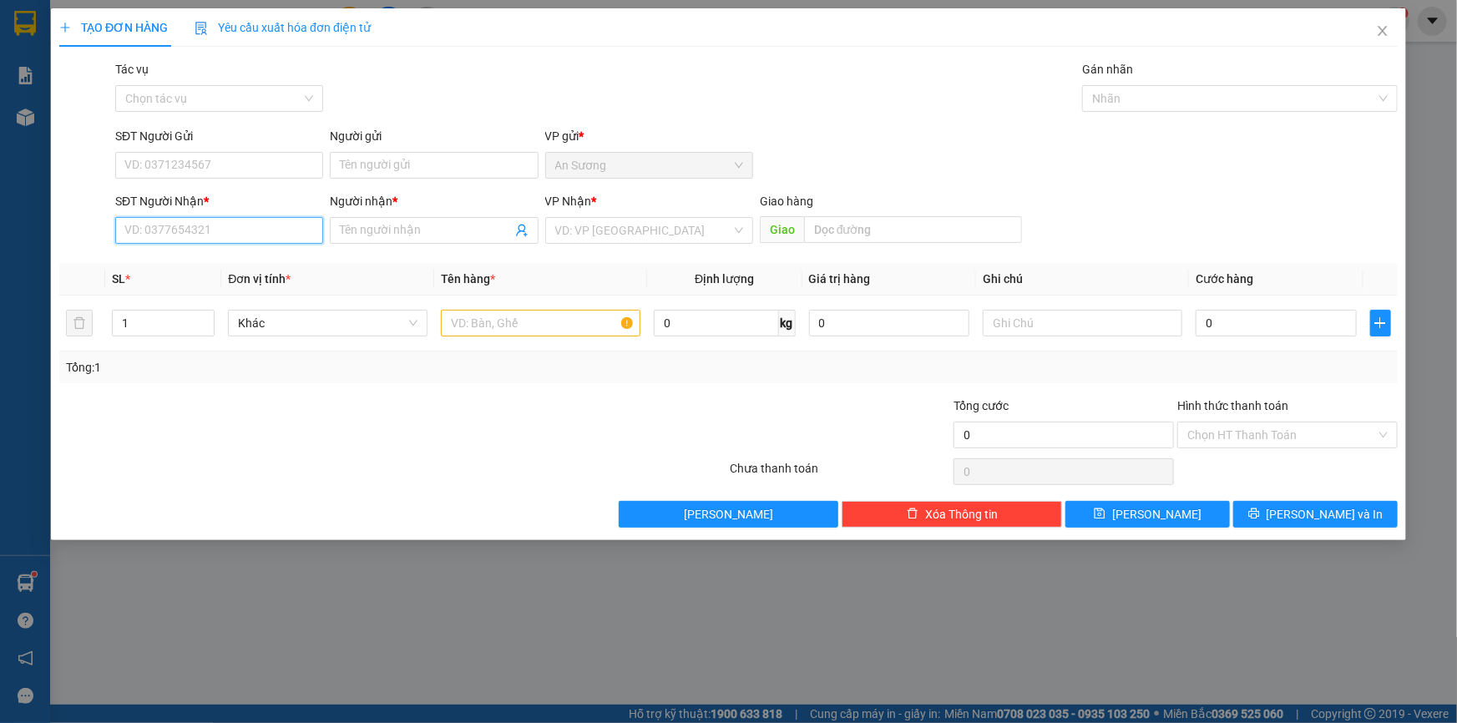
click at [210, 228] on input "SĐT Người Nhận *" at bounding box center [219, 230] width 208 height 27
type input "580"
click at [191, 258] on div "0949032580 - NGUYÊN" at bounding box center [219, 264] width 188 height 18
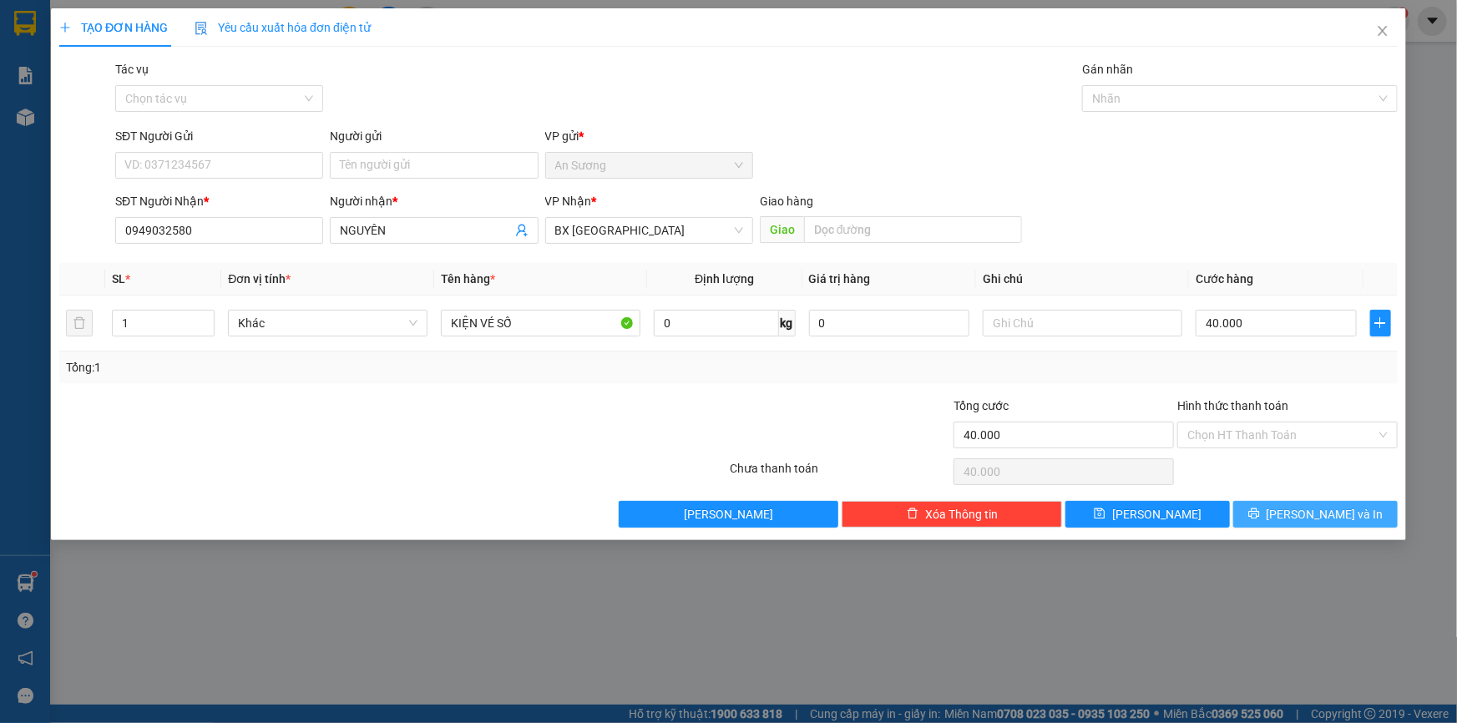
click at [1260, 515] on icon "printer" at bounding box center [1254, 514] width 12 height 12
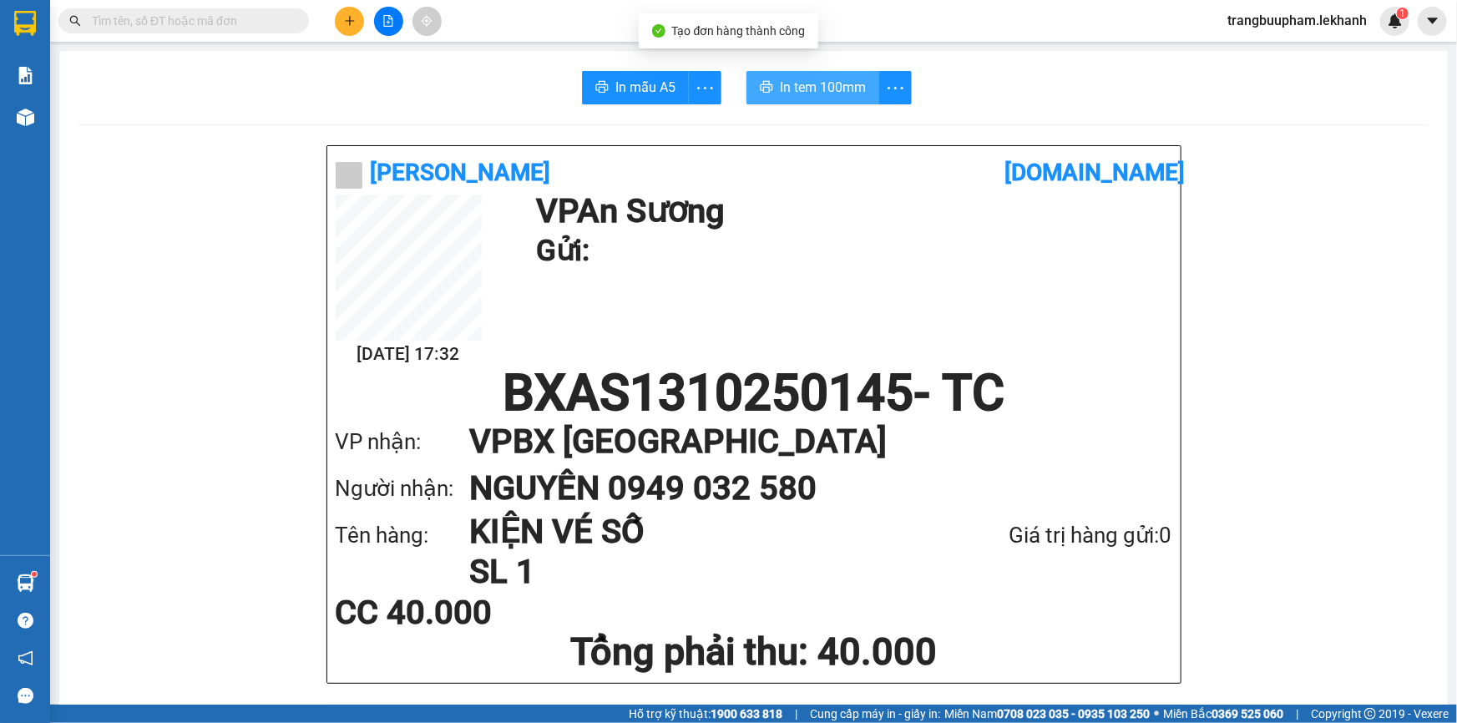
click at [799, 99] on button "In tem 100mm" at bounding box center [813, 87] width 133 height 33
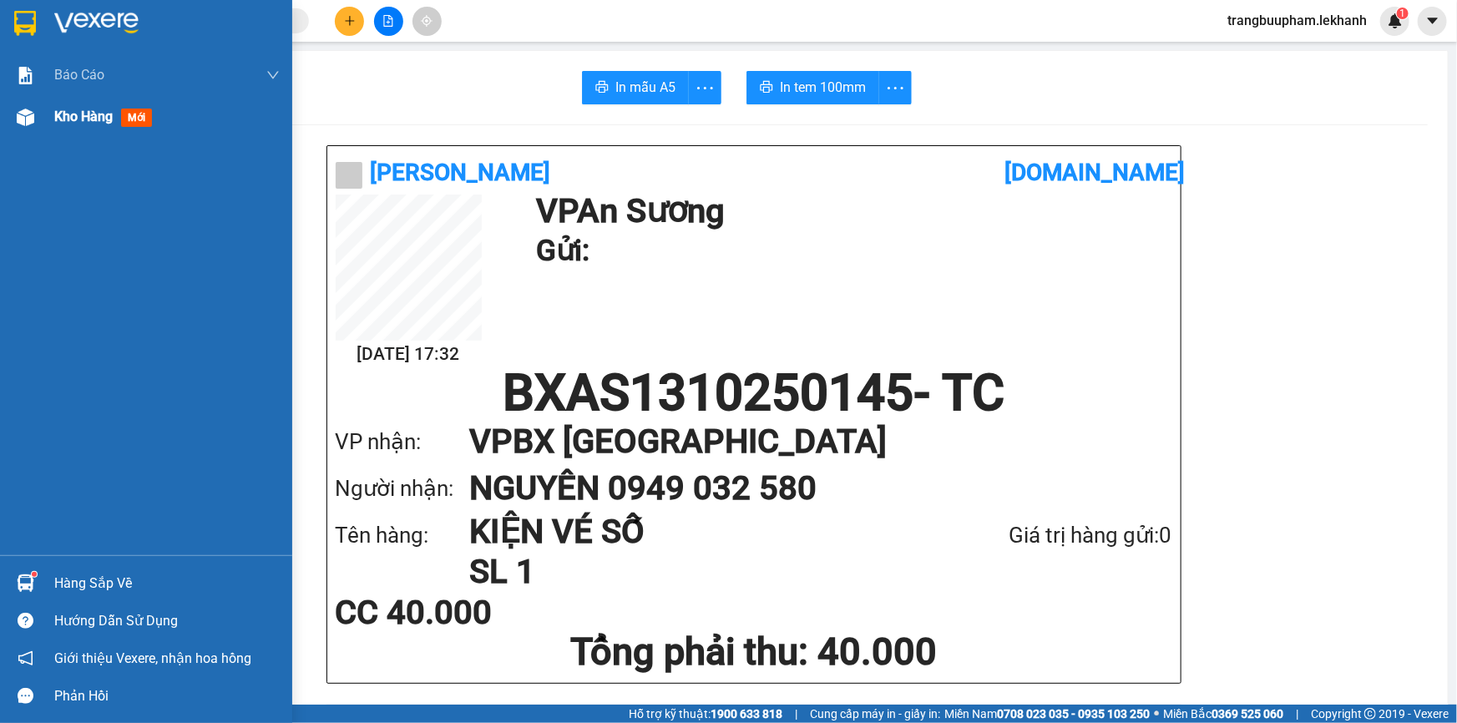
click at [108, 119] on span "Kho hàng" at bounding box center [83, 117] width 58 height 16
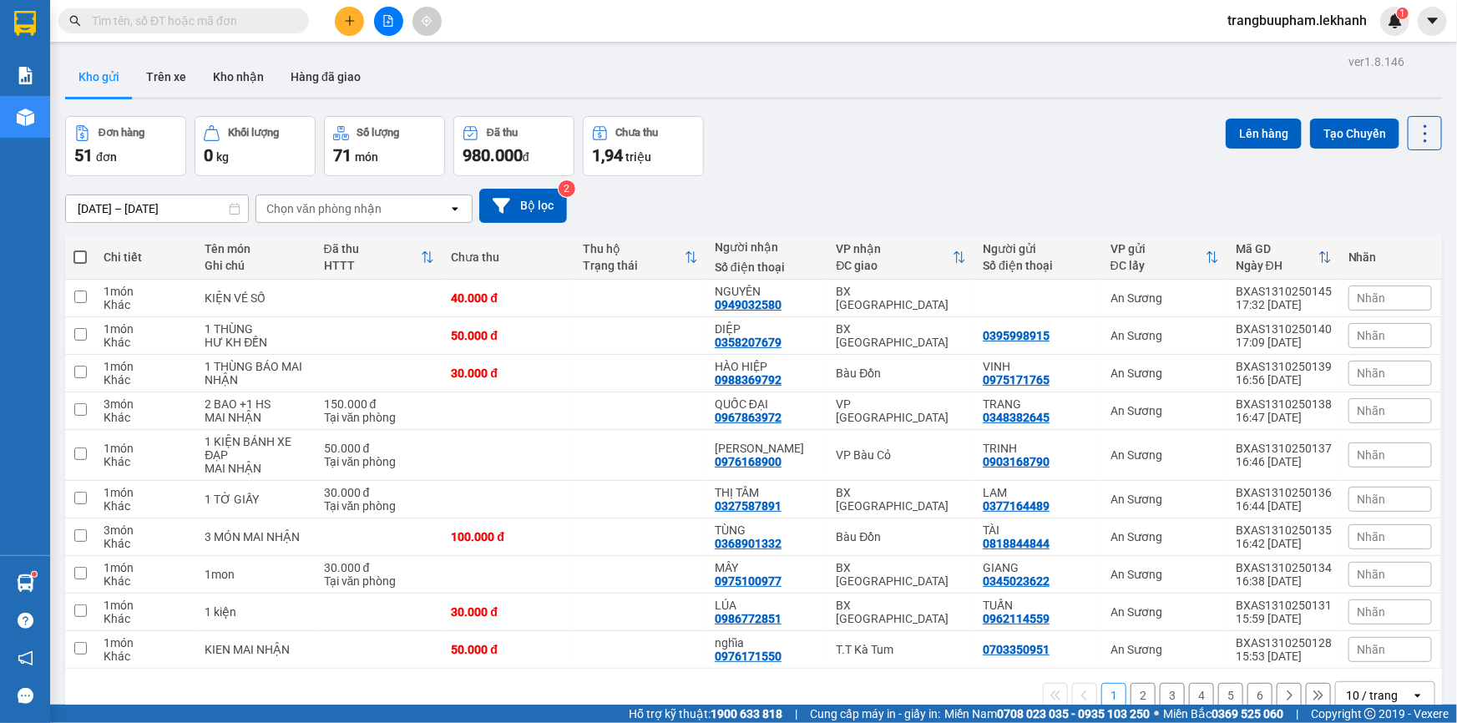
click at [344, 28] on button at bounding box center [349, 21] width 29 height 29
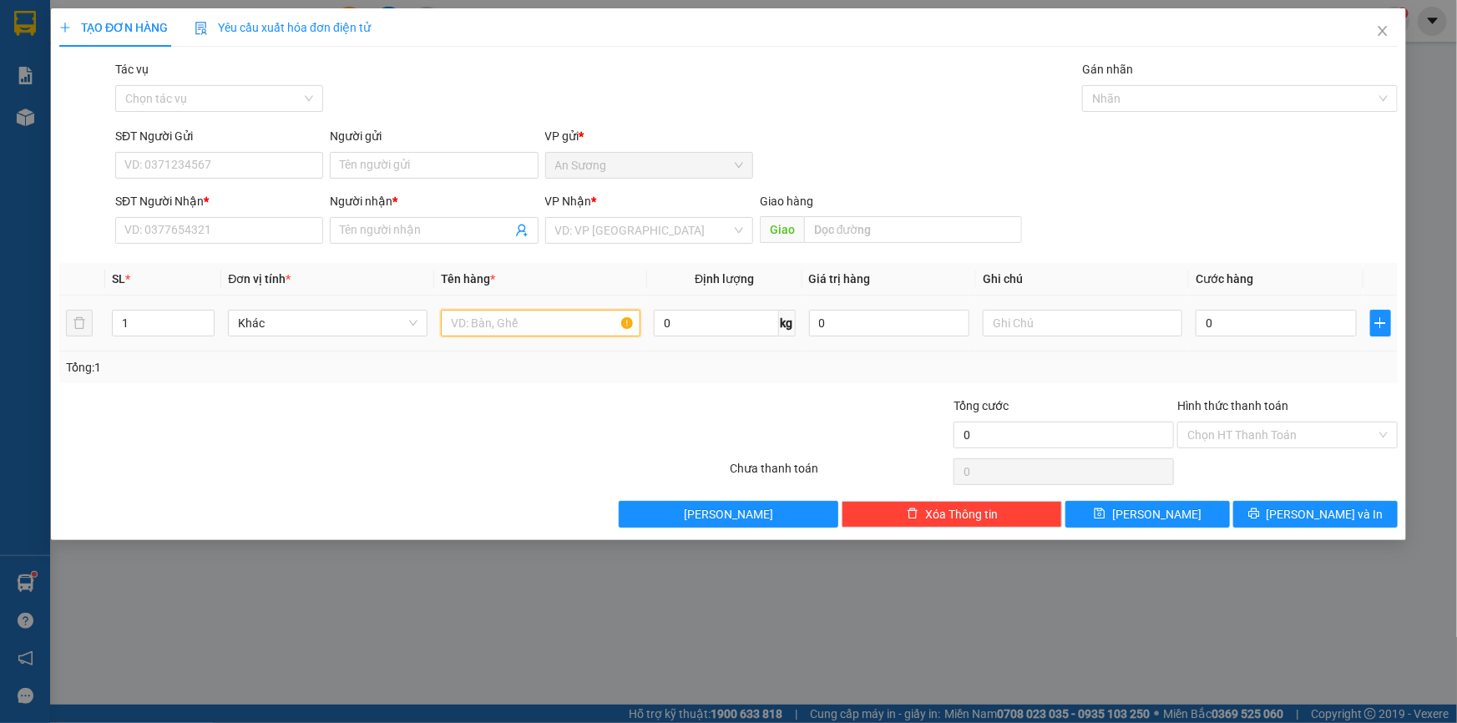
click at [481, 320] on input "text" at bounding box center [541, 323] width 200 height 27
type input "1"
click at [167, 162] on input "SĐT Người Gửi" at bounding box center [219, 165] width 208 height 27
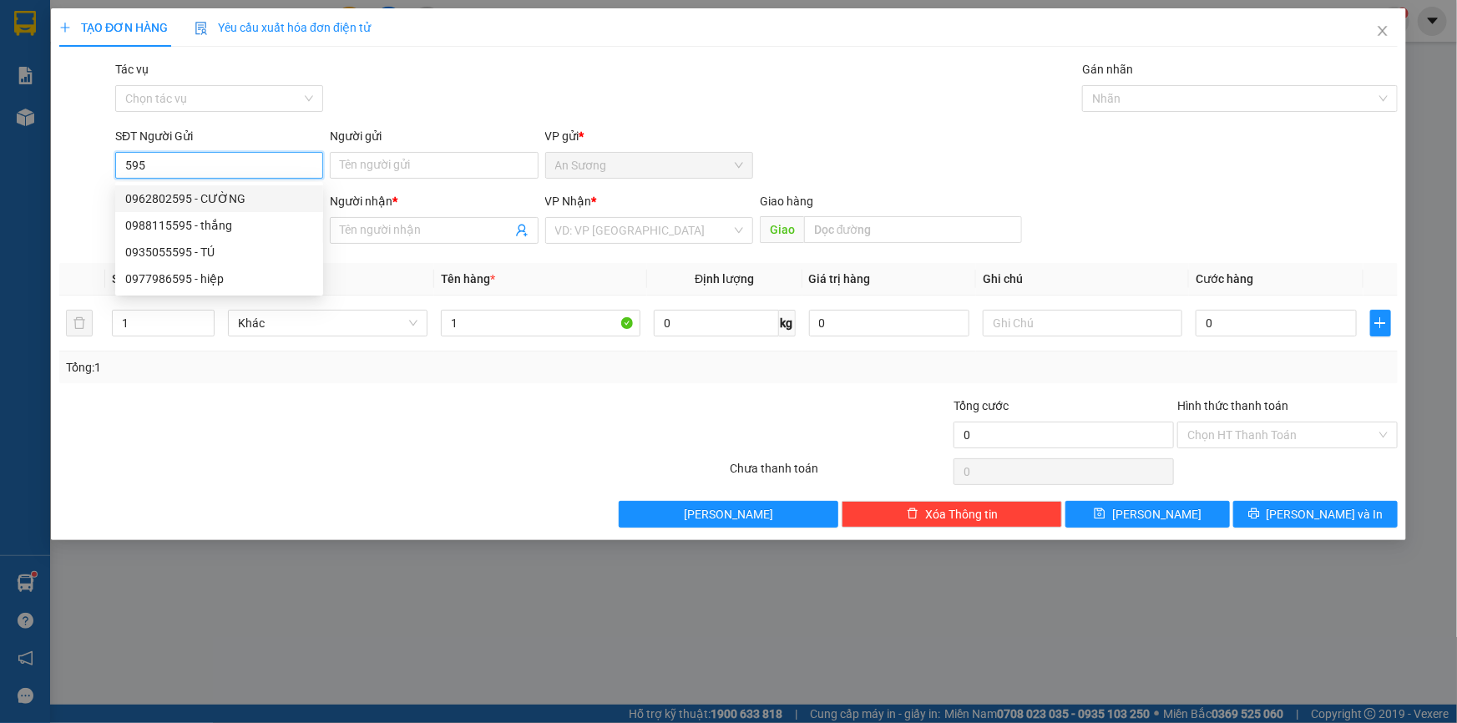
click at [237, 195] on div "0962802595 - CƯỜNG" at bounding box center [219, 199] width 188 height 18
type input "0962802595"
type input "CƯỜNG"
type input "0967747074"
type input "TÀI"
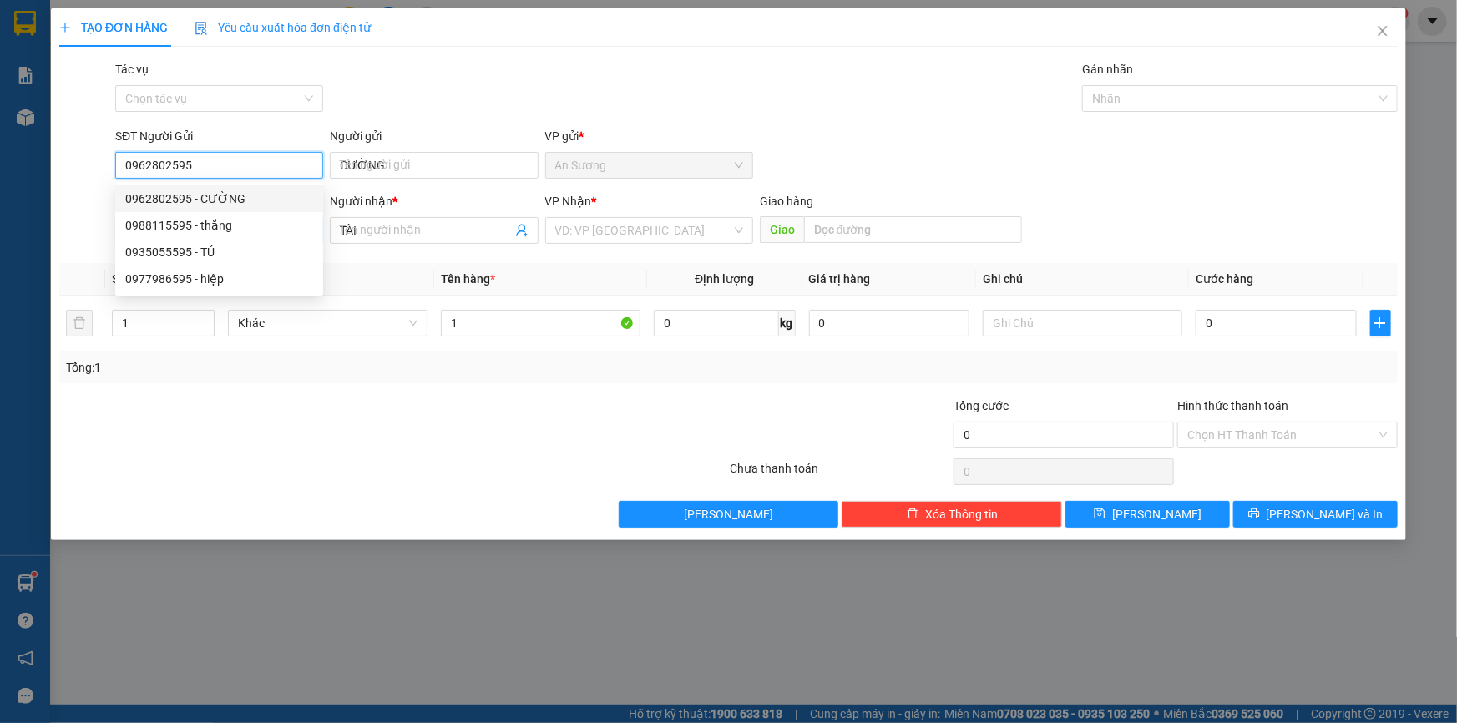
type input "30.000"
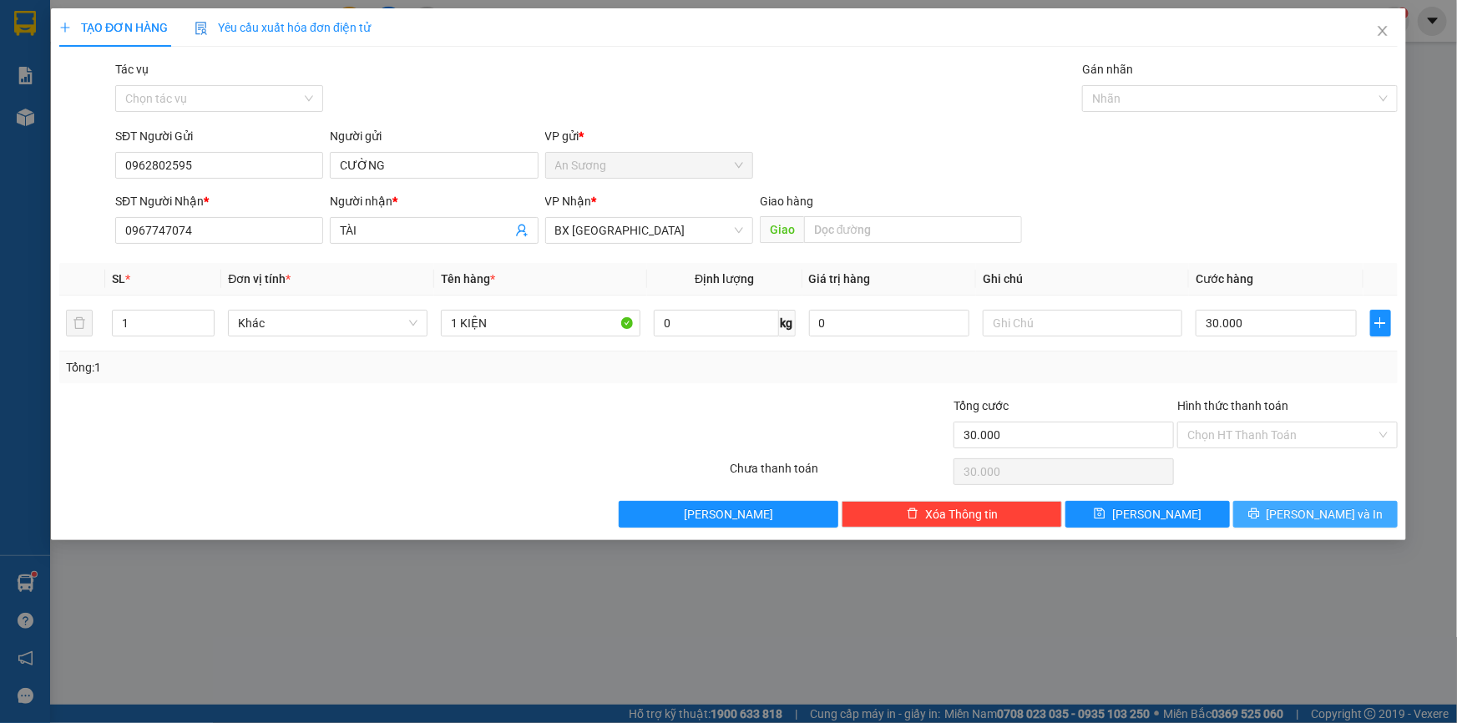
click at [1373, 508] on button "[PERSON_NAME] và In" at bounding box center [1315, 514] width 164 height 27
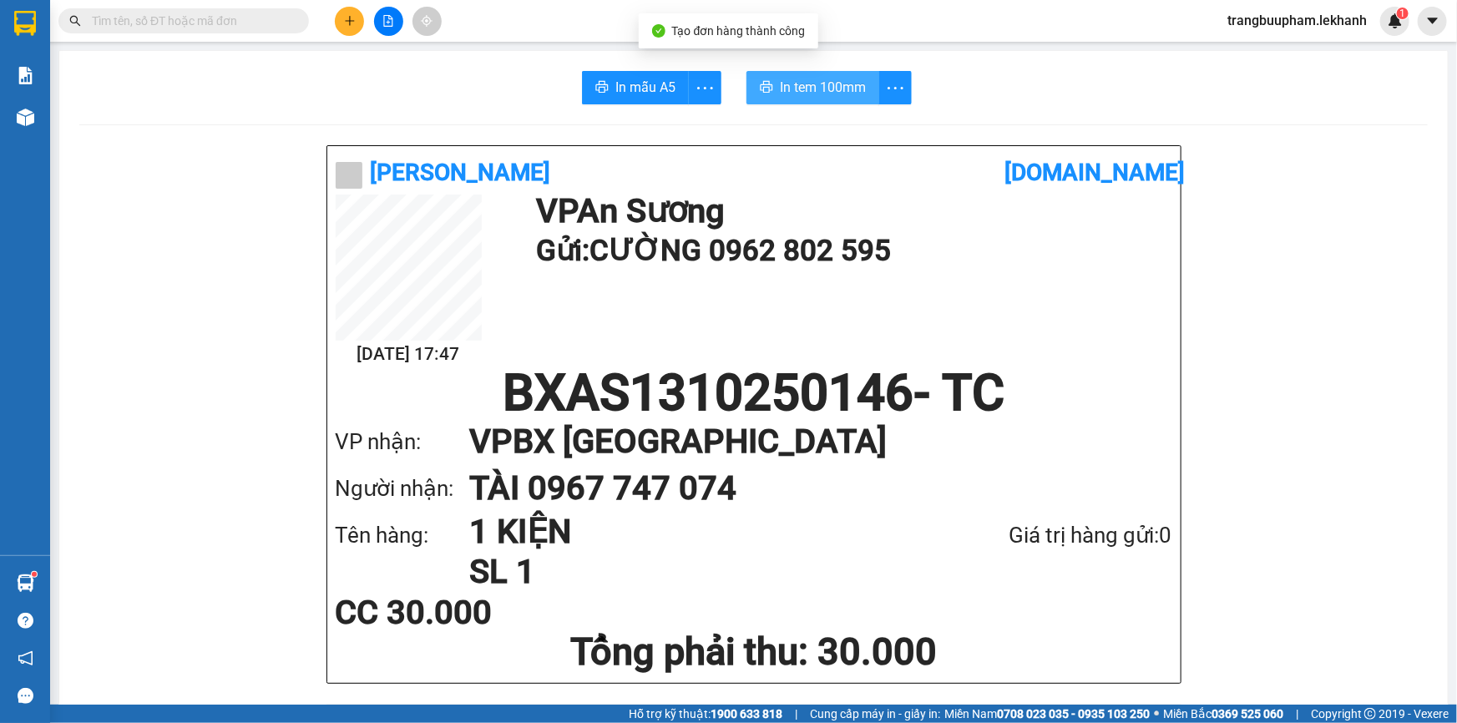
click at [834, 93] on span "In tem 100mm" at bounding box center [823, 87] width 86 height 21
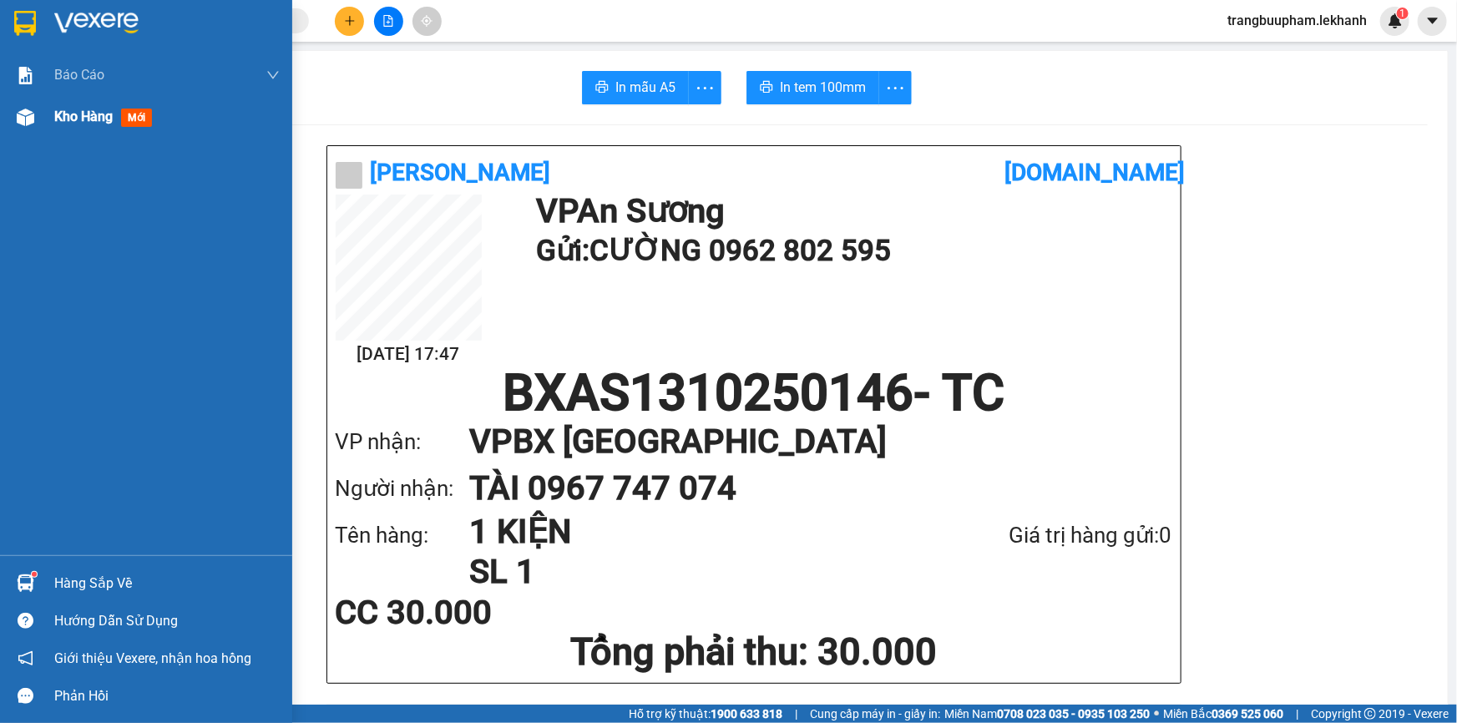
click at [54, 111] on span "Kho hàng" at bounding box center [83, 117] width 58 height 16
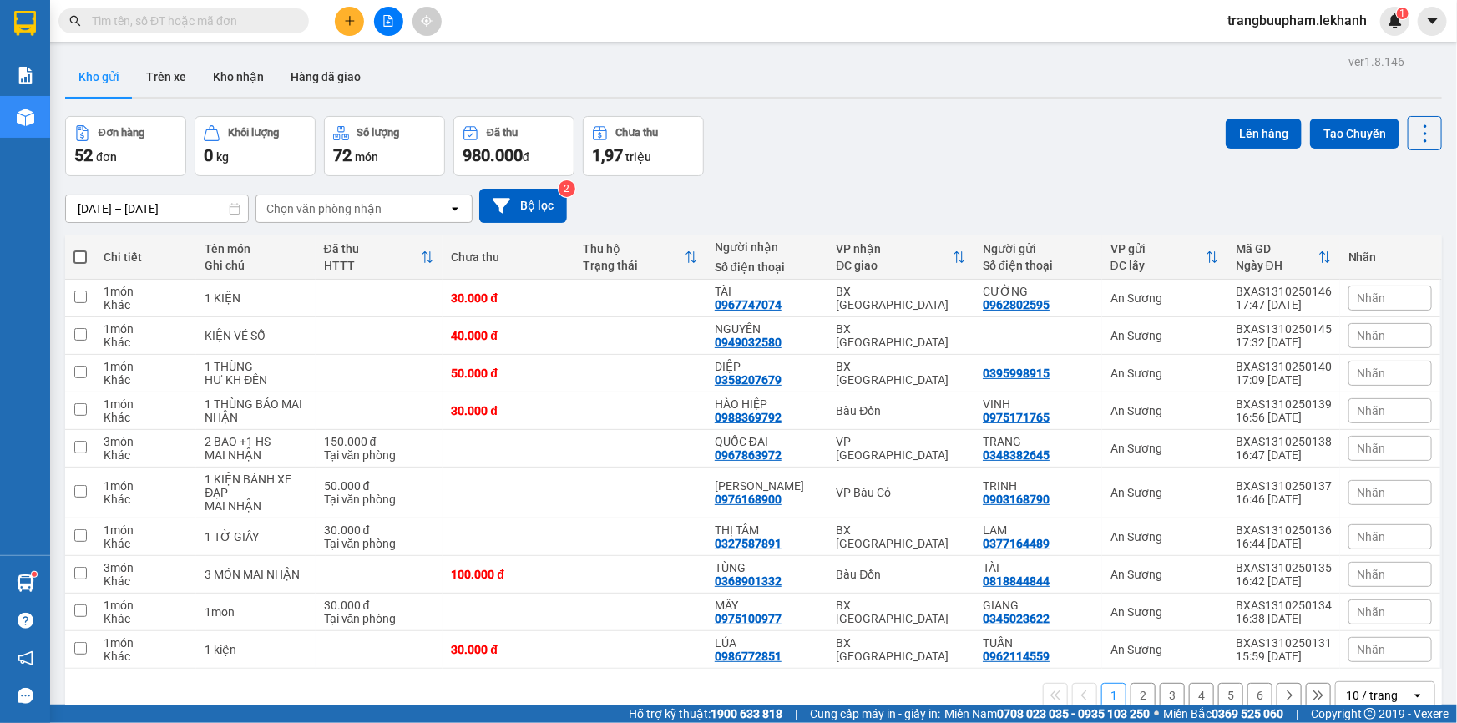
click at [260, 24] on input "text" at bounding box center [190, 21] width 197 height 18
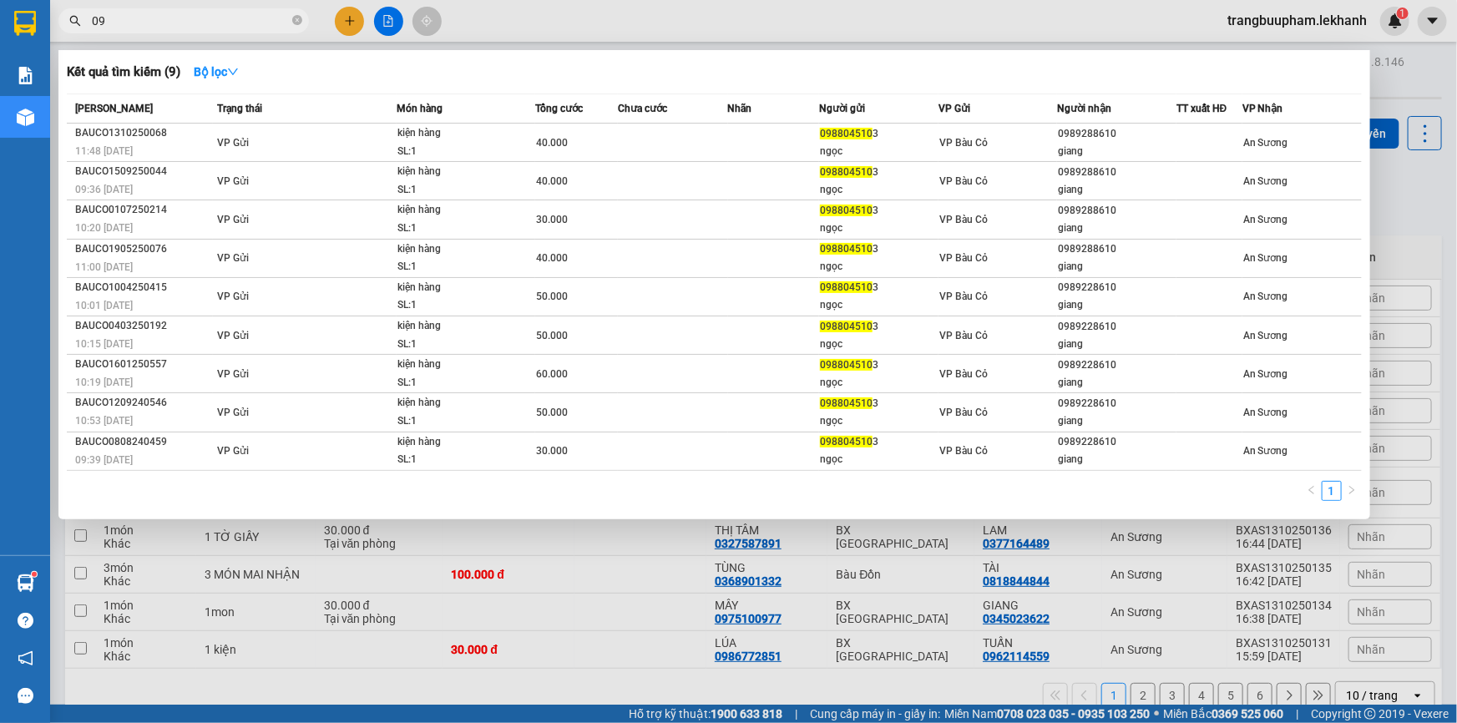
type input "0"
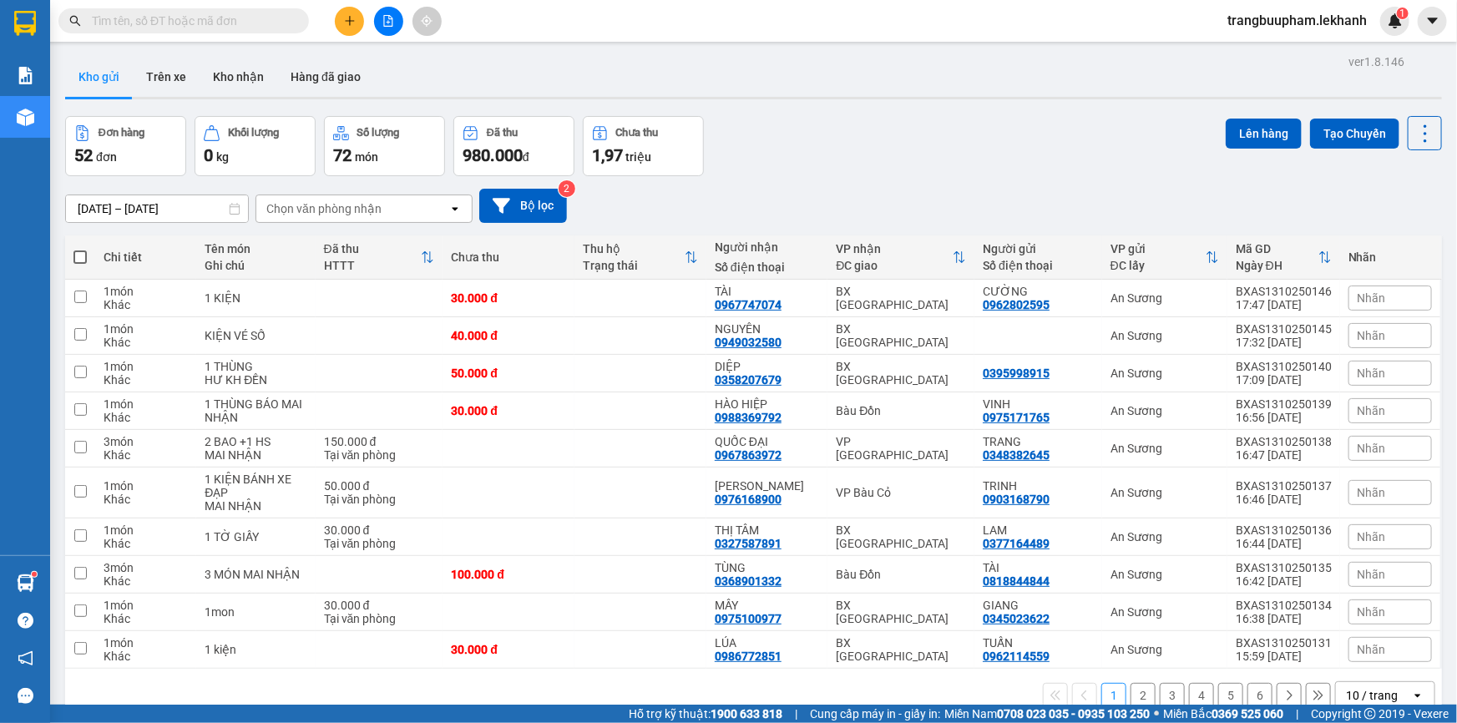
click at [233, 8] on span at bounding box center [183, 20] width 251 height 25
click at [237, 17] on input "text" at bounding box center [190, 21] width 197 height 18
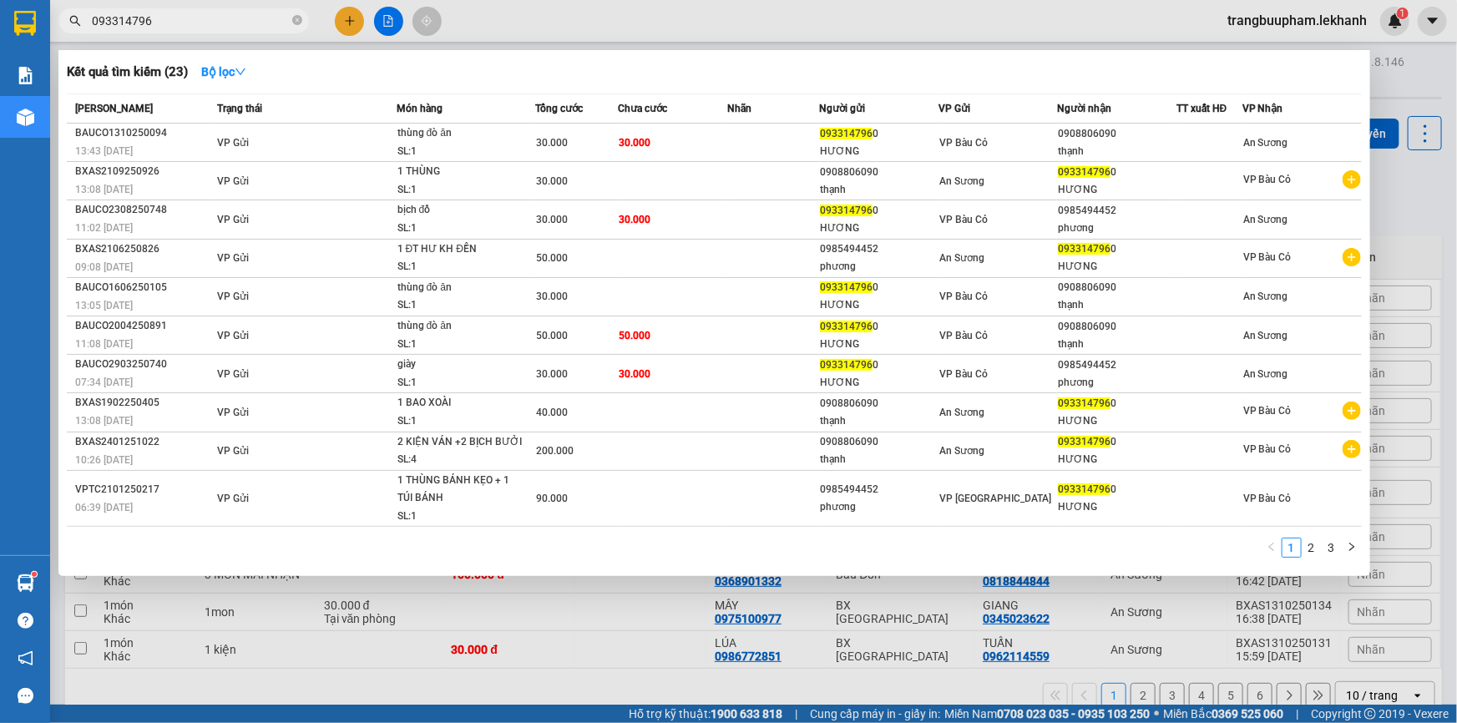
type input "0933147960"
click at [292, 24] on icon "close-circle" at bounding box center [297, 20] width 10 height 10
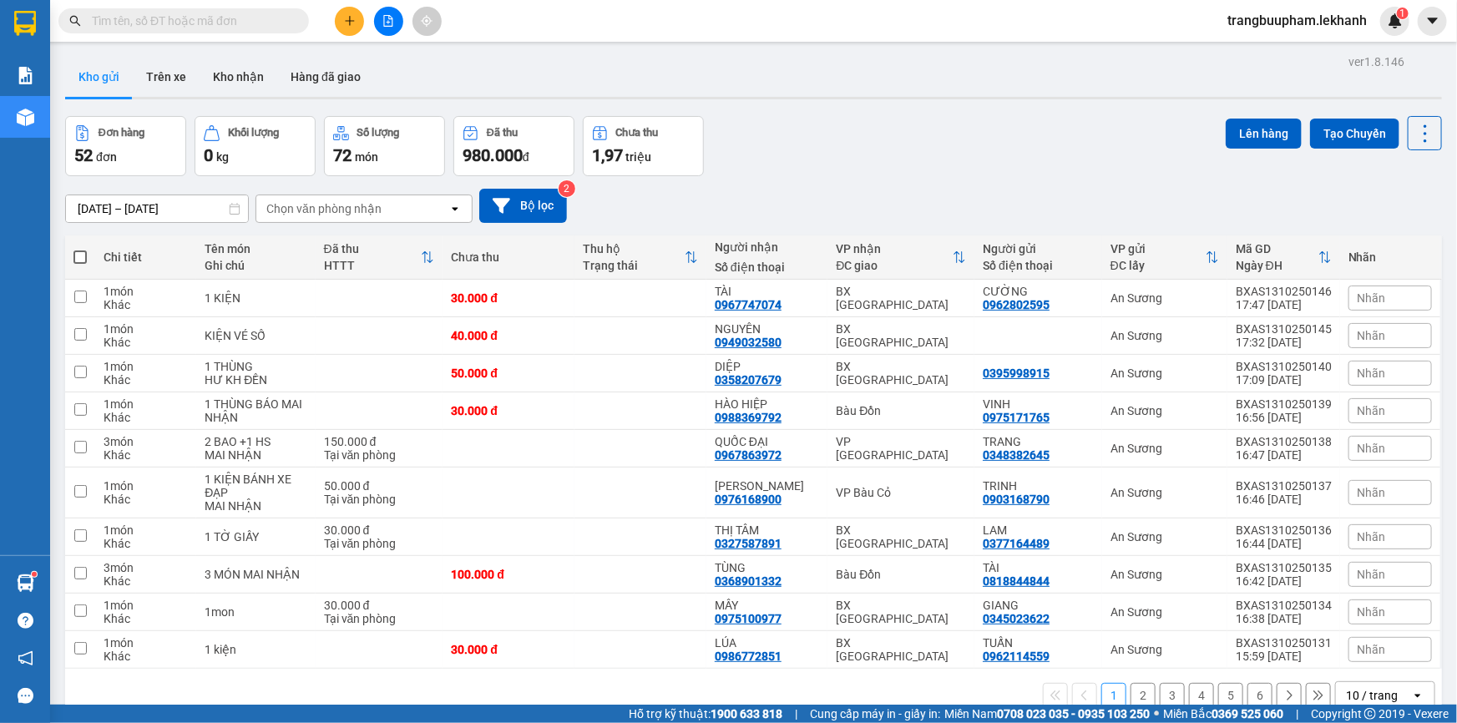
click at [216, 38] on div "Kết quả tìm kiếm ( 22 ) Bộ lọc Mã ĐH Trạng thái Món hàng Tổng cước Chưa cước Nh…" at bounding box center [728, 21] width 1457 height 42
click at [277, 23] on input "text" at bounding box center [190, 21] width 197 height 18
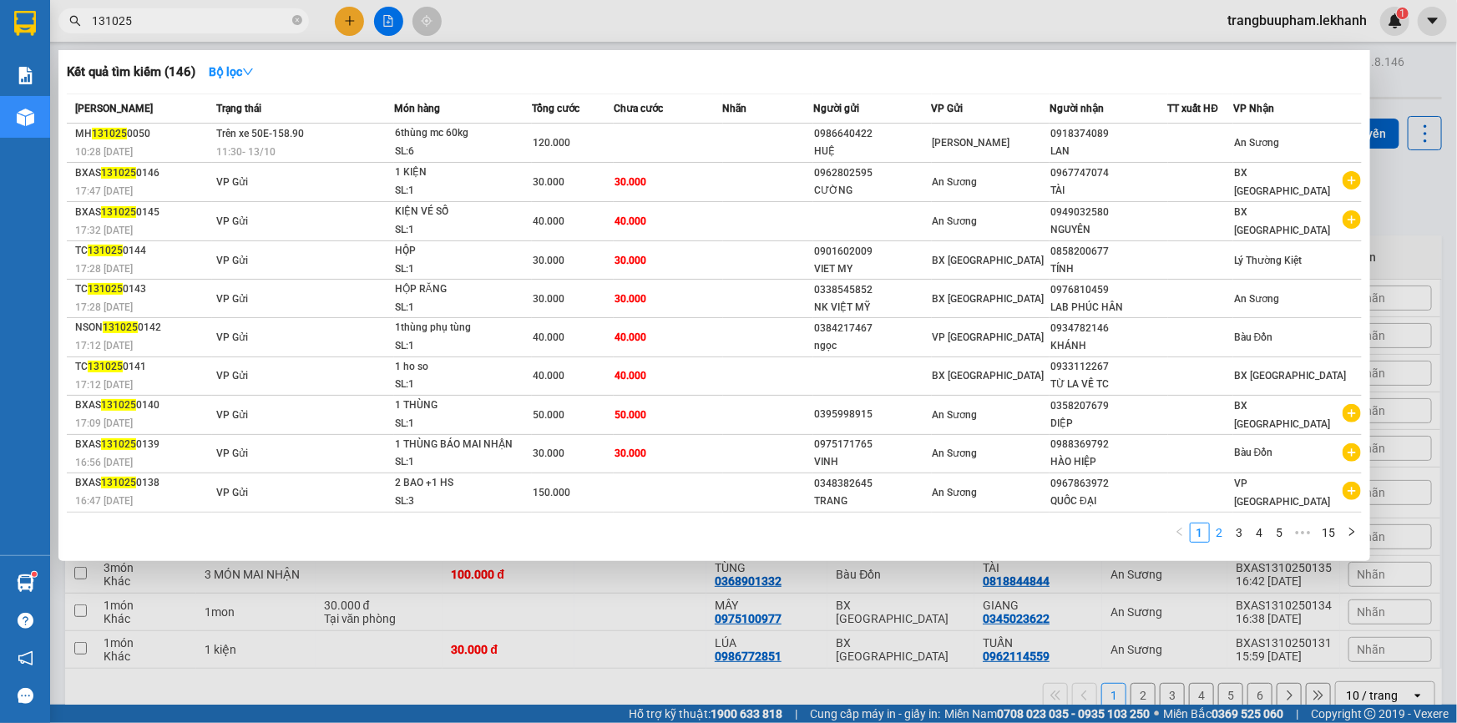
type input "131025"
click at [1224, 535] on link "2" at bounding box center [1220, 533] width 18 height 18
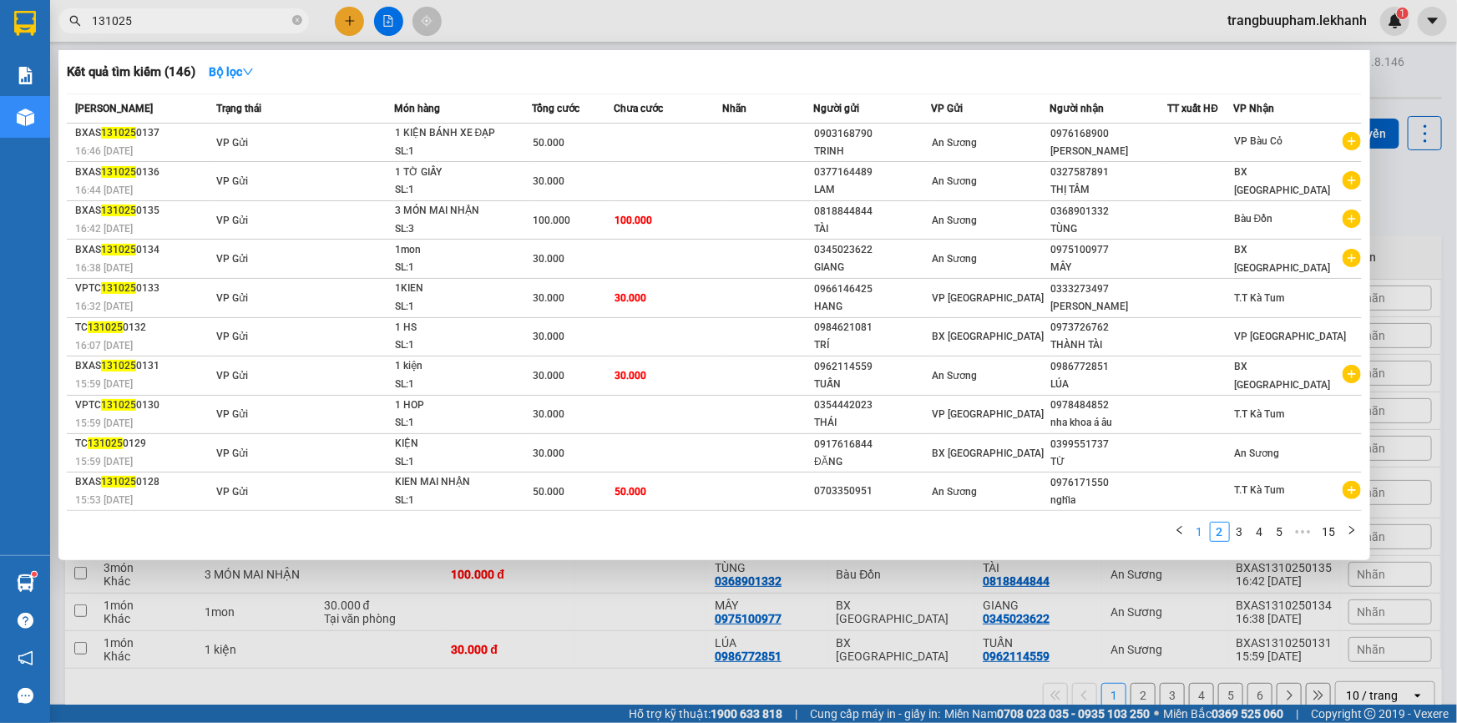
click at [1203, 535] on link "1" at bounding box center [1200, 532] width 18 height 18
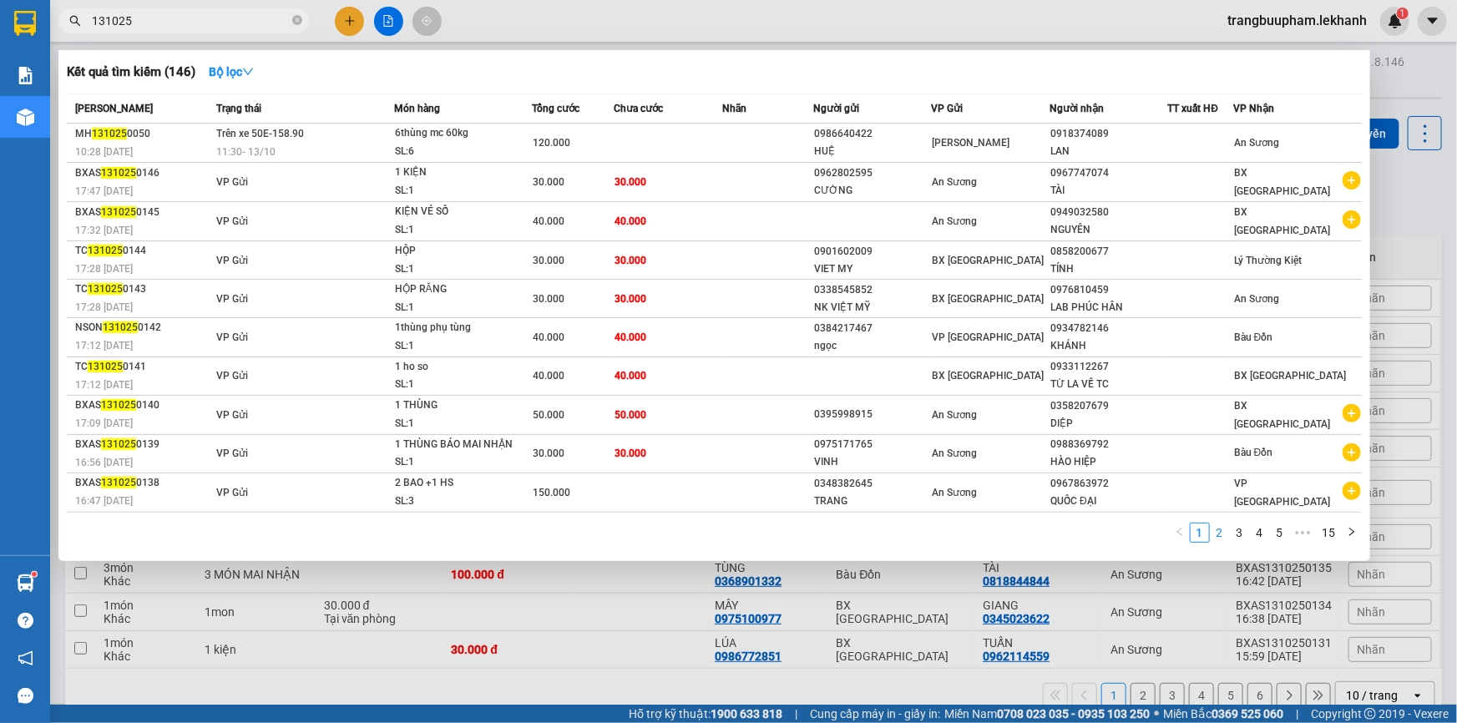
click at [1219, 535] on link "2" at bounding box center [1220, 533] width 18 height 18
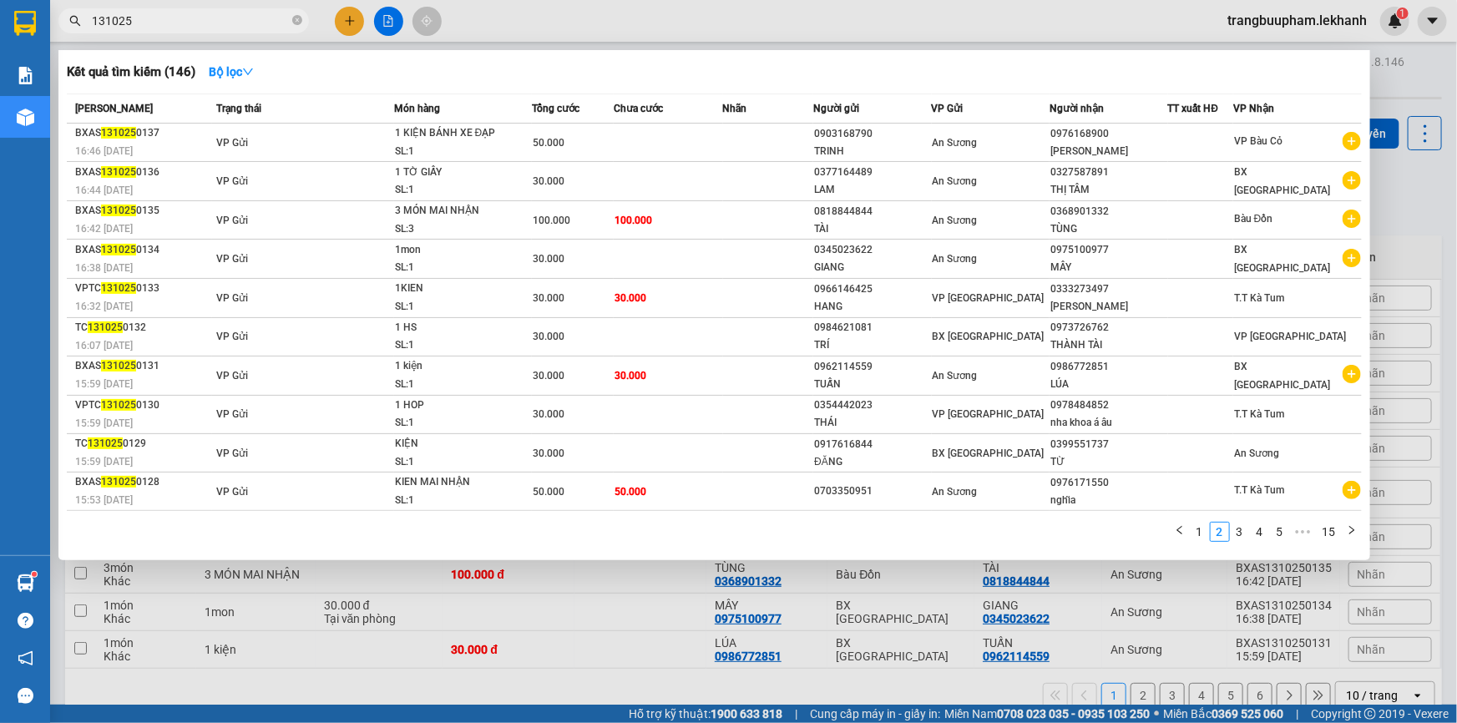
click at [291, 24] on span "131025" at bounding box center [183, 20] width 251 height 25
click at [301, 26] on span at bounding box center [297, 21] width 10 height 16
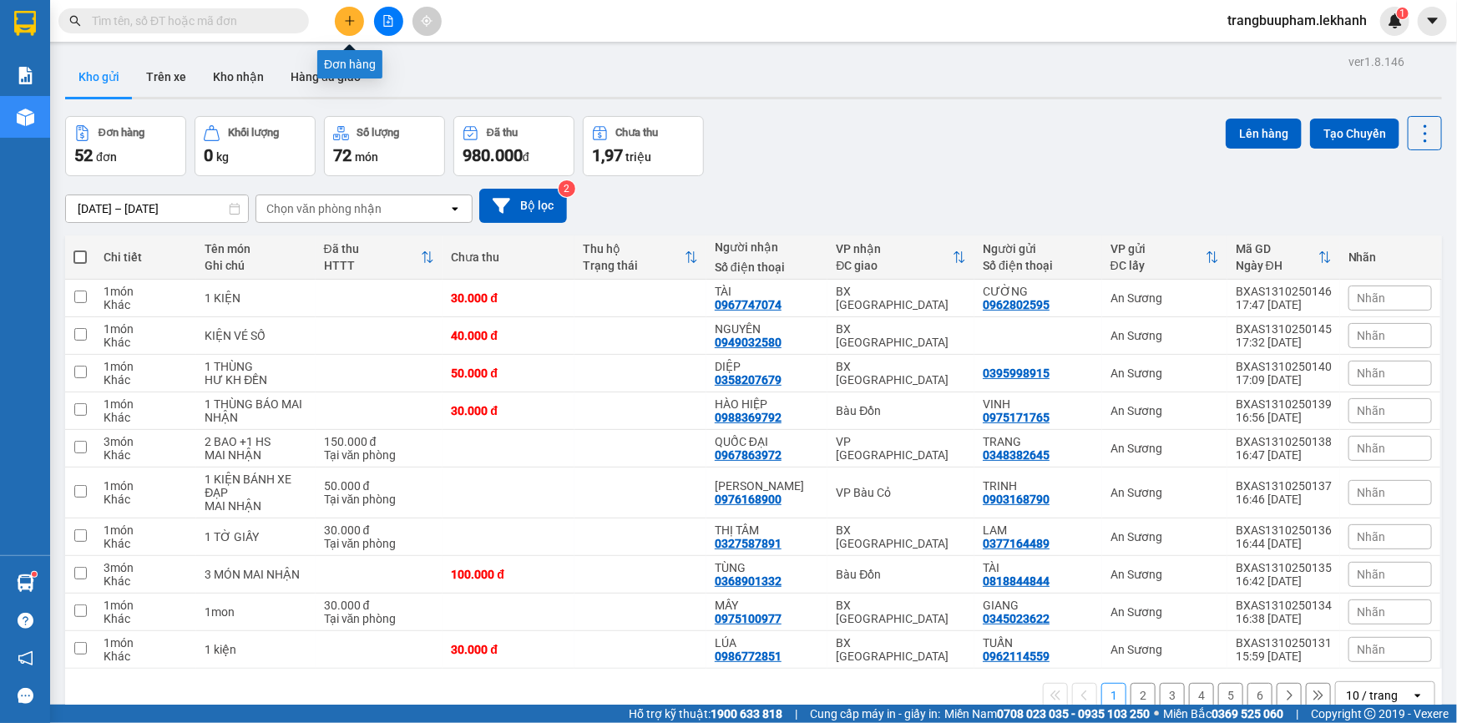
click at [350, 15] on icon "plus" at bounding box center [350, 21] width 12 height 12
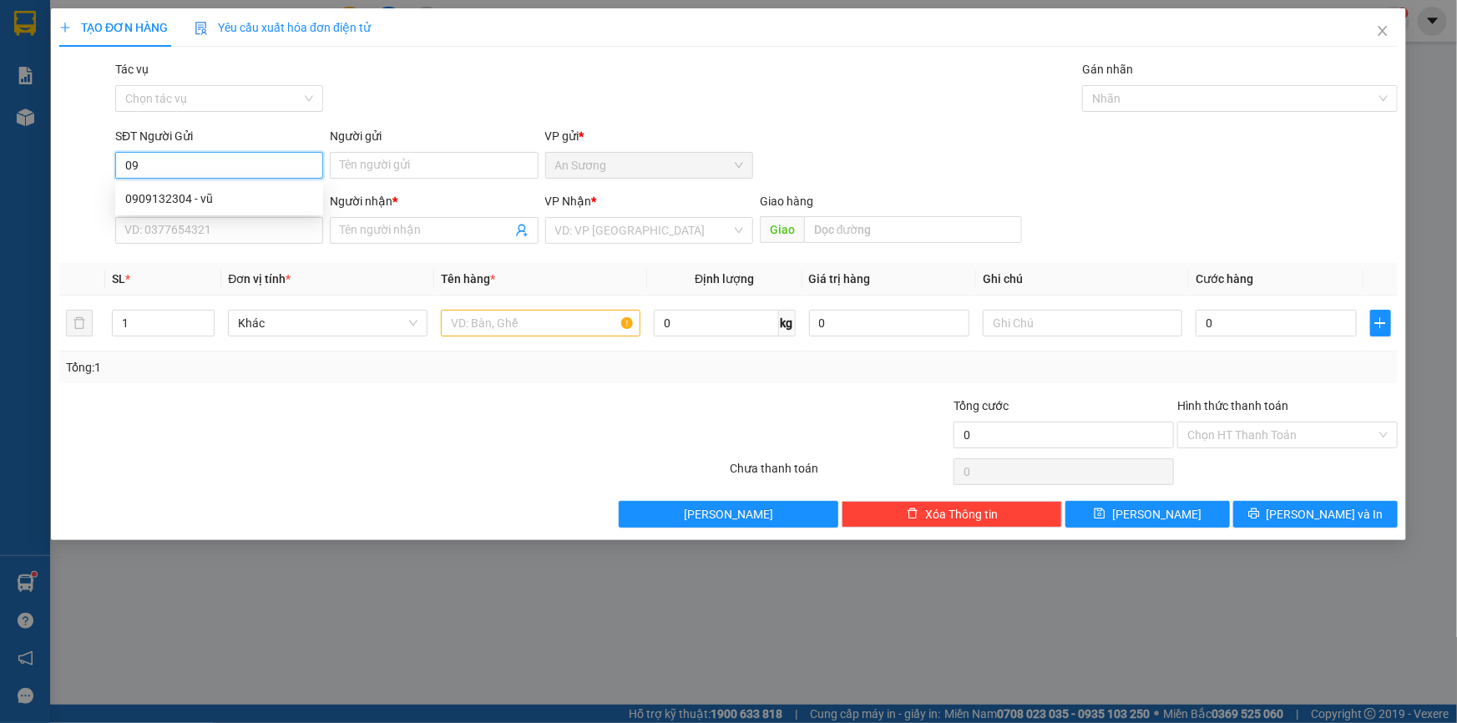
type input "0"
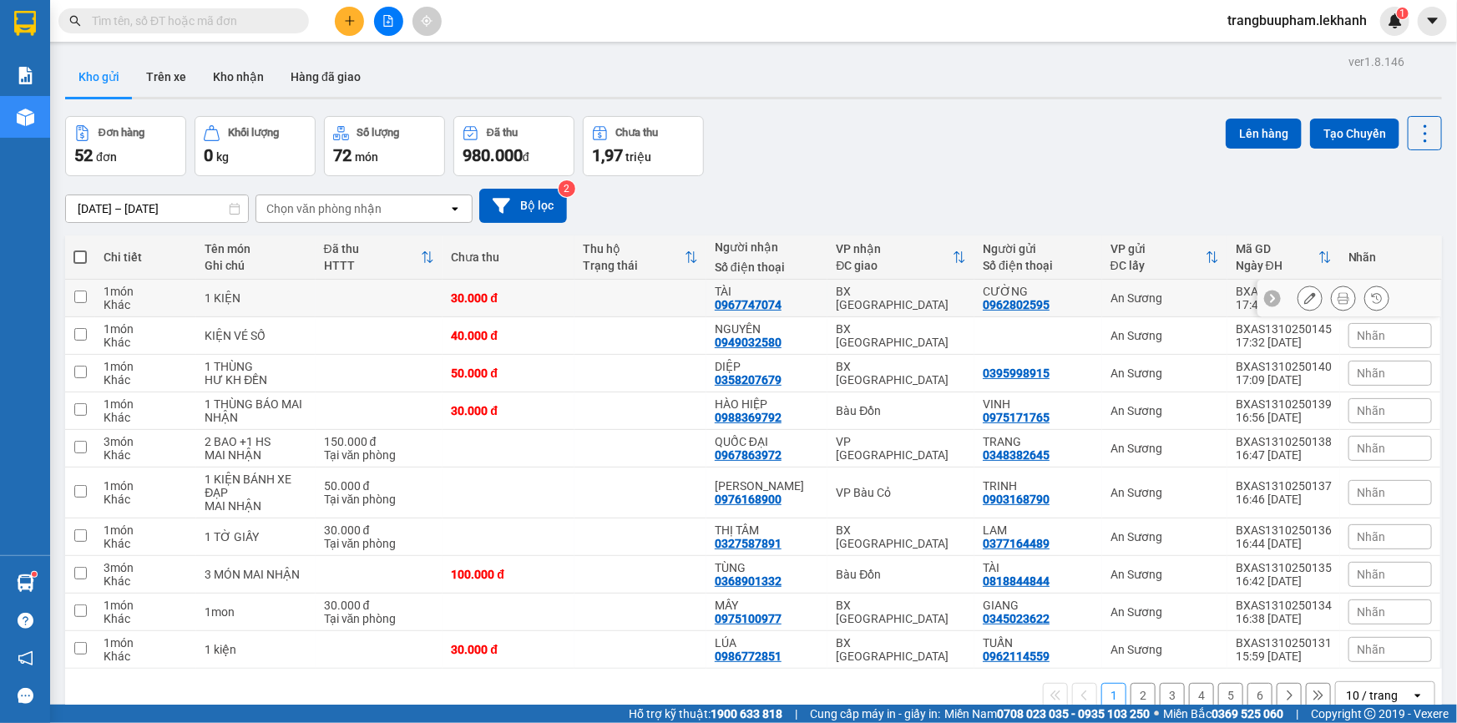
click at [592, 291] on td at bounding box center [640, 299] width 132 height 38
checkbox input "true"
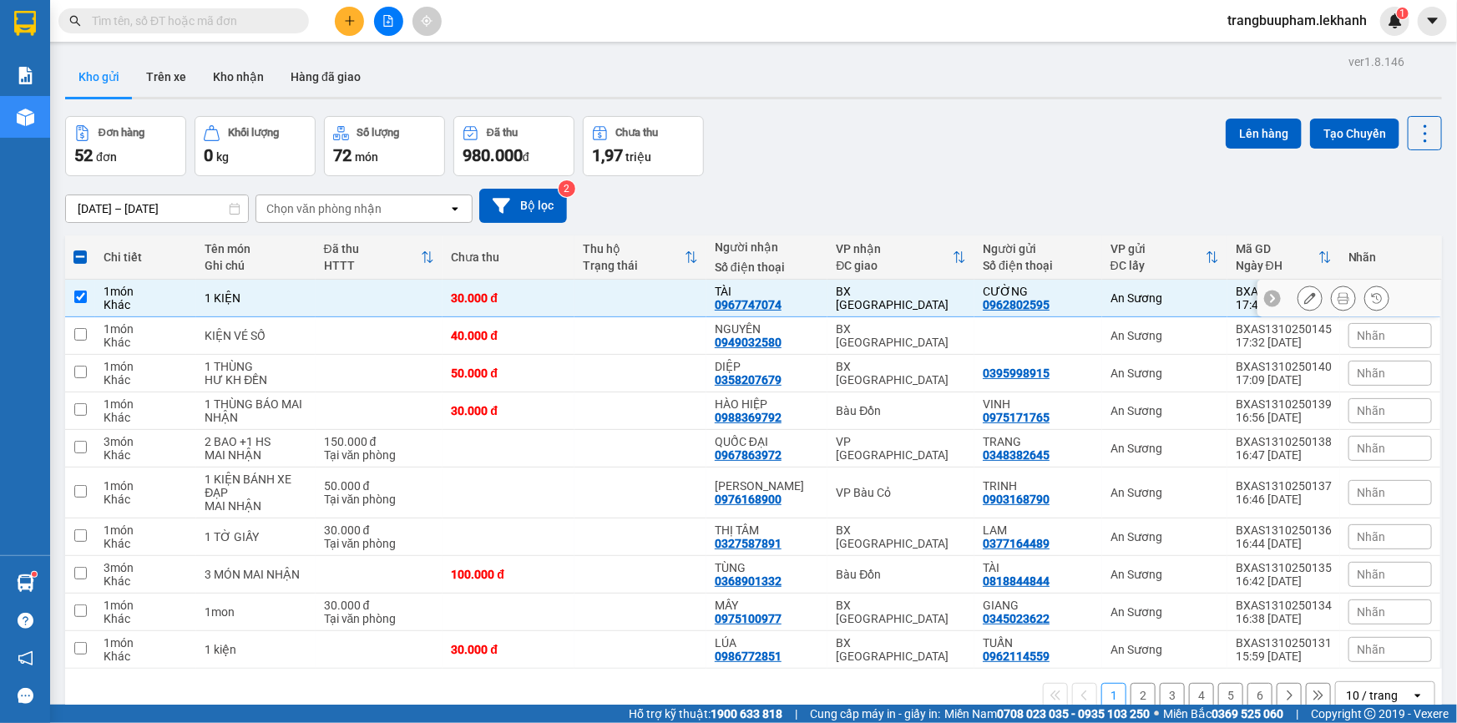
click at [1342, 299] on button at bounding box center [1343, 298] width 23 height 29
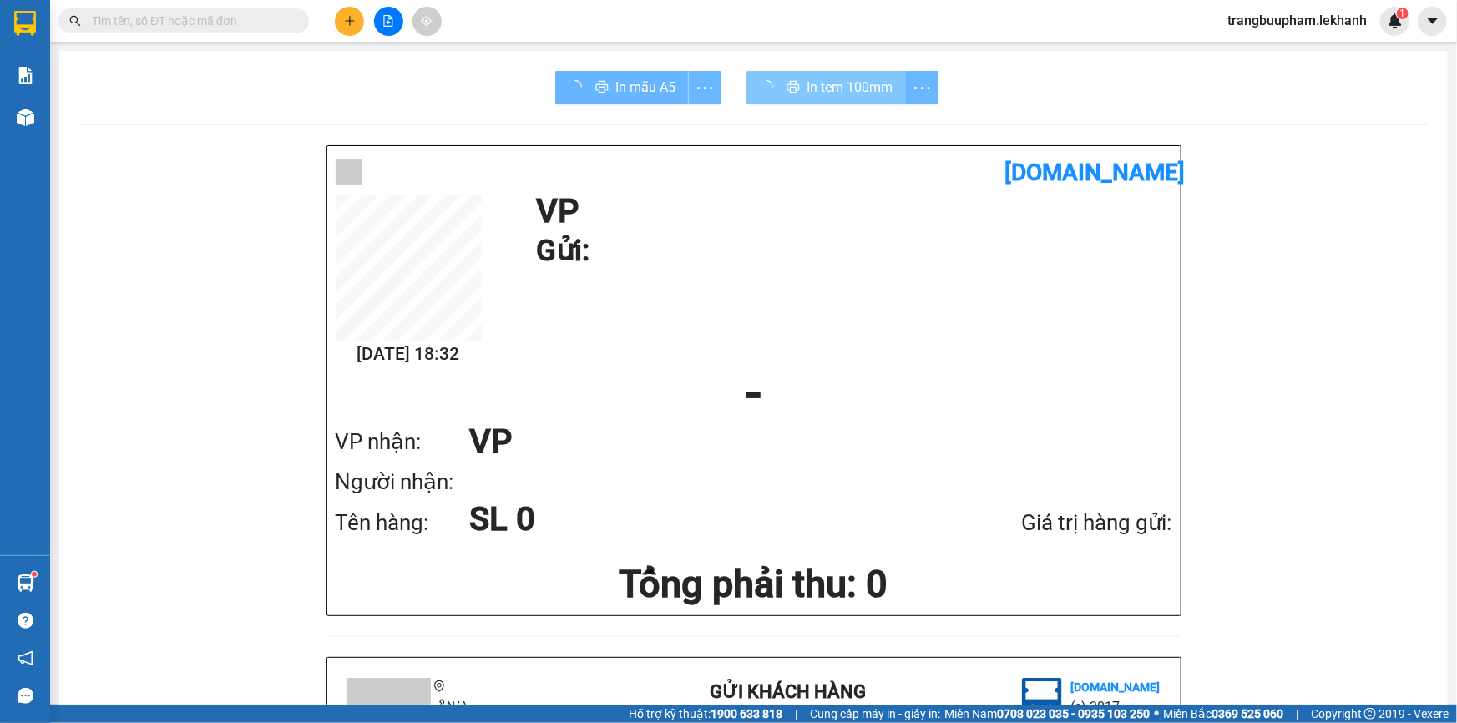
click at [796, 87] on button "In tem 100mm" at bounding box center [826, 87] width 159 height 33
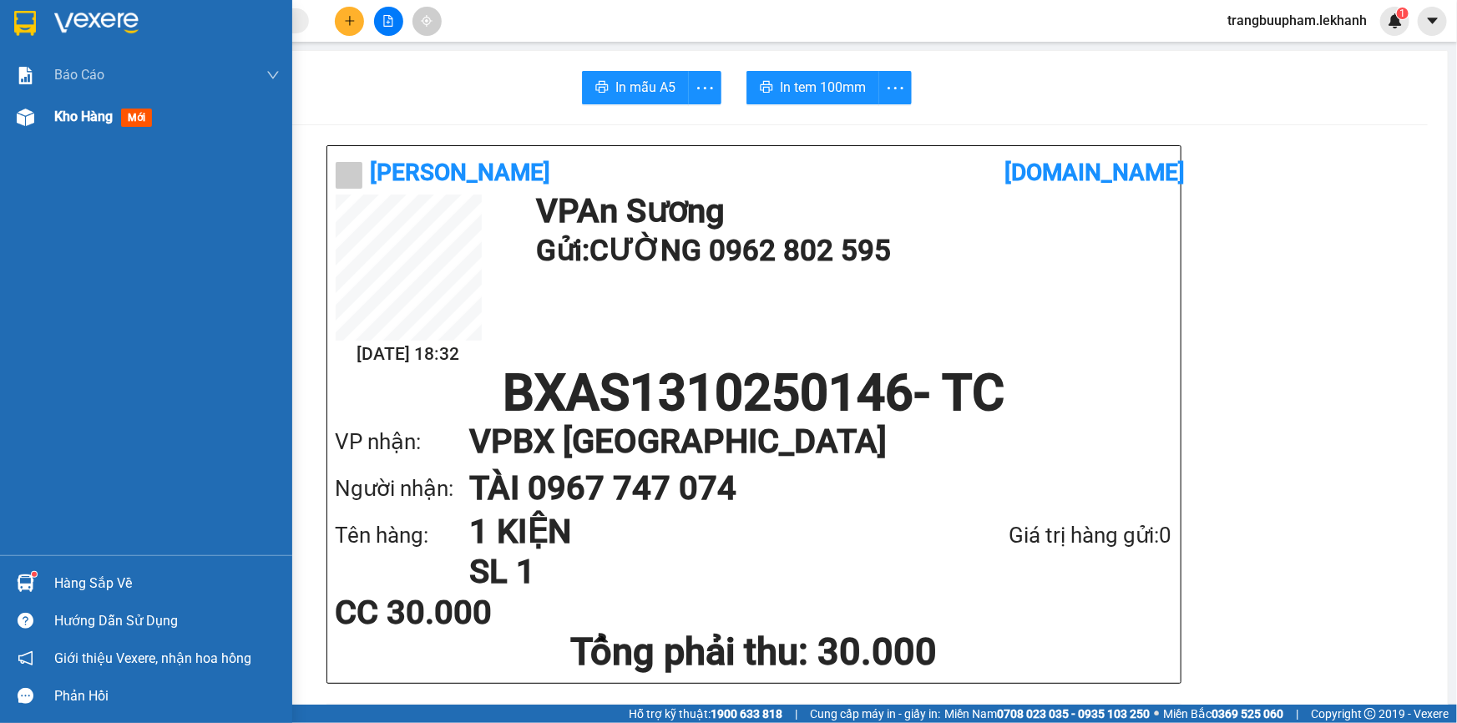
click at [70, 130] on div "Kho hàng mới" at bounding box center [166, 117] width 225 height 42
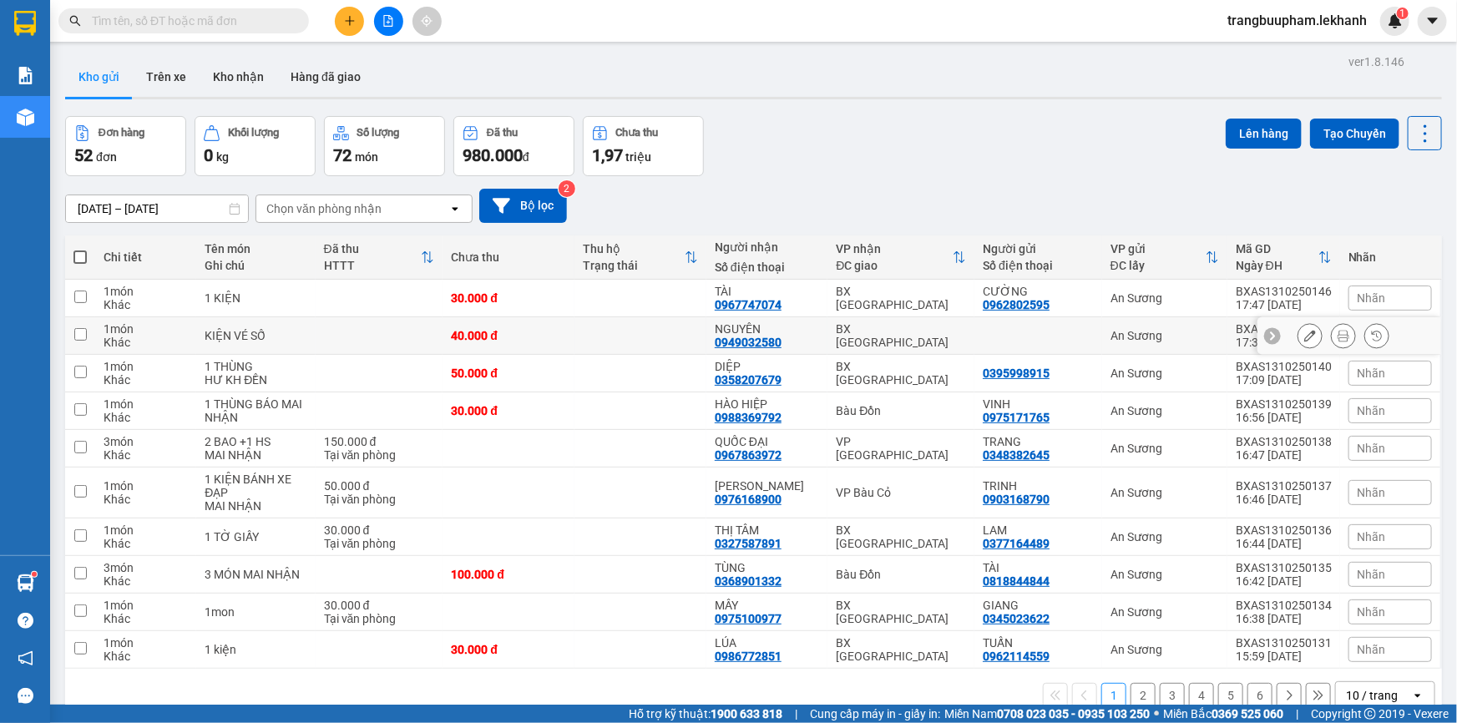
click at [686, 336] on td at bounding box center [640, 336] width 132 height 38
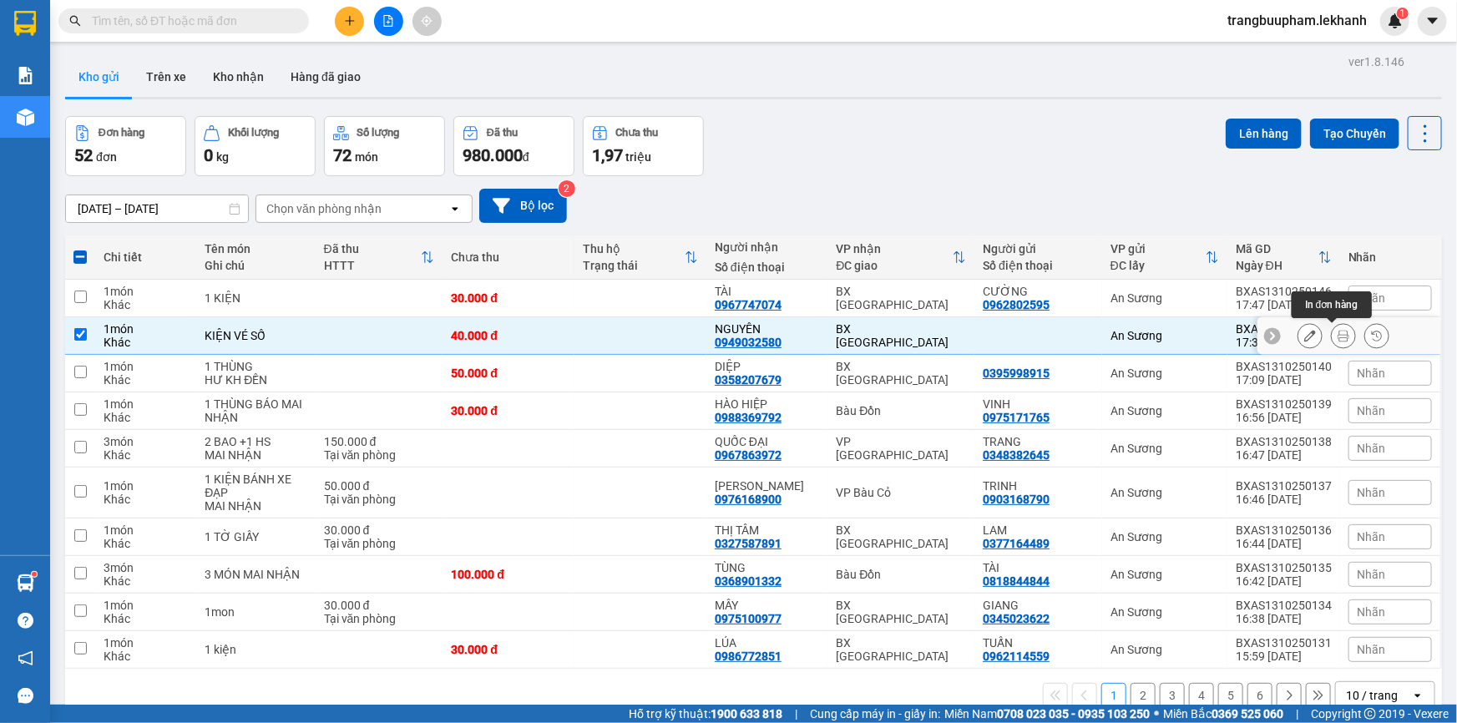
click at [1338, 340] on icon at bounding box center [1344, 336] width 12 height 12
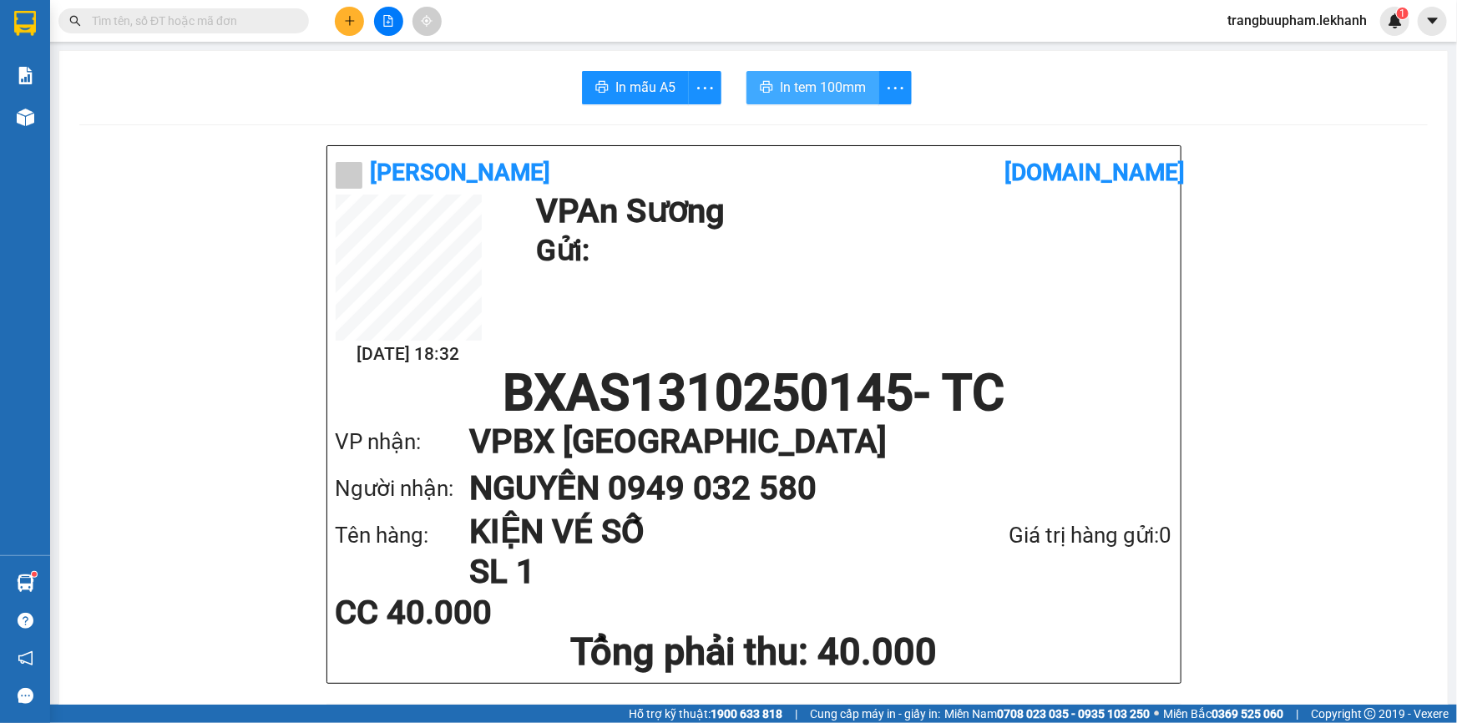
click at [833, 83] on span "In tem 100mm" at bounding box center [823, 87] width 86 height 21
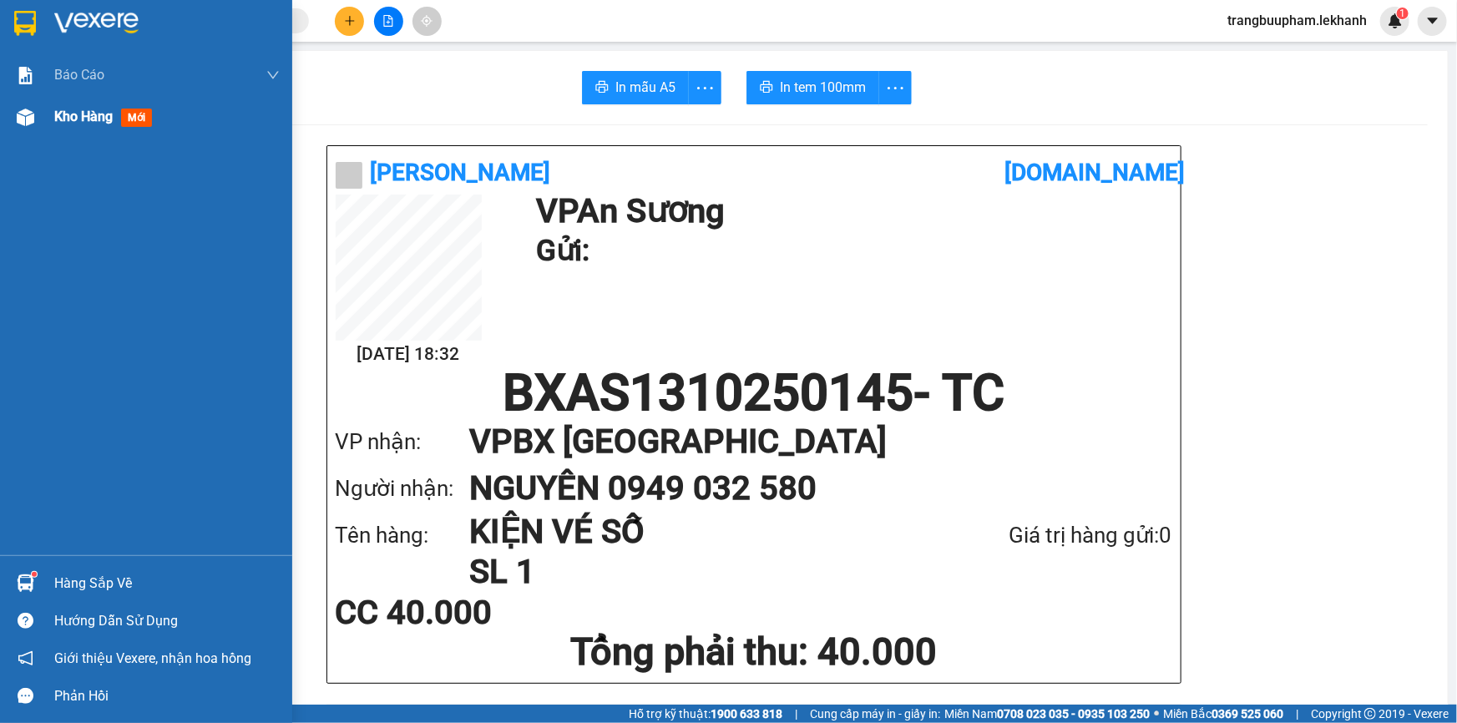
click at [91, 109] on span "Kho hàng" at bounding box center [83, 117] width 58 height 16
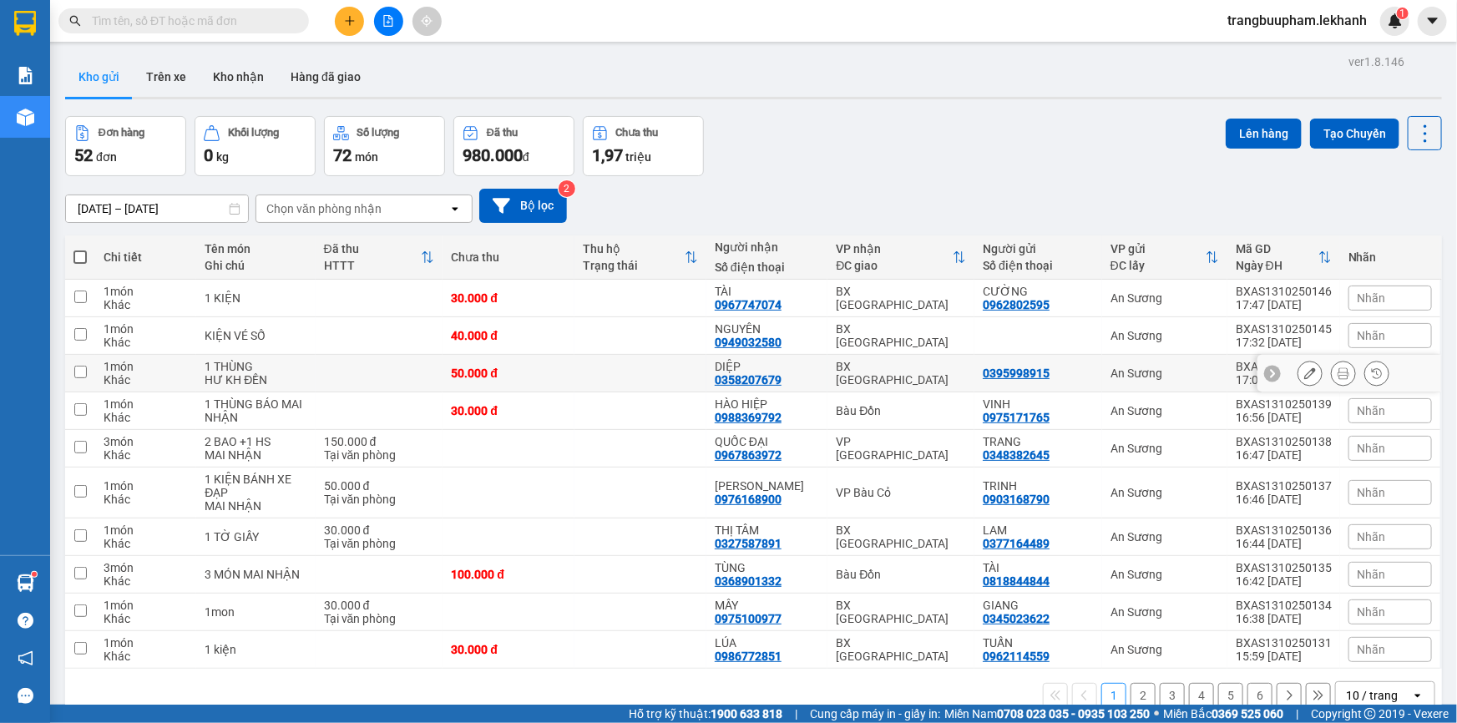
drag, startPoint x: 584, startPoint y: 364, endPoint x: 689, endPoint y: 383, distance: 107.0
click at [584, 366] on td at bounding box center [640, 374] width 132 height 38
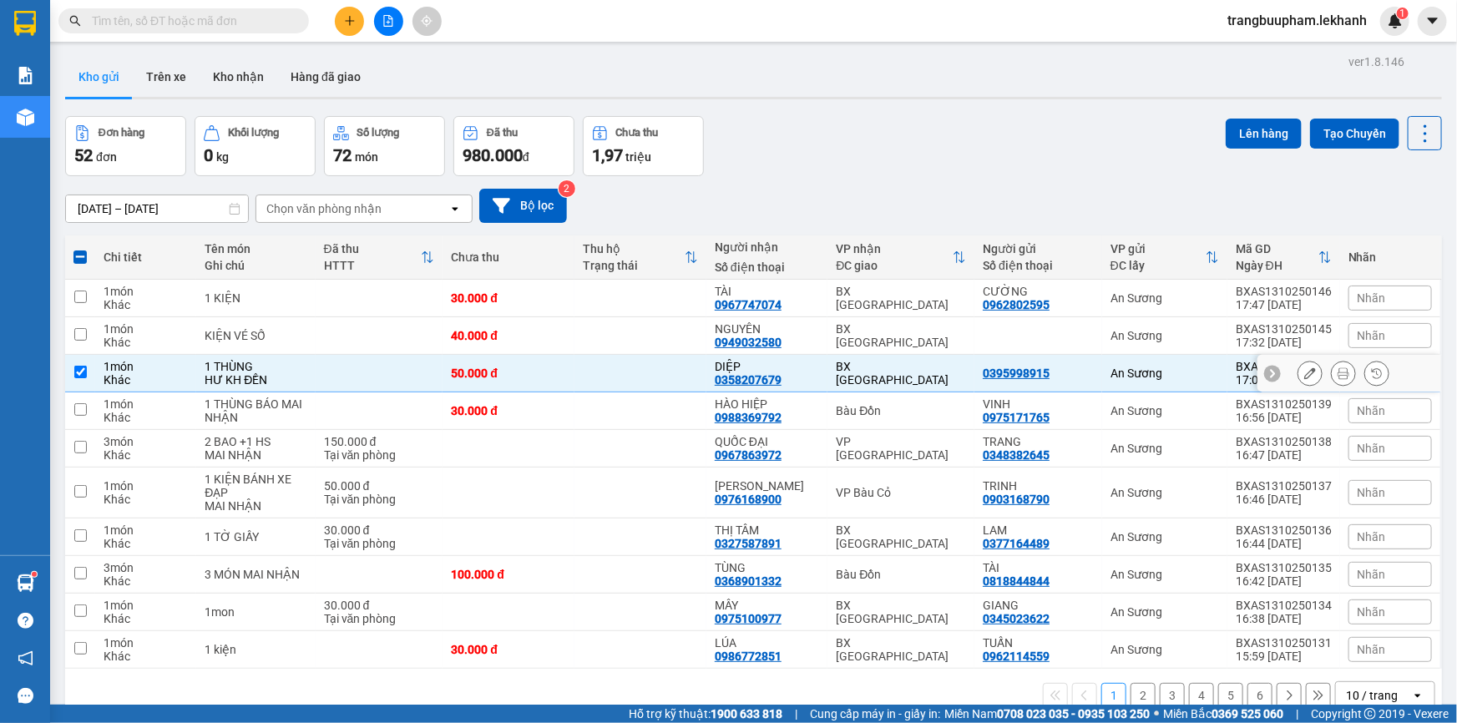
click at [1338, 372] on icon at bounding box center [1344, 373] width 12 height 12
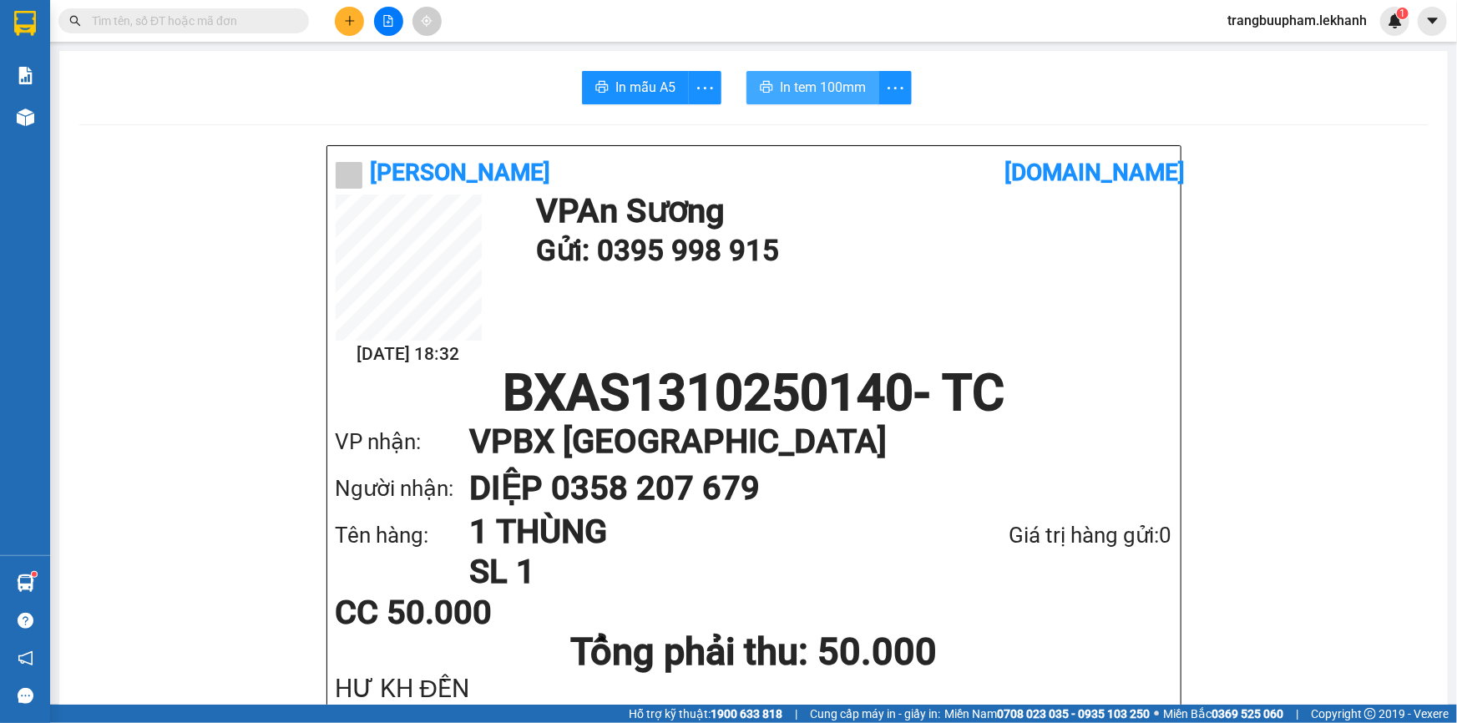
drag, startPoint x: 838, startPoint y: 84, endPoint x: 833, endPoint y: 71, distance: 13.2
click at [837, 84] on span "In tem 100mm" at bounding box center [823, 87] width 86 height 21
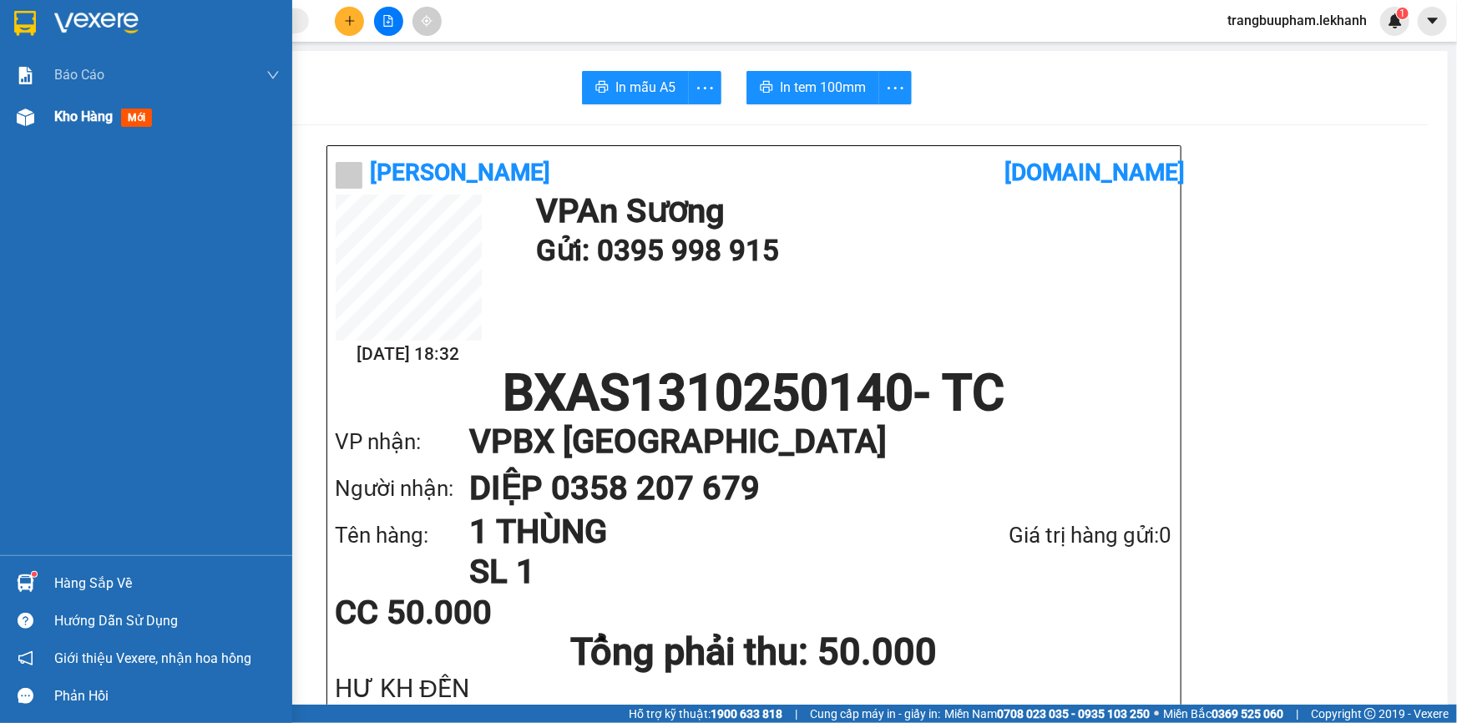
click at [84, 123] on span "Kho hàng" at bounding box center [83, 117] width 58 height 16
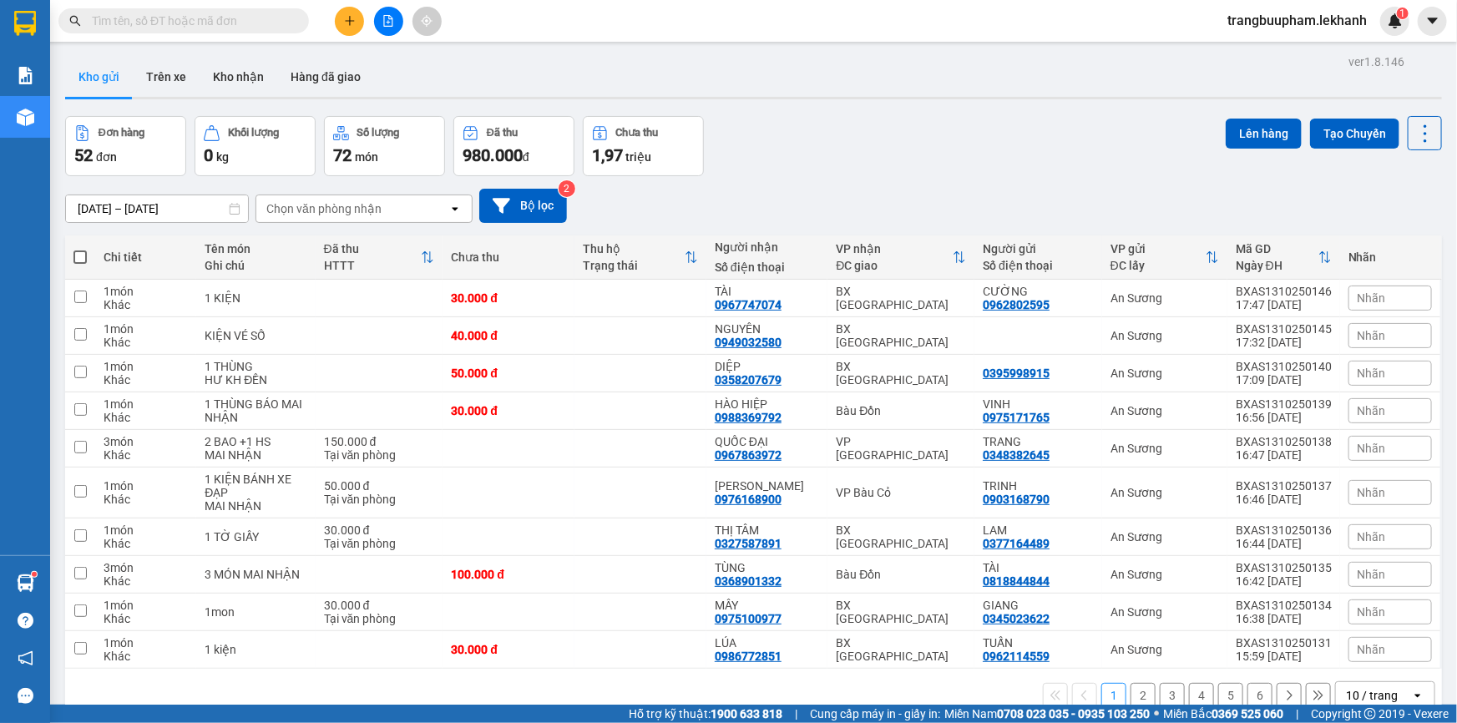
click at [350, 15] on icon "plus" at bounding box center [350, 21] width 12 height 12
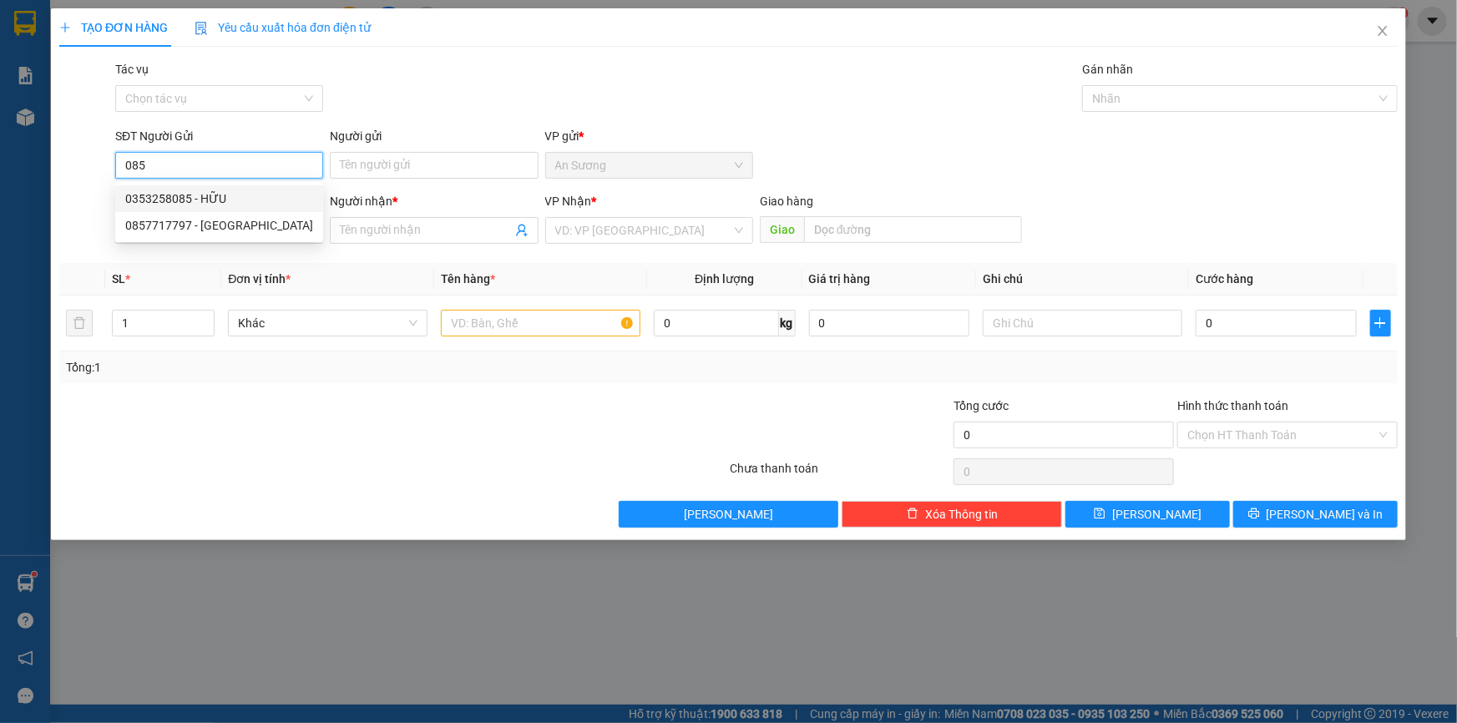
click at [209, 198] on div "0353258085 - HỮU" at bounding box center [219, 199] width 188 height 18
type input "0353258085"
type input "HỮU"
type input "0988228779"
type input "TUẤN"
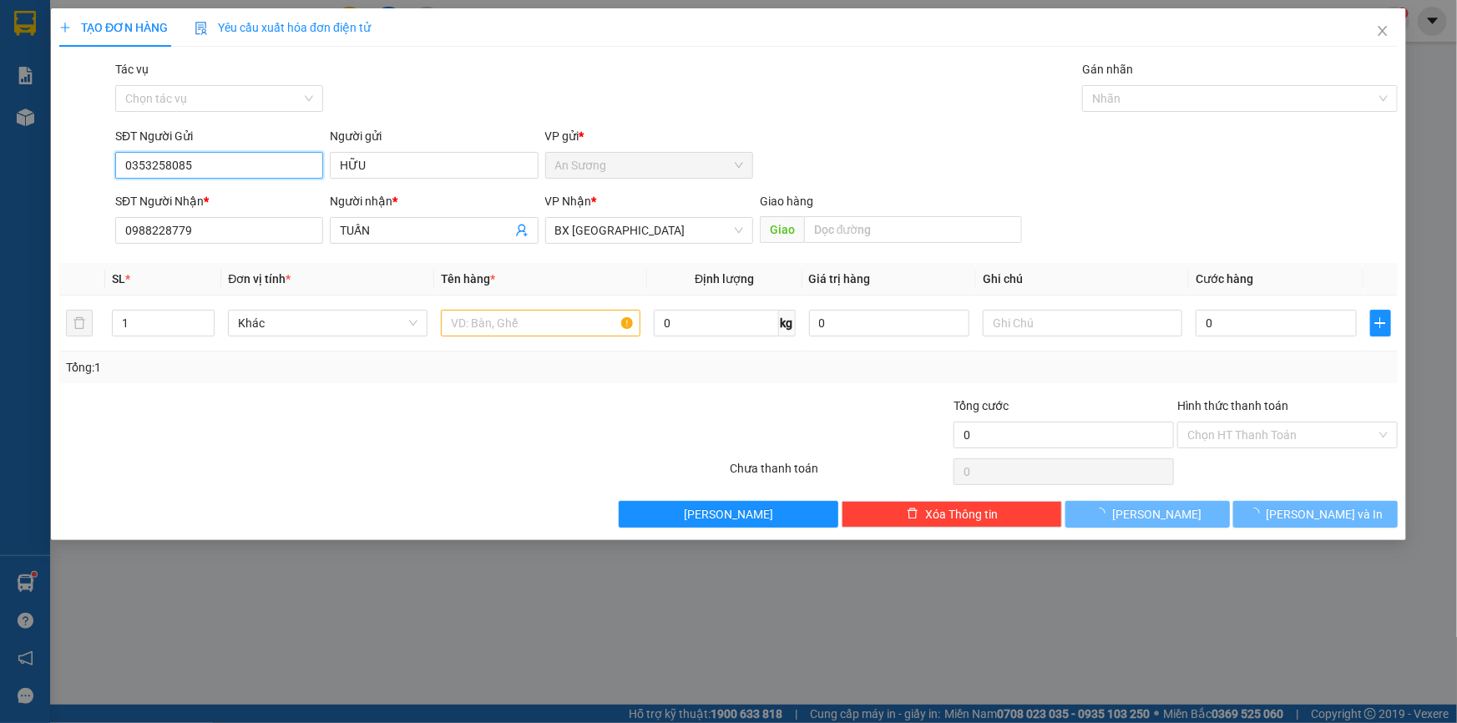
type input "120.000"
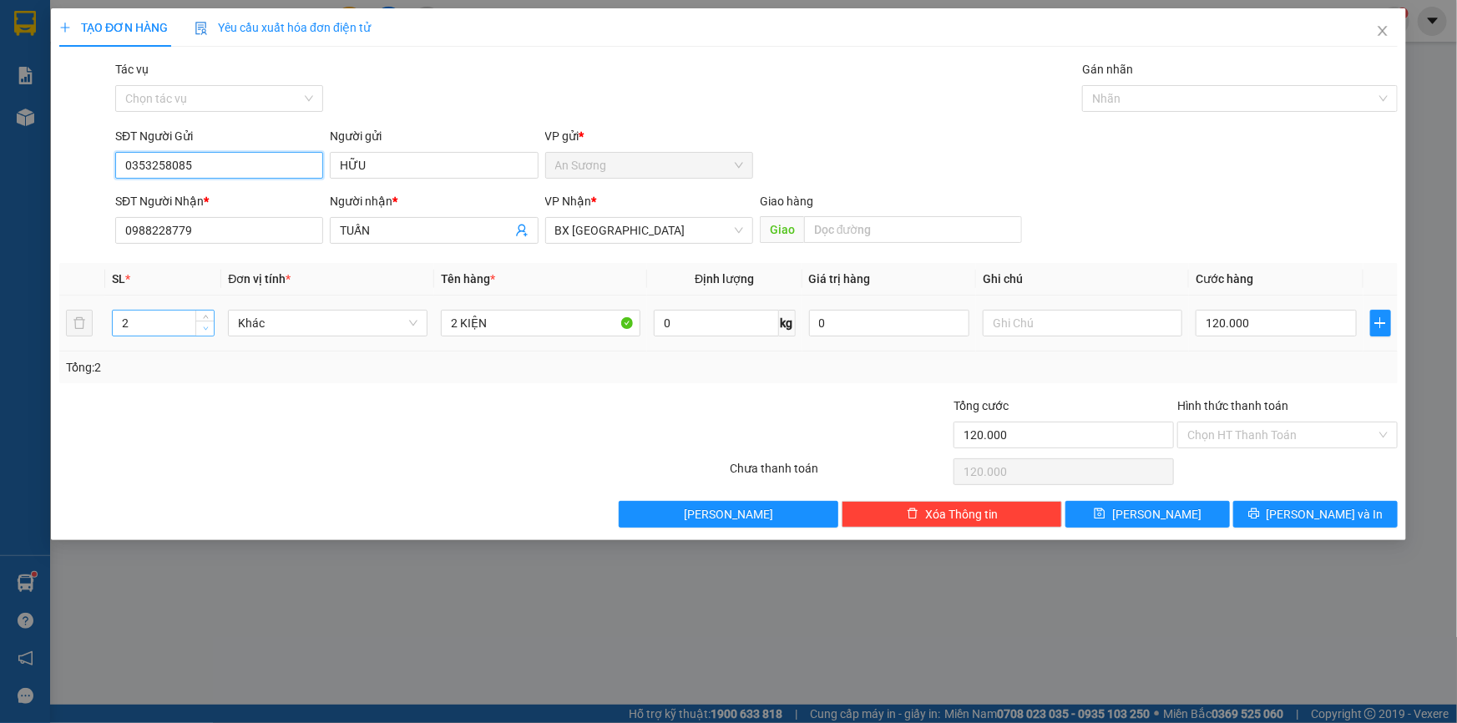
type input "0353258085"
type input "1"
click at [206, 327] on icon "down" at bounding box center [206, 329] width 6 height 6
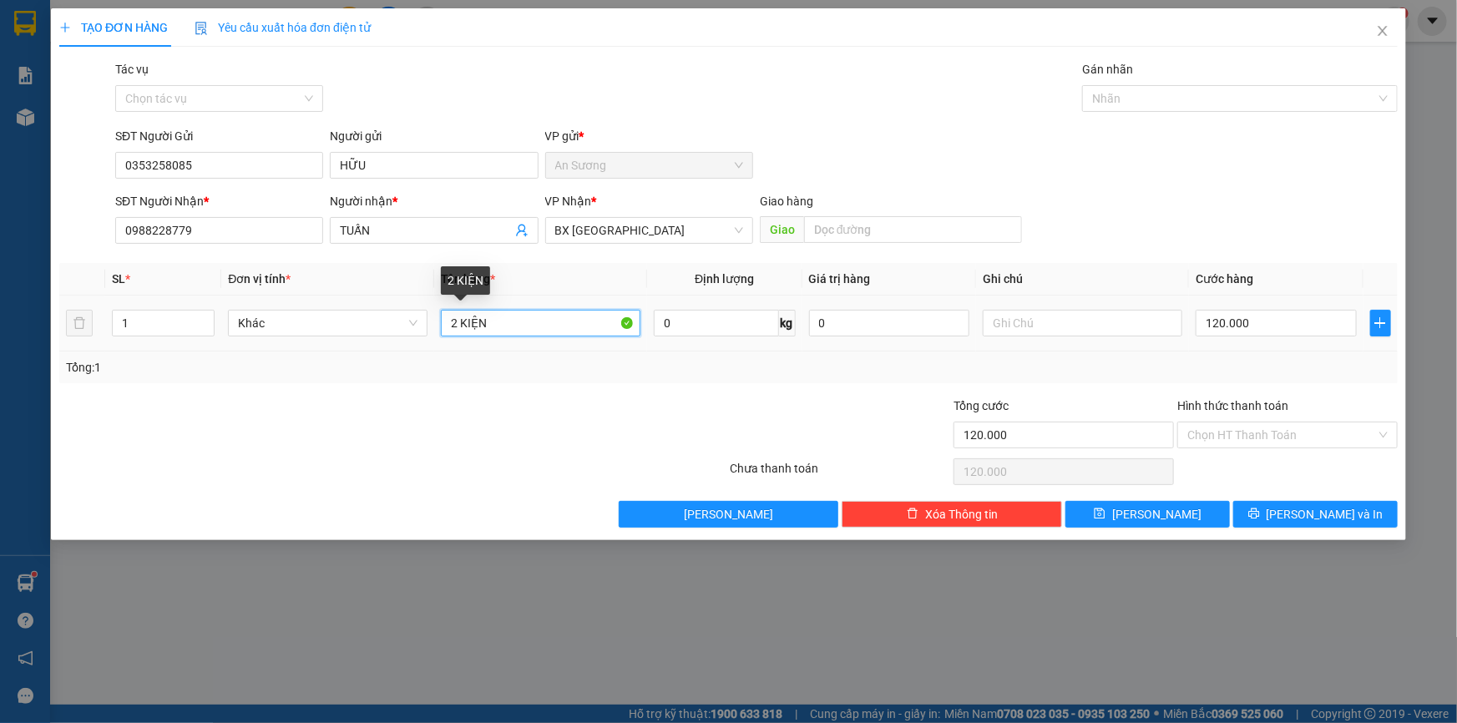
drag, startPoint x: 455, startPoint y: 324, endPoint x: 433, endPoint y: 327, distance: 22.0
click at [433, 327] on tr "1 Khác 2 KIỆN 0 kg 0 120.000" at bounding box center [728, 324] width 1339 height 56
type input "1 KIỆN"
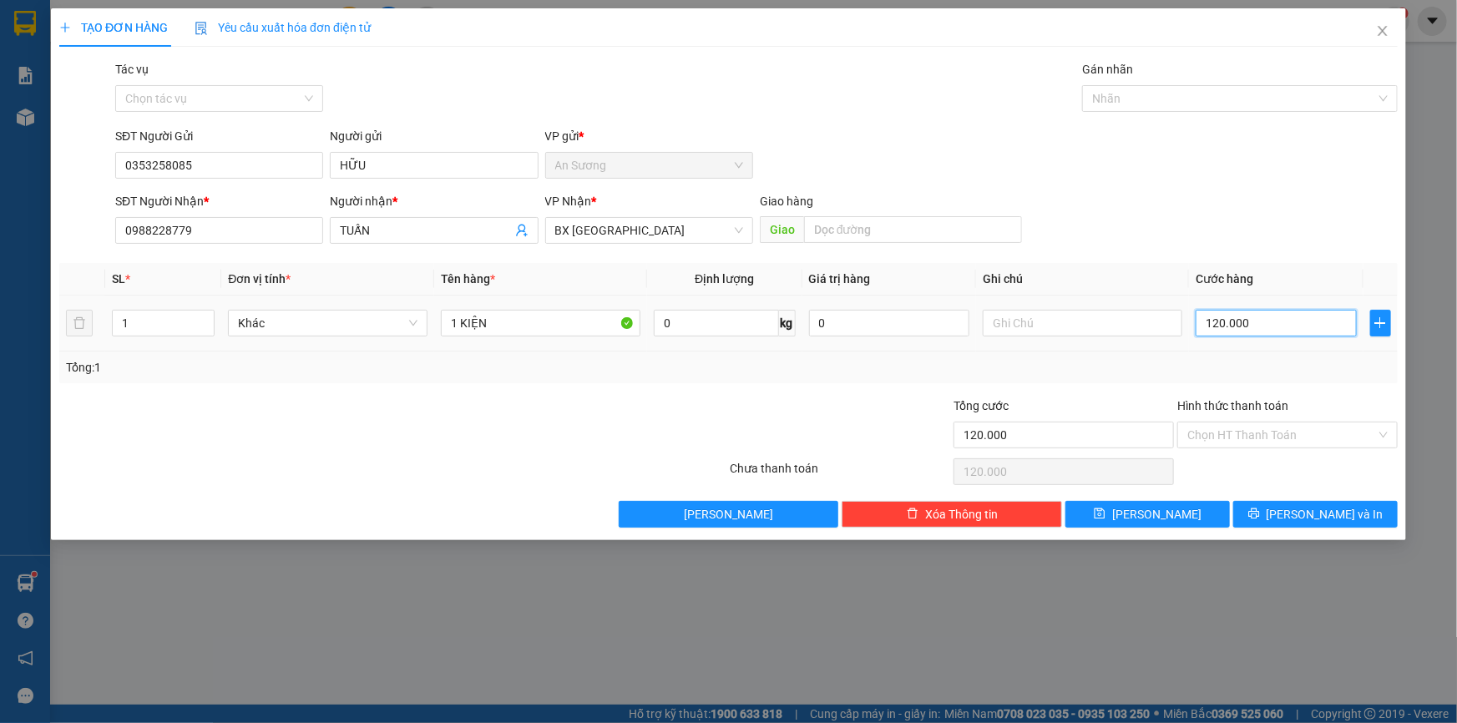
click at [1281, 326] on input "120.000" at bounding box center [1276, 323] width 161 height 27
type input "7"
type input "70"
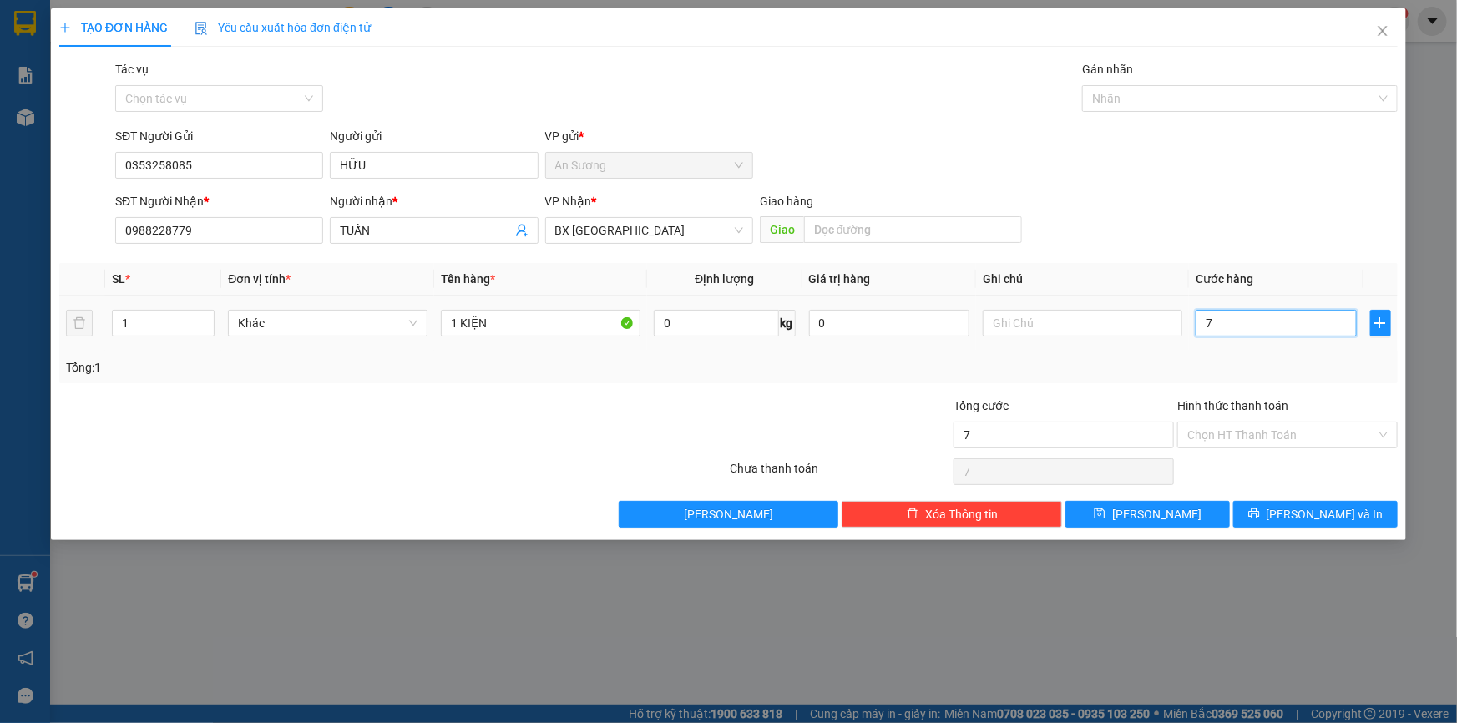
type input "70"
drag, startPoint x: 1242, startPoint y: 314, endPoint x: 1169, endPoint y: 326, distance: 73.6
click at [1169, 326] on tr "1 Khác 1 KIỆN 0 kg 0 70" at bounding box center [728, 324] width 1339 height 56
type input "6"
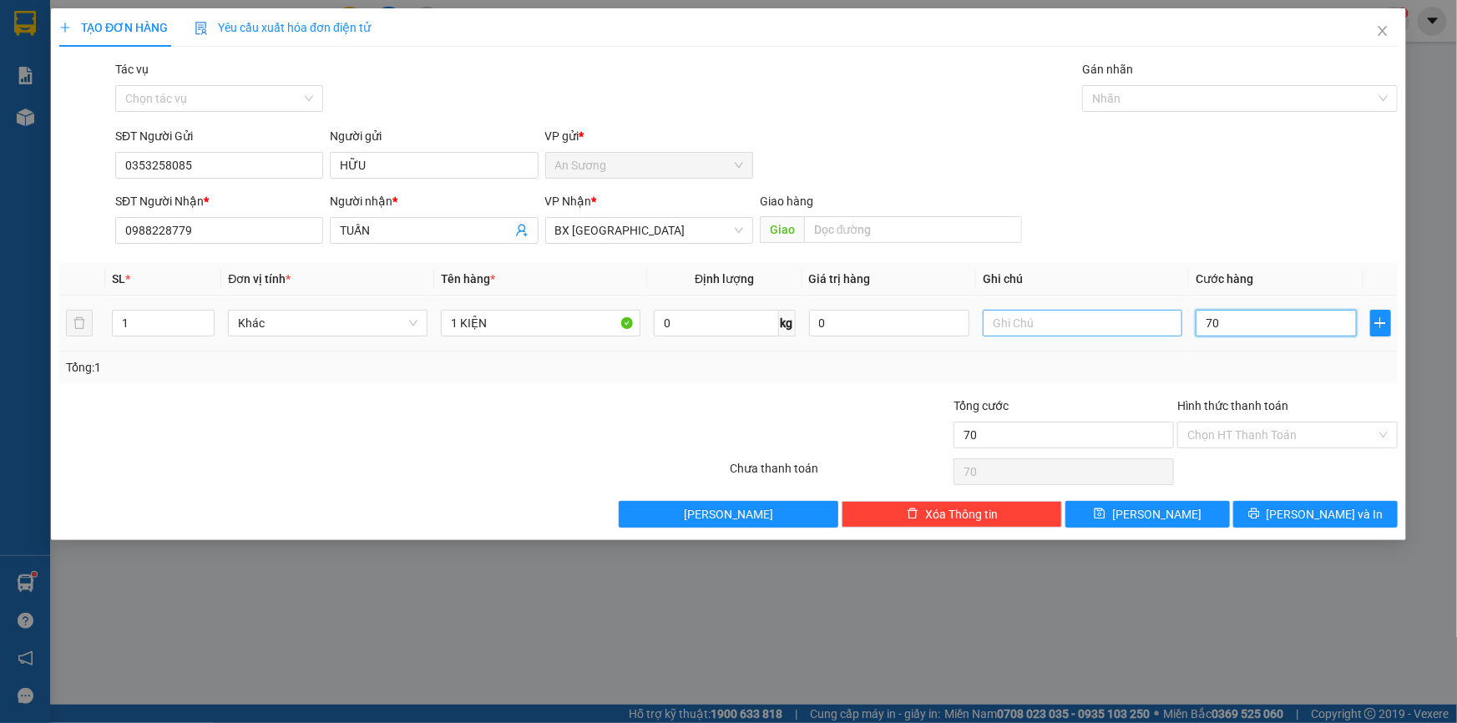
type input "6"
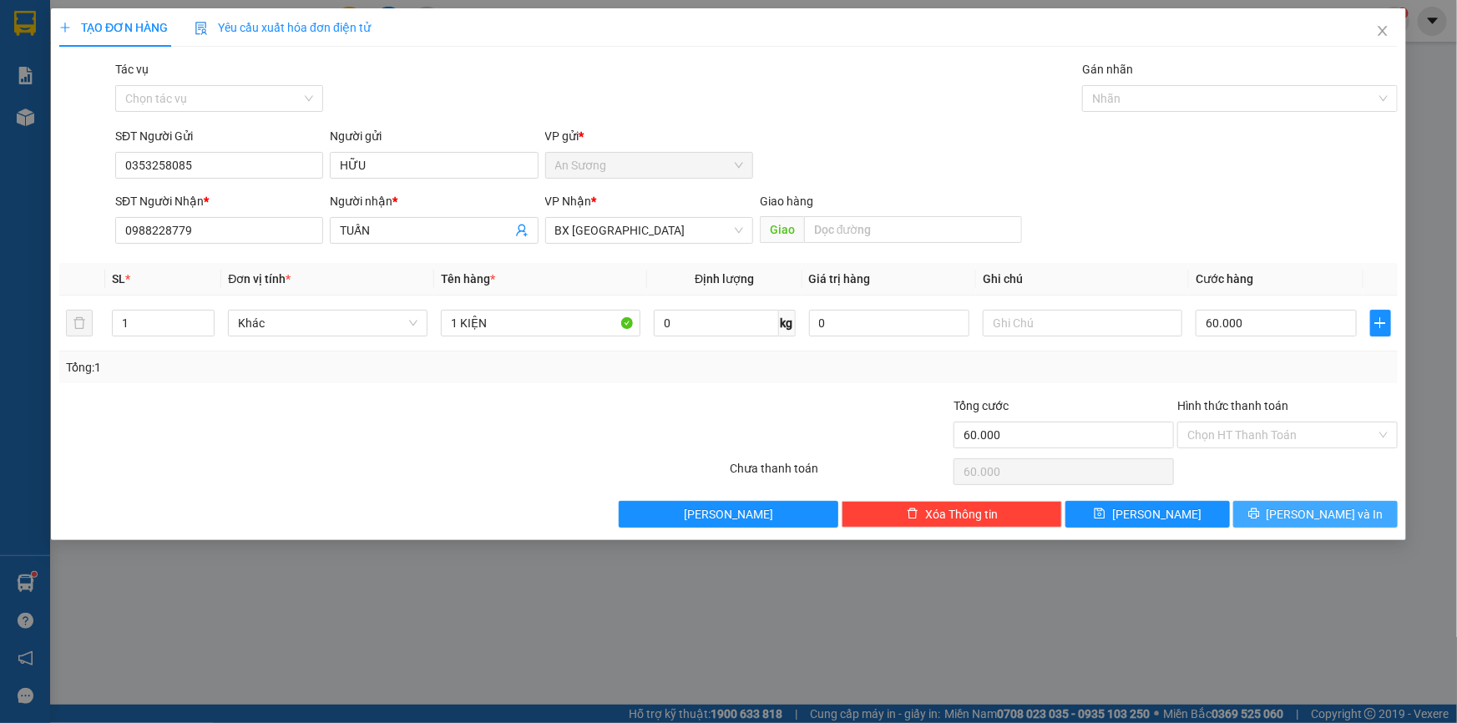
click at [1317, 502] on button "[PERSON_NAME] và In" at bounding box center [1315, 514] width 164 height 27
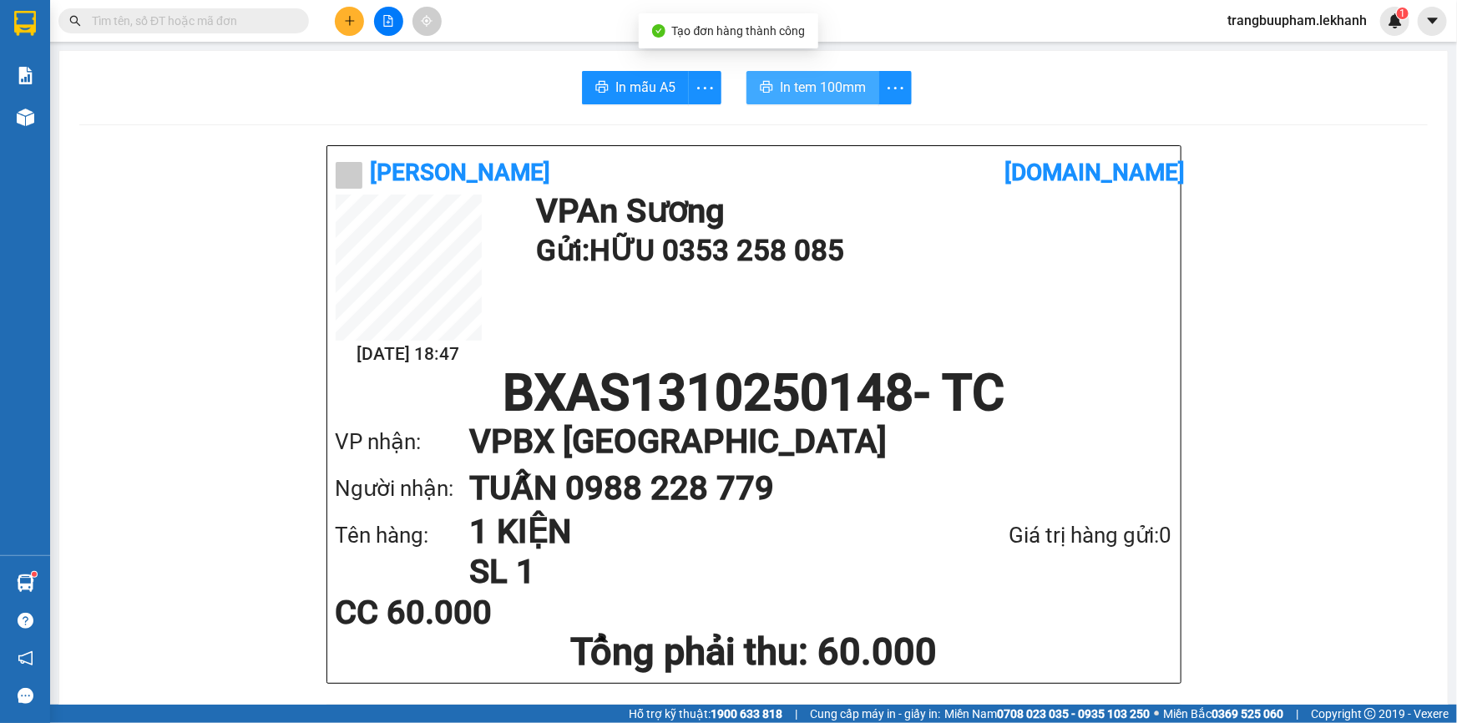
drag, startPoint x: 818, startPoint y: 82, endPoint x: 964, endPoint y: 99, distance: 146.3
click at [817, 82] on span "In tem 100mm" at bounding box center [823, 87] width 86 height 21
click at [339, 21] on button at bounding box center [349, 21] width 29 height 29
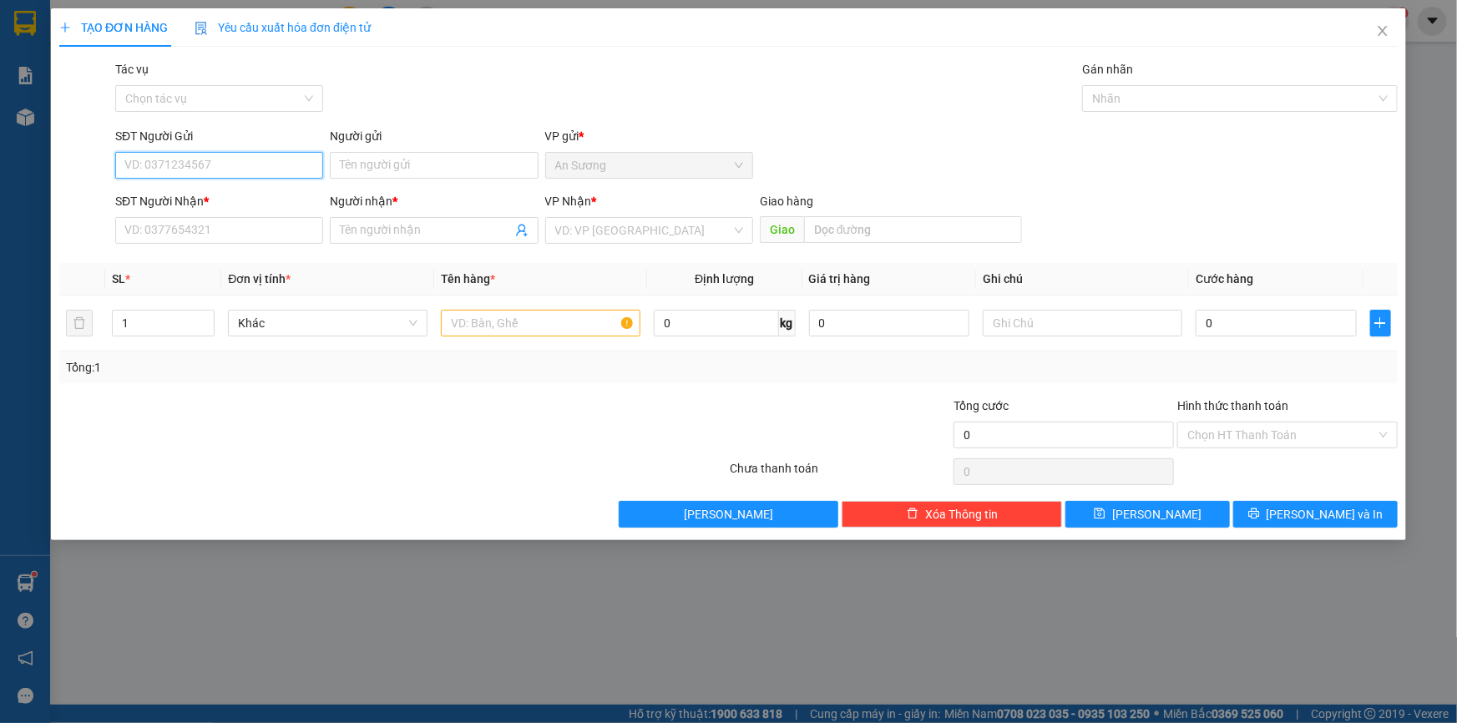
click at [195, 164] on input "SĐT Người Gửi" at bounding box center [219, 165] width 208 height 27
click at [208, 194] on div "0898083639 - TÙNG" at bounding box center [219, 199] width 188 height 18
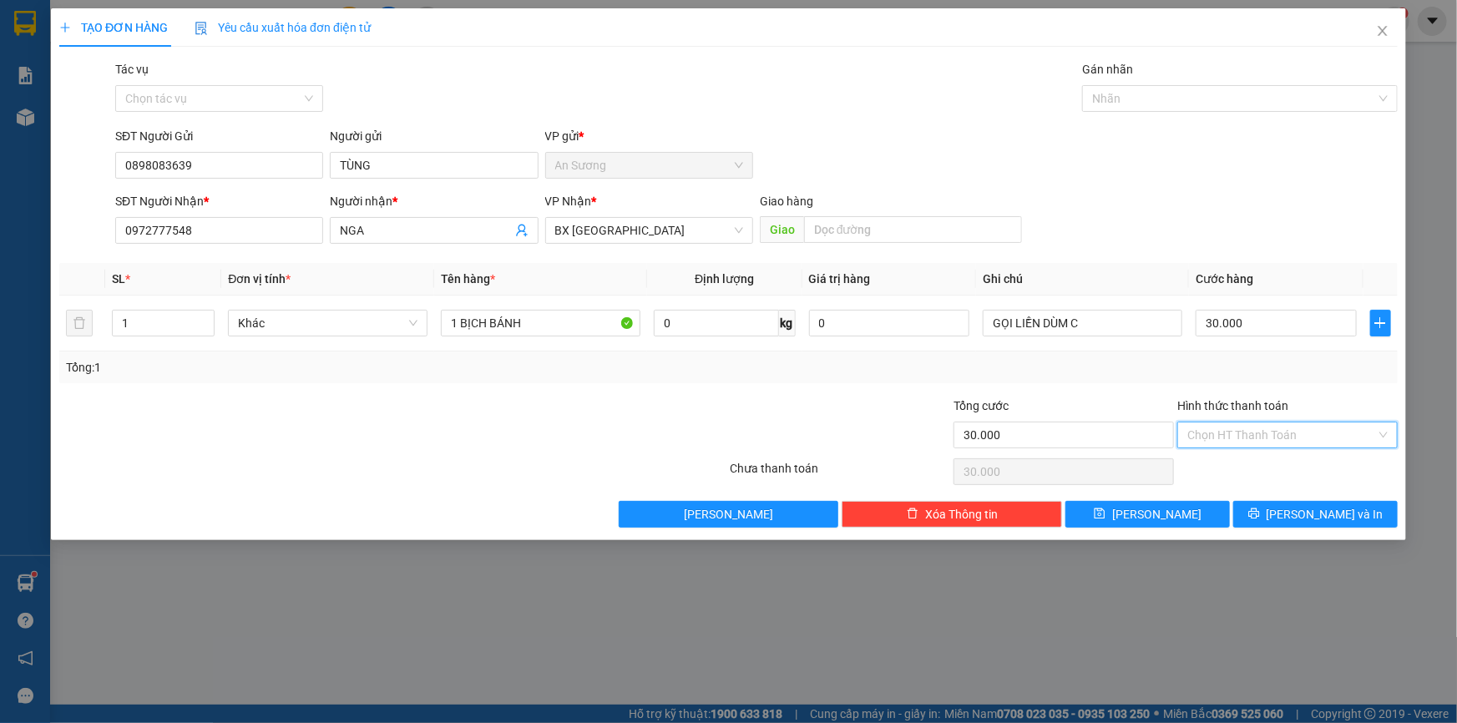
click at [1243, 443] on input "Hình thức thanh toán" at bounding box center [1281, 435] width 189 height 25
click at [1248, 465] on div "Tại văn phòng" at bounding box center [1287, 467] width 200 height 18
click at [1303, 511] on span "[PERSON_NAME] và In" at bounding box center [1325, 514] width 117 height 18
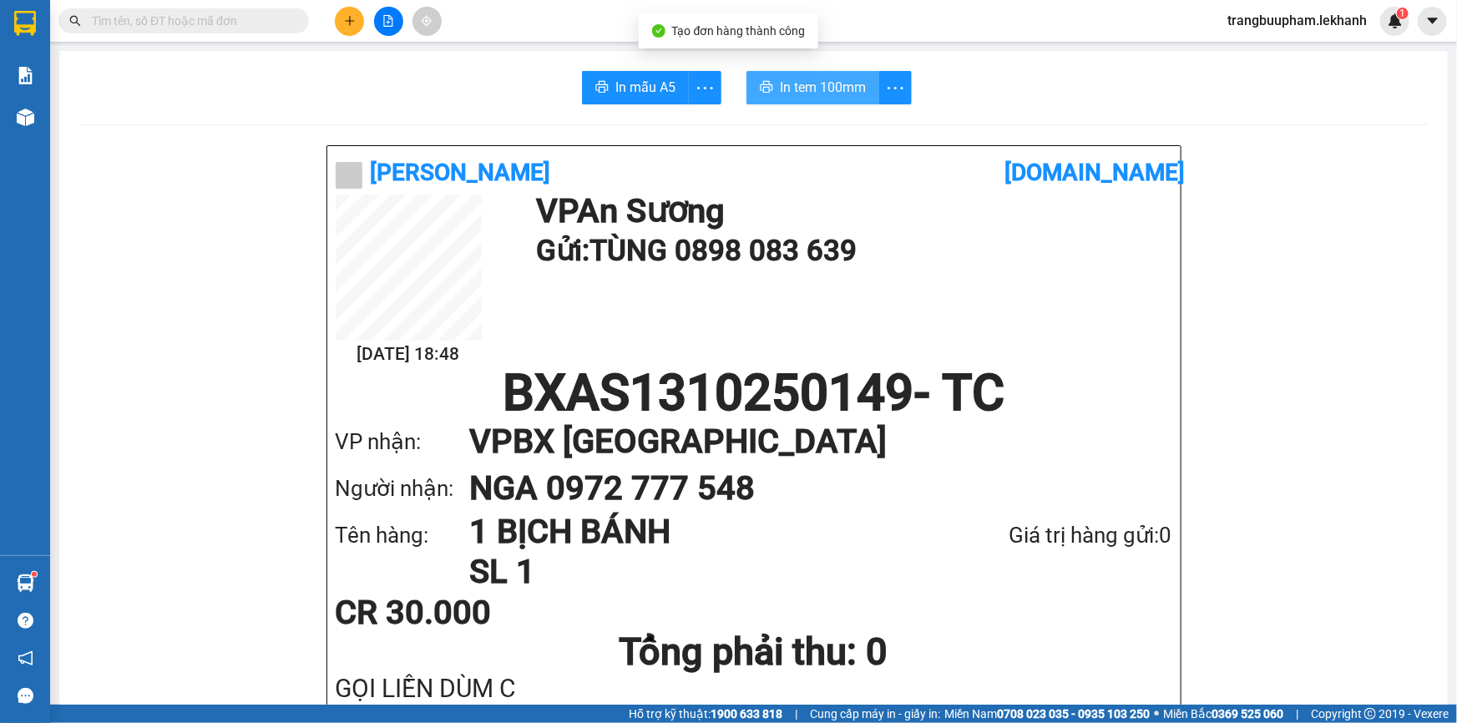
click at [821, 87] on span "In tem 100mm" at bounding box center [823, 87] width 86 height 21
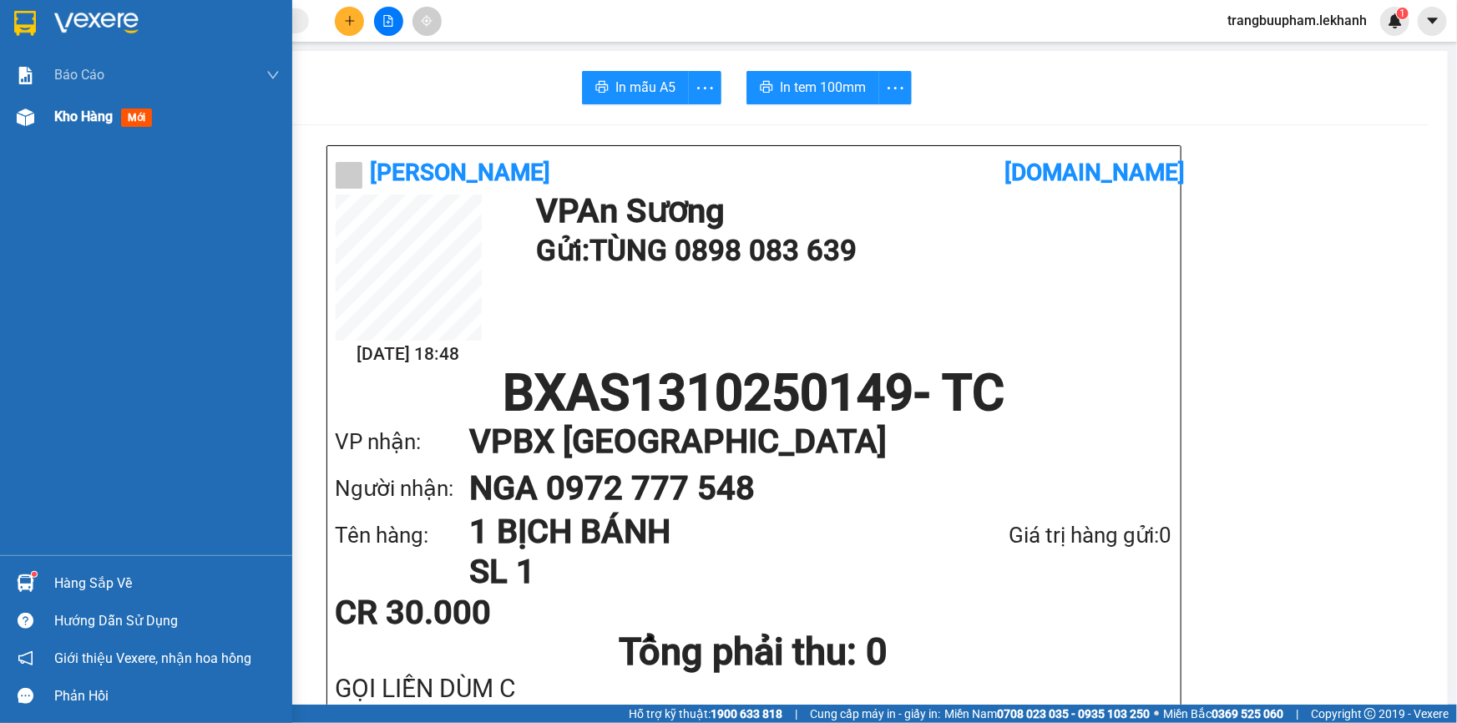
click at [60, 114] on span "Kho hàng" at bounding box center [83, 117] width 58 height 16
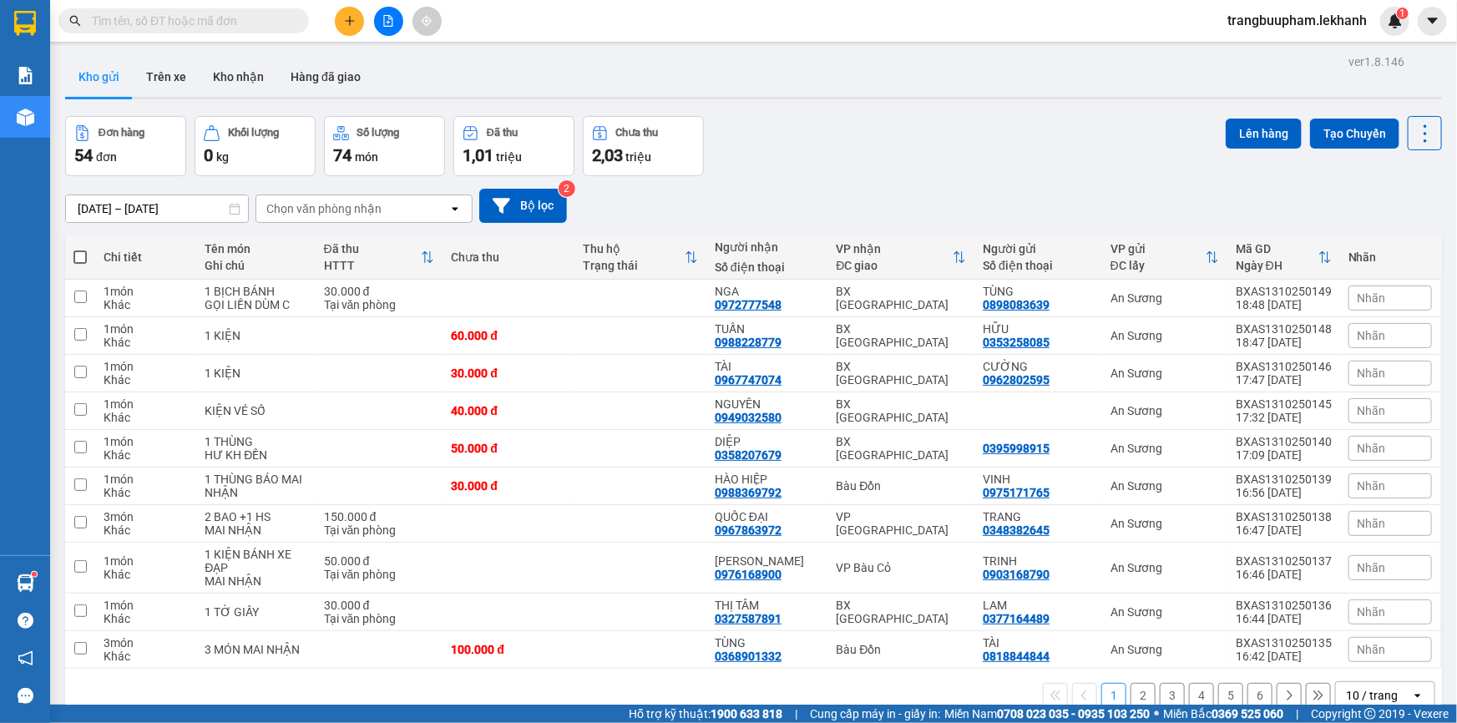
click at [255, 23] on input "text" at bounding box center [190, 21] width 197 height 18
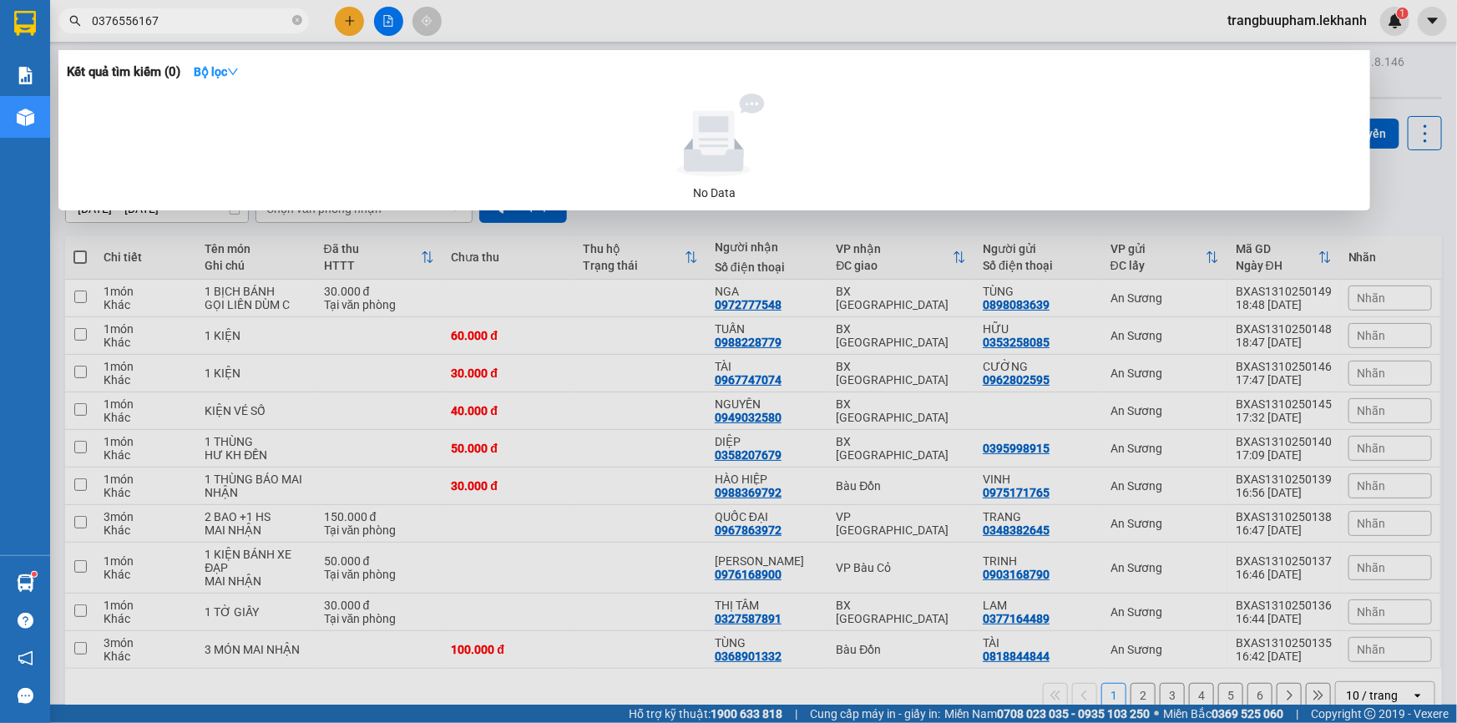
click at [285, 24] on input "0376556167" at bounding box center [190, 21] width 197 height 18
click at [287, 24] on input "0376556167" at bounding box center [190, 21] width 197 height 18
